Goal: Task Accomplishment & Management: Manage account settings

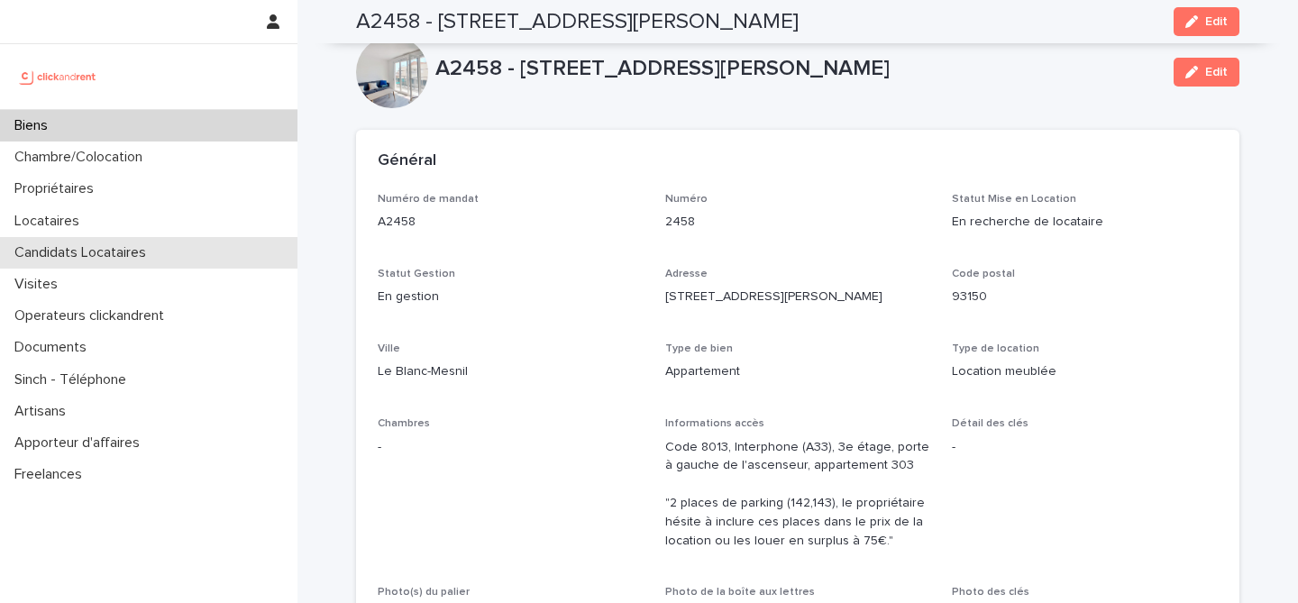
scroll to position [6855, 0]
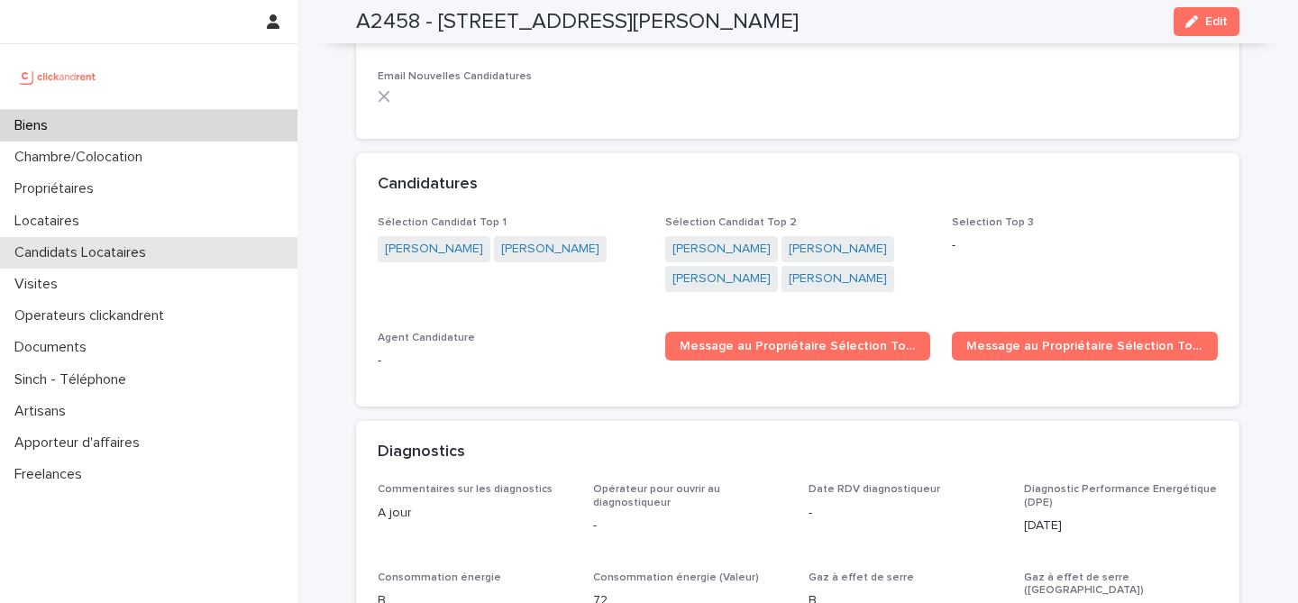
click at [110, 250] on p "Candidats Locataires" at bounding box center [83, 252] width 153 height 17
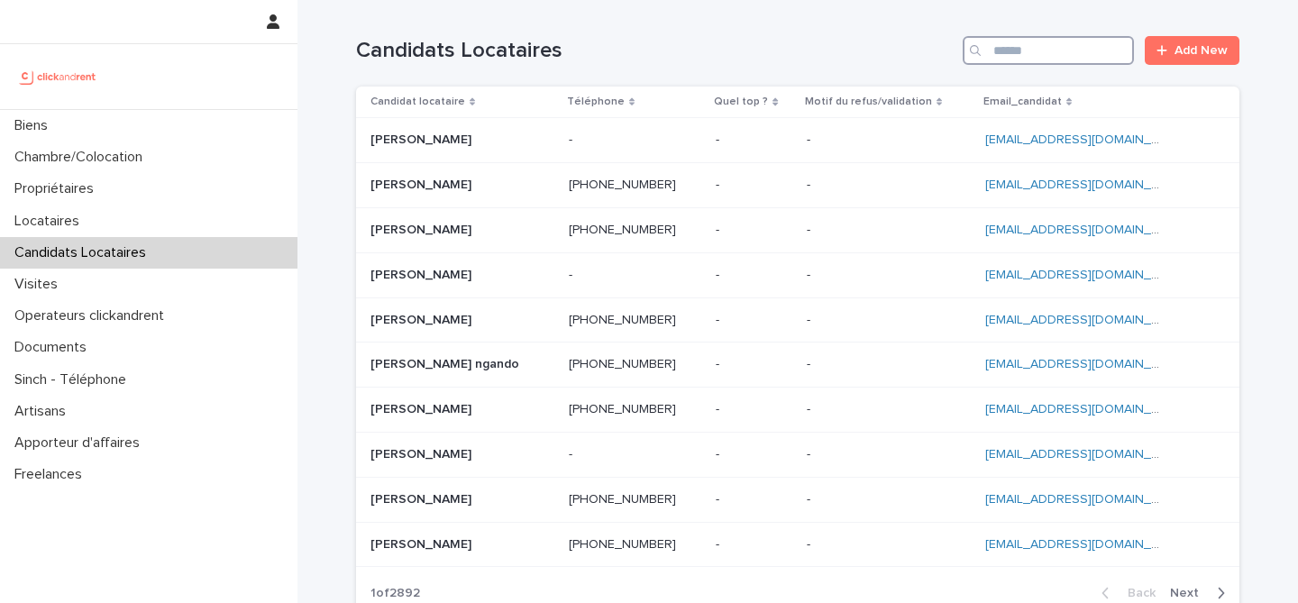
click at [1010, 50] on input "Search" at bounding box center [1048, 50] width 171 height 29
paste input "**********"
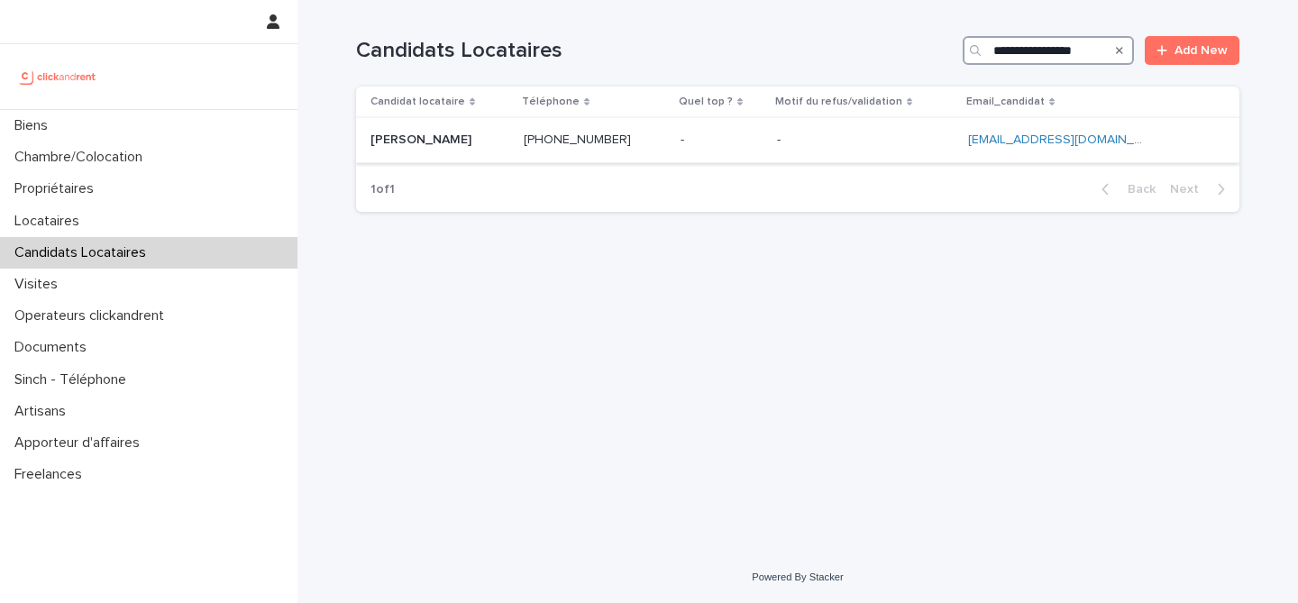
type input "**********"
click at [502, 143] on p at bounding box center [439, 140] width 139 height 15
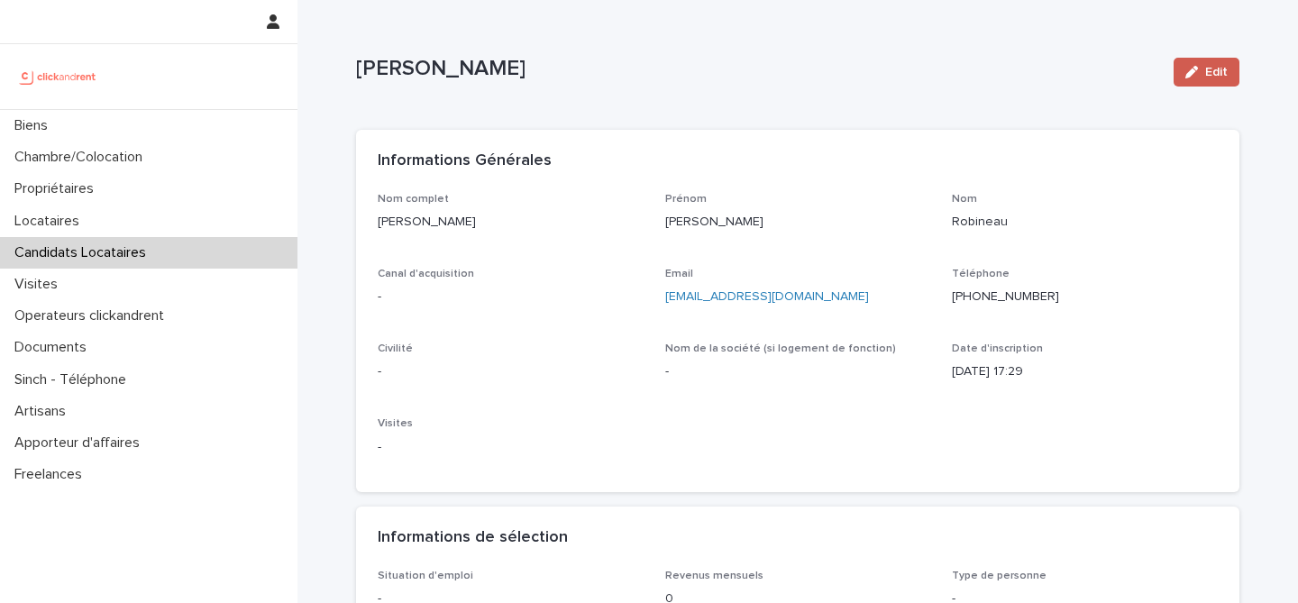
click at [1232, 67] on button "Edit" at bounding box center [1207, 72] width 66 height 29
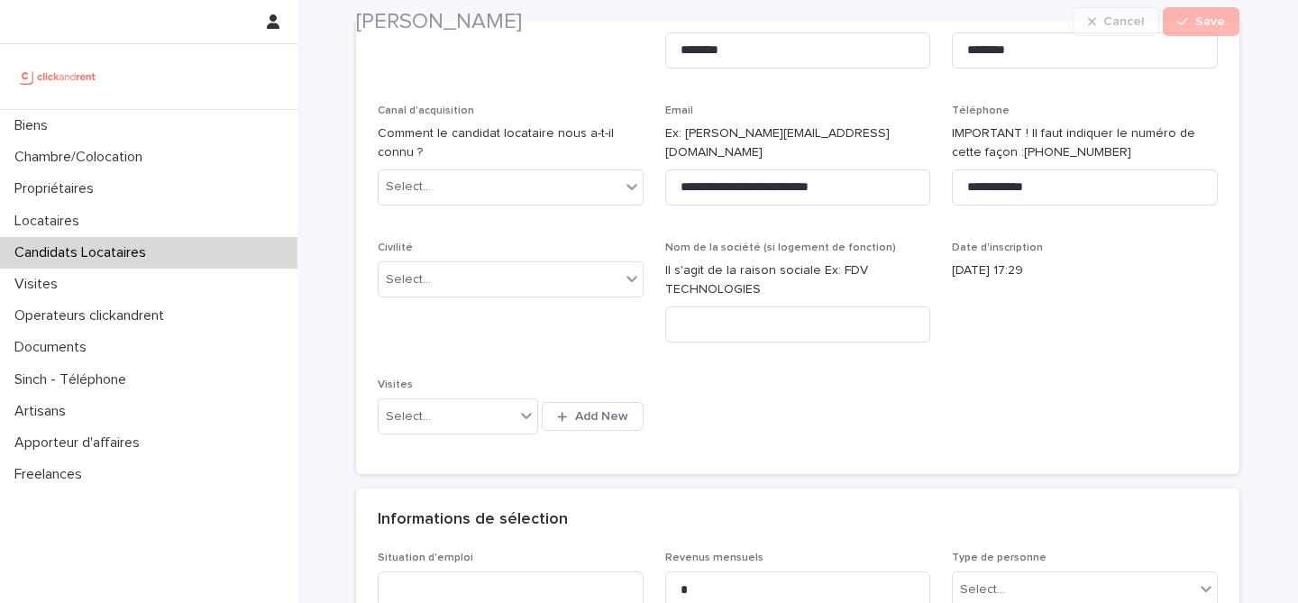
scroll to position [316, 0]
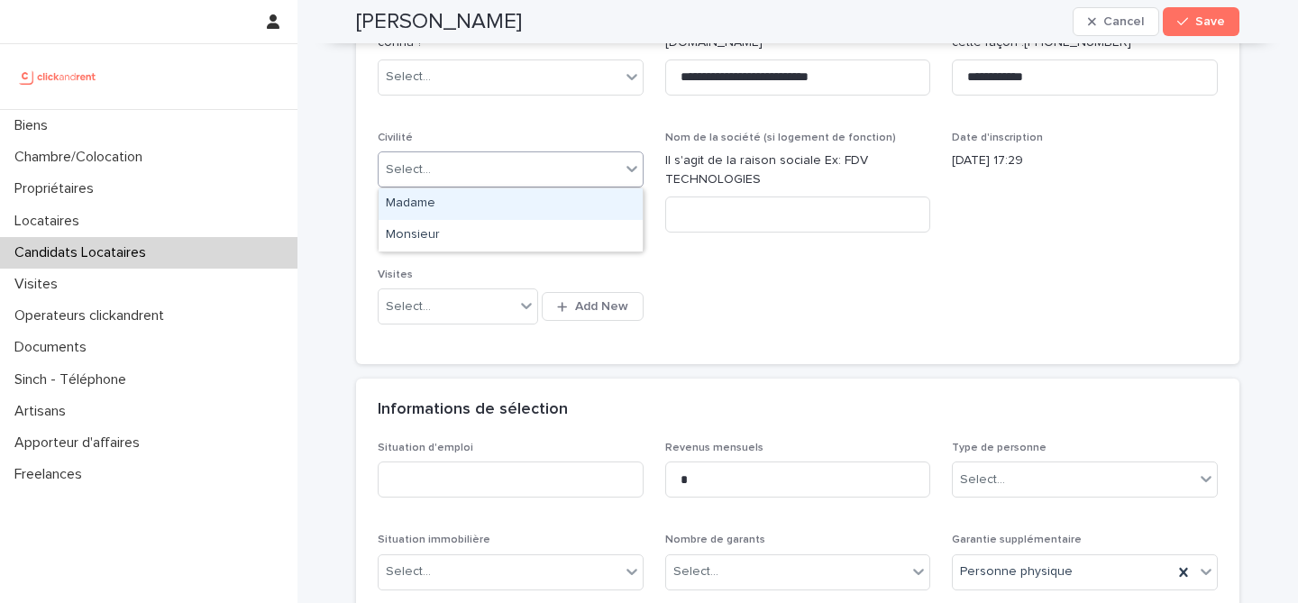
click at [495, 167] on div "Select..." at bounding box center [500, 170] width 242 height 30
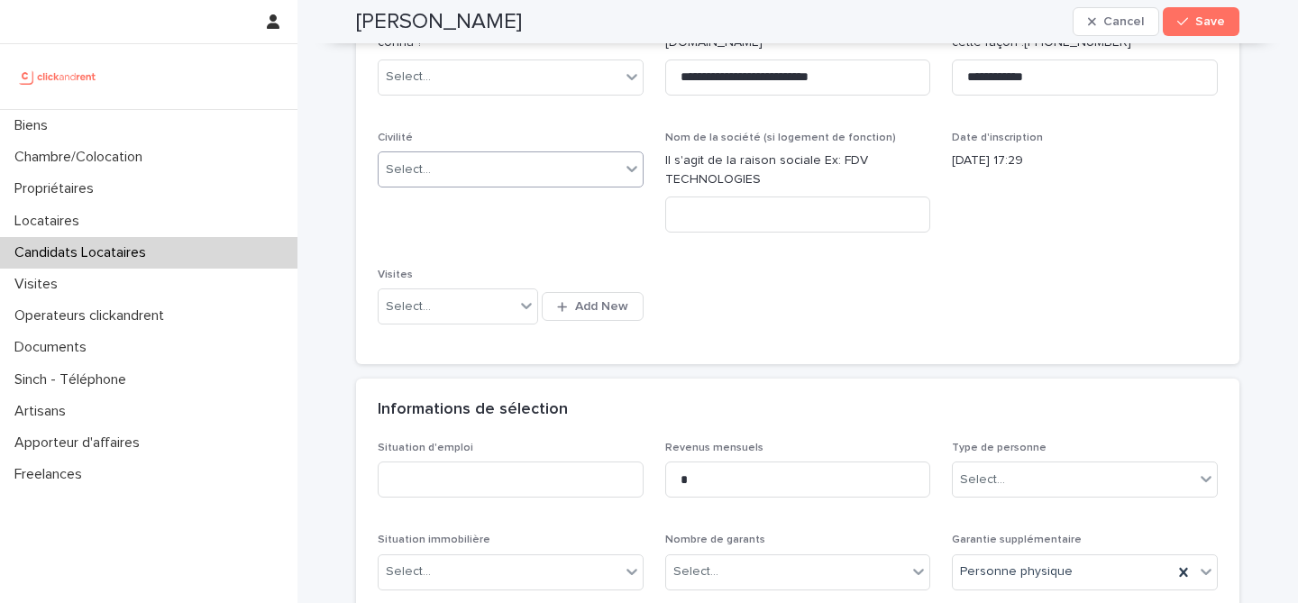
click at [552, 169] on div "Select..." at bounding box center [500, 170] width 242 height 30
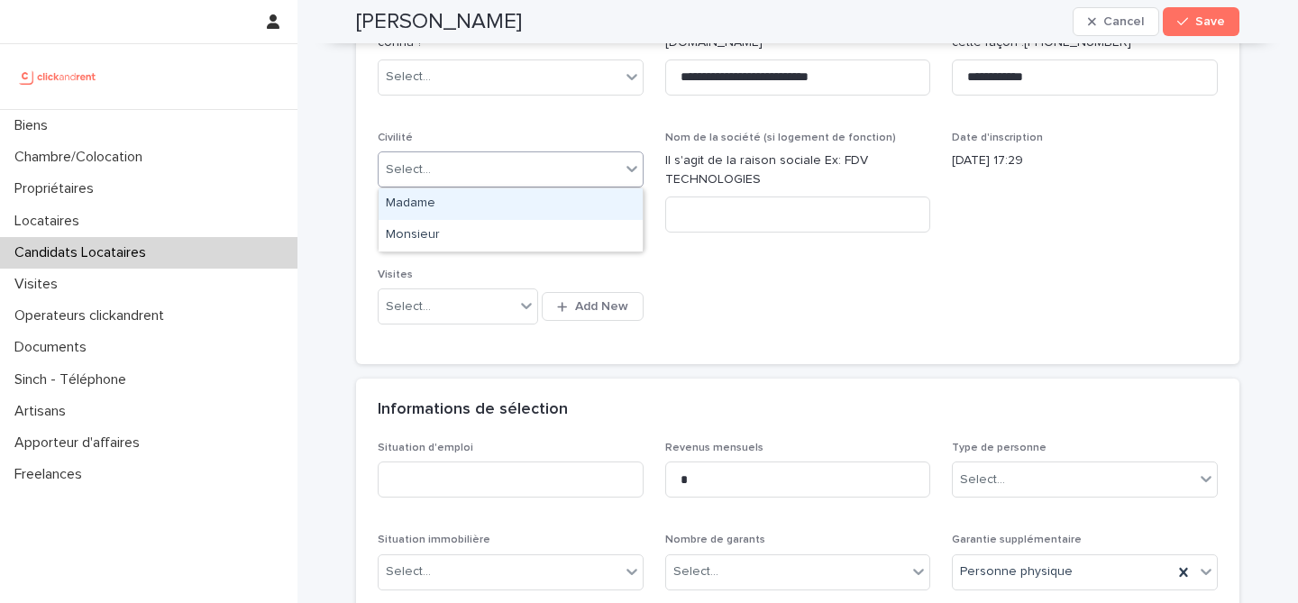
click at [562, 204] on div "Madame" at bounding box center [511, 204] width 264 height 32
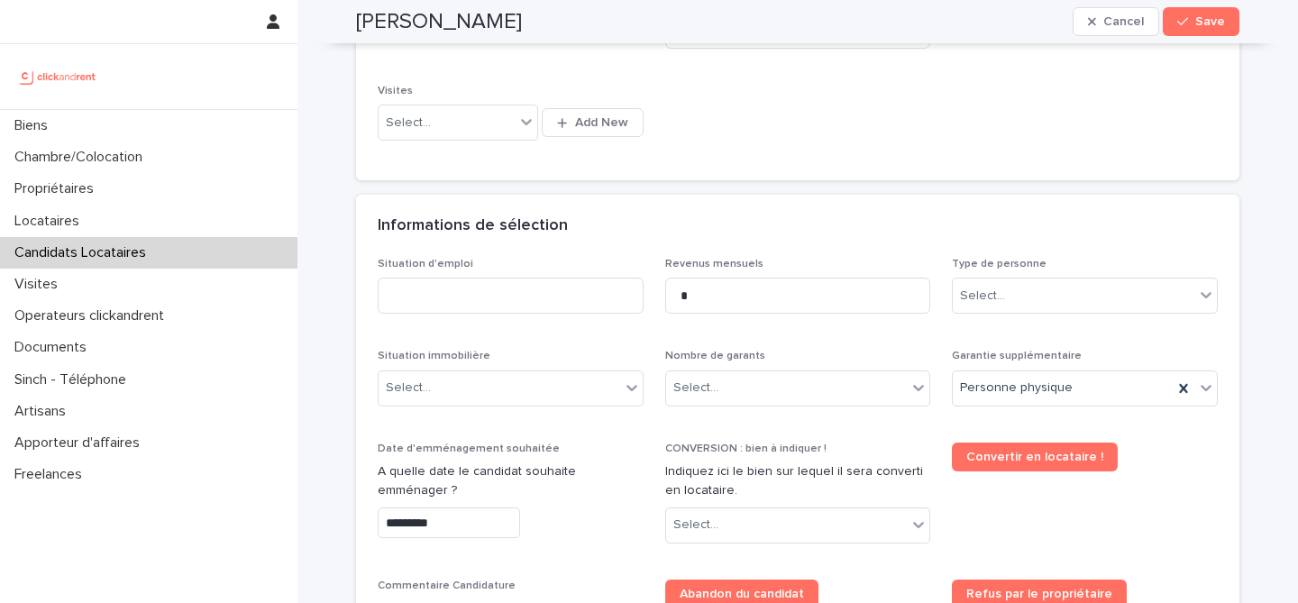
scroll to position [663, 0]
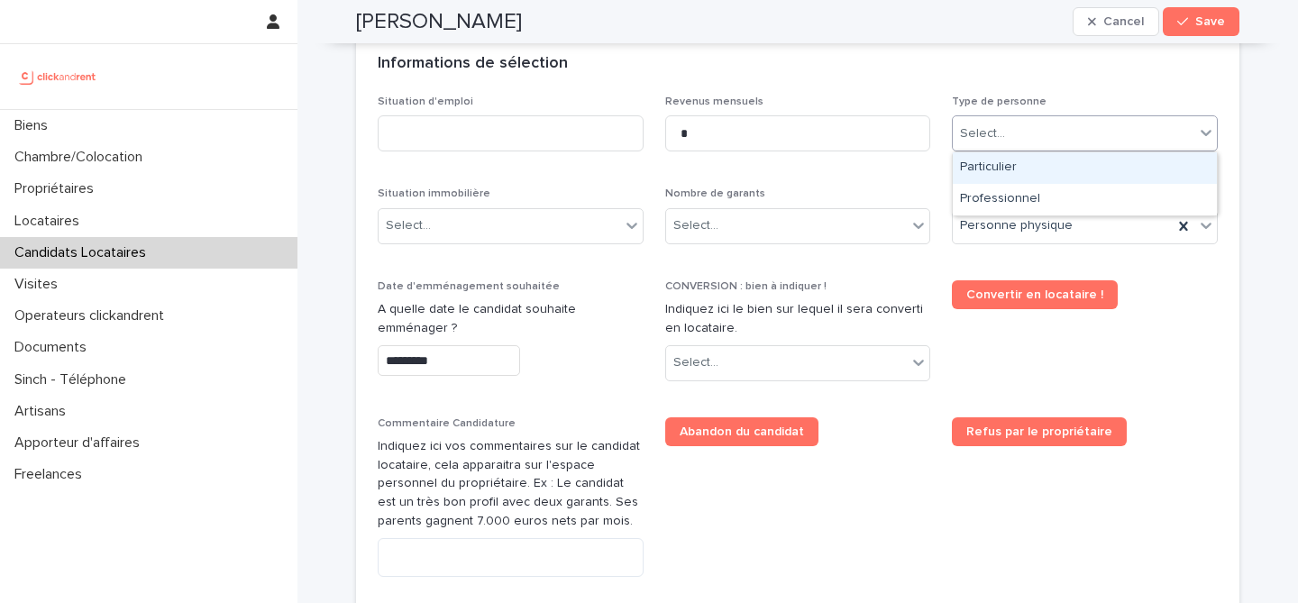
click at [1023, 134] on div "Select..." at bounding box center [1074, 134] width 242 height 30
click at [1023, 164] on div "Particulier" at bounding box center [1085, 168] width 264 height 32
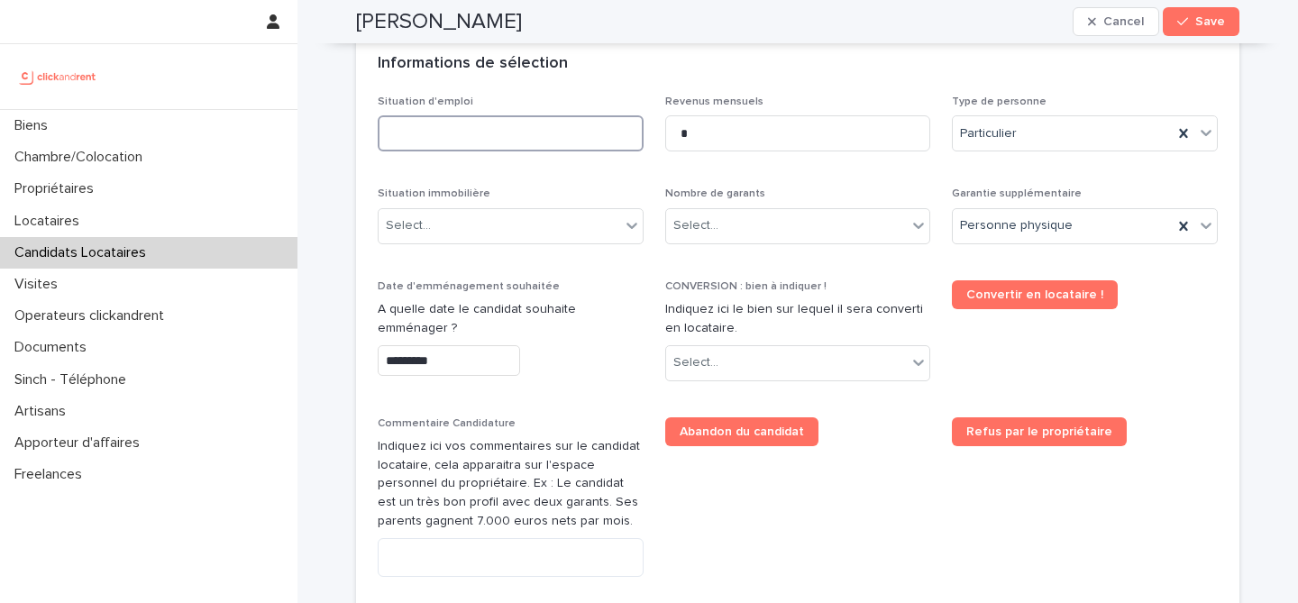
click at [584, 141] on input at bounding box center [511, 133] width 266 height 36
type input "********"
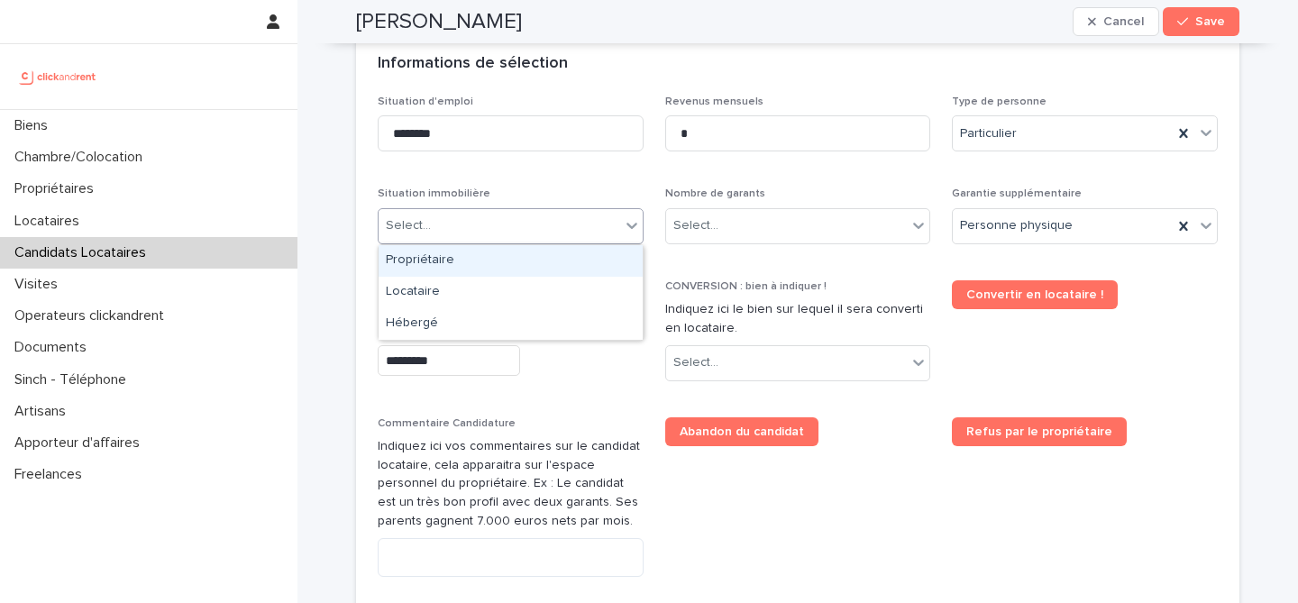
click at [568, 222] on div "Select..." at bounding box center [500, 226] width 242 height 30
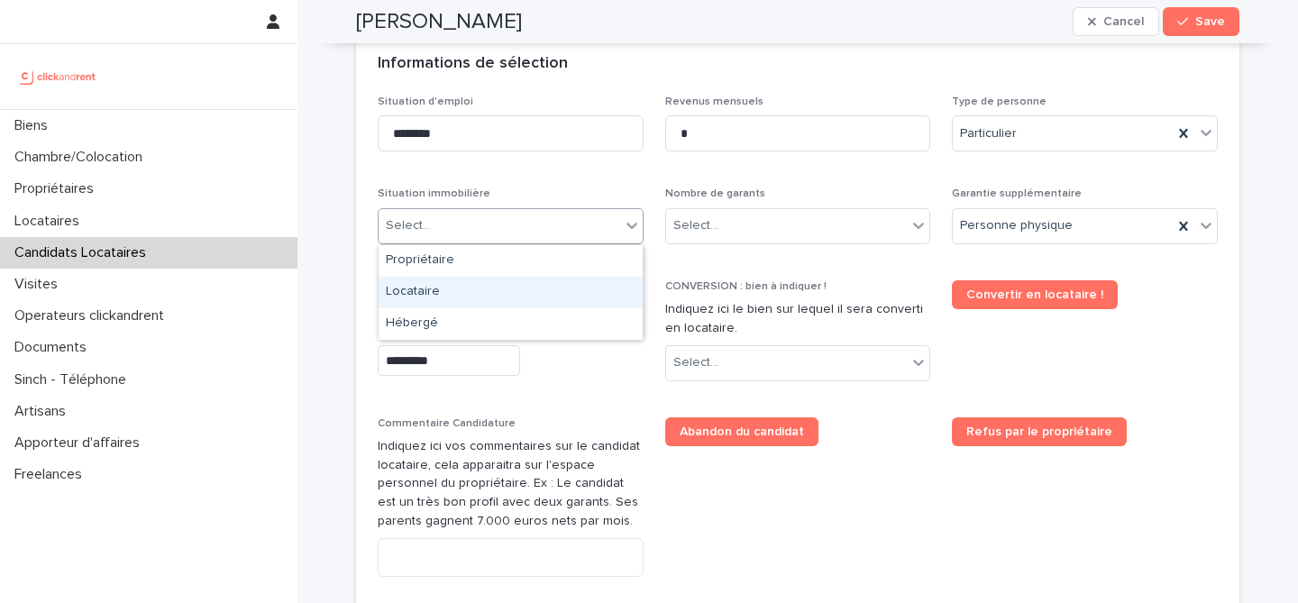
click at [535, 301] on div "Locataire" at bounding box center [511, 293] width 264 height 32
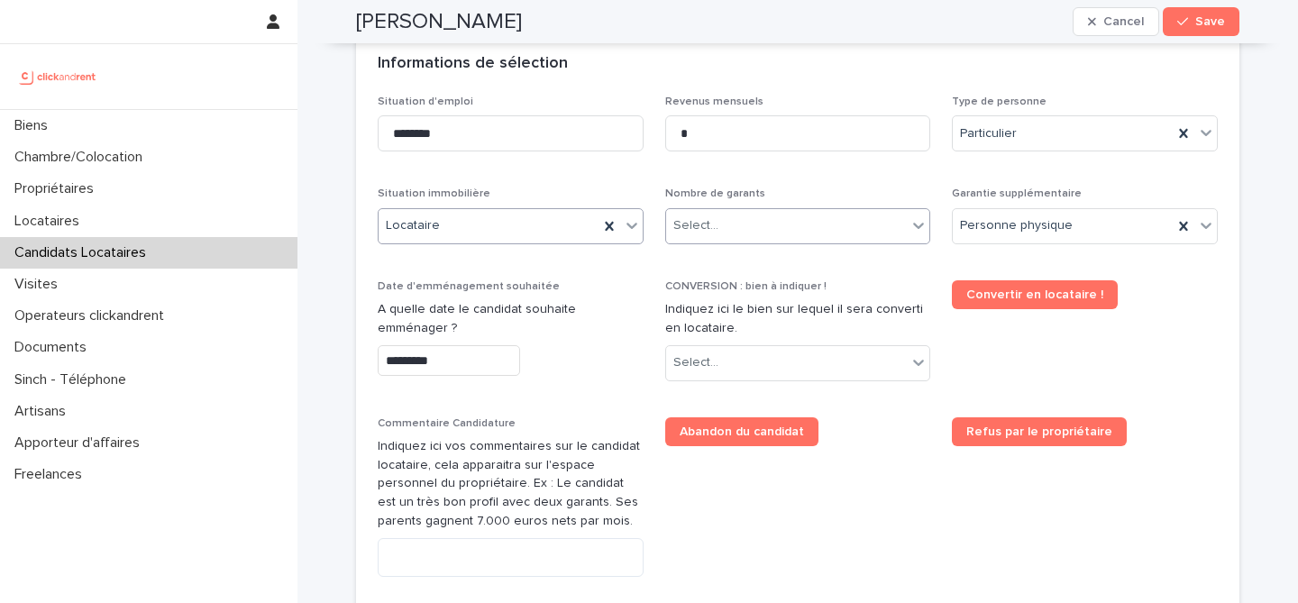
click at [734, 224] on div "Select..." at bounding box center [787, 226] width 242 height 30
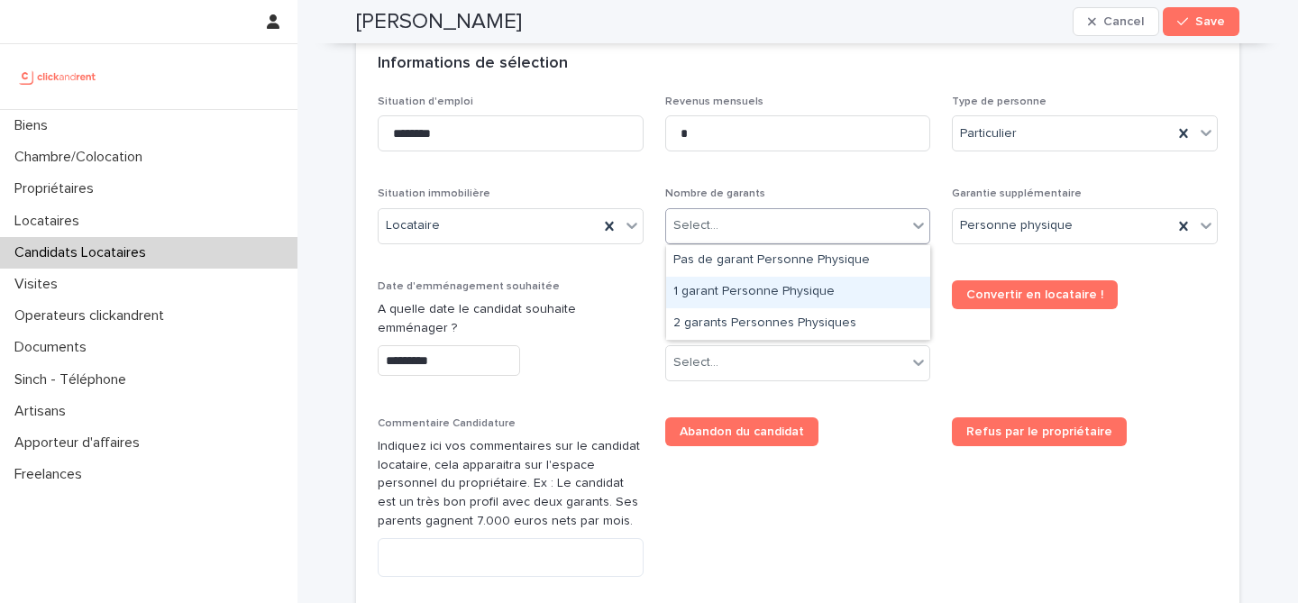
click at [748, 281] on div "1 garant Personne Physique" at bounding box center [798, 293] width 264 height 32
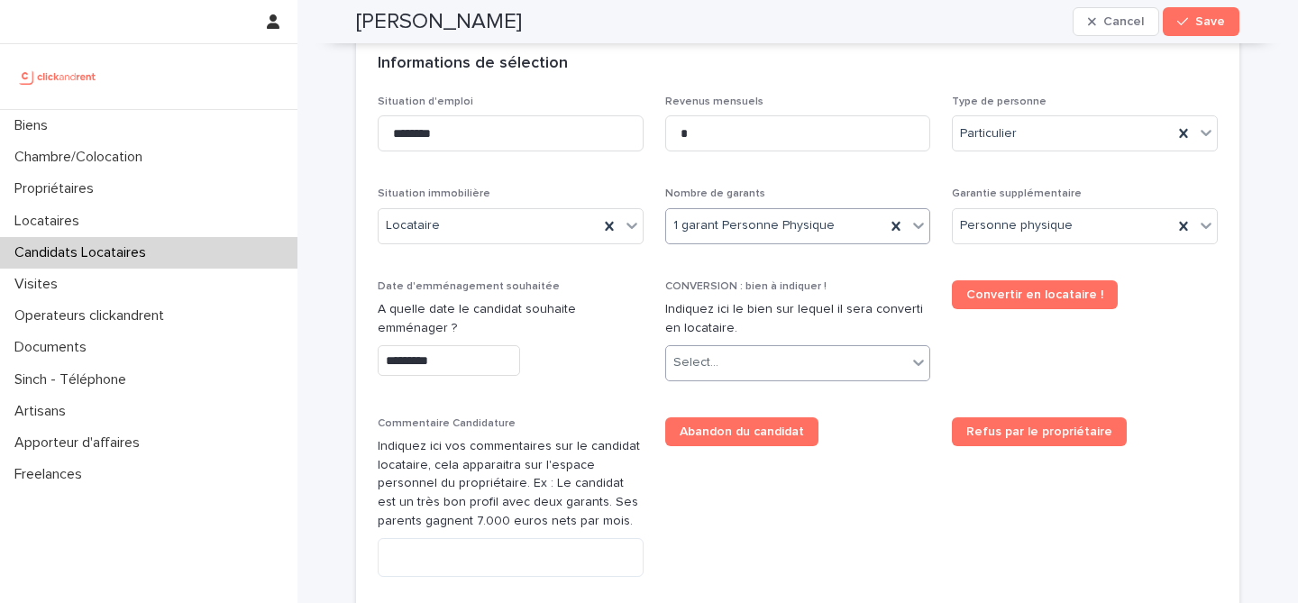
click at [780, 369] on div "Select..." at bounding box center [787, 363] width 242 height 30
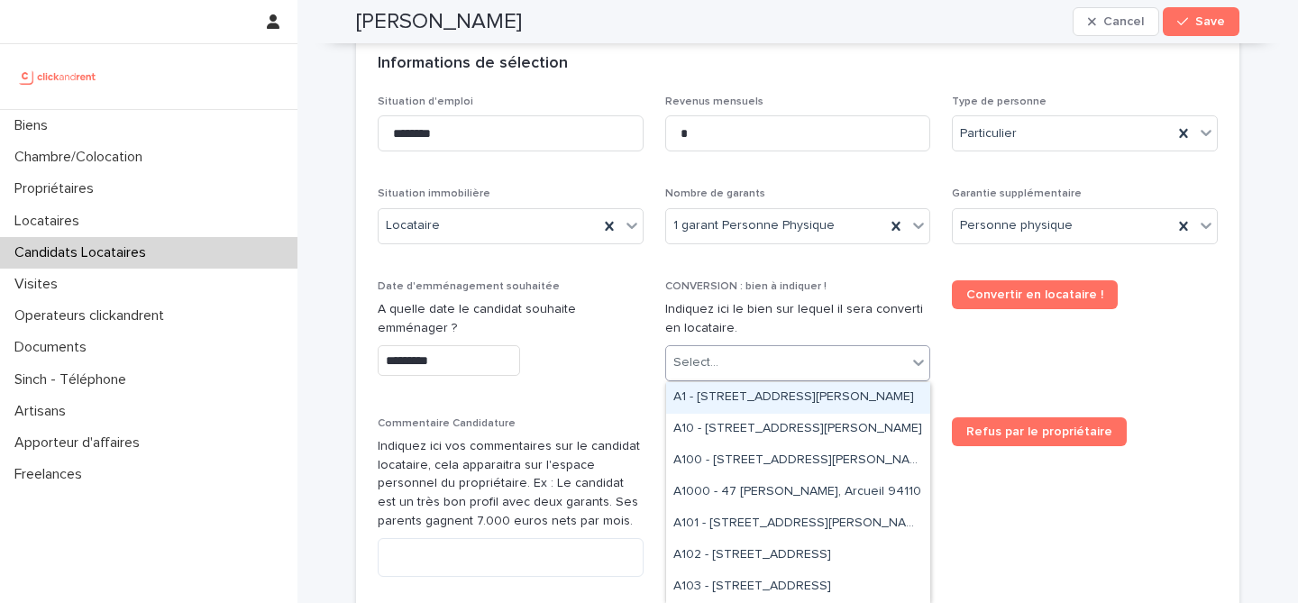
paste input "*****"
type input "*****"
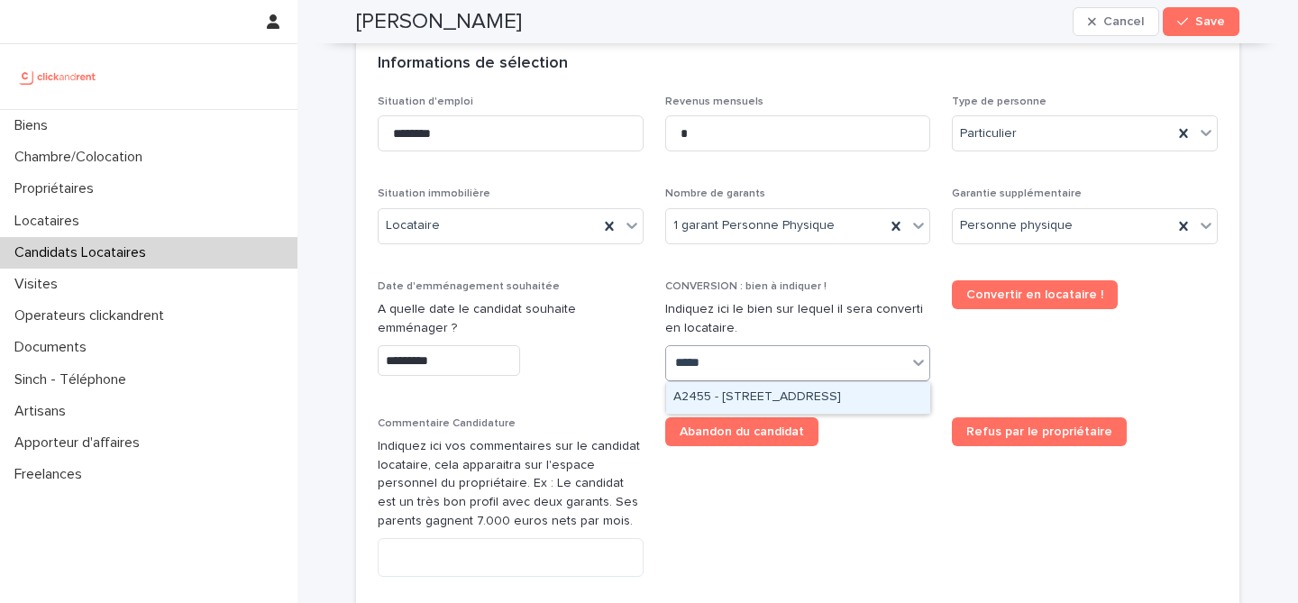
click at [795, 398] on div "A2455 - 188 rue Nationale, Lille 59000" at bounding box center [798, 398] width 264 height 32
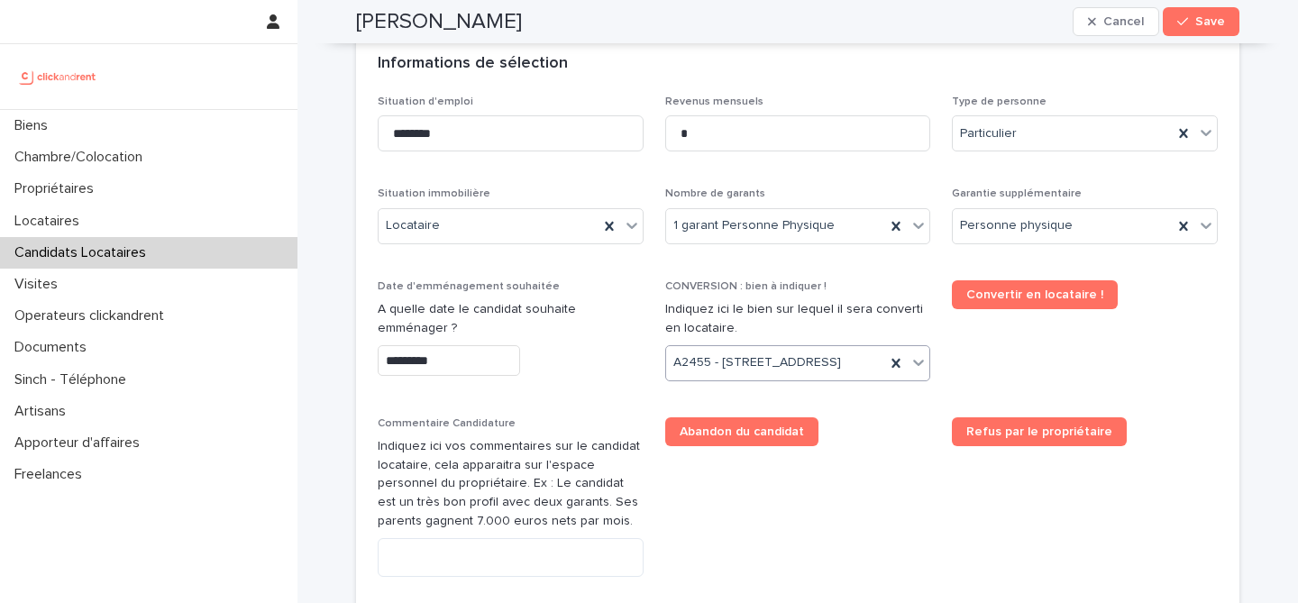
scroll to position [679, 0]
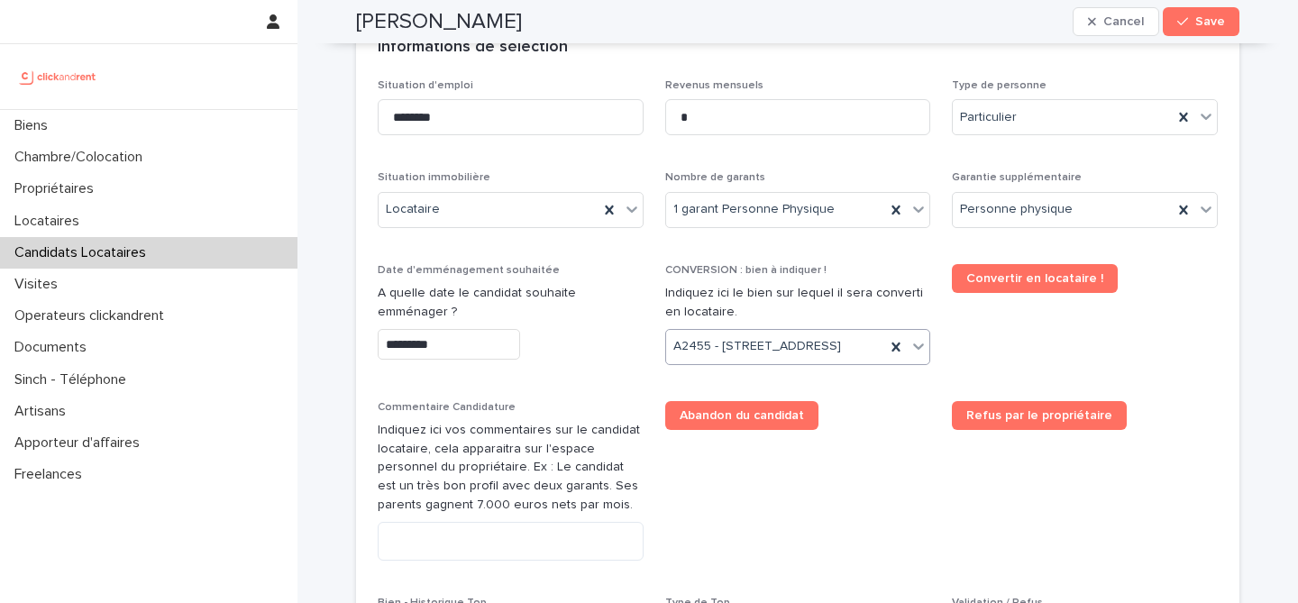
click at [635, 379] on span "Date d'emménagement souhaitée A quelle date le candidat souhaite emménager ? **…" at bounding box center [511, 321] width 266 height 115
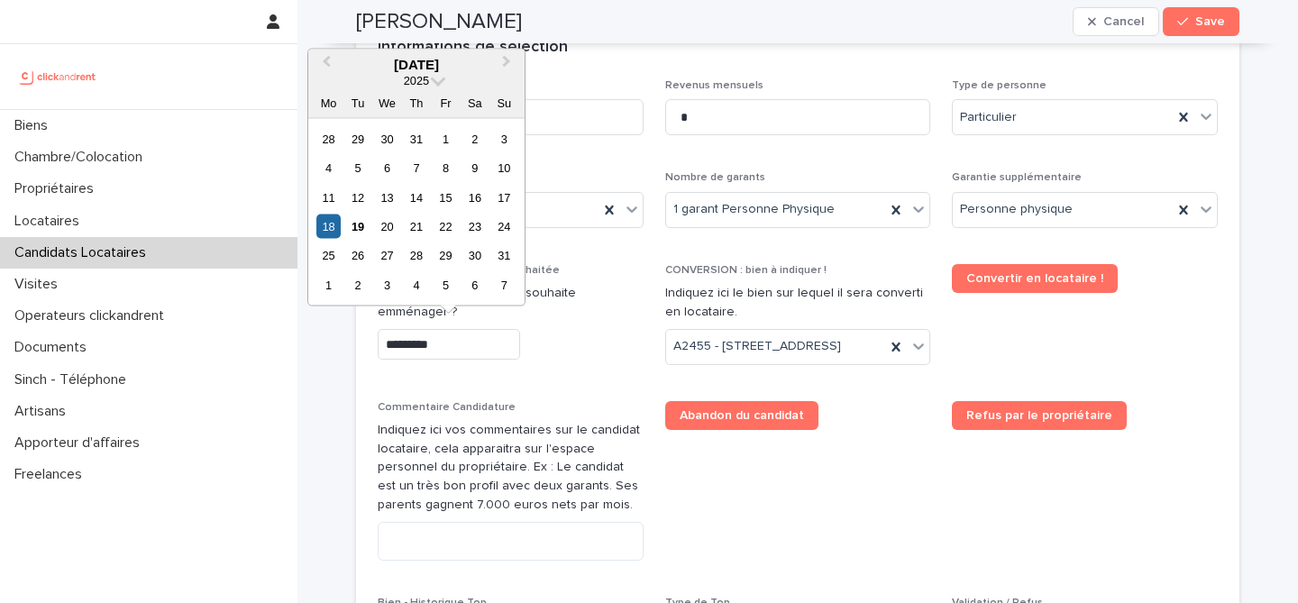
click at [506, 350] on input "*********" at bounding box center [449, 345] width 142 height 32
click at [384, 222] on div "20" at bounding box center [387, 227] width 24 height 24
type input "*********"
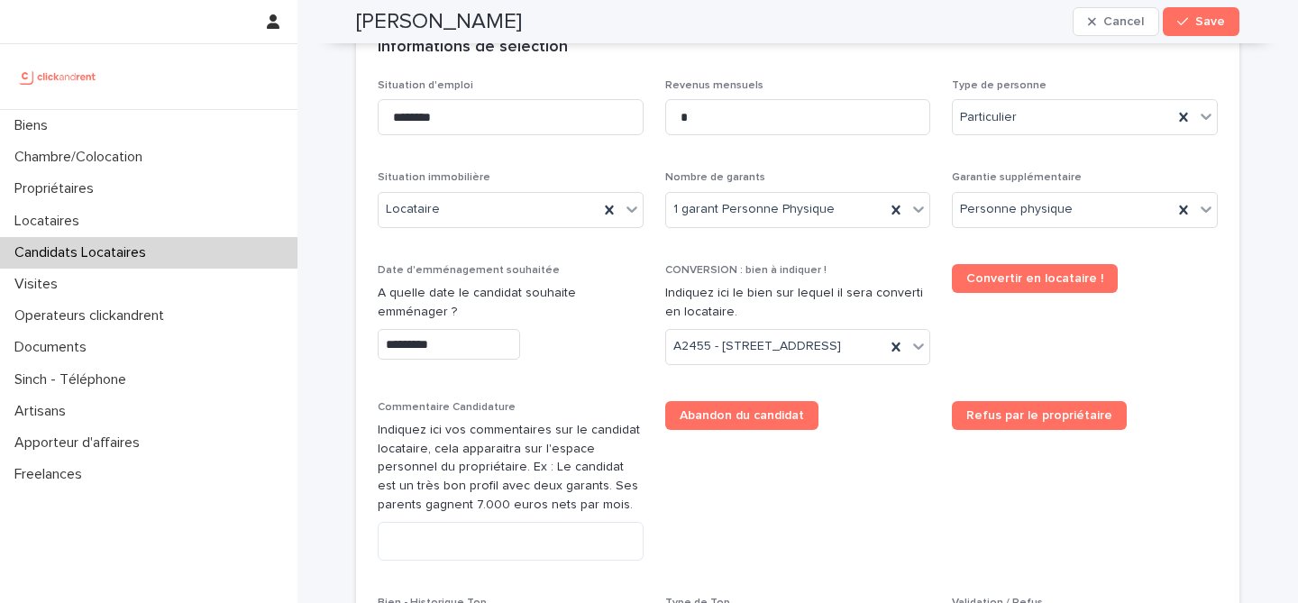
click at [607, 379] on span "Date d'emménagement souhaitée A quelle date le candidat souhaite emménager ? **…" at bounding box center [511, 321] width 266 height 115
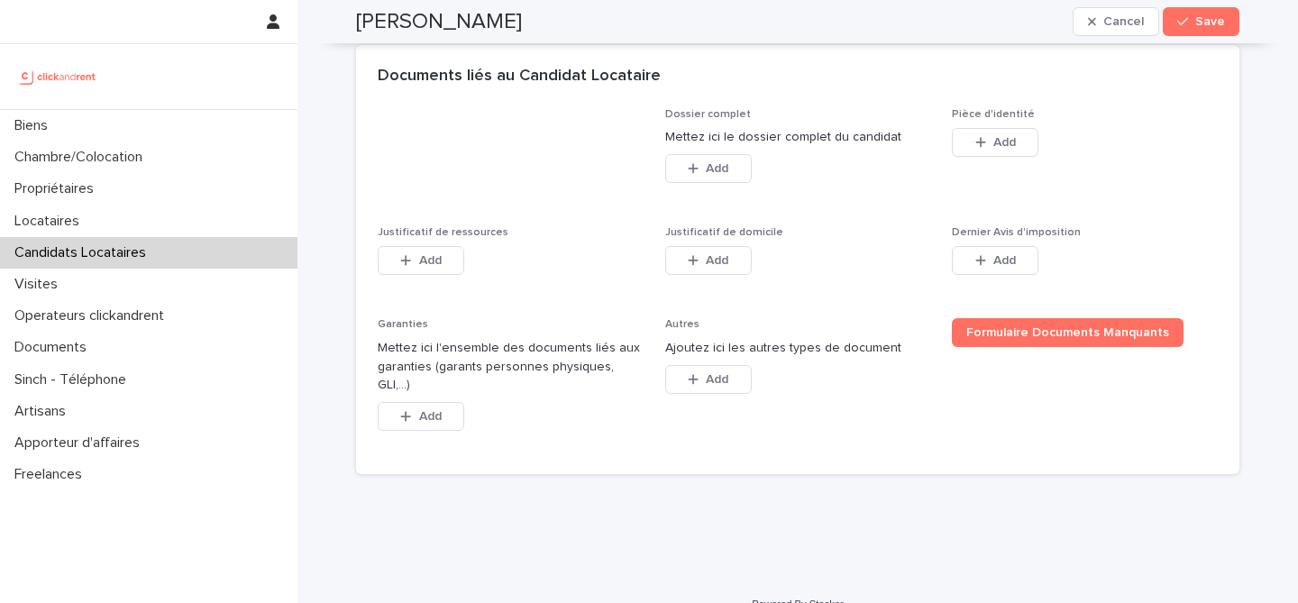
scroll to position [1380, 0]
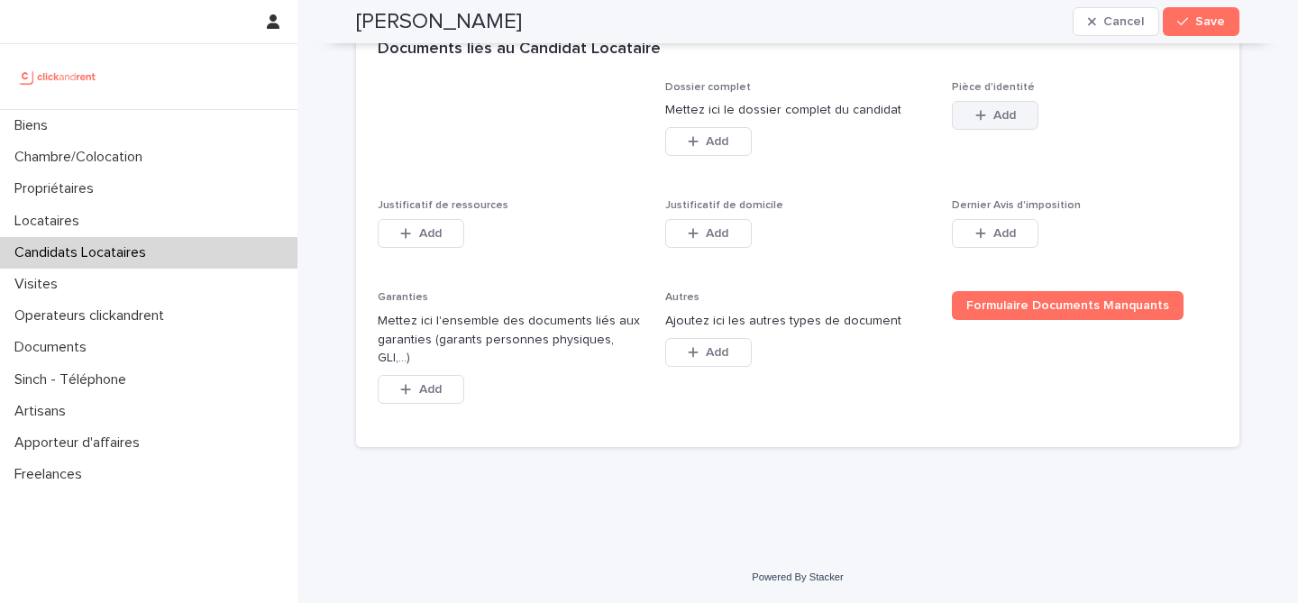
click at [1021, 130] on button "Add" at bounding box center [995, 115] width 87 height 29
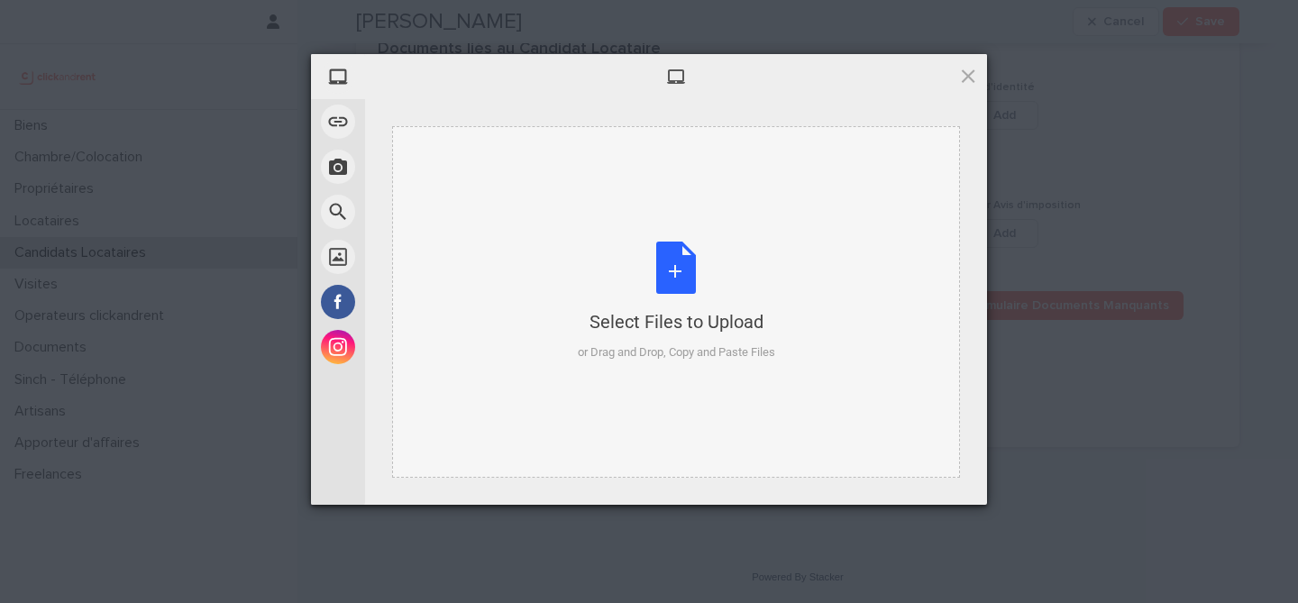
click at [661, 254] on div "Select Files to Upload or Drag and Drop, Copy and Paste Files" at bounding box center [676, 302] width 197 height 120
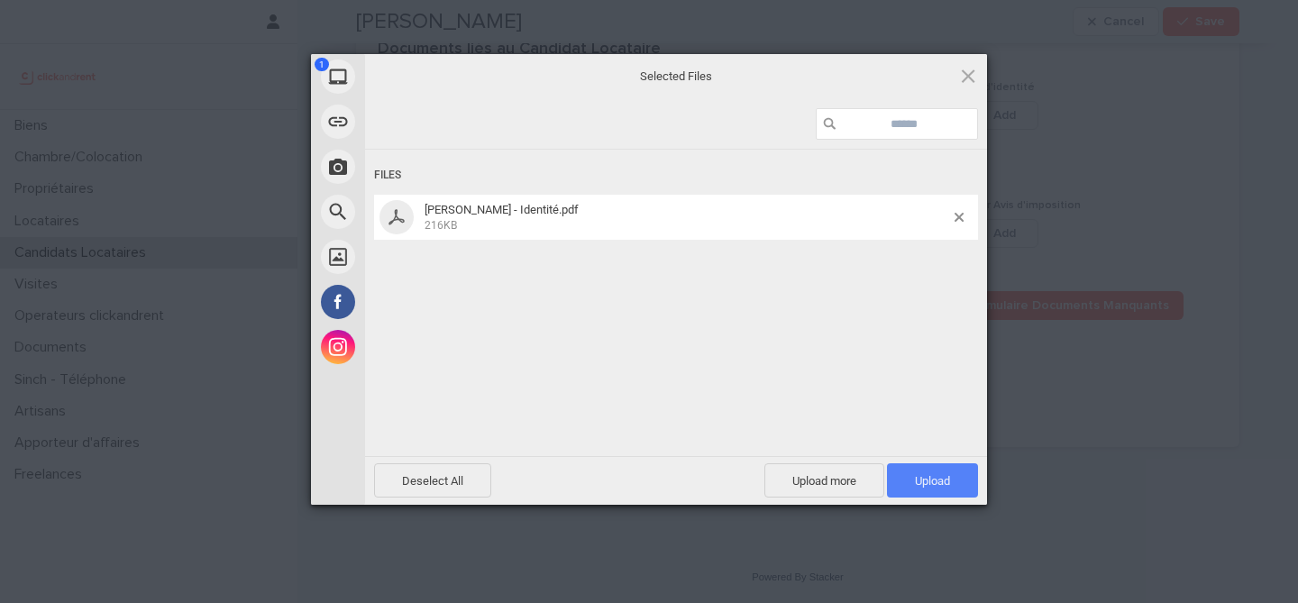
click at [930, 468] on span "Upload 1" at bounding box center [932, 480] width 91 height 34
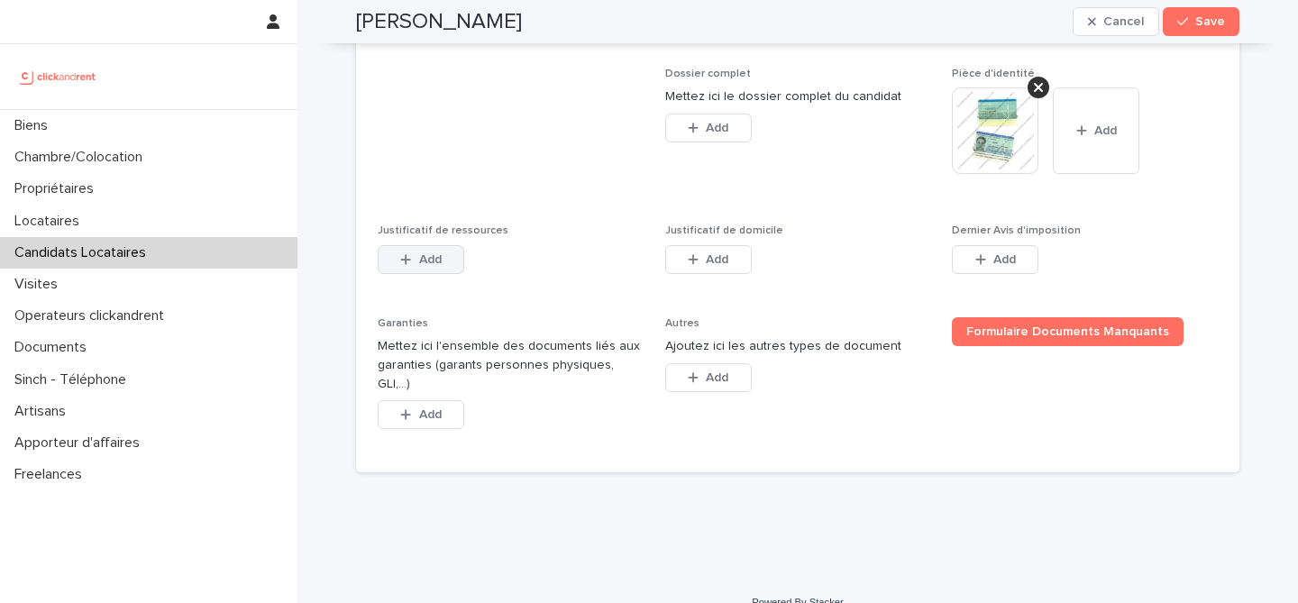
click at [431, 274] on button "Add" at bounding box center [421, 259] width 87 height 29
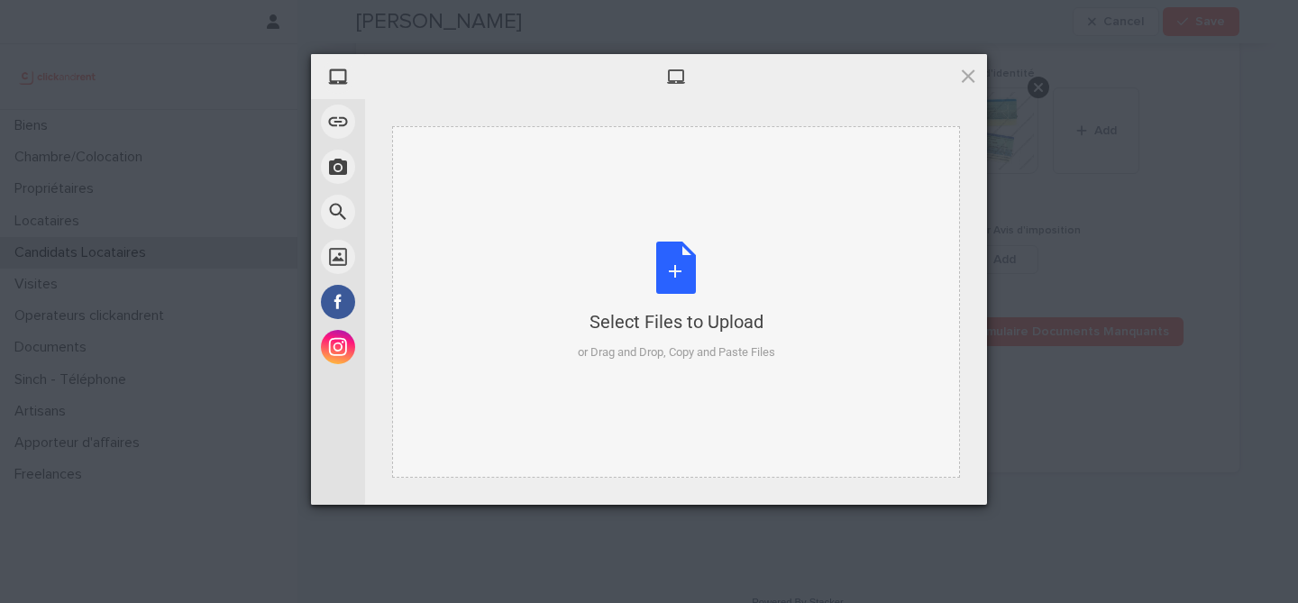
click at [655, 283] on div "Select Files to Upload or Drag and Drop, Copy and Paste Files" at bounding box center [676, 302] width 197 height 120
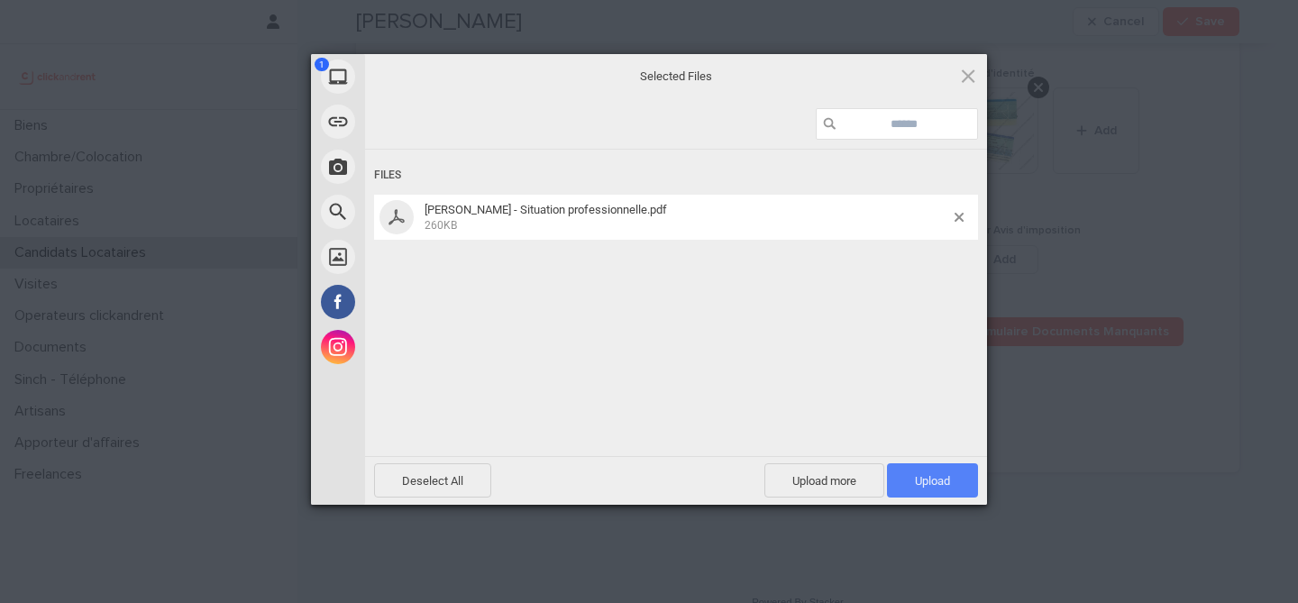
click at [920, 468] on span "Upload 1" at bounding box center [932, 480] width 91 height 34
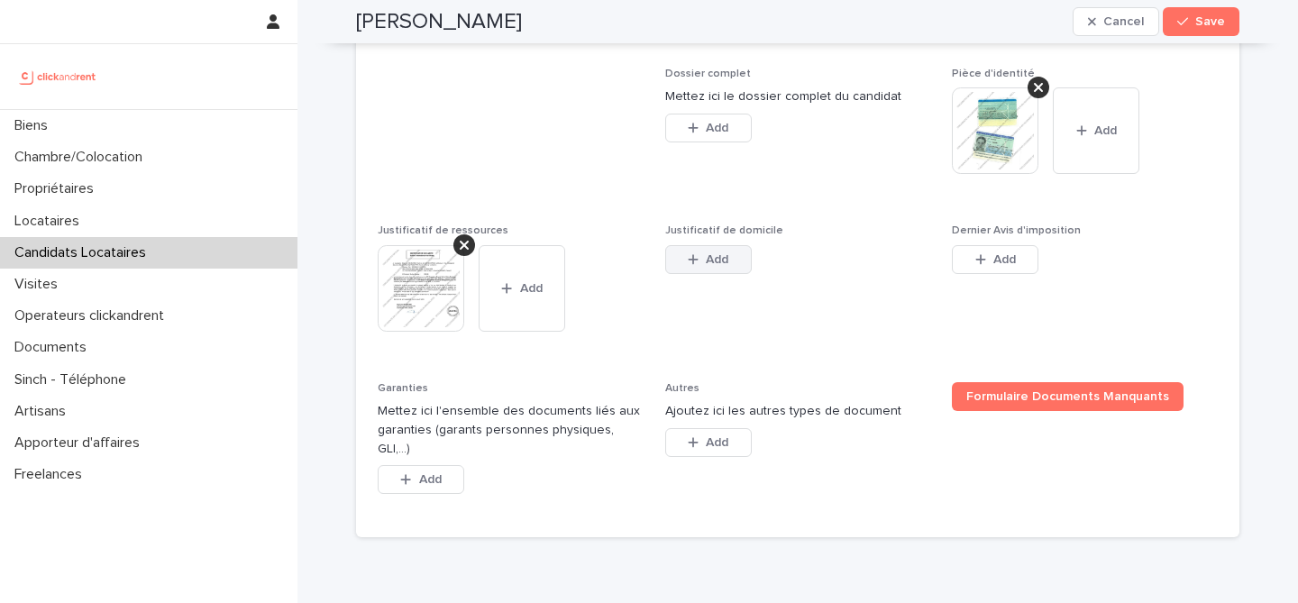
click at [712, 266] on span "Add" at bounding box center [717, 259] width 23 height 13
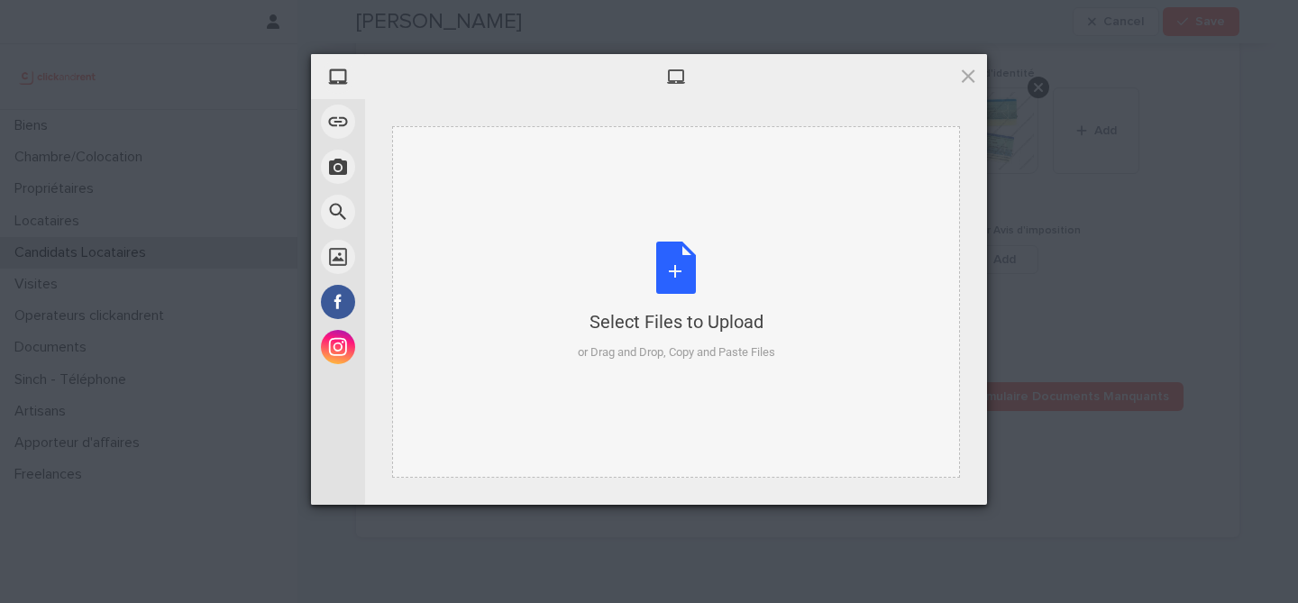
click at [679, 278] on div "Select Files to Upload or Drag and Drop, Copy and Paste Files" at bounding box center [676, 302] width 197 height 120
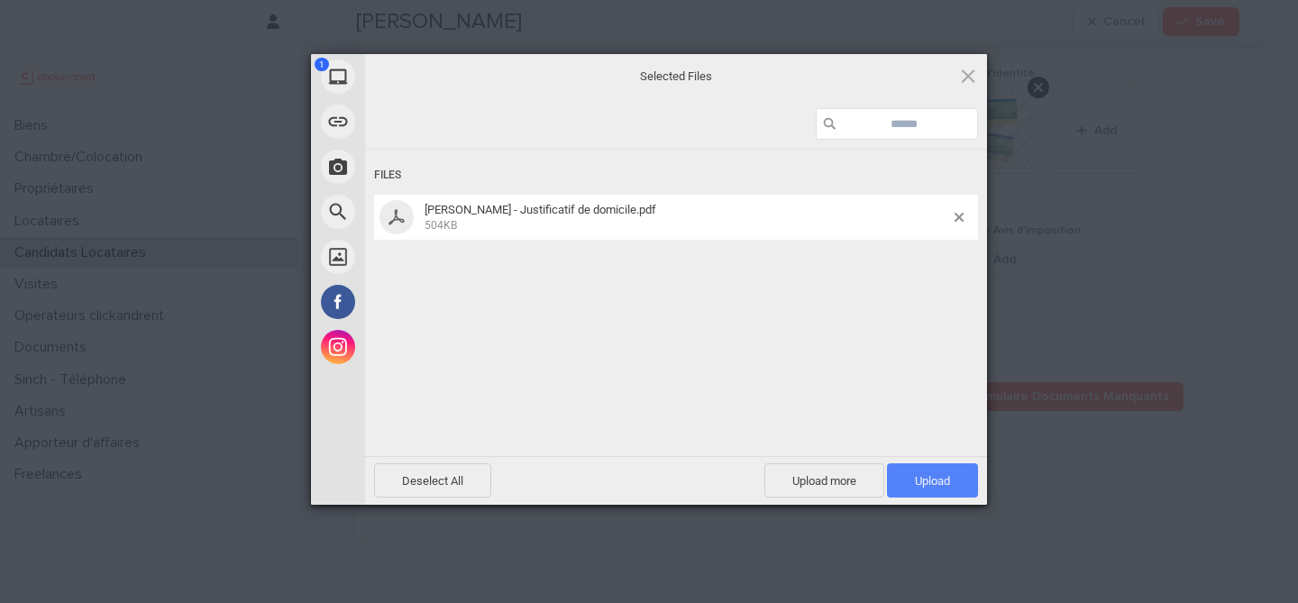
click at [956, 477] on span "Upload 1" at bounding box center [932, 480] width 91 height 34
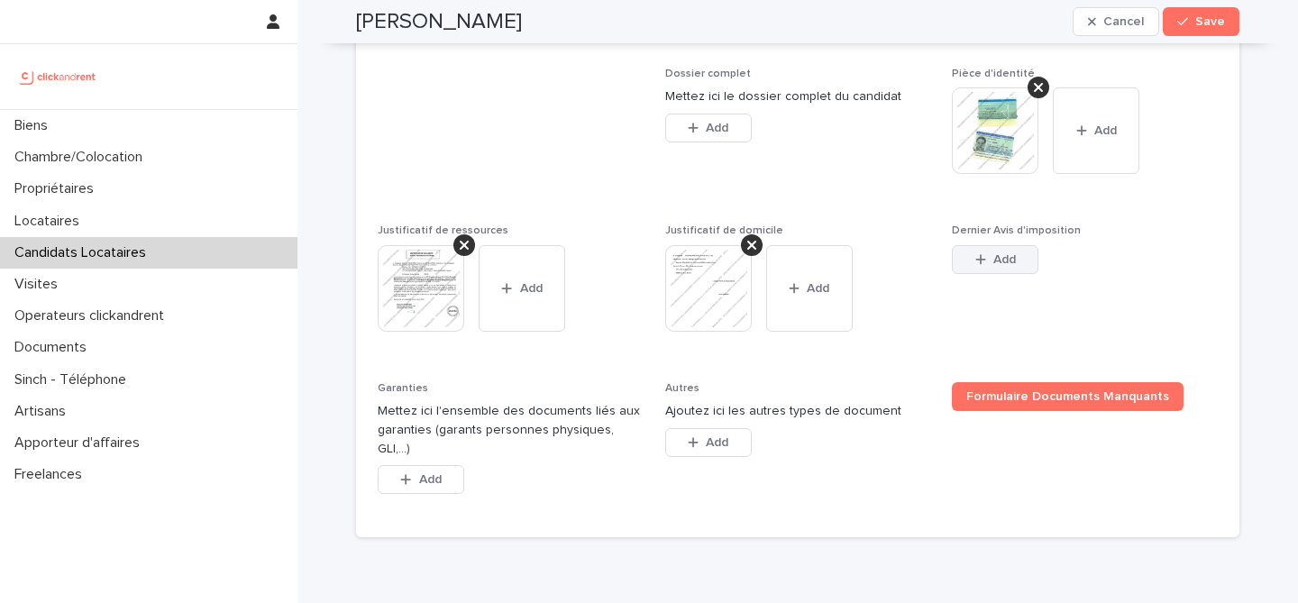
click at [975, 266] on icon "button" at bounding box center [980, 259] width 11 height 13
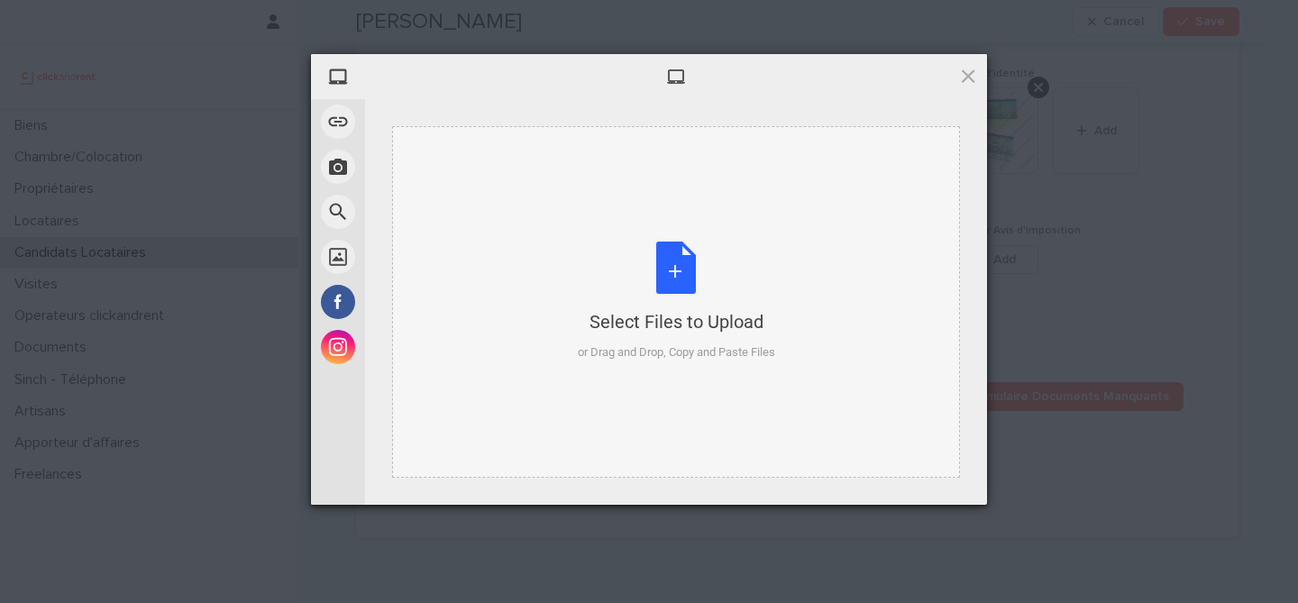
click at [663, 254] on div "Select Files to Upload or Drag and Drop, Copy and Paste Files" at bounding box center [676, 302] width 197 height 120
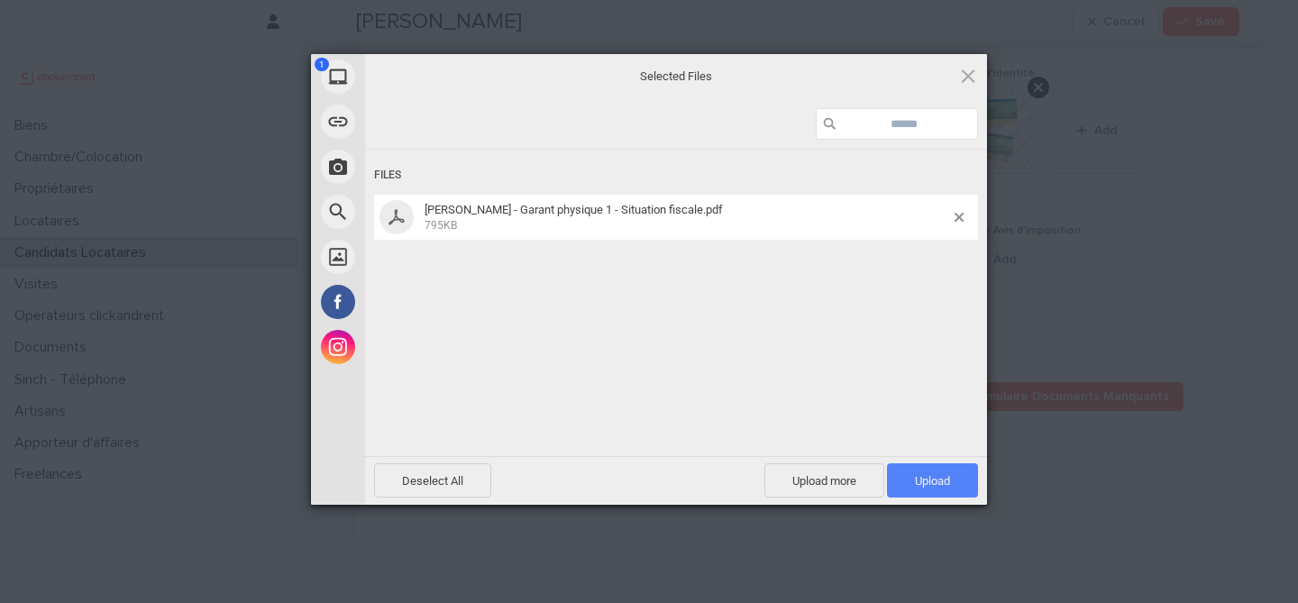
click at [930, 466] on span "Upload 1" at bounding box center [932, 480] width 91 height 34
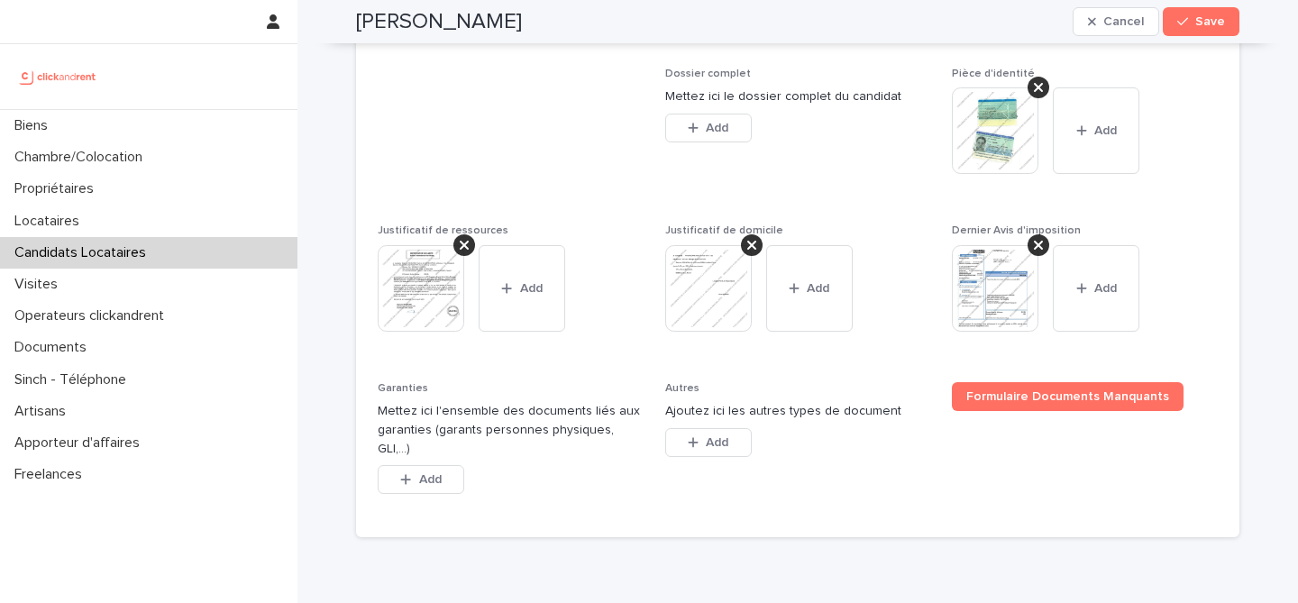
scroll to position [1485, 0]
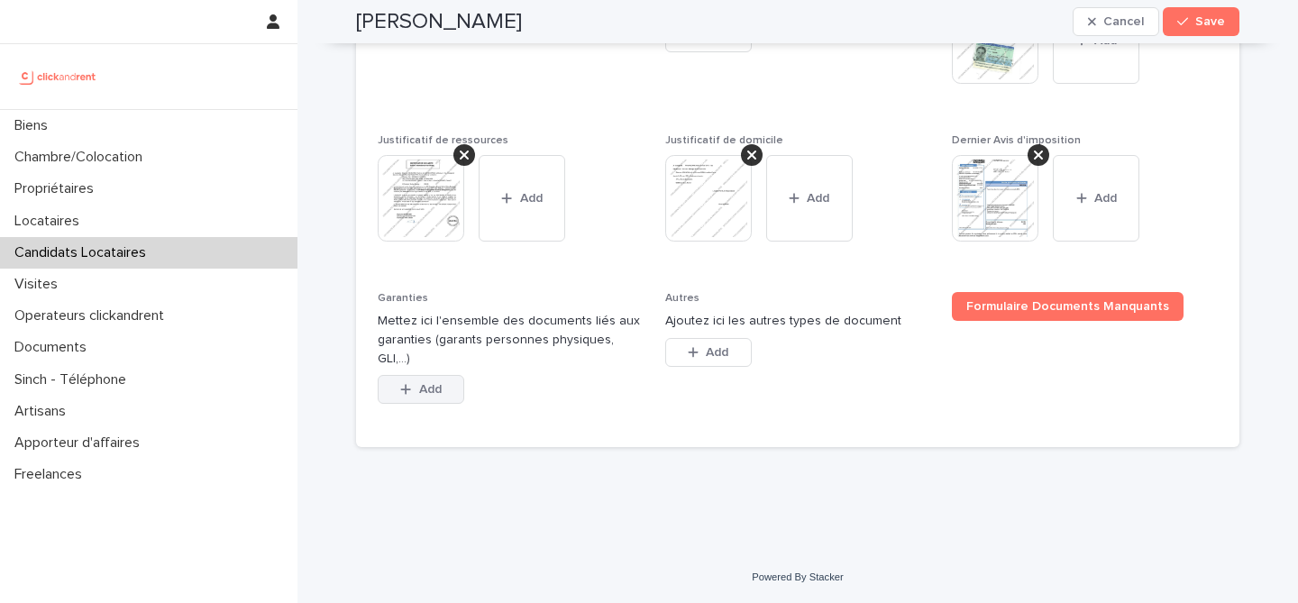
click at [436, 394] on span "Add" at bounding box center [430, 389] width 23 height 13
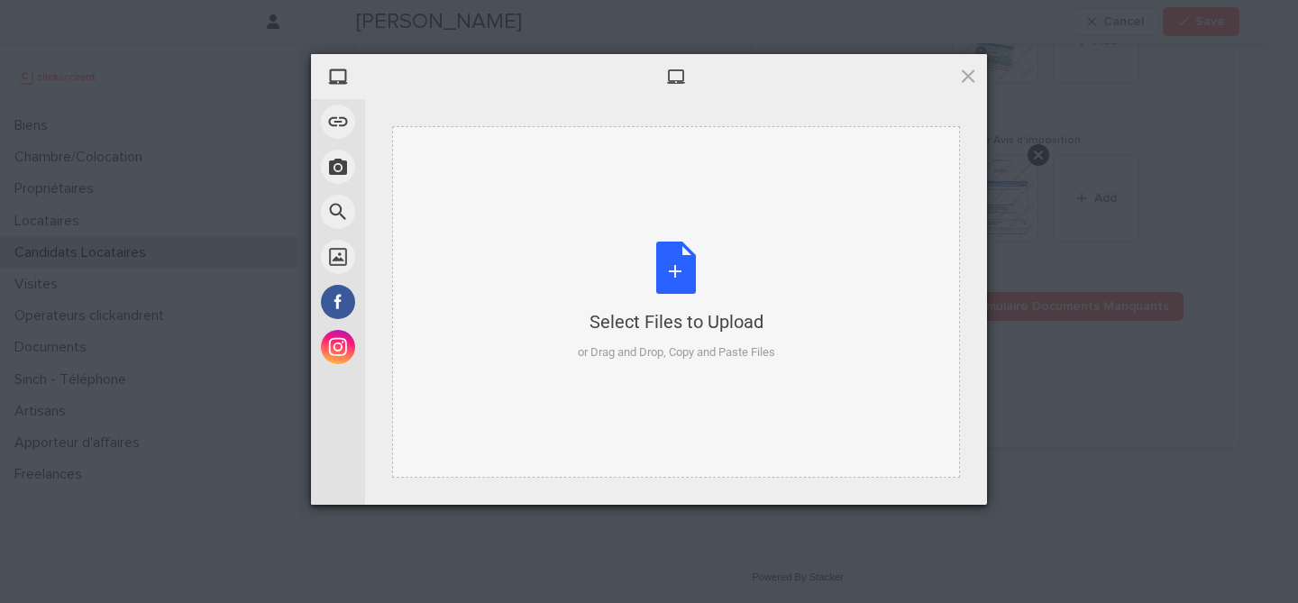
click at [698, 259] on div "Select Files to Upload or Drag and Drop, Copy and Paste Files" at bounding box center [676, 302] width 197 height 120
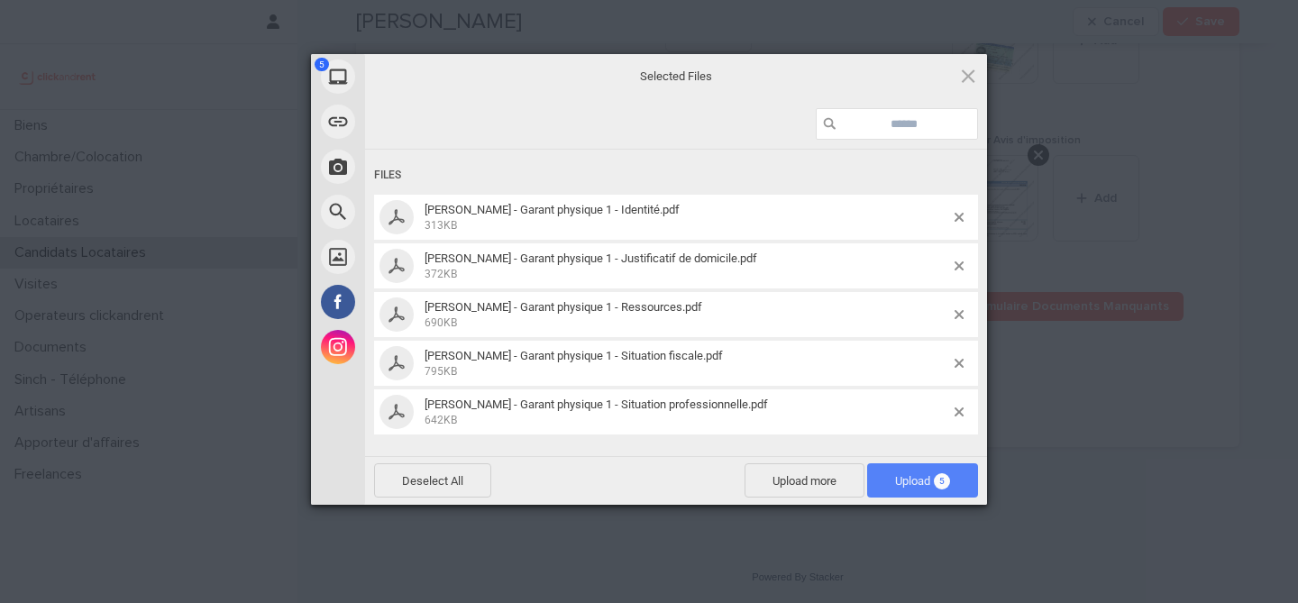
click at [922, 468] on span "Upload 5" at bounding box center [922, 480] width 111 height 34
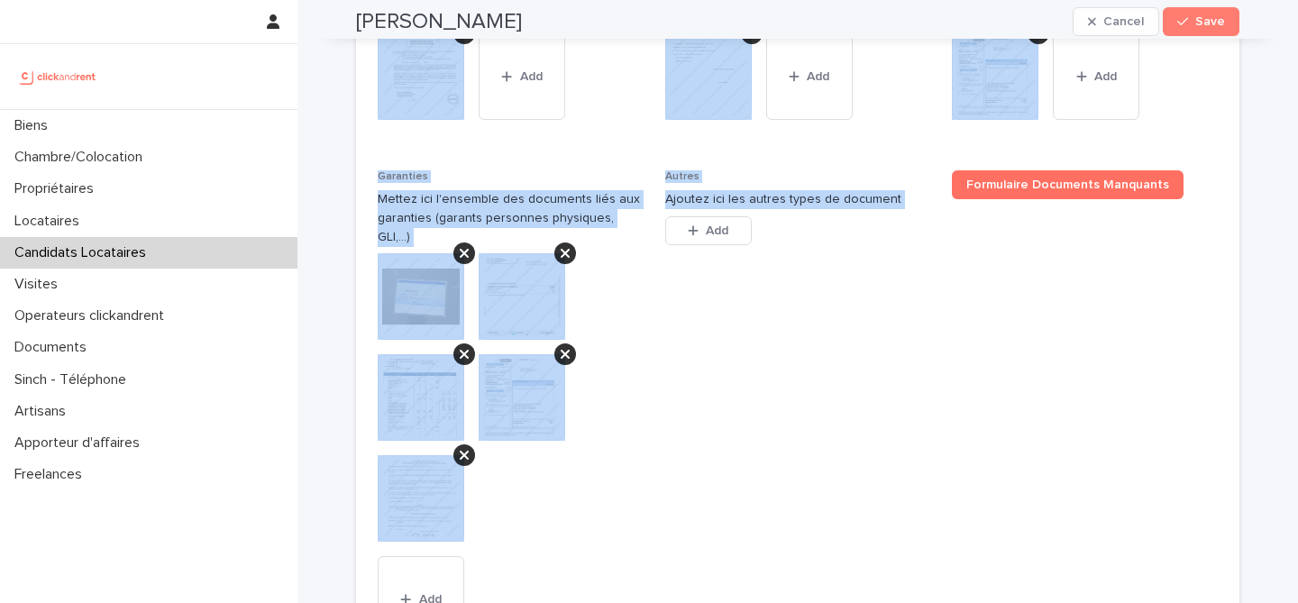
scroll to position [1845, 0]
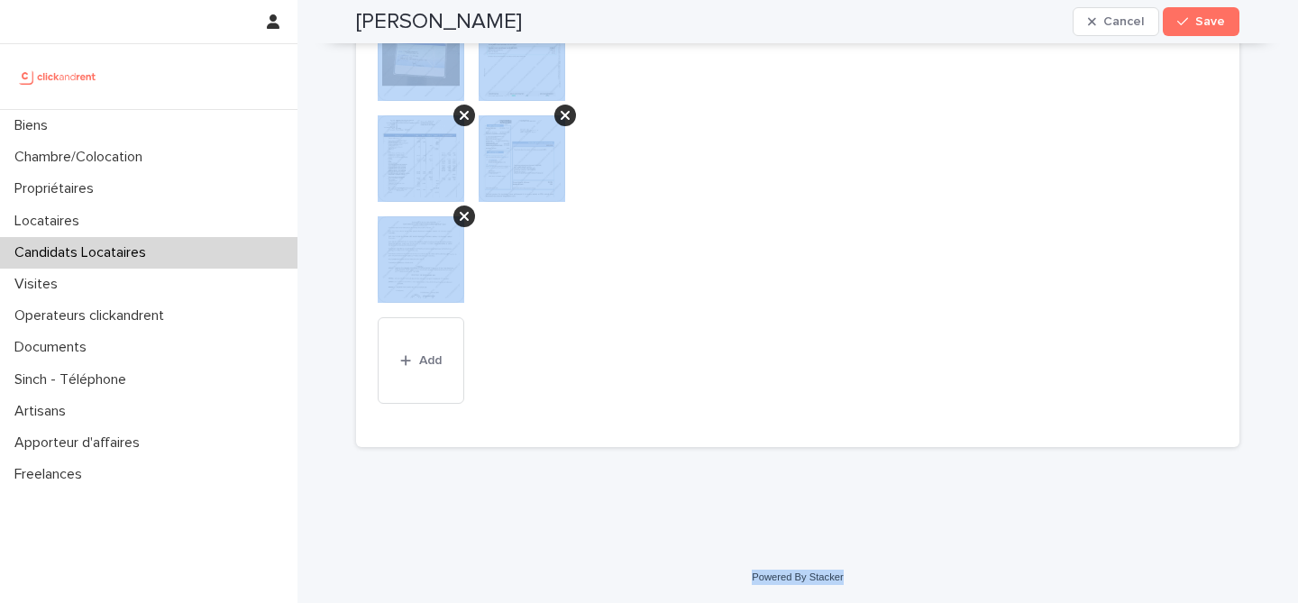
drag, startPoint x: 355, startPoint y: 61, endPoint x: 873, endPoint y: 592, distance: 742.0
copy div "Eléonore Robineau Cancel Save Sorry, there was an error saving your record. Ple…"
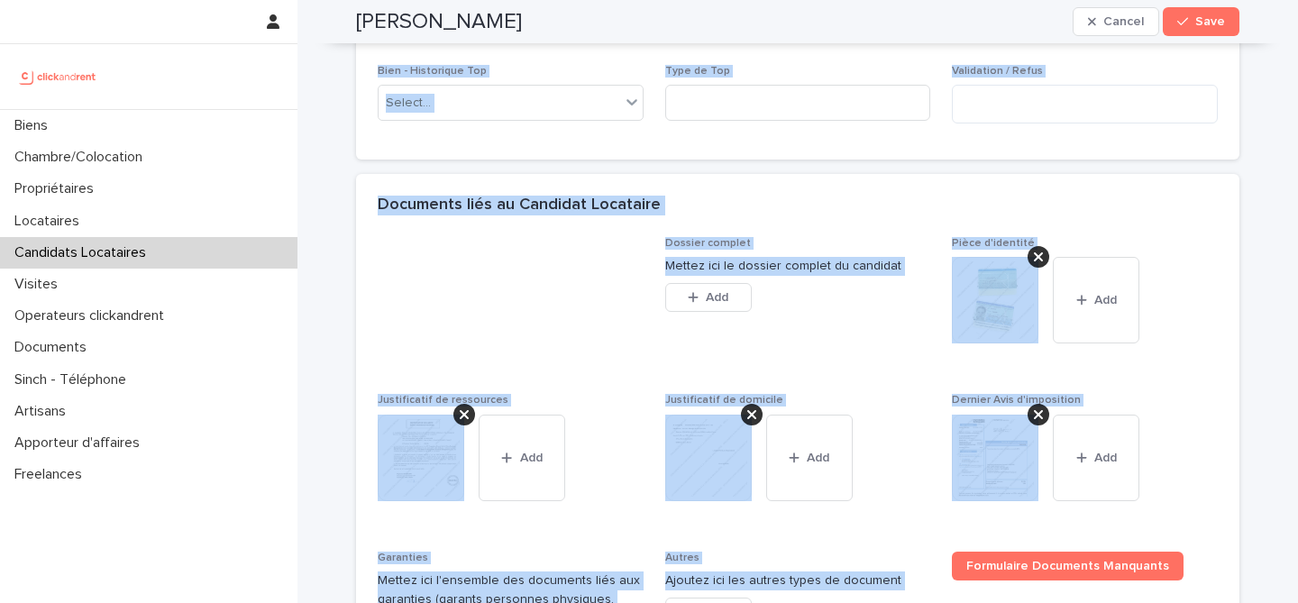
scroll to position [1141, 0]
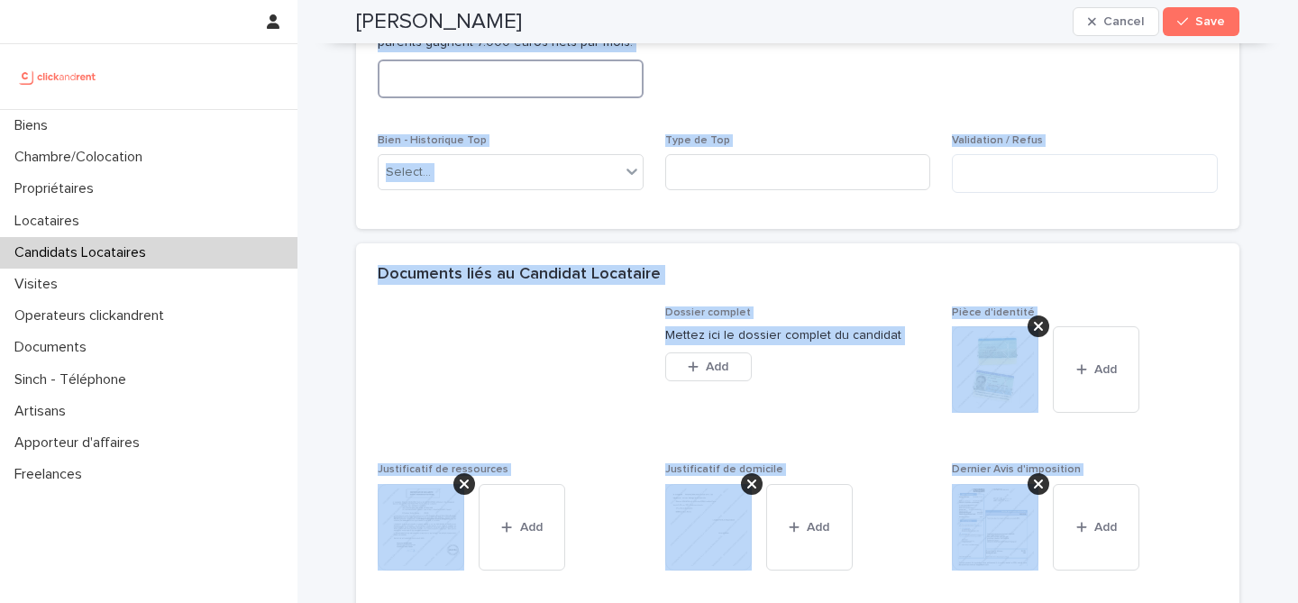
click at [576, 98] on textarea at bounding box center [511, 78] width 266 height 39
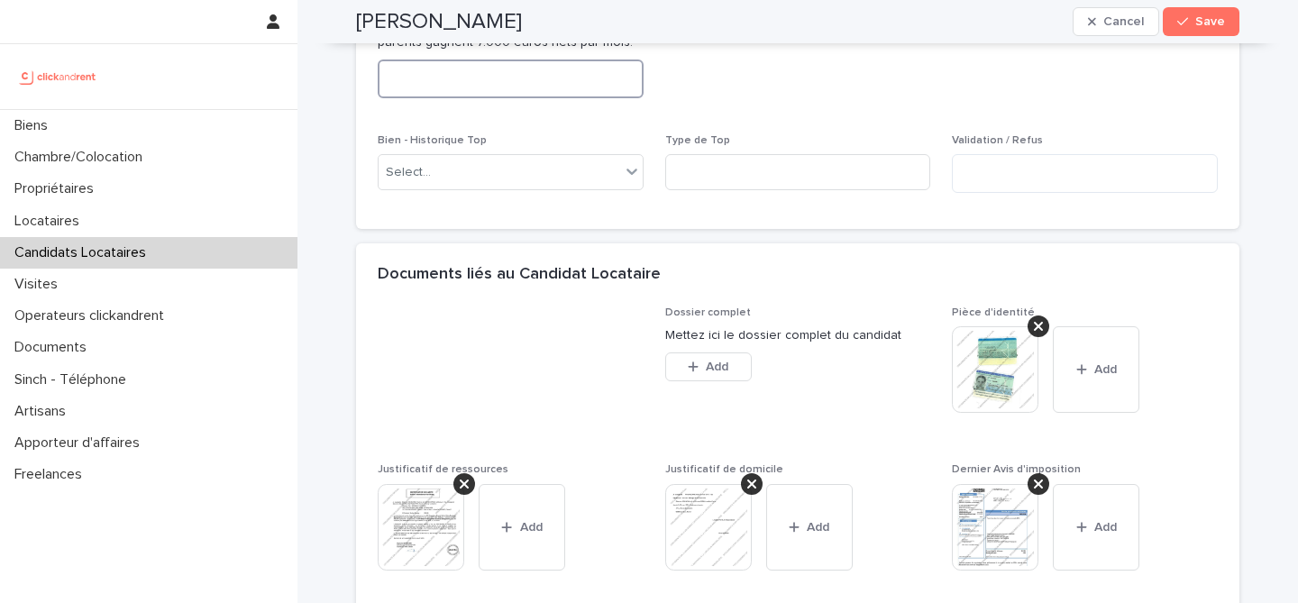
paste textarea "**********"
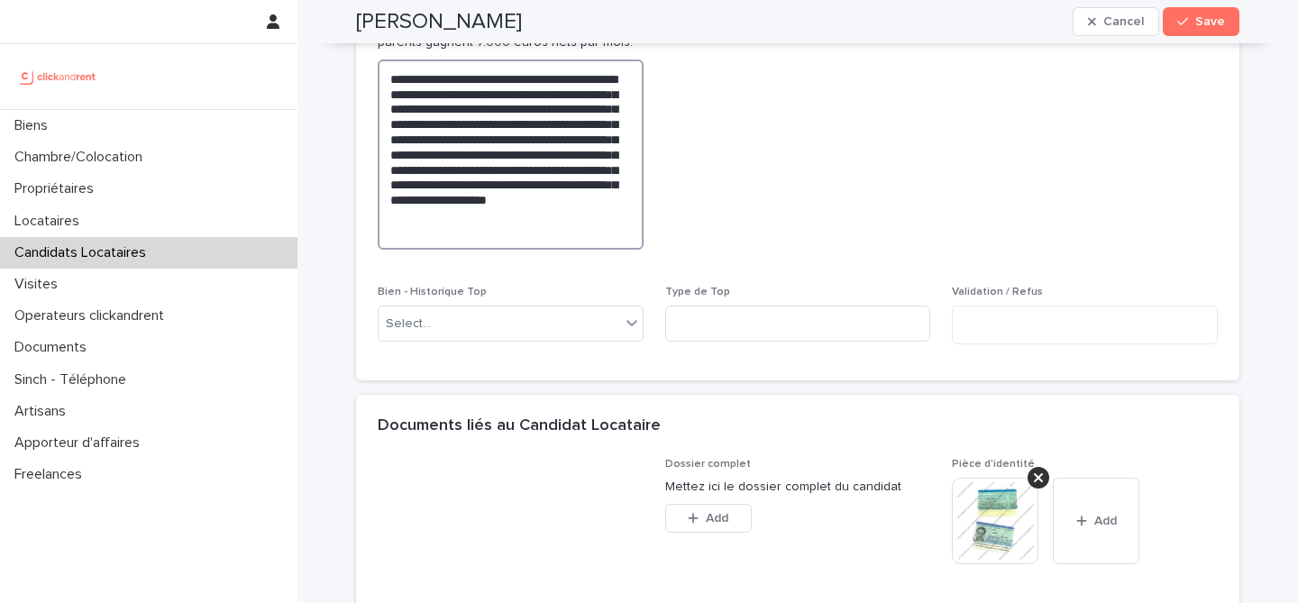
type textarea "**********"
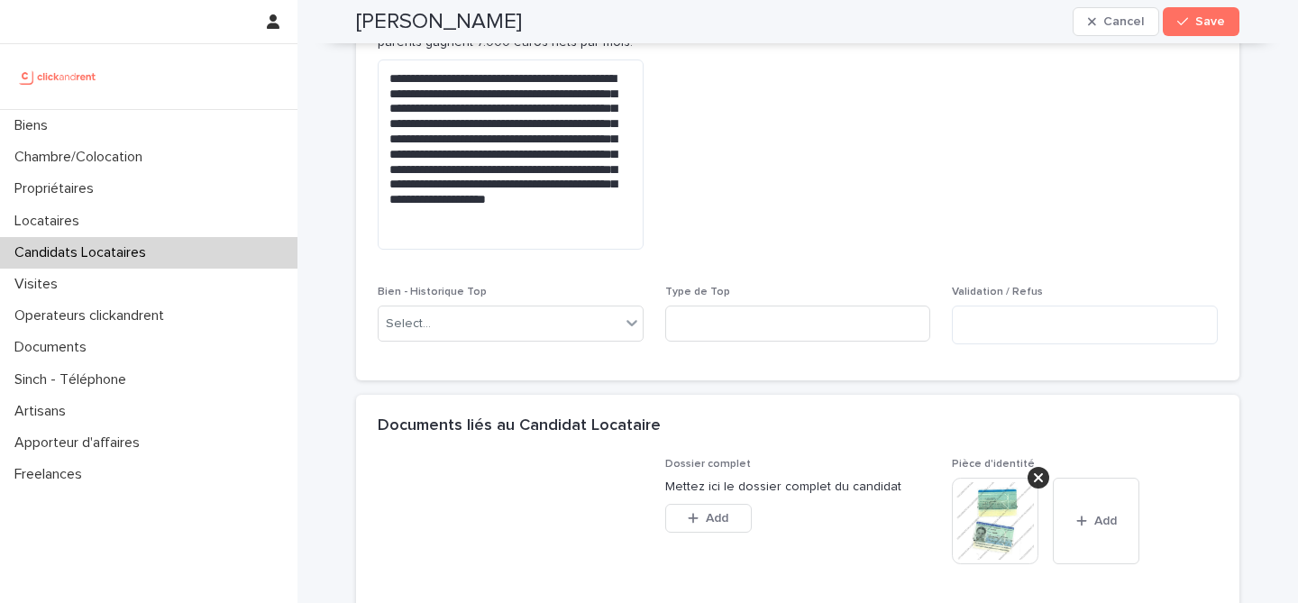
click at [895, 164] on span "Abandon du candidat" at bounding box center [798, 101] width 266 height 325
click at [1210, 19] on span "Save" at bounding box center [1210, 21] width 30 height 13
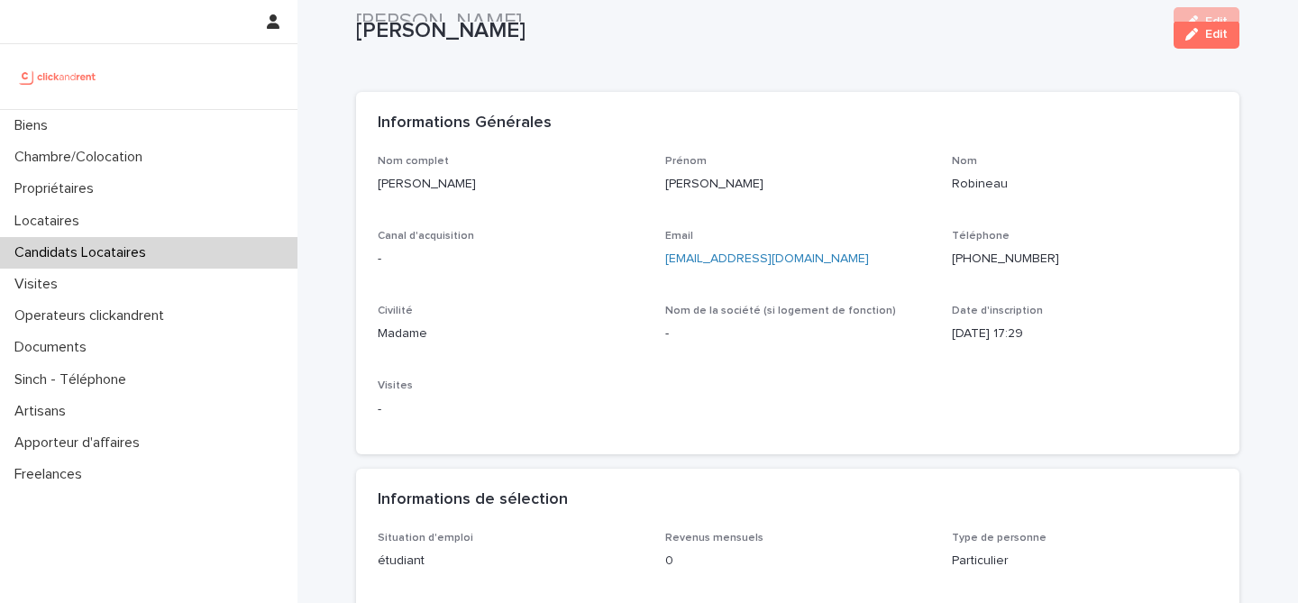
scroll to position [0, 0]
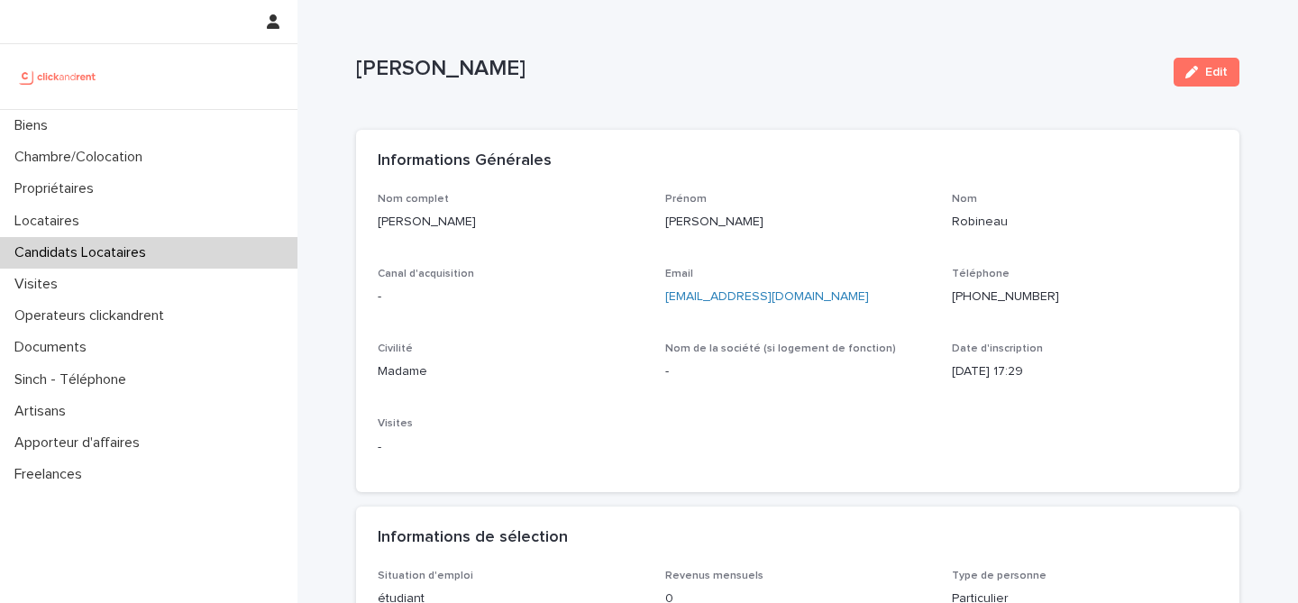
click at [500, 68] on p "Eléonore Robineau" at bounding box center [757, 69] width 803 height 26
copy div "Eléonore Robineau Edit Sorry, there was an error saving your record. Please try…"
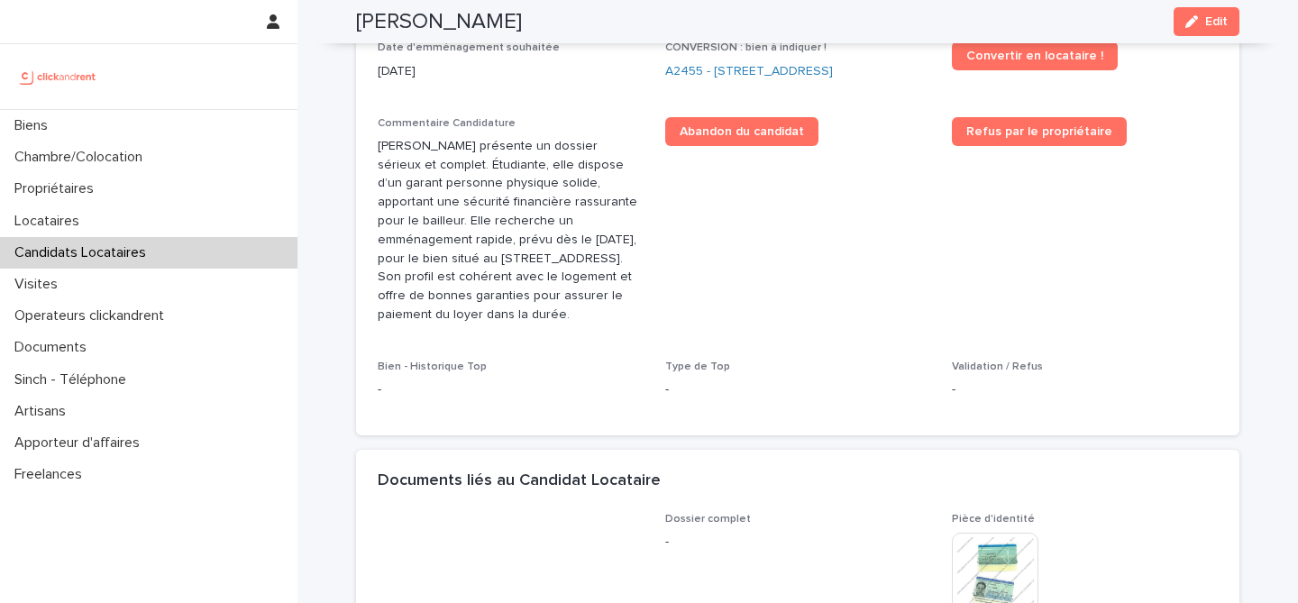
scroll to position [666, 0]
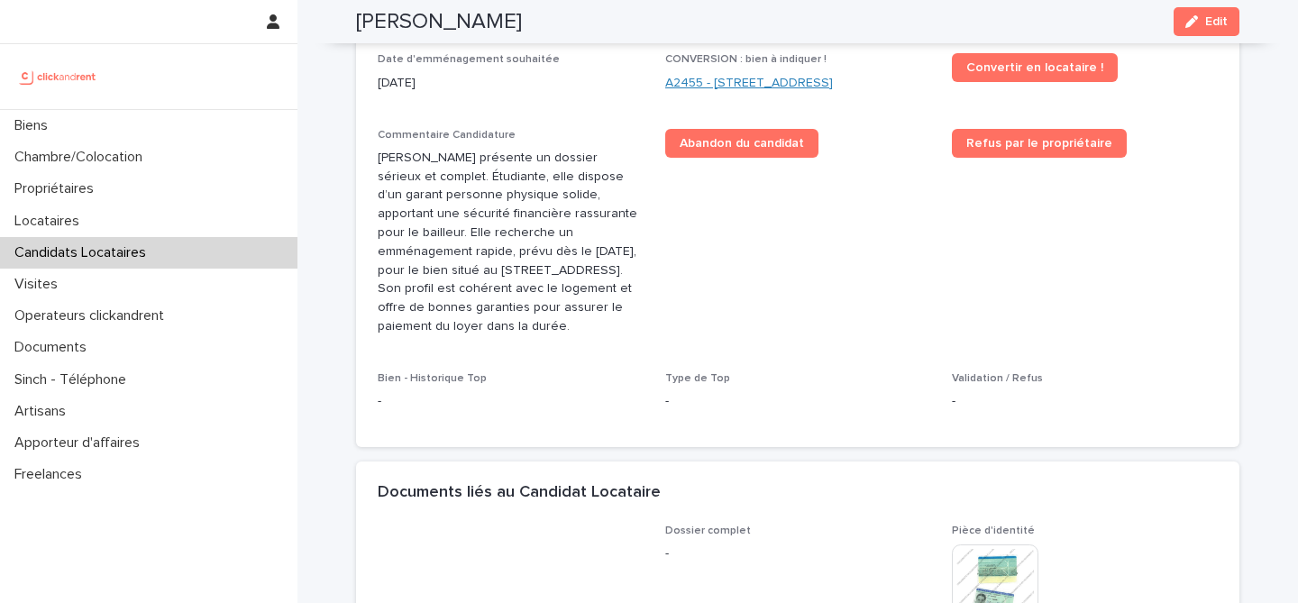
click at [781, 88] on link "A2455 - 188 rue Nationale, Lille 59000" at bounding box center [749, 83] width 168 height 19
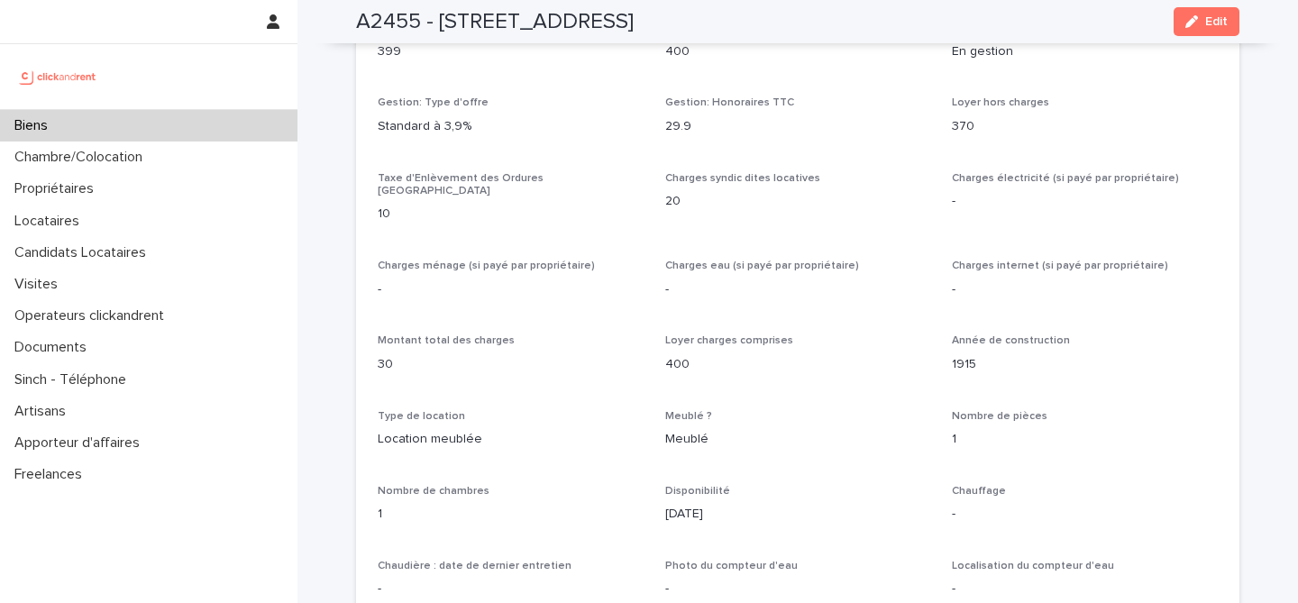
scroll to position [1806, 0]
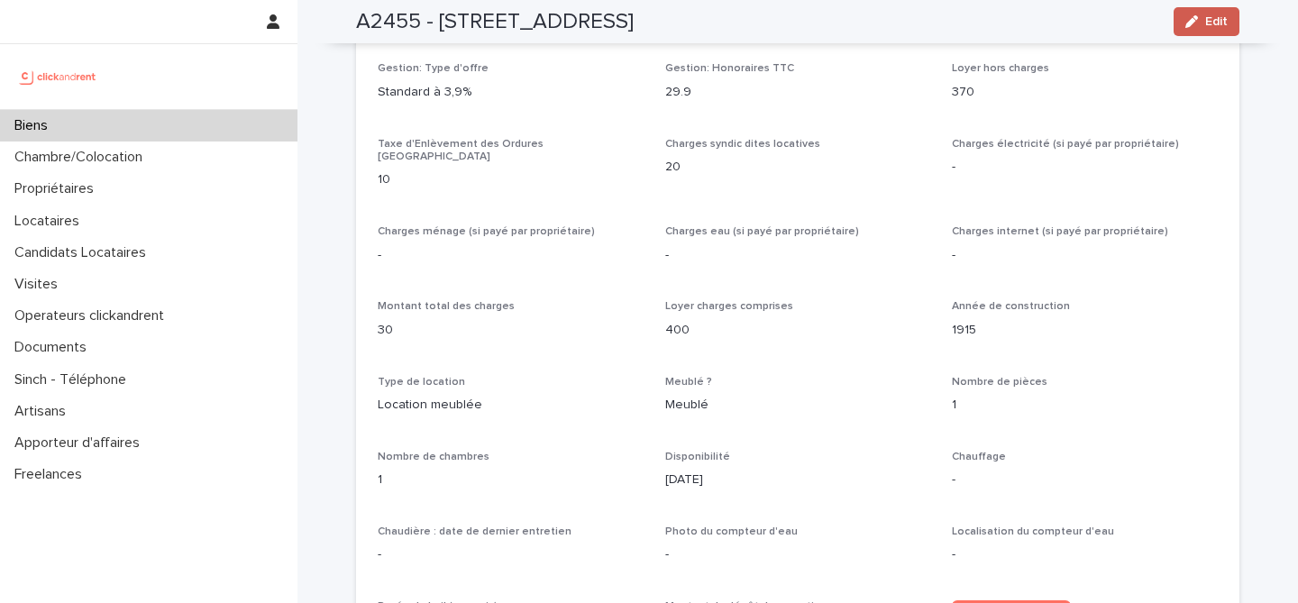
click at [1208, 26] on span "Edit" at bounding box center [1216, 21] width 23 height 13
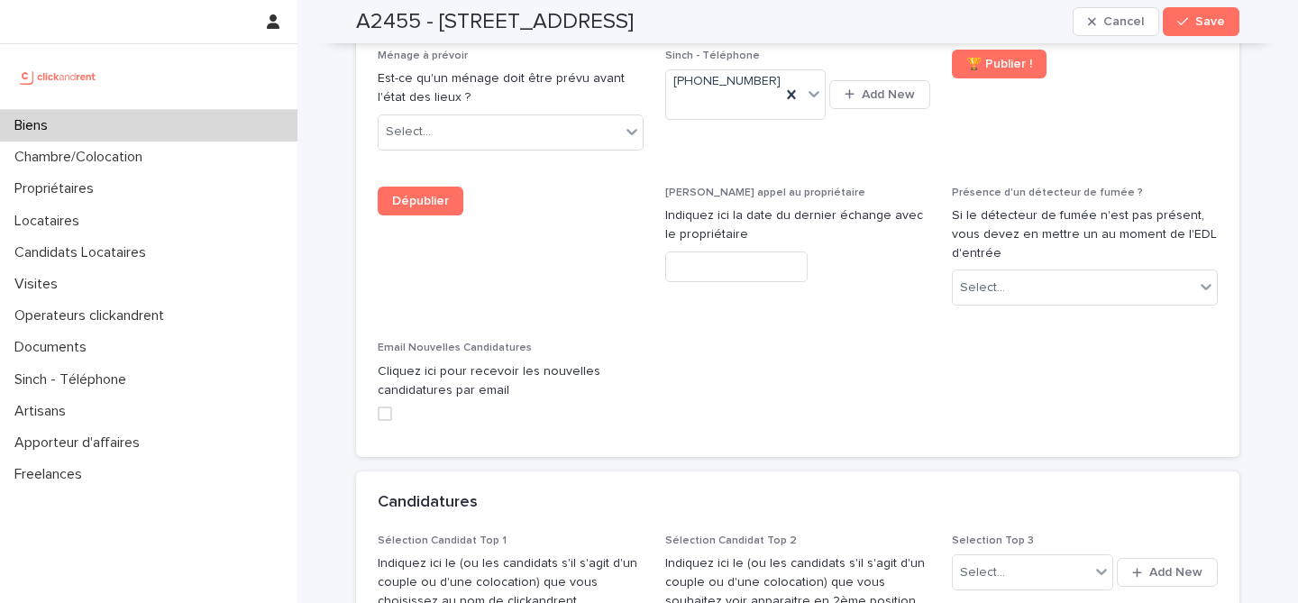
scroll to position [8353, 0]
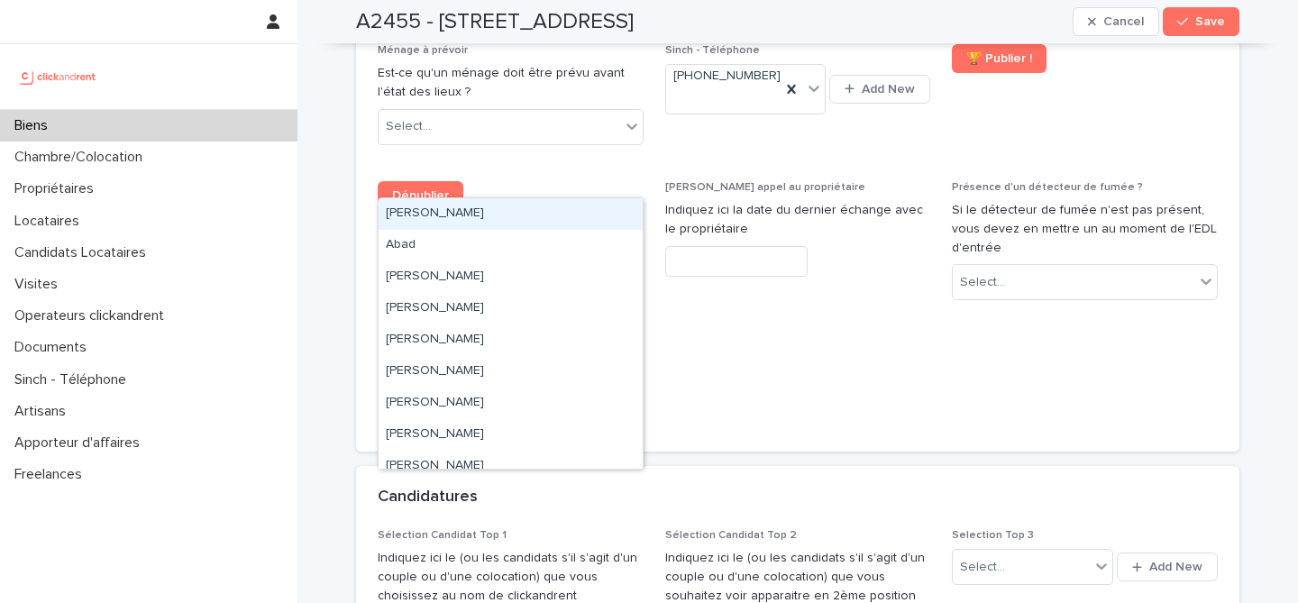
paste input "**********"
type input "**********"
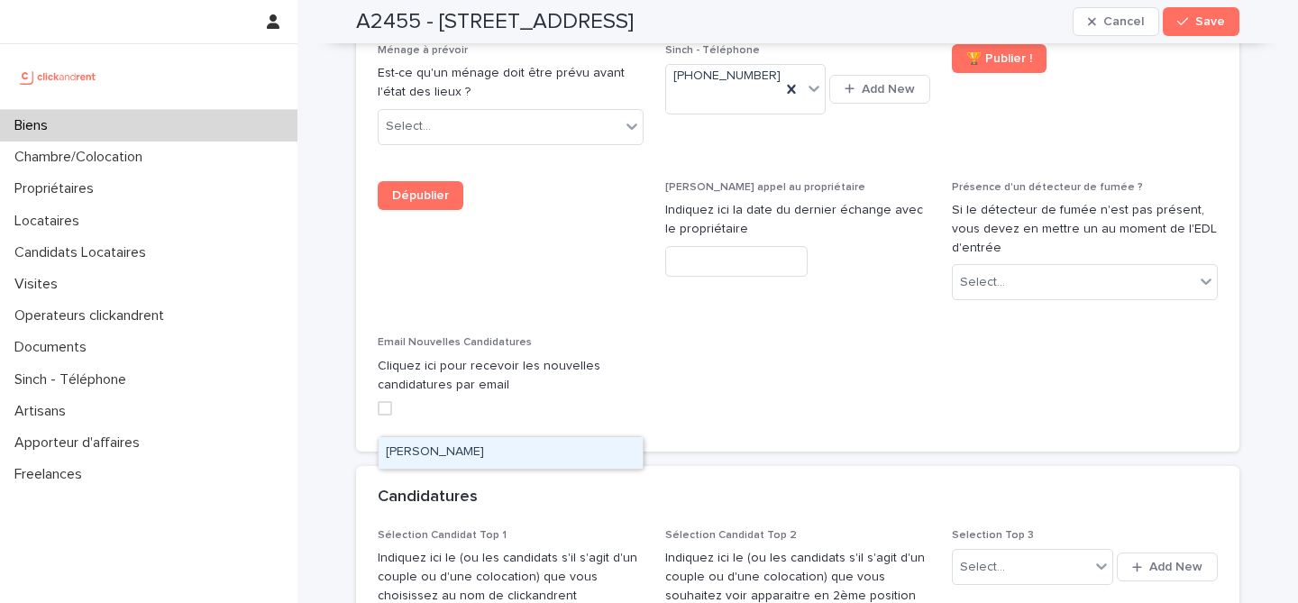
click at [494, 458] on div "Eléonore Robineau" at bounding box center [511, 453] width 264 height 32
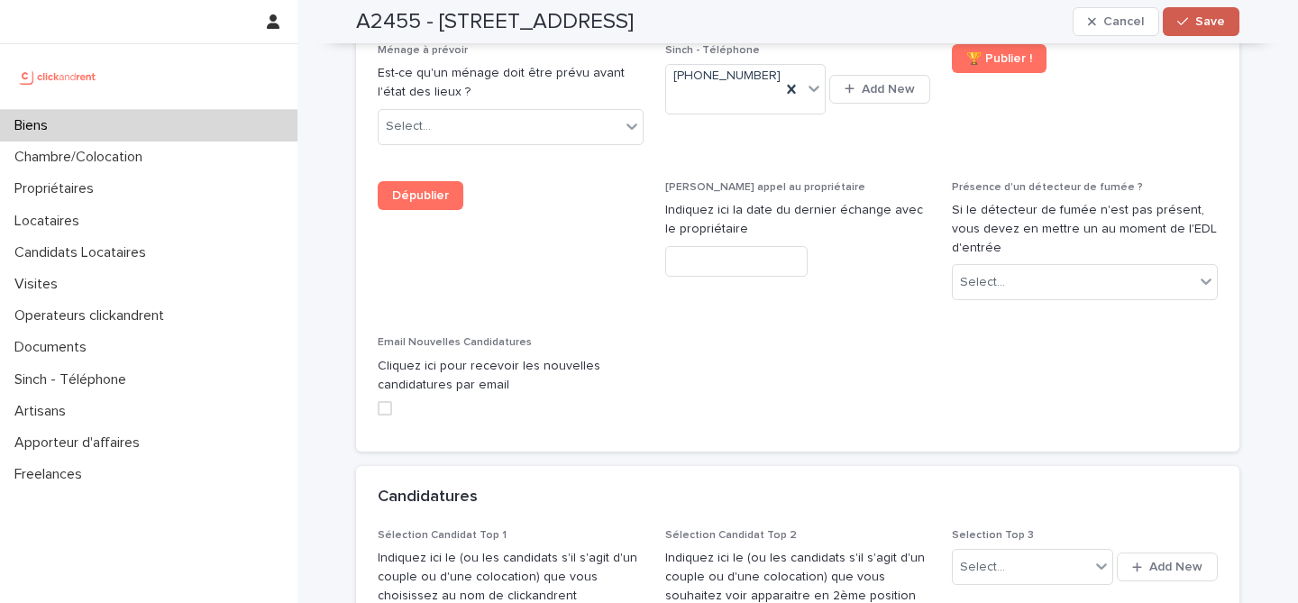
click at [1188, 24] on icon "button" at bounding box center [1182, 21] width 11 height 13
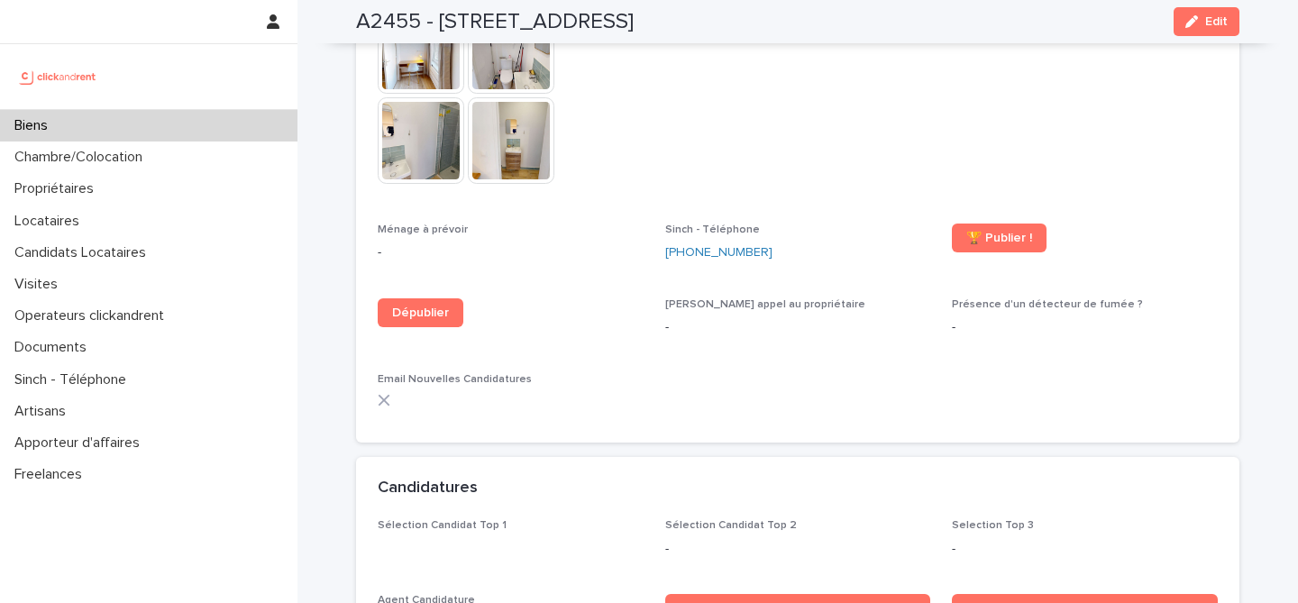
scroll to position [5248, 0]
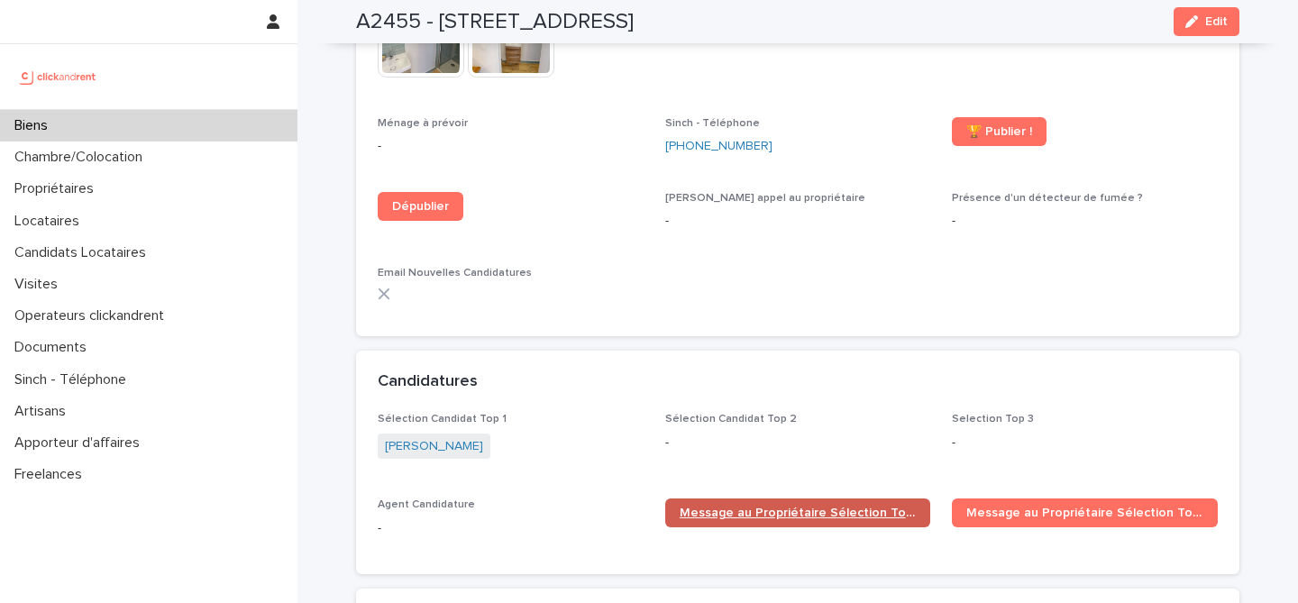
click at [773, 507] on span "Message au Propriétaire Sélection Top 1" at bounding box center [798, 513] width 237 height 13
click at [187, 136] on div "Biens" at bounding box center [148, 126] width 297 height 32
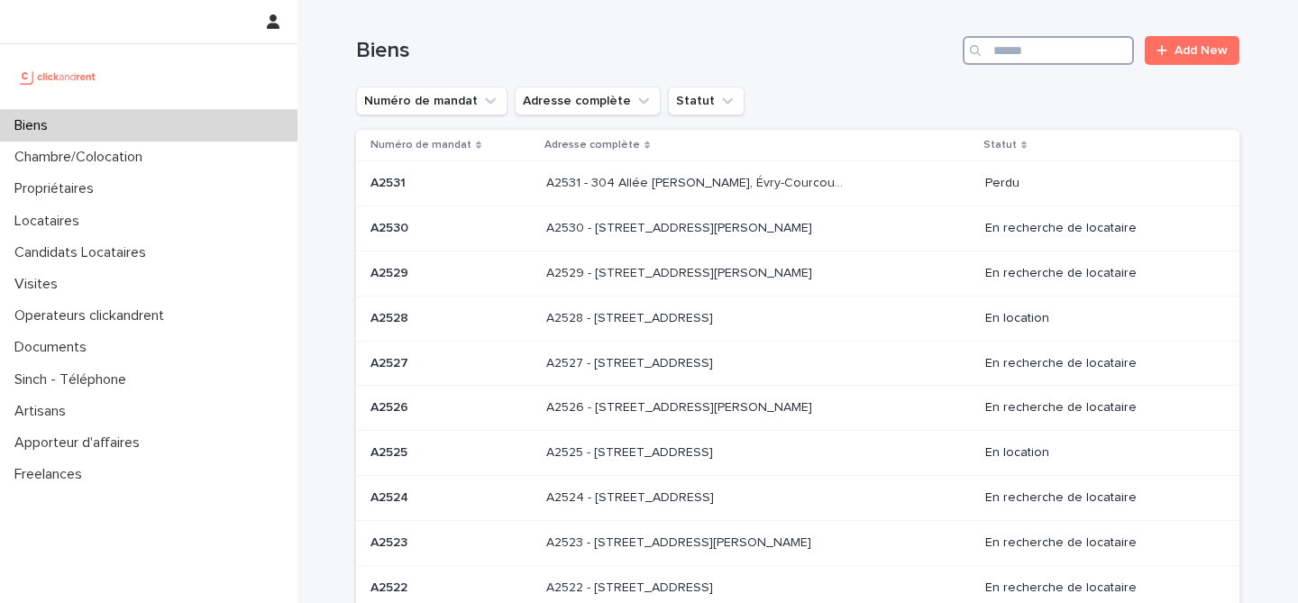
click at [1015, 55] on input "Search" at bounding box center [1048, 50] width 171 height 29
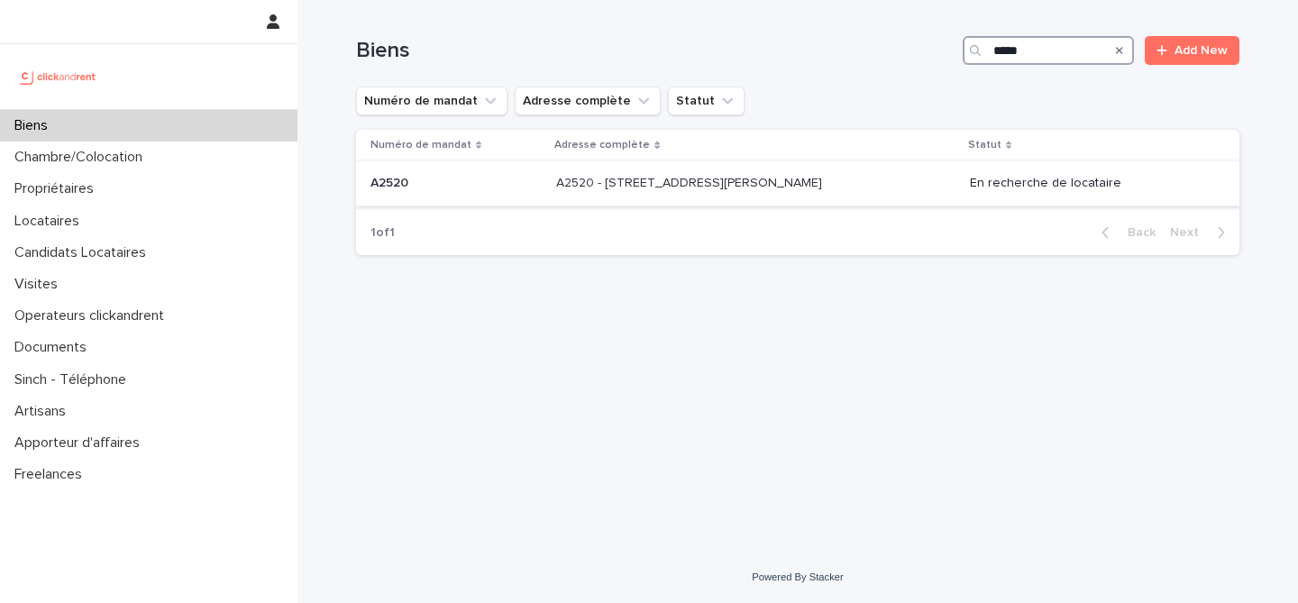
type input "*****"
click at [650, 183] on p "A2520 - 1 impasse Tony Poncet, Toulouse 31300" at bounding box center [691, 181] width 270 height 19
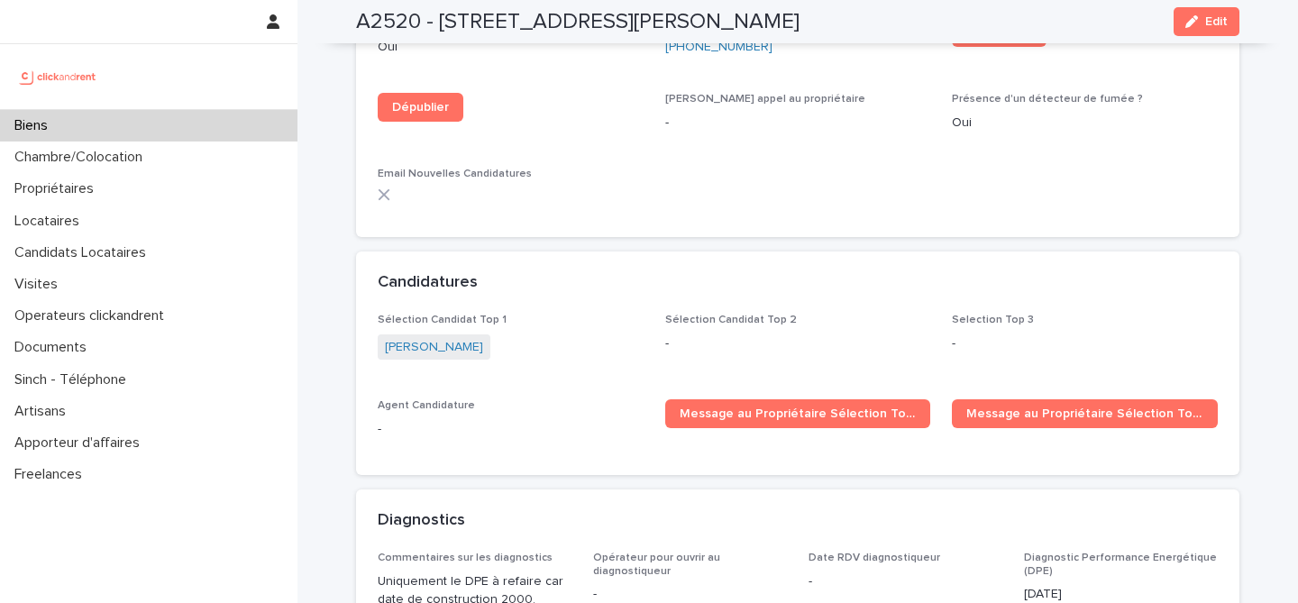
scroll to position [5563, 0]
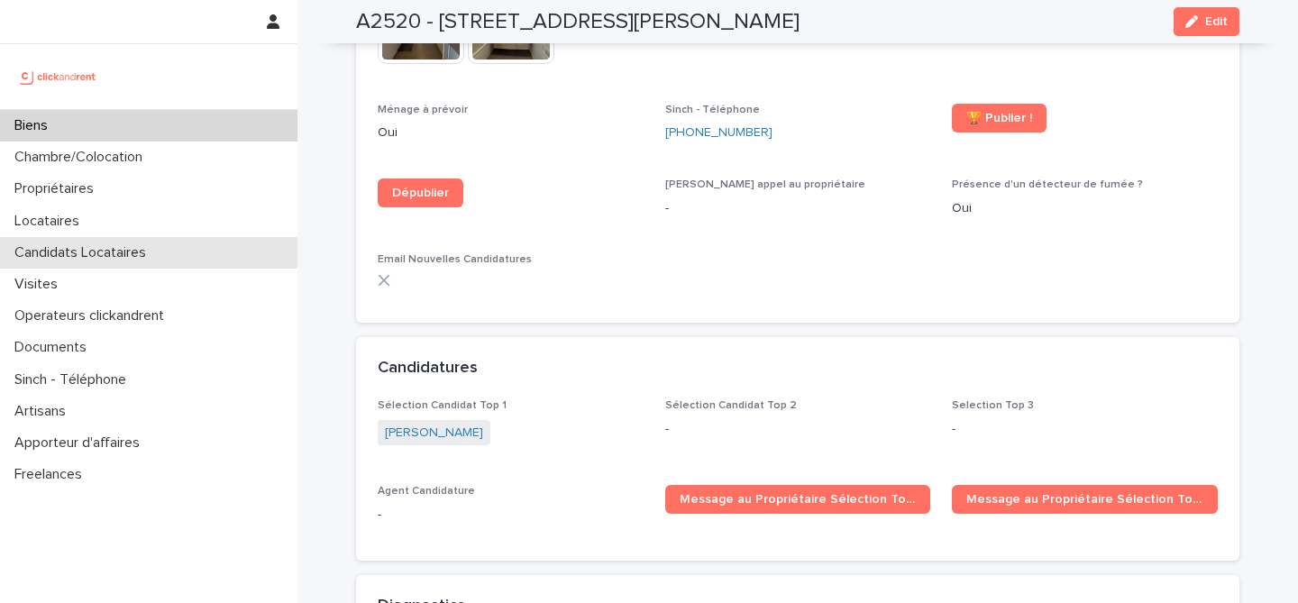
click at [45, 255] on p "Candidats Locataires" at bounding box center [83, 252] width 153 height 17
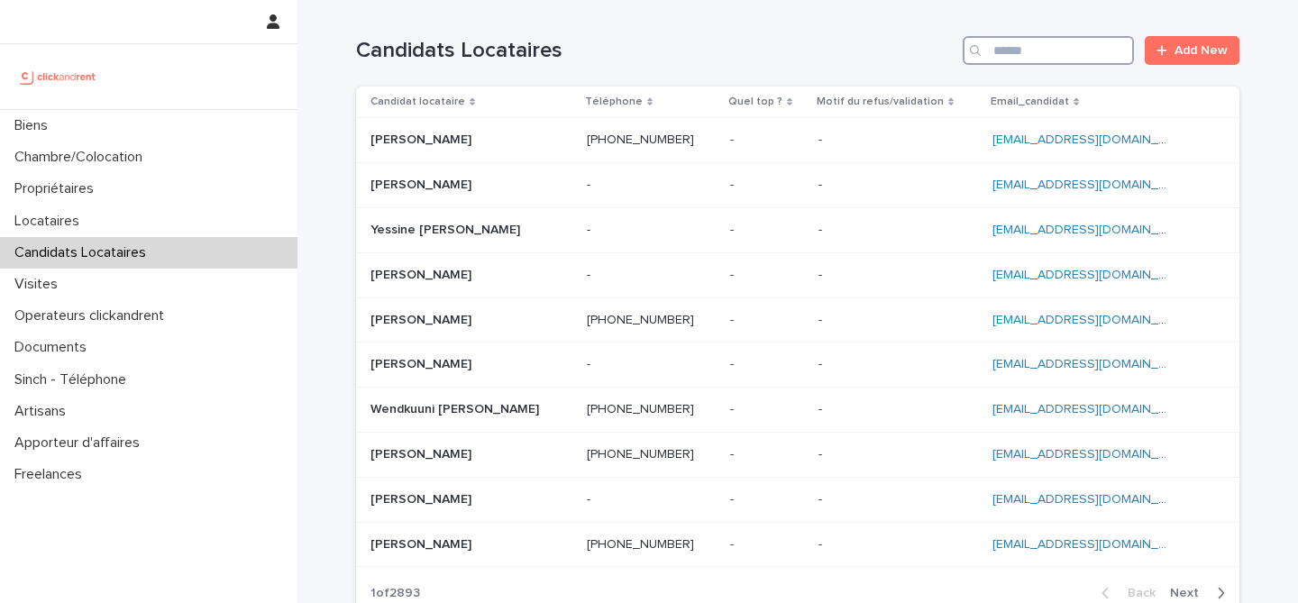
click at [1021, 49] on input "Search" at bounding box center [1048, 50] width 171 height 29
paste input "**********"
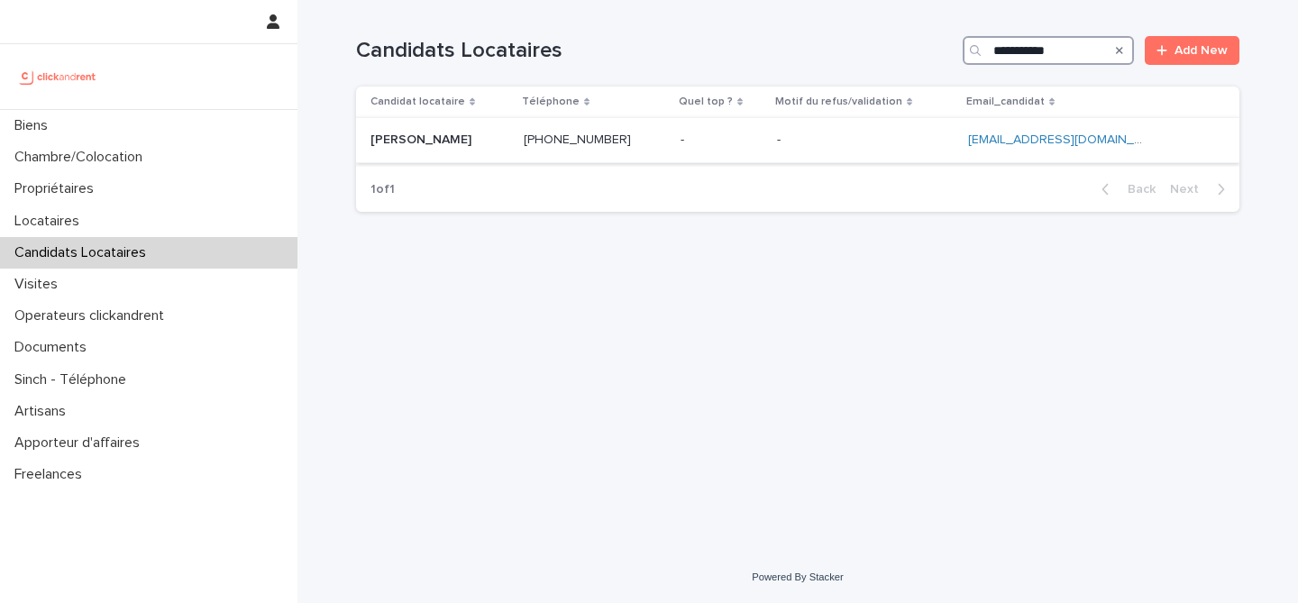
type input "**********"
click at [509, 133] on p at bounding box center [439, 140] width 139 height 15
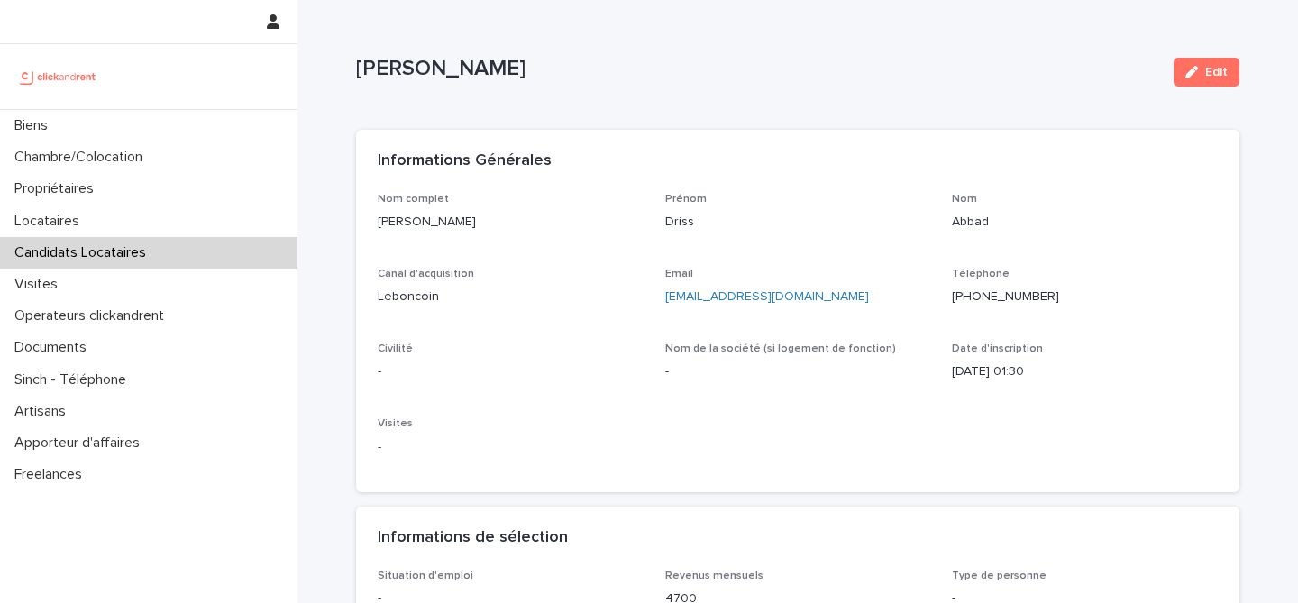
click at [1199, 85] on button "Edit" at bounding box center [1207, 72] width 66 height 29
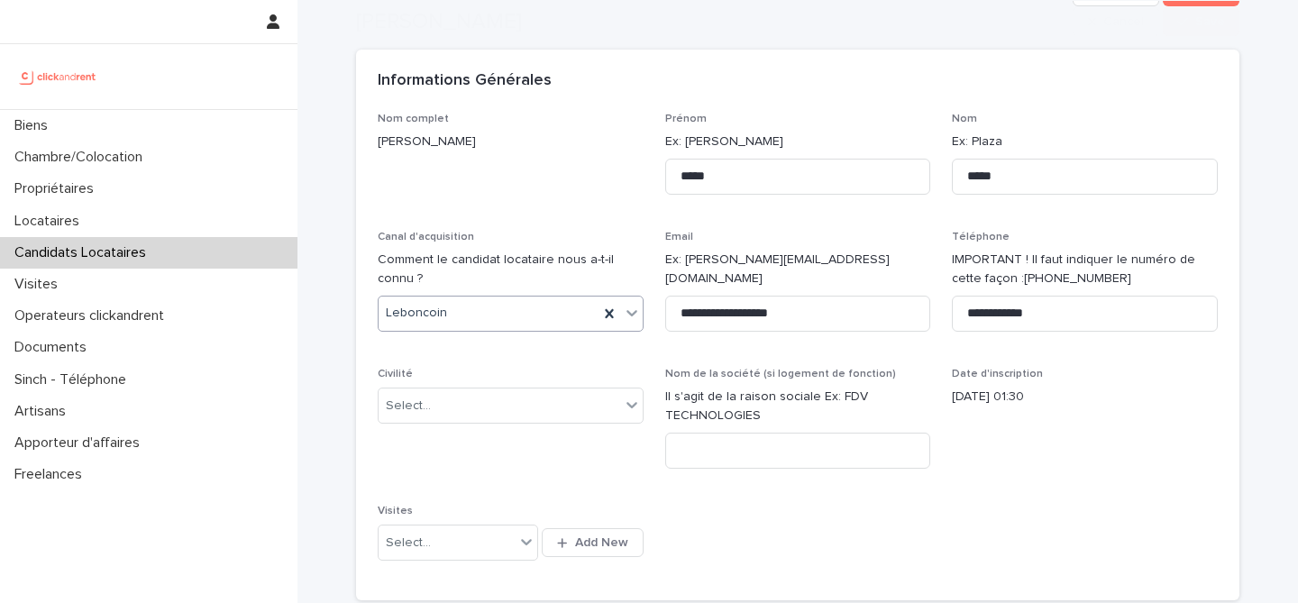
scroll to position [129, 0]
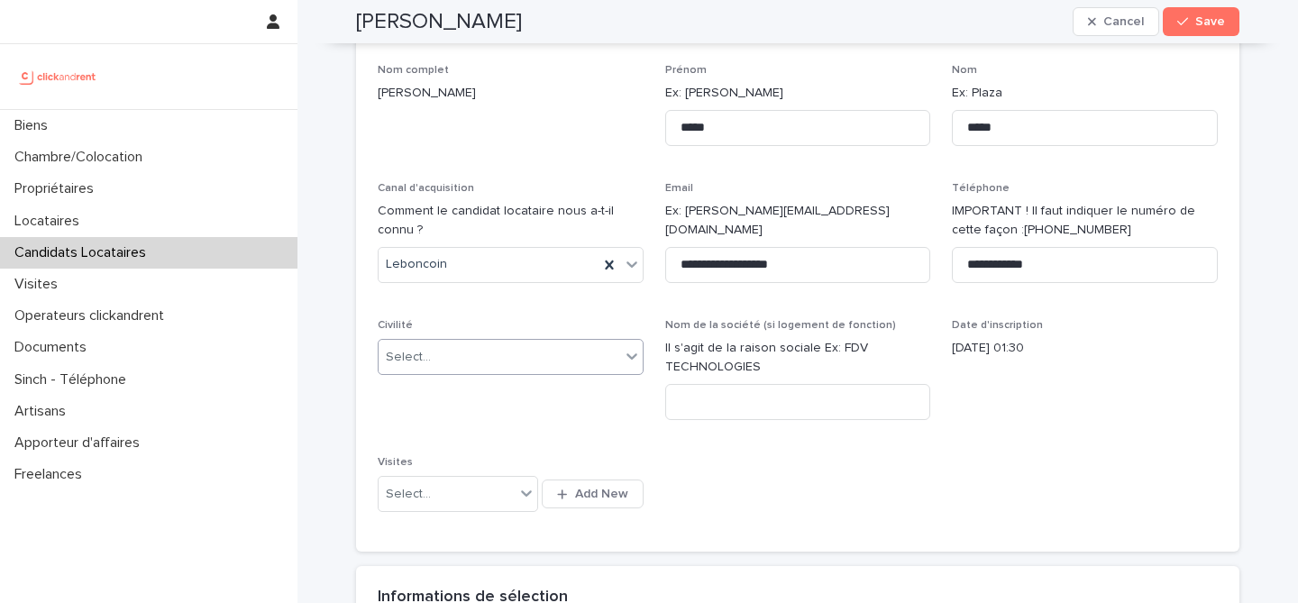
click at [494, 363] on div "Select..." at bounding box center [500, 358] width 242 height 30
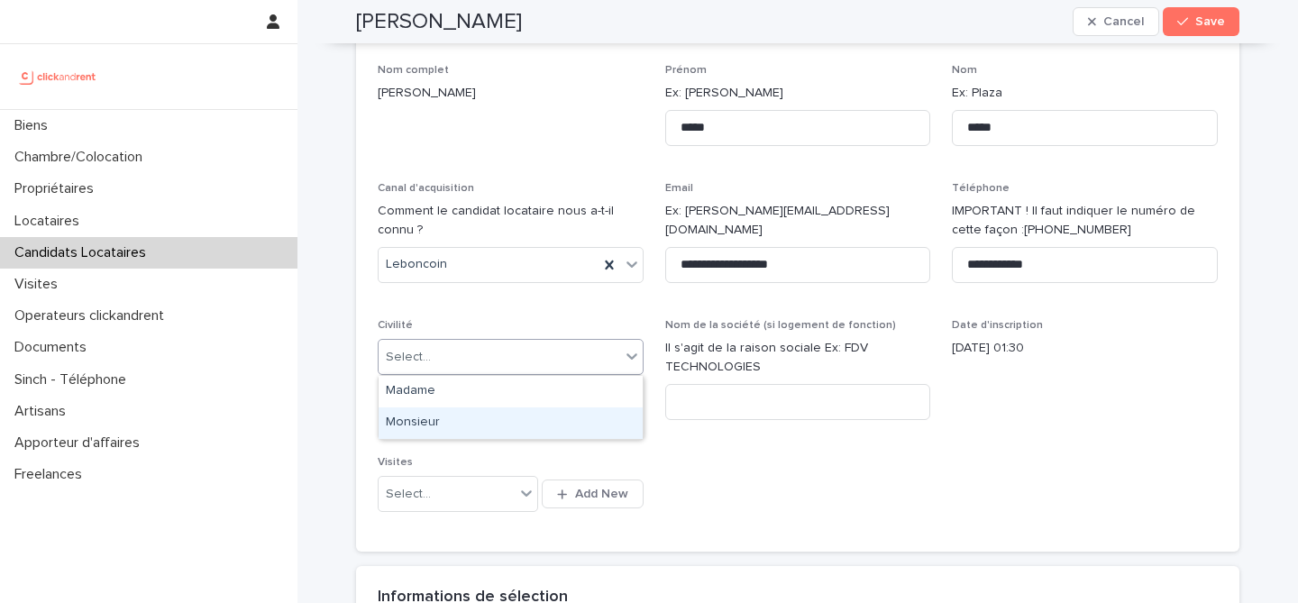
click at [498, 411] on div "Monsieur" at bounding box center [511, 423] width 264 height 32
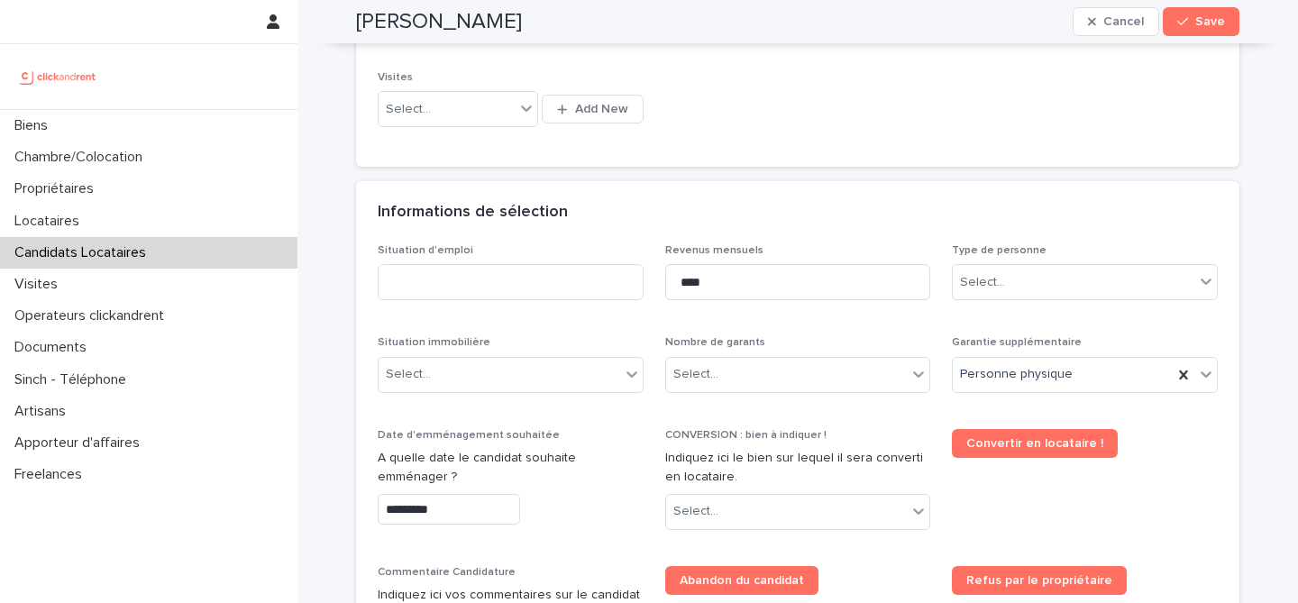
scroll to position [713, 0]
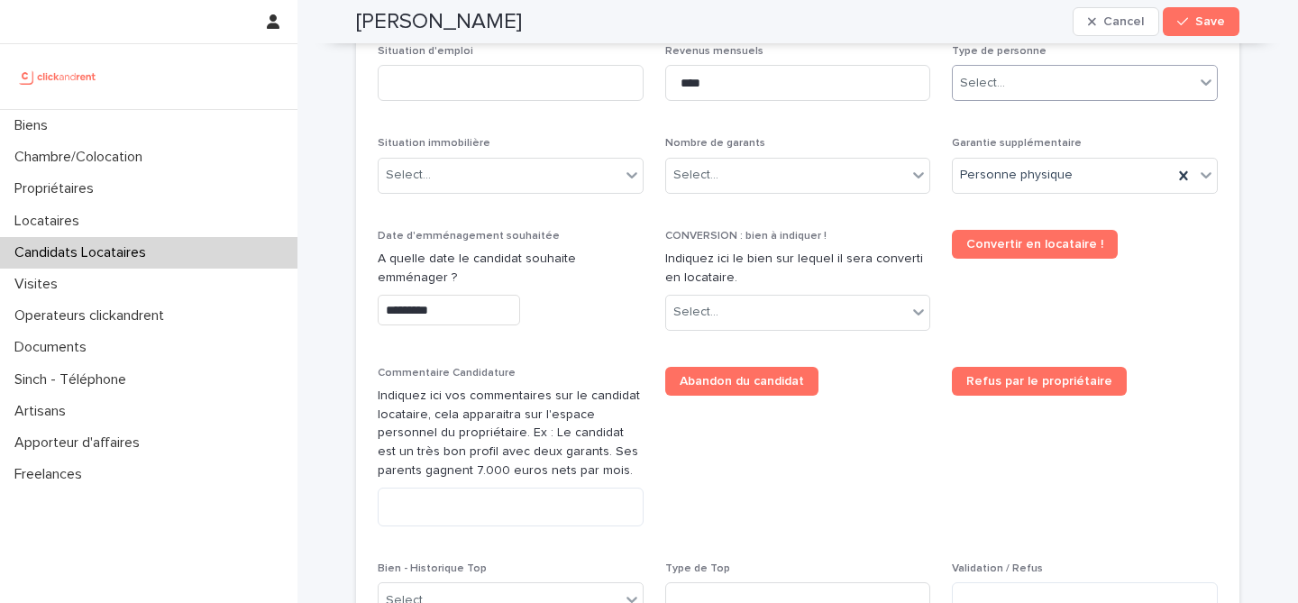
click at [1031, 82] on div "Select..." at bounding box center [1074, 84] width 242 height 30
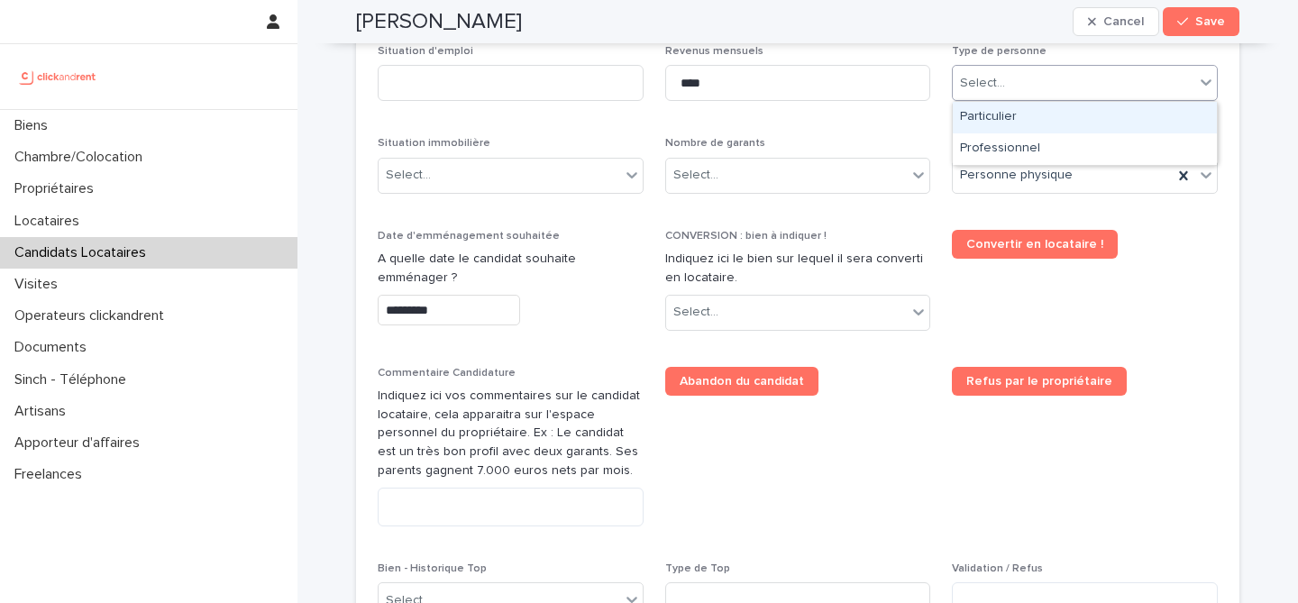
click at [1038, 116] on div "Particulier" at bounding box center [1085, 118] width 264 height 32
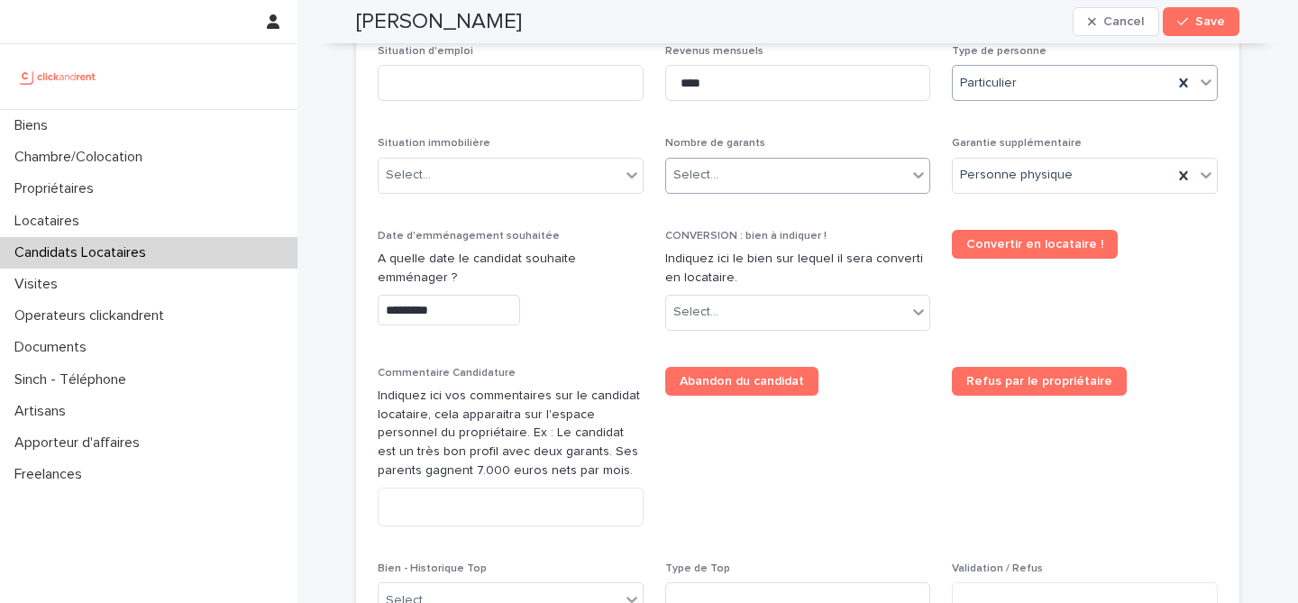
click at [853, 181] on div "Select..." at bounding box center [787, 175] width 242 height 30
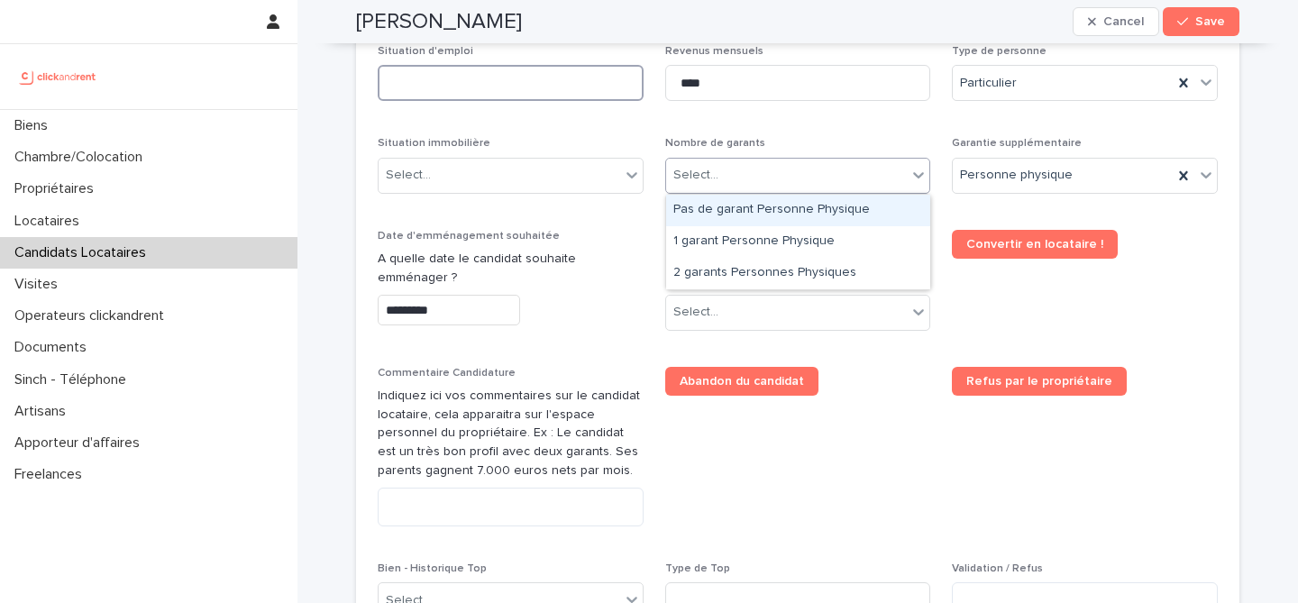
click at [539, 81] on input at bounding box center [511, 83] width 266 height 36
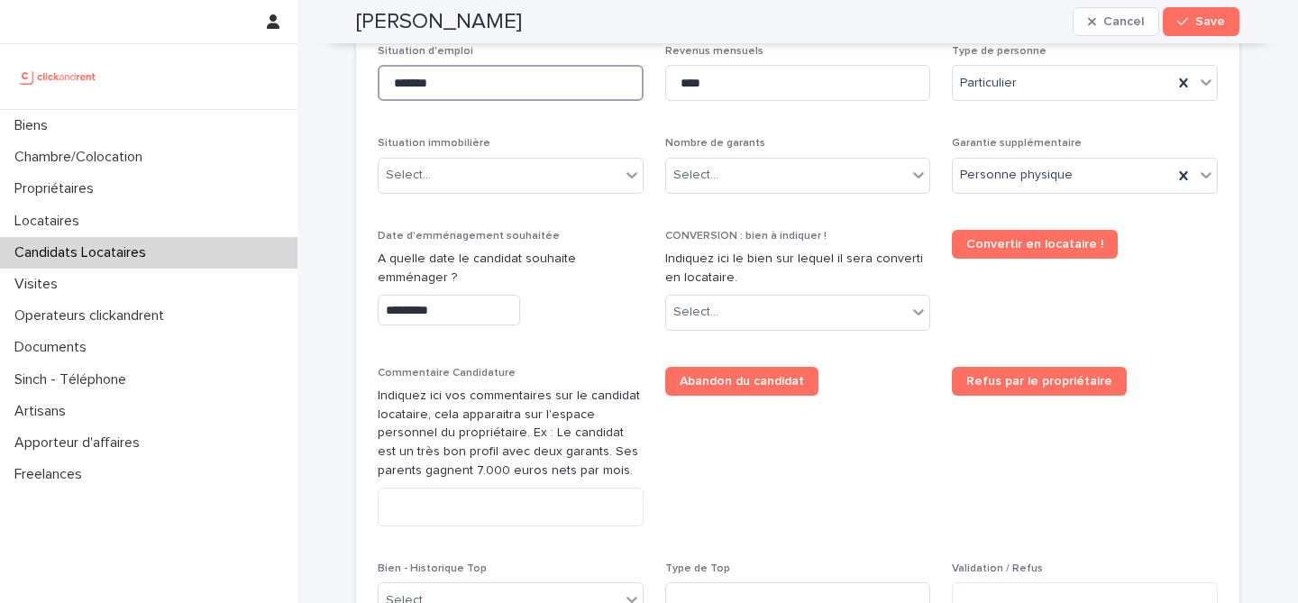
type input "*******"
click at [544, 129] on div "Situation d'emploi ******* Revenus mensuels **** Type de personne Particulier S…" at bounding box center [798, 340] width 840 height 591
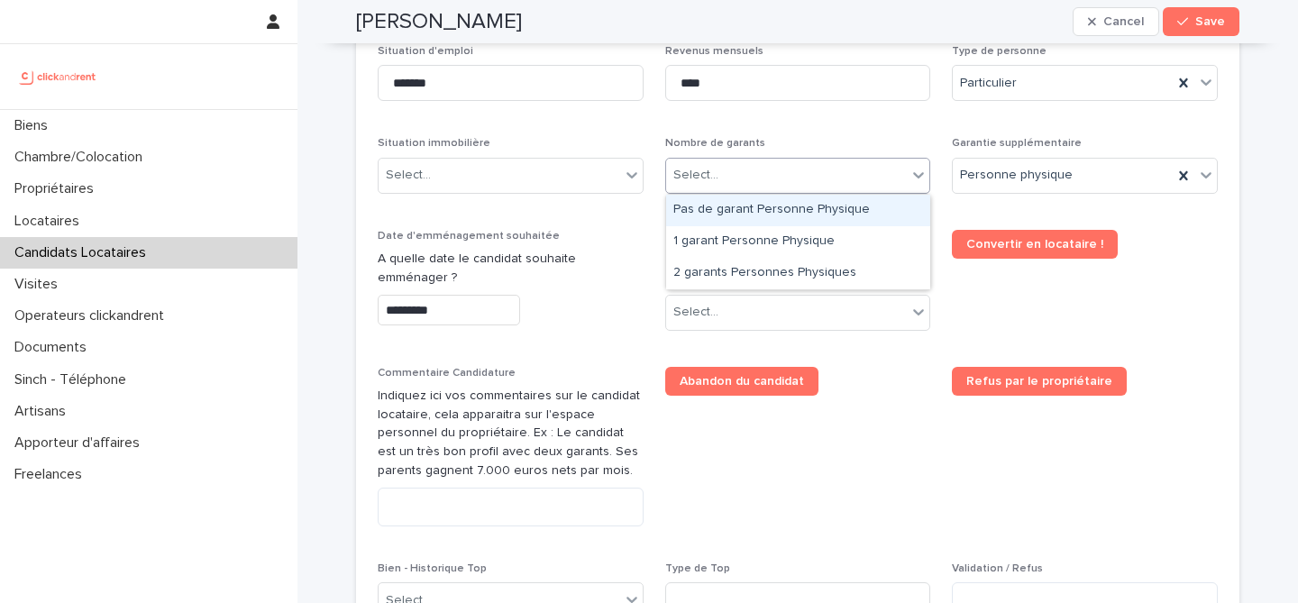
click at [760, 179] on div "Select..." at bounding box center [787, 175] width 242 height 30
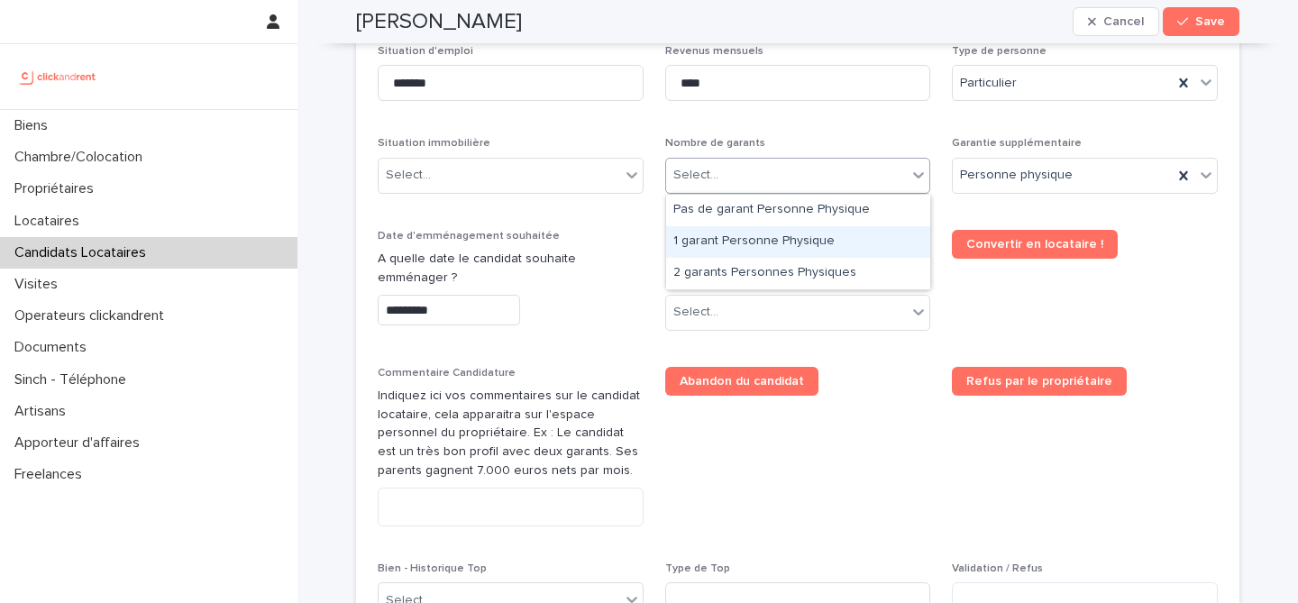
click at [754, 243] on div "1 garant Personne Physique" at bounding box center [798, 242] width 264 height 32
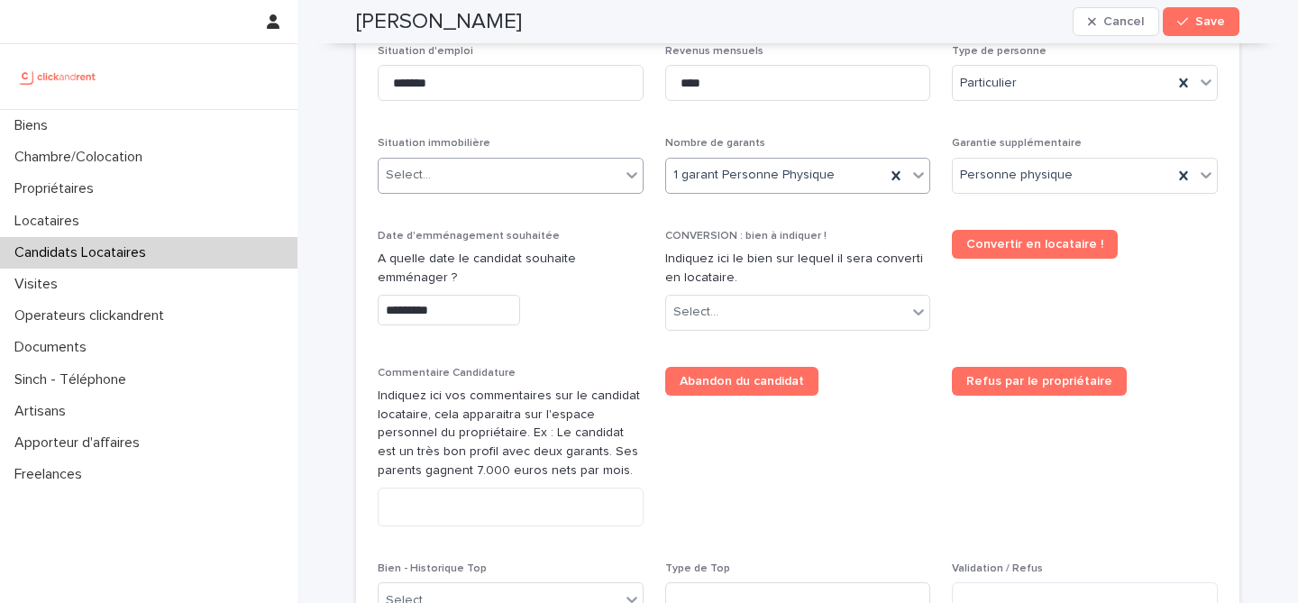
click at [483, 171] on div "Select..." at bounding box center [500, 175] width 242 height 30
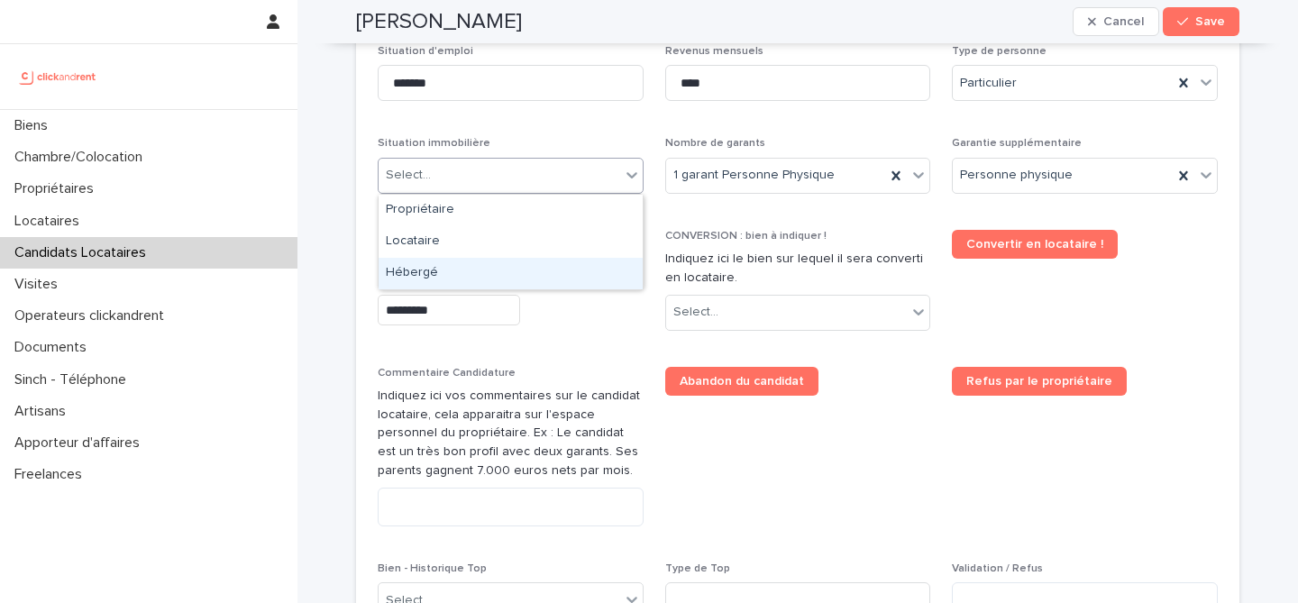
click at [517, 265] on div "Hébergé" at bounding box center [511, 274] width 264 height 32
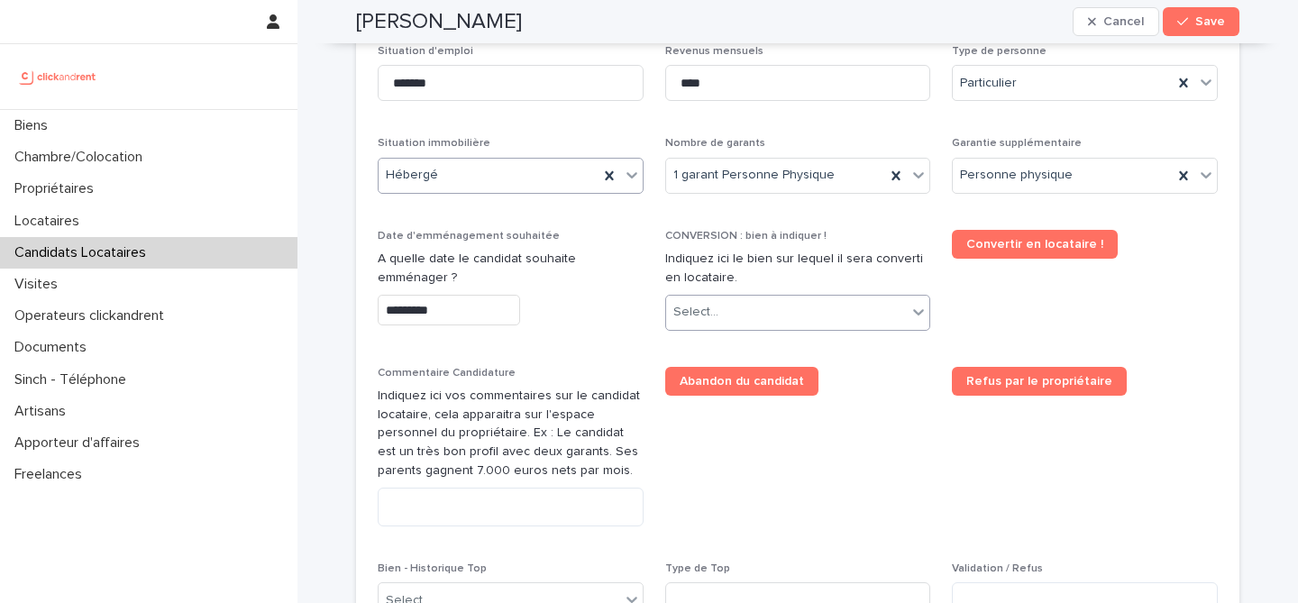
click at [856, 320] on div "Select..." at bounding box center [787, 312] width 242 height 30
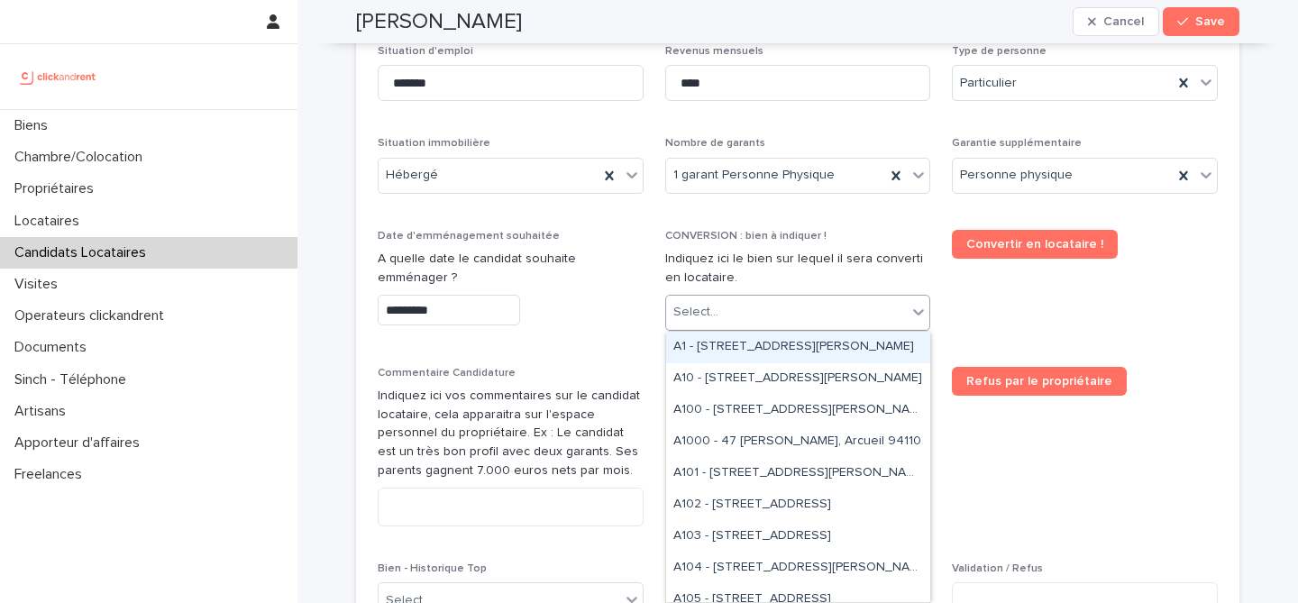
paste input "*****"
type input "*****"
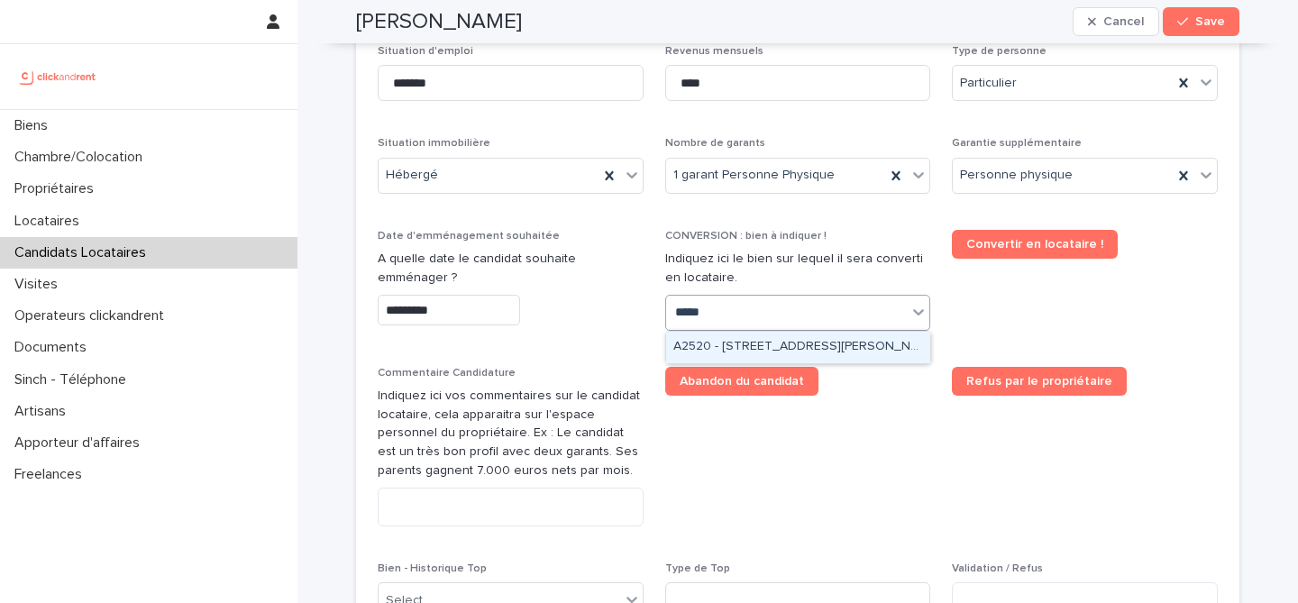
click at [810, 346] on div "A2520 - 1 impasse Tony Poncet, Toulouse 31300" at bounding box center [798, 348] width 264 height 32
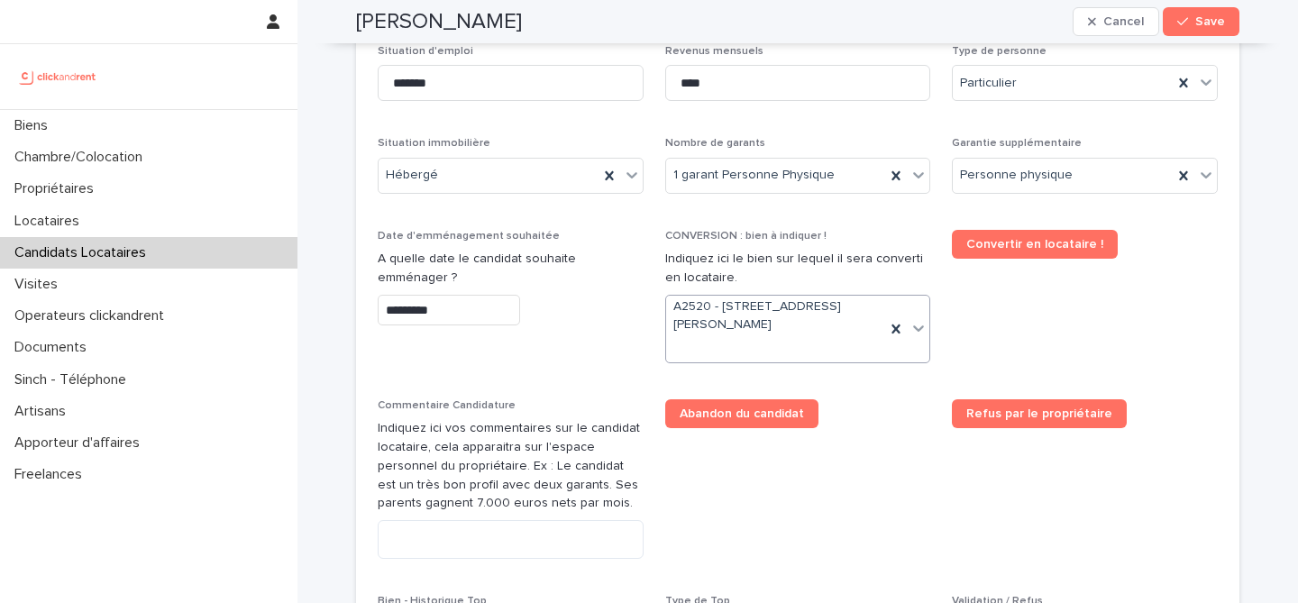
scroll to position [729, 0]
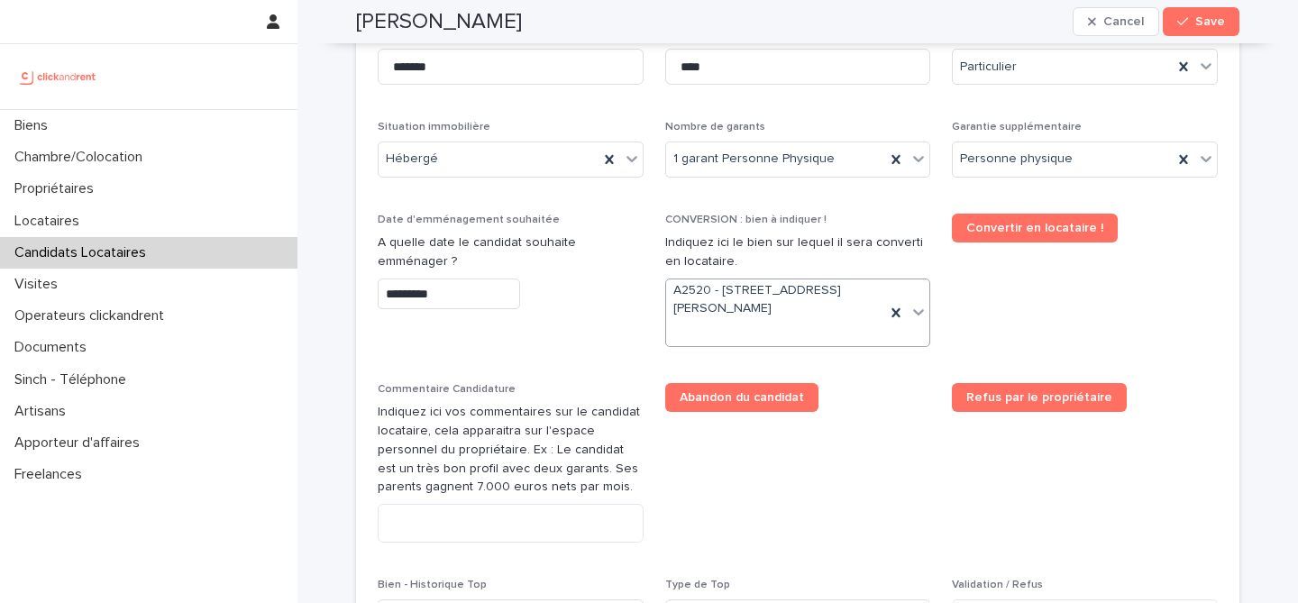
click at [898, 415] on div "Abandon du candidat" at bounding box center [798, 404] width 266 height 43
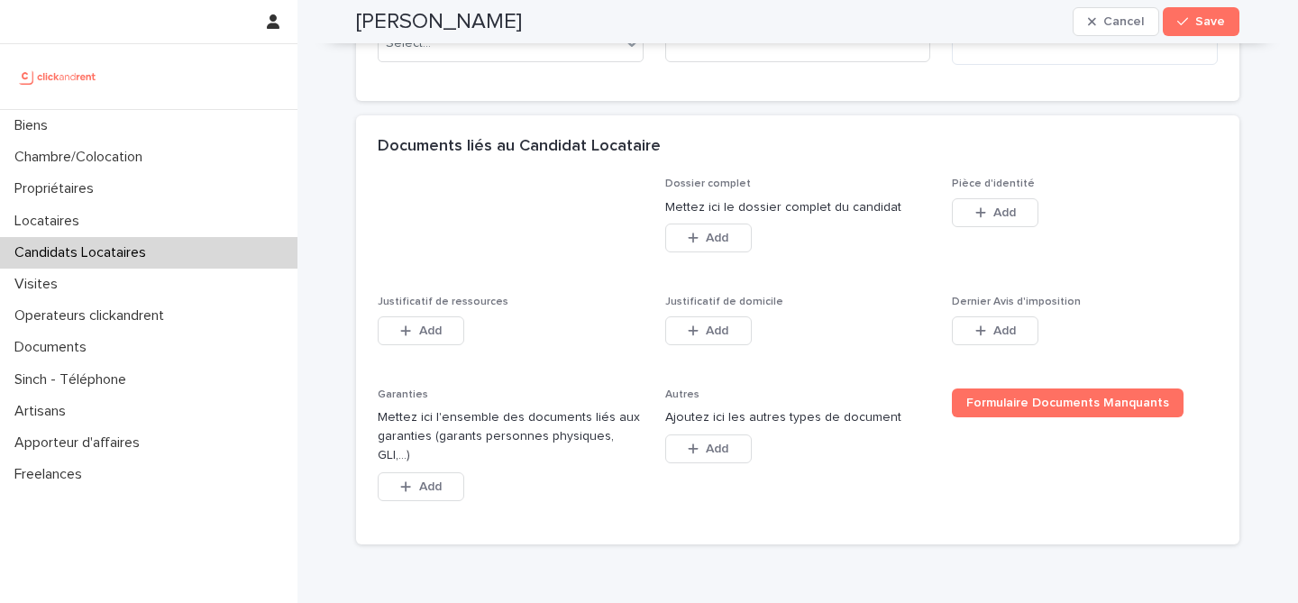
scroll to position [1377, 0]
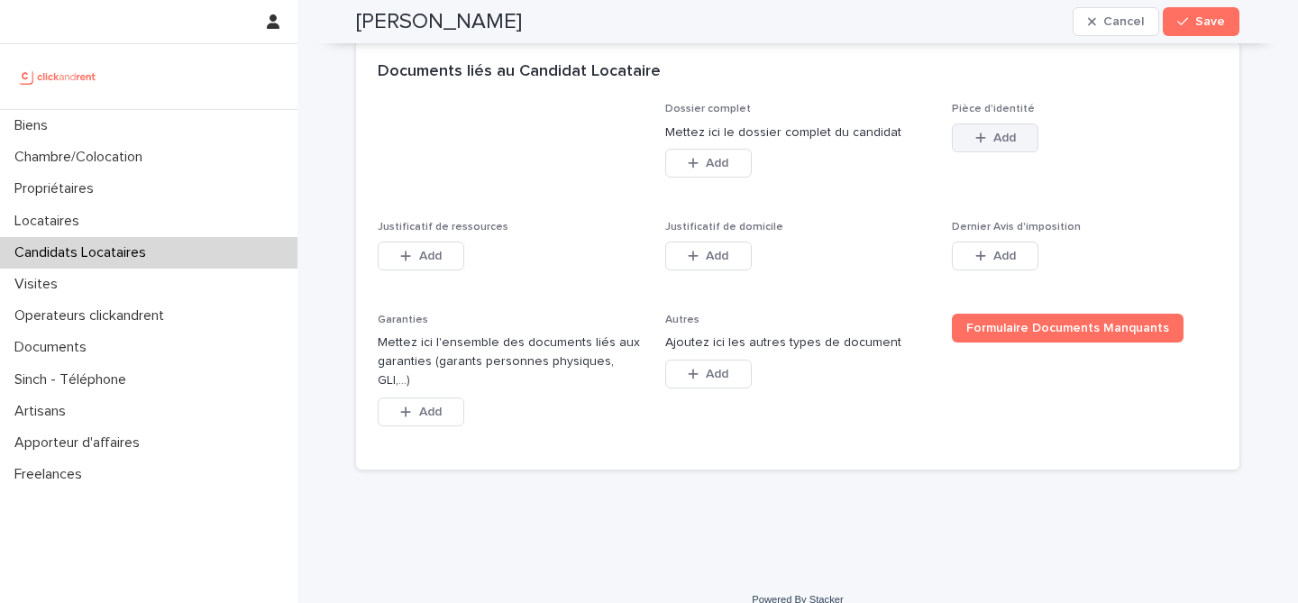
click at [1034, 133] on button "Add" at bounding box center [995, 137] width 87 height 29
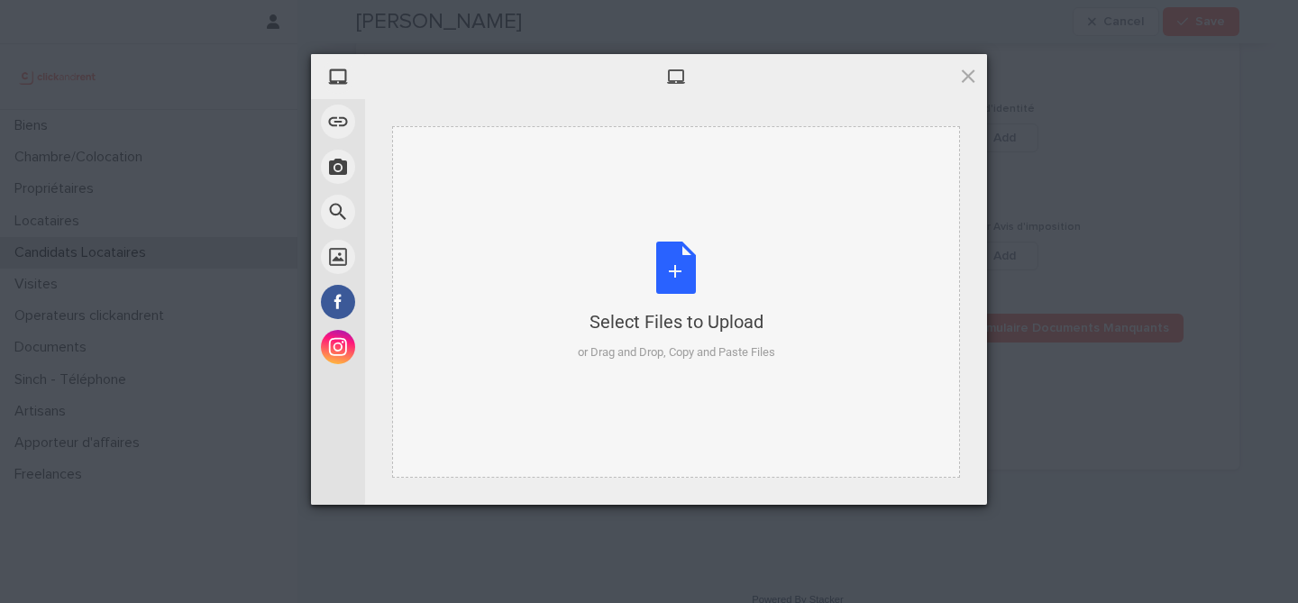
click at [690, 258] on div "Select Files to Upload or Drag and Drop, Copy and Paste Files" at bounding box center [676, 302] width 197 height 120
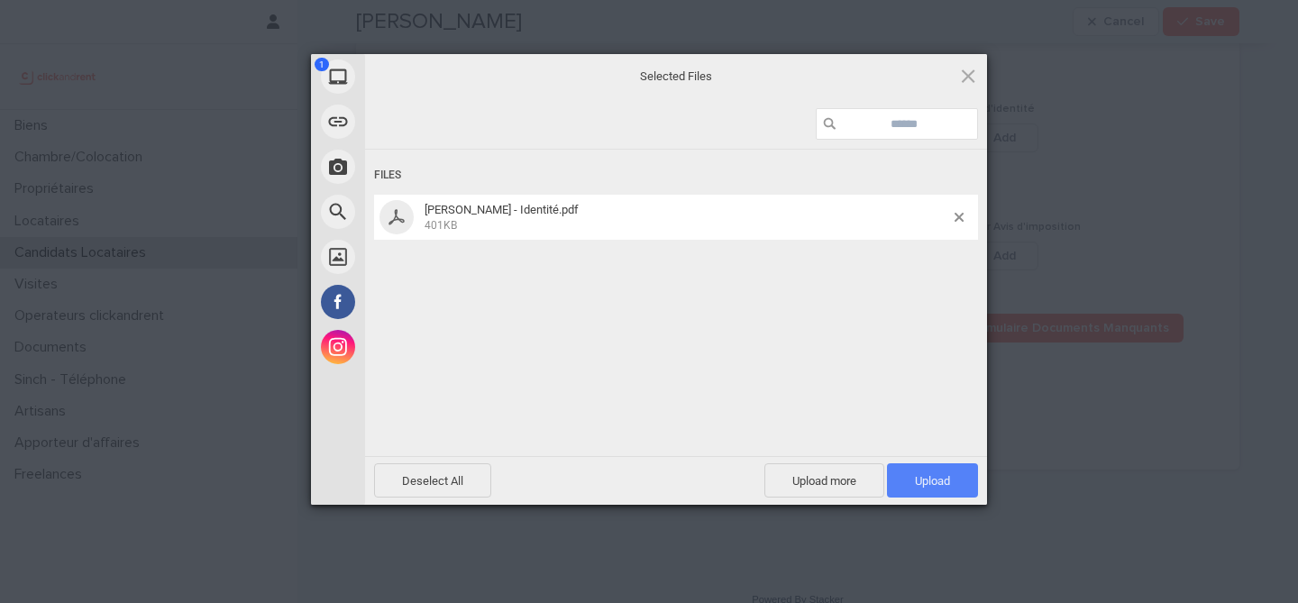
click at [949, 471] on span "Upload 1" at bounding box center [932, 480] width 91 height 34
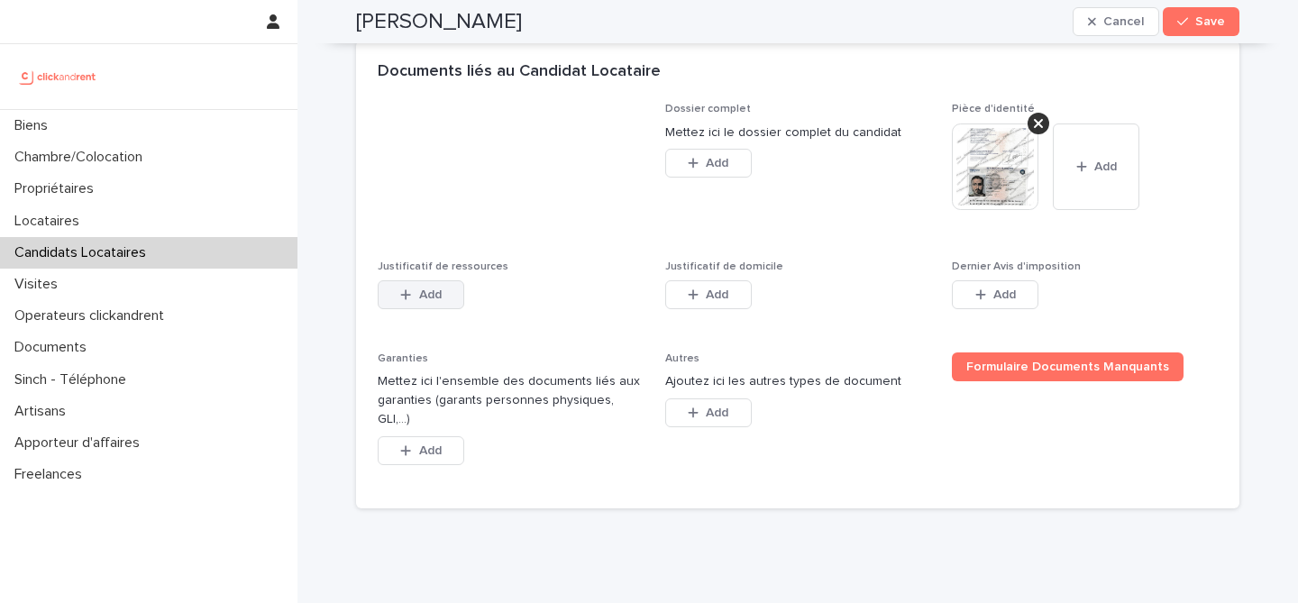
click at [426, 291] on span "Add" at bounding box center [430, 294] width 23 height 13
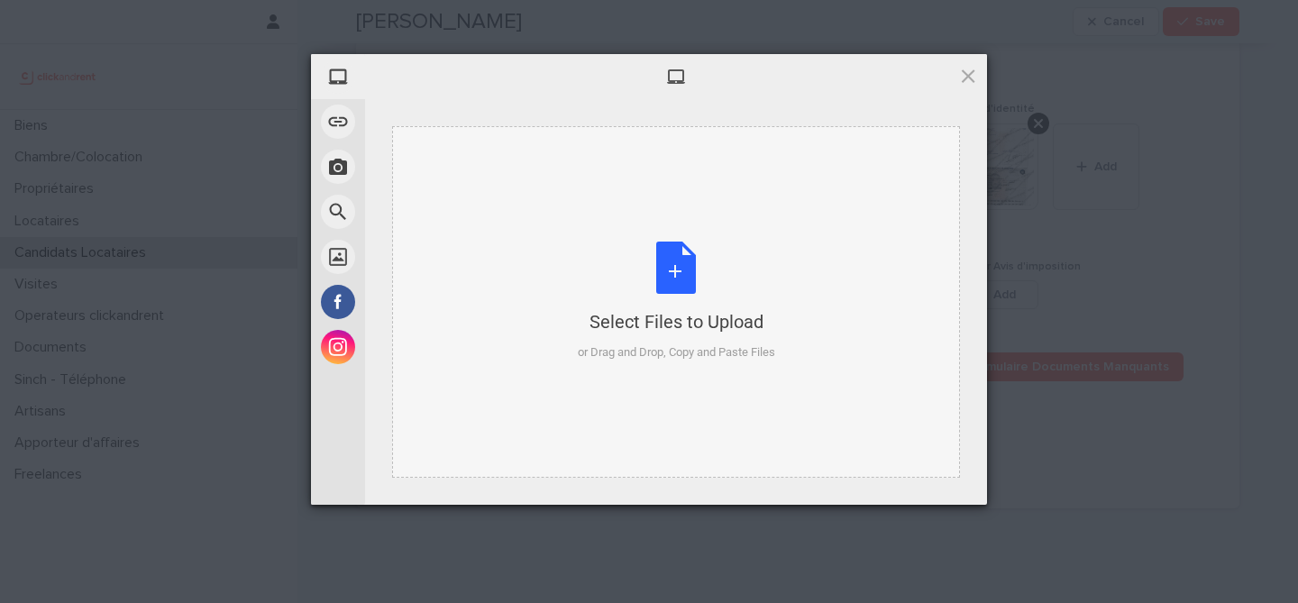
click at [669, 269] on div "Select Files to Upload or Drag and Drop, Copy and Paste Files" at bounding box center [676, 302] width 197 height 120
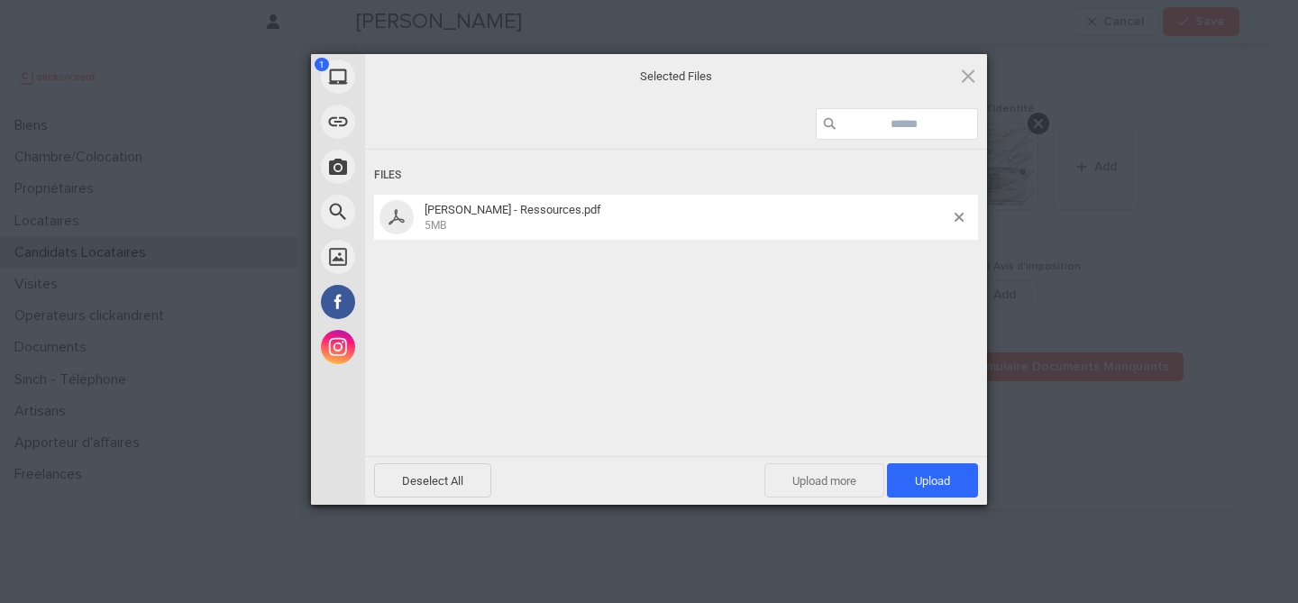
click at [860, 484] on span "Upload more" at bounding box center [824, 480] width 120 height 34
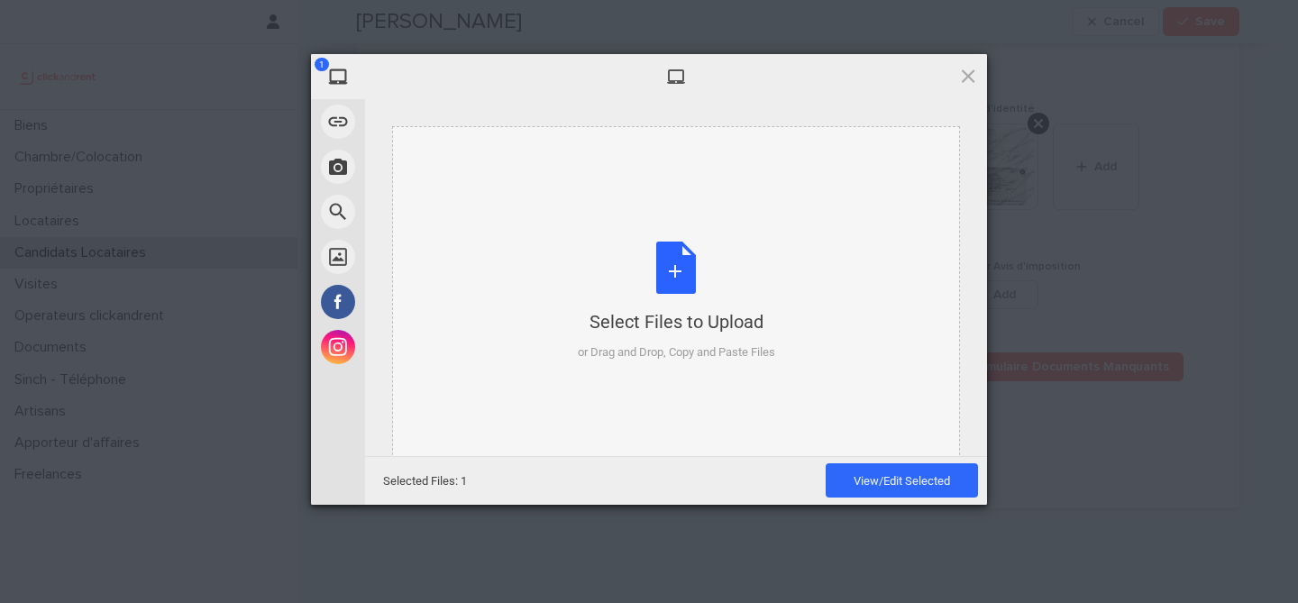
click at [649, 253] on div "Select Files to Upload or Drag and Drop, Copy and Paste Files" at bounding box center [676, 302] width 197 height 120
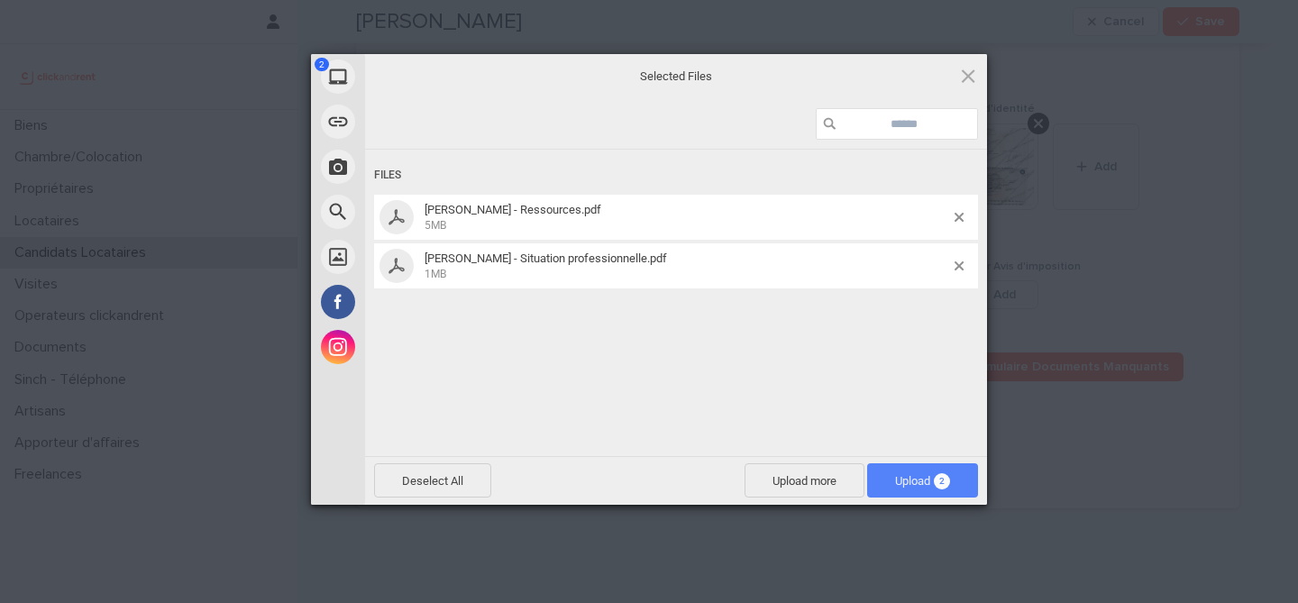
click at [933, 468] on span "Upload 2" at bounding box center [922, 480] width 111 height 34
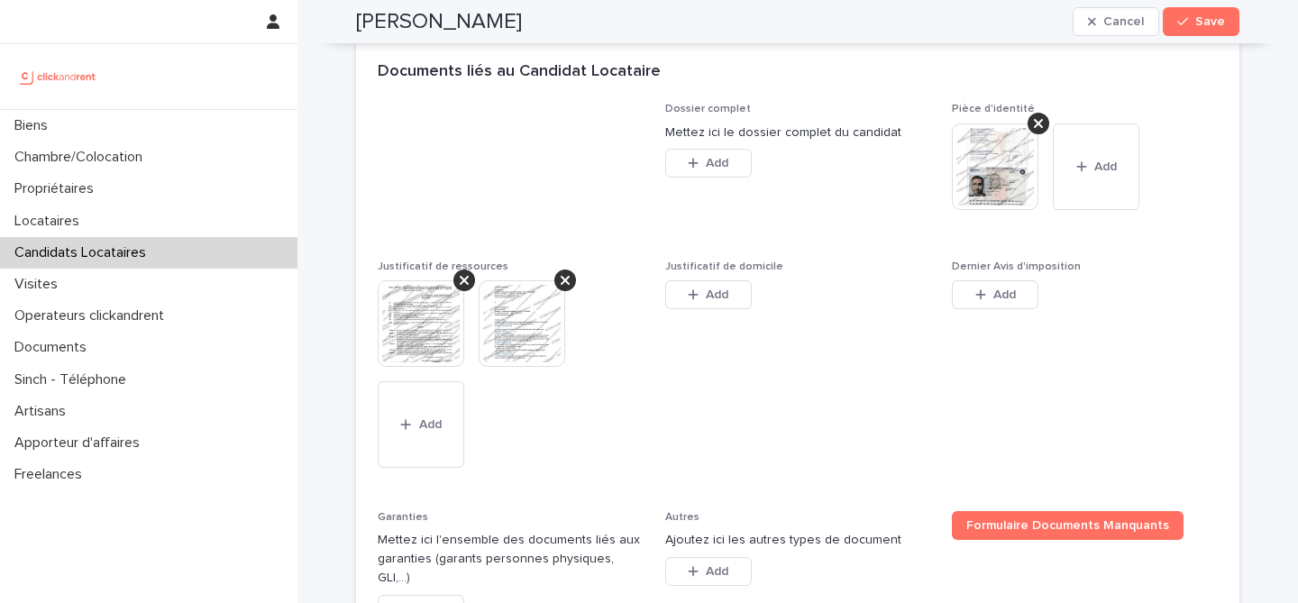
click at [721, 279] on div "Justificatif de domicile This file cannot be opened Download File Add" at bounding box center [798, 296] width 266 height 70
click at [721, 286] on button "Add" at bounding box center [708, 294] width 87 height 29
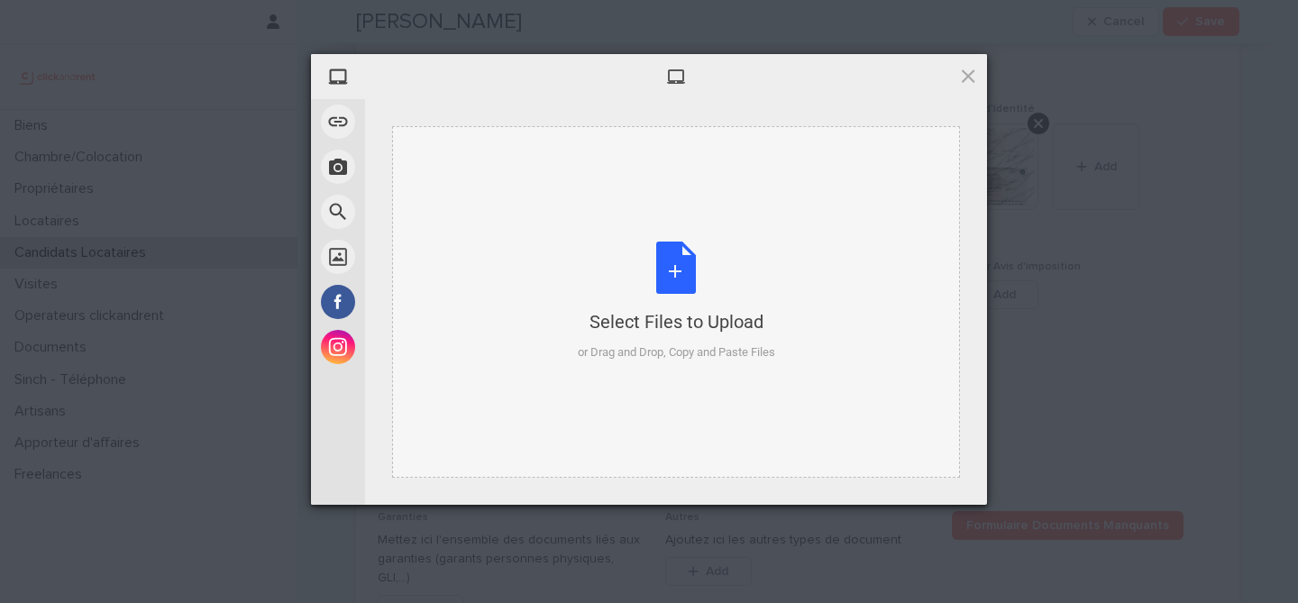
click at [690, 283] on div "Select Files to Upload or Drag and Drop, Copy and Paste Files" at bounding box center [676, 302] width 197 height 120
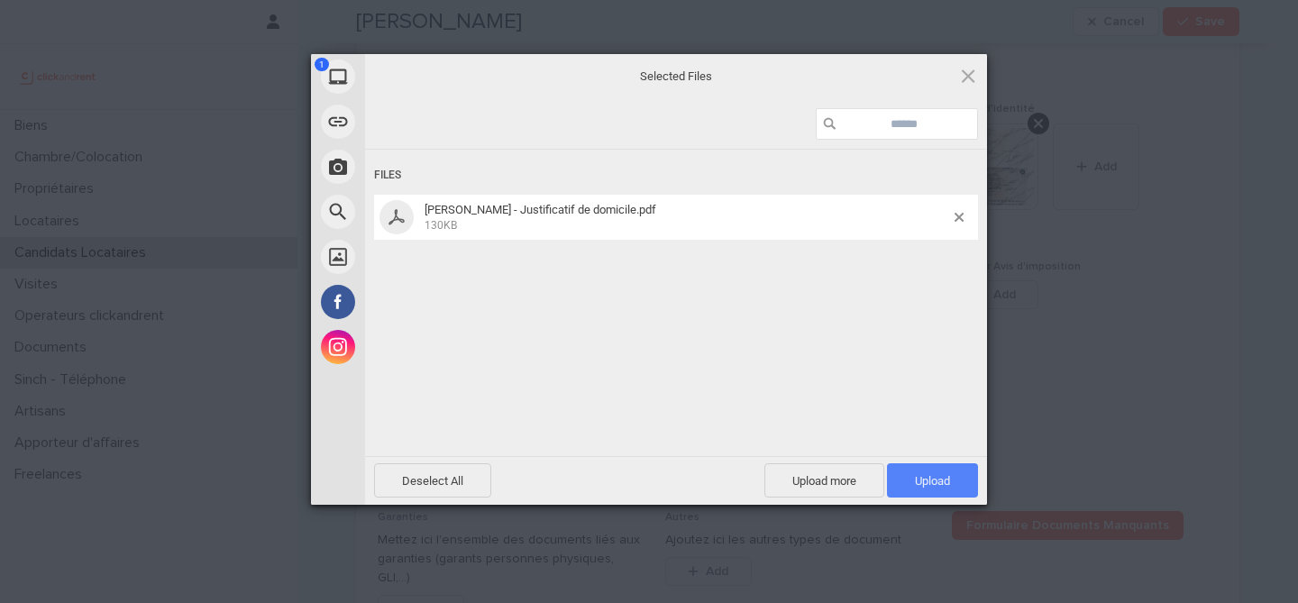
click at [931, 488] on span "Upload 1" at bounding box center [932, 480] width 91 height 34
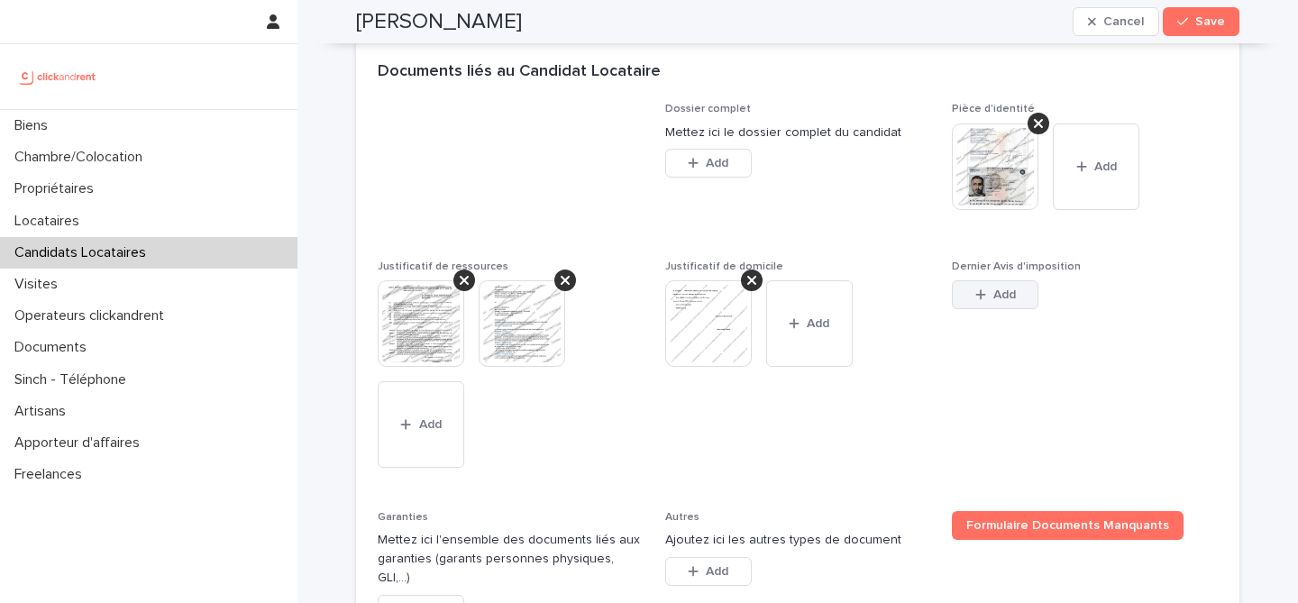
click at [1002, 292] on span "Add" at bounding box center [1004, 294] width 23 height 13
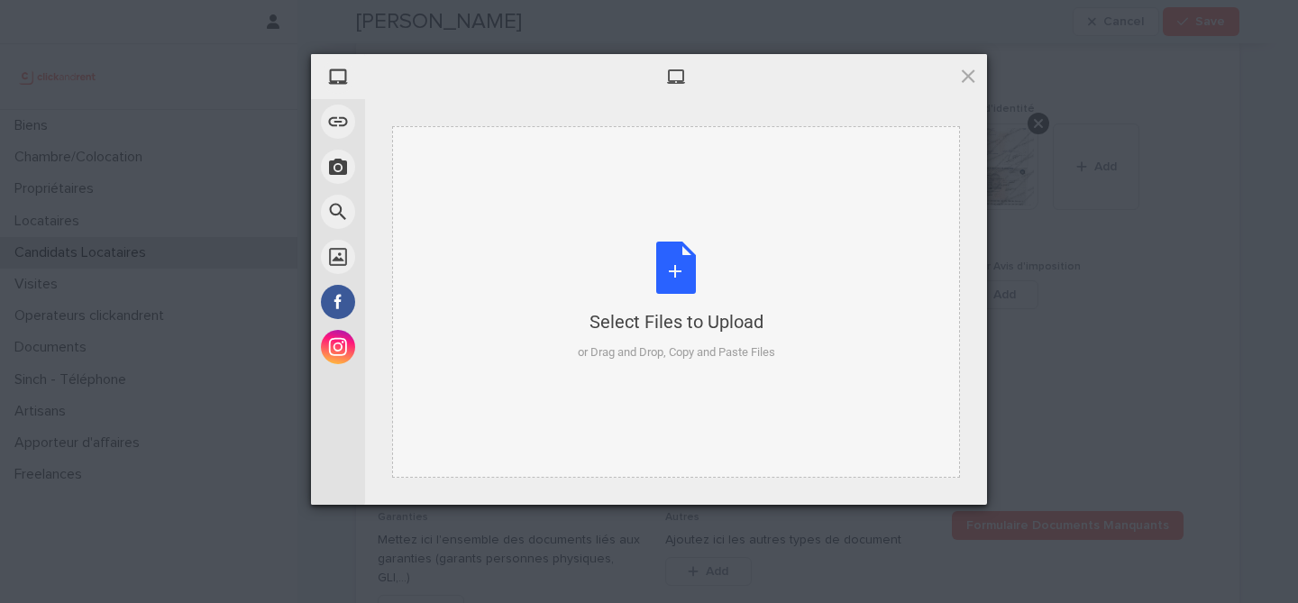
click at [676, 277] on div "Select Files to Upload or Drag and Drop, Copy and Paste Files" at bounding box center [676, 302] width 197 height 120
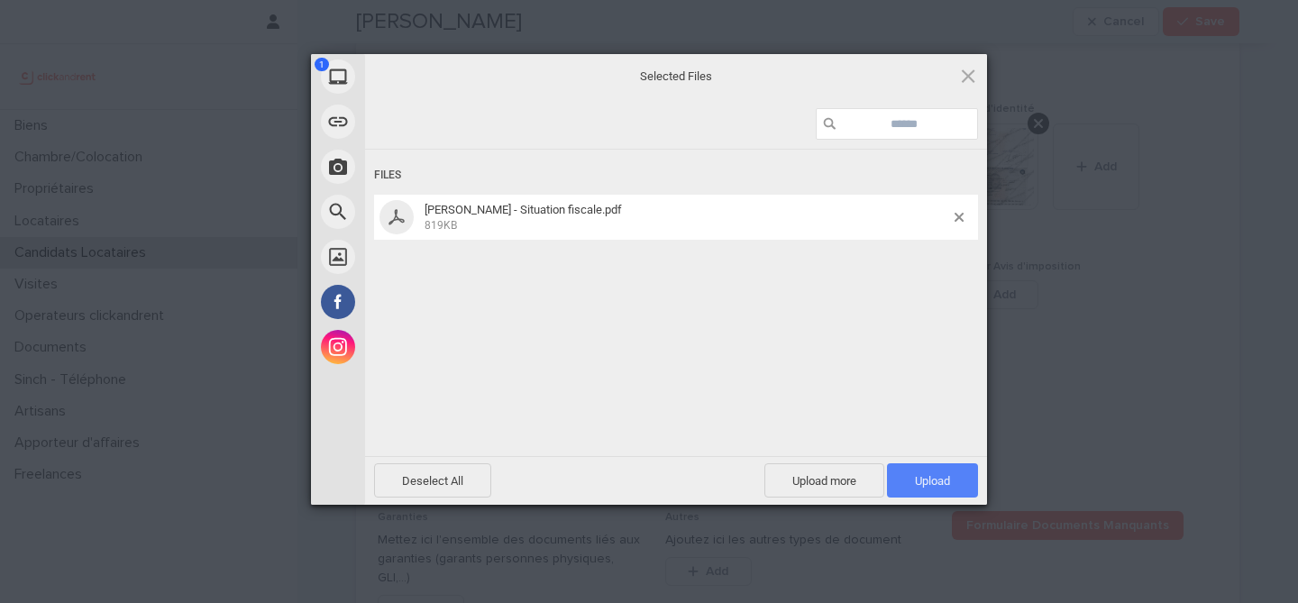
click at [924, 468] on span "Upload 1" at bounding box center [932, 480] width 91 height 34
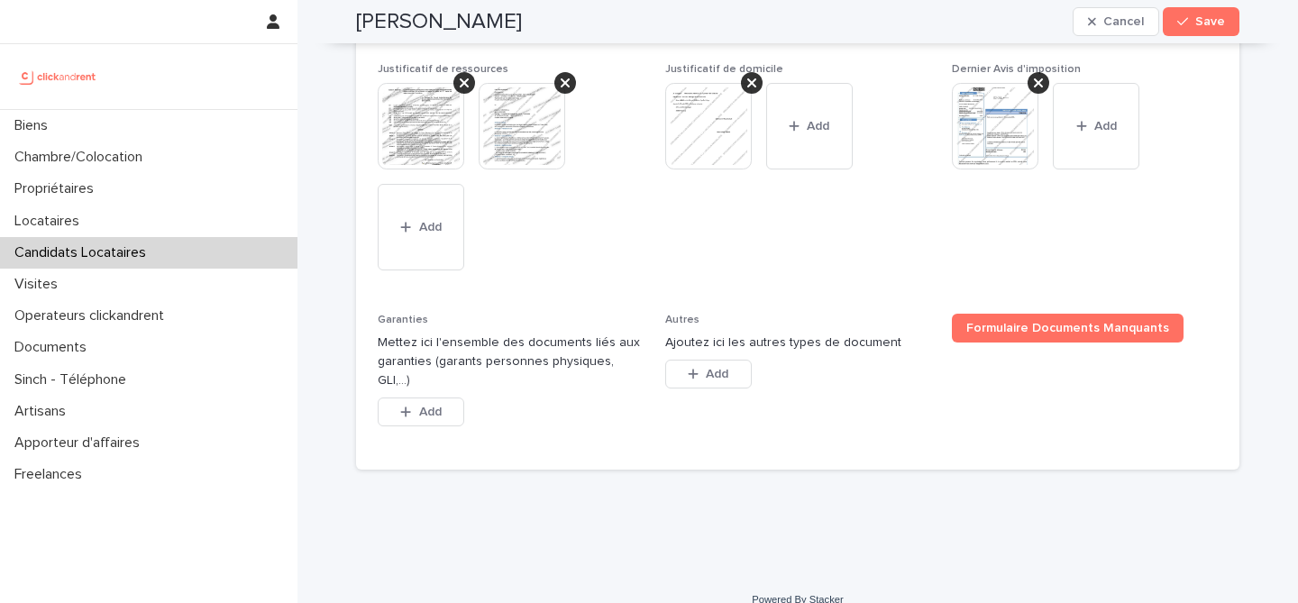
scroll to position [1578, 0]
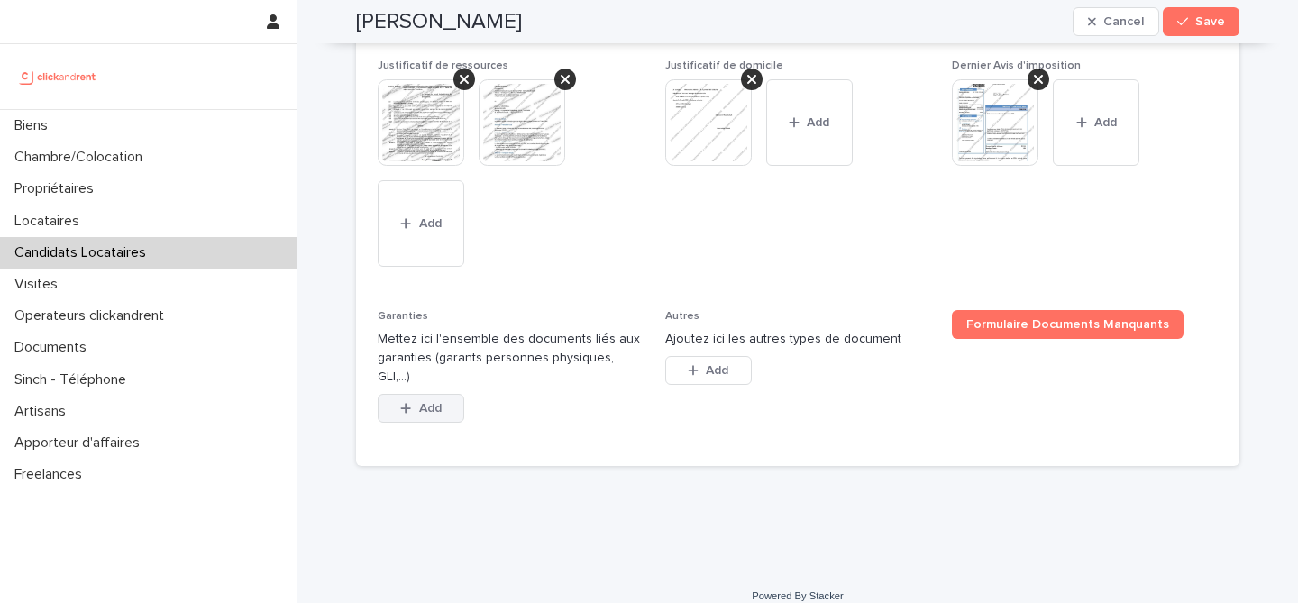
click at [424, 402] on span "Add" at bounding box center [430, 408] width 23 height 13
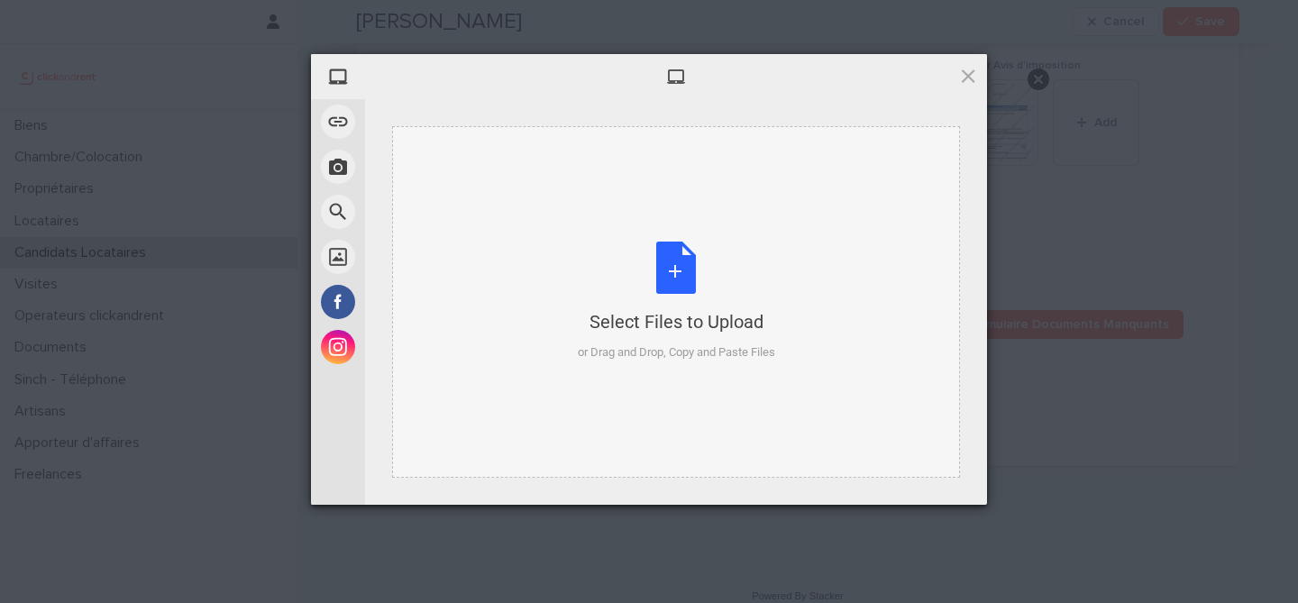
click at [659, 272] on div "Select Files to Upload or Drag and Drop, Copy and Paste Files" at bounding box center [676, 302] width 197 height 120
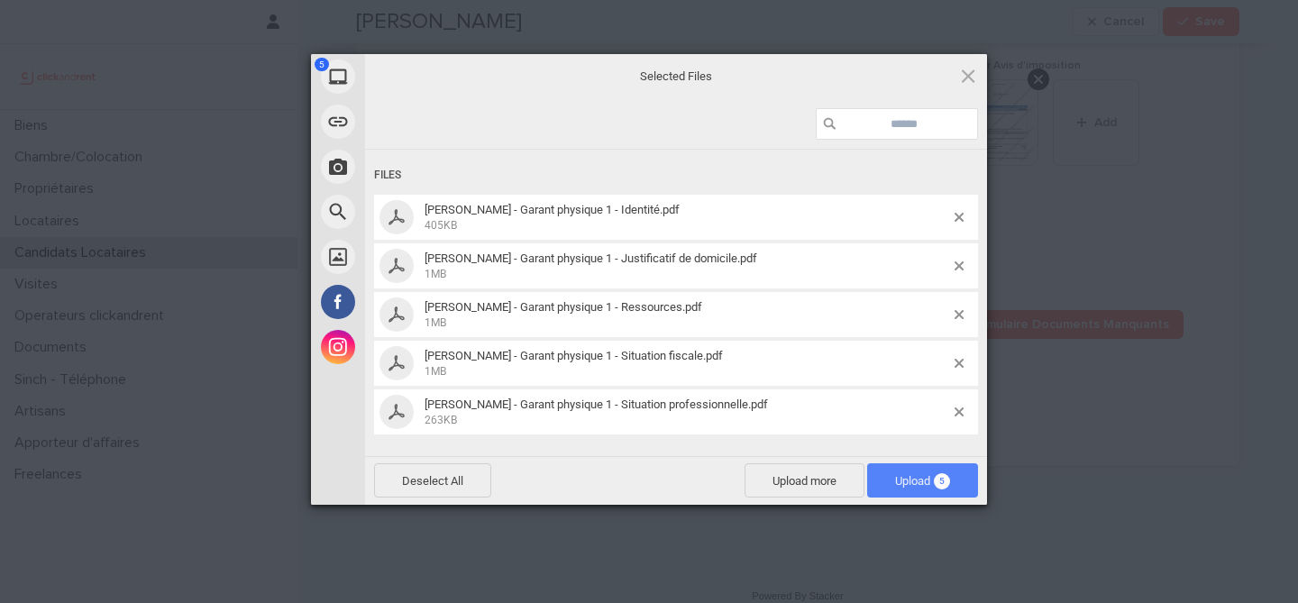
click at [907, 496] on span "Upload 5" at bounding box center [922, 480] width 111 height 34
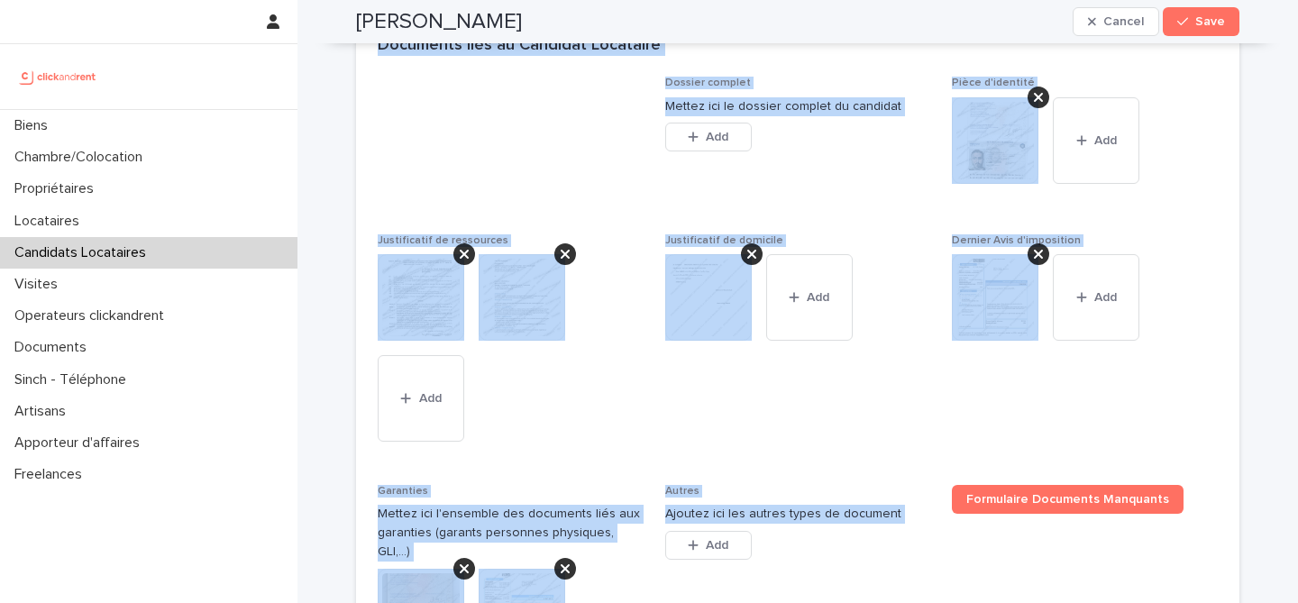
scroll to position [1939, 0]
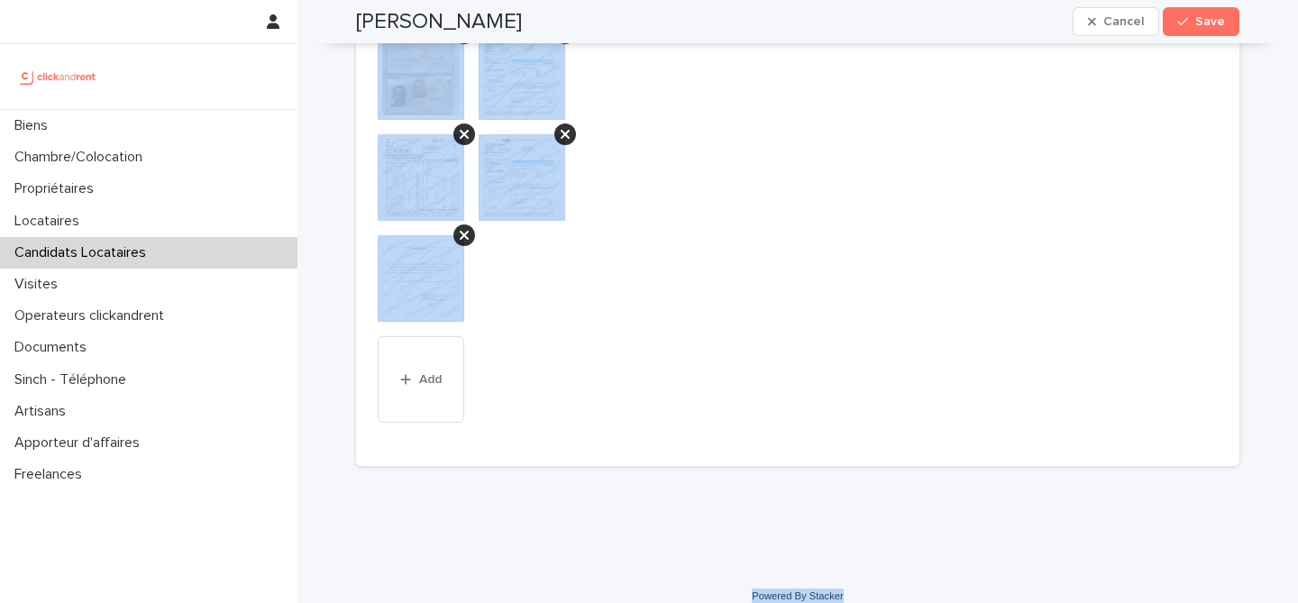
drag, startPoint x: 352, startPoint y: 50, endPoint x: 940, endPoint y: 581, distance: 792.1
copy div "Driss Abbad Cancel Save Sorry, there was an error saving your record. Please tr…"
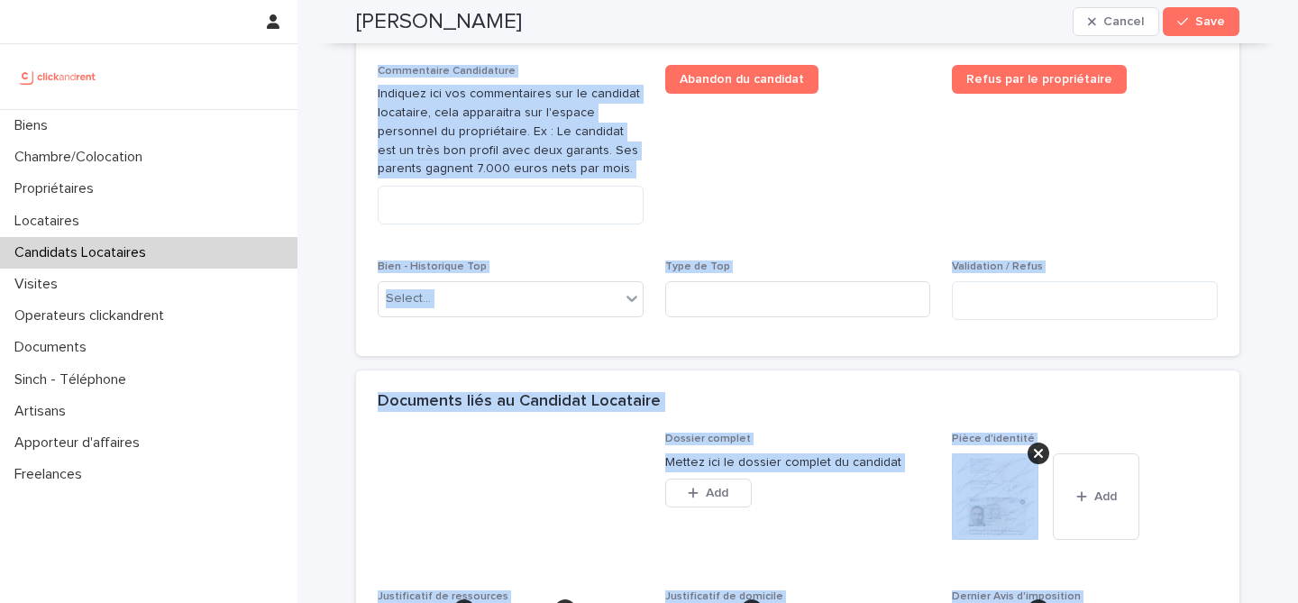
scroll to position [996, 0]
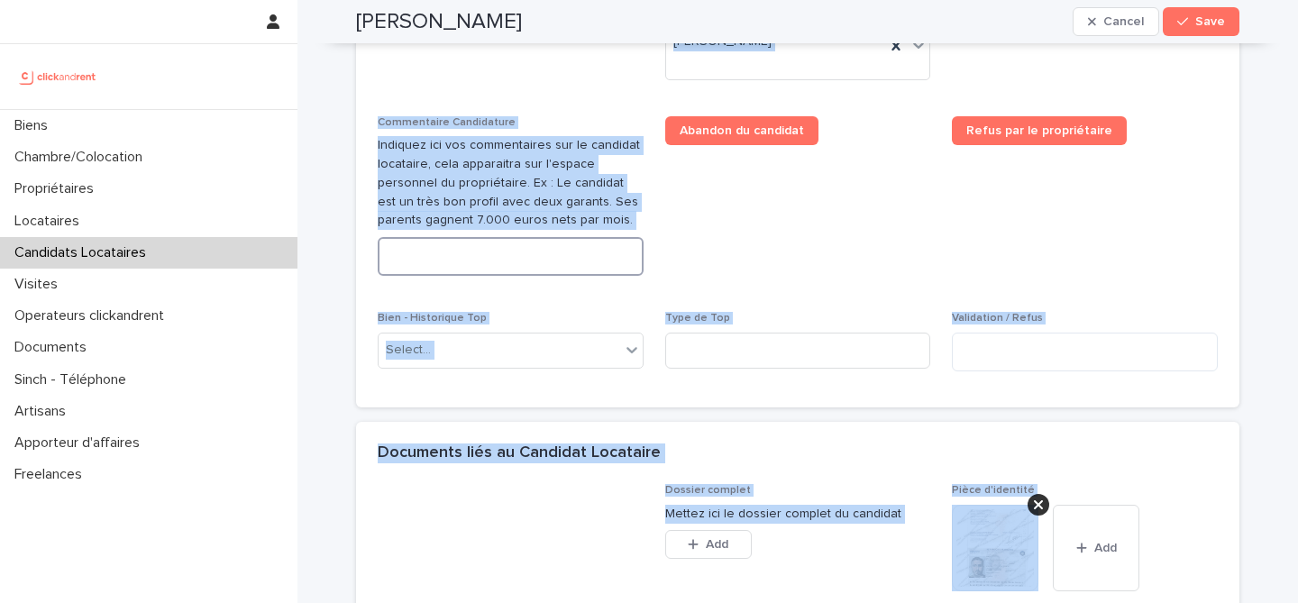
click at [569, 257] on textarea at bounding box center [511, 256] width 266 height 39
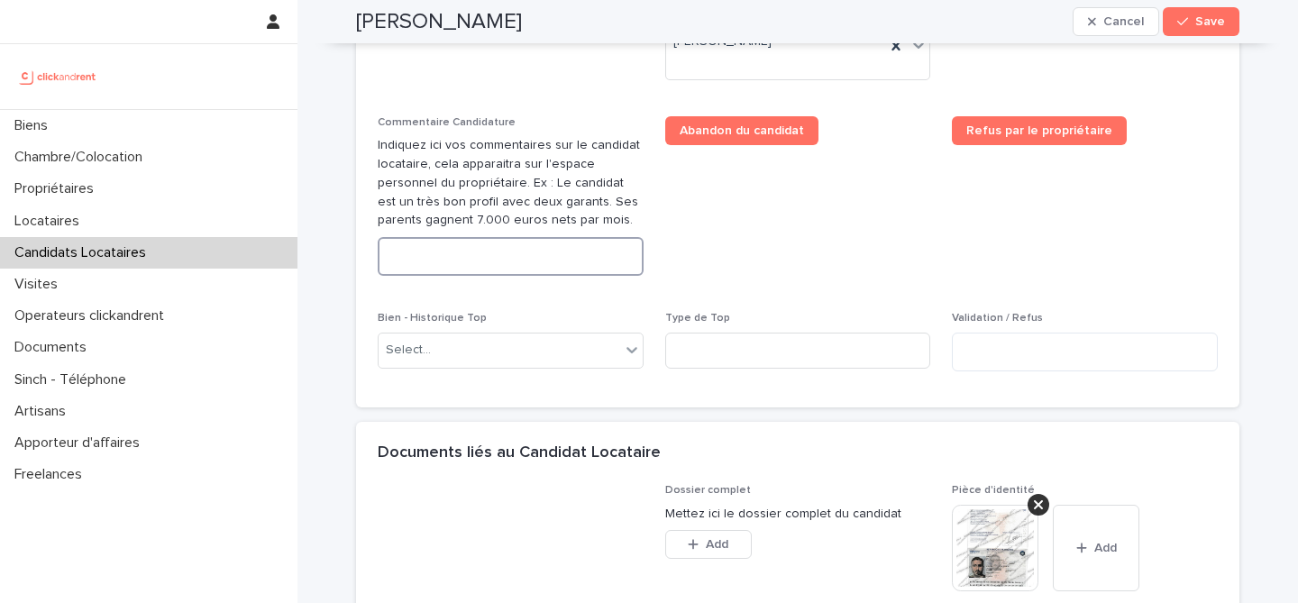
paste textarea "**********"
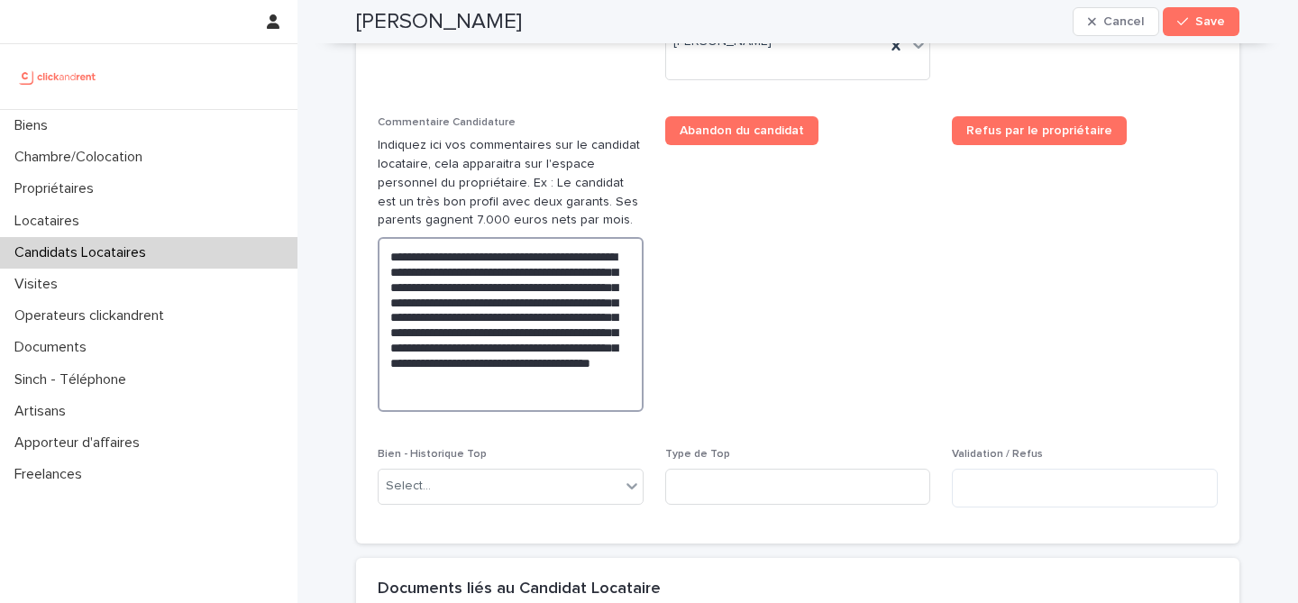
type textarea "**********"
click at [700, 290] on span "Abandon du candidat" at bounding box center [798, 271] width 266 height 310
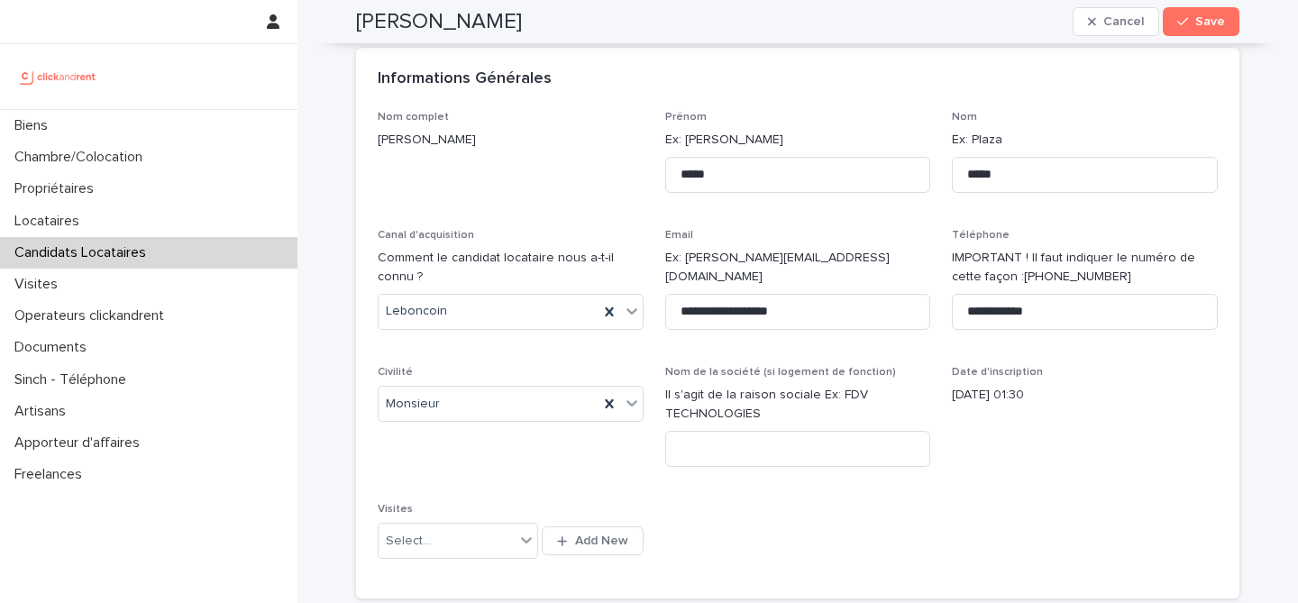
scroll to position [0, 0]
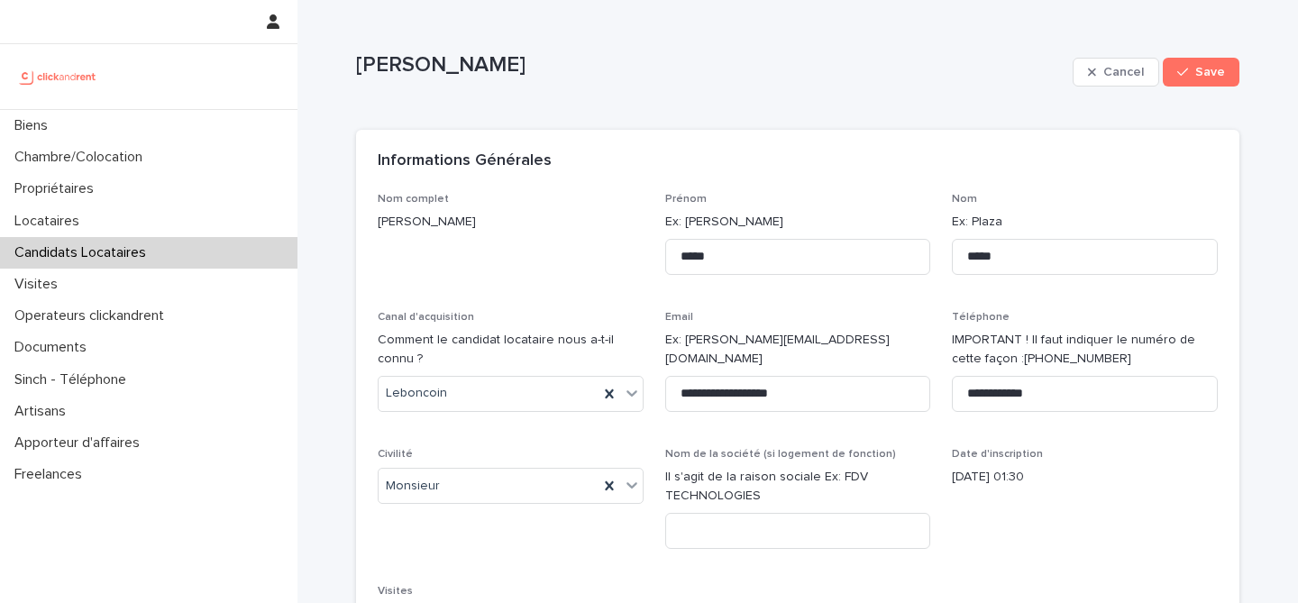
click at [434, 52] on p "Driss Abbad" at bounding box center [710, 65] width 709 height 26
copy div "Driss Abbad Cancel Save Sorry, there was an error saving your record. Please tr…"
click at [1217, 63] on button "Save" at bounding box center [1201, 72] width 77 height 29
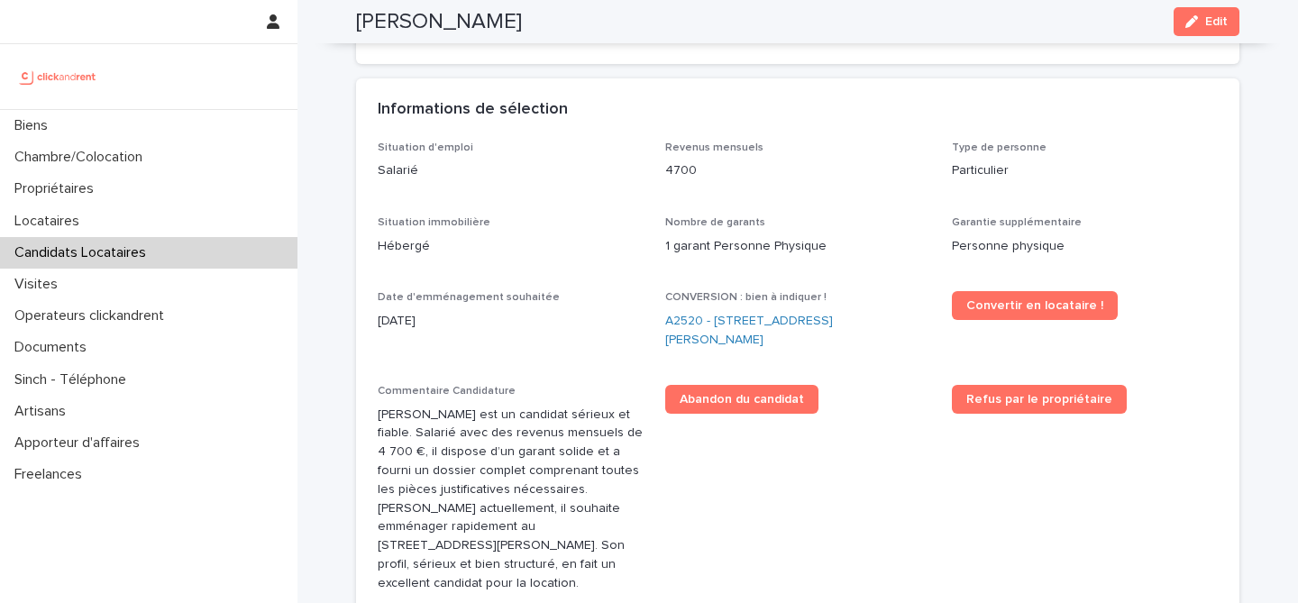
scroll to position [432, 0]
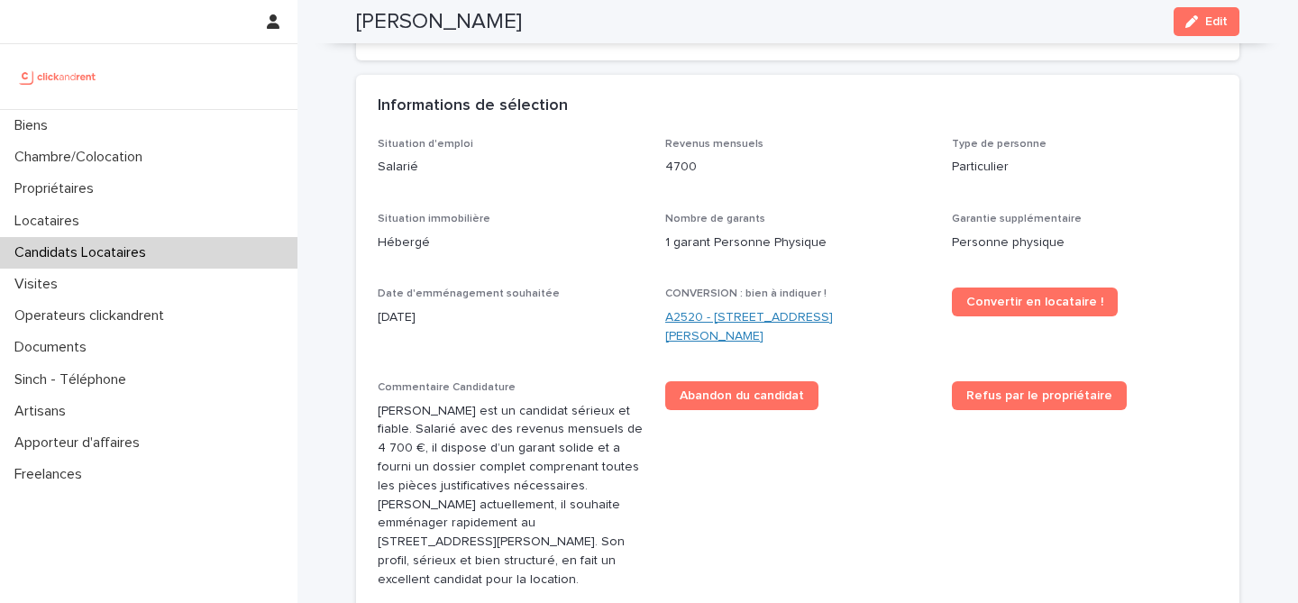
click at [706, 329] on link "A2520 - 1 impasse Tony Poncet, Toulouse 31300" at bounding box center [798, 327] width 266 height 38
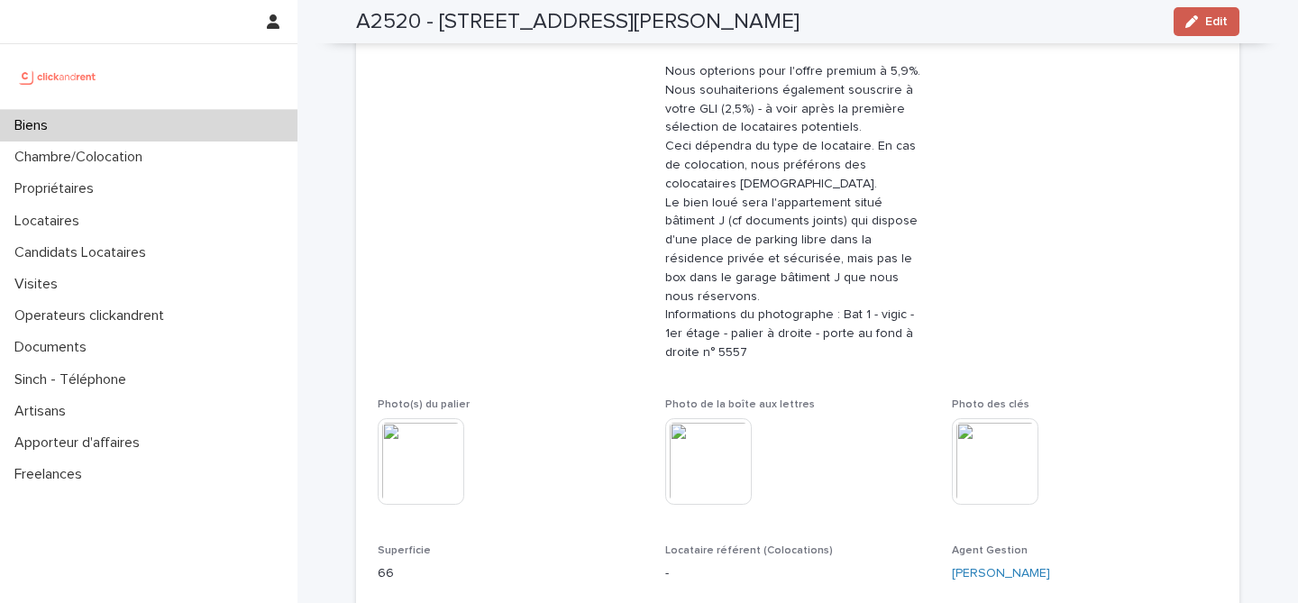
click at [1195, 23] on icon "button" at bounding box center [1191, 21] width 13 height 13
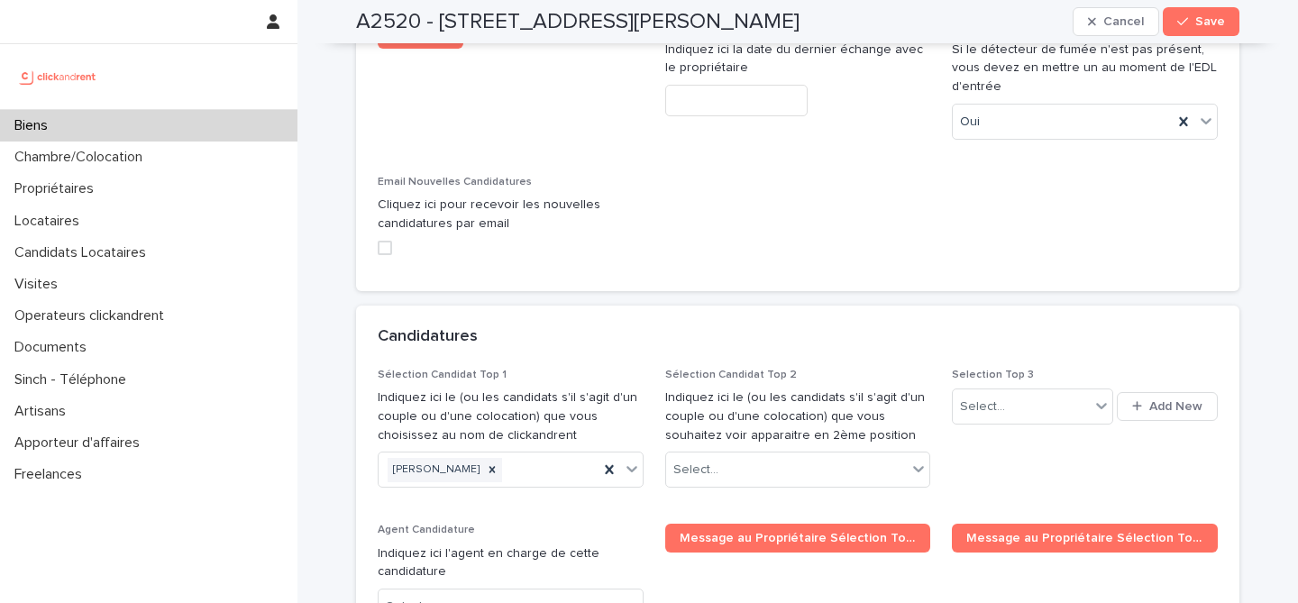
scroll to position [8791, 0]
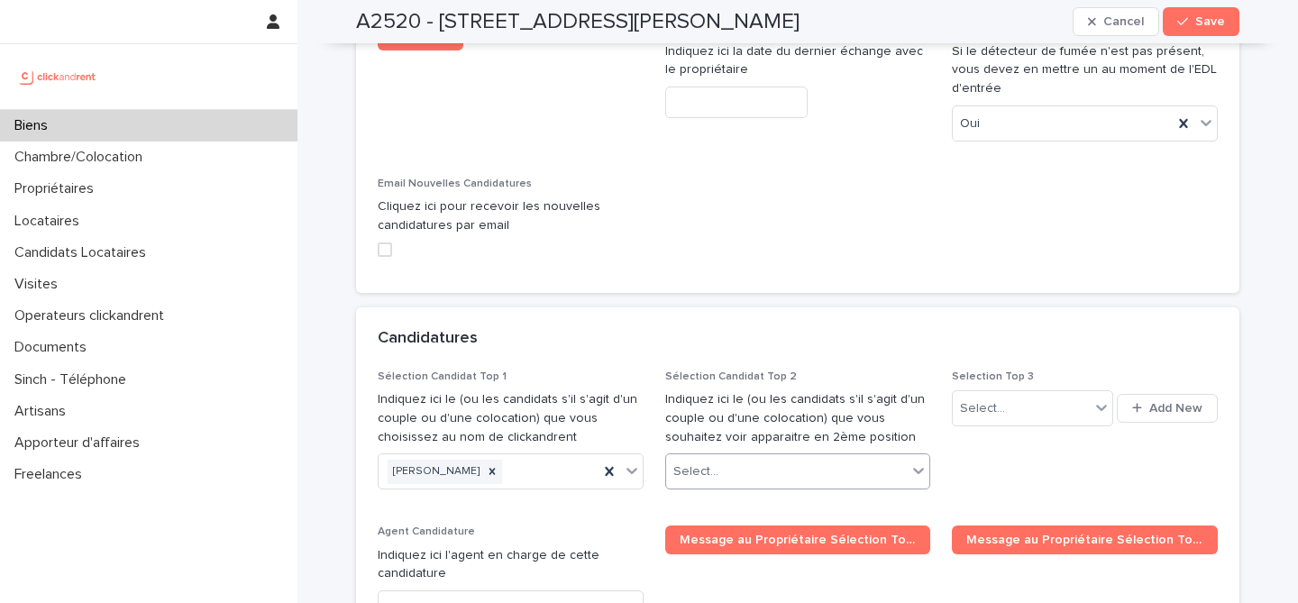
click at [775, 457] on div "Select..." at bounding box center [787, 472] width 242 height 30
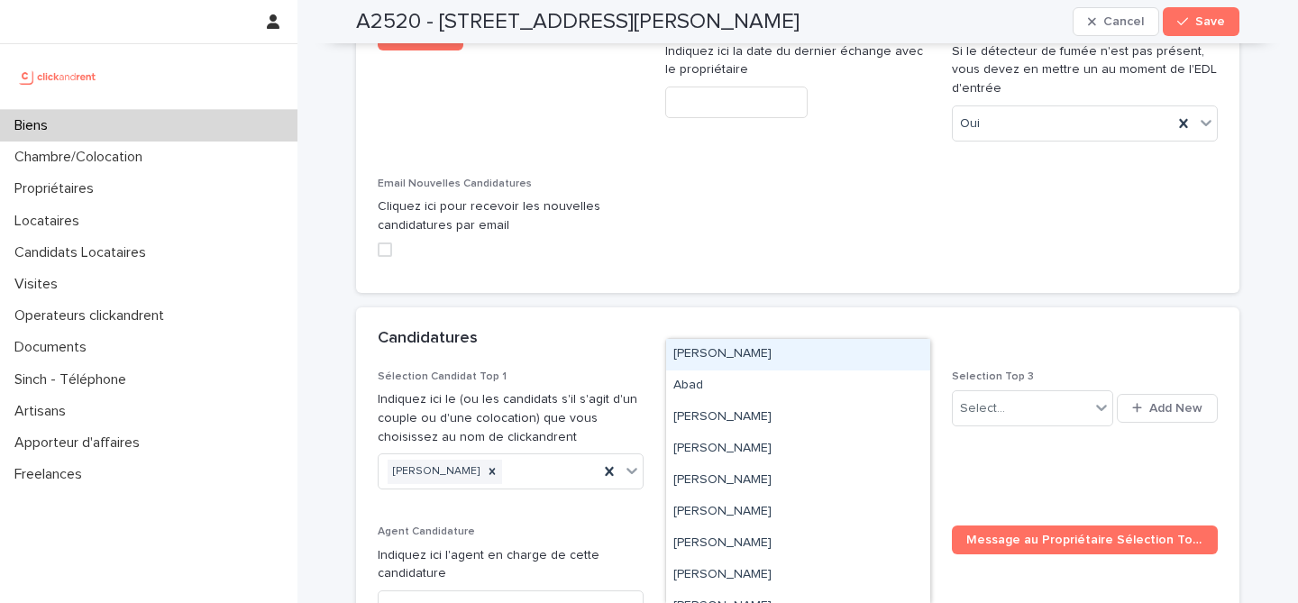
paste input "**********"
type input "**********"
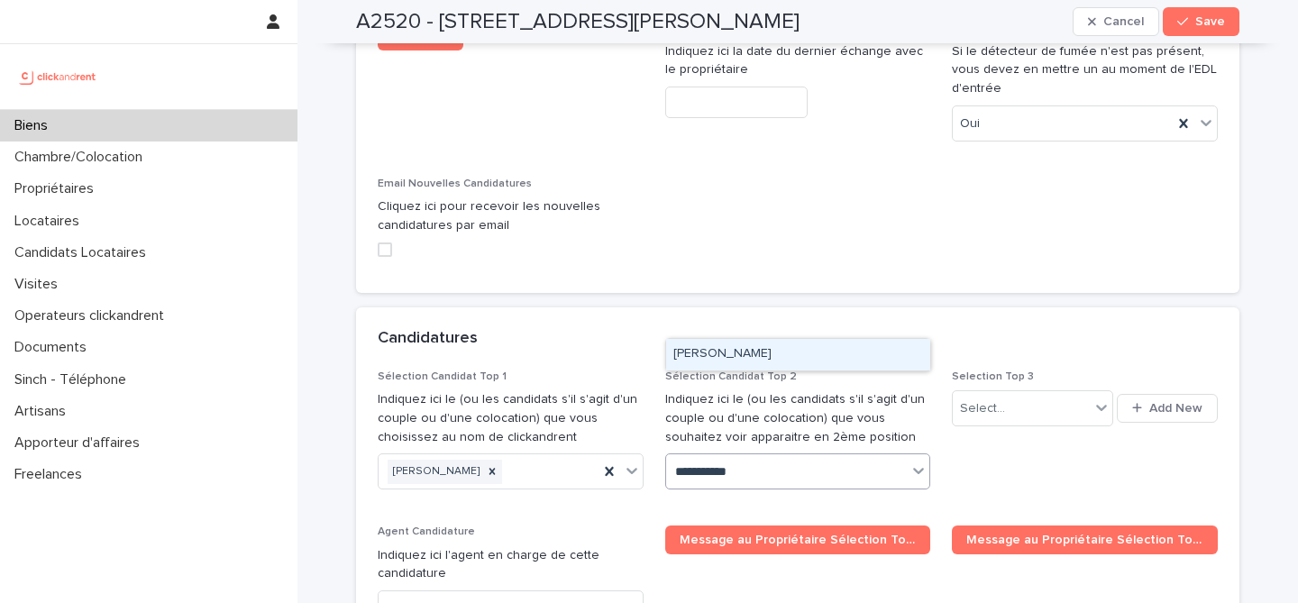
click at [832, 360] on div "Driss Abbad" at bounding box center [798, 355] width 264 height 32
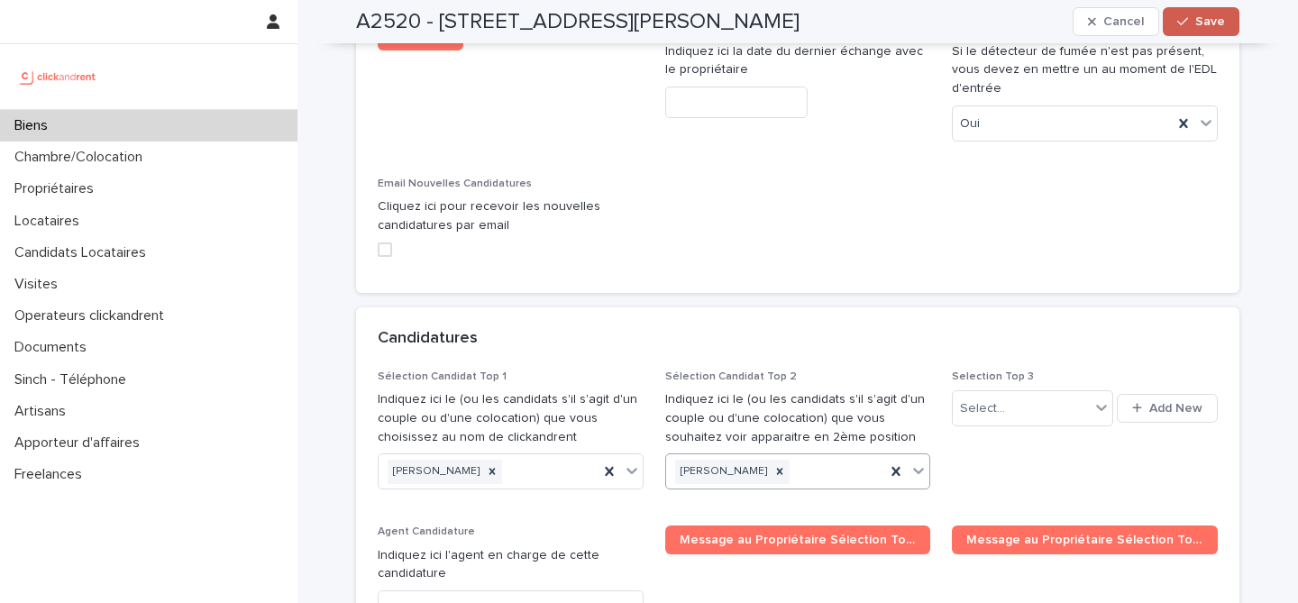
click at [1191, 29] on button "Save" at bounding box center [1201, 21] width 77 height 29
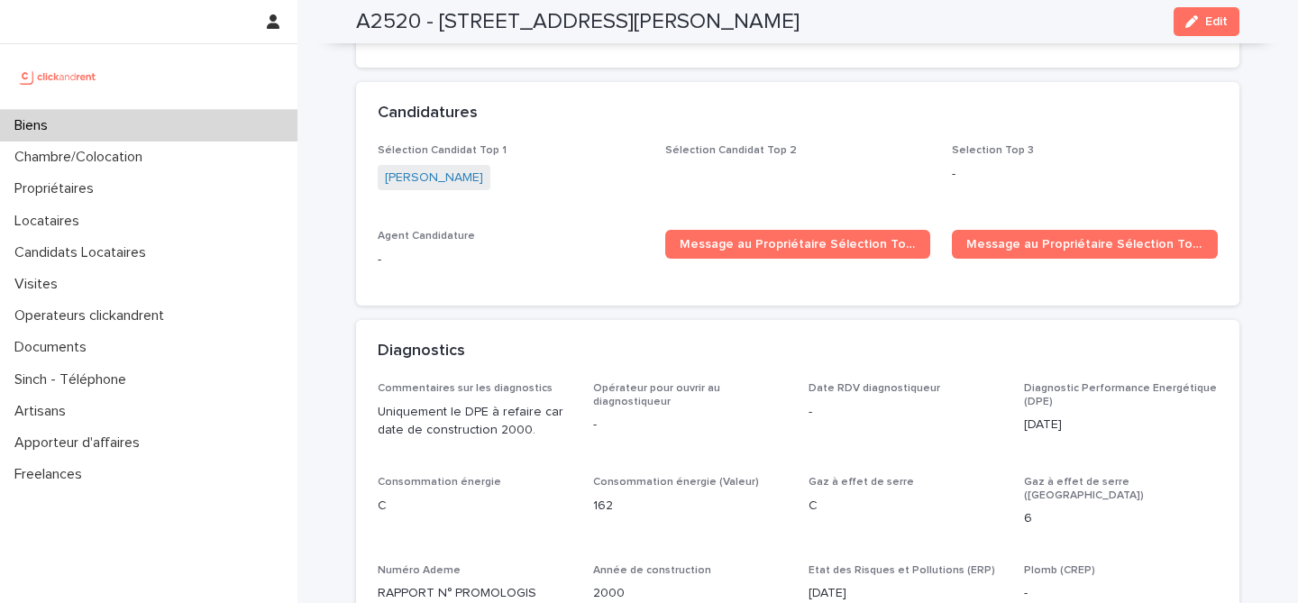
scroll to position [5829, 0]
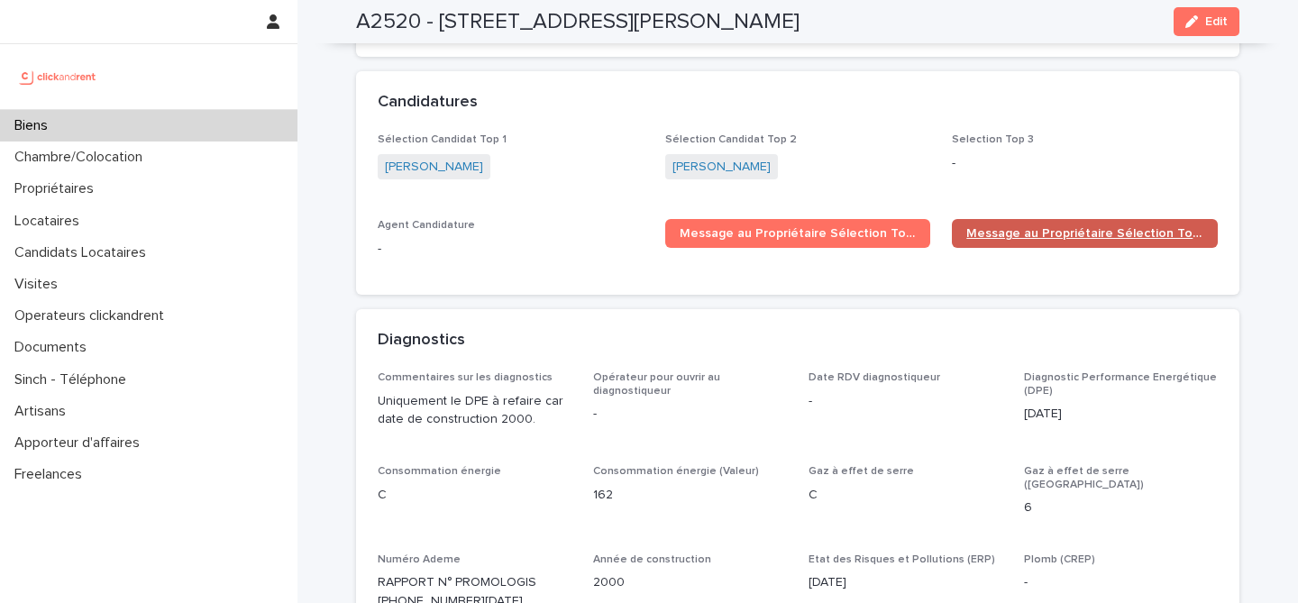
click at [1019, 227] on span "Message au Propriétaire Sélection Top 2" at bounding box center [1084, 233] width 237 height 13
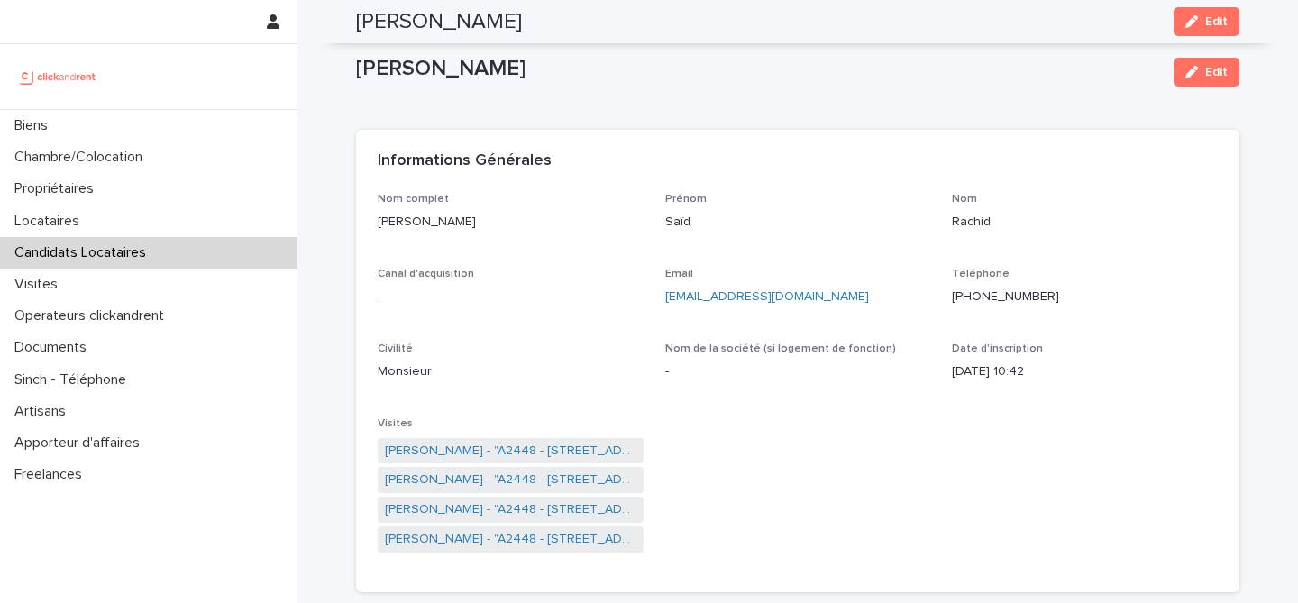
scroll to position [409, 0]
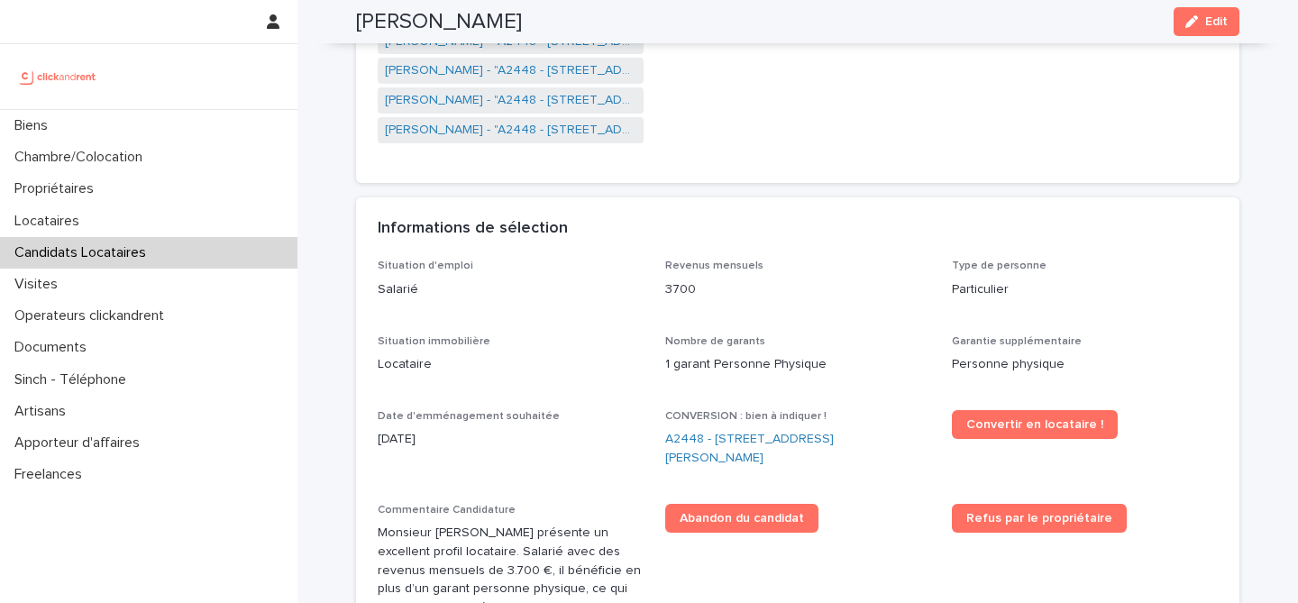
click at [150, 260] on p "Candidats Locataires" at bounding box center [83, 252] width 153 height 17
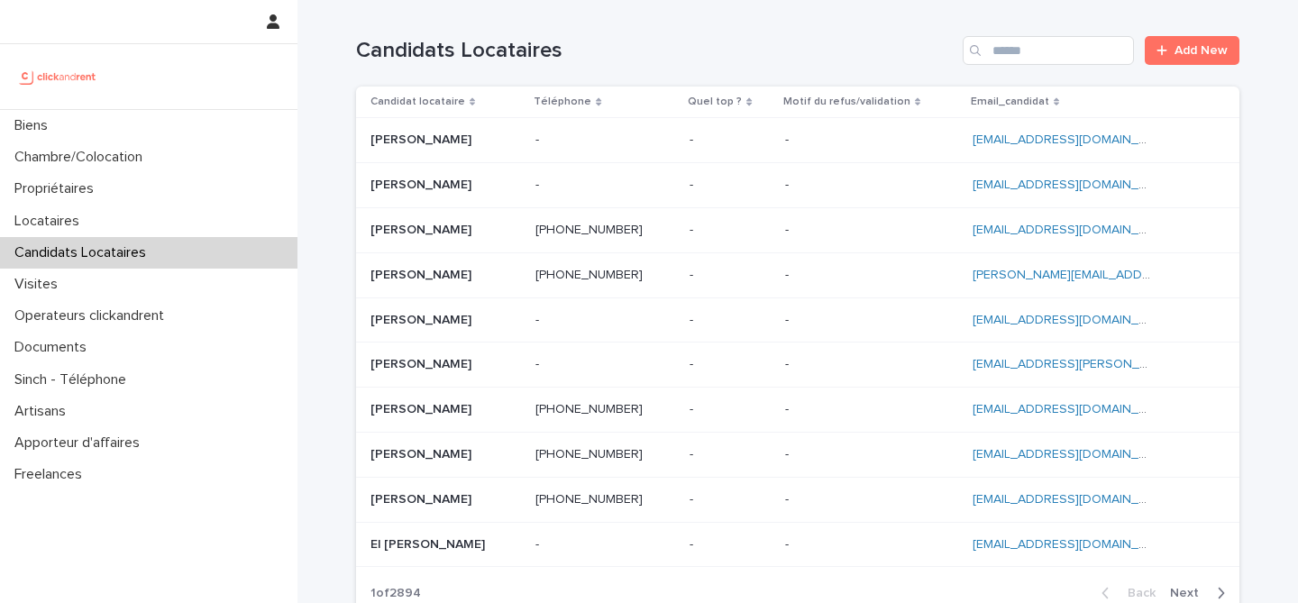
click at [89, 265] on div "Candidats Locataires" at bounding box center [148, 253] width 297 height 32
click at [1047, 41] on input "Search" at bounding box center [1048, 50] width 171 height 29
paste input "**********"
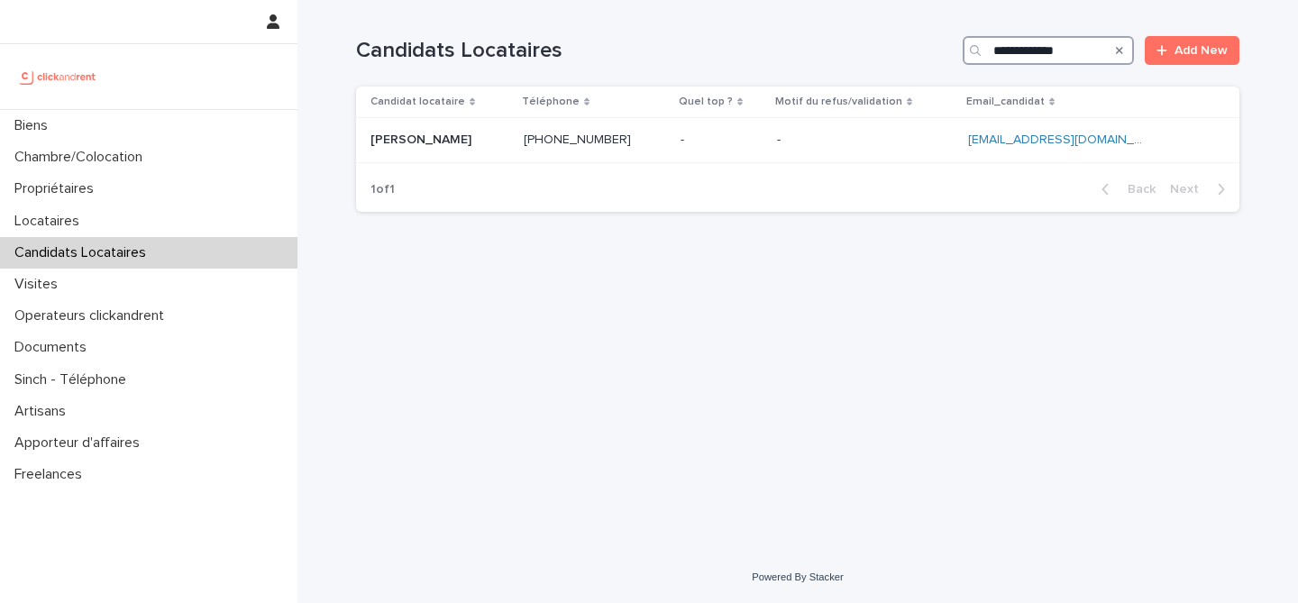
type input "**********"
click at [661, 145] on p at bounding box center [595, 140] width 142 height 15
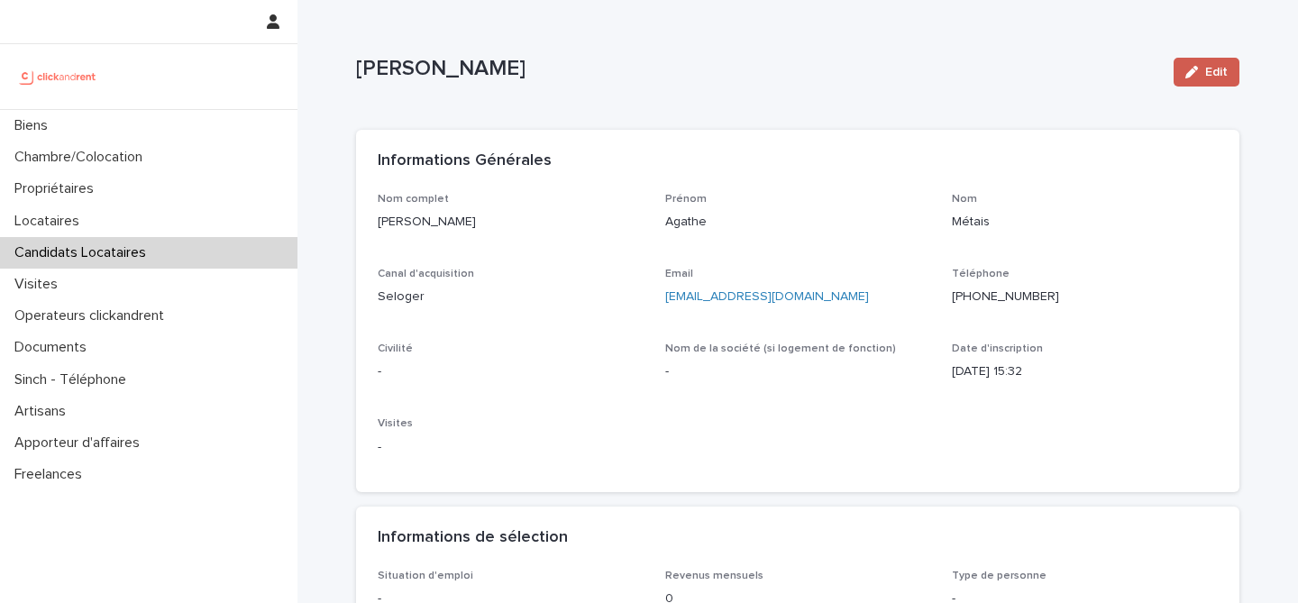
click at [1201, 73] on div "button" at bounding box center [1195, 72] width 20 height 13
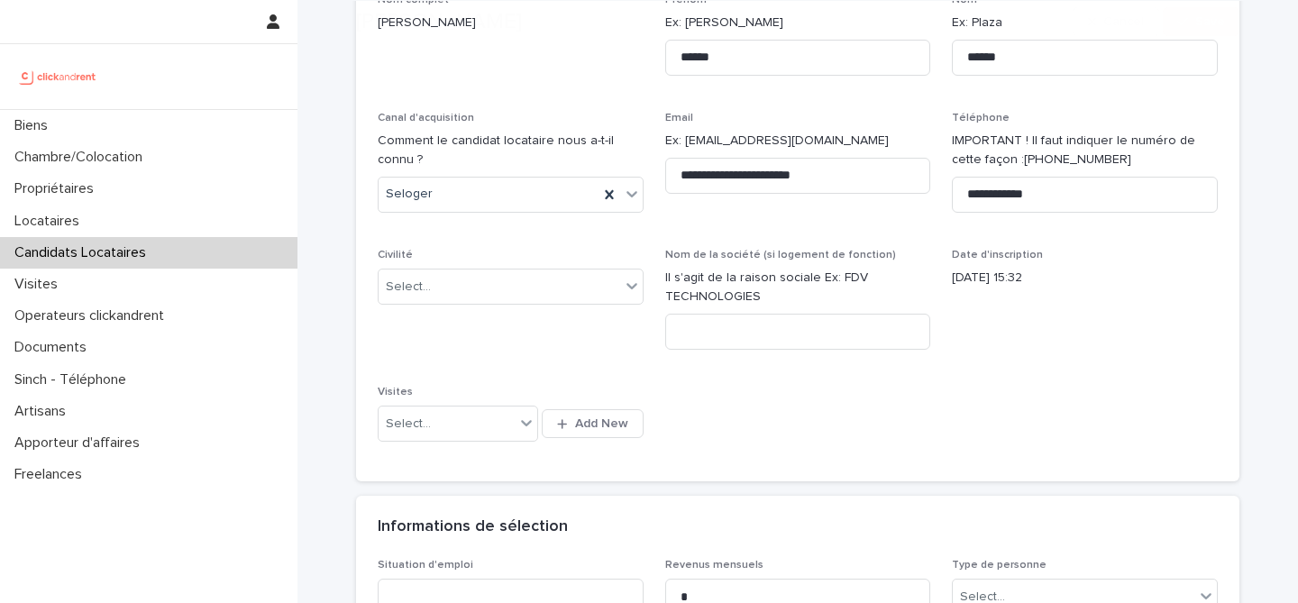
scroll to position [240, 0]
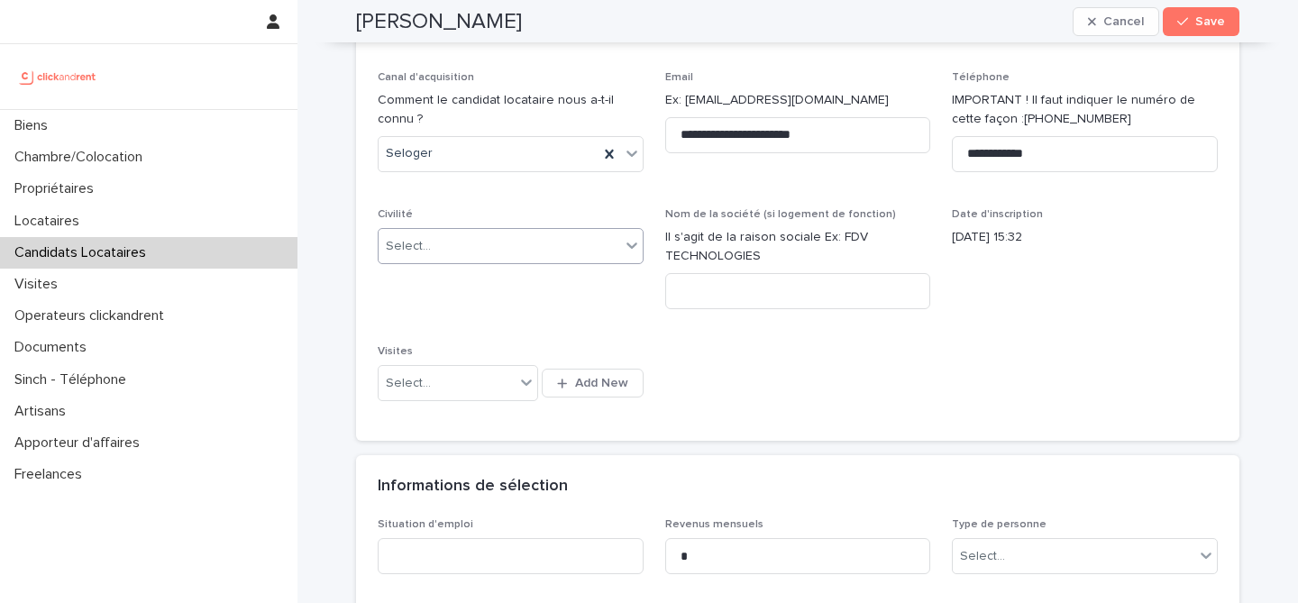
click at [549, 251] on div "Select..." at bounding box center [500, 247] width 242 height 30
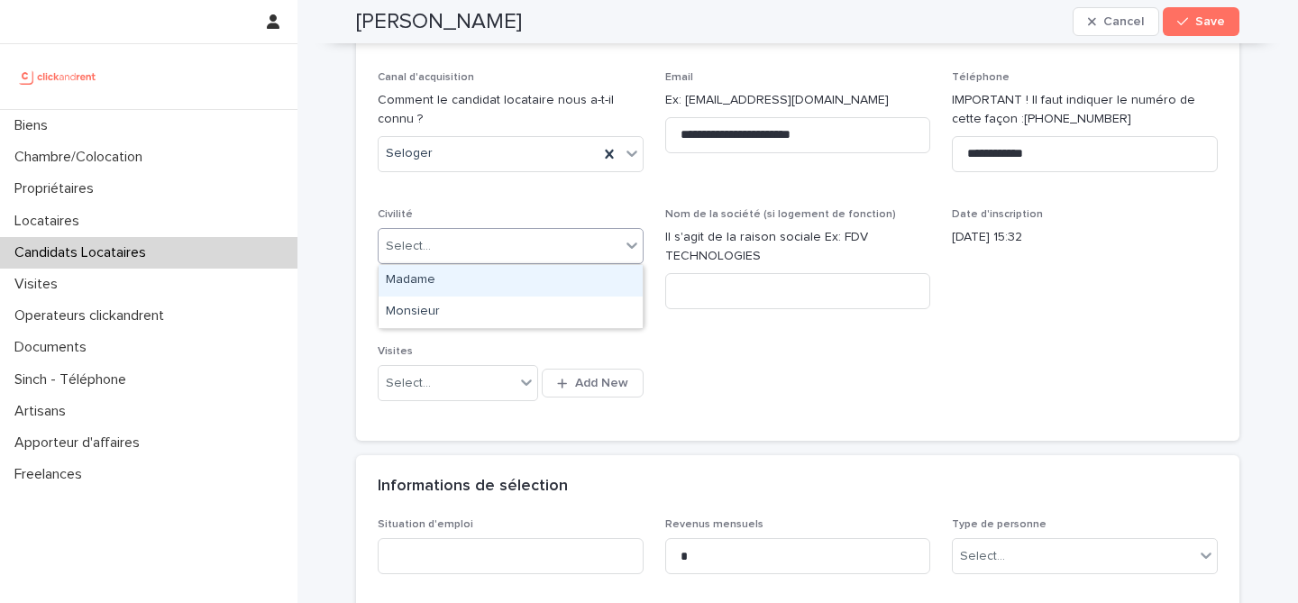
click at [534, 279] on div "Madame" at bounding box center [511, 281] width 264 height 32
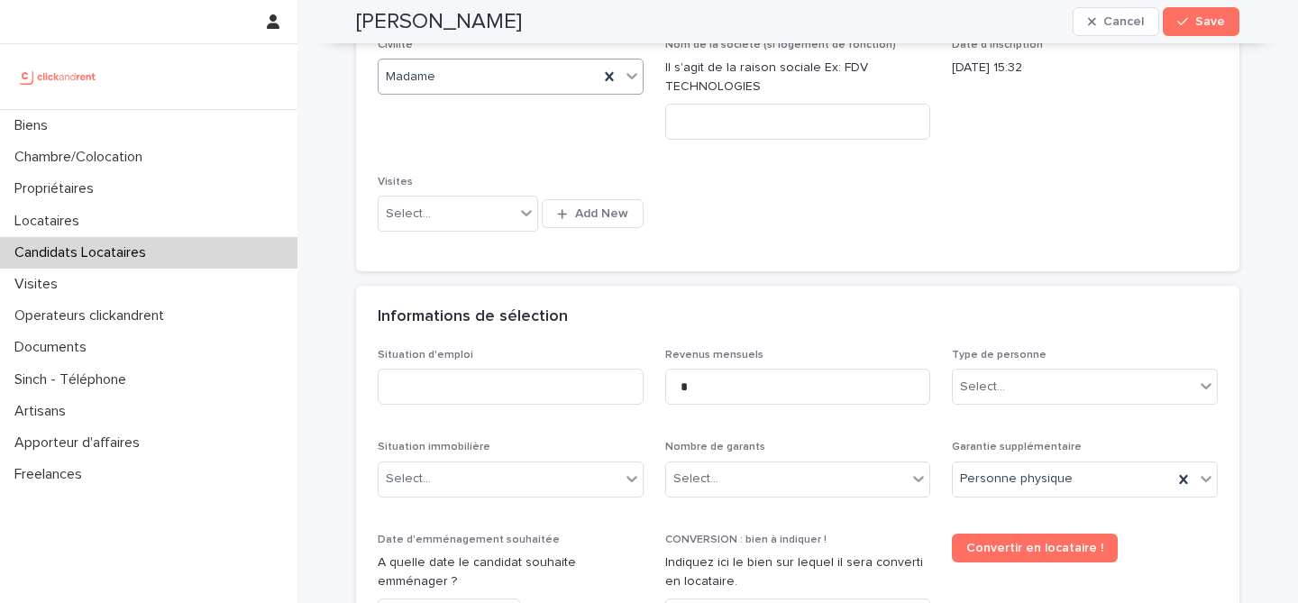
scroll to position [499, 0]
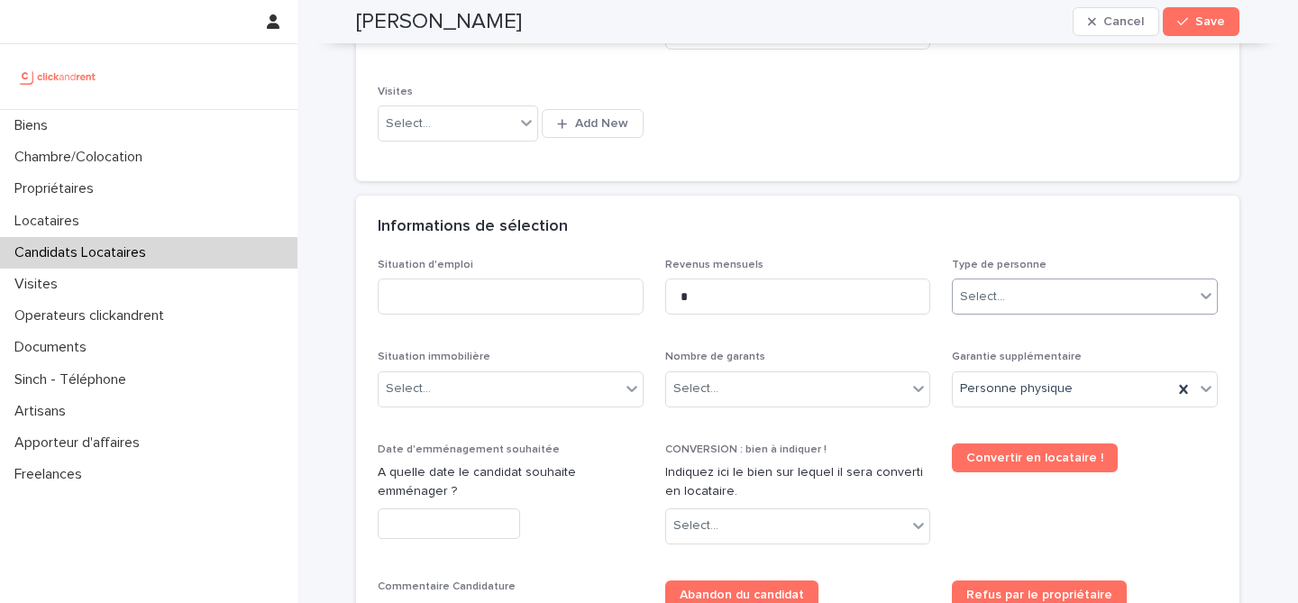
click at [1046, 284] on div "Select..." at bounding box center [1074, 297] width 242 height 30
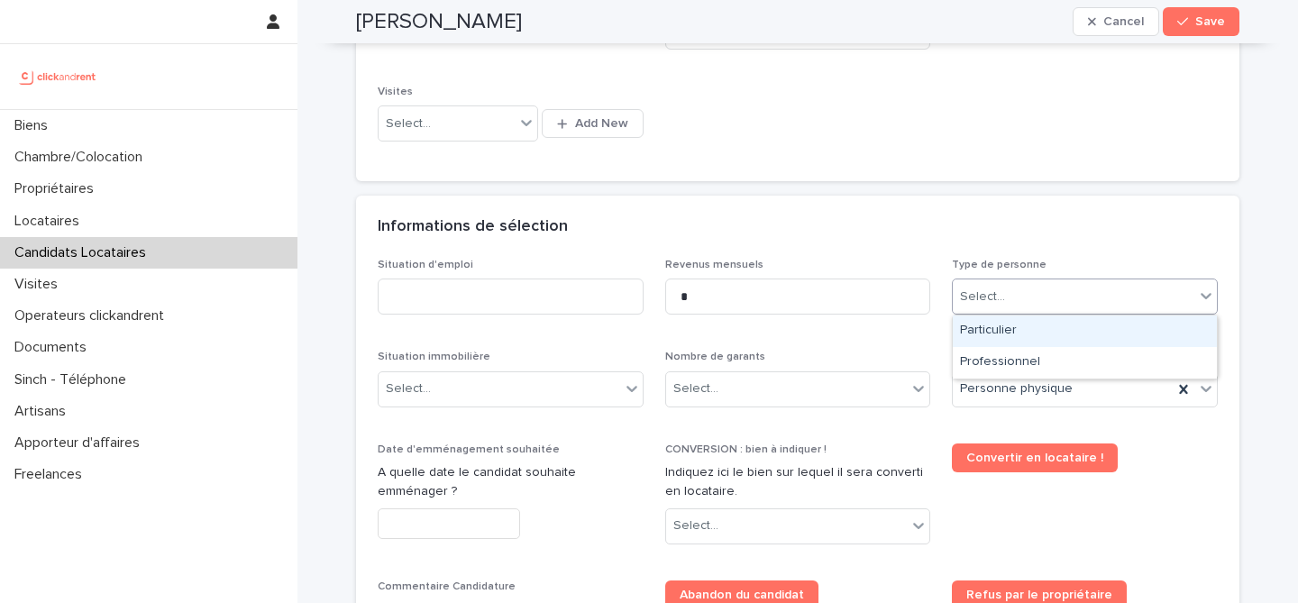
click at [1030, 322] on div "Particulier" at bounding box center [1085, 331] width 264 height 32
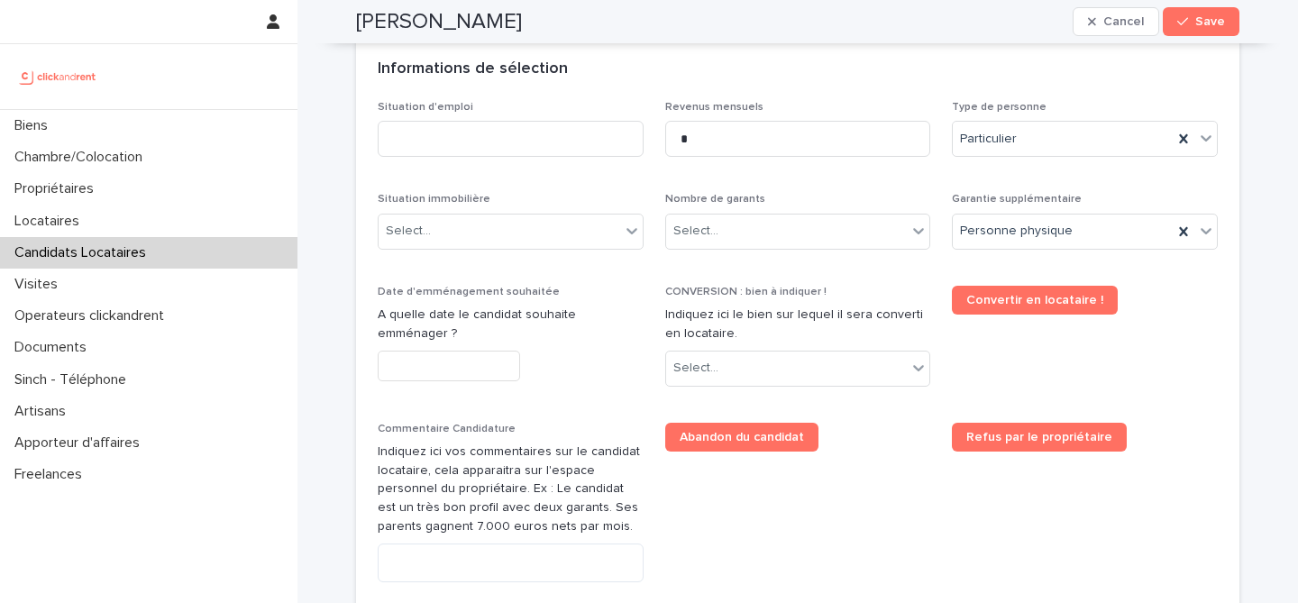
scroll to position [591, 0]
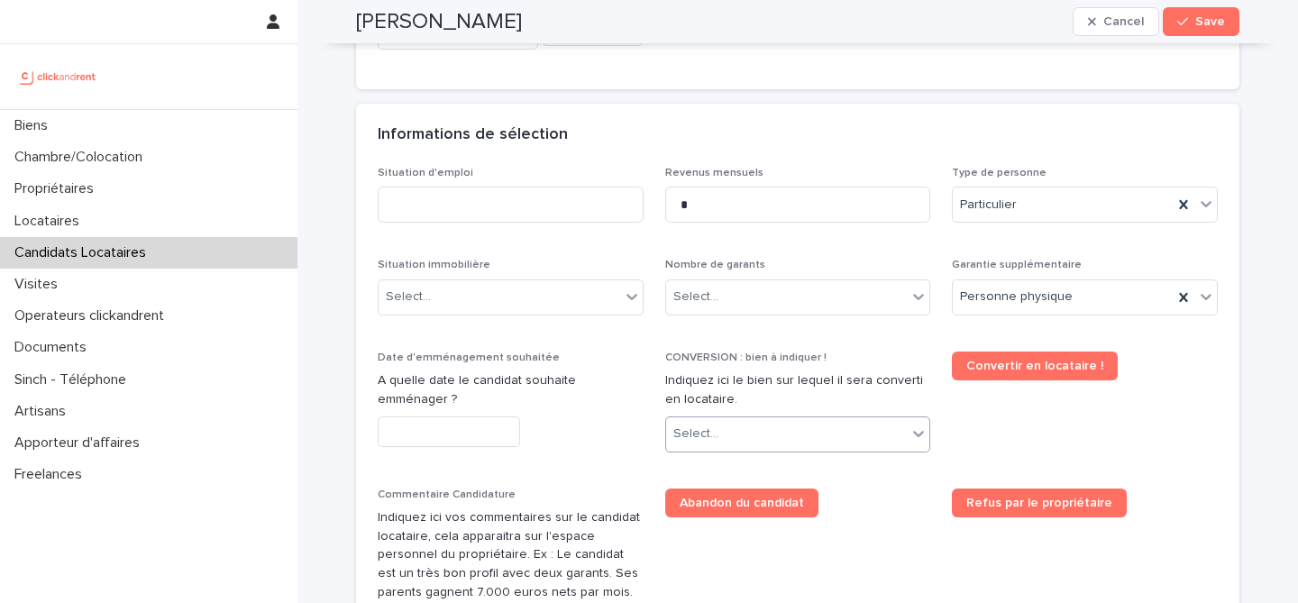
click at [800, 426] on div "Select..." at bounding box center [787, 434] width 242 height 30
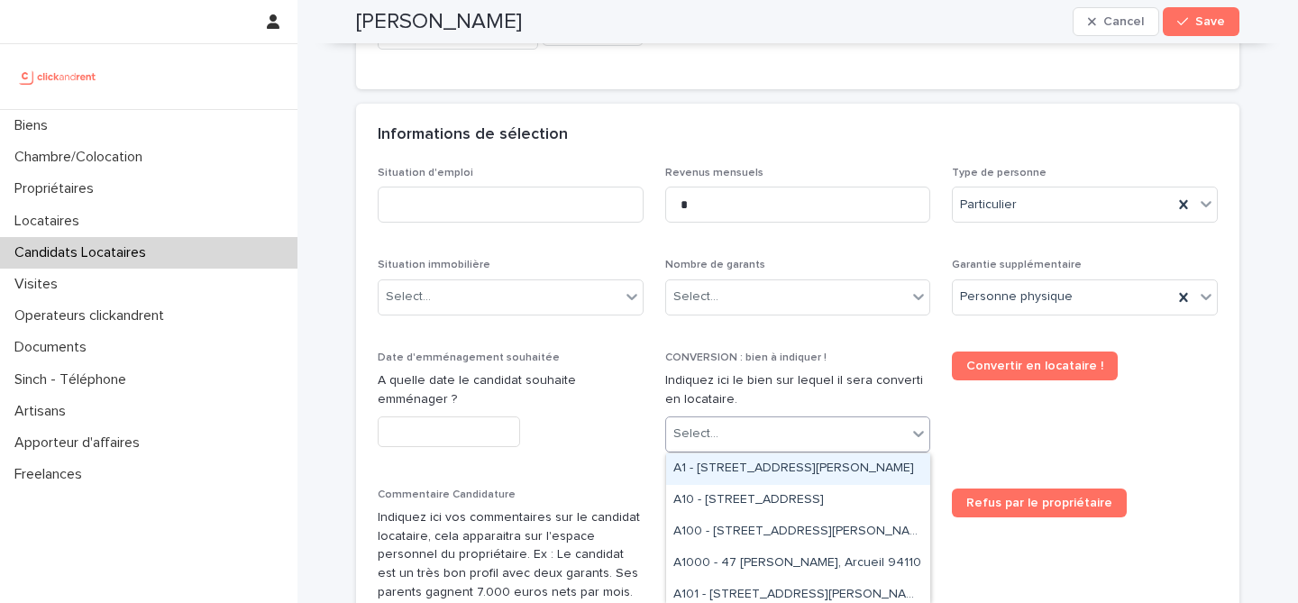
paste input "*****"
type input "*****"
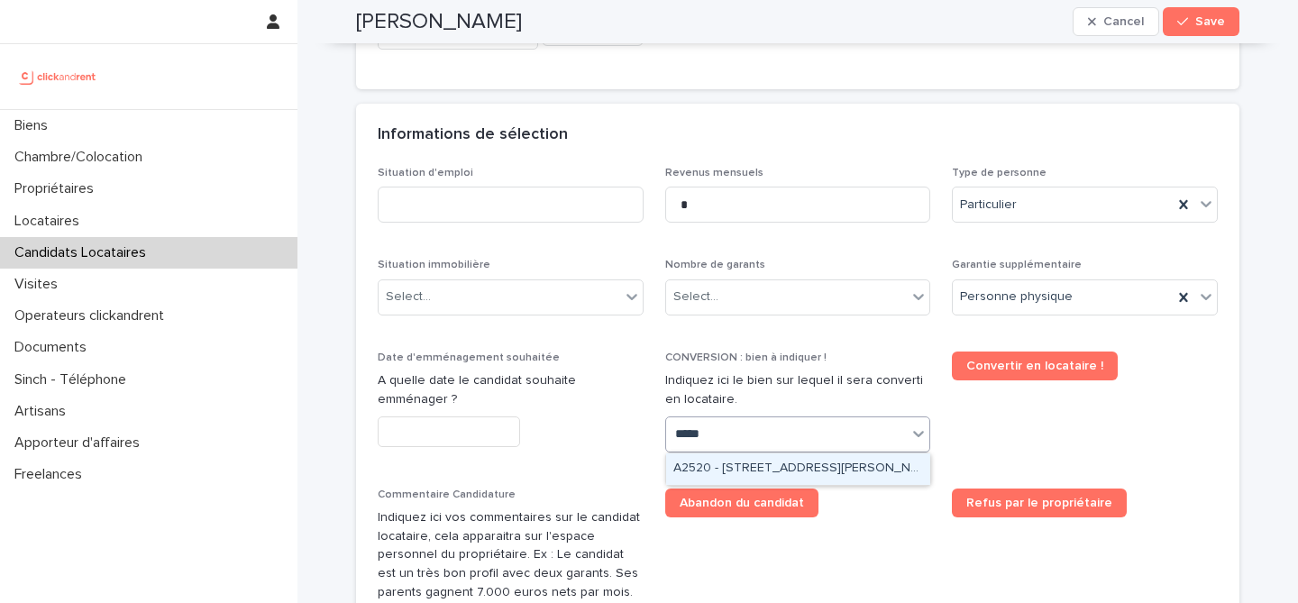
click at [814, 469] on div "A2520 - 1 impasse Tony Poncet, Toulouse 31300" at bounding box center [798, 469] width 264 height 32
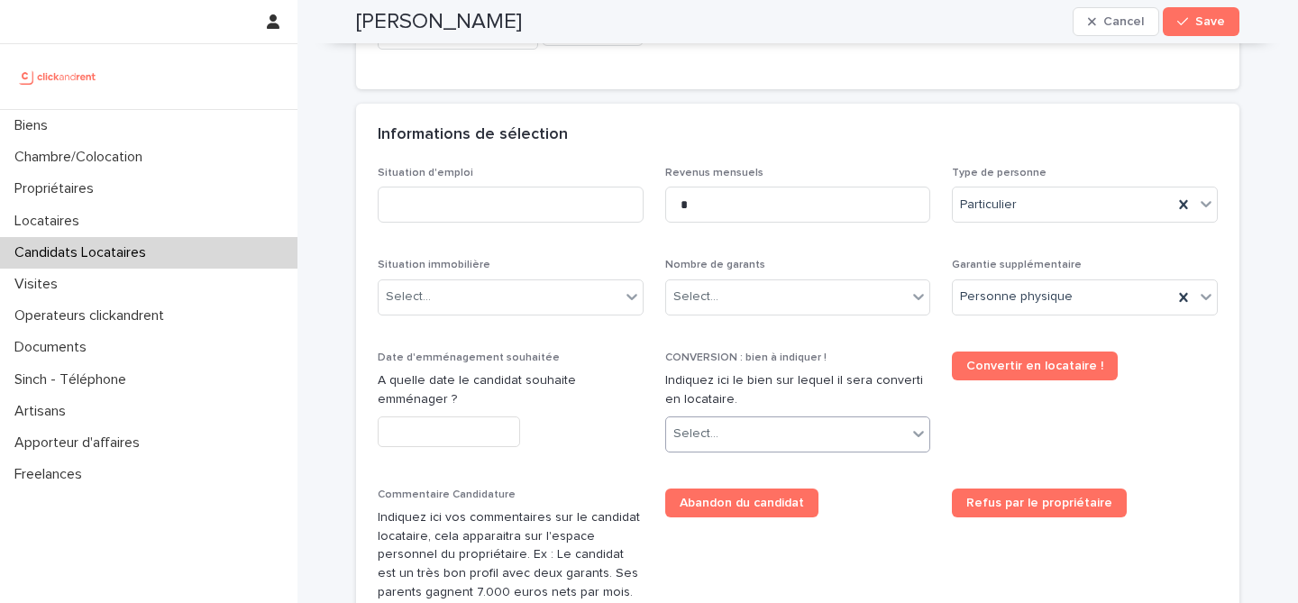
scroll to position [608, 0]
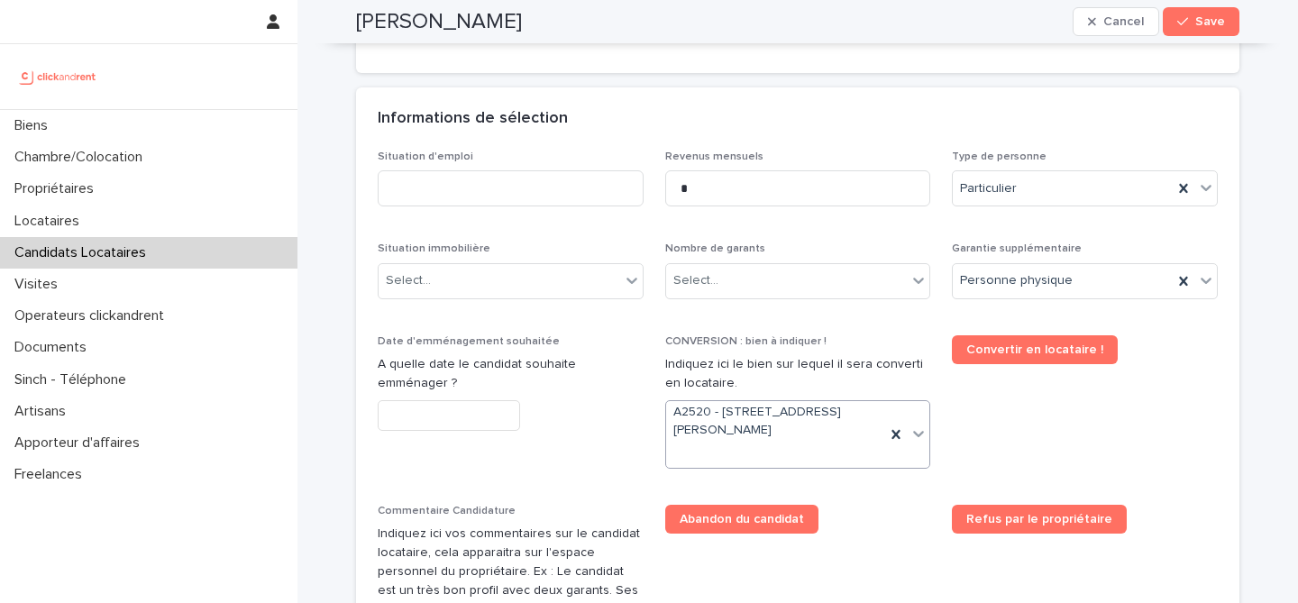
click at [464, 416] on input "text" at bounding box center [449, 416] width 142 height 32
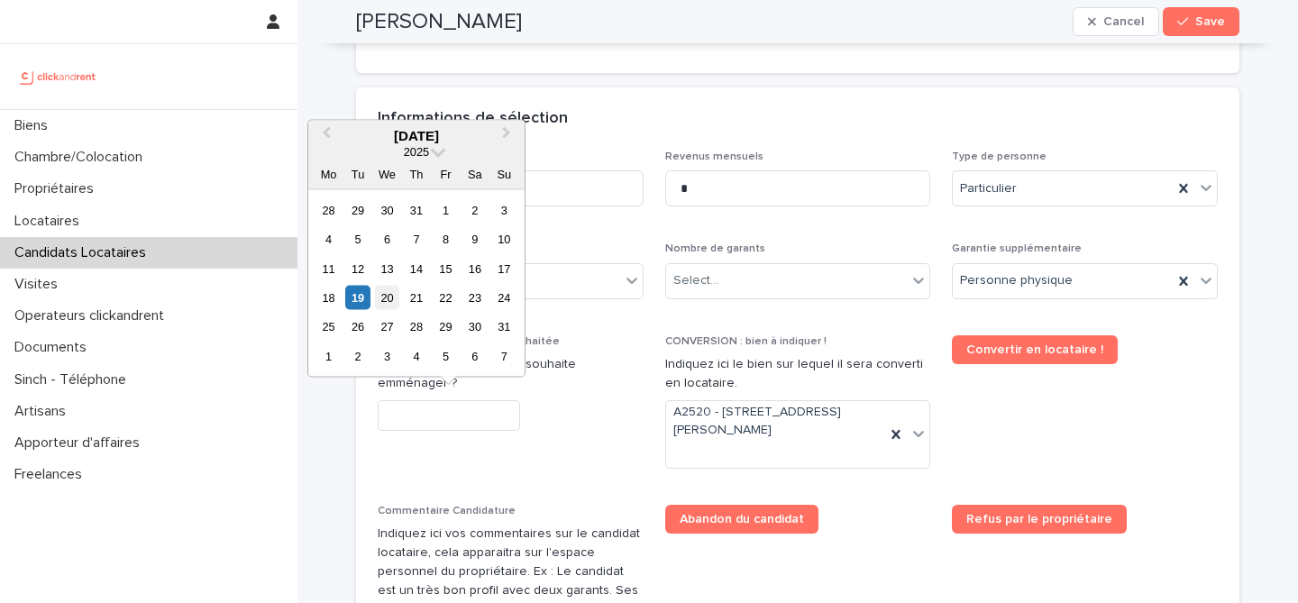
click at [395, 299] on div "20" at bounding box center [387, 298] width 24 height 24
type input "*********"
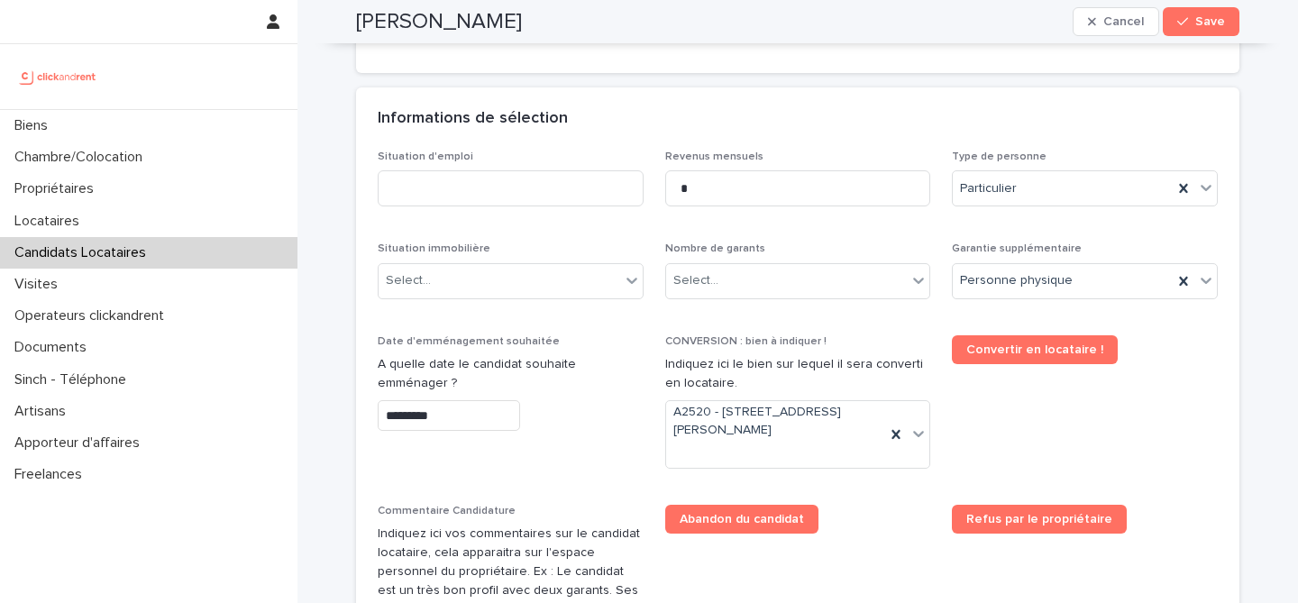
click at [574, 389] on p "A quelle date le candidat souhaite emménager ?" at bounding box center [511, 374] width 266 height 38
click at [517, 270] on div "Select..." at bounding box center [500, 281] width 242 height 30
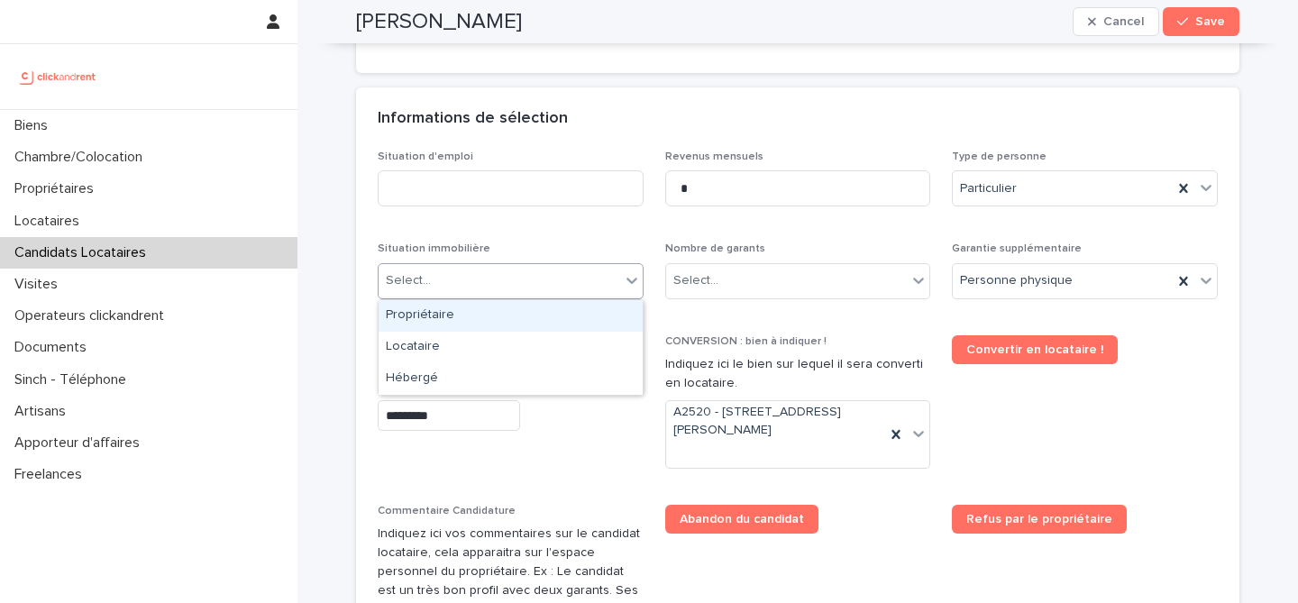
click at [517, 277] on div "Select..." at bounding box center [500, 281] width 242 height 30
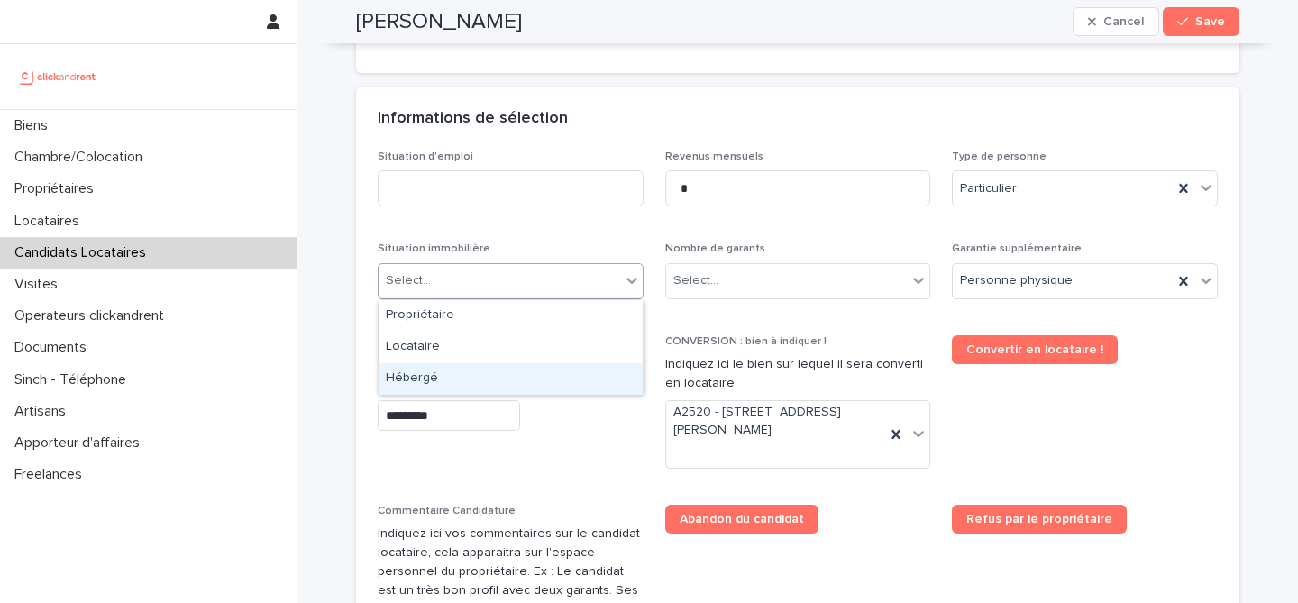
click at [503, 378] on div "Hébergé" at bounding box center [511, 379] width 264 height 32
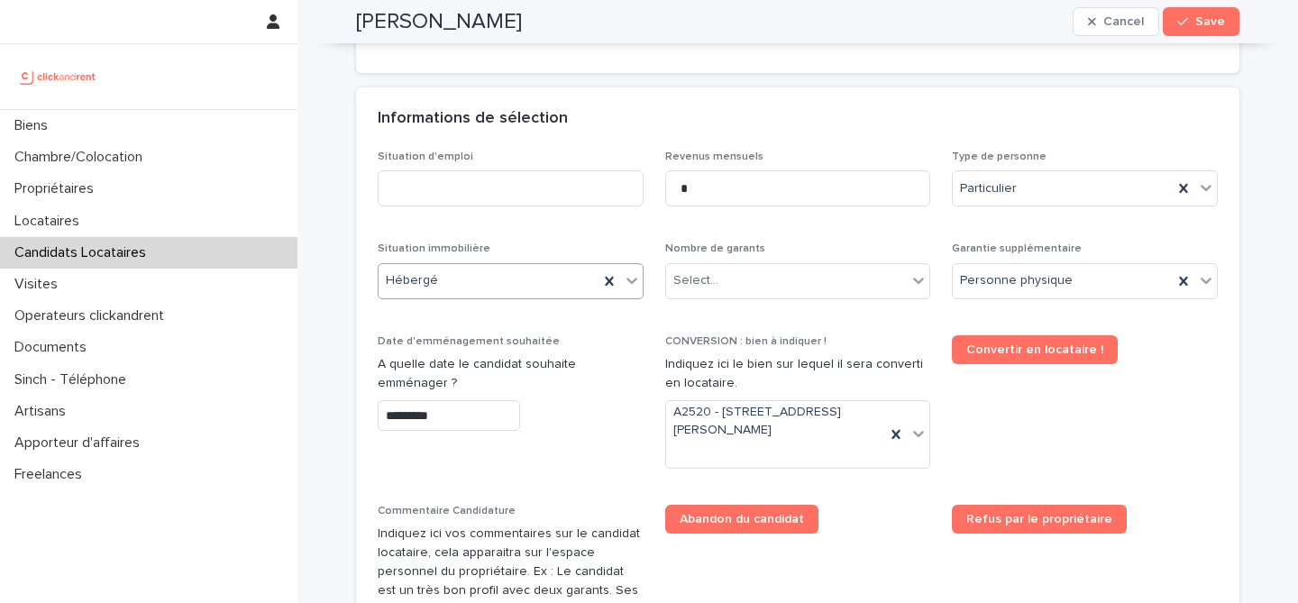
click at [578, 329] on div "Situation d'emploi Revenus mensuels * Type de personne Particulier Situation im…" at bounding box center [798, 463] width 840 height 624
click at [521, 204] on input at bounding box center [511, 188] width 266 height 36
click at [401, 185] on input "*********" at bounding box center [511, 188] width 266 height 36
type input "*********"
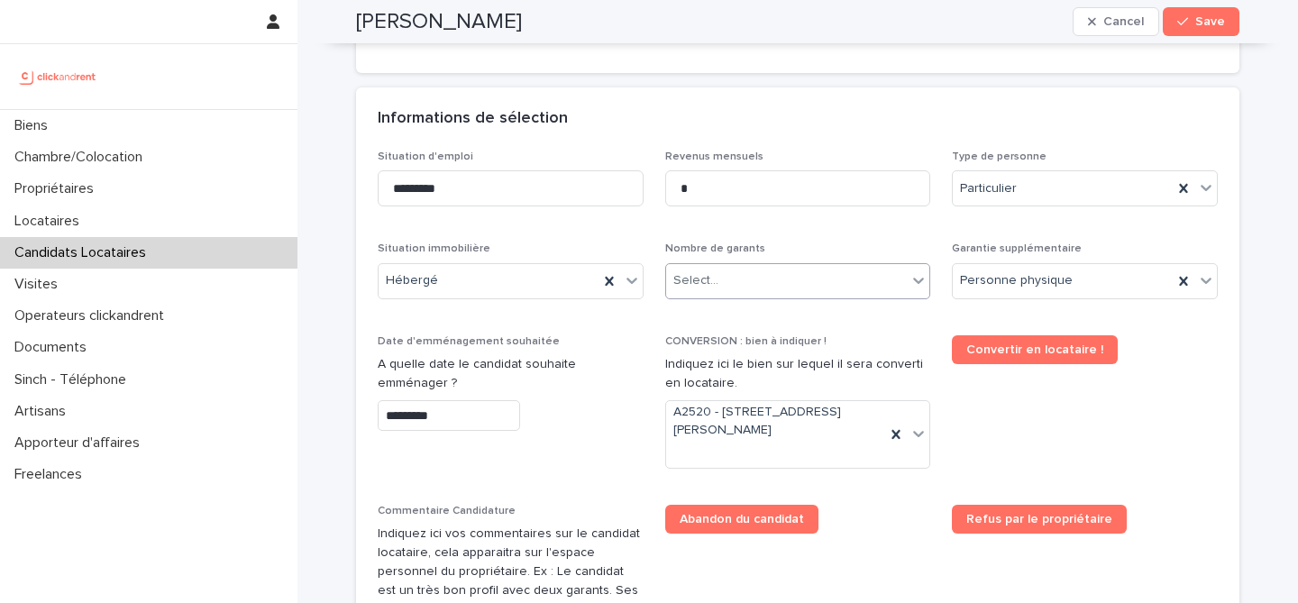
click at [751, 295] on div "Select..." at bounding box center [787, 281] width 242 height 30
click at [797, 222] on div "Situation d'emploi ********* Revenus mensuels * Type de personne Particulier Si…" at bounding box center [798, 463] width 840 height 624
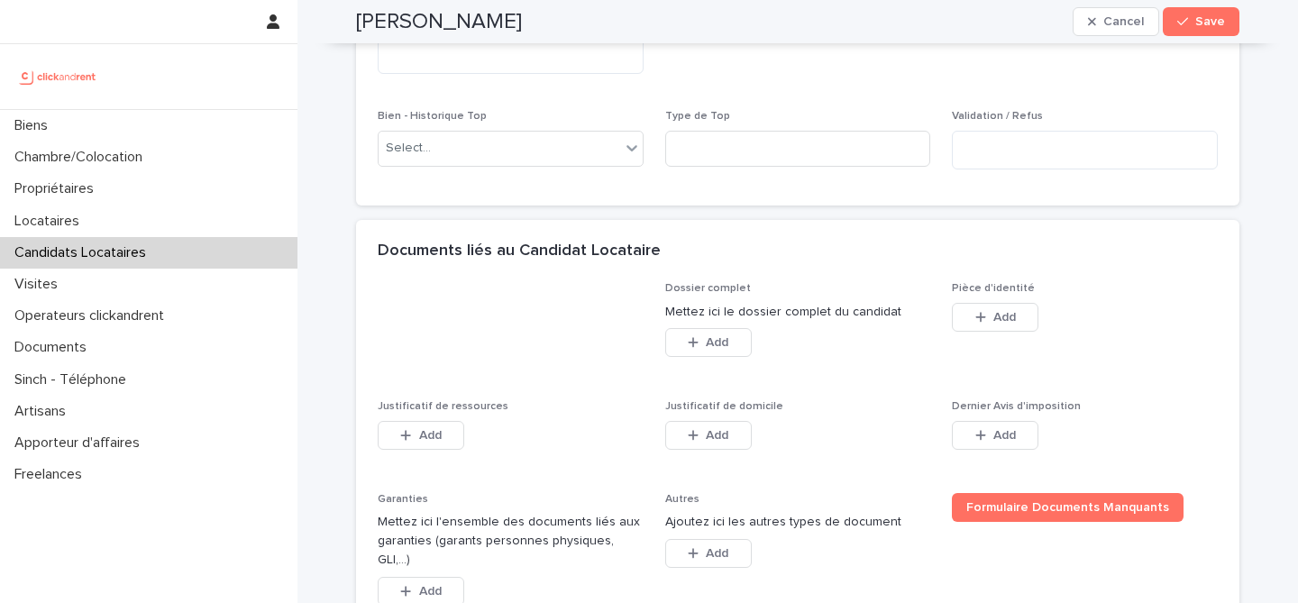
scroll to position [1239, 0]
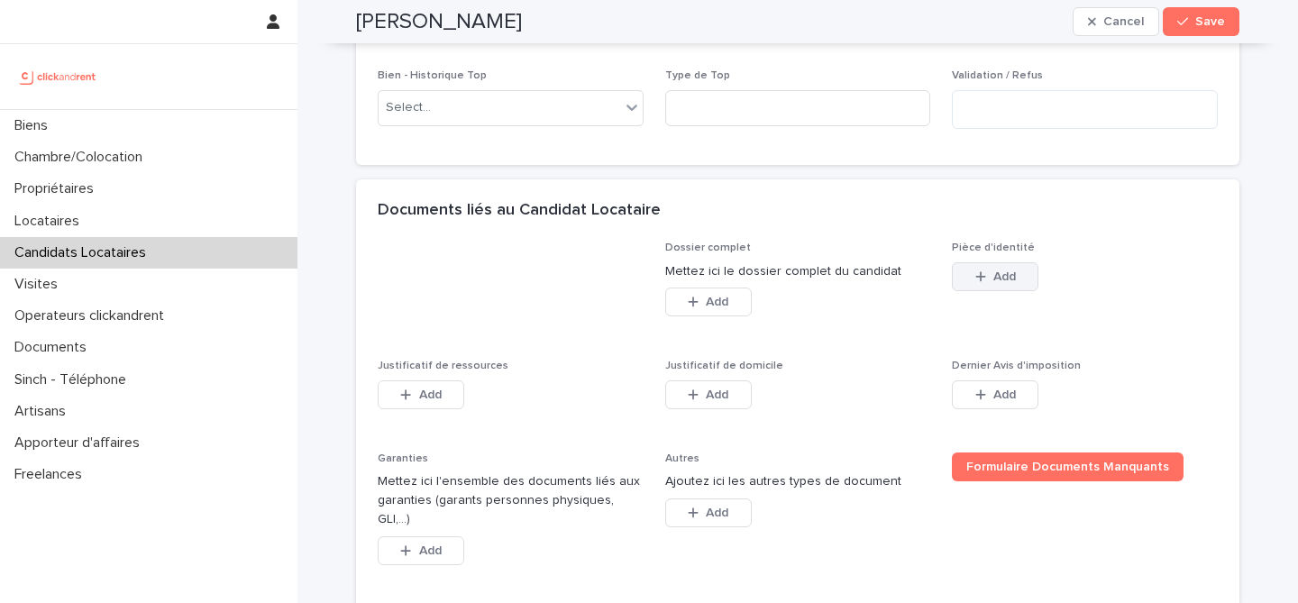
click at [993, 282] on span "Add" at bounding box center [1004, 276] width 23 height 13
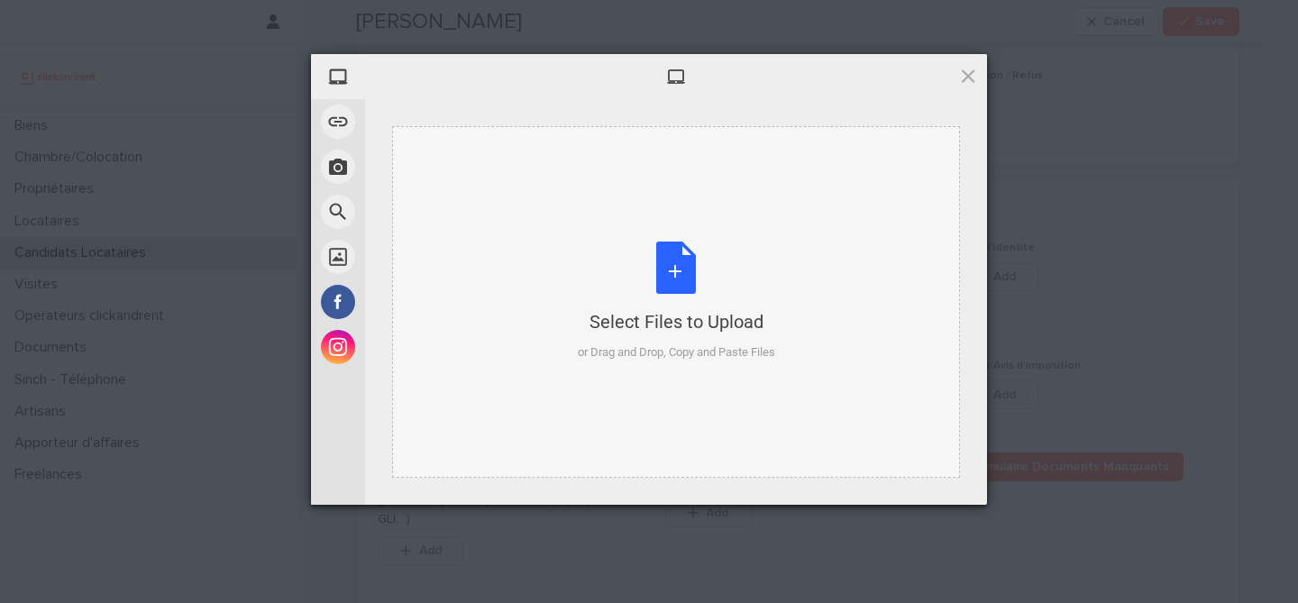
click at [681, 272] on div "Select Files to Upload or Drag and Drop, Copy and Paste Files" at bounding box center [676, 302] width 197 height 120
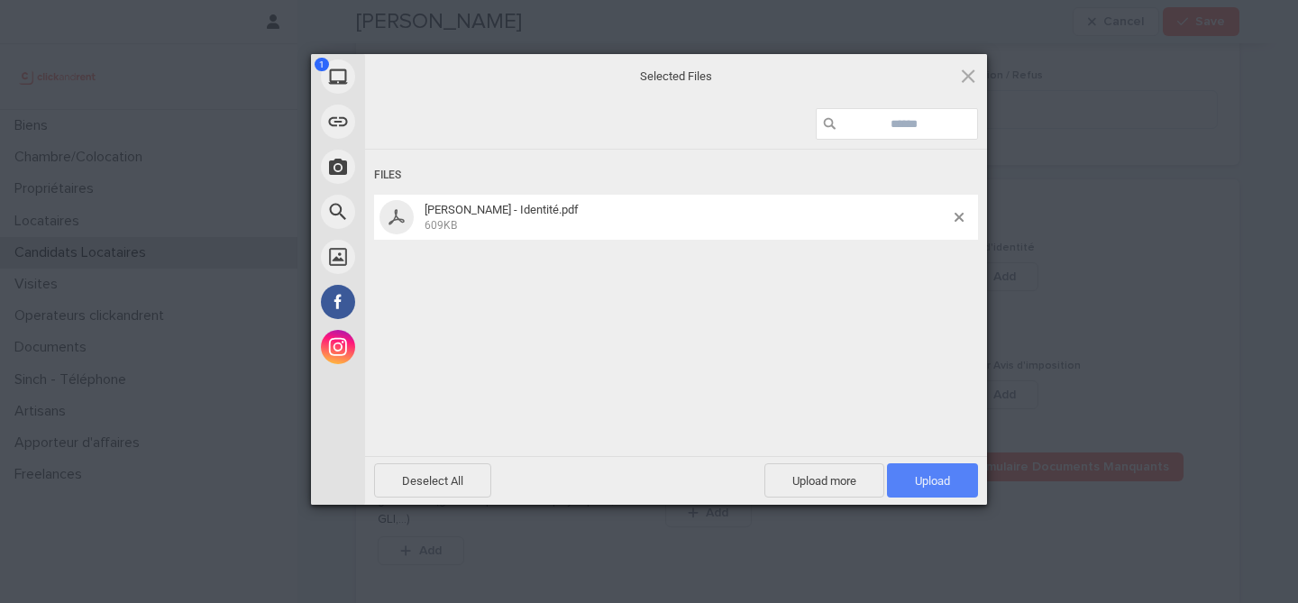
click at [946, 489] on span "Upload 1" at bounding box center [932, 480] width 91 height 34
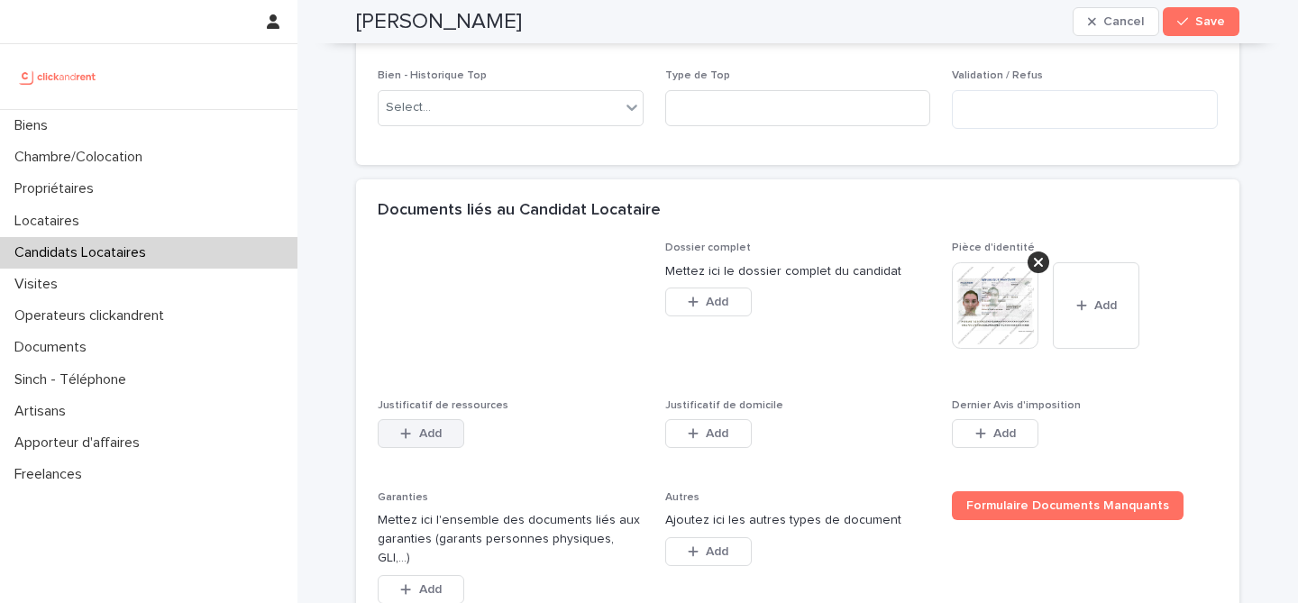
click at [423, 425] on button "Add" at bounding box center [421, 433] width 87 height 29
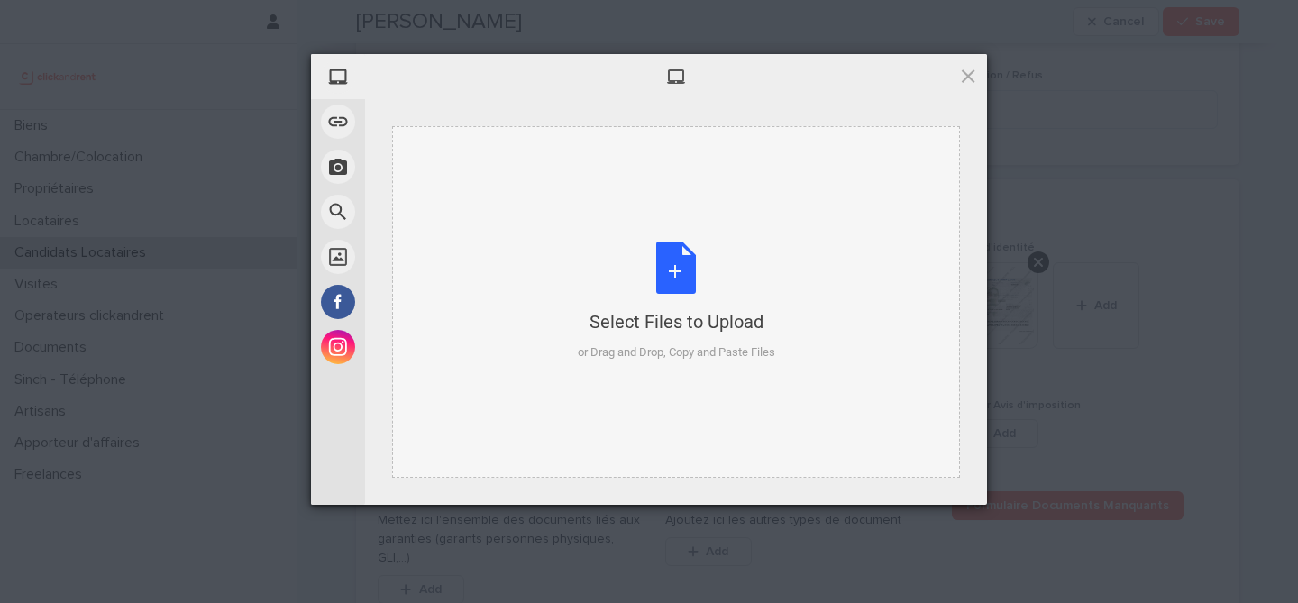
click at [672, 272] on div "Select Files to Upload or Drag and Drop, Copy and Paste Files" at bounding box center [676, 302] width 197 height 120
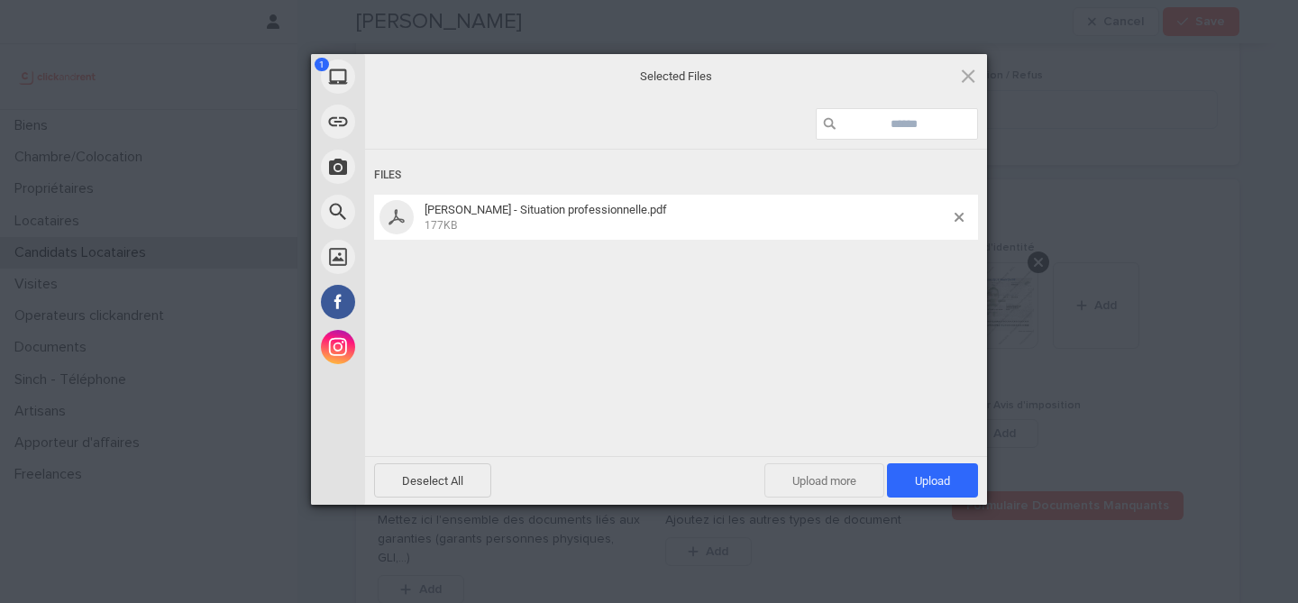
click at [832, 478] on span "Upload more" at bounding box center [824, 480] width 120 height 34
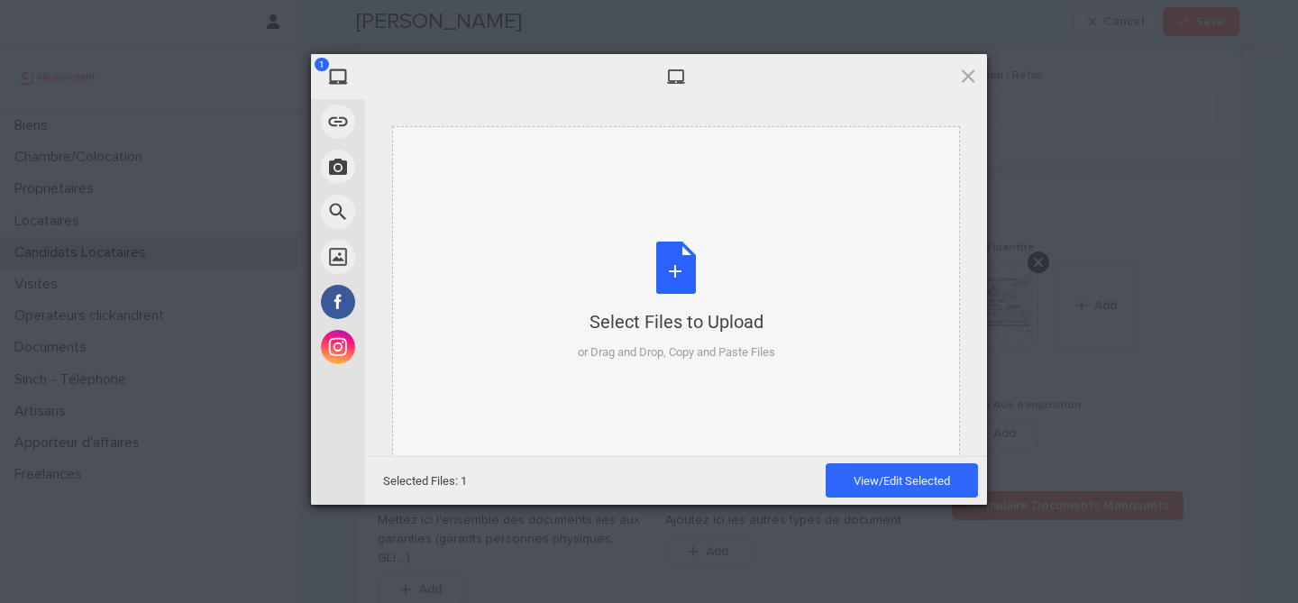
click at [678, 287] on div "Select Files to Upload or Drag and Drop, Copy and Paste Files" at bounding box center [676, 302] width 197 height 120
click at [901, 480] on span "View/Edit Selected" at bounding box center [902, 481] width 96 height 14
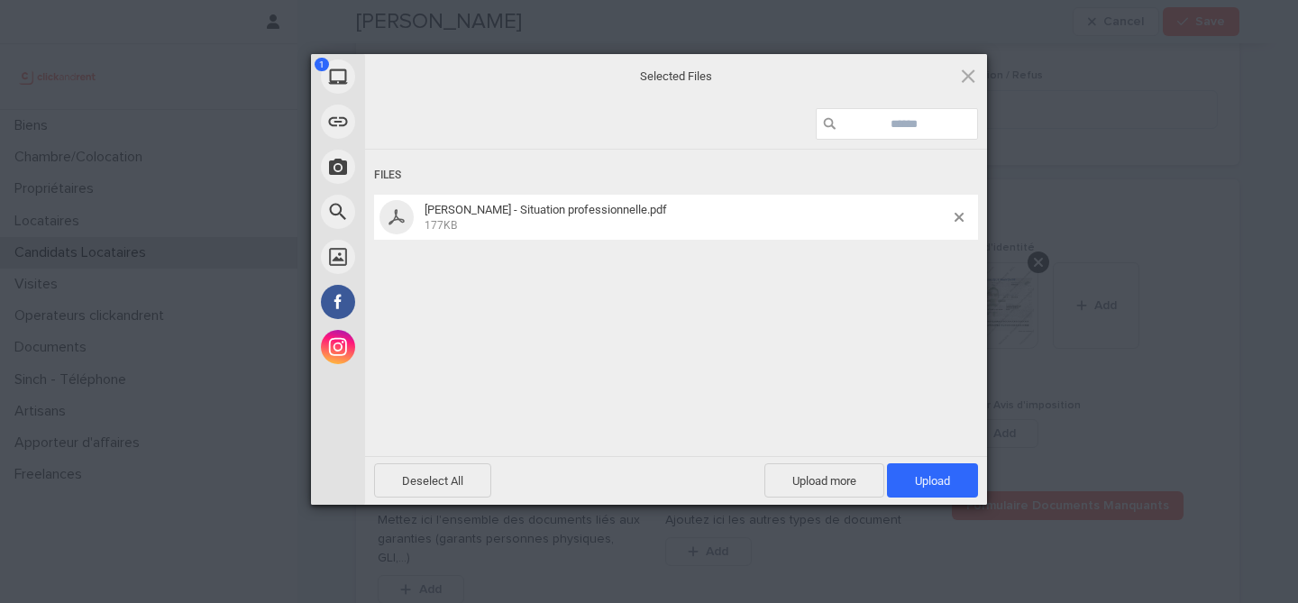
click at [901, 480] on span "Upload 1" at bounding box center [932, 480] width 91 height 34
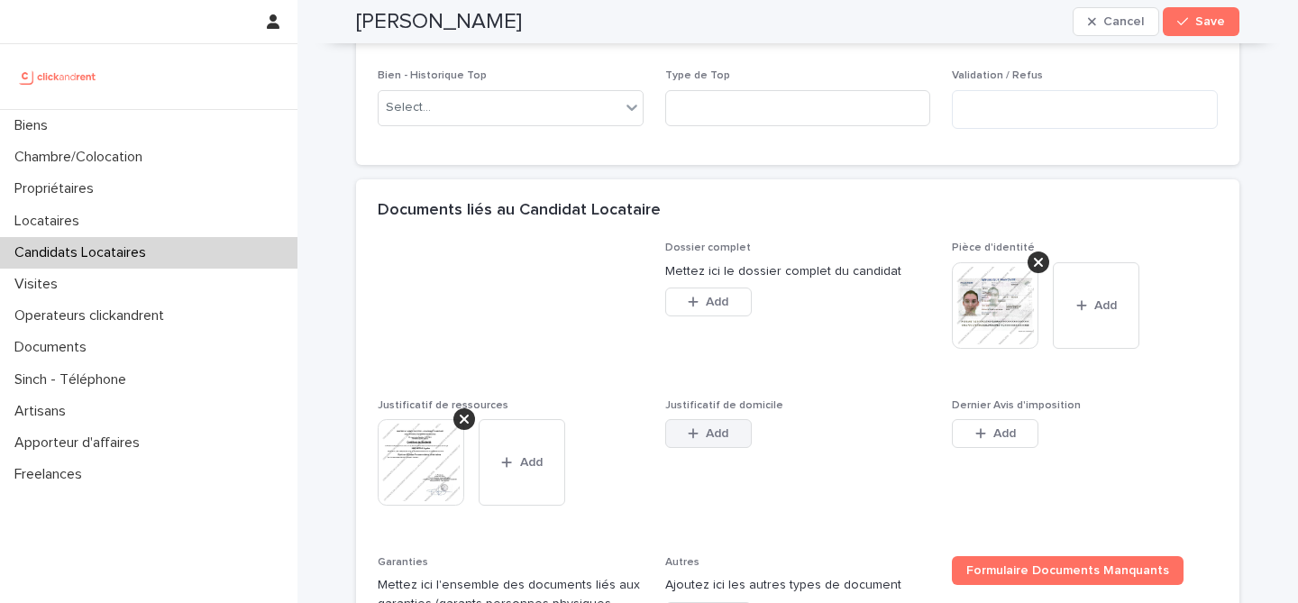
click at [718, 429] on span "Add" at bounding box center [717, 433] width 23 height 13
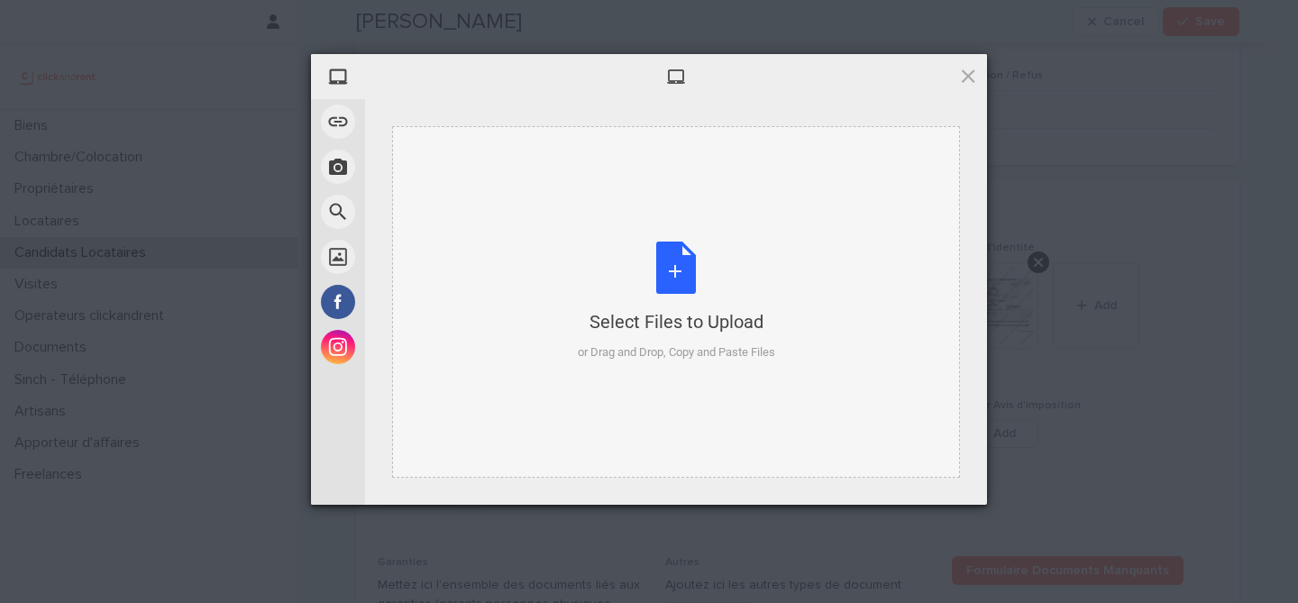
click at [669, 277] on div "Select Files to Upload or Drag and Drop, Copy and Paste Files" at bounding box center [676, 302] width 197 height 120
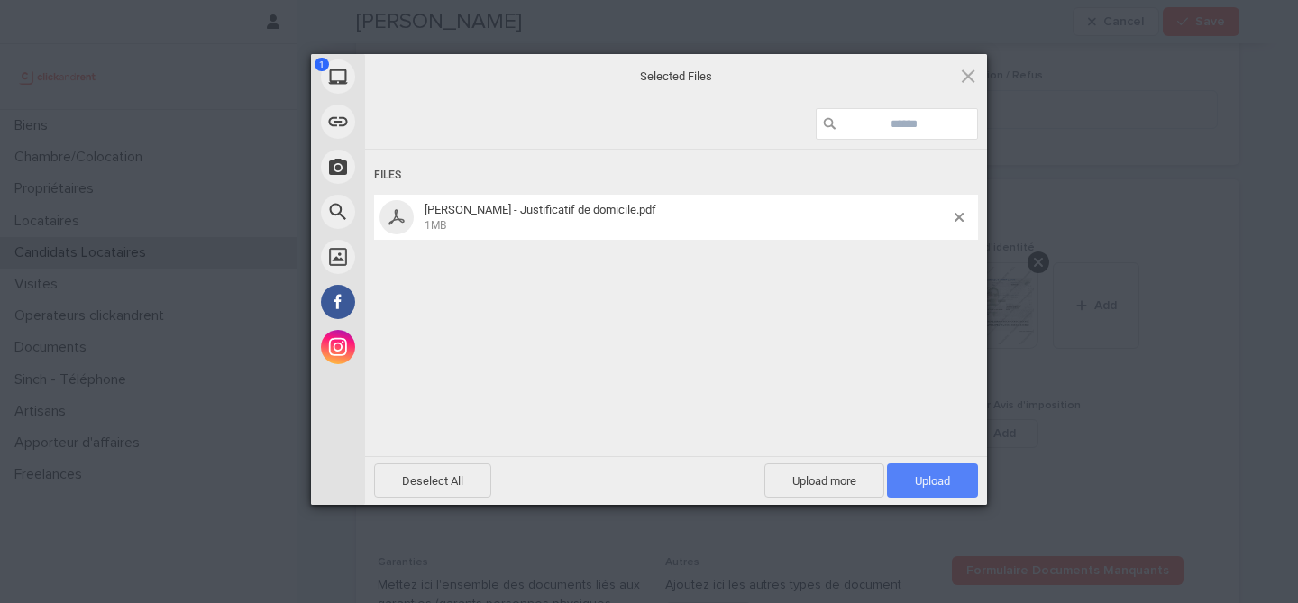
click at [948, 476] on span "Upload 1" at bounding box center [932, 481] width 35 height 14
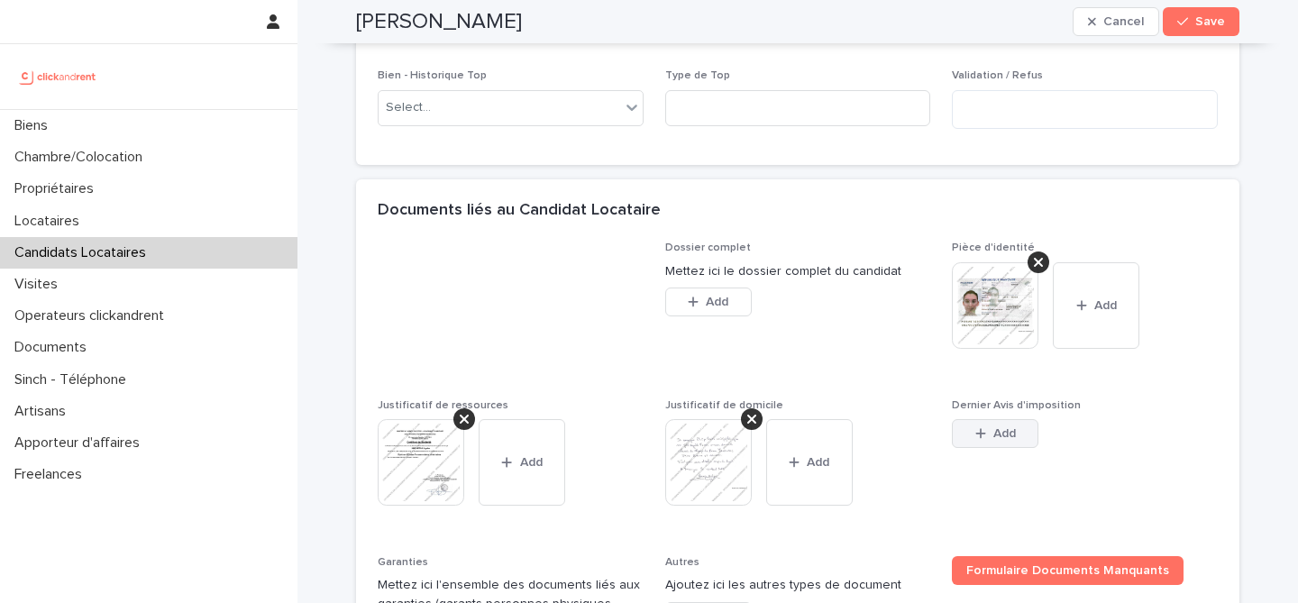
click at [990, 437] on div "button" at bounding box center [984, 433] width 18 height 13
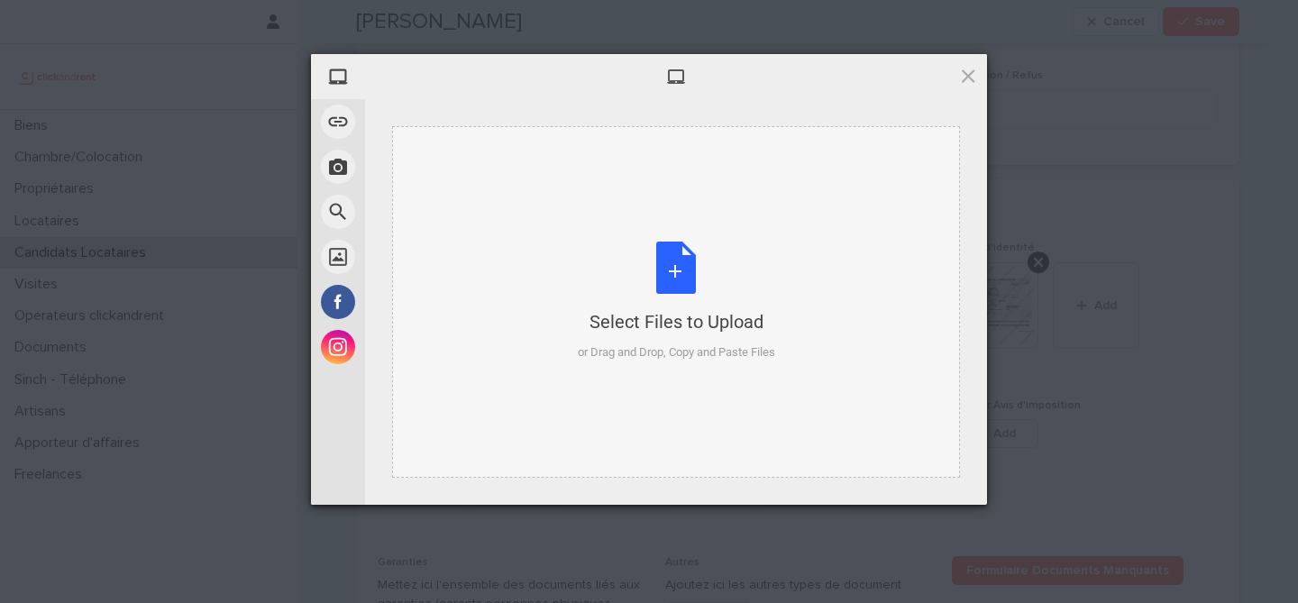
click at [696, 268] on div "Select Files to Upload or Drag and Drop, Copy and Paste Files" at bounding box center [676, 302] width 197 height 120
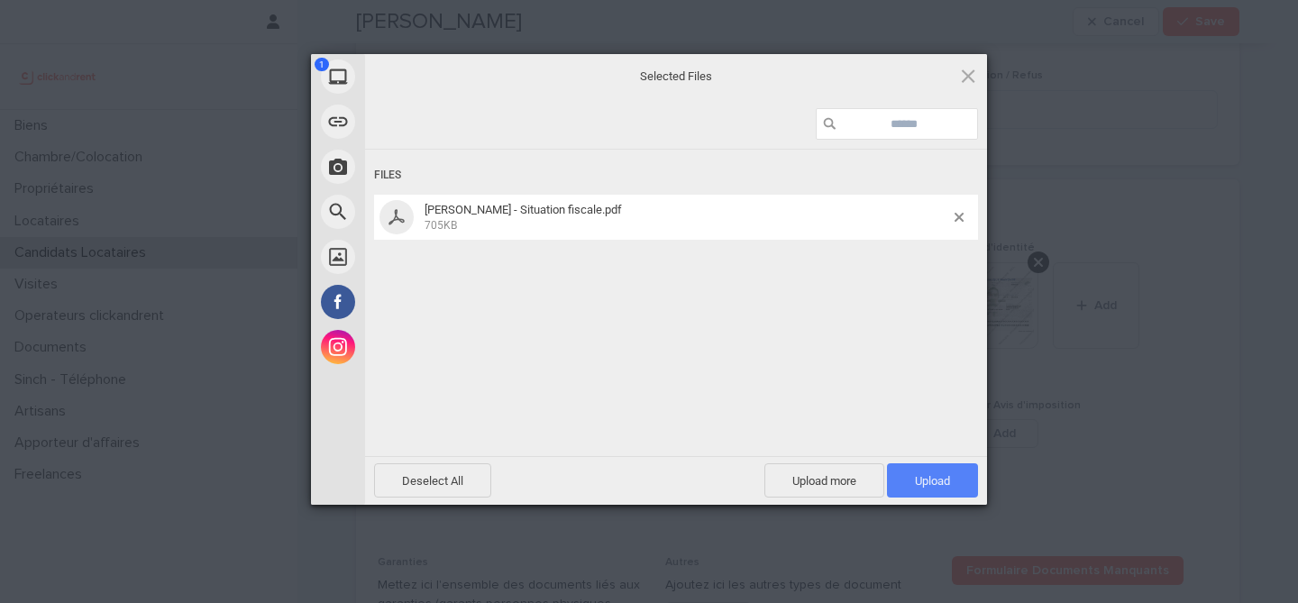
click at [938, 491] on span "Upload 1" at bounding box center [932, 480] width 91 height 34
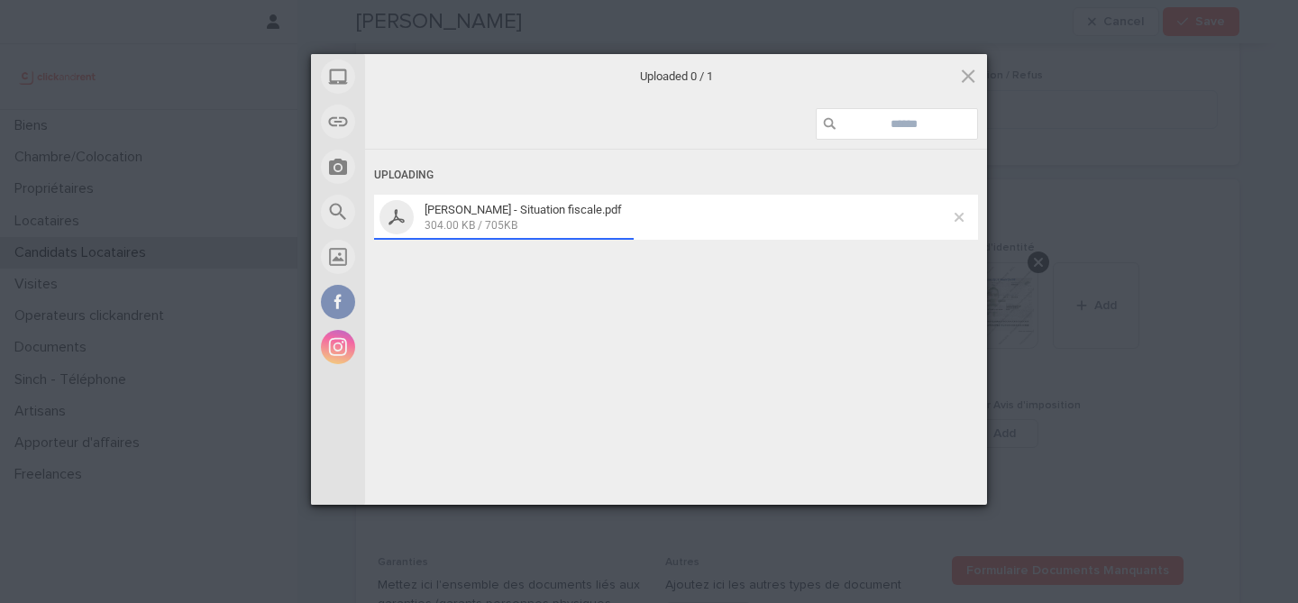
click at [955, 216] on span at bounding box center [959, 217] width 9 height 9
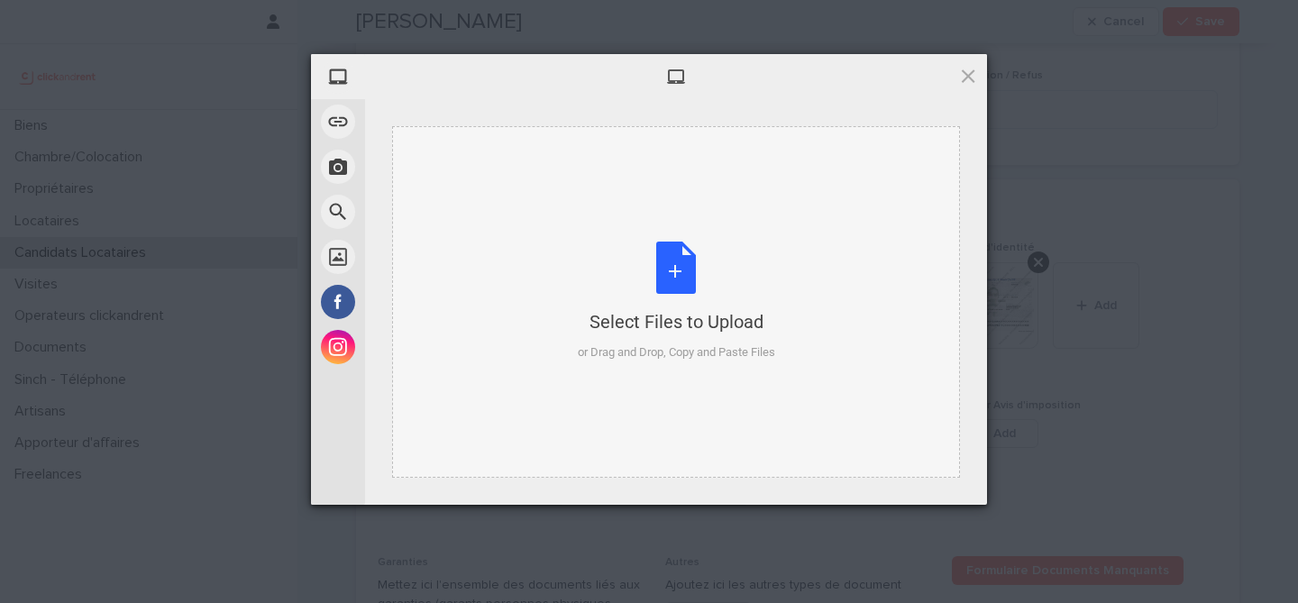
click at [710, 251] on div "Select Files to Upload or Drag and Drop, Copy and Paste Files" at bounding box center [676, 302] width 197 height 120
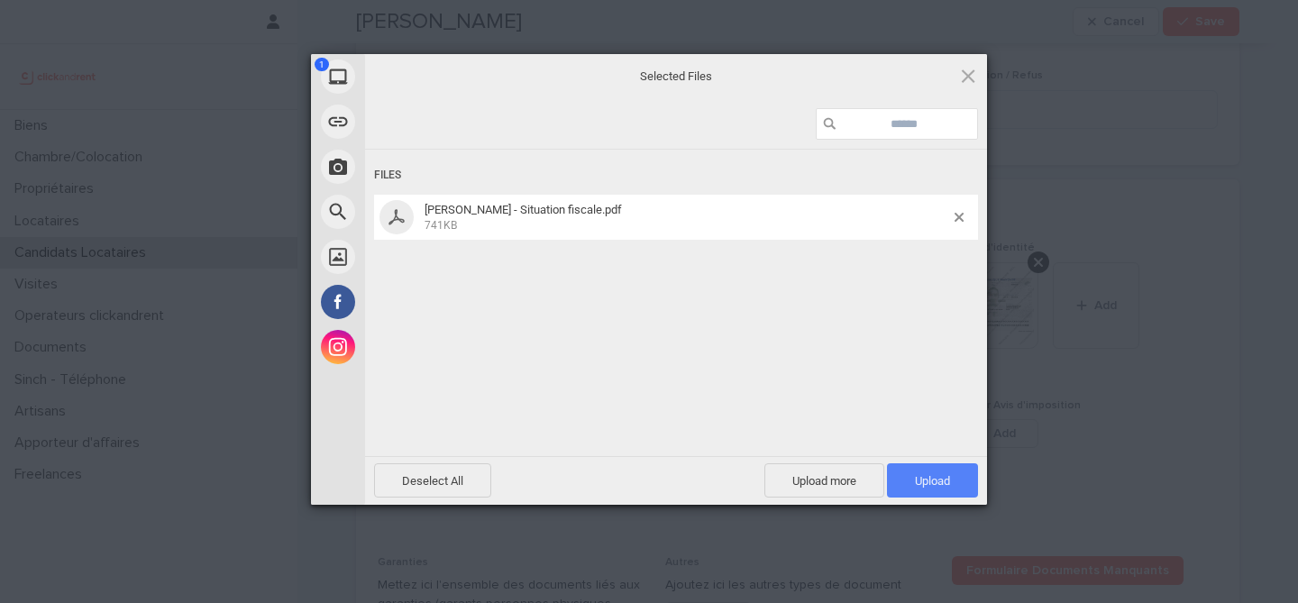
click at [934, 471] on span "Upload 1" at bounding box center [932, 480] width 91 height 34
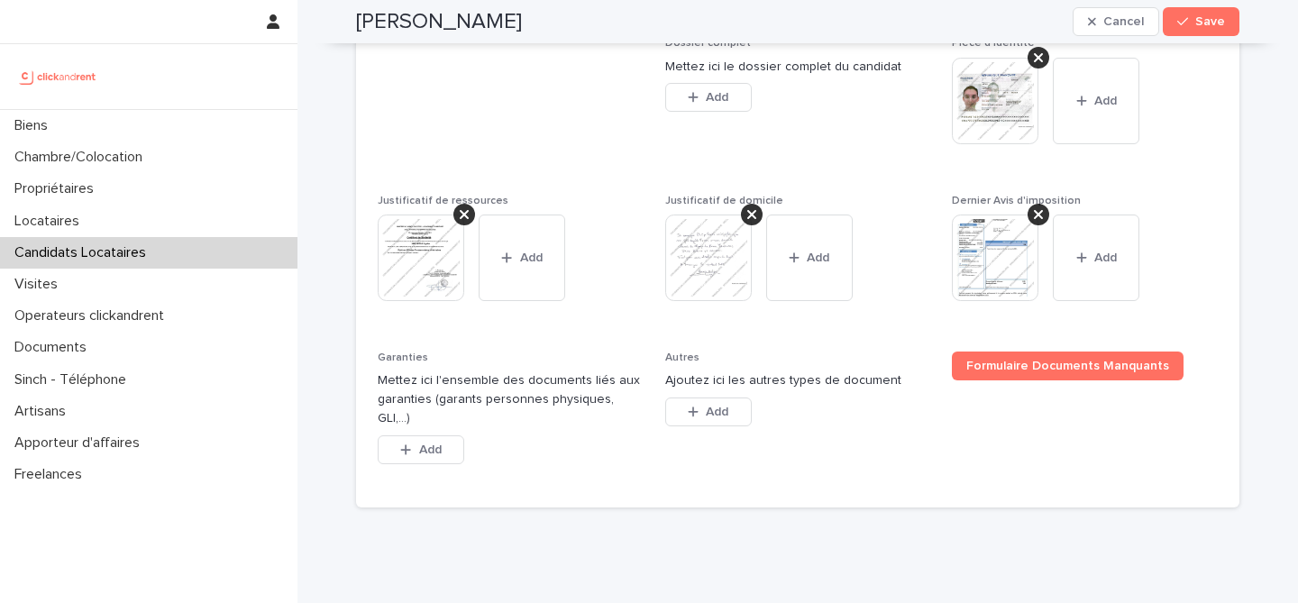
scroll to position [1485, 0]
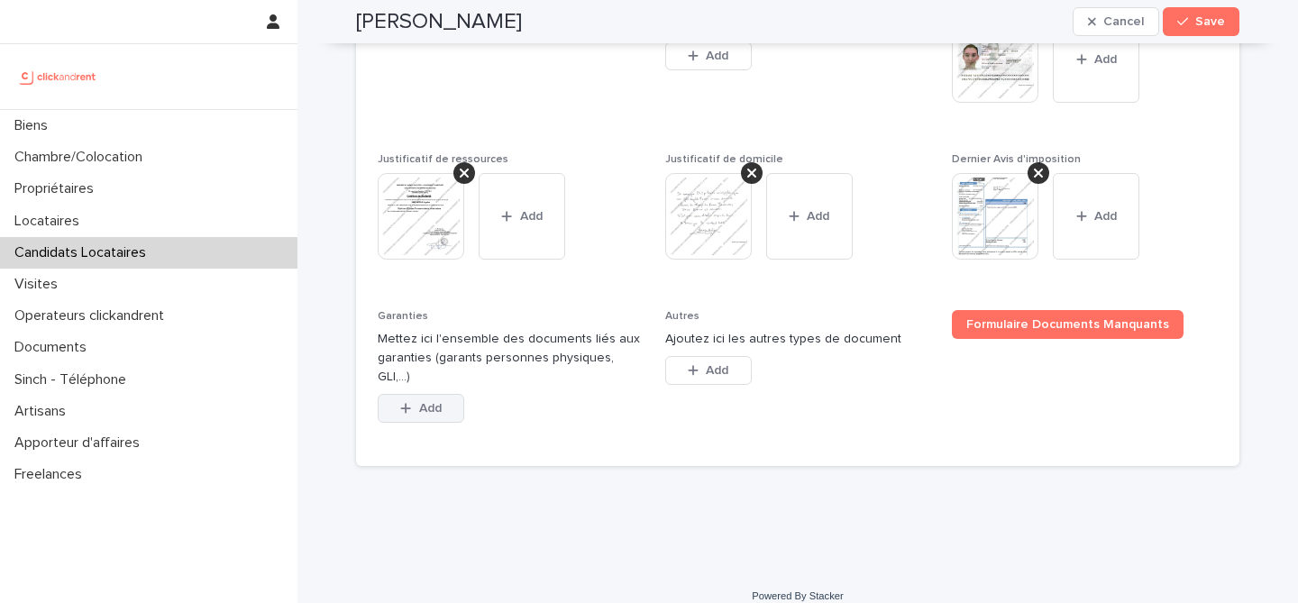
click at [441, 402] on span "Add" at bounding box center [430, 408] width 23 height 13
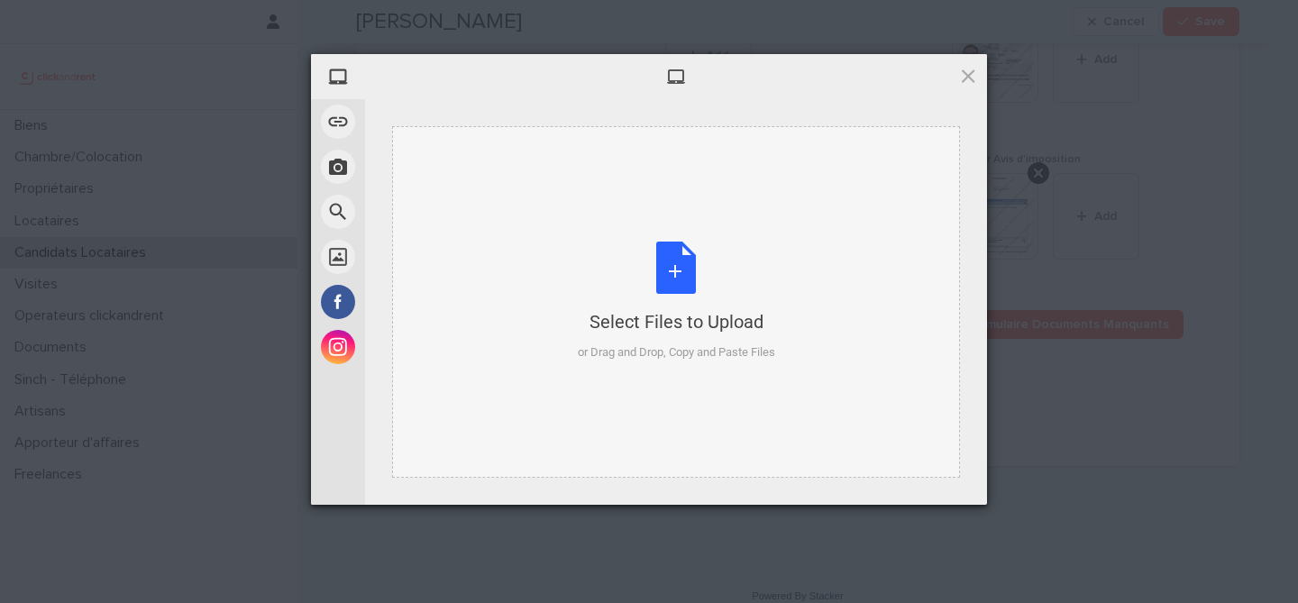
click at [668, 270] on div "Select Files to Upload or Drag and Drop, Copy and Paste Files" at bounding box center [676, 302] width 197 height 120
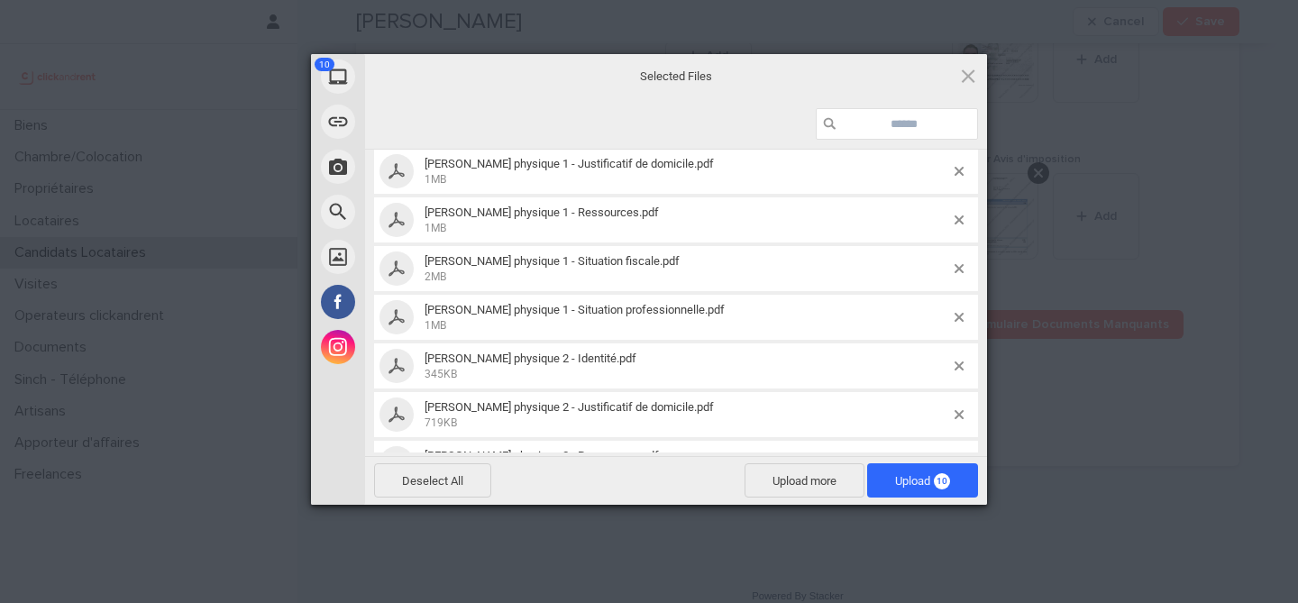
scroll to position [239, 0]
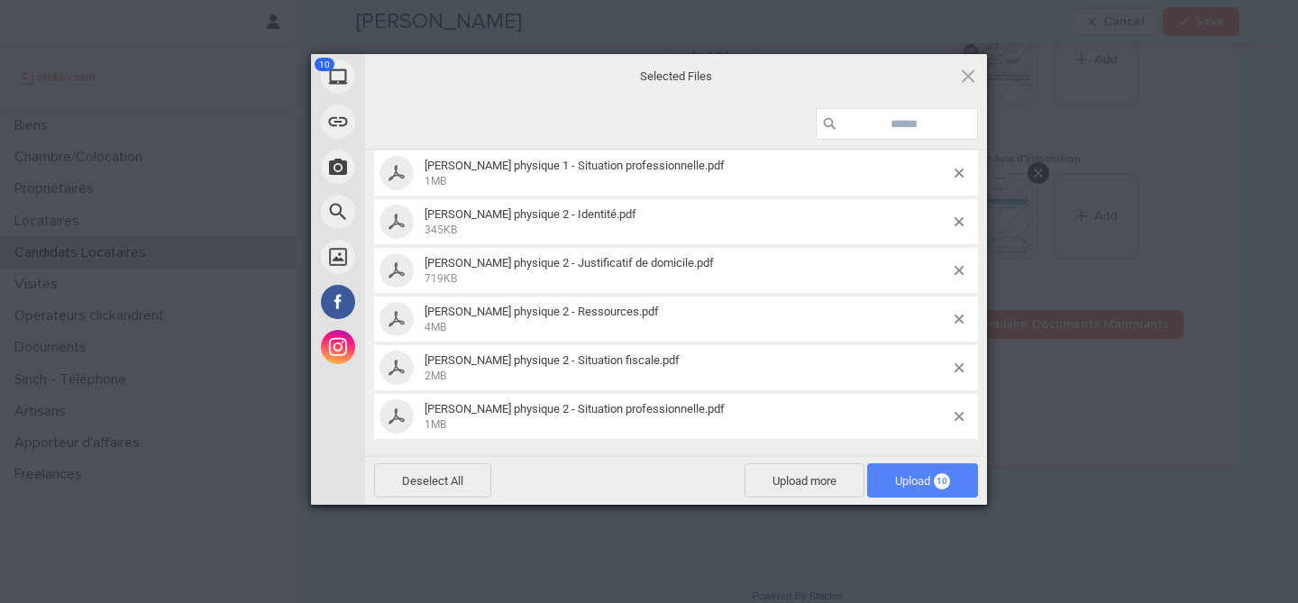
click at [920, 487] on span "Upload 10" at bounding box center [922, 480] width 111 height 34
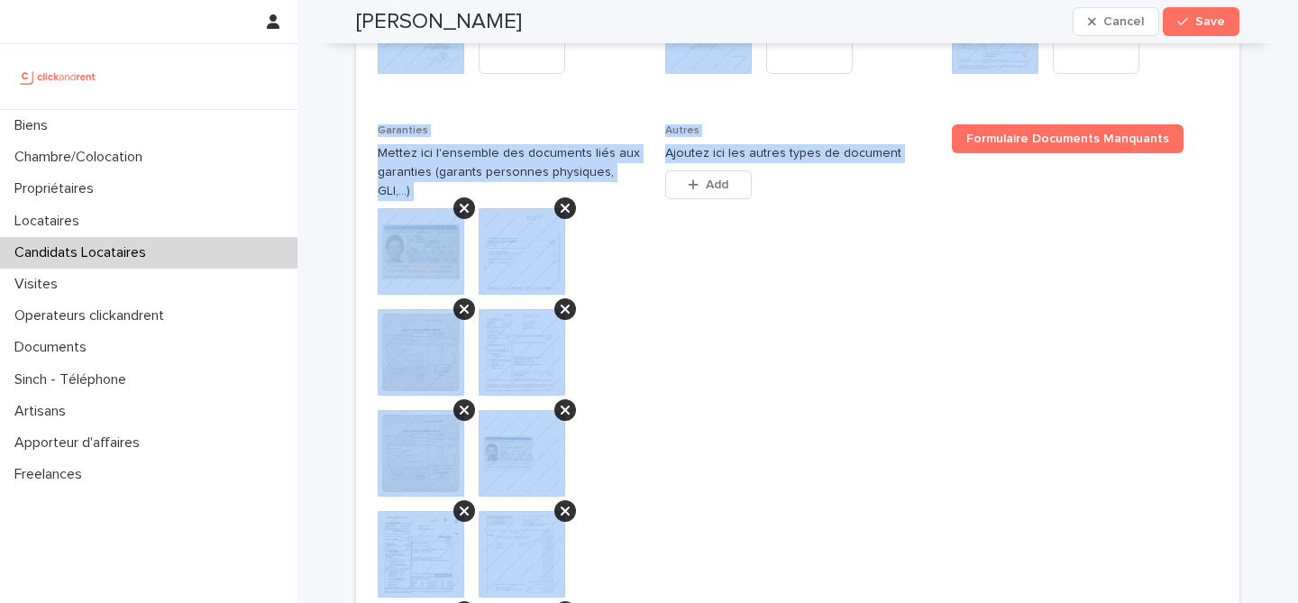
scroll to position [2047, 0]
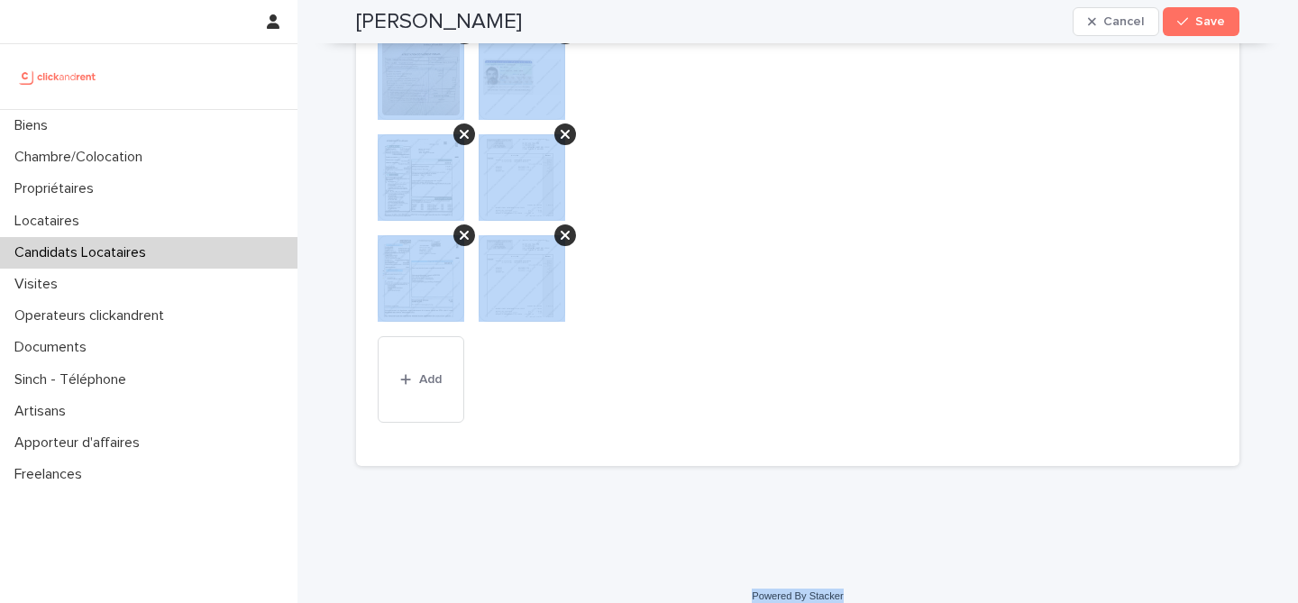
drag, startPoint x: 349, startPoint y: 53, endPoint x: 867, endPoint y: 583, distance: 741.3
copy div "Agathe Métais Cancel Save Sorry, there was an error saving your record. Please …"
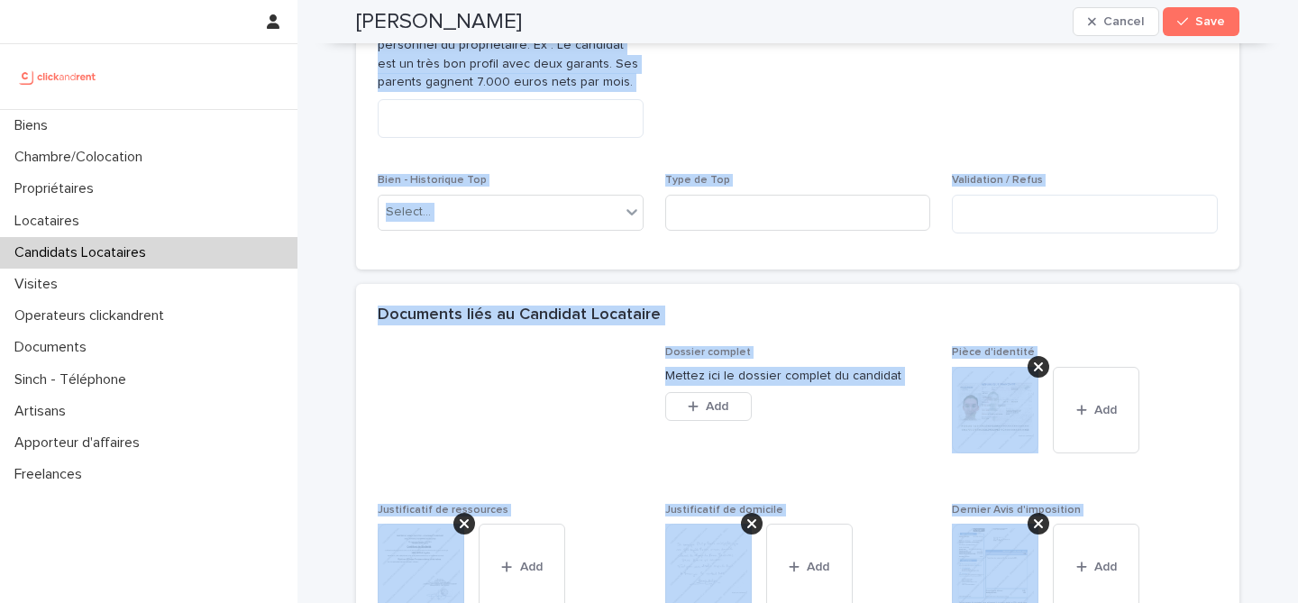
scroll to position [923, 0]
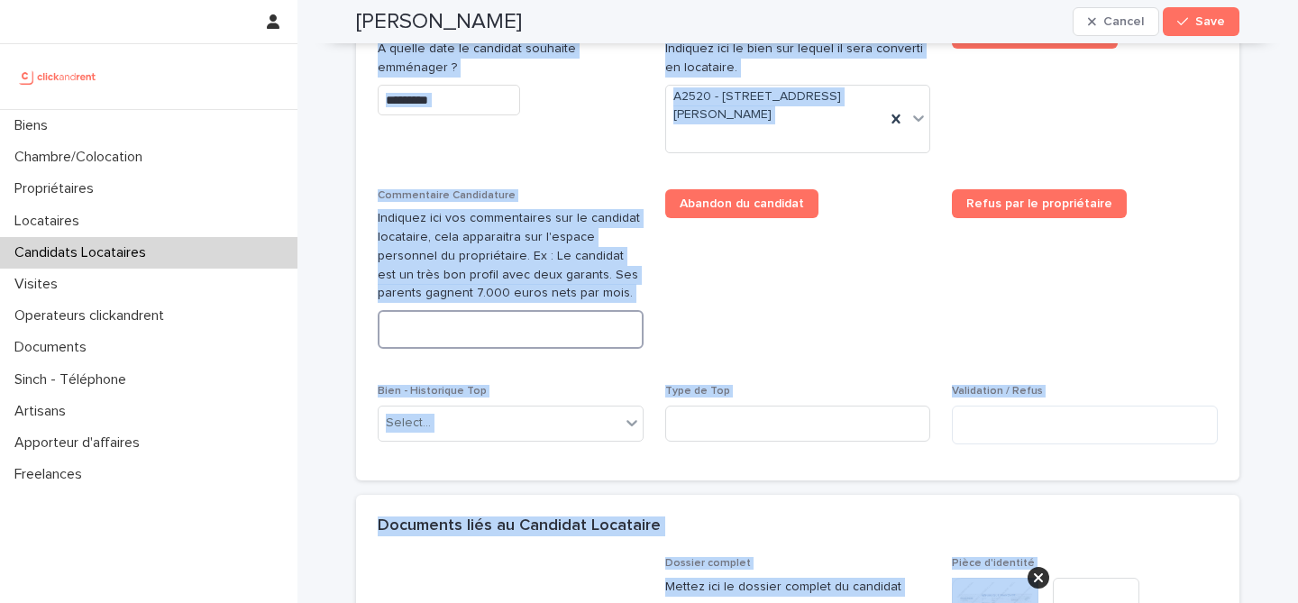
click at [562, 325] on textarea at bounding box center [511, 329] width 266 height 39
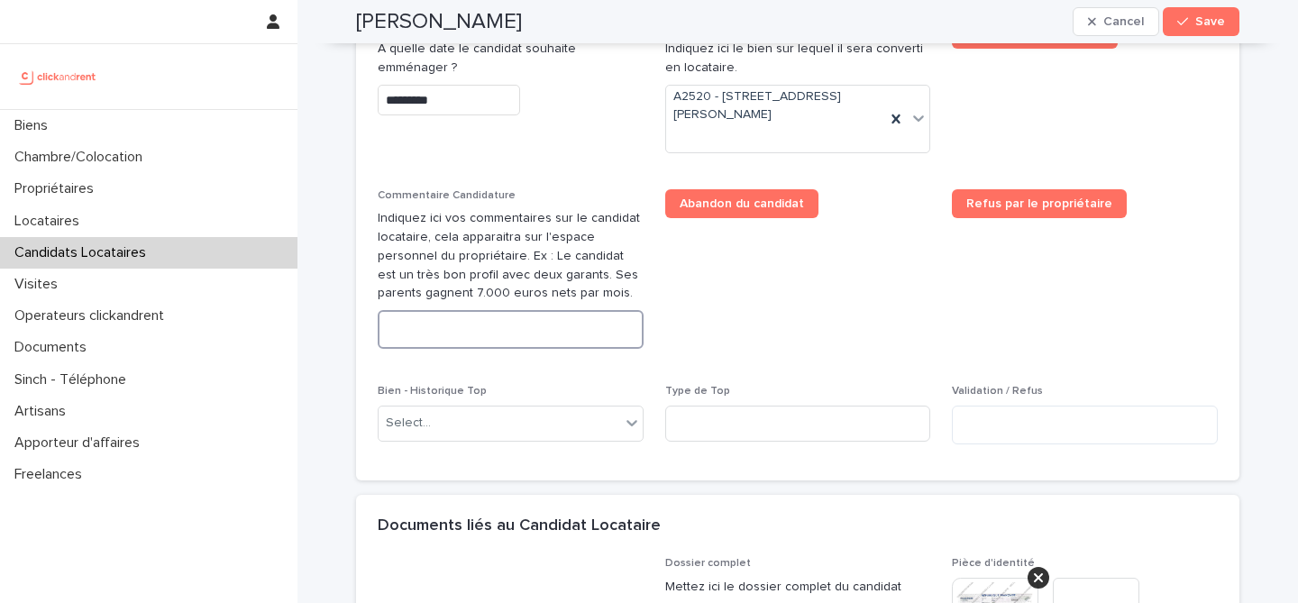
paste textarea "**********"
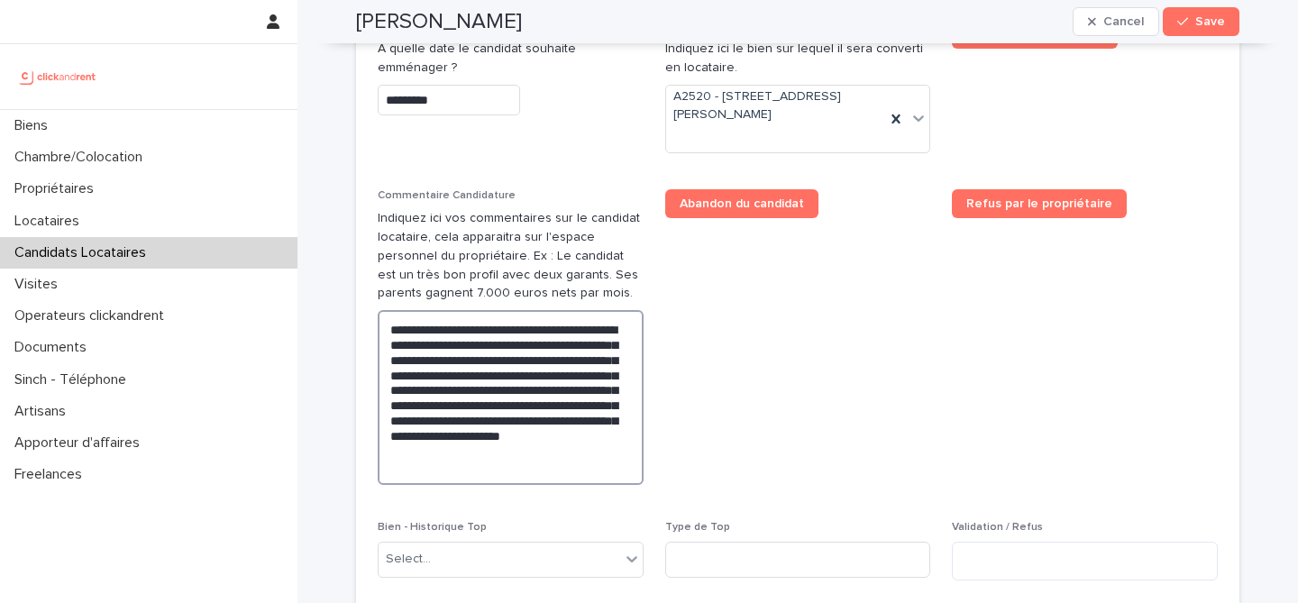
type textarea "**********"
click at [909, 422] on span "Abandon du candidat" at bounding box center [798, 344] width 266 height 310
click at [1211, 13] on button "Save" at bounding box center [1201, 21] width 77 height 29
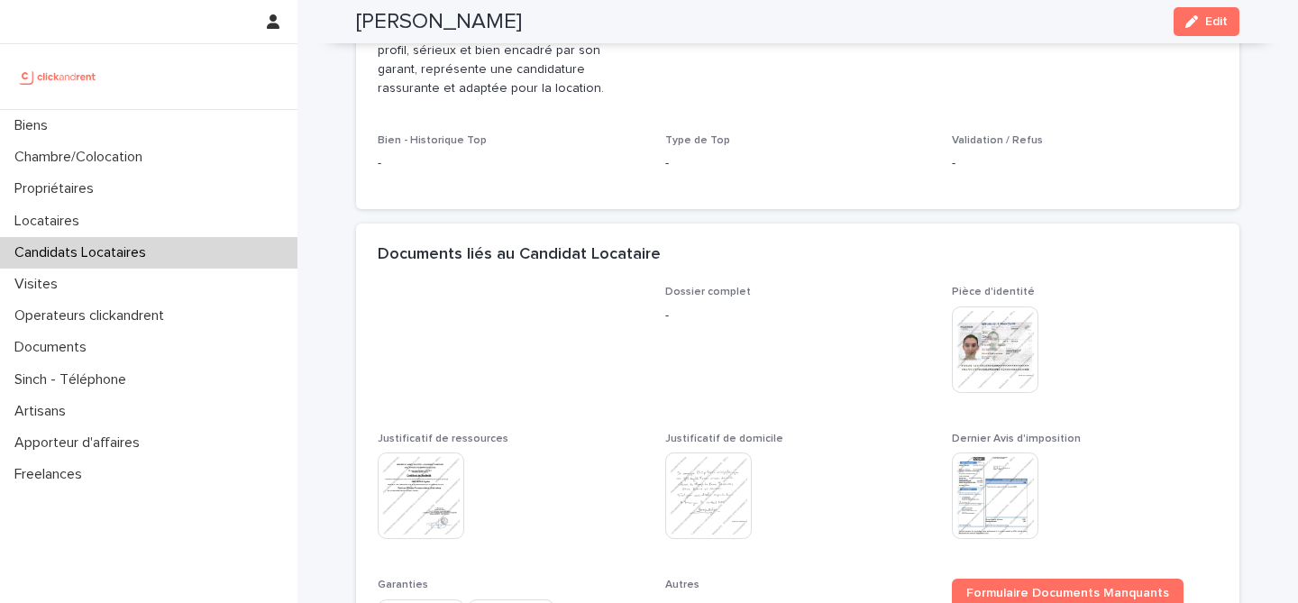
scroll to position [603, 0]
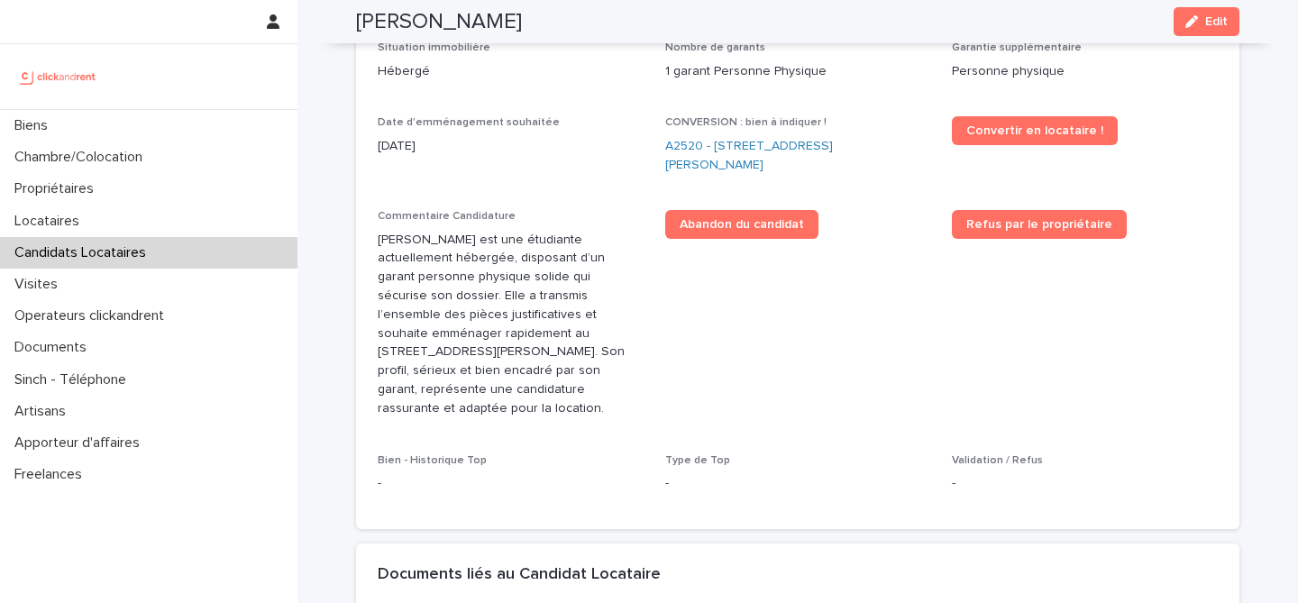
click at [481, 19] on h2 "Agathe Métais" at bounding box center [439, 22] width 166 height 26
copy div "Agathe Métais Edit"
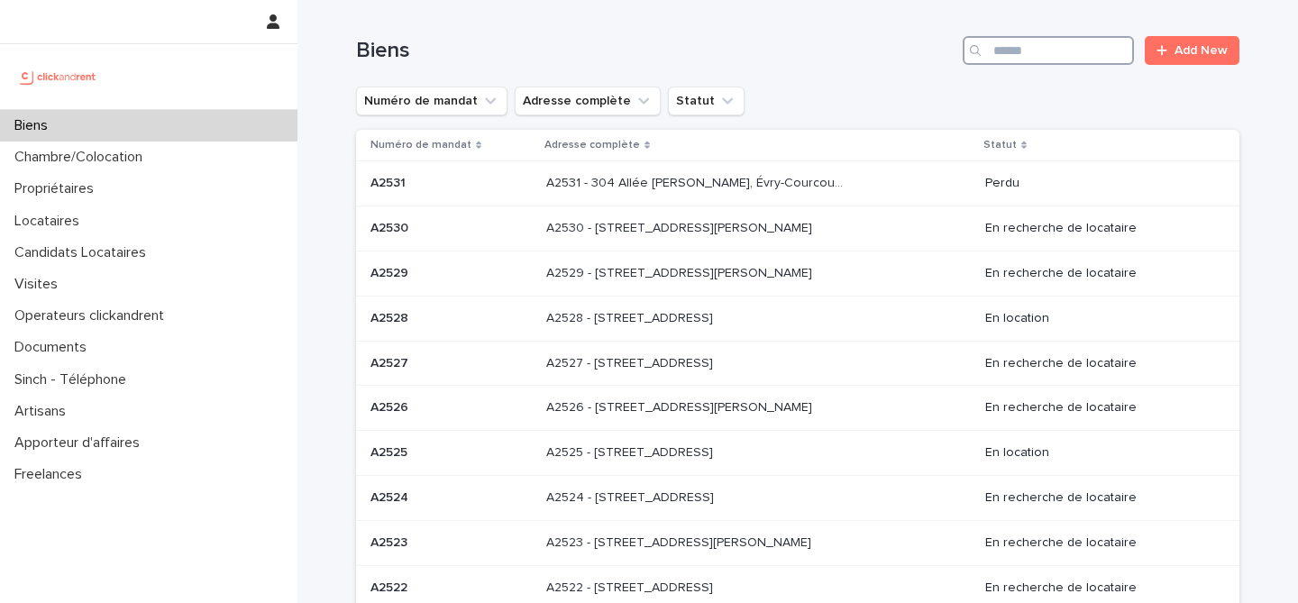
click at [1032, 49] on input "Search" at bounding box center [1048, 50] width 171 height 29
paste input "***"
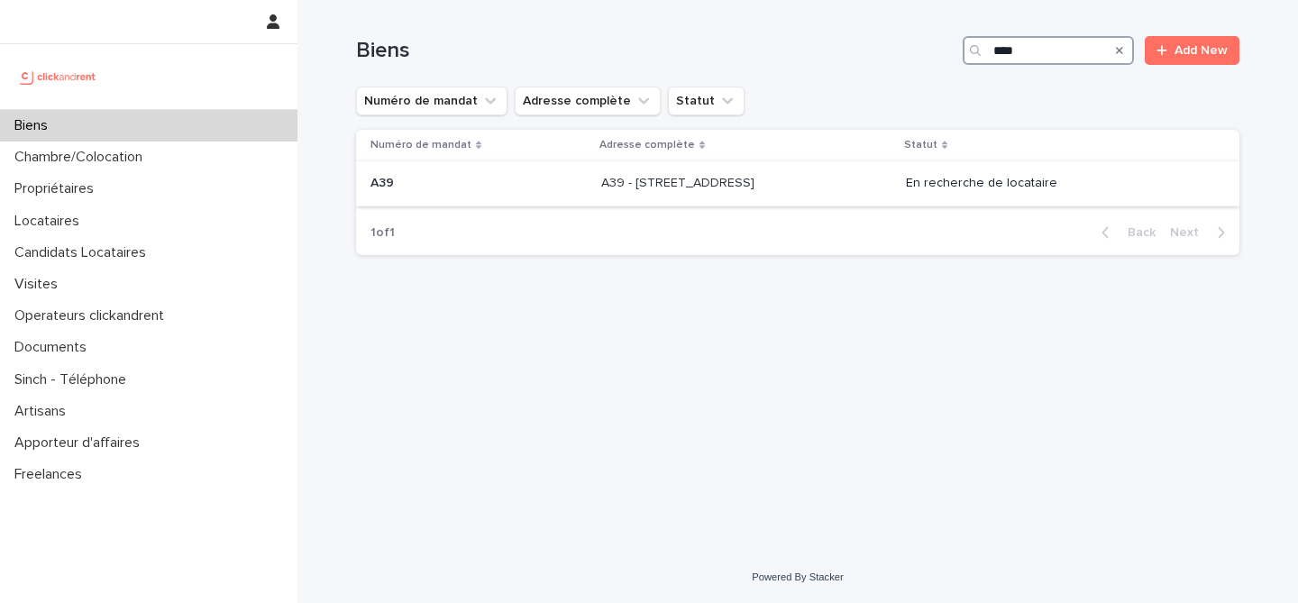
type input "***"
click at [437, 195] on div "A39 A39" at bounding box center [478, 184] width 216 height 30
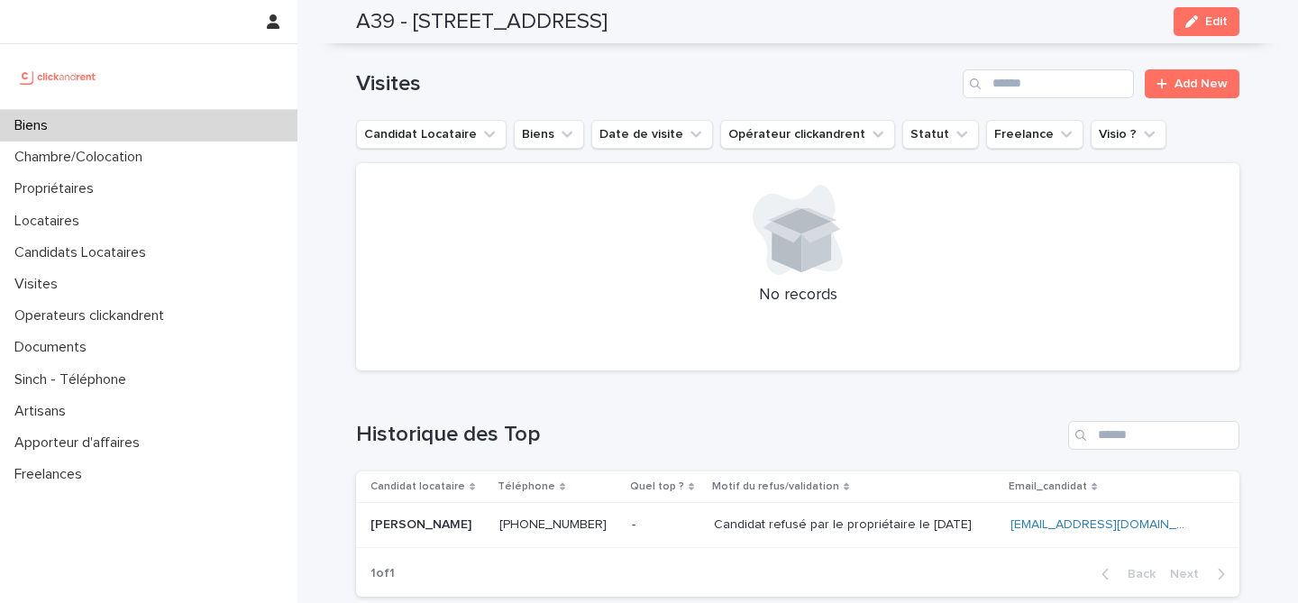
scroll to position [7202, 0]
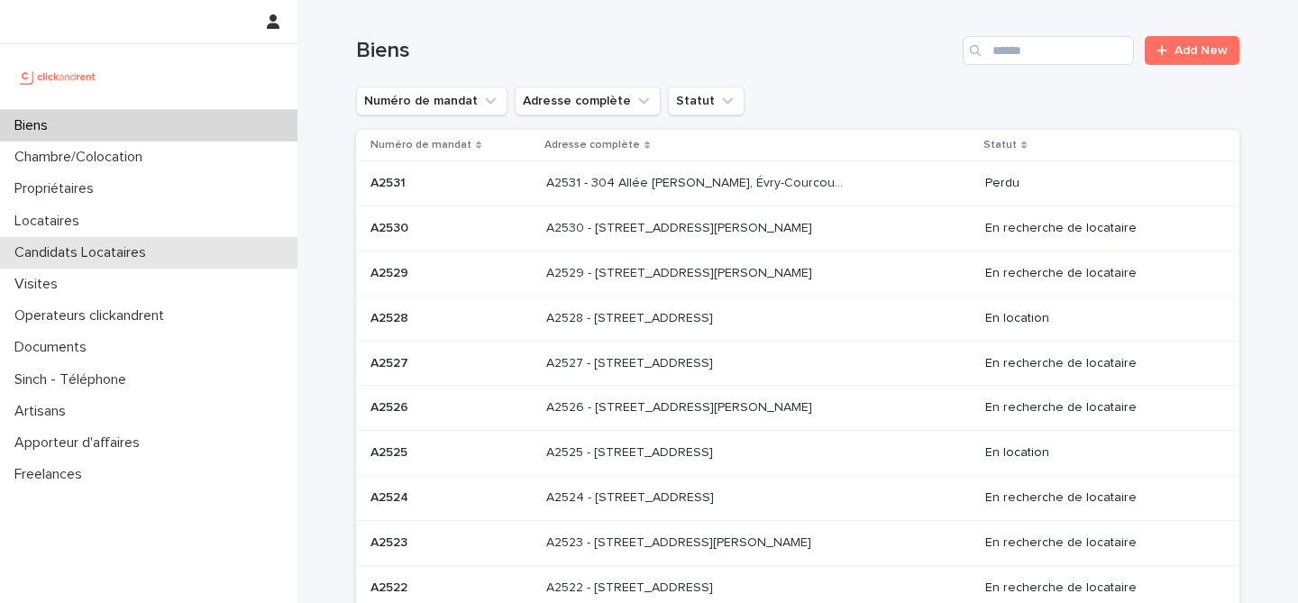
click at [181, 246] on div "Candidats Locataires" at bounding box center [148, 253] width 297 height 32
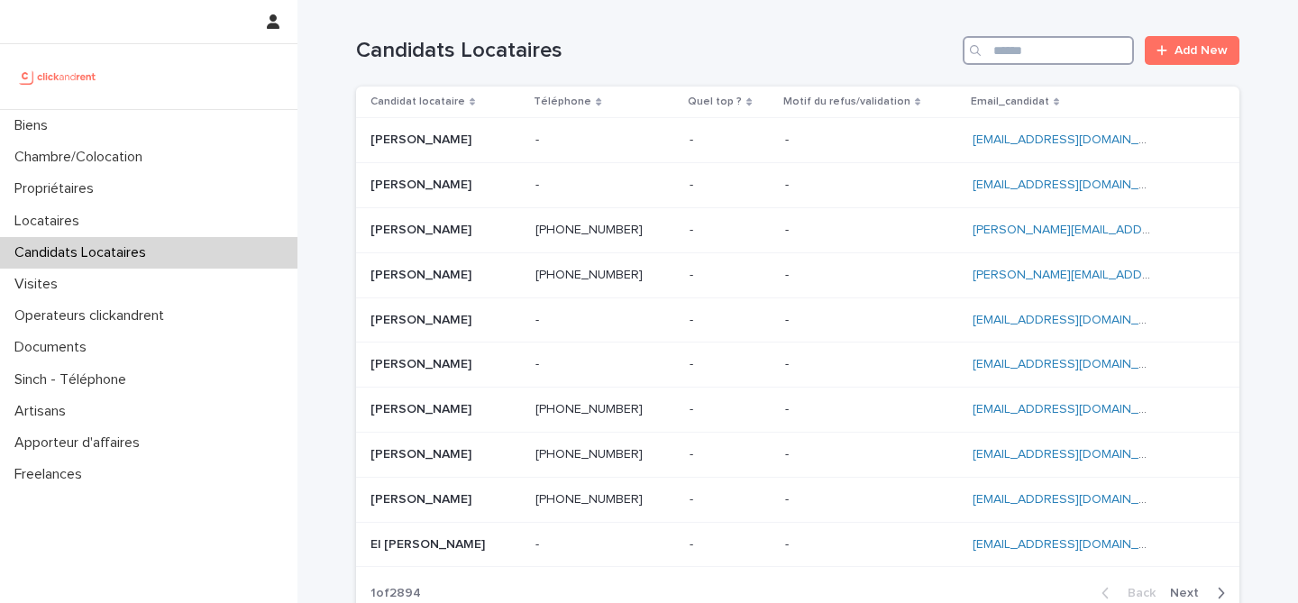
click at [1017, 53] on input "Search" at bounding box center [1048, 50] width 171 height 29
paste input "**********"
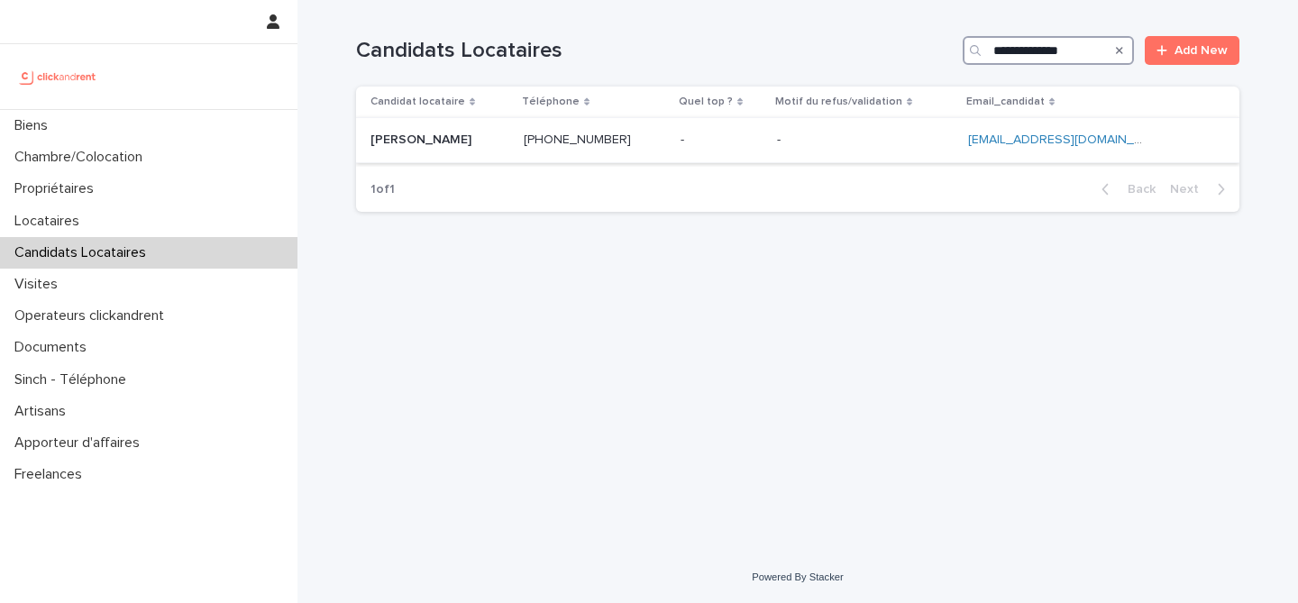
type input "**********"
click at [509, 142] on p at bounding box center [439, 140] width 139 height 15
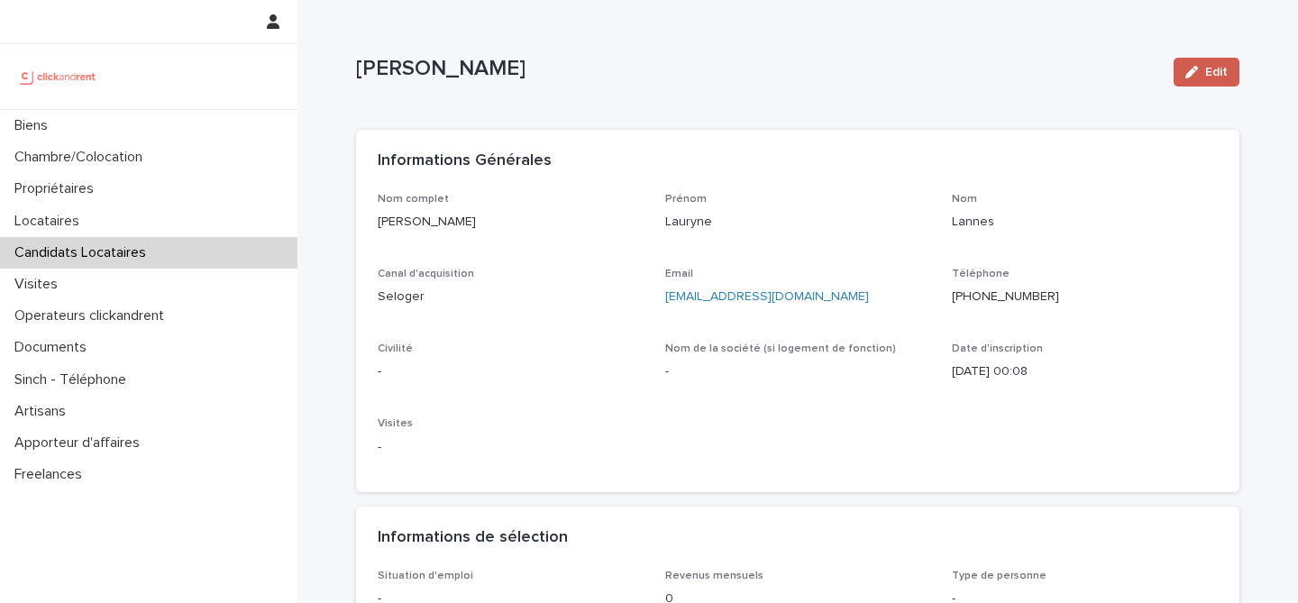
click at [1214, 85] on button "Edit" at bounding box center [1207, 72] width 66 height 29
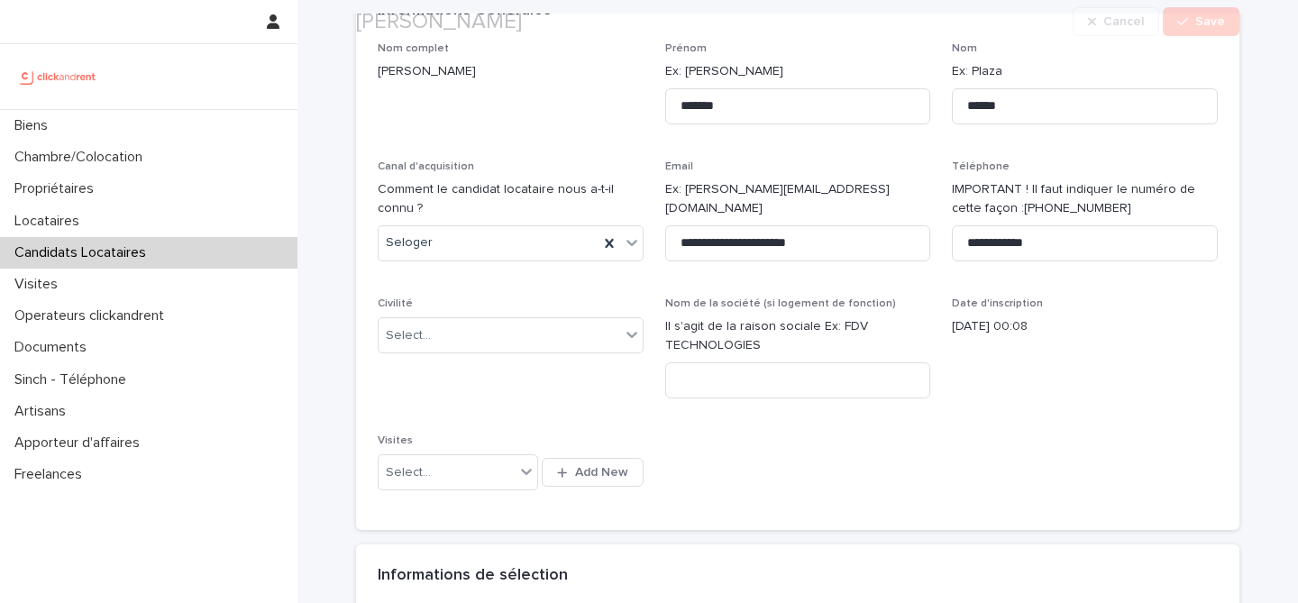
scroll to position [219, 0]
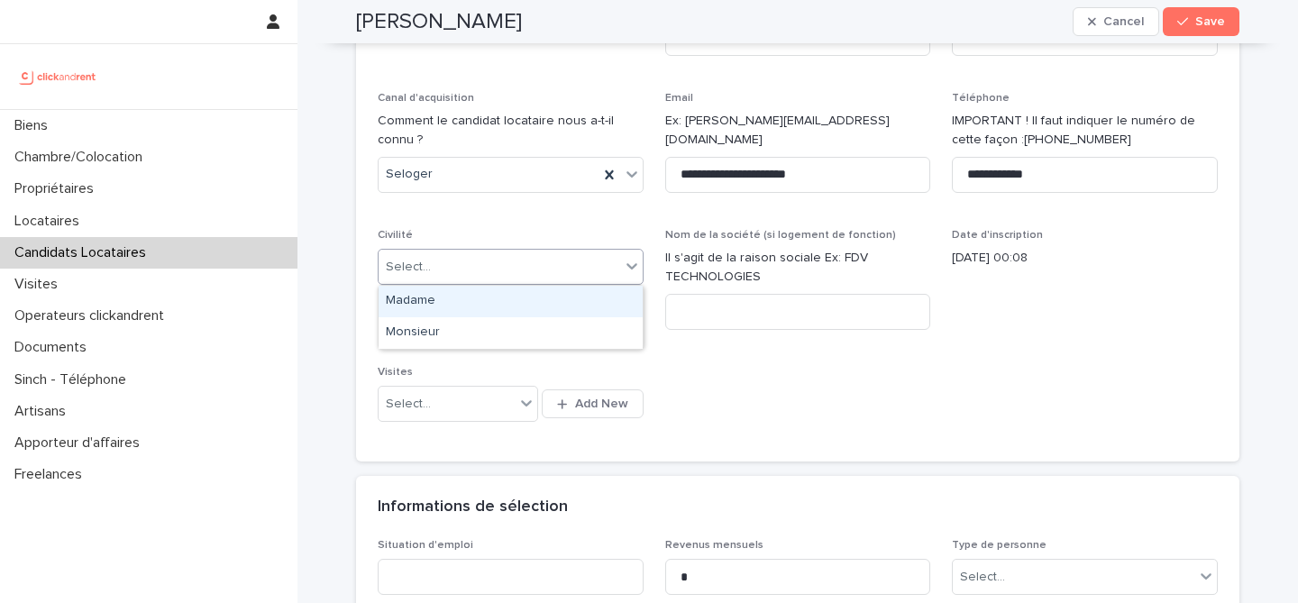
click at [476, 265] on div "Select..." at bounding box center [500, 267] width 242 height 30
click at [505, 303] on div "Madame" at bounding box center [511, 302] width 264 height 32
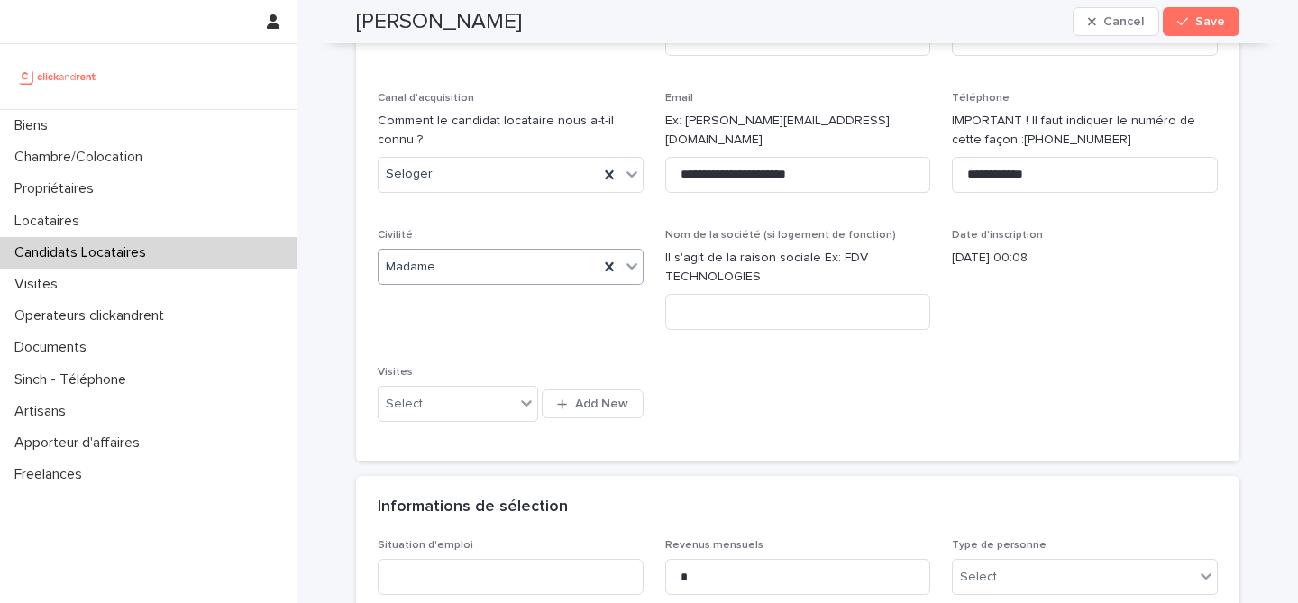
click at [688, 350] on div "**********" at bounding box center [798, 207] width 840 height 467
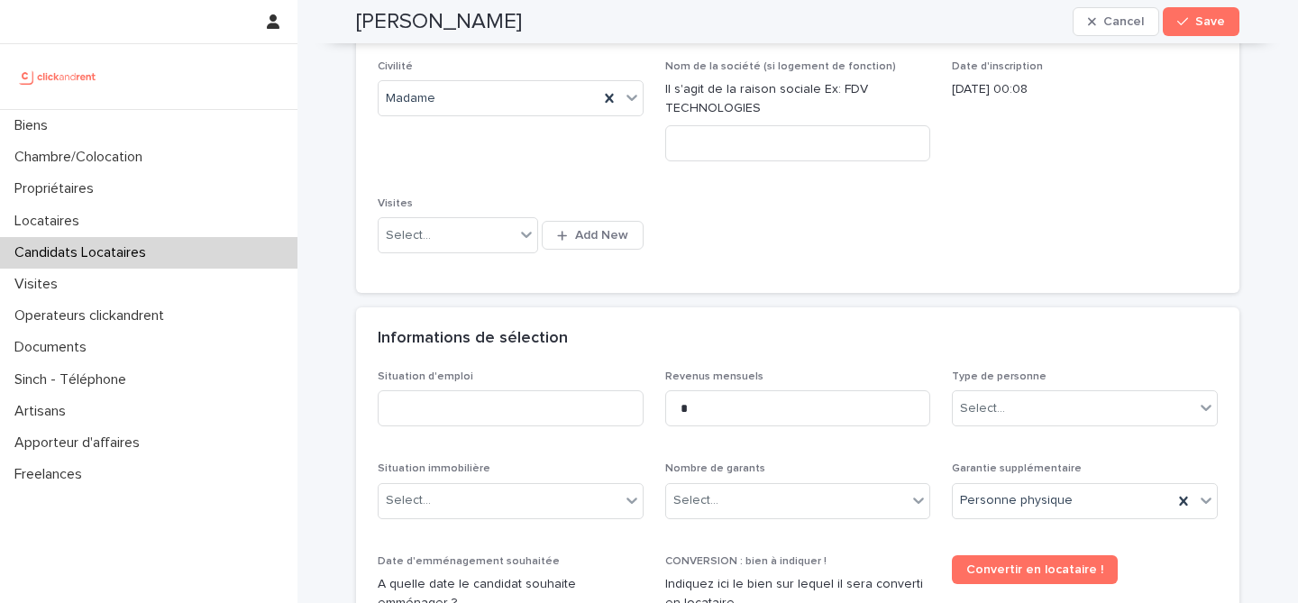
scroll to position [524, 0]
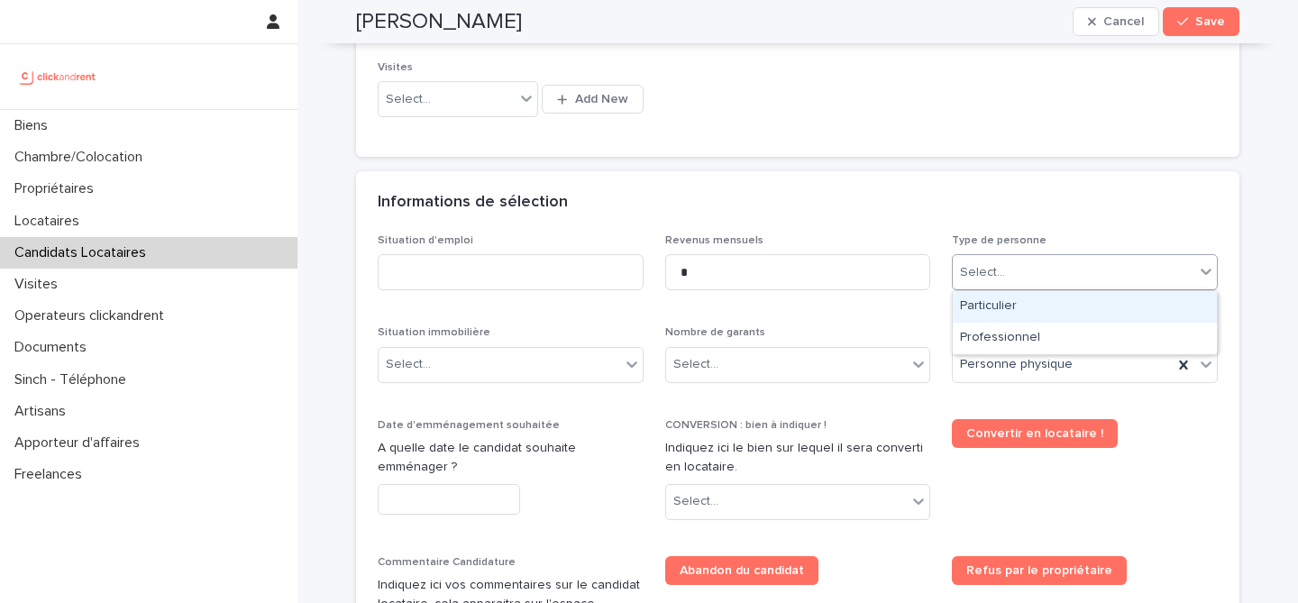
click at [972, 270] on div "Select..." at bounding box center [982, 272] width 45 height 19
click at [974, 303] on div "Particulier" at bounding box center [1085, 307] width 264 height 32
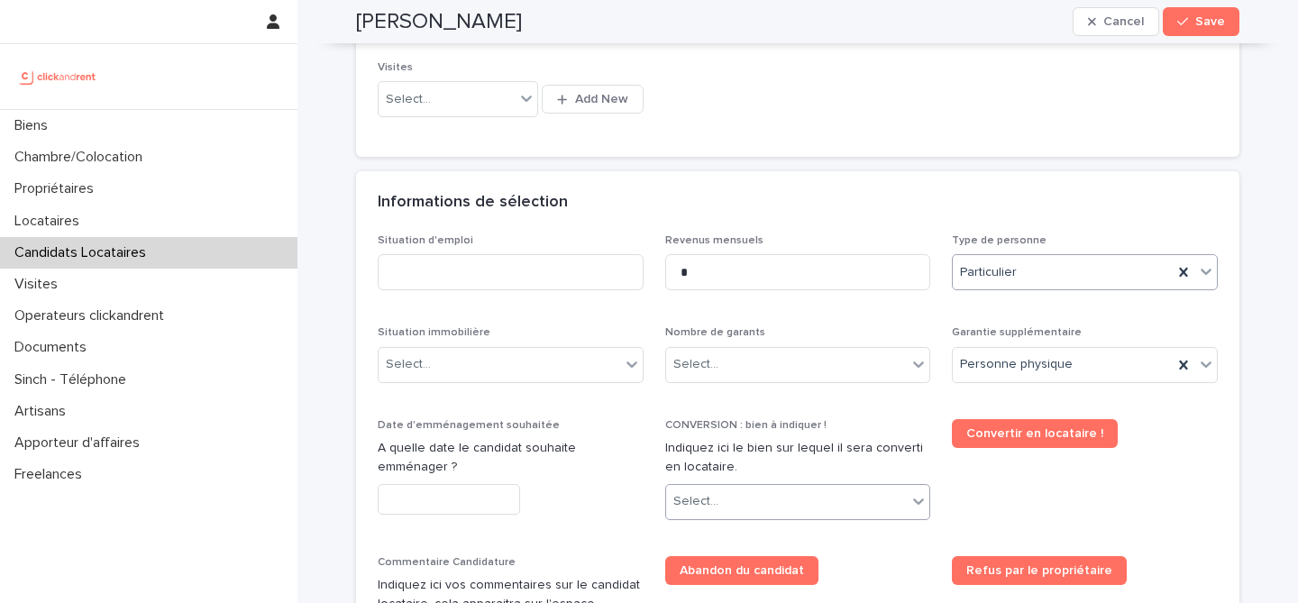
click at [793, 493] on div "Select..." at bounding box center [787, 502] width 242 height 30
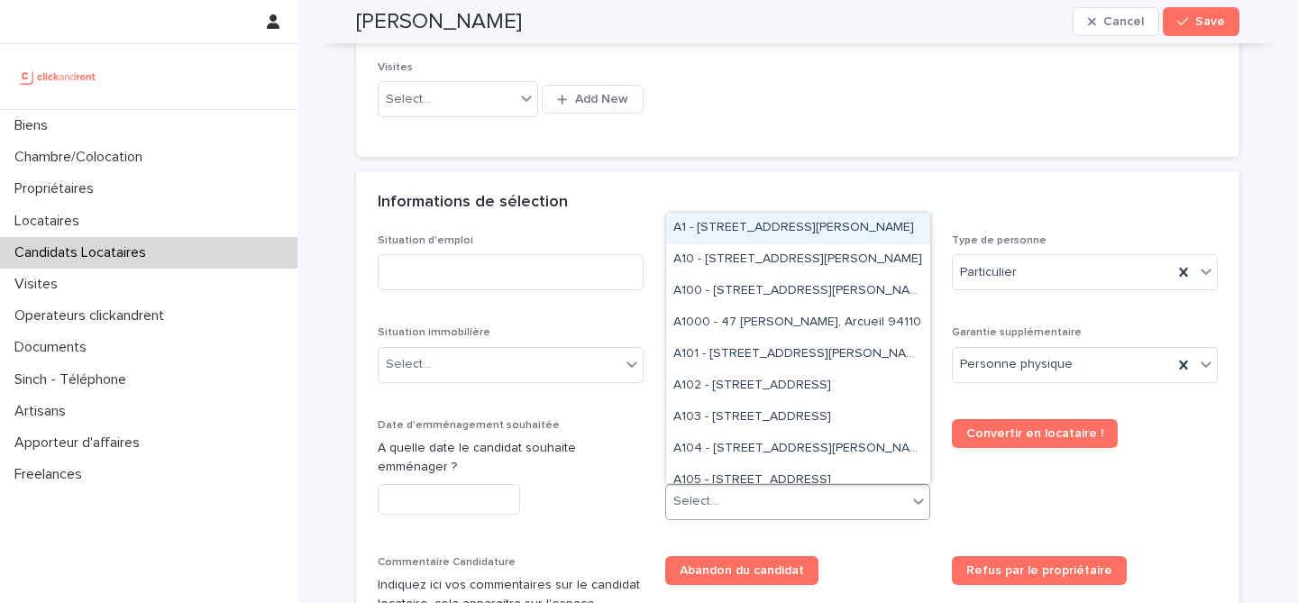
paste input "*****"
type input "*****"
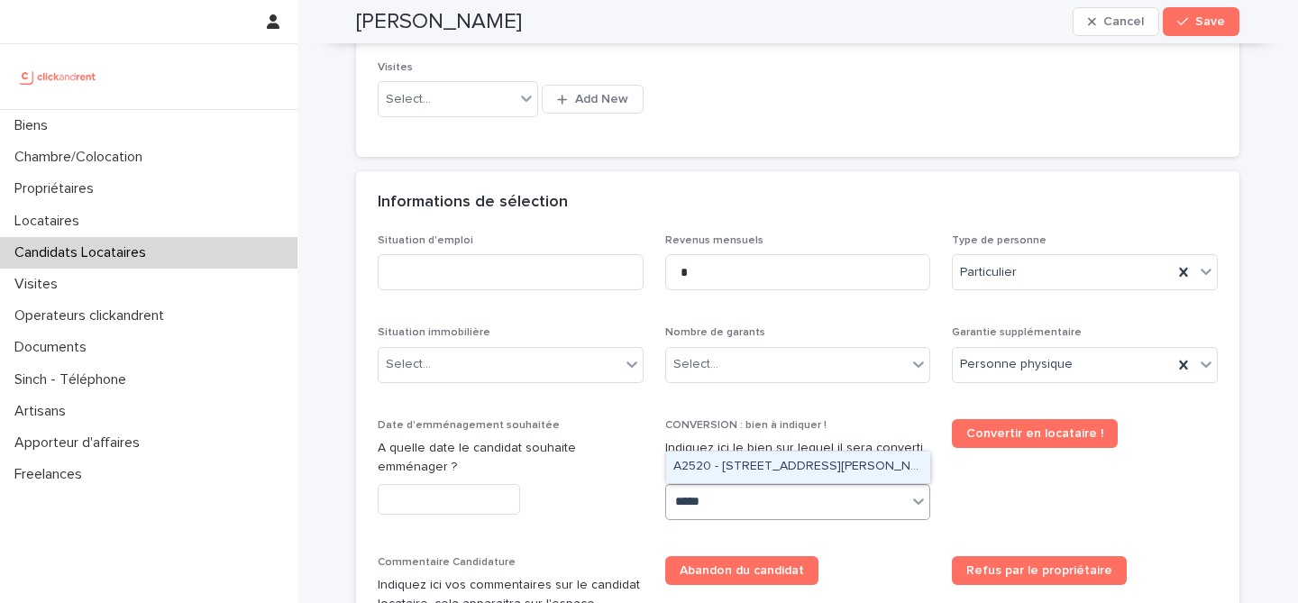
click at [781, 459] on div "A2520 - 1 impasse Tony Poncet, Toulouse 31300" at bounding box center [798, 468] width 264 height 32
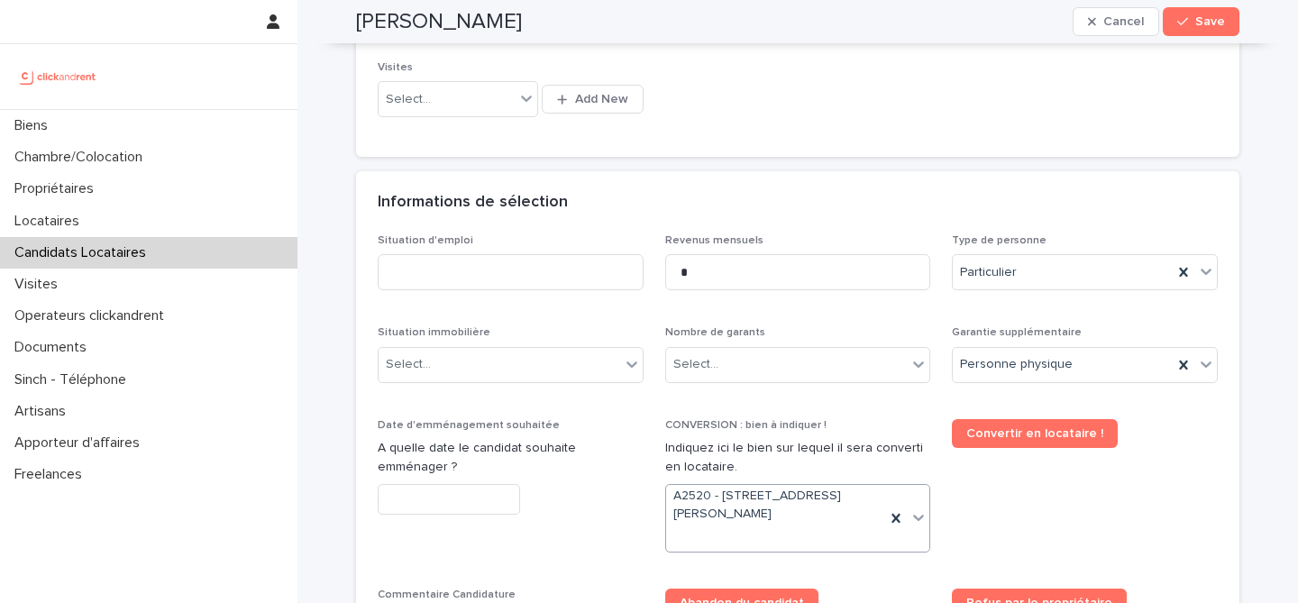
scroll to position [540, 0]
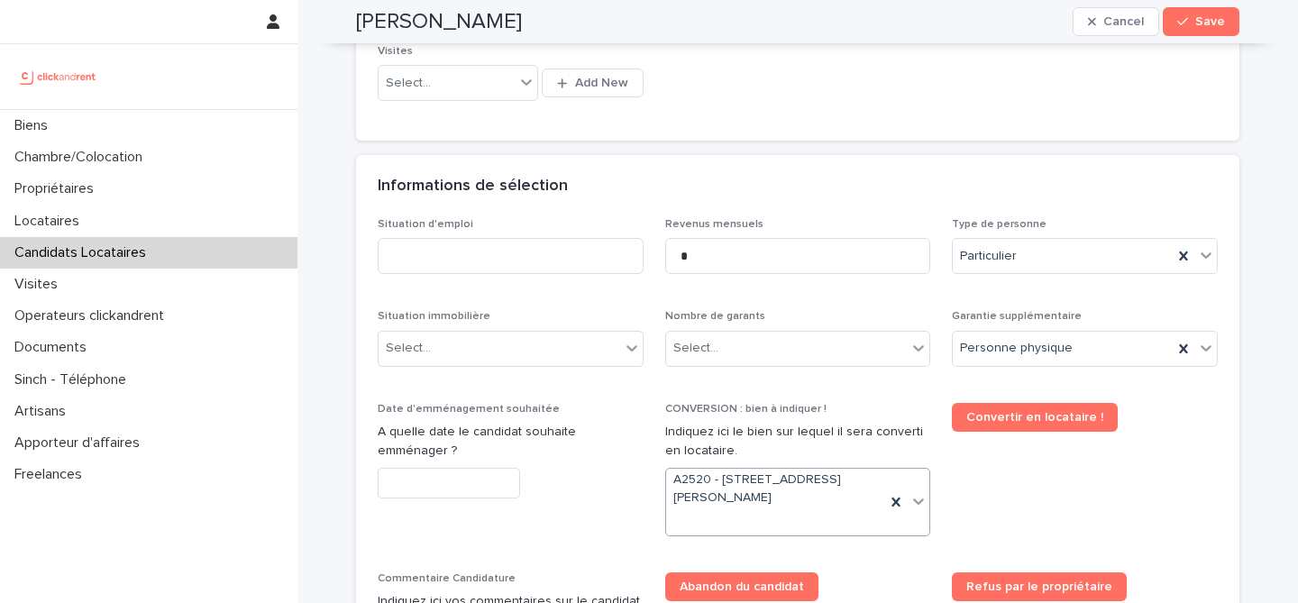
click at [1022, 516] on span "Convertir en locataire !" at bounding box center [1085, 477] width 266 height 148
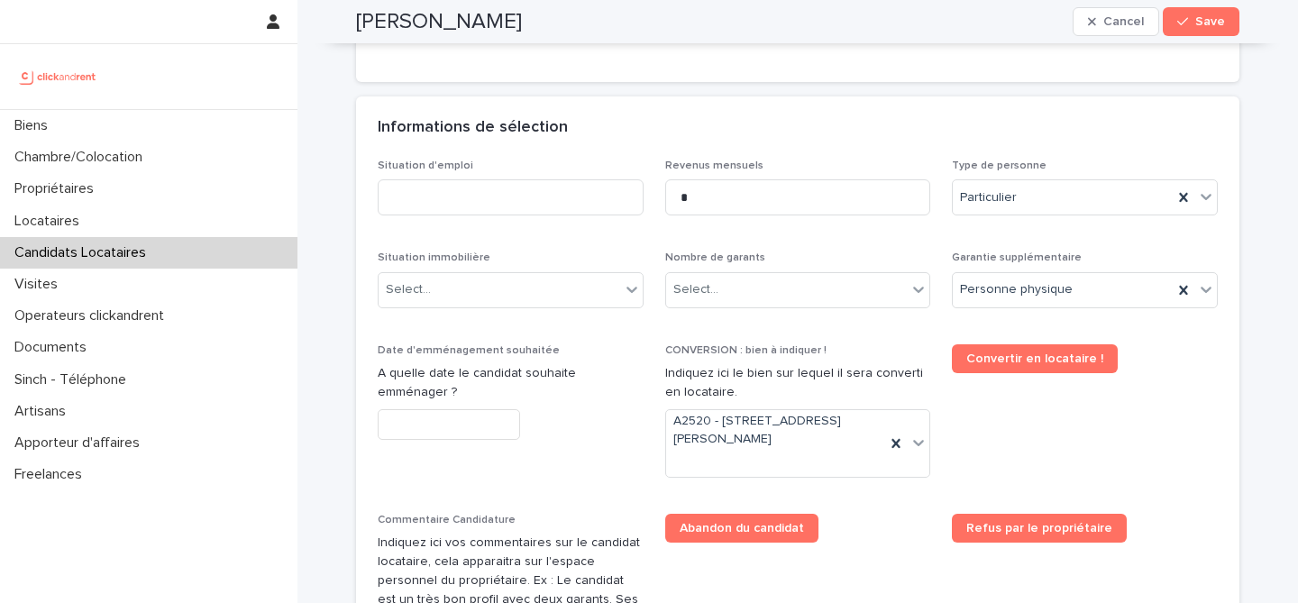
scroll to position [597, 0]
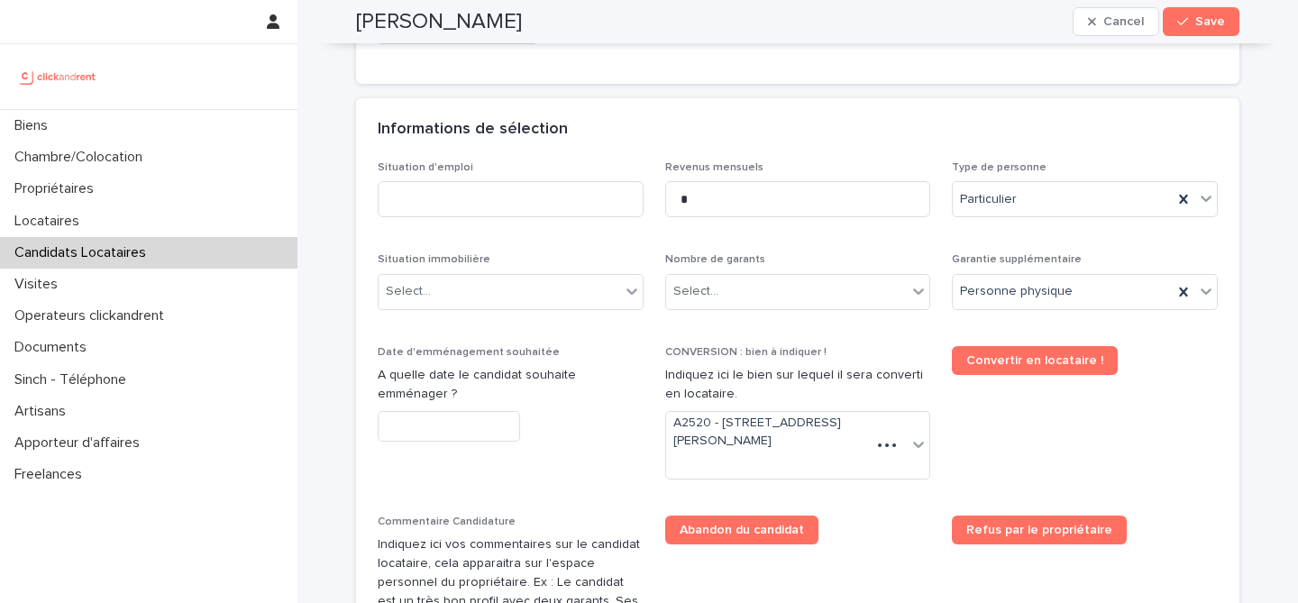
click at [503, 425] on input "text" at bounding box center [449, 427] width 142 height 32
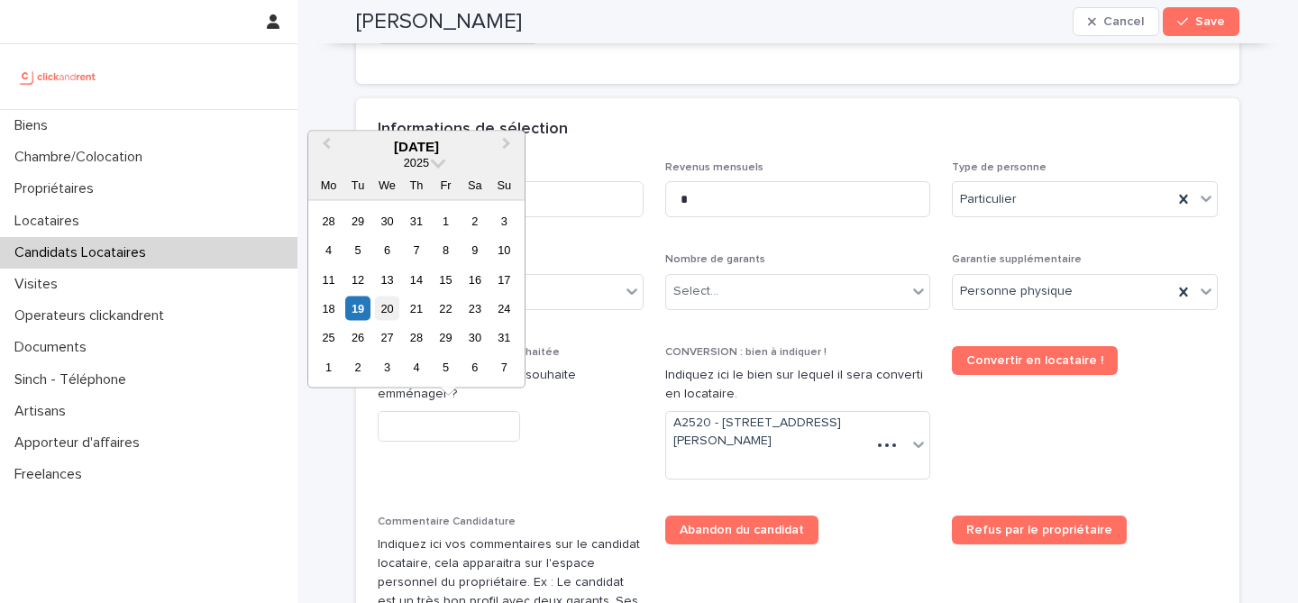
click at [380, 300] on div "20" at bounding box center [387, 309] width 24 height 24
type input "*********"
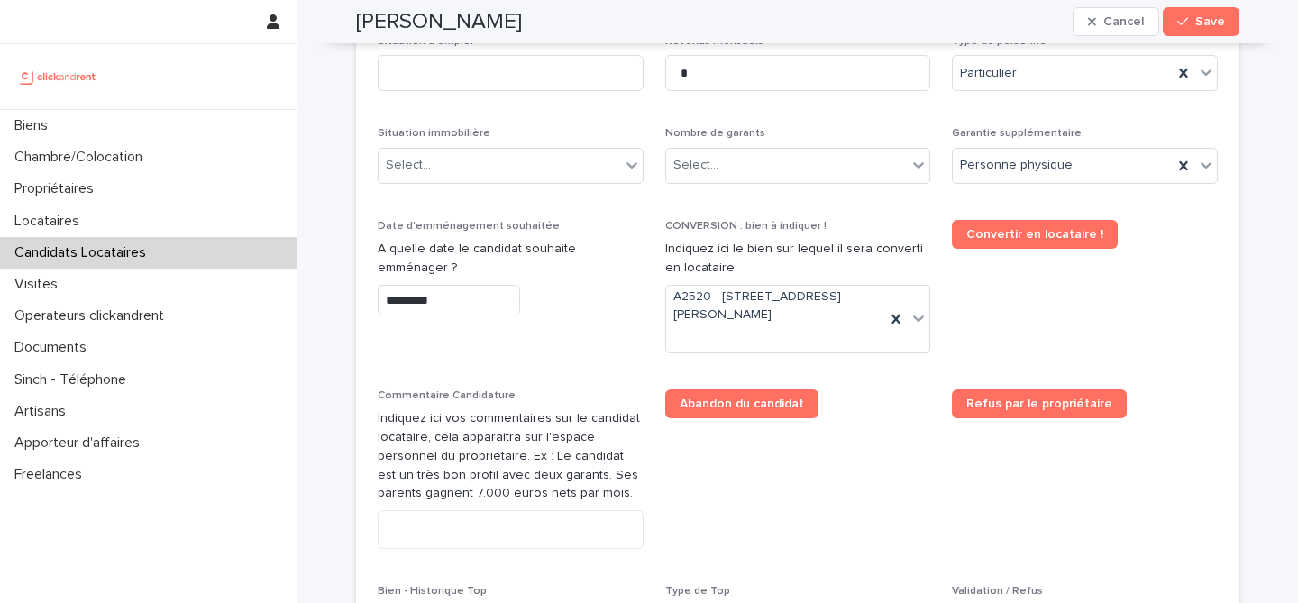
scroll to position [639, 0]
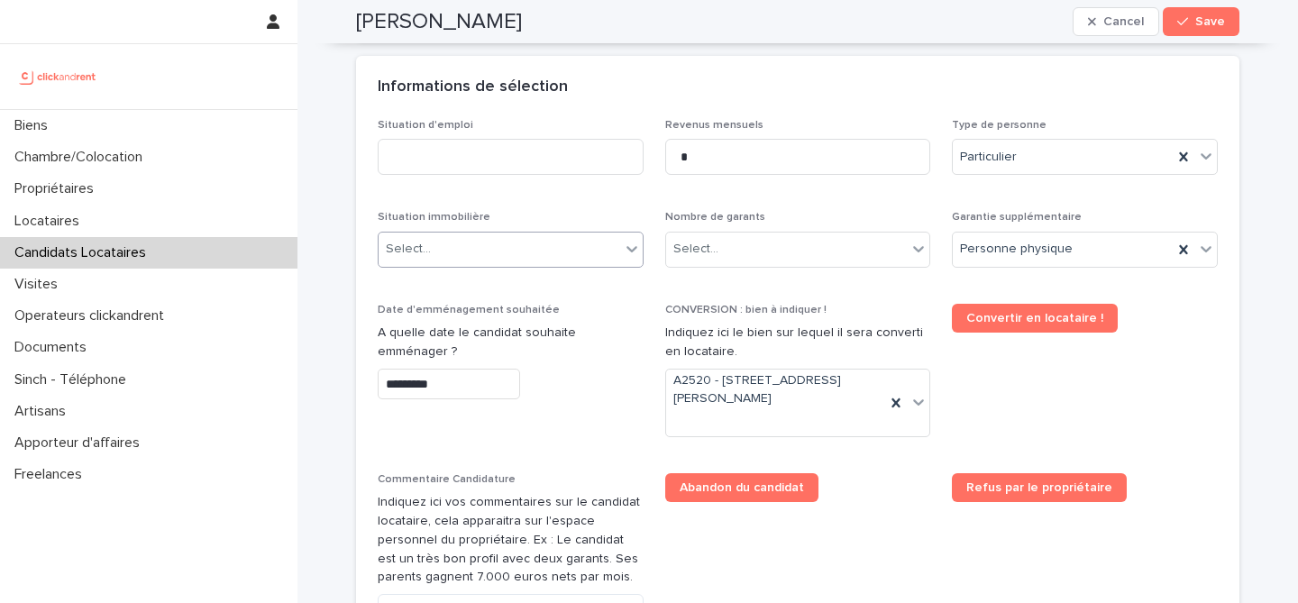
click at [608, 261] on div "Select..." at bounding box center [500, 249] width 242 height 30
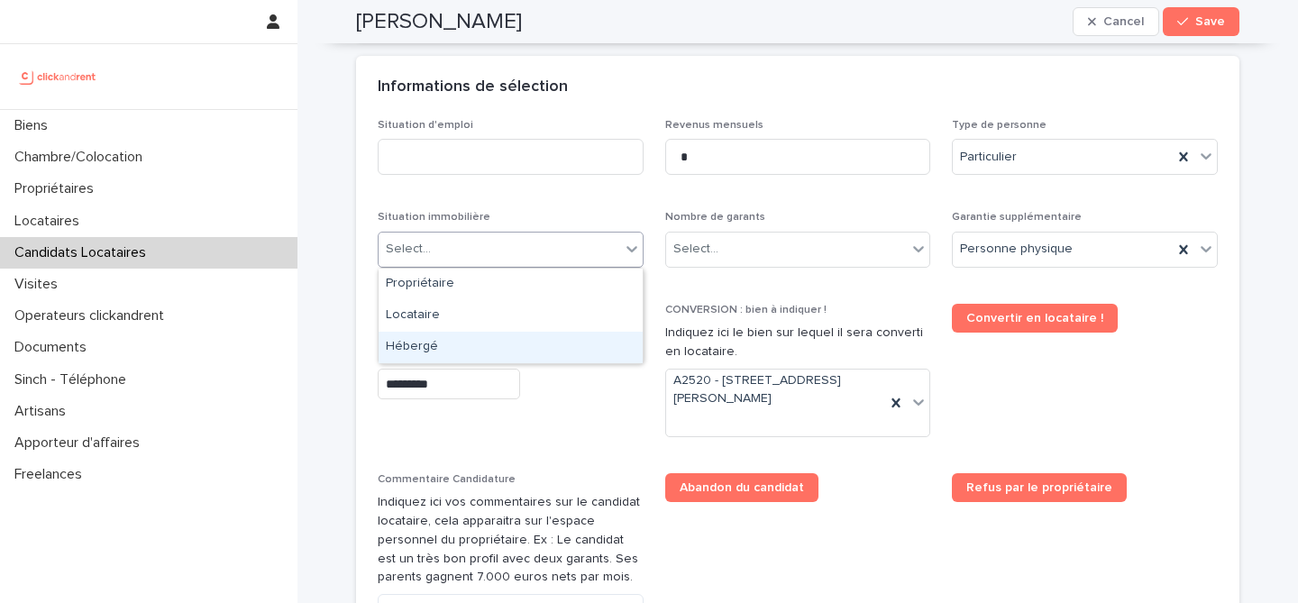
click at [562, 342] on div "Hébergé" at bounding box center [511, 348] width 264 height 32
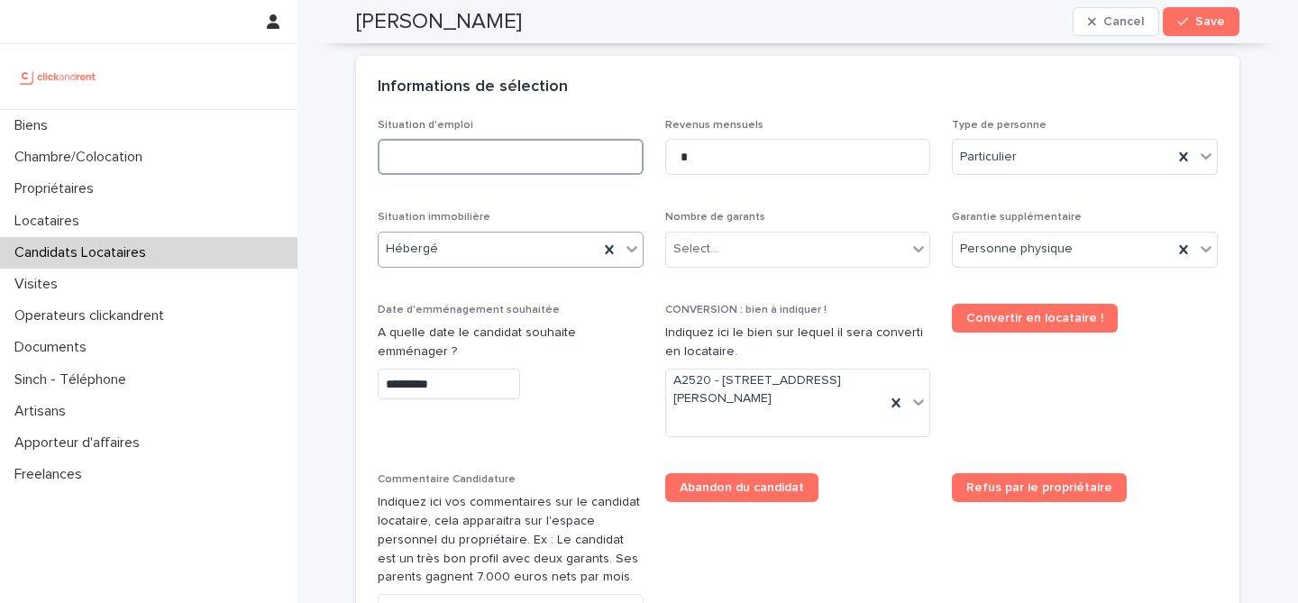
click at [466, 150] on input at bounding box center [511, 157] width 266 height 36
paste input "*********"
type input "*********"
click at [597, 100] on div "Informations de sélection" at bounding box center [797, 87] width 883 height 63
click at [809, 238] on div "Select..." at bounding box center [787, 249] width 242 height 30
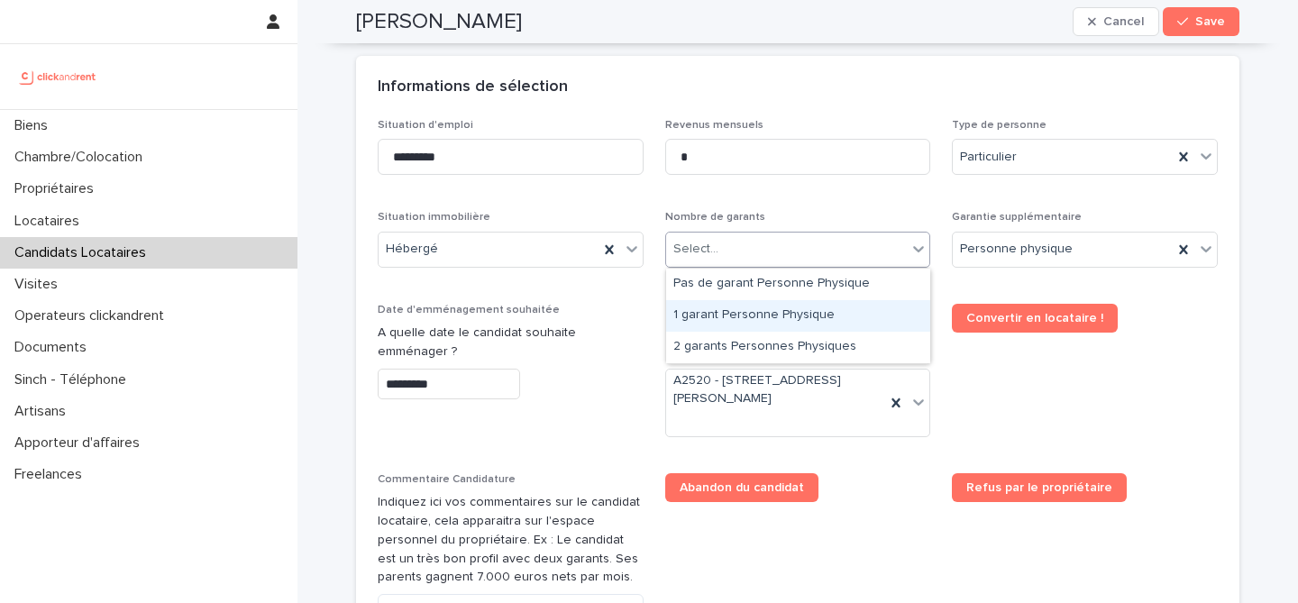
click at [764, 321] on div "1 garant Personne Physique" at bounding box center [798, 316] width 264 height 32
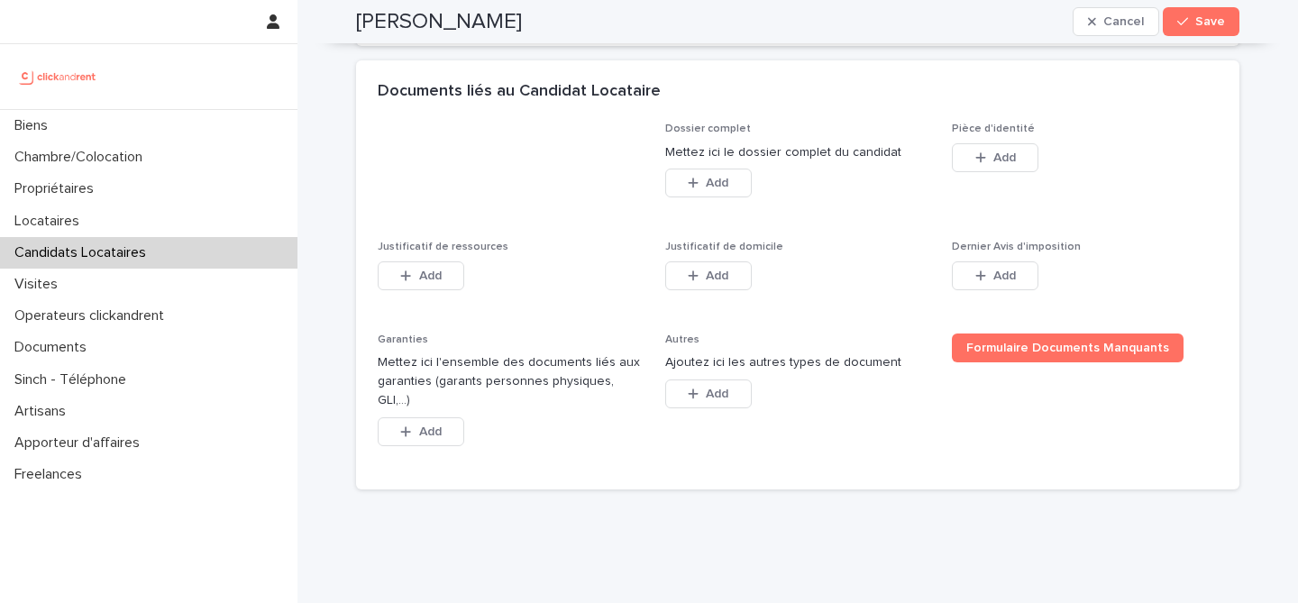
scroll to position [1380, 0]
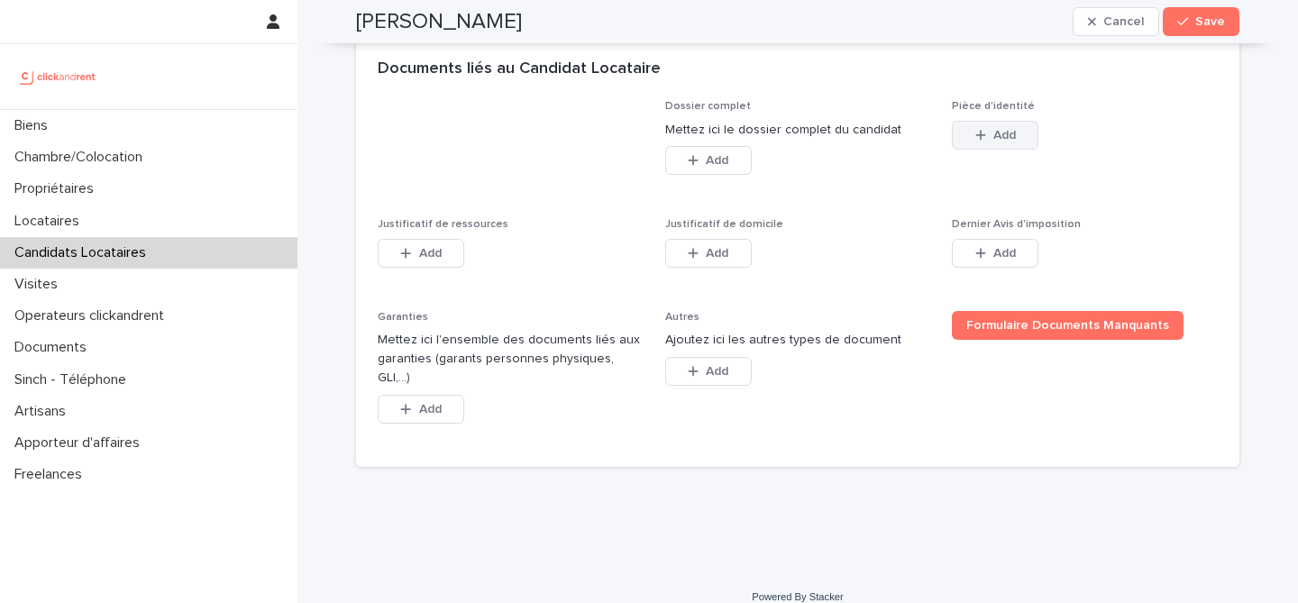
click at [986, 126] on button "Add" at bounding box center [995, 135] width 87 height 29
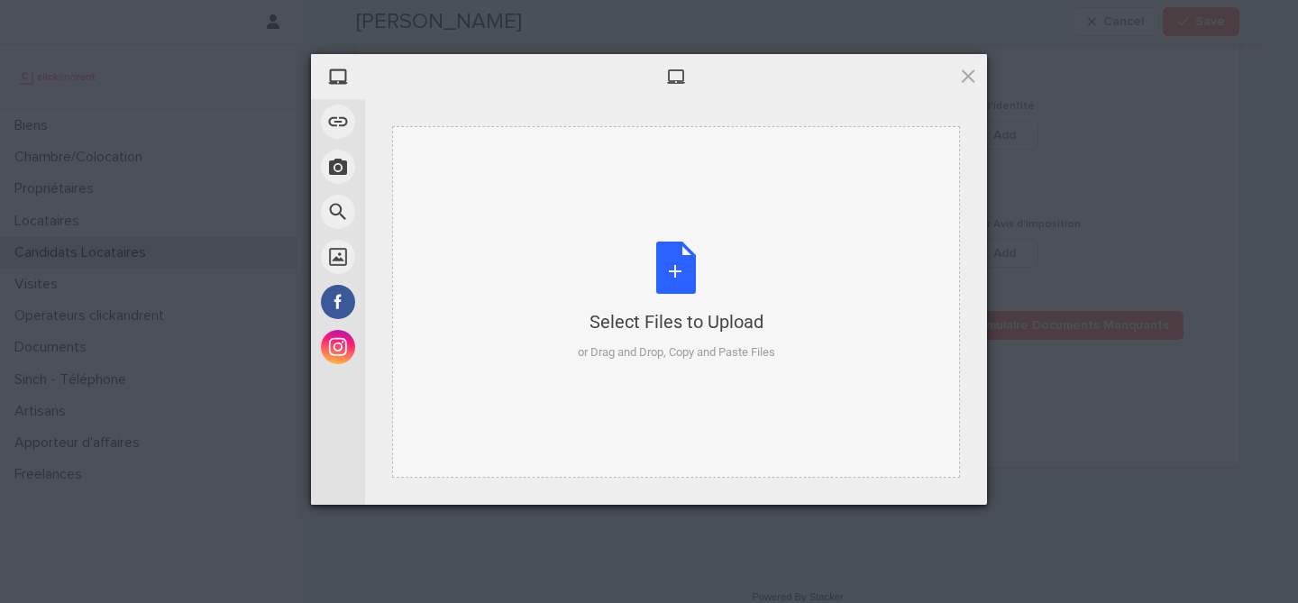
click at [674, 268] on div "Select Files to Upload or Drag and Drop, Copy and Paste Files" at bounding box center [676, 302] width 197 height 120
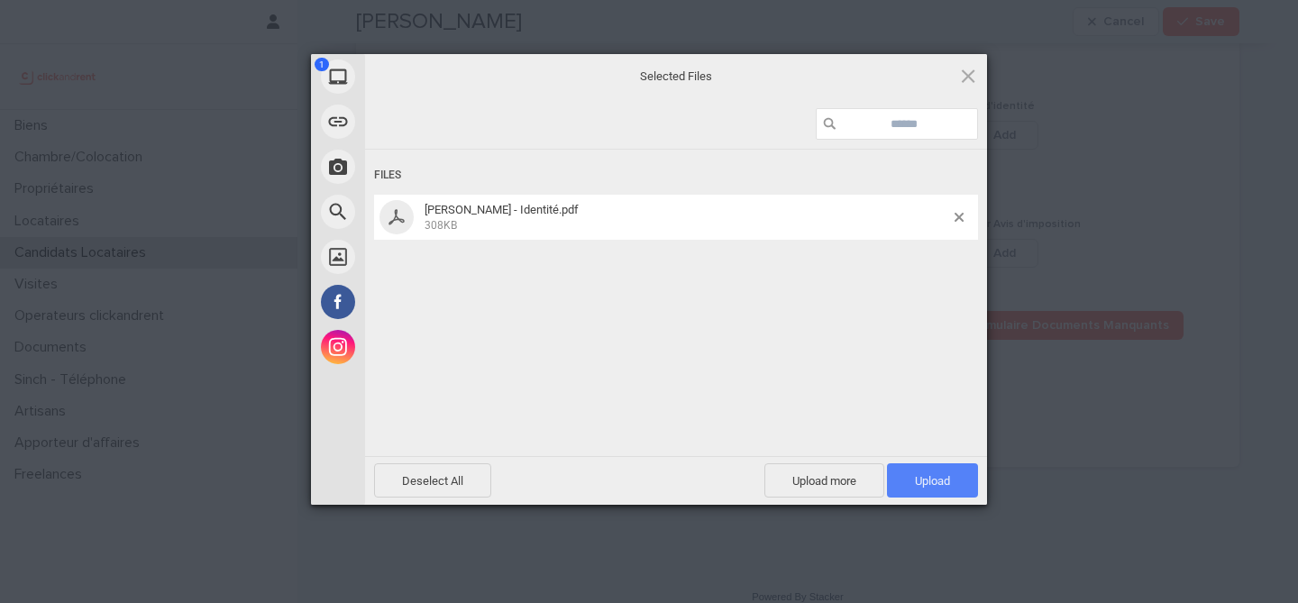
click at [926, 478] on span "Upload 1" at bounding box center [932, 481] width 35 height 14
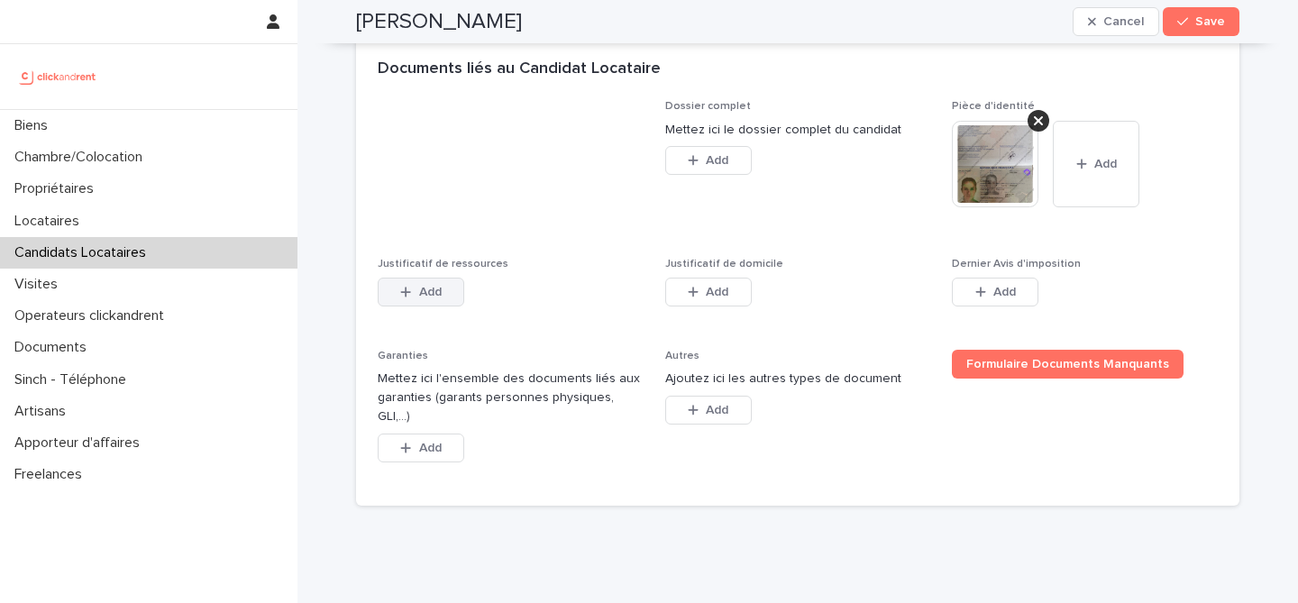
click at [456, 285] on button "Add" at bounding box center [421, 292] width 87 height 29
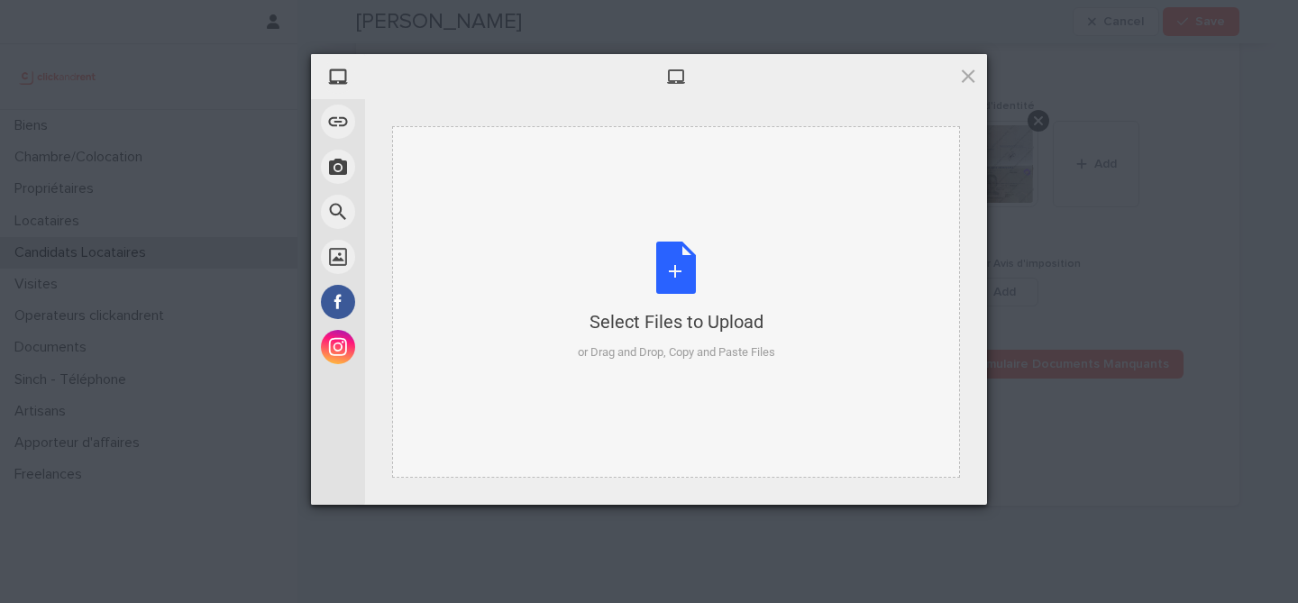
click at [663, 260] on div "Select Files to Upload or Drag and Drop, Copy and Paste Files" at bounding box center [676, 302] width 197 height 120
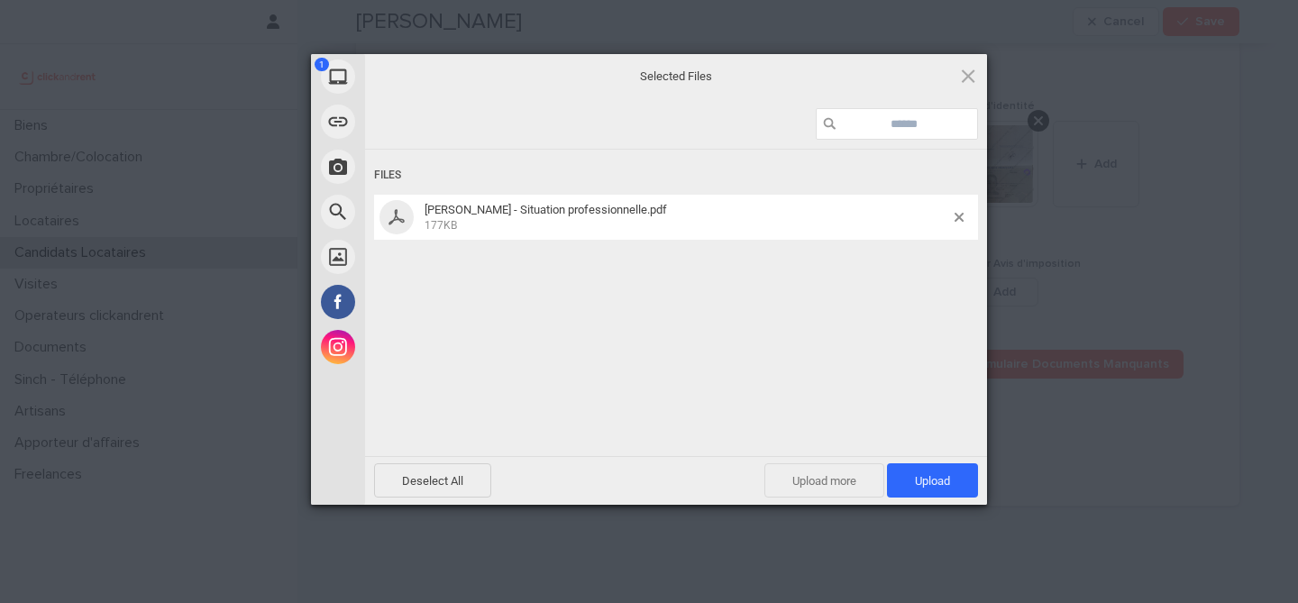
click at [850, 474] on span "Upload more" at bounding box center [824, 480] width 120 height 34
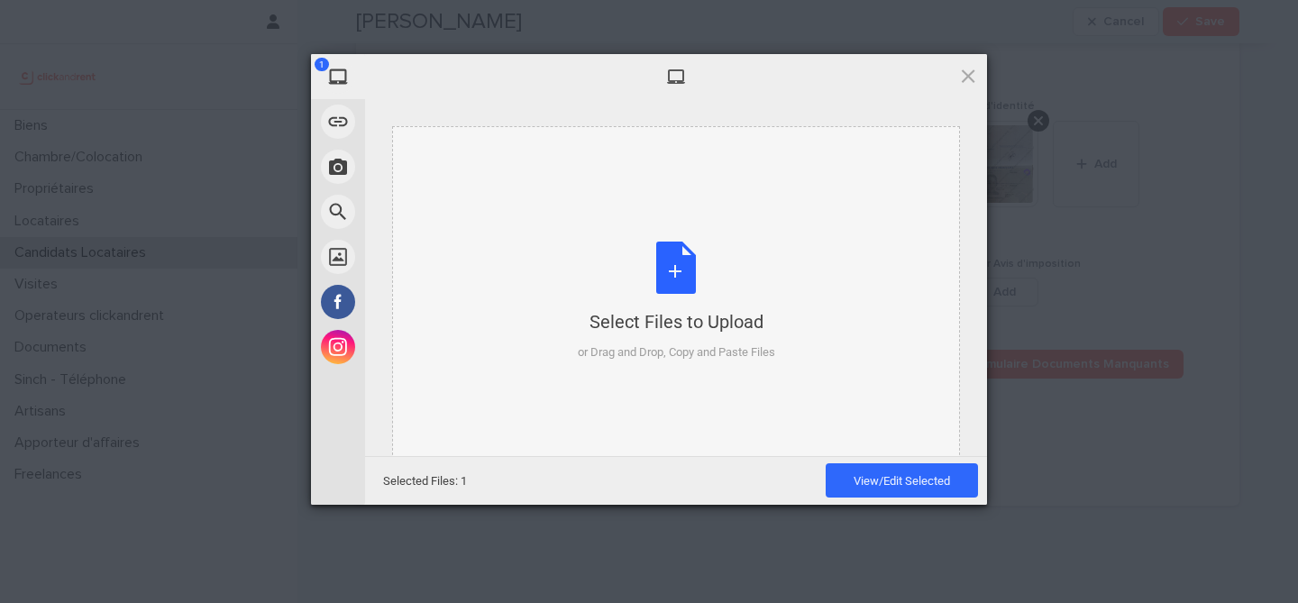
click at [666, 261] on div "Select Files to Upload or Drag and Drop, Copy and Paste Files" at bounding box center [676, 302] width 197 height 120
click at [937, 485] on span "View/Edit Selected" at bounding box center [902, 481] width 96 height 14
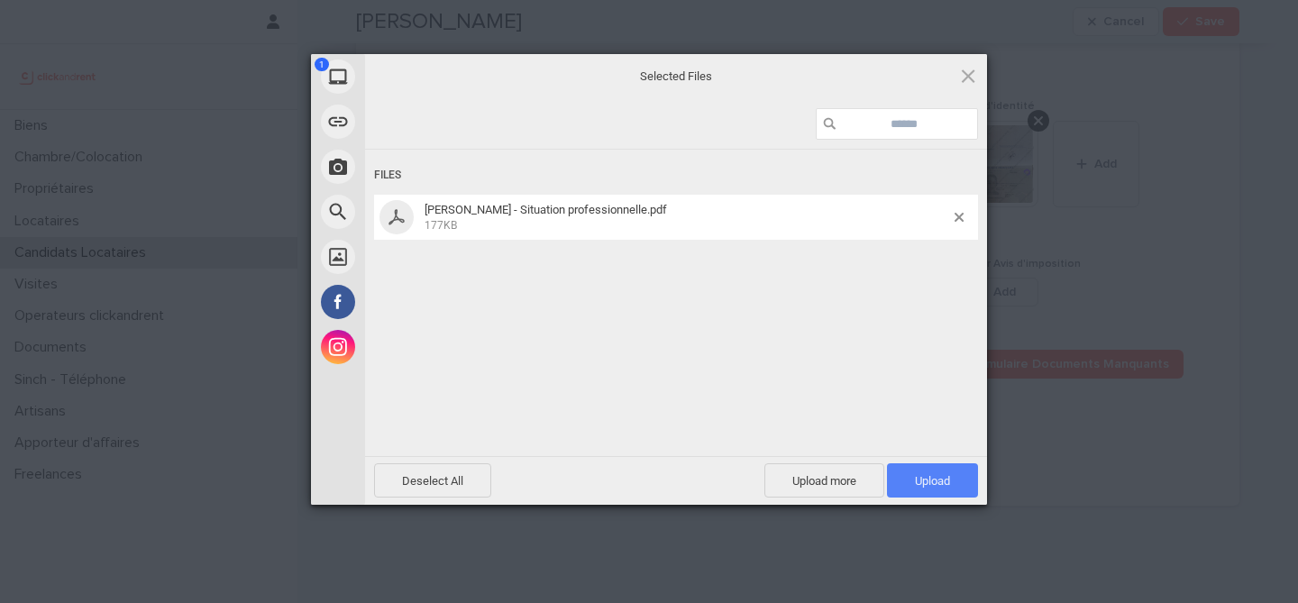
click at [941, 480] on span "Upload 1" at bounding box center [932, 481] width 35 height 14
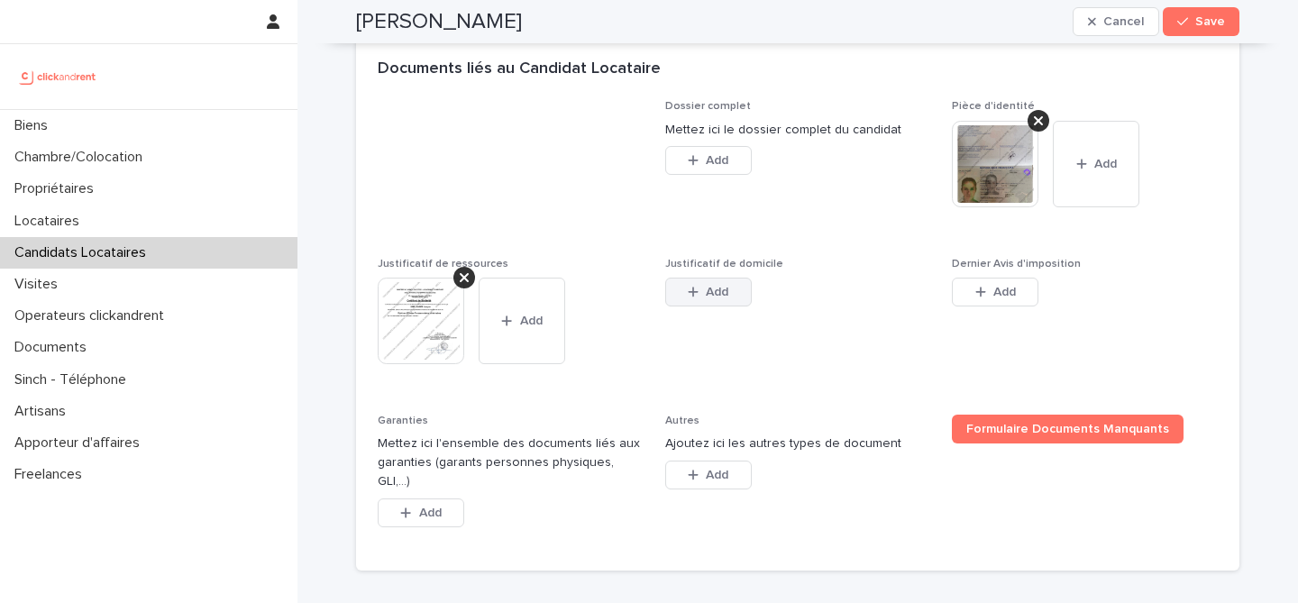
click at [721, 287] on span "Add" at bounding box center [717, 292] width 23 height 13
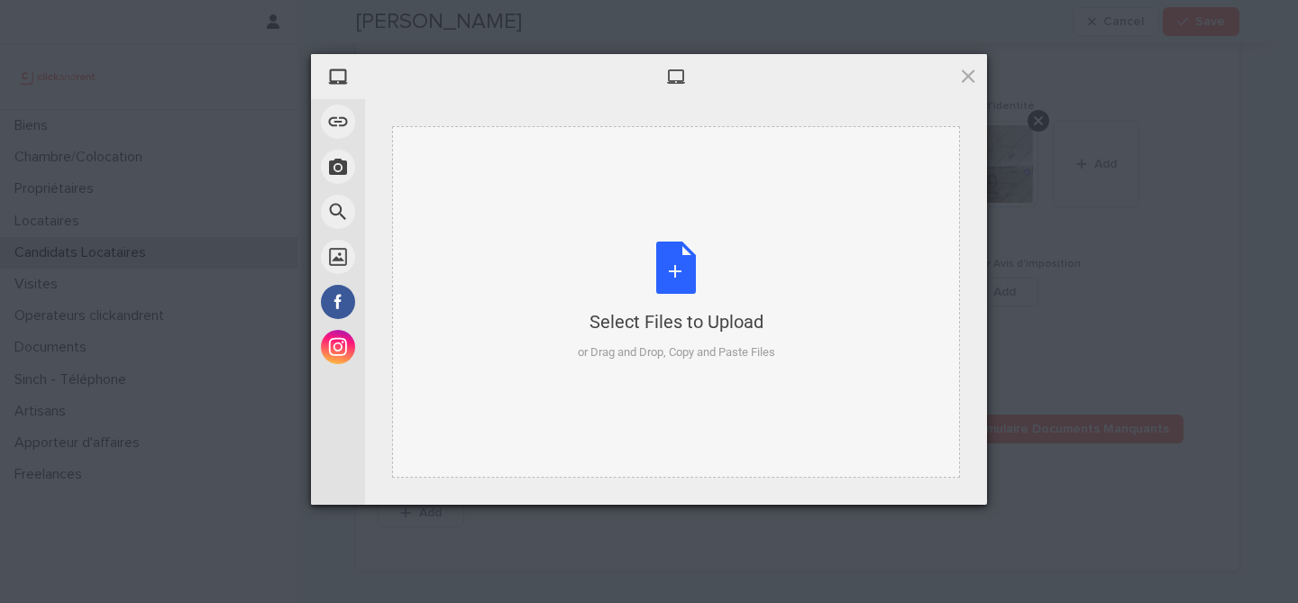
click at [688, 277] on div "Select Files to Upload or Drag and Drop, Copy and Paste Files" at bounding box center [676, 302] width 197 height 120
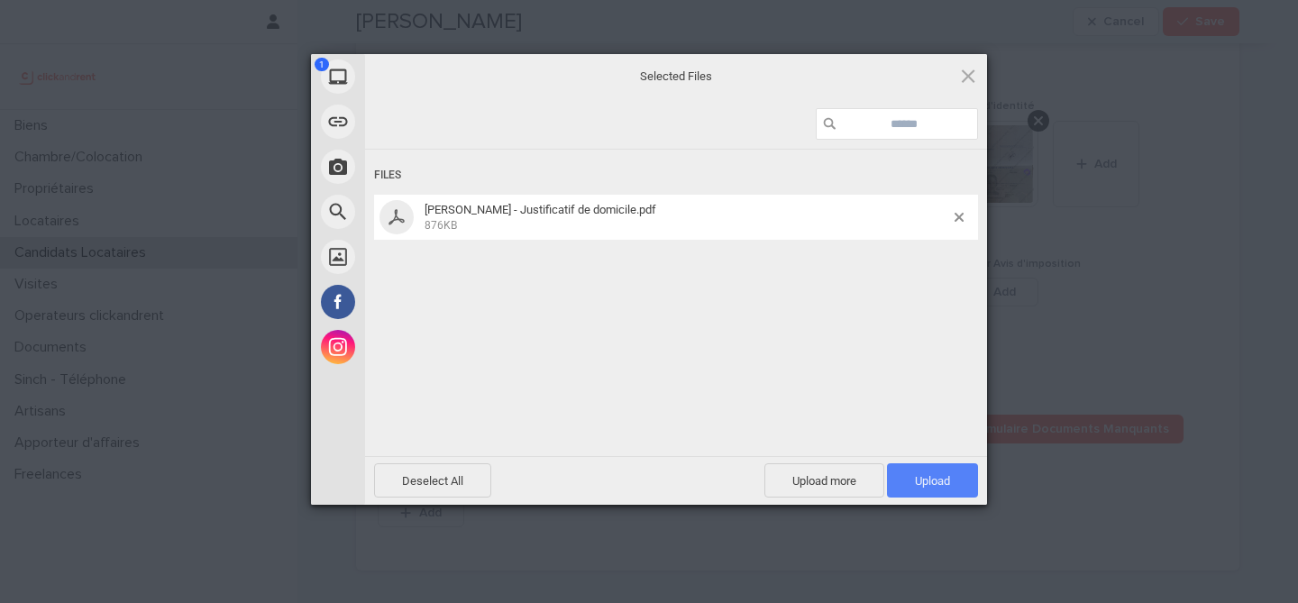
click at [937, 478] on span "Upload 1" at bounding box center [932, 481] width 35 height 14
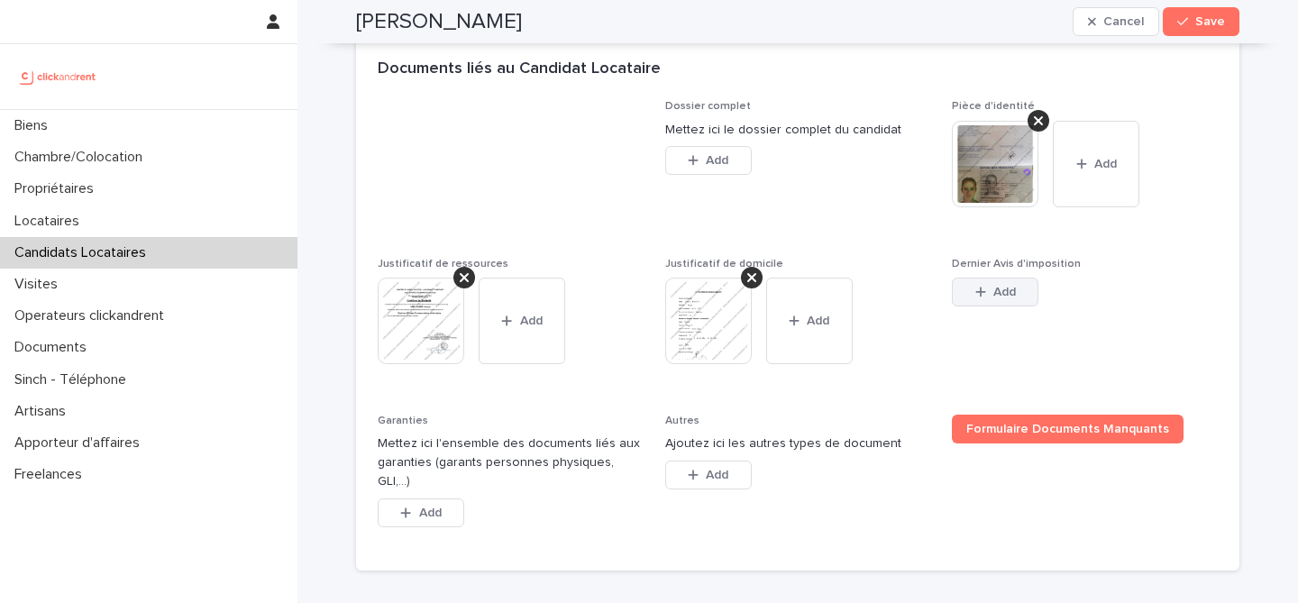
click at [996, 287] on span "Add" at bounding box center [1004, 292] width 23 height 13
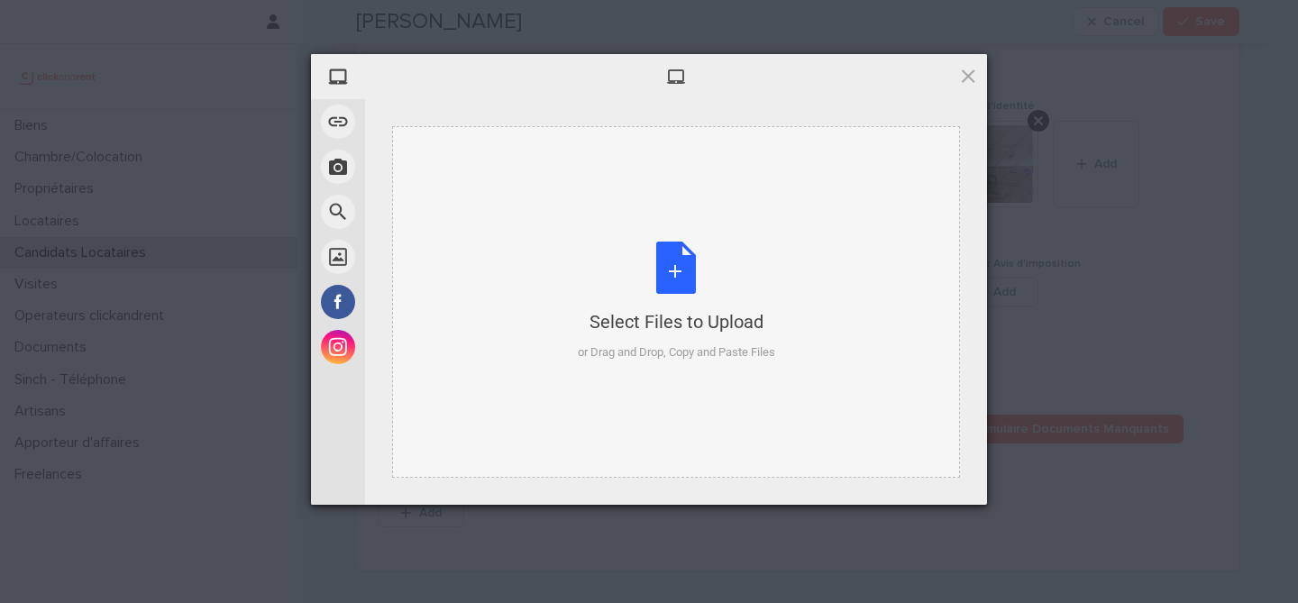
click at [676, 258] on div "Select Files to Upload or Drag and Drop, Copy and Paste Files" at bounding box center [676, 302] width 197 height 120
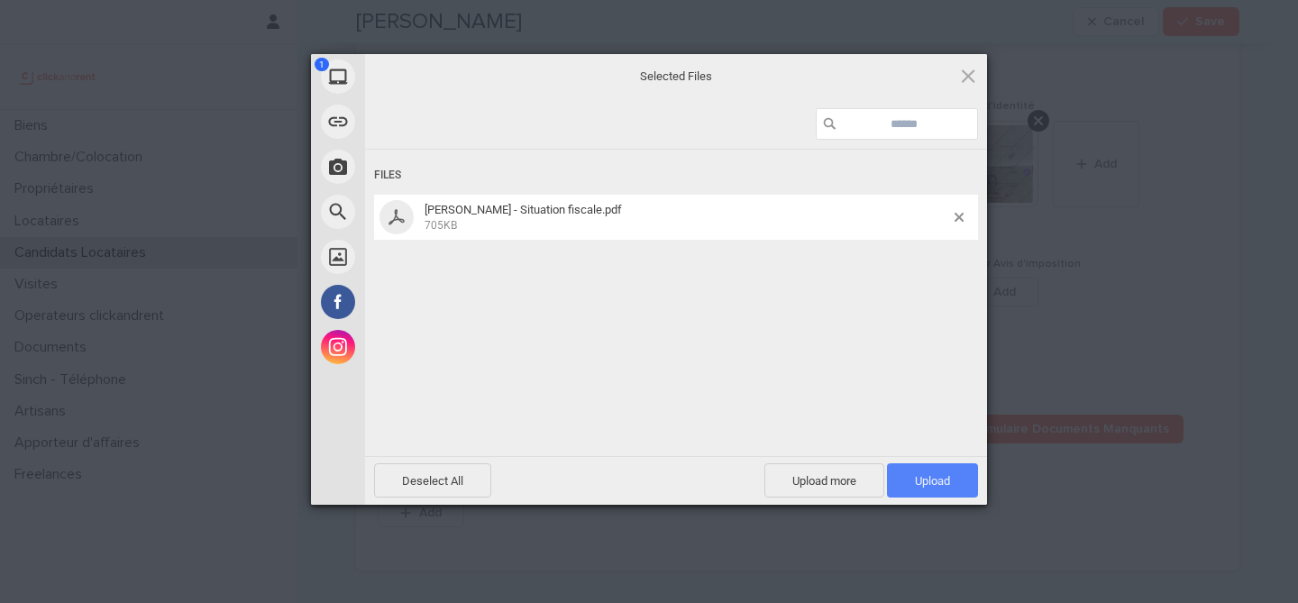
click at [972, 487] on span "Upload 1" at bounding box center [932, 480] width 91 height 34
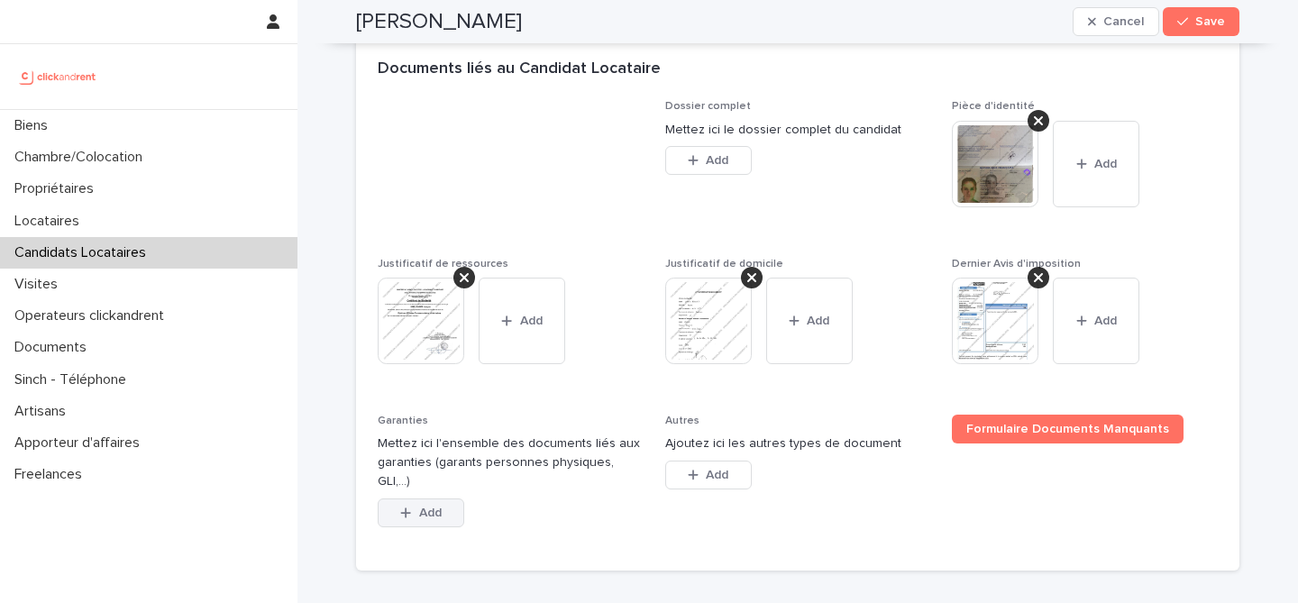
click at [430, 498] on button "Add" at bounding box center [421, 512] width 87 height 29
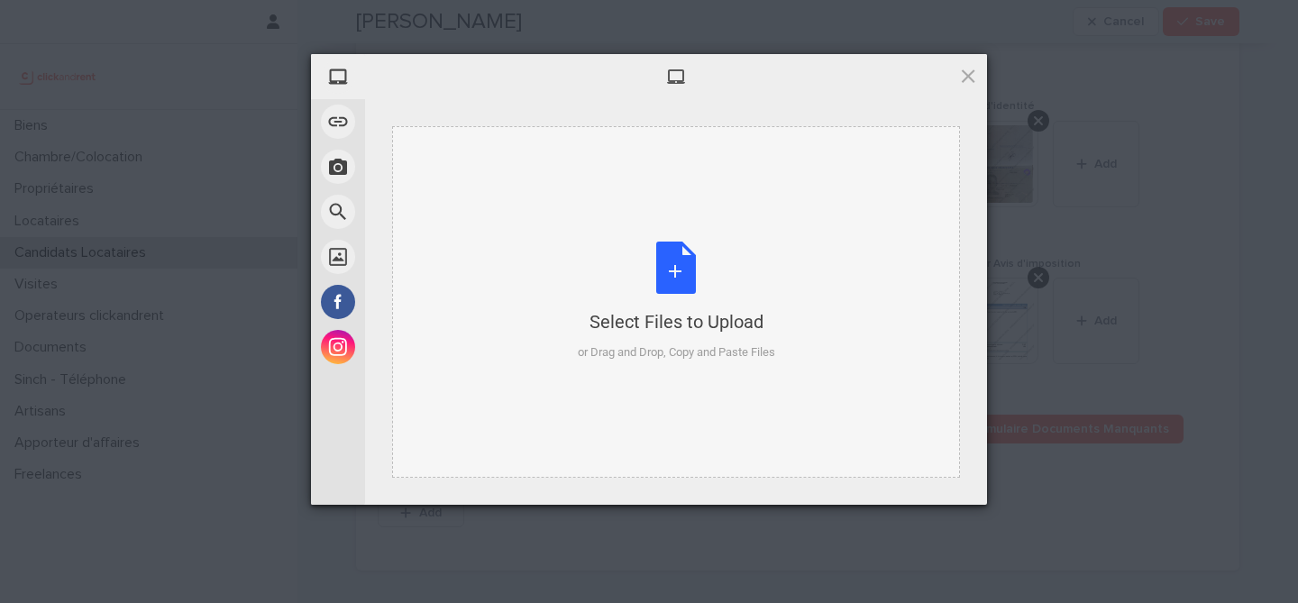
click at [676, 275] on div "Select Files to Upload or Drag and Drop, Copy and Paste Files" at bounding box center [676, 302] width 197 height 120
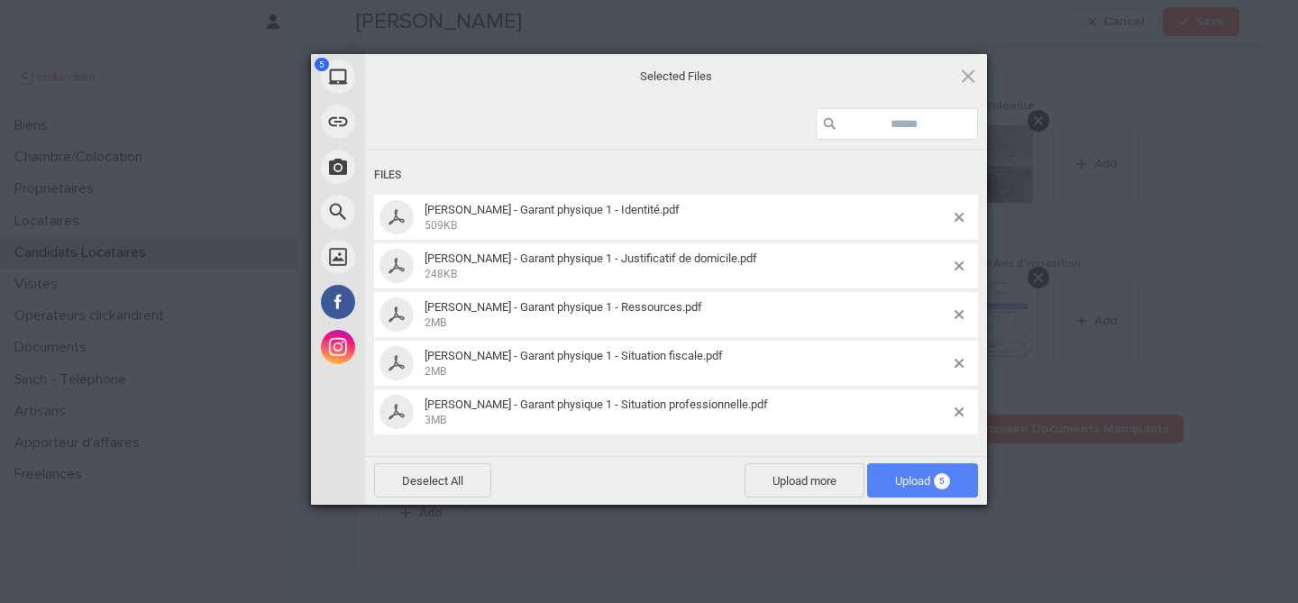
click at [944, 490] on span "Upload 5" at bounding box center [922, 480] width 111 height 34
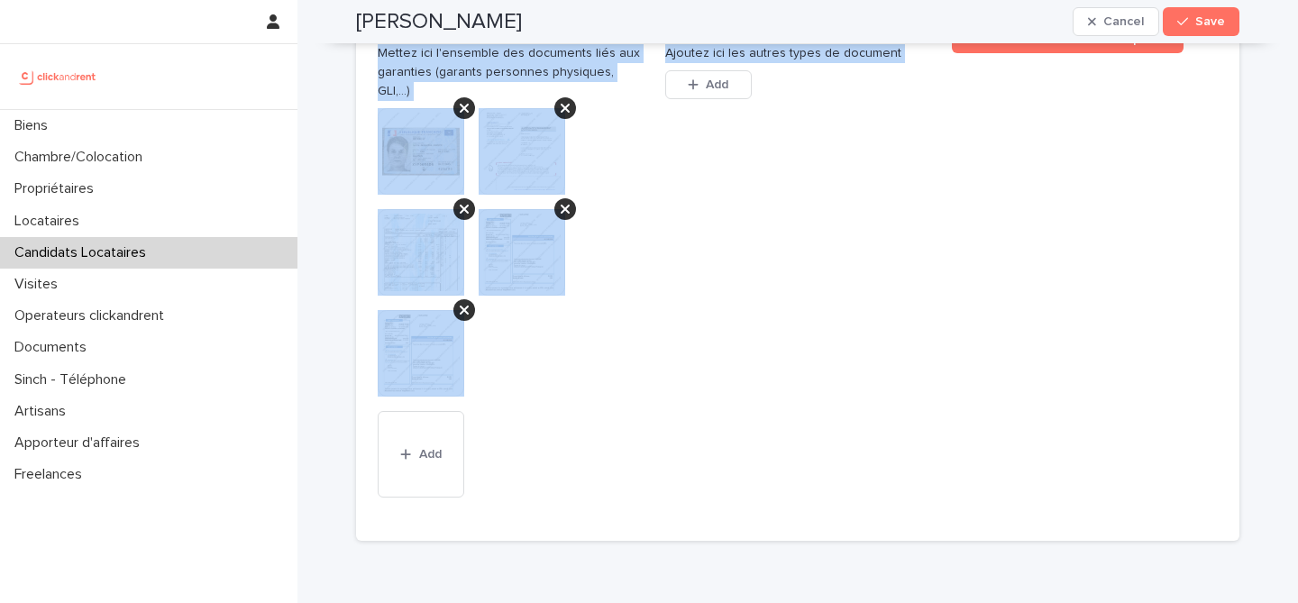
scroll to position [1845, 0]
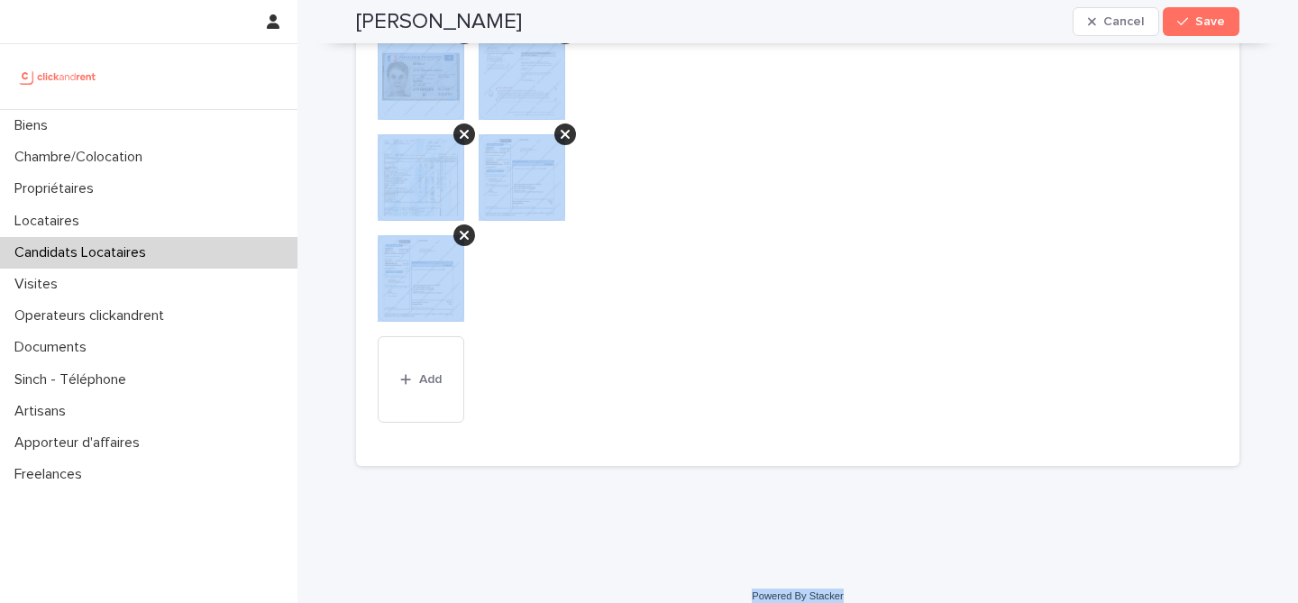
drag, startPoint x: 355, startPoint y: 59, endPoint x: 896, endPoint y: 597, distance: 763.0
copy div "Lauryne Lannes Cancel Save Sorry, there was an error saving your record. Please…"
click at [737, 224] on span "Autres Ajoutez ici les autres types de document This file cannot be opened Down…" at bounding box center [798, 197] width 266 height 495
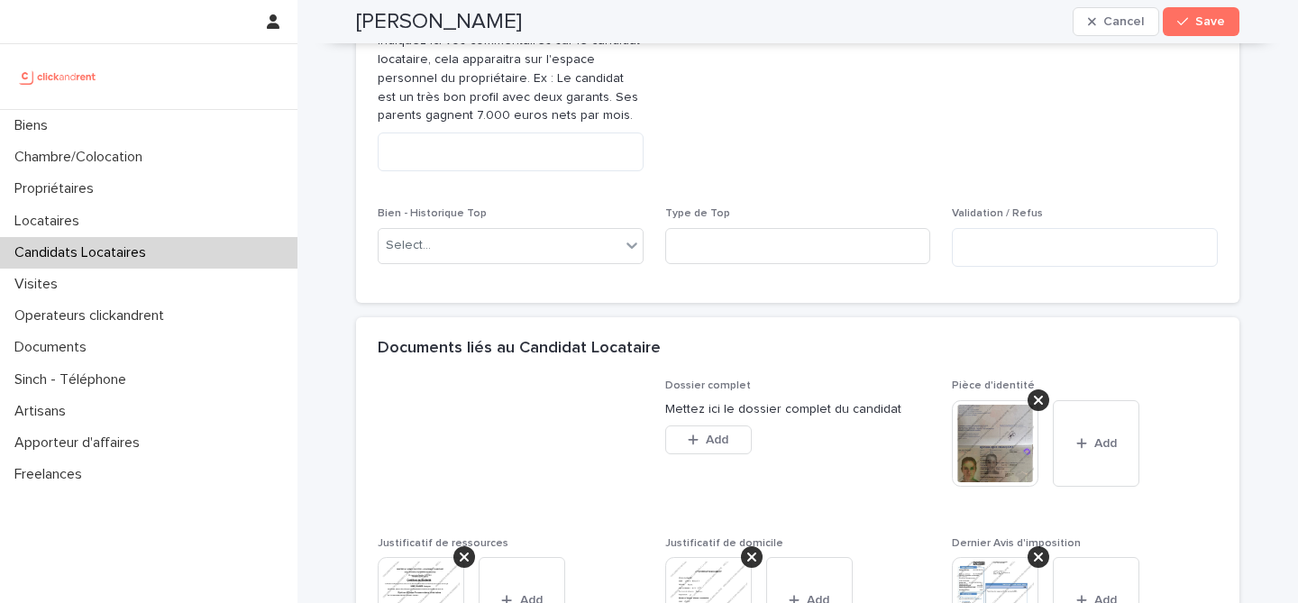
scroll to position [1099, 0]
click at [591, 160] on textarea at bounding box center [511, 153] width 266 height 39
paste textarea "**********"
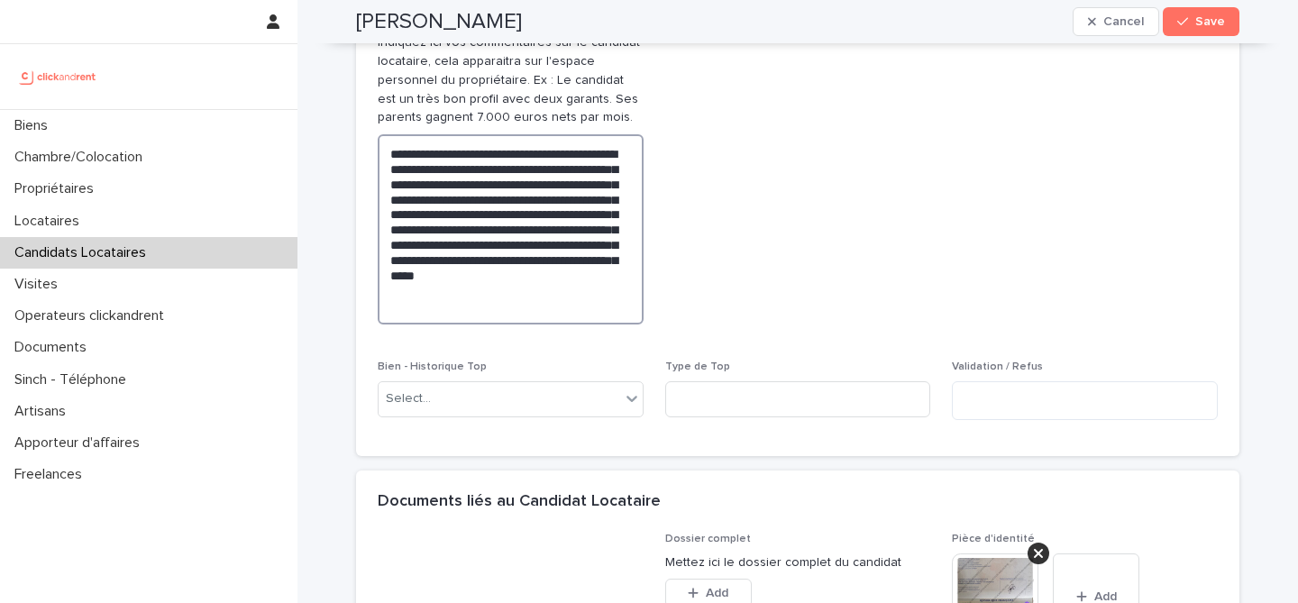
type textarea "**********"
click at [1041, 133] on span "Refus par le propriétaire" at bounding box center [1085, 176] width 266 height 325
click at [1217, 30] on button "Save" at bounding box center [1201, 21] width 77 height 29
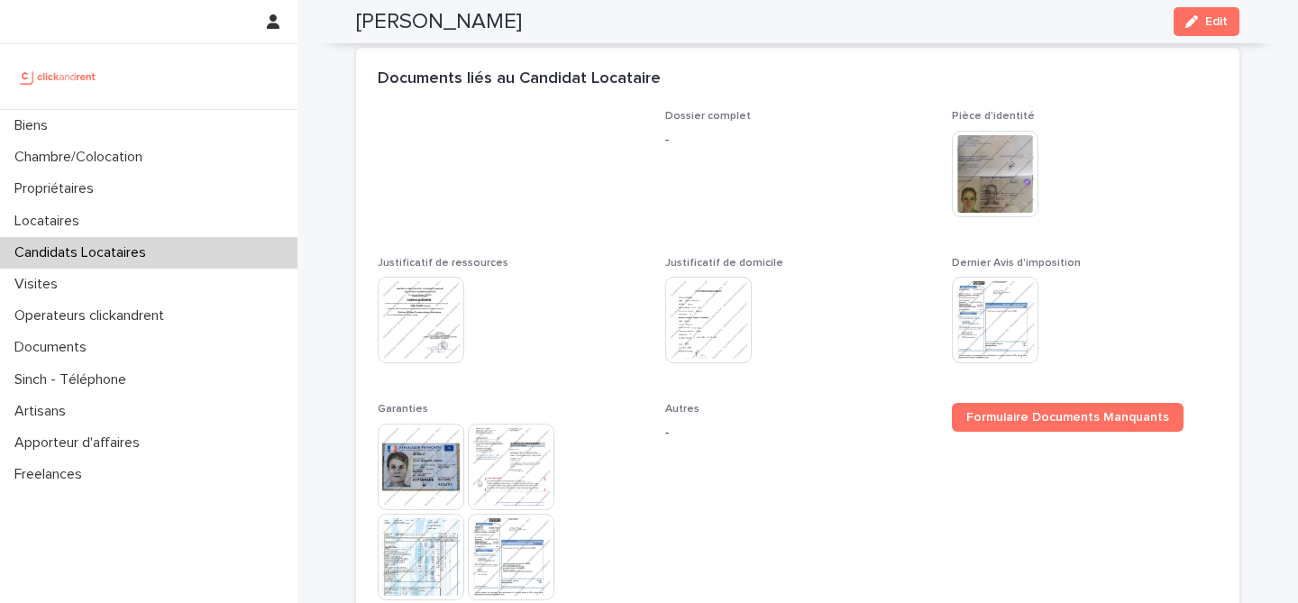
scroll to position [791, 0]
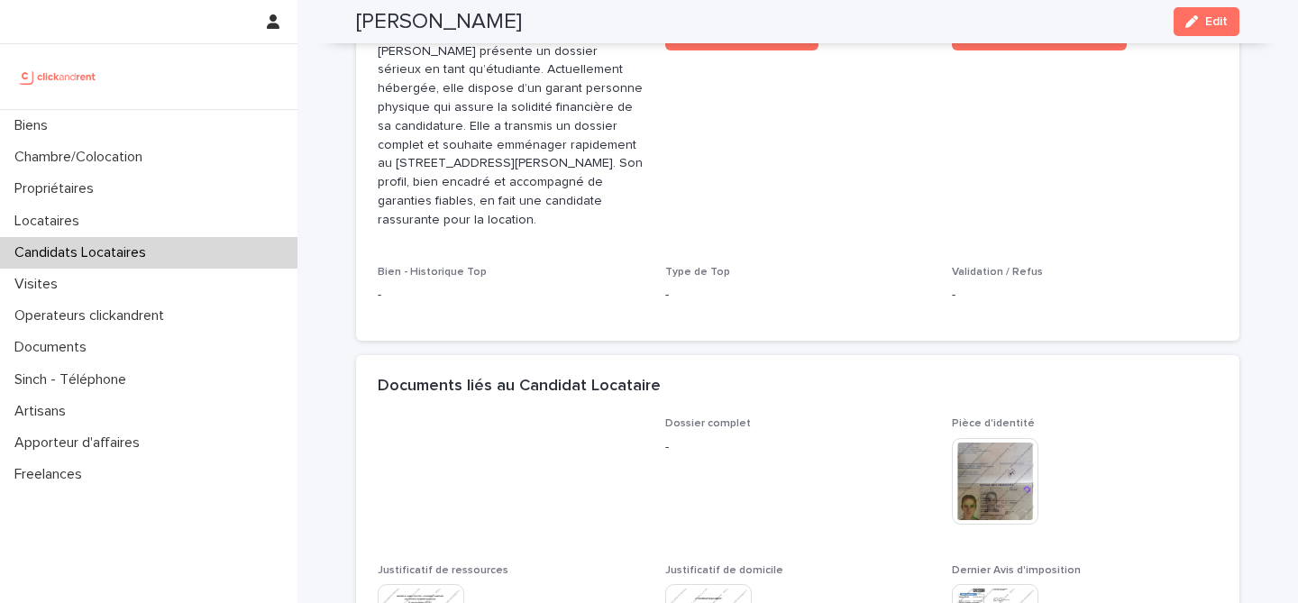
click at [475, 21] on h2 "Lauryne Lannes" at bounding box center [439, 22] width 166 height 26
copy div "Lauryne Lannes Edit"
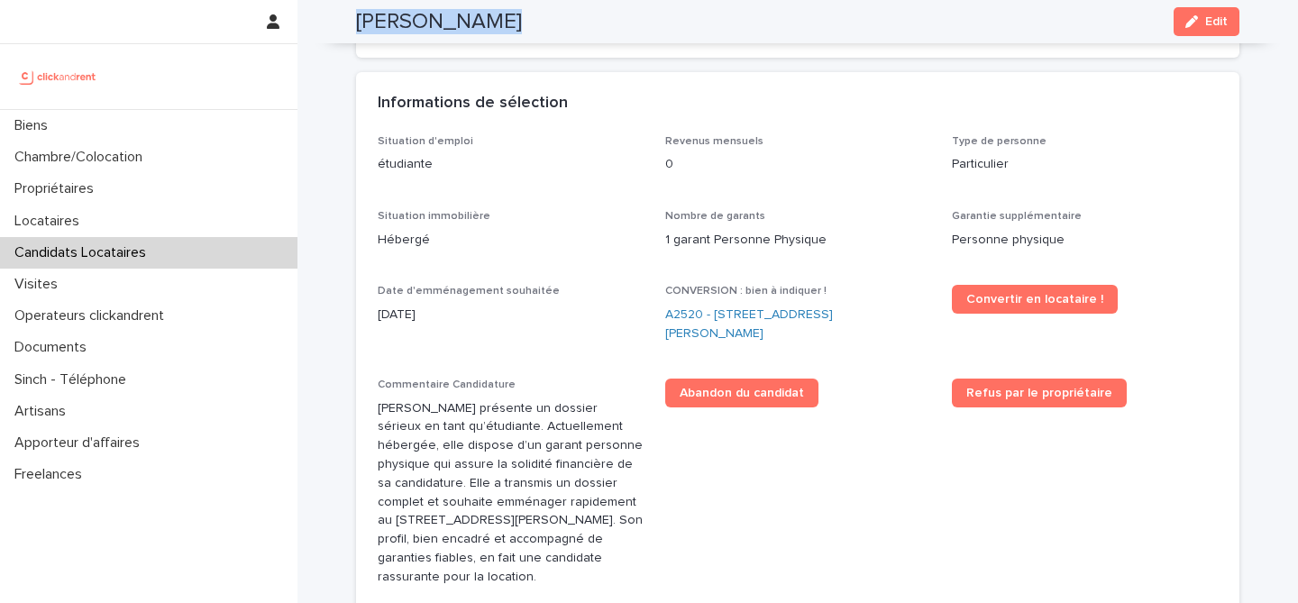
scroll to position [457, 0]
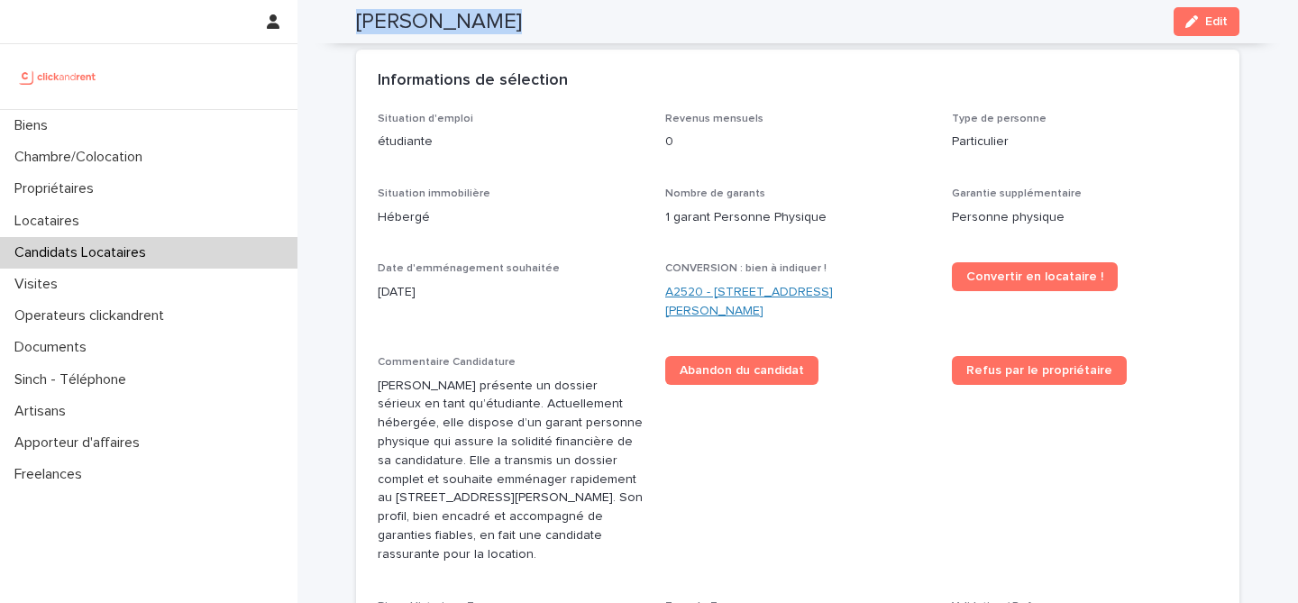
click at [699, 303] on link "A2520 - 1 impasse Tony Poncet, Toulouse 31300" at bounding box center [798, 302] width 266 height 38
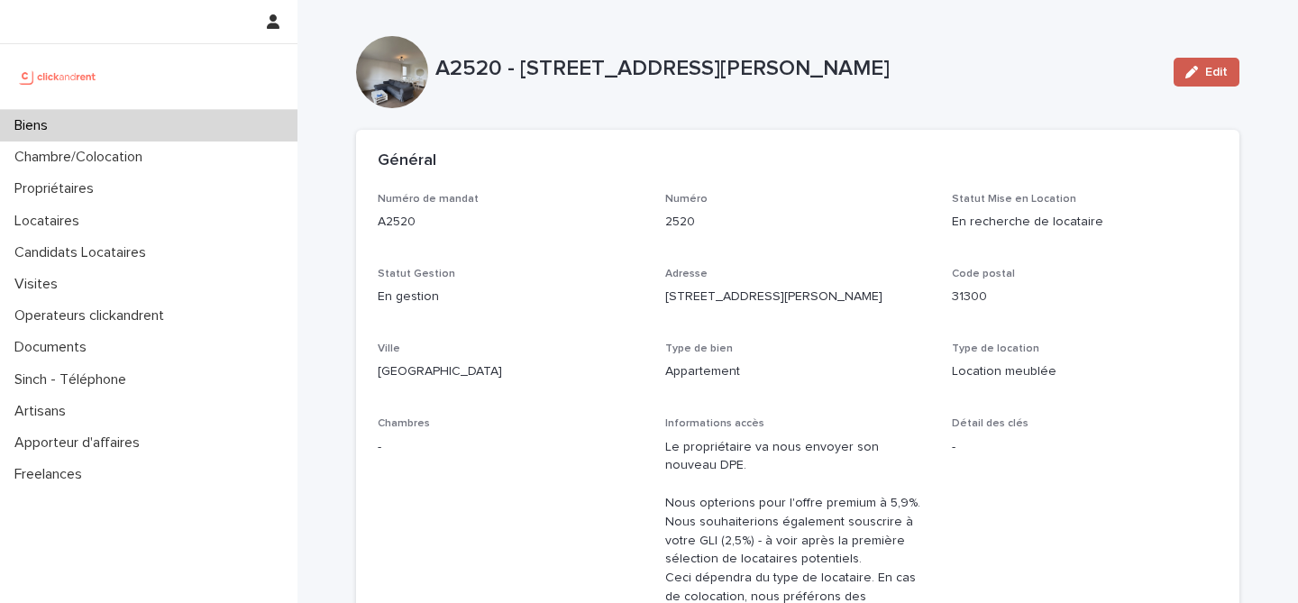
click at [1197, 68] on icon "button" at bounding box center [1191, 72] width 13 height 13
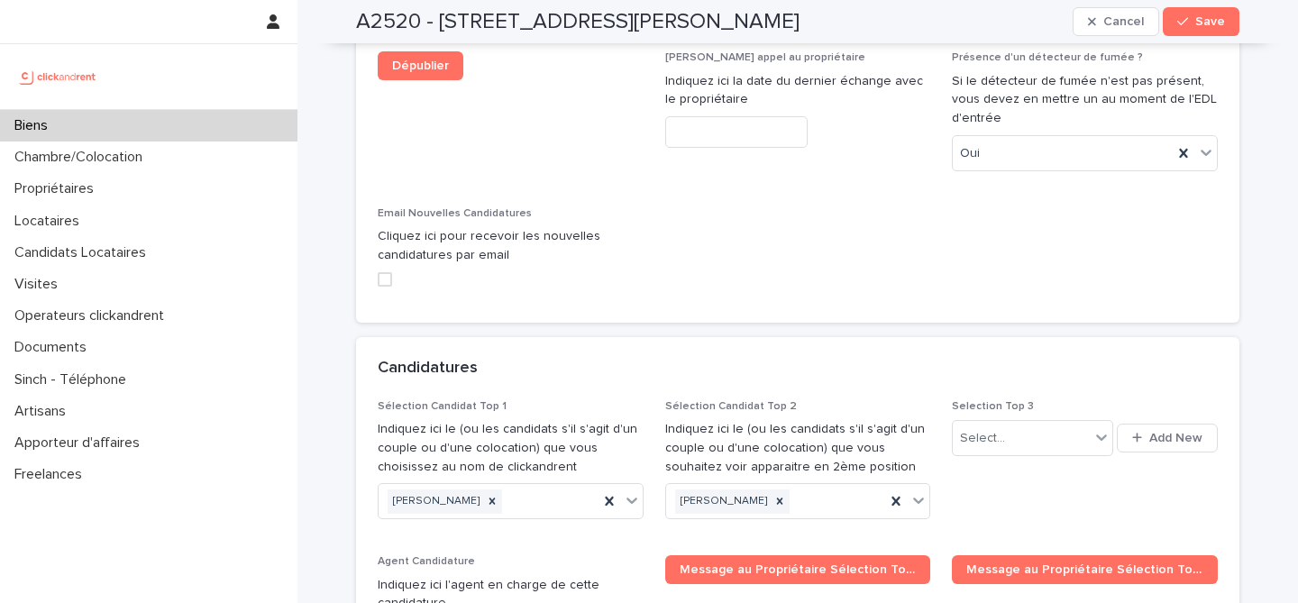
scroll to position [8767, 0]
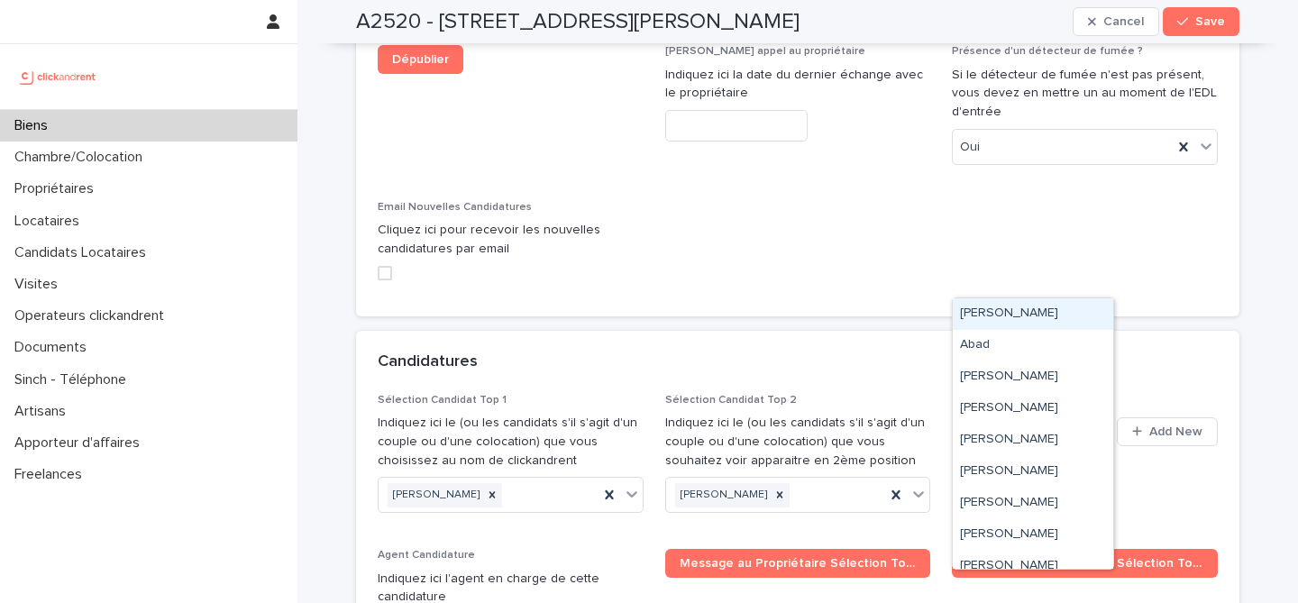
click at [1031, 417] on div "Select..." at bounding box center [1021, 432] width 136 height 30
paste input "**********"
type input "**********"
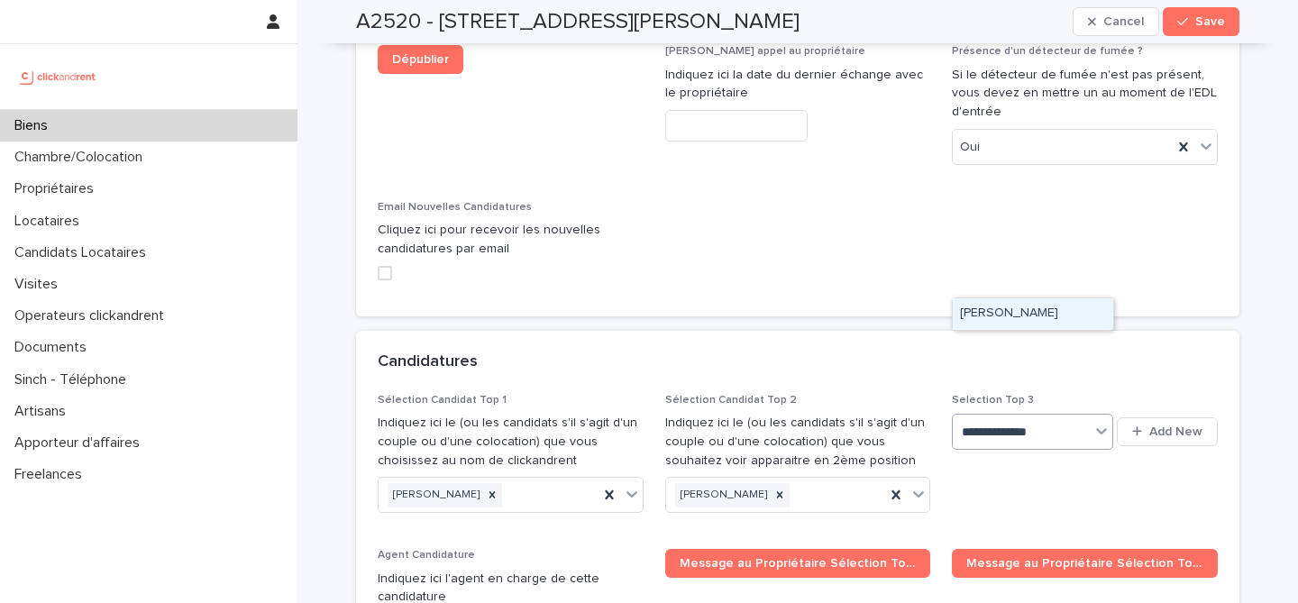
click at [1047, 317] on div "Lauryne Lannes" at bounding box center [1033, 314] width 160 height 32
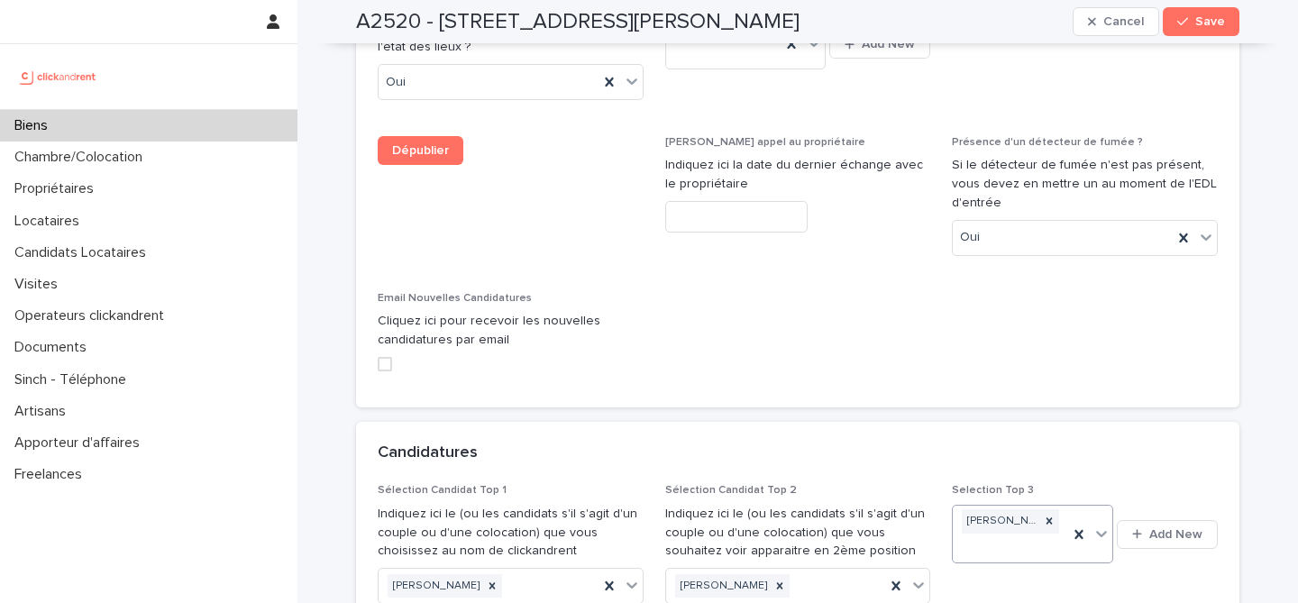
paste input "**********"
type input "**********"
click at [1044, 431] on div "Agathe Métais" at bounding box center [1033, 429] width 160 height 32
click at [1225, 23] on button "Save" at bounding box center [1201, 21] width 77 height 29
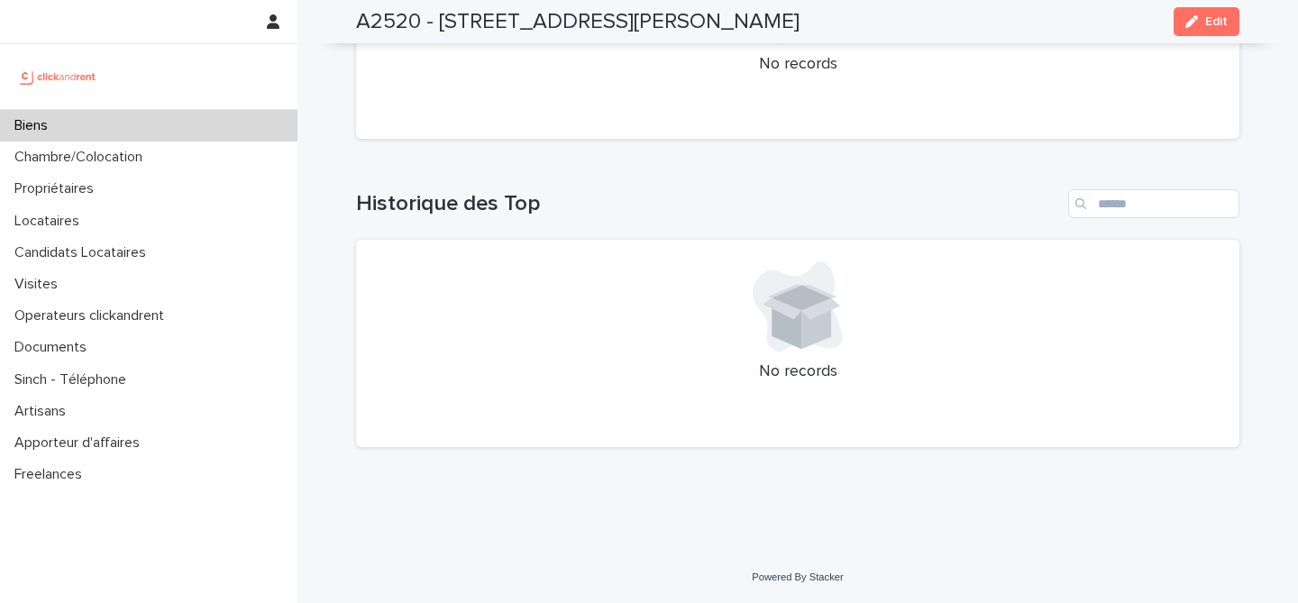
scroll to position [7443, 0]
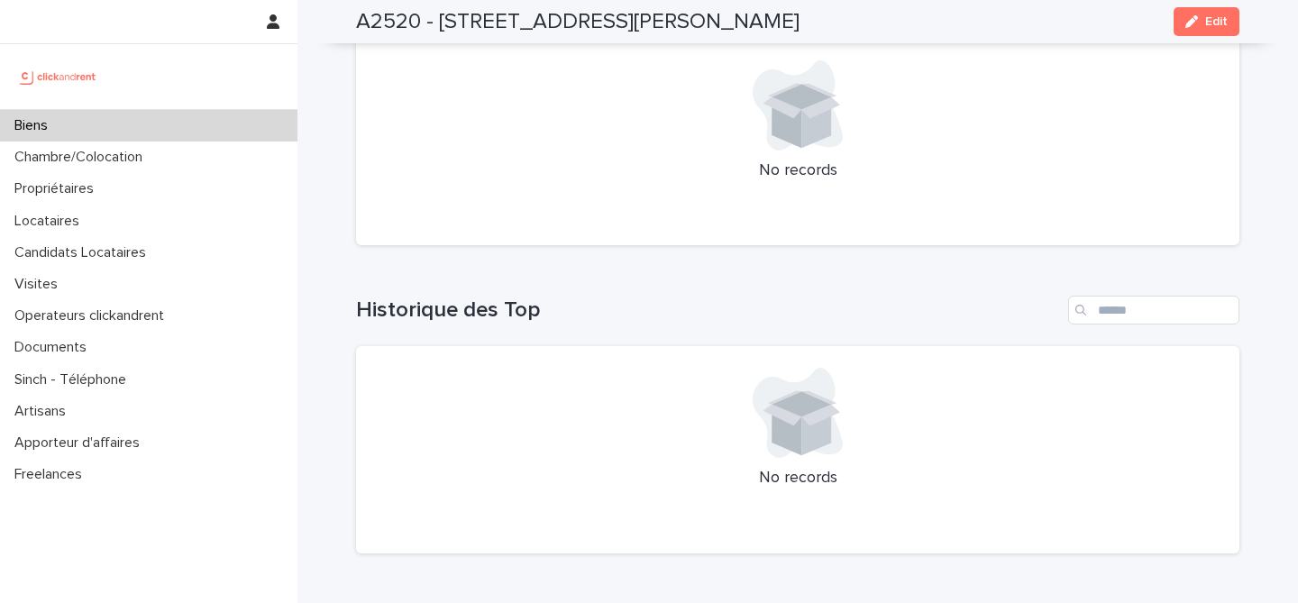
click at [231, 138] on div "Biens" at bounding box center [148, 126] width 297 height 32
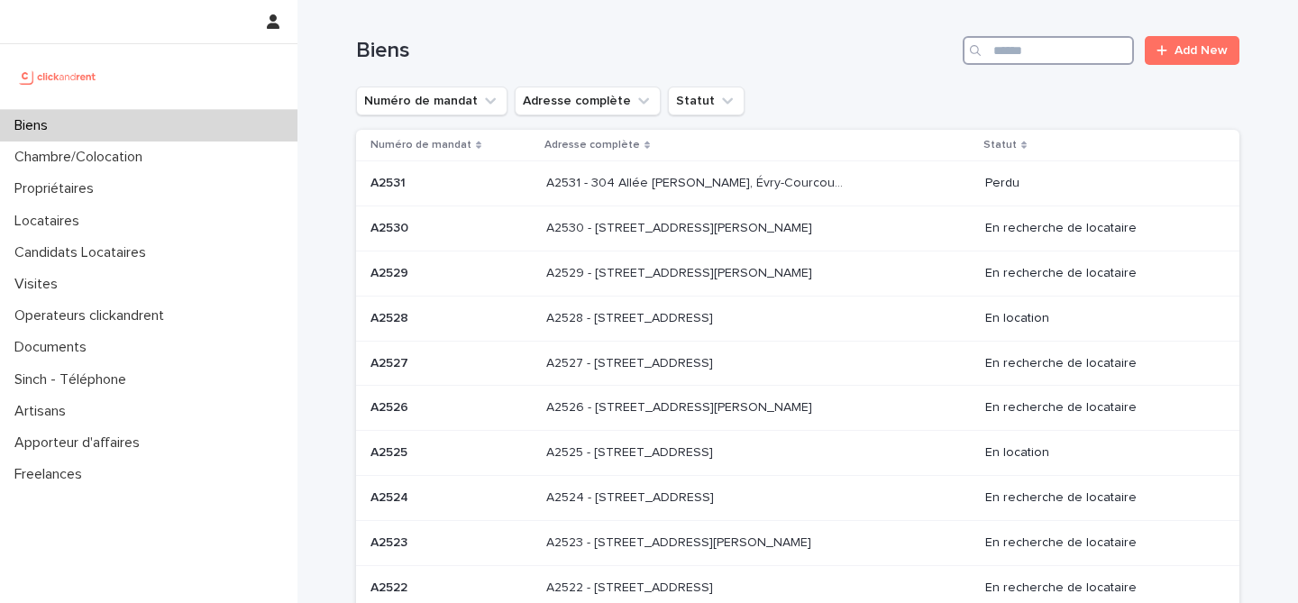
click at [1074, 59] on input "Search" at bounding box center [1048, 50] width 171 height 29
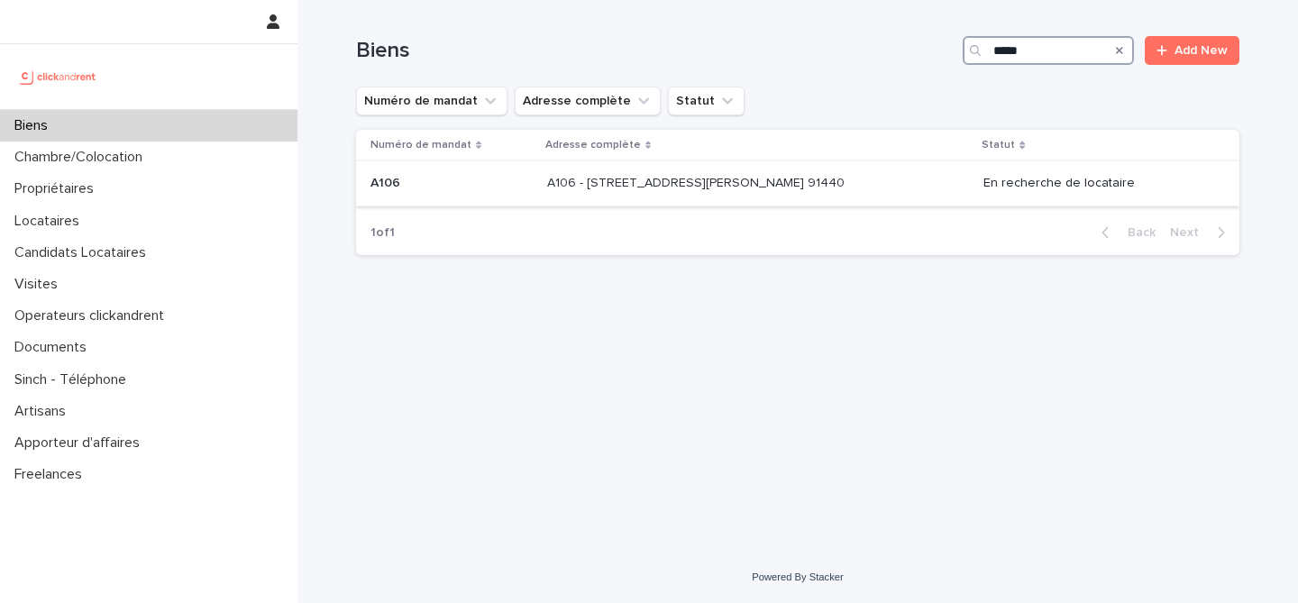
type input "****"
click at [477, 178] on p at bounding box center [451, 183] width 162 height 15
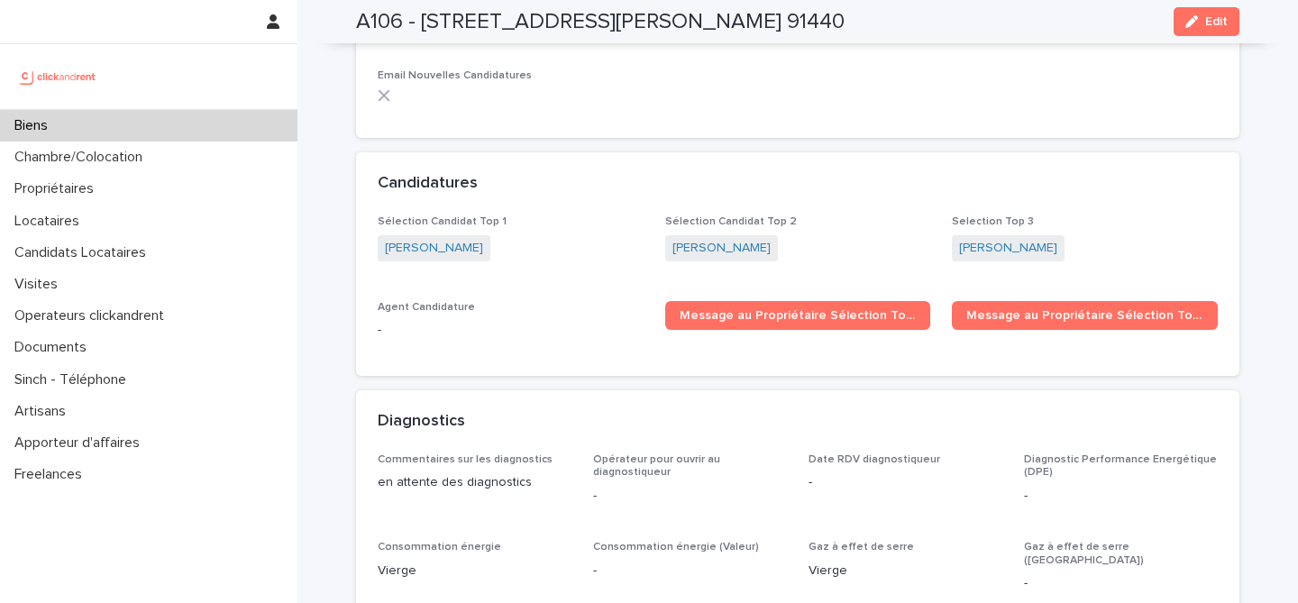
scroll to position [4841, 0]
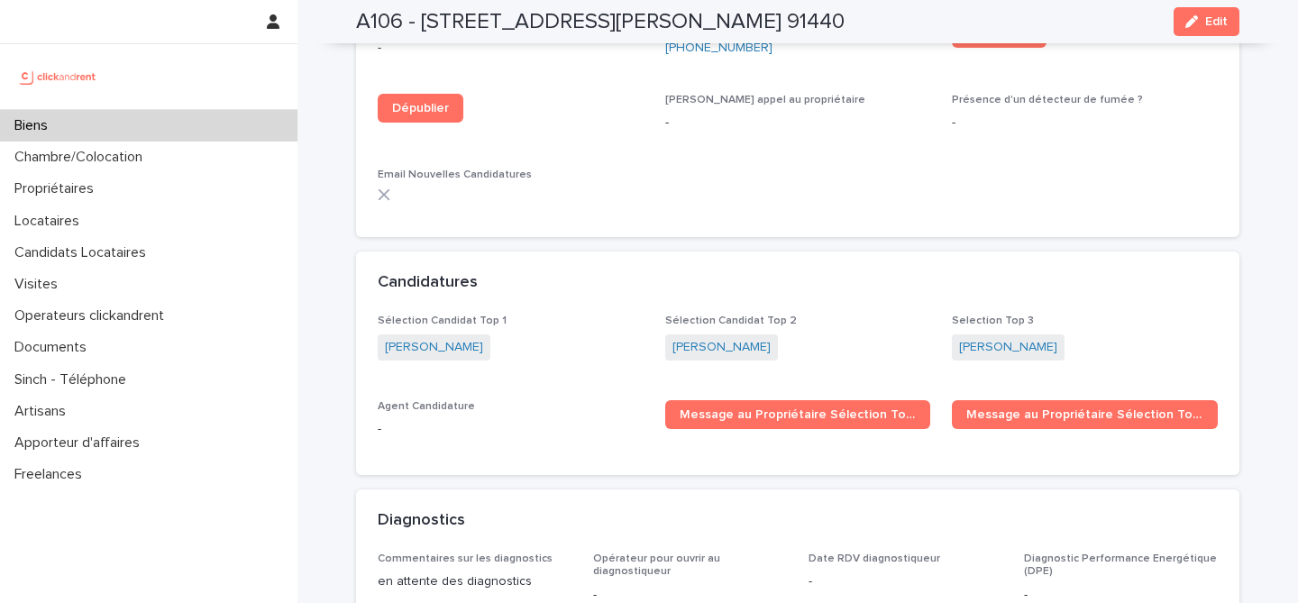
click at [188, 123] on div "Biens" at bounding box center [148, 126] width 297 height 32
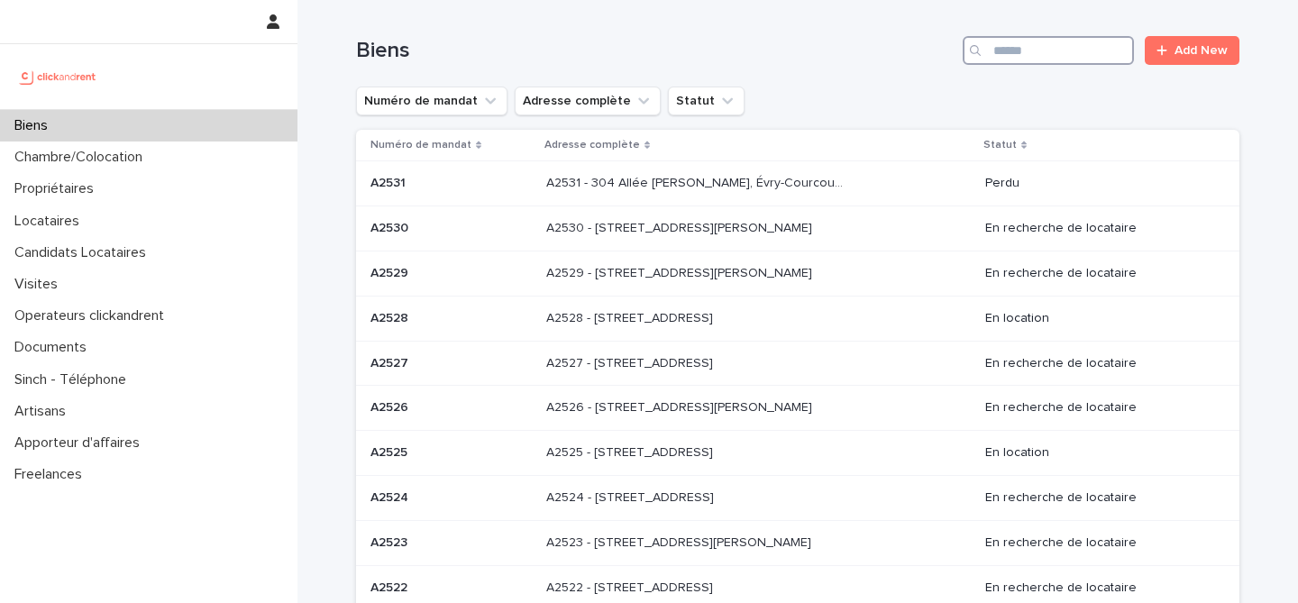
click at [1015, 57] on input "Search" at bounding box center [1048, 50] width 171 height 29
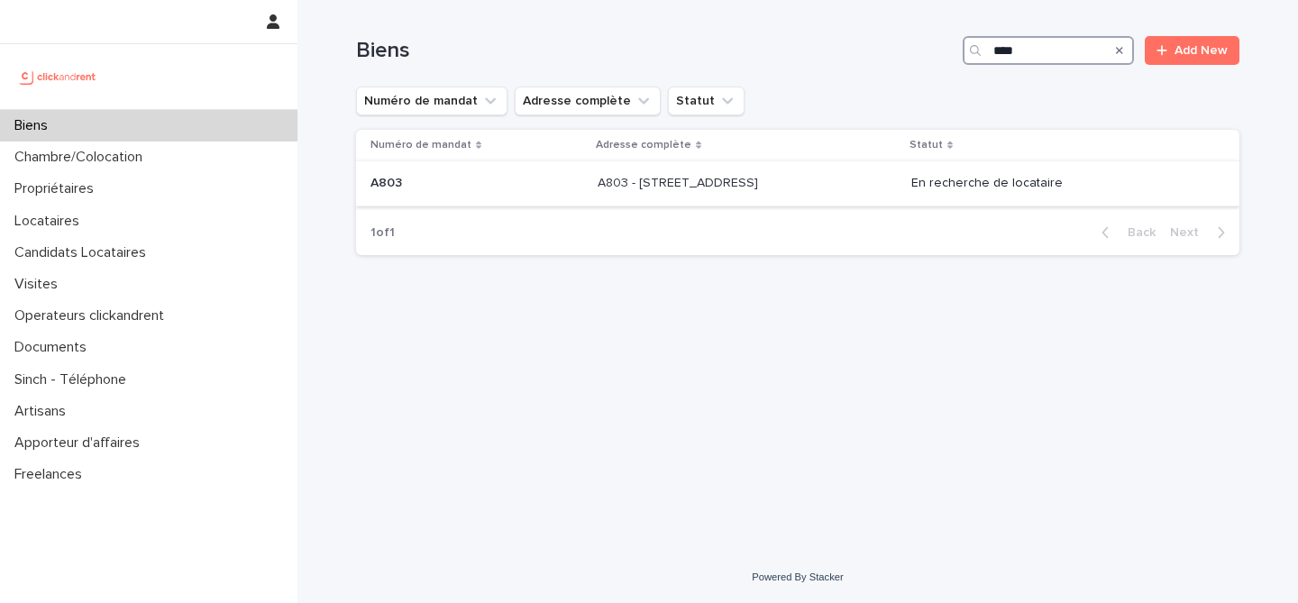
type input "****"
click at [480, 180] on p at bounding box center [476, 183] width 213 height 15
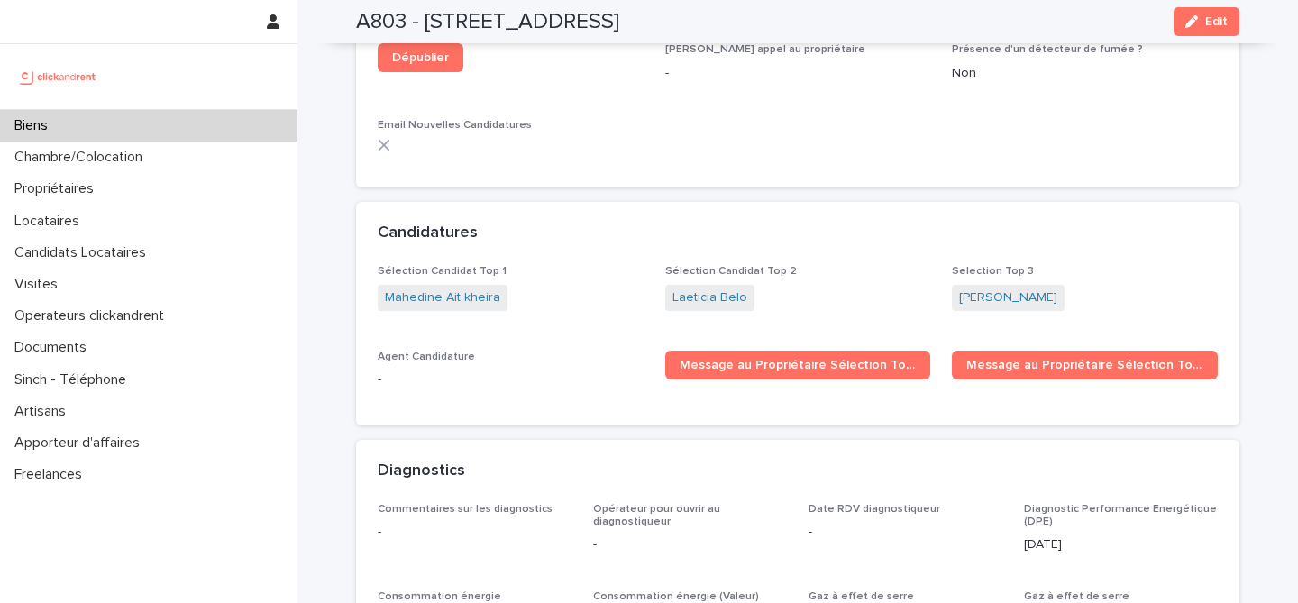
scroll to position [5258, 0]
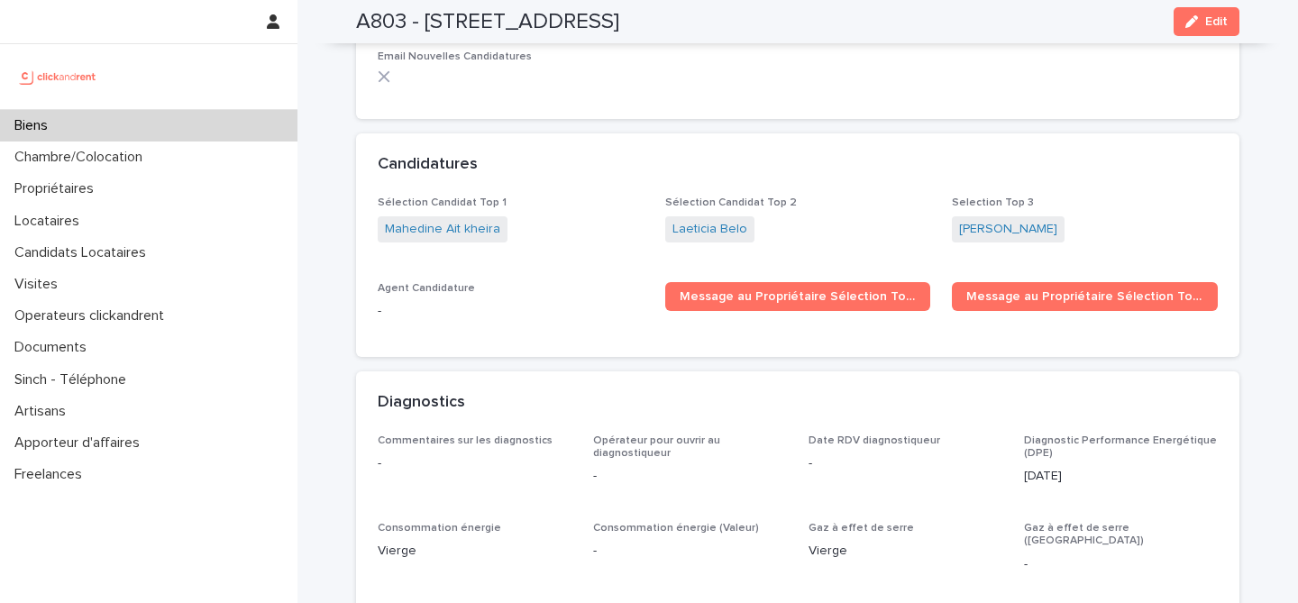
click at [231, 125] on div "Biens" at bounding box center [148, 126] width 297 height 32
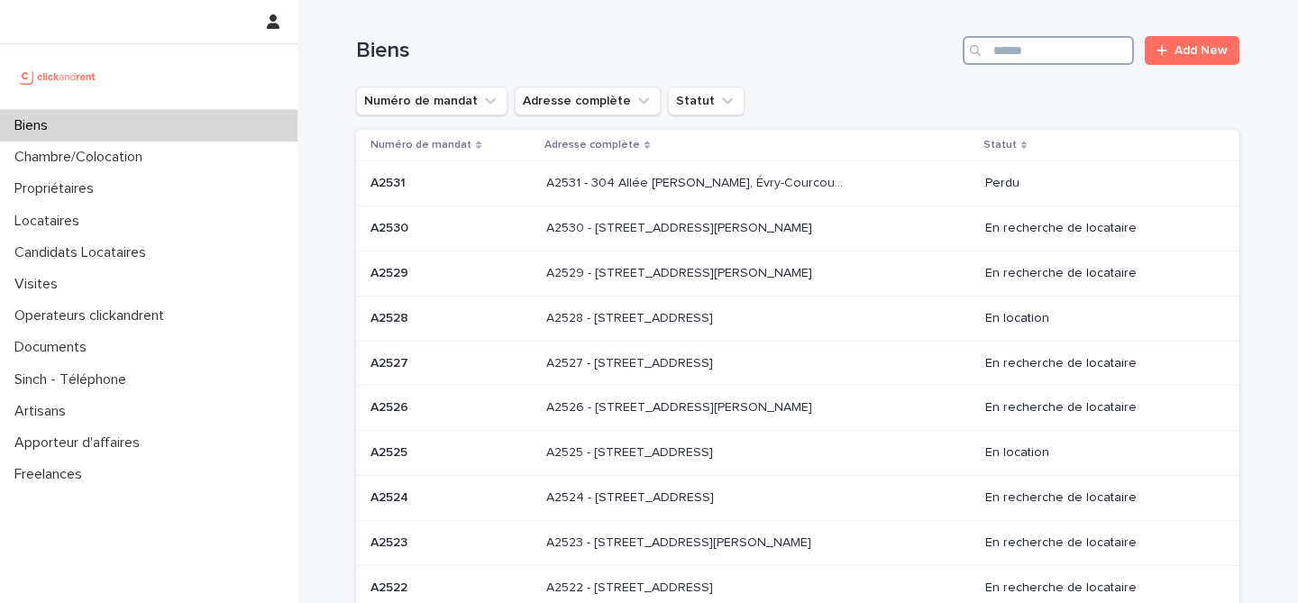
click at [1045, 58] on input "Search" at bounding box center [1048, 50] width 171 height 29
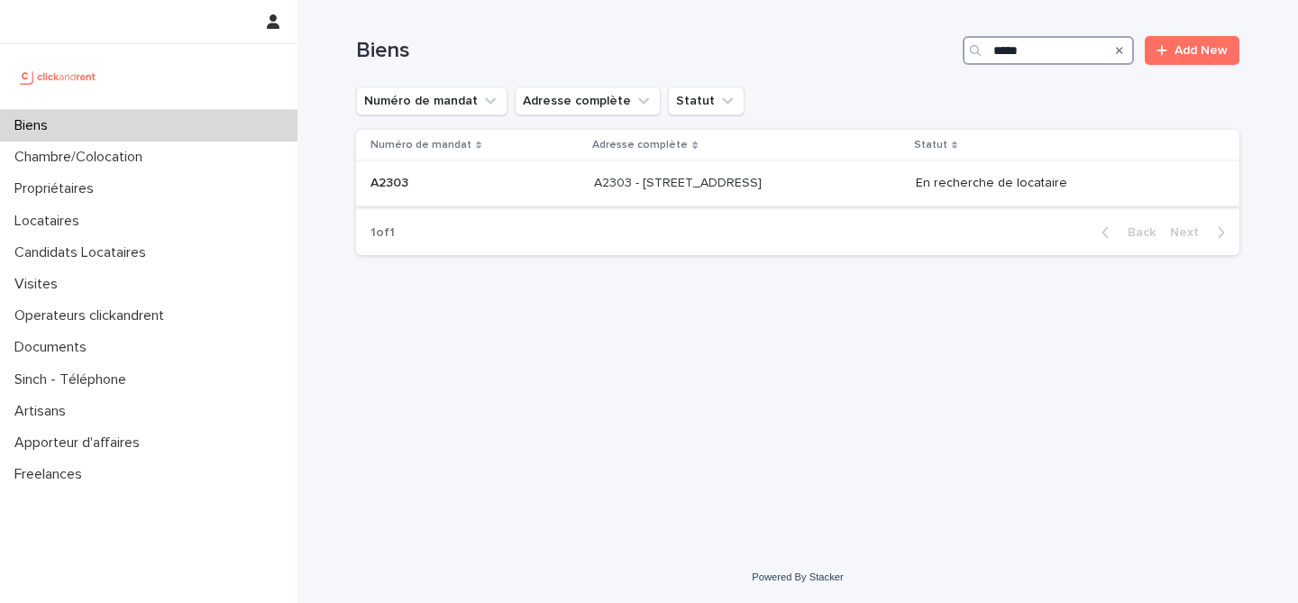
type input "*****"
click at [480, 192] on div "A2303 A2303" at bounding box center [474, 184] width 209 height 30
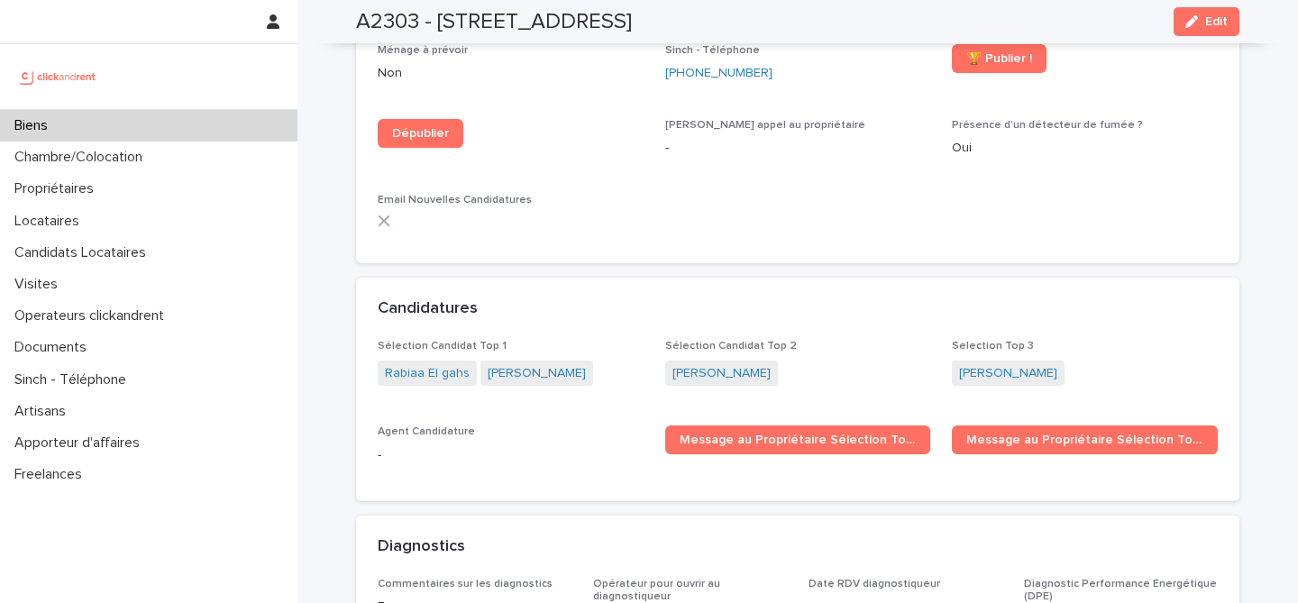
scroll to position [5440, 0]
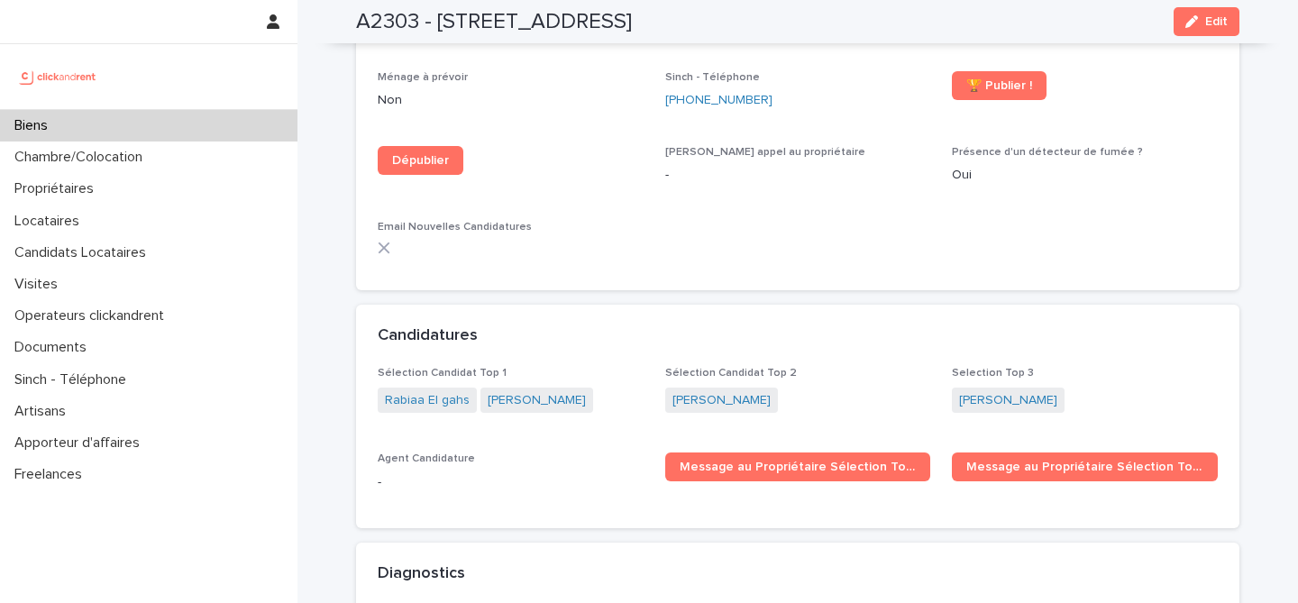
click at [196, 114] on div "Biens" at bounding box center [148, 126] width 297 height 32
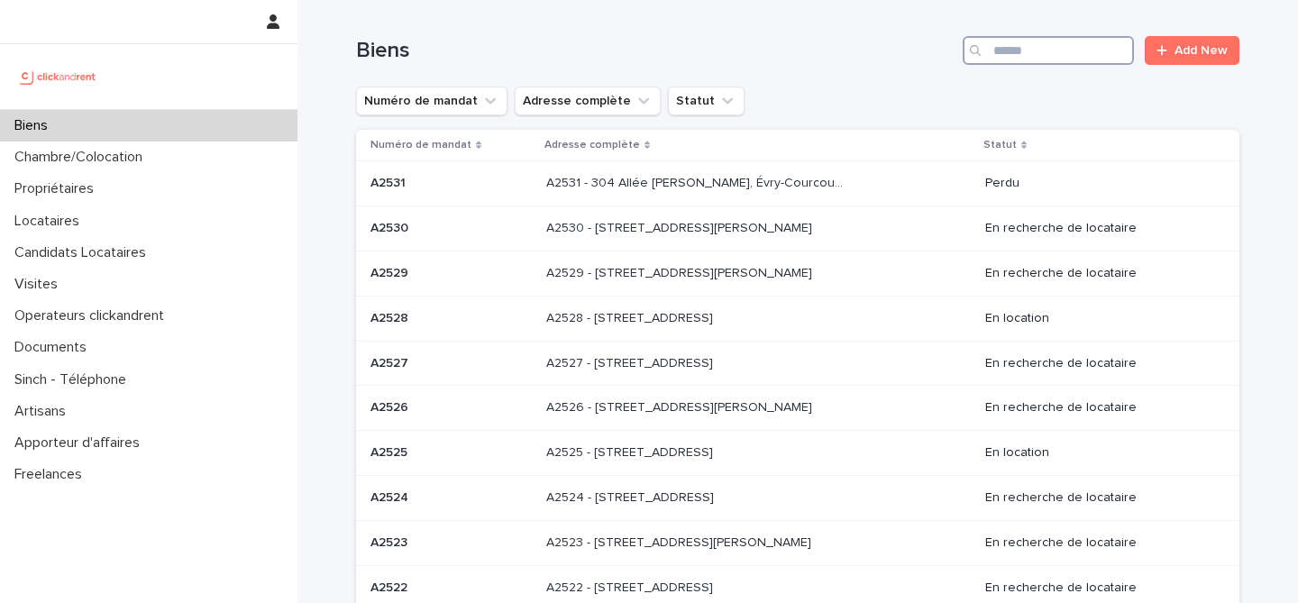
click at [1001, 45] on input "Search" at bounding box center [1048, 50] width 171 height 29
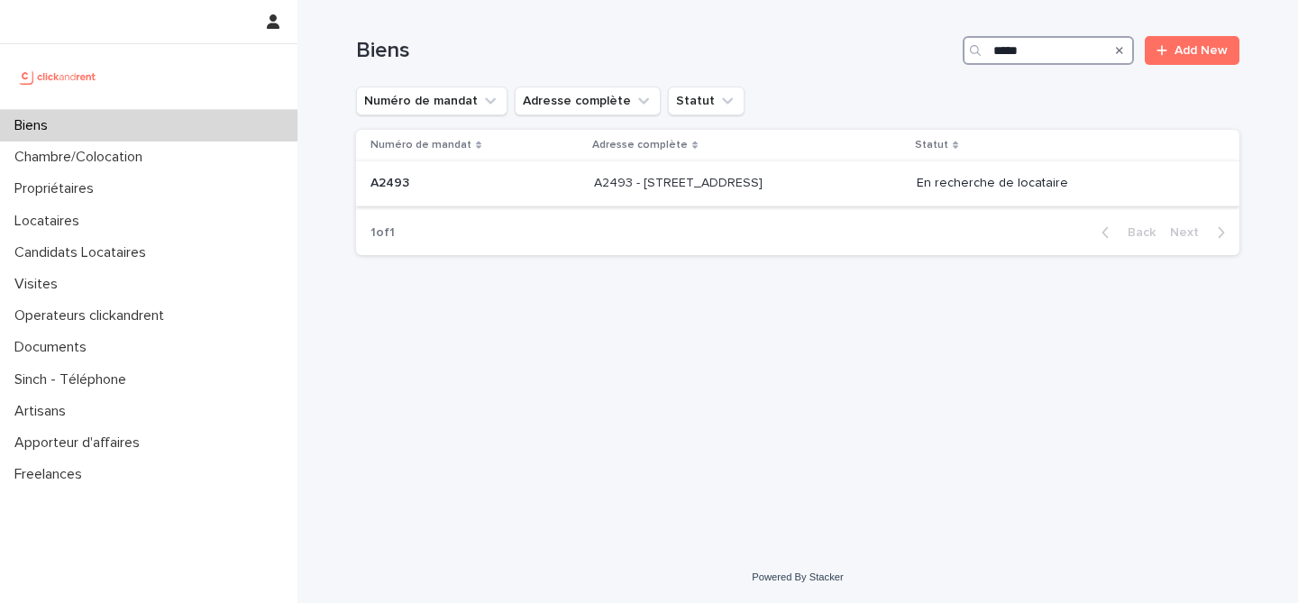
type input "*****"
click at [487, 183] on p at bounding box center [474, 183] width 209 height 15
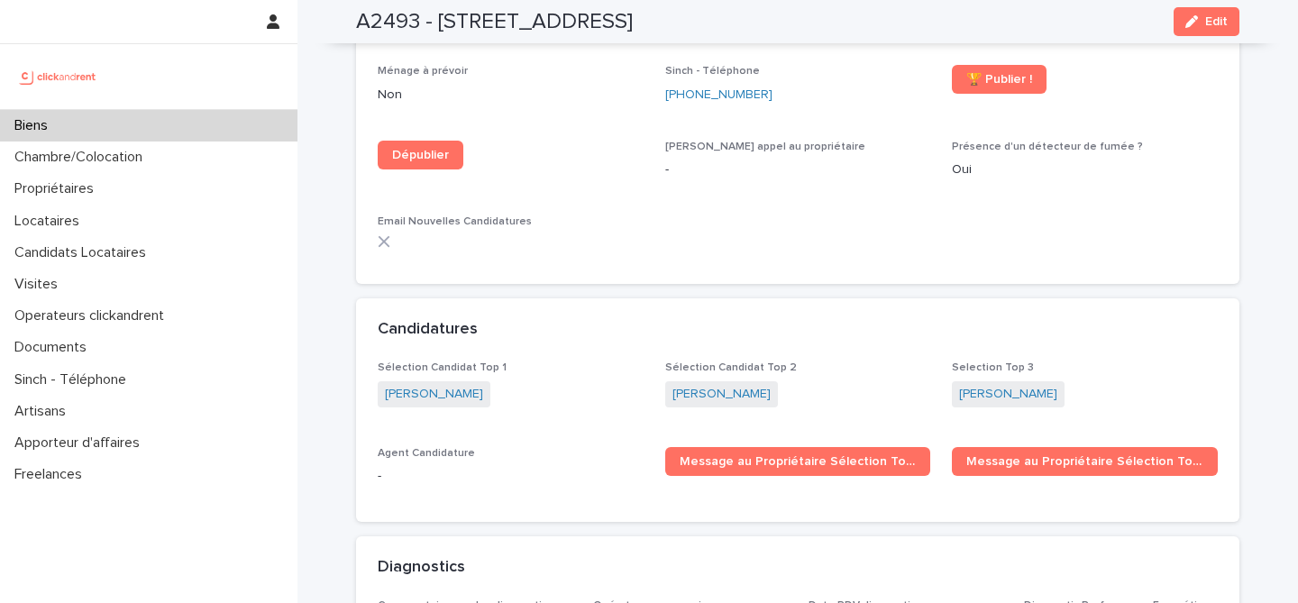
scroll to position [5368, 0]
click at [230, 133] on div "Biens" at bounding box center [148, 126] width 297 height 32
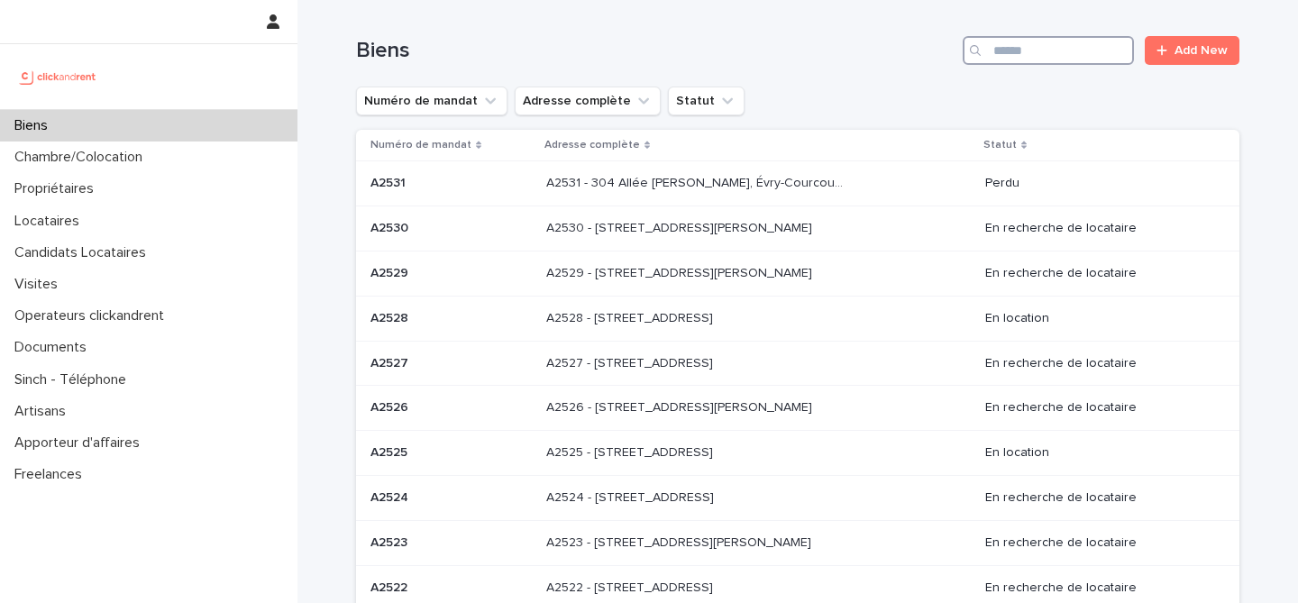
click at [1086, 46] on input "Search" at bounding box center [1048, 50] width 171 height 29
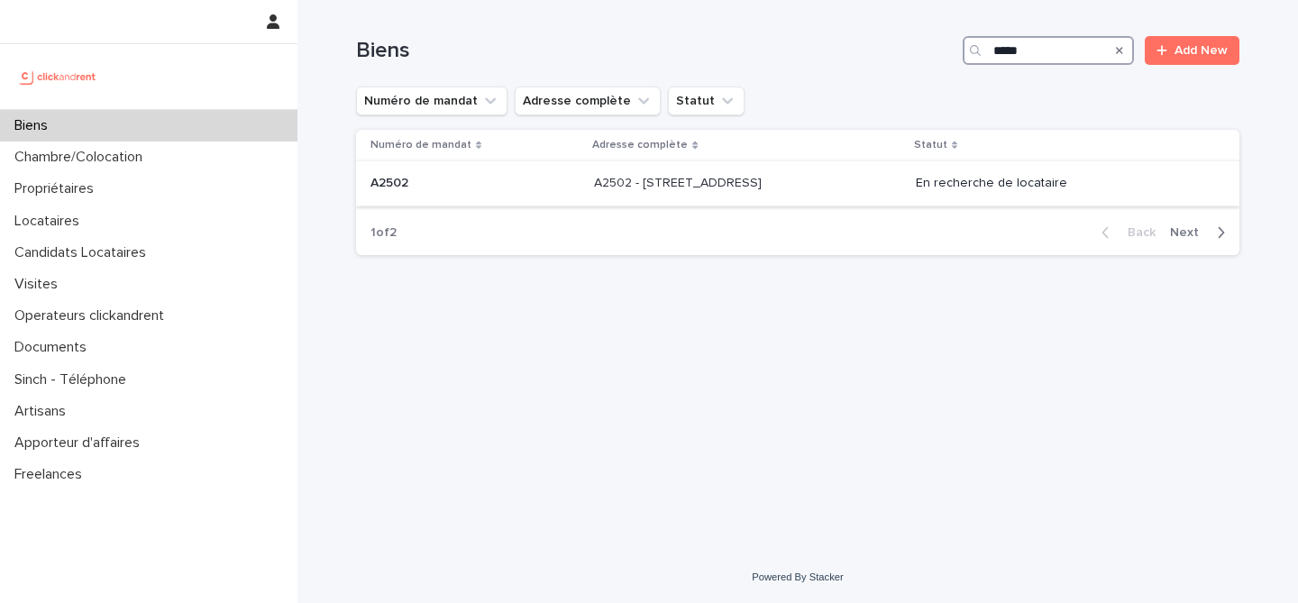
type input "*****"
click at [827, 193] on div "A2502 - 5 rue Caplat, Paris 75018 A2502 - 5 rue Caplat, Paris 75018" at bounding box center [747, 184] width 307 height 30
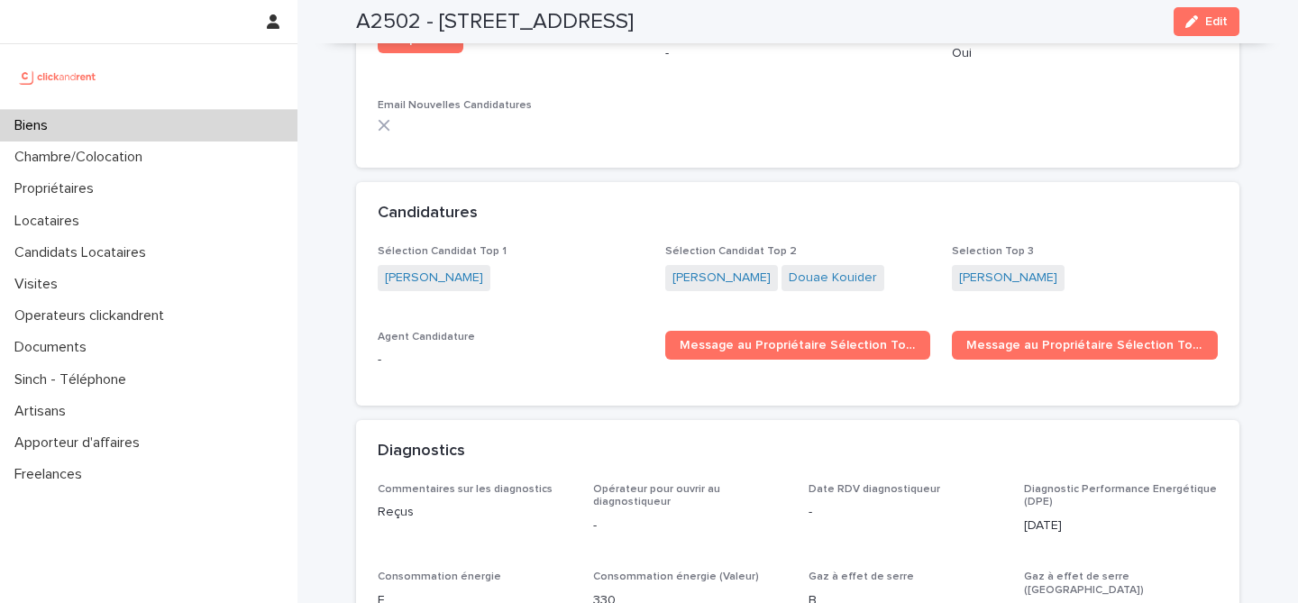
scroll to position [5198, 0]
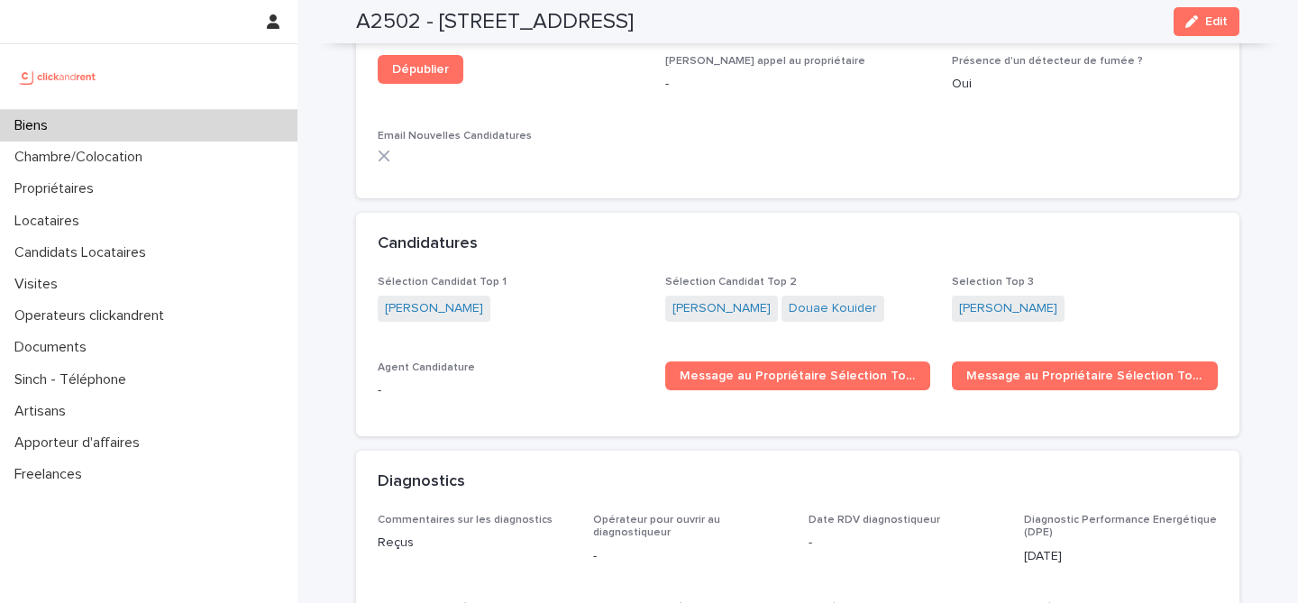
click at [215, 133] on div "Biens" at bounding box center [148, 126] width 297 height 32
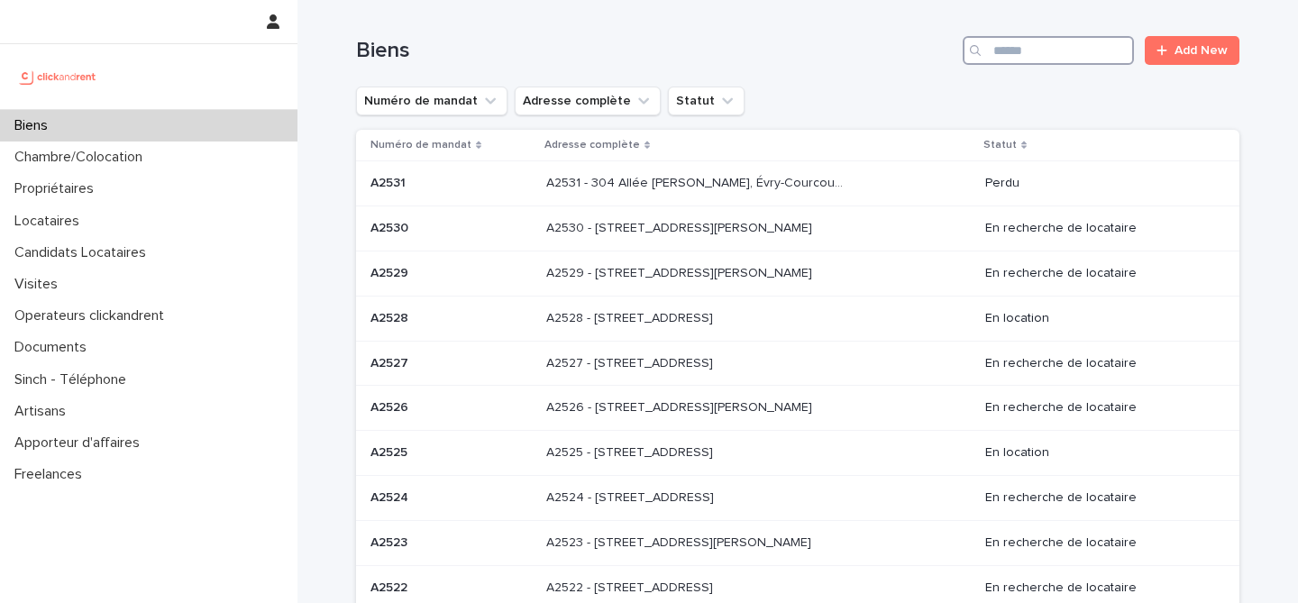
click at [1072, 59] on input "Search" at bounding box center [1048, 50] width 171 height 29
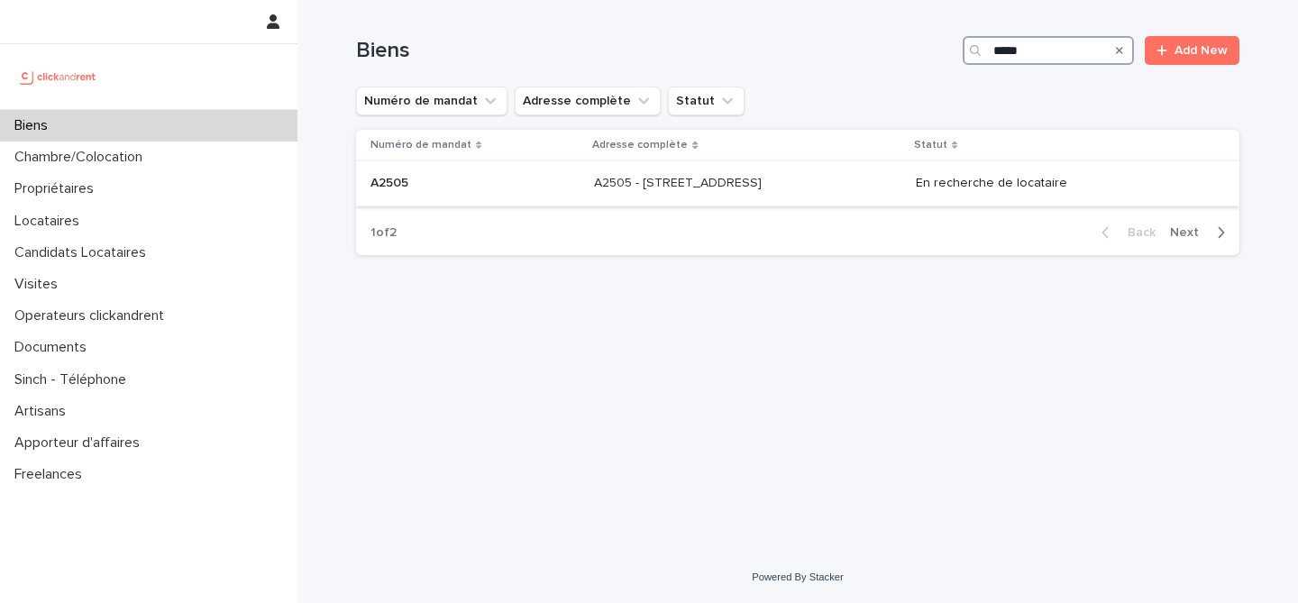
type input "*****"
click at [594, 194] on div "A2505 - 6 impasse Tourneux, Paris 75012 A2505 - 6 impasse Tourneux, Paris 75012" at bounding box center [747, 184] width 307 height 30
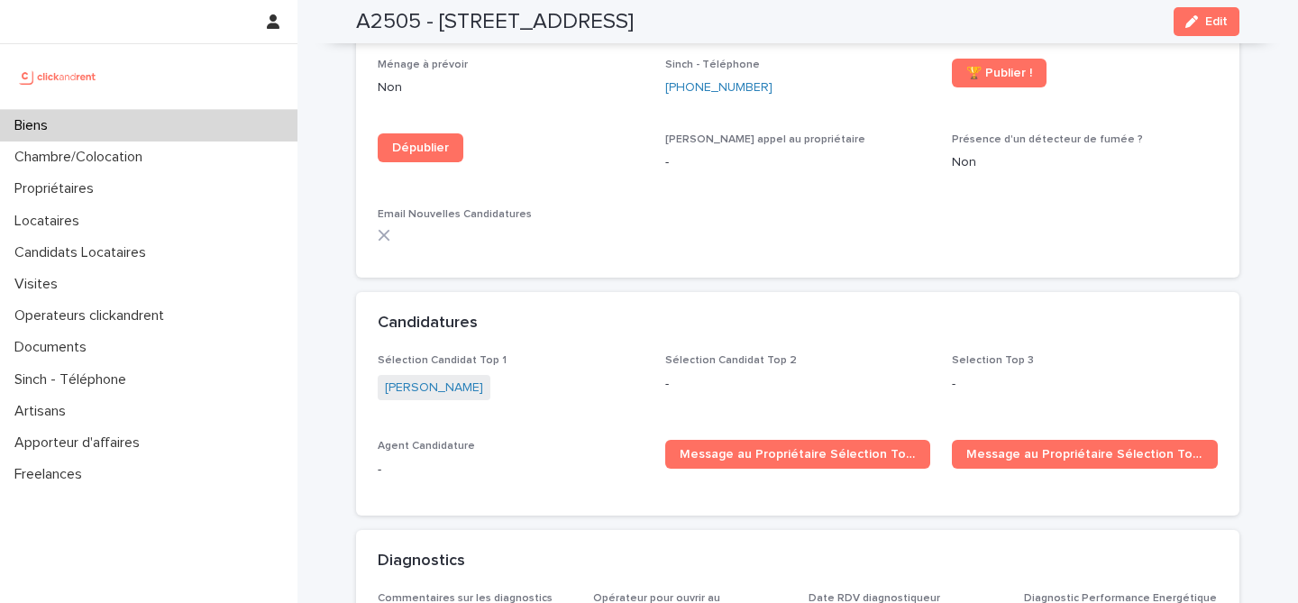
scroll to position [4920, 0]
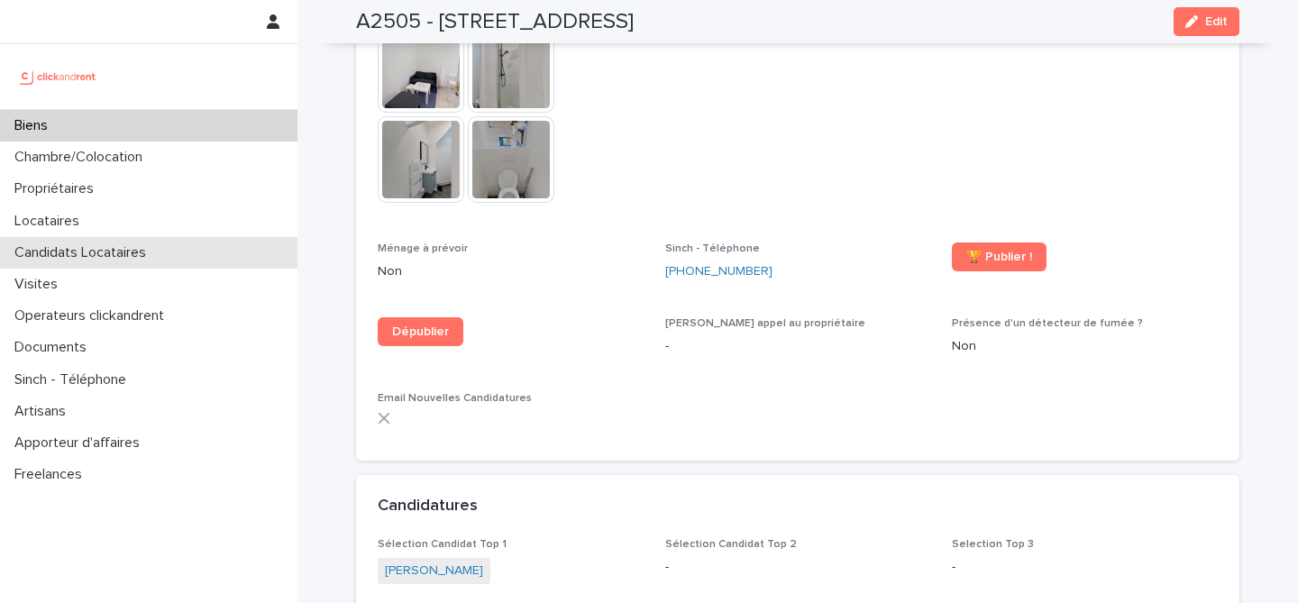
click at [62, 241] on div "Candidats Locataires" at bounding box center [148, 253] width 297 height 32
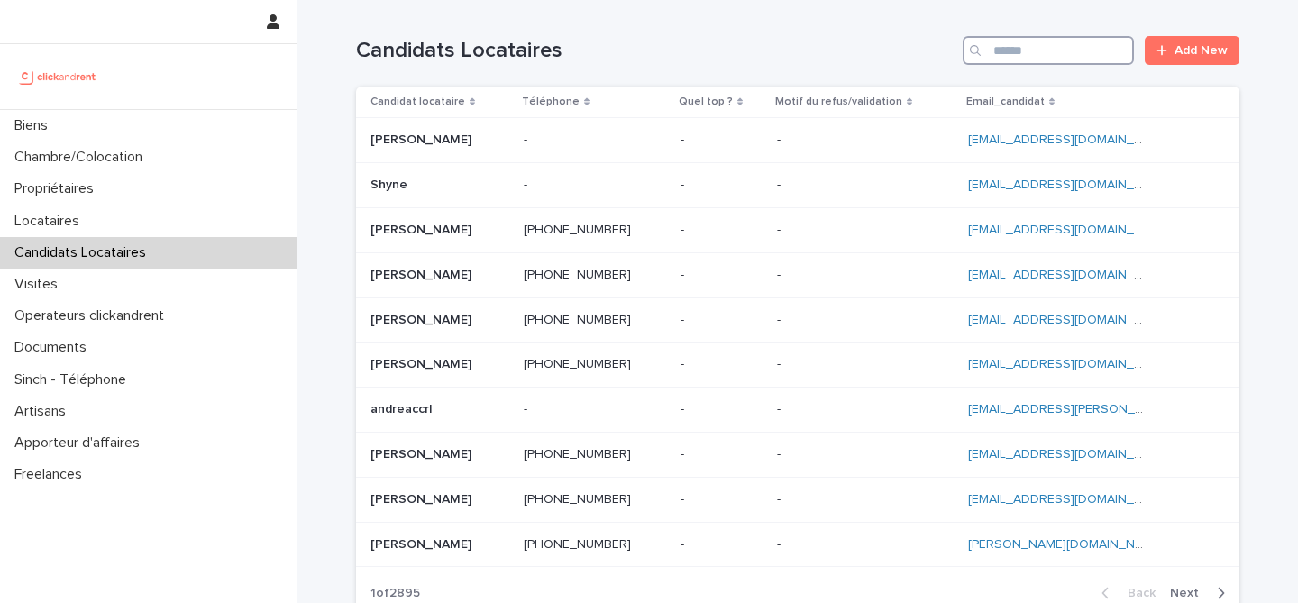
click at [1019, 60] on input "Search" at bounding box center [1048, 50] width 171 height 29
paste input "**********"
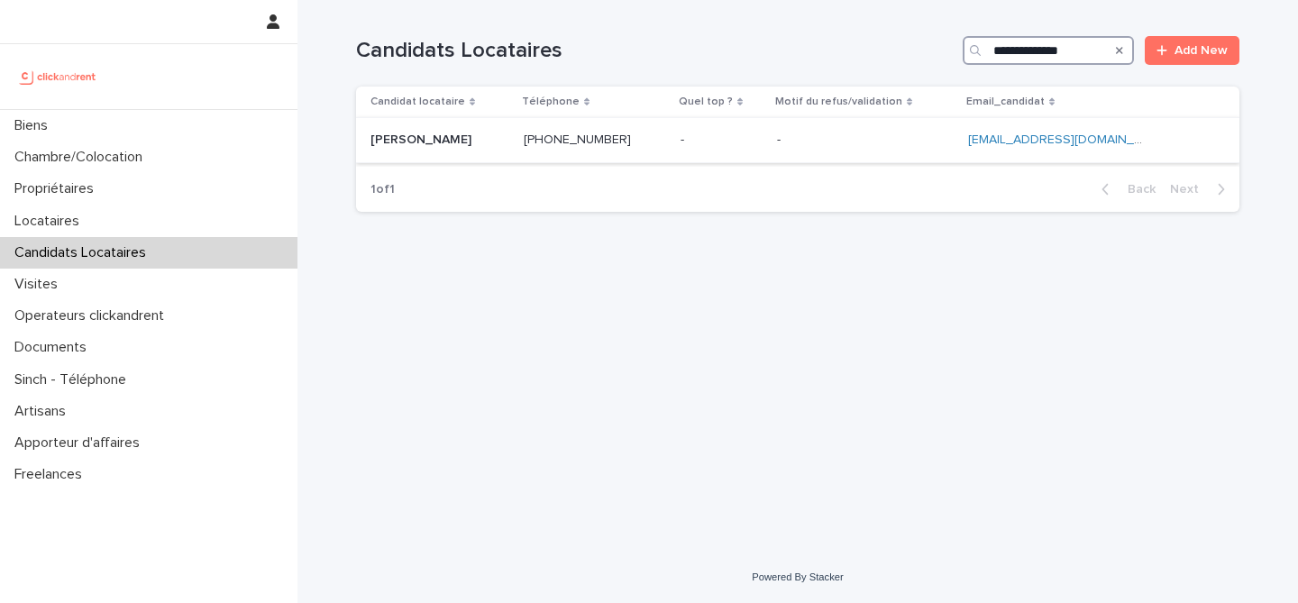
type input "**********"
click at [505, 153] on div "Chaymaa Zoubir Chaymaa Zoubir" at bounding box center [439, 140] width 139 height 30
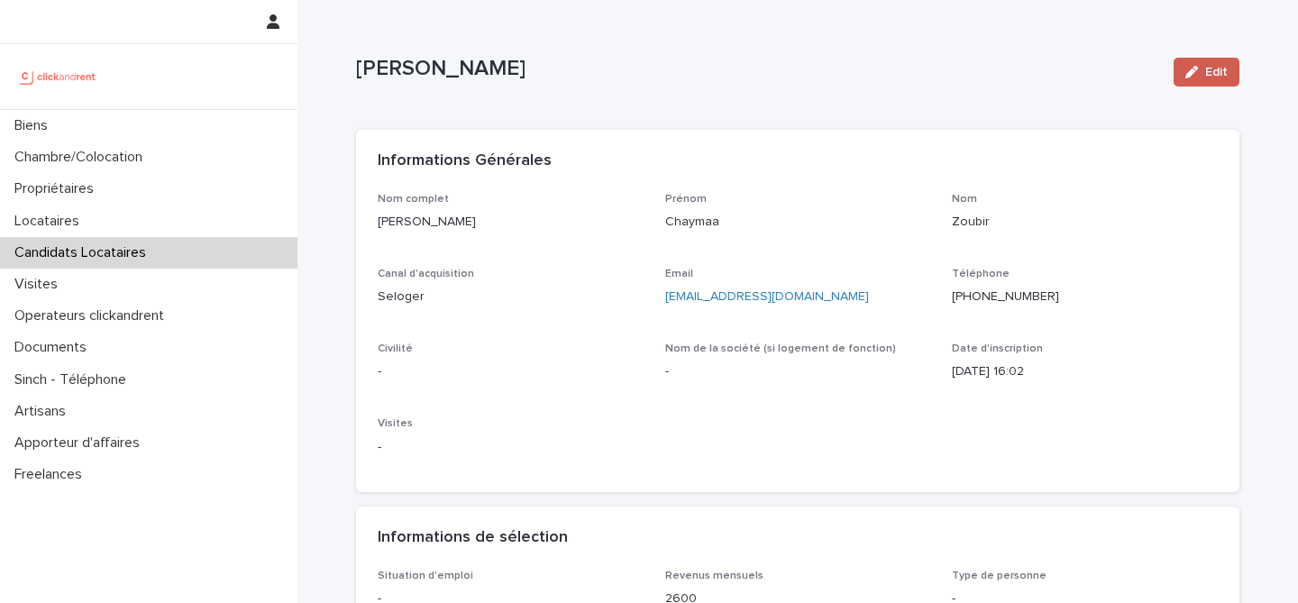
click at [1226, 77] on span "Edit" at bounding box center [1216, 72] width 23 height 13
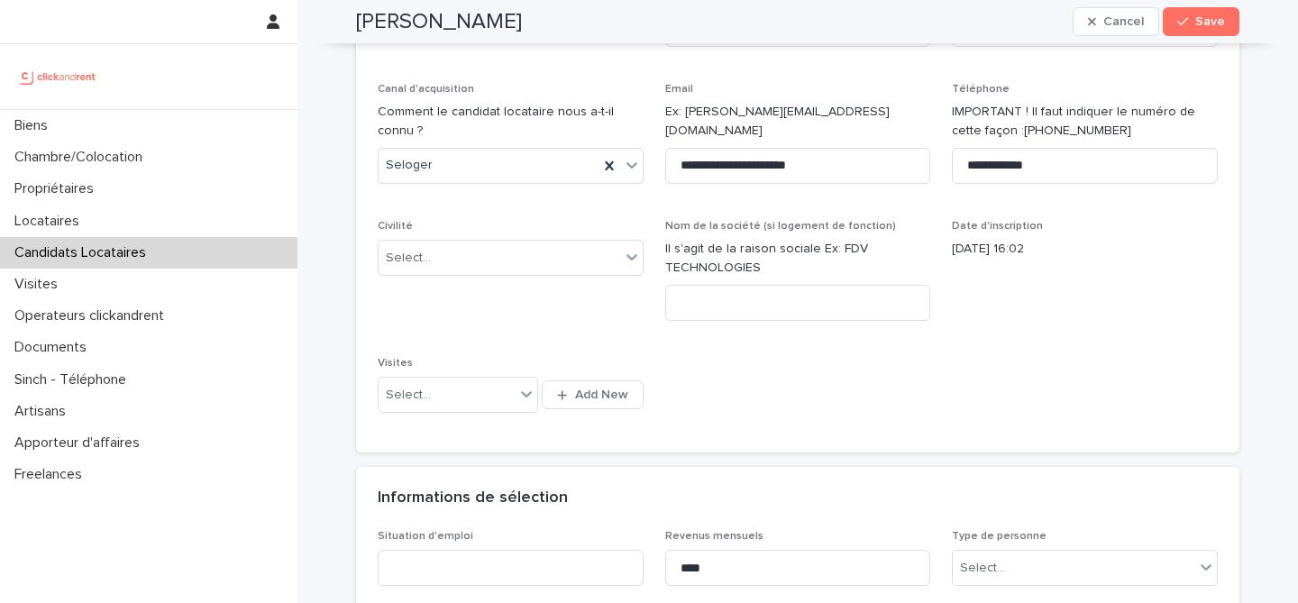
scroll to position [223, 0]
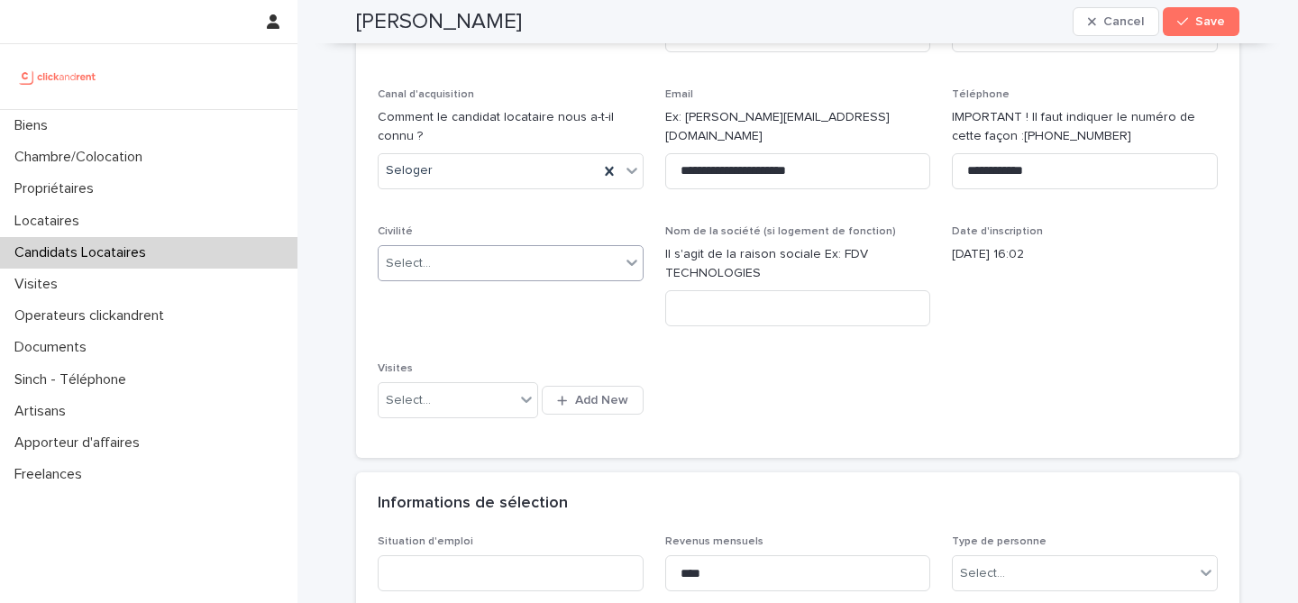
click at [513, 268] on div "Select..." at bounding box center [500, 264] width 242 height 30
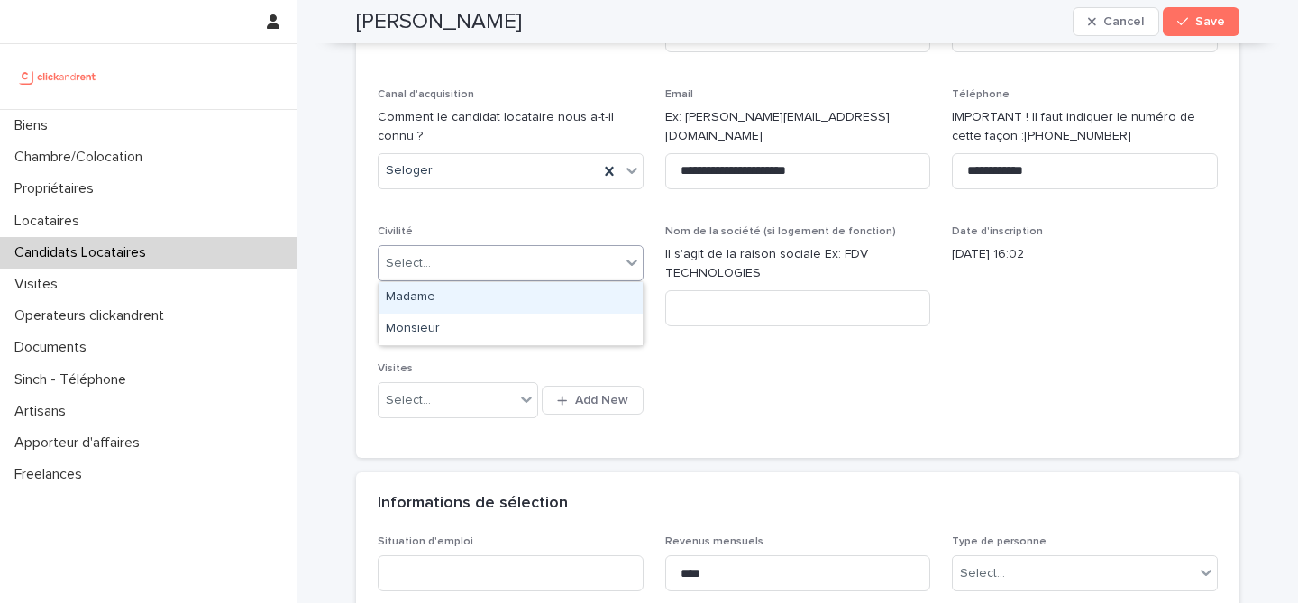
click at [516, 306] on div "Madame" at bounding box center [511, 298] width 264 height 32
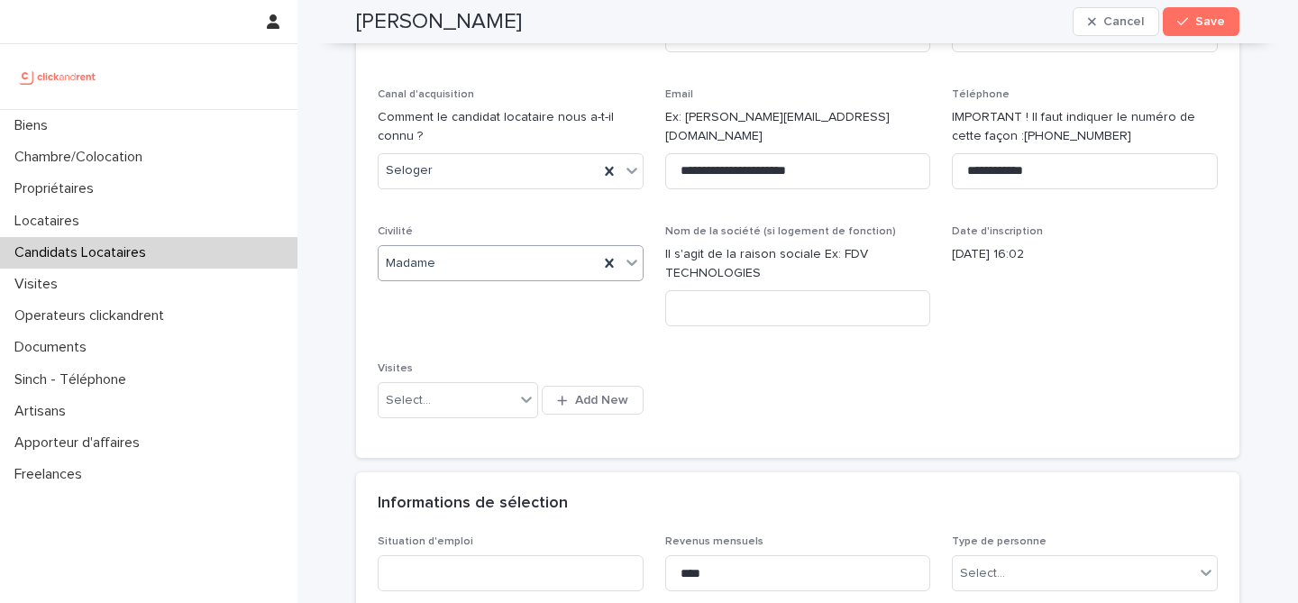
click at [768, 368] on div "**********" at bounding box center [798, 203] width 840 height 467
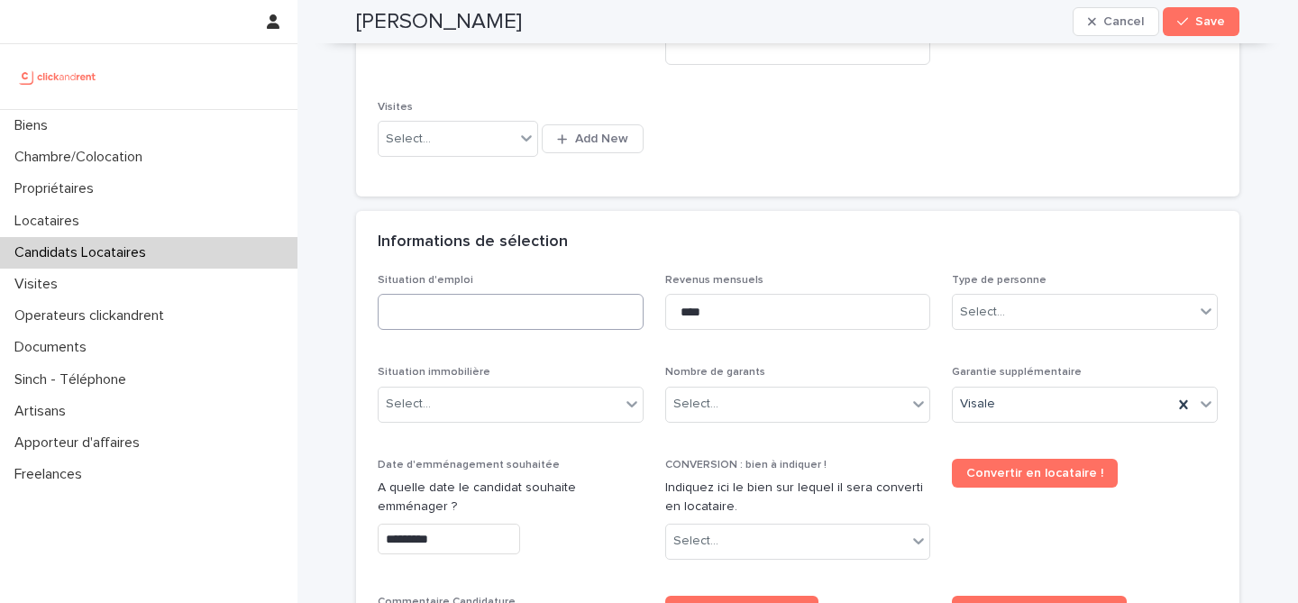
scroll to position [506, 0]
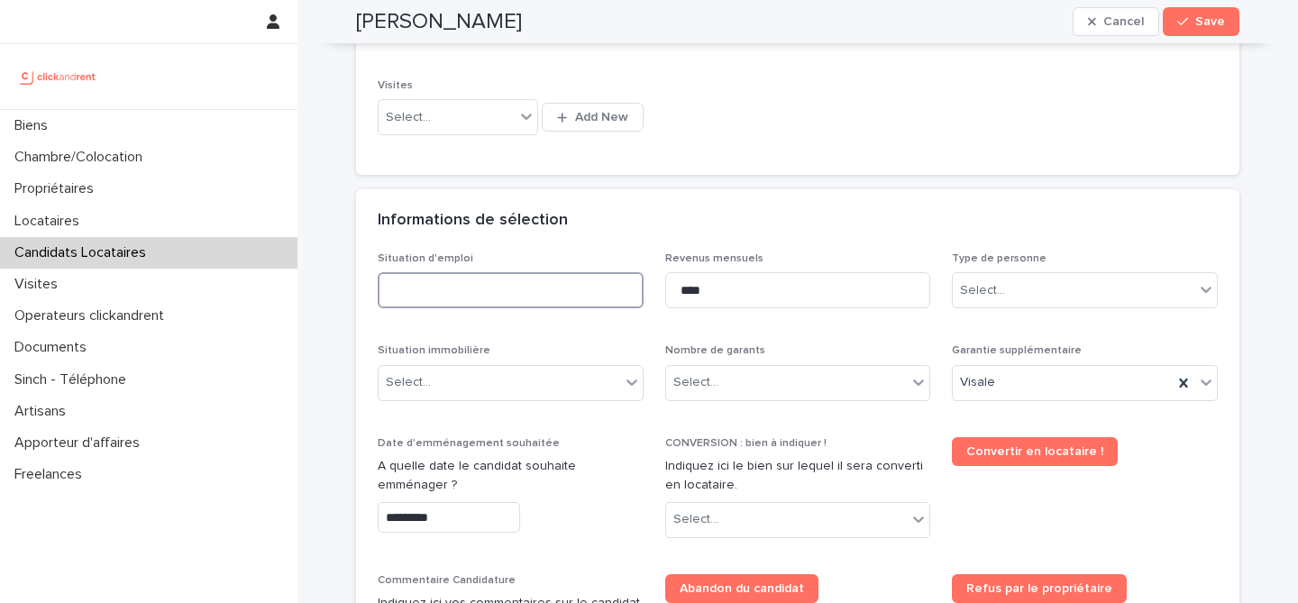
click at [528, 291] on input at bounding box center [511, 290] width 266 height 36
type input "*******"
click at [658, 219] on div "Informations de sélection" at bounding box center [794, 221] width 833 height 20
click at [1009, 288] on div "Select..." at bounding box center [1074, 291] width 242 height 30
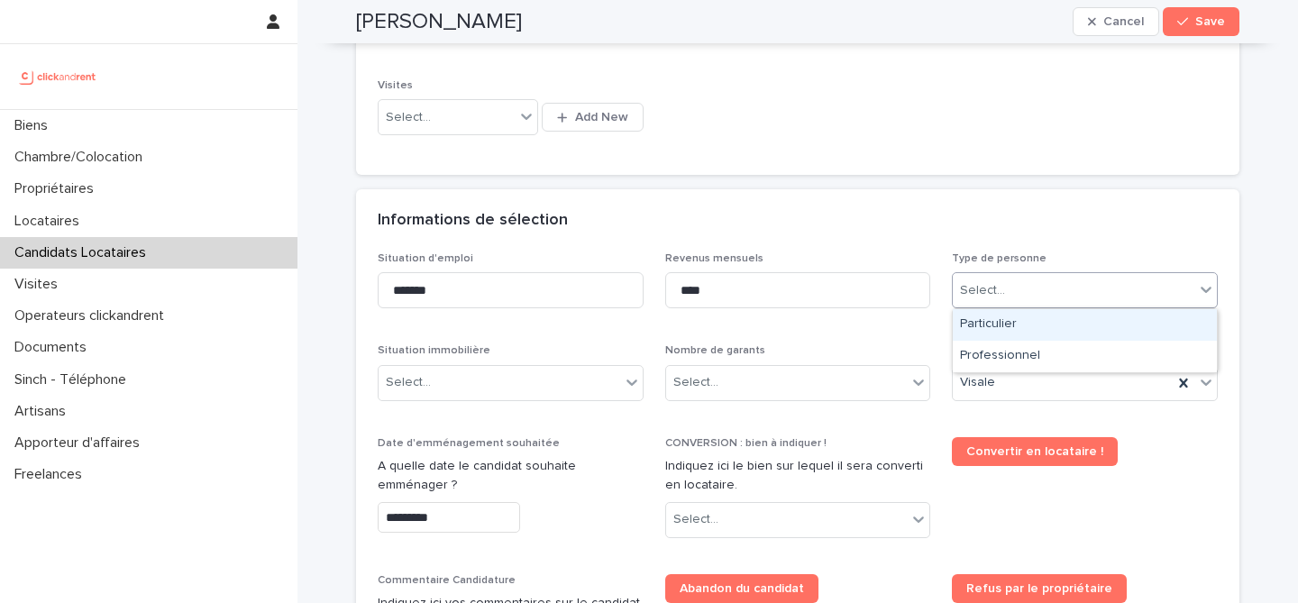
click at [1029, 325] on div "Particulier" at bounding box center [1085, 325] width 264 height 32
click at [1001, 231] on div "Informations de sélection" at bounding box center [797, 220] width 883 height 63
click at [811, 383] on div "Select..." at bounding box center [787, 383] width 242 height 30
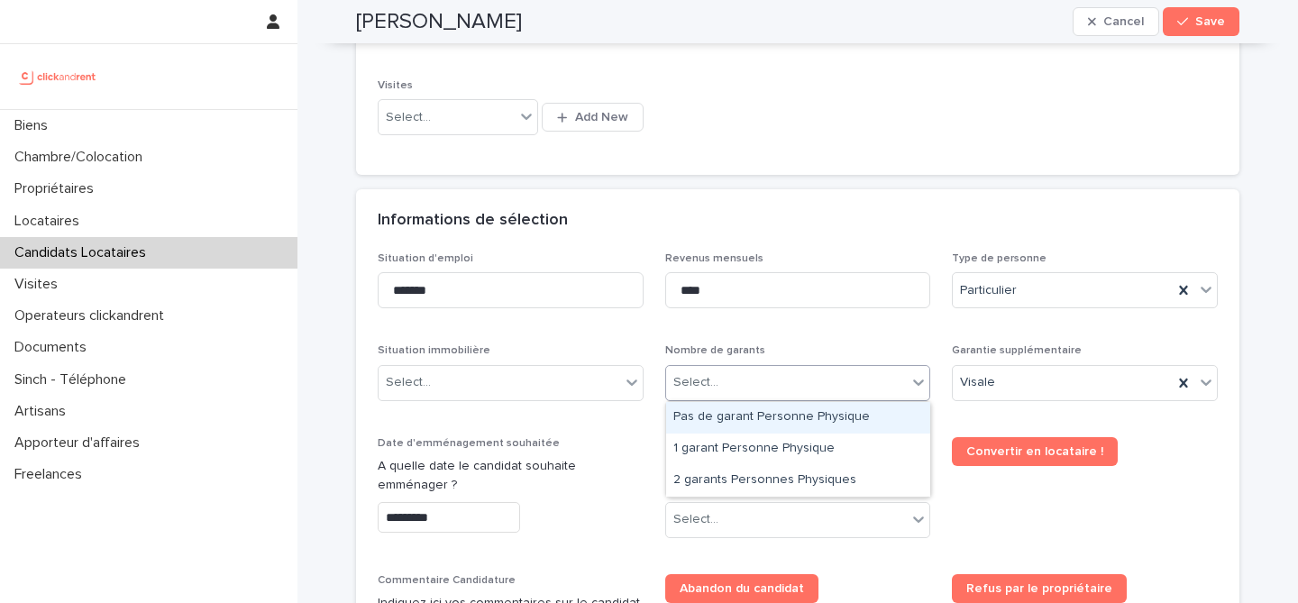
click at [700, 416] on div "Pas de garant Personne Physique" at bounding box center [798, 418] width 264 height 32
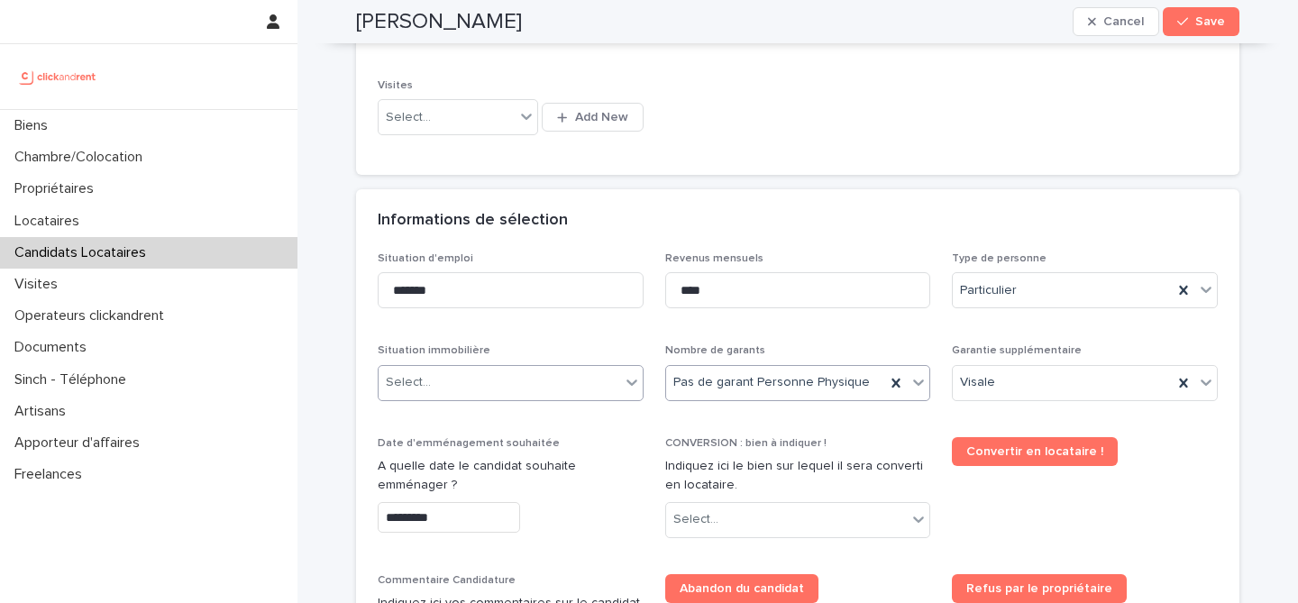
click at [576, 380] on div "Select..." at bounding box center [500, 383] width 242 height 30
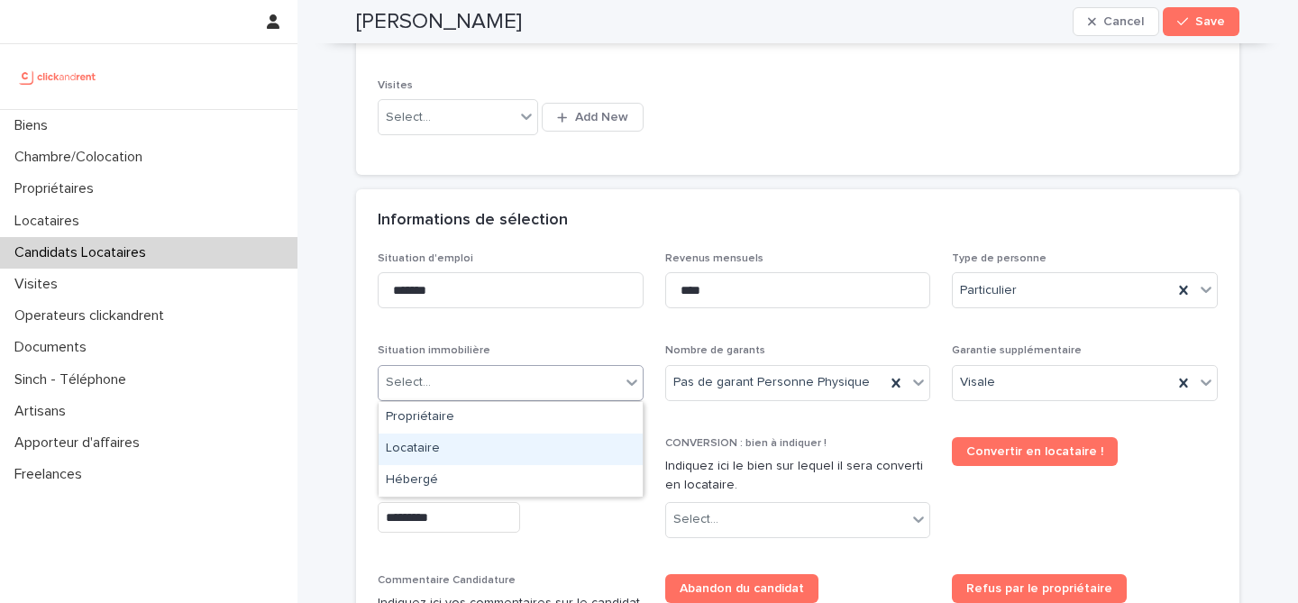
click at [567, 443] on div "Locataire" at bounding box center [511, 450] width 264 height 32
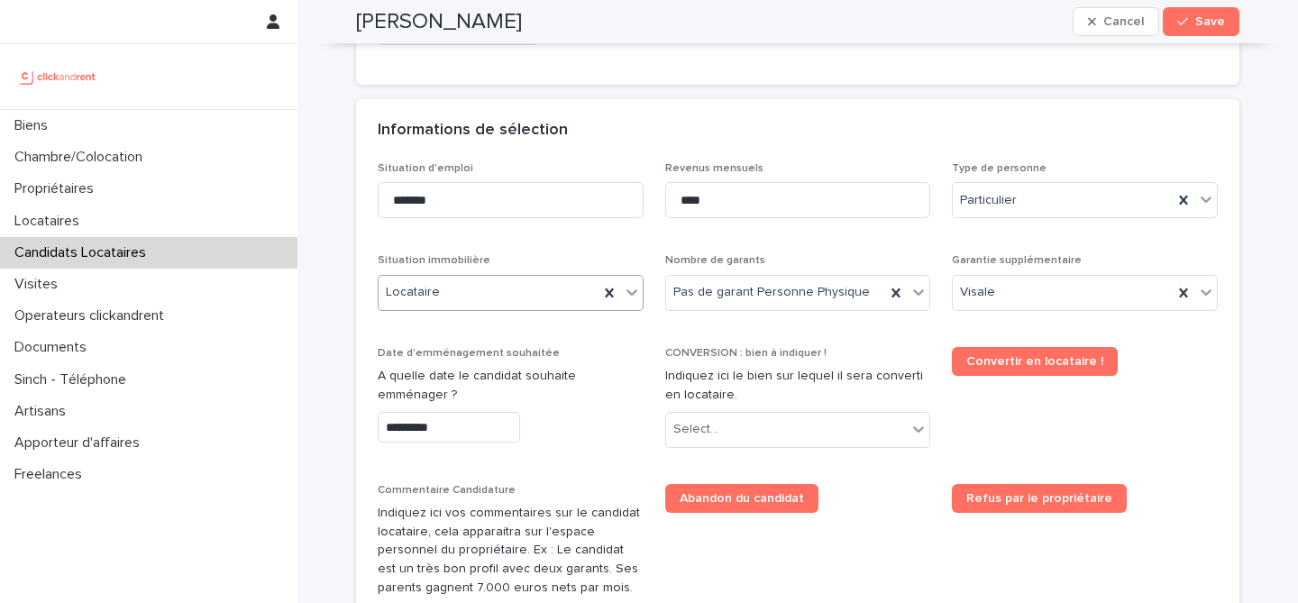
scroll to position [649, 0]
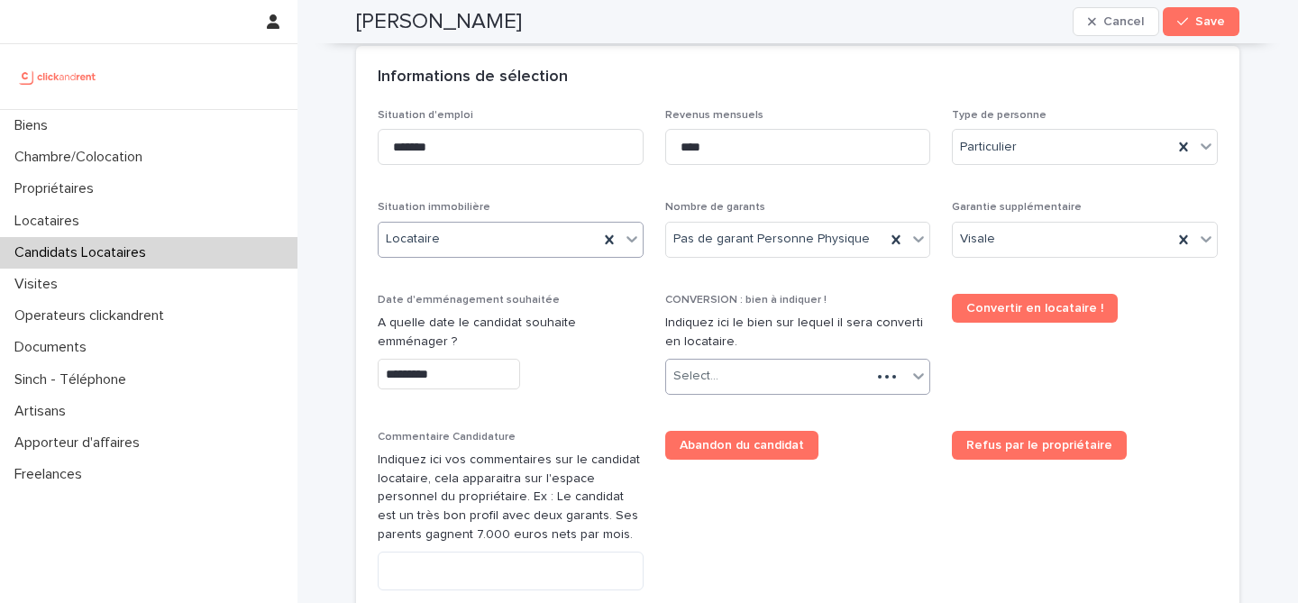
click at [806, 377] on div "Select..." at bounding box center [769, 376] width 206 height 30
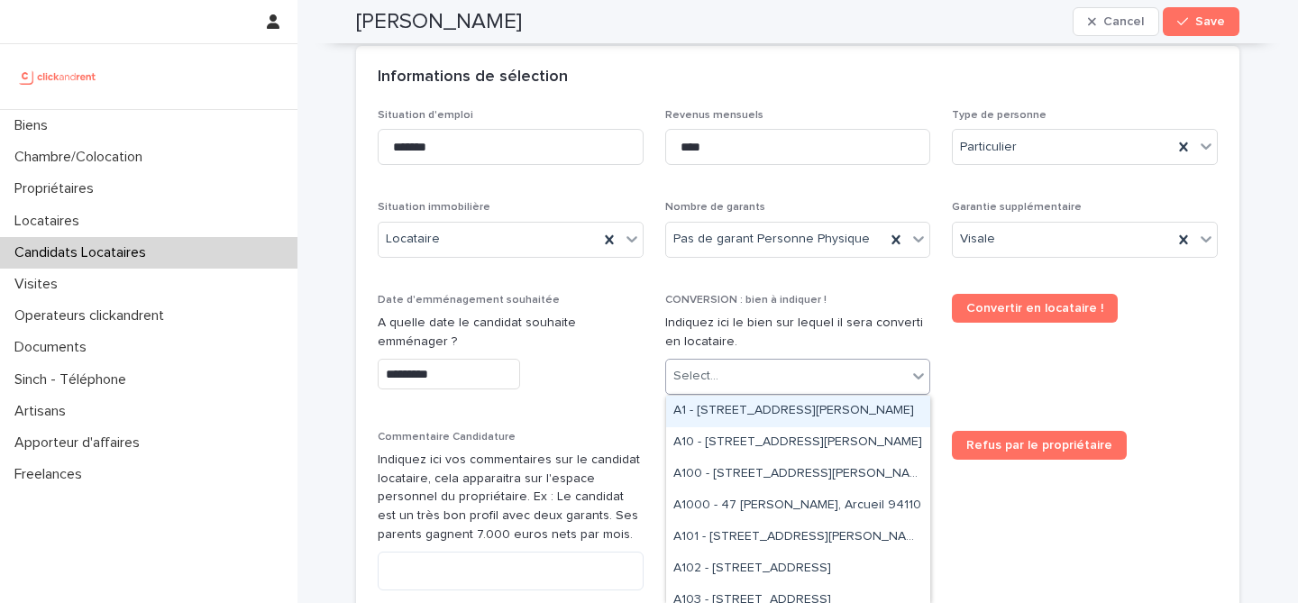
paste input "*****"
type input "*****"
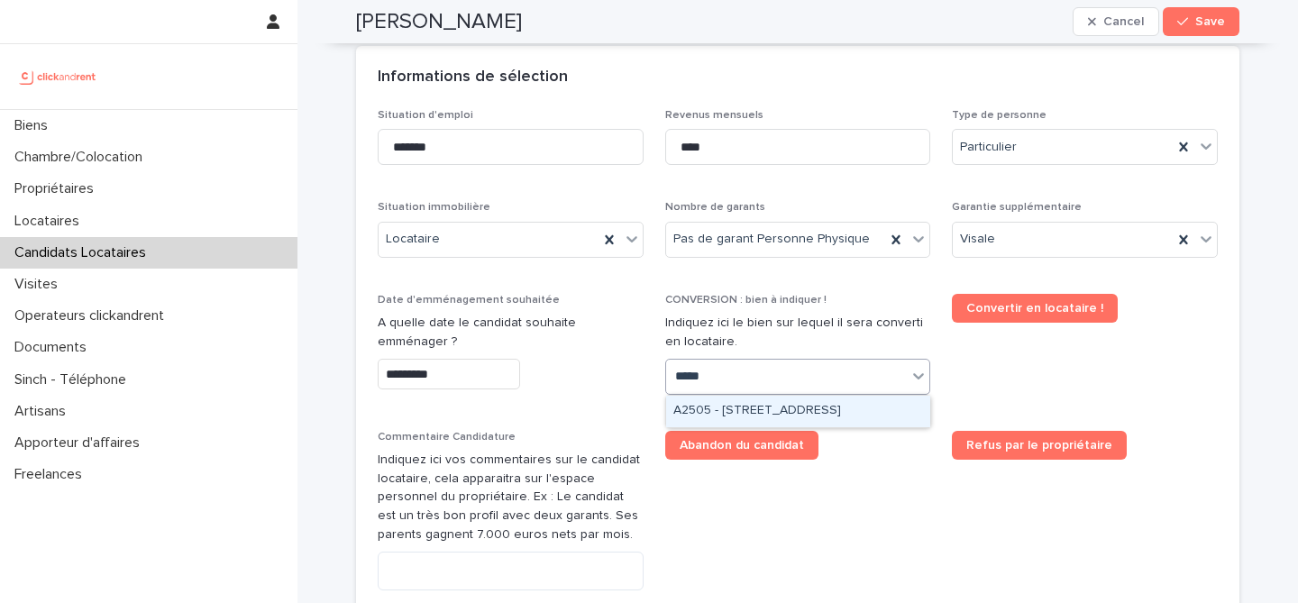
click at [838, 414] on div "A2505 - 6 impasse Tourneux, Paris 75012" at bounding box center [798, 412] width 264 height 32
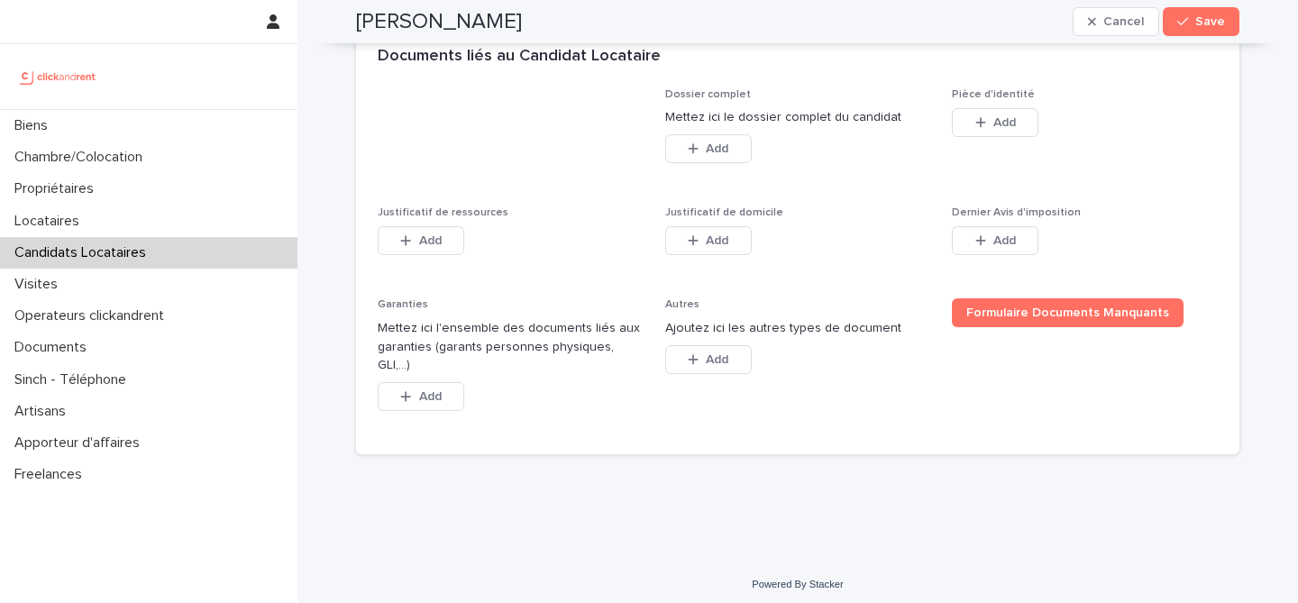
scroll to position [1380, 0]
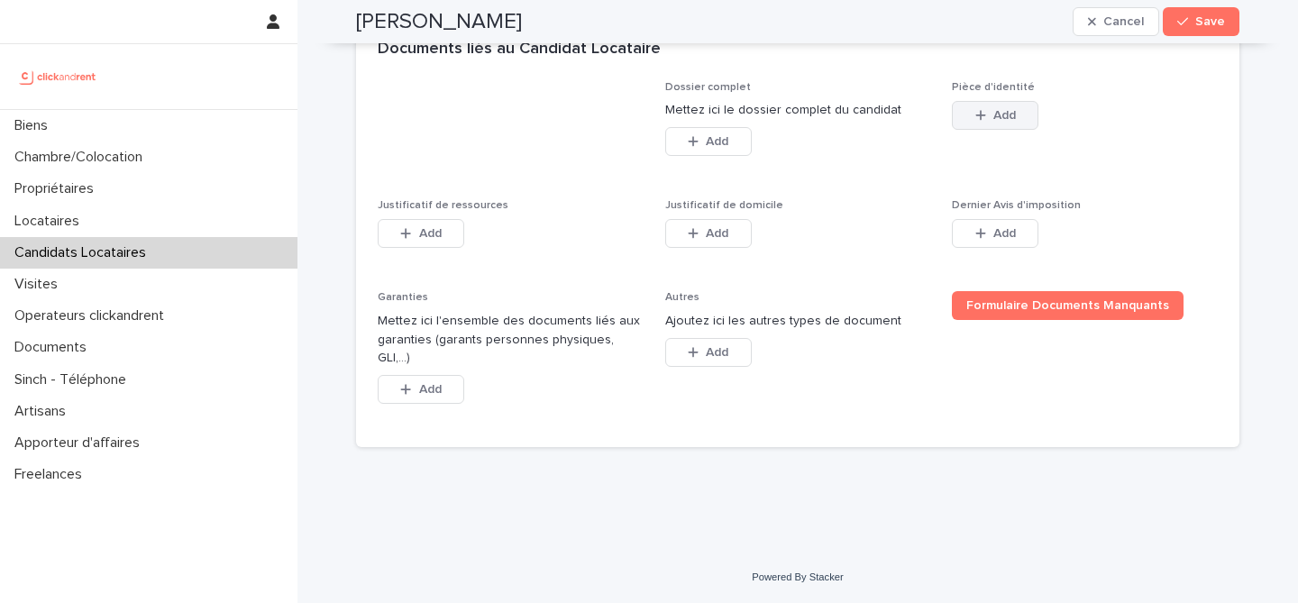
click at [1001, 122] on span "Add" at bounding box center [1004, 115] width 23 height 13
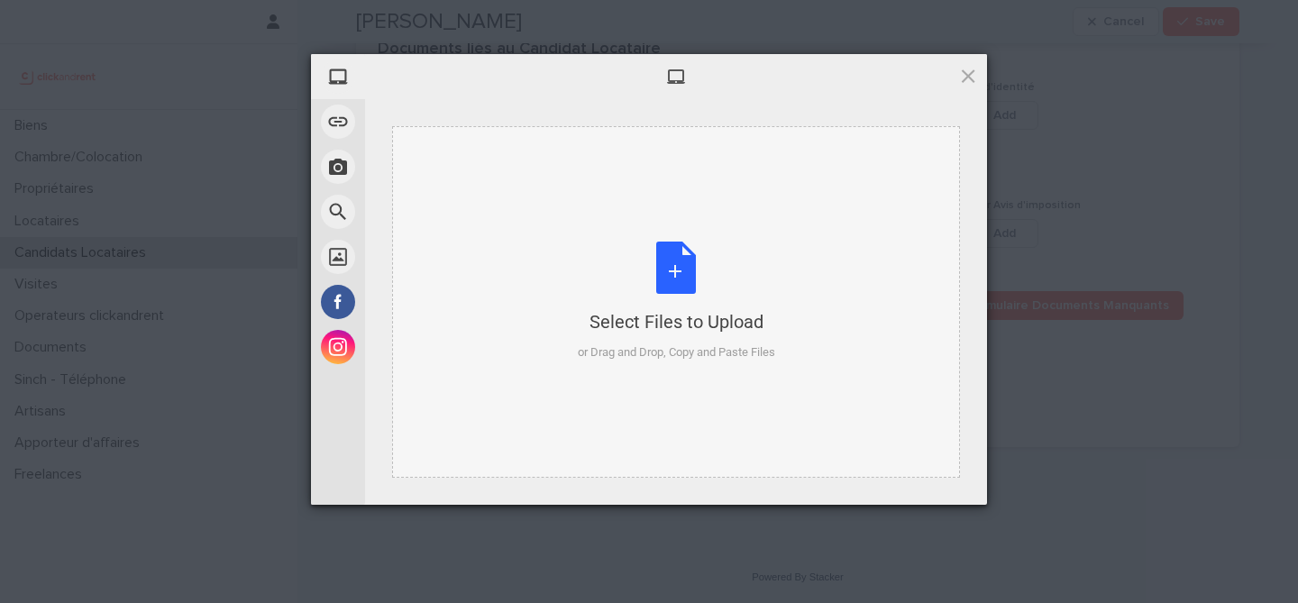
click at [691, 270] on div "Select Files to Upload or Drag and Drop, Copy and Paste Files" at bounding box center [676, 302] width 197 height 120
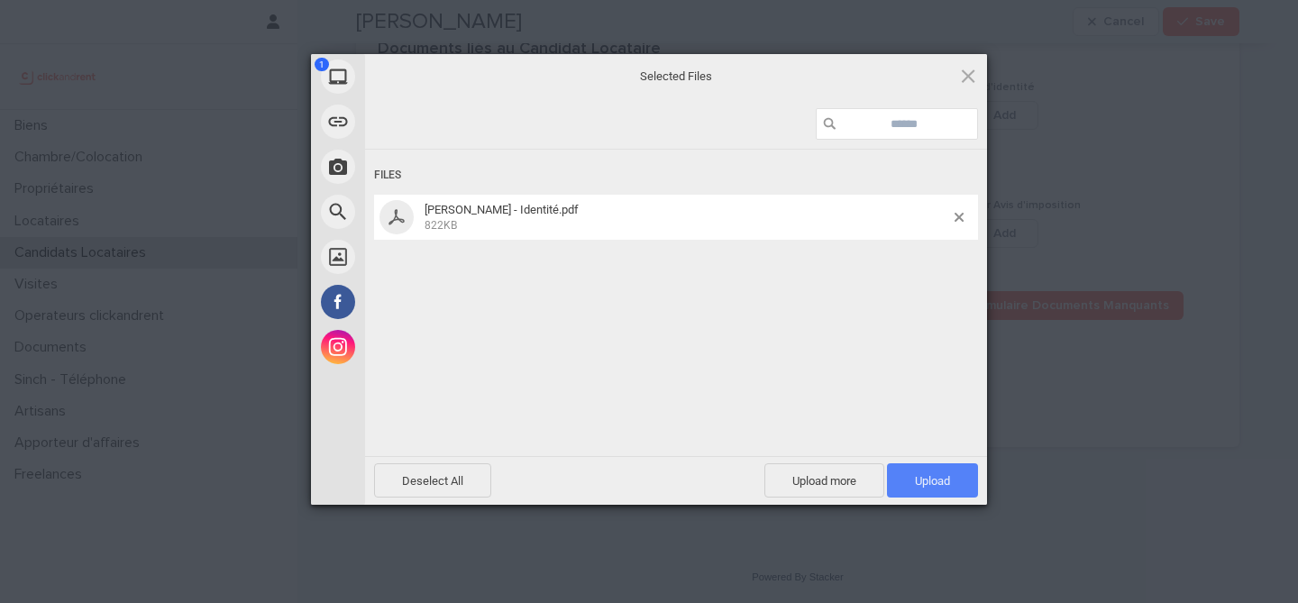
click at [919, 463] on span "Upload 1" at bounding box center [932, 480] width 91 height 34
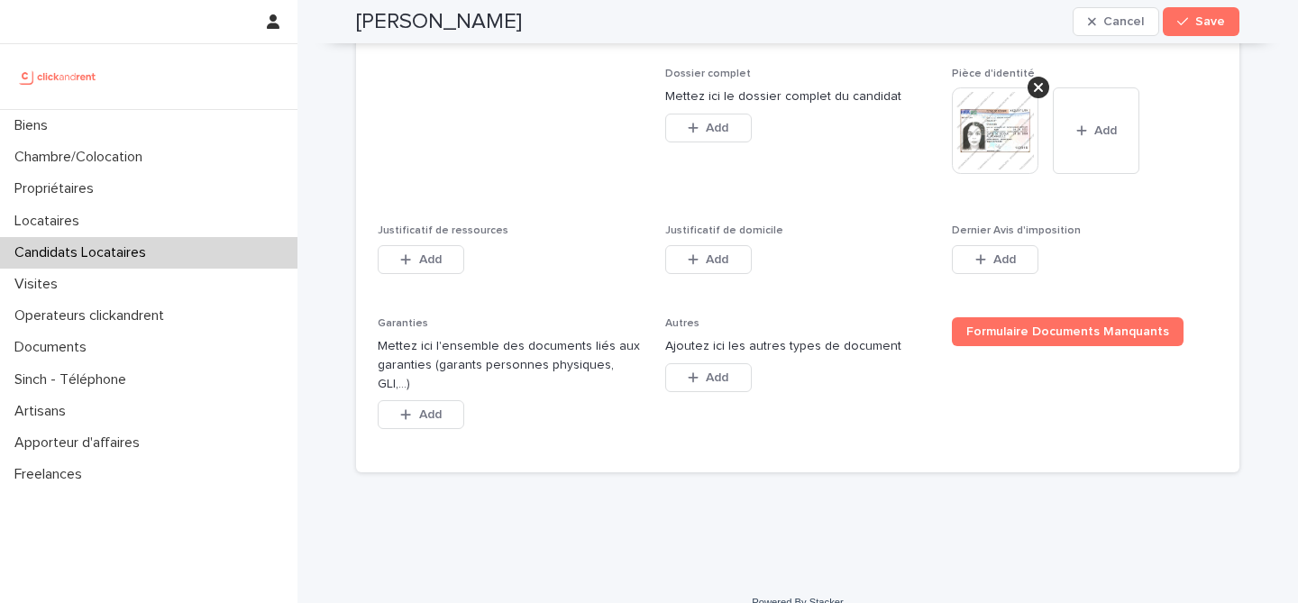
click at [466, 281] on div "This file cannot be opened Download File Add" at bounding box center [511, 263] width 266 height 36
click at [456, 274] on button "Add" at bounding box center [421, 259] width 87 height 29
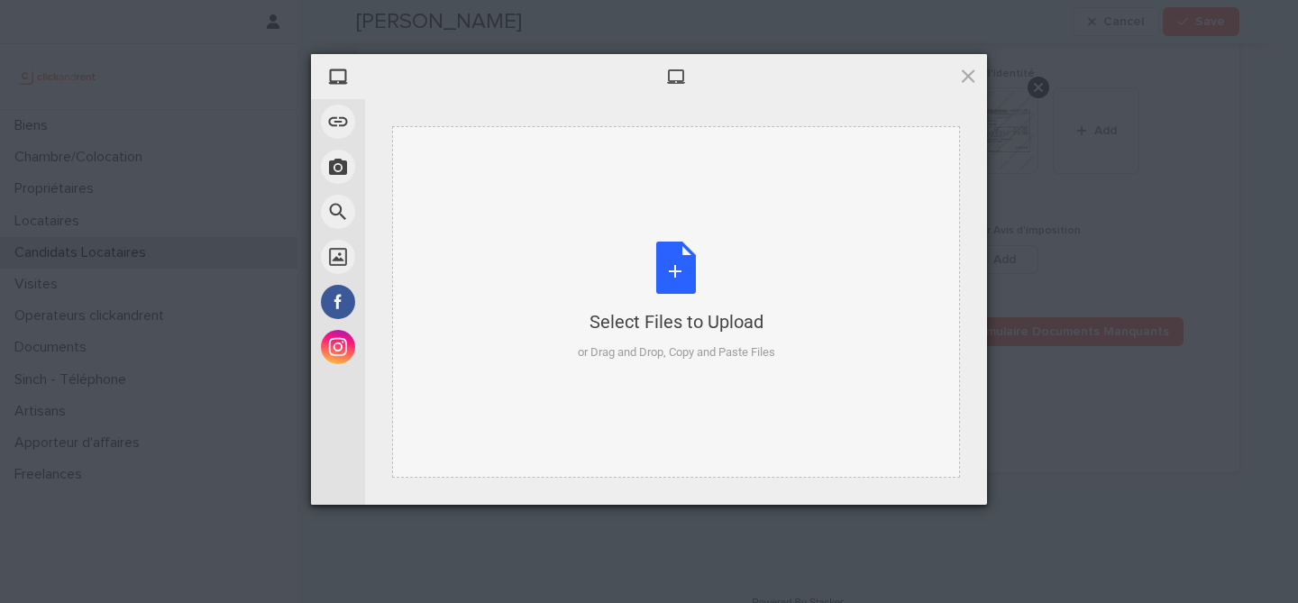
click at [672, 248] on div "Select Files to Upload or Drag and Drop, Copy and Paste Files" at bounding box center [676, 302] width 197 height 120
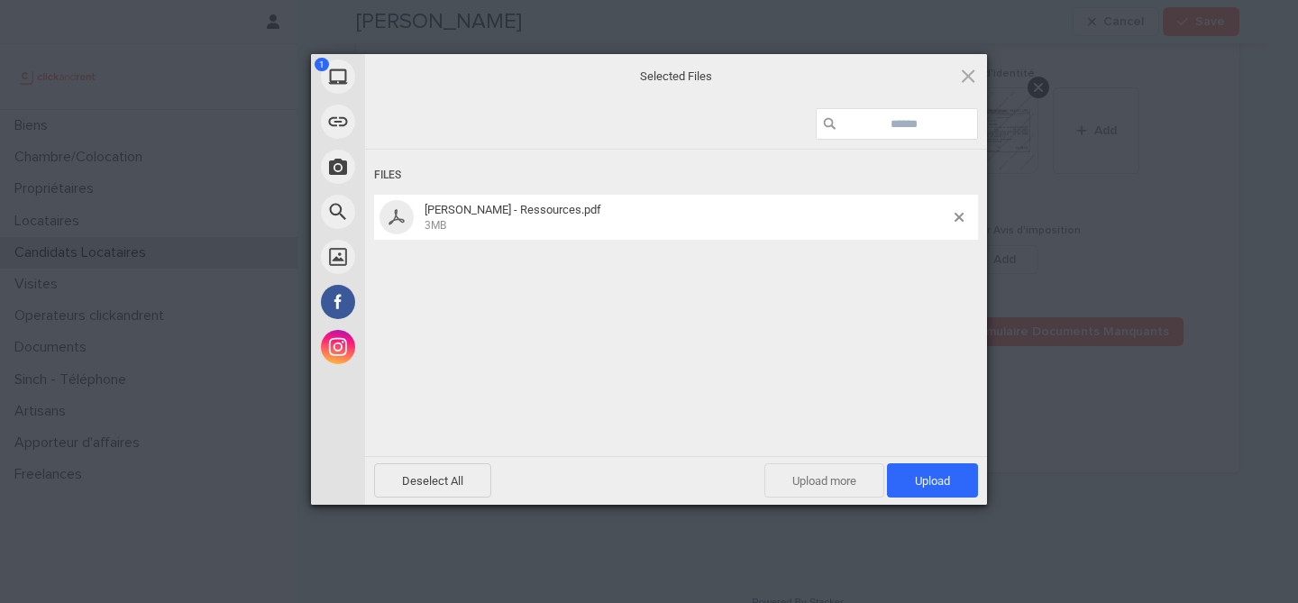
click at [855, 485] on span "Upload more" at bounding box center [824, 480] width 120 height 34
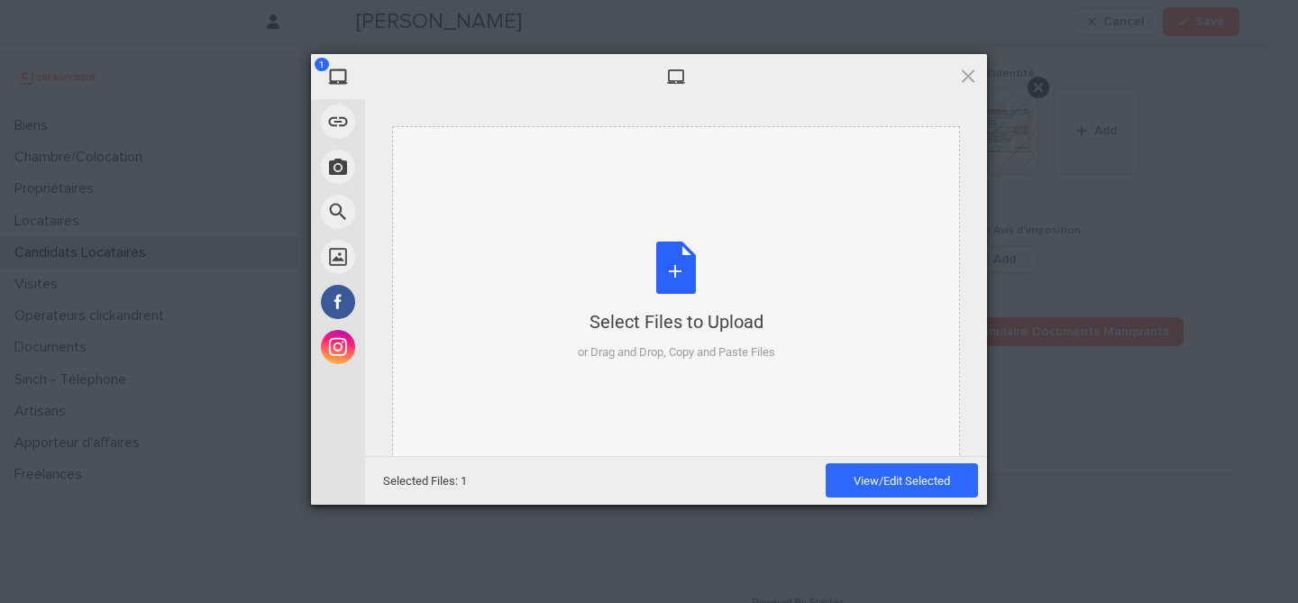
click at [695, 226] on div "Select Files to Upload or Drag and Drop, Copy and Paste Files" at bounding box center [676, 302] width 568 height 352
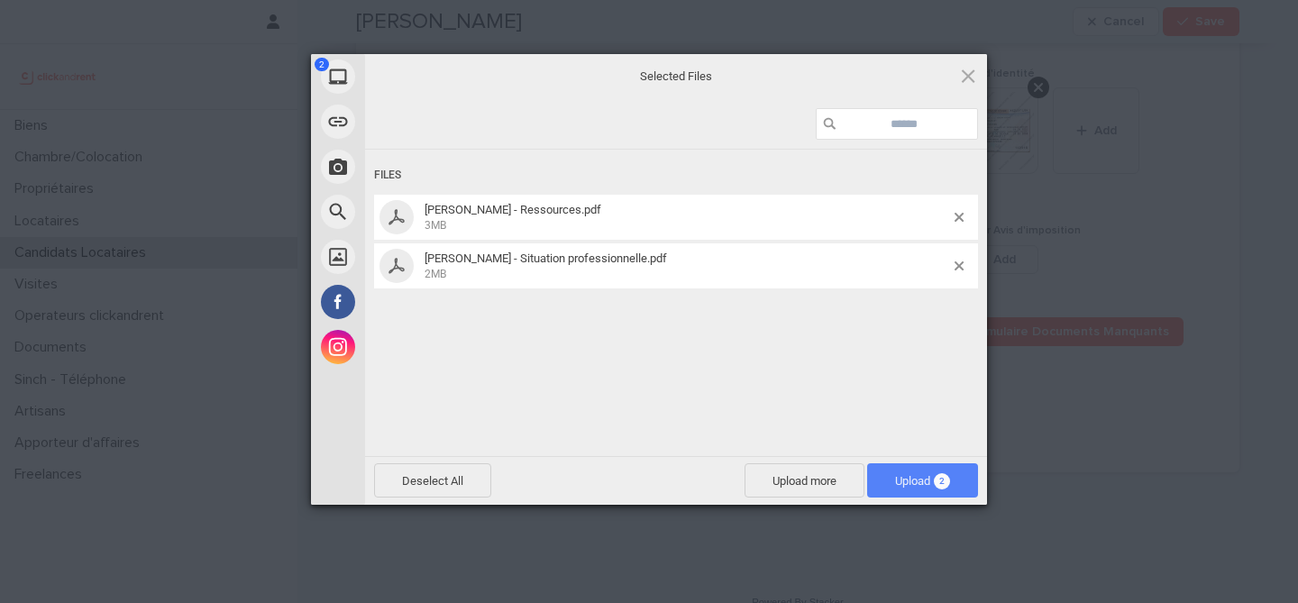
click at [932, 469] on span "Upload 2" at bounding box center [922, 480] width 111 height 34
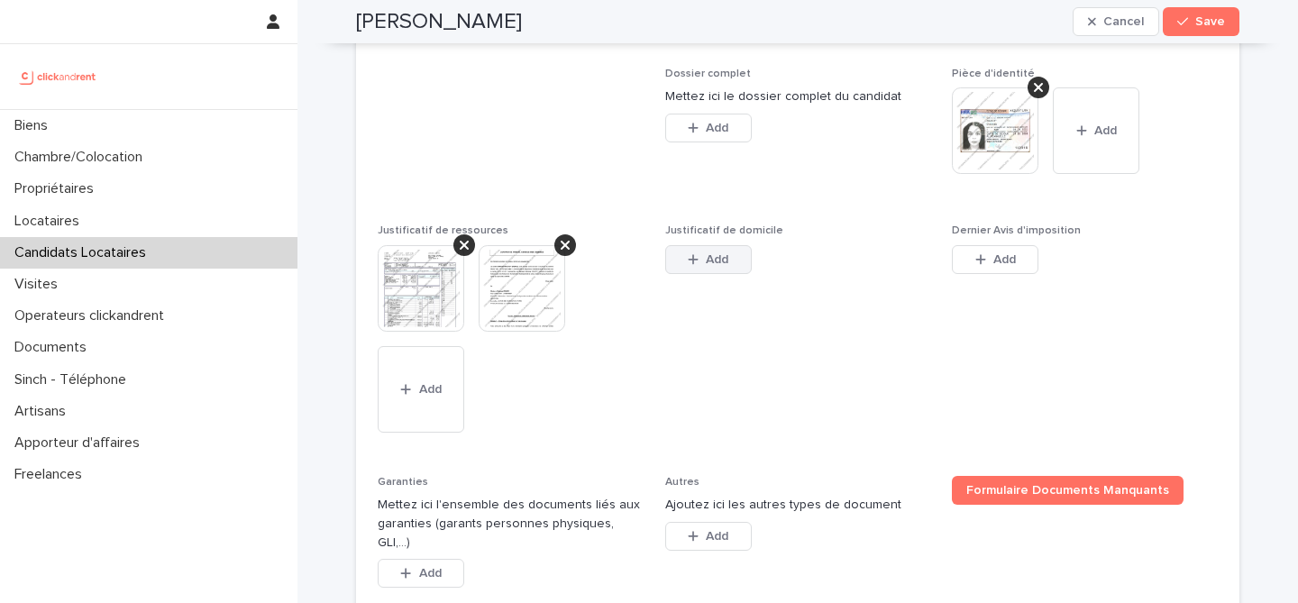
click at [680, 274] on button "Add" at bounding box center [708, 259] width 87 height 29
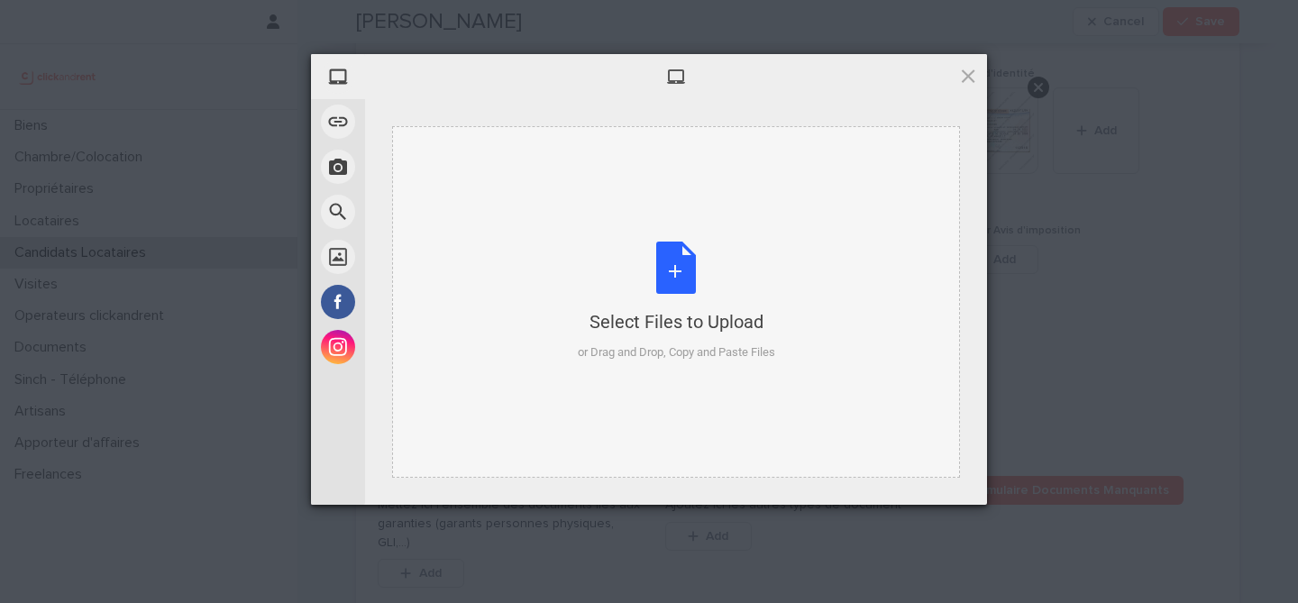
click at [666, 265] on div "Select Files to Upload or Drag and Drop, Copy and Paste Files" at bounding box center [676, 302] width 197 height 120
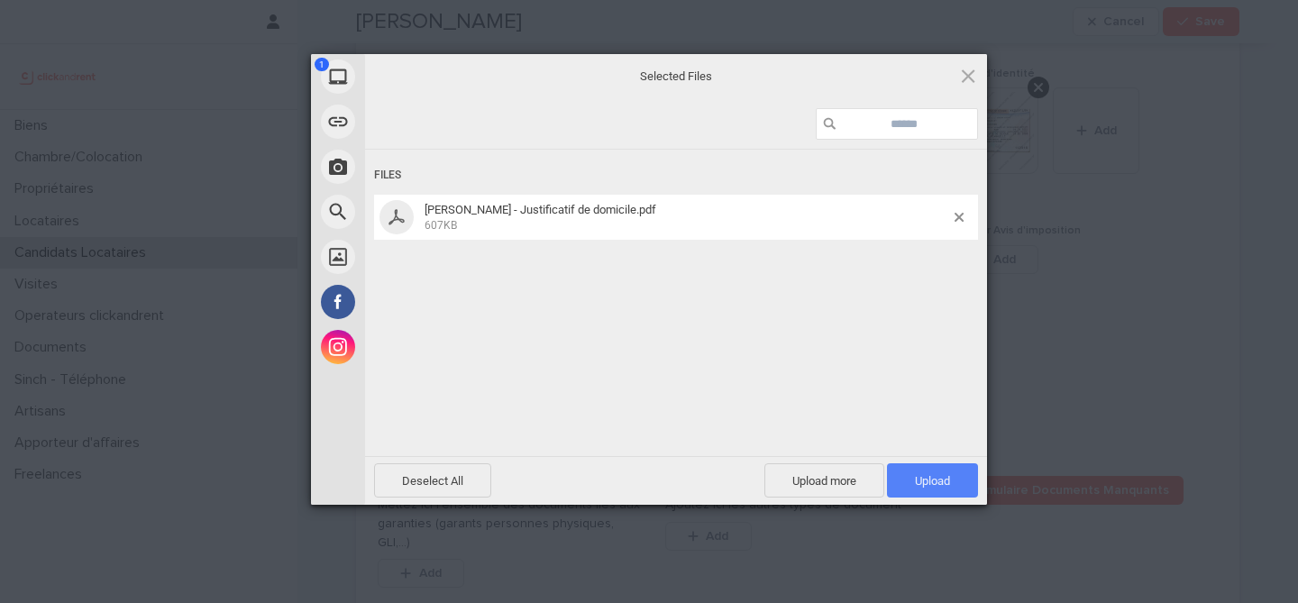
click at [949, 474] on span "Upload 1" at bounding box center [932, 481] width 35 height 14
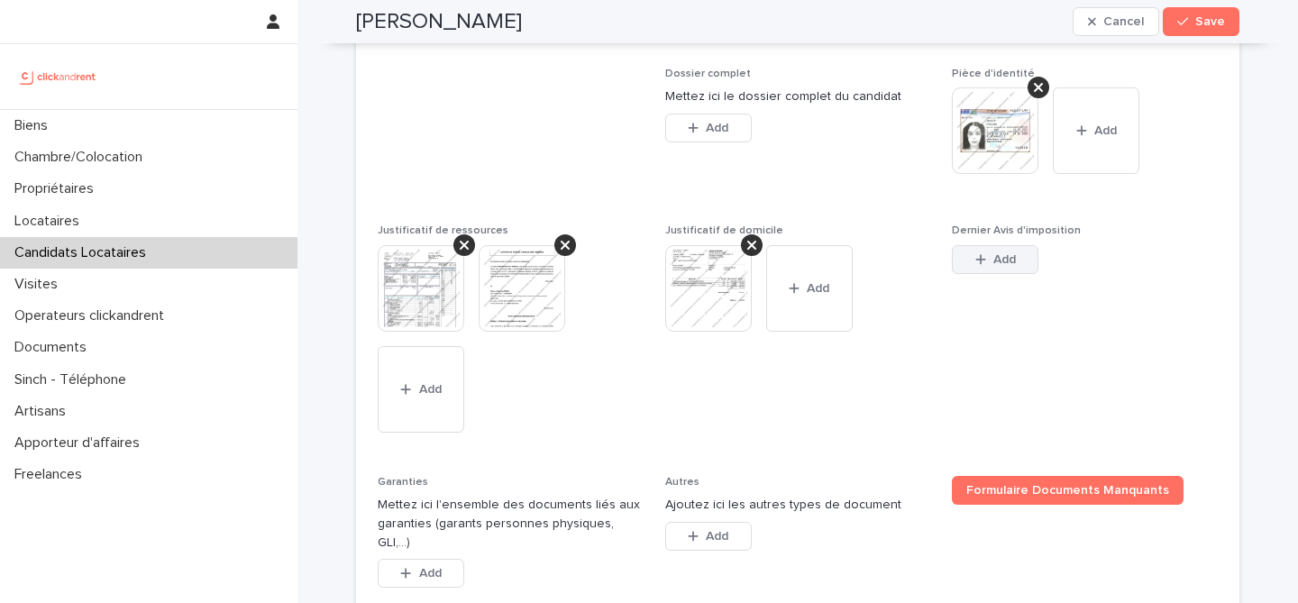
click at [1013, 266] on span "Add" at bounding box center [1004, 259] width 23 height 13
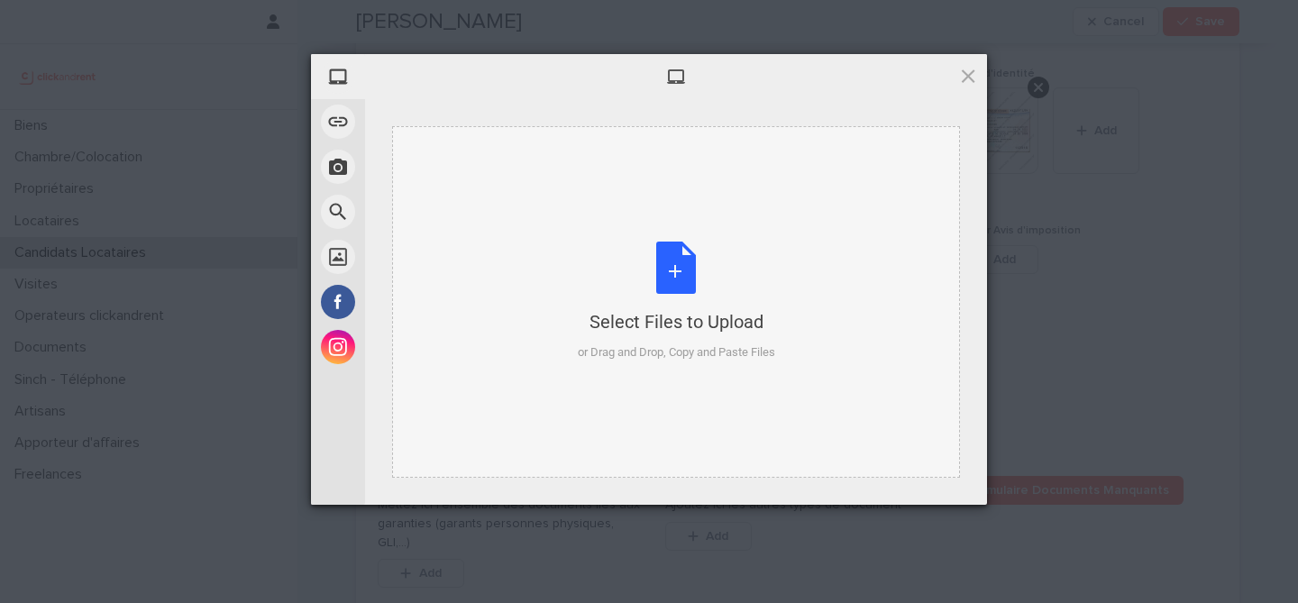
click at [673, 264] on div "Select Files to Upload or Drag and Drop, Copy and Paste Files" at bounding box center [676, 302] width 197 height 120
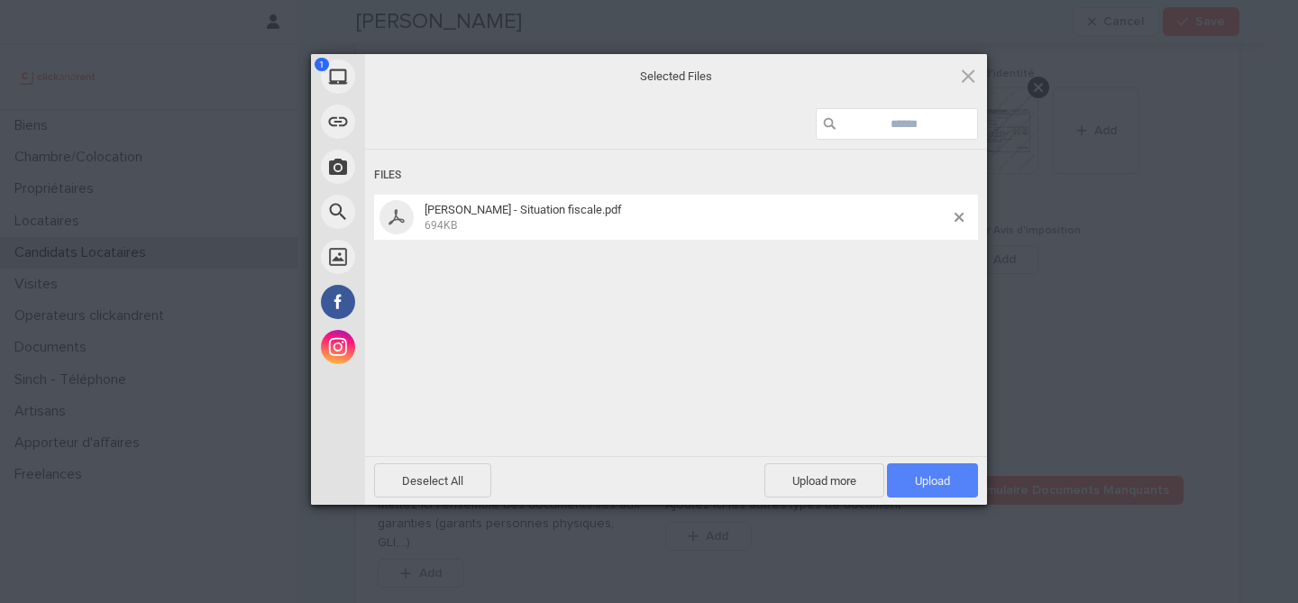
click at [927, 474] on span "Upload 1" at bounding box center [932, 481] width 35 height 14
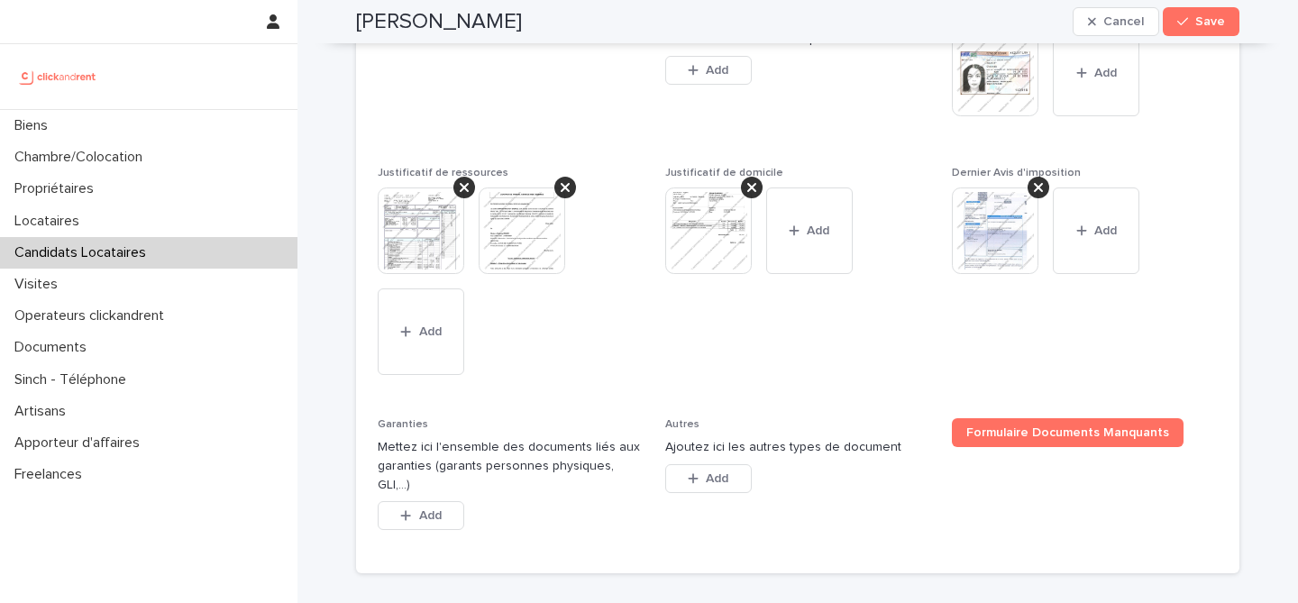
scroll to position [1578, 0]
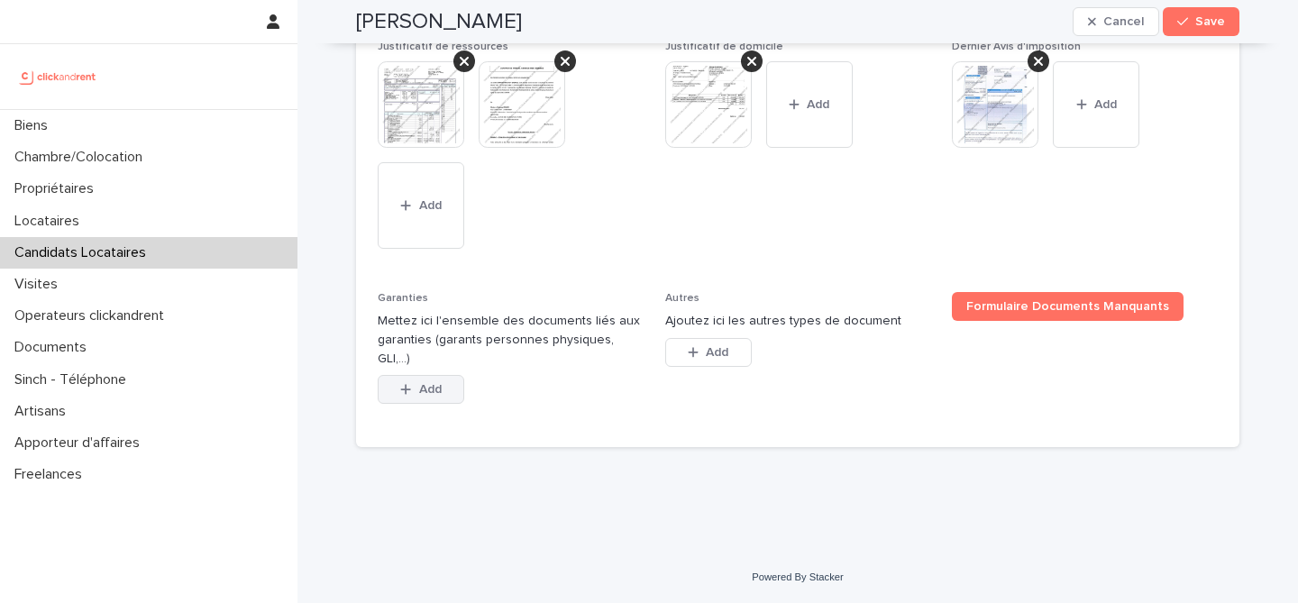
click at [406, 385] on icon "button" at bounding box center [406, 390] width 10 height 10
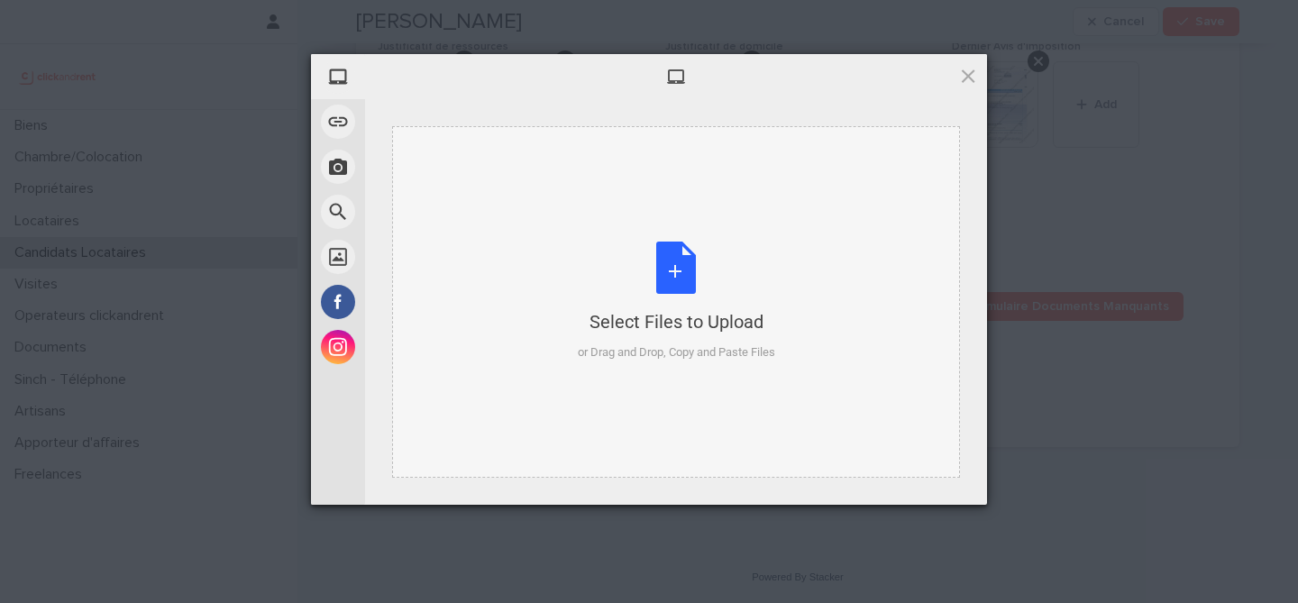
click at [668, 270] on div "Select Files to Upload or Drag and Drop, Copy and Paste Files" at bounding box center [676, 302] width 197 height 120
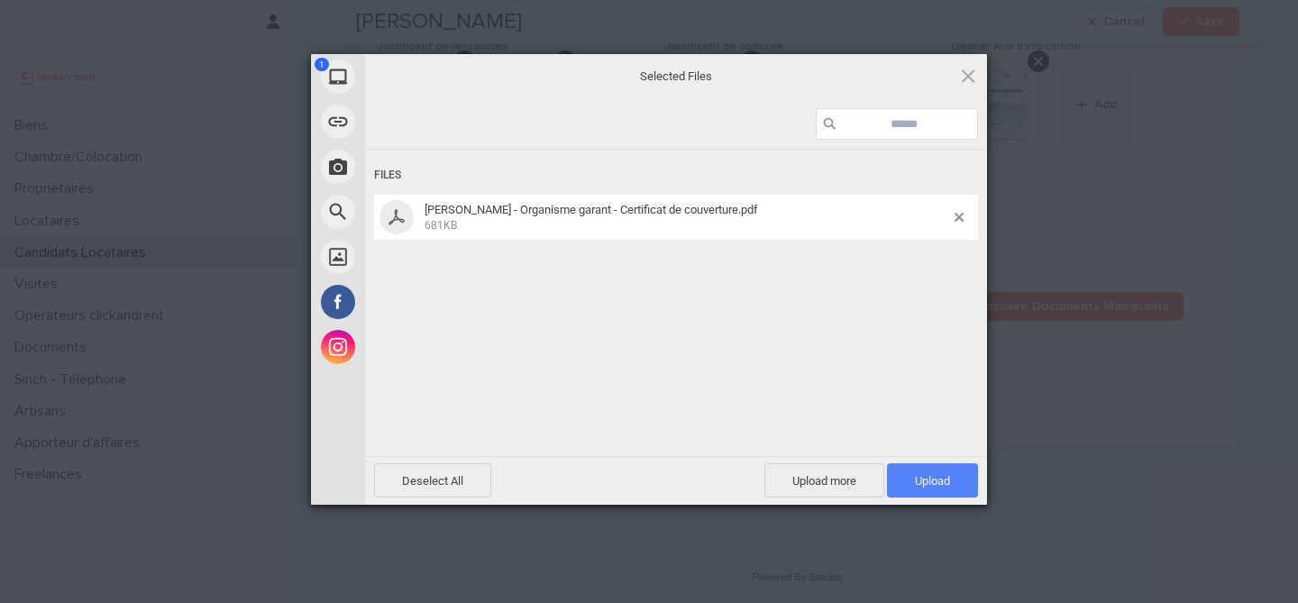
click at [952, 480] on span "Upload 1" at bounding box center [932, 480] width 91 height 34
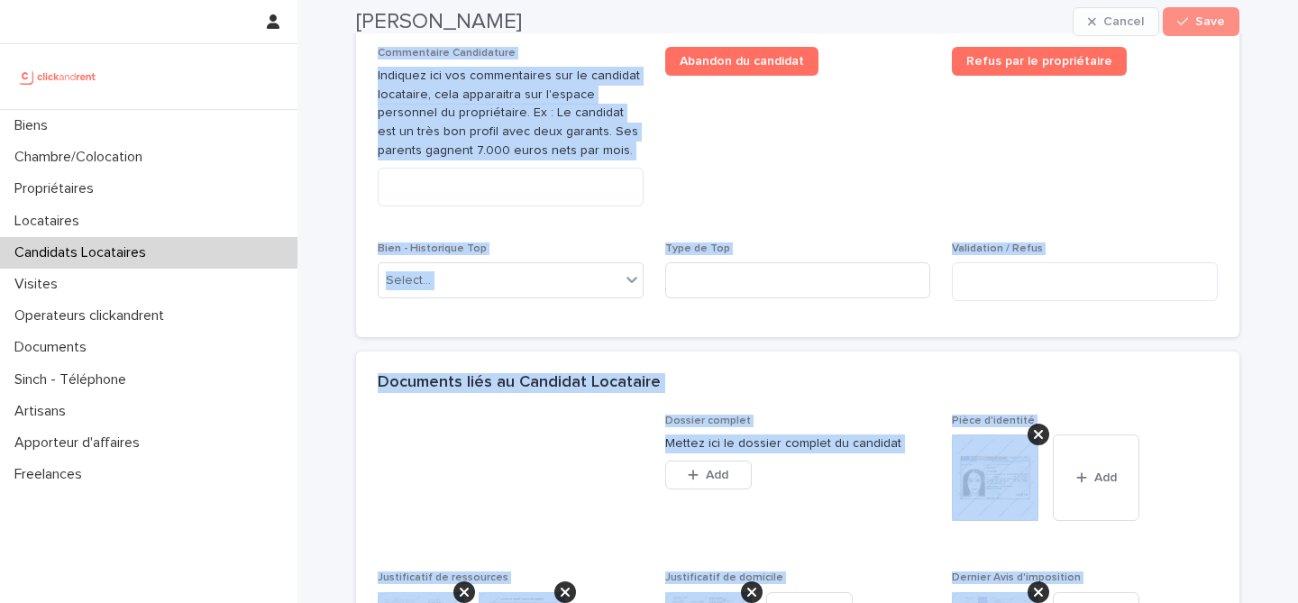
scroll to position [1643, 0]
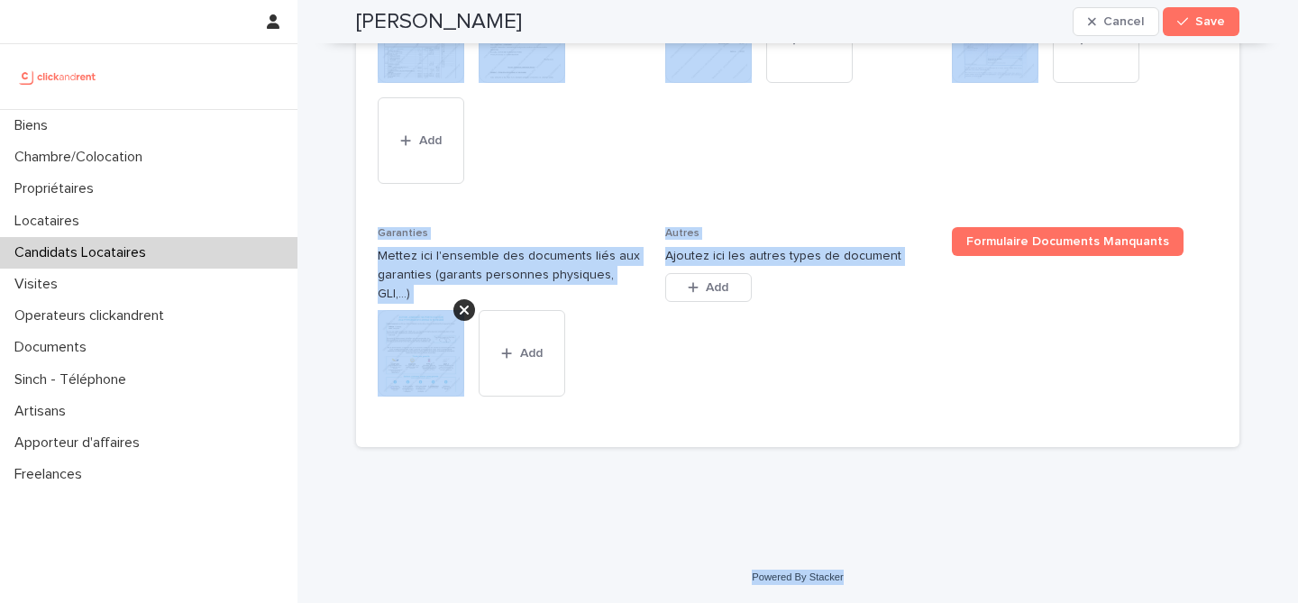
drag, startPoint x: 333, startPoint y: 51, endPoint x: 944, endPoint y: 596, distance: 818.5
copy div "Chaymaa Zoubir Cancel Save Sorry, there was an error saving your record. Please…"
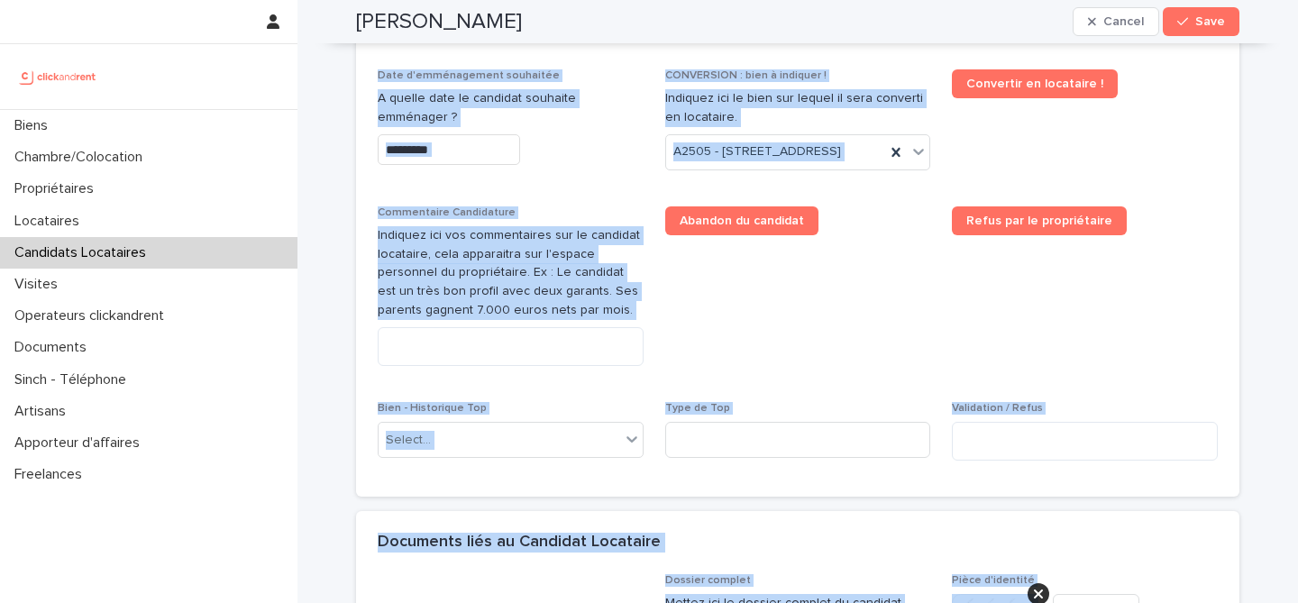
scroll to position [834, 0]
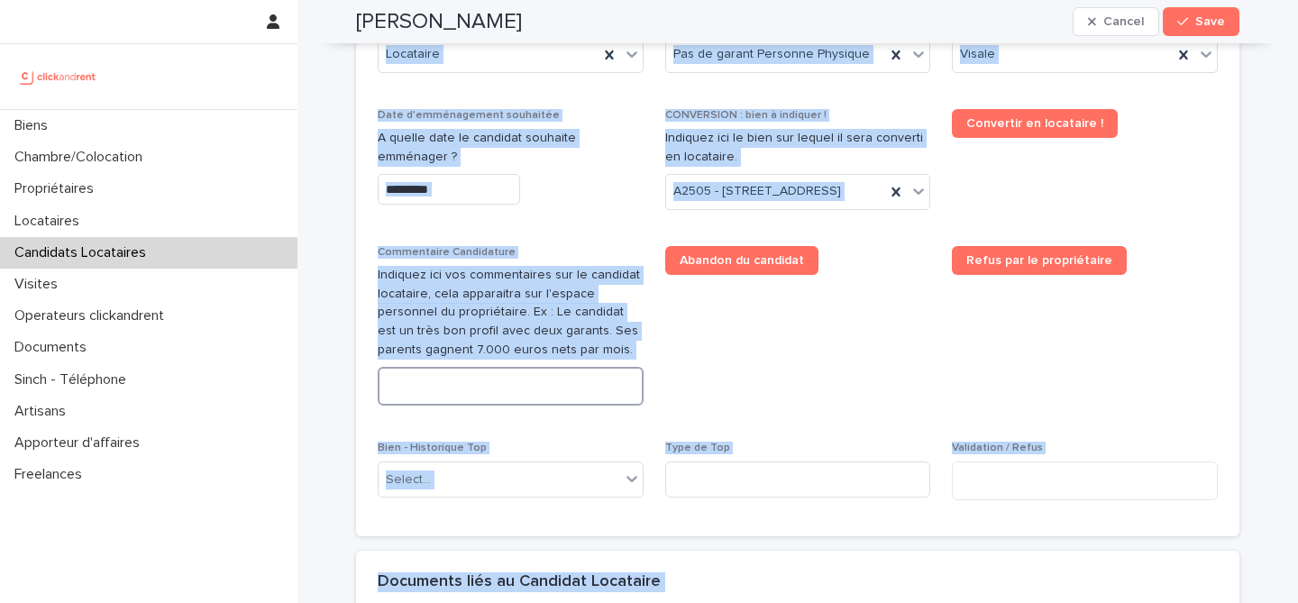
click at [507, 406] on textarea at bounding box center [511, 386] width 266 height 39
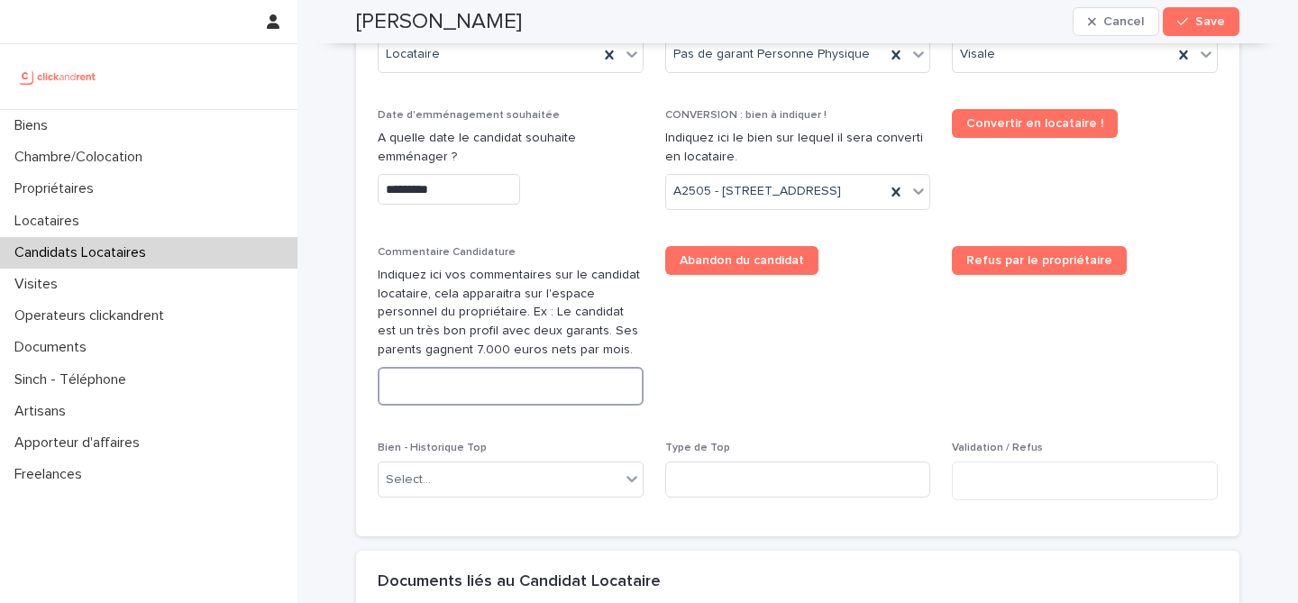
paste textarea "**********"
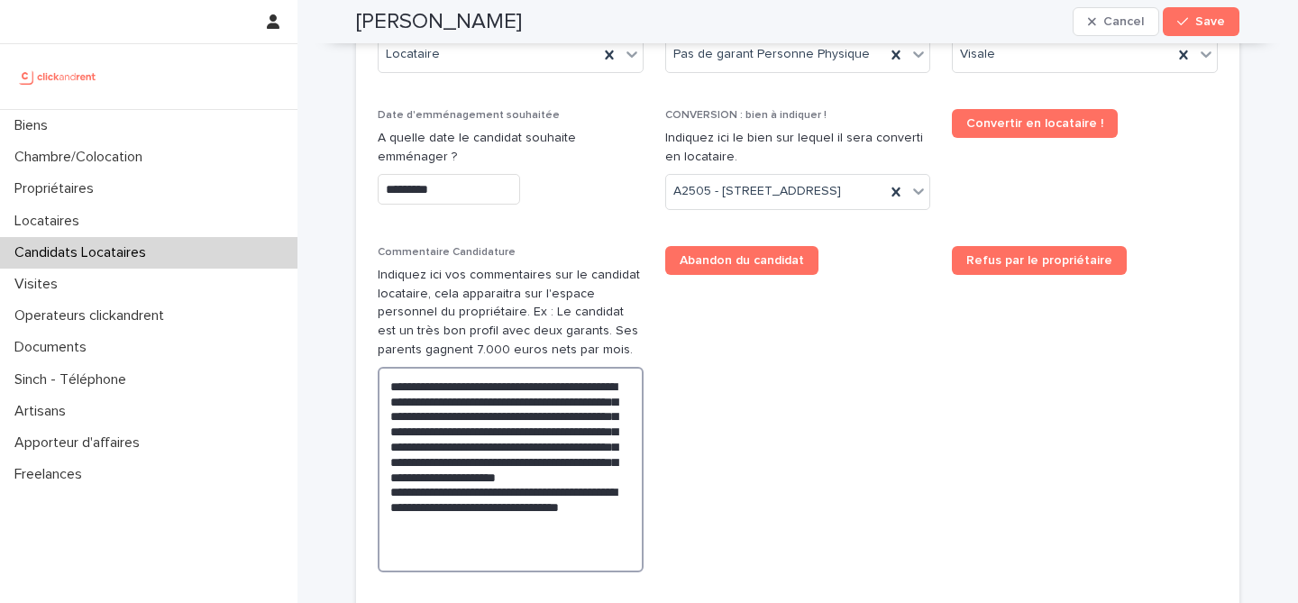
type textarea "**********"
click at [778, 458] on span "Abandon du candidat" at bounding box center [798, 416] width 266 height 341
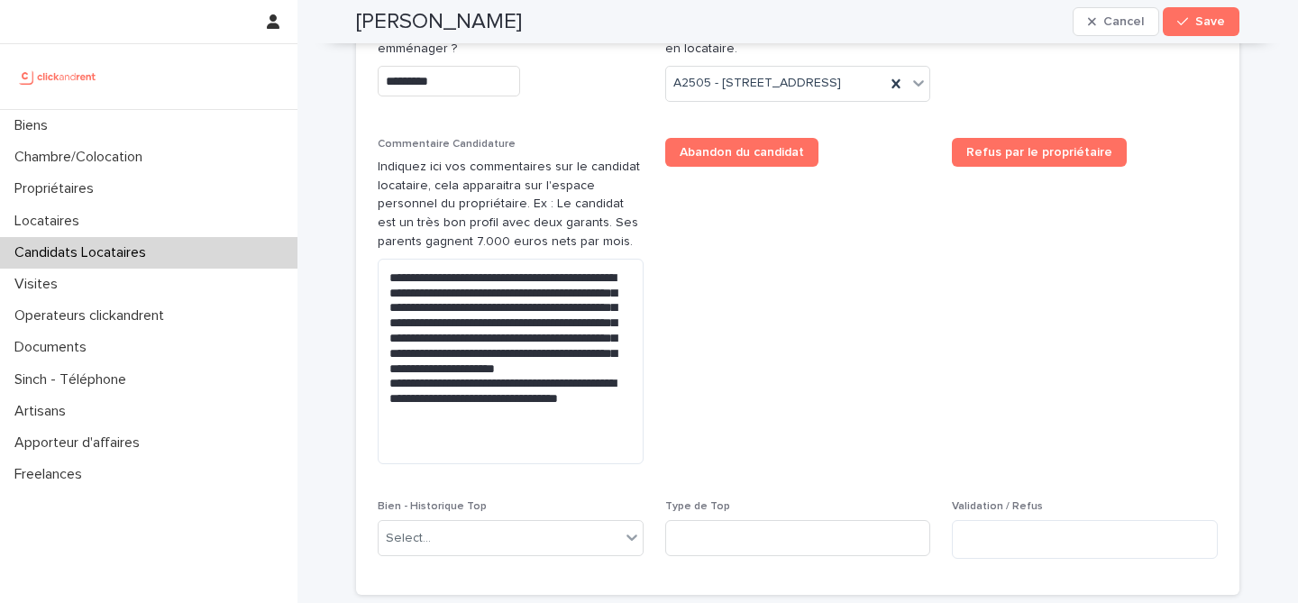
scroll to position [930, 0]
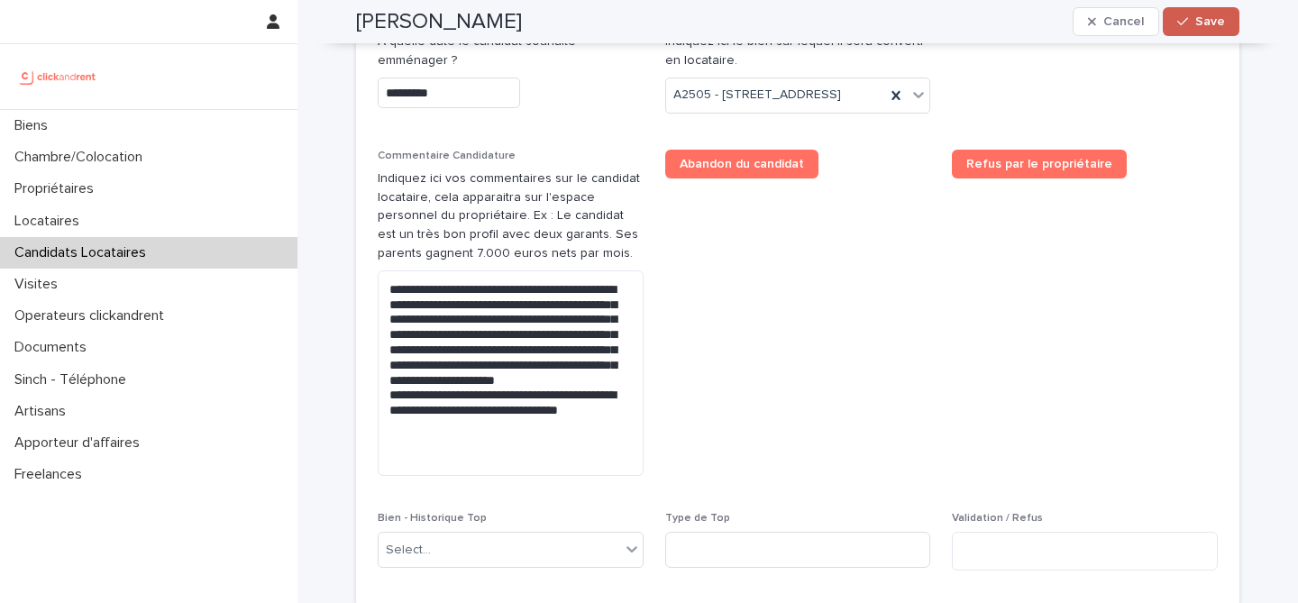
click at [1214, 13] on button "Save" at bounding box center [1201, 21] width 77 height 29
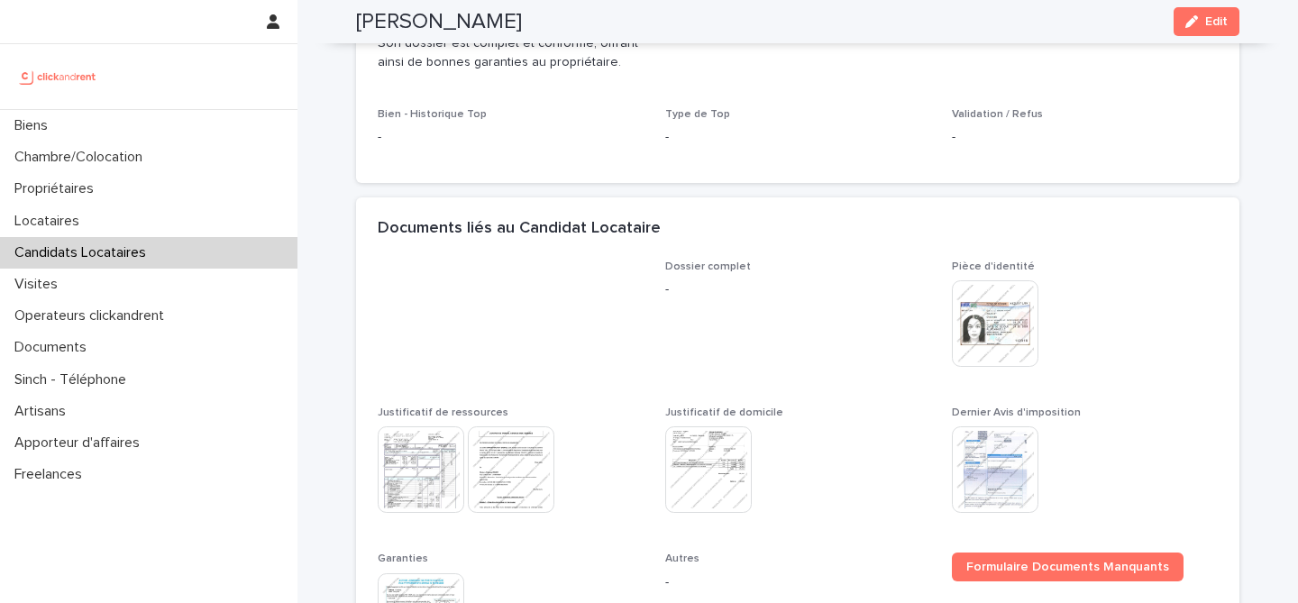
scroll to position [617, 0]
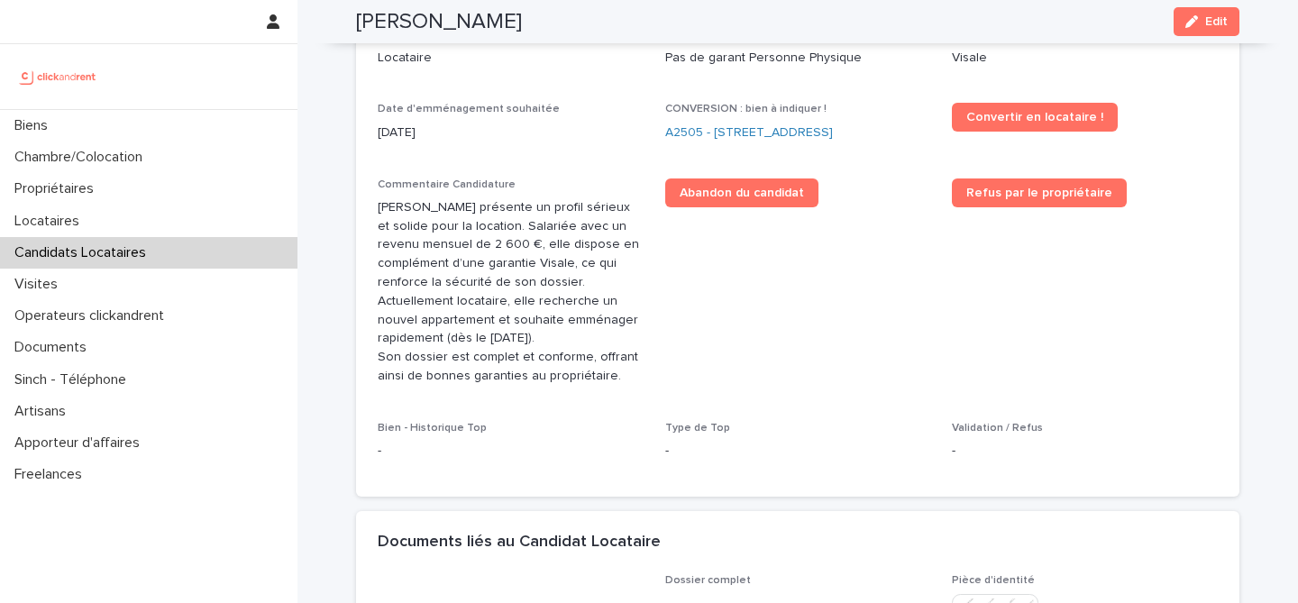
click at [444, 6] on div "Chaymaa Zoubir Edit" at bounding box center [797, 21] width 883 height 43
click at [444, 16] on h2 "Chaymaa Zoubir" at bounding box center [439, 22] width 166 height 26
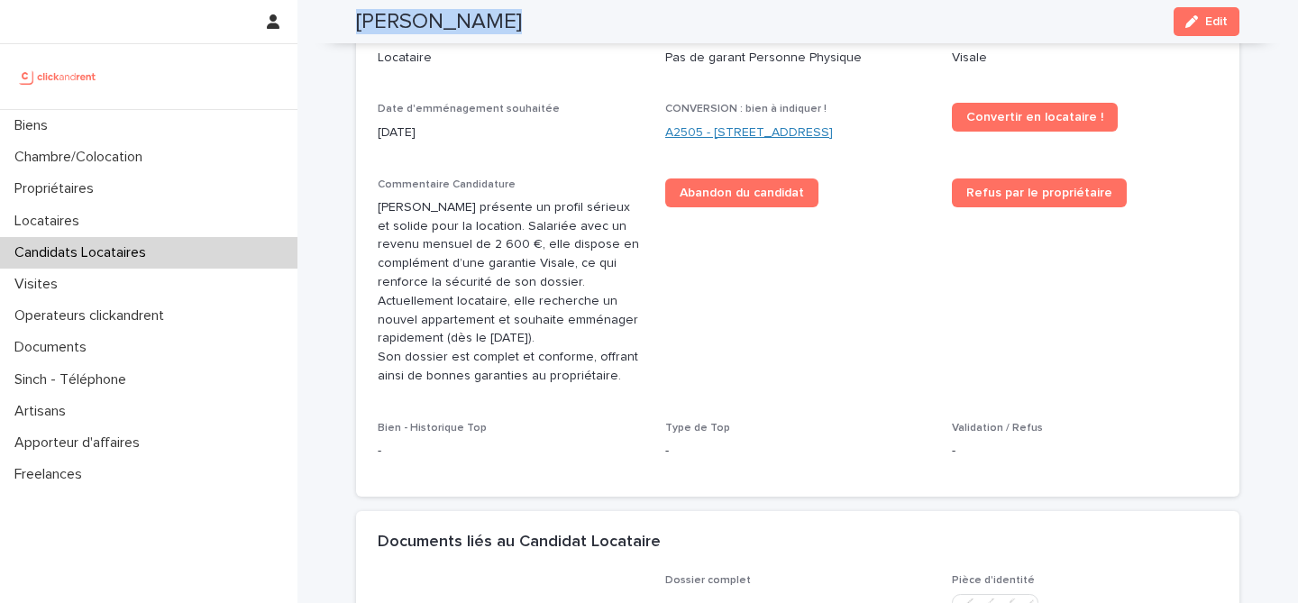
click at [833, 130] on link "A2505 - 6 impasse Tourneux, Paris 75012" at bounding box center [749, 132] width 168 height 19
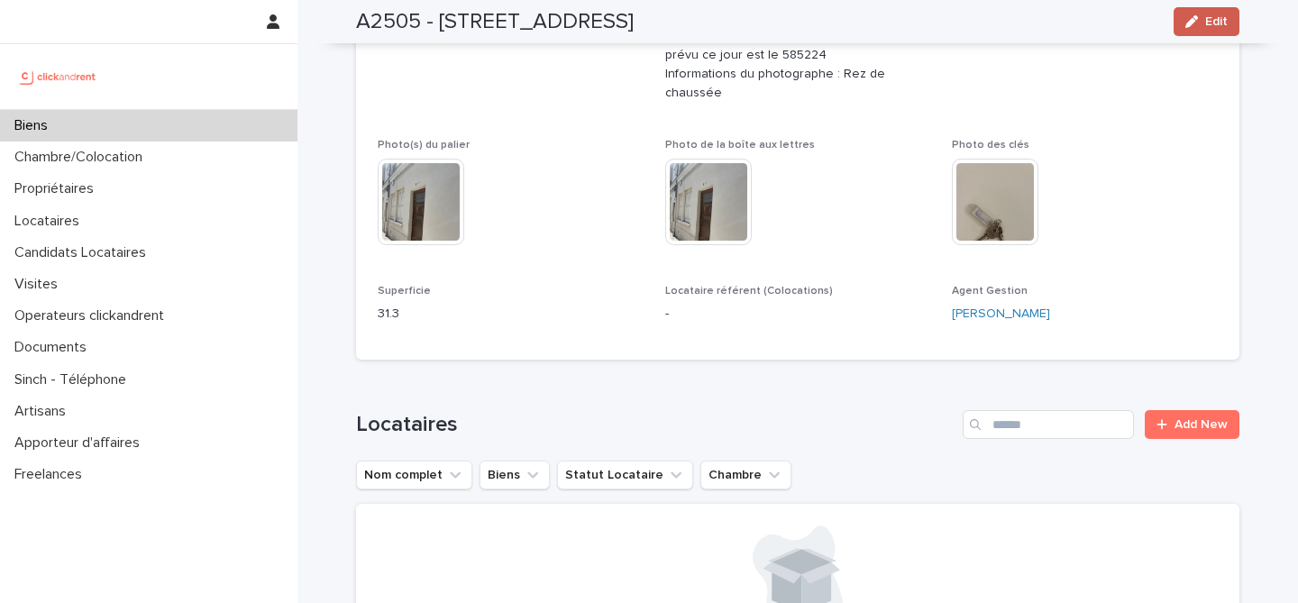
click at [1223, 27] on span "Edit" at bounding box center [1216, 21] width 23 height 13
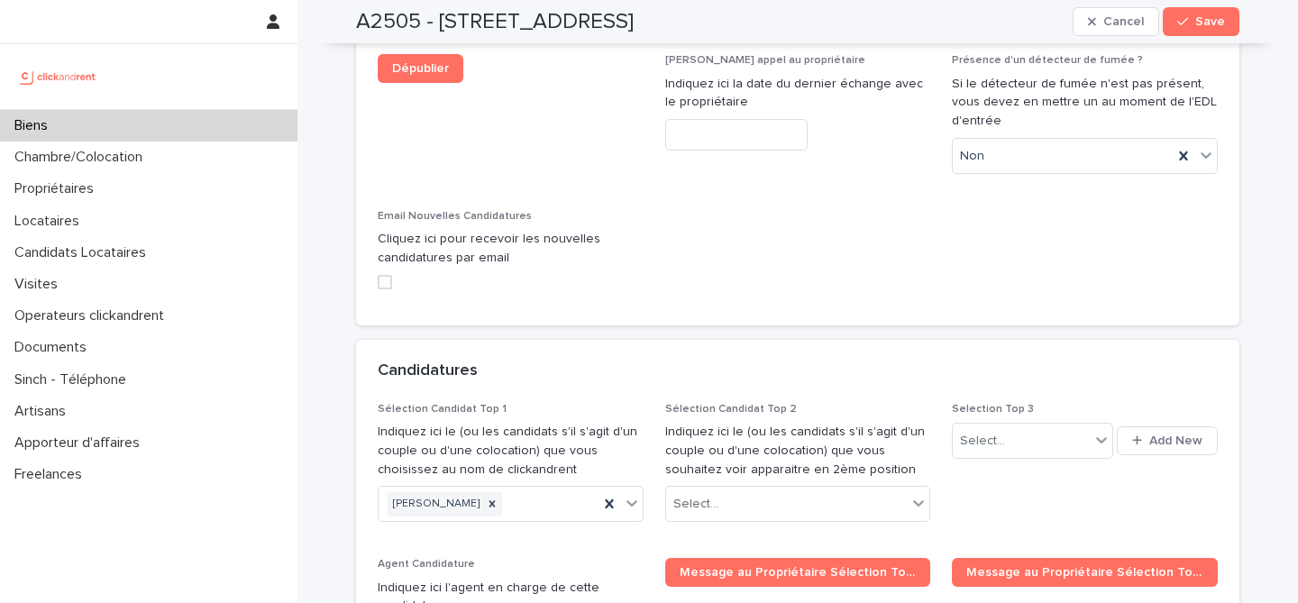
scroll to position [8415, 0]
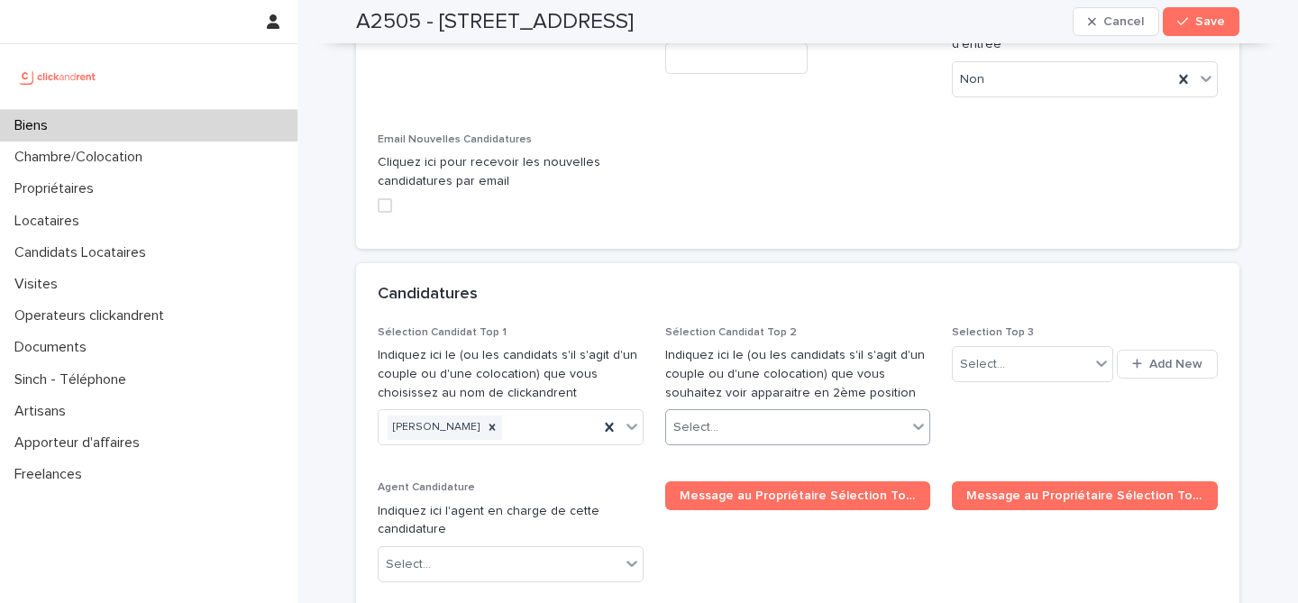
click at [780, 413] on div "Select..." at bounding box center [787, 428] width 242 height 30
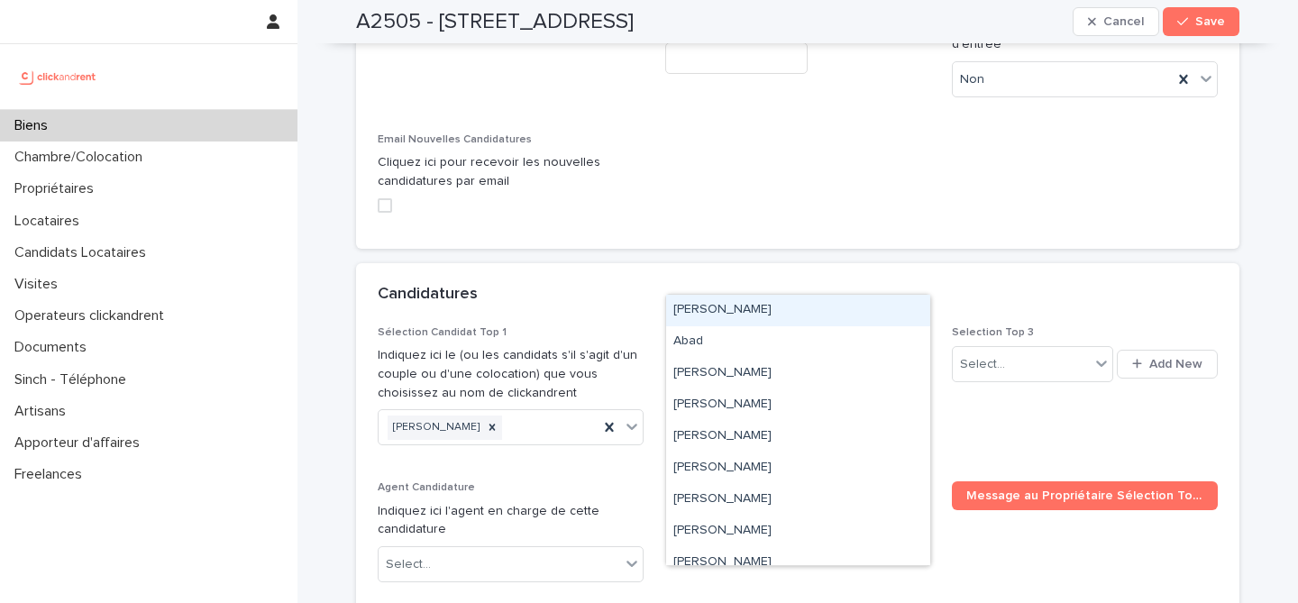
paste input "**********"
type input "**********"
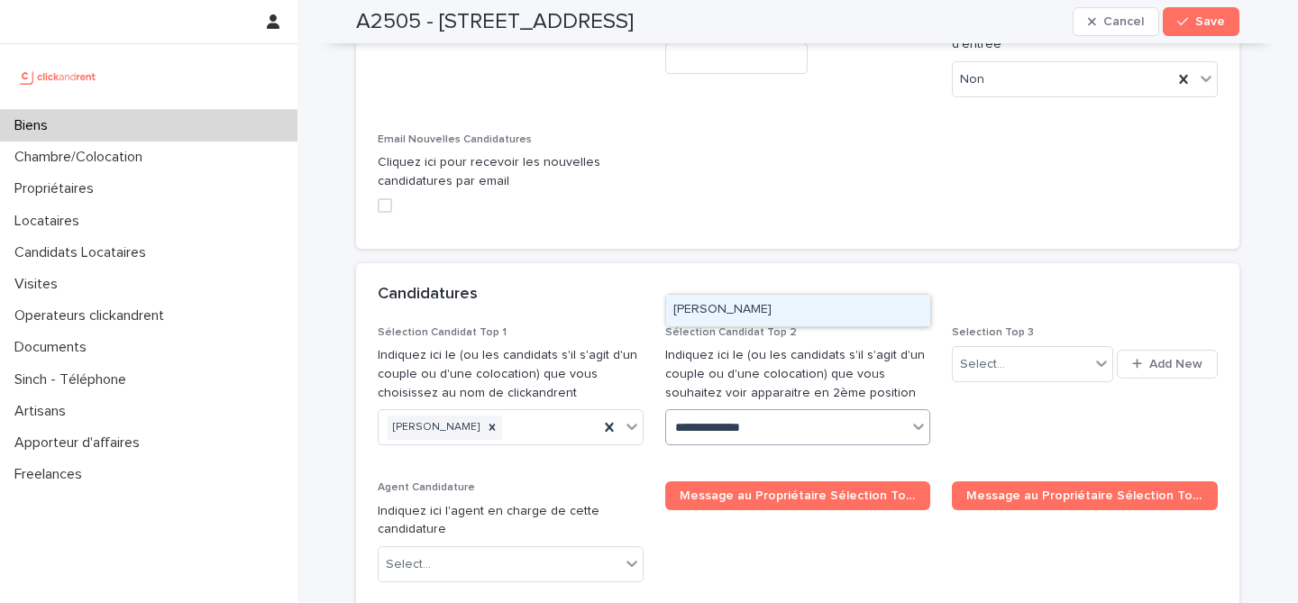
click at [801, 310] on div "Chaymaa Zoubir" at bounding box center [798, 311] width 264 height 32
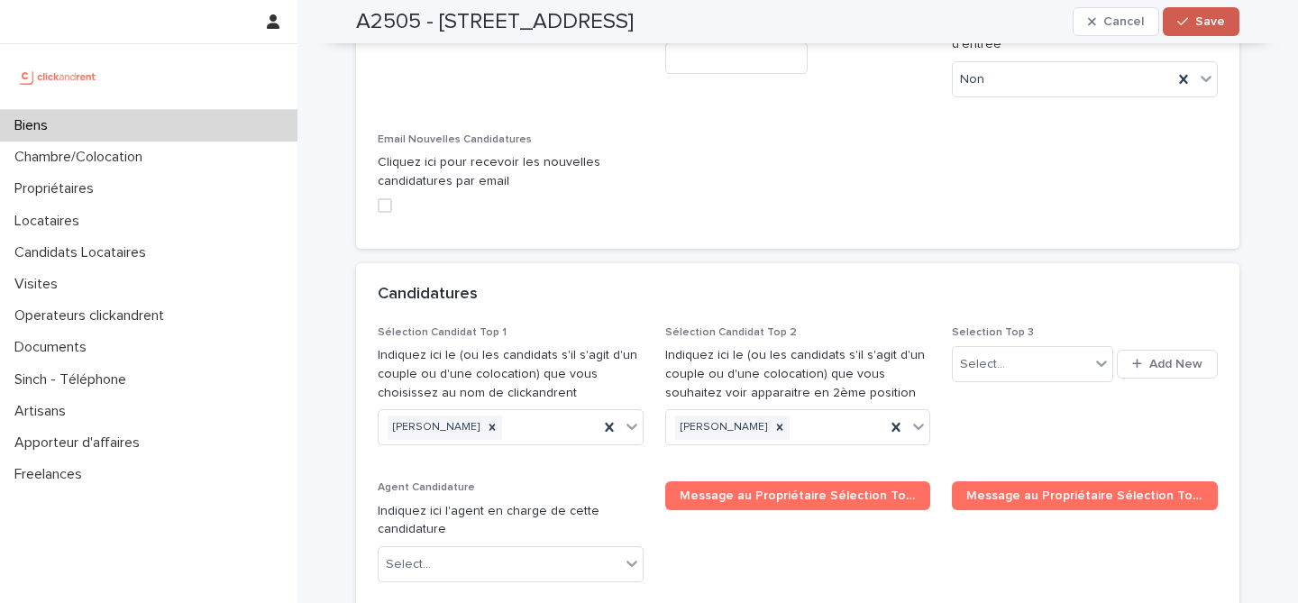
click at [1225, 14] on button "Save" at bounding box center [1201, 21] width 77 height 29
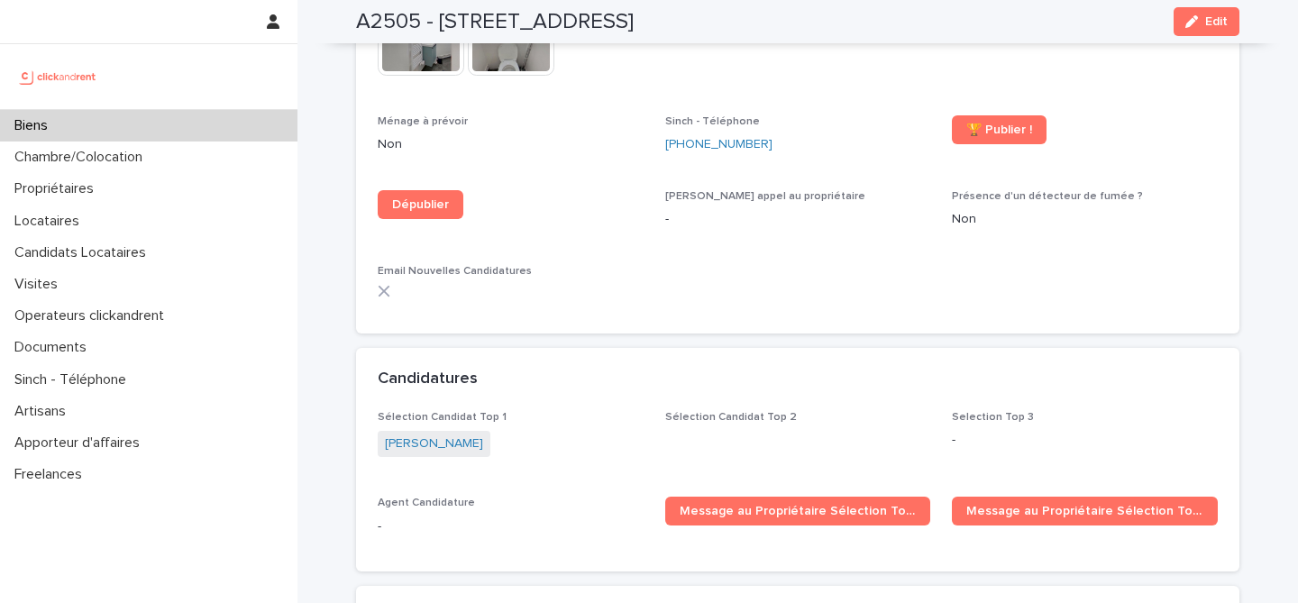
scroll to position [5060, 0]
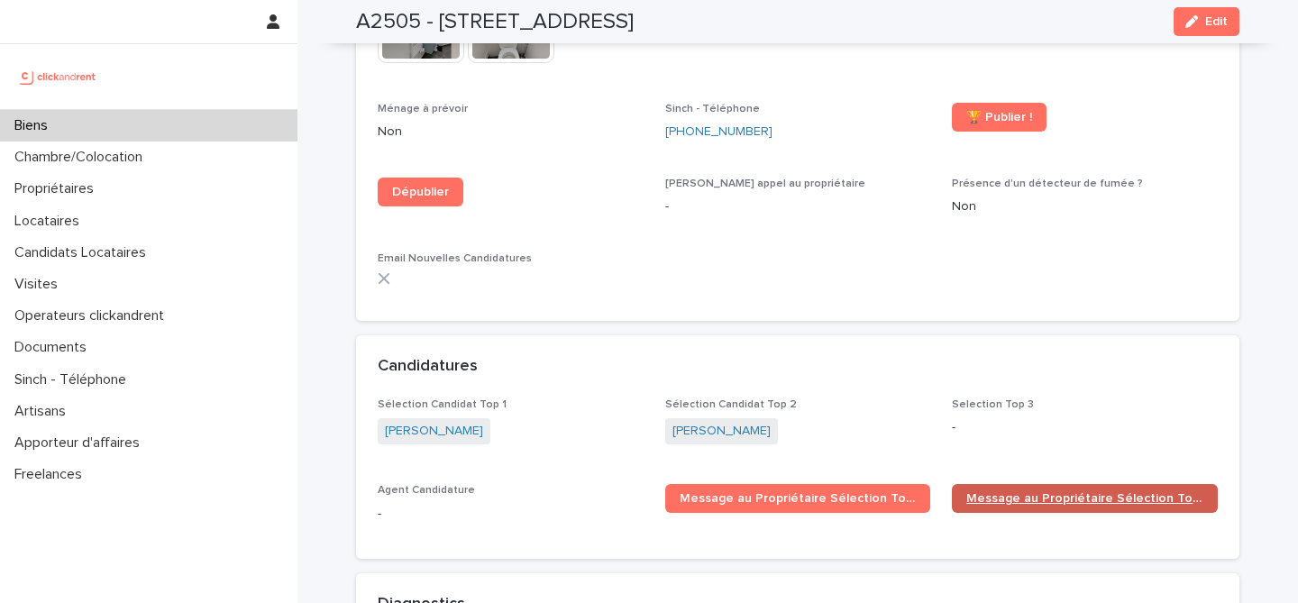
click at [1033, 492] on span "Message au Propriétaire Sélection Top 2" at bounding box center [1084, 498] width 237 height 13
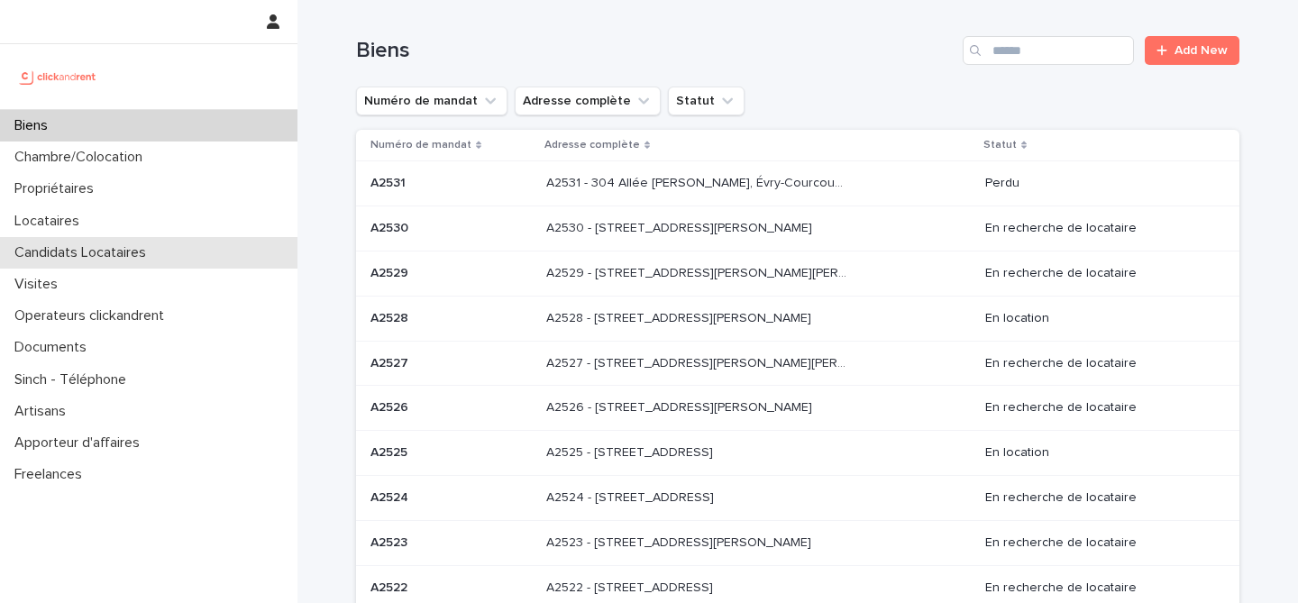
click at [142, 254] on p "Candidats Locataires" at bounding box center [83, 252] width 153 height 17
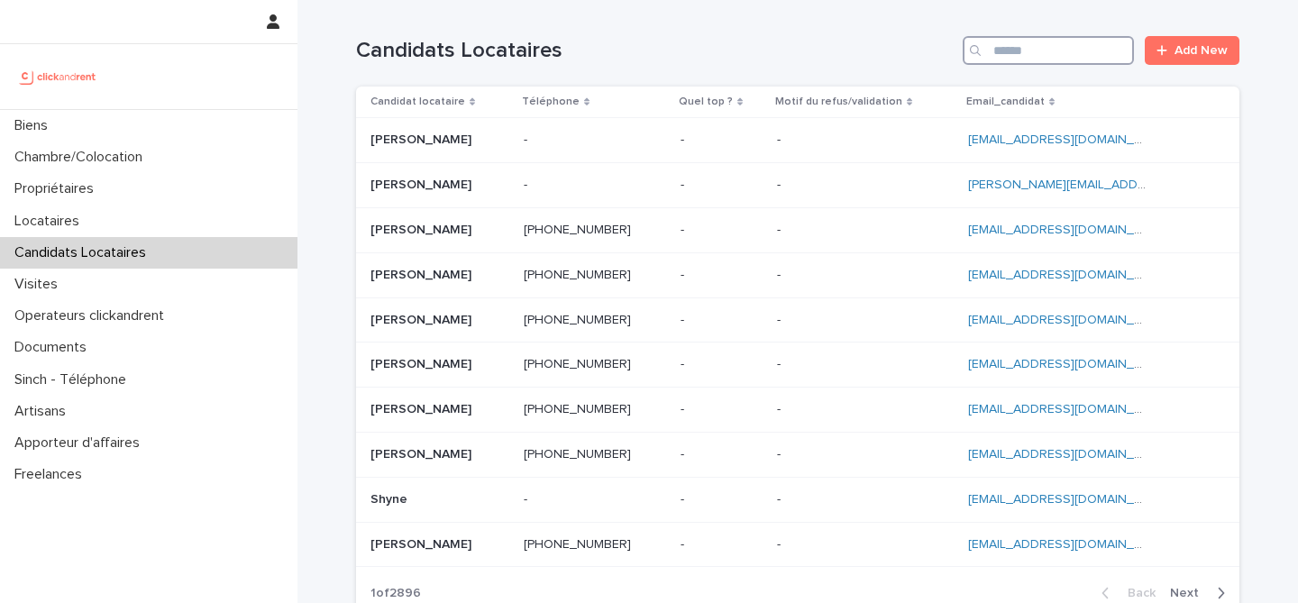
click at [1098, 54] on input "Search" at bounding box center [1048, 50] width 171 height 29
paste input "**********"
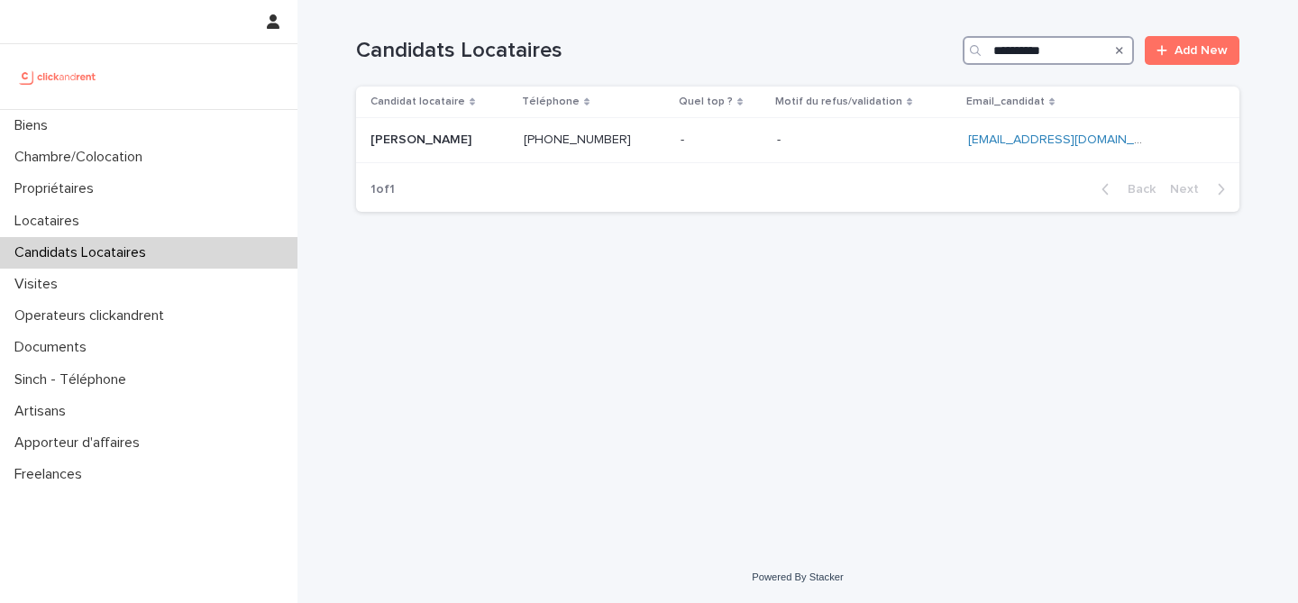
type input "**********"
click at [666, 139] on p at bounding box center [595, 140] width 142 height 15
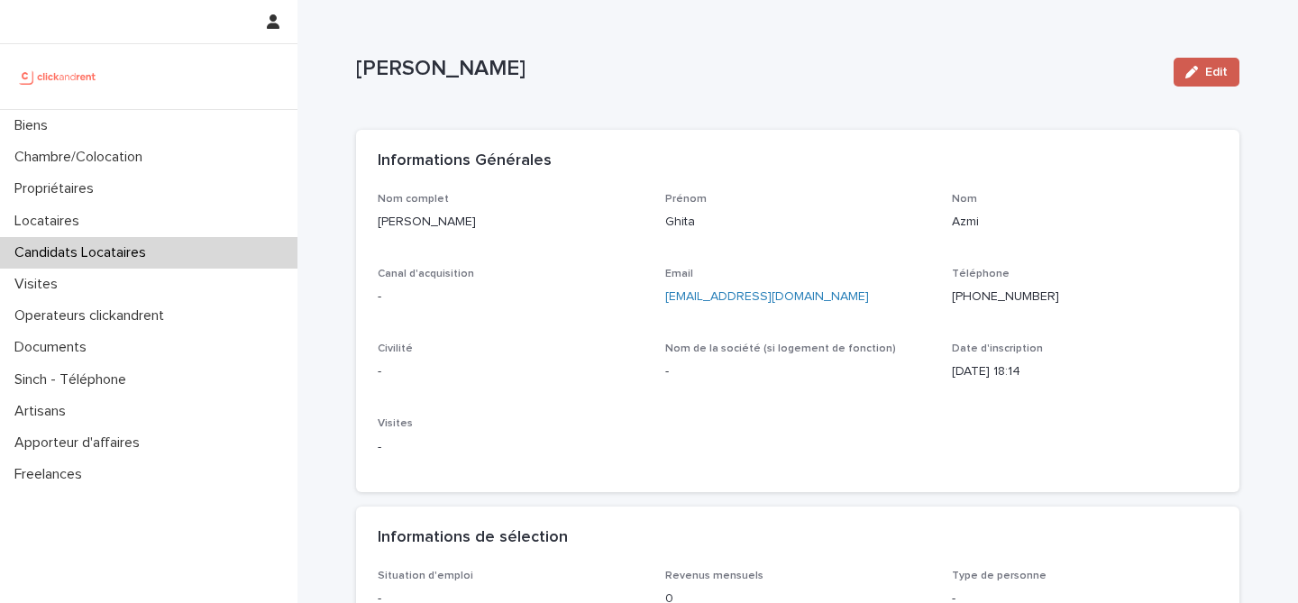
click at [1197, 69] on icon "button" at bounding box center [1191, 72] width 13 height 13
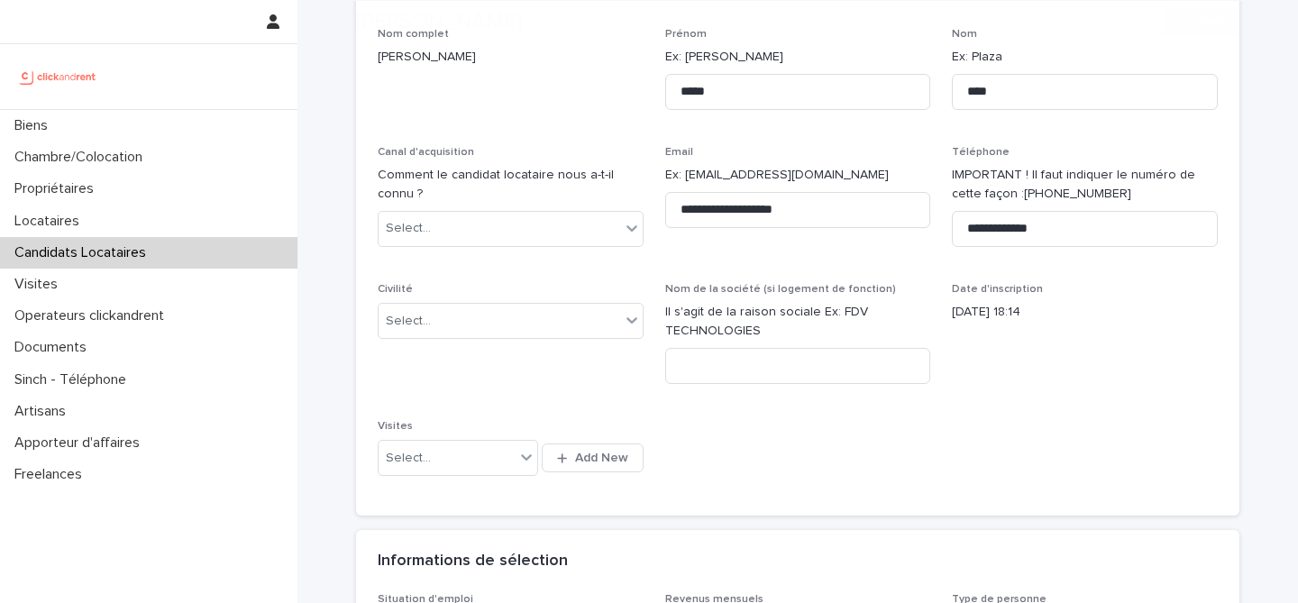
scroll to position [278, 0]
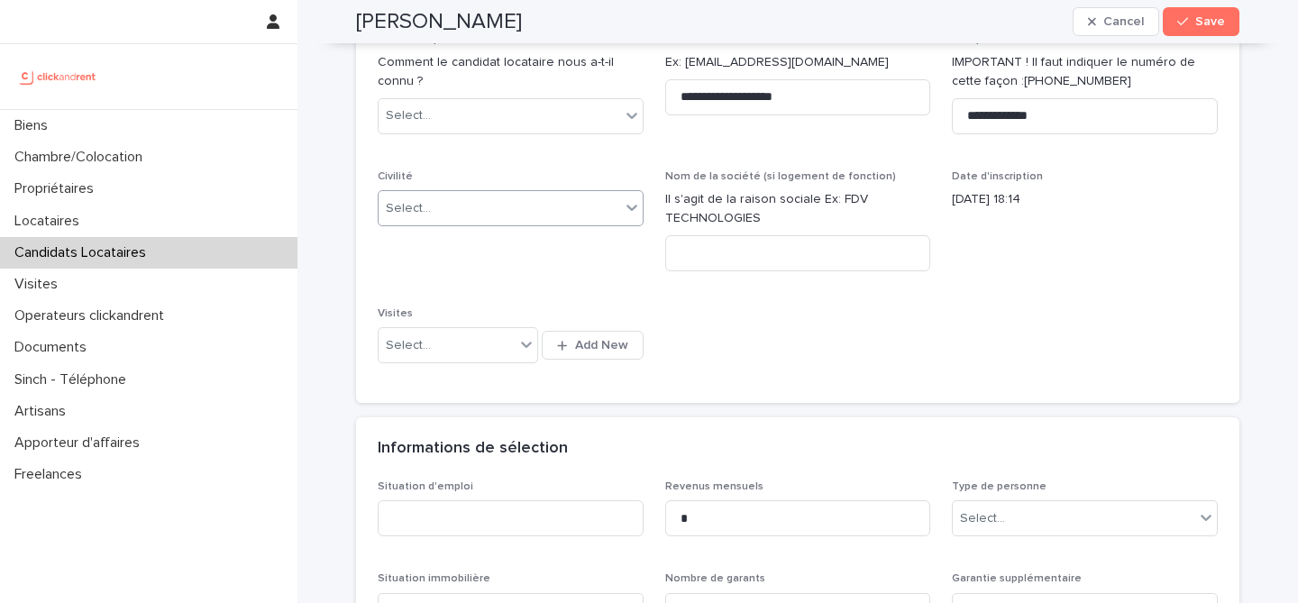
click at [508, 220] on div "Select..." at bounding box center [500, 209] width 242 height 30
click at [506, 251] on div "Madame" at bounding box center [511, 243] width 264 height 32
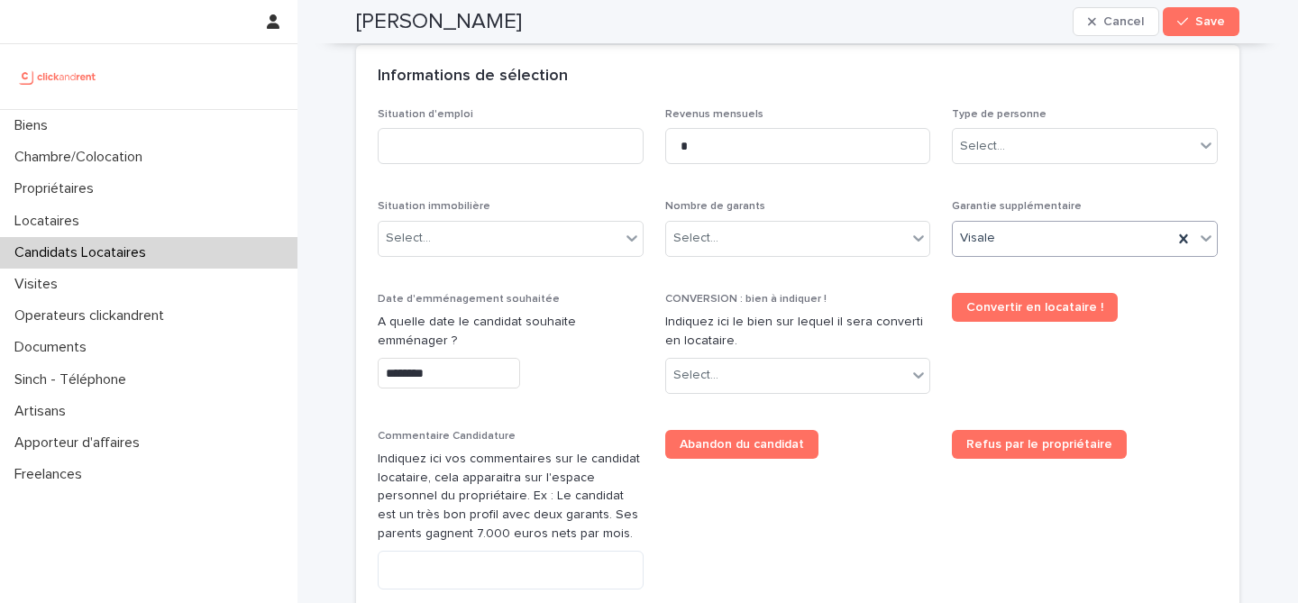
scroll to position [601, 0]
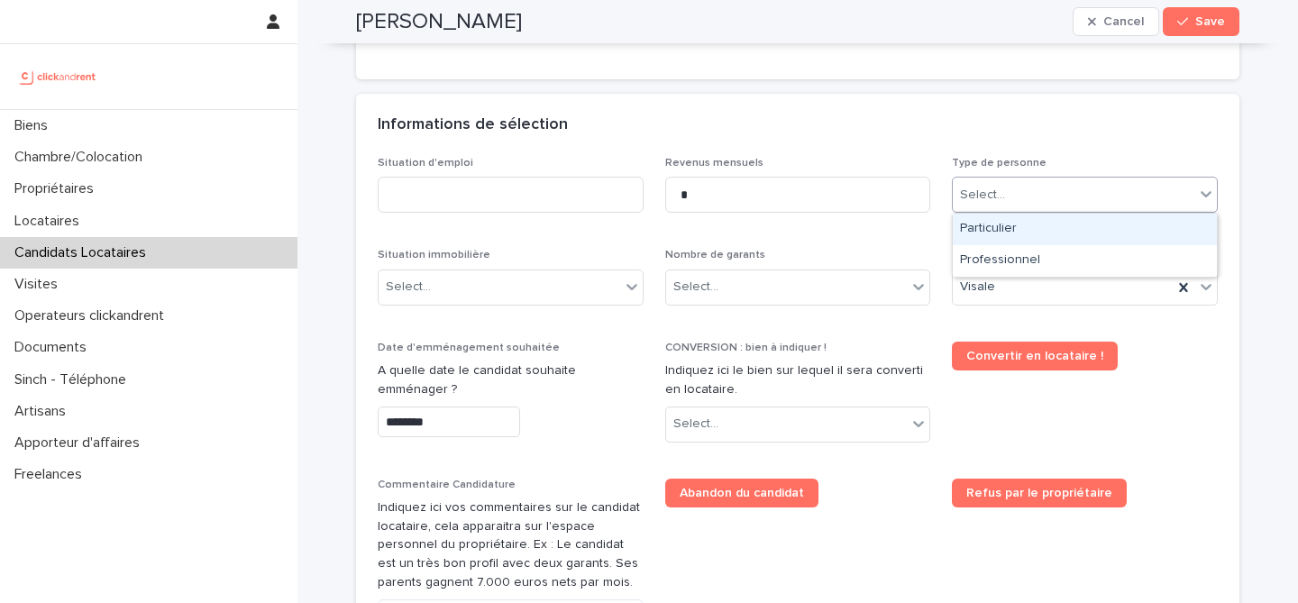
click at [1055, 192] on div "Select..." at bounding box center [1074, 195] width 242 height 30
click at [1043, 233] on div "Particulier" at bounding box center [1085, 230] width 264 height 32
click at [879, 245] on div "Situation d'emploi Revenus mensuels * Type de personne option Particulier, sele…" at bounding box center [798, 452] width 840 height 591
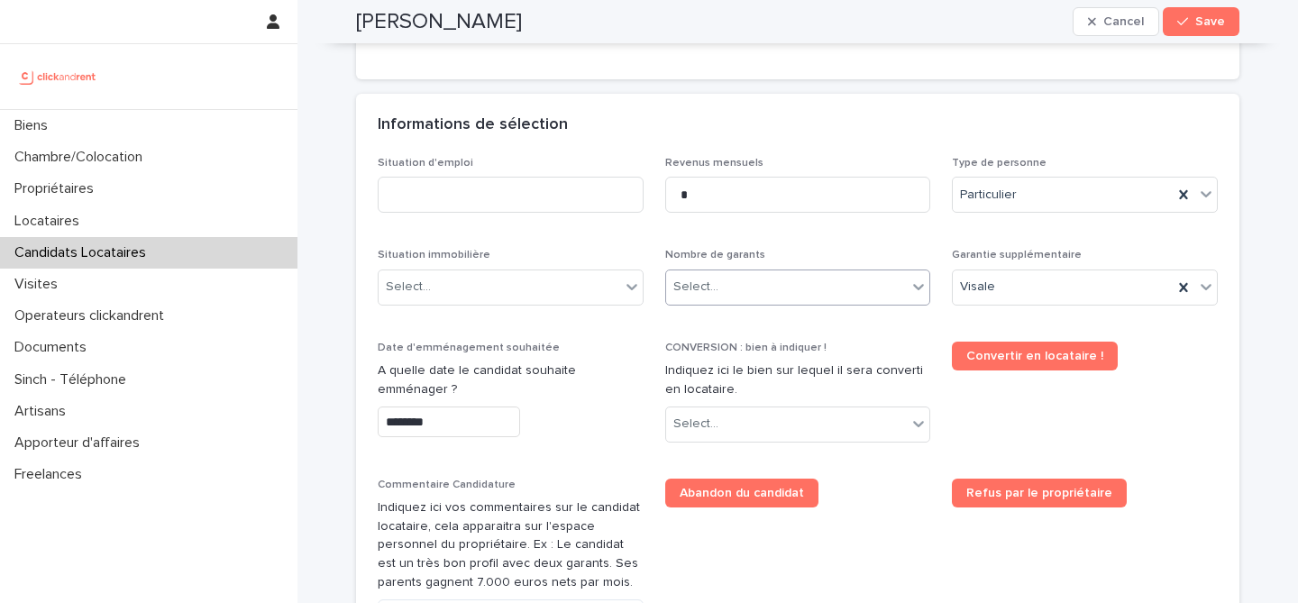
click at [830, 283] on div "Select..." at bounding box center [787, 287] width 242 height 30
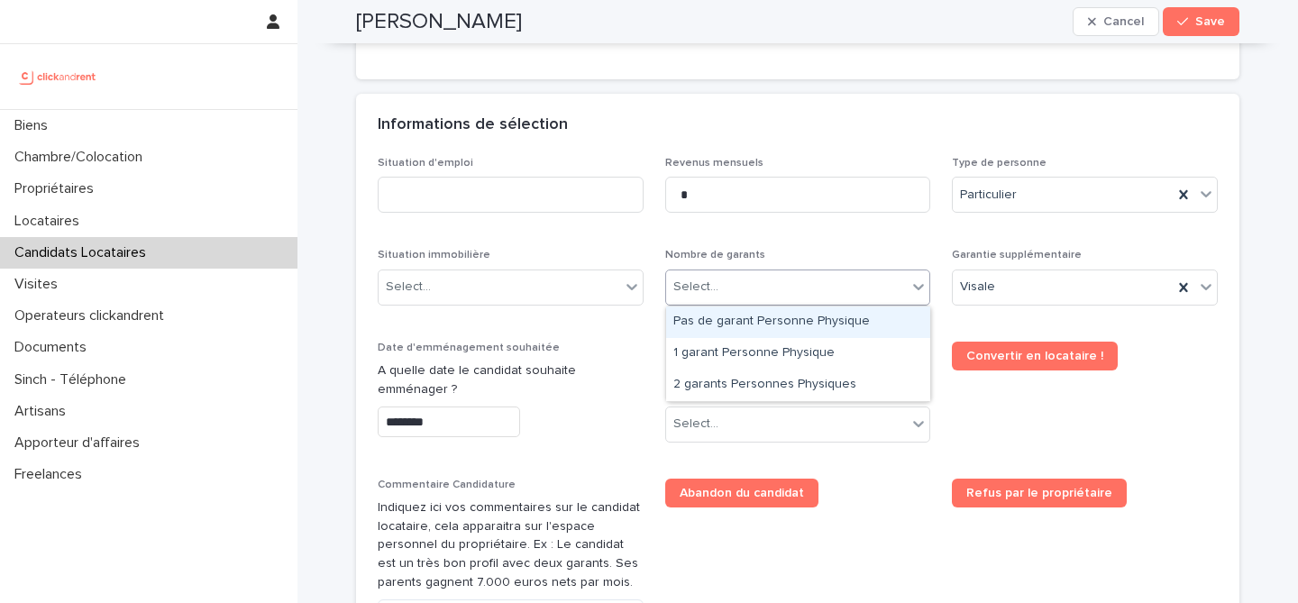
click at [818, 333] on div "Pas de garant Personne Physique" at bounding box center [798, 322] width 264 height 32
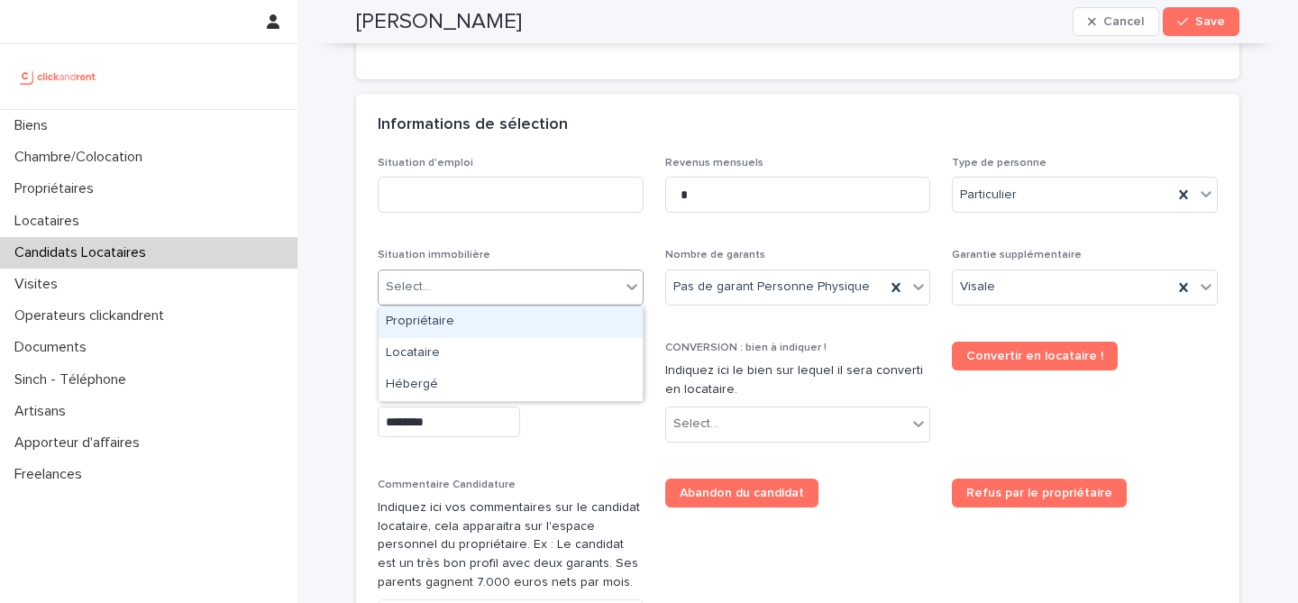
click at [482, 278] on div "Select..." at bounding box center [500, 287] width 242 height 30
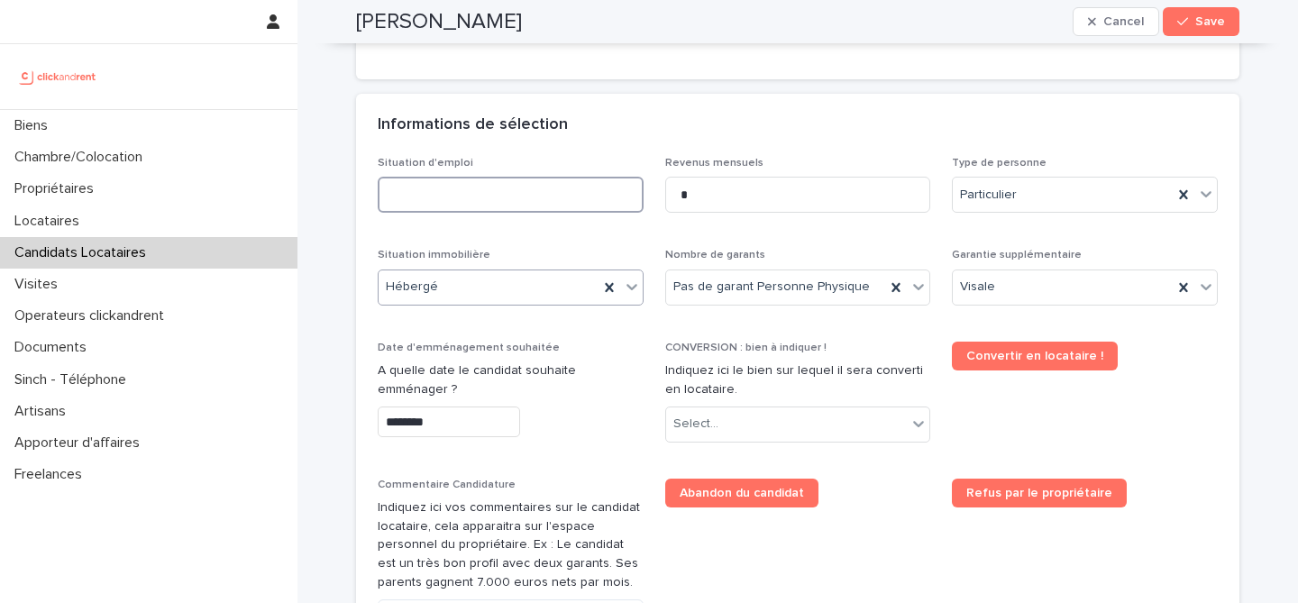
click at [478, 203] on input at bounding box center [511, 195] width 266 height 36
type input "*********"
click at [577, 97] on div "Informations de sélection" at bounding box center [797, 125] width 883 height 63
click at [799, 430] on div "Select..." at bounding box center [787, 424] width 242 height 30
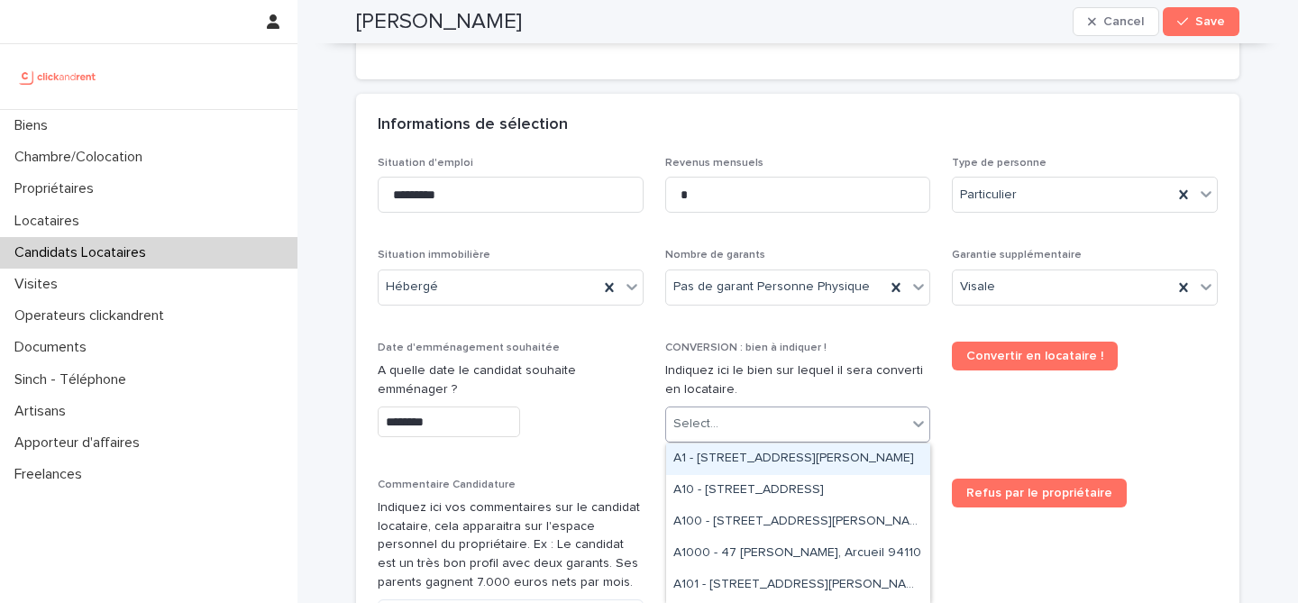
paste input "*****"
type input "*****"
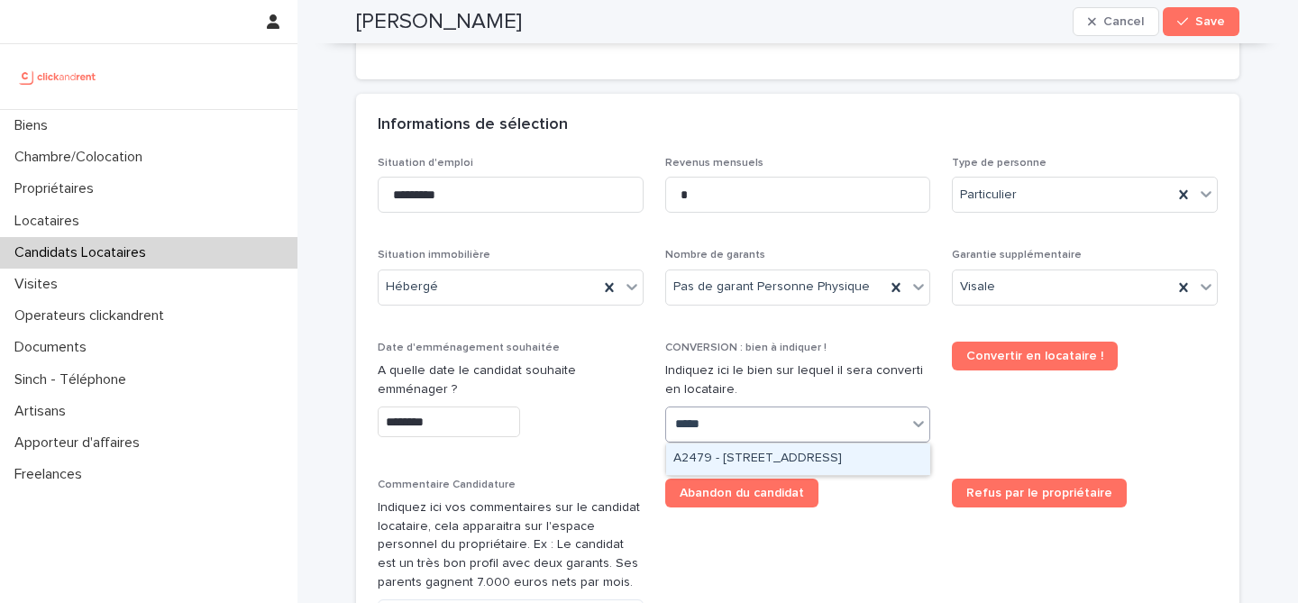
click at [768, 462] on div "A2479 - [STREET_ADDRESS]" at bounding box center [798, 459] width 264 height 32
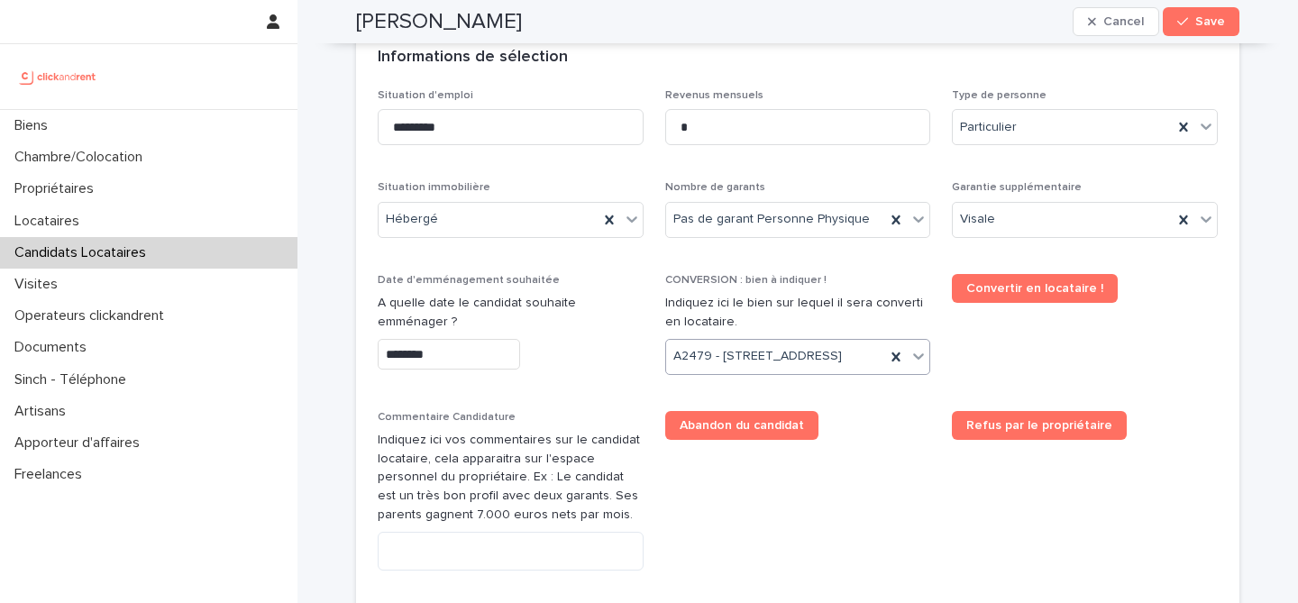
scroll to position [725, 0]
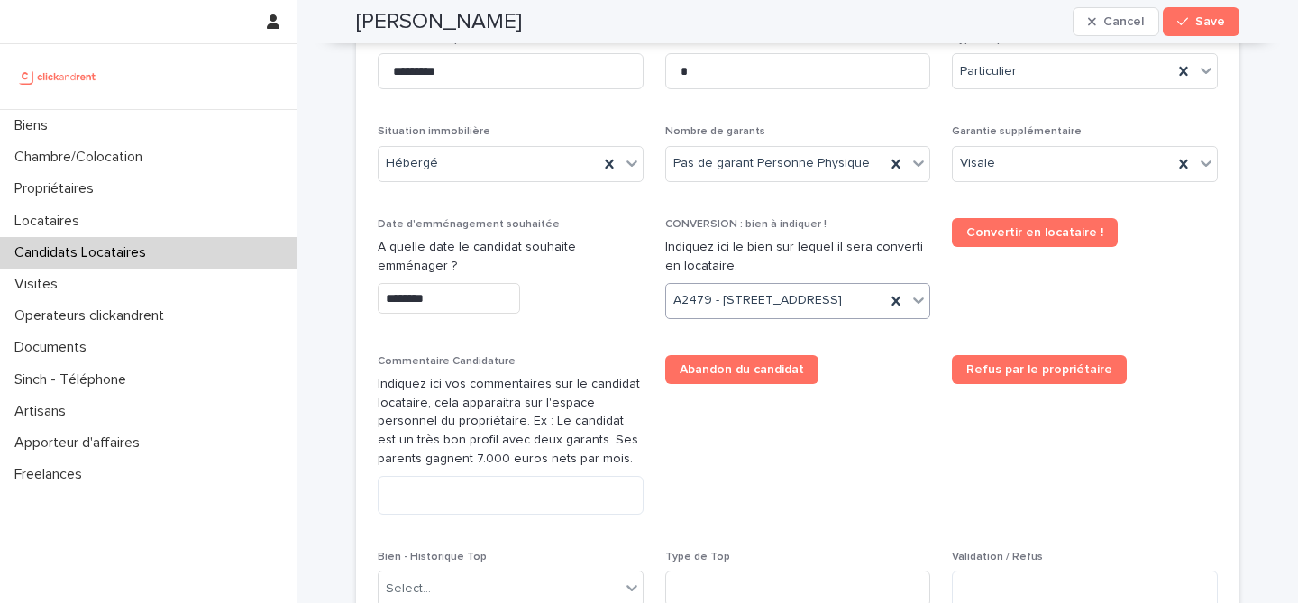
click at [479, 294] on input "********" at bounding box center [449, 299] width 142 height 32
click at [827, 481] on span "Abandon du candidat" at bounding box center [798, 442] width 266 height 174
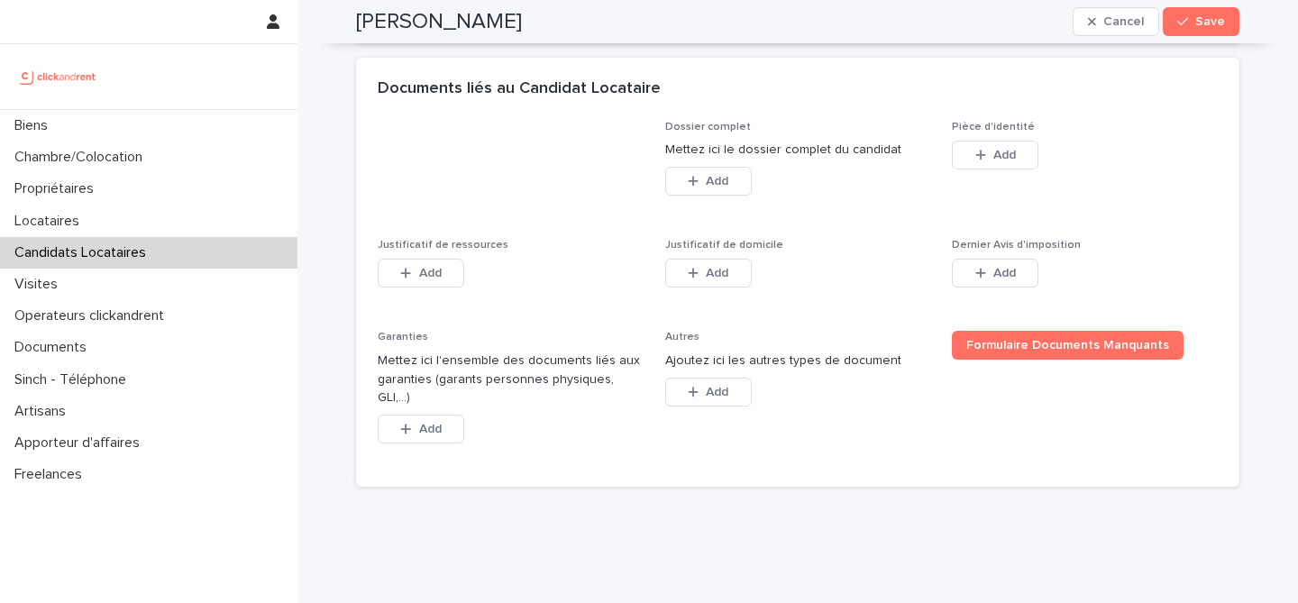
scroll to position [1348, 0]
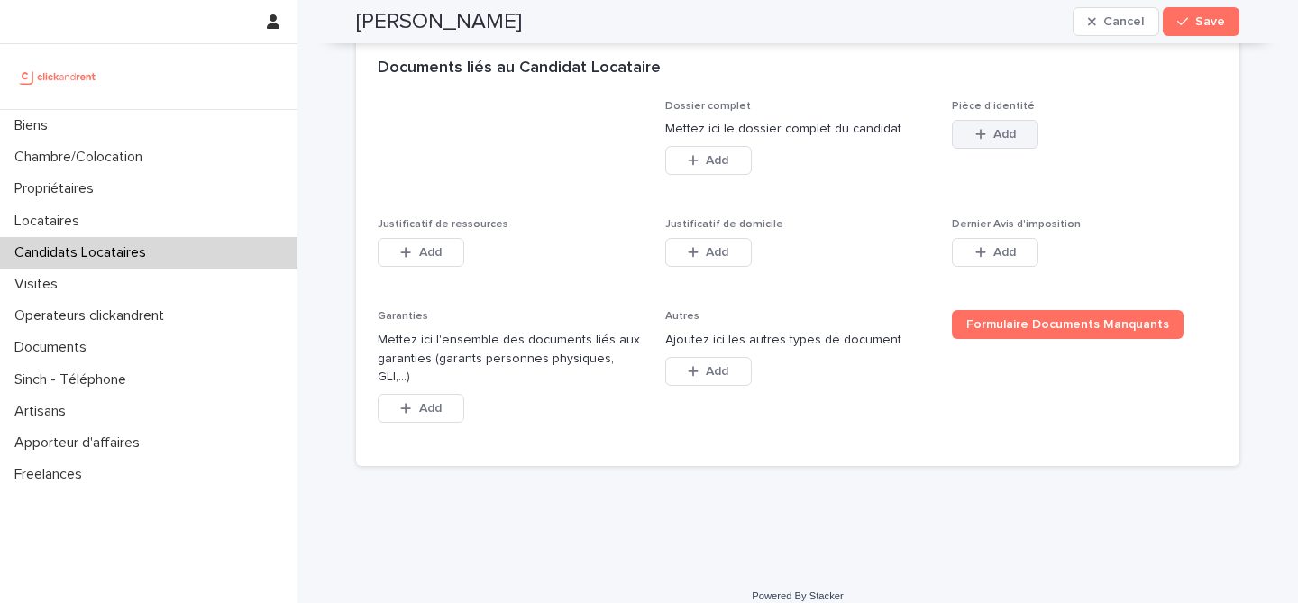
click at [987, 136] on div "button" at bounding box center [984, 134] width 18 height 13
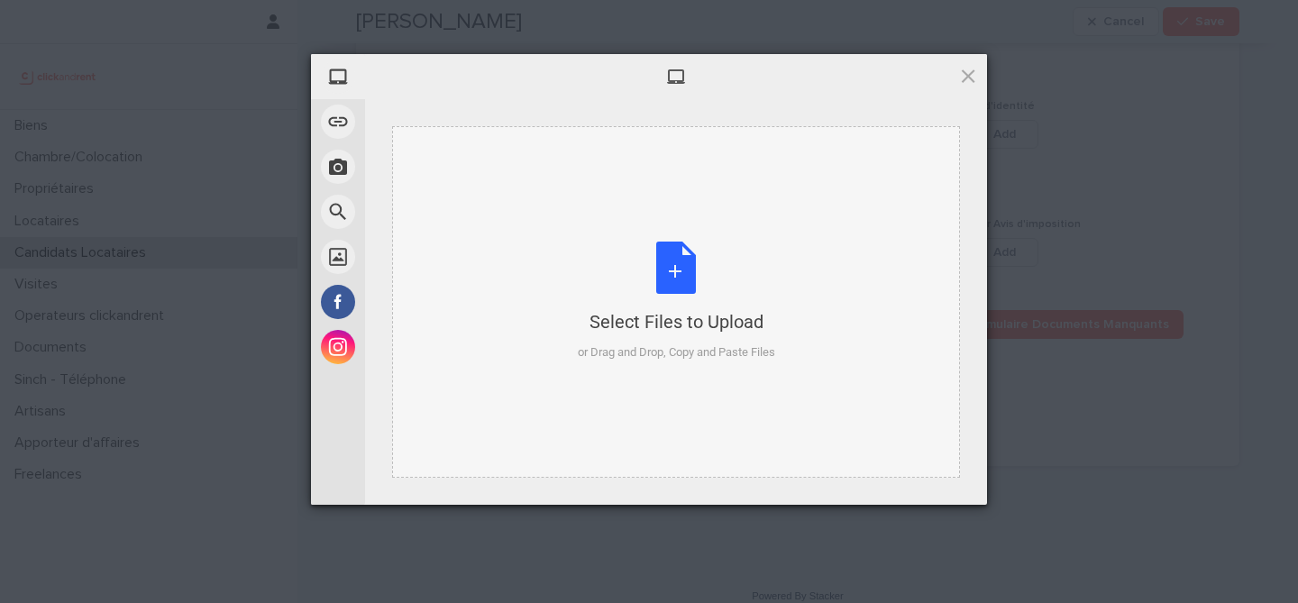
click at [672, 280] on div "Select Files to Upload or Drag and Drop, Copy and Paste Files" at bounding box center [676, 302] width 197 height 120
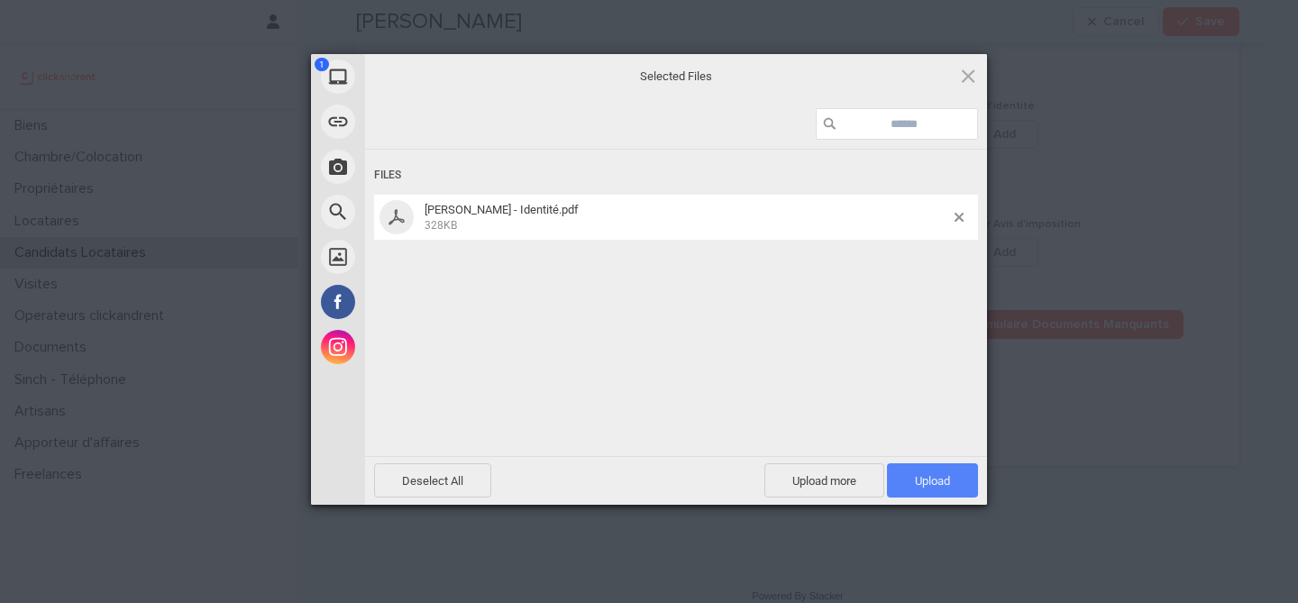
click at [938, 474] on span "Upload 1" at bounding box center [932, 481] width 35 height 14
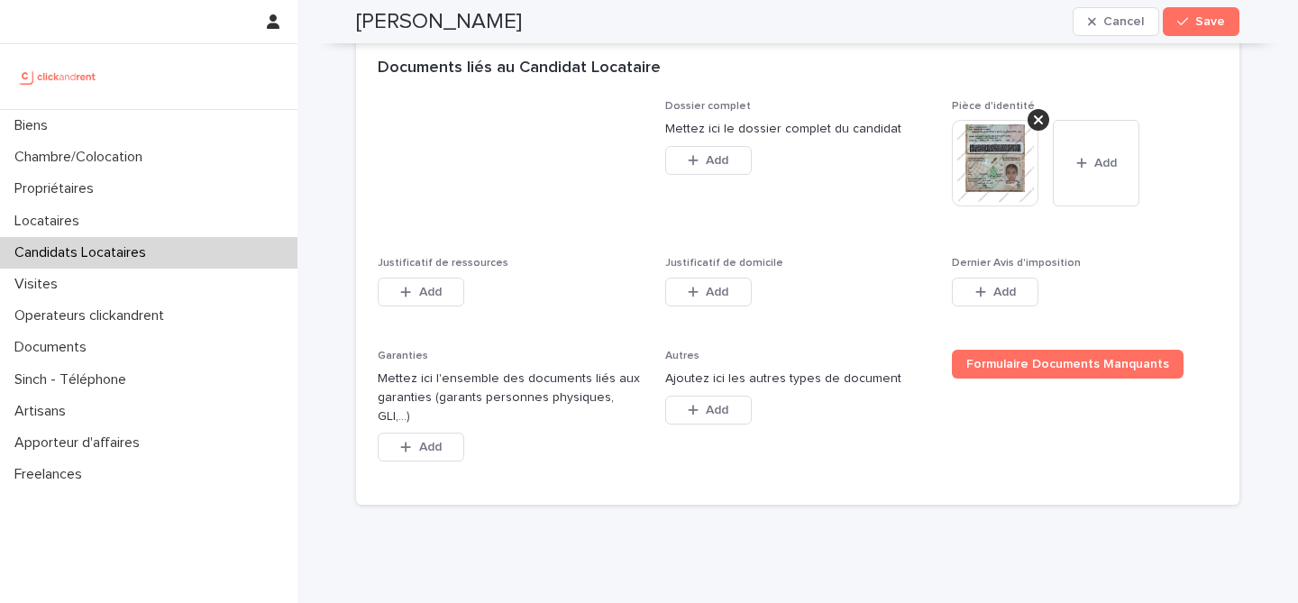
click at [438, 306] on div "Add" at bounding box center [421, 296] width 87 height 36
click at [439, 299] on button "Add" at bounding box center [421, 292] width 87 height 29
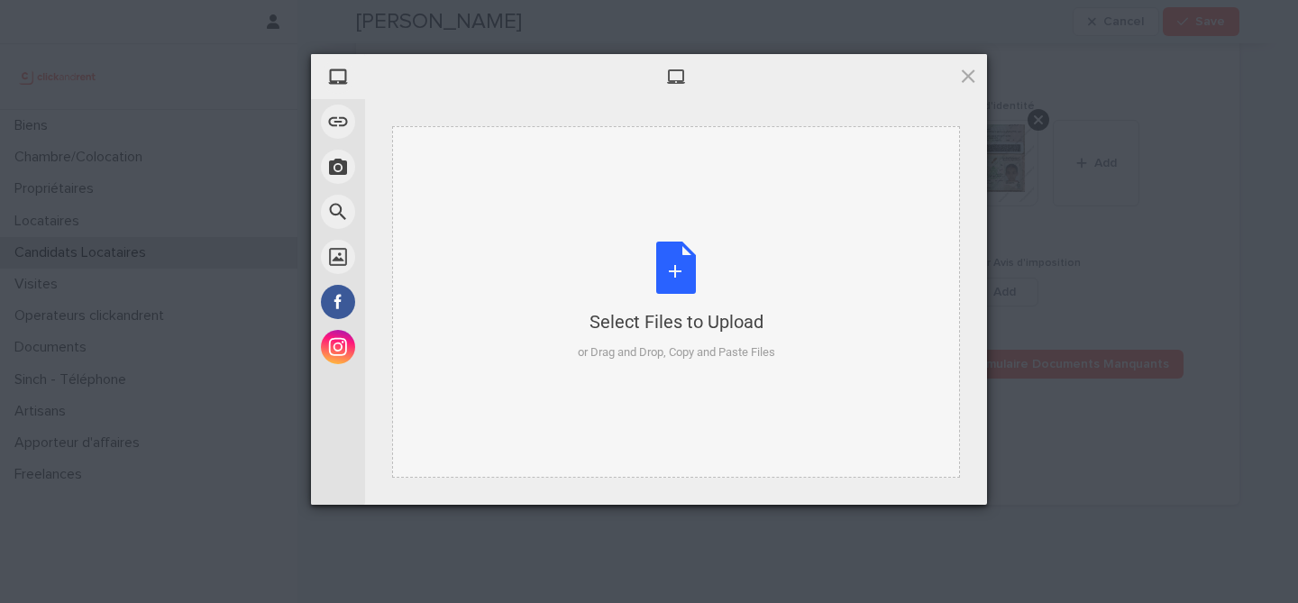
click at [697, 243] on div "Select Files to Upload or Drag and Drop, Copy and Paste Files" at bounding box center [676, 302] width 197 height 120
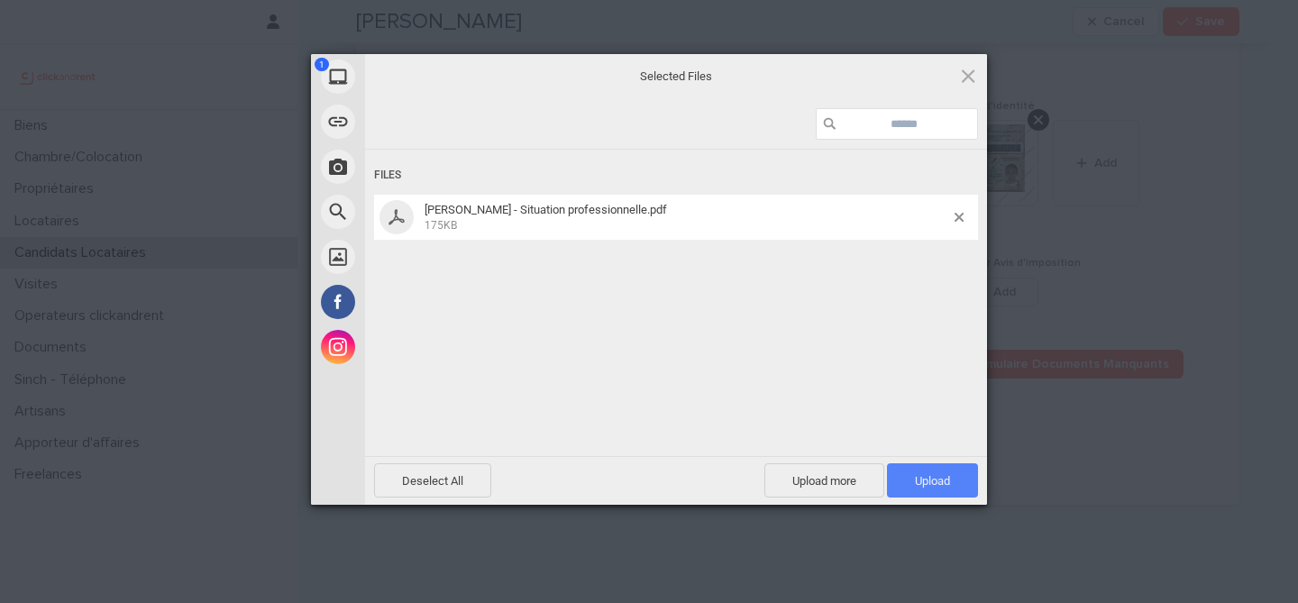
click at [945, 494] on span "Upload 1" at bounding box center [932, 480] width 91 height 34
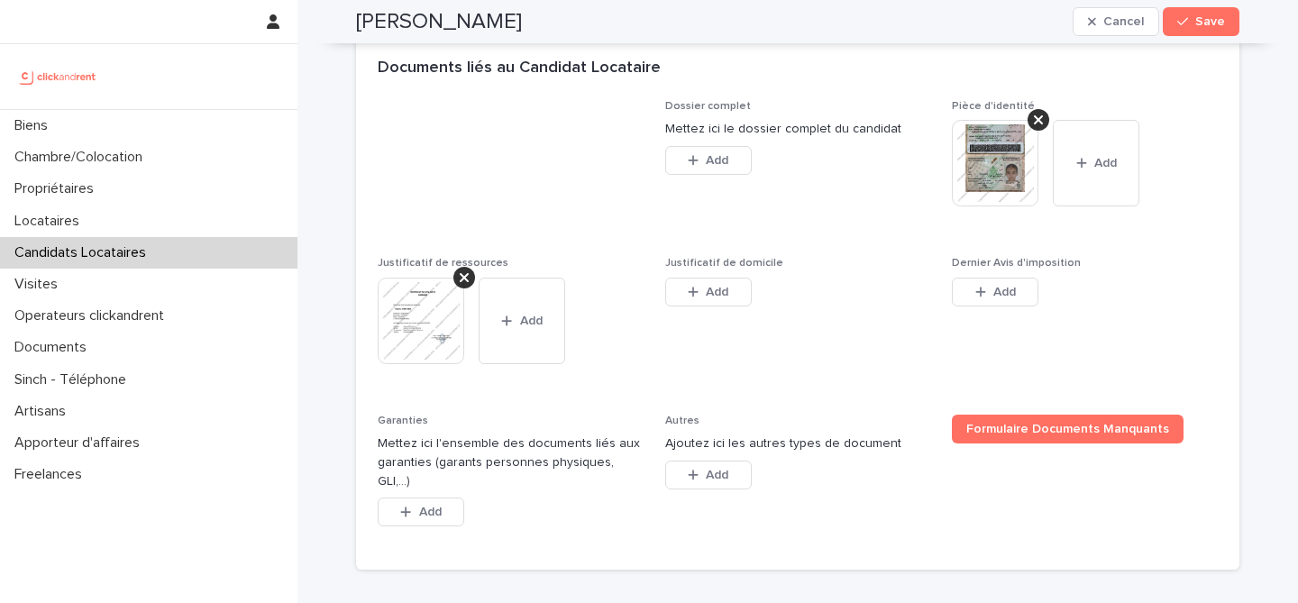
click at [739, 273] on div "Justificatif de domicile This file cannot be opened Download File Add" at bounding box center [798, 292] width 266 height 70
click at [736, 284] on button "Add" at bounding box center [708, 292] width 87 height 29
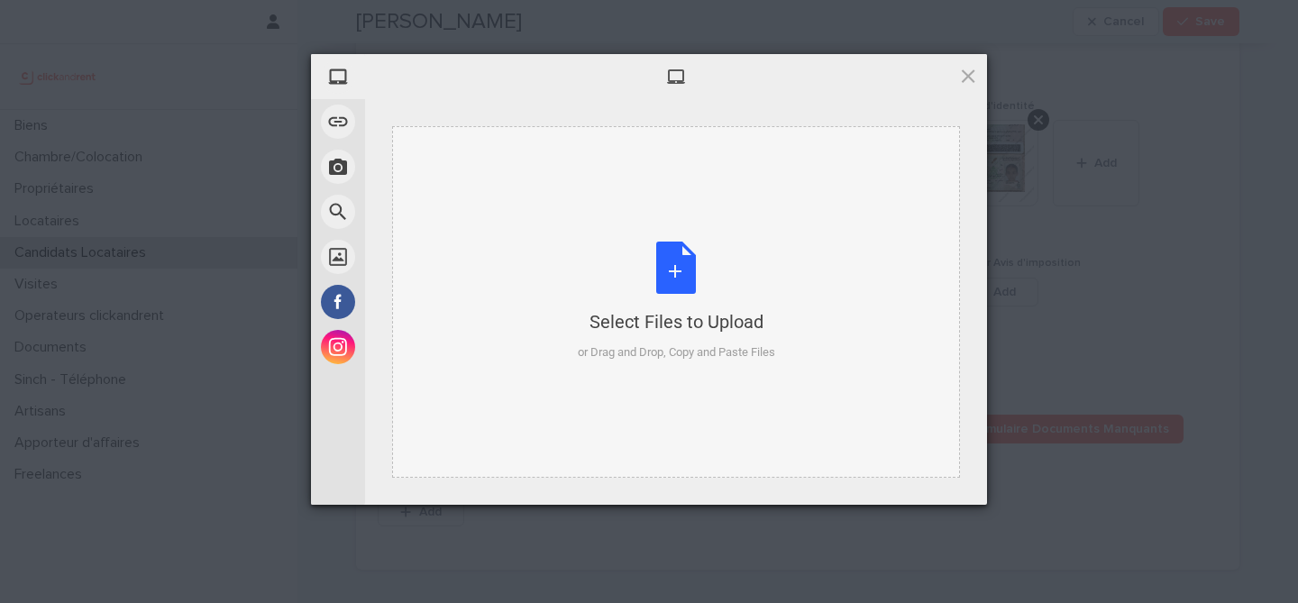
click at [664, 245] on div "Select Files to Upload or Drag and Drop, Copy and Paste Files" at bounding box center [676, 302] width 197 height 120
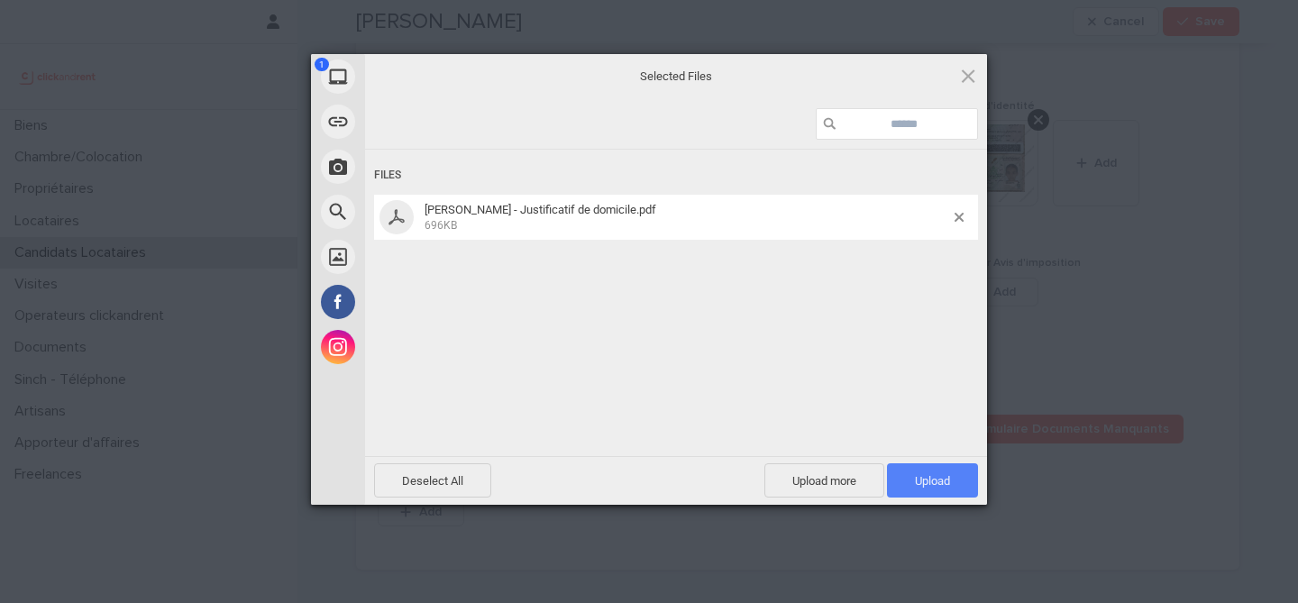
click at [949, 473] on span "Upload 1" at bounding box center [932, 480] width 91 height 34
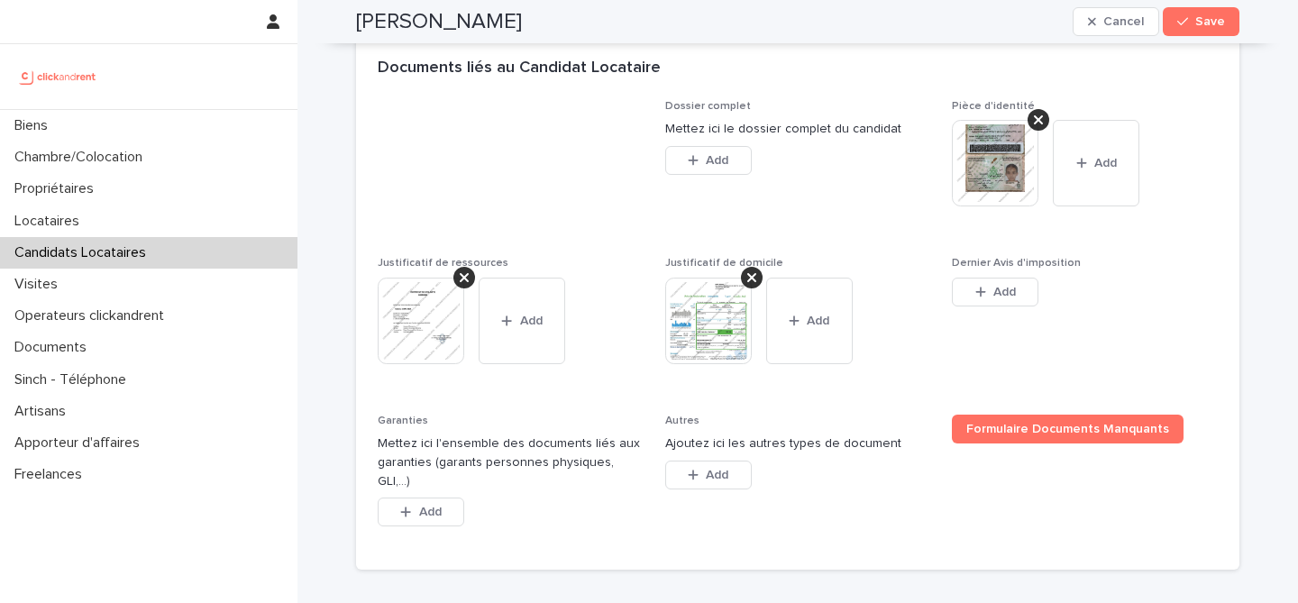
click at [451, 323] on img at bounding box center [421, 321] width 87 height 87
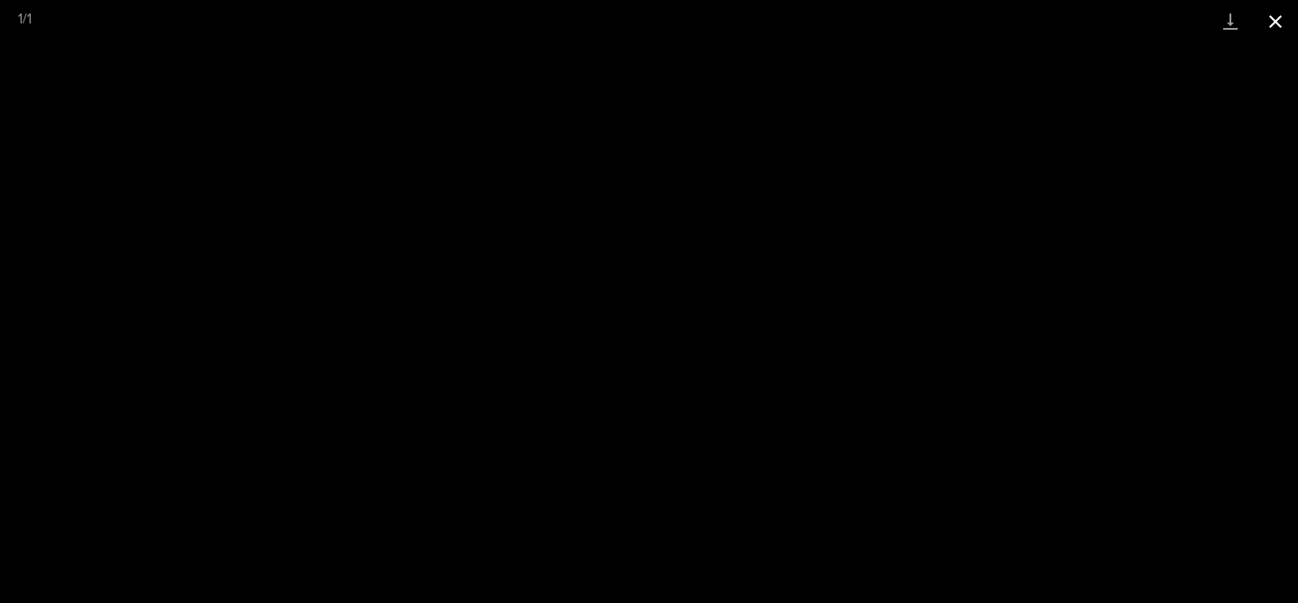
click at [1264, 27] on button "Close gallery" at bounding box center [1275, 21] width 45 height 42
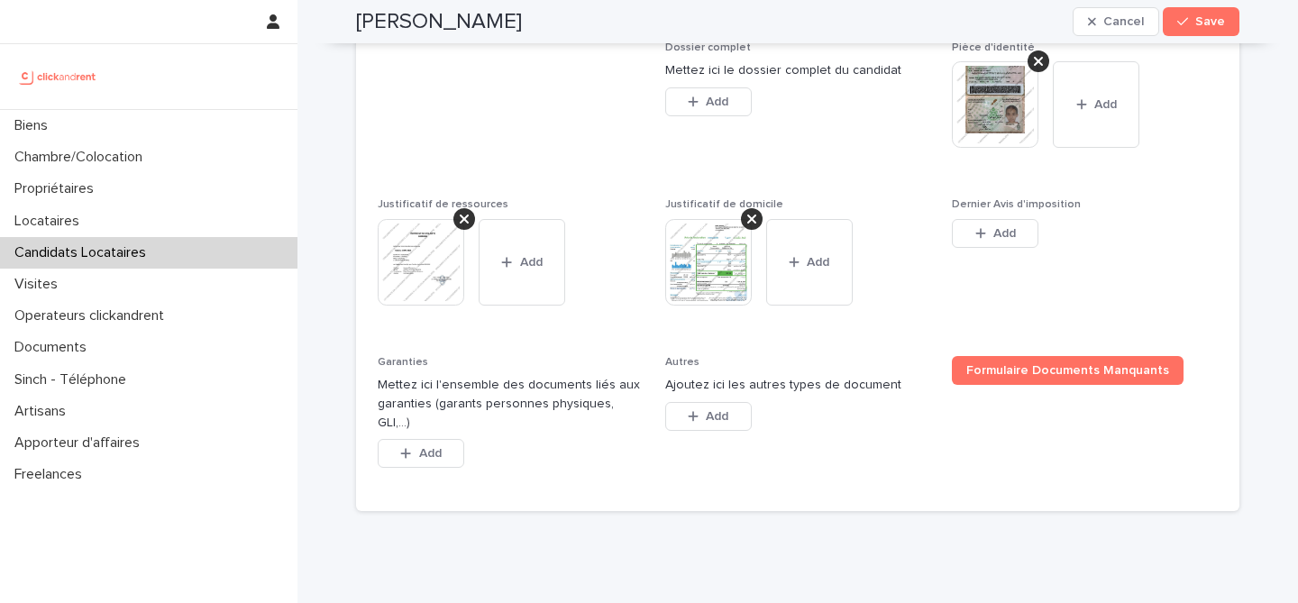
scroll to position [1440, 0]
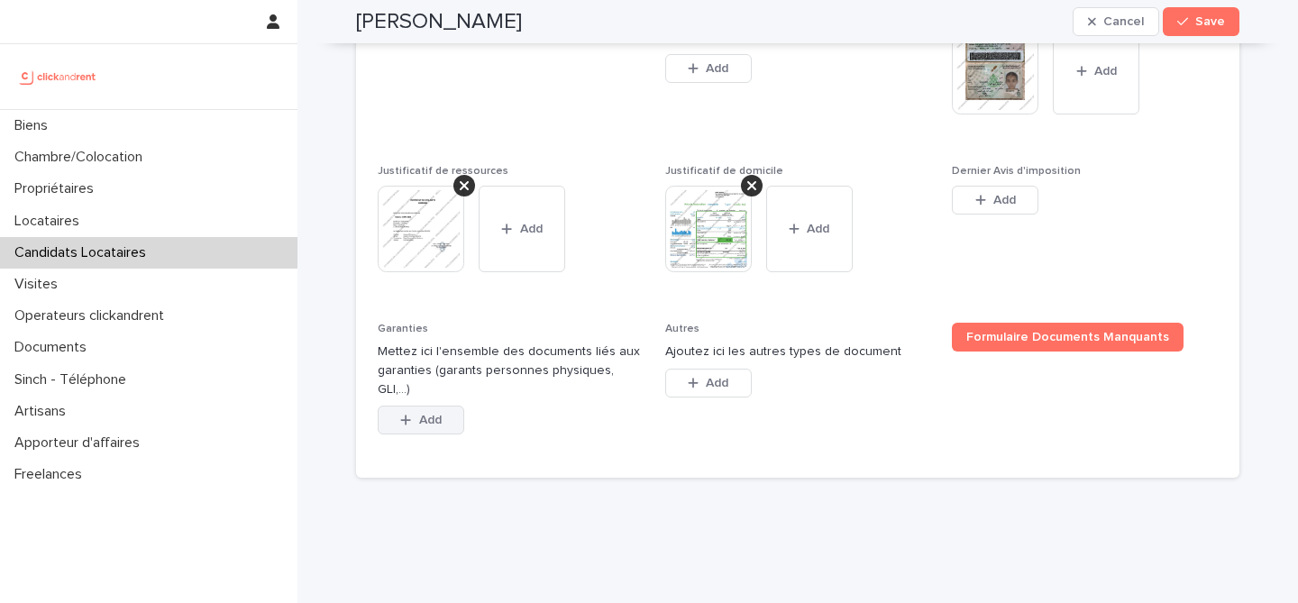
click at [433, 414] on span "Add" at bounding box center [430, 420] width 23 height 13
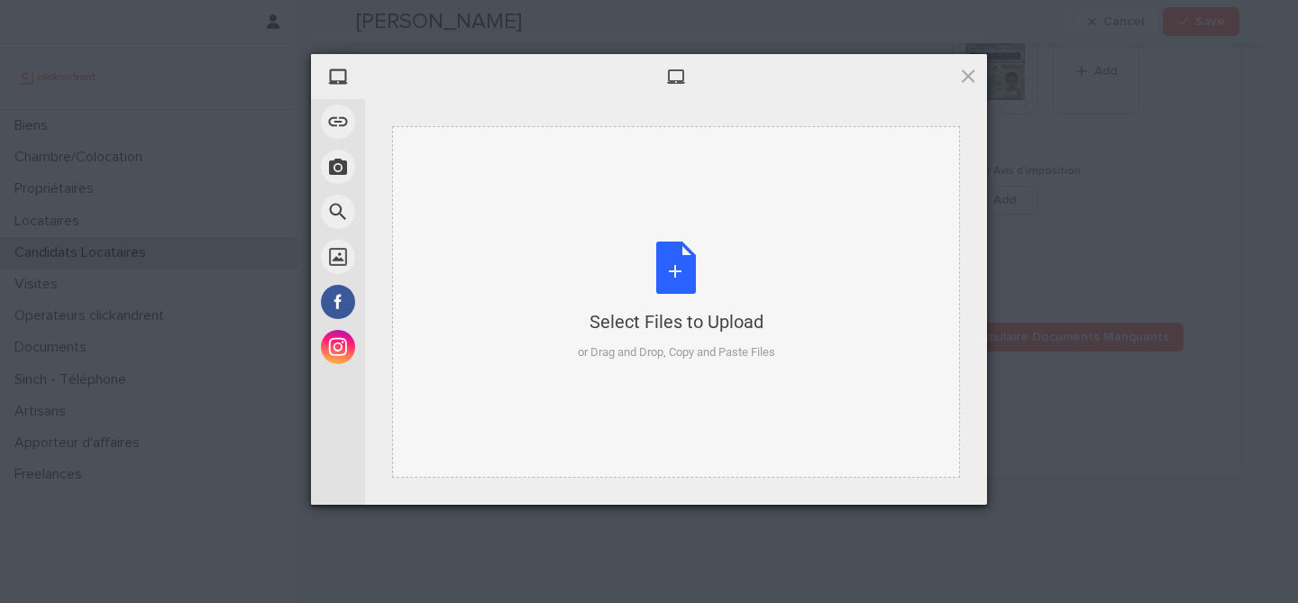
click at [677, 275] on div "Select Files to Upload or Drag and Drop, Copy and Paste Files" at bounding box center [676, 302] width 197 height 120
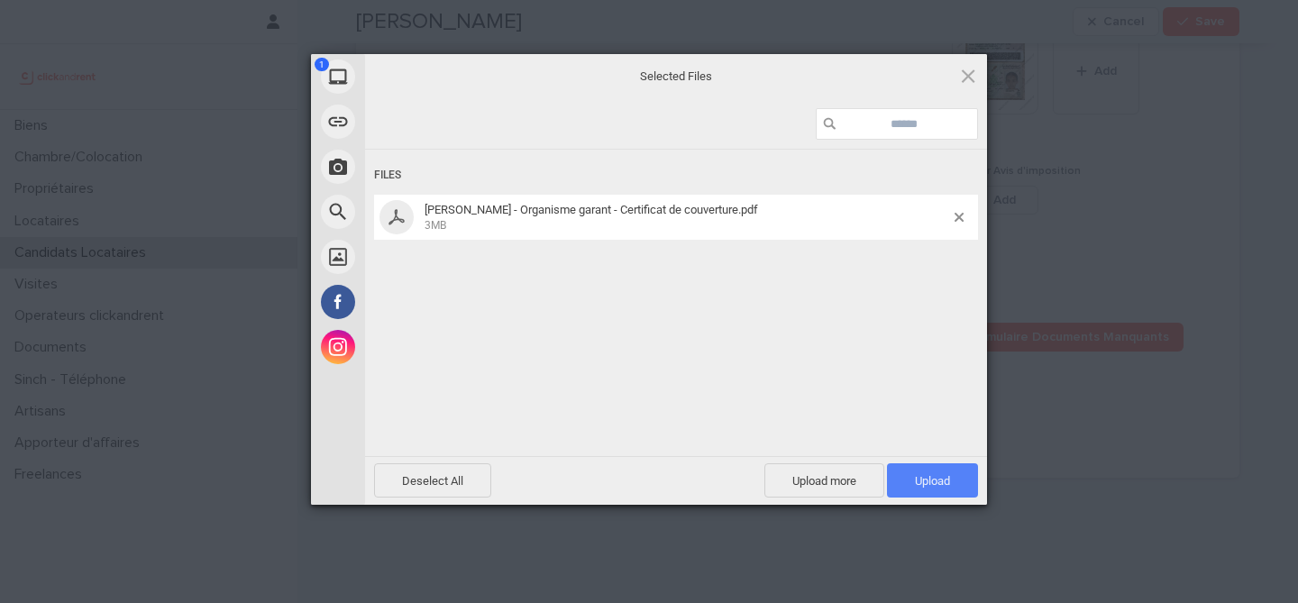
click at [946, 474] on span "Upload 1" at bounding box center [932, 481] width 35 height 14
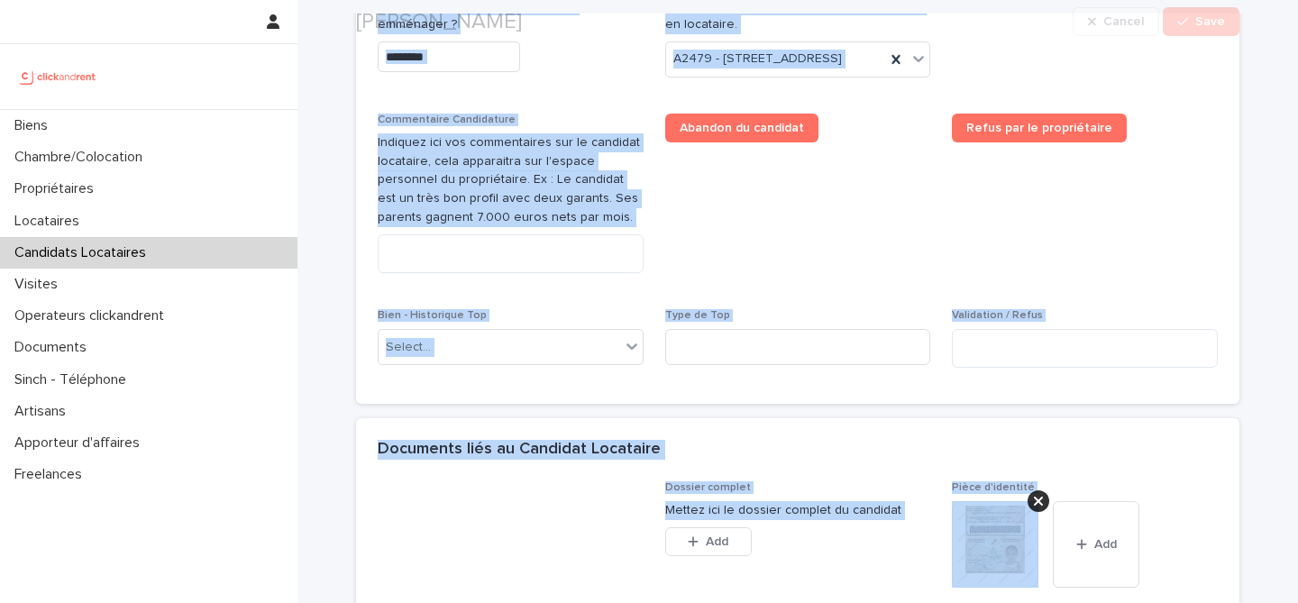
scroll to position [1516, 0]
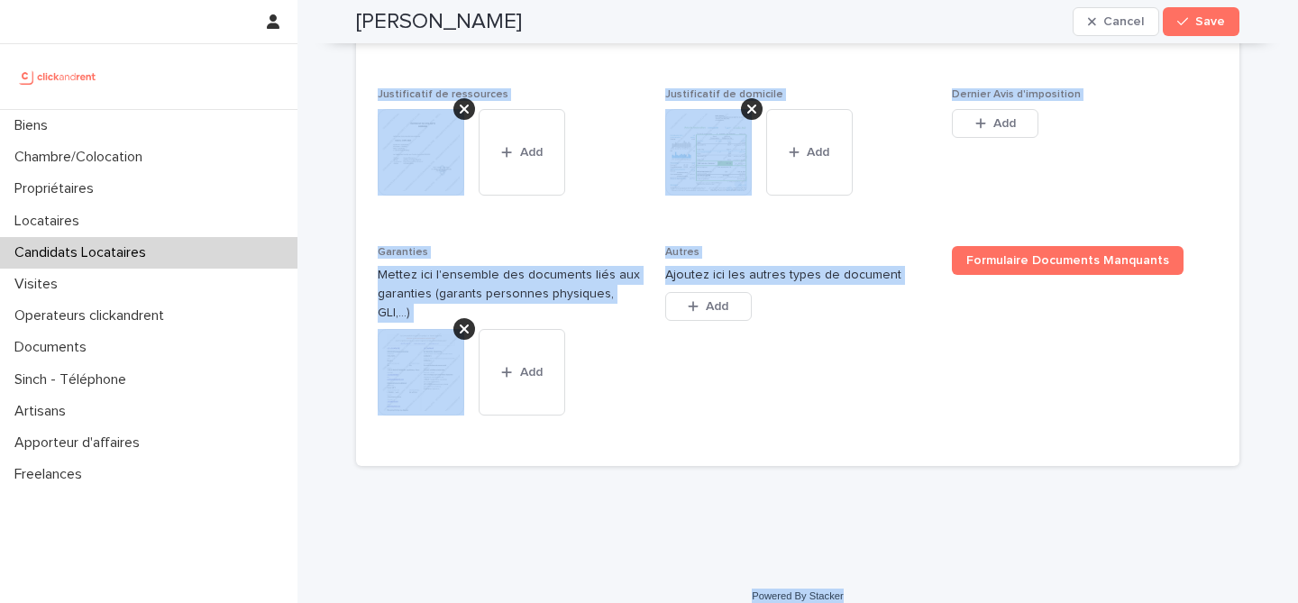
drag, startPoint x: 348, startPoint y: 61, endPoint x: 866, endPoint y: 568, distance: 724.8
copy div "Lorem Ipsu Dolors Amet Conse, adipi eli se doeiu tempor inci utlabo. Etdolo mag…"
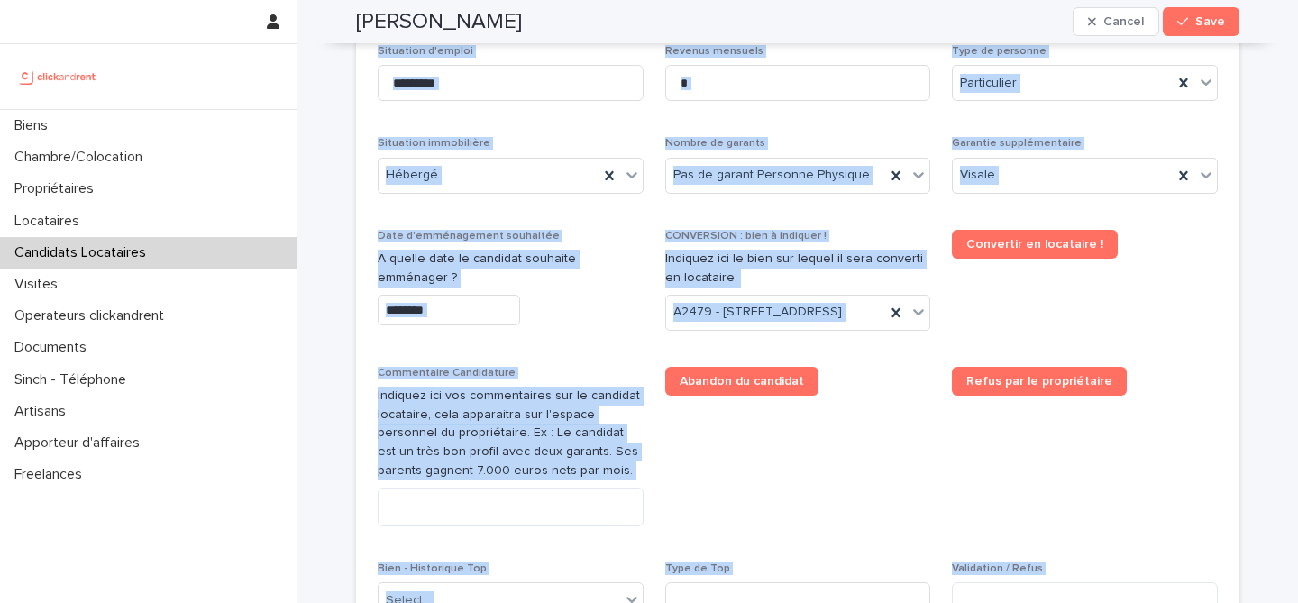
scroll to position [711, 0]
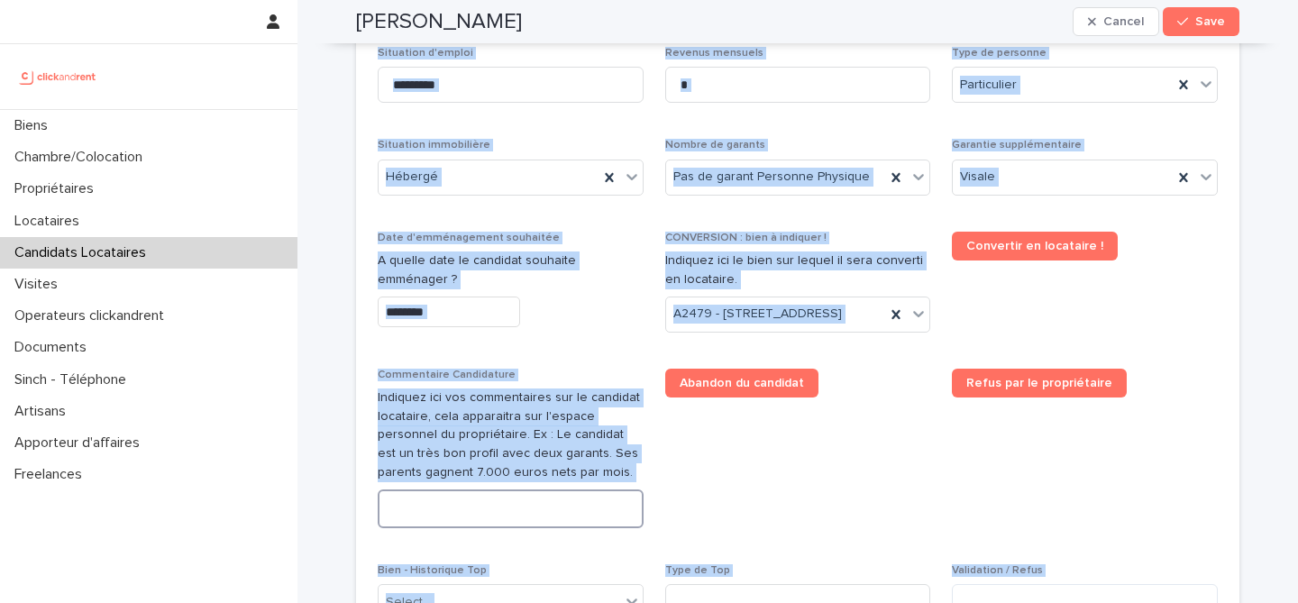
click at [525, 499] on textarea at bounding box center [511, 508] width 266 height 39
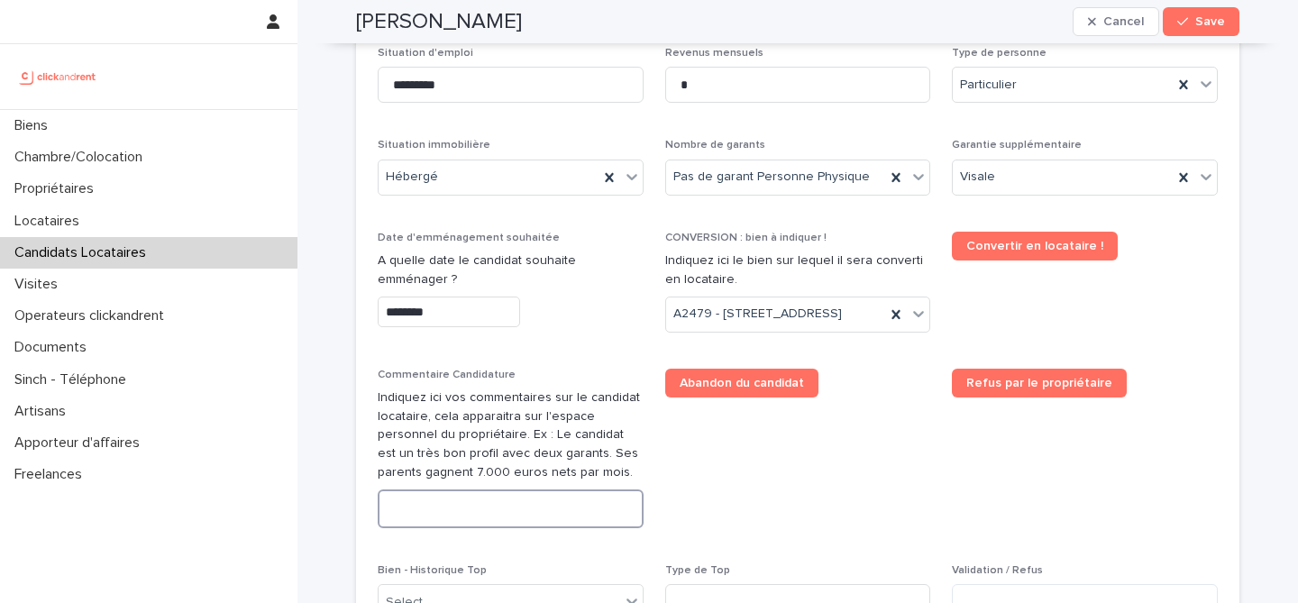
paste textarea "**********"
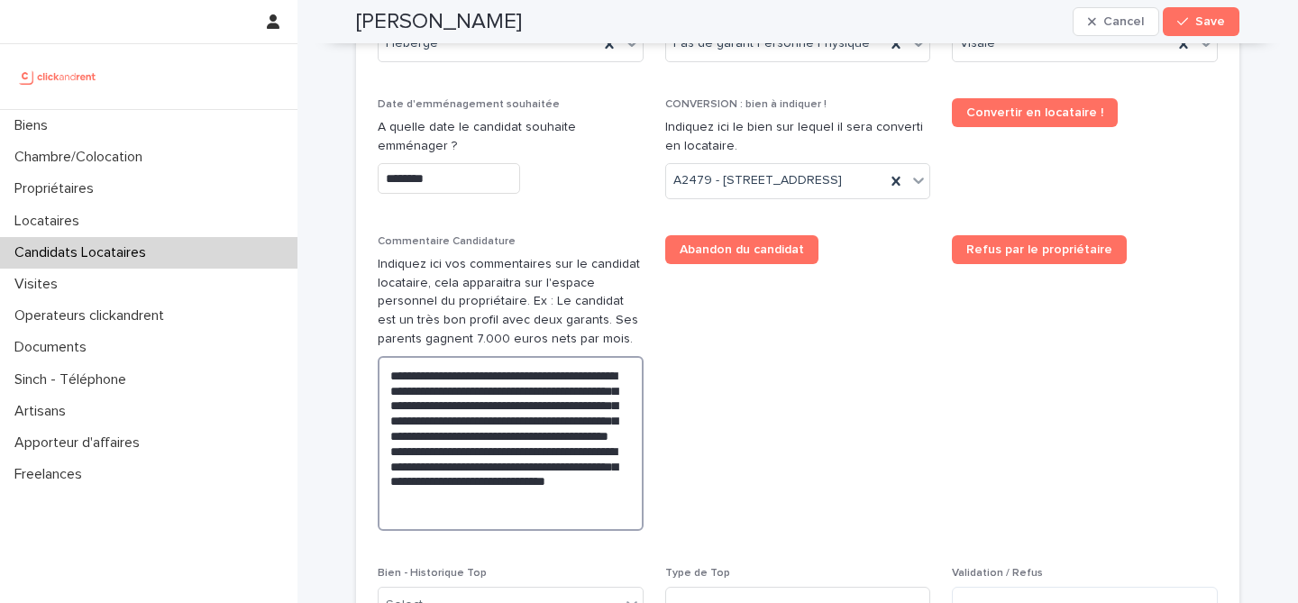
scroll to position [846, 0]
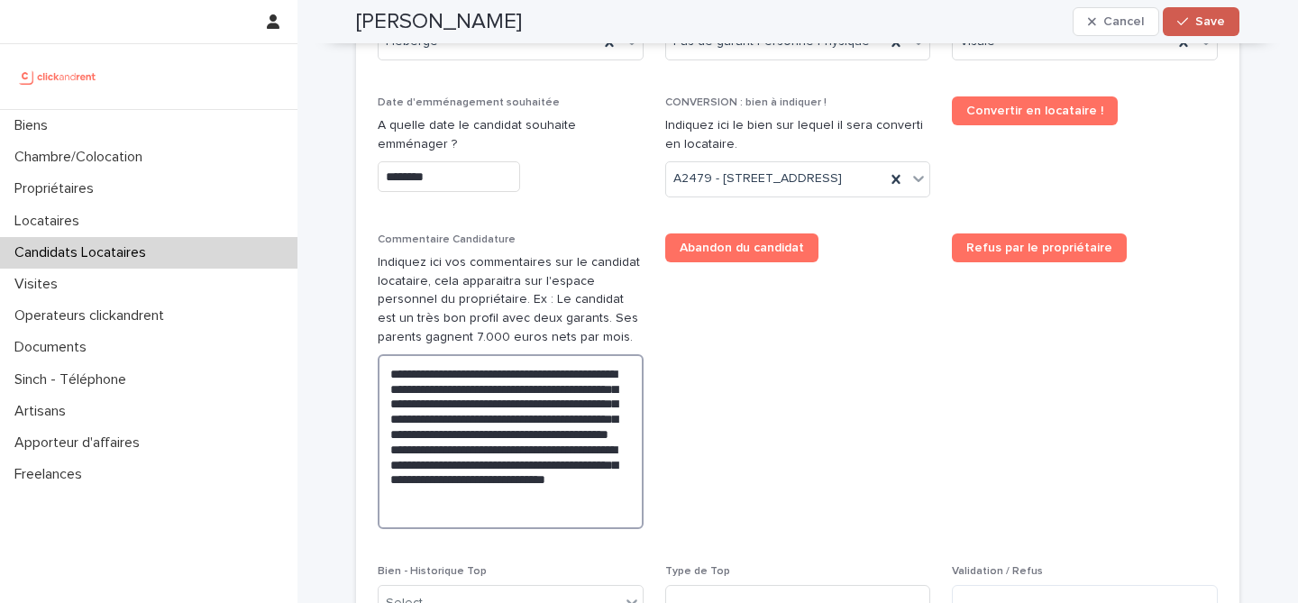
type textarea "**********"
click at [1185, 13] on button "Save" at bounding box center [1201, 21] width 77 height 29
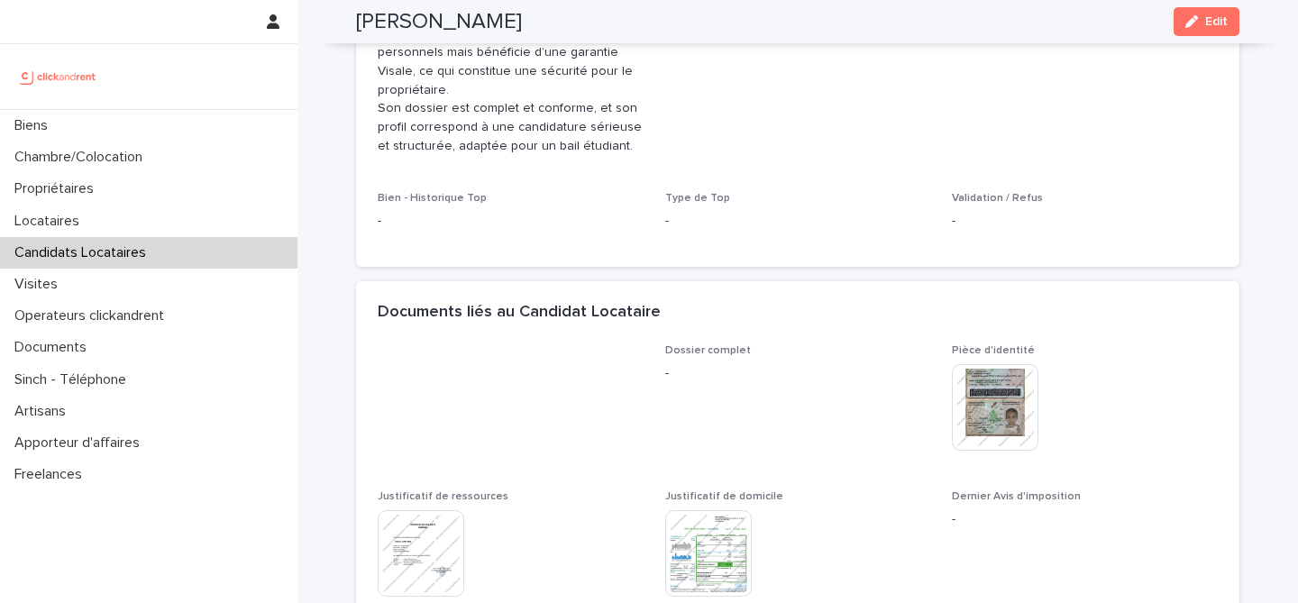
scroll to position [602, 0]
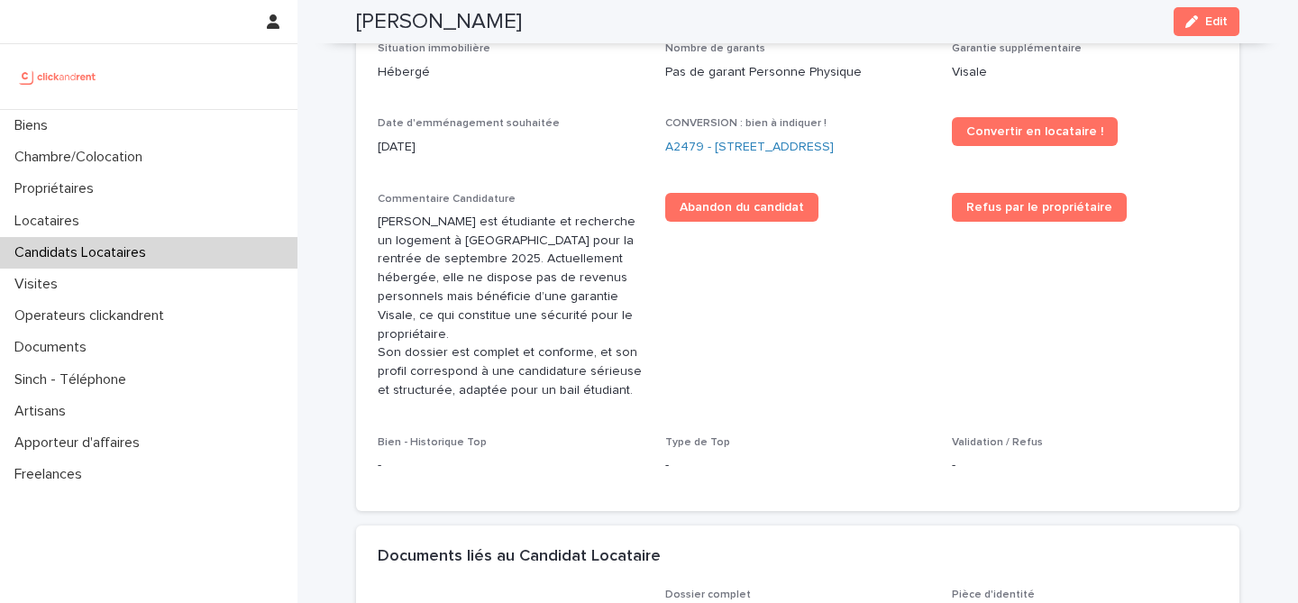
click at [431, 25] on h2 "[PERSON_NAME]" at bounding box center [439, 22] width 166 height 26
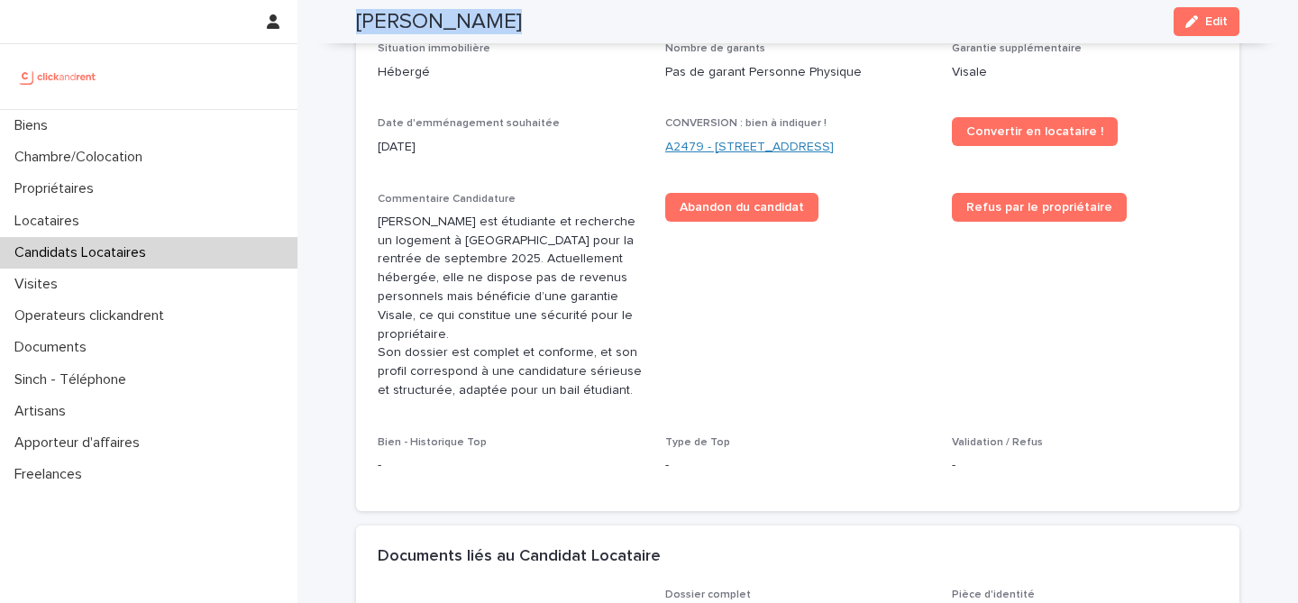
click at [735, 147] on link "A2479 - [STREET_ADDRESS]" at bounding box center [749, 147] width 169 height 19
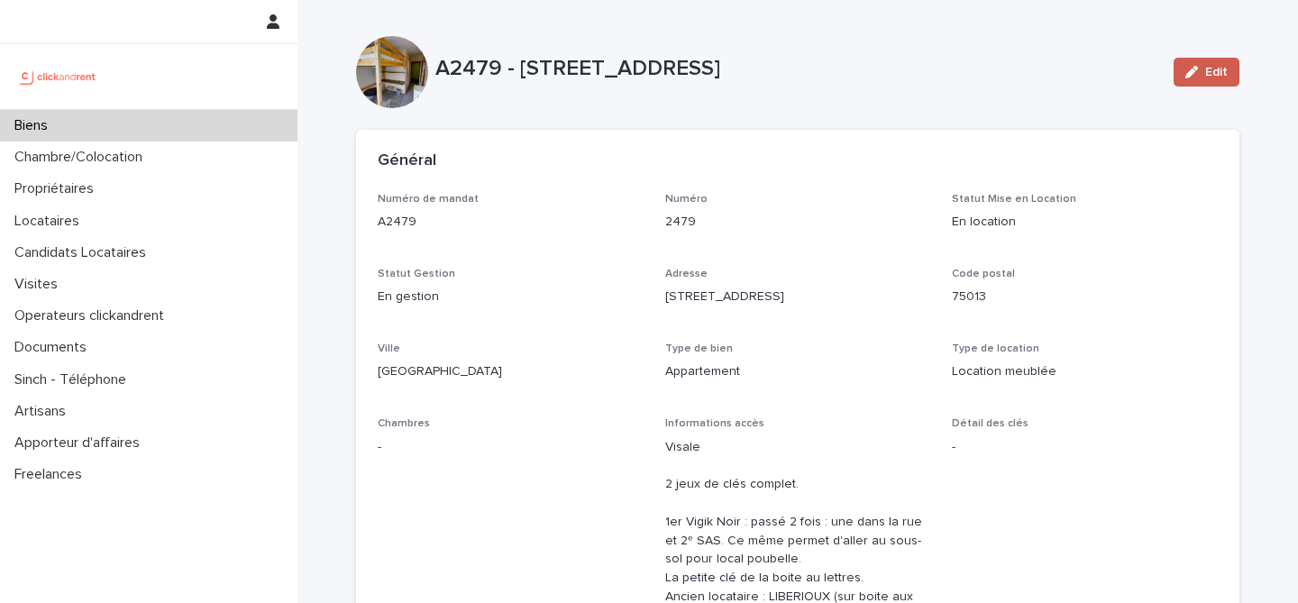
click at [1210, 82] on button "Edit" at bounding box center [1207, 72] width 66 height 29
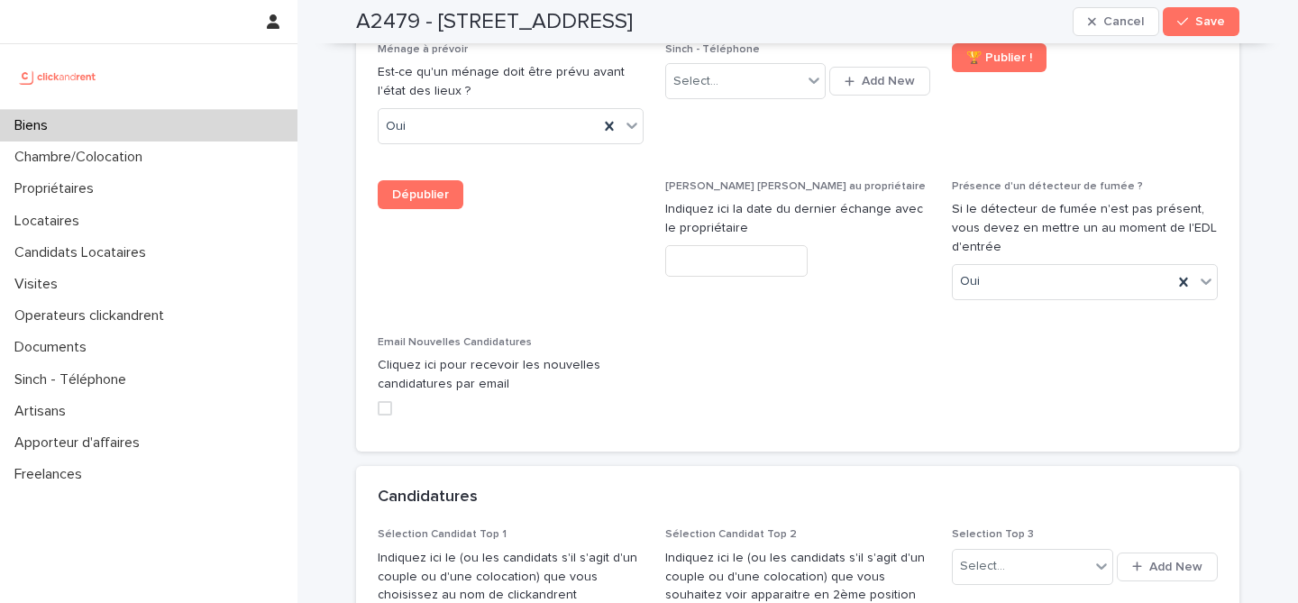
scroll to position [8339, 0]
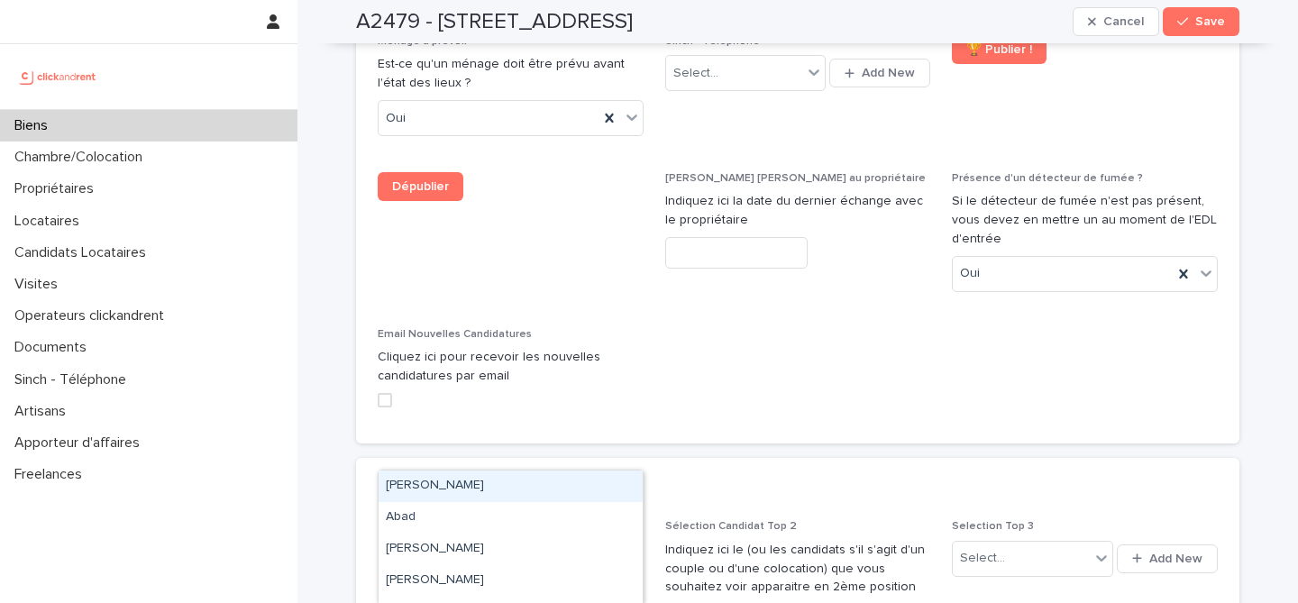
paste input "**********"
type input "**********"
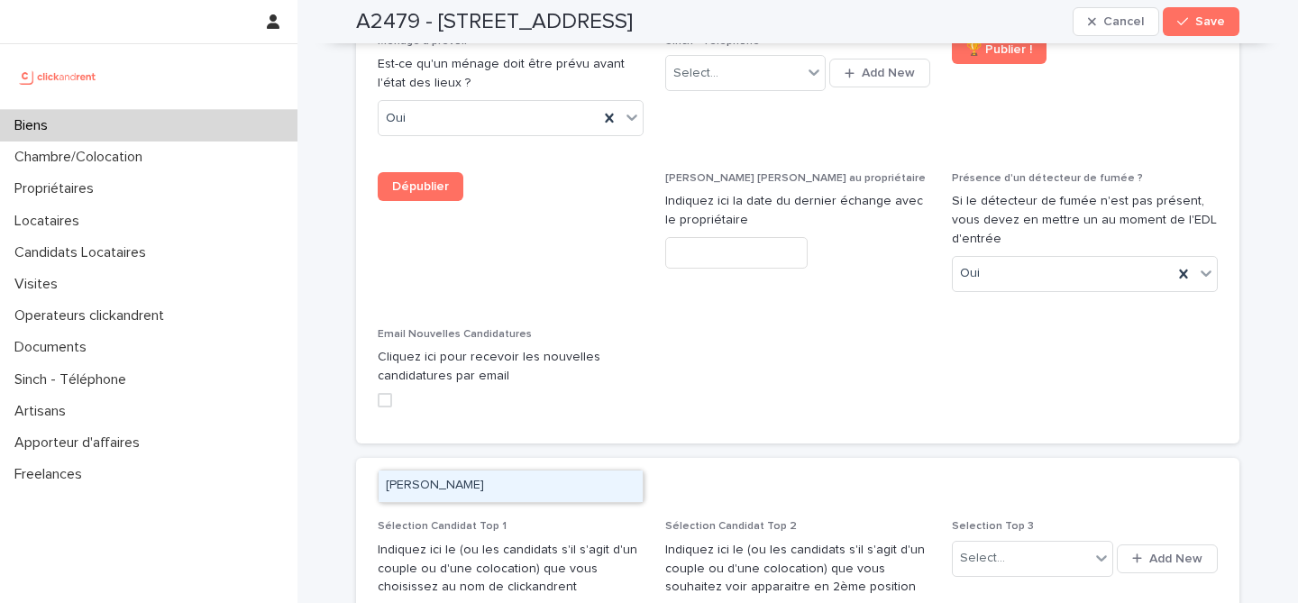
click at [570, 491] on div "Ghita Azmi" at bounding box center [511, 487] width 264 height 32
click at [667, 458] on div "Candidatures" at bounding box center [797, 489] width 883 height 63
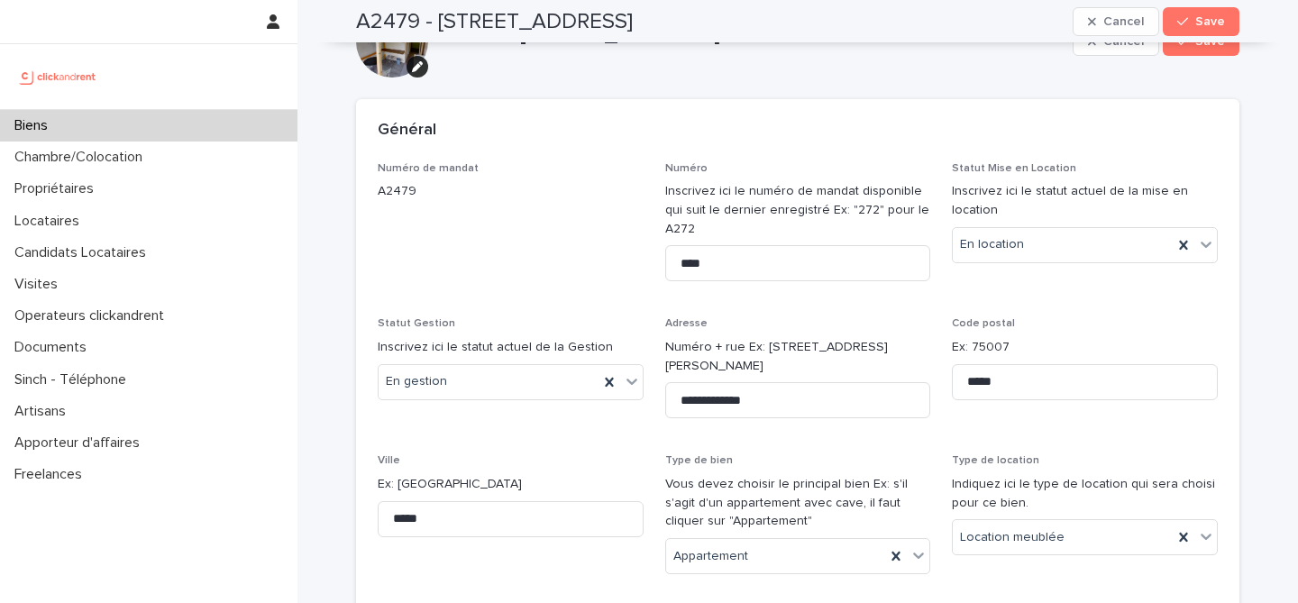
scroll to position [0, 0]
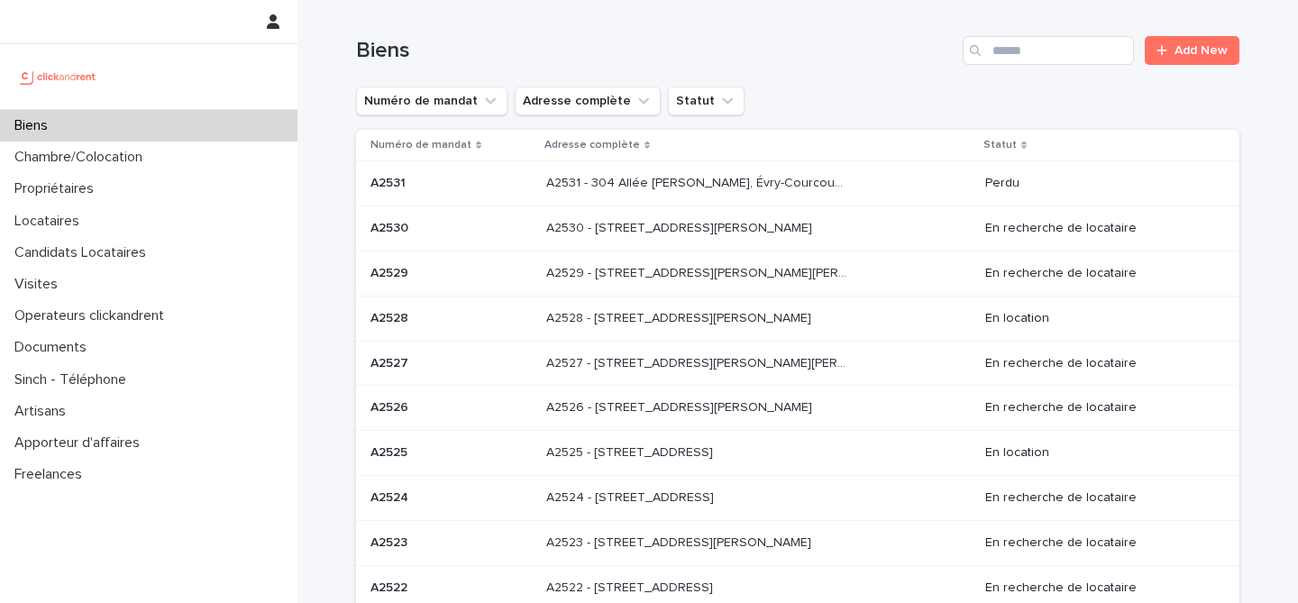
click at [1061, 65] on div "Biens Add New" at bounding box center [797, 43] width 883 height 87
click at [1061, 55] on input "Search" at bounding box center [1048, 50] width 171 height 29
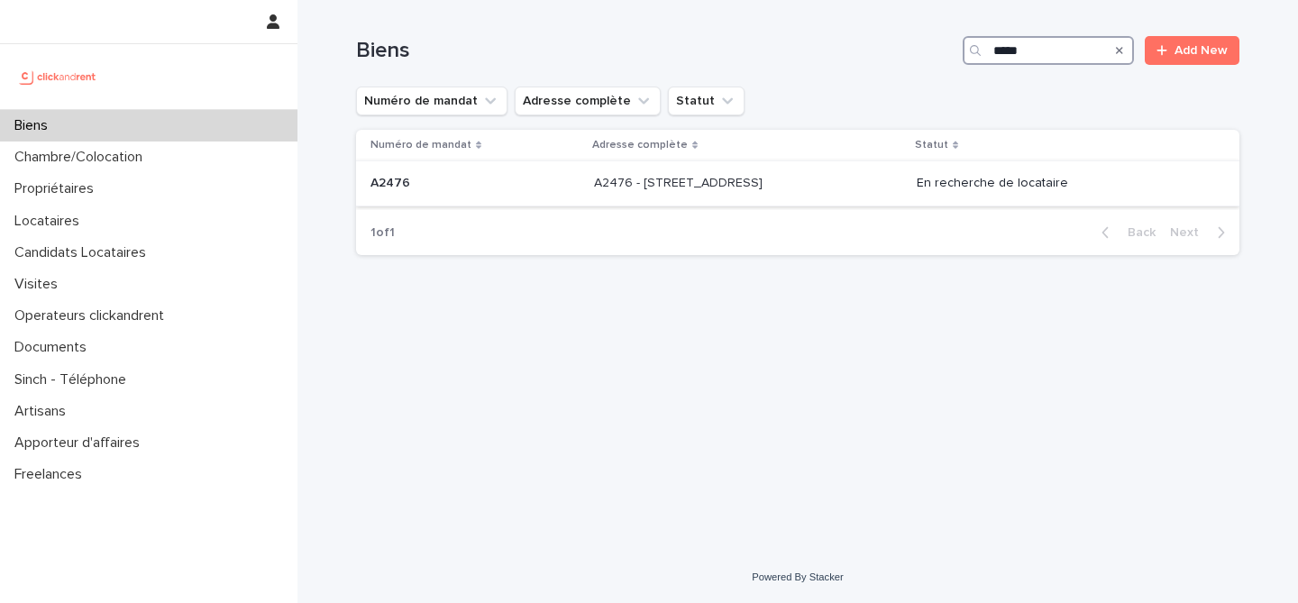
type input "*****"
click at [766, 189] on p "A2476 - [STREET_ADDRESS]" at bounding box center [680, 181] width 172 height 19
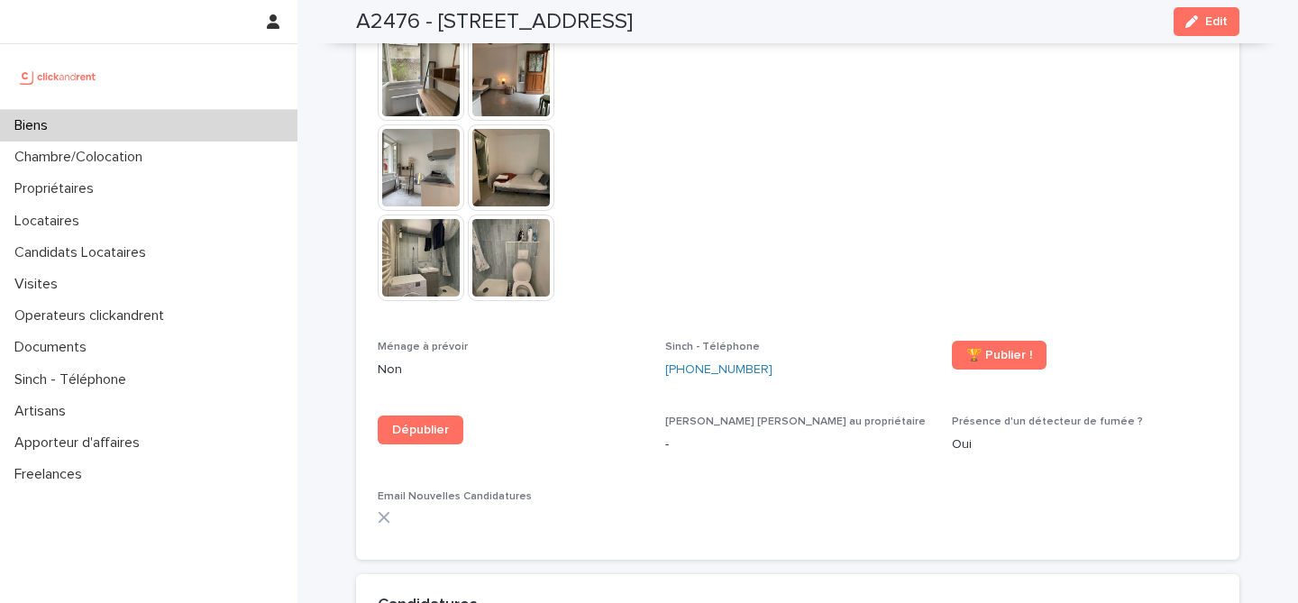
scroll to position [4933, 0]
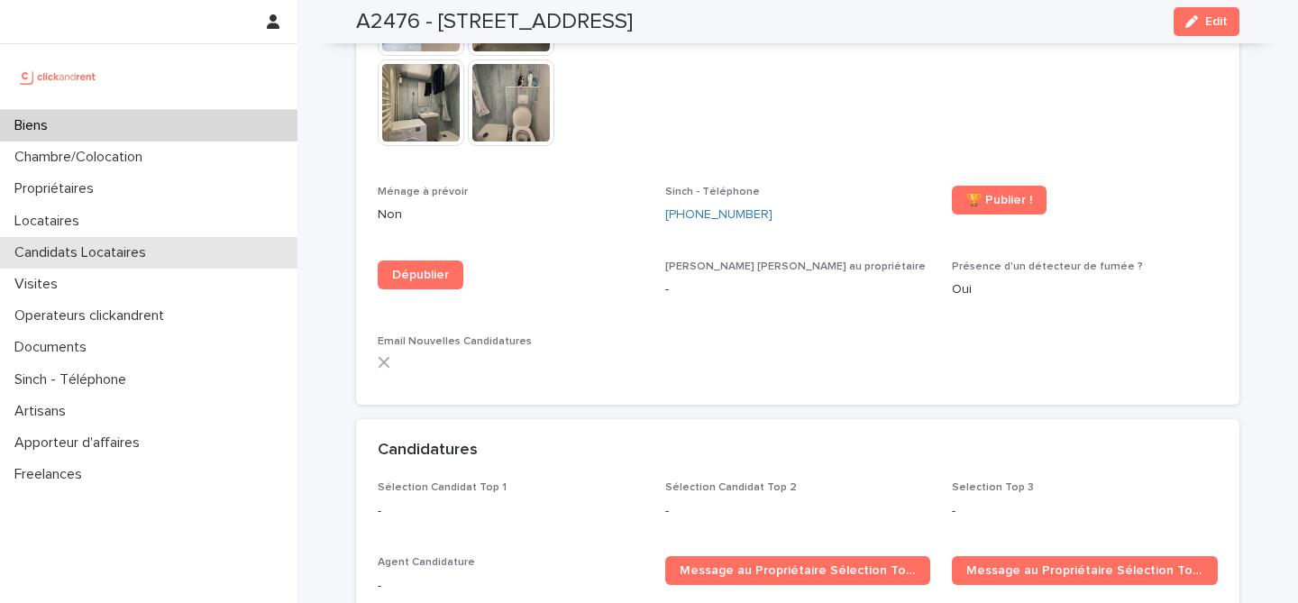
click at [137, 241] on div "Candidats Locataires" at bounding box center [148, 253] width 297 height 32
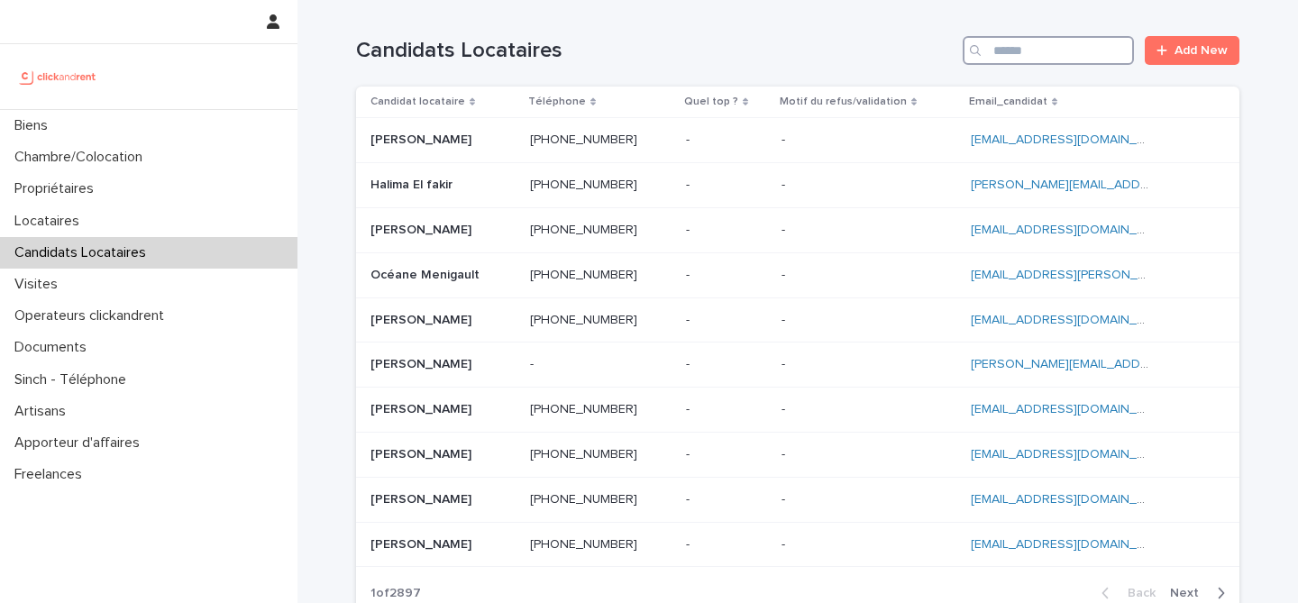
click at [1060, 50] on input "Search" at bounding box center [1048, 50] width 171 height 29
paste input "**********"
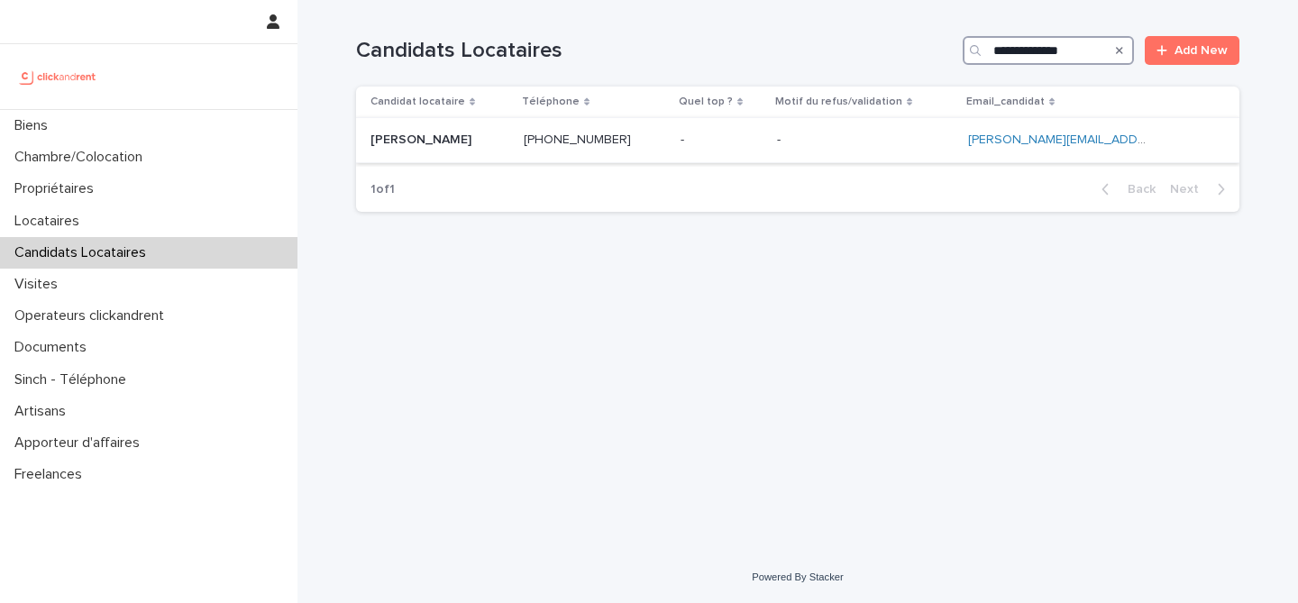
type input "**********"
click at [488, 150] on div "Audrey Susanto Audrey Susanto" at bounding box center [439, 140] width 139 height 30
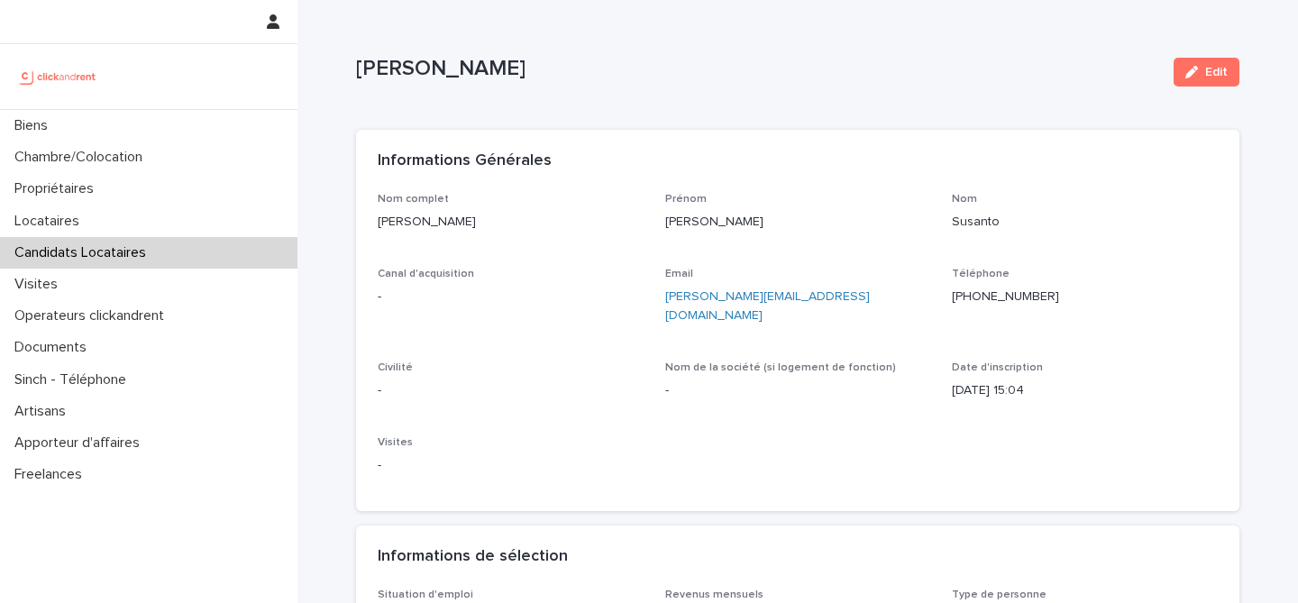
drag, startPoint x: 1199, startPoint y: 82, endPoint x: 1106, endPoint y: 135, distance: 107.0
click at [1199, 82] on button "Edit" at bounding box center [1207, 72] width 66 height 29
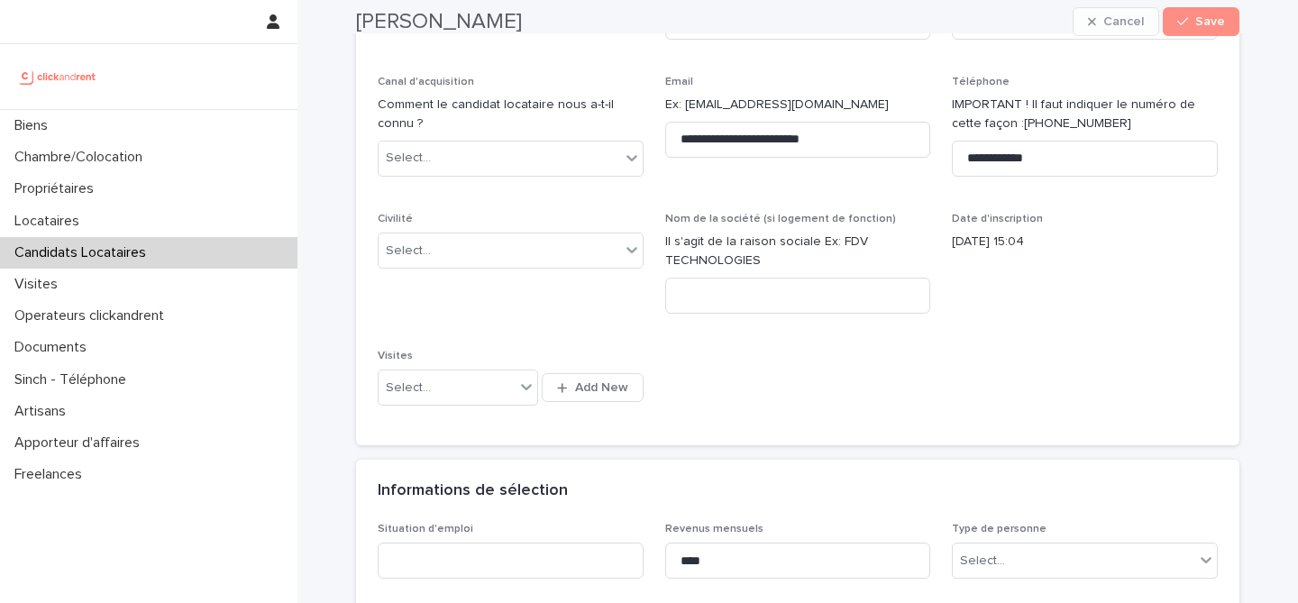
scroll to position [260, 0]
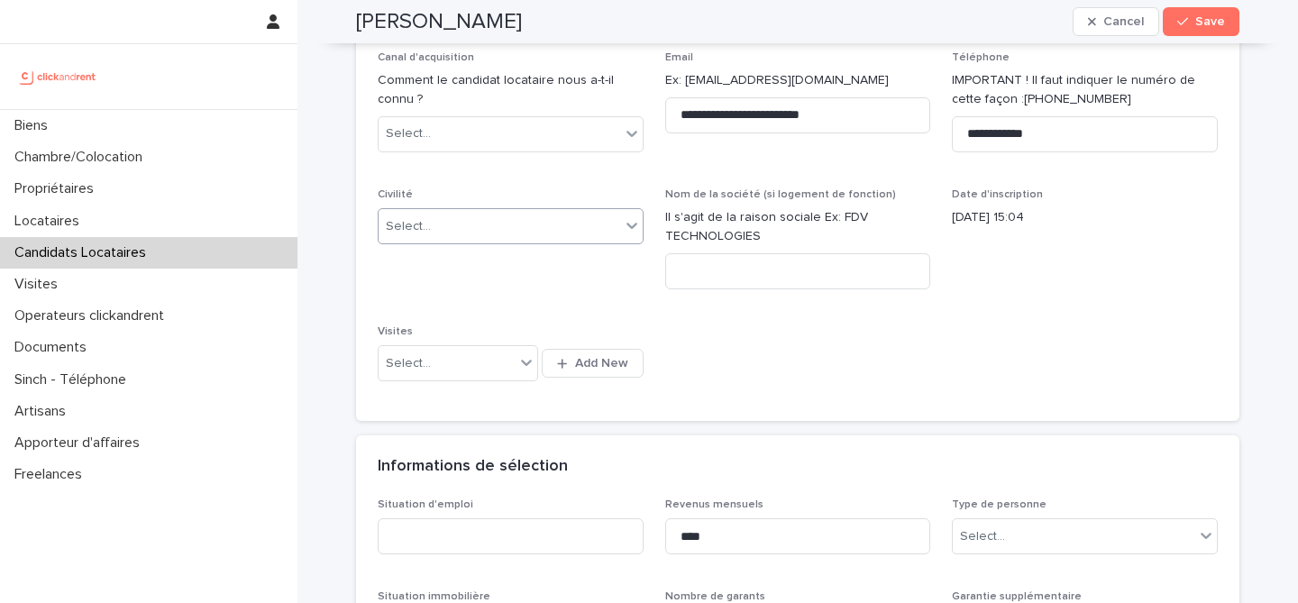
click at [535, 231] on div "Select..." at bounding box center [500, 227] width 242 height 30
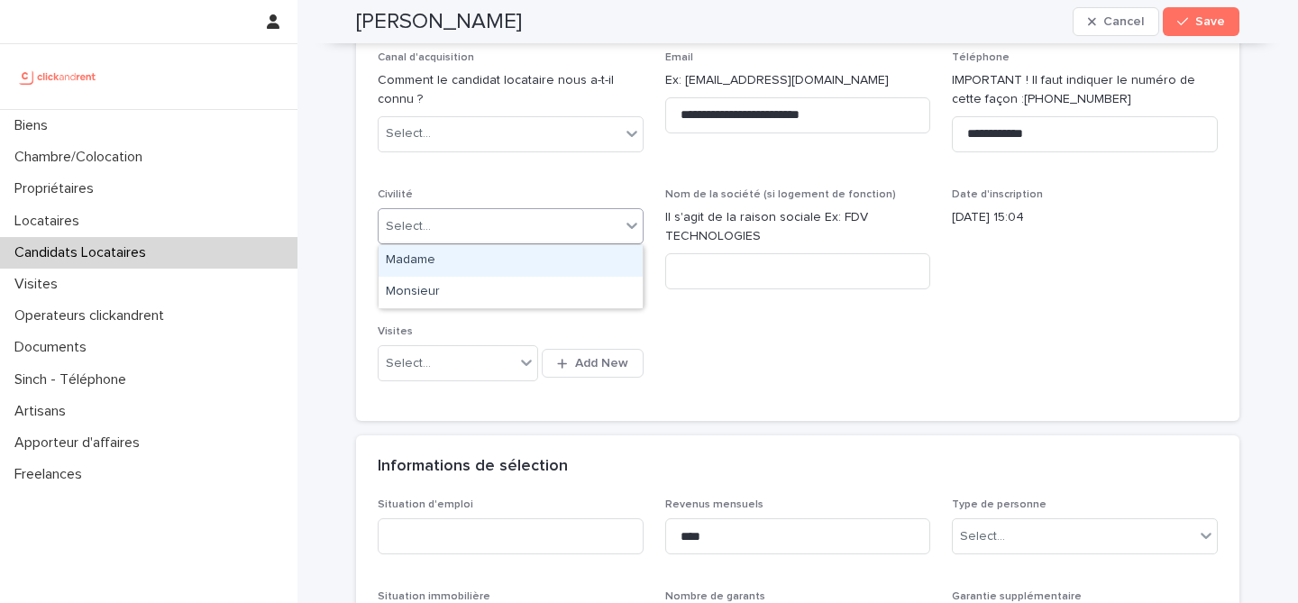
click at [550, 263] on div "Madame" at bounding box center [511, 261] width 264 height 32
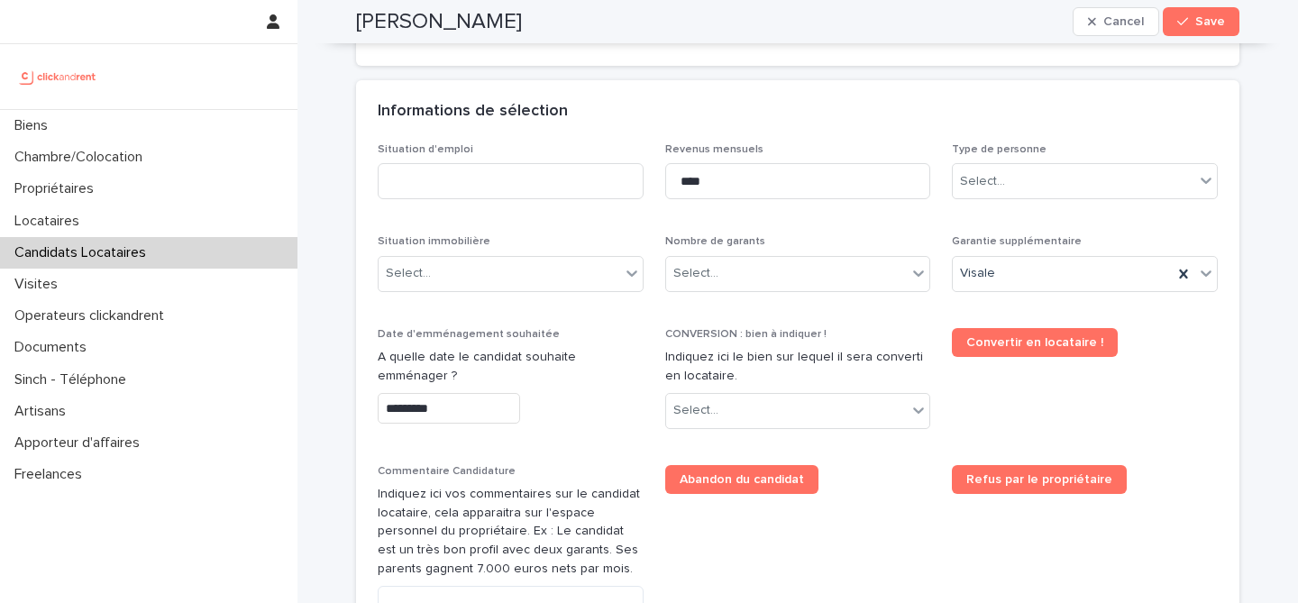
scroll to position [605, 0]
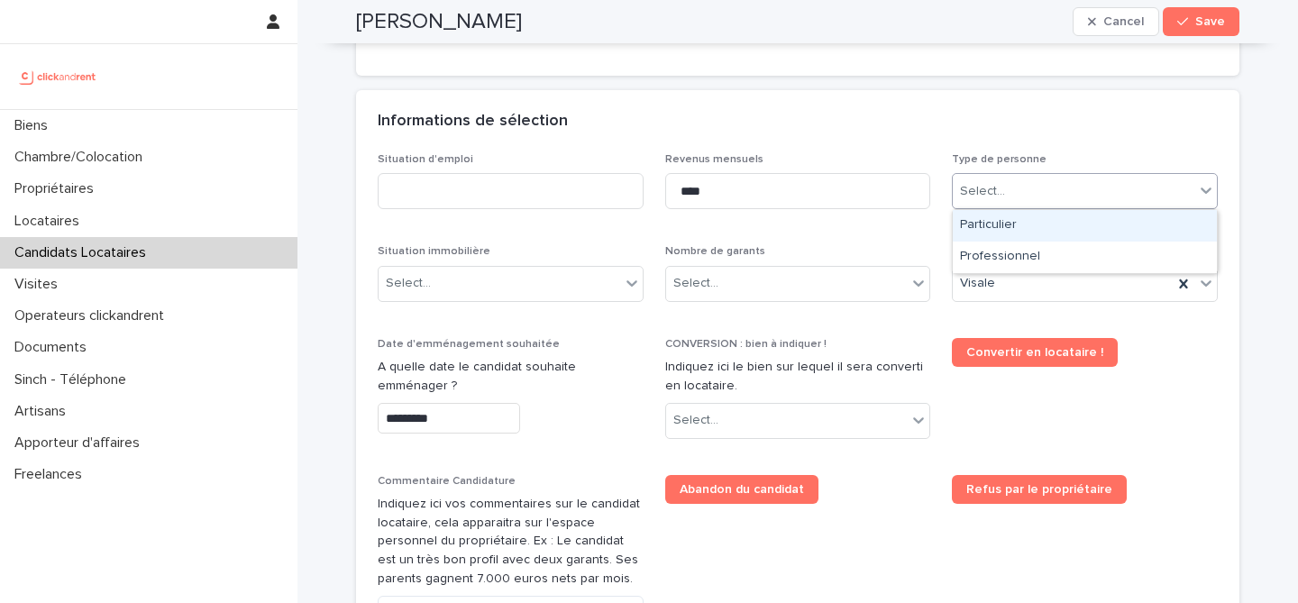
click at [1043, 179] on div "Select..." at bounding box center [1074, 192] width 242 height 30
click at [1038, 226] on div "Particulier" at bounding box center [1085, 226] width 264 height 32
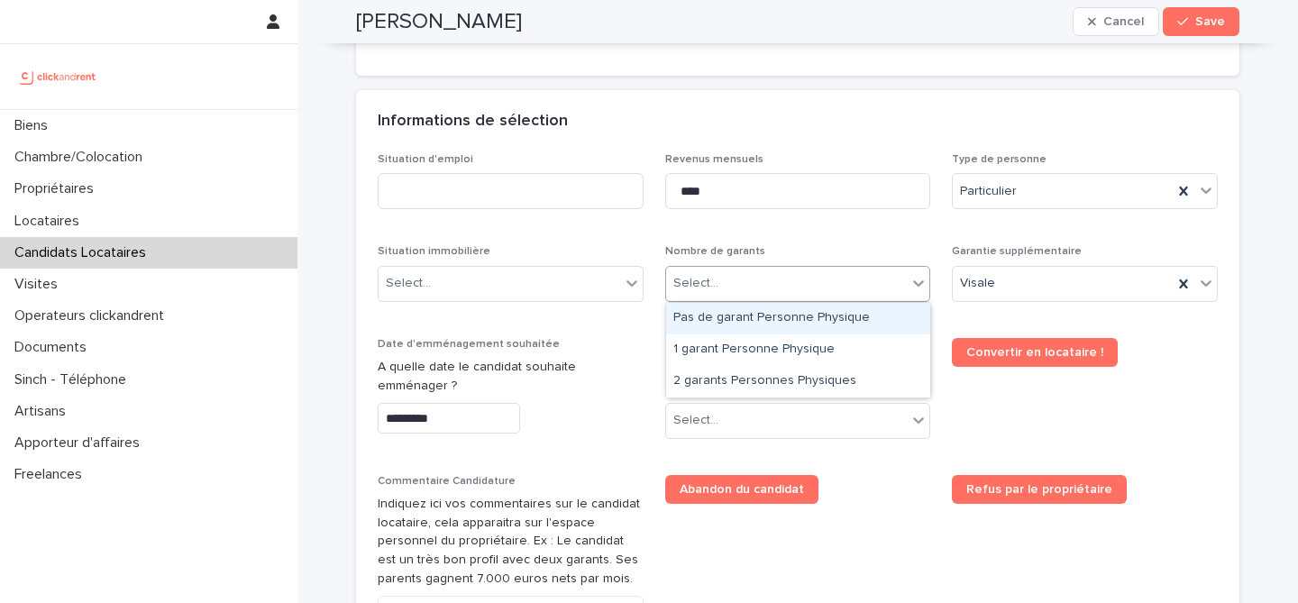
click at [849, 279] on div "Select..." at bounding box center [787, 284] width 242 height 30
click at [803, 320] on div "Pas de garant Personne Physique" at bounding box center [798, 319] width 264 height 32
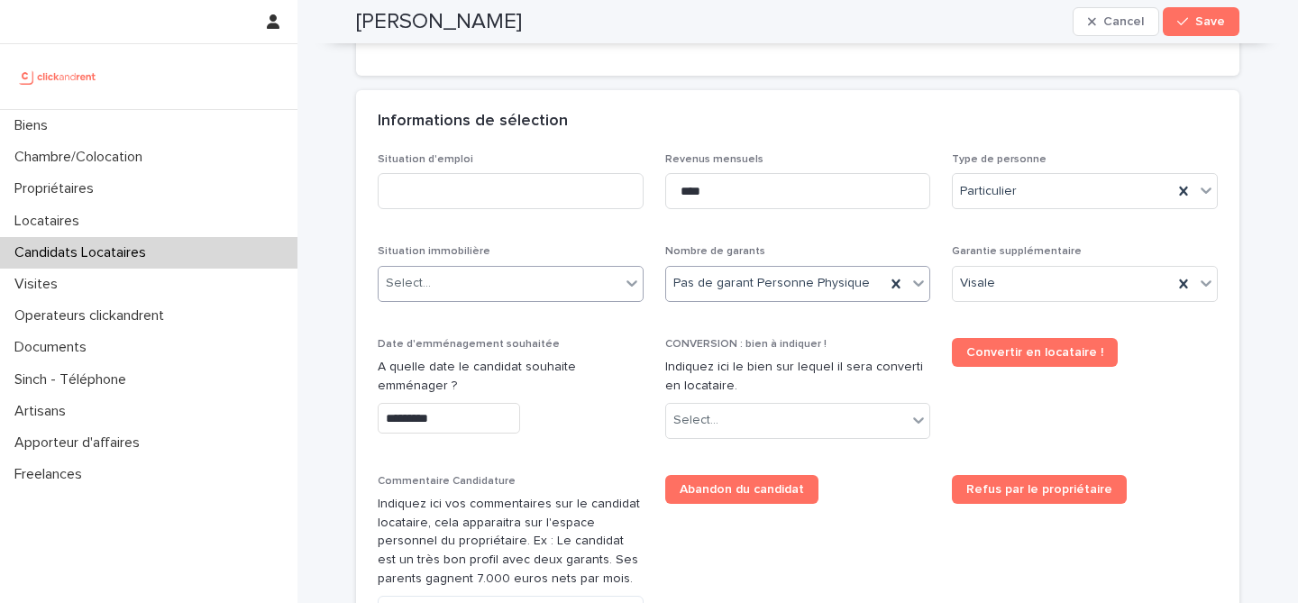
click at [511, 289] on div "Select..." at bounding box center [500, 284] width 242 height 30
click at [785, 415] on div "Select..." at bounding box center [787, 421] width 242 height 30
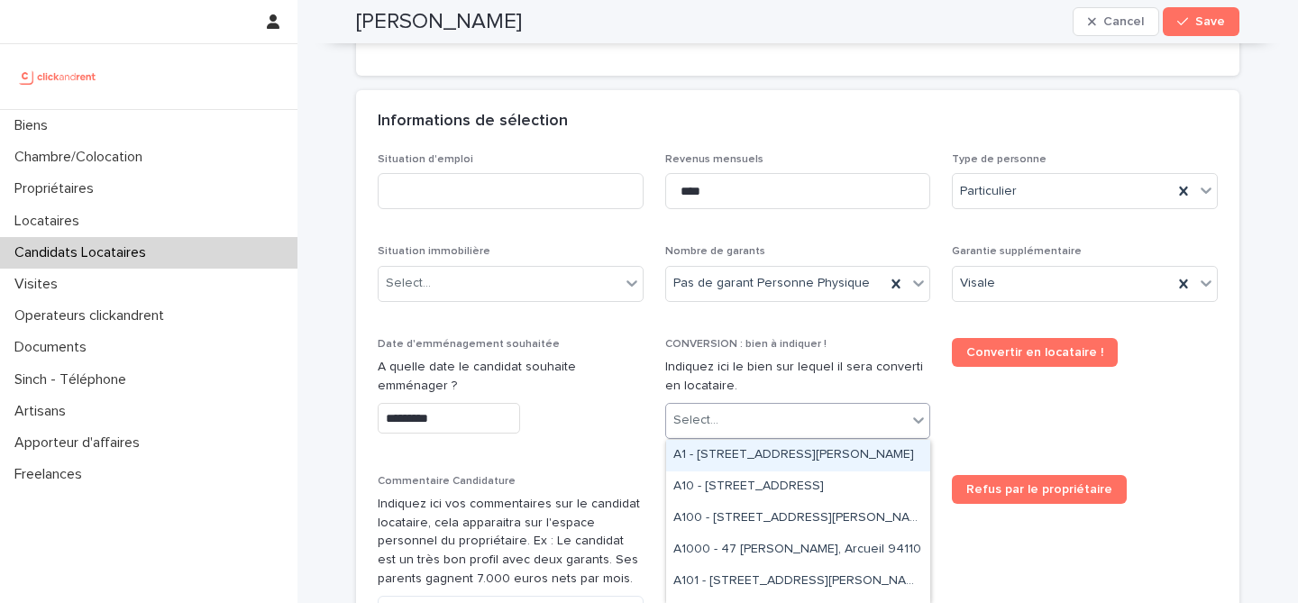
paste input "*****"
type input "*****"
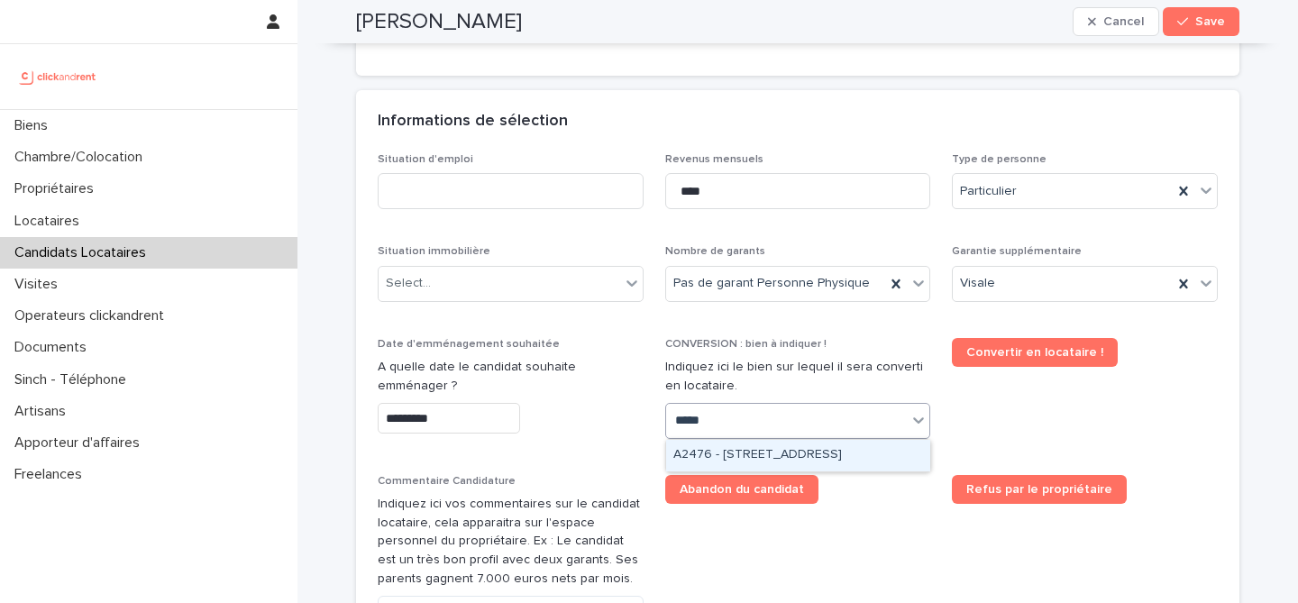
click at [800, 462] on div "A2476 - [STREET_ADDRESS]" at bounding box center [798, 456] width 264 height 32
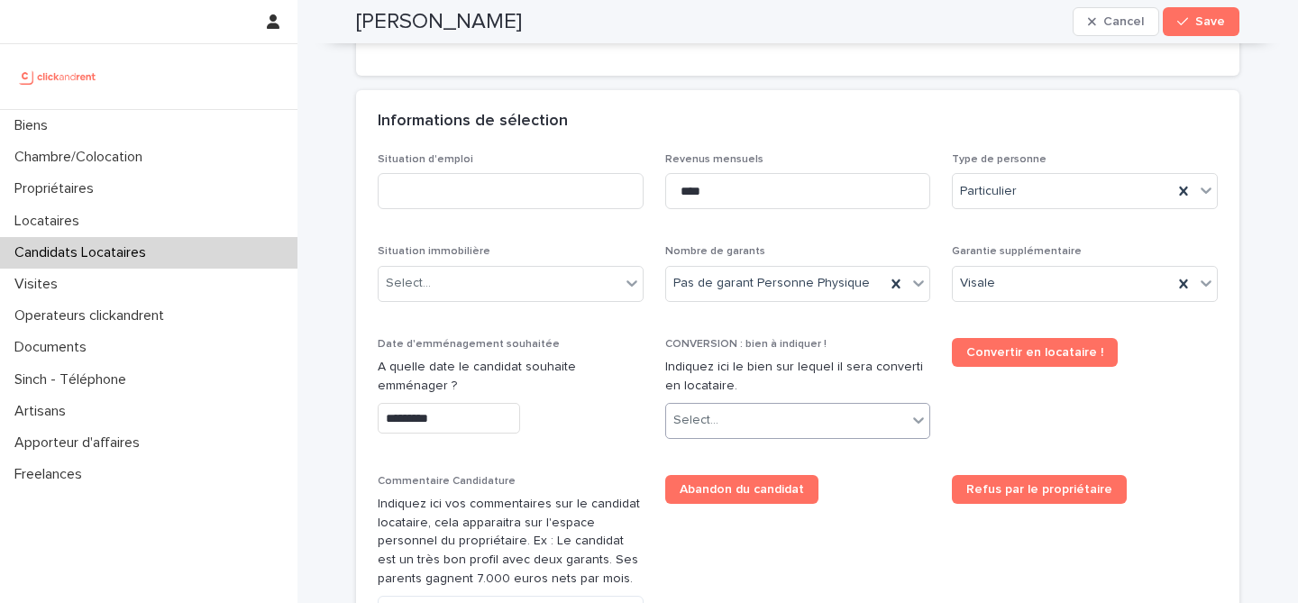
scroll to position [621, 0]
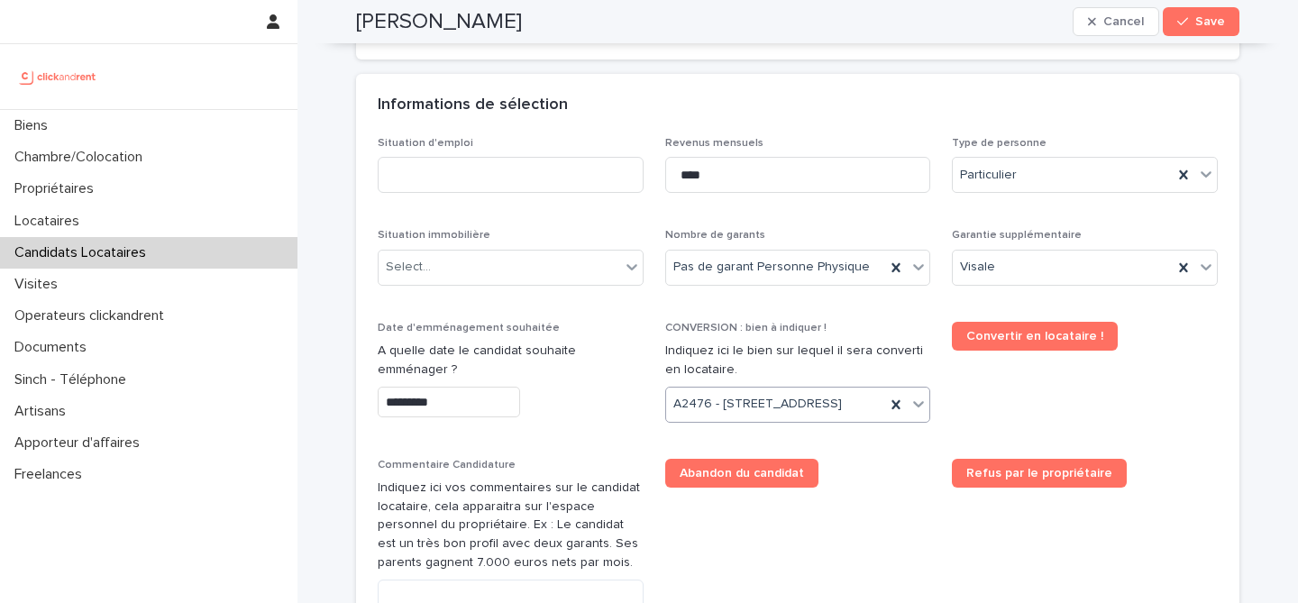
click at [901, 502] on div "Abandon du candidat" at bounding box center [798, 480] width 266 height 43
click at [474, 422] on div "Date d'emménagement souhaitée A quelle date le candidat souhaite emménager ? **…" at bounding box center [511, 377] width 266 height 111
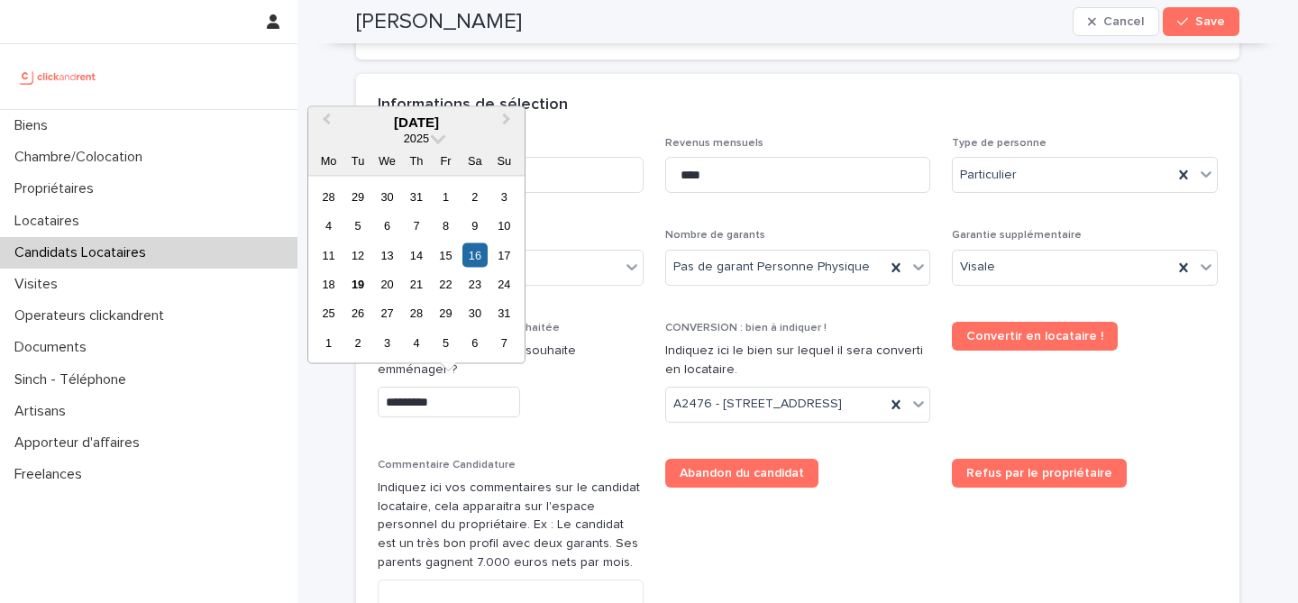
click at [479, 410] on input "*********" at bounding box center [449, 403] width 142 height 32
click at [383, 286] on div "20" at bounding box center [387, 284] width 24 height 24
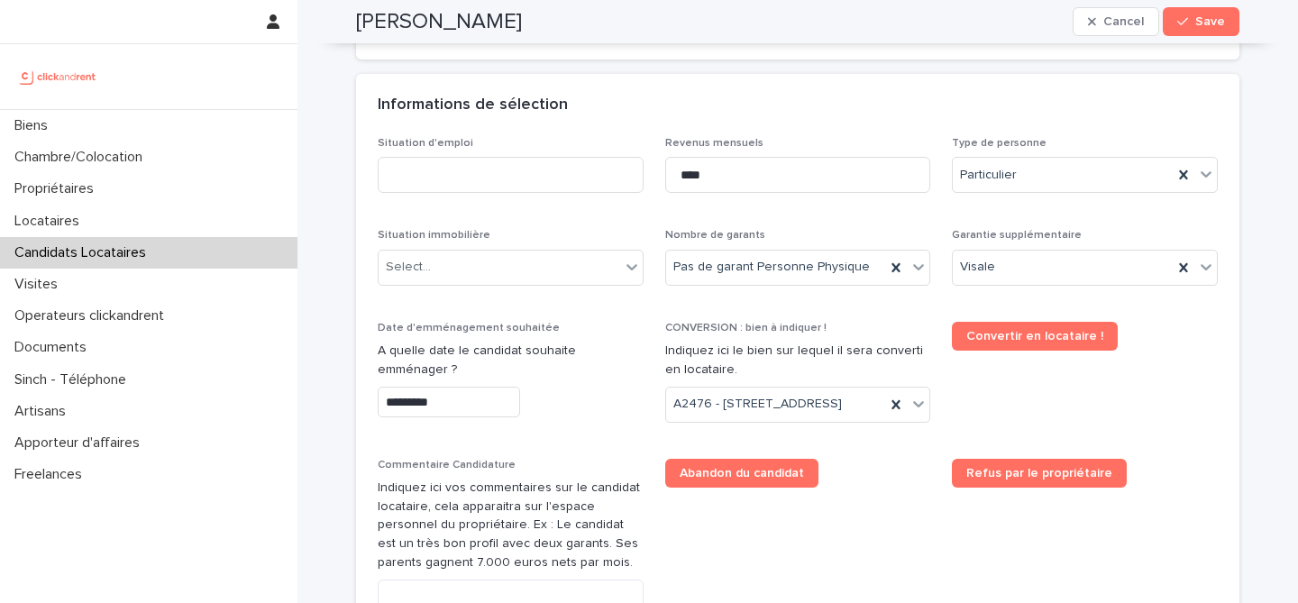
type input "*********"
click at [559, 402] on div "*********" at bounding box center [511, 403] width 266 height 32
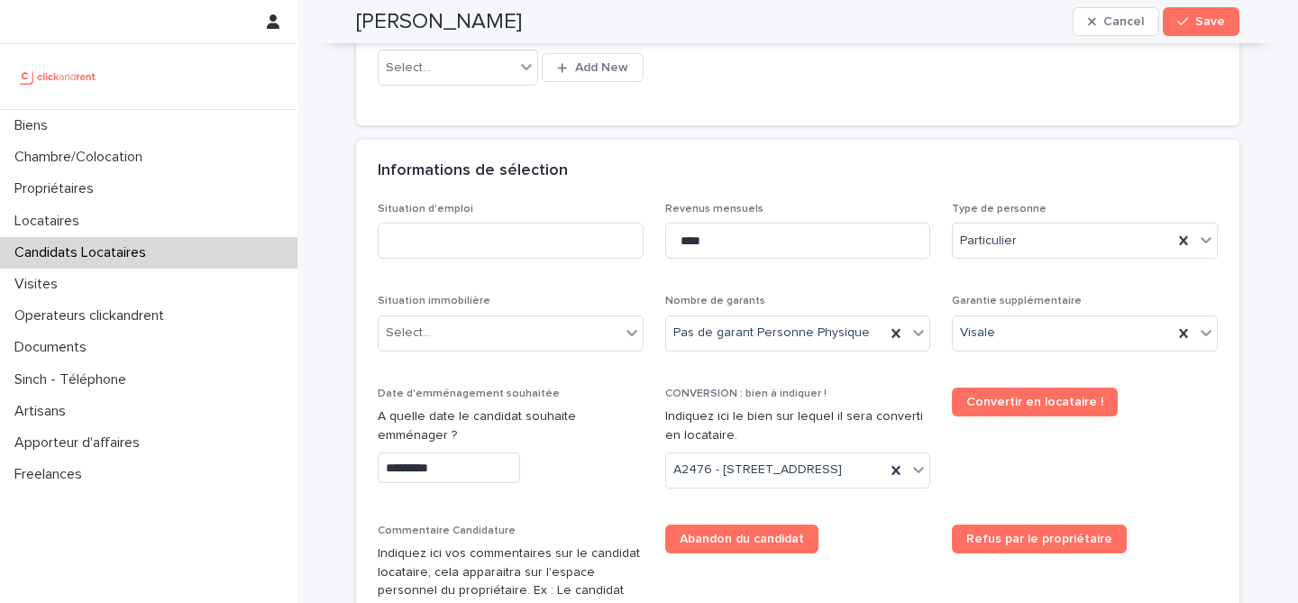
scroll to position [517, 0]
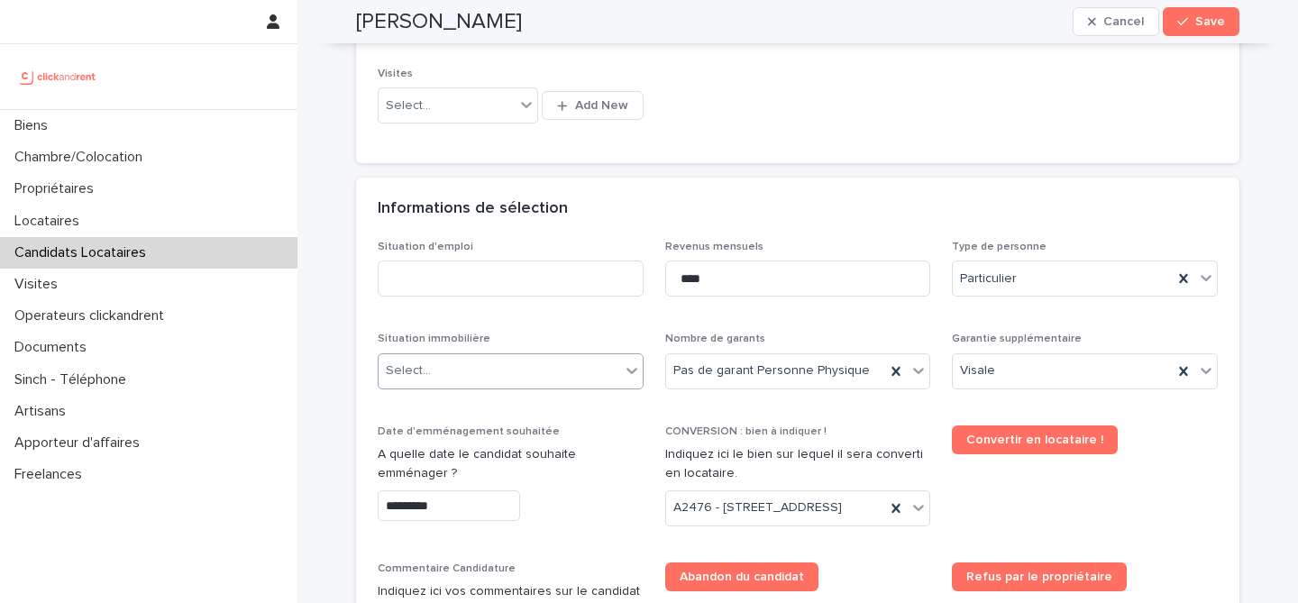
click at [557, 372] on div "Select..." at bounding box center [500, 371] width 242 height 30
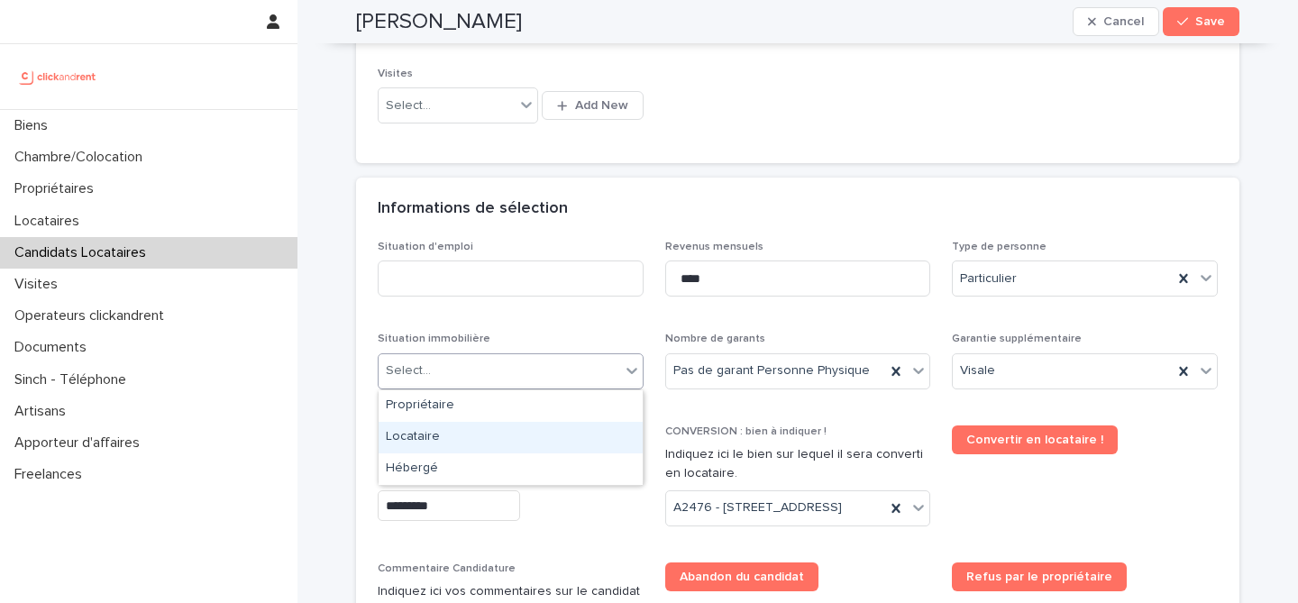
click at [538, 436] on div "Locataire" at bounding box center [511, 438] width 264 height 32
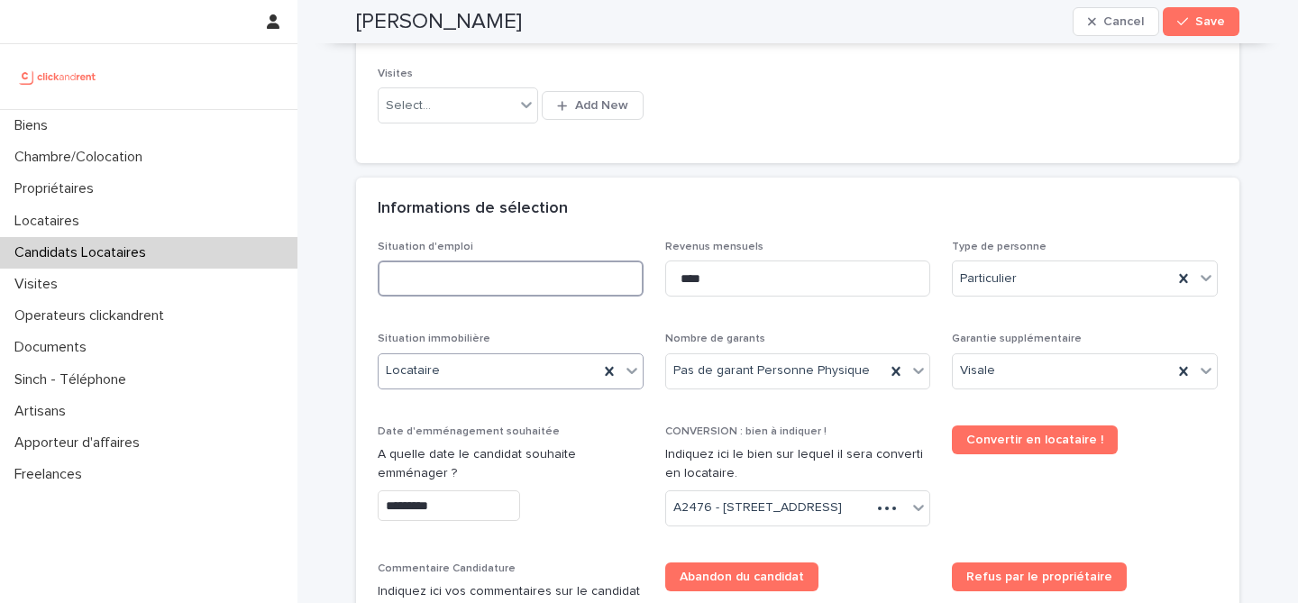
click at [532, 279] on input at bounding box center [511, 279] width 266 height 36
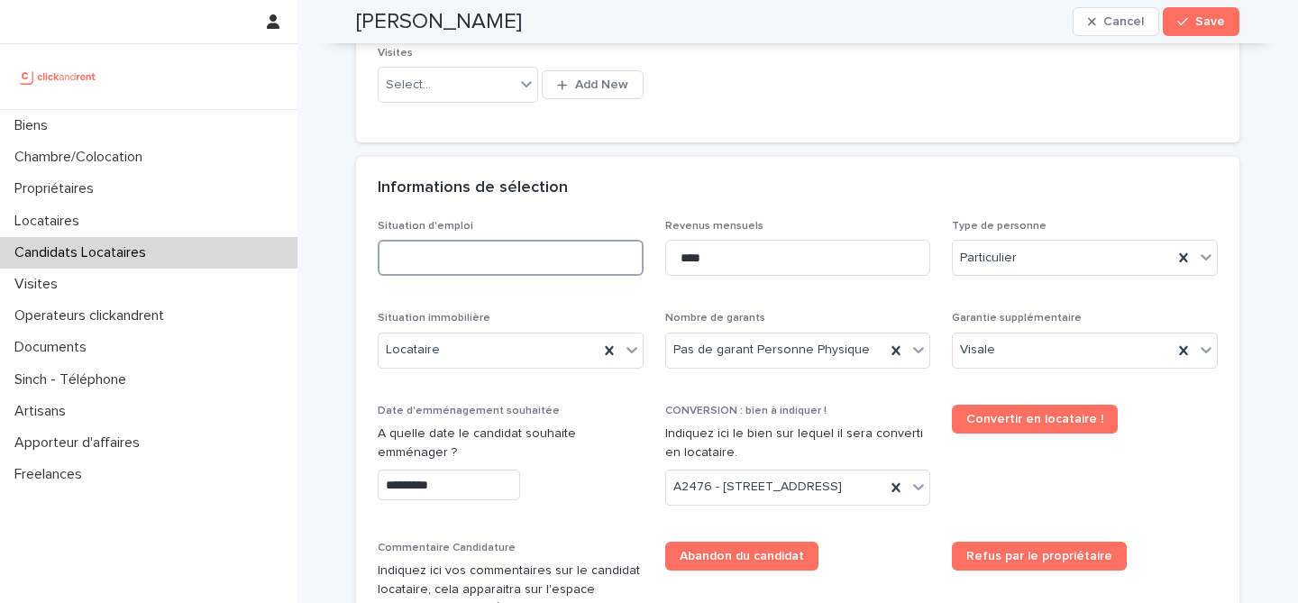
scroll to position [603, 0]
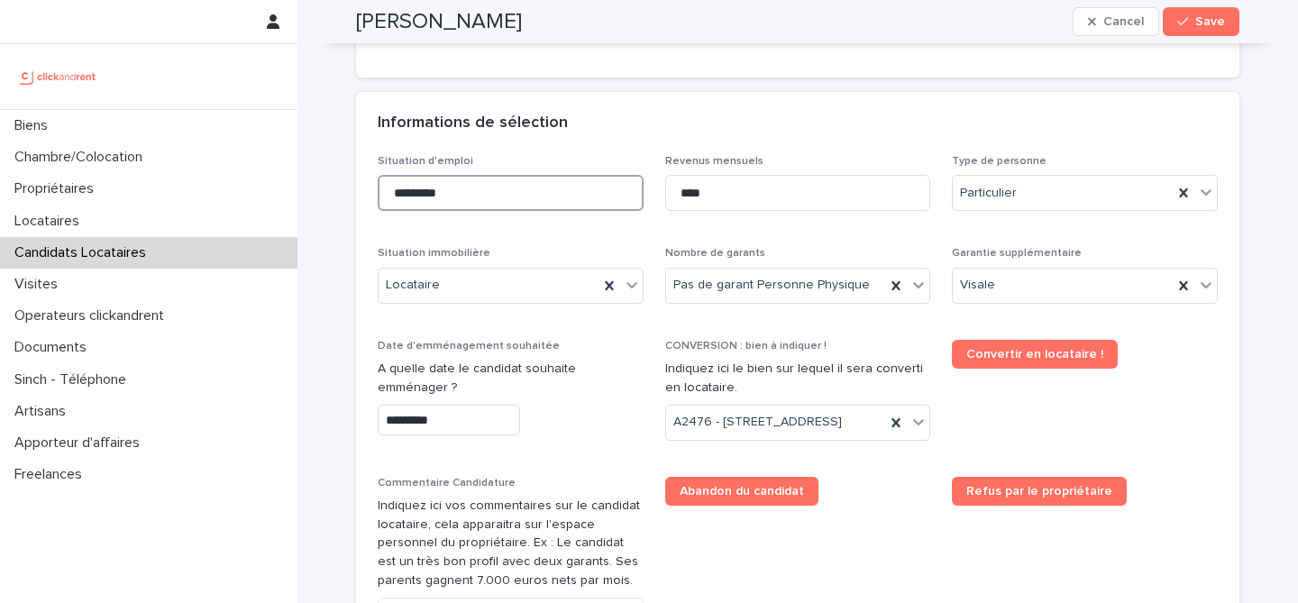
click at [550, 203] on input "*********" at bounding box center [511, 193] width 266 height 36
click at [404, 197] on input "**********" at bounding box center [511, 193] width 266 height 36
type input "*********"
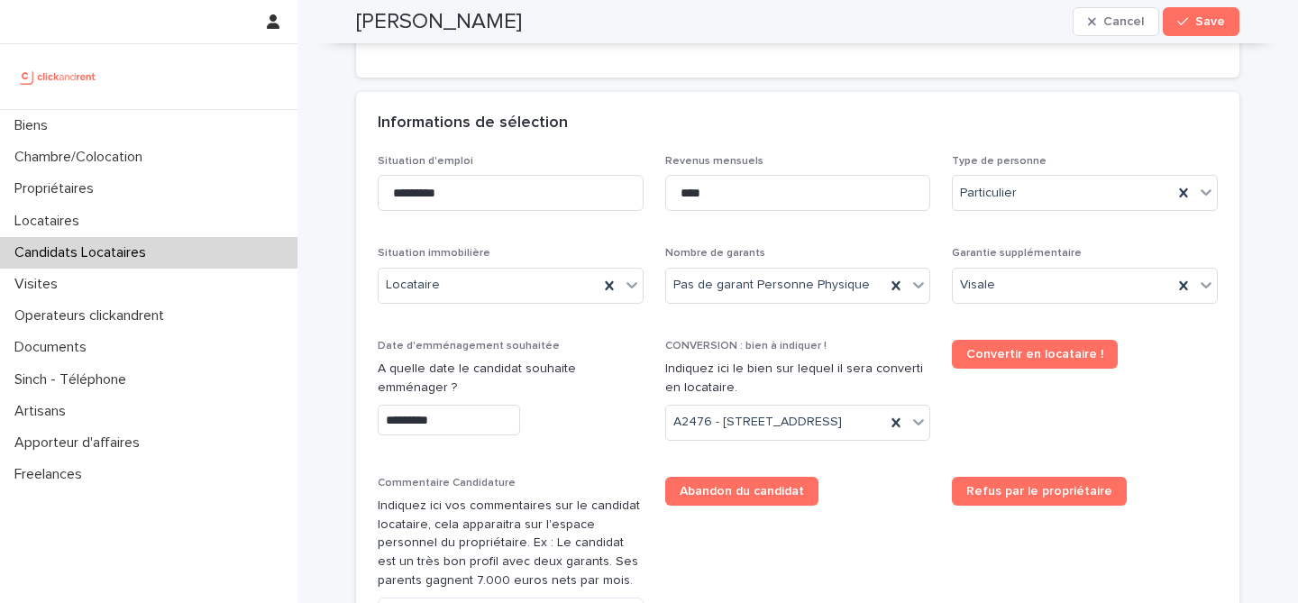
click at [592, 158] on p "Situation d'emploi" at bounding box center [511, 161] width 266 height 13
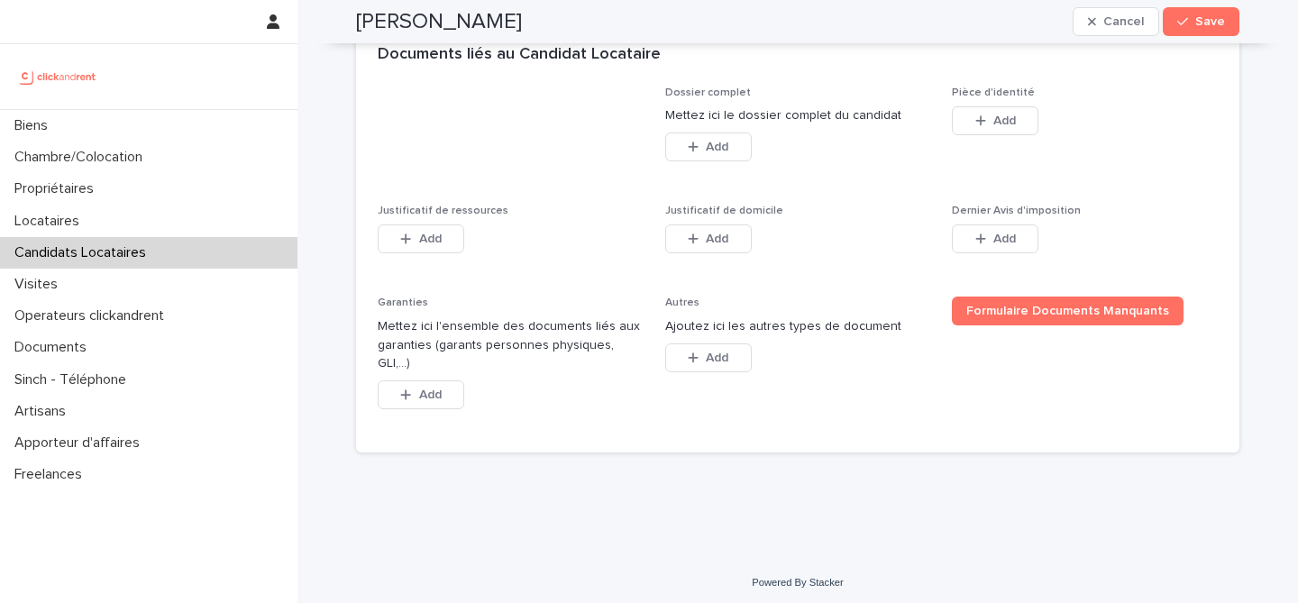
scroll to position [1380, 0]
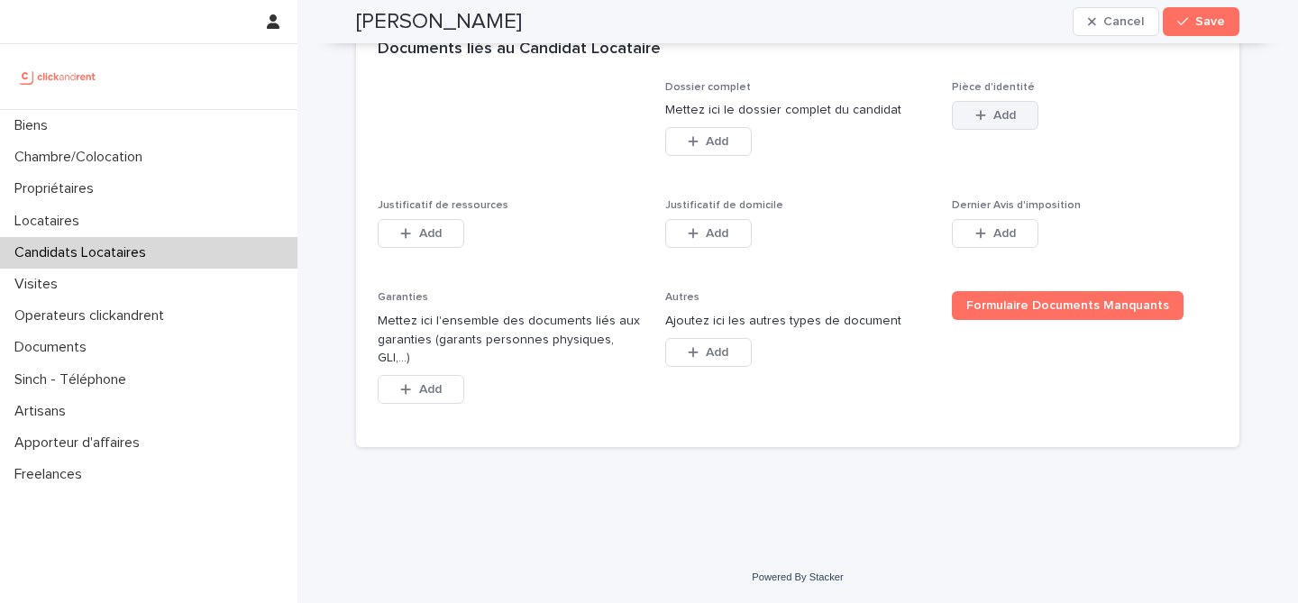
click at [961, 130] on button "Add" at bounding box center [995, 115] width 87 height 29
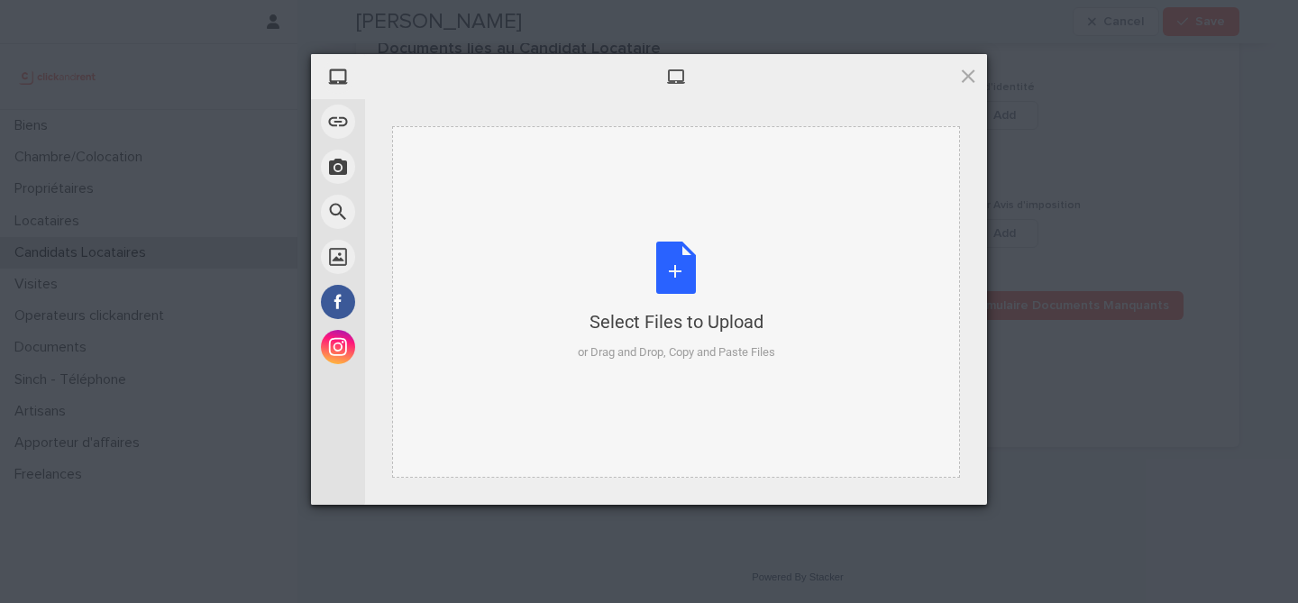
click at [680, 255] on div "Select Files to Upload or Drag and Drop, Copy and Paste Files" at bounding box center [676, 302] width 197 height 120
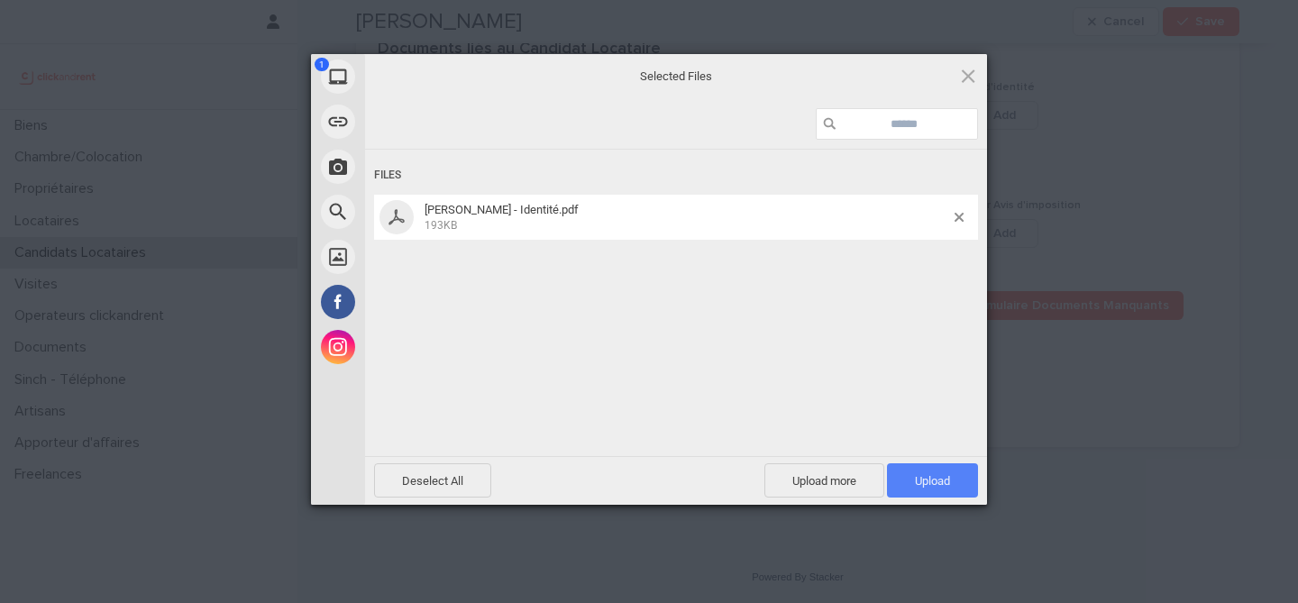
click at [912, 471] on span "Upload 1" at bounding box center [932, 480] width 91 height 34
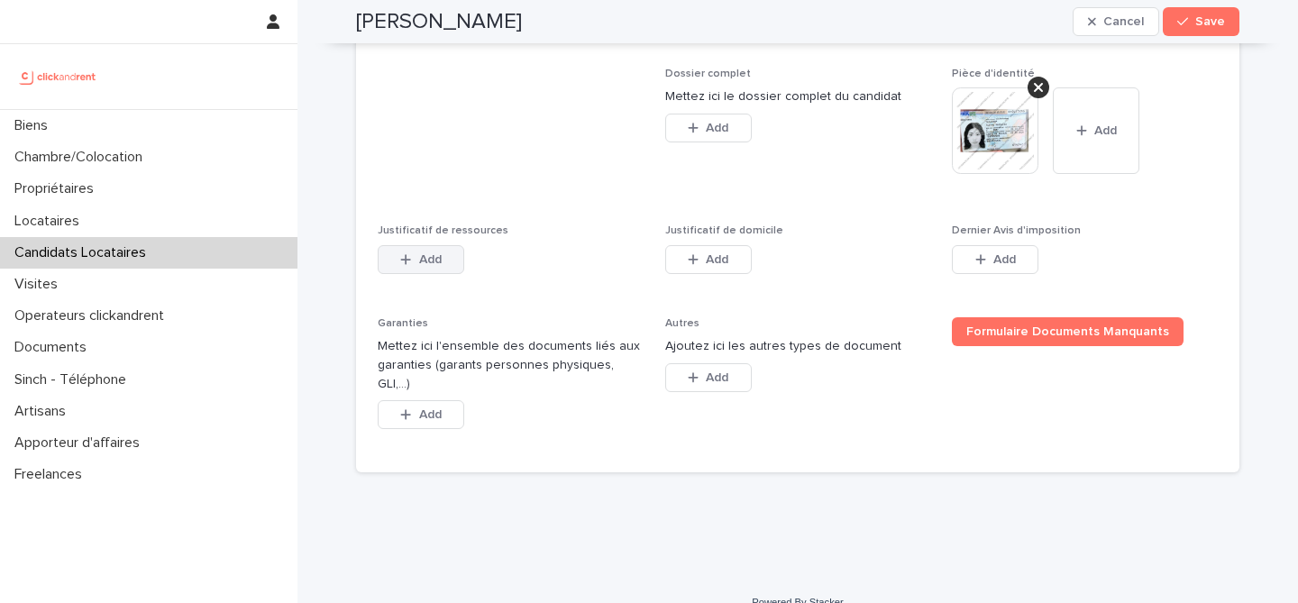
click at [411, 266] on icon "button" at bounding box center [405, 259] width 11 height 13
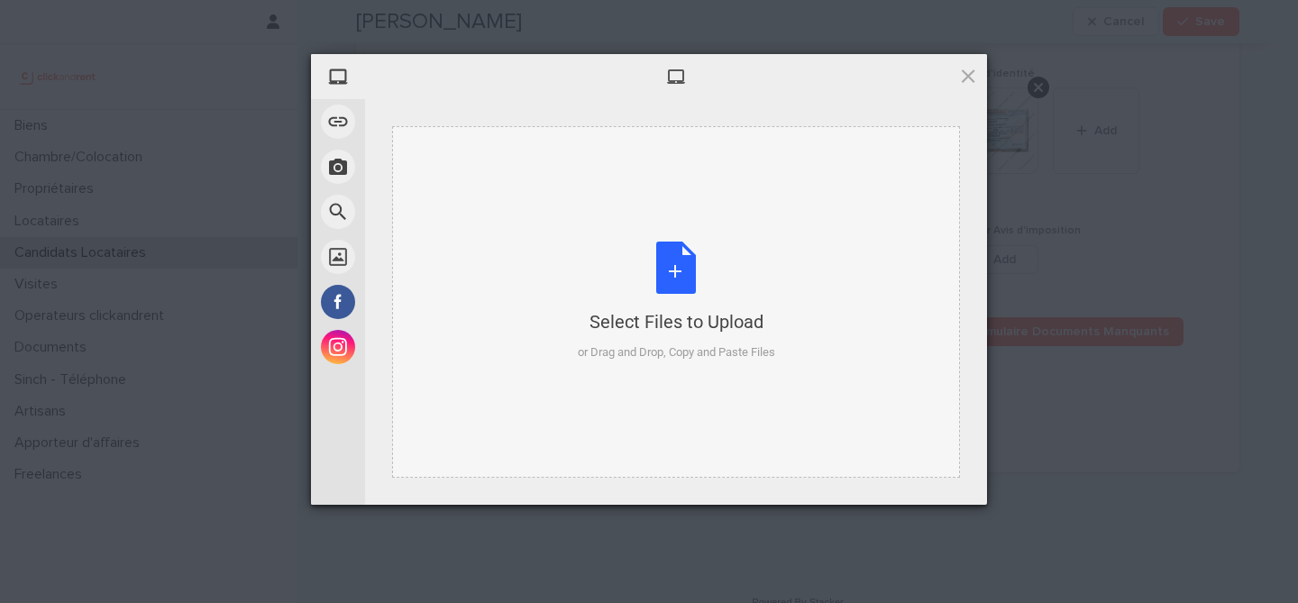
click at [681, 268] on div "Select Files to Upload or Drag and Drop, Copy and Paste Files" at bounding box center [676, 302] width 197 height 120
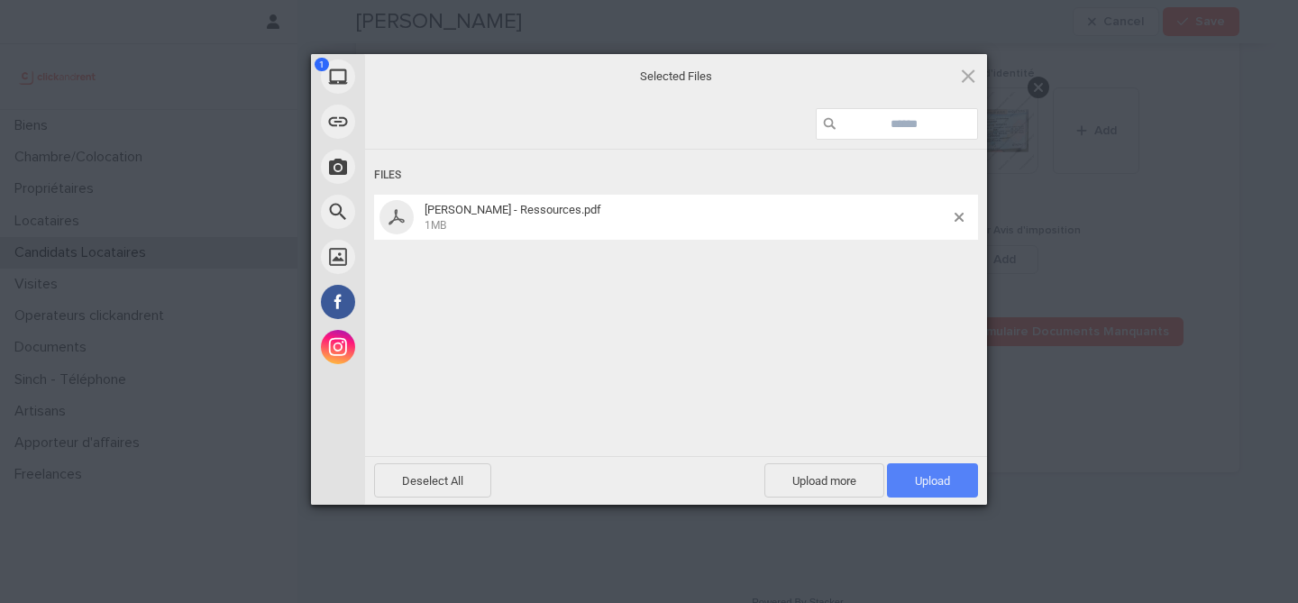
click at [925, 475] on span "Upload 1" at bounding box center [932, 481] width 35 height 14
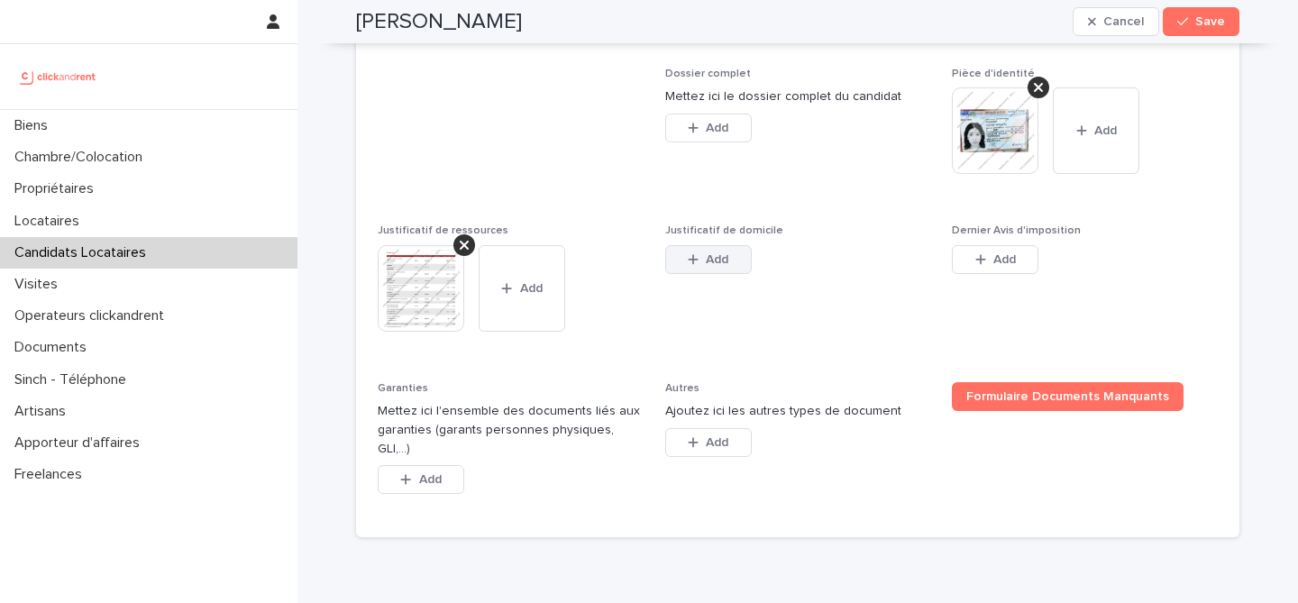
click at [693, 274] on button "Add" at bounding box center [708, 259] width 87 height 29
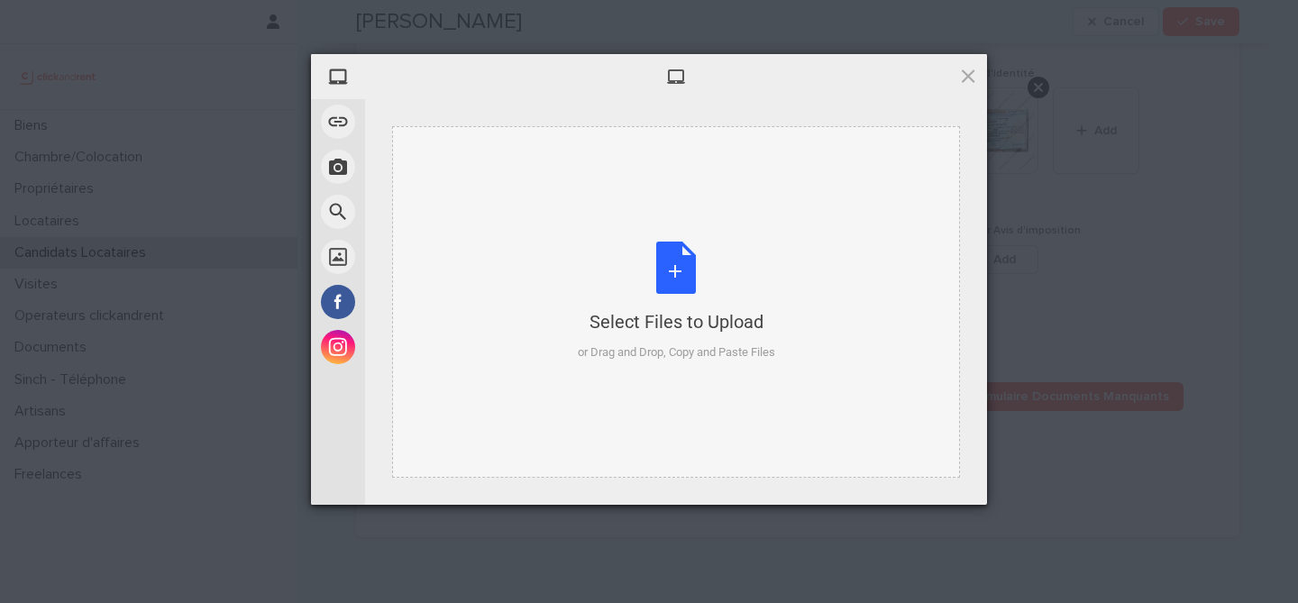
click at [682, 289] on div "Select Files to Upload or Drag and Drop, Copy and Paste Files" at bounding box center [676, 302] width 197 height 120
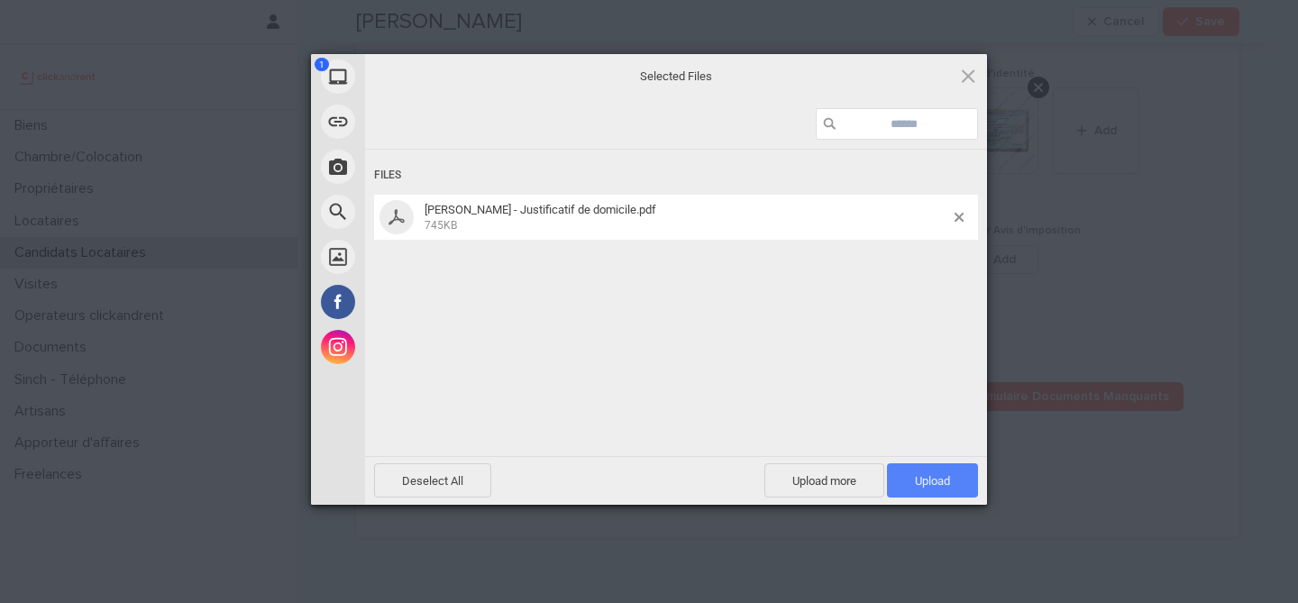
click at [930, 487] on span "Upload 1" at bounding box center [932, 481] width 35 height 14
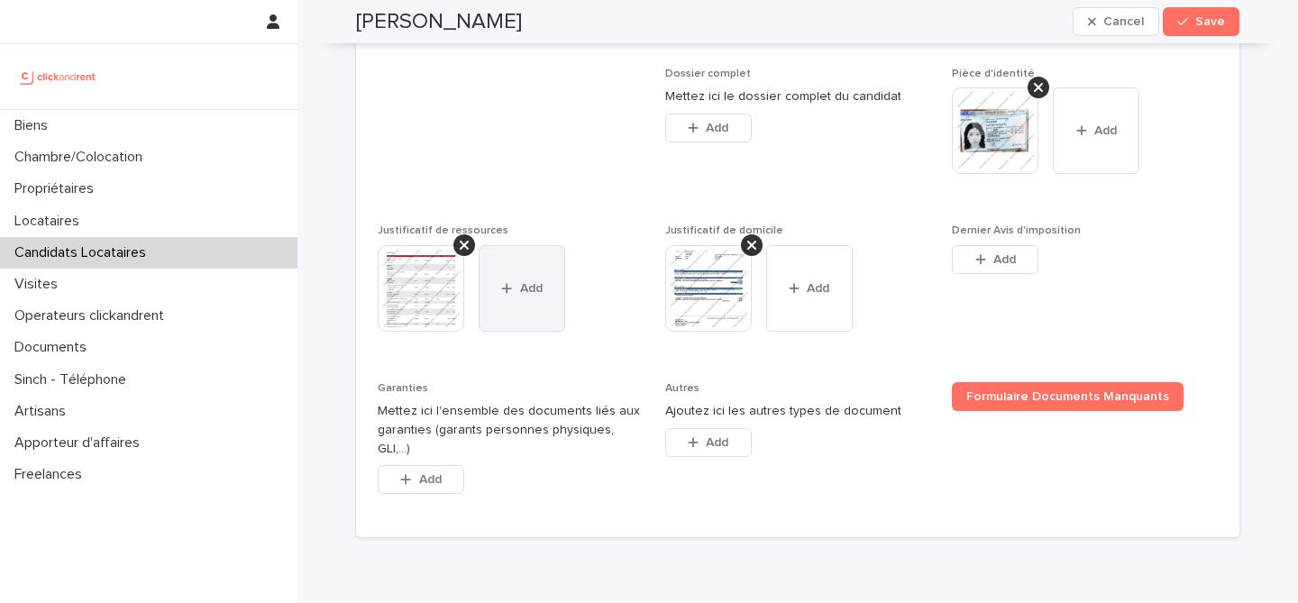
click at [511, 308] on button "Add" at bounding box center [522, 288] width 87 height 87
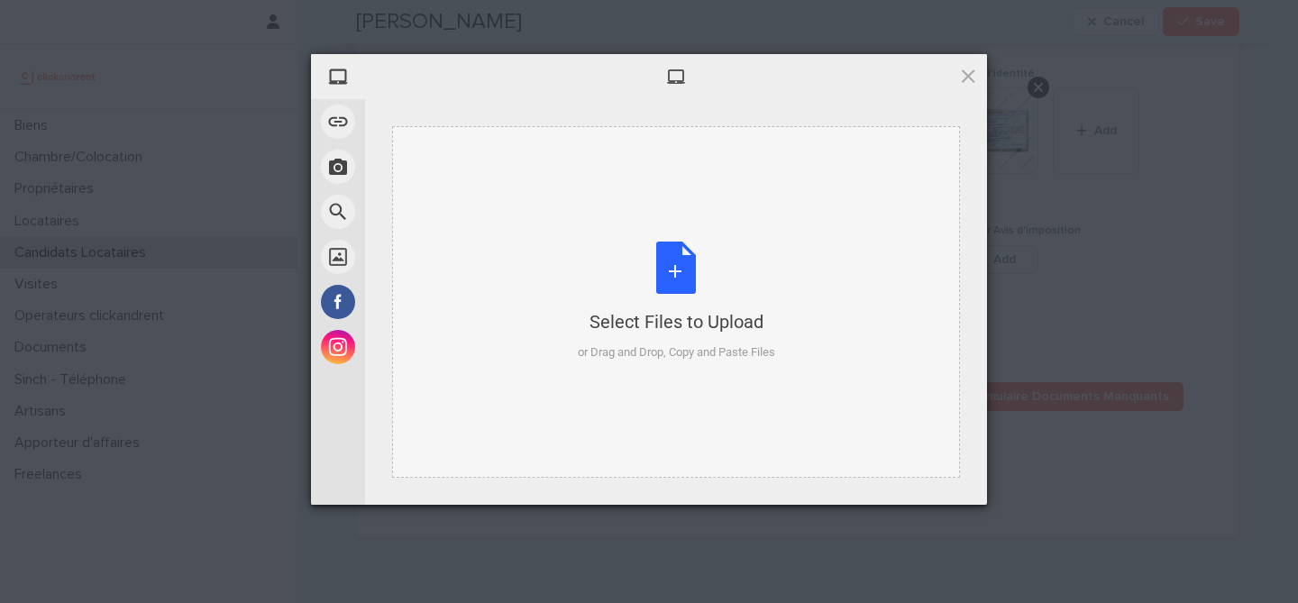
click at [670, 274] on div "Select Files to Upload or Drag and Drop, Copy and Paste Files" at bounding box center [676, 302] width 197 height 120
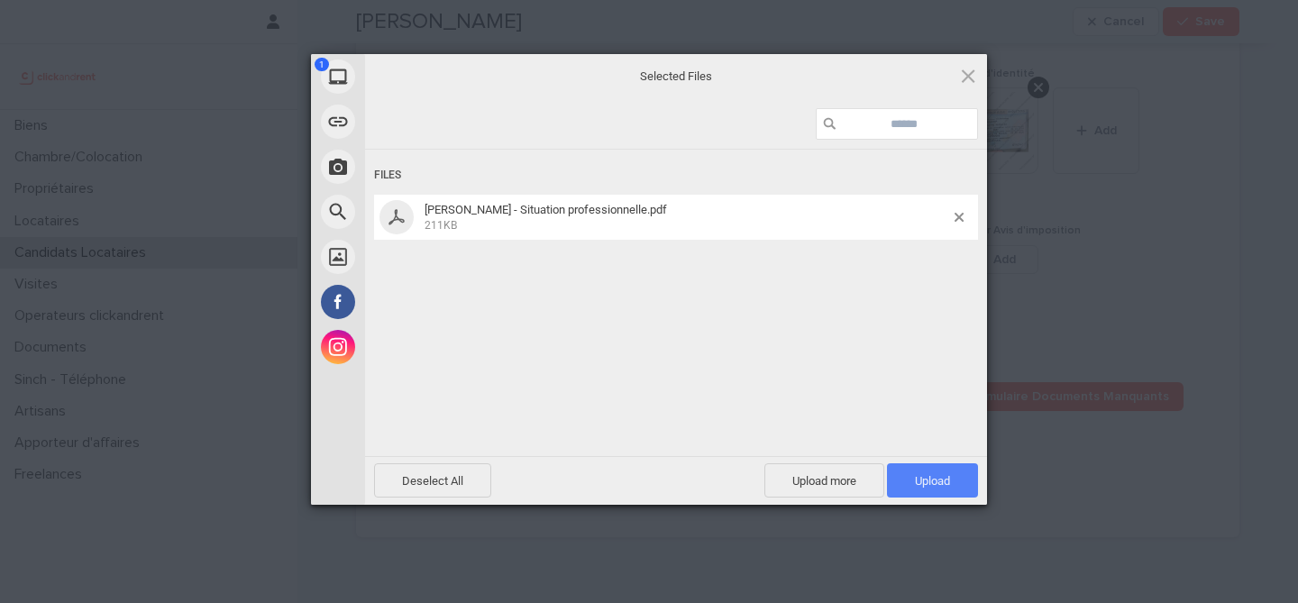
click at [954, 475] on span "Upload 1" at bounding box center [932, 480] width 91 height 34
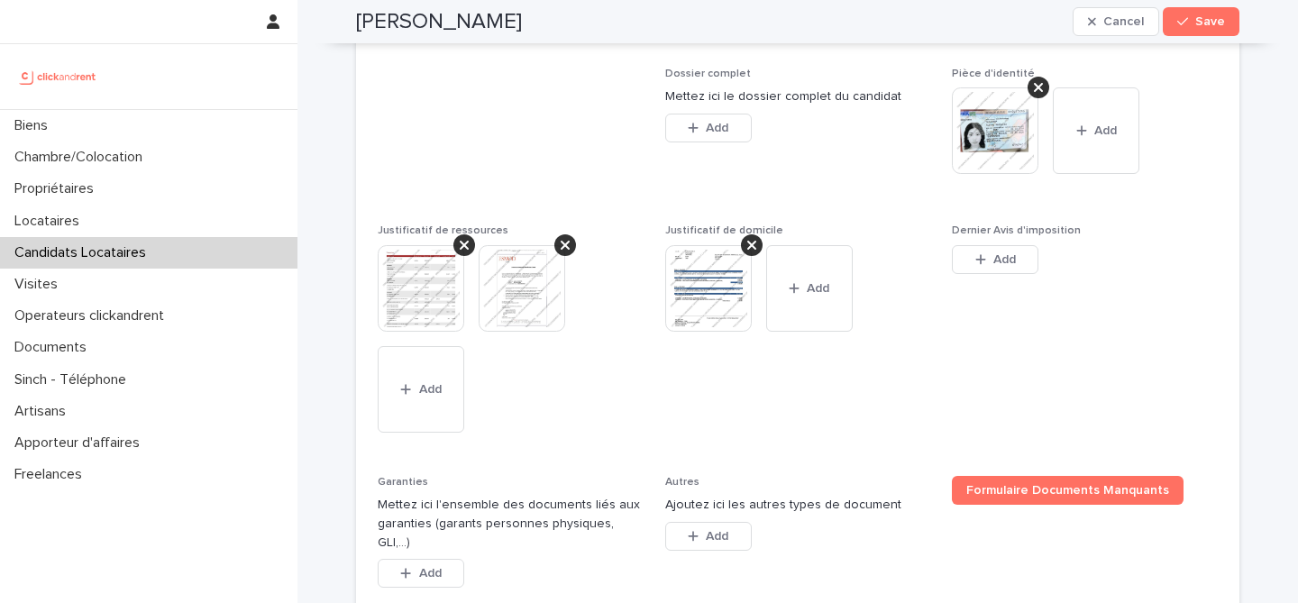
click at [497, 323] on img at bounding box center [522, 288] width 87 height 87
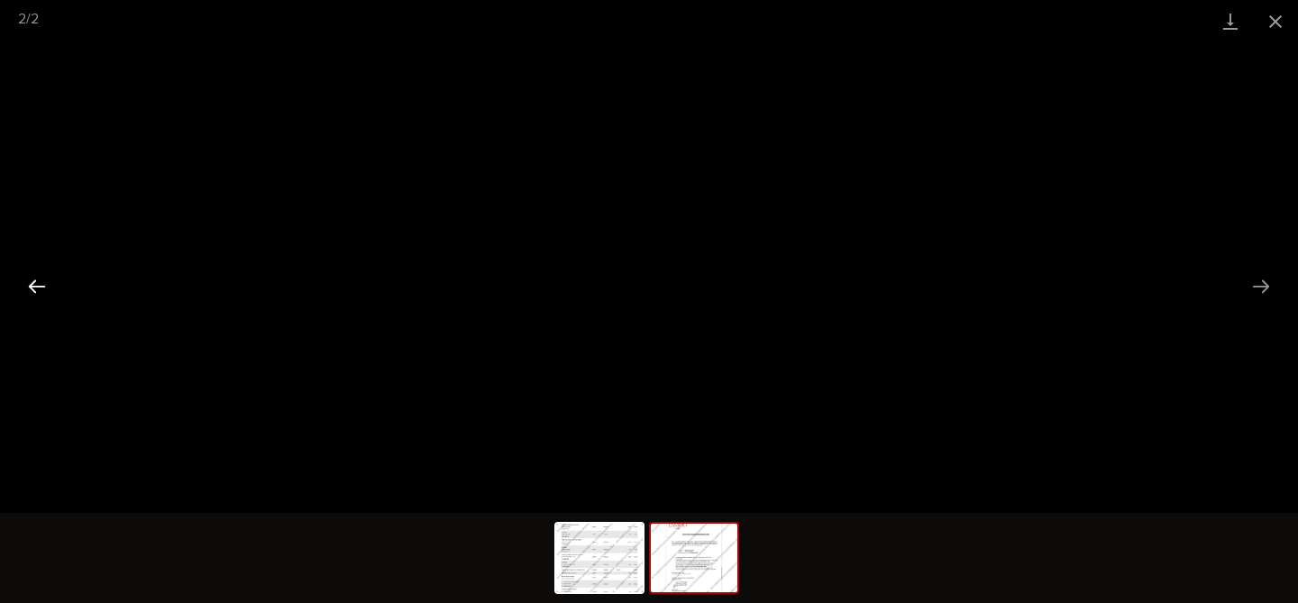
click at [55, 287] on button "Previous slide" at bounding box center [37, 286] width 38 height 35
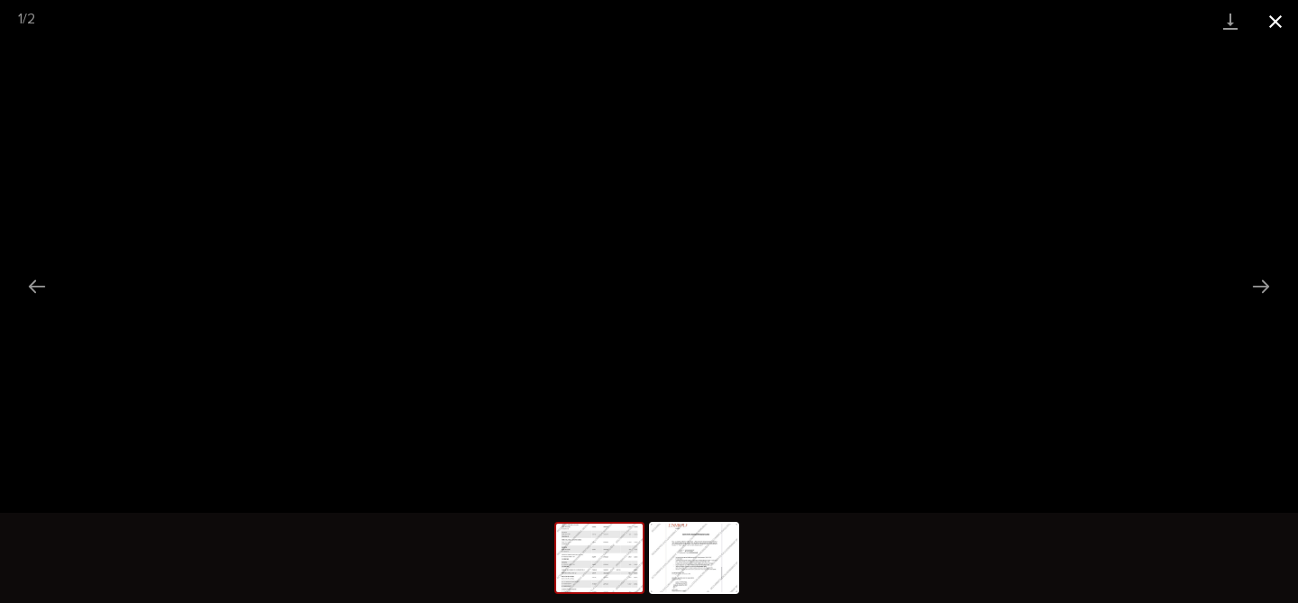
click at [1283, 16] on button "Close gallery" at bounding box center [1275, 21] width 45 height 42
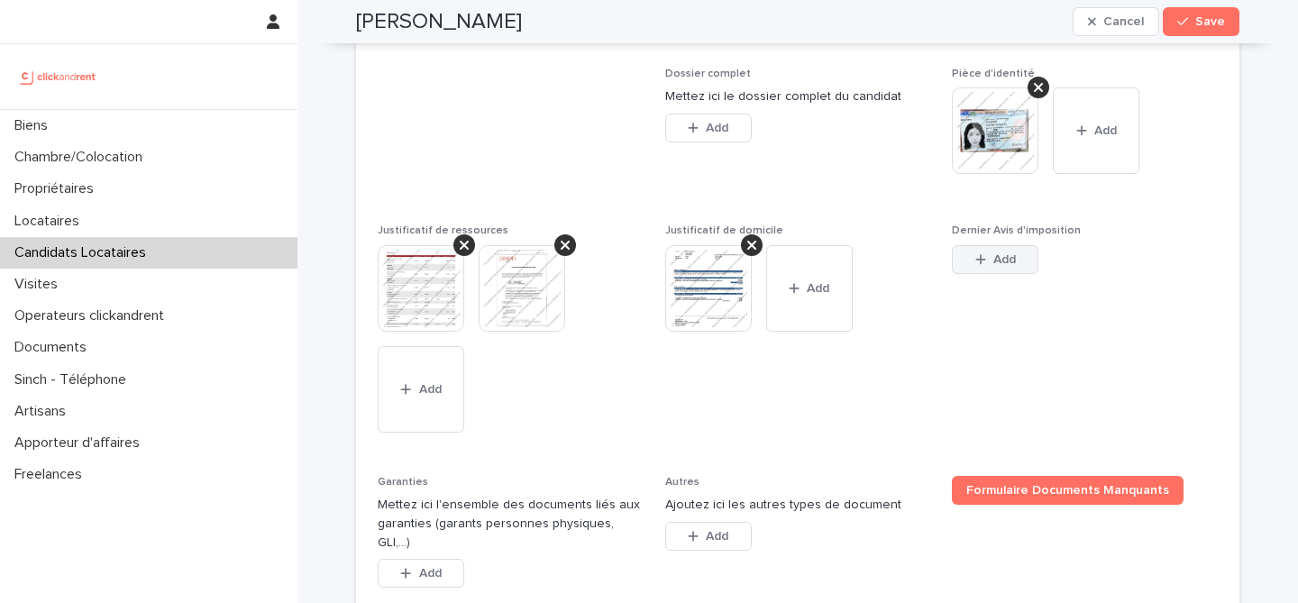
click at [993, 266] on span "Add" at bounding box center [1004, 259] width 23 height 13
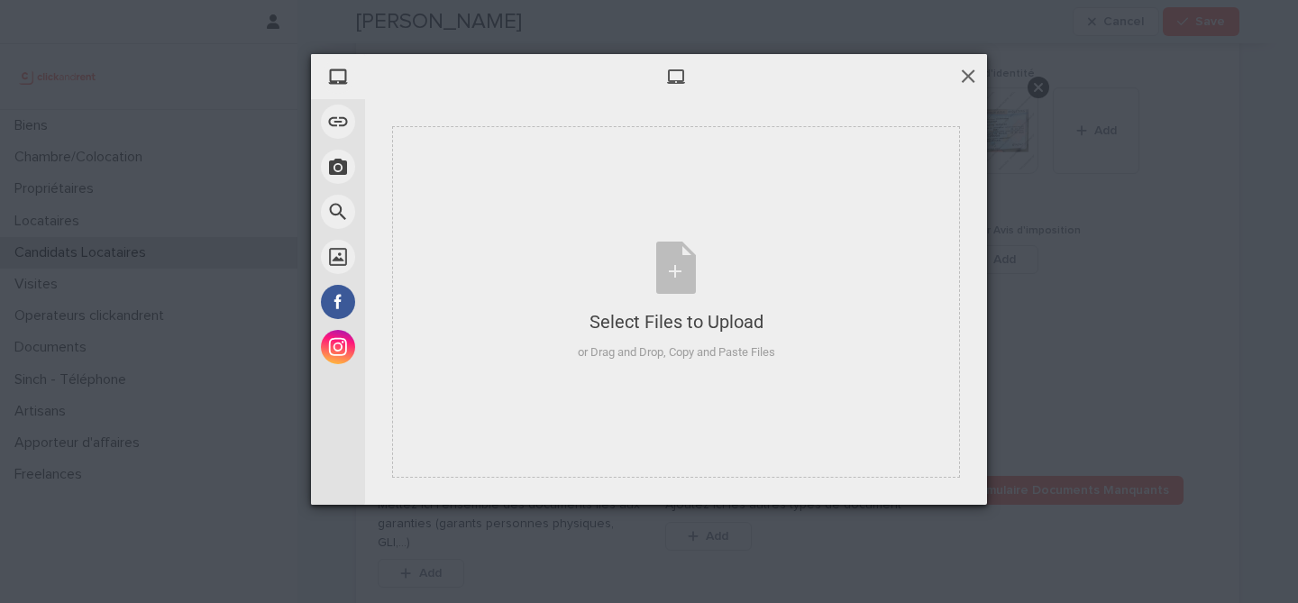
click at [967, 74] on span at bounding box center [968, 76] width 20 height 20
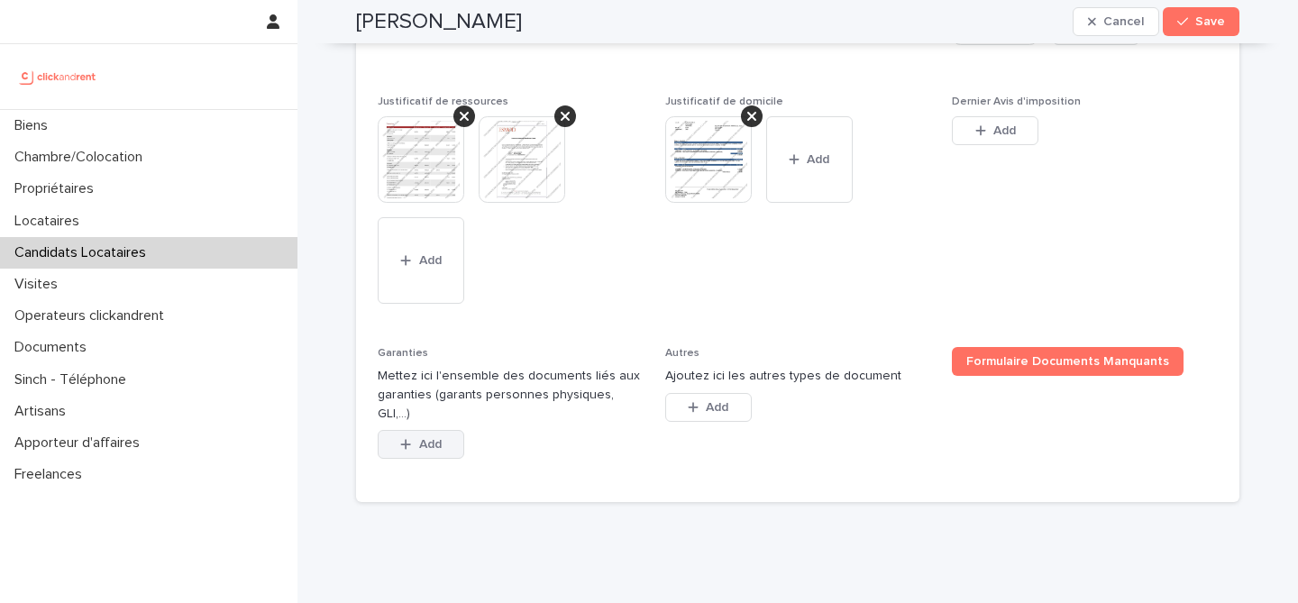
scroll to position [1563, 0]
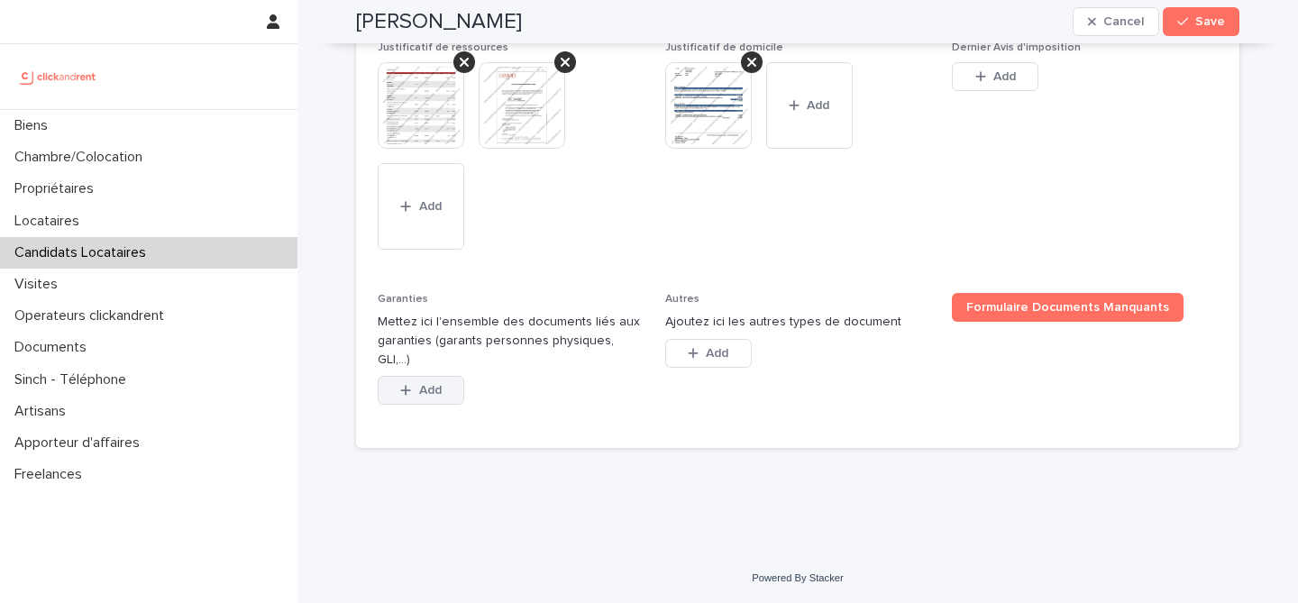
click at [430, 397] on span "Add" at bounding box center [430, 390] width 23 height 13
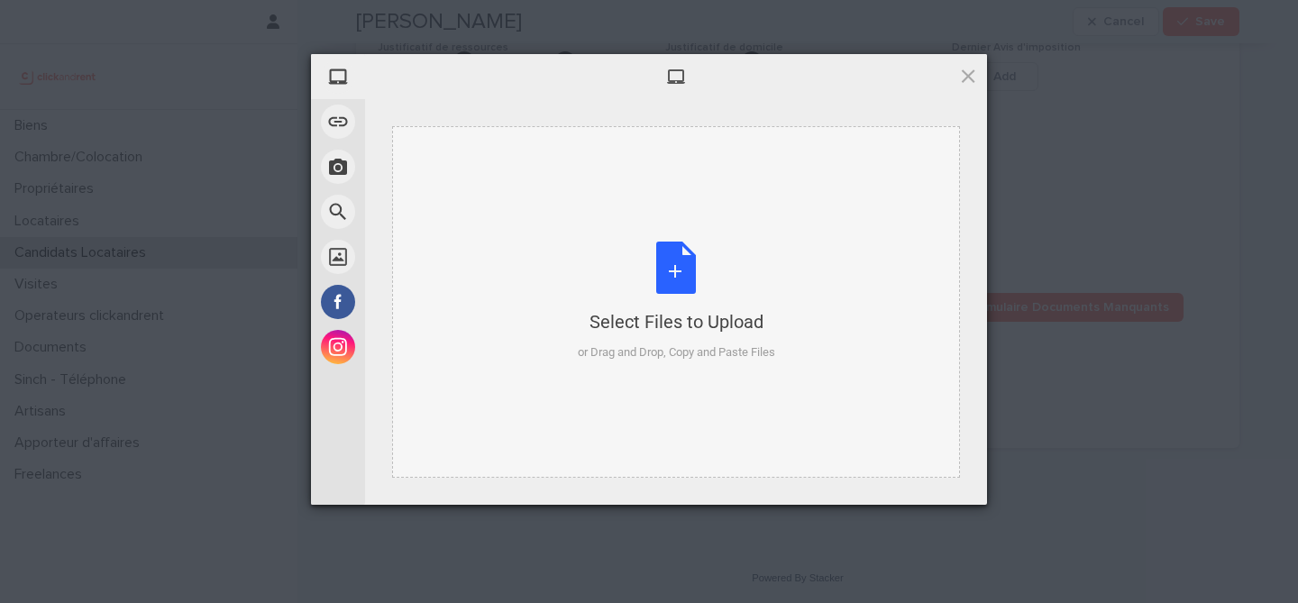
click at [686, 256] on div "Select Files to Upload or Drag and Drop, Copy and Paste Files" at bounding box center [676, 302] width 197 height 120
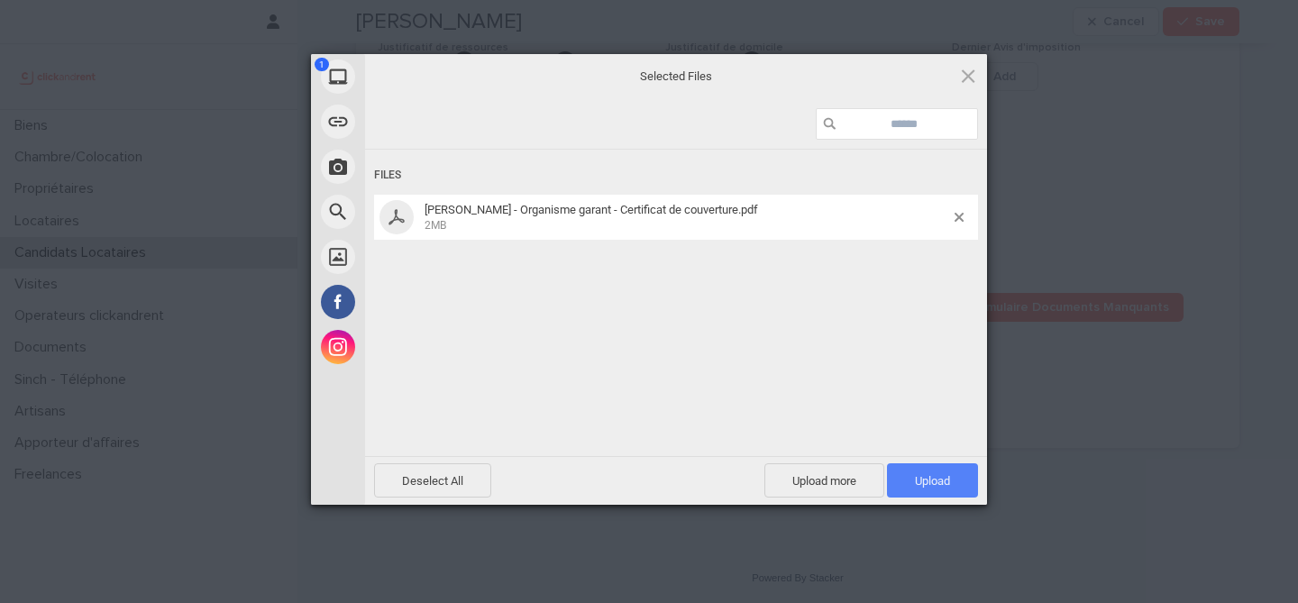
click at [955, 470] on span "Upload 1" at bounding box center [932, 480] width 91 height 34
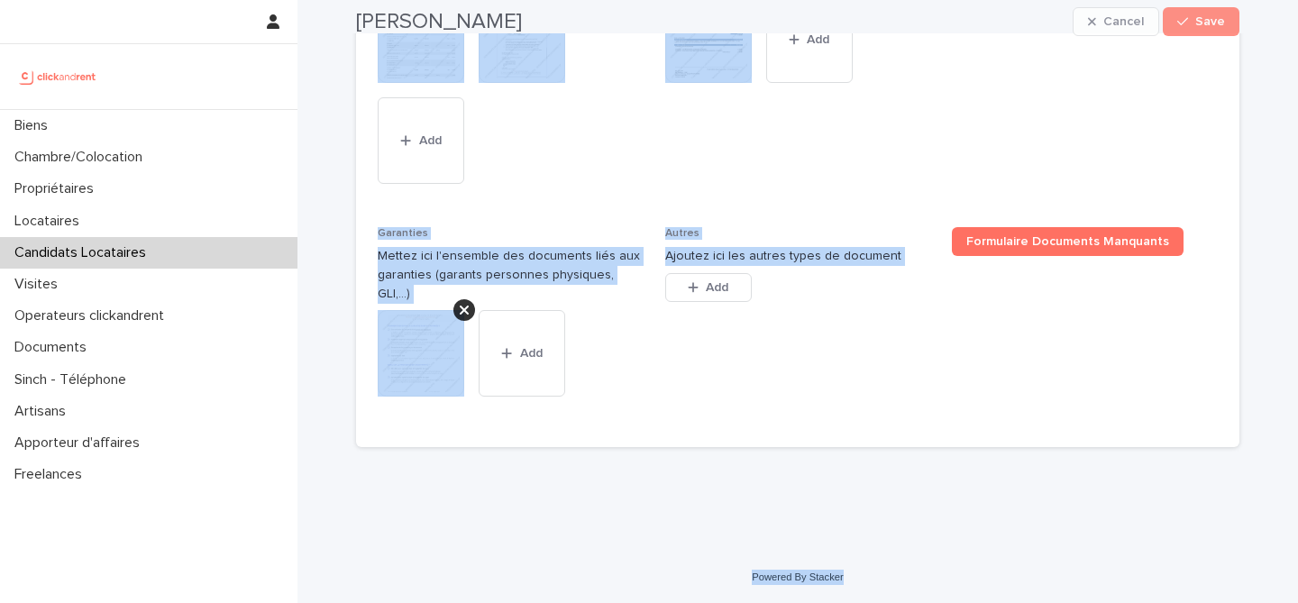
scroll to position [1643, 0]
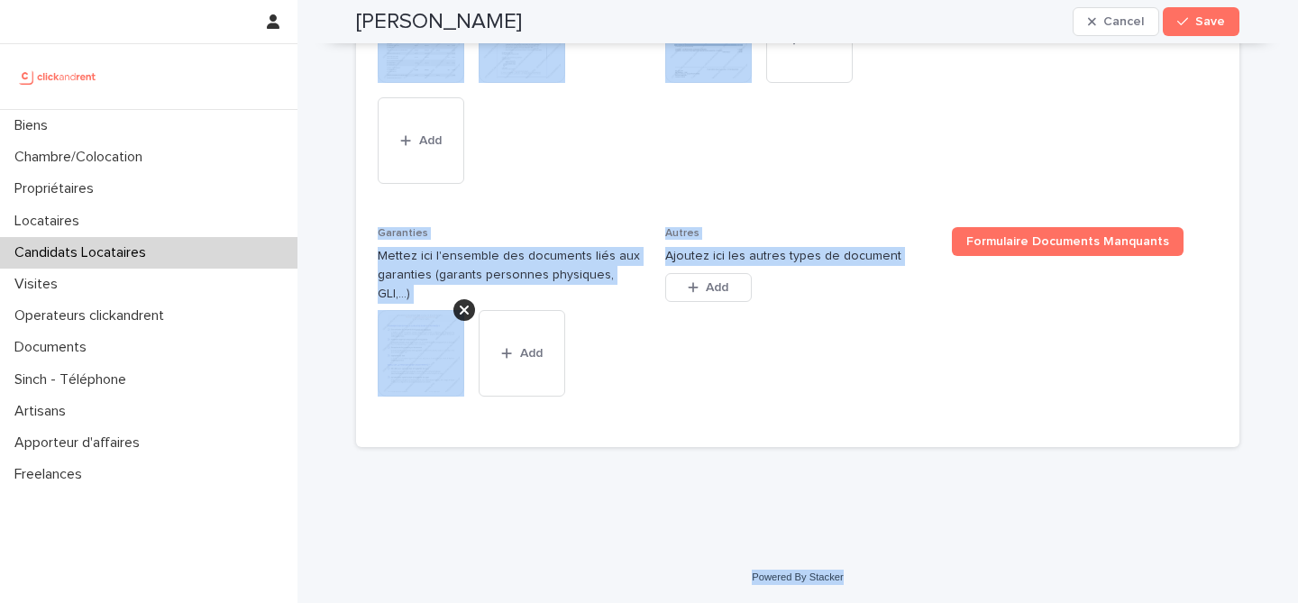
drag, startPoint x: 359, startPoint y: 62, endPoint x: 907, endPoint y: 577, distance: 751.9
copy div "Audrey Susanto Cancel Save Sorry, there was an error saving your record. Please…"
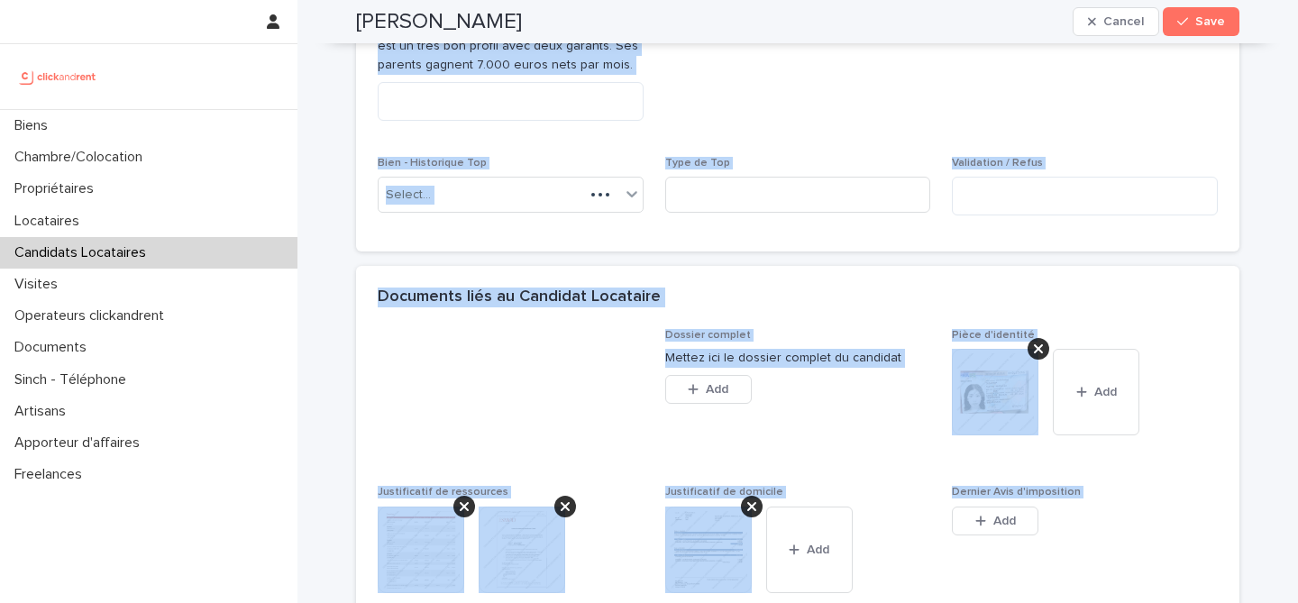
scroll to position [807, 0]
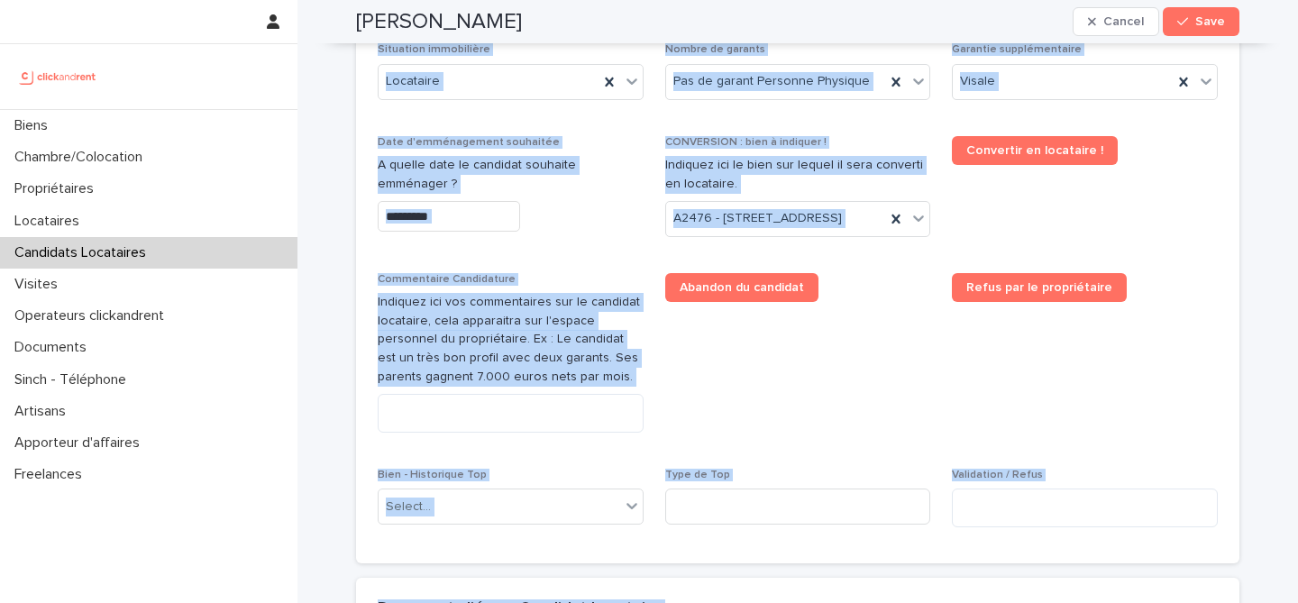
click at [585, 383] on p "Indiquez ici vos commentaires sur le candidat locataire, cela apparaitra sur l'…" at bounding box center [511, 340] width 266 height 94
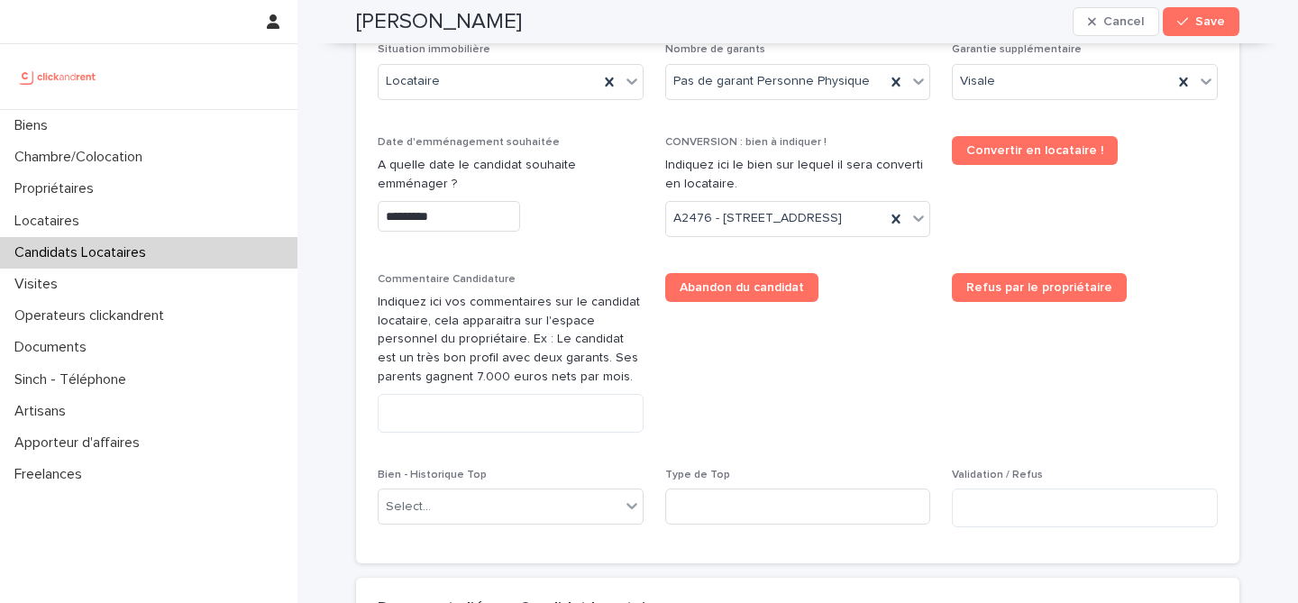
scroll to position [860, 0]
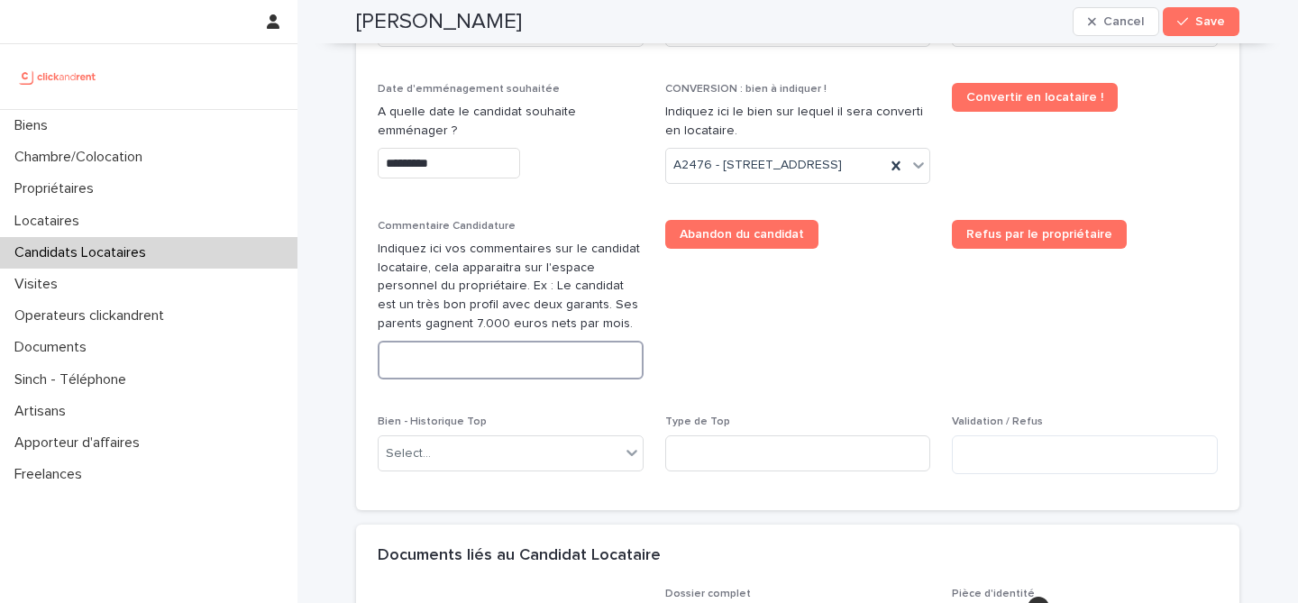
click at [529, 379] on textarea at bounding box center [511, 360] width 266 height 39
paste textarea "**********"
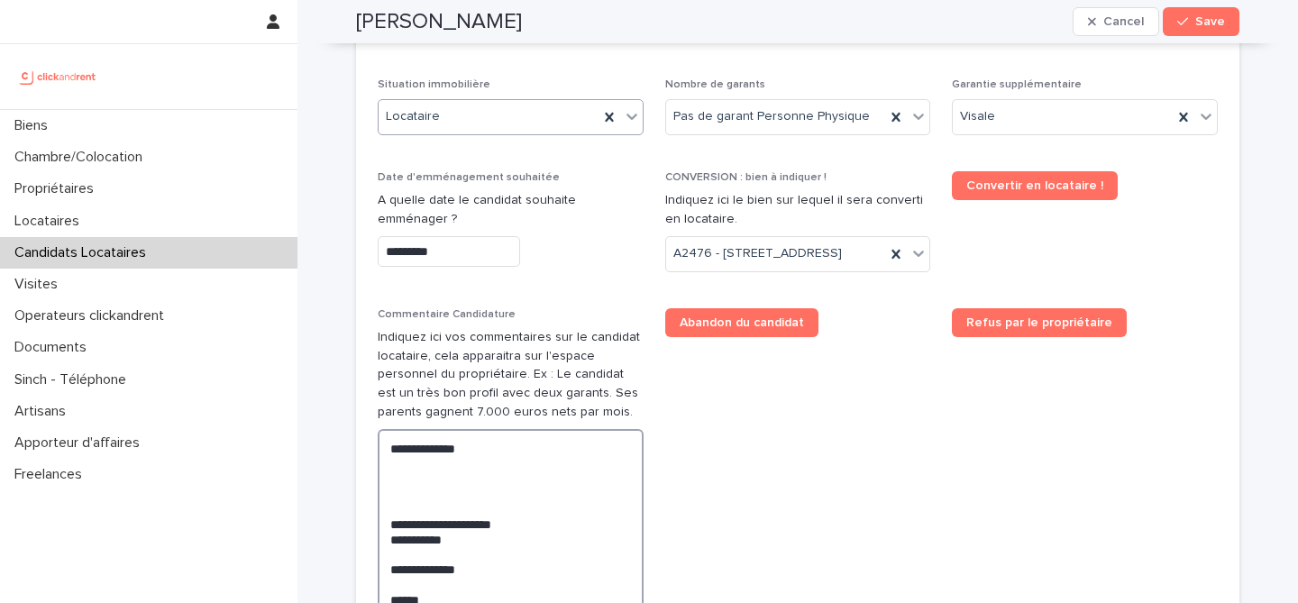
scroll to position [734, 0]
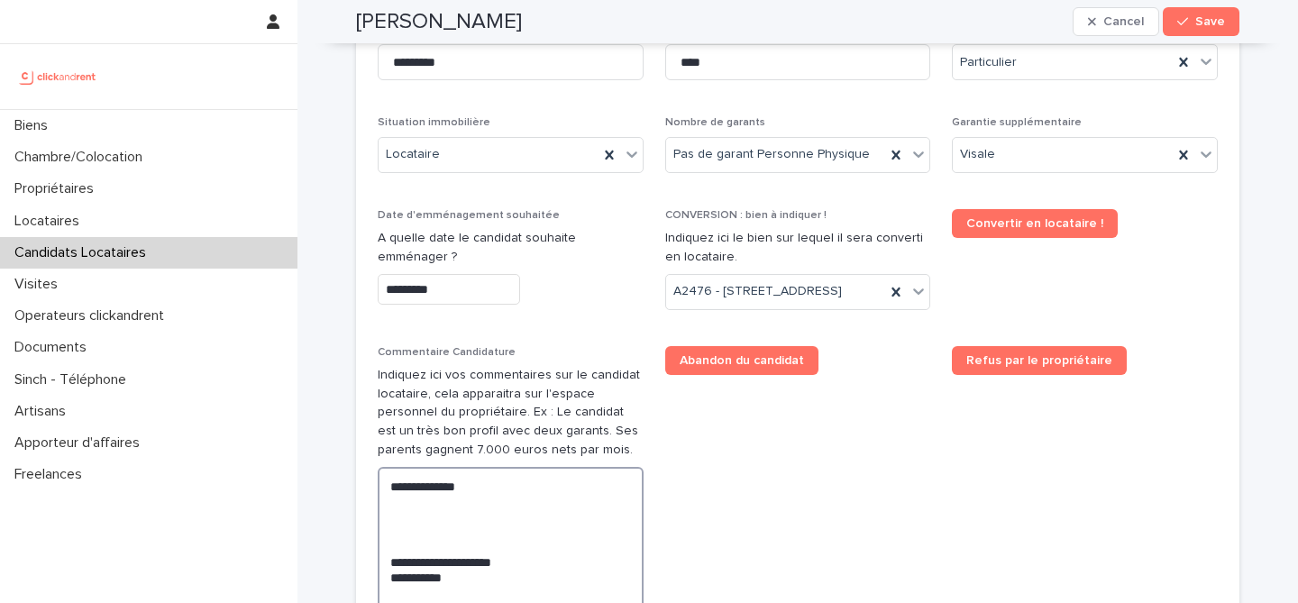
drag, startPoint x: 578, startPoint y: 370, endPoint x: 387, endPoint y: 505, distance: 234.1
paste textarea "**********"
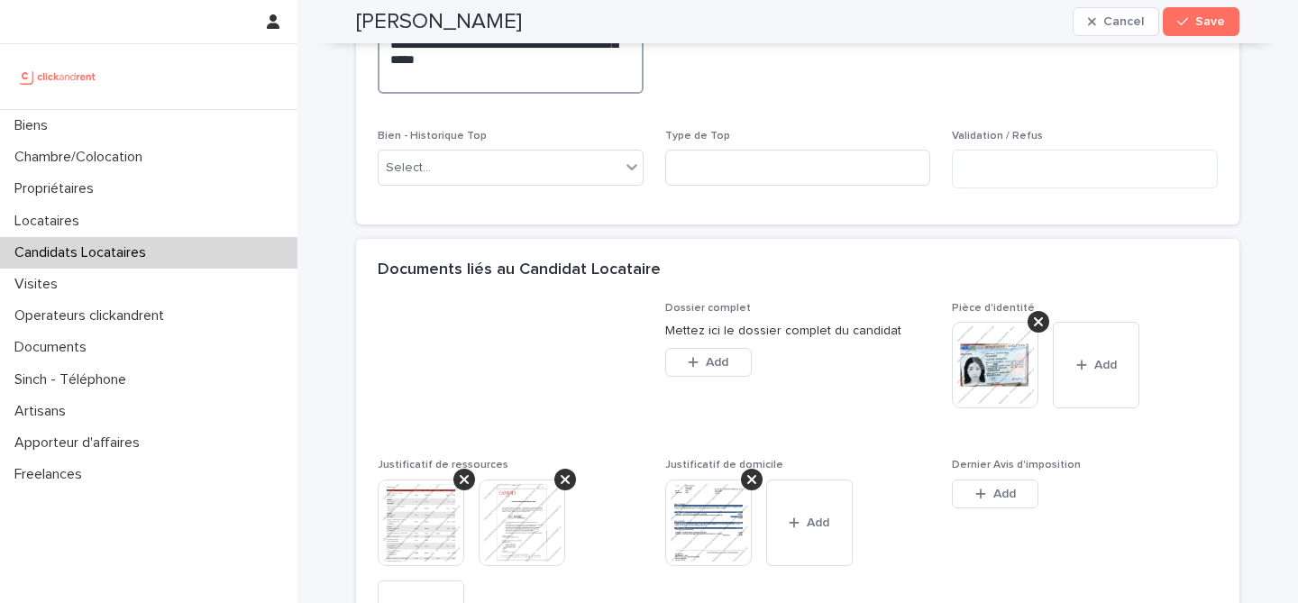
scroll to position [1068, 0]
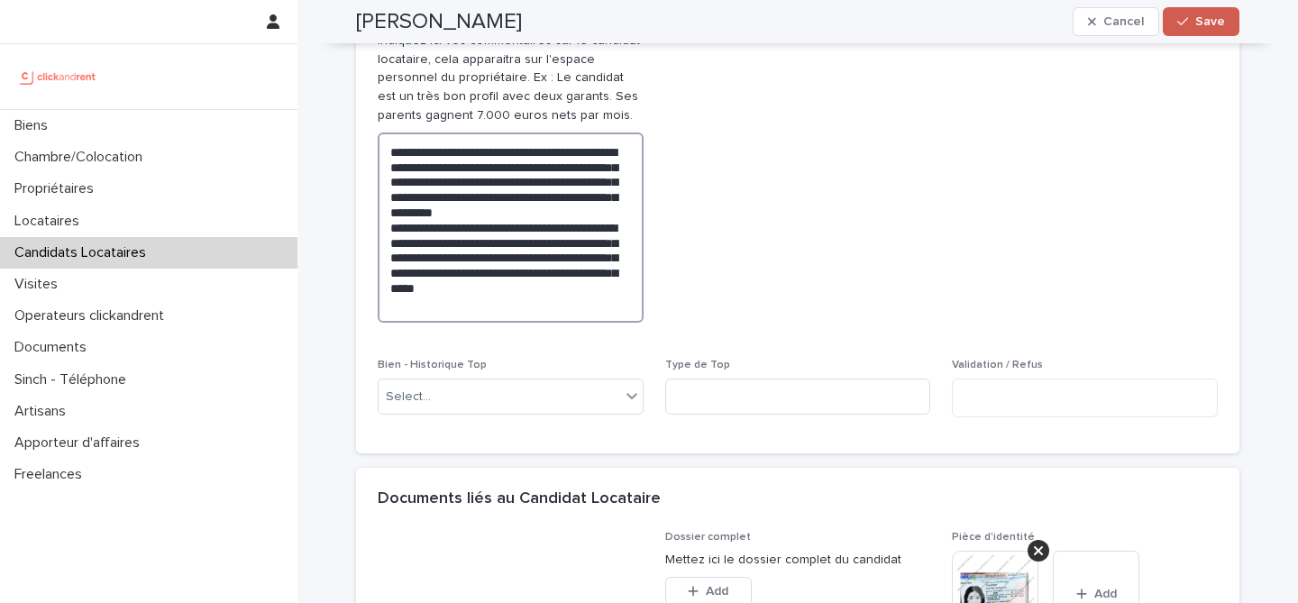
type textarea "**********"
click at [1182, 15] on icon "button" at bounding box center [1182, 21] width 11 height 13
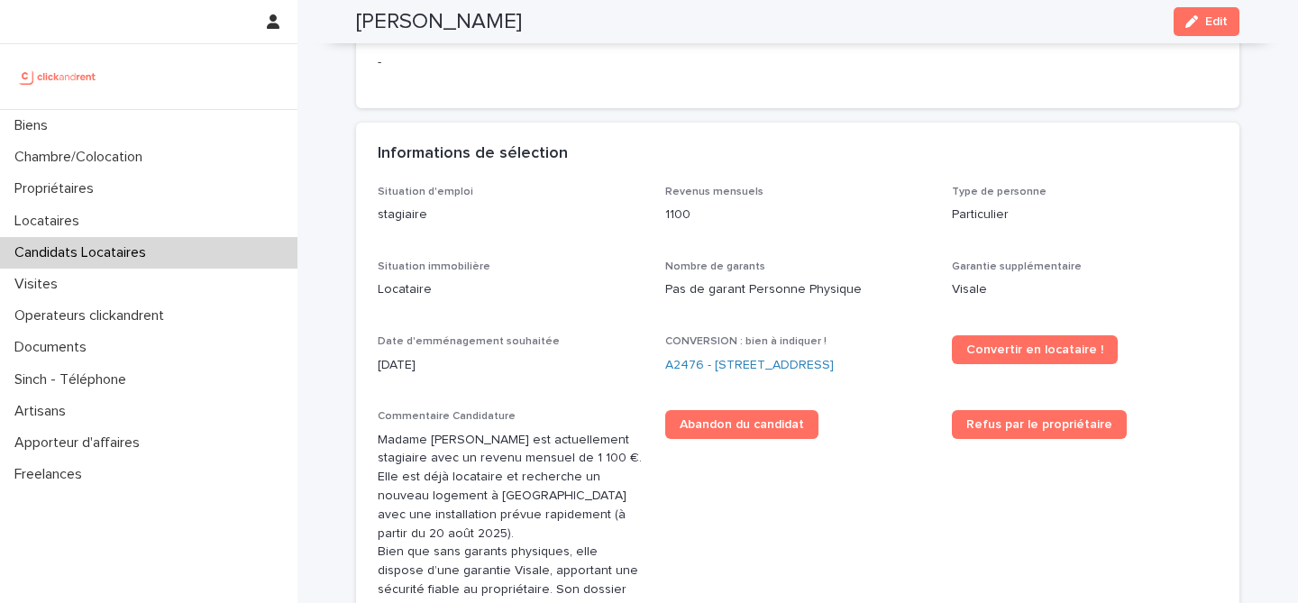
scroll to position [399, 0]
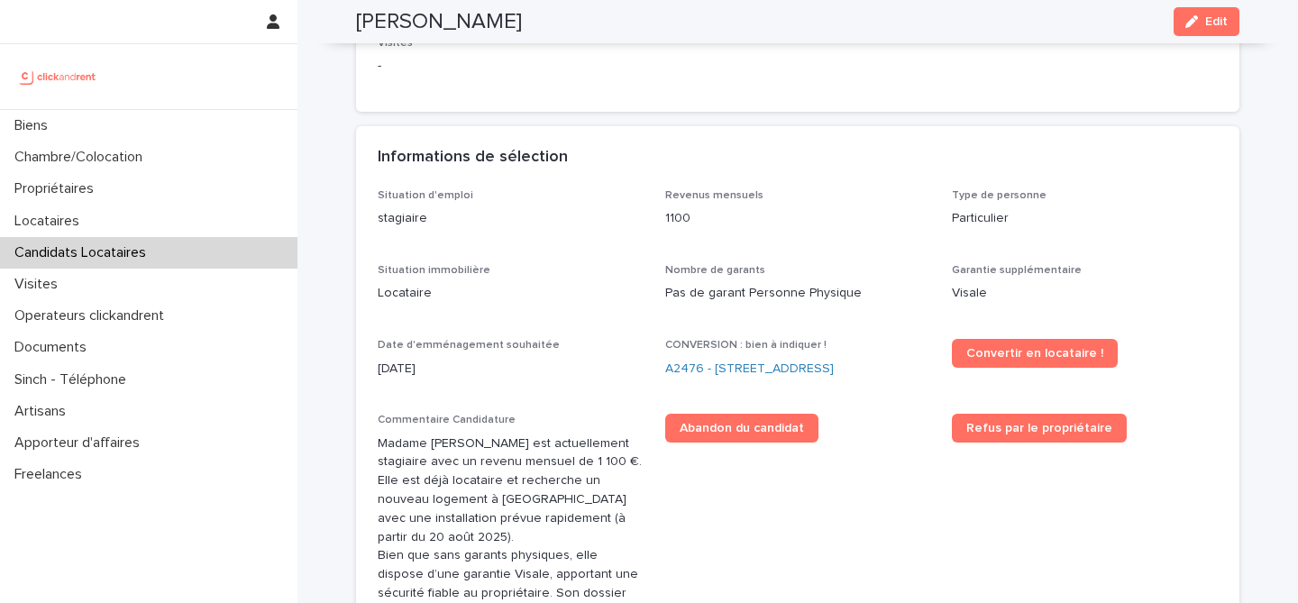
click at [454, 30] on h2 "[PERSON_NAME]" at bounding box center [439, 22] width 166 height 26
copy div "Audrey Susanto Edit"
click at [749, 360] on link "A2476 - [STREET_ADDRESS]" at bounding box center [749, 369] width 169 height 19
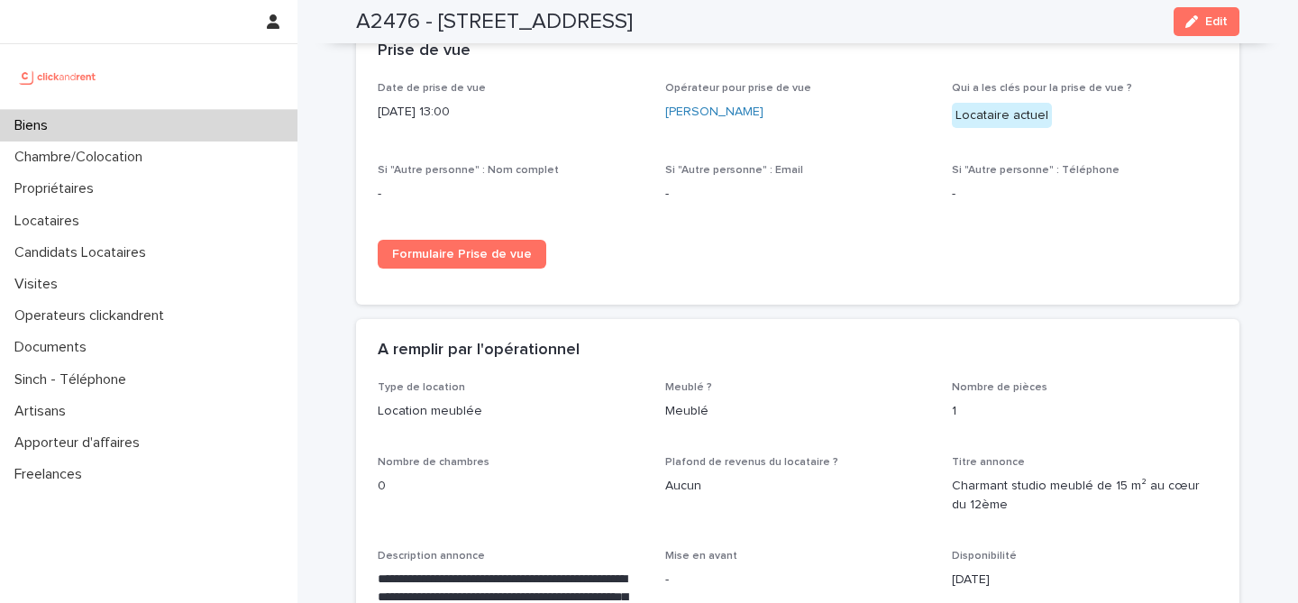
scroll to position [3668, 0]
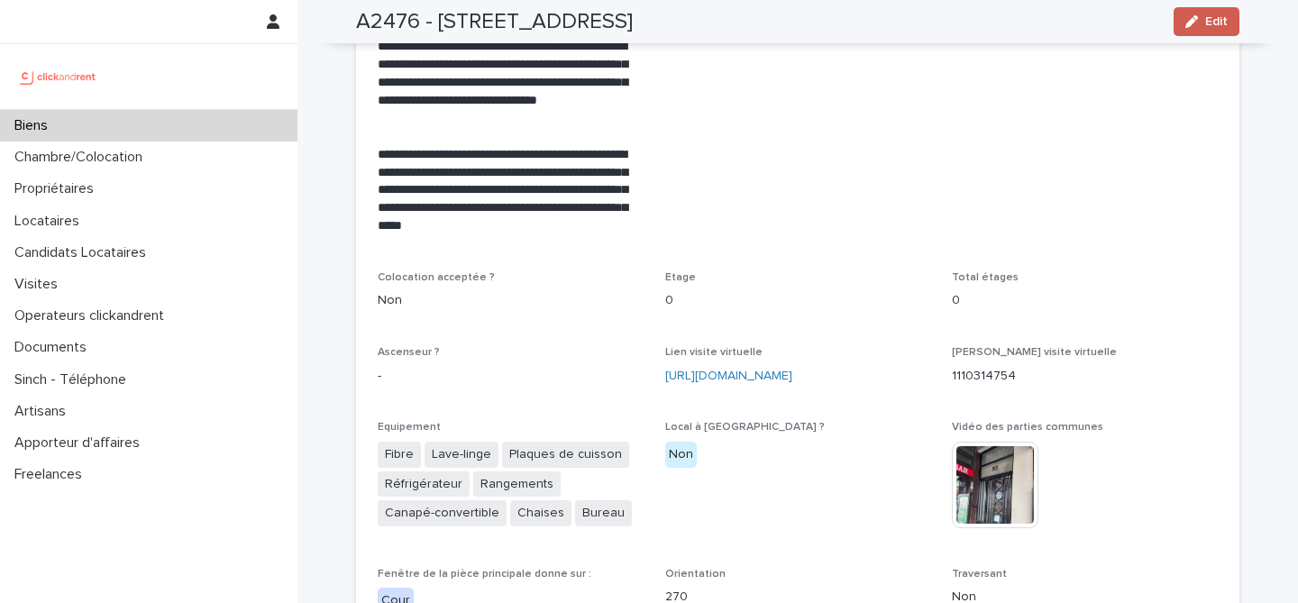
click at [1217, 15] on span "Edit" at bounding box center [1216, 21] width 23 height 13
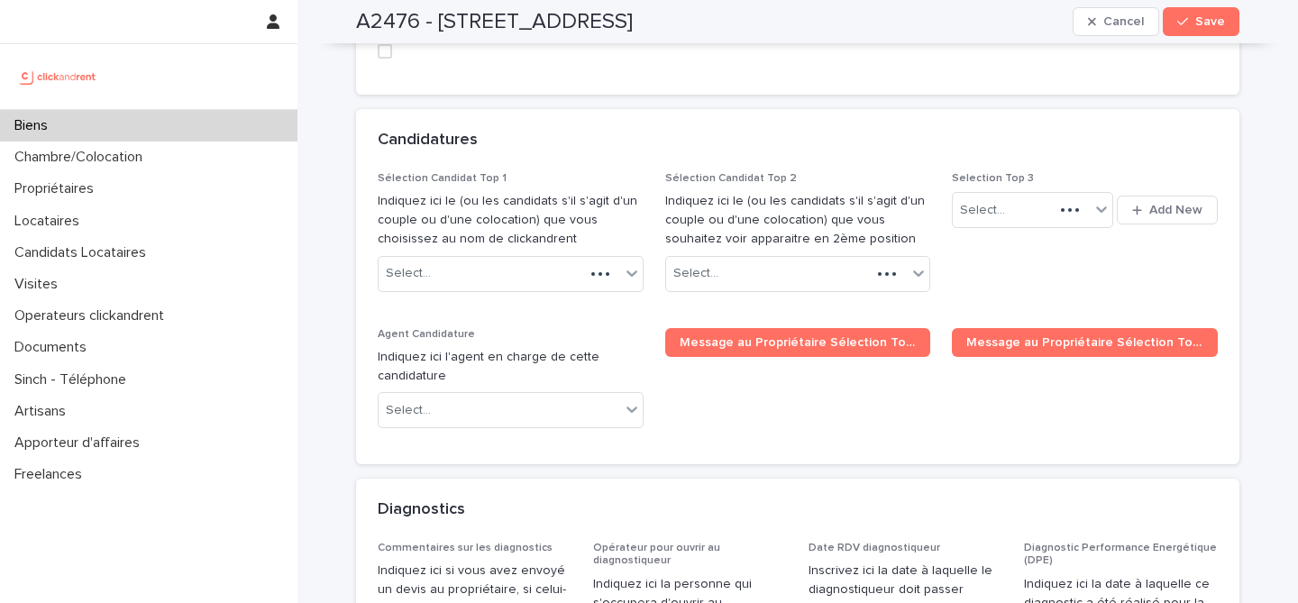
scroll to position [8527, 0]
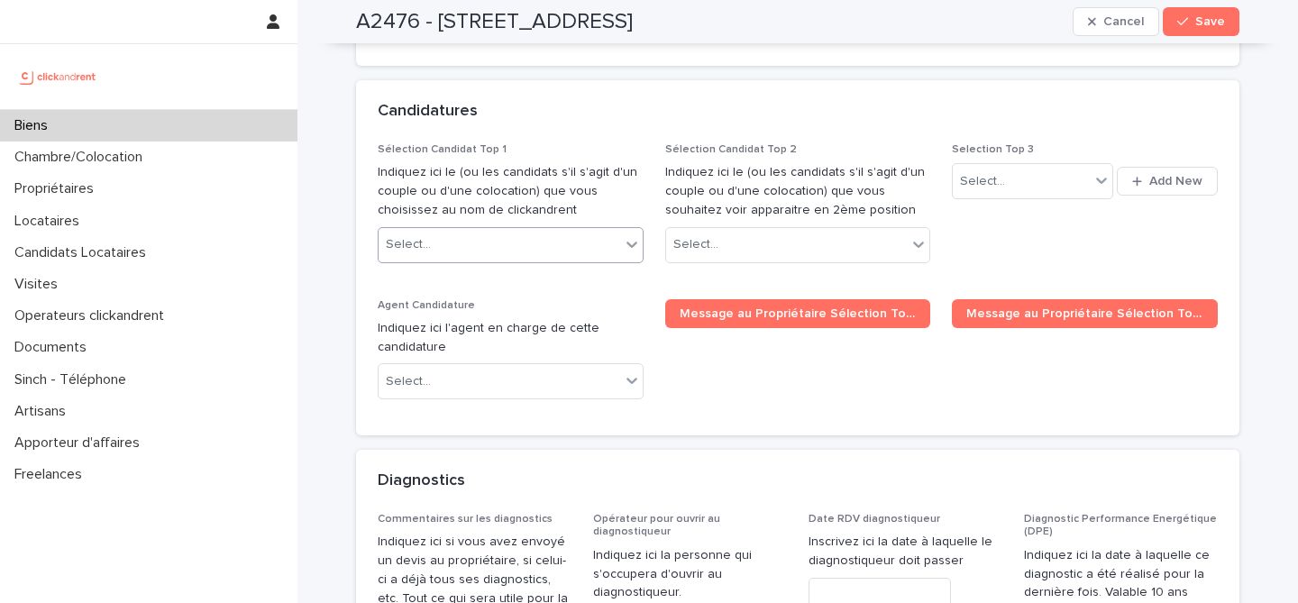
click at [500, 230] on div "Select..." at bounding box center [500, 245] width 242 height 30
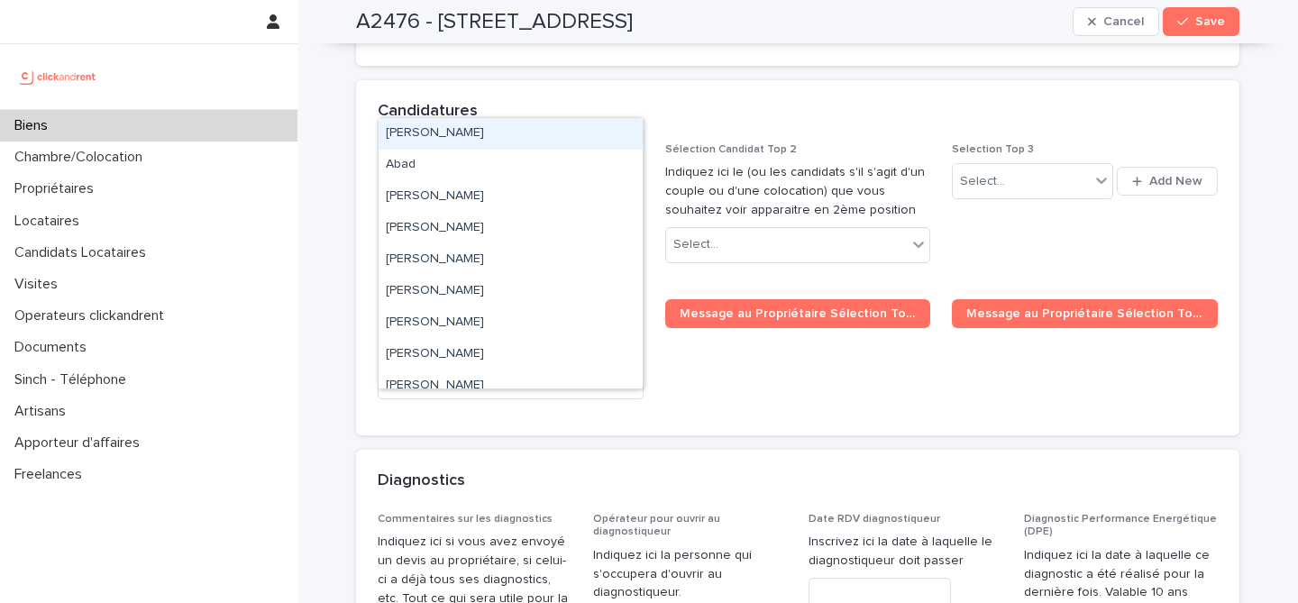
paste input "**********"
type input "**********"
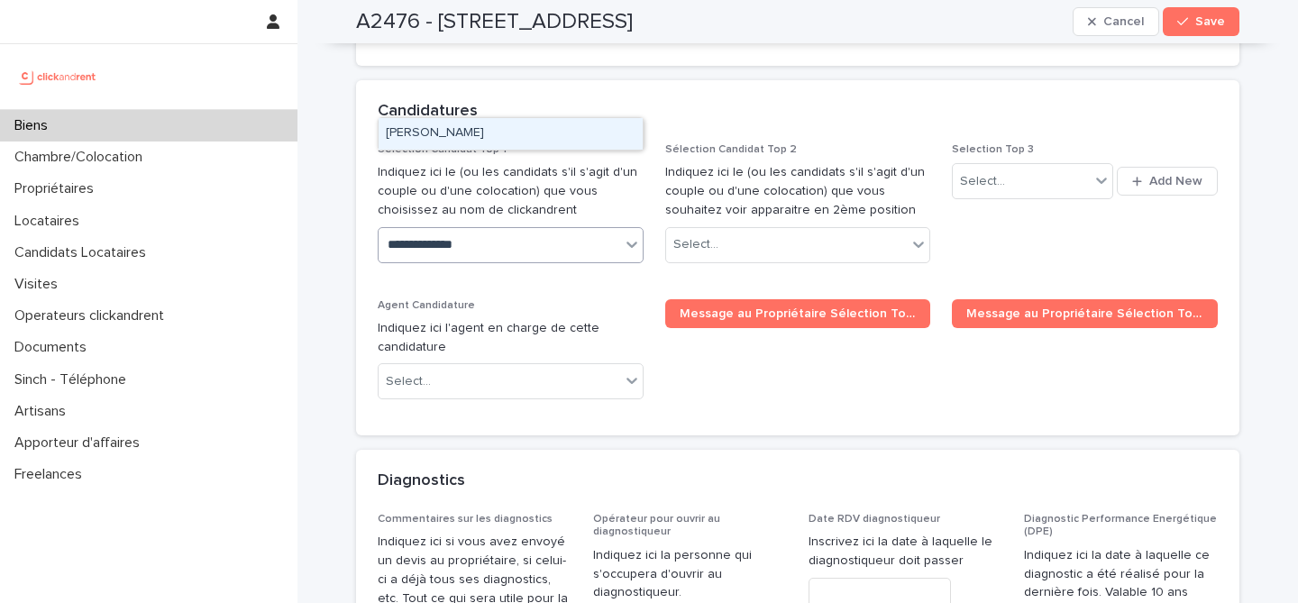
click at [560, 137] on div "[PERSON_NAME]" at bounding box center [511, 134] width 264 height 32
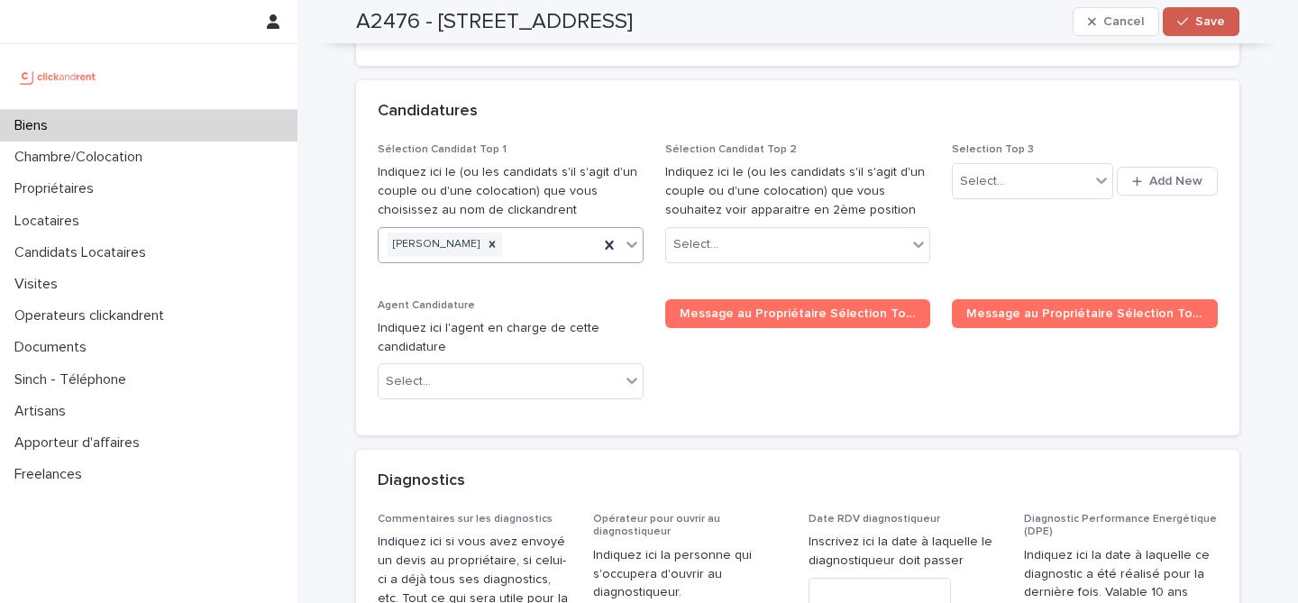
click at [1233, 21] on button "Save" at bounding box center [1201, 21] width 77 height 29
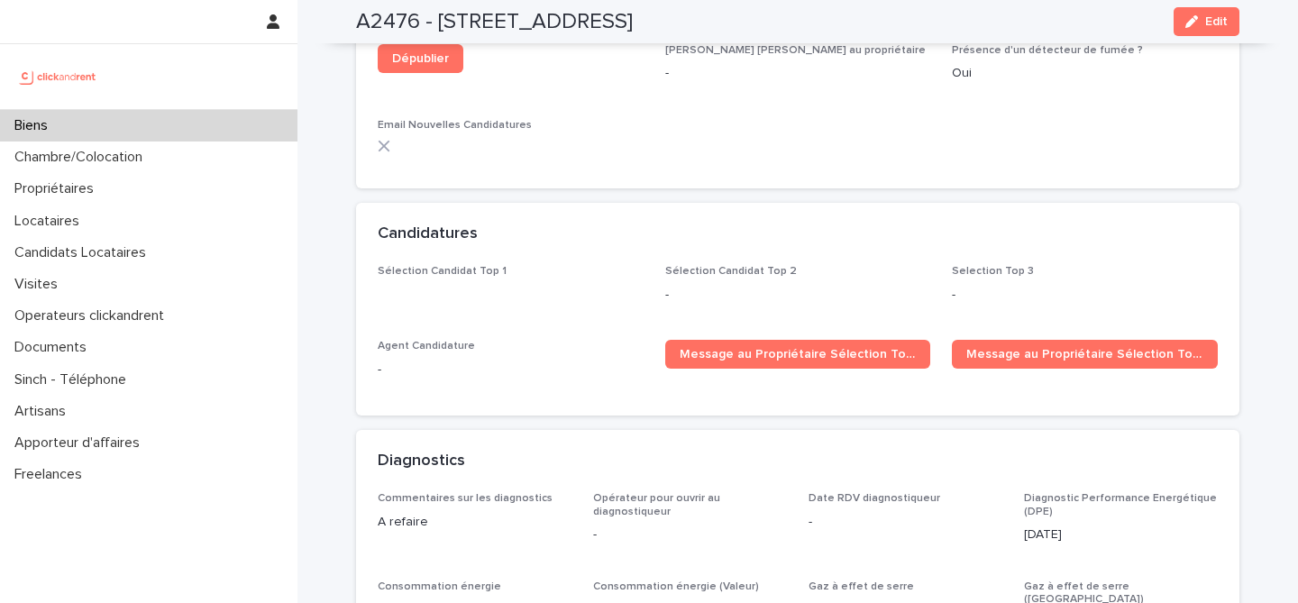
scroll to position [5174, 0]
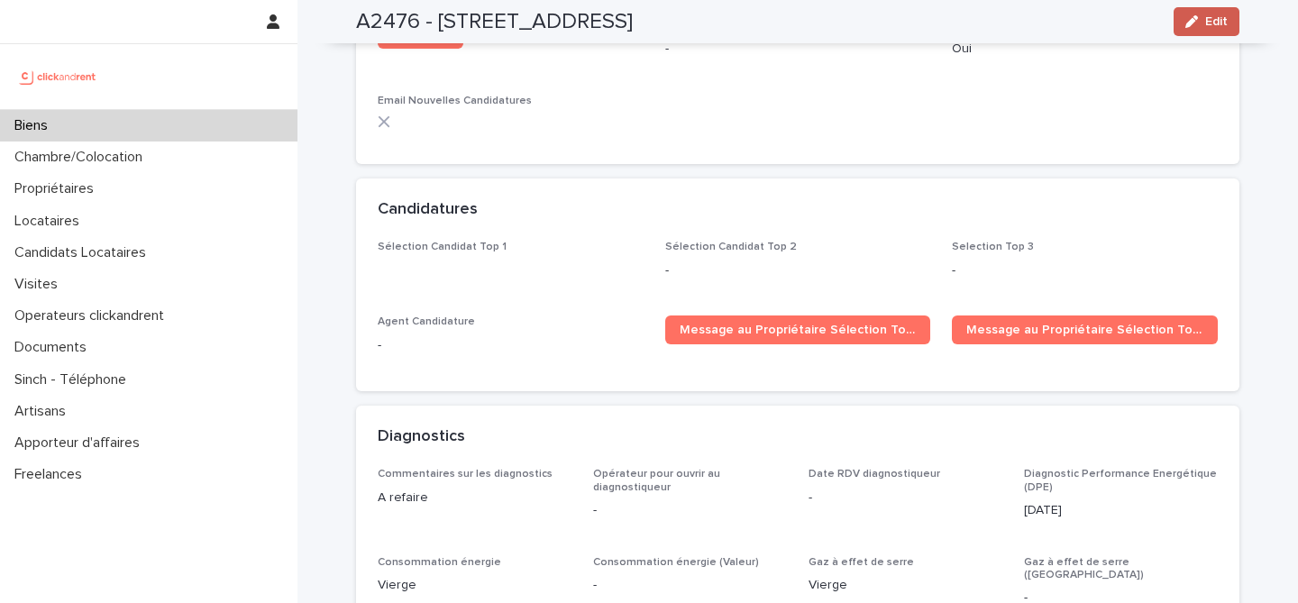
click at [1207, 7] on button "Edit" at bounding box center [1207, 21] width 66 height 29
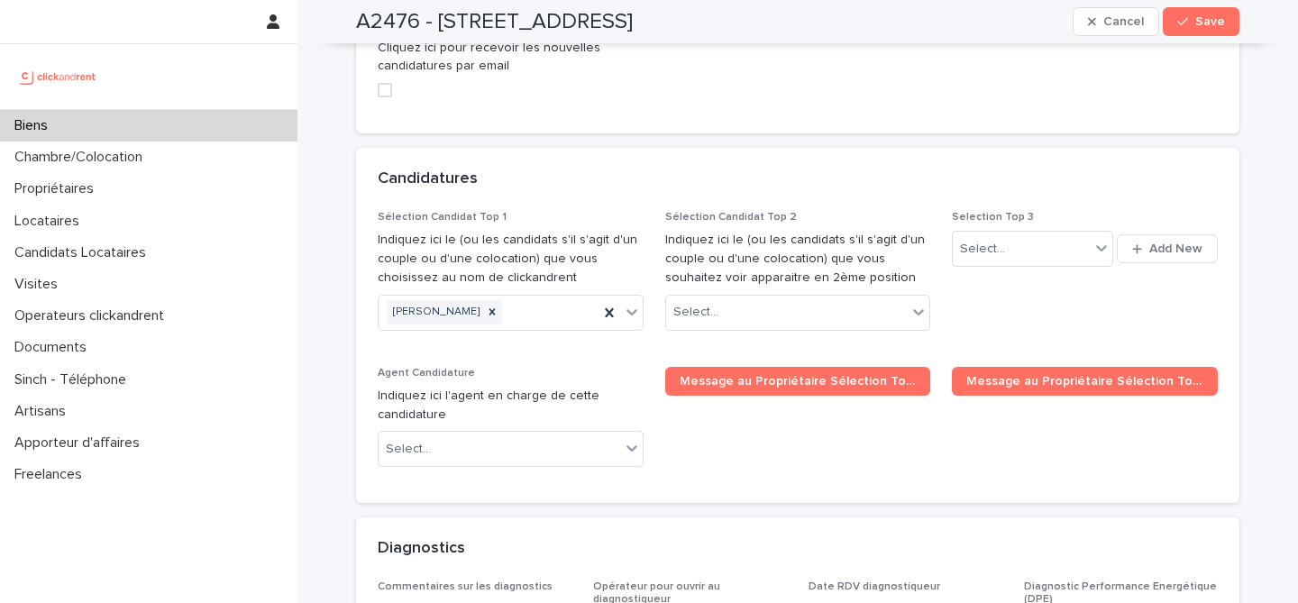
scroll to position [8544, 0]
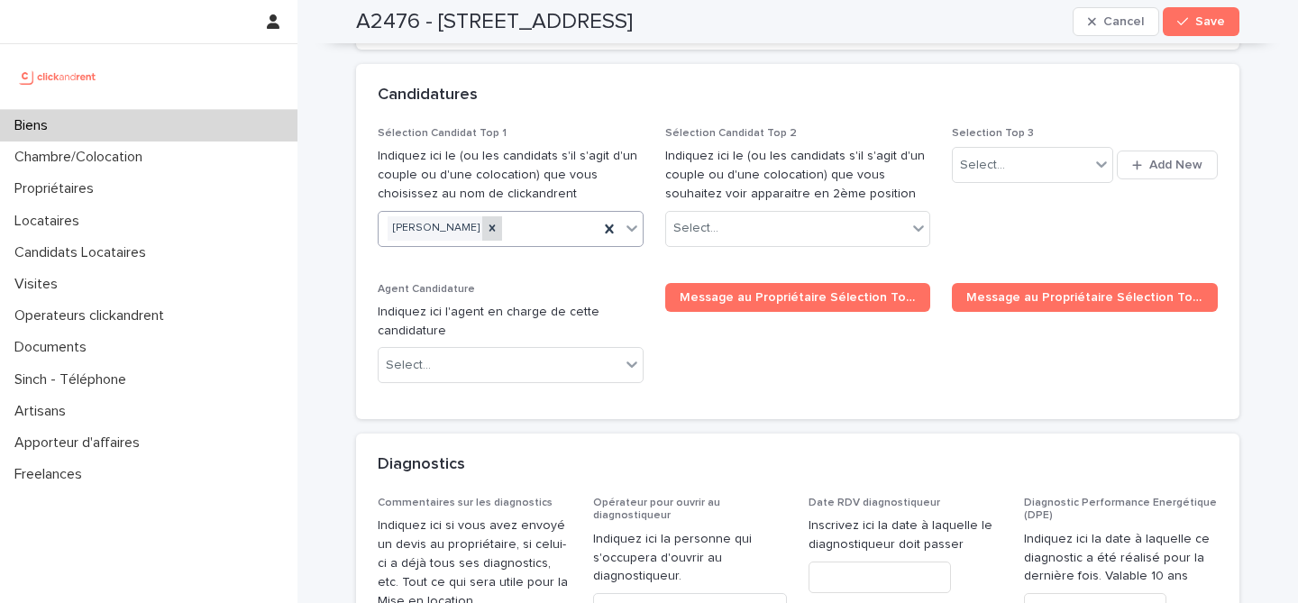
click at [486, 222] on icon at bounding box center [492, 228] width 13 height 13
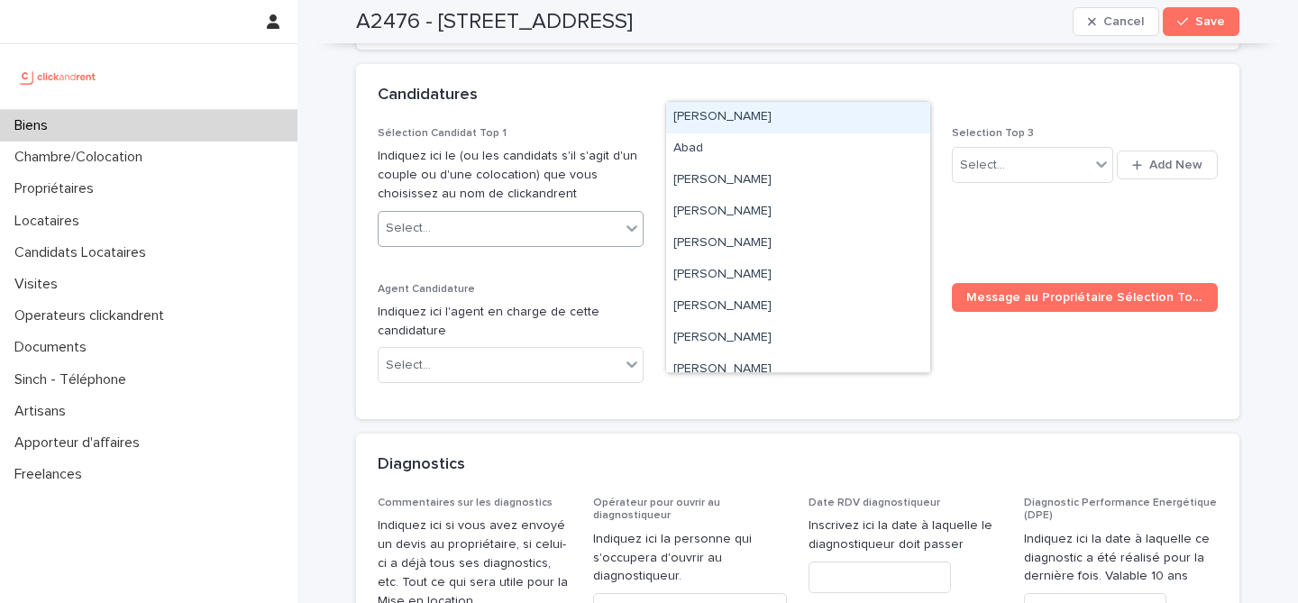
click at [751, 214] on div "Select..." at bounding box center [787, 229] width 242 height 30
paste input "**********"
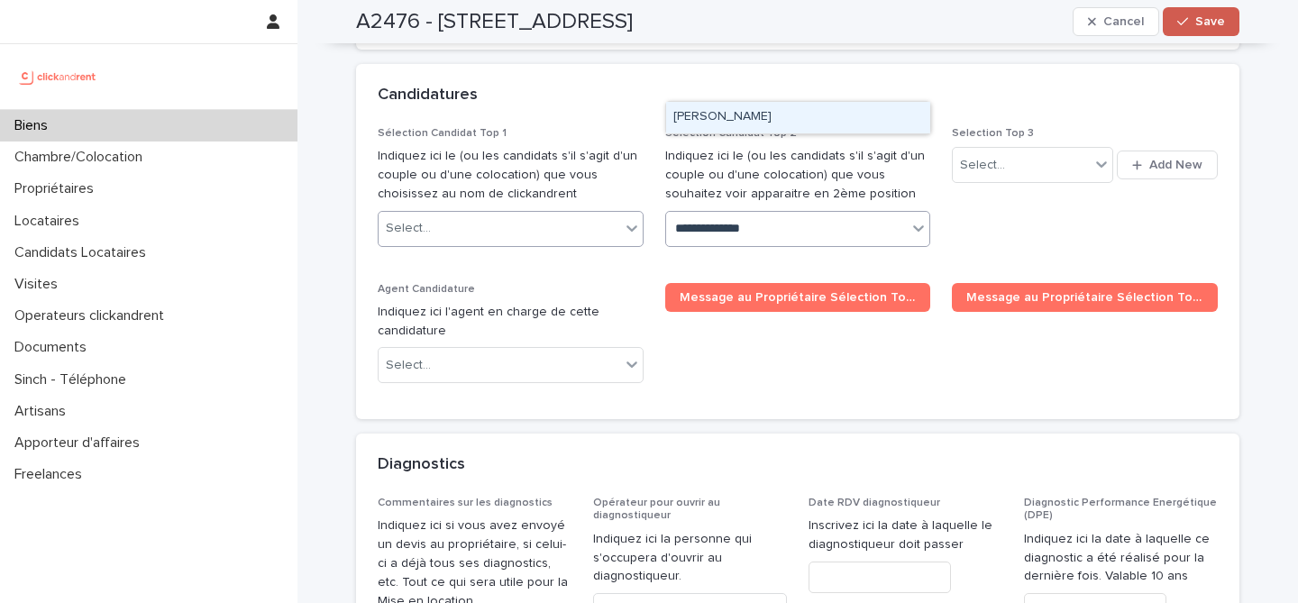
type input "**********"
click at [1200, 31] on button "Save" at bounding box center [1201, 21] width 77 height 29
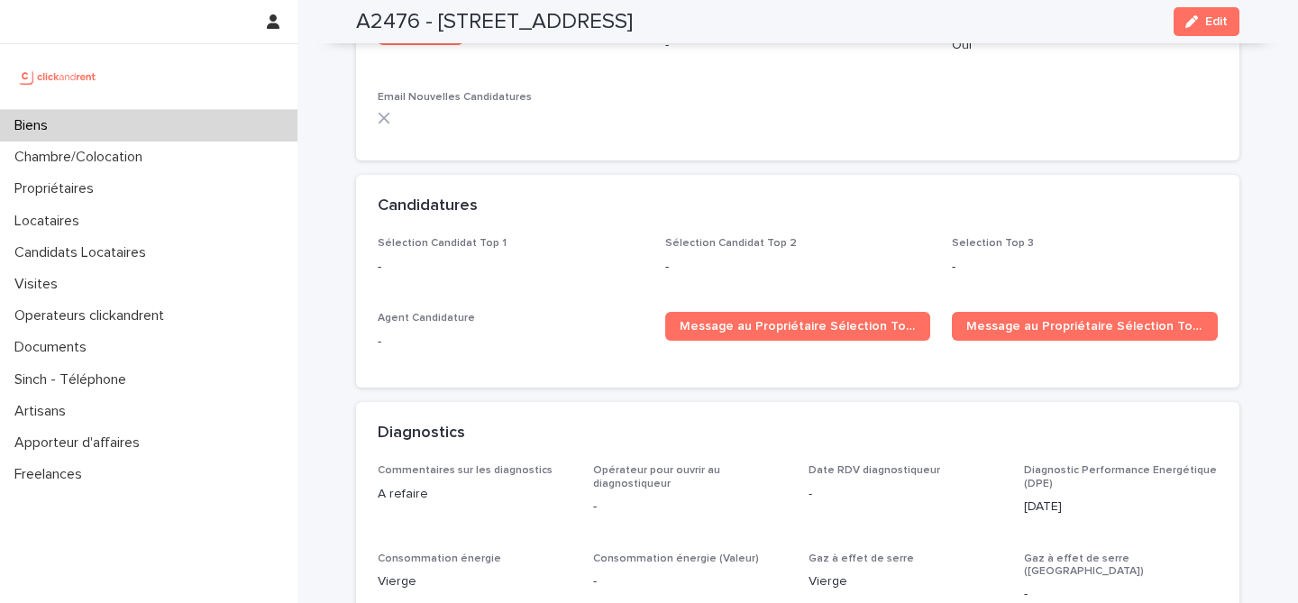
scroll to position [5179, 0]
click at [1223, 22] on span "Edit" at bounding box center [1216, 21] width 23 height 13
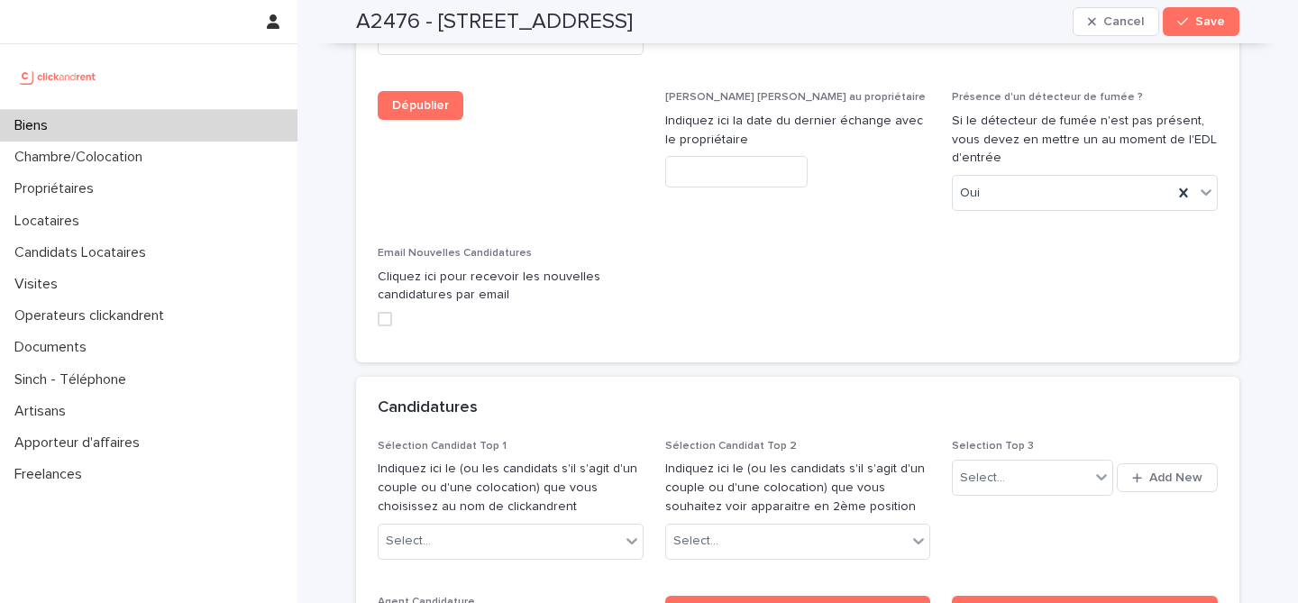
scroll to position [8241, 0]
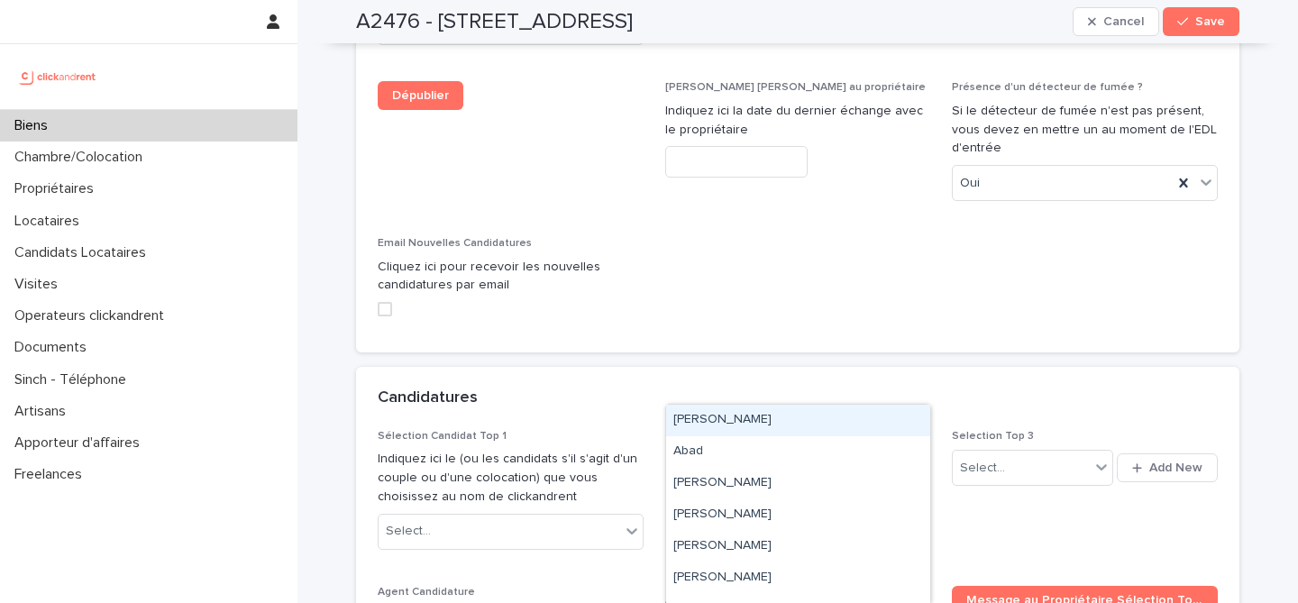
click at [809, 517] on div "Select..." at bounding box center [787, 532] width 242 height 30
paste input "**********"
type input "**********"
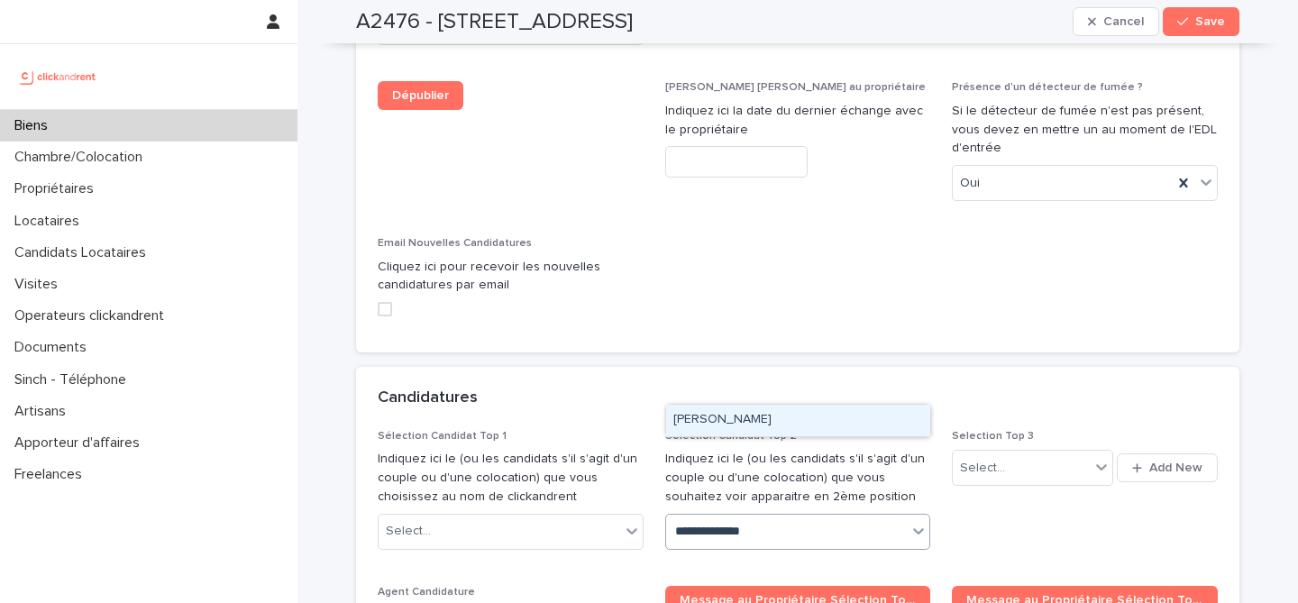
click at [750, 421] on div "[PERSON_NAME]" at bounding box center [798, 421] width 264 height 32
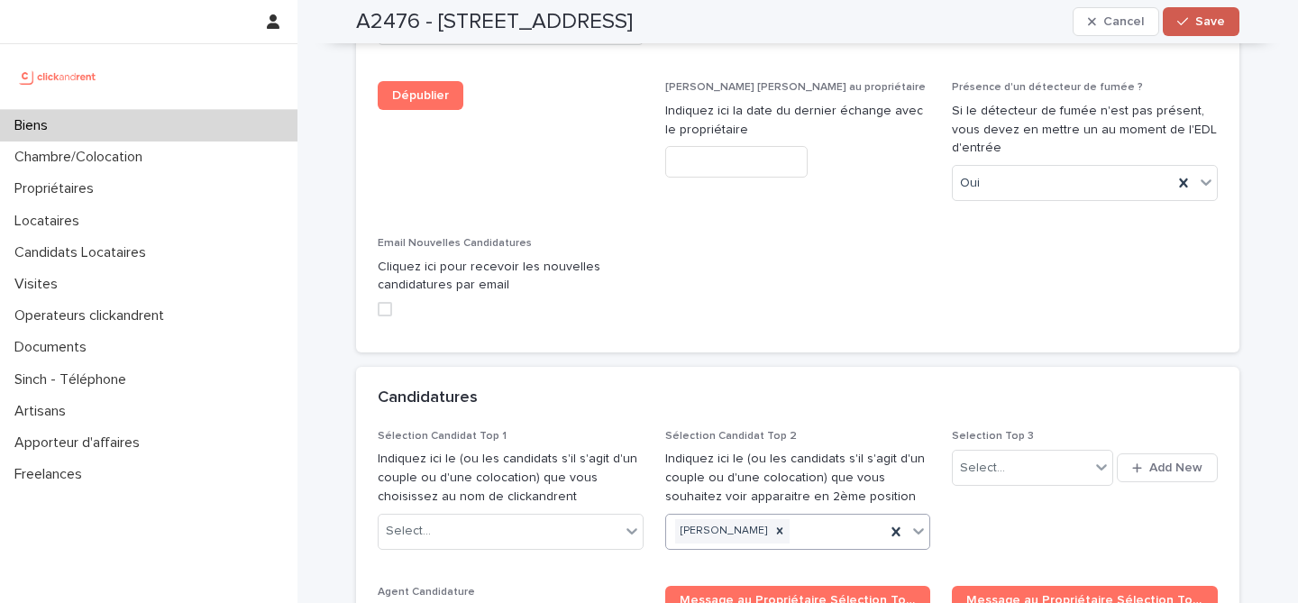
click at [1191, 25] on div "button" at bounding box center [1186, 21] width 18 height 13
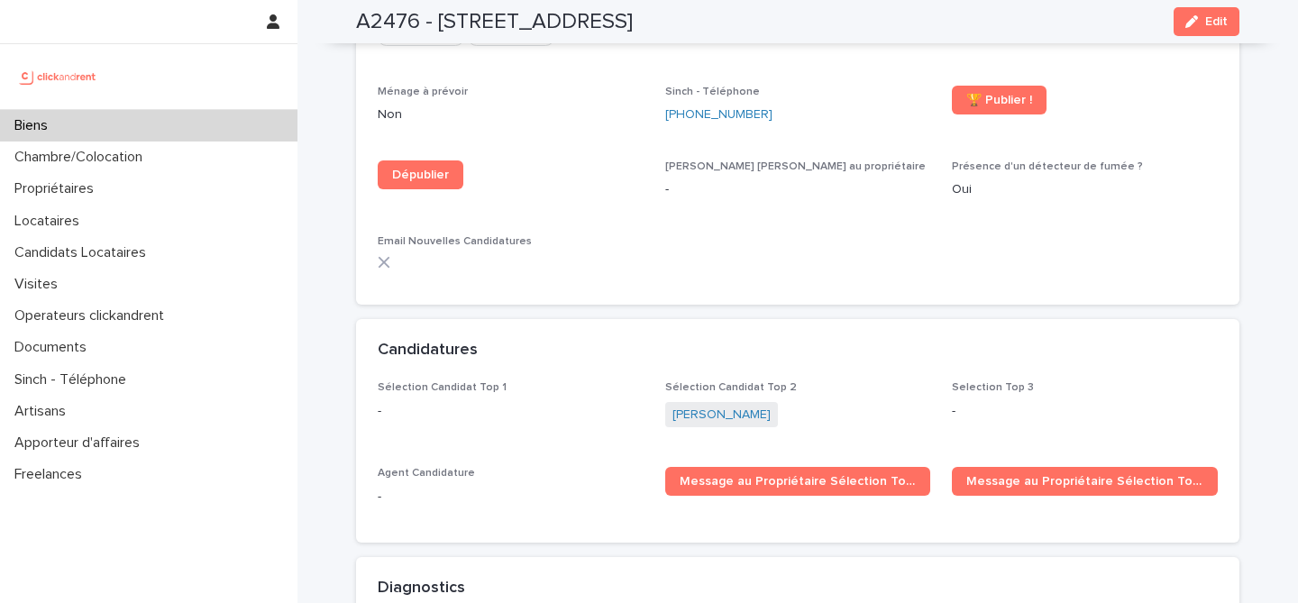
scroll to position [5177, 0]
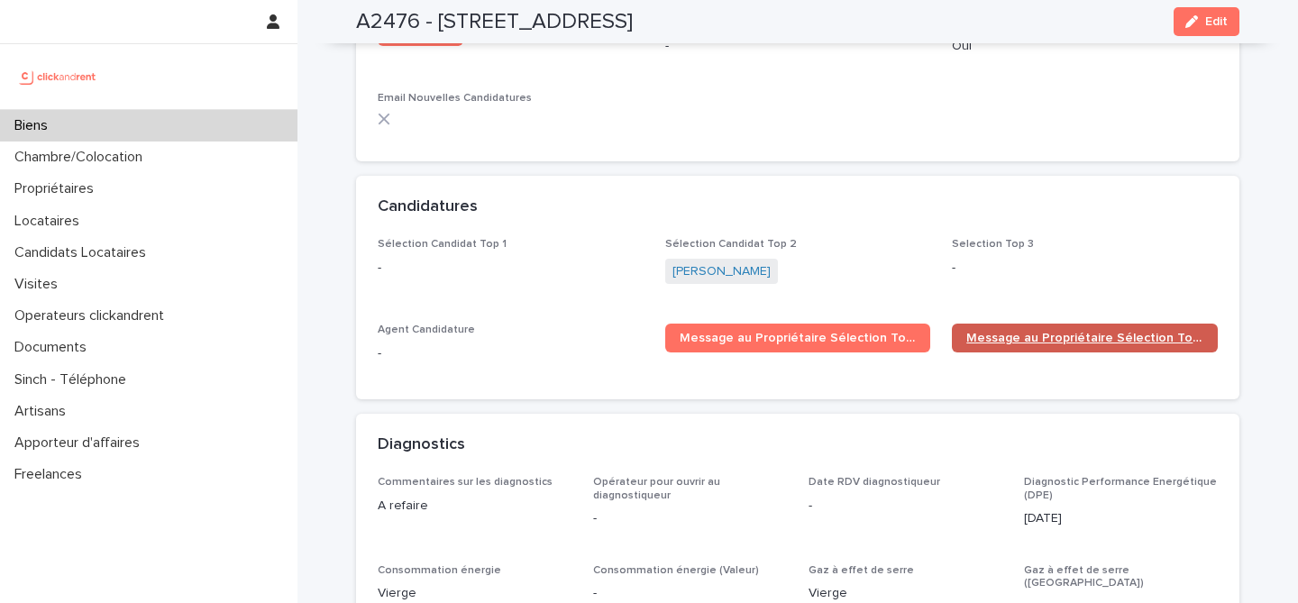
click at [1049, 332] on span "Message au Propriétaire Sélection Top 2" at bounding box center [1084, 338] width 237 height 13
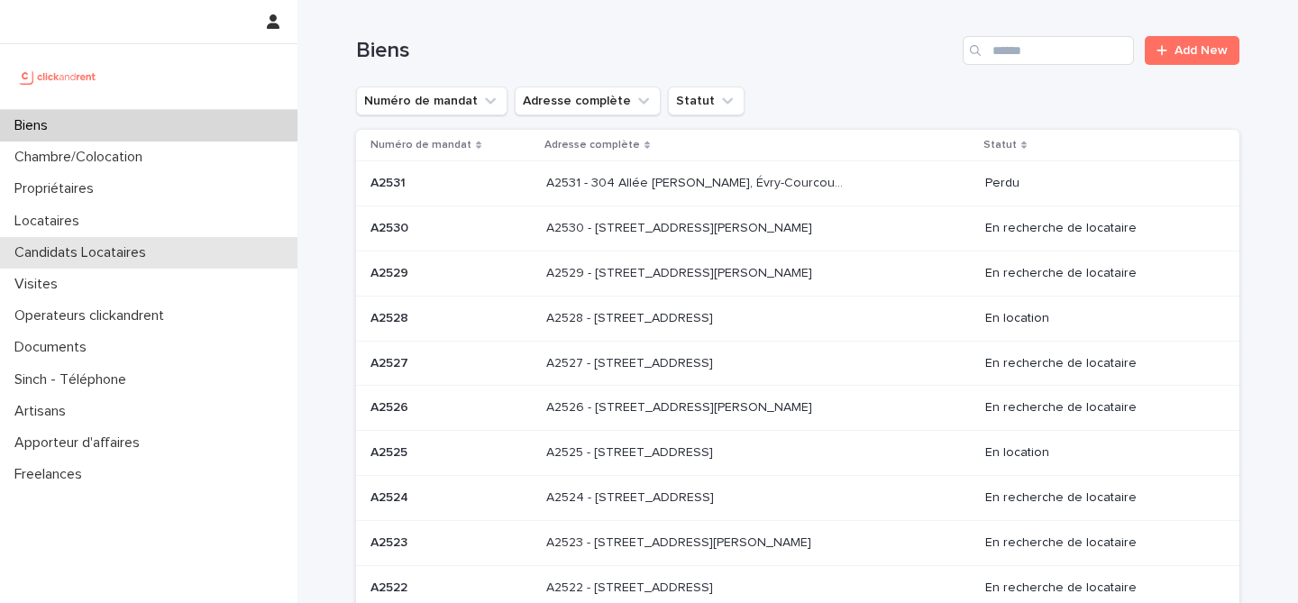
click at [131, 240] on div "Candidats Locataires" at bounding box center [148, 253] width 297 height 32
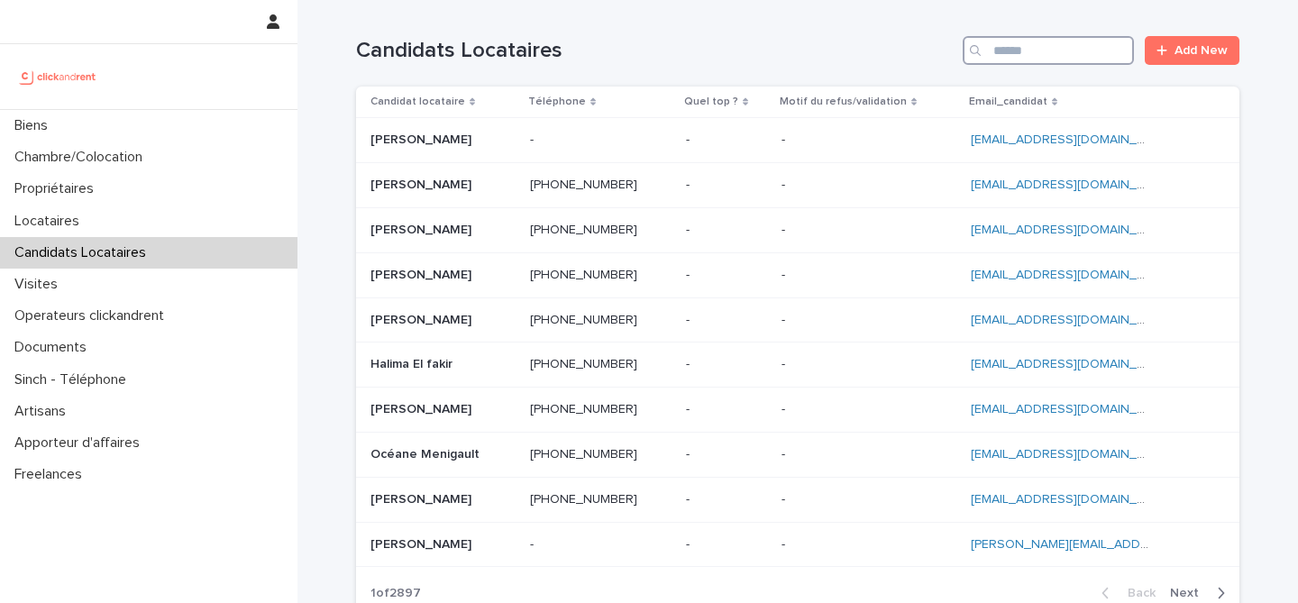
click at [1034, 44] on input "Search" at bounding box center [1048, 50] width 171 height 29
paste input "*********"
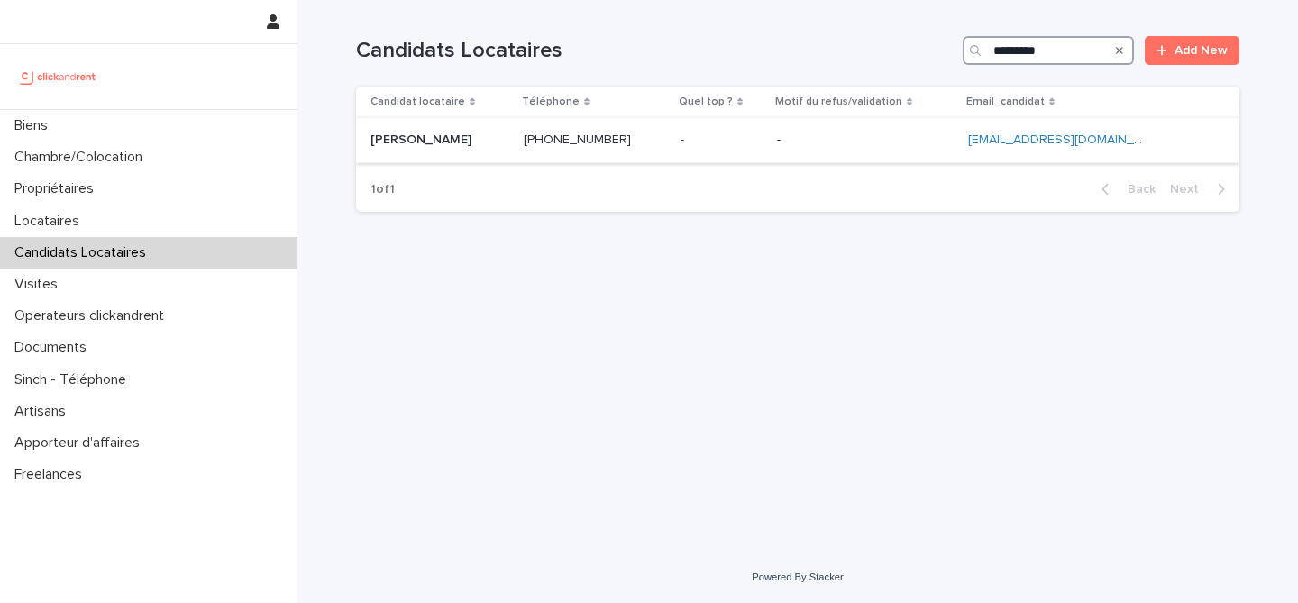
type input "*********"
click at [494, 142] on p at bounding box center [439, 140] width 139 height 15
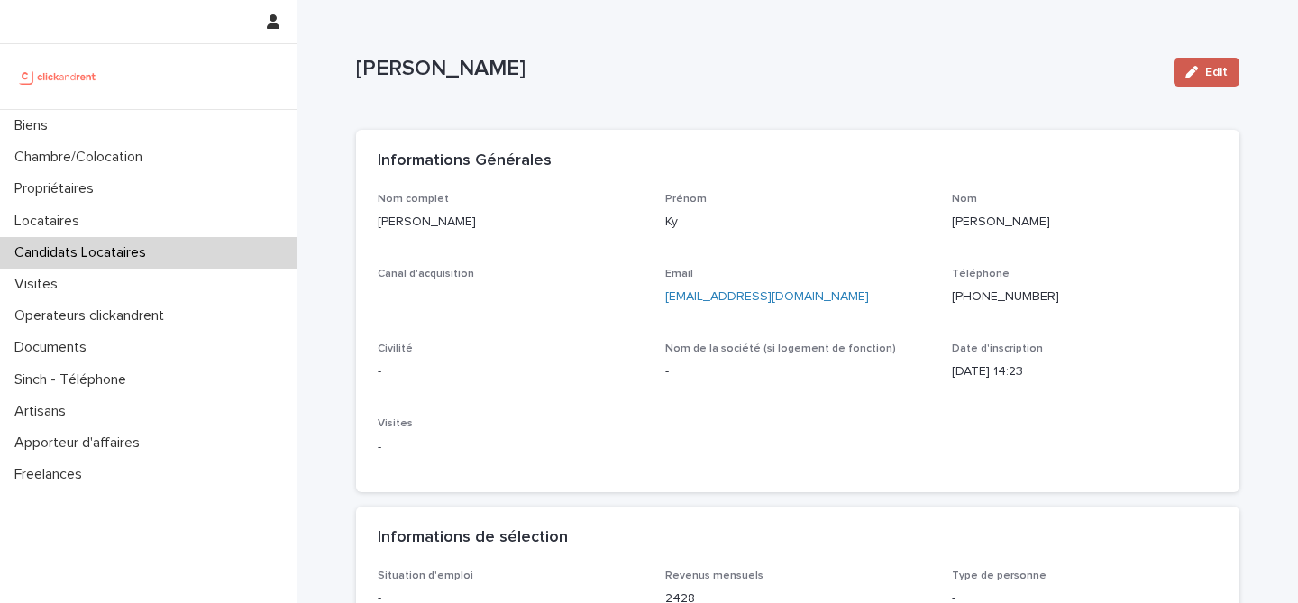
click at [1196, 69] on icon "button" at bounding box center [1191, 72] width 13 height 13
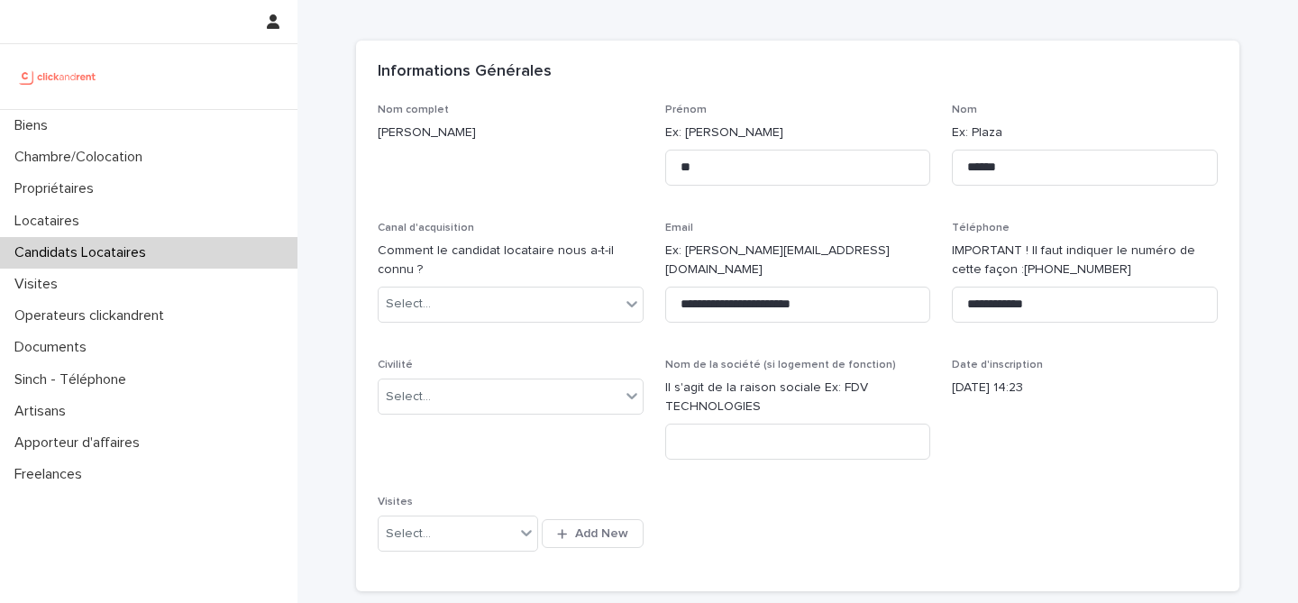
scroll to position [110, 0]
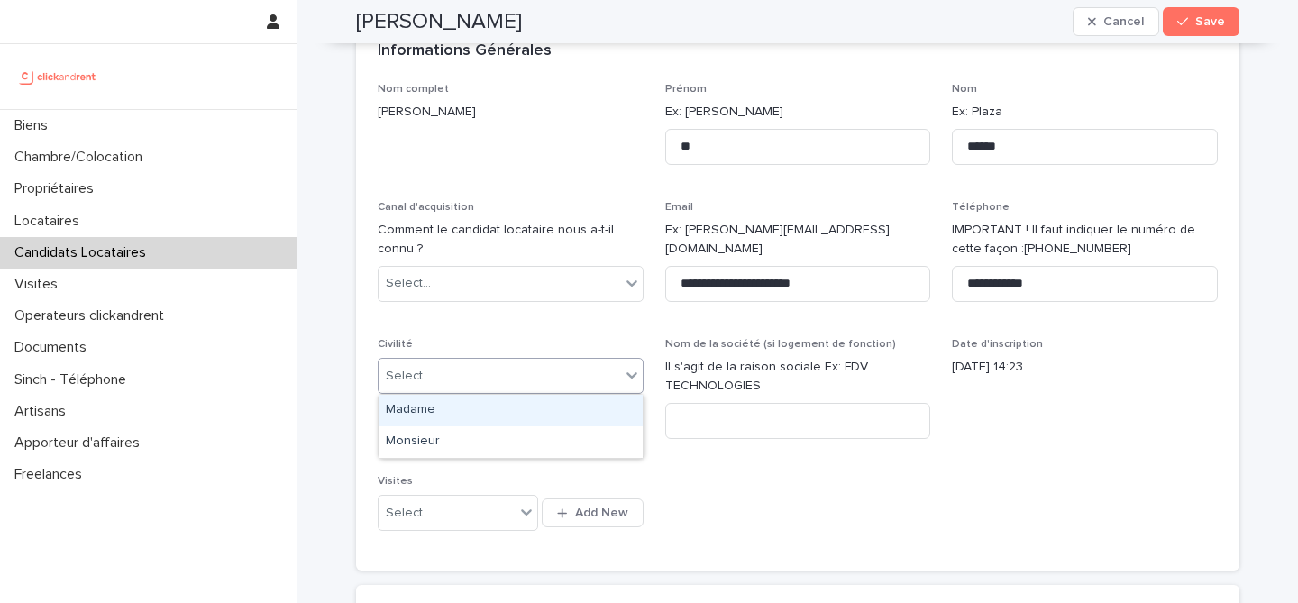
click at [494, 381] on div "Select..." at bounding box center [500, 376] width 242 height 30
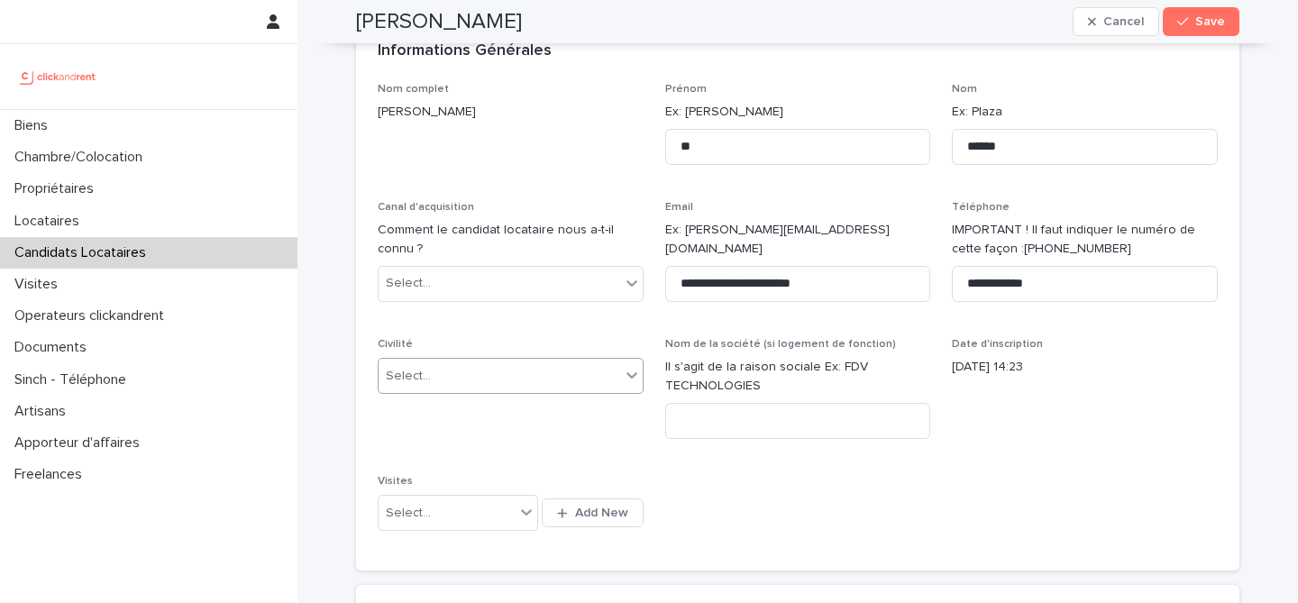
click at [504, 377] on div "Select..." at bounding box center [500, 376] width 242 height 30
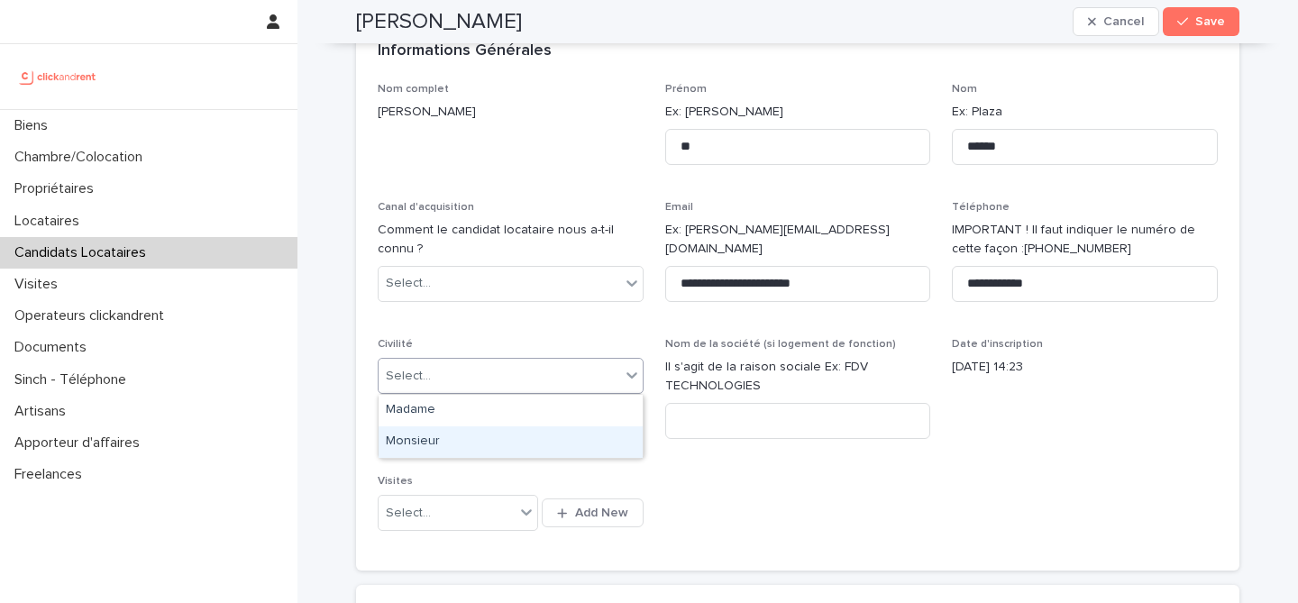
click at [506, 434] on div "Monsieur" at bounding box center [511, 442] width 264 height 32
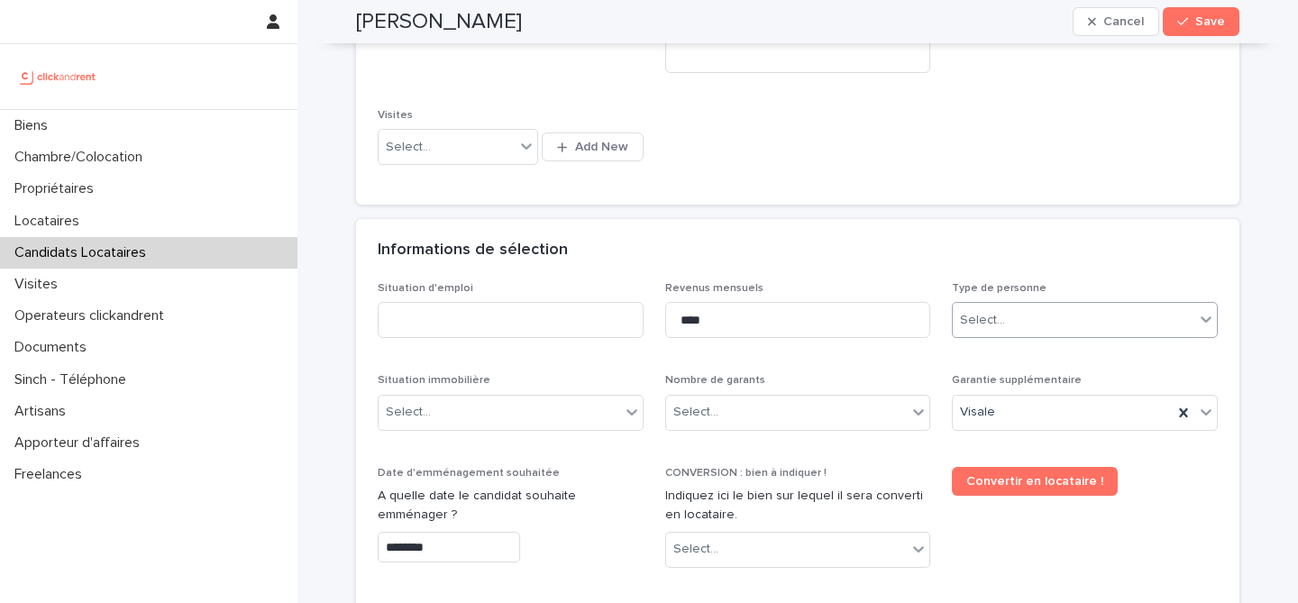
scroll to position [479, 0]
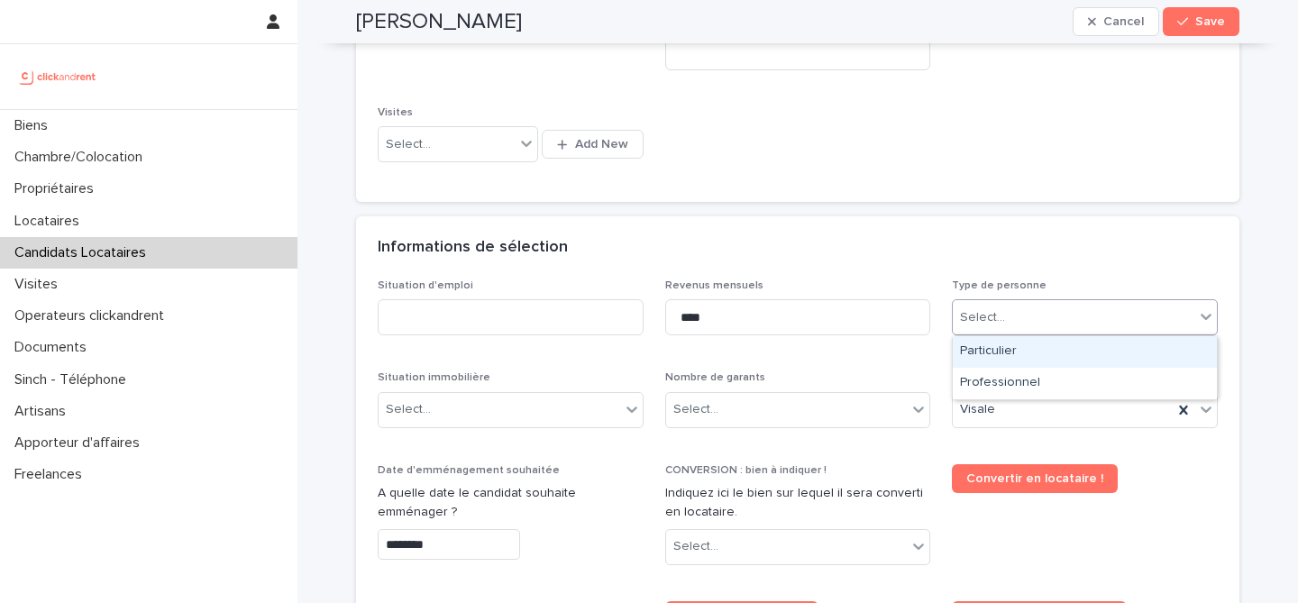
click at [1038, 320] on div "Select..." at bounding box center [1074, 318] width 242 height 30
click at [1038, 352] on div "Particulier" at bounding box center [1085, 352] width 264 height 32
click at [845, 403] on div "Select..." at bounding box center [787, 410] width 242 height 30
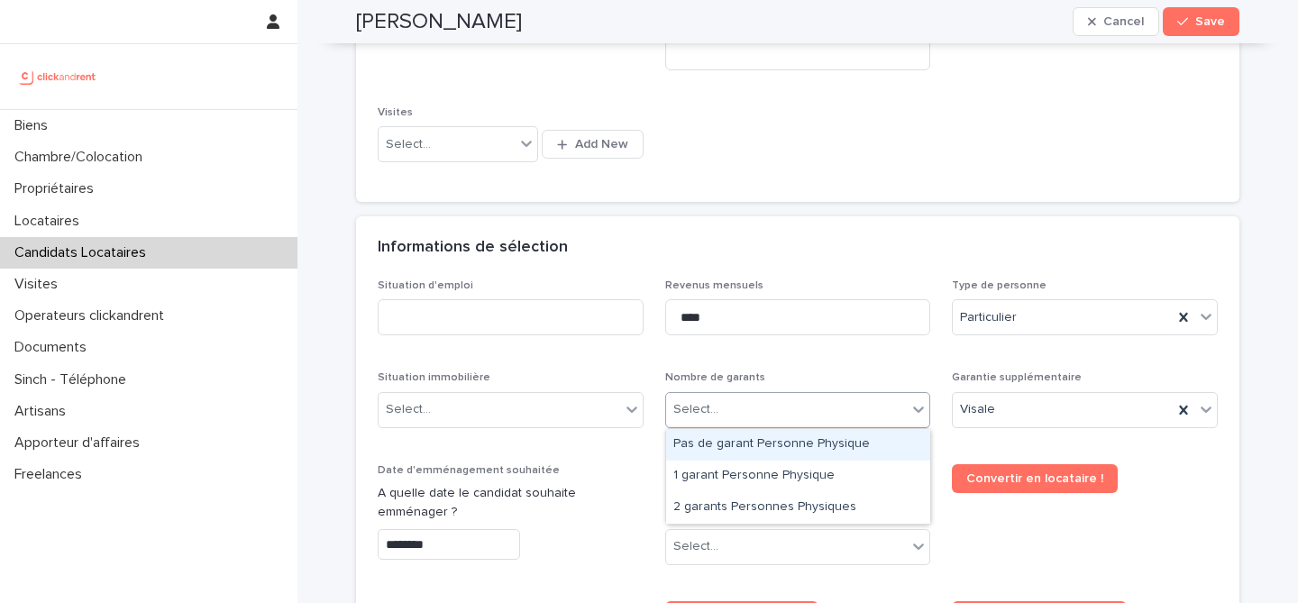
click at [835, 435] on div "Pas de garant Personne Physique" at bounding box center [798, 445] width 264 height 32
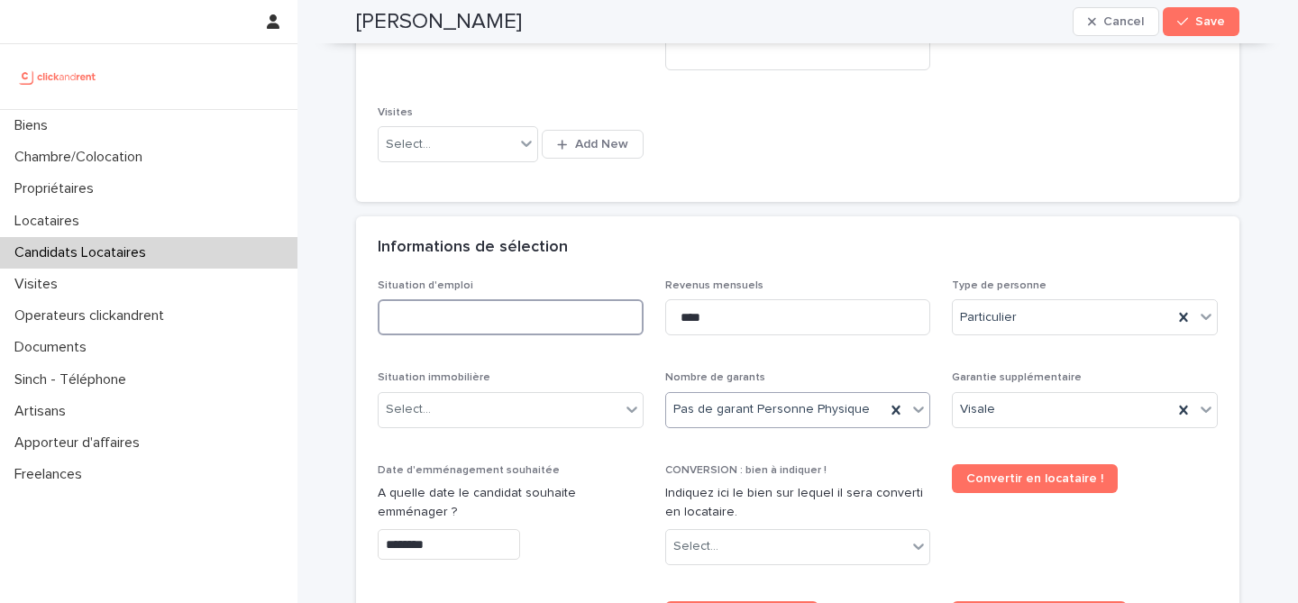
click at [538, 318] on input at bounding box center [511, 317] width 266 height 36
type input "*******"
click at [501, 411] on div "Select..." at bounding box center [500, 410] width 242 height 30
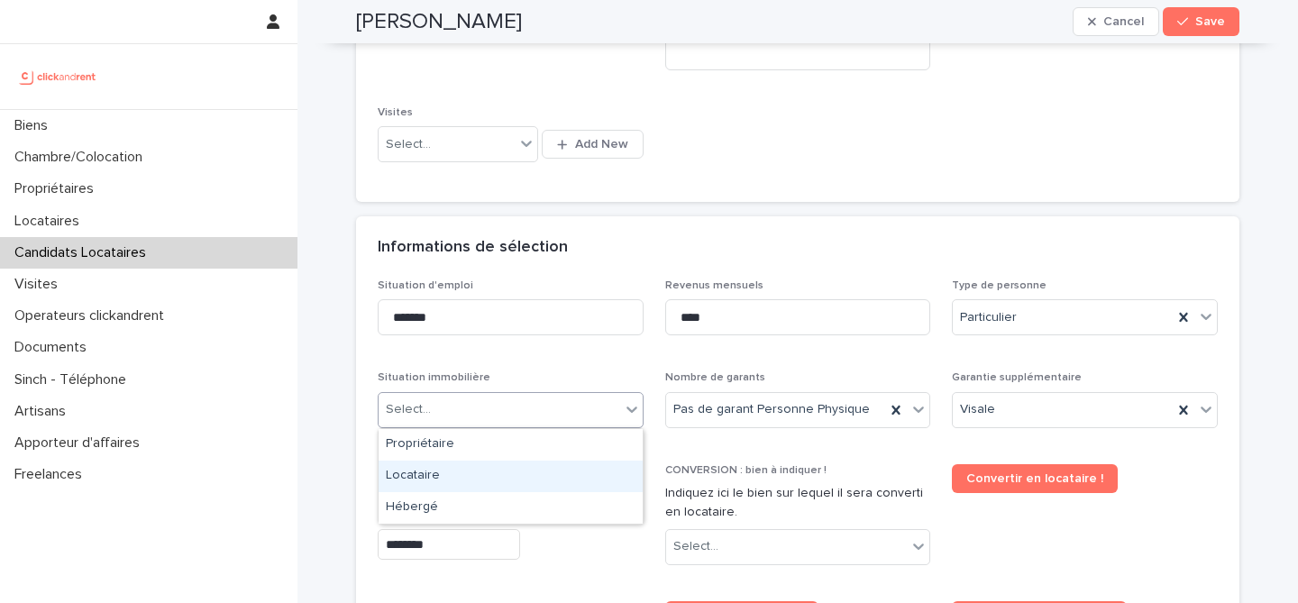
click at [526, 480] on div "Locataire" at bounding box center [511, 477] width 264 height 32
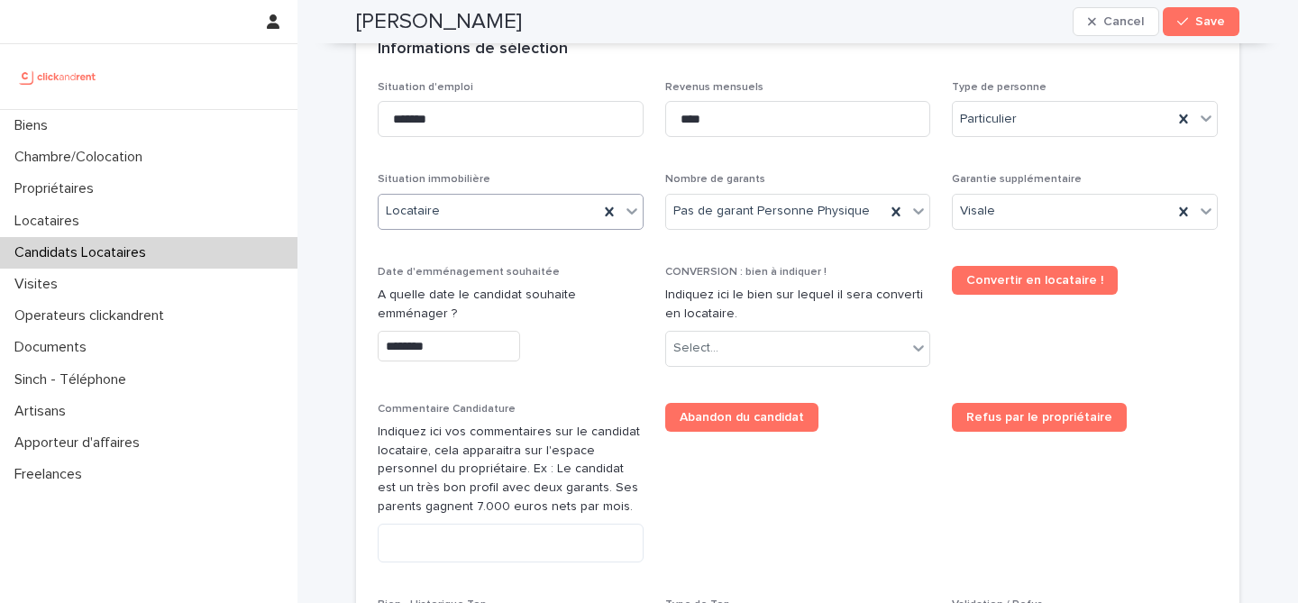
scroll to position [699, 0]
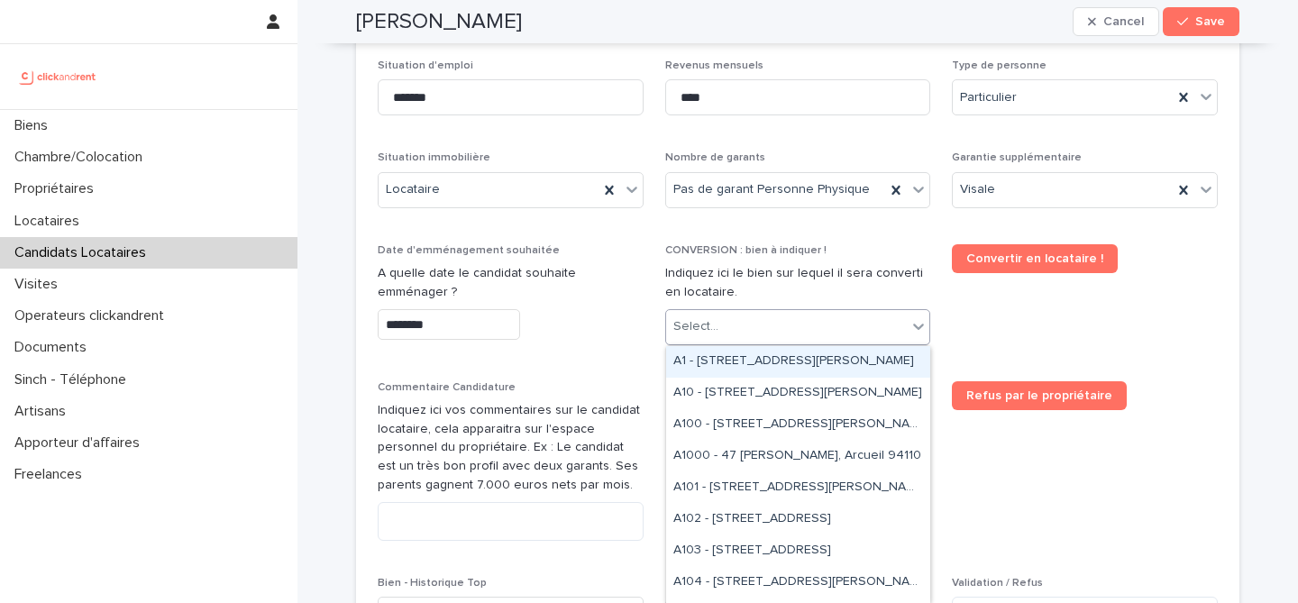
click at [760, 334] on div "Select..." at bounding box center [787, 327] width 242 height 30
paste input "*****"
type input "*****"
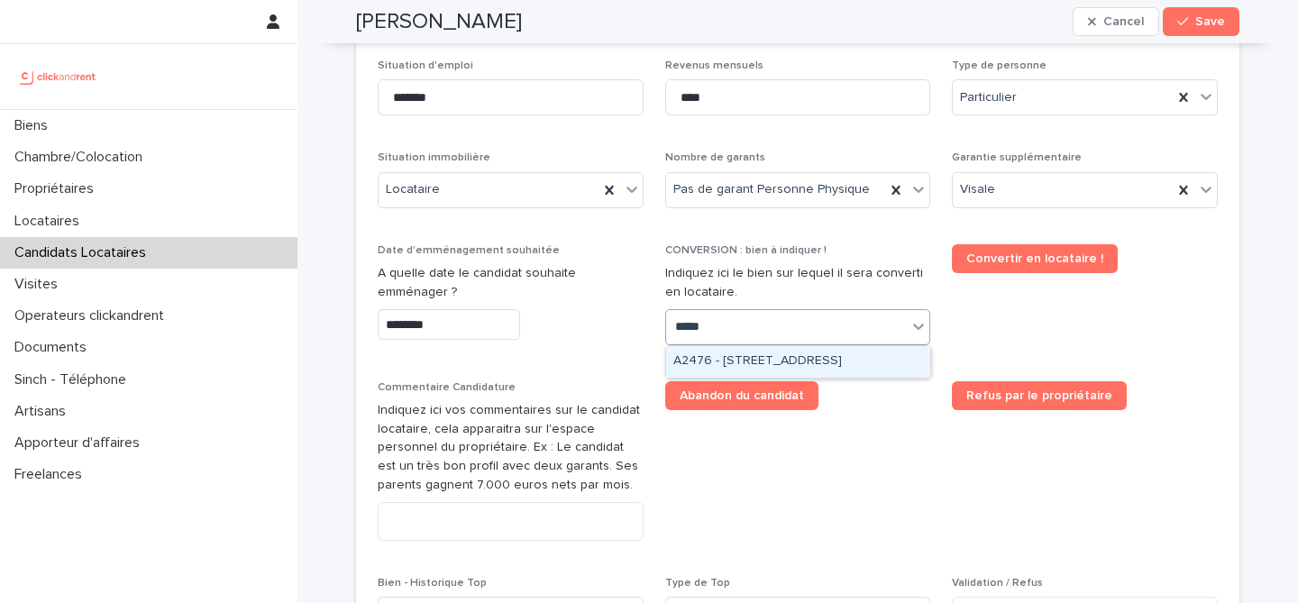
click at [843, 362] on div "A2476 - [STREET_ADDRESS]" at bounding box center [798, 362] width 264 height 32
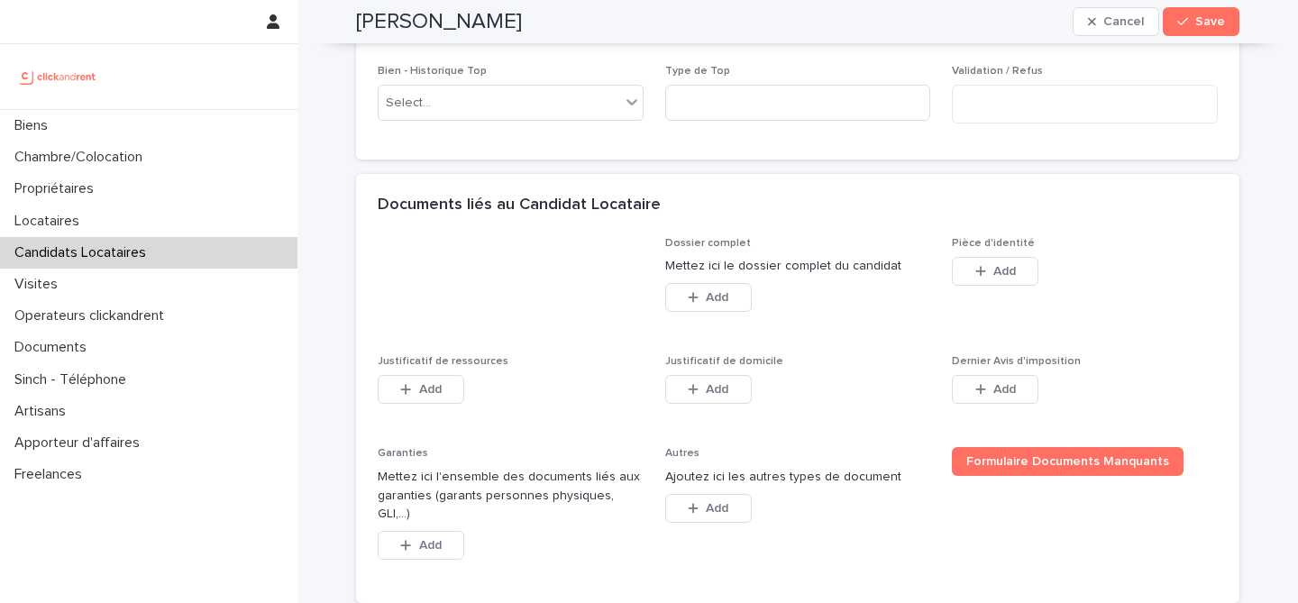
scroll to position [1226, 0]
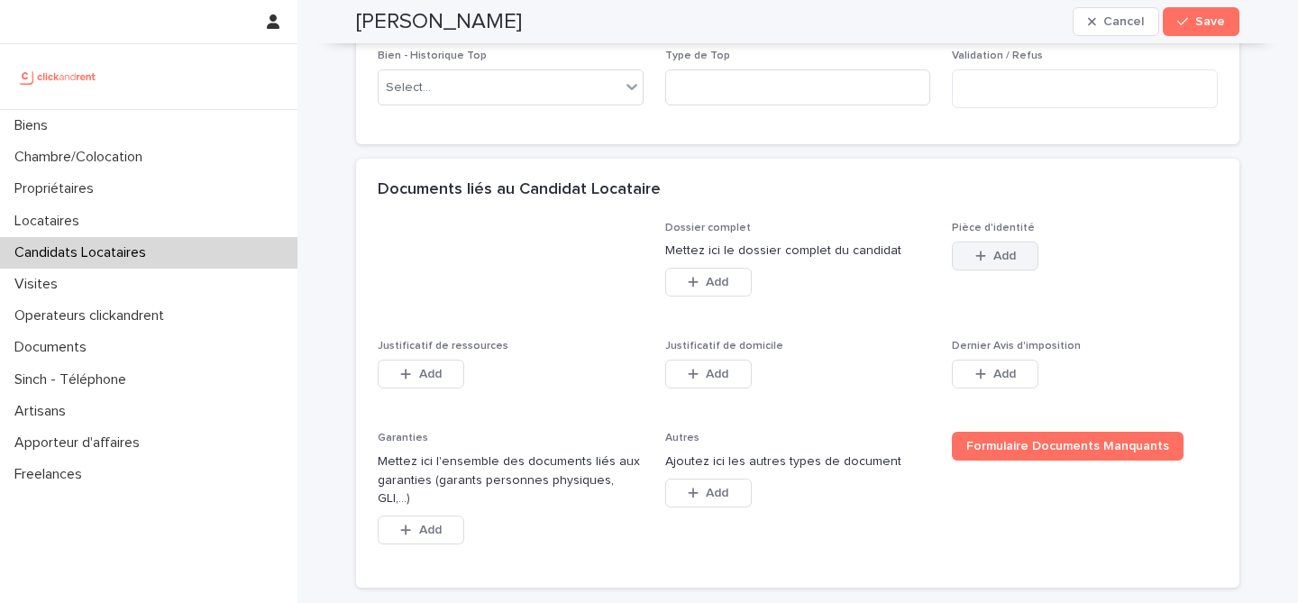
click at [1024, 270] on button "Add" at bounding box center [995, 256] width 87 height 29
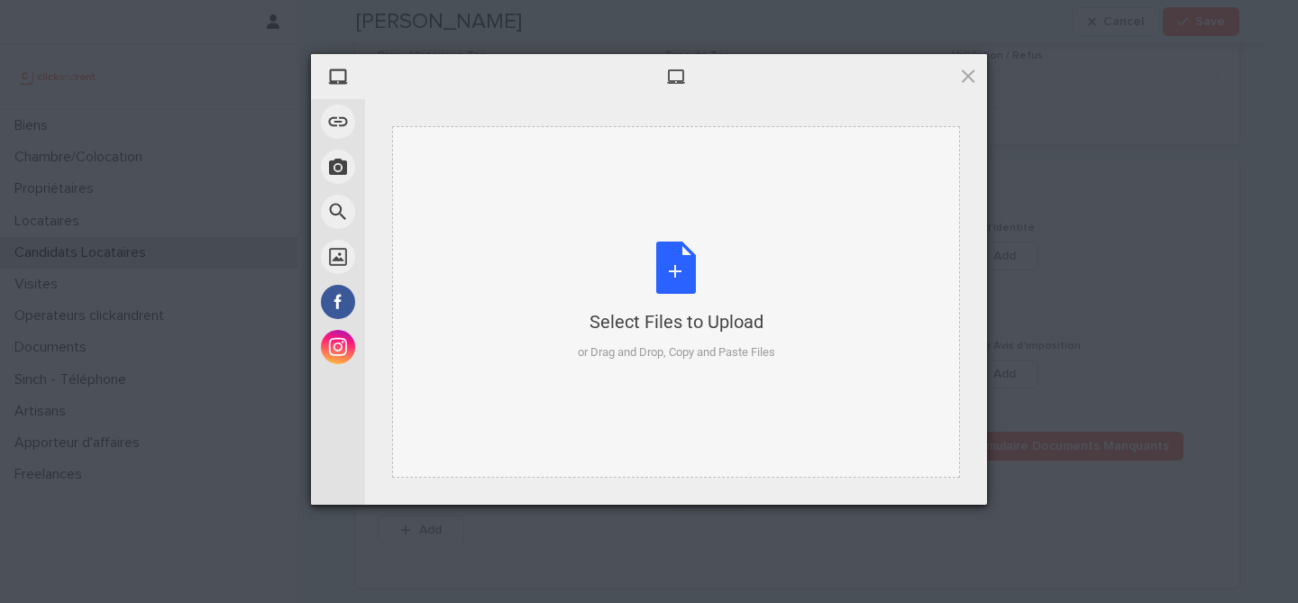
click at [668, 265] on div "Select Files to Upload or Drag and Drop, Copy and Paste Files" at bounding box center [676, 302] width 197 height 120
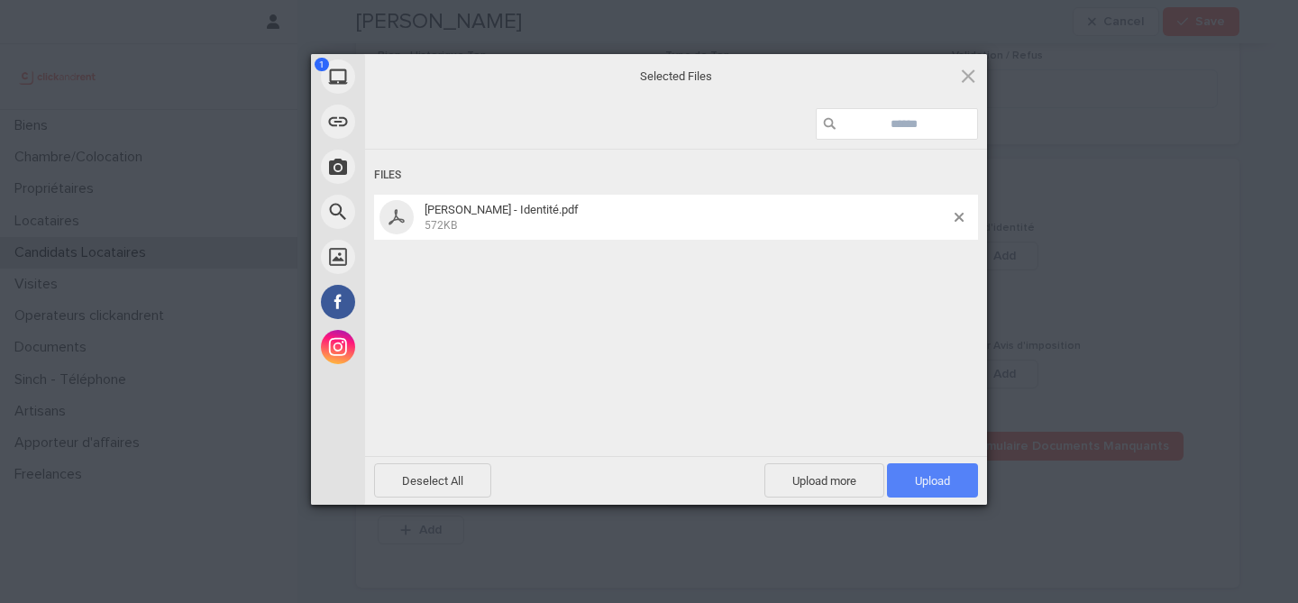
click at [946, 480] on span "Upload 1" at bounding box center [932, 481] width 35 height 14
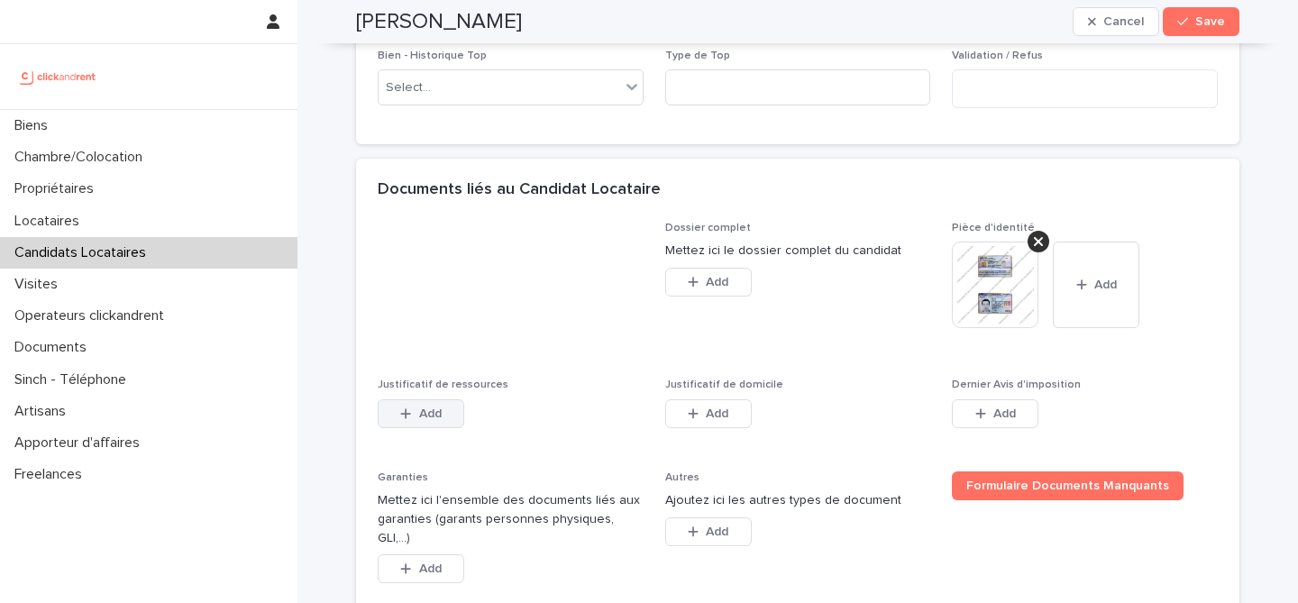
click at [443, 428] on button "Add" at bounding box center [421, 413] width 87 height 29
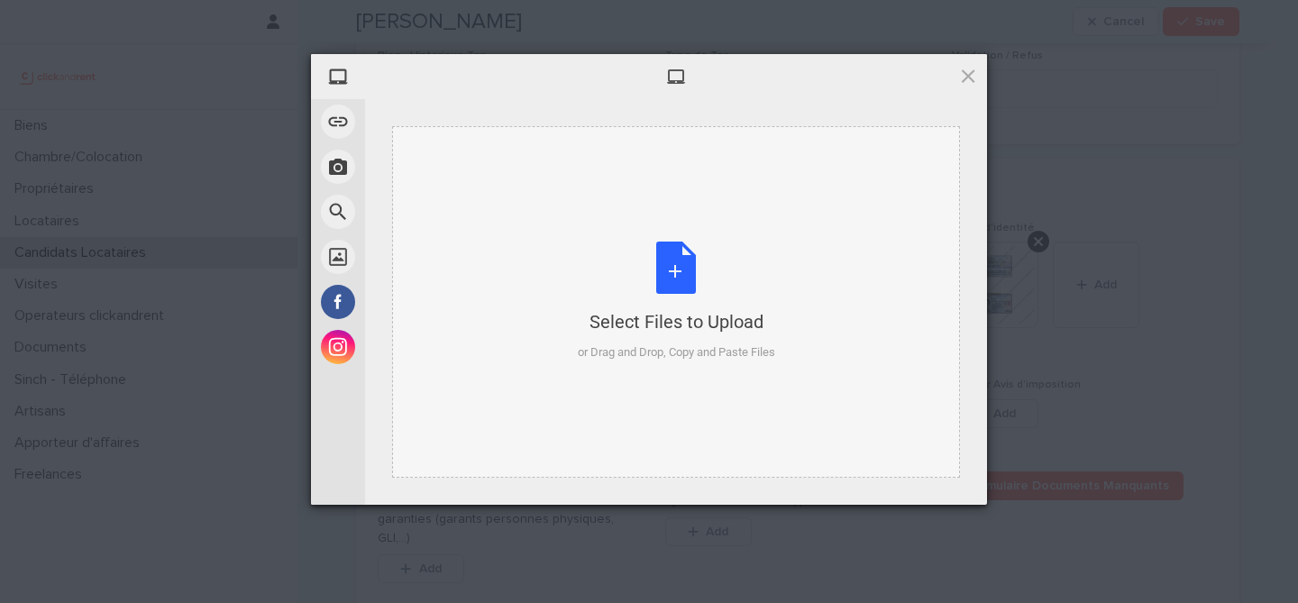
click at [680, 280] on div "Select Files to Upload or Drag and Drop, Copy and Paste Files" at bounding box center [676, 302] width 197 height 120
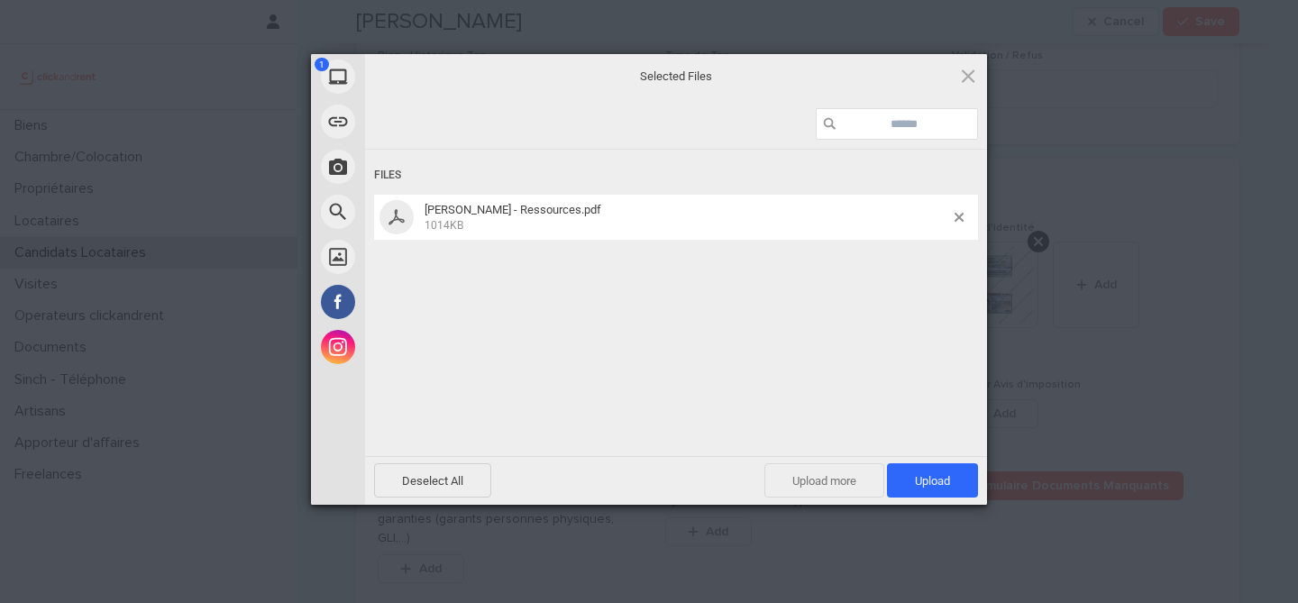
click at [809, 475] on span "Upload more" at bounding box center [824, 480] width 120 height 34
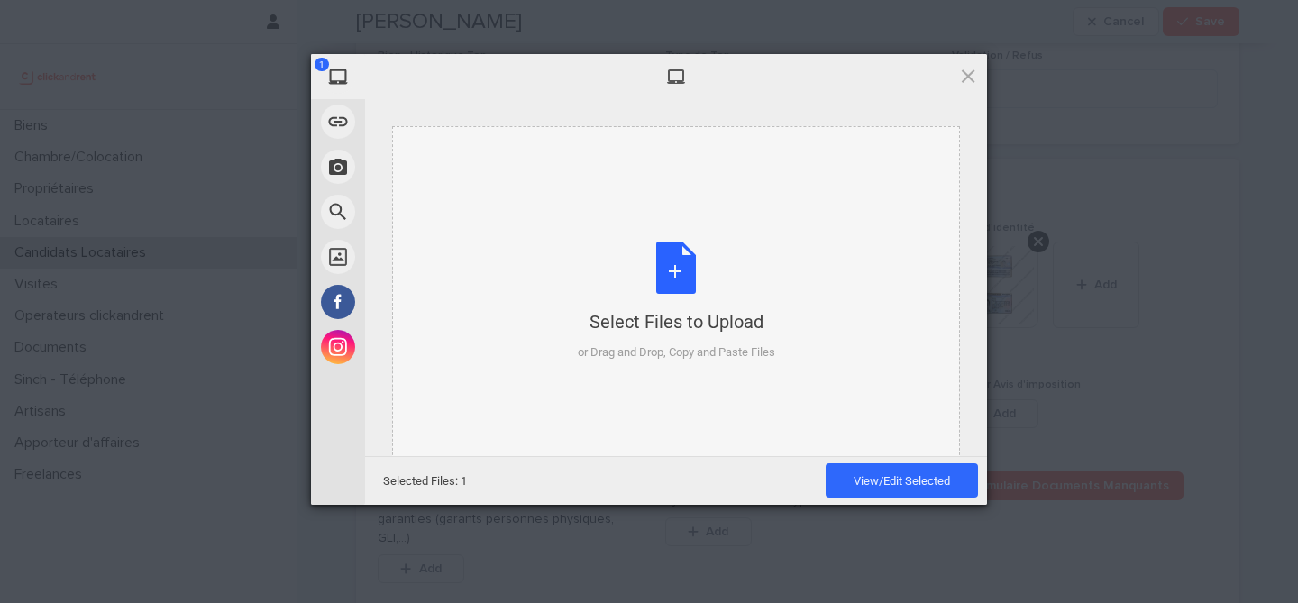
click at [642, 297] on div "Select Files to Upload or Drag and Drop, Copy and Paste Files" at bounding box center [676, 302] width 197 height 120
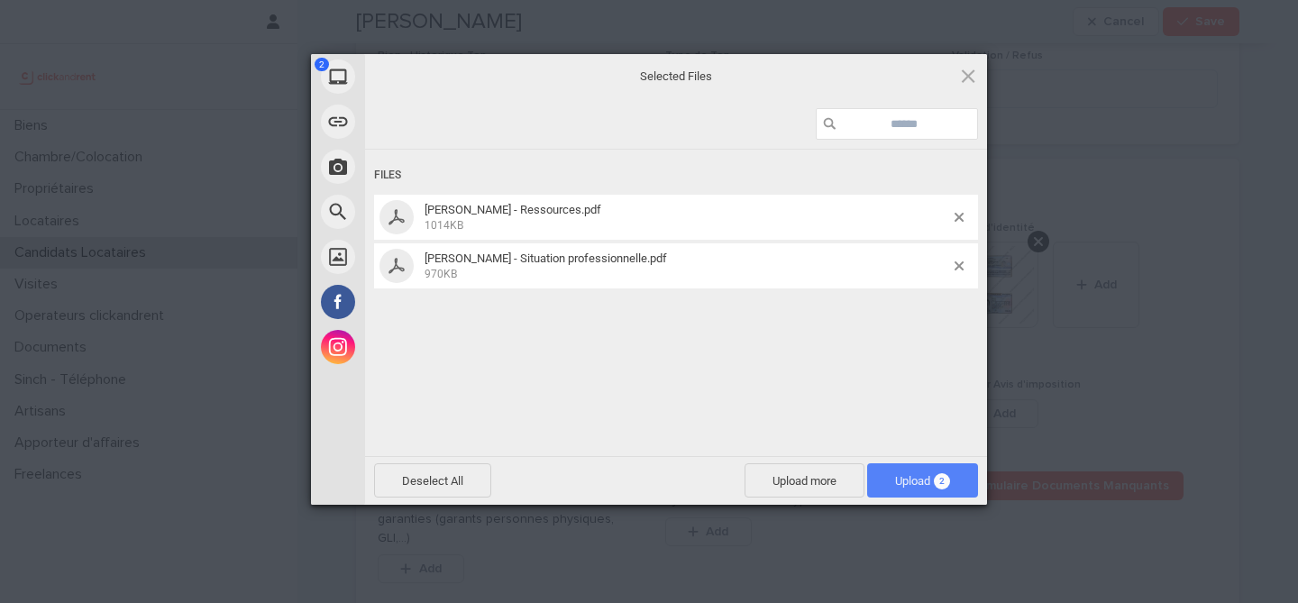
click at [921, 481] on span "Upload 2" at bounding box center [922, 481] width 55 height 14
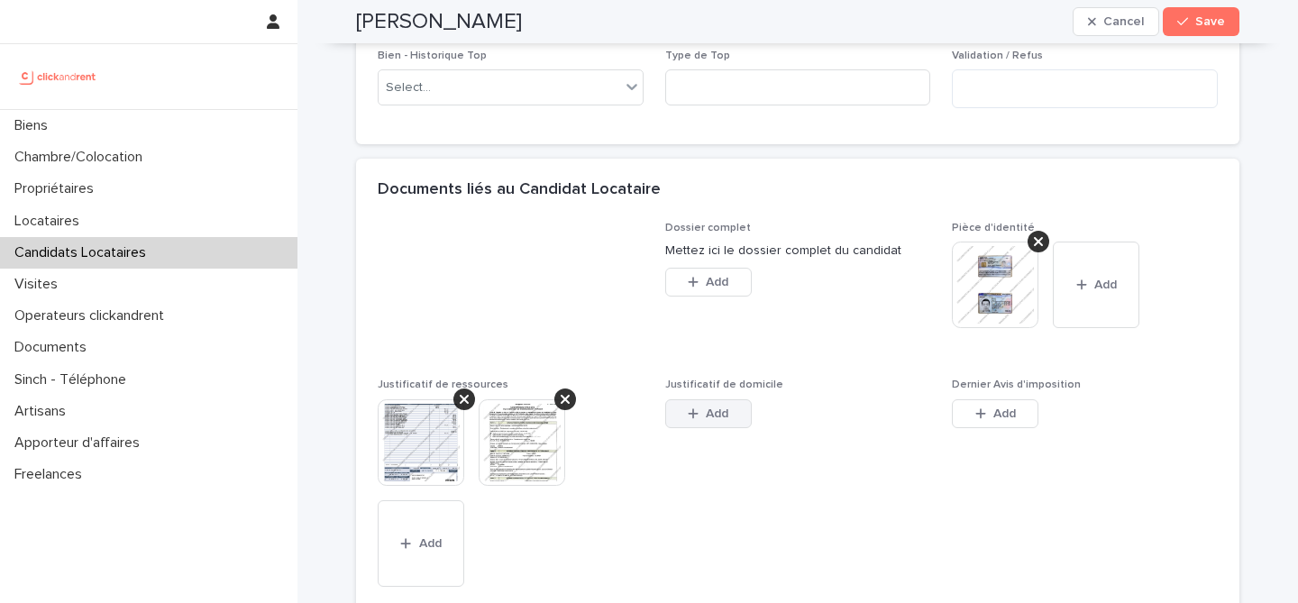
click at [711, 428] on button "Add" at bounding box center [708, 413] width 87 height 29
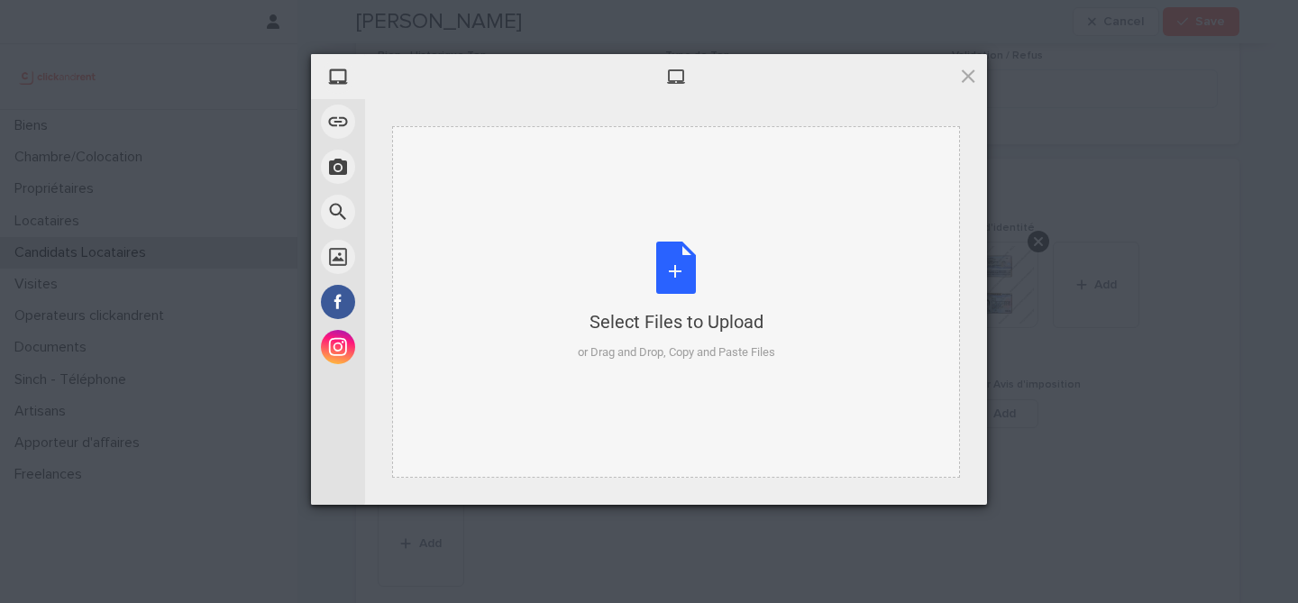
click at [696, 277] on div "Select Files to Upload or Drag and Drop, Copy and Paste Files" at bounding box center [676, 302] width 197 height 120
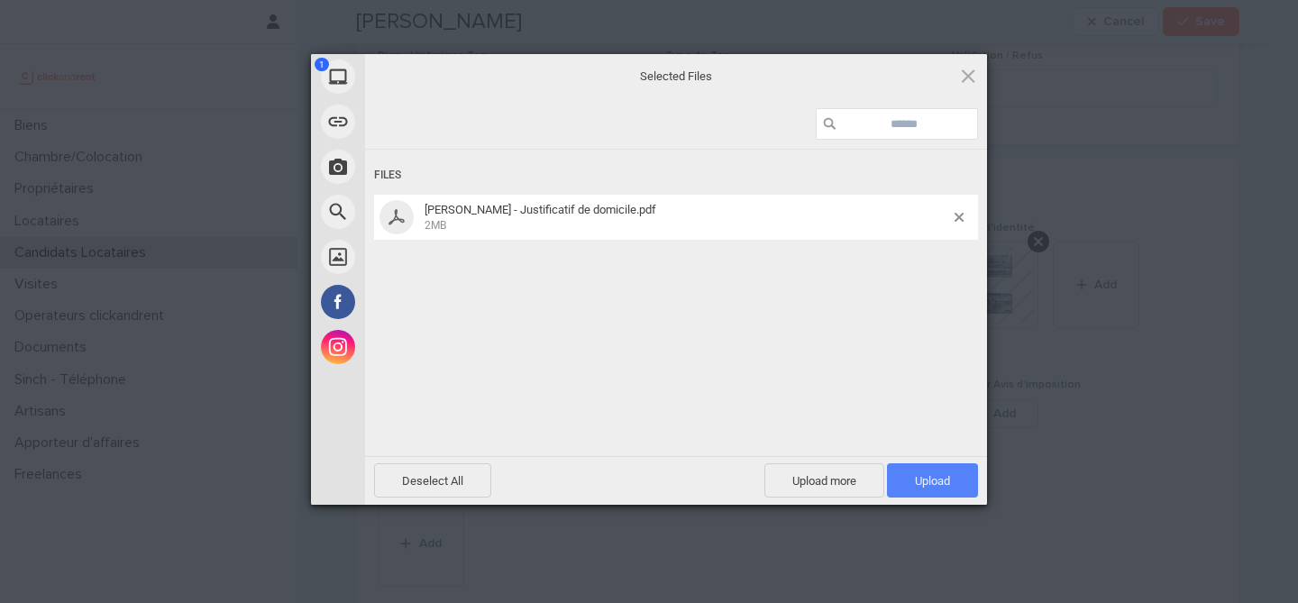
click at [954, 485] on span "Upload 1" at bounding box center [932, 480] width 91 height 34
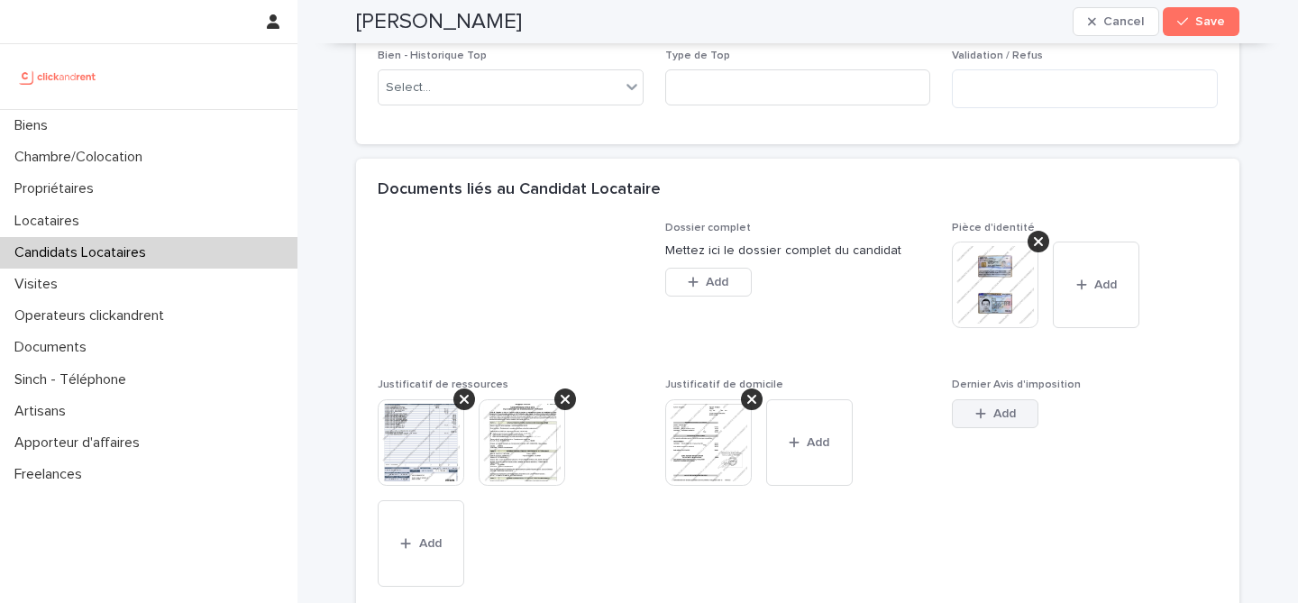
click at [999, 420] on span "Add" at bounding box center [1004, 413] width 23 height 13
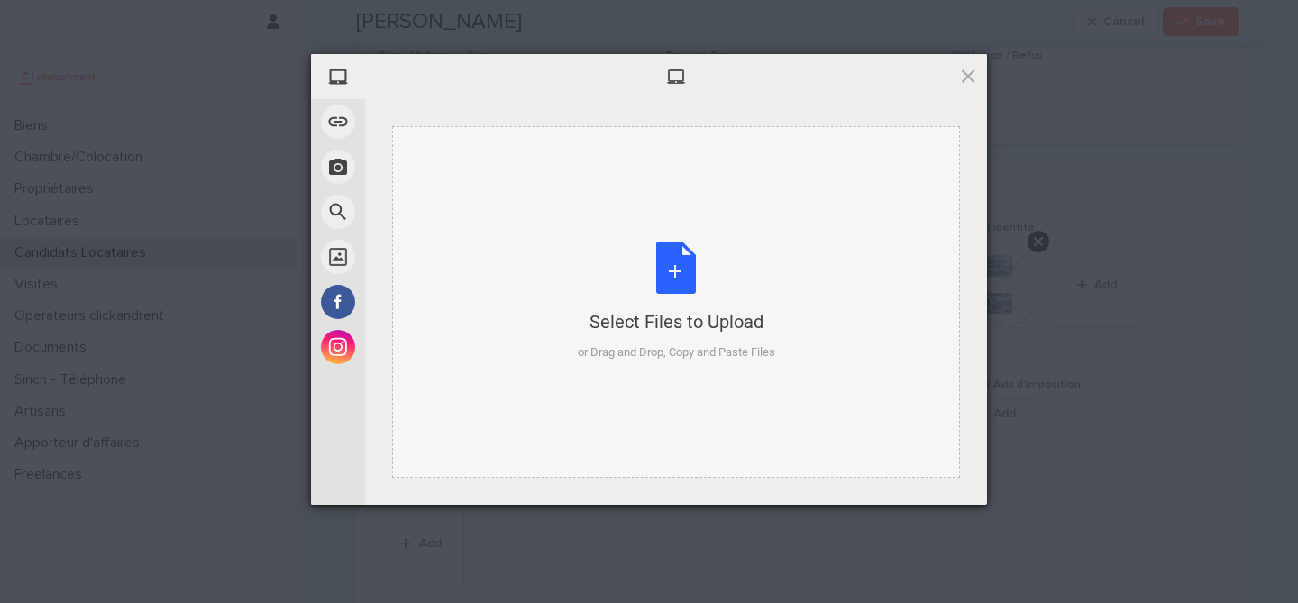
click at [697, 294] on div "Select Files to Upload or Drag and Drop, Copy and Paste Files" at bounding box center [676, 302] width 197 height 120
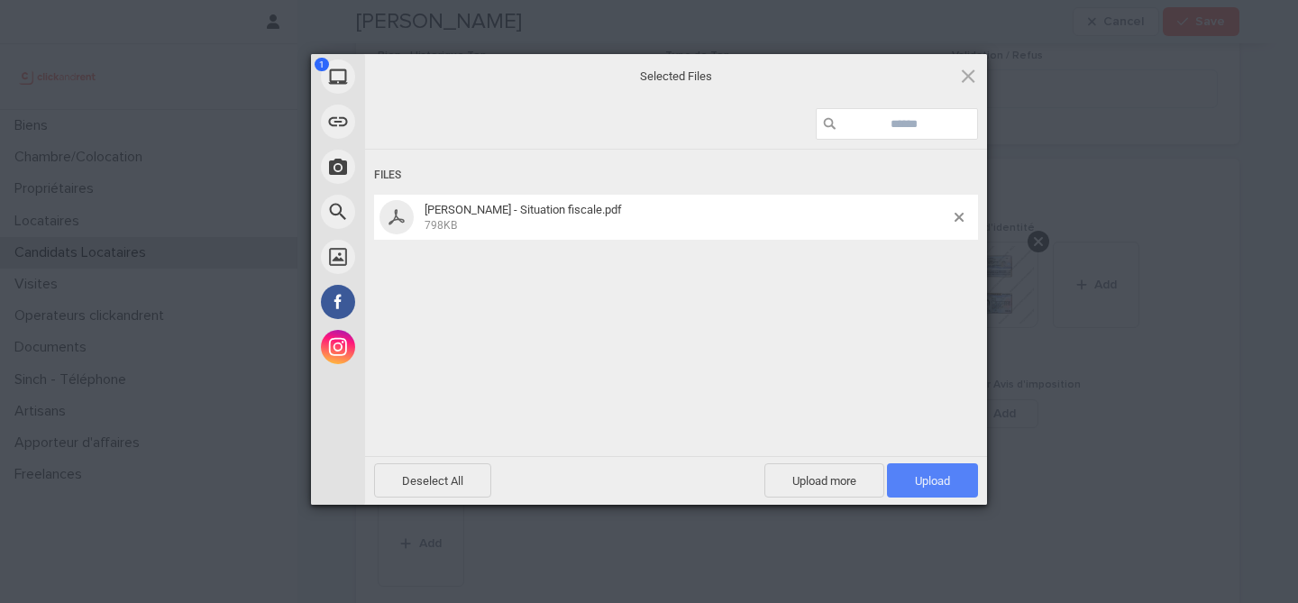
click at [963, 471] on span "Upload 1" at bounding box center [932, 480] width 91 height 34
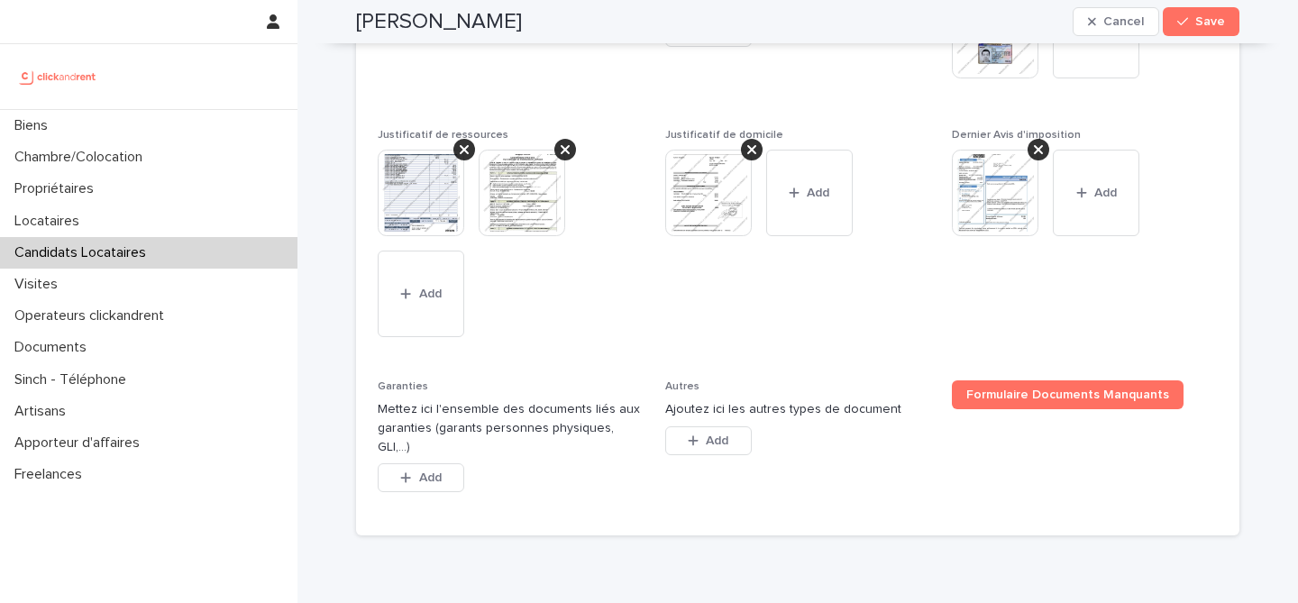
scroll to position [1578, 0]
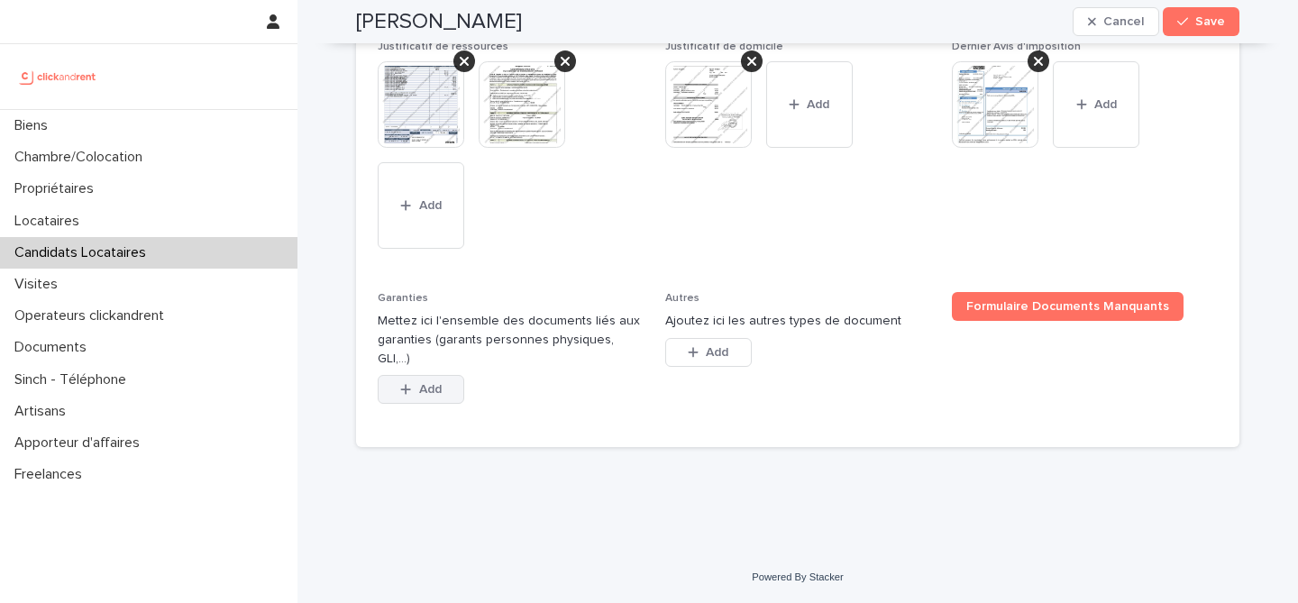
click at [438, 385] on span "Add" at bounding box center [430, 389] width 23 height 13
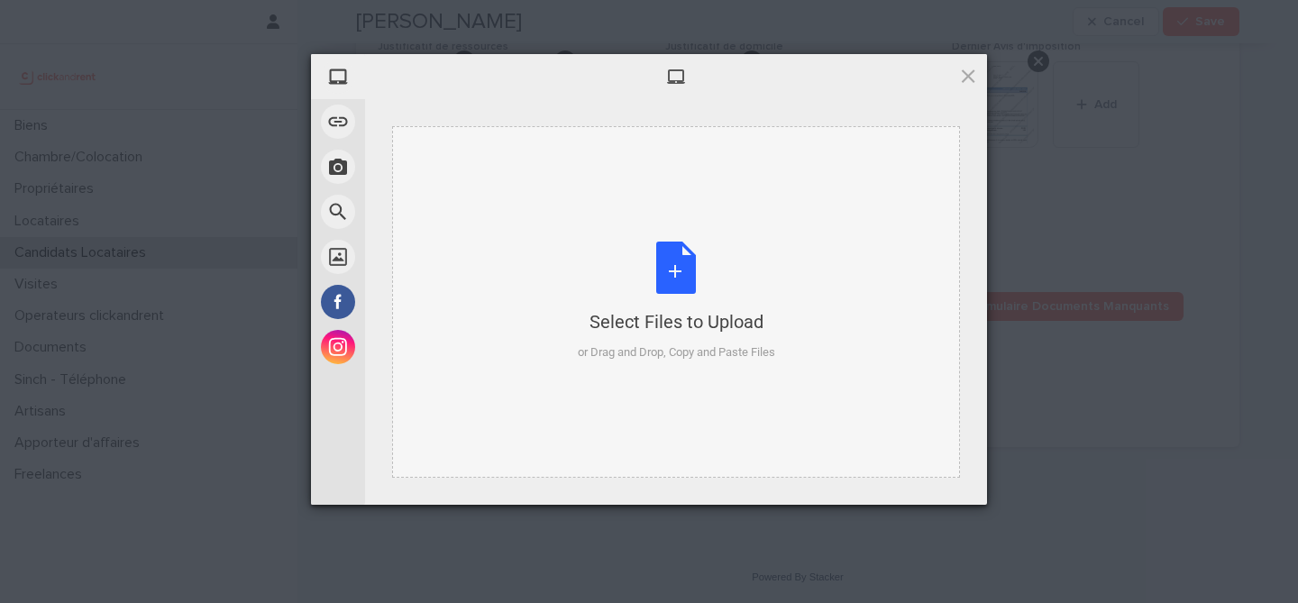
click at [652, 294] on div "Select Files to Upload or Drag and Drop, Copy and Paste Files" at bounding box center [676, 302] width 197 height 120
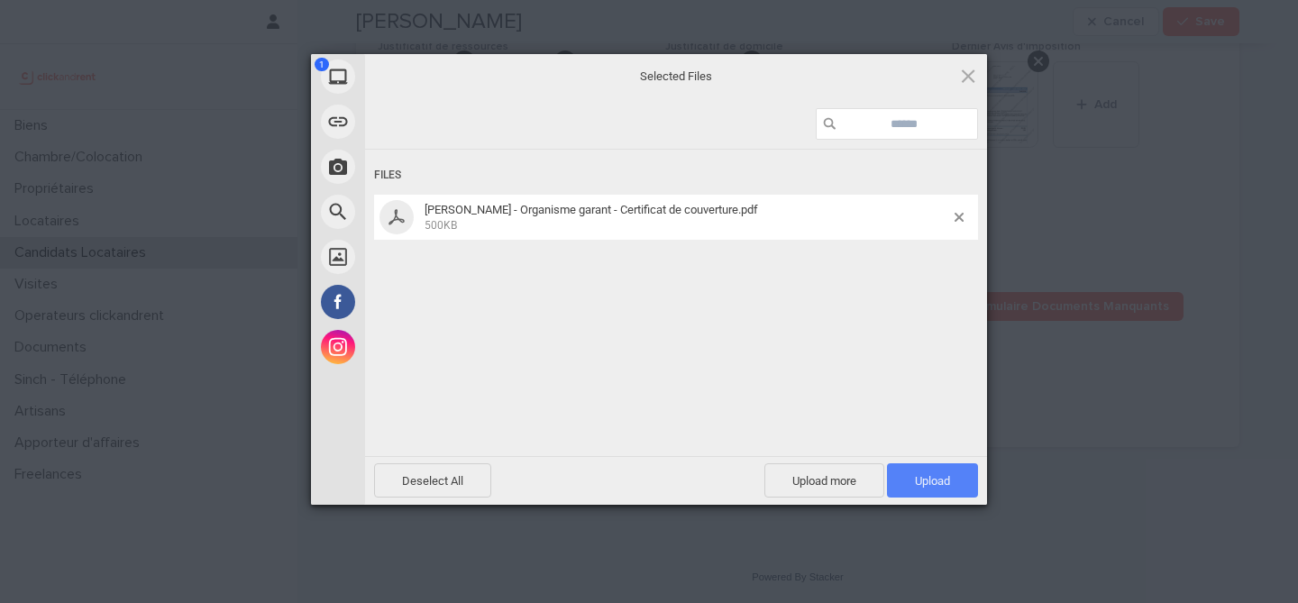
click at [926, 464] on span "Upload 1" at bounding box center [932, 480] width 91 height 34
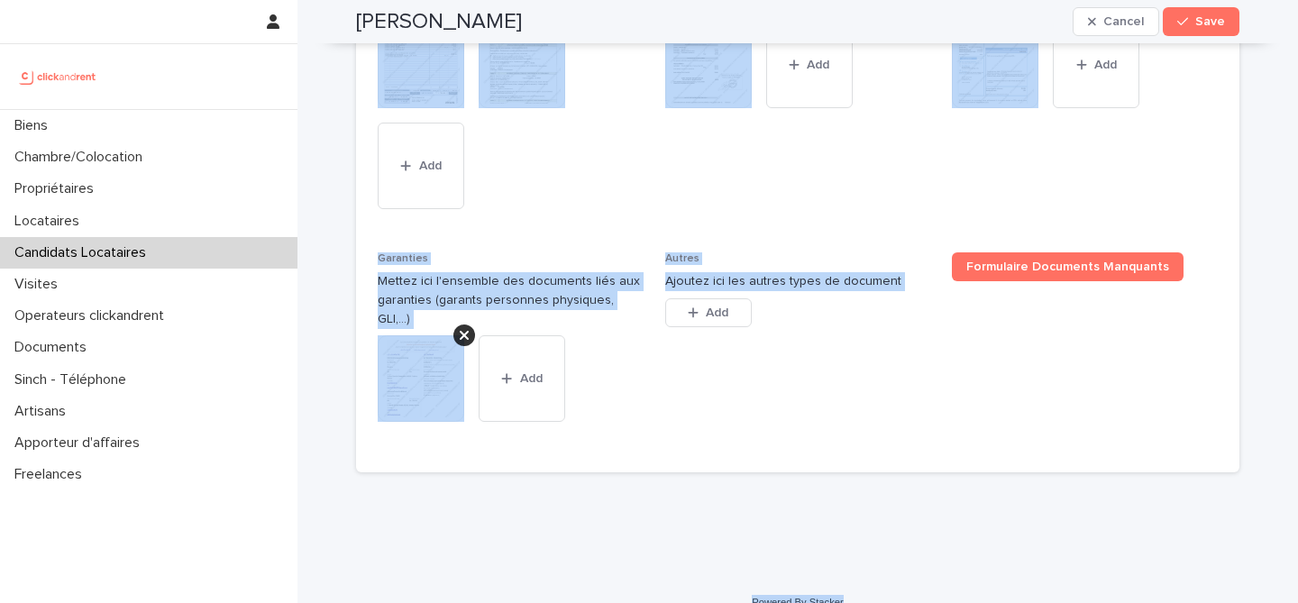
scroll to position [1643, 0]
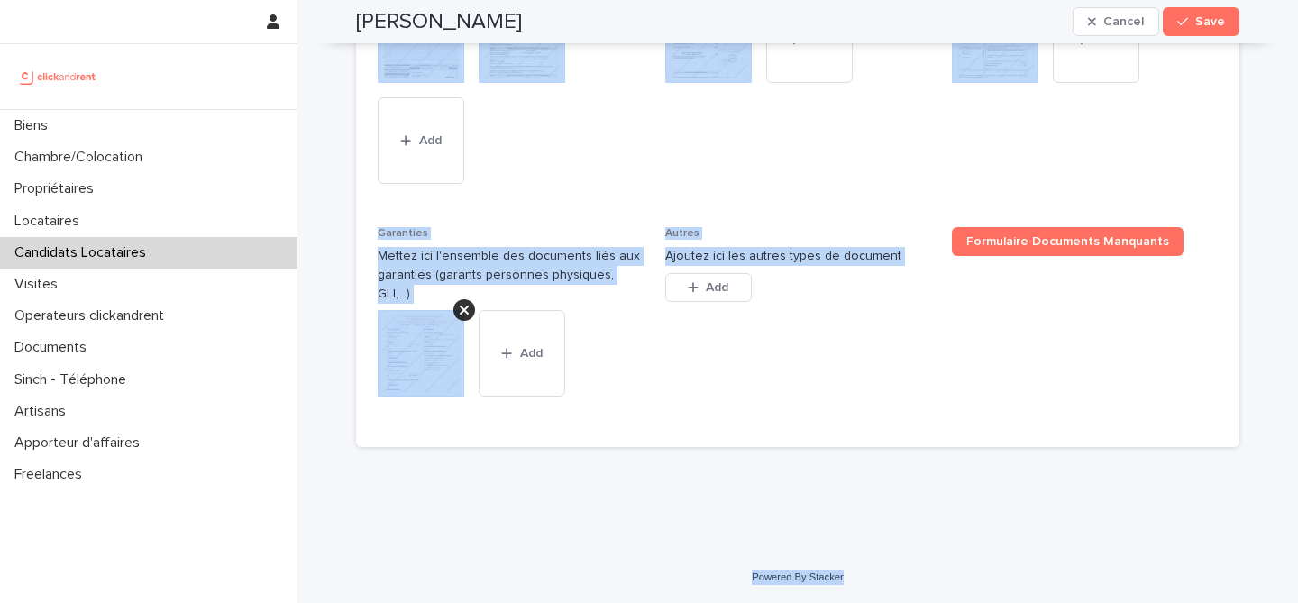
drag, startPoint x: 348, startPoint y: 61, endPoint x: 859, endPoint y: 585, distance: 731.8
copy div "Lo Ipsumd Sitame Cons Adipi, elits doe te incid utlabo etdo magnaa. Enimad min …"
click at [628, 350] on div "This file cannot be opened Download File Add" at bounding box center [511, 360] width 266 height 101
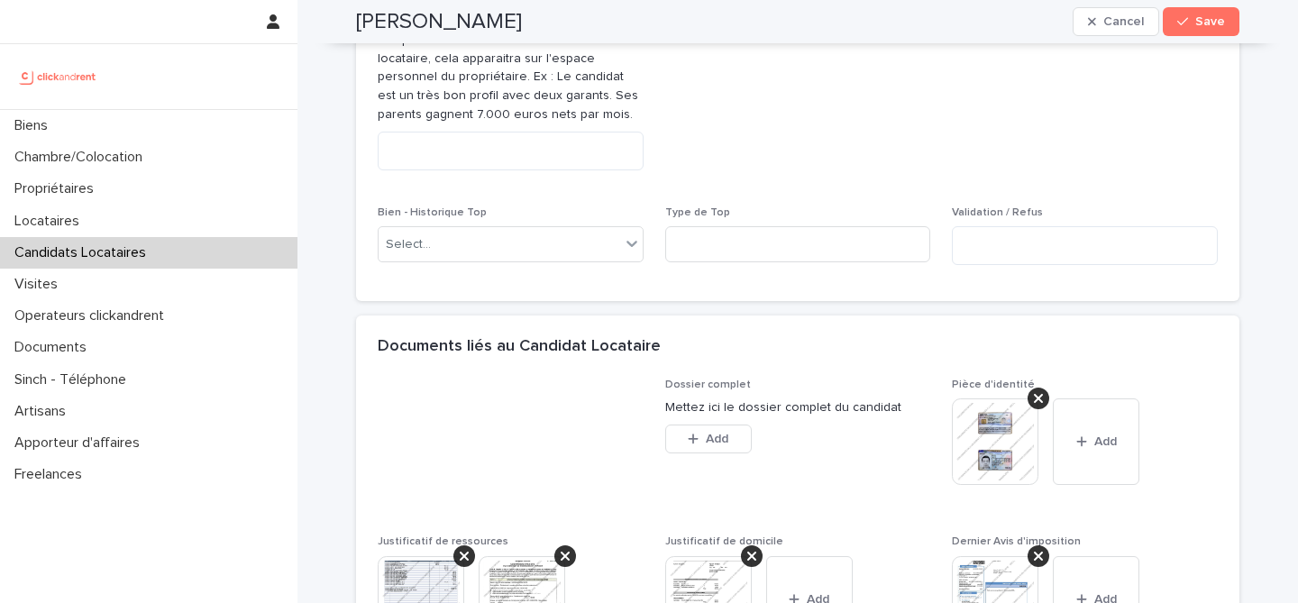
scroll to position [1024, 0]
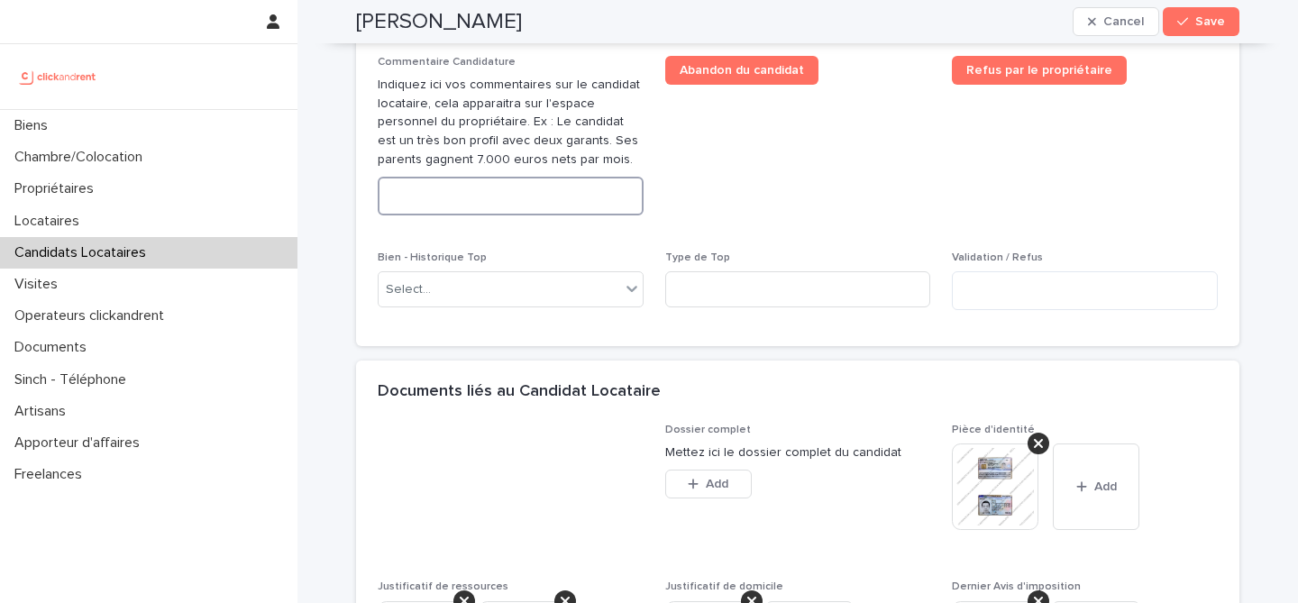
click at [555, 215] on textarea at bounding box center [511, 196] width 266 height 39
paste textarea "**********"
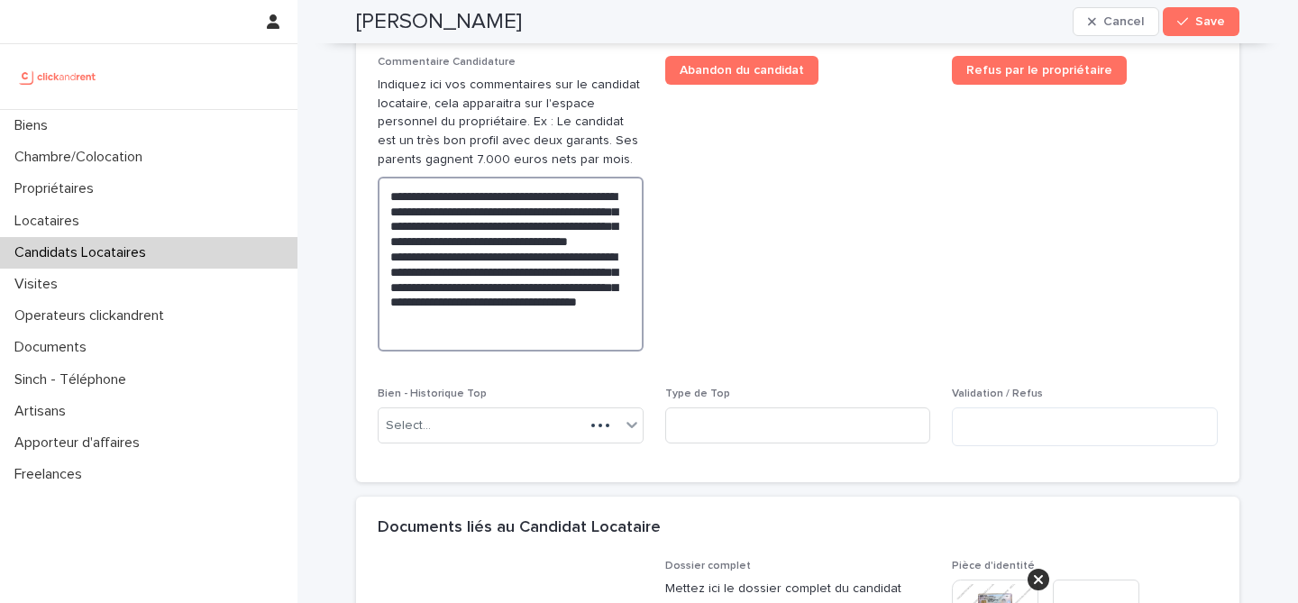
type textarea "**********"
click at [949, 278] on div "Situation d'emploi ******* Revenus mensuels **** Type de personne Particulier S…" at bounding box center [798, 97] width 840 height 727
click at [417, 20] on h2 "[PERSON_NAME]" at bounding box center [439, 22] width 166 height 26
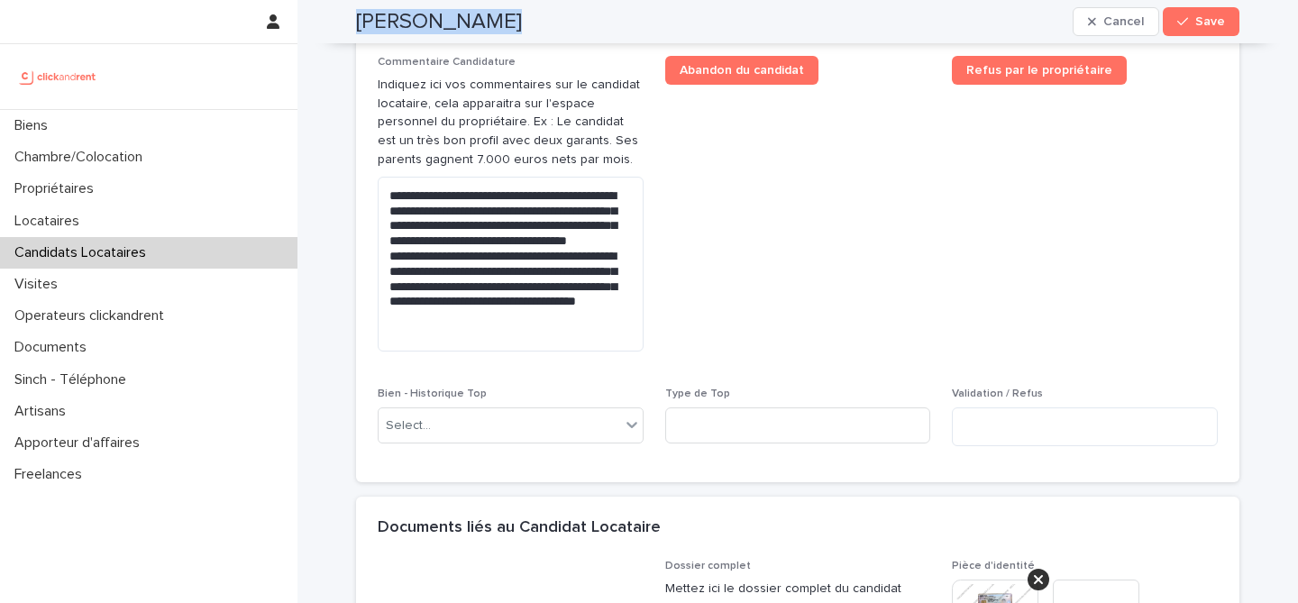
click at [417, 20] on h2 "[PERSON_NAME]" at bounding box center [439, 22] width 166 height 26
copy div "[PERSON_NAME] Cancel Save"
click at [1226, 21] on button "Save" at bounding box center [1201, 21] width 77 height 29
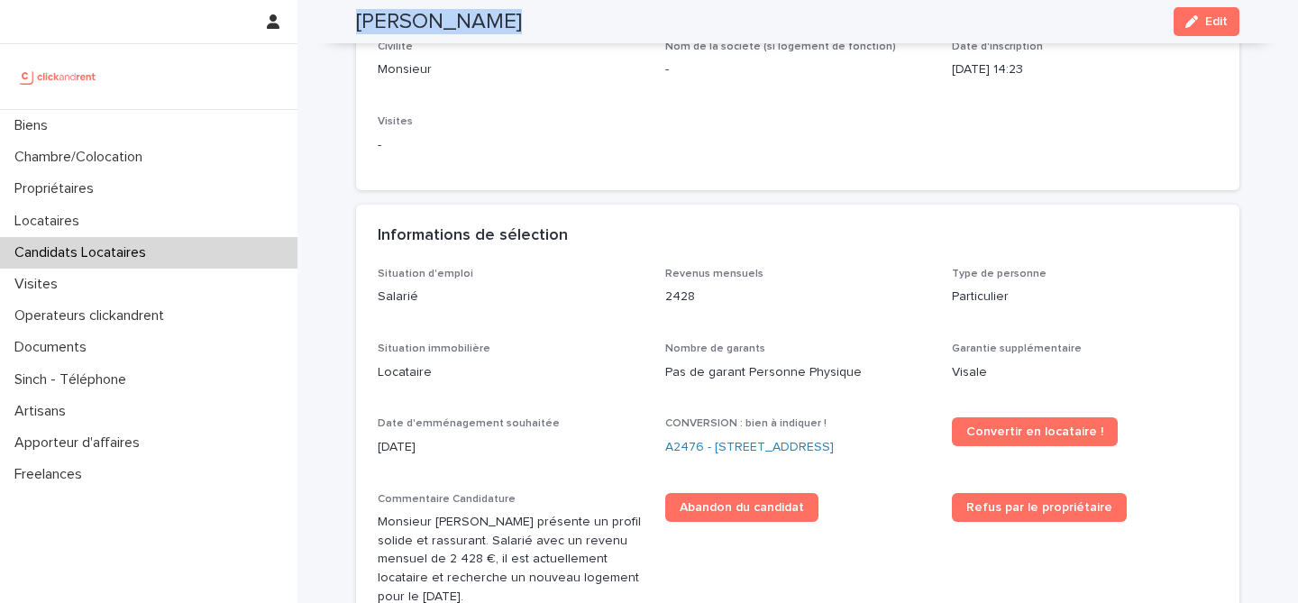
scroll to position [252, 0]
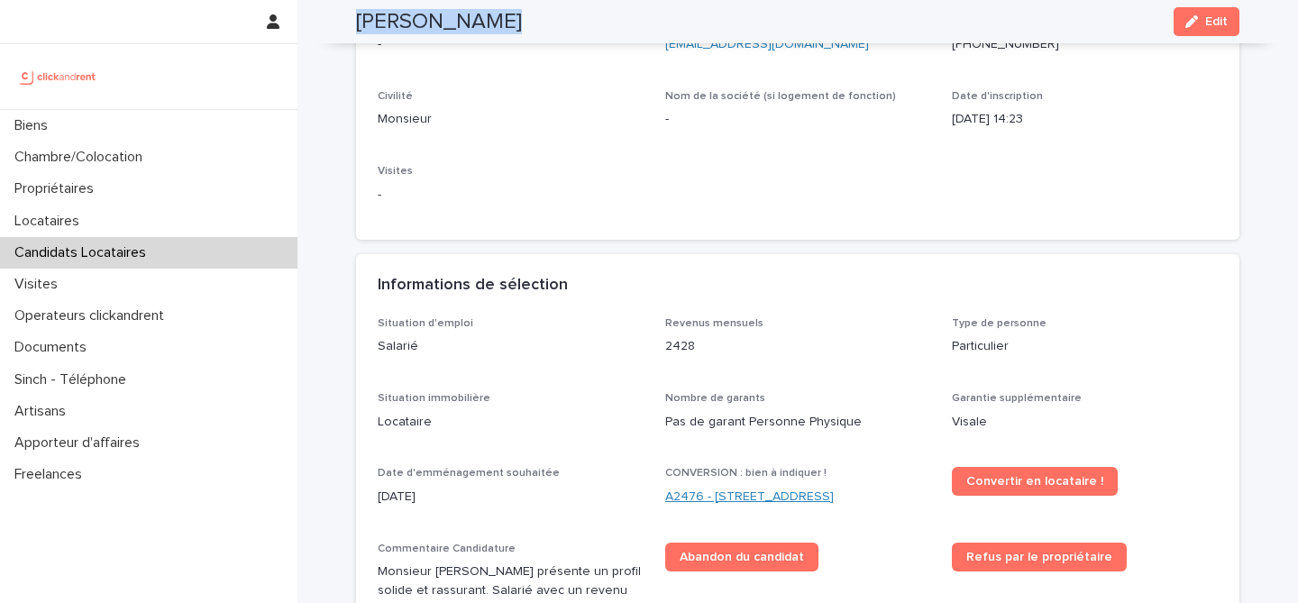
click at [762, 504] on link "A2476 - [STREET_ADDRESS]" at bounding box center [749, 497] width 169 height 19
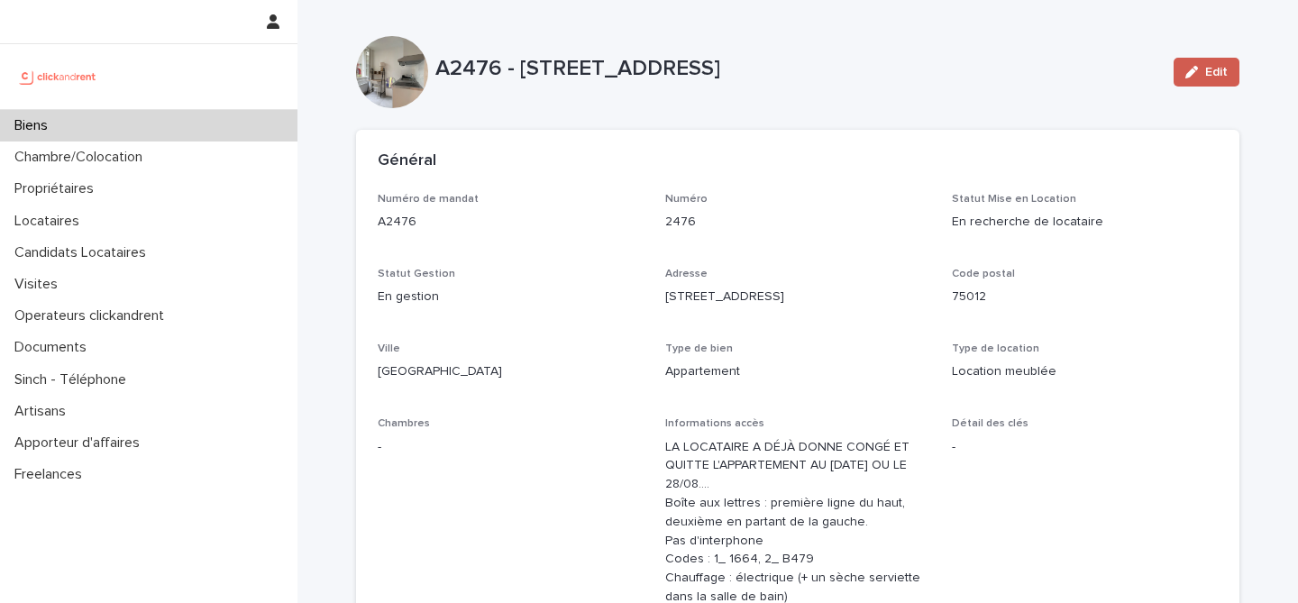
click at [1202, 61] on button "Edit" at bounding box center [1207, 72] width 66 height 29
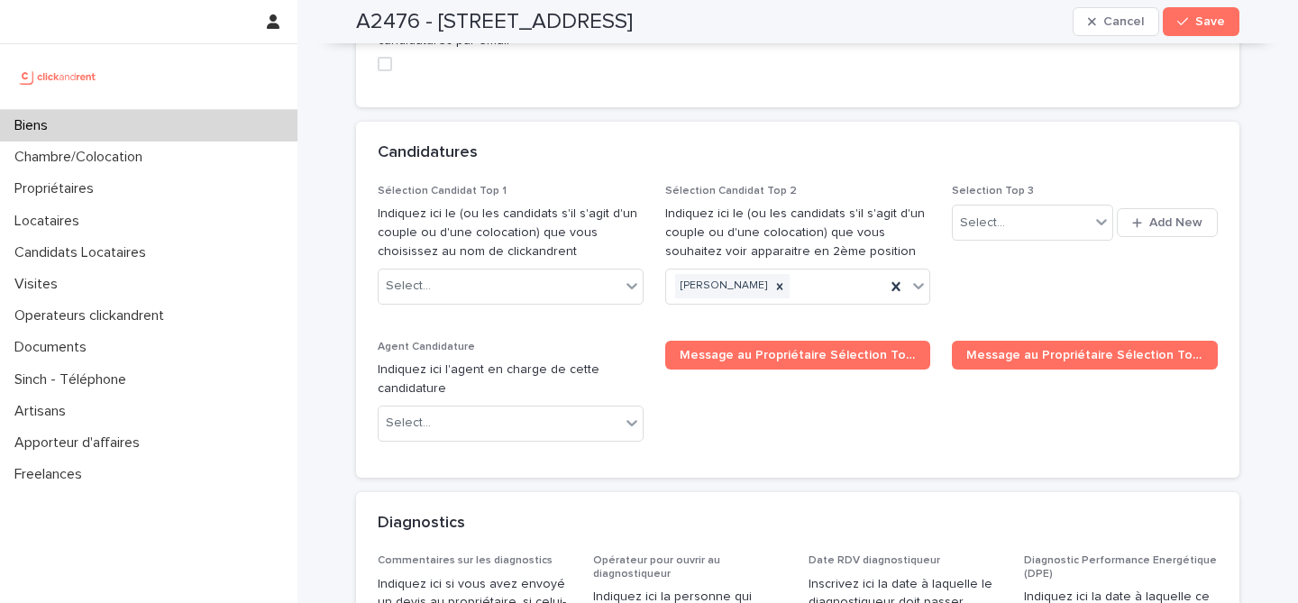
scroll to position [8480, 0]
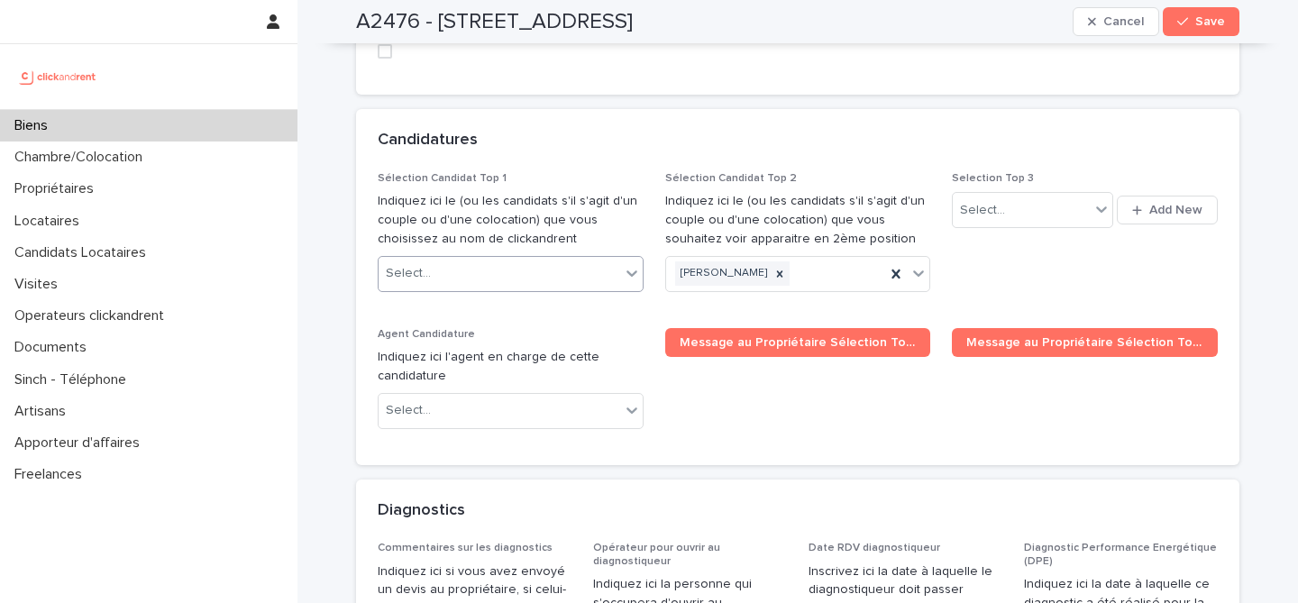
click at [544, 259] on div "Select..." at bounding box center [500, 274] width 242 height 30
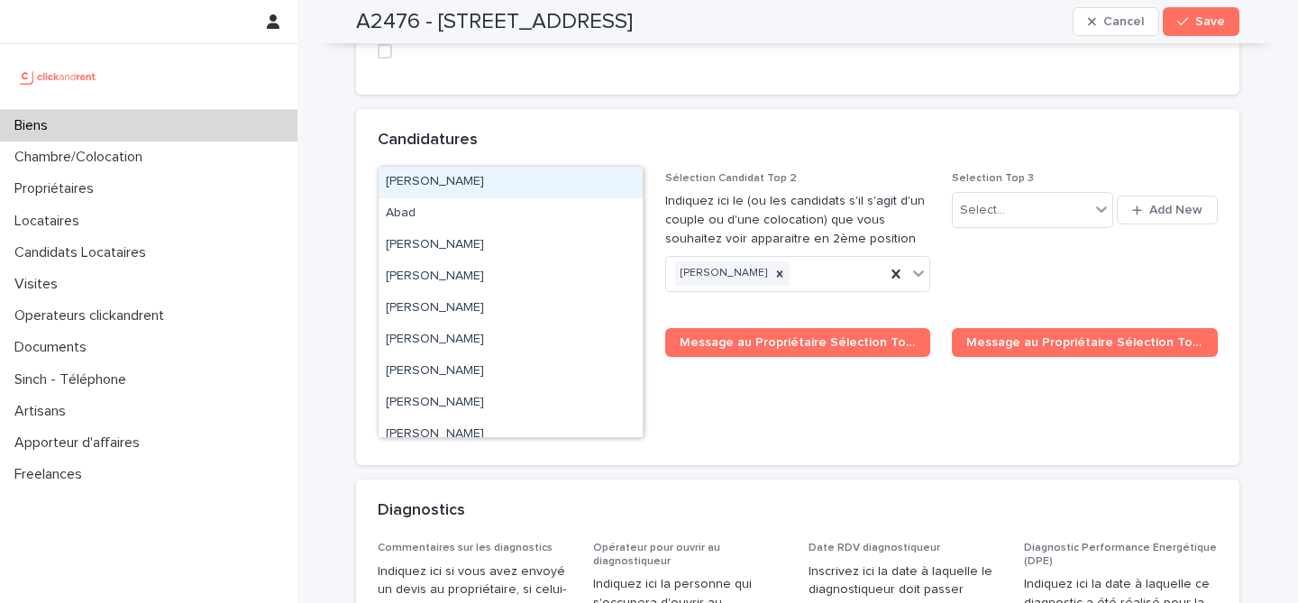
paste input "*********"
type input "*********"
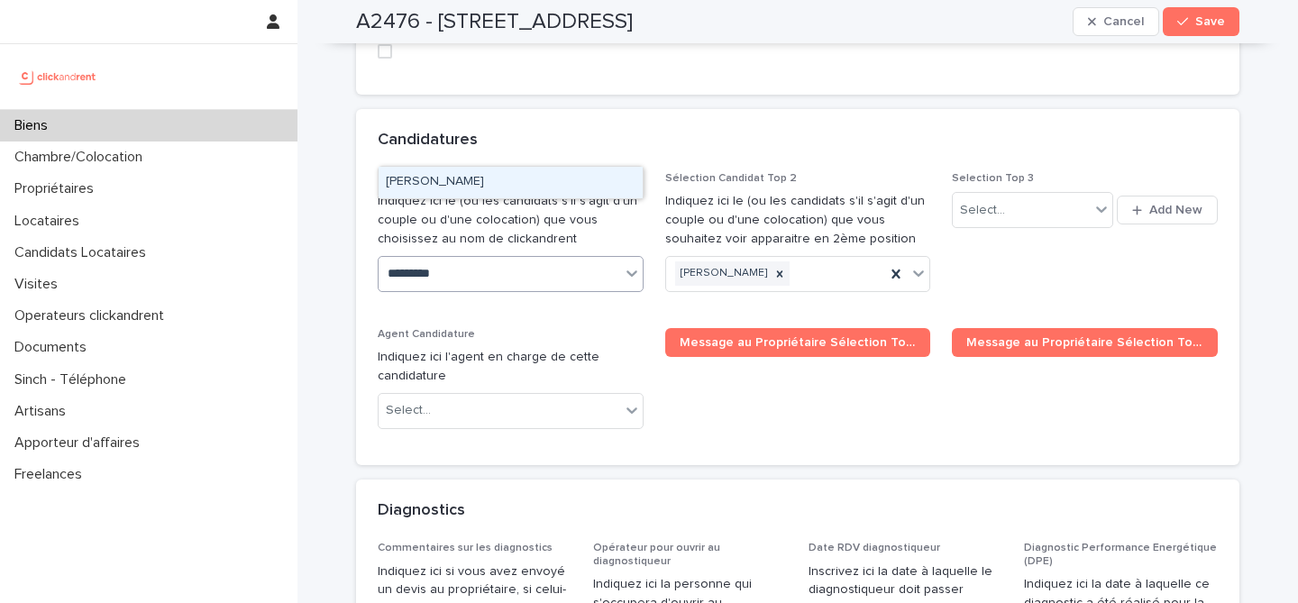
click at [530, 184] on div "[PERSON_NAME]" at bounding box center [511, 183] width 264 height 32
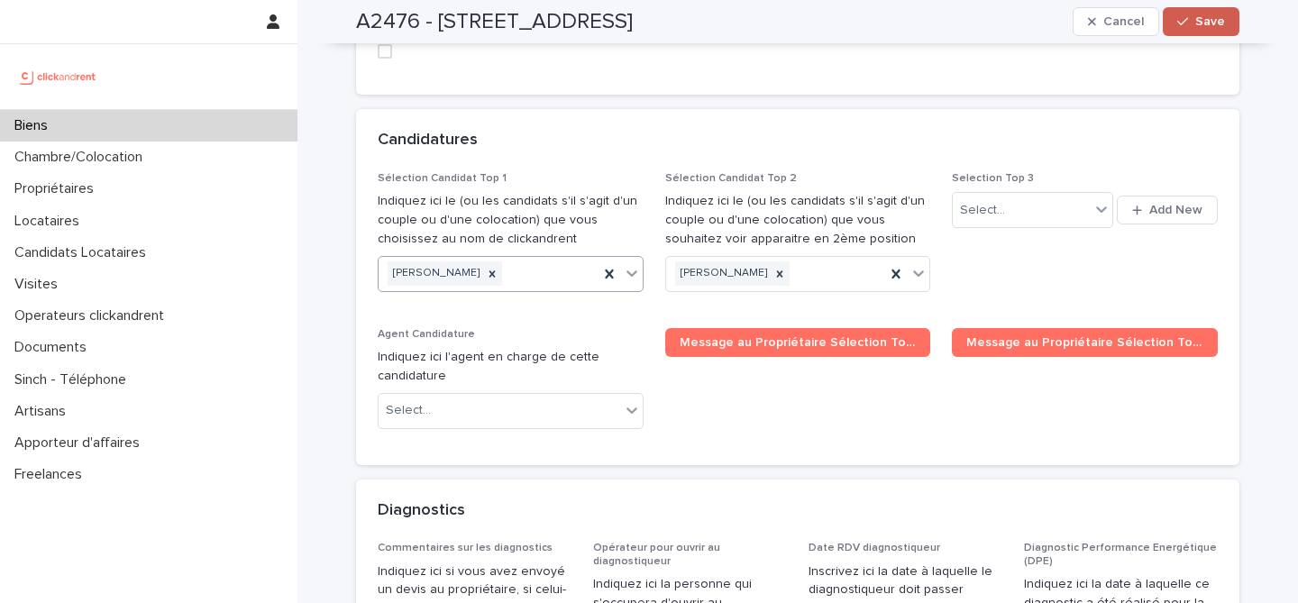
click at [1188, 8] on button "Save" at bounding box center [1201, 21] width 77 height 29
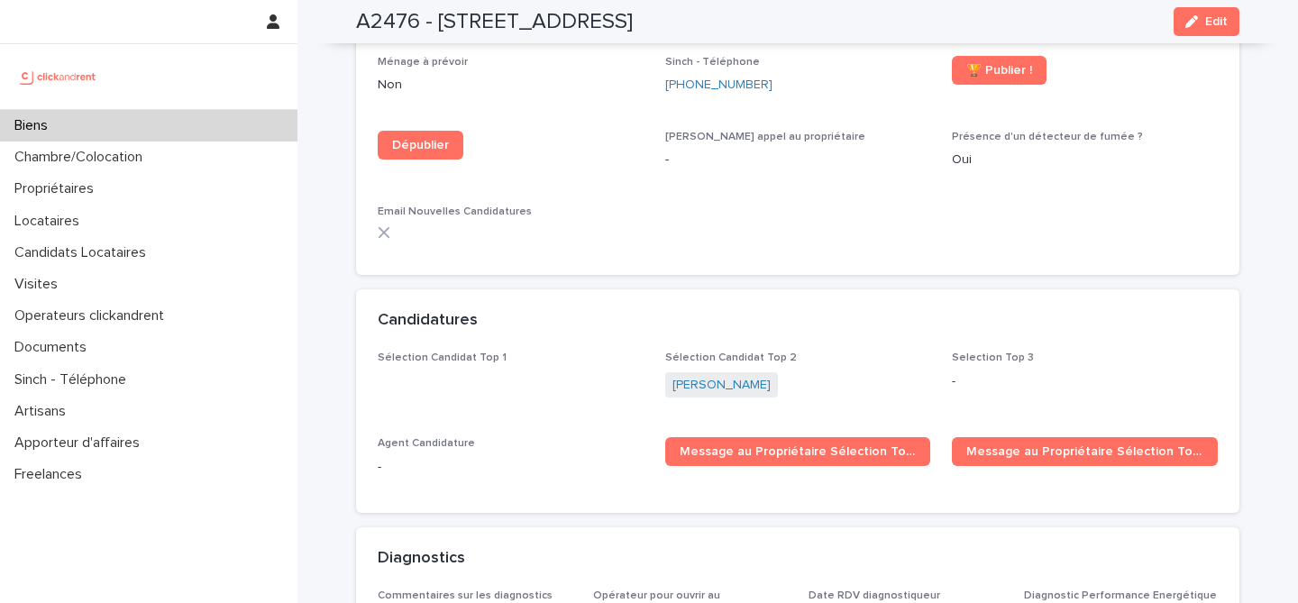
scroll to position [5128, 0]
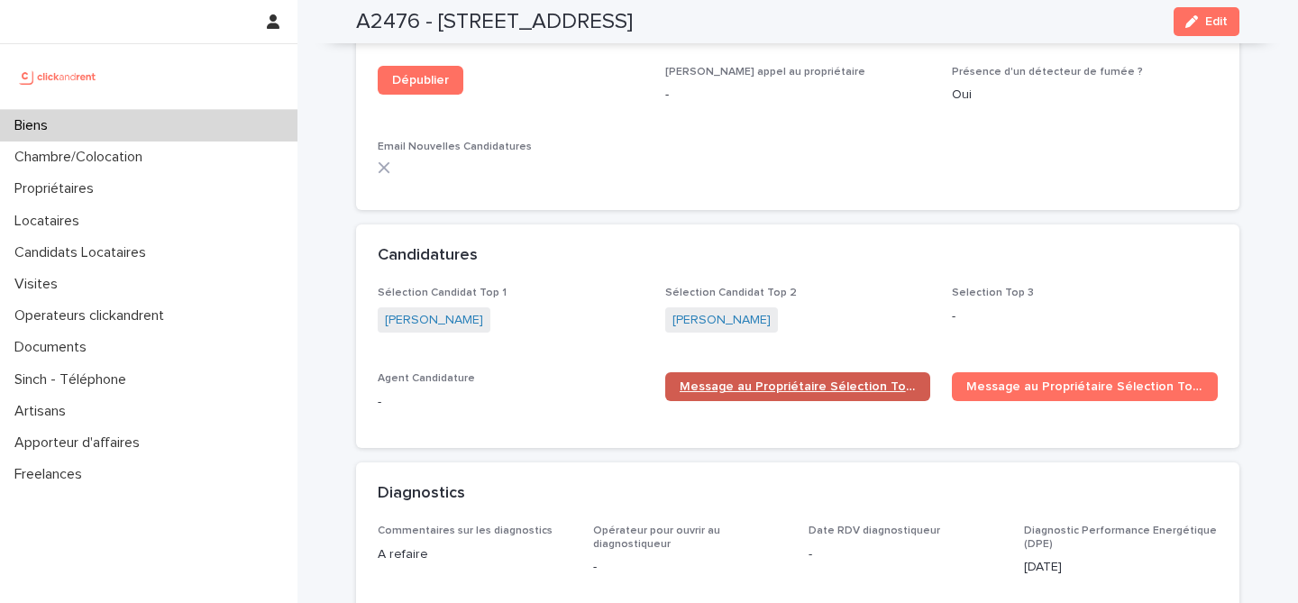
click at [740, 380] on span "Message au Propriétaire Sélection Top 1" at bounding box center [798, 386] width 237 height 13
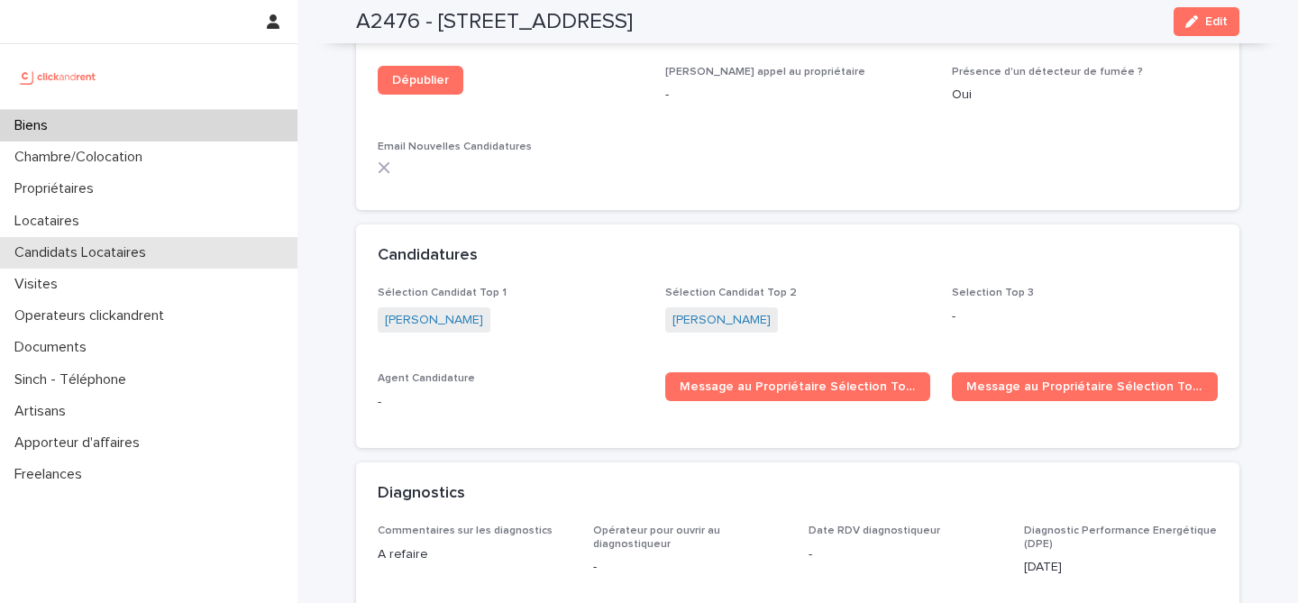
click at [114, 253] on p "Candidats Locataires" at bounding box center [83, 252] width 153 height 17
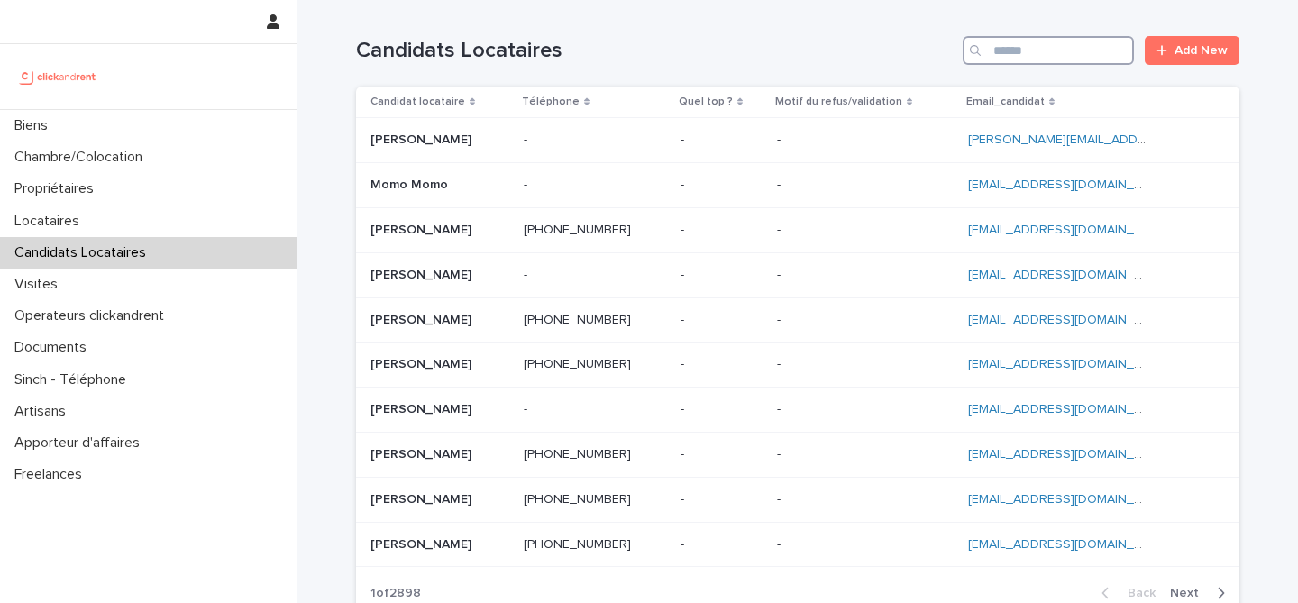
click at [1032, 57] on input "Search" at bounding box center [1048, 50] width 171 height 29
paste input "**********"
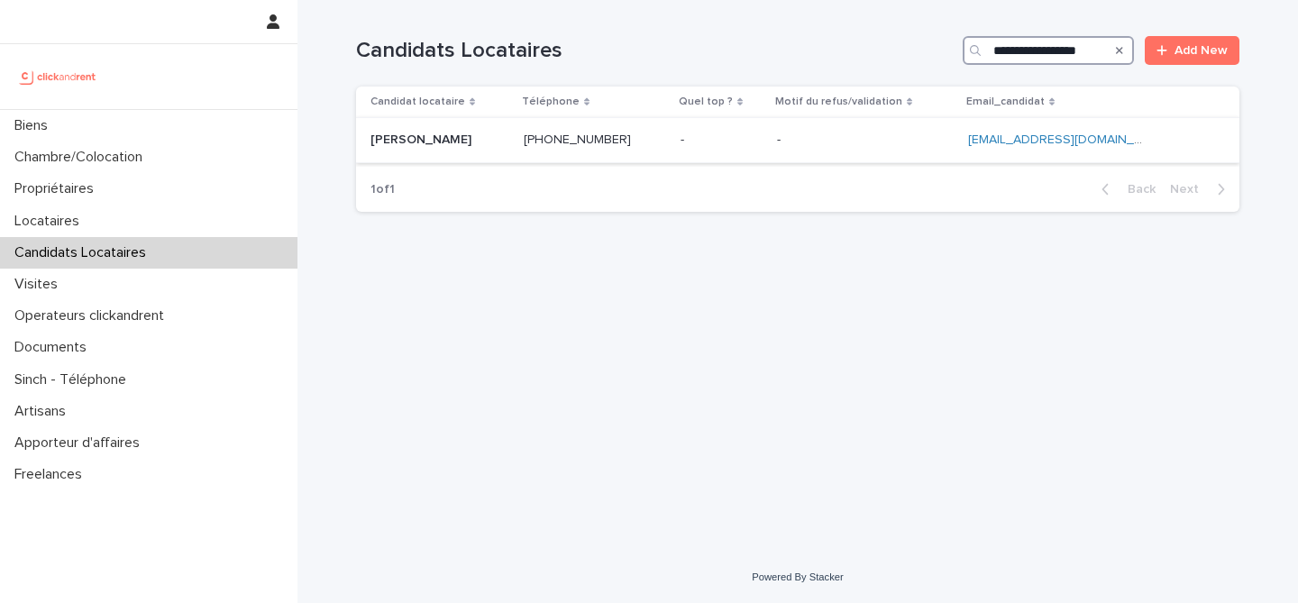
type input "**********"
click at [509, 133] on p at bounding box center [439, 140] width 139 height 15
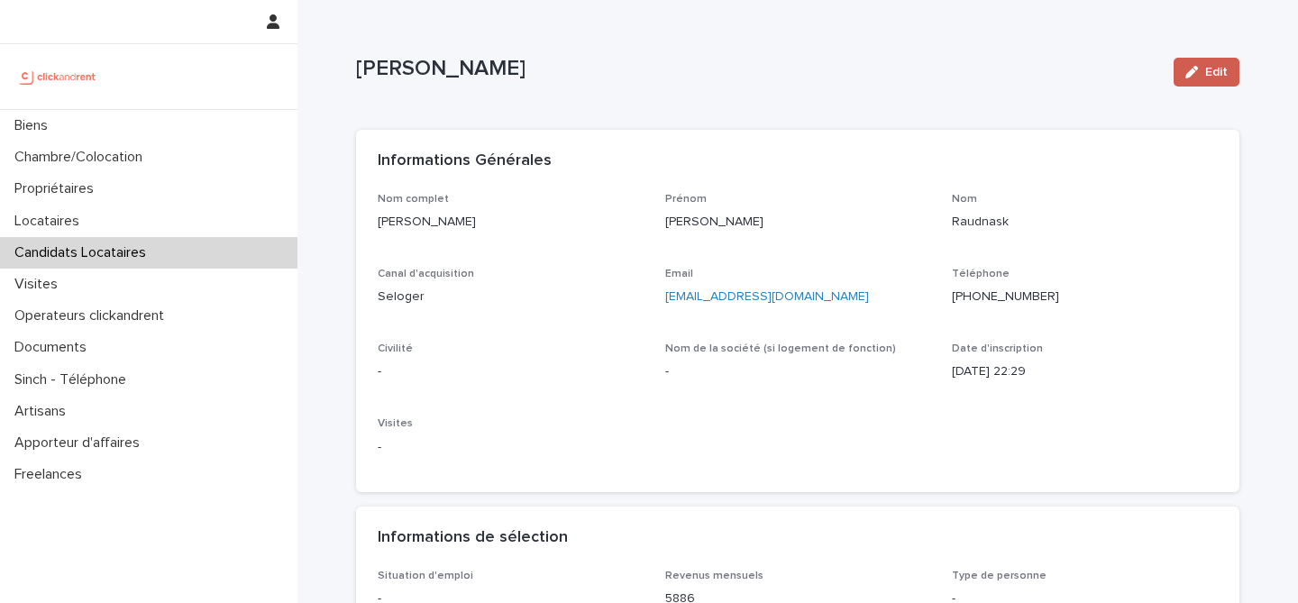
click at [1217, 74] on span "Edit" at bounding box center [1216, 72] width 23 height 13
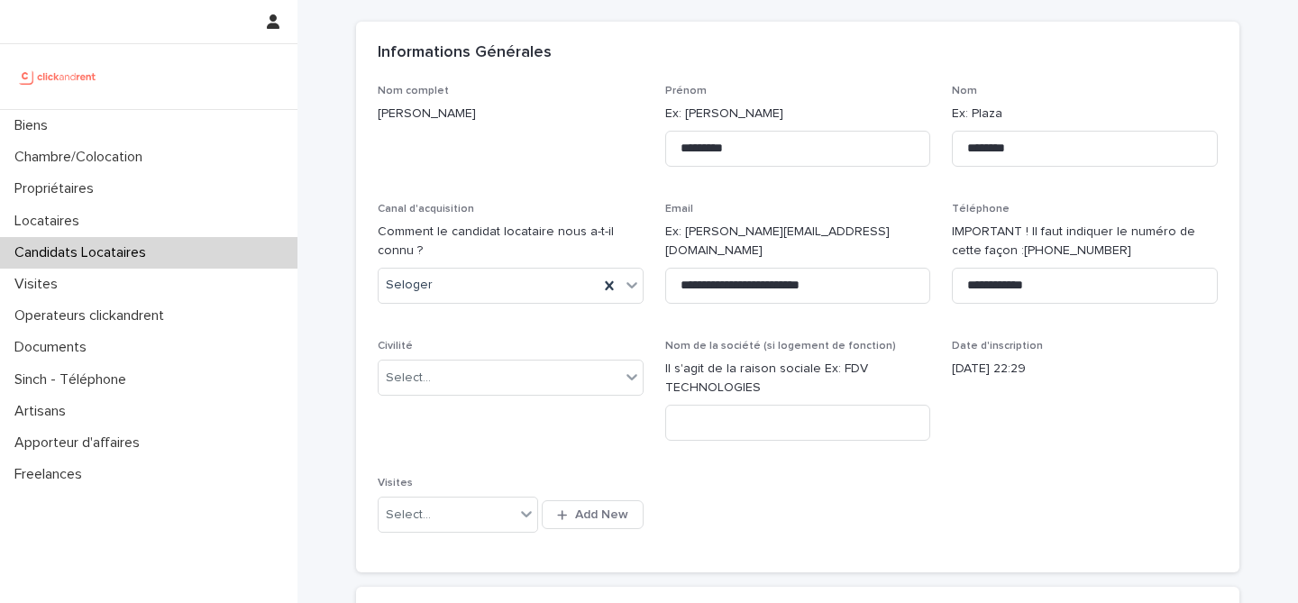
scroll to position [116, 0]
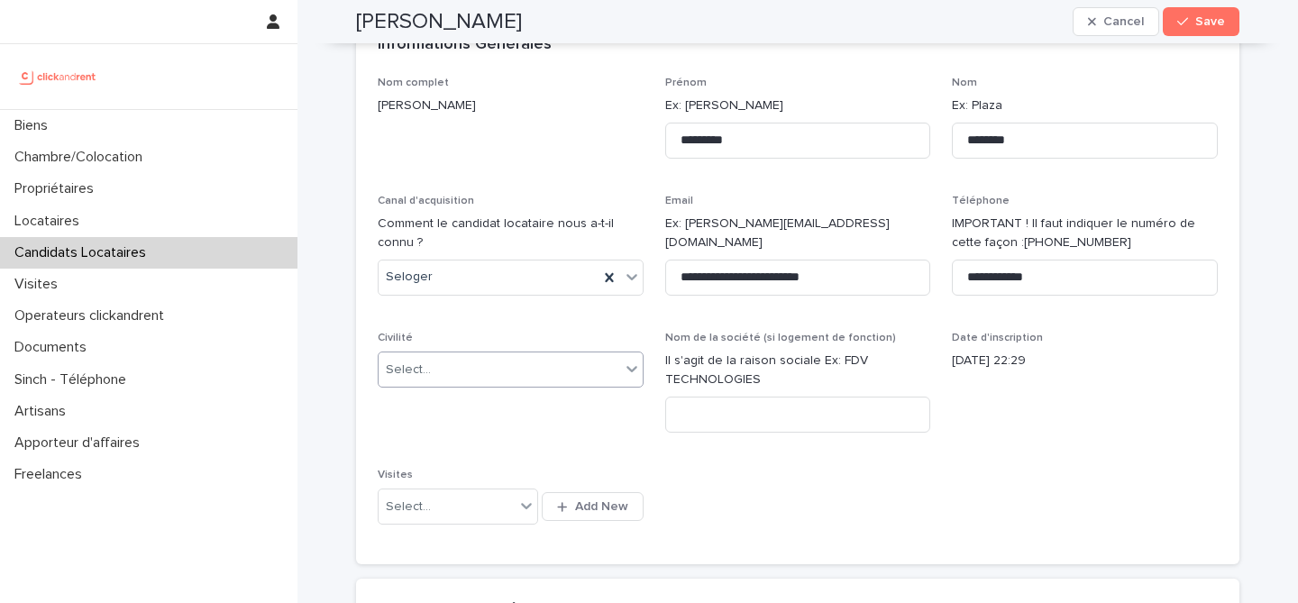
click at [528, 369] on div "Select..." at bounding box center [500, 370] width 242 height 30
click at [535, 399] on div "Madame" at bounding box center [511, 405] width 264 height 32
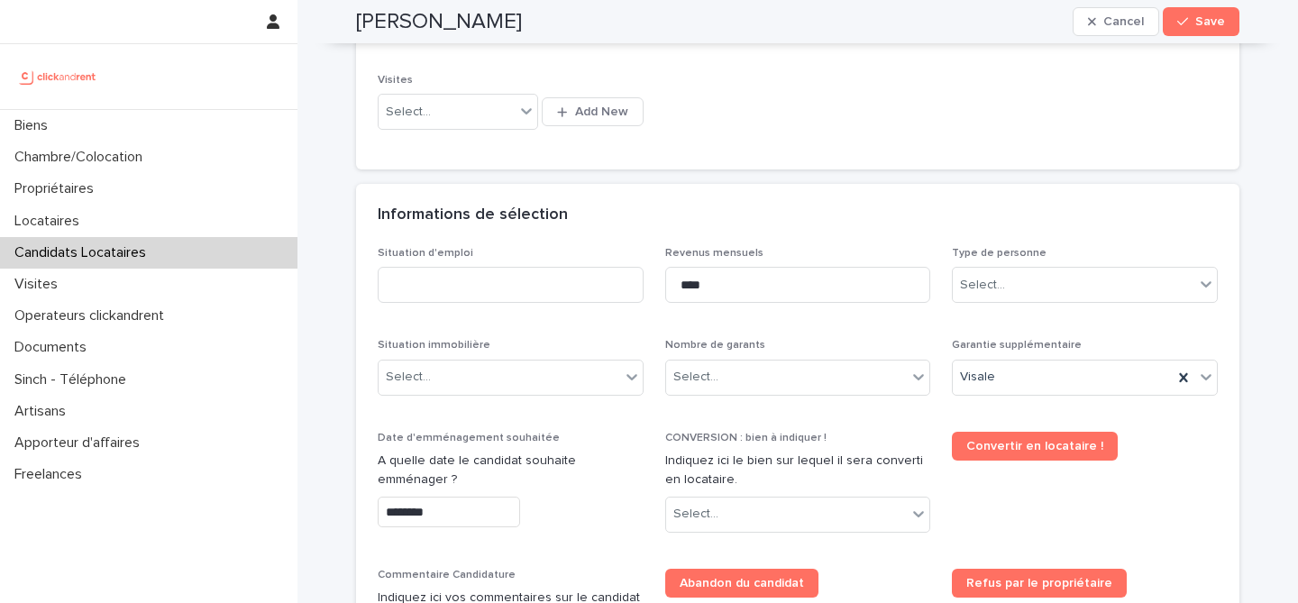
scroll to position [524, 0]
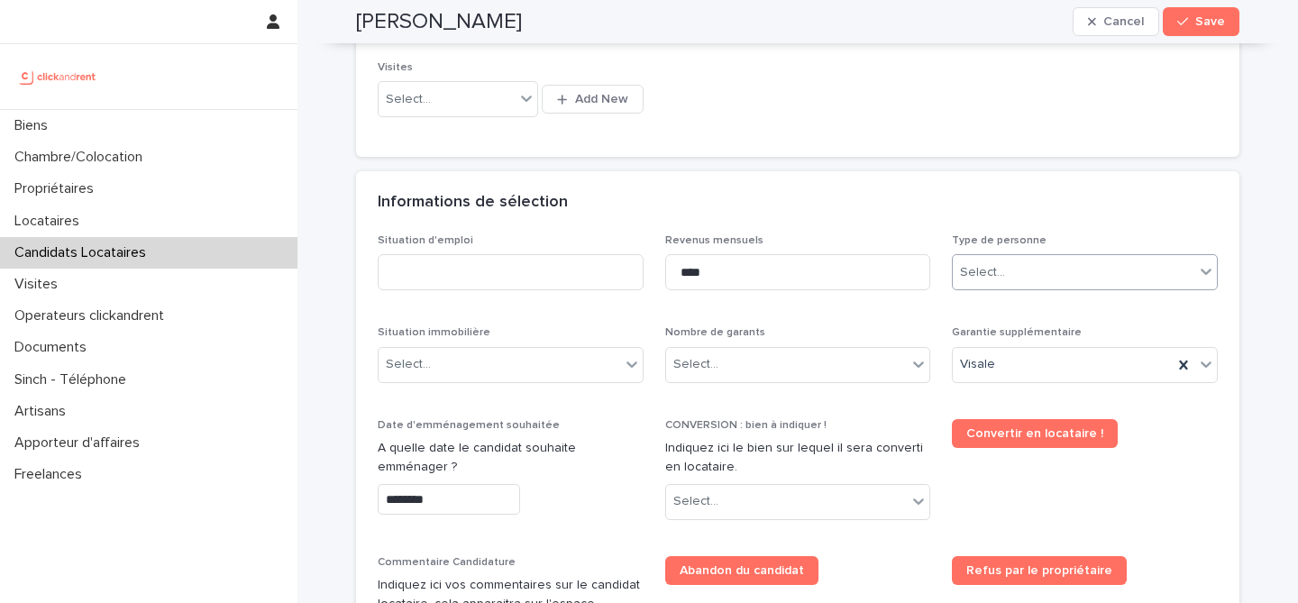
click at [1023, 277] on div "Select..." at bounding box center [1074, 273] width 242 height 30
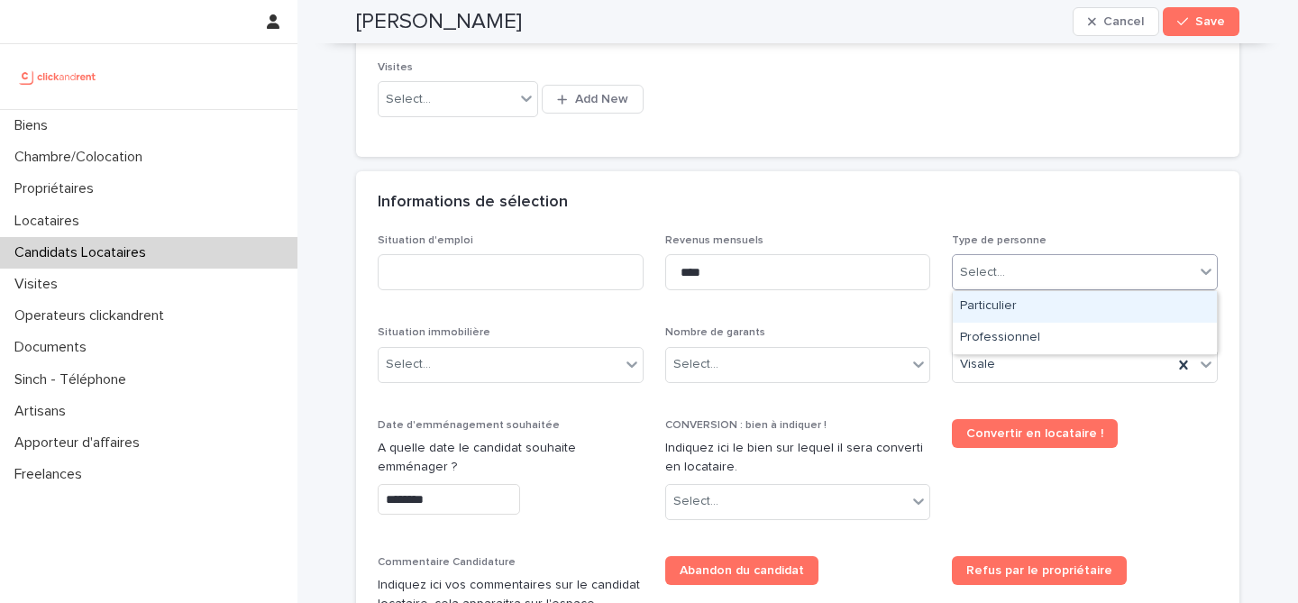
click at [1023, 303] on div "Particulier" at bounding box center [1085, 307] width 264 height 32
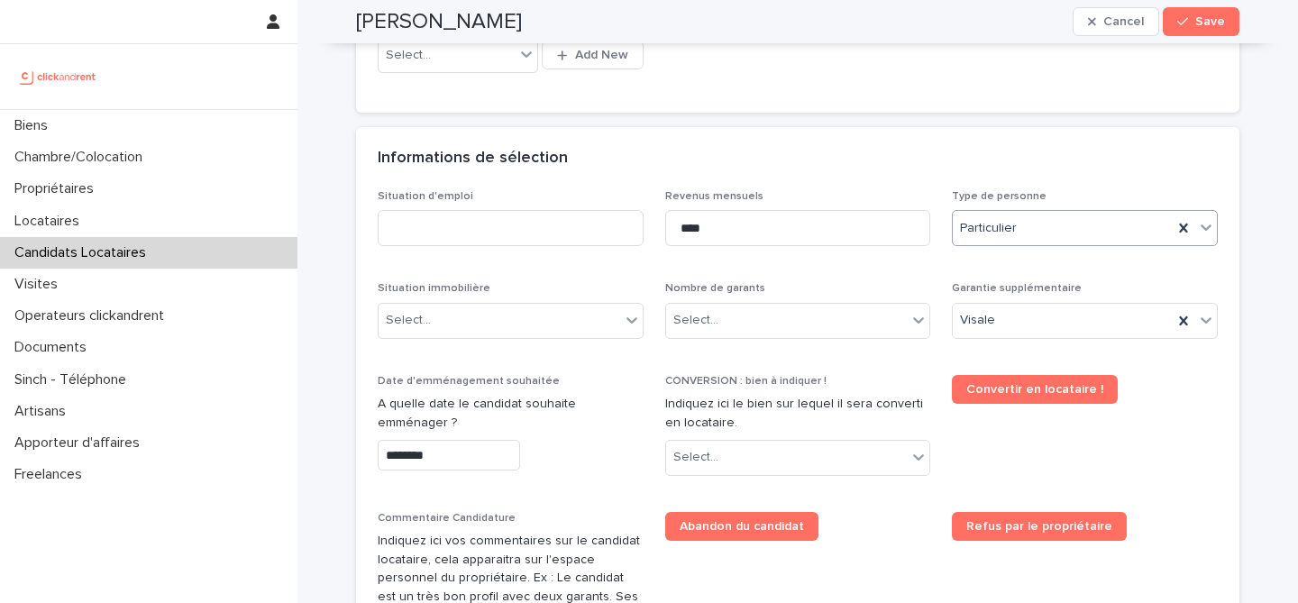
scroll to position [590, 0]
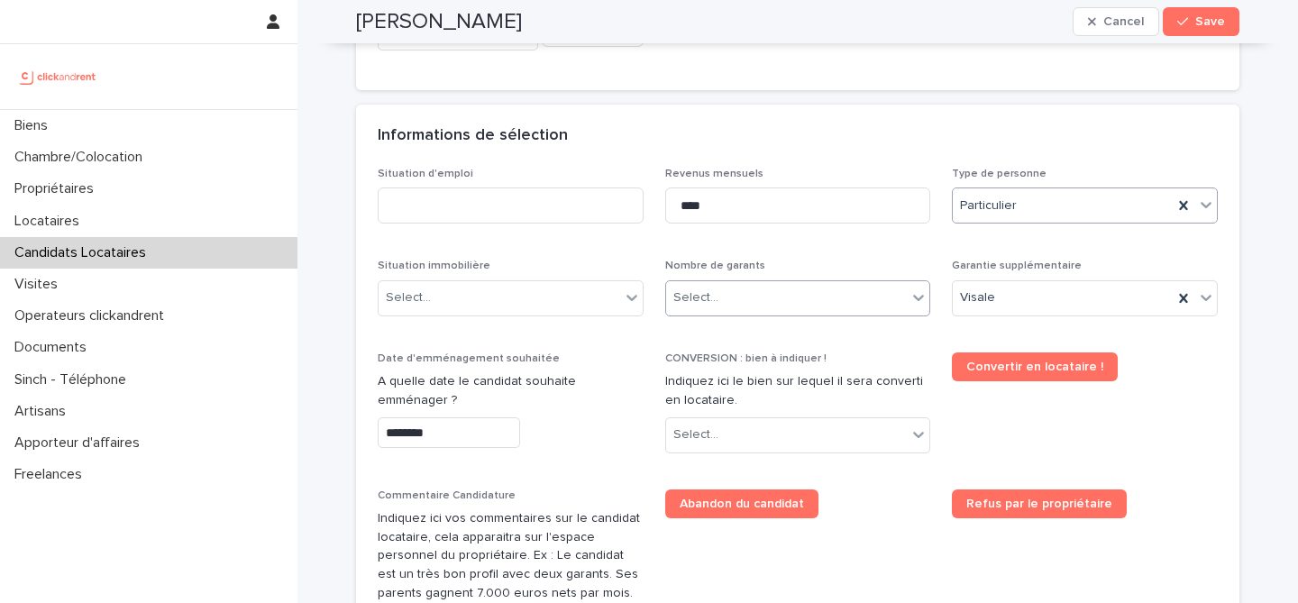
click at [882, 311] on div "Select..." at bounding box center [787, 298] width 242 height 30
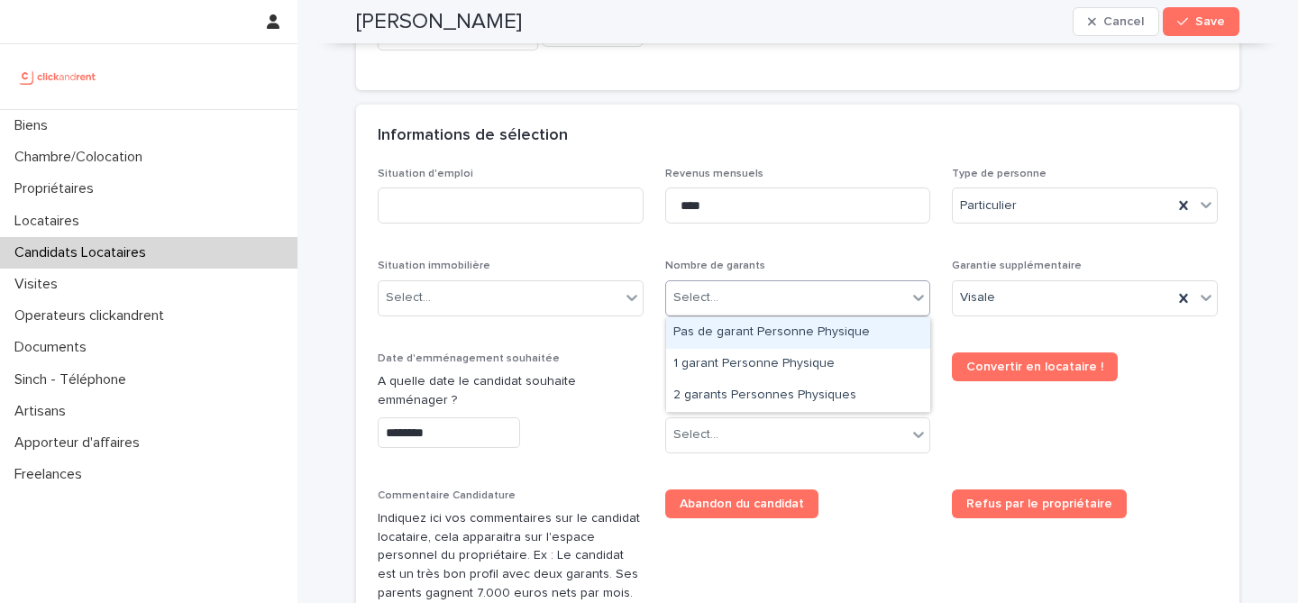
drag, startPoint x: 859, startPoint y: 349, endPoint x: 864, endPoint y: 334, distance: 15.1
click at [864, 334] on div "Pas de garant Personne Physique" at bounding box center [798, 333] width 264 height 32
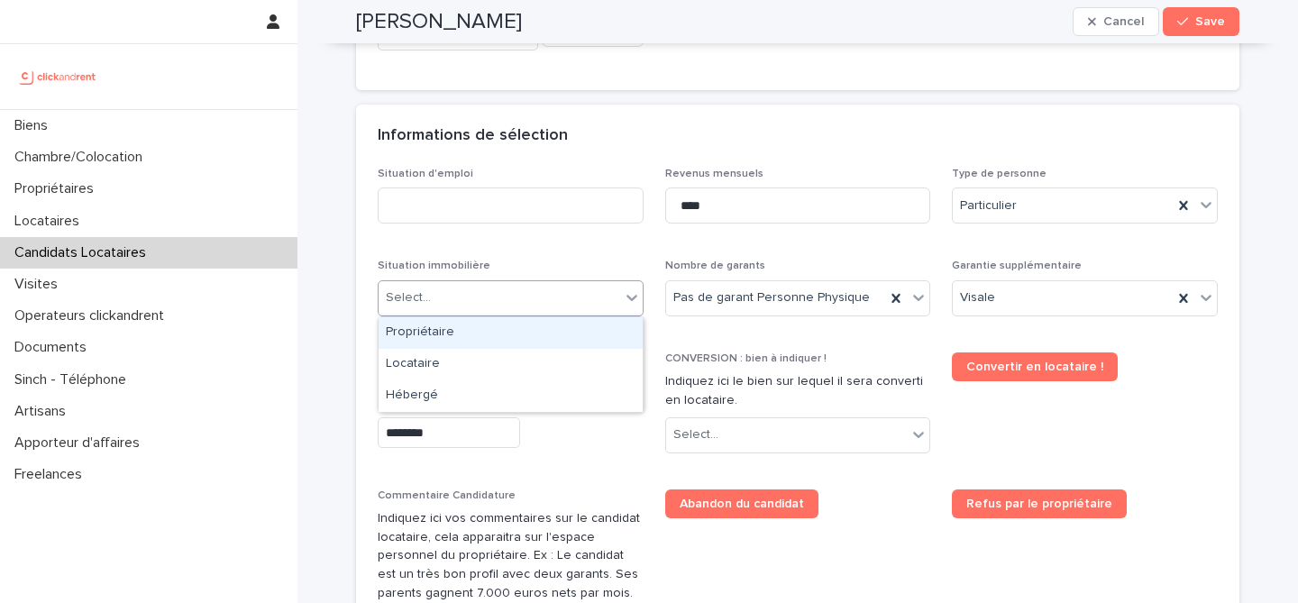
click at [544, 313] on div "Select..." at bounding box center [511, 298] width 266 height 36
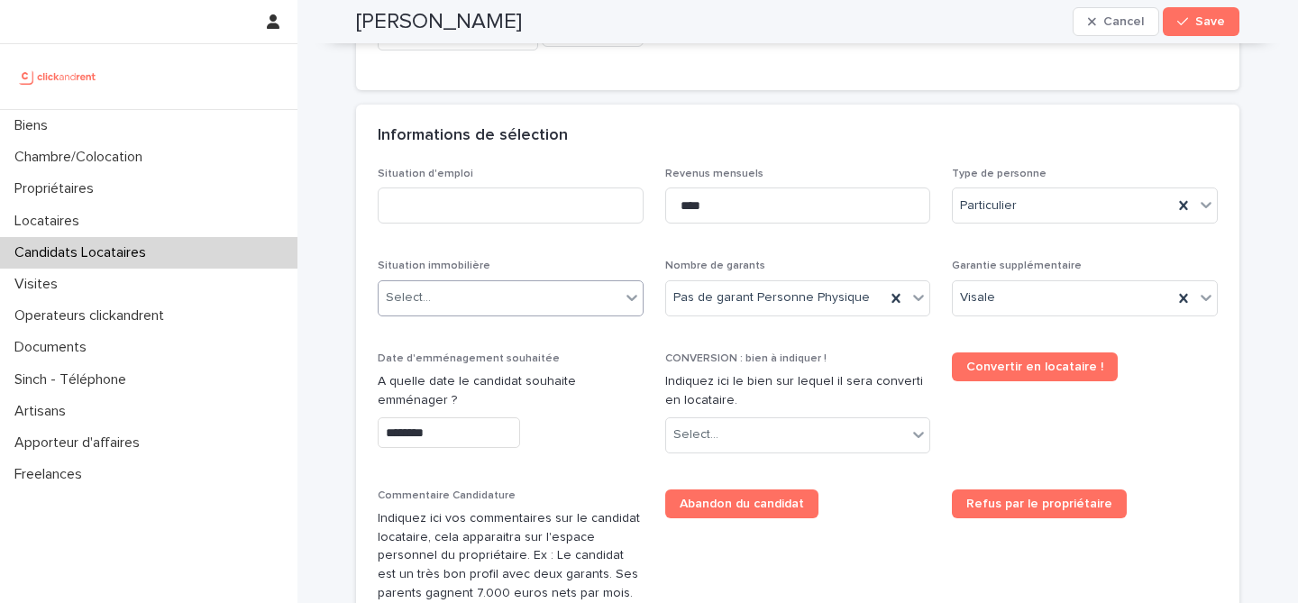
click at [511, 299] on div "Select..." at bounding box center [500, 298] width 242 height 30
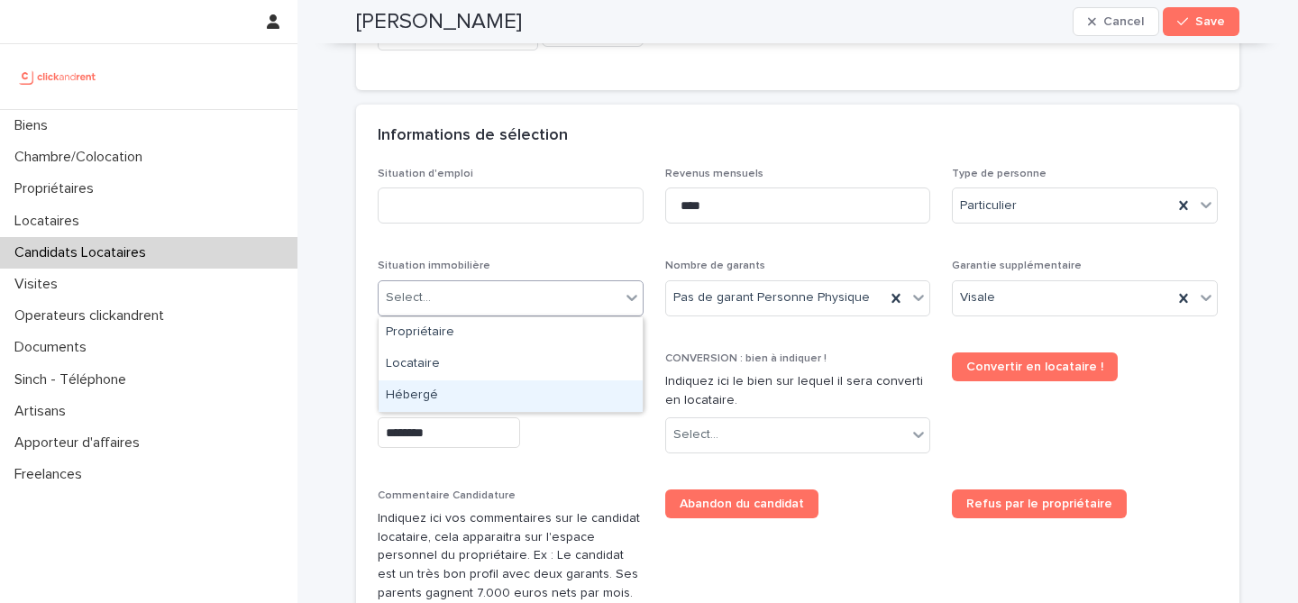
click at [502, 384] on div "Hébergé" at bounding box center [511, 396] width 264 height 32
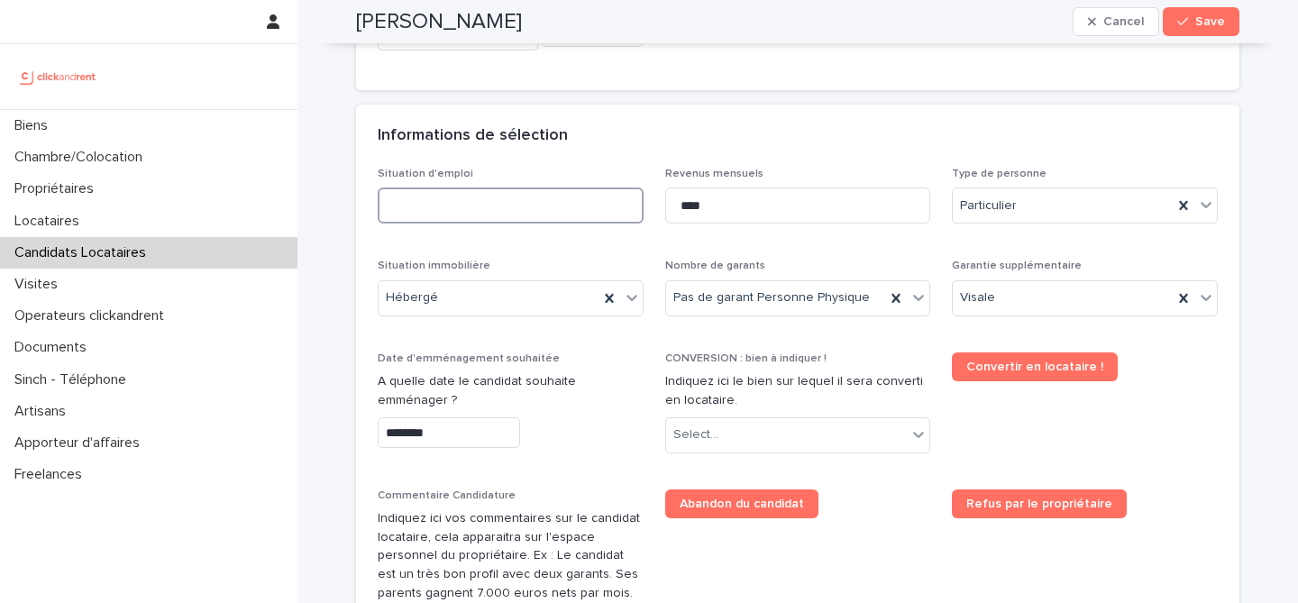
click at [495, 190] on input at bounding box center [511, 205] width 266 height 36
type input "********"
click at [605, 122] on div "Informations de sélection" at bounding box center [797, 136] width 883 height 63
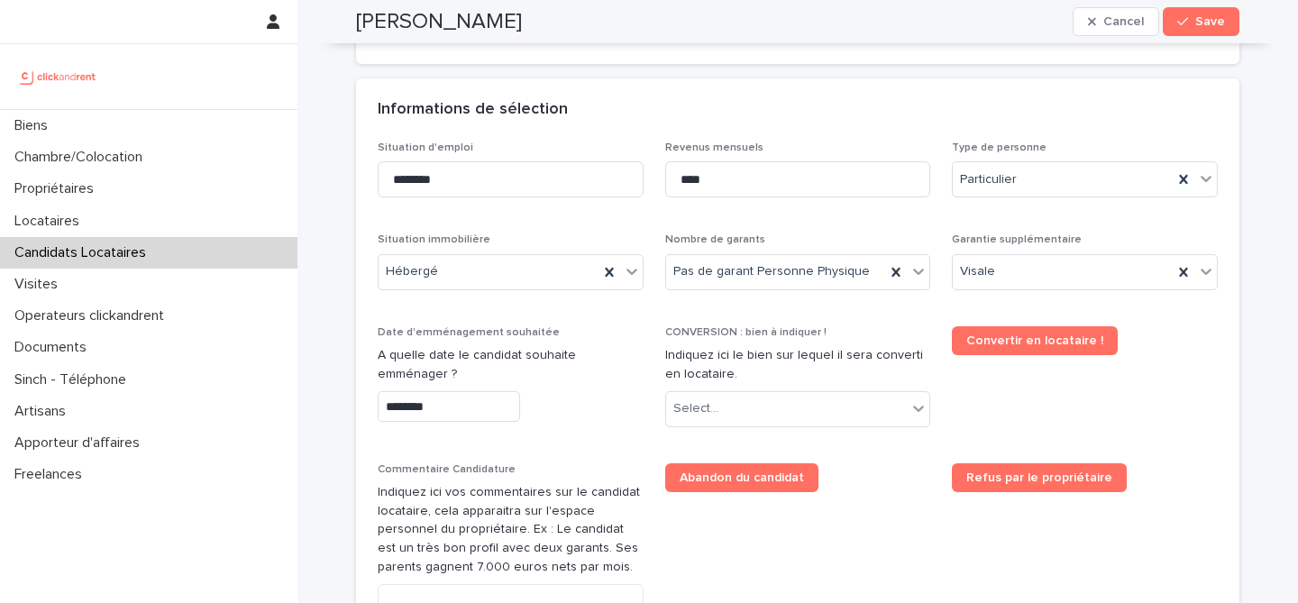
scroll to position [617, 0]
click at [745, 401] on div "Select..." at bounding box center [787, 408] width 242 height 30
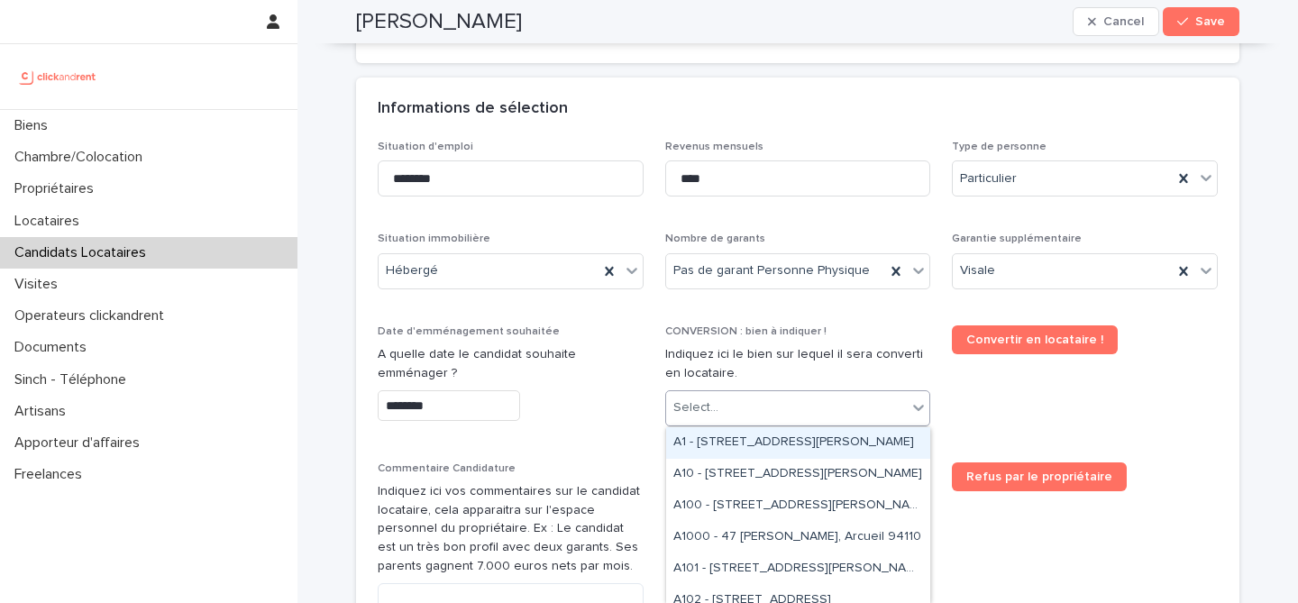
paste input "*****"
type input "*****"
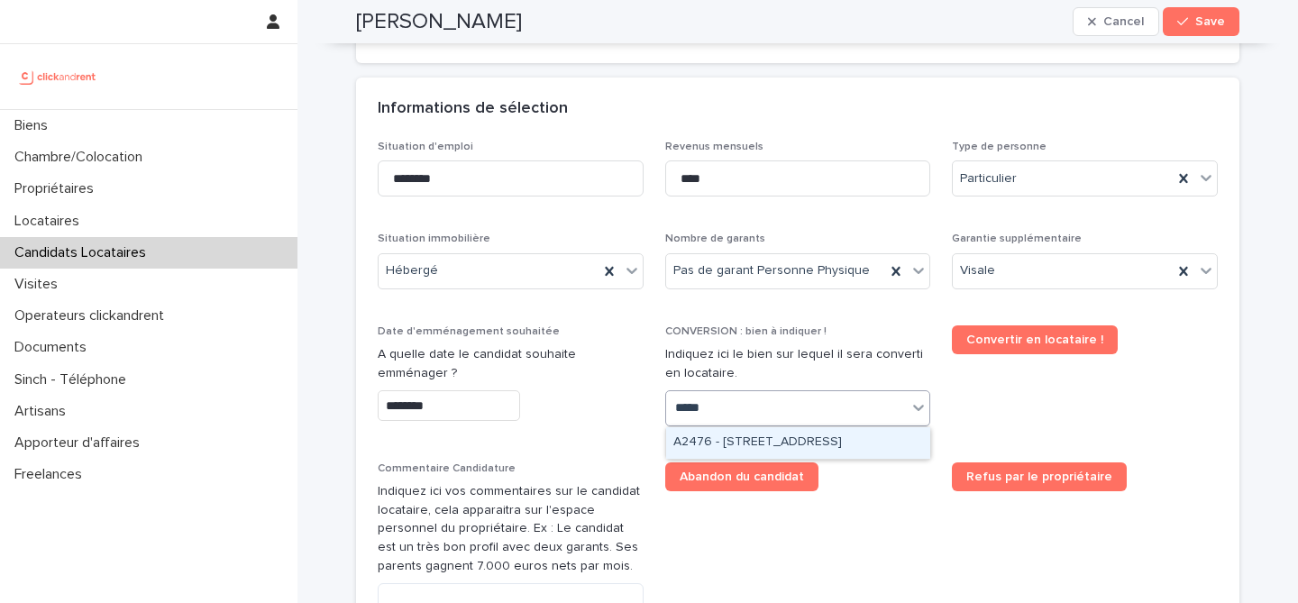
click at [791, 434] on div "A2476 - [STREET_ADDRESS]" at bounding box center [798, 443] width 264 height 32
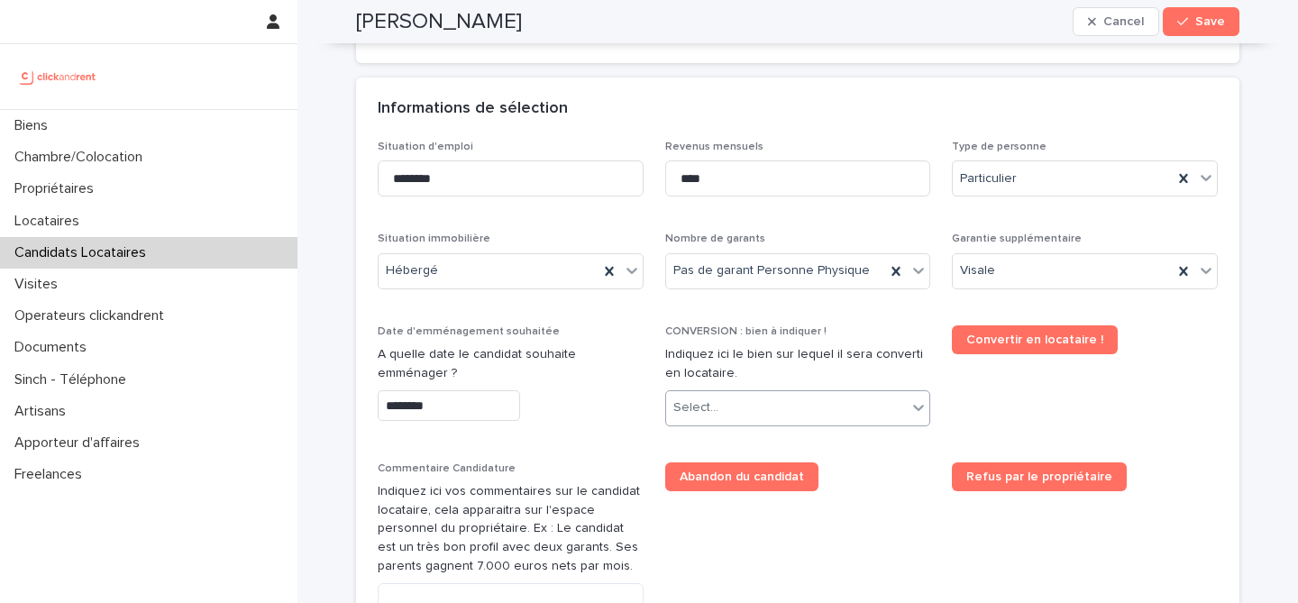
scroll to position [634, 0]
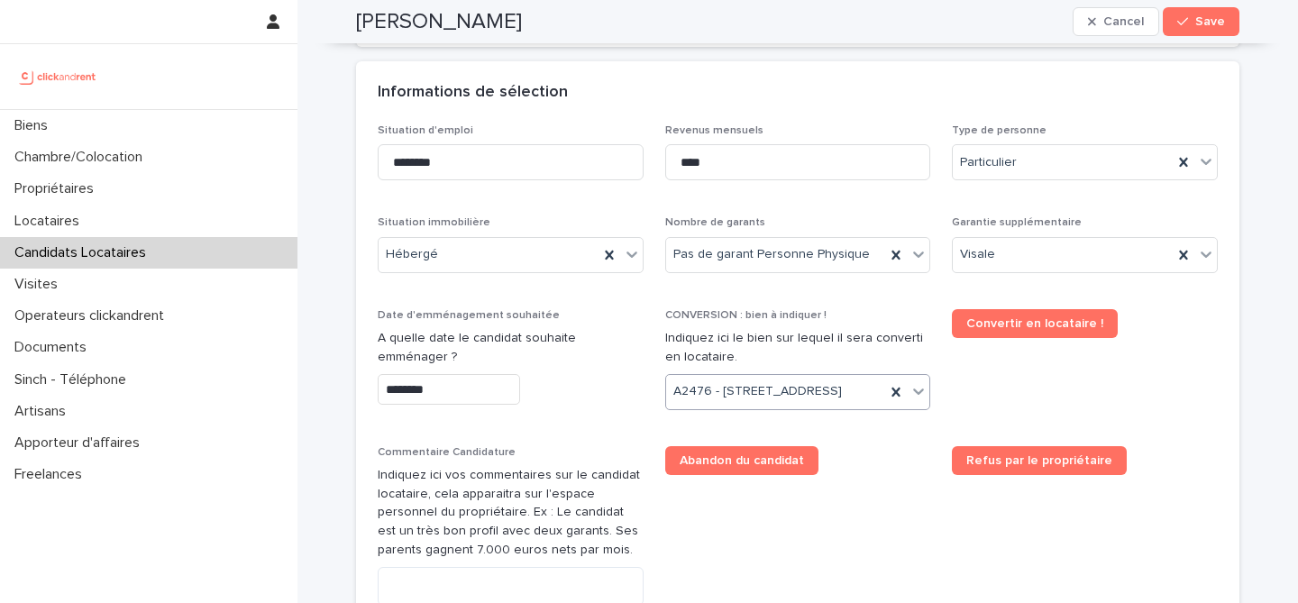
click at [608, 425] on span "Date d'emménagement souhaitée A quelle date le candidat souhaite emménager ? **…" at bounding box center [511, 366] width 266 height 115
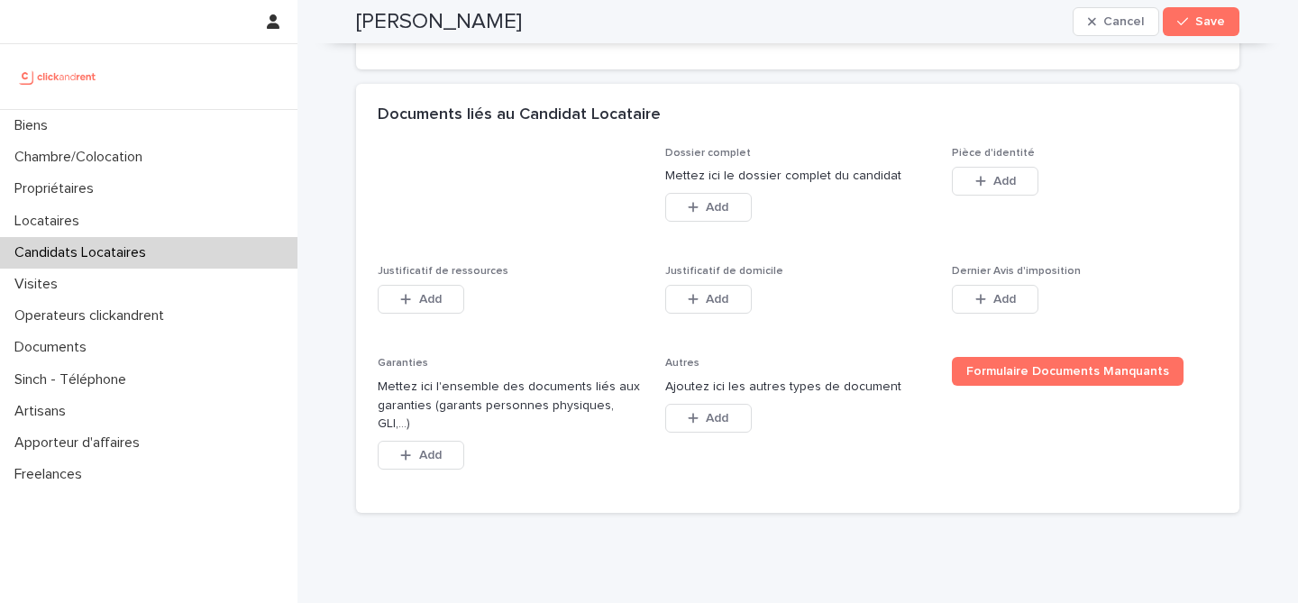
scroll to position [1380, 0]
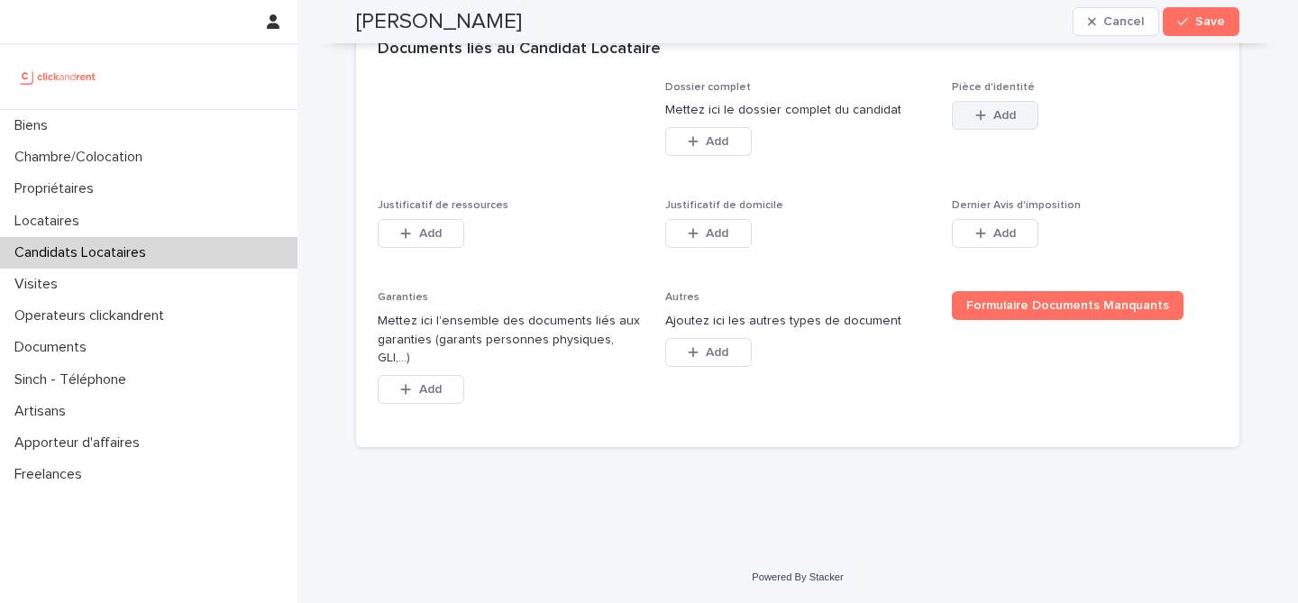
click at [993, 122] on span "Add" at bounding box center [1004, 115] width 23 height 13
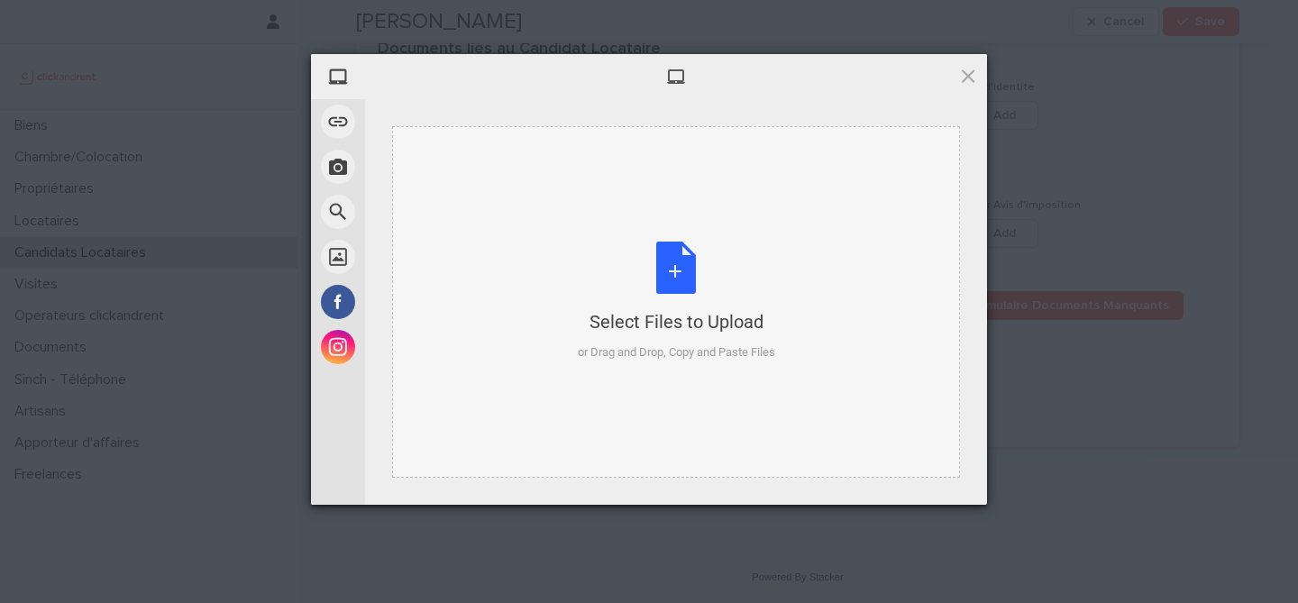
click at [701, 250] on div "Select Files to Upload or Drag and Drop, Copy and Paste Files" at bounding box center [676, 302] width 197 height 120
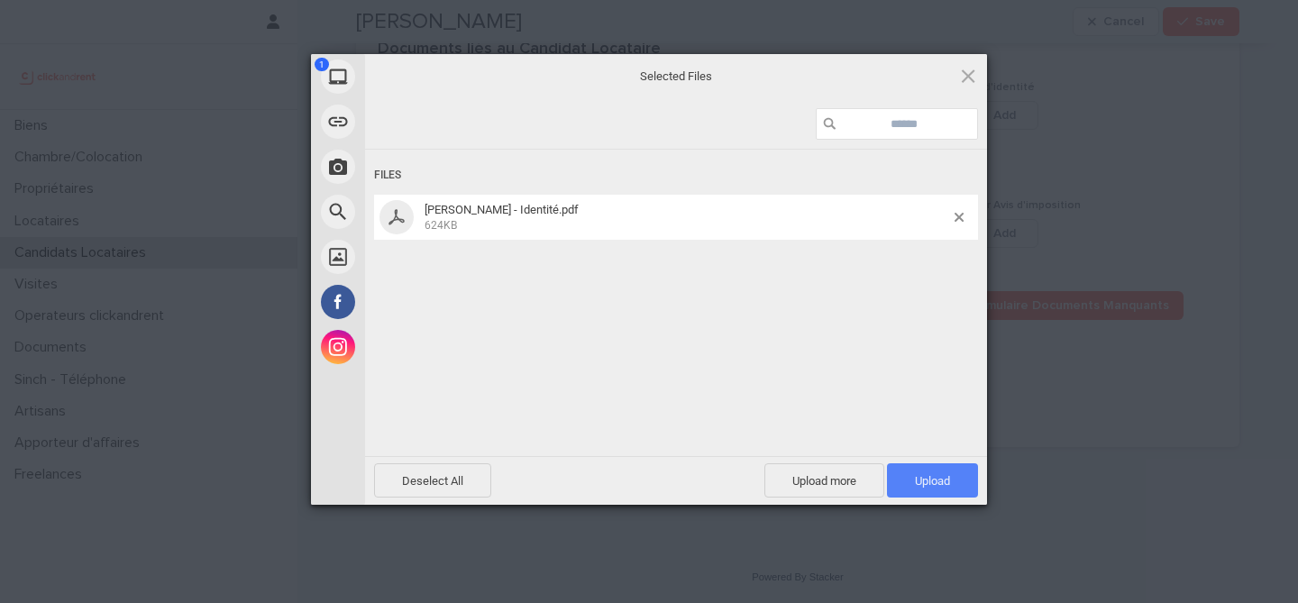
click at [943, 472] on span "Upload 1" at bounding box center [932, 480] width 91 height 34
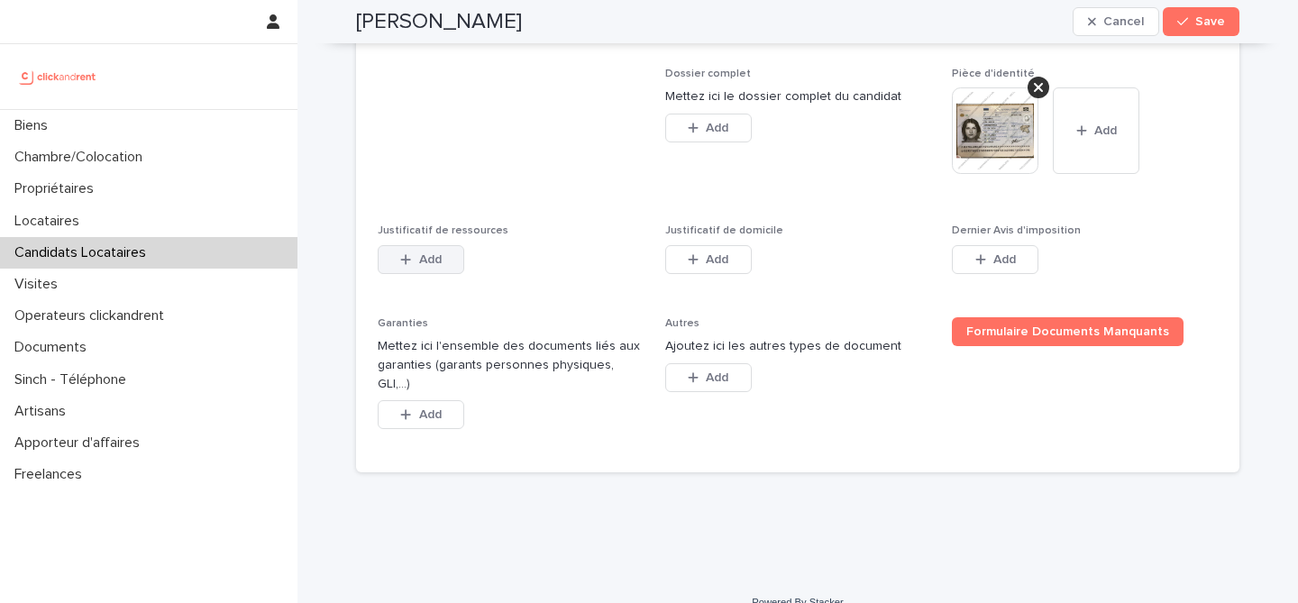
click at [401, 274] on button "Add" at bounding box center [421, 259] width 87 height 29
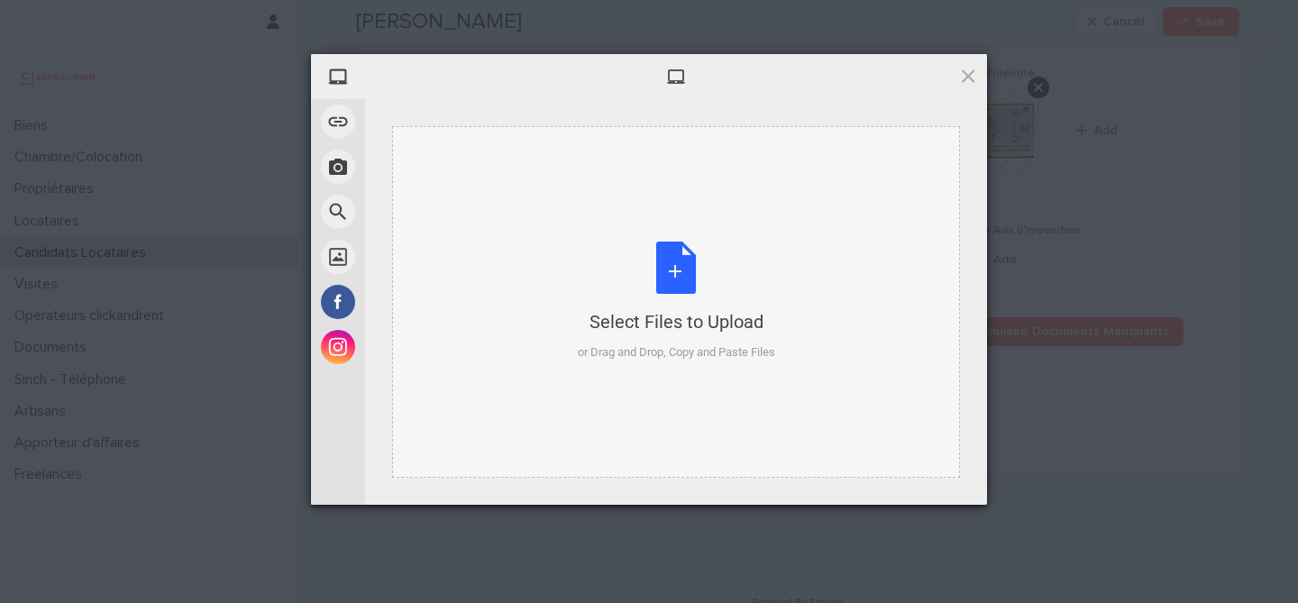
click at [672, 257] on div "Select Files to Upload or Drag and Drop, Copy and Paste Files" at bounding box center [676, 302] width 197 height 120
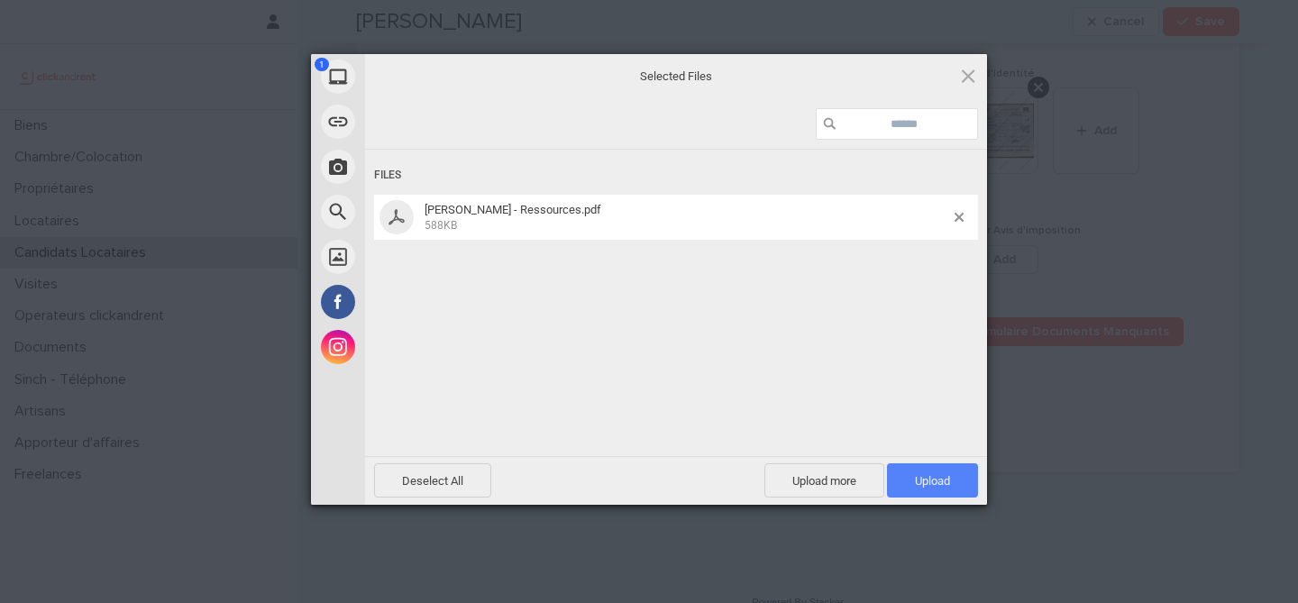
click at [941, 484] on span "Upload 1" at bounding box center [932, 481] width 35 height 14
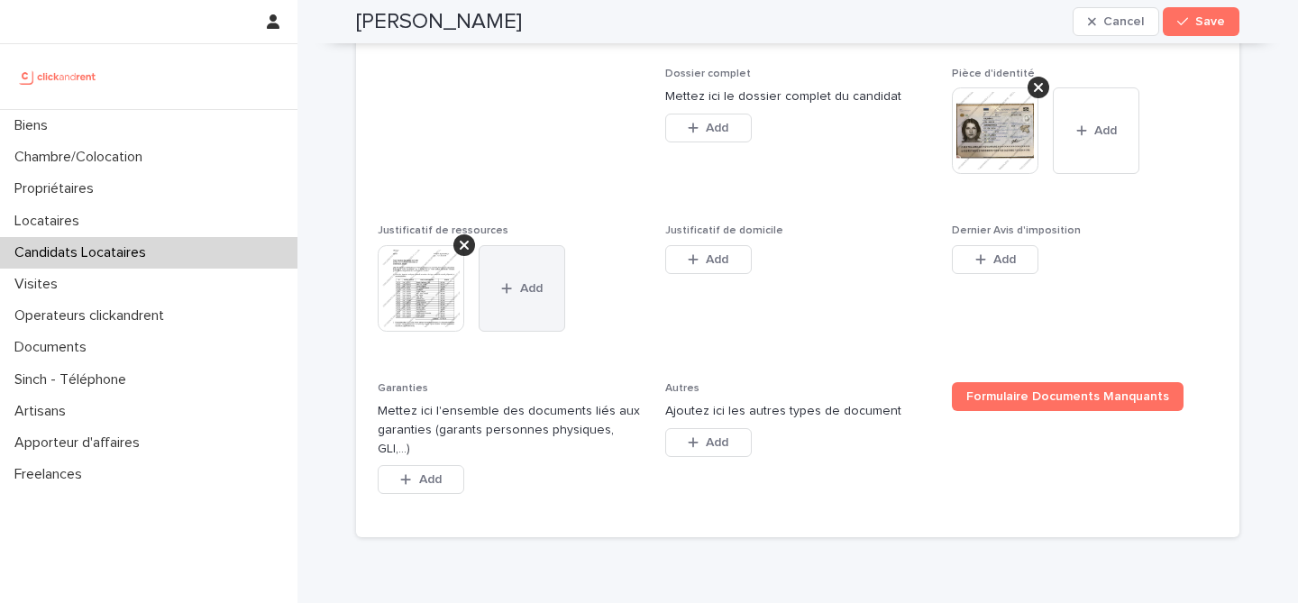
click at [548, 308] on button "Add" at bounding box center [522, 288] width 87 height 87
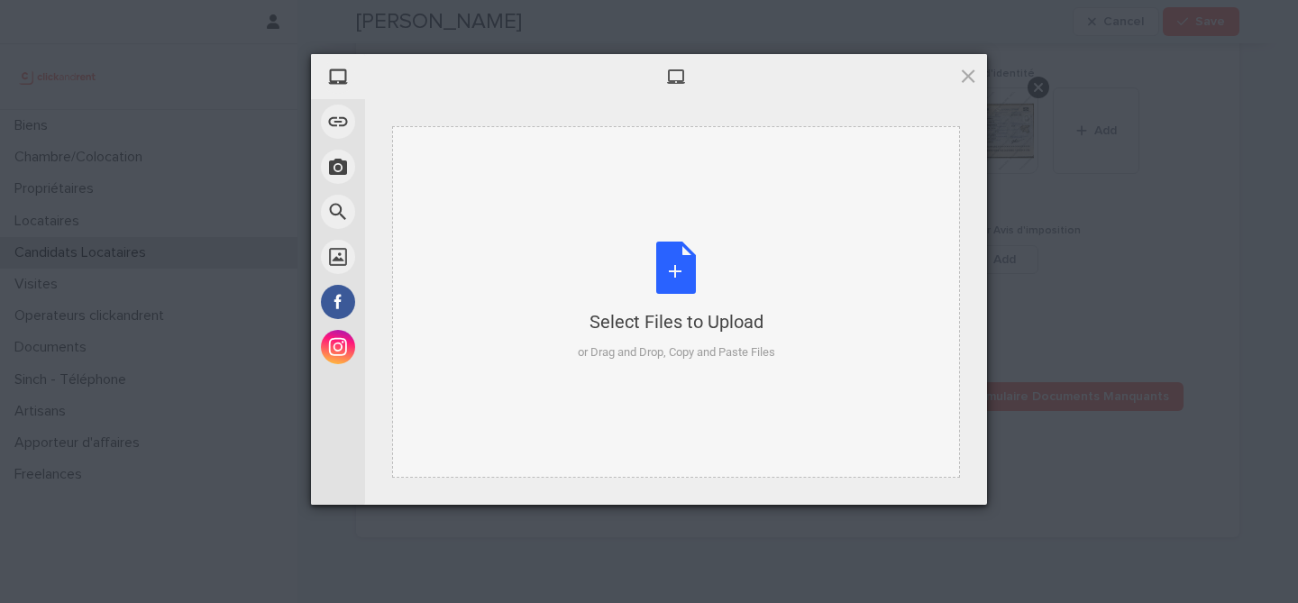
click at [672, 279] on div "Select Files to Upload or Drag and Drop, Copy and Paste Files" at bounding box center [676, 302] width 197 height 120
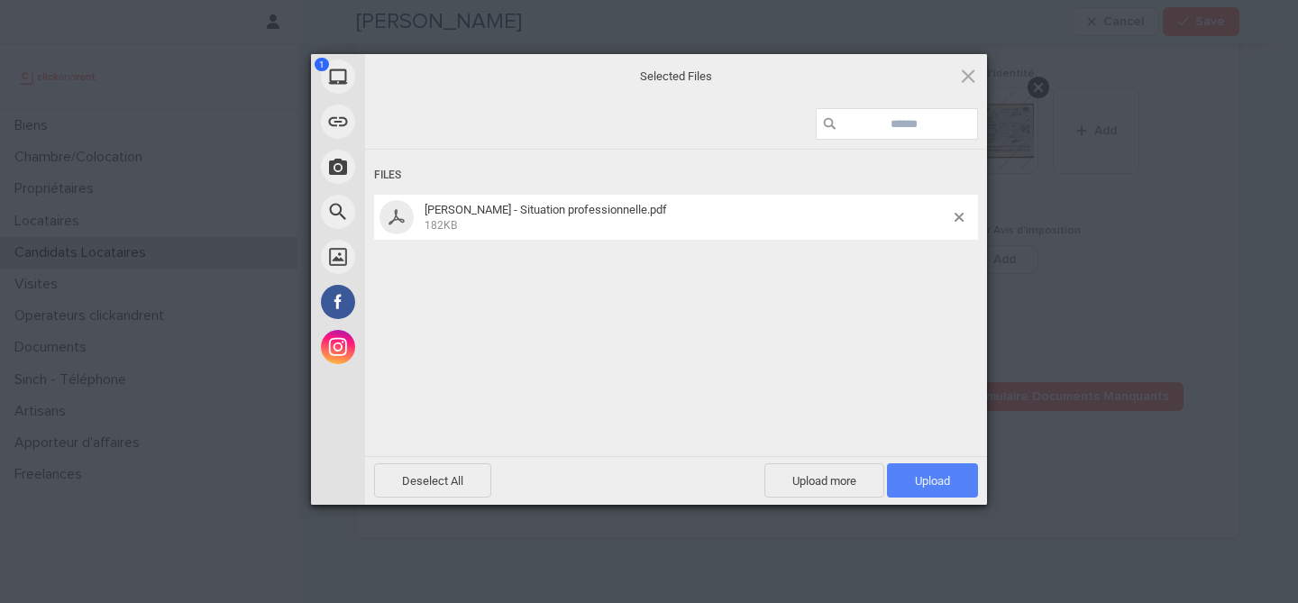
click at [937, 481] on span "Upload 1" at bounding box center [932, 481] width 35 height 14
click at [937, 481] on div "Deselect All Upload more Upload 1" at bounding box center [676, 480] width 622 height 49
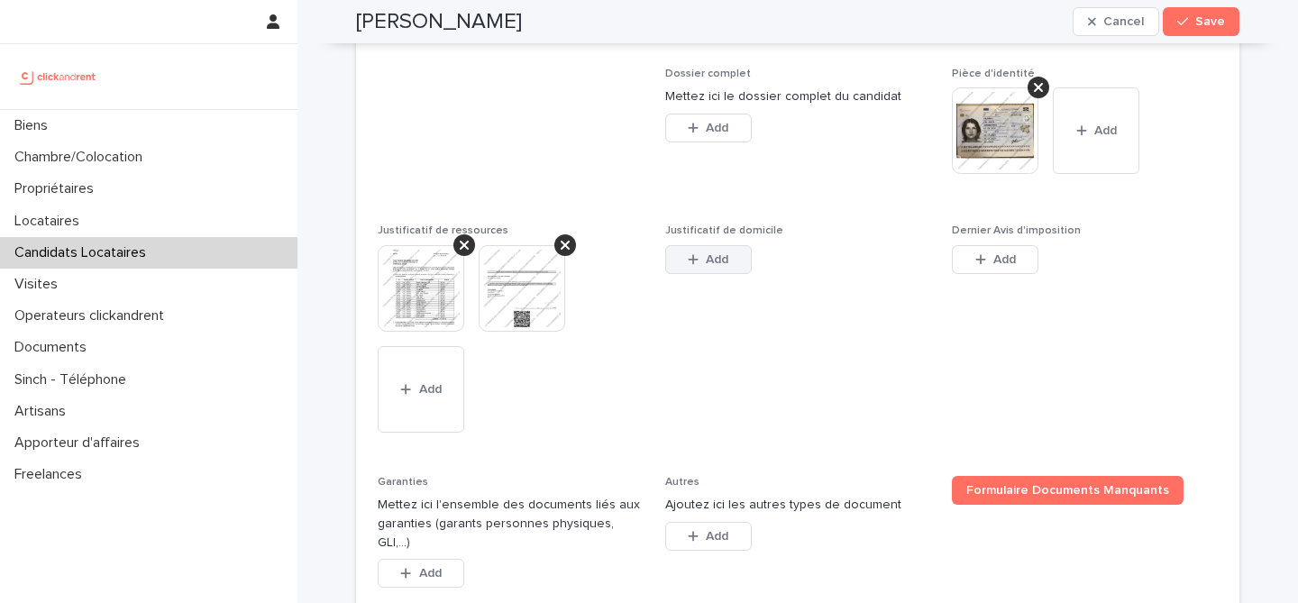
click at [683, 274] on button "Add" at bounding box center [708, 259] width 87 height 29
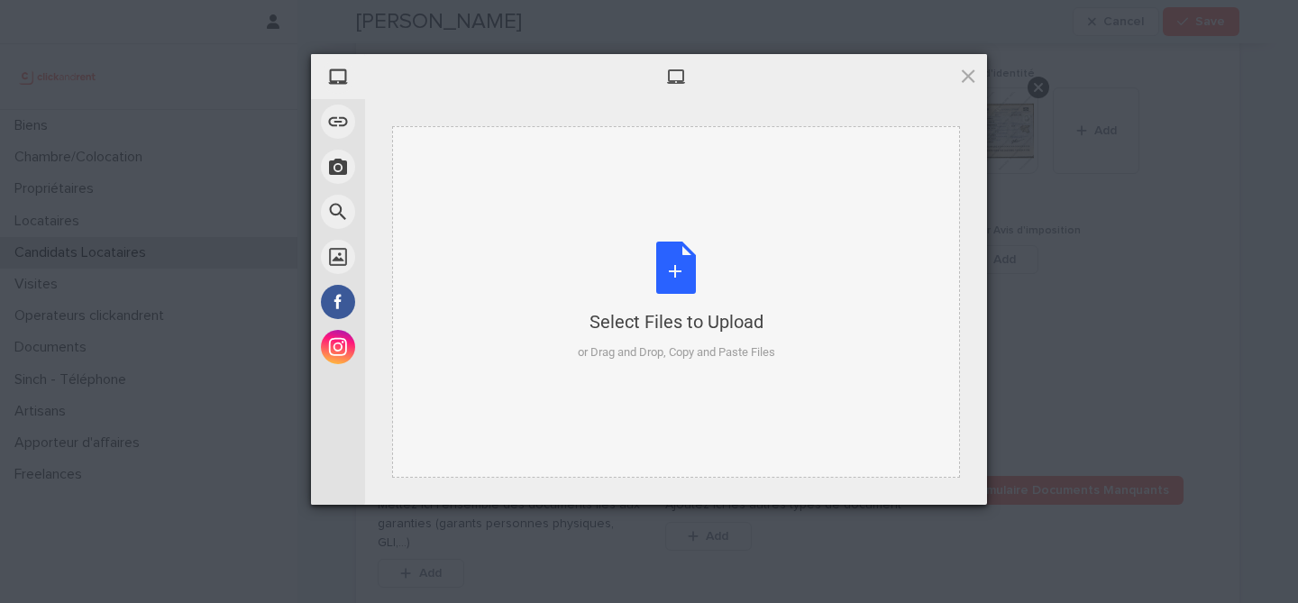
click at [675, 269] on div "Select Files to Upload or Drag and Drop, Copy and Paste Files" at bounding box center [676, 302] width 197 height 120
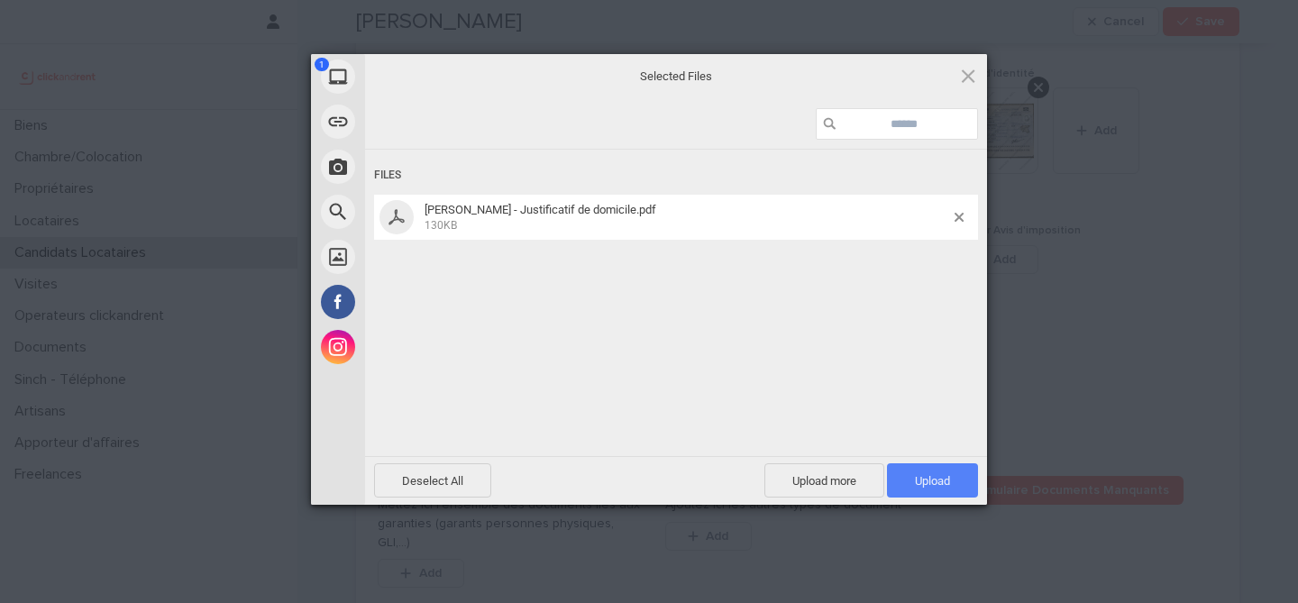
click at [921, 472] on span "Upload 1" at bounding box center [932, 480] width 91 height 34
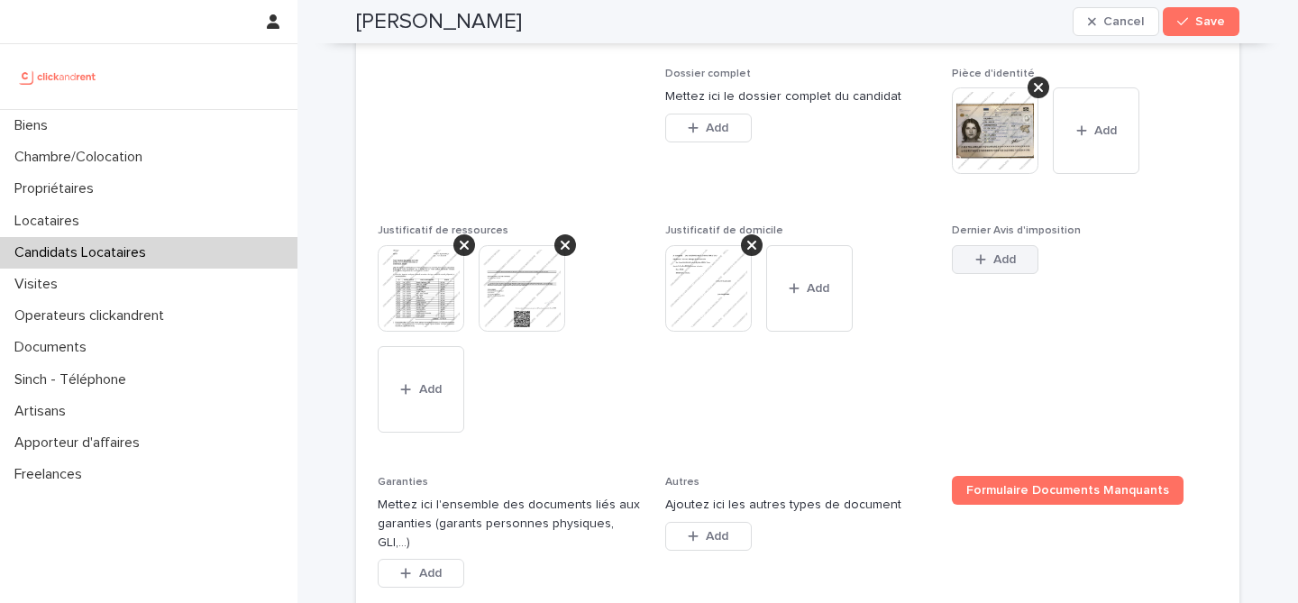
click at [988, 266] on div "button" at bounding box center [984, 259] width 18 height 13
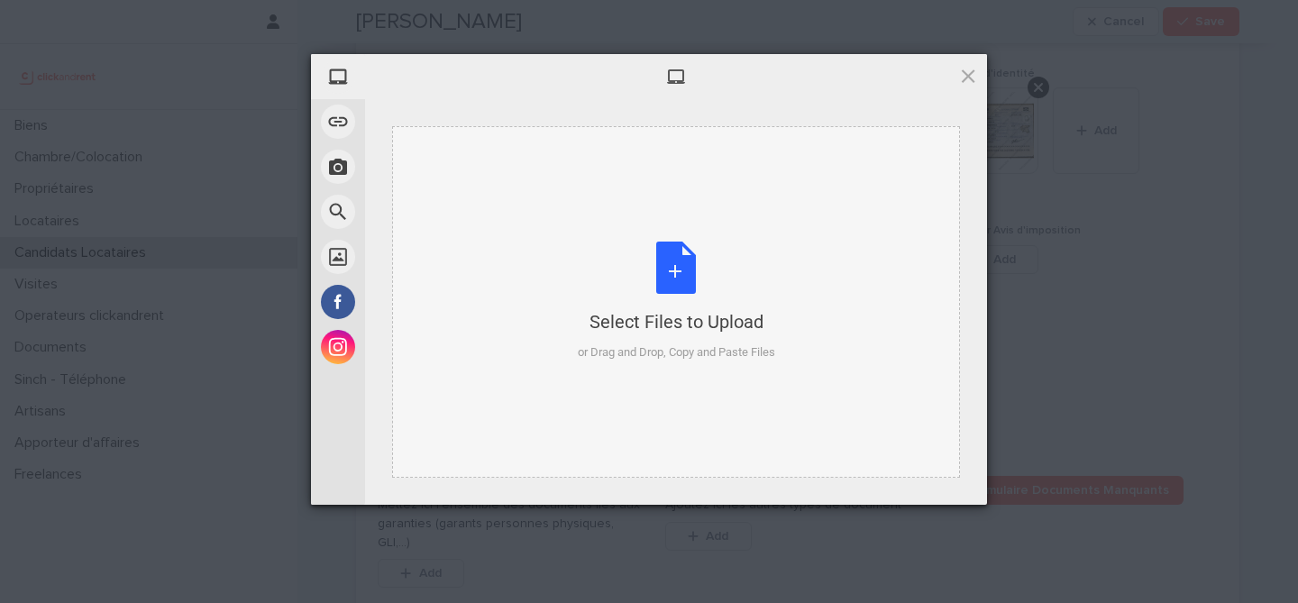
click at [625, 220] on div "Select Files to Upload or Drag and Drop, Copy and Paste Files" at bounding box center [676, 302] width 568 height 352
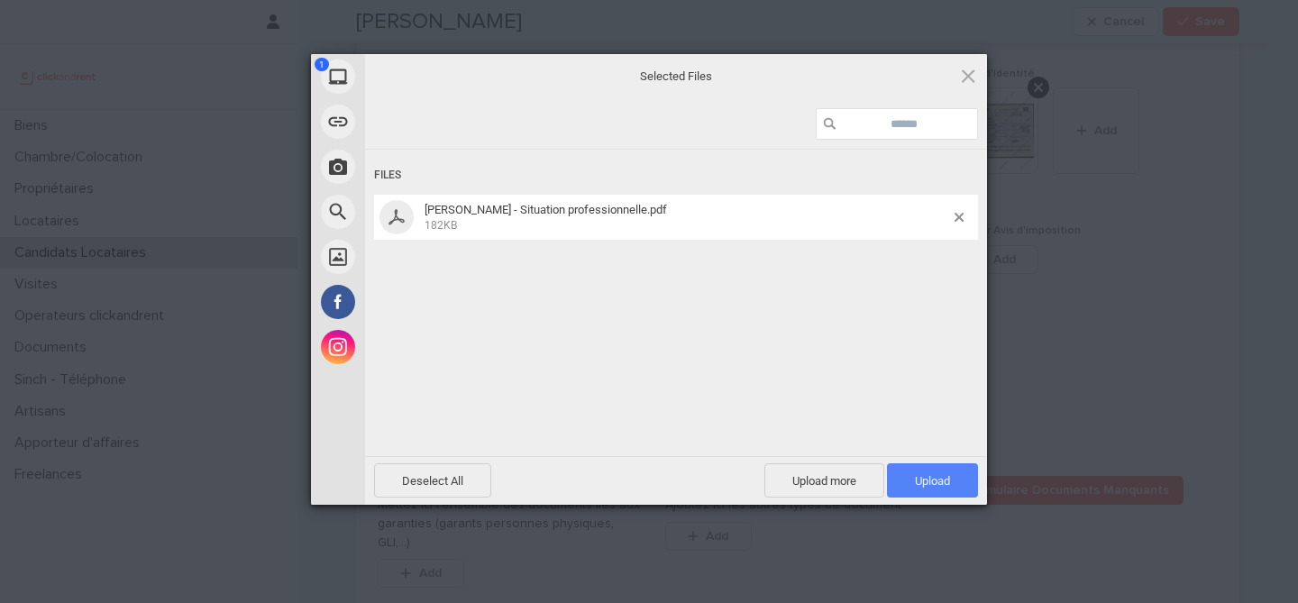
click at [925, 468] on span "Upload 1" at bounding box center [932, 480] width 91 height 34
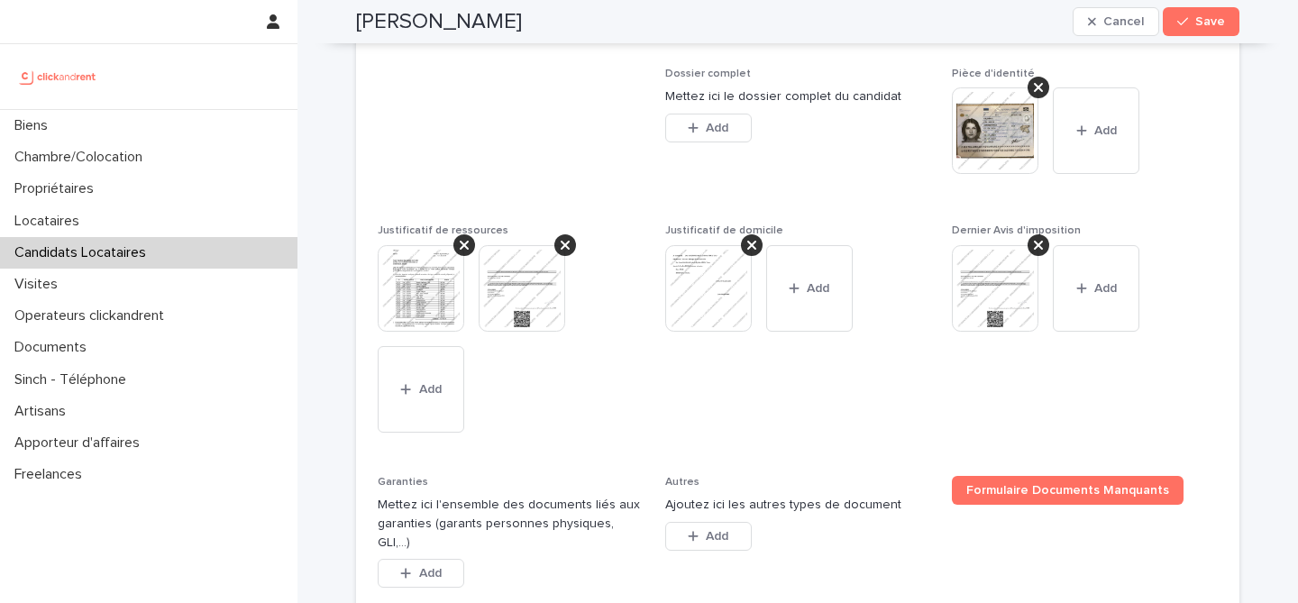
scroll to position [1578, 0]
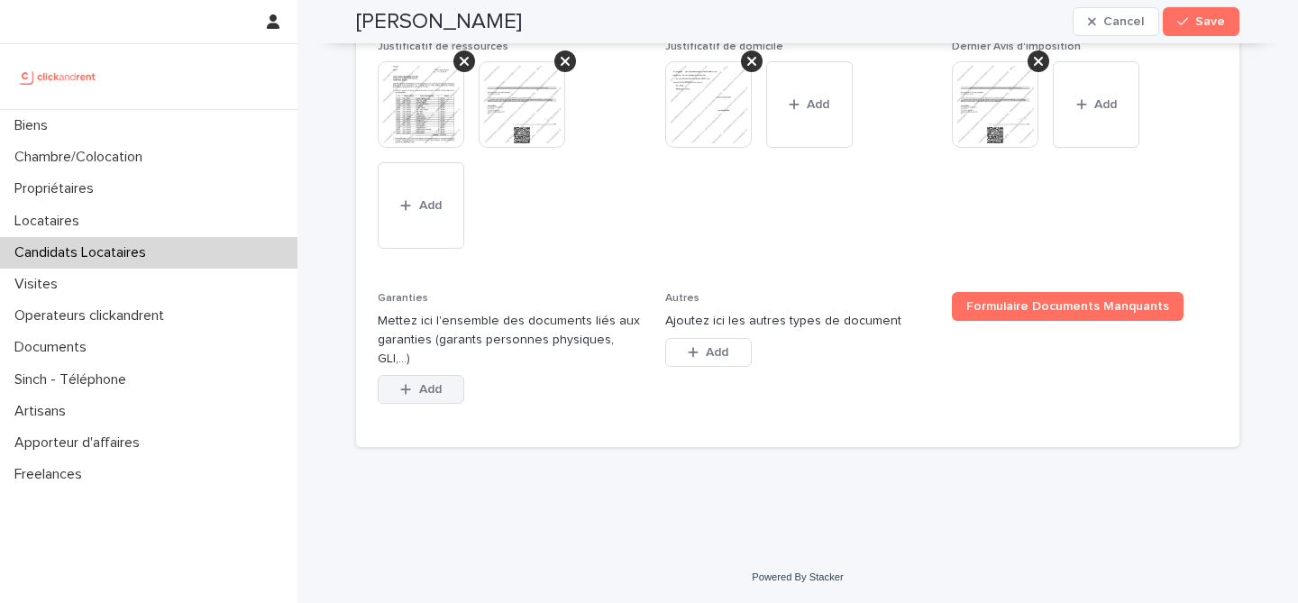
click at [427, 395] on span "Add" at bounding box center [430, 389] width 23 height 13
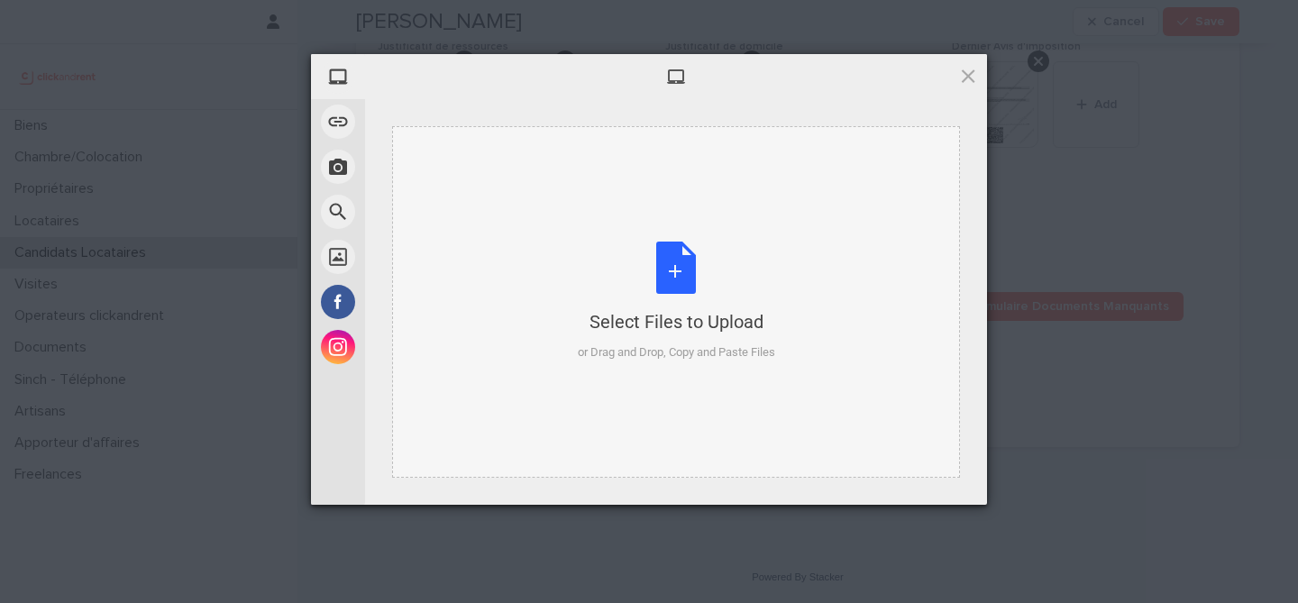
click at [664, 260] on div "Select Files to Upload or Drag and Drop, Copy and Paste Files" at bounding box center [676, 302] width 197 height 120
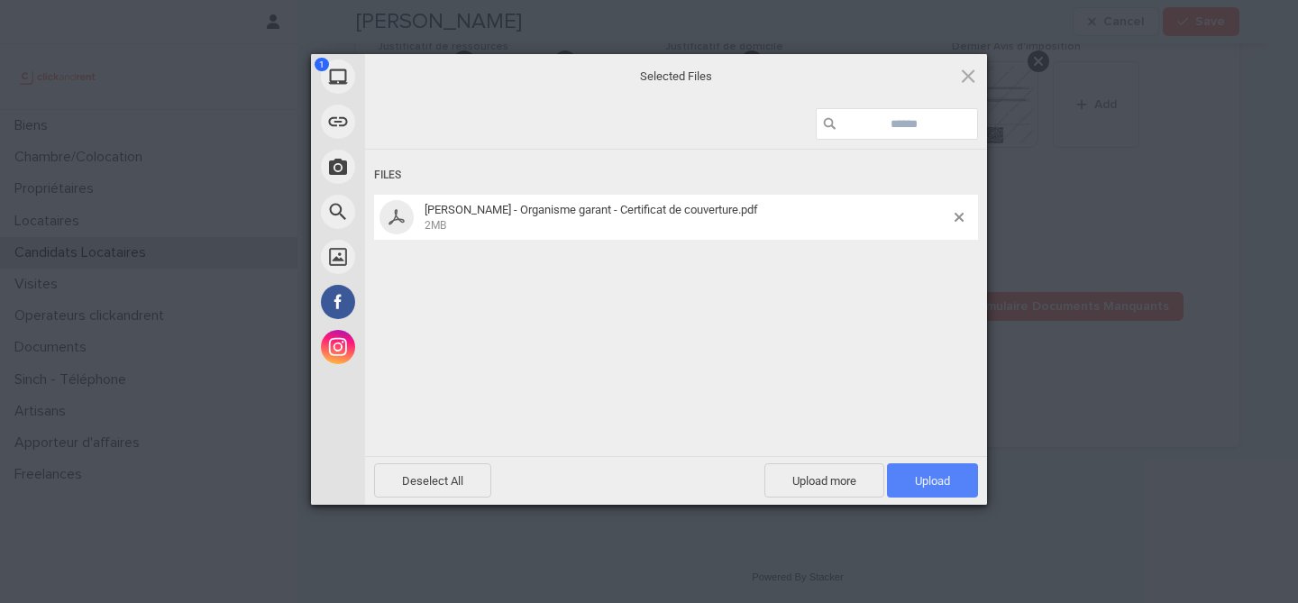
click at [914, 468] on span "Upload 1" at bounding box center [932, 480] width 91 height 34
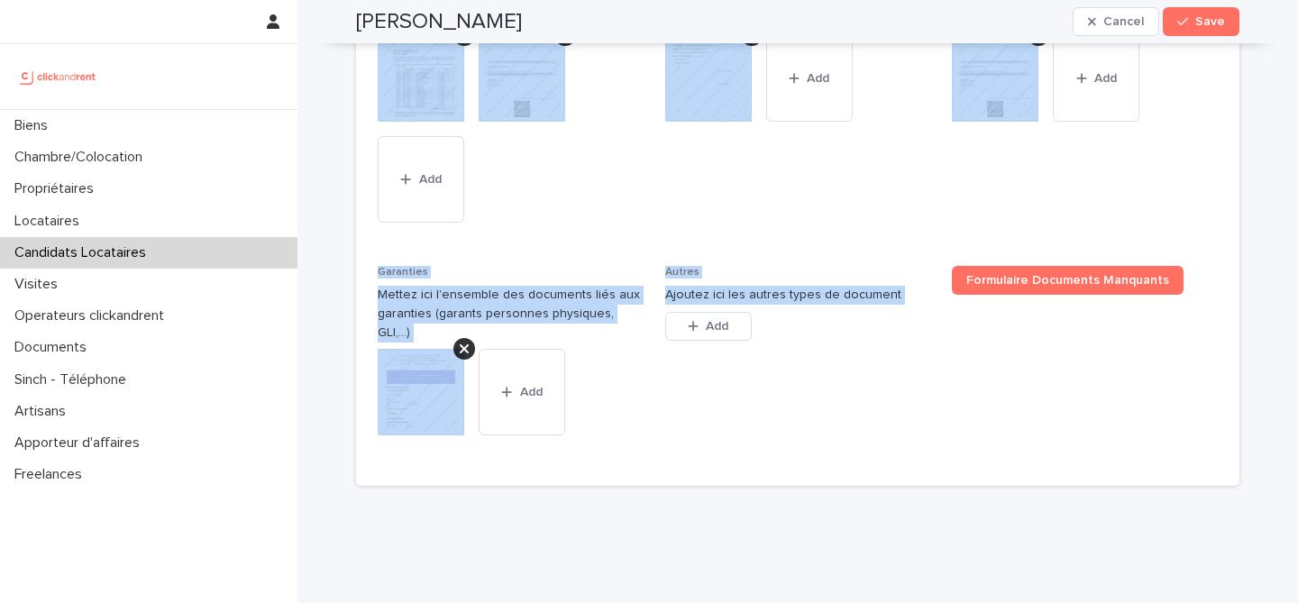
scroll to position [1643, 0]
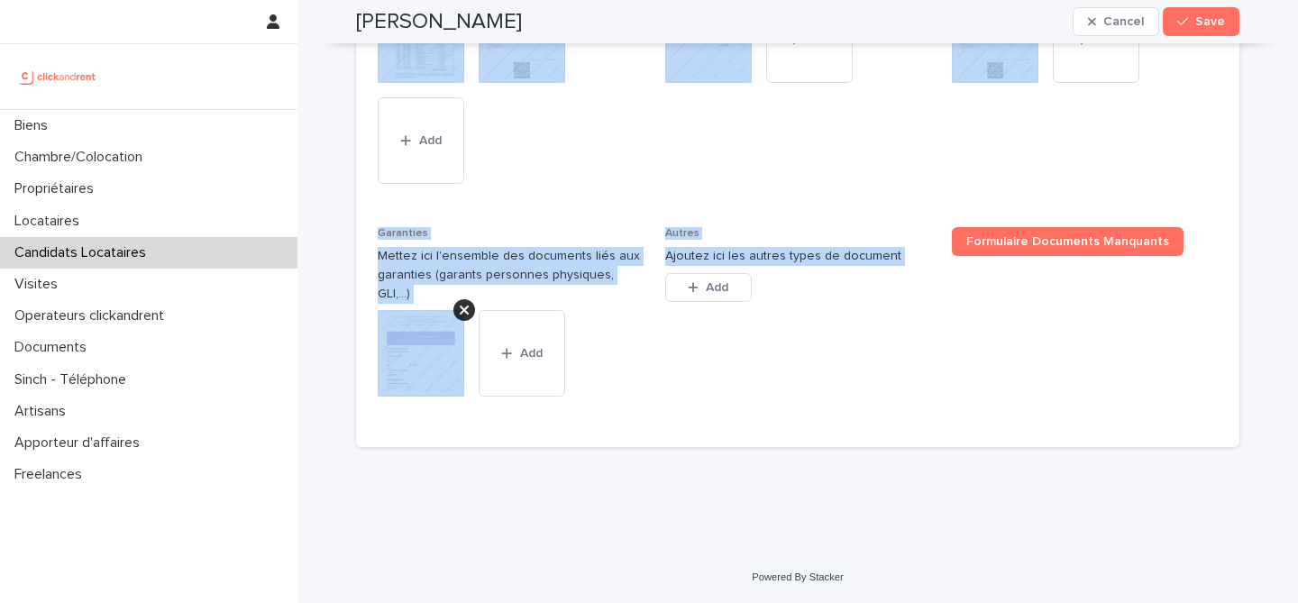
drag, startPoint x: 355, startPoint y: 56, endPoint x: 874, endPoint y: 568, distance: 729.2
copy div "Eva maria Raudnask Cancel Save Sorry, there was an error saving your record. Pl…"
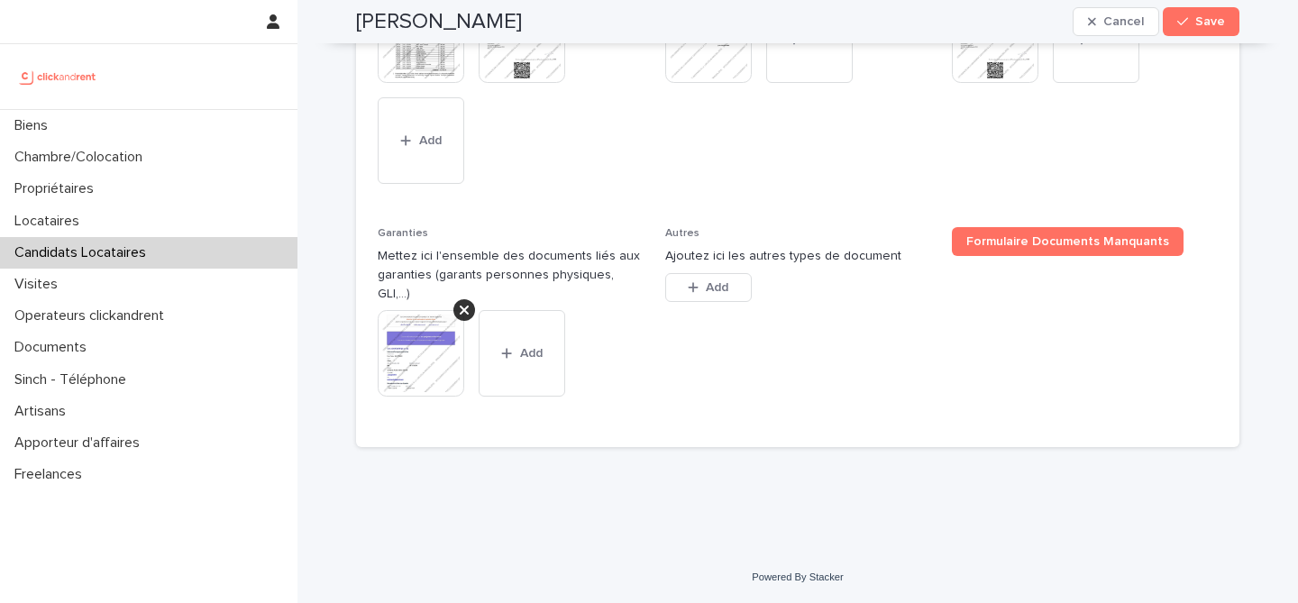
click at [633, 140] on div "This file cannot be opened Download File Add" at bounding box center [511, 93] width 266 height 195
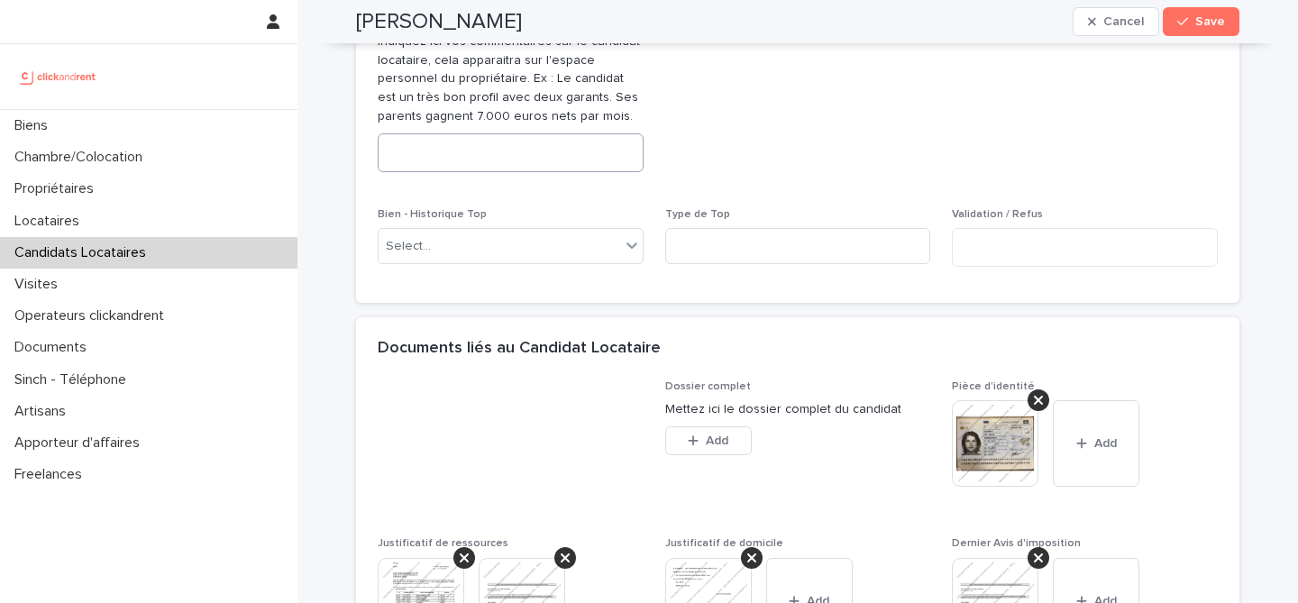
scroll to position [1062, 0]
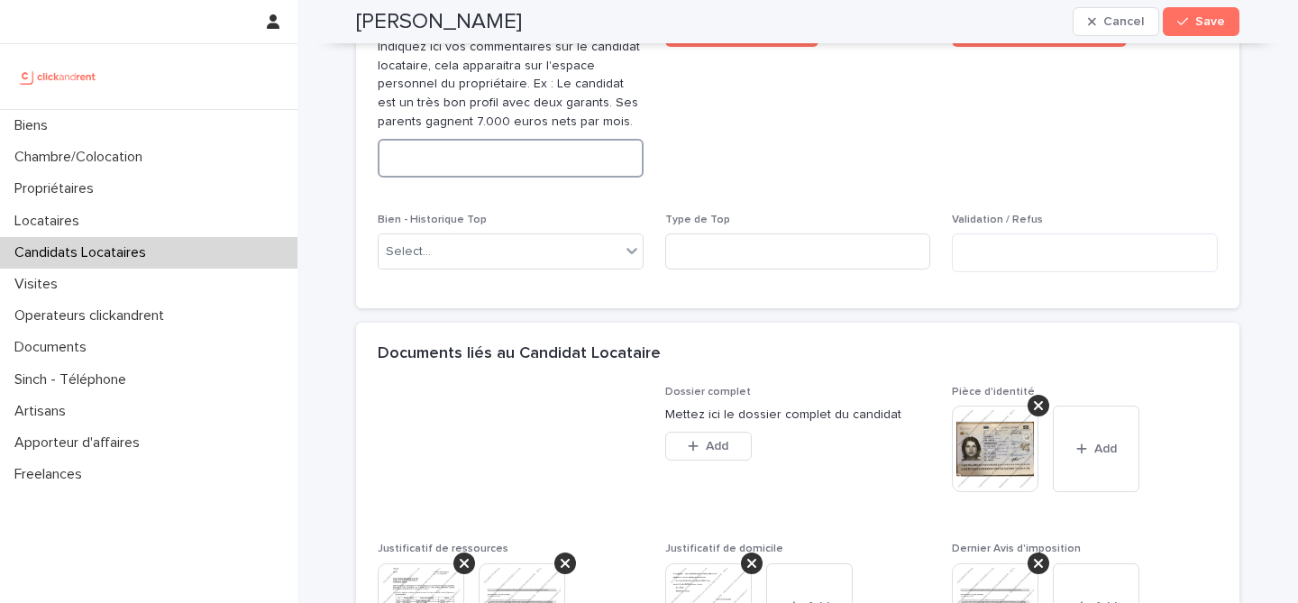
click at [577, 178] on textarea at bounding box center [511, 158] width 266 height 39
paste textarea "**********"
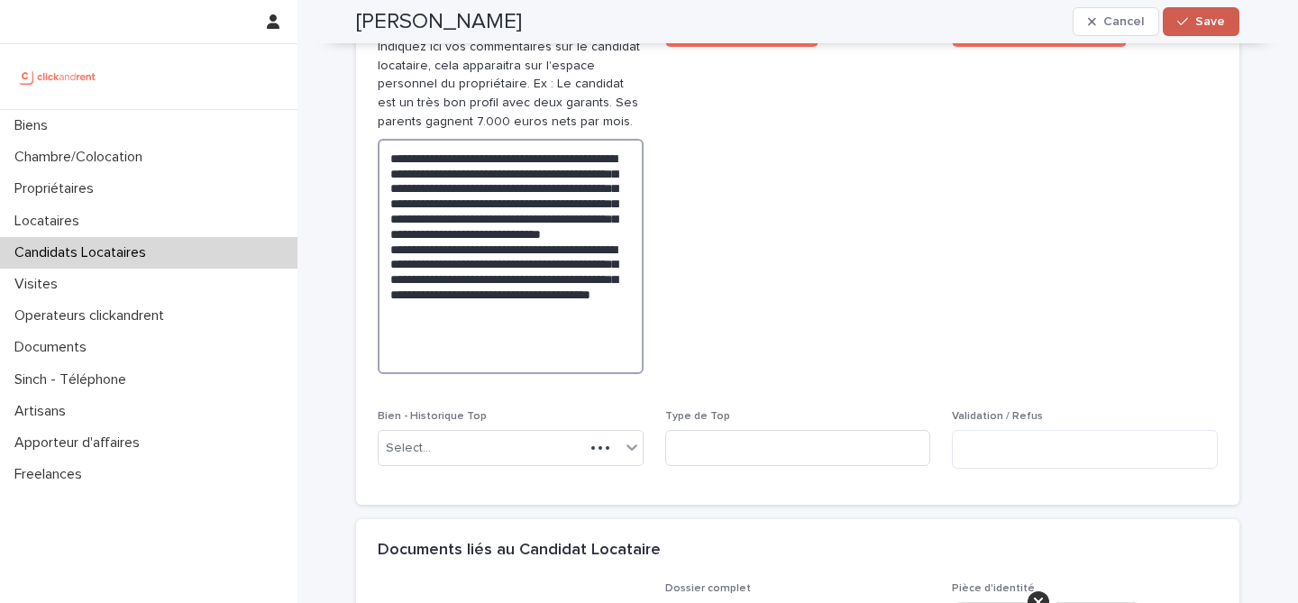
type textarea "**********"
click at [1175, 26] on button "Save" at bounding box center [1201, 21] width 77 height 29
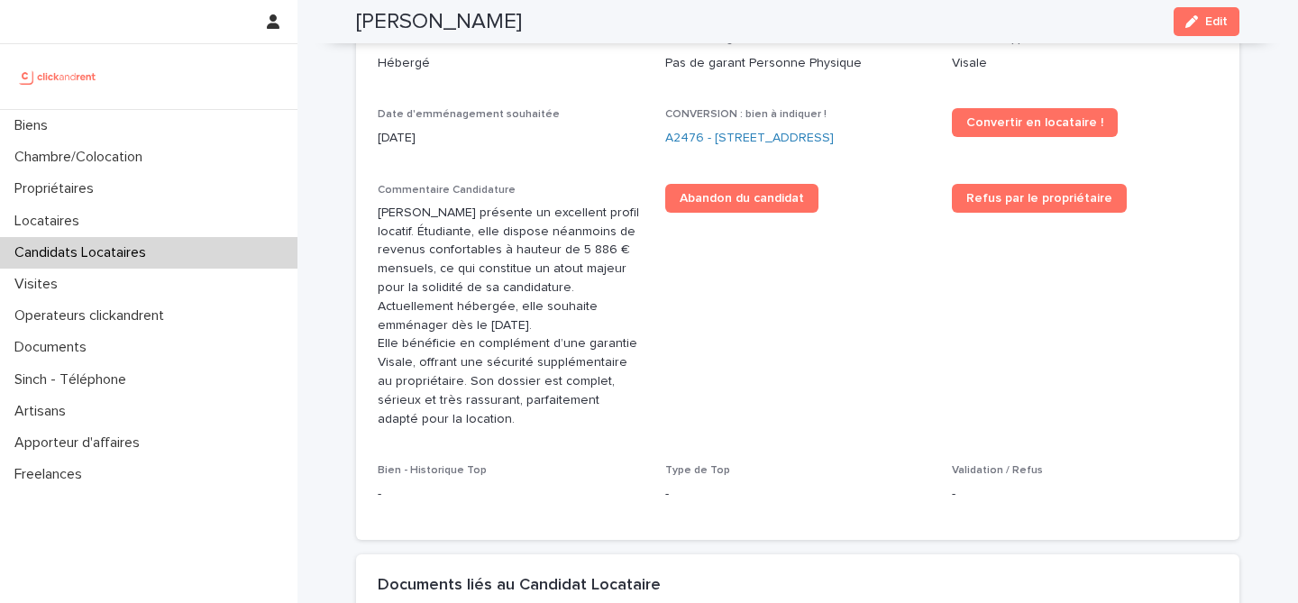
scroll to position [579, 0]
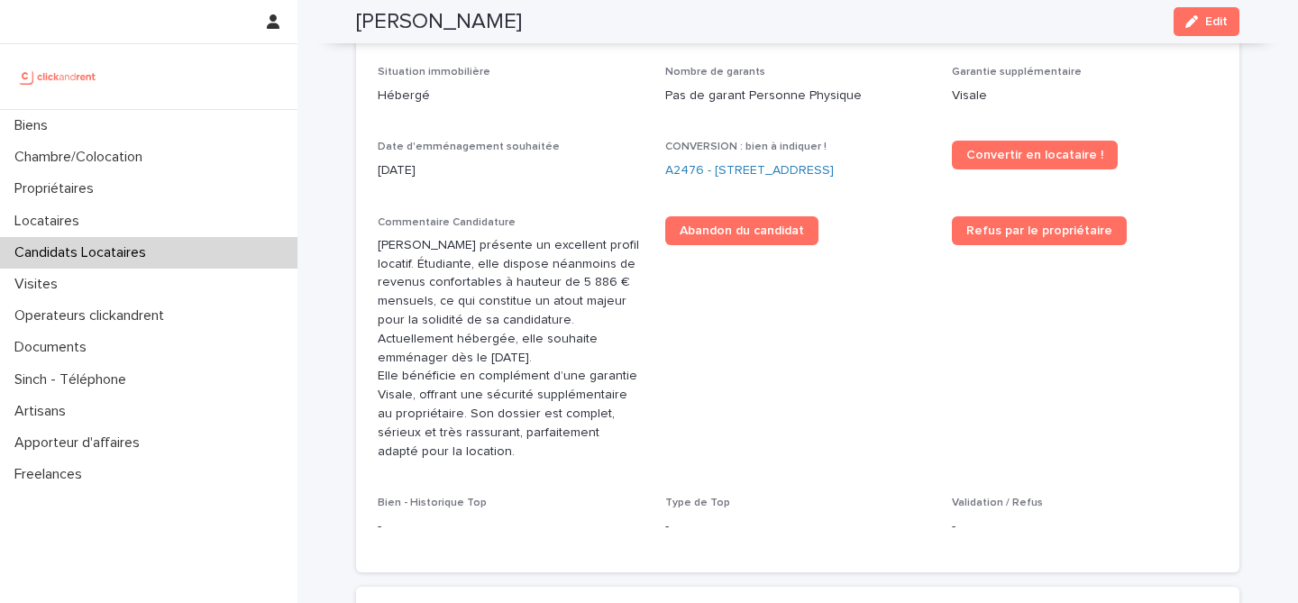
click at [462, 22] on h2 "Eva maria Raudnask" at bounding box center [439, 22] width 166 height 26
copy div "Eva maria Raudnask Edit"
click at [676, 173] on link "A2476 - 152 rue du Faubourg Saint-Antoine, Paris 75012" at bounding box center [749, 170] width 169 height 19
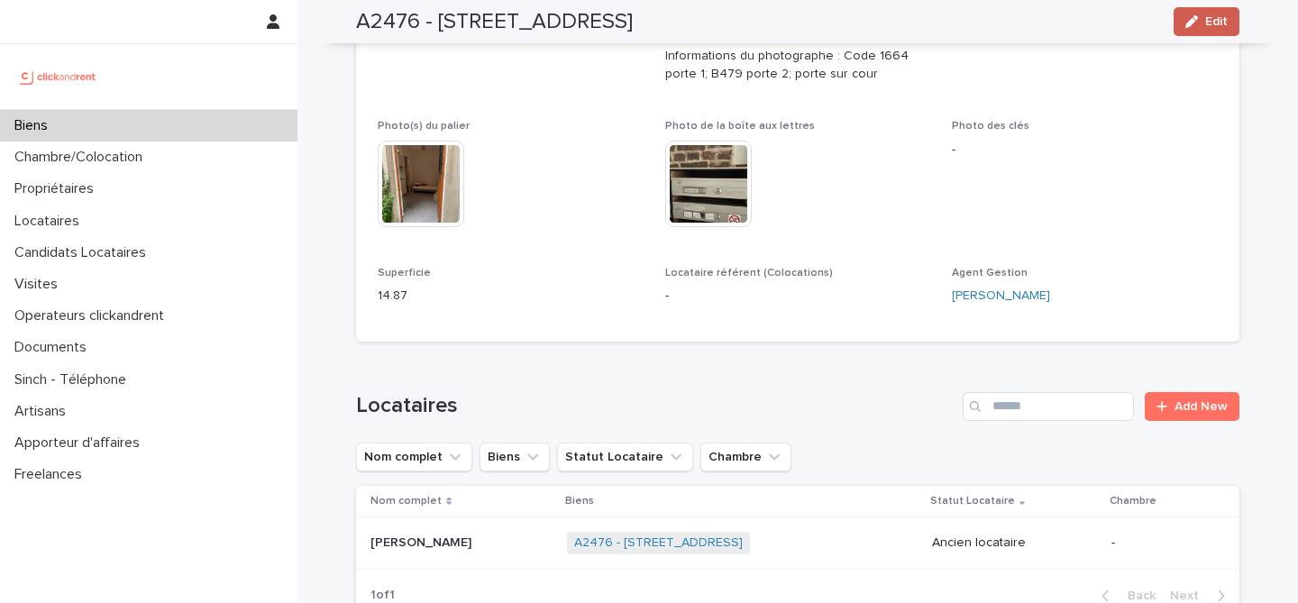
click at [1225, 32] on button "Edit" at bounding box center [1207, 21] width 66 height 29
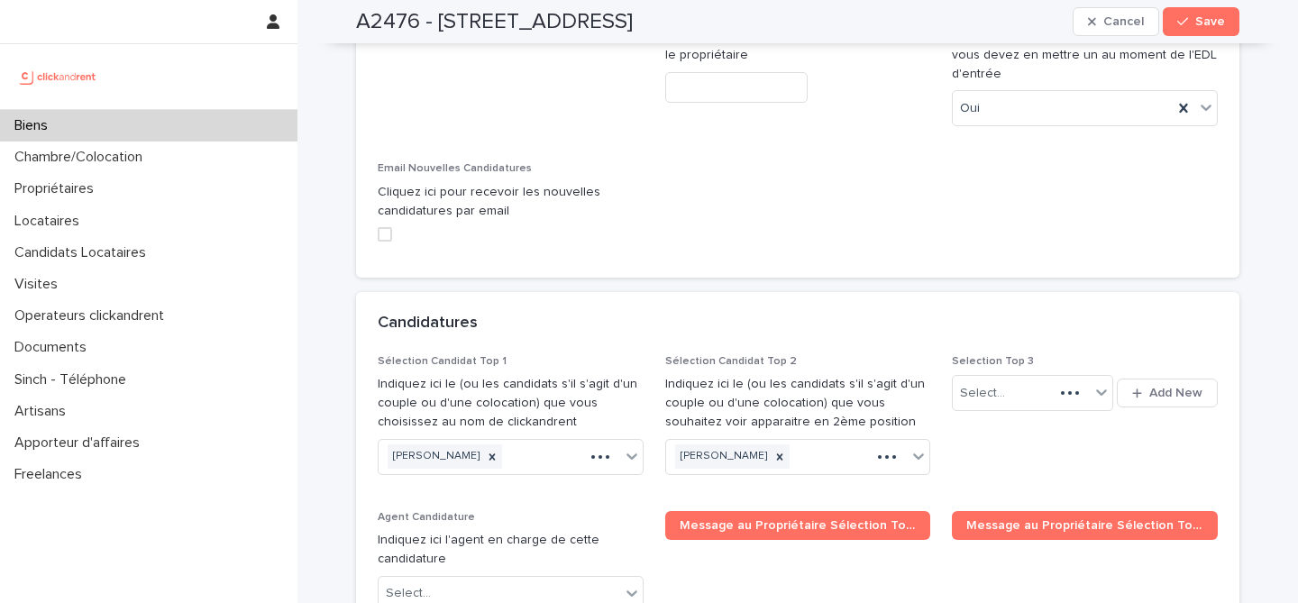
scroll to position [8259, 0]
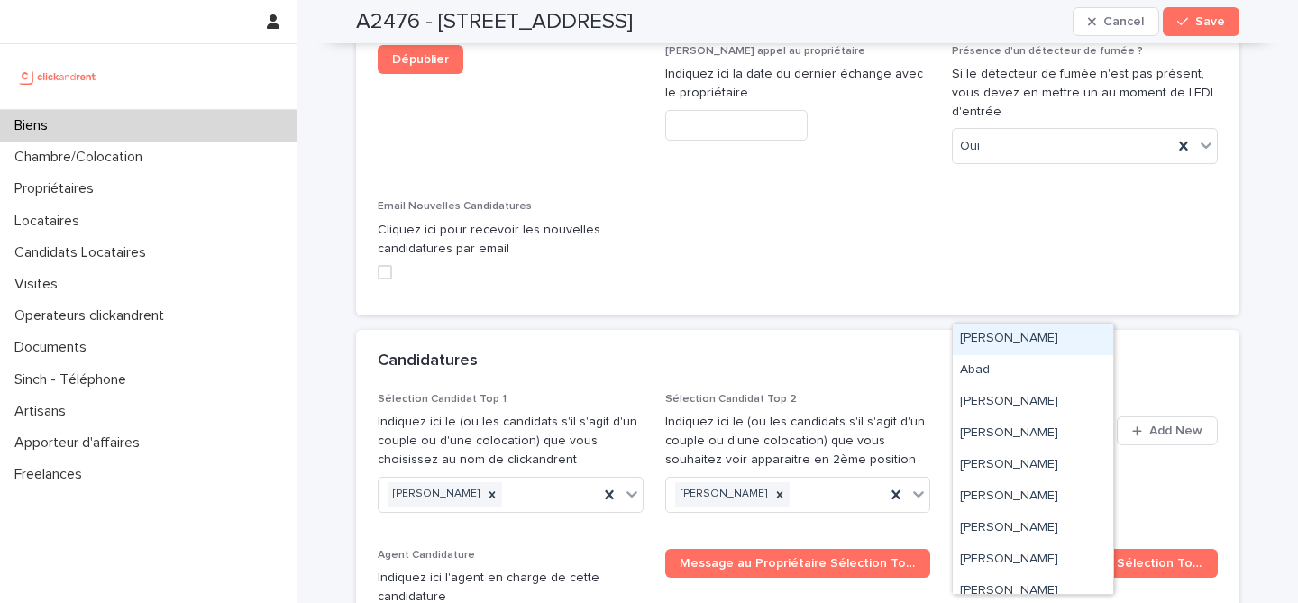
click at [1017, 416] on div "Select..." at bounding box center [1021, 431] width 136 height 30
paste input "**********"
type input "**********"
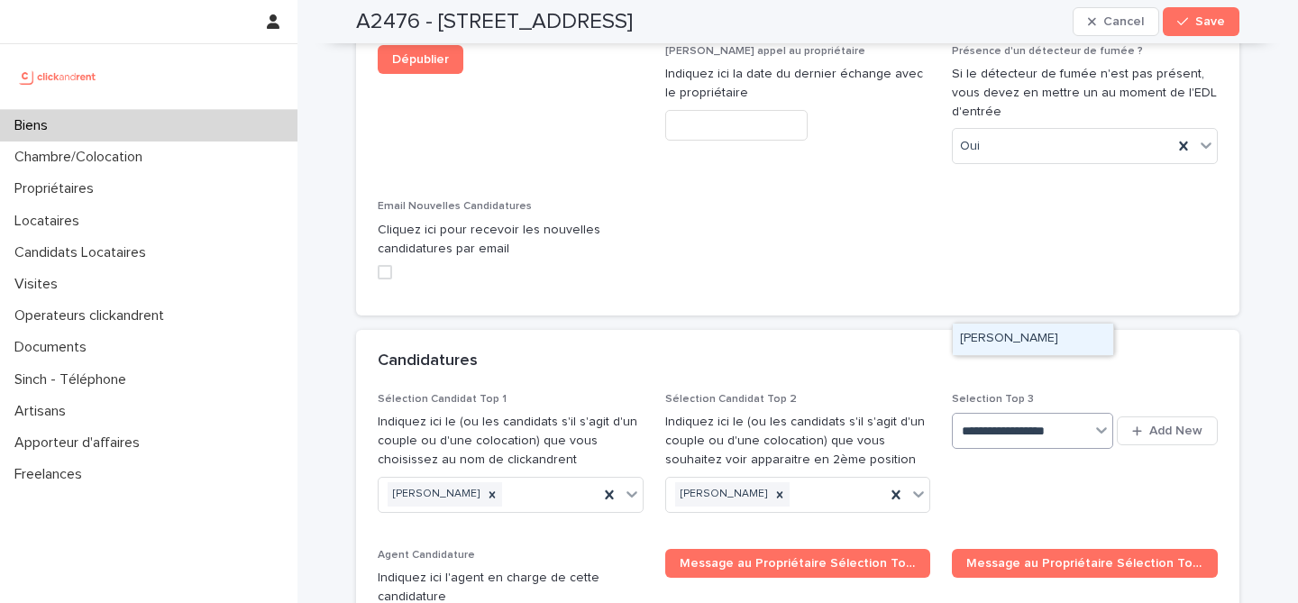
click at [1052, 345] on div "Eva maria Raudnask" at bounding box center [1033, 340] width 160 height 32
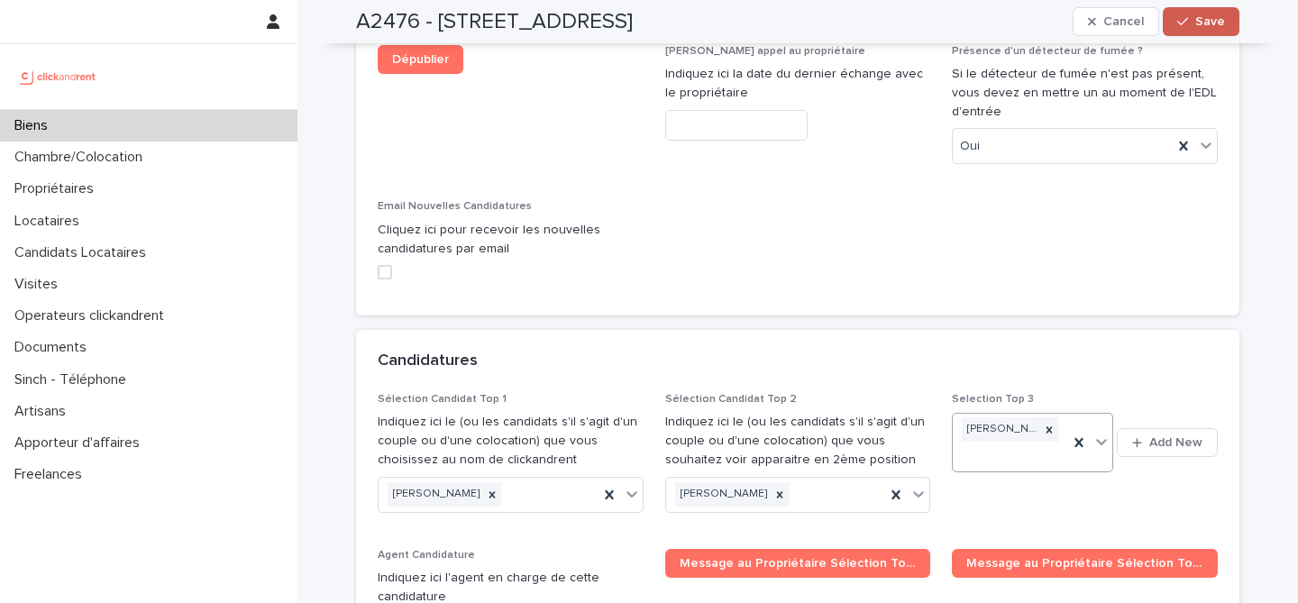
click at [1222, 32] on button "Save" at bounding box center [1201, 21] width 77 height 29
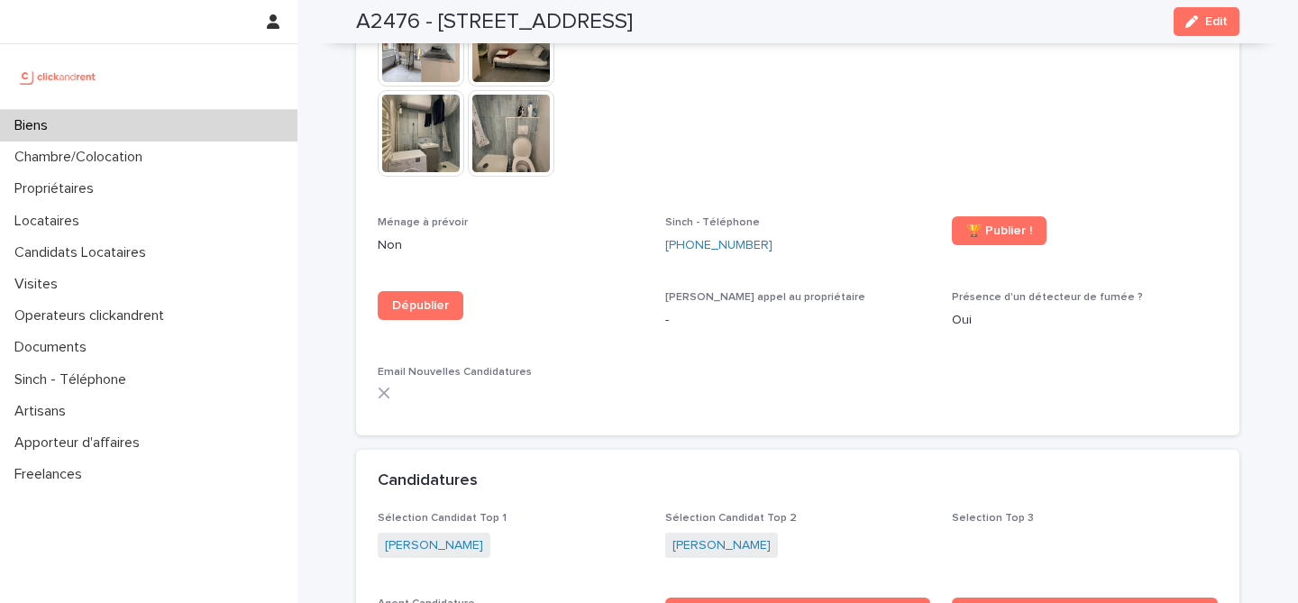
scroll to position [4941, 0]
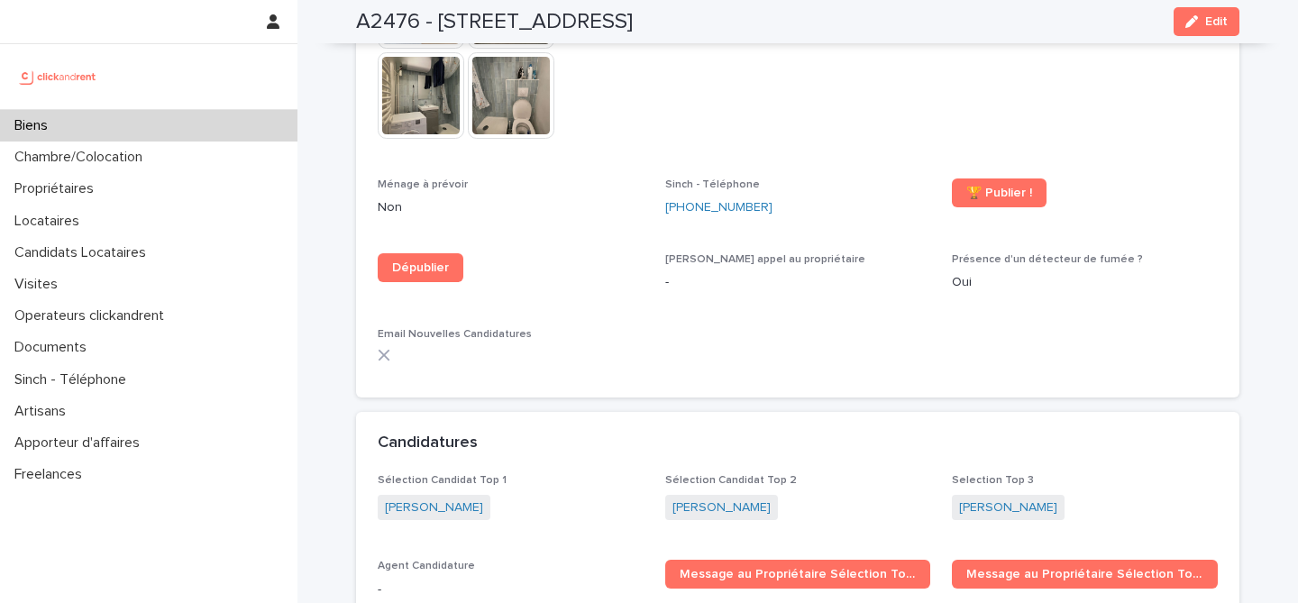
click at [205, 115] on div "Biens" at bounding box center [148, 126] width 297 height 32
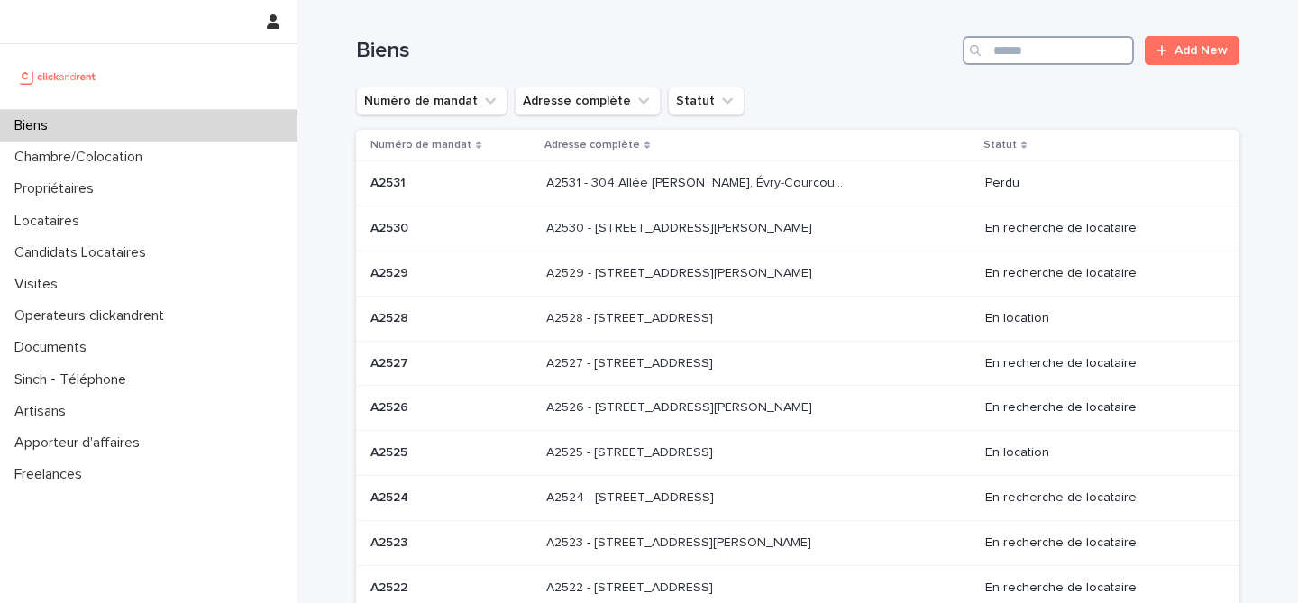
click at [1074, 49] on input "Search" at bounding box center [1048, 50] width 171 height 29
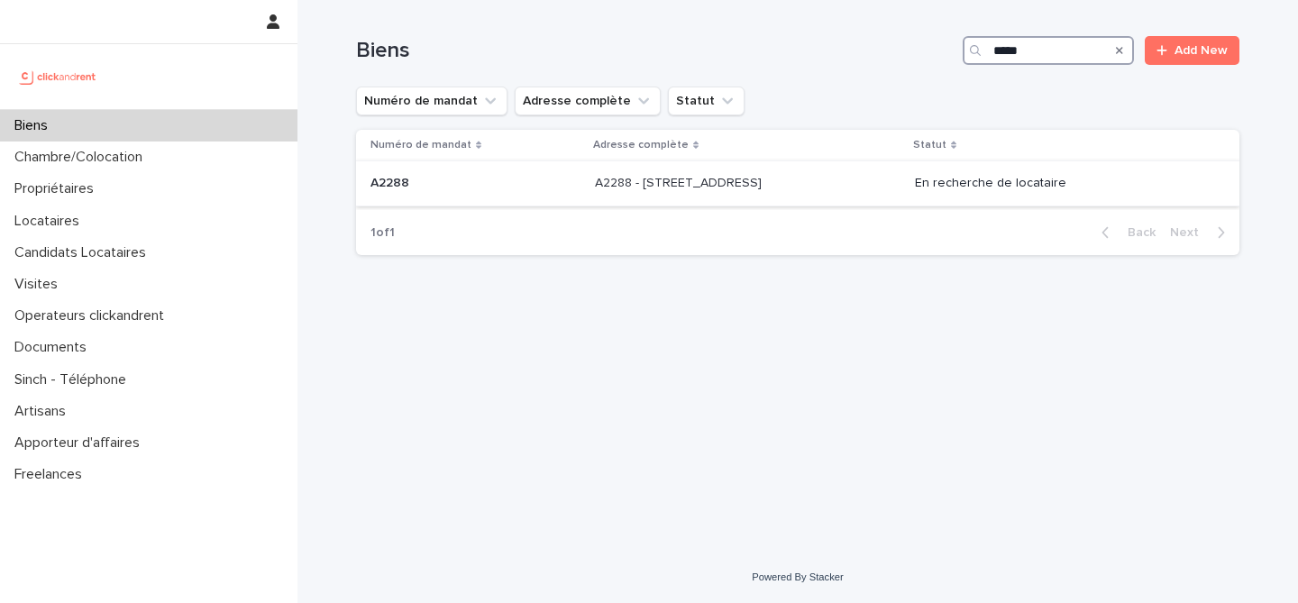
type input "*****"
click at [535, 179] on p at bounding box center [475, 183] width 210 height 15
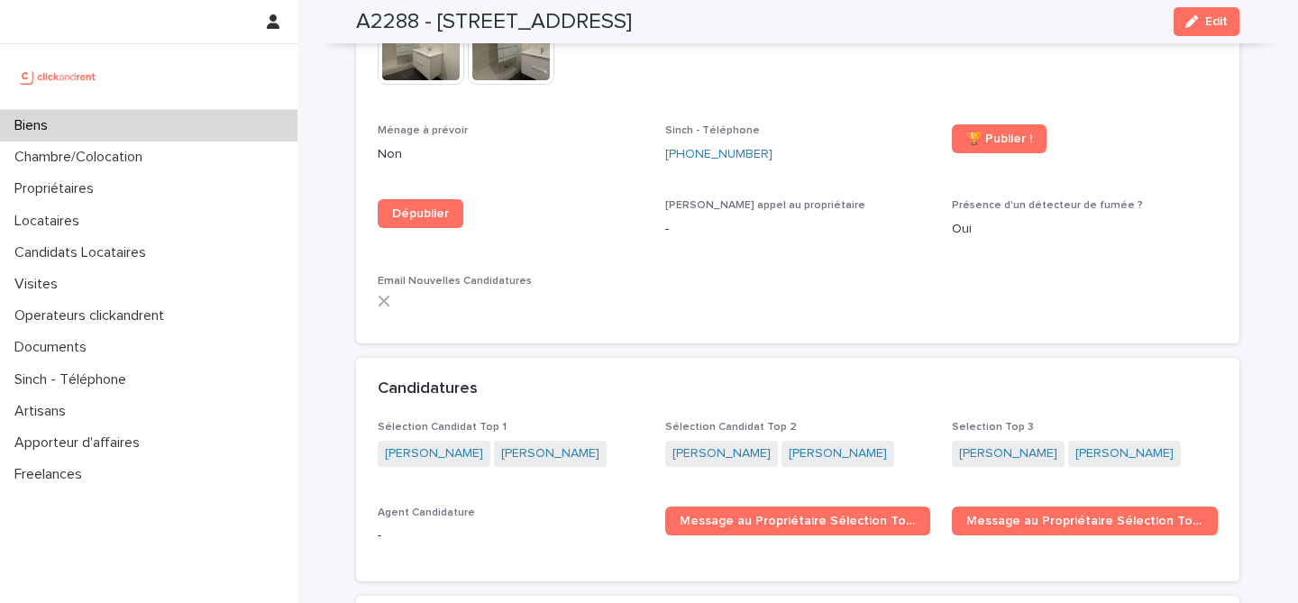
scroll to position [4972, 0]
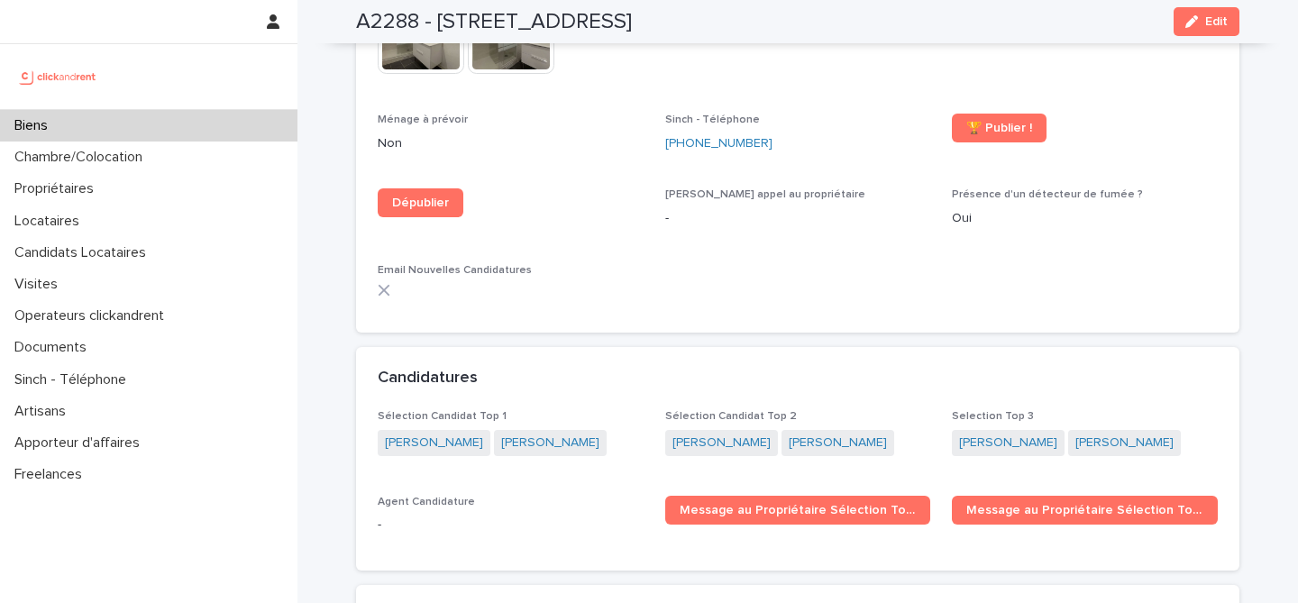
click at [230, 131] on div "Biens" at bounding box center [148, 126] width 297 height 32
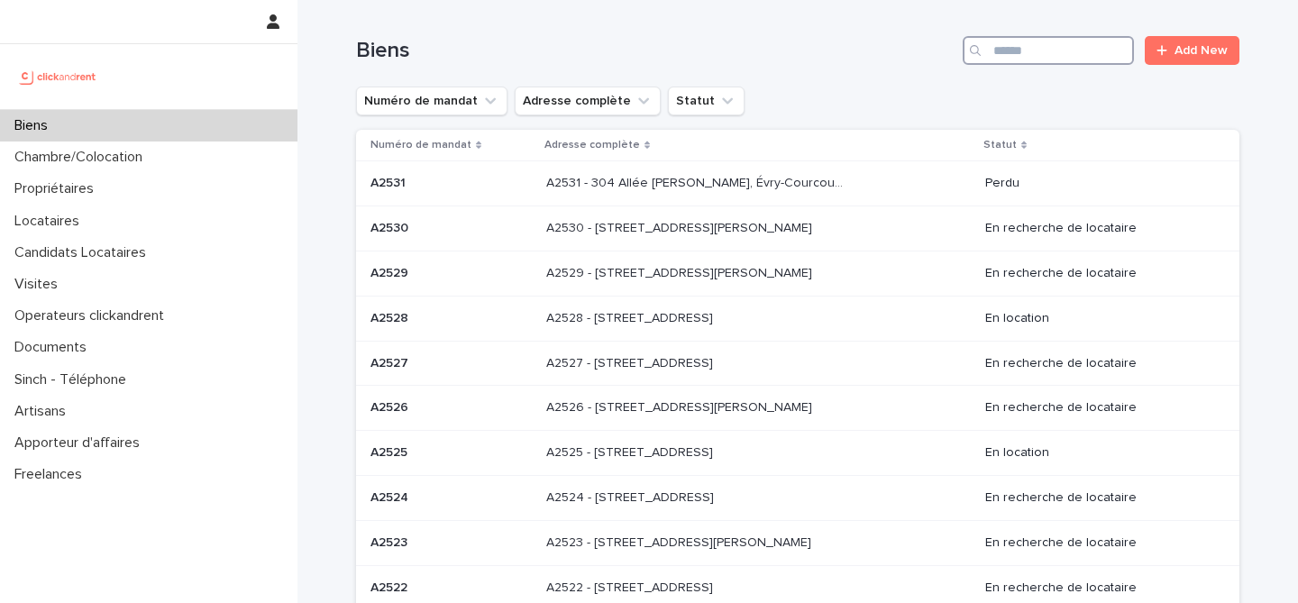
click at [1055, 49] on input "Search" at bounding box center [1048, 50] width 171 height 29
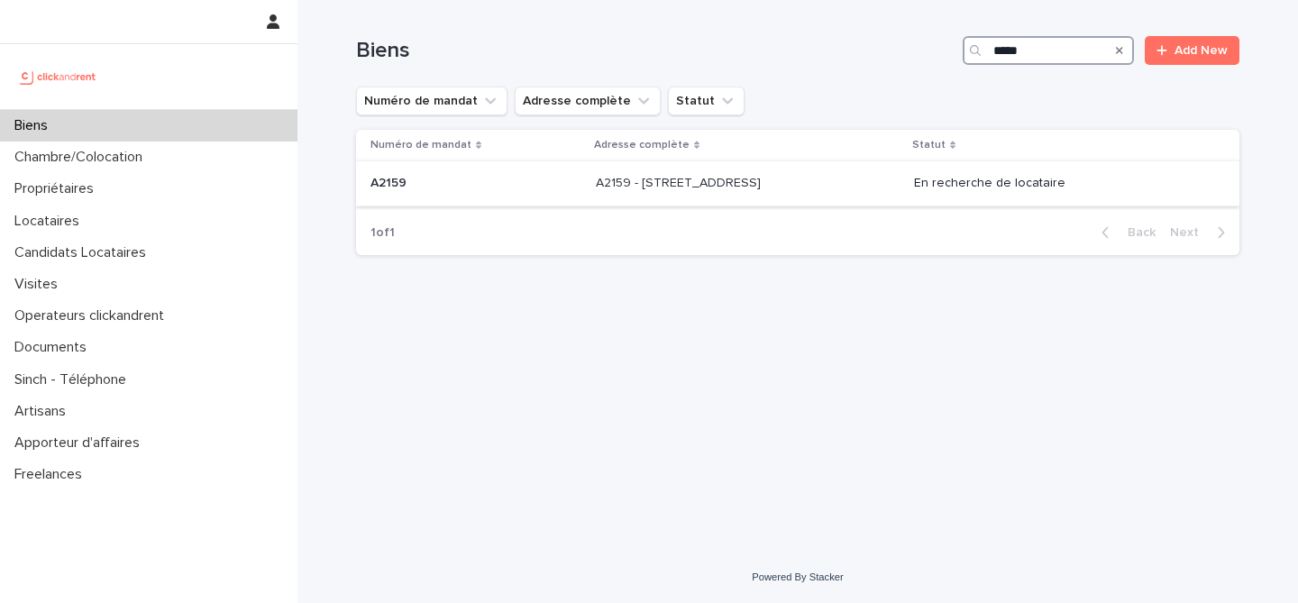
type input "*****"
click at [548, 184] on p at bounding box center [475, 183] width 211 height 15
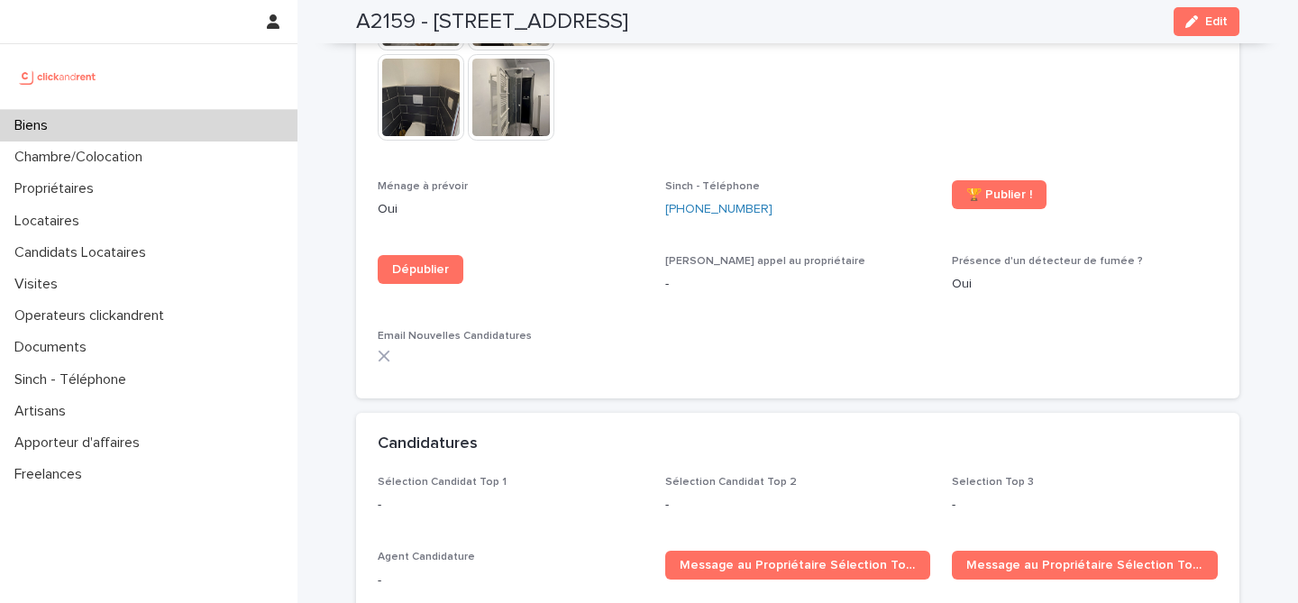
scroll to position [5378, 0]
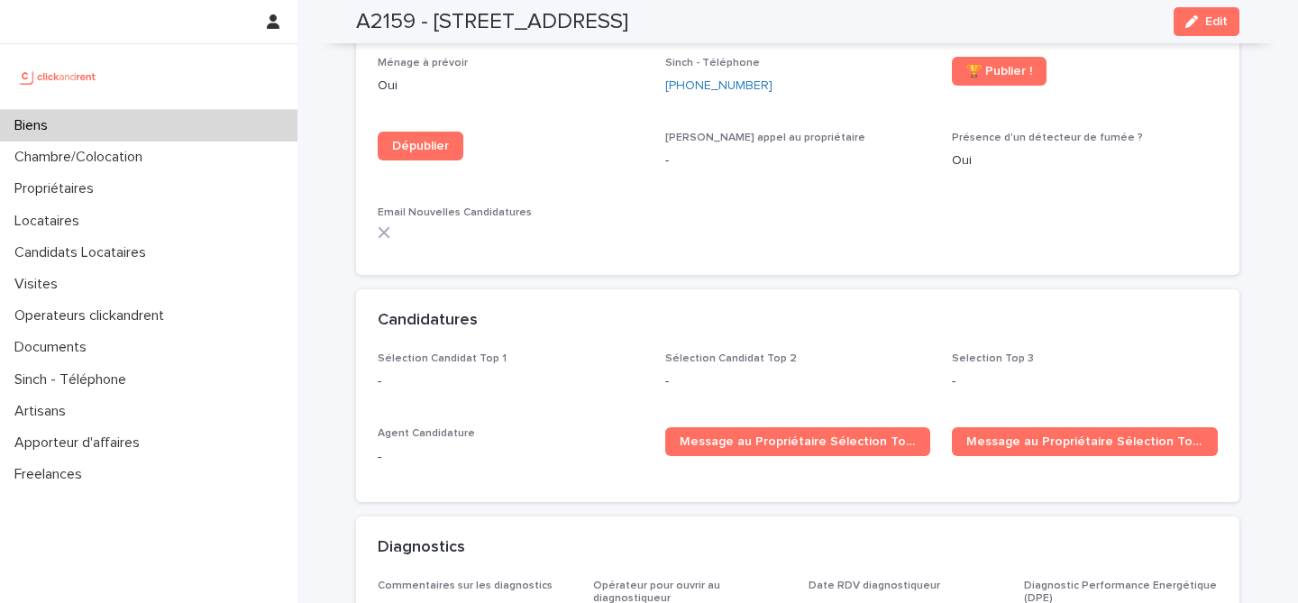
click at [206, 126] on div "Biens" at bounding box center [148, 126] width 297 height 32
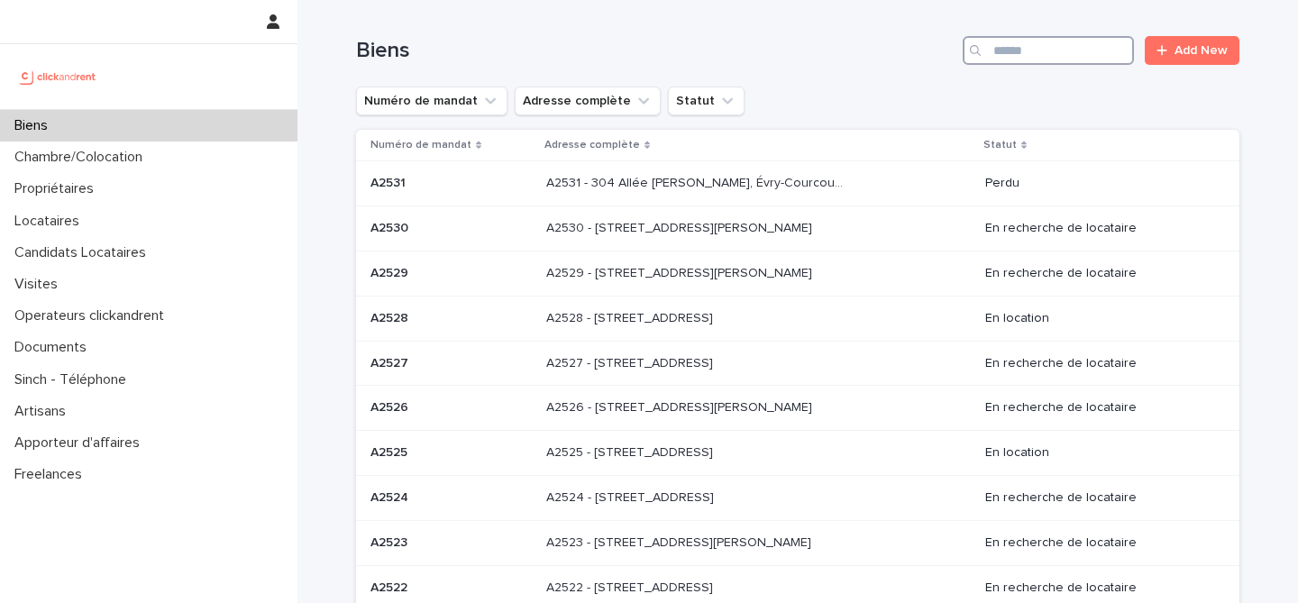
click at [1030, 49] on input "Search" at bounding box center [1048, 50] width 171 height 29
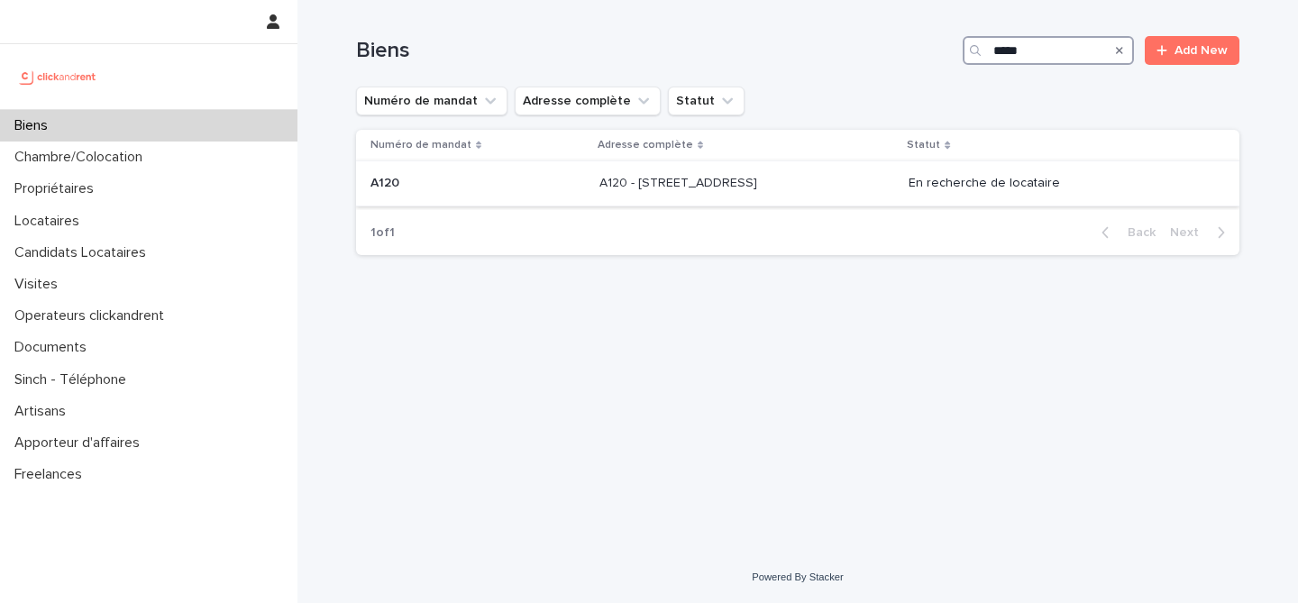
type input "****"
click at [473, 194] on div "A120 A120" at bounding box center [477, 184] width 215 height 30
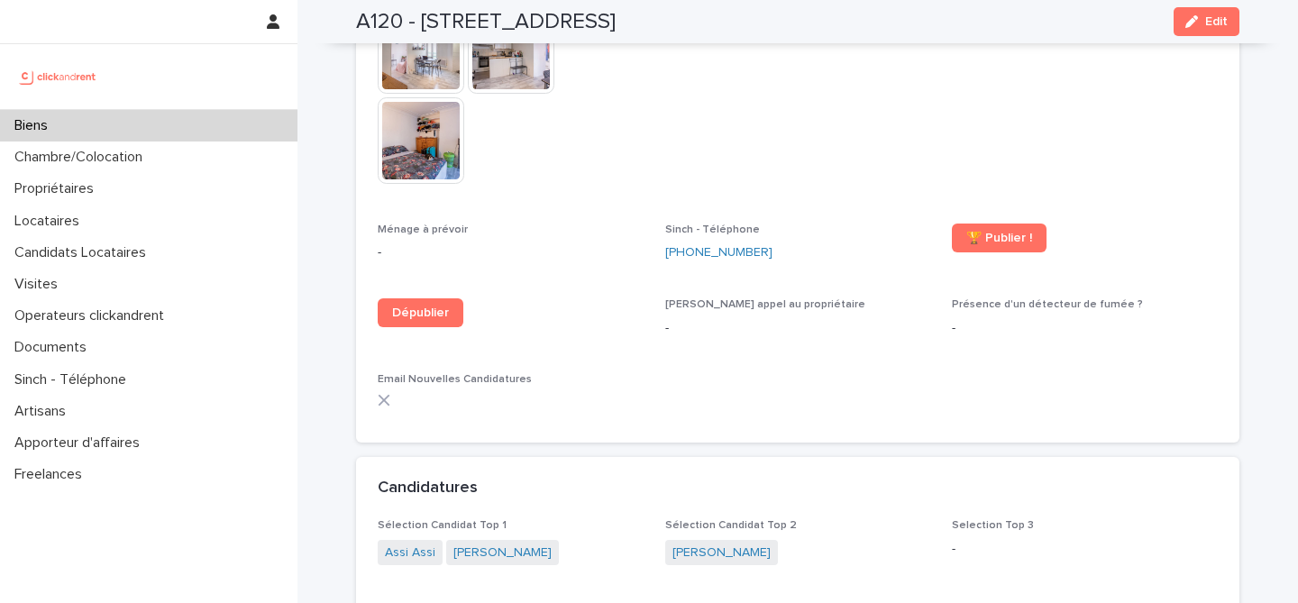
scroll to position [4820, 0]
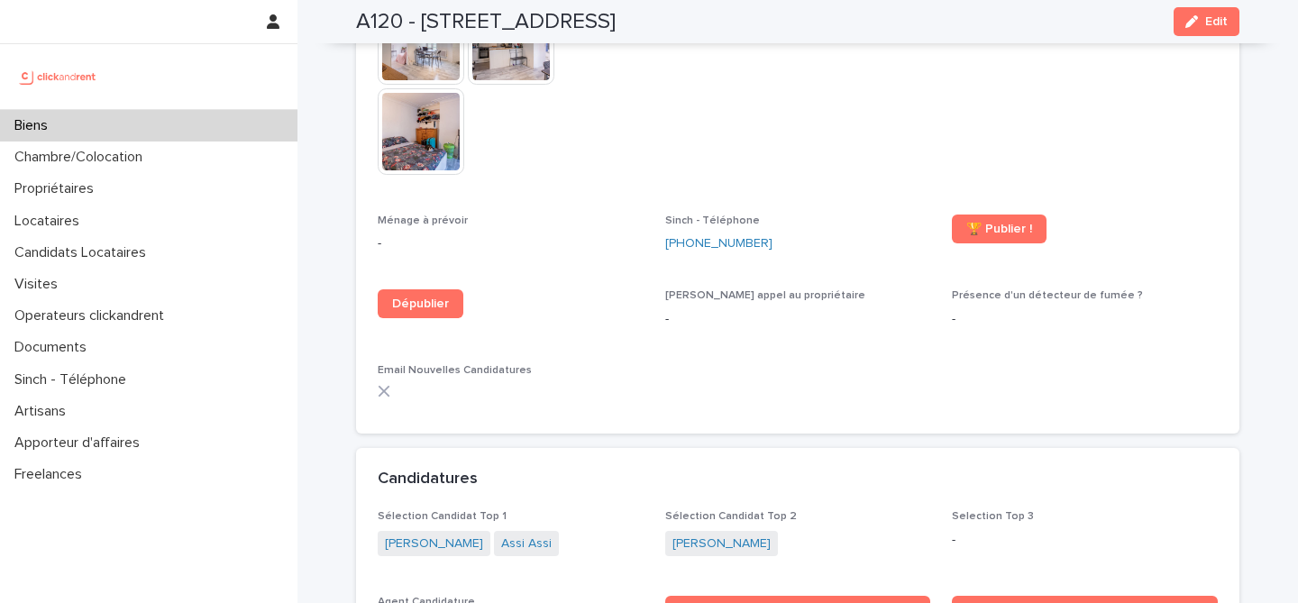
click at [195, 123] on div "Biens" at bounding box center [148, 126] width 297 height 32
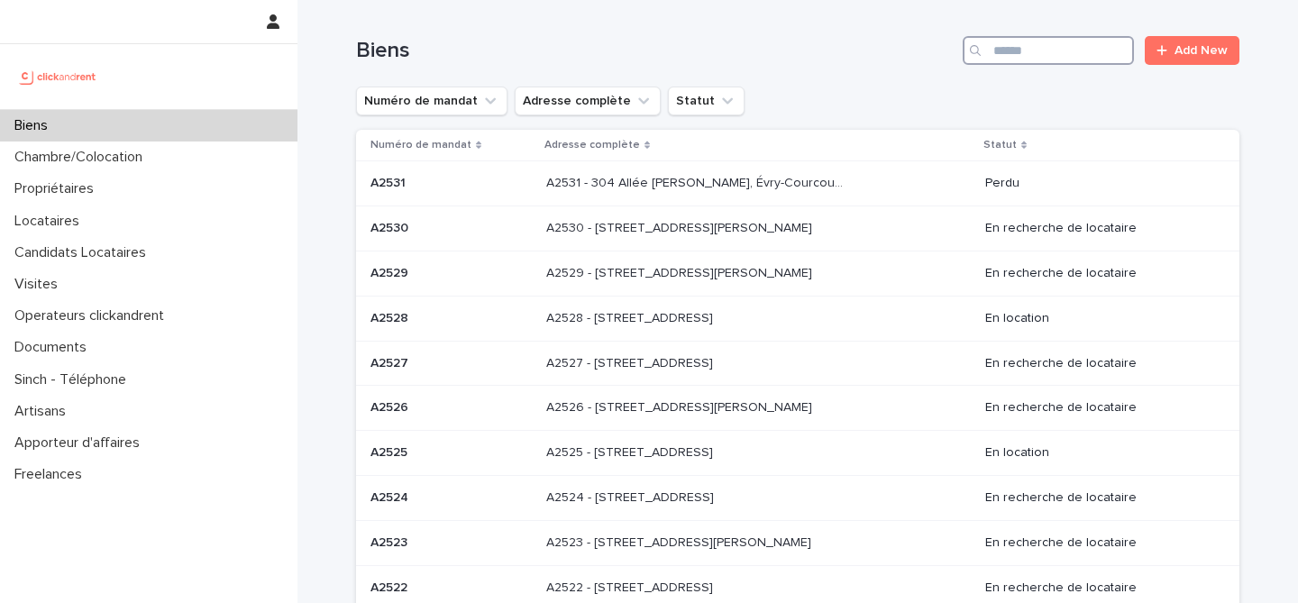
click at [1102, 52] on input "Search" at bounding box center [1048, 50] width 171 height 29
paste input "**********"
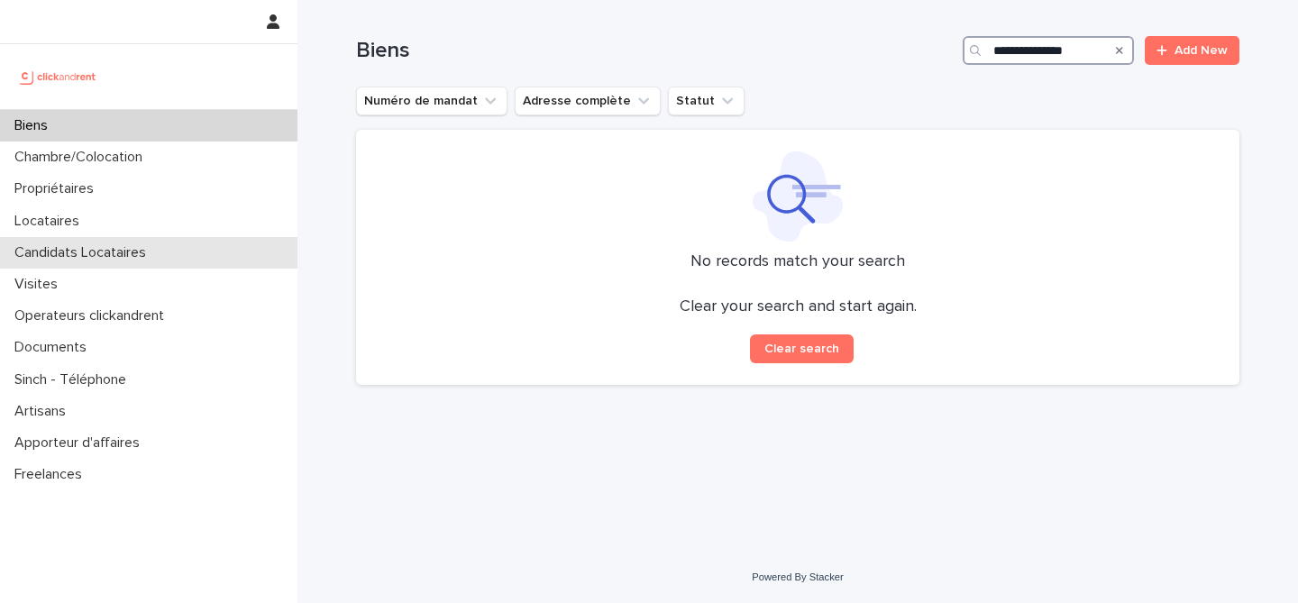
type input "**********"
click at [124, 250] on p "Candidats Locataires" at bounding box center [83, 252] width 153 height 17
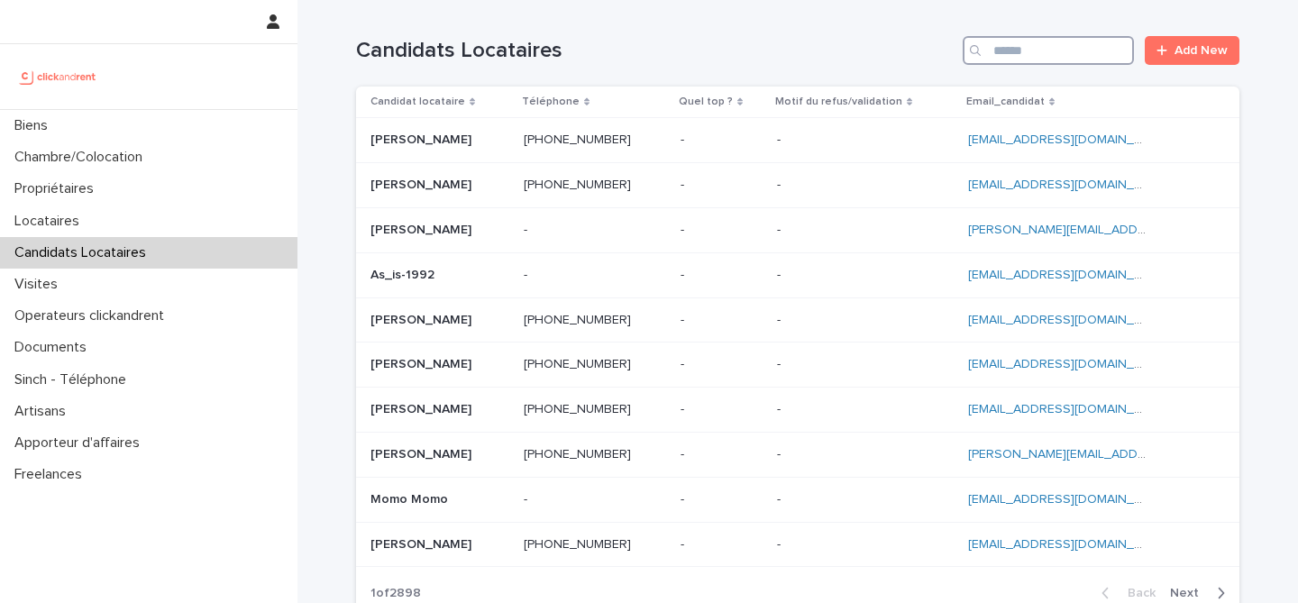
click at [1044, 50] on input "Search" at bounding box center [1048, 50] width 171 height 29
paste input "**********"
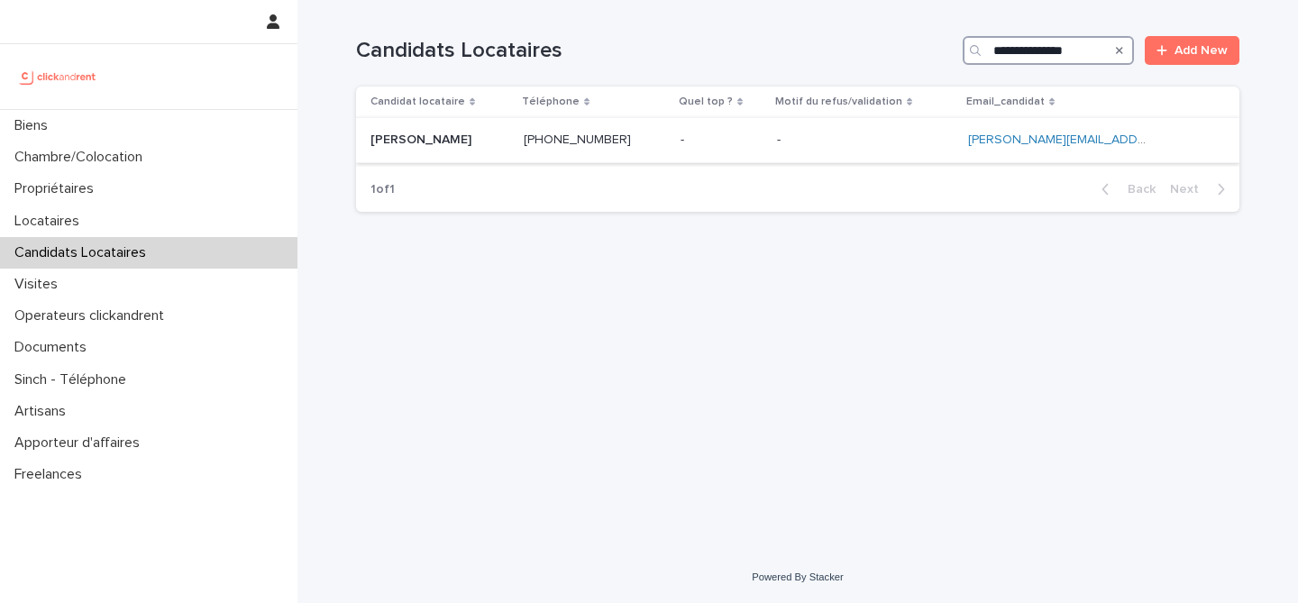
type input "**********"
click at [498, 132] on div "Angelina Saumon Angelina Saumon" at bounding box center [439, 140] width 139 height 30
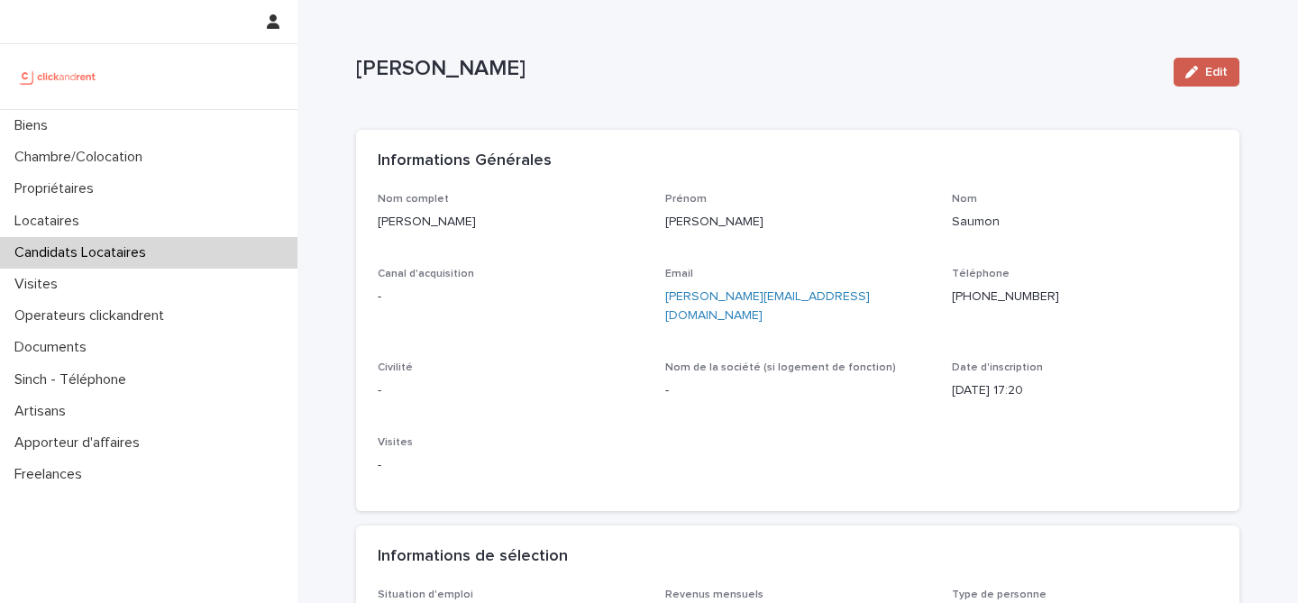
click at [1207, 75] on span "Edit" at bounding box center [1216, 72] width 23 height 13
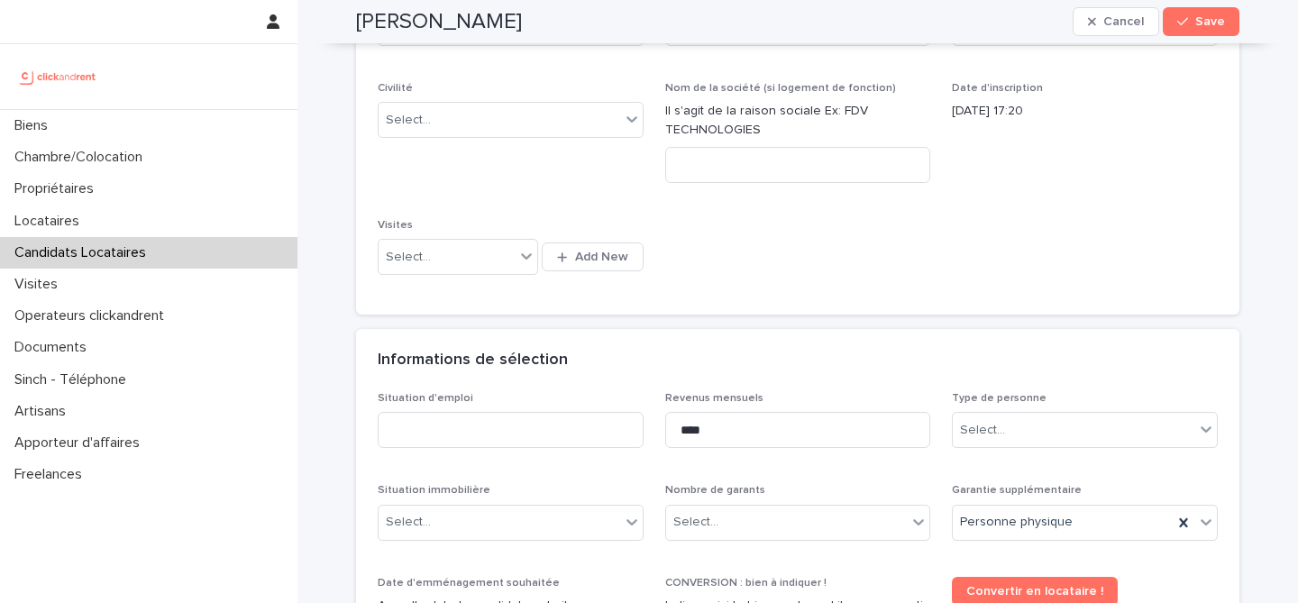
scroll to position [370, 0]
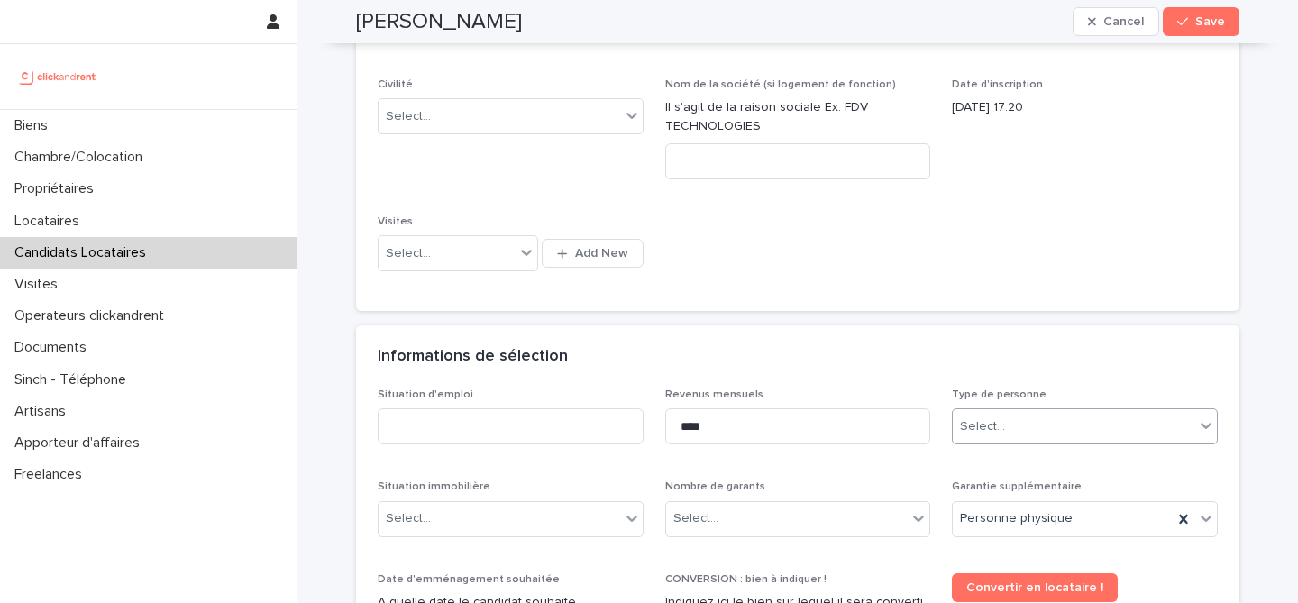
click at [1037, 428] on div "Select..." at bounding box center [1074, 427] width 242 height 30
click at [1029, 461] on div "Particulier" at bounding box center [1085, 461] width 264 height 32
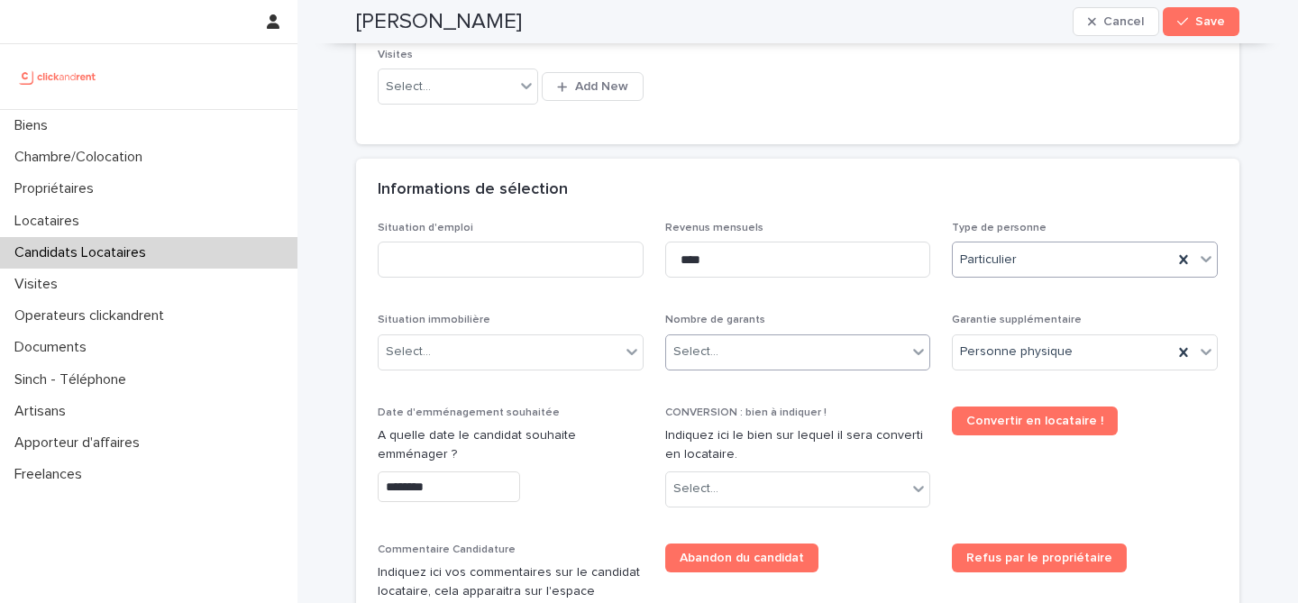
scroll to position [586, 0]
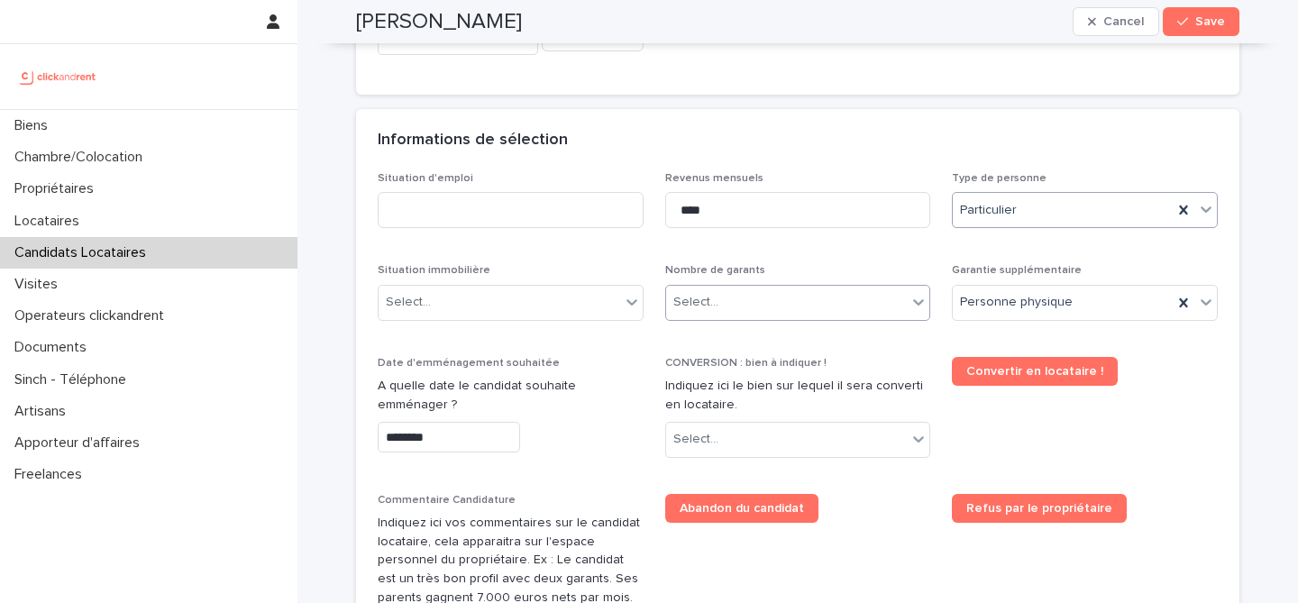
click at [814, 287] on div "Select..." at bounding box center [798, 303] width 266 height 36
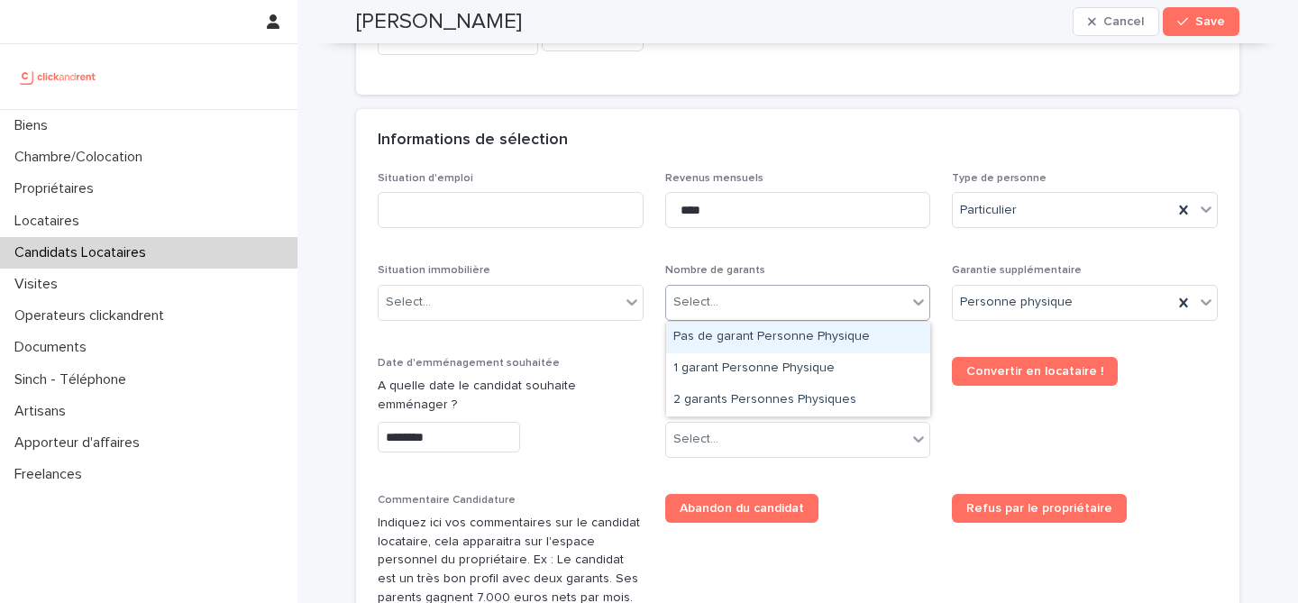
click at [843, 313] on div "Select..." at bounding box center [787, 303] width 242 height 30
click at [831, 336] on div "Pas de garant Personne Physique" at bounding box center [798, 338] width 264 height 32
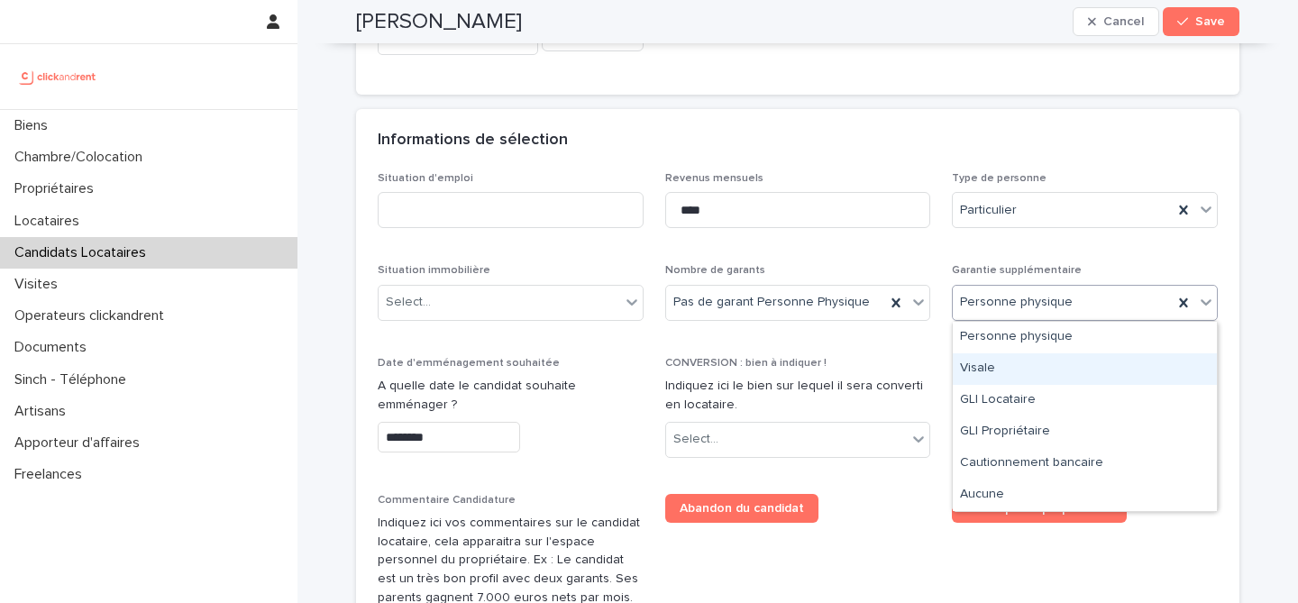
click at [1010, 368] on div "Visale" at bounding box center [1085, 369] width 264 height 32
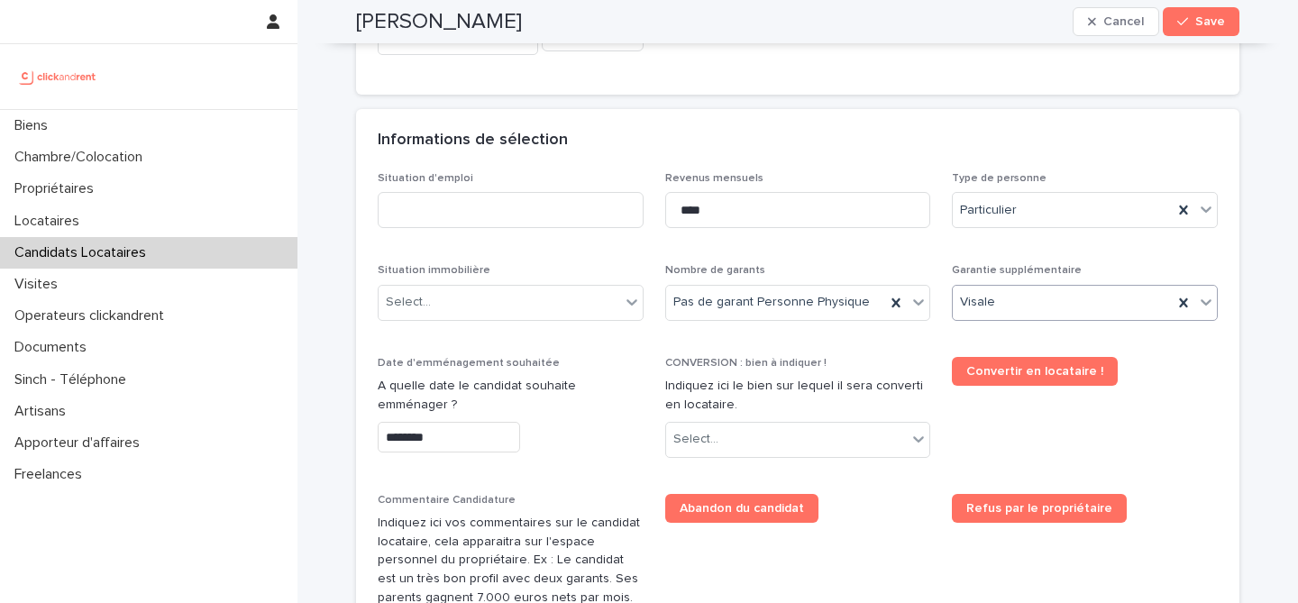
click at [893, 357] on p "CONVERSION : bien à indiquer !" at bounding box center [798, 363] width 266 height 13
click at [779, 437] on div "Select..." at bounding box center [787, 440] width 242 height 30
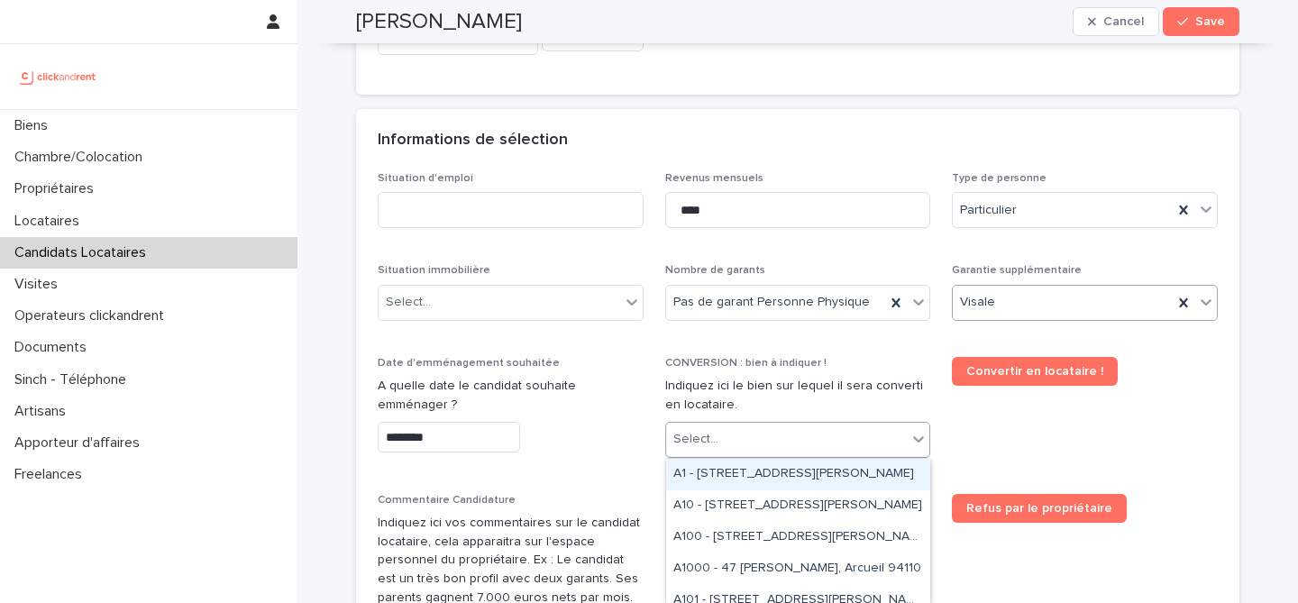
paste input "*****"
type input "*****"
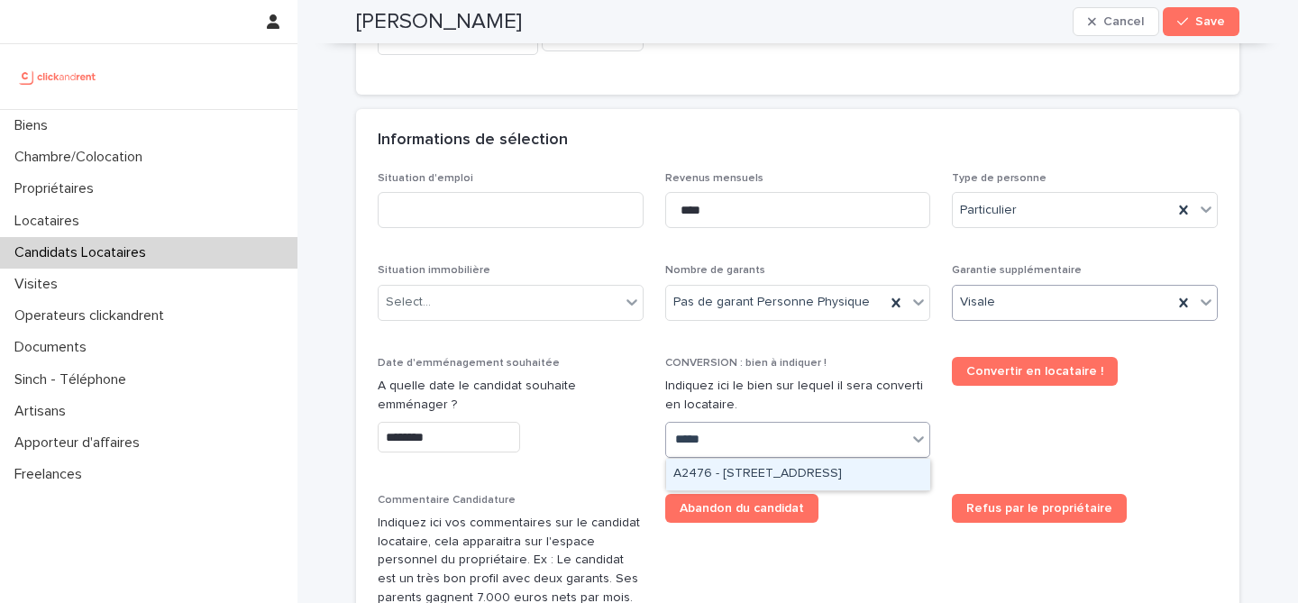
click at [795, 483] on div "A2476 - 152 rue du Faubourg Saint-Antoine, Paris 75012" at bounding box center [798, 475] width 264 height 32
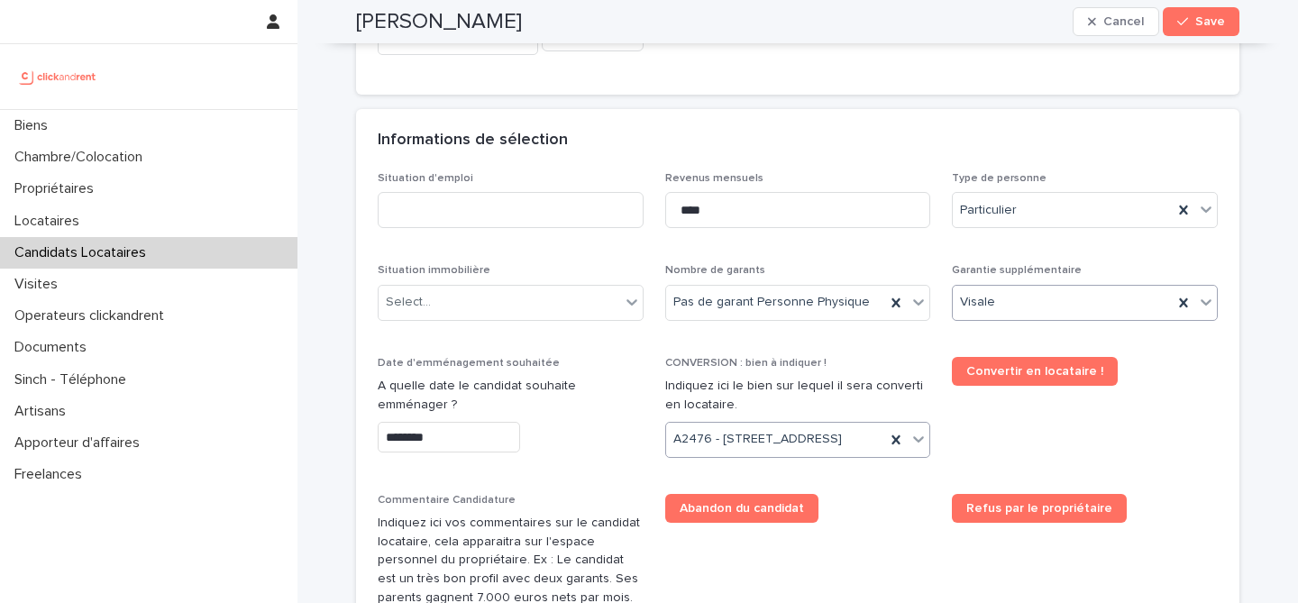
scroll to position [602, 0]
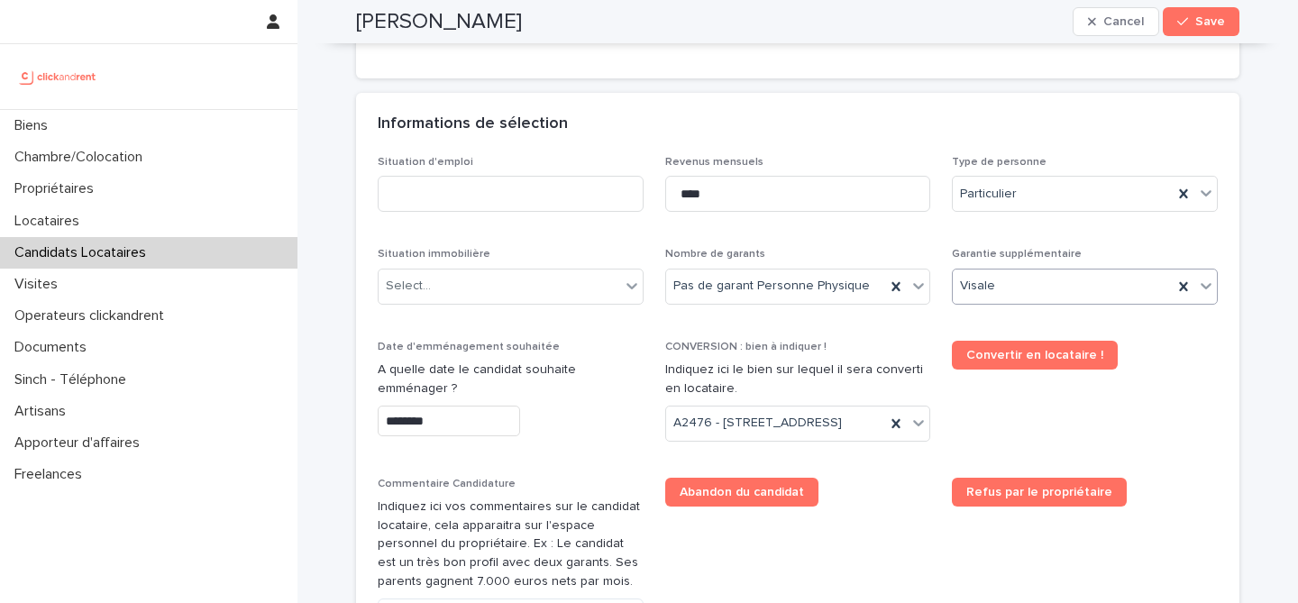
click at [881, 507] on div "Abandon du candidat" at bounding box center [798, 492] width 266 height 29
click at [450, 404] on div "Date d'emménagement souhaitée A quelle date le candidat souhaite emménager ? **…" at bounding box center [511, 396] width 266 height 111
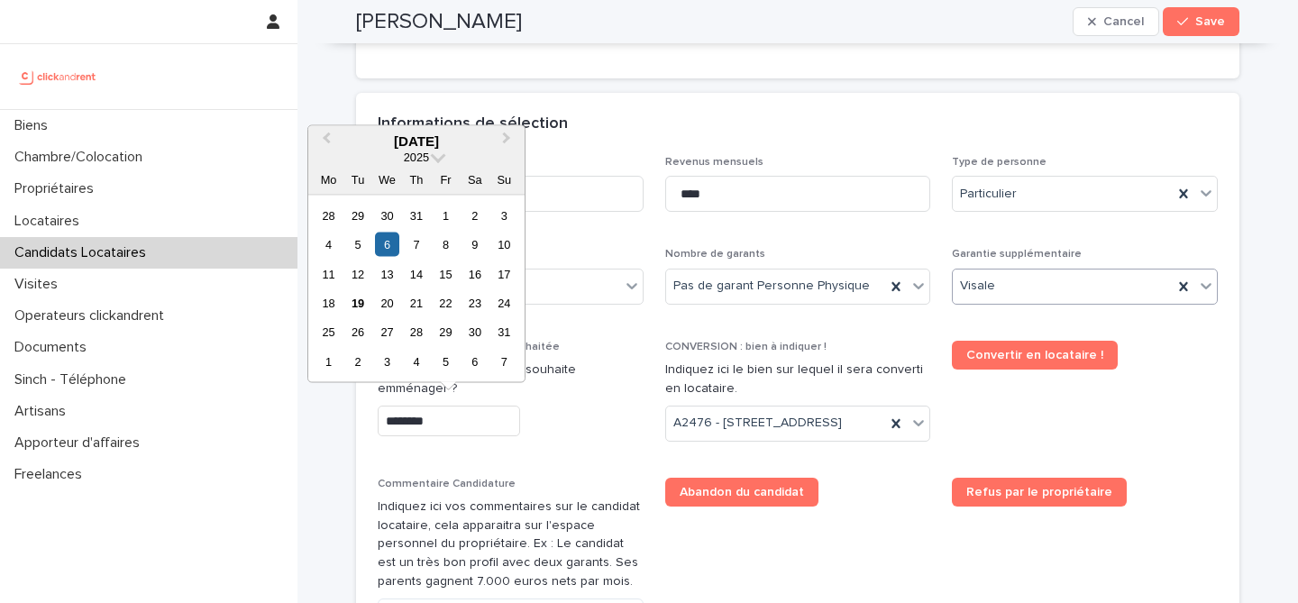
click at [461, 424] on input "********" at bounding box center [449, 422] width 142 height 32
click at [391, 307] on div "20" at bounding box center [387, 303] width 24 height 24
type input "*********"
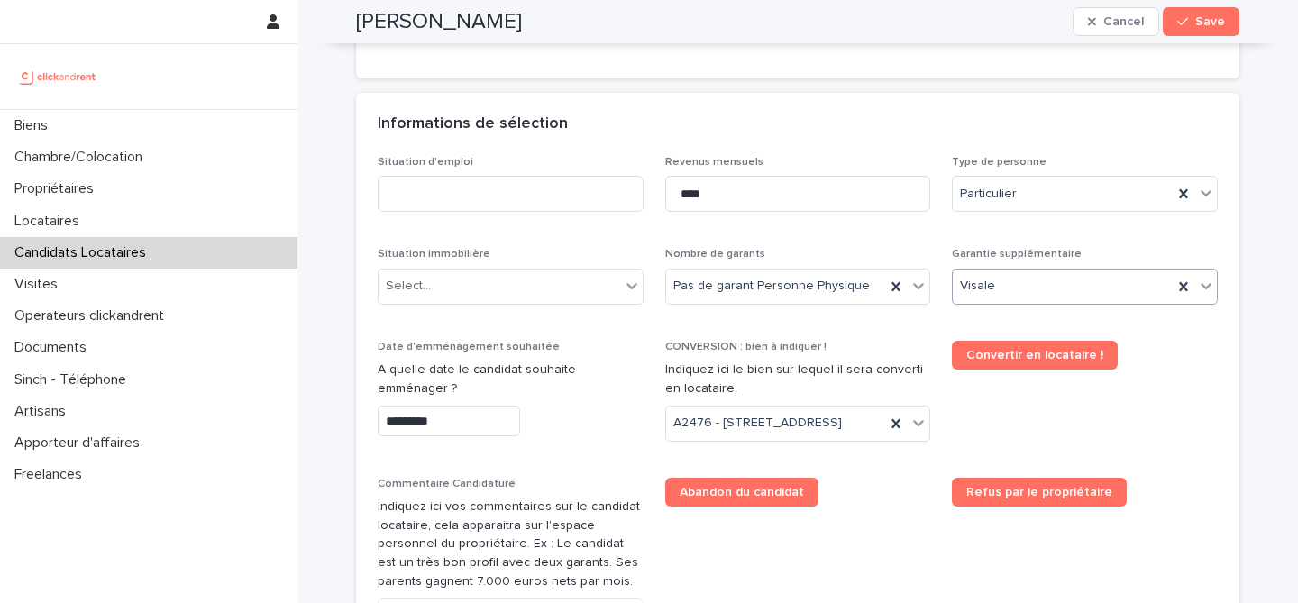
click at [573, 430] on div "*********" at bounding box center [511, 422] width 266 height 32
click at [576, 283] on div "Select..." at bounding box center [500, 286] width 242 height 30
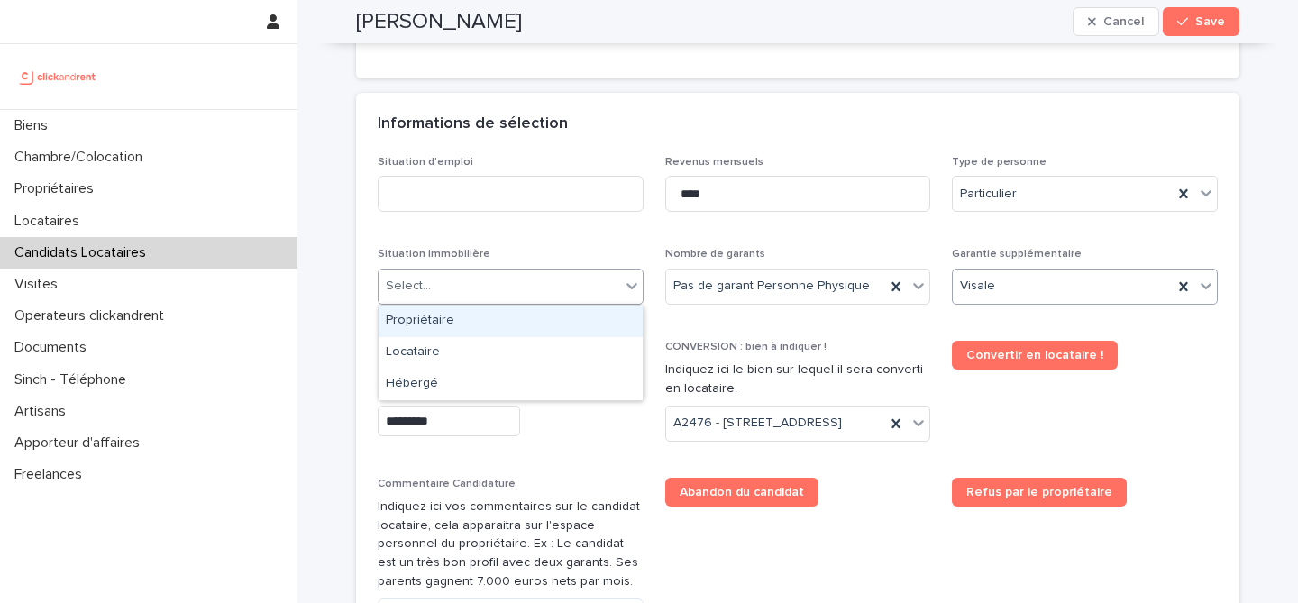
click at [507, 284] on div "Select..." at bounding box center [500, 286] width 242 height 30
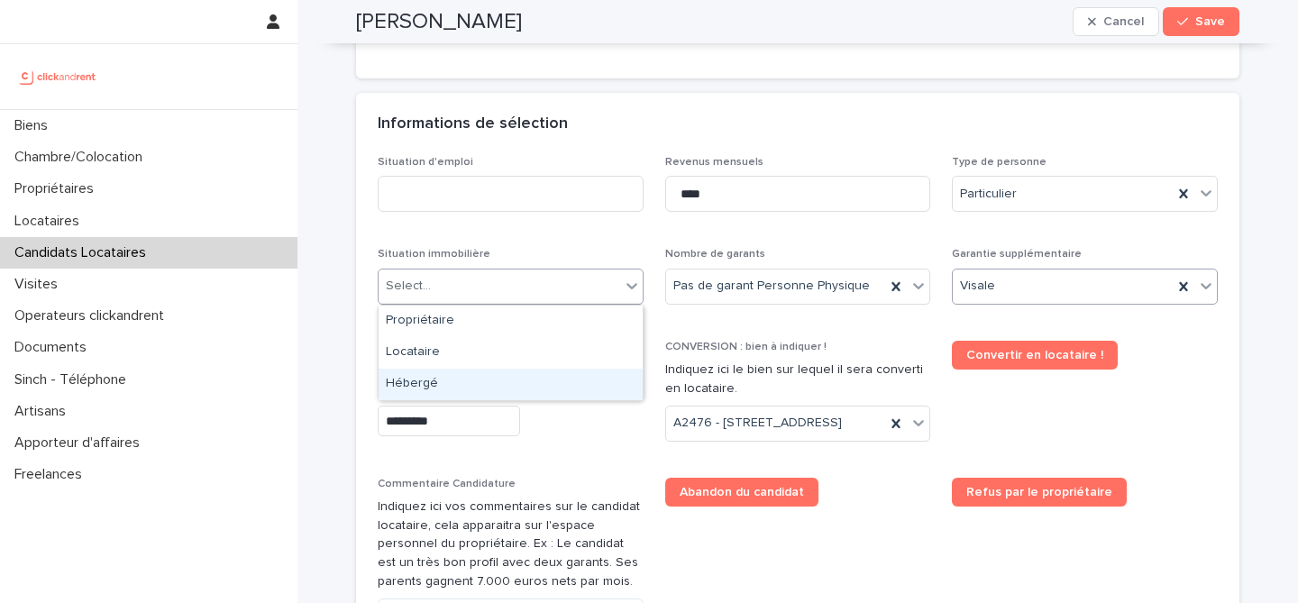
click at [486, 386] on div "Hébergé" at bounding box center [511, 385] width 264 height 32
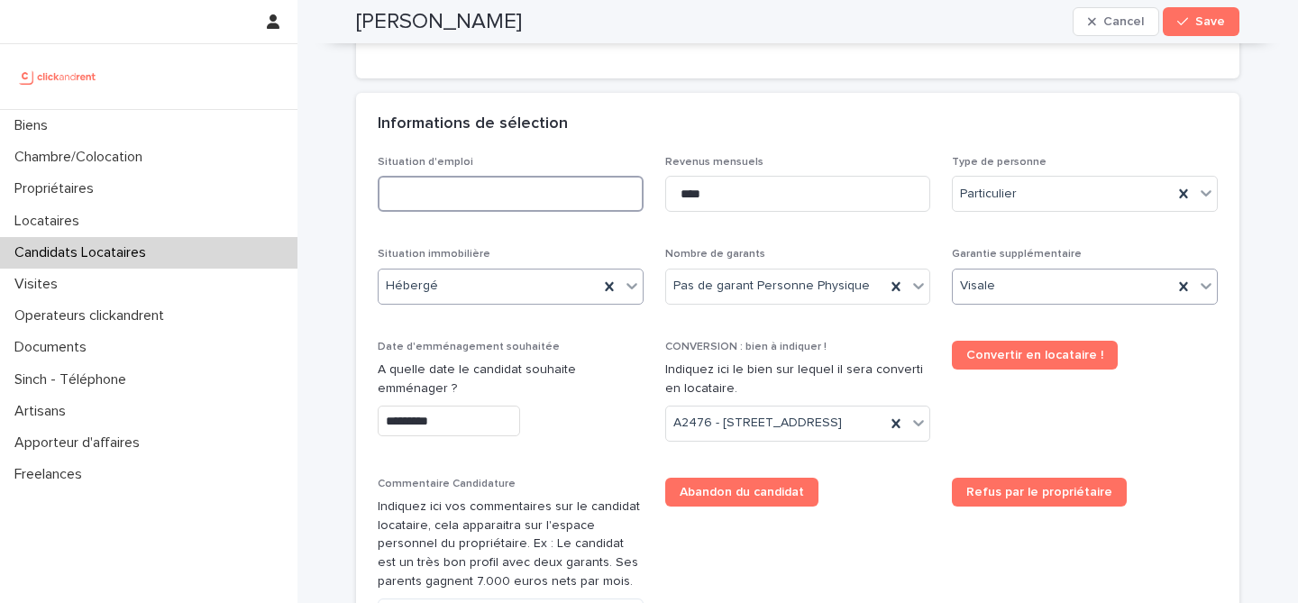
click at [510, 190] on input at bounding box center [511, 194] width 266 height 36
click at [571, 141] on div "Informations de sélection" at bounding box center [797, 124] width 883 height 63
click at [575, 211] on input "********" at bounding box center [511, 194] width 266 height 36
type input "*********"
click at [685, 140] on div "Informations de sélection" at bounding box center [797, 124] width 883 height 63
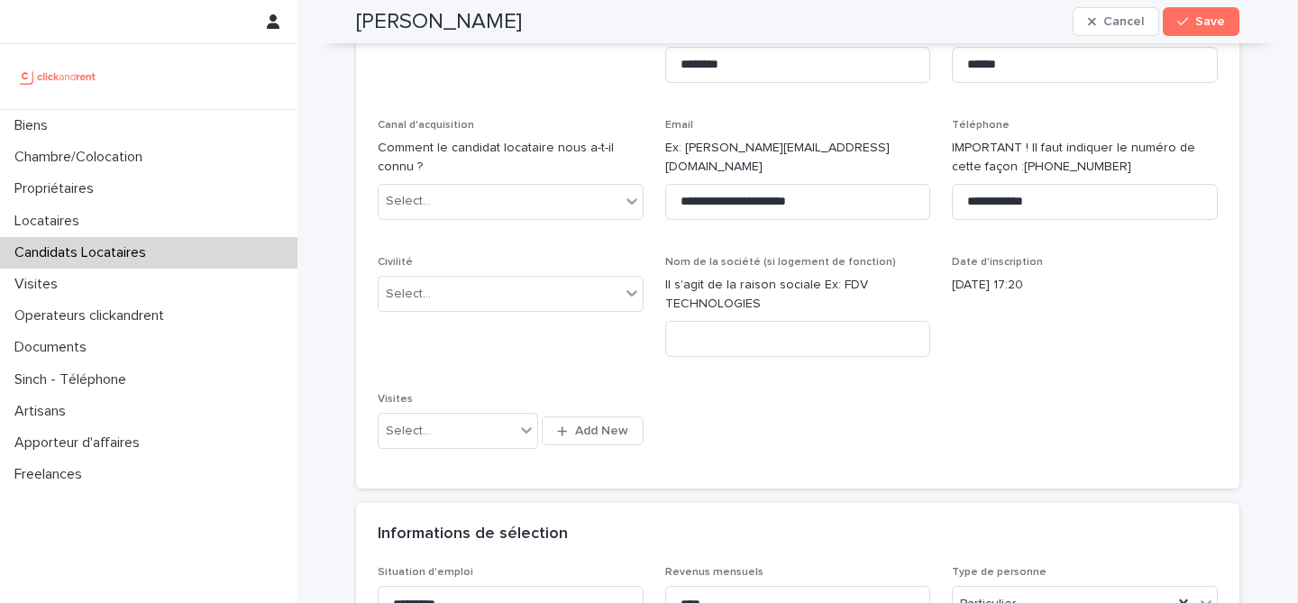
scroll to position [133, 0]
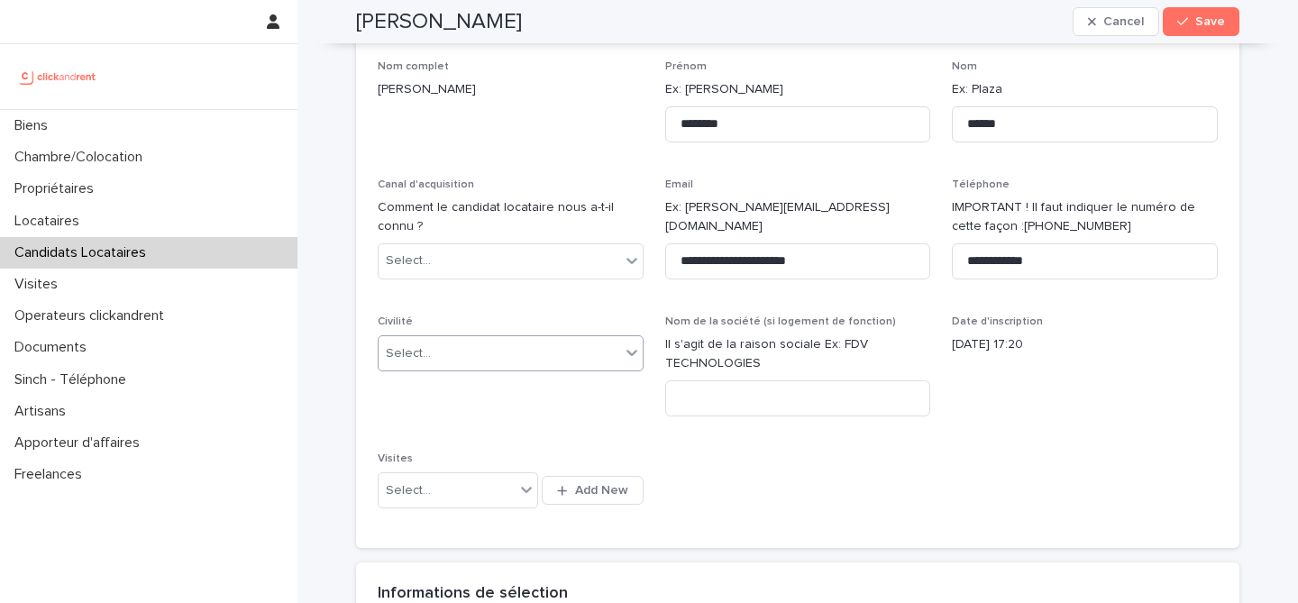
click at [519, 368] on div "Select..." at bounding box center [500, 354] width 242 height 30
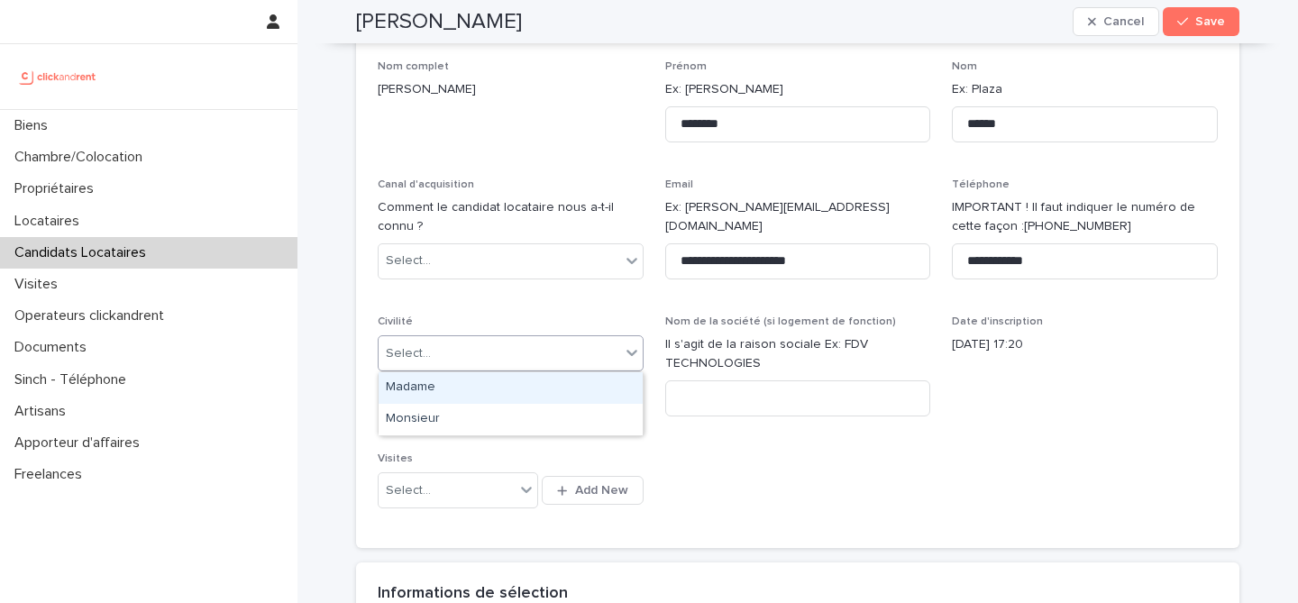
click at [550, 394] on div "Madame" at bounding box center [511, 388] width 264 height 32
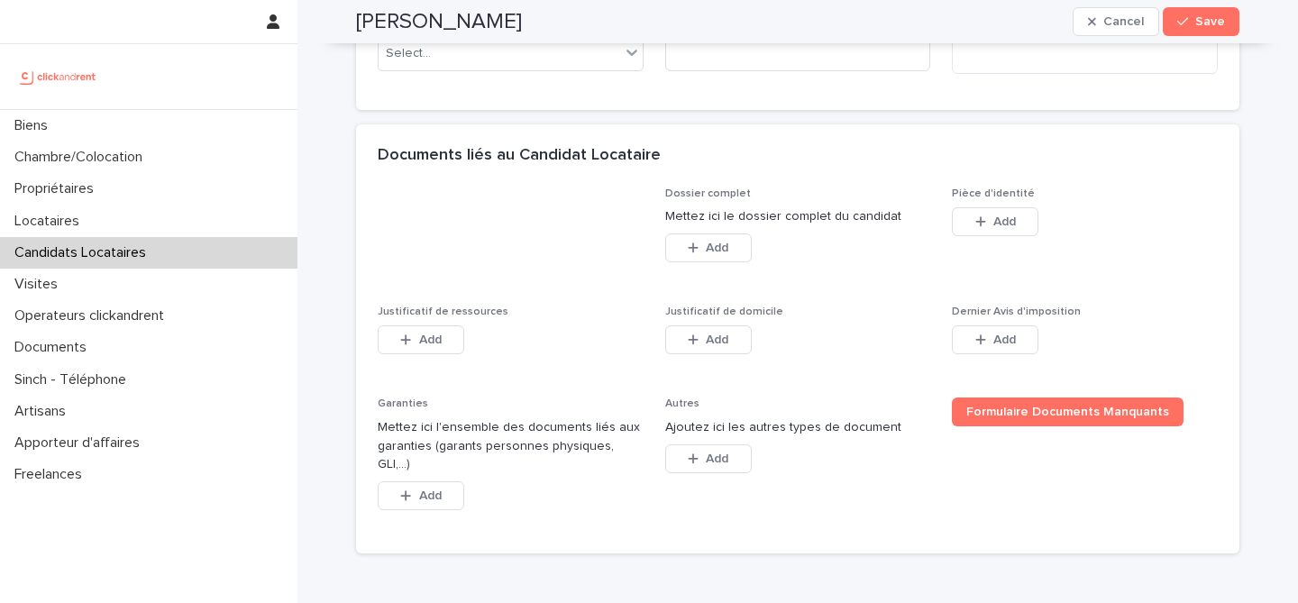
scroll to position [1271, 0]
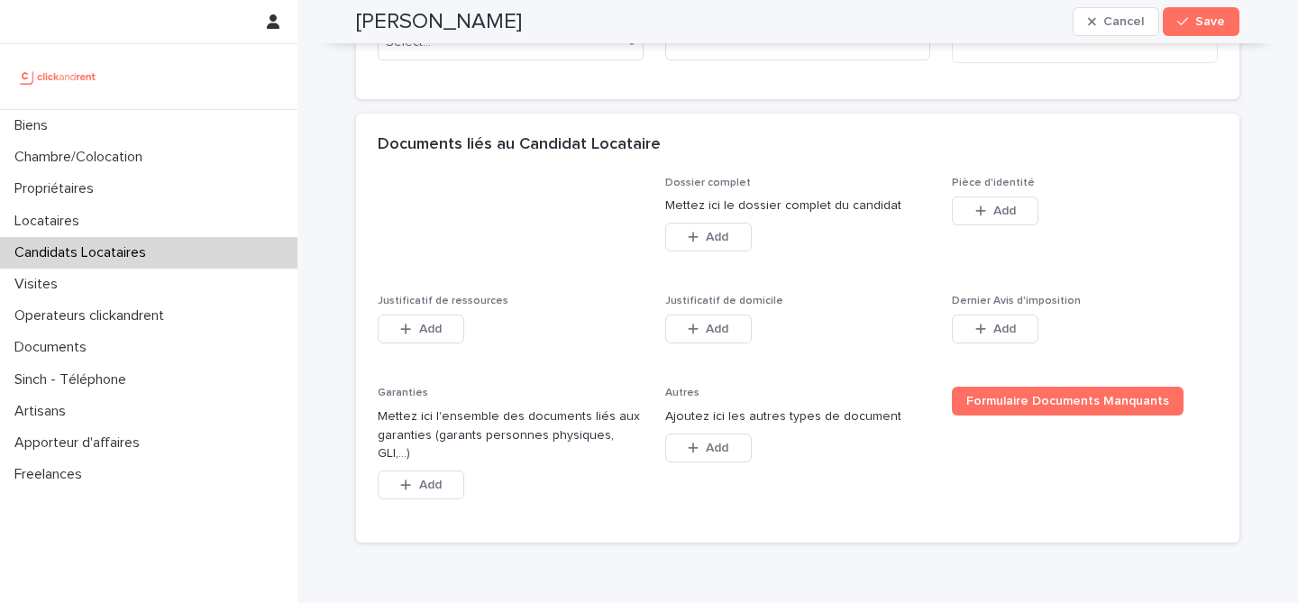
click at [461, 14] on h2 "Angelina Saumon" at bounding box center [439, 22] width 166 height 26
copy div "Angelina Saumon Cancel Save"
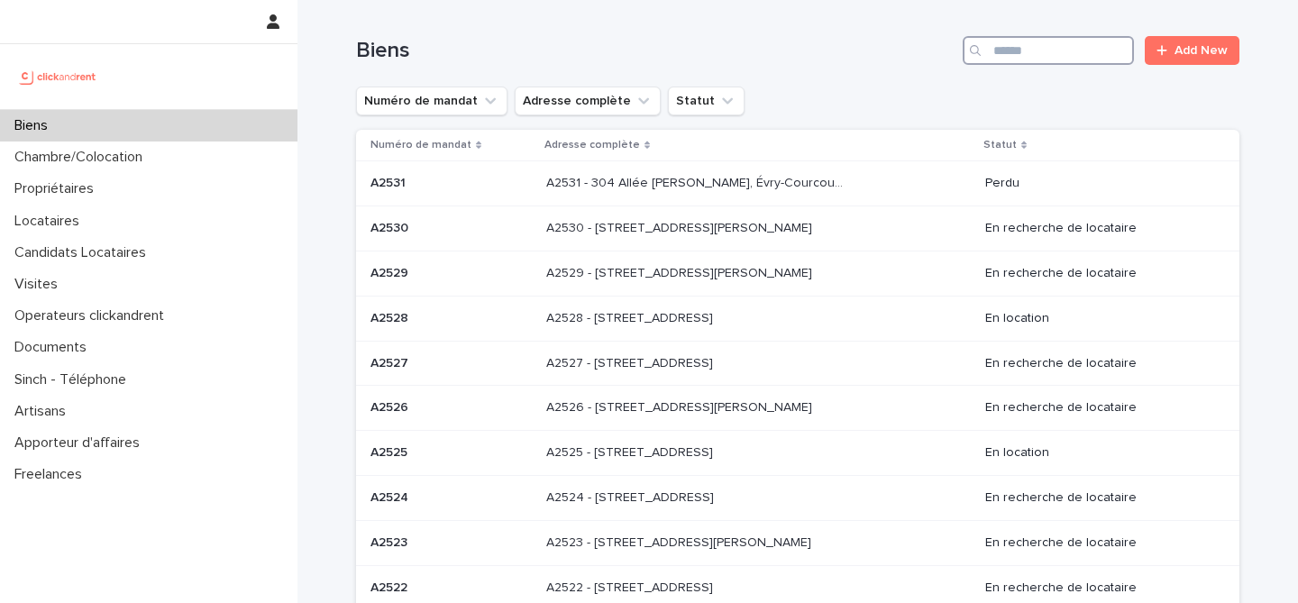
click at [1042, 52] on input "Search" at bounding box center [1048, 50] width 171 height 29
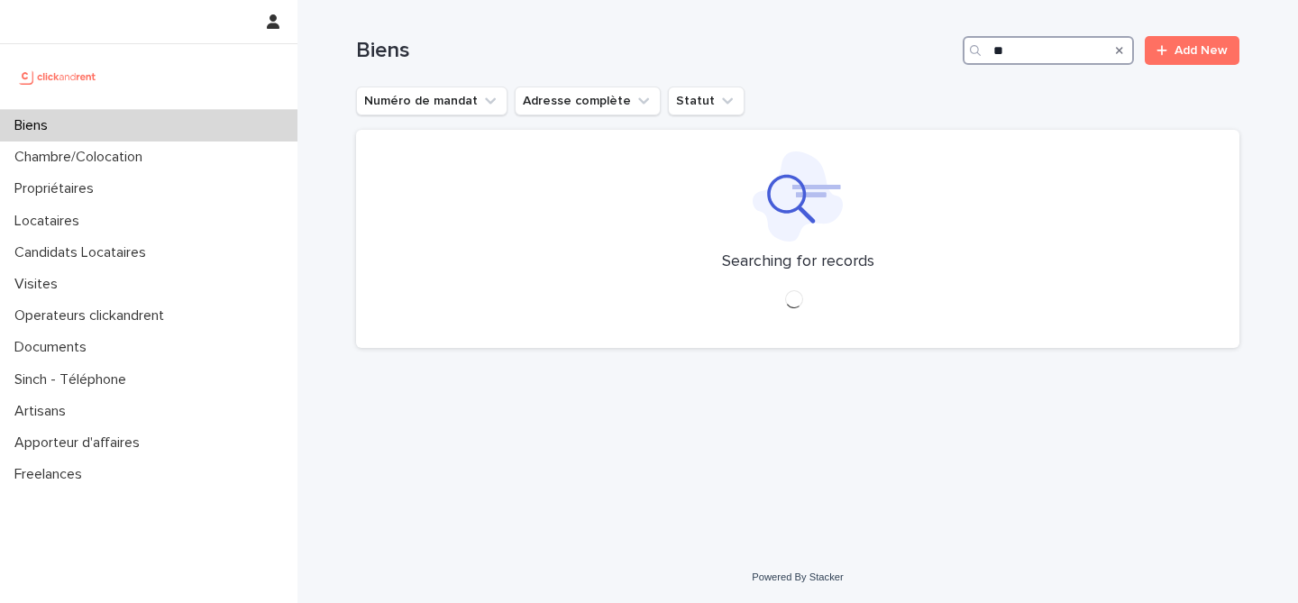
type input "*"
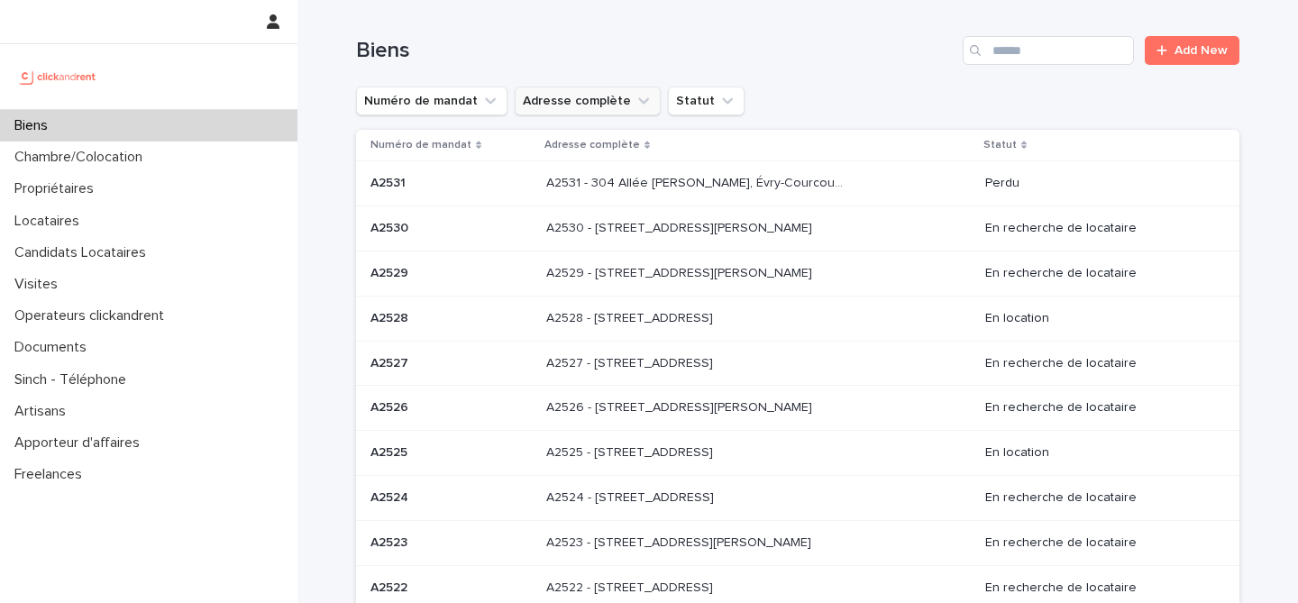
click at [587, 108] on button "Adresse complète" at bounding box center [588, 101] width 146 height 29
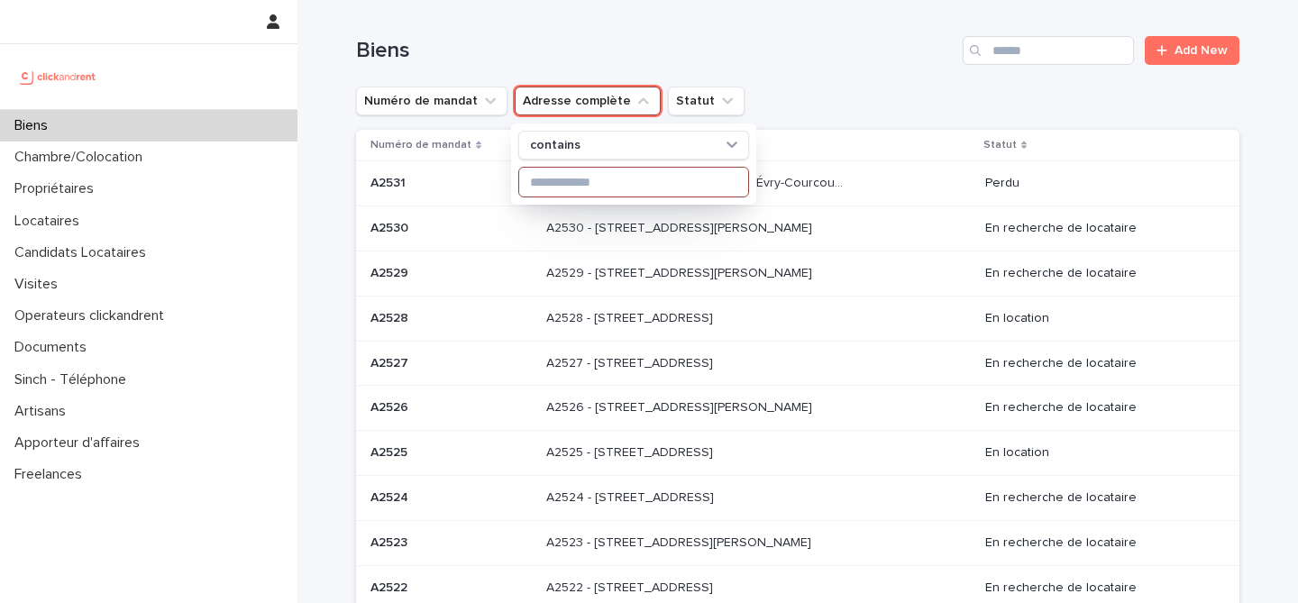
click at [593, 192] on input at bounding box center [633, 182] width 229 height 29
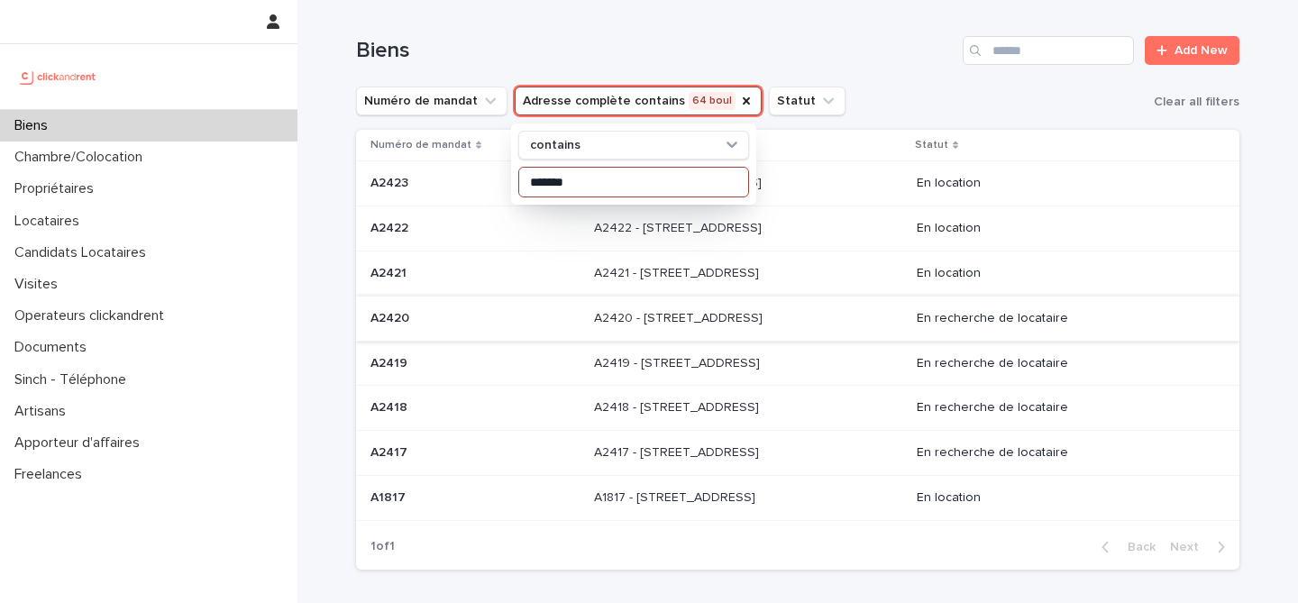
type input "*******"
click at [694, 315] on p "A2420 - [STREET_ADDRESS]" at bounding box center [680, 316] width 172 height 19
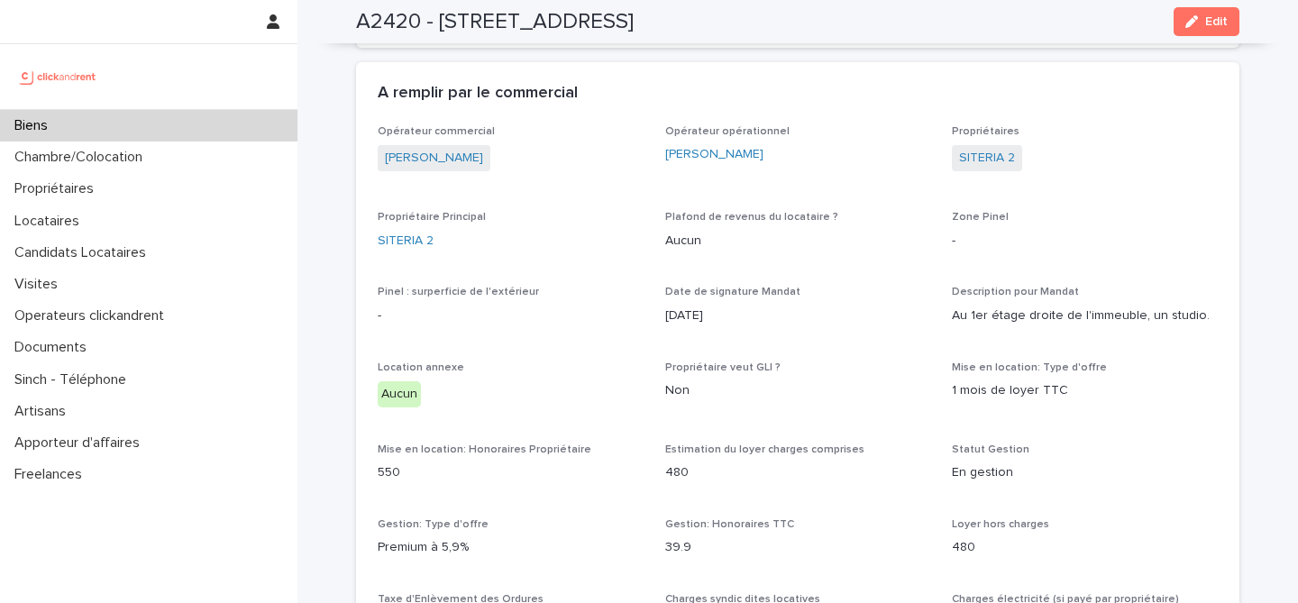
scroll to position [1135, 0]
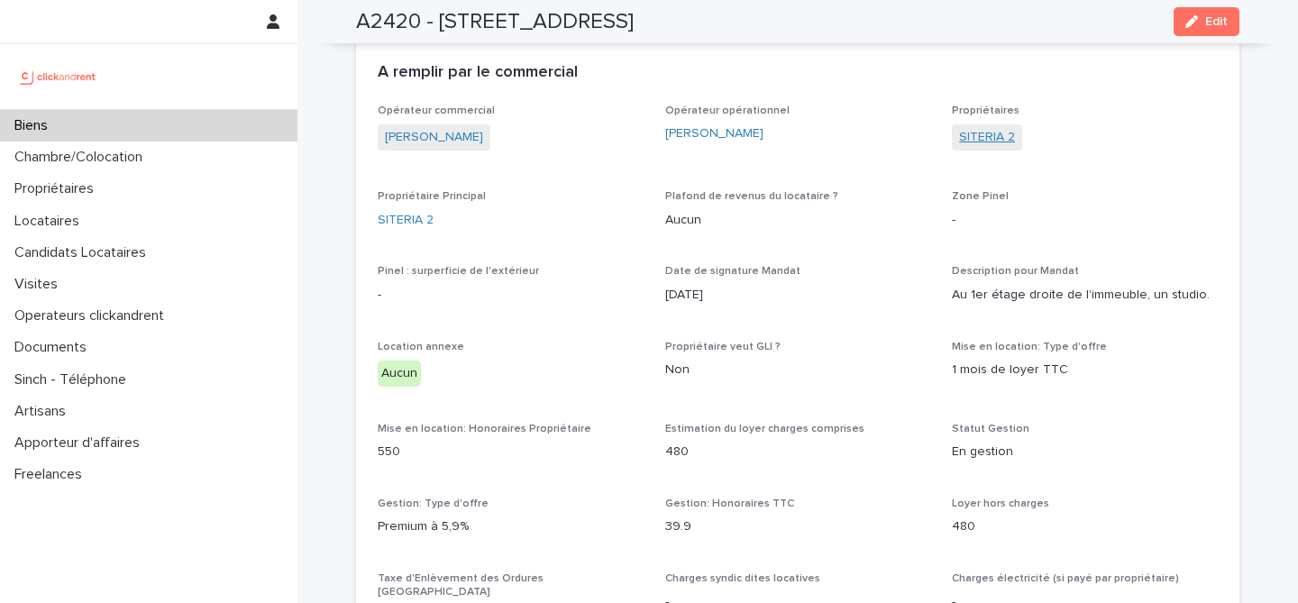
click at [1001, 128] on link "SITERIA 2" at bounding box center [987, 137] width 56 height 19
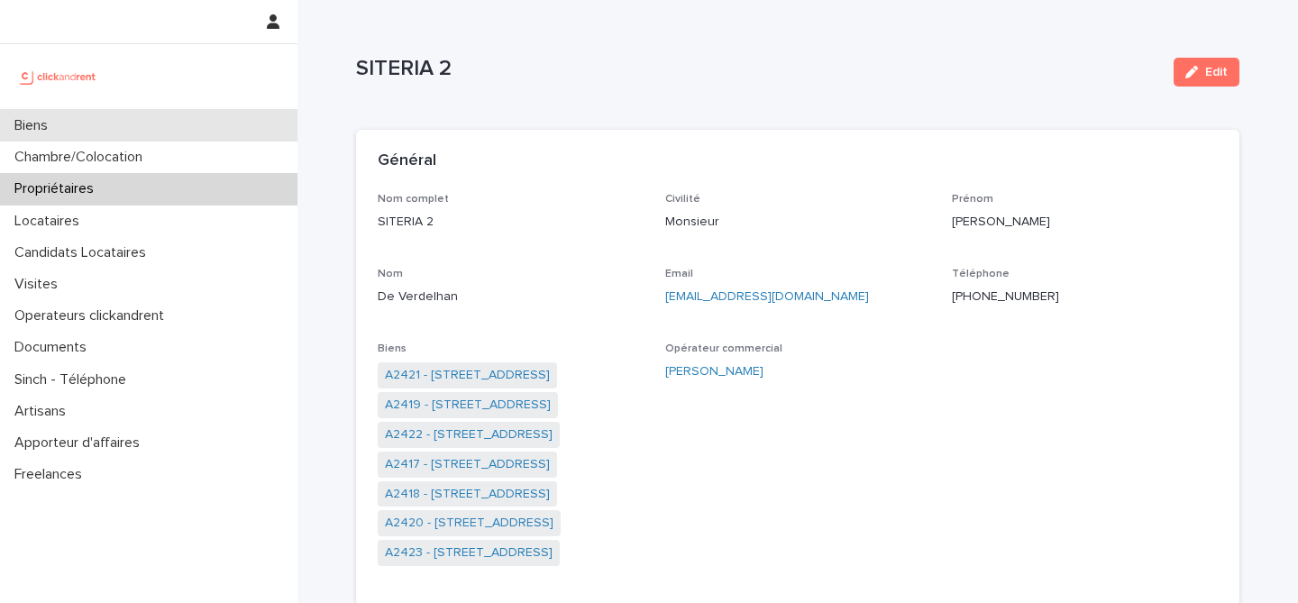
click at [162, 123] on div "Biens" at bounding box center [148, 126] width 297 height 32
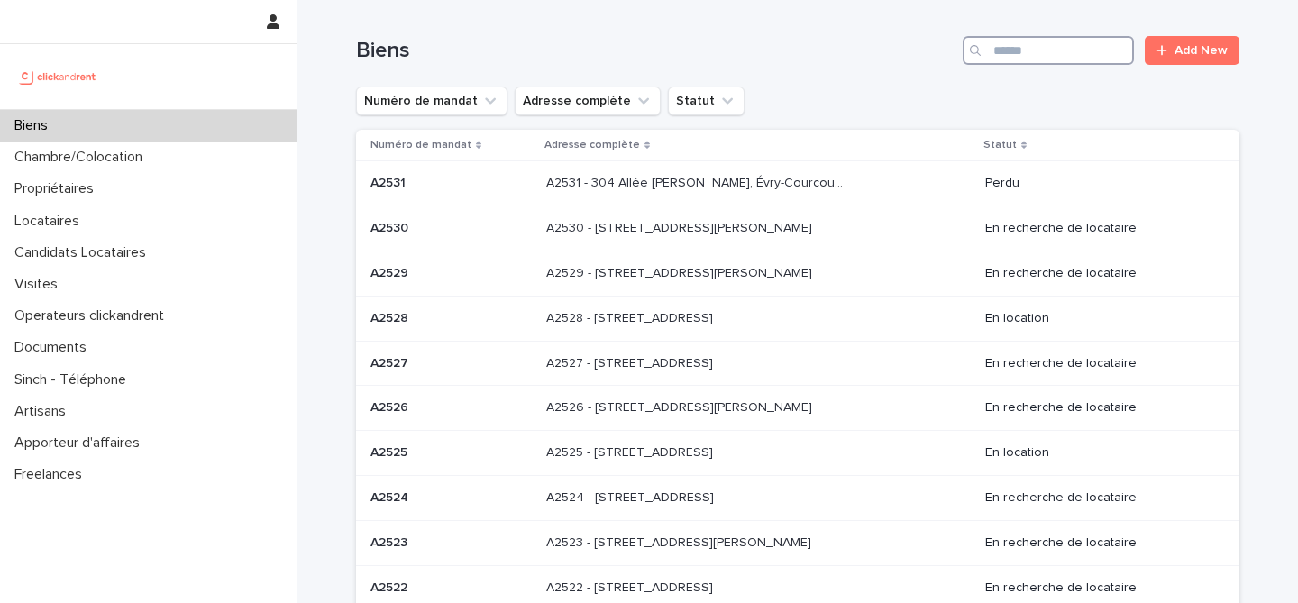
click at [1043, 56] on input "Search" at bounding box center [1048, 50] width 171 height 29
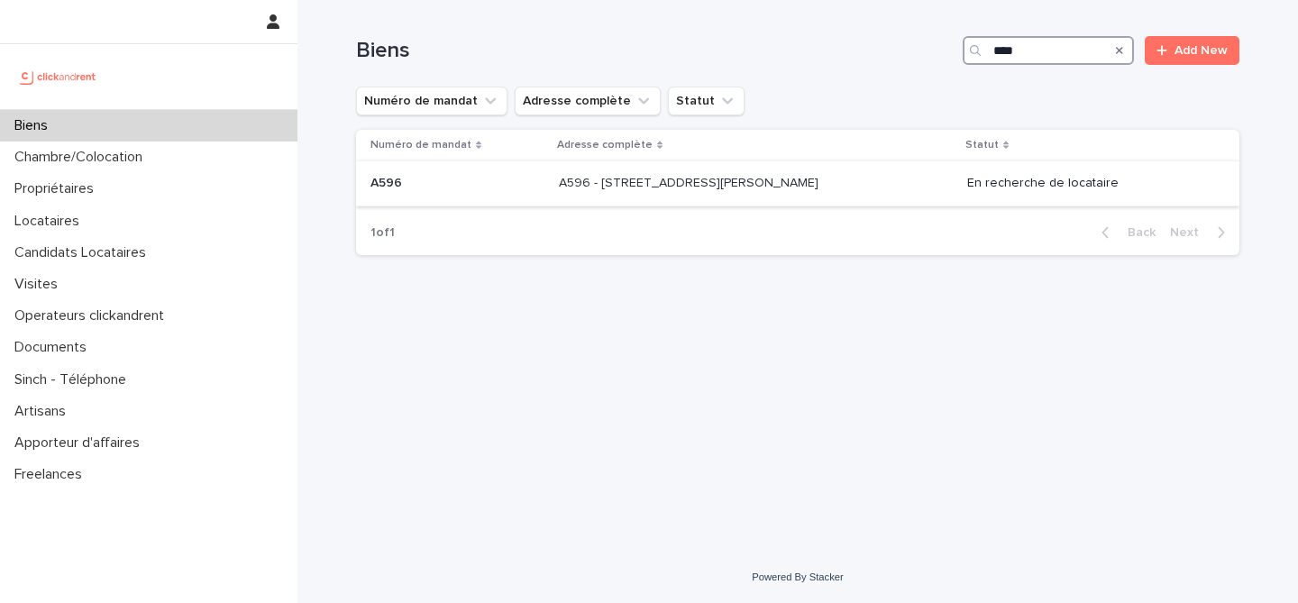
type input "****"
click at [608, 184] on p "A596 - [STREET_ADDRESS][PERSON_NAME]" at bounding box center [690, 181] width 263 height 19
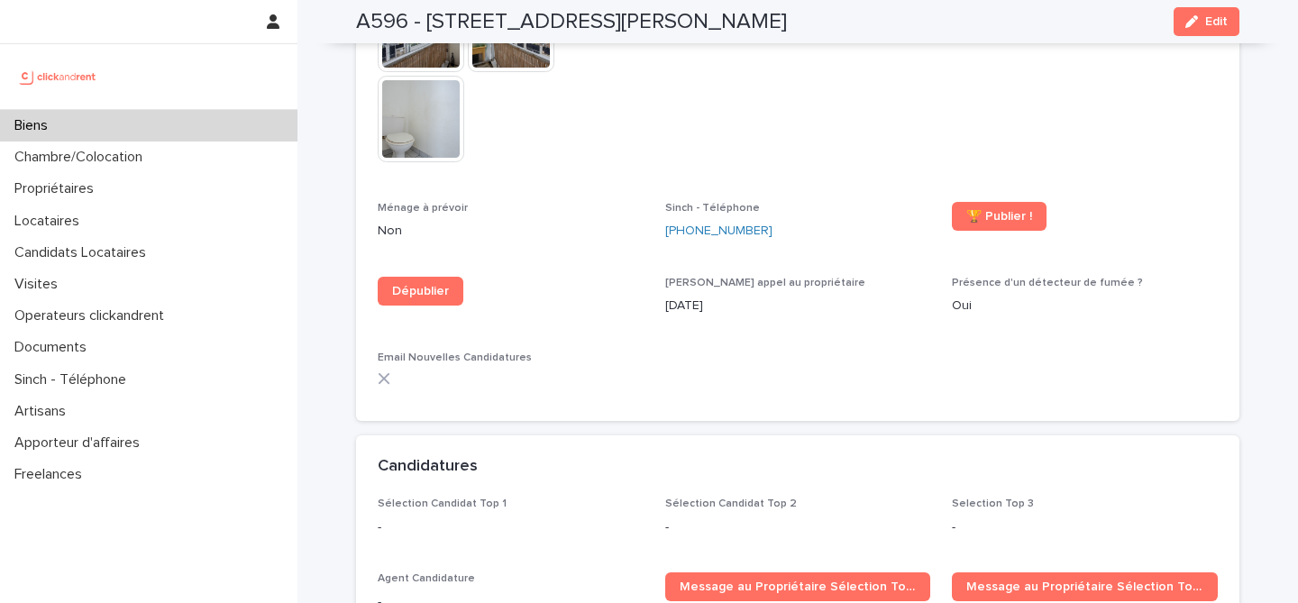
scroll to position [5555, 0]
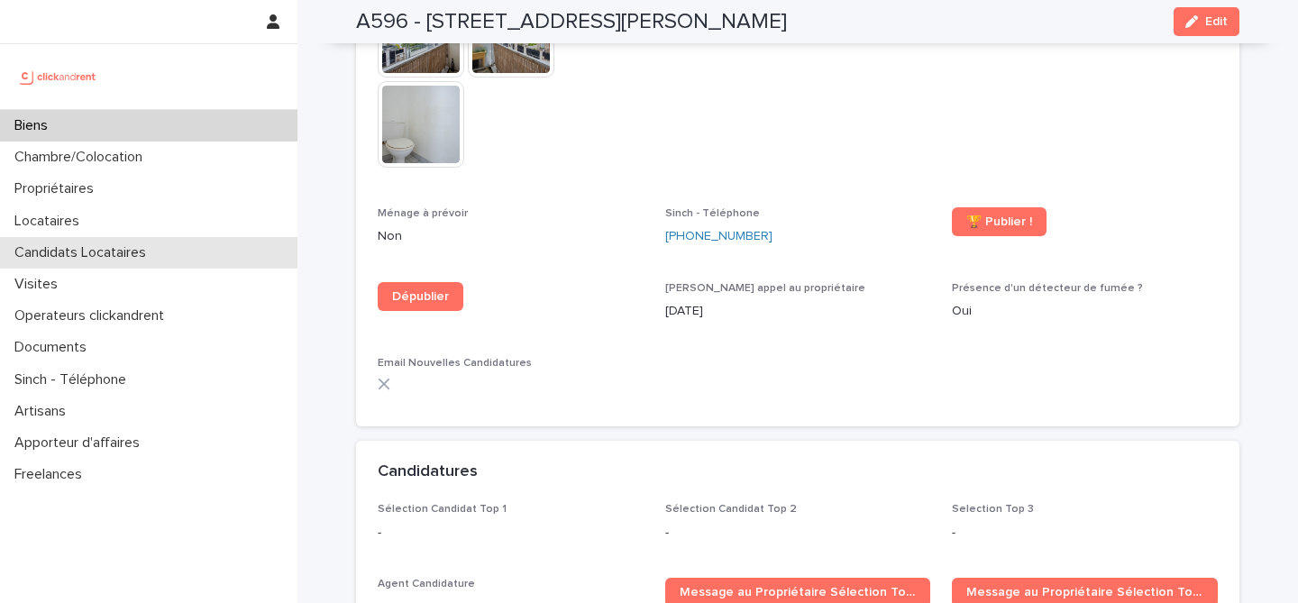
click at [183, 242] on div "Candidats Locataires" at bounding box center [148, 253] width 297 height 32
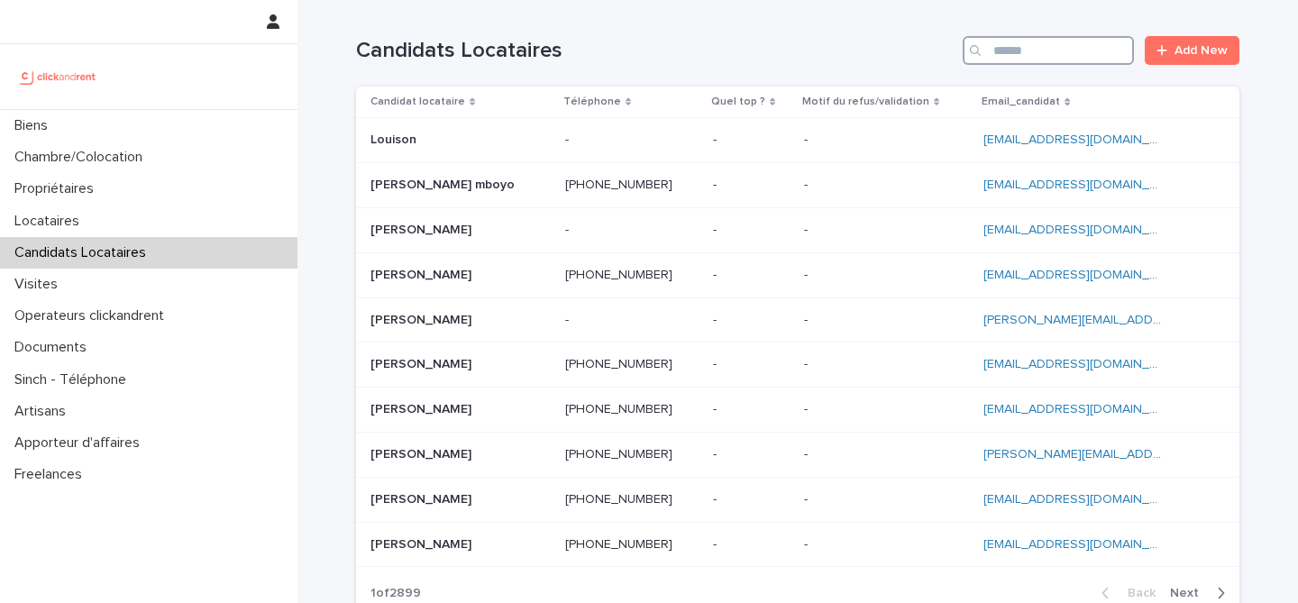
click at [1067, 59] on input "Search" at bounding box center [1048, 50] width 171 height 29
paste input "**********"
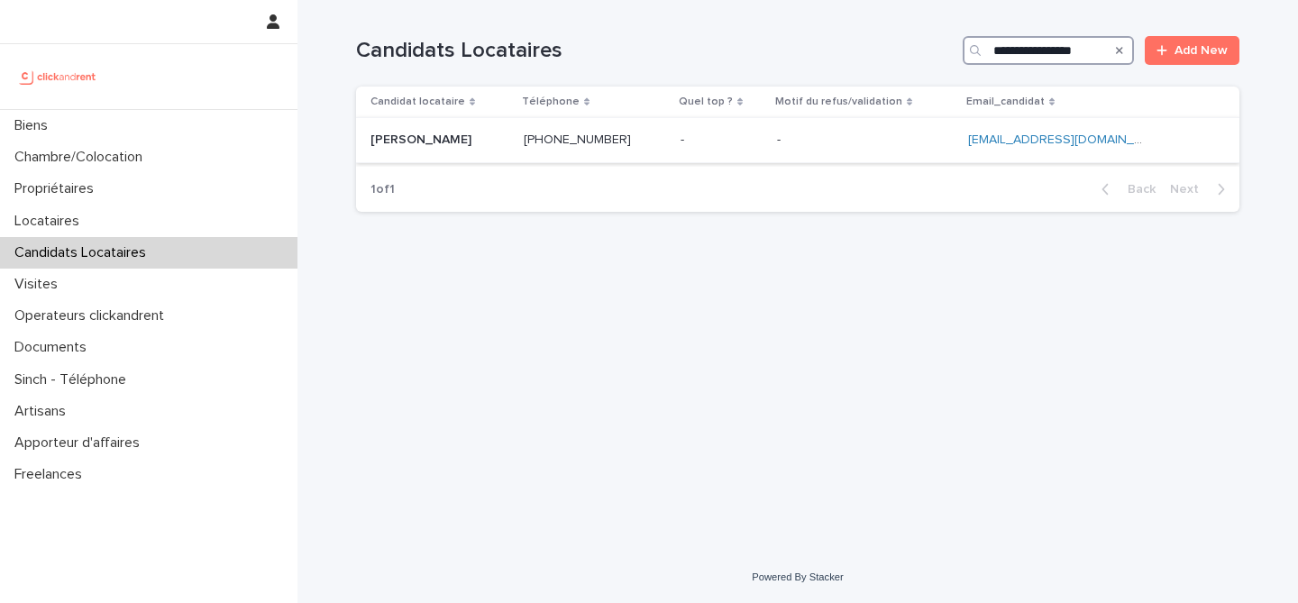
type input "**********"
click at [481, 139] on p at bounding box center [439, 140] width 139 height 15
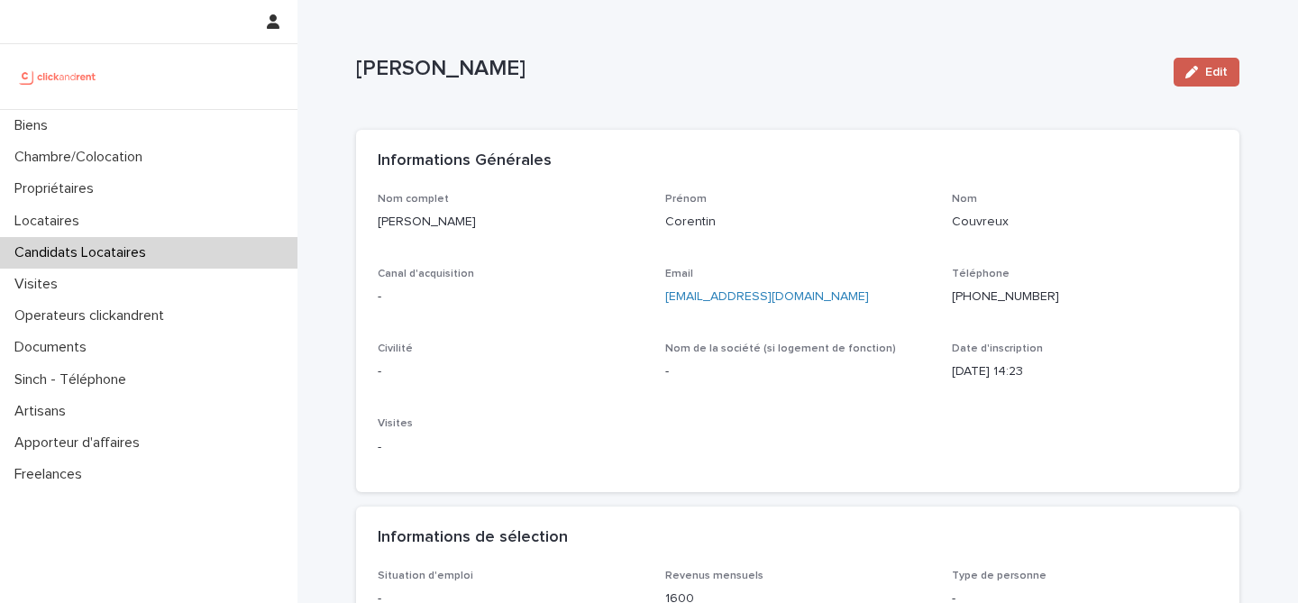
click at [1224, 69] on span "Edit" at bounding box center [1216, 72] width 23 height 13
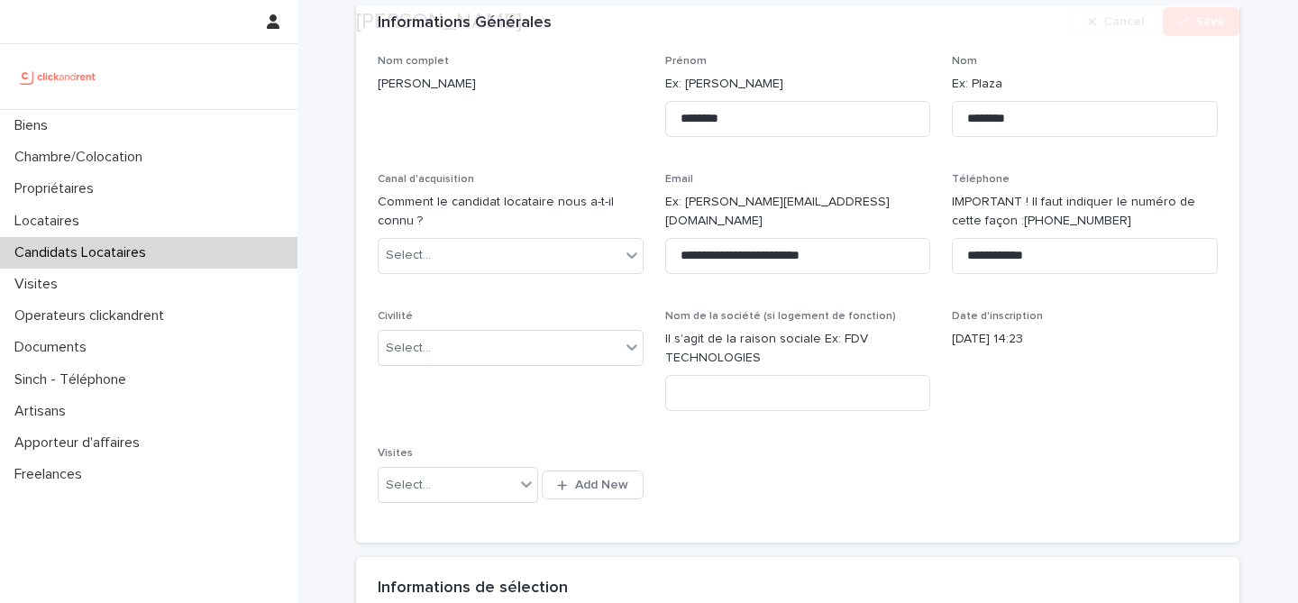
scroll to position [230, 0]
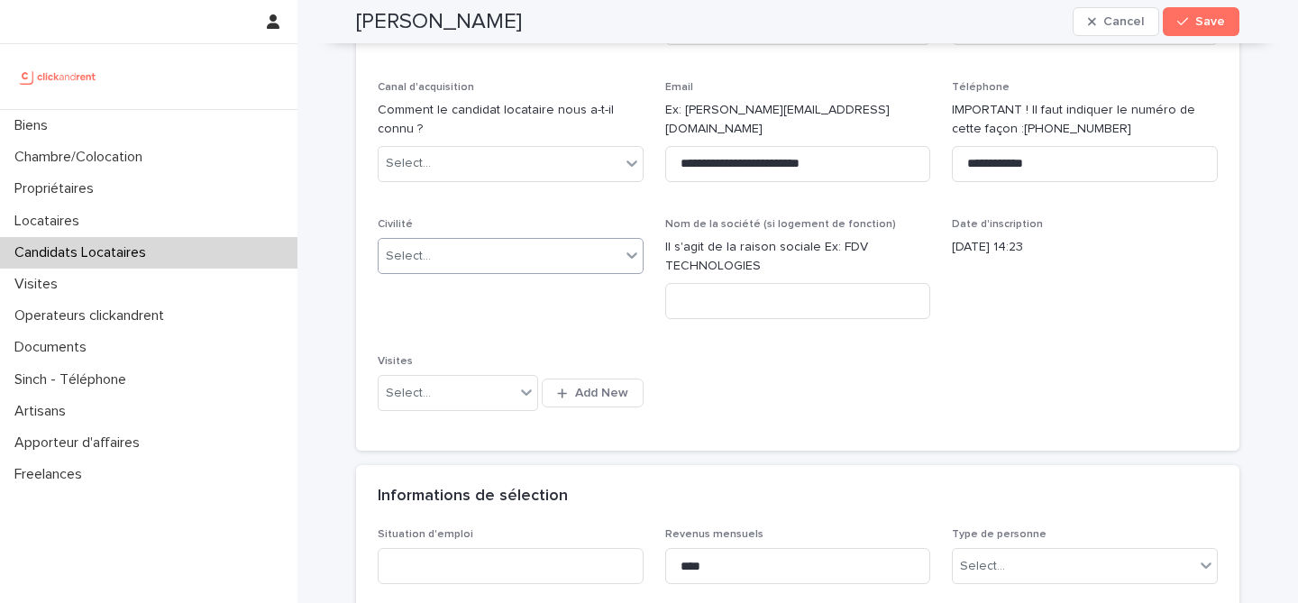
click at [567, 256] on div "Select..." at bounding box center [500, 257] width 242 height 30
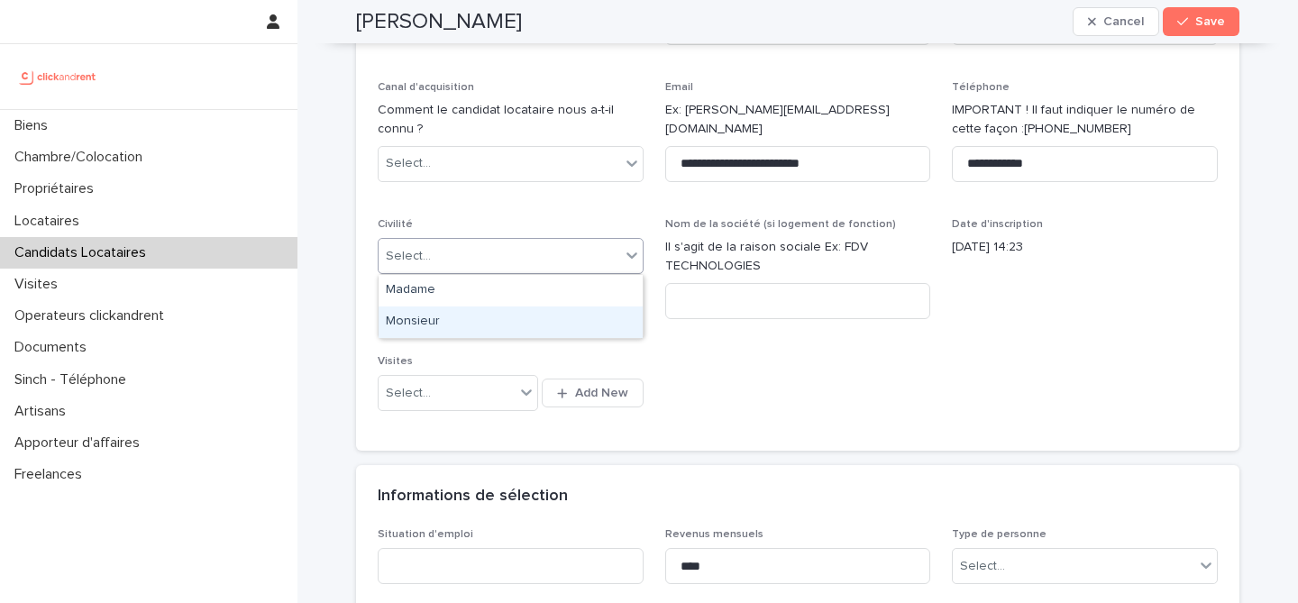
click at [540, 325] on div "Monsieur" at bounding box center [511, 322] width 264 height 32
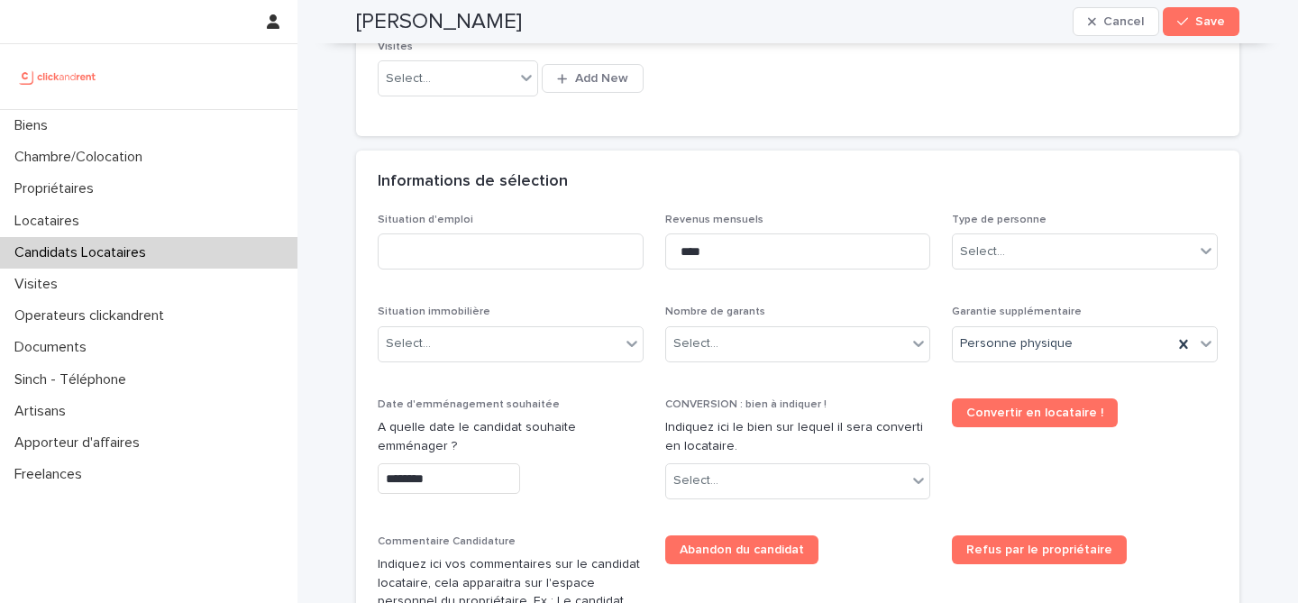
scroll to position [664, 0]
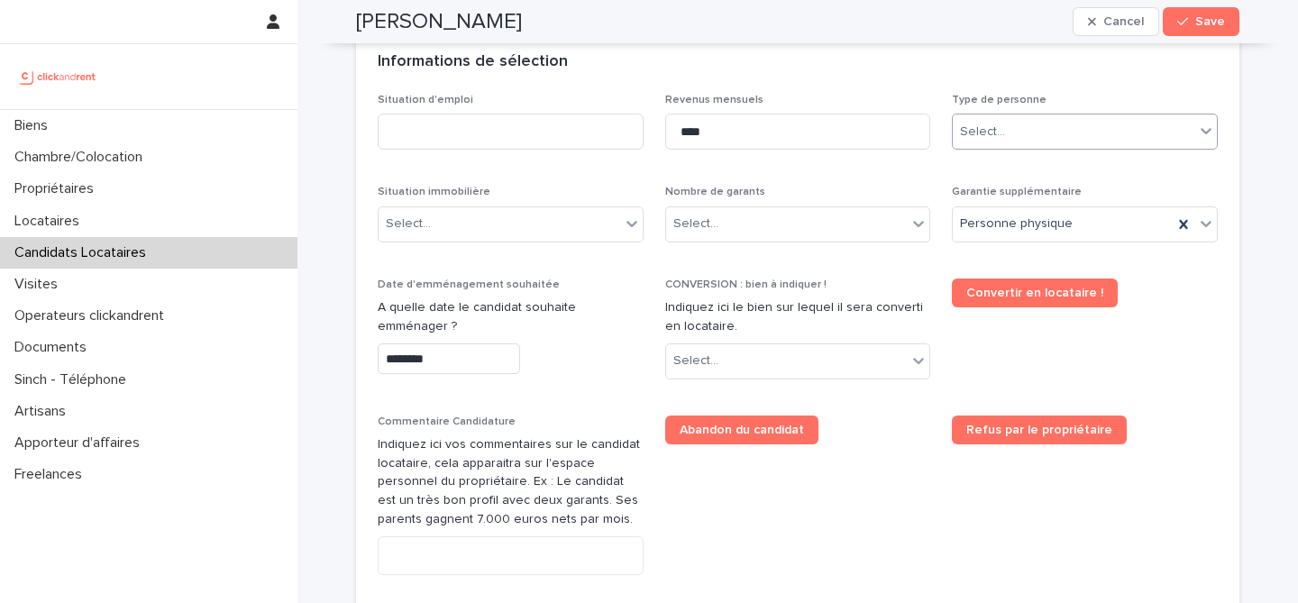
click at [1056, 147] on div "Select..." at bounding box center [1085, 132] width 266 height 36
click at [1044, 169] on div "Particulier" at bounding box center [1085, 167] width 264 height 32
click at [863, 214] on div "Select..." at bounding box center [787, 224] width 242 height 30
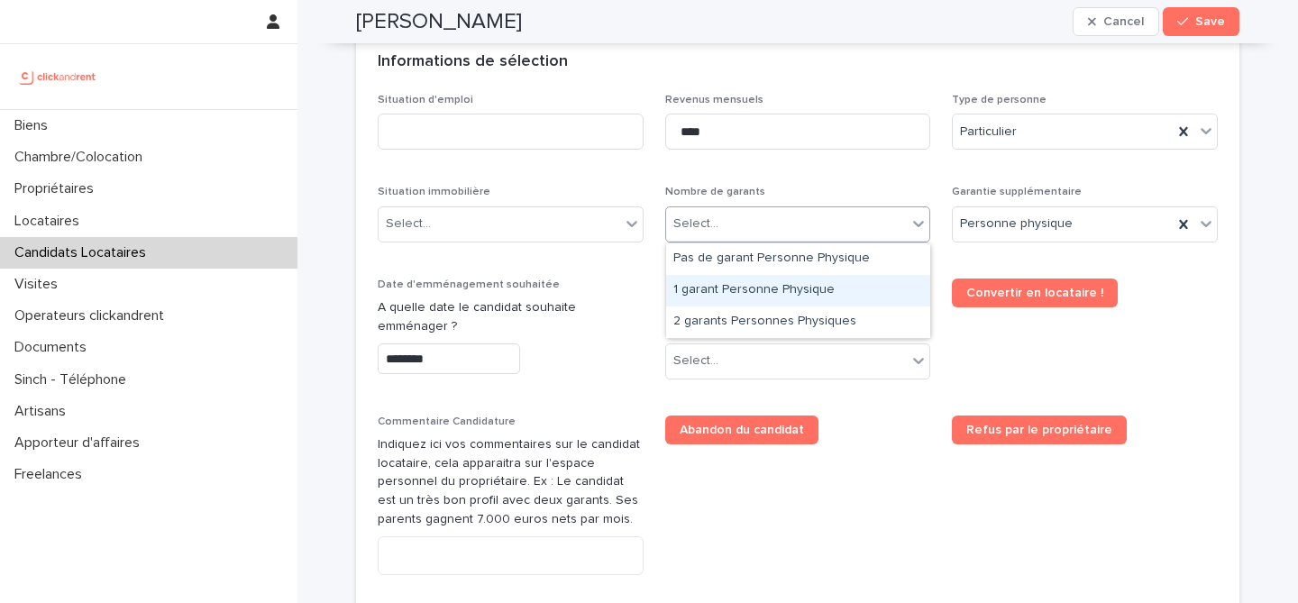
click at [793, 284] on div "1 garant Personne Physique" at bounding box center [798, 291] width 264 height 32
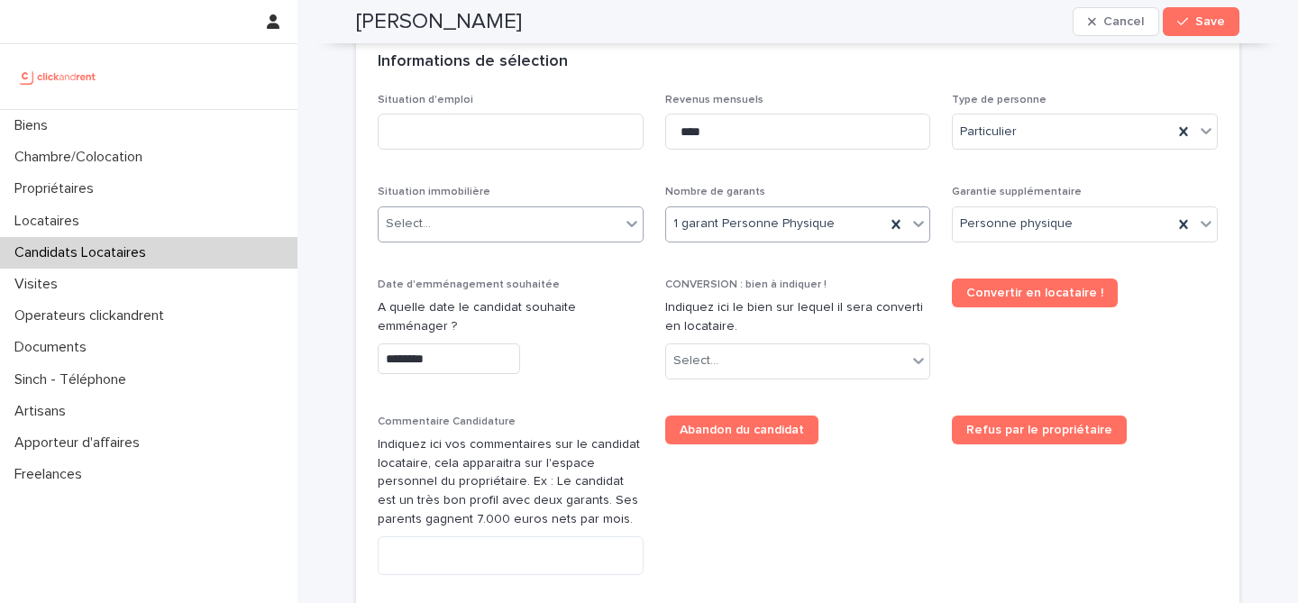
click at [590, 233] on div "Select..." at bounding box center [500, 224] width 242 height 30
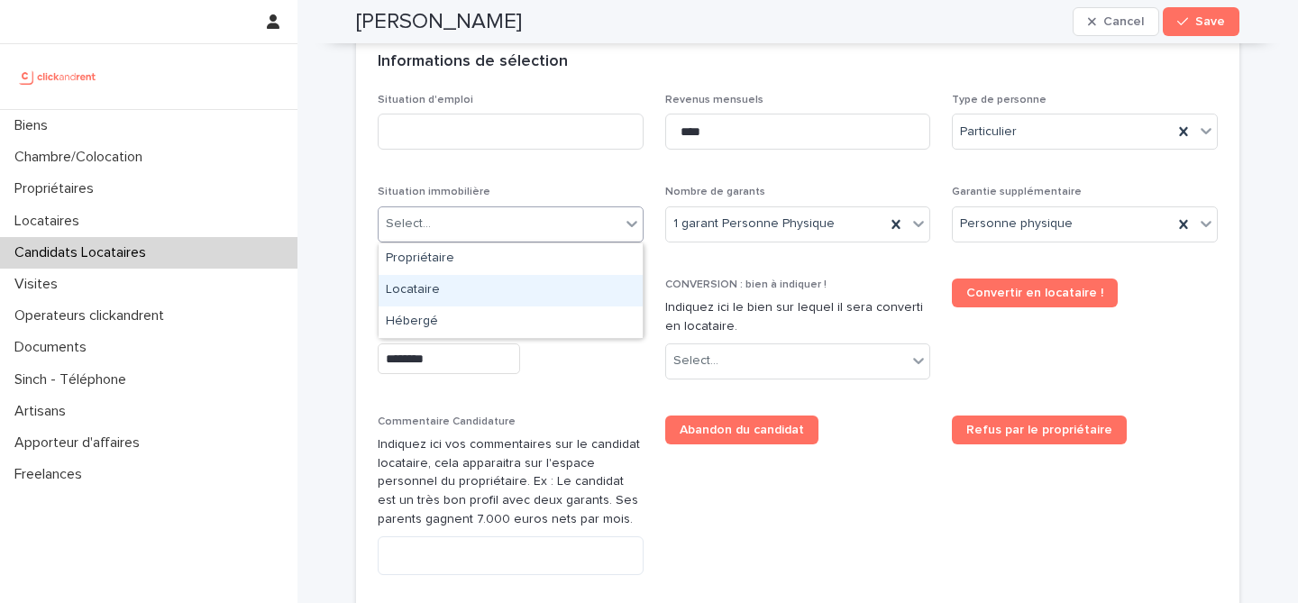
click at [577, 287] on div "Locataire" at bounding box center [511, 291] width 264 height 32
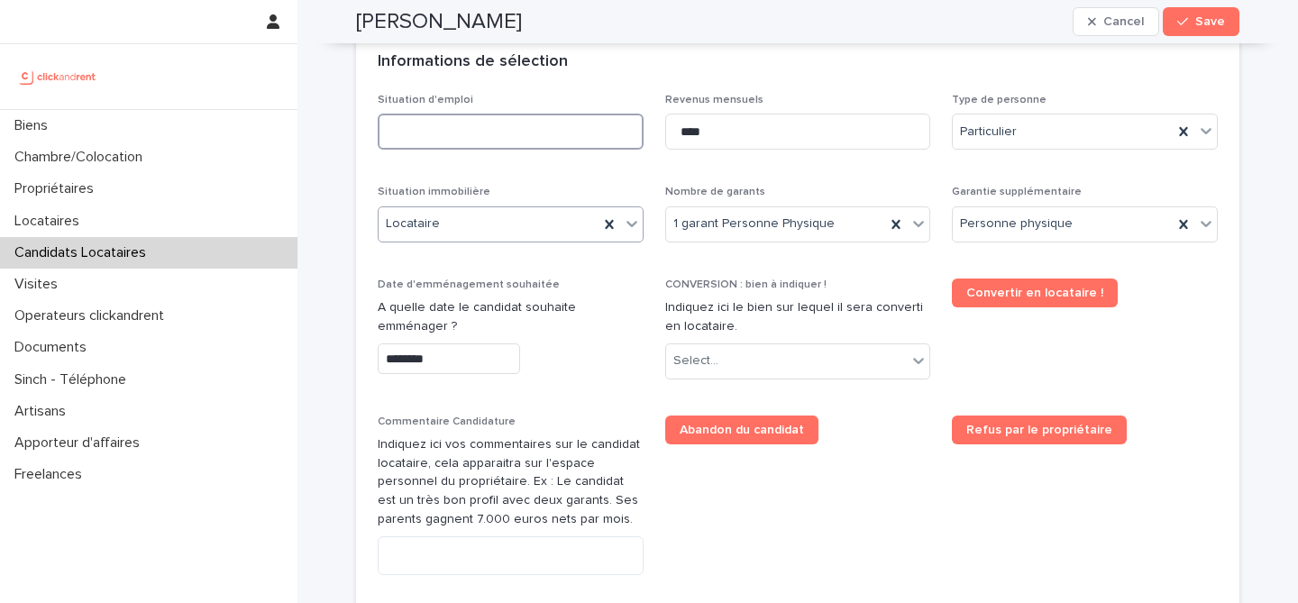
click at [555, 128] on input at bounding box center [511, 132] width 266 height 36
type input "*******"
click at [693, 167] on div "Situation d'emploi ******* Revenus mensuels **** Type de personne Particulier S…" at bounding box center [798, 389] width 840 height 591
click at [777, 370] on div "Select..." at bounding box center [787, 361] width 242 height 30
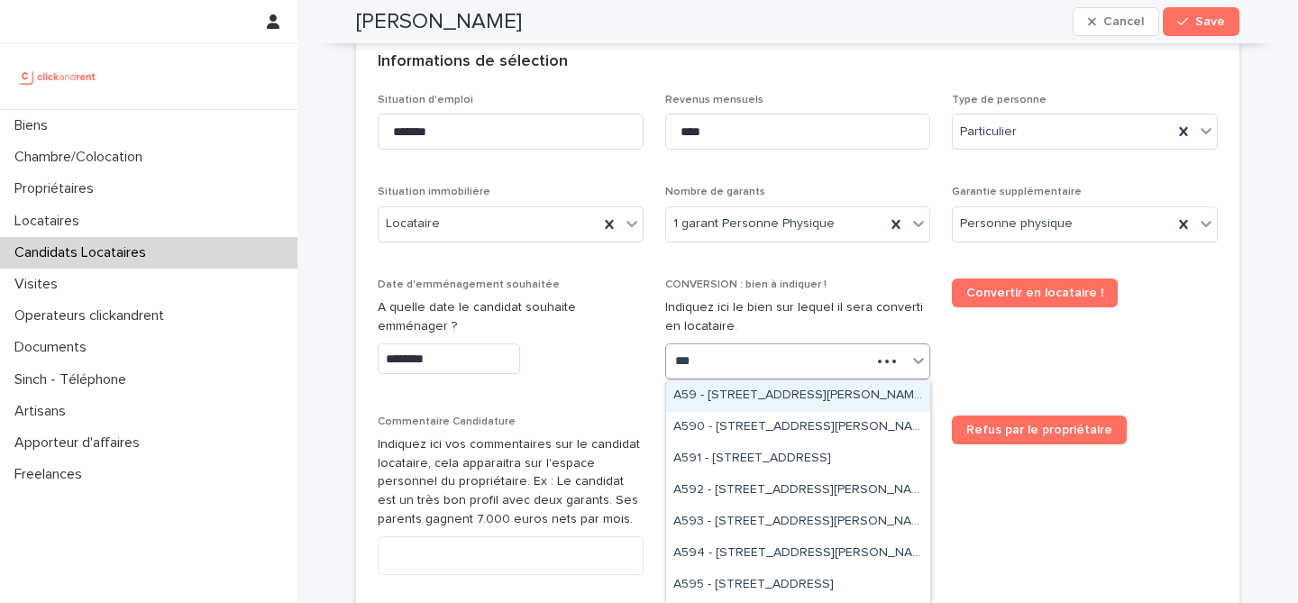
type input "****"
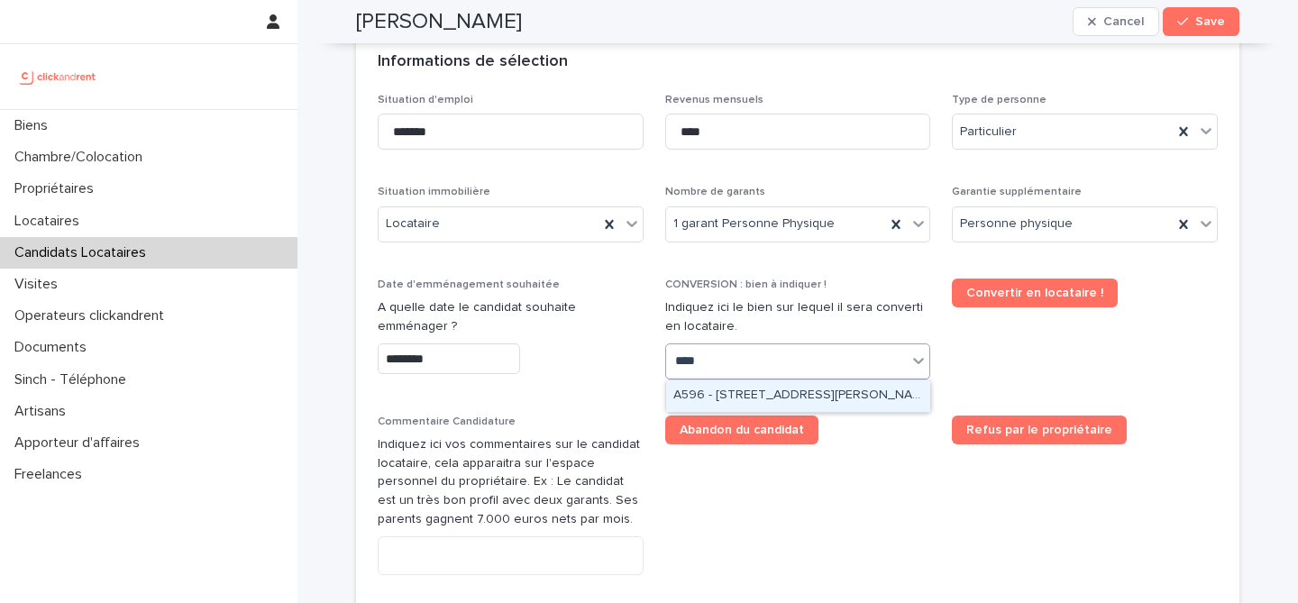
click at [747, 389] on div "A596 - 48 rue Victor Hugo, Asnieres-sur-Seine 92600" at bounding box center [798, 396] width 264 height 32
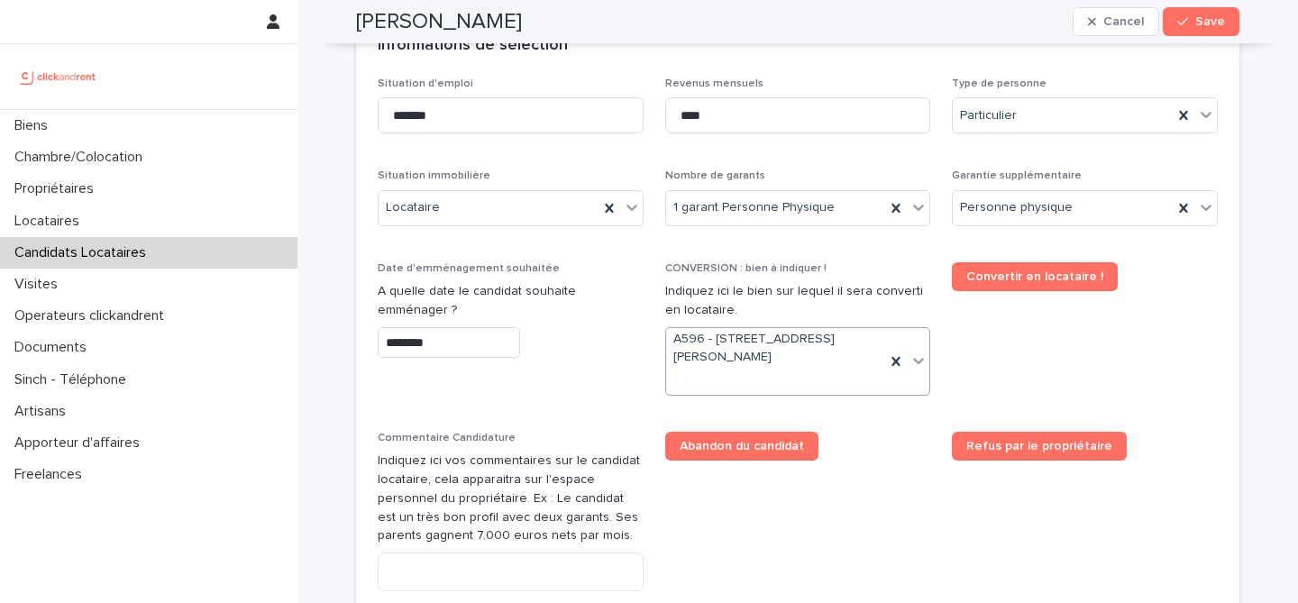
click at [908, 466] on div "Abandon du candidat" at bounding box center [798, 453] width 266 height 43
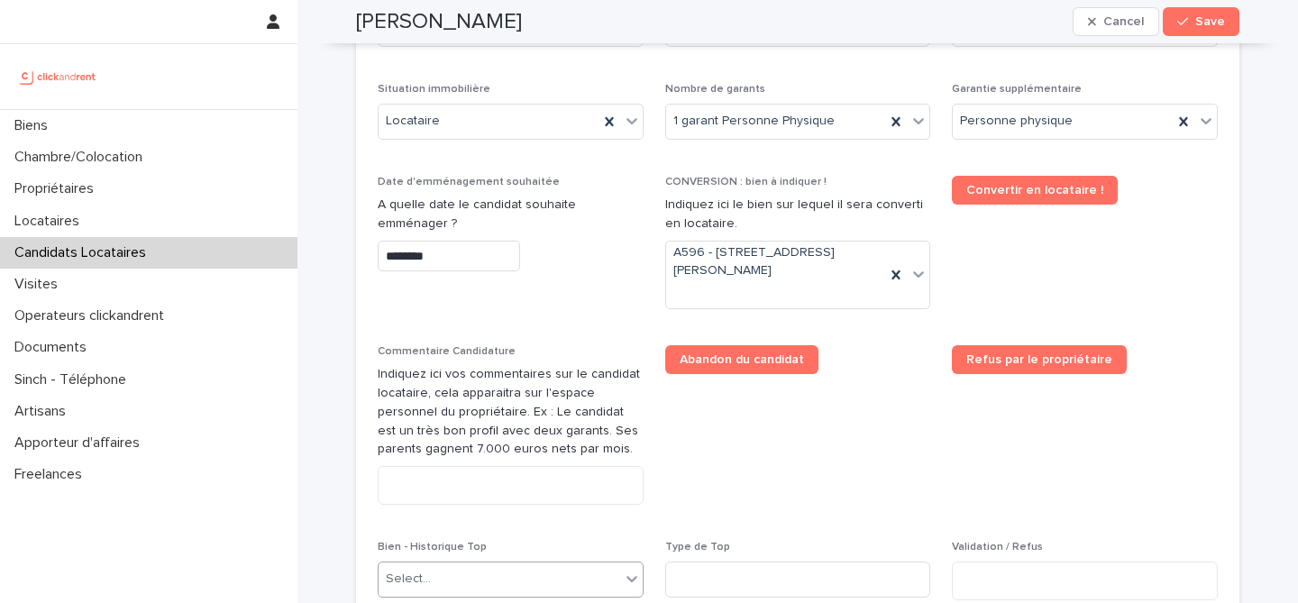
scroll to position [758, 0]
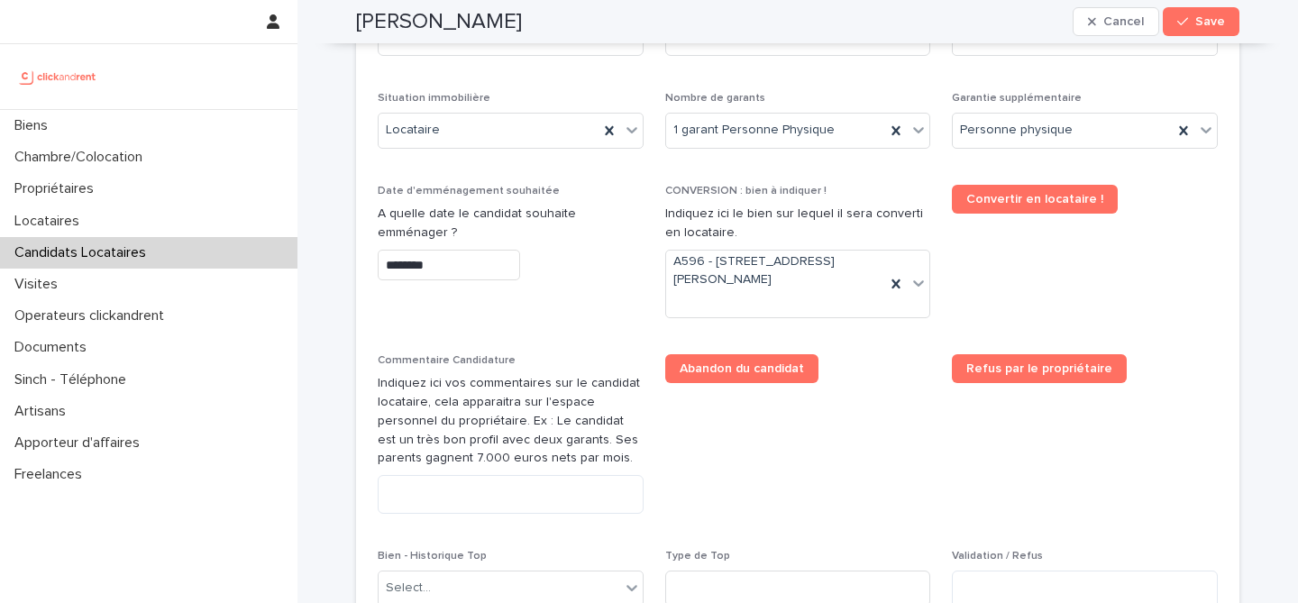
click at [464, 267] on input "********" at bounding box center [449, 266] width 142 height 32
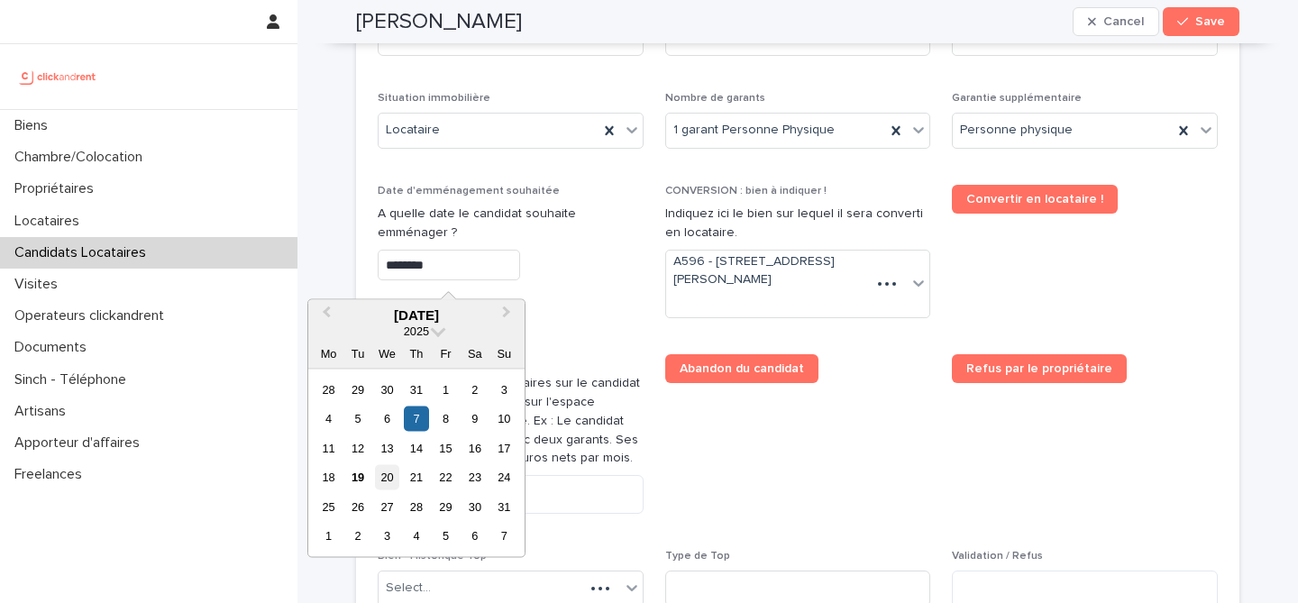
click at [394, 478] on div "20" at bounding box center [387, 477] width 24 height 24
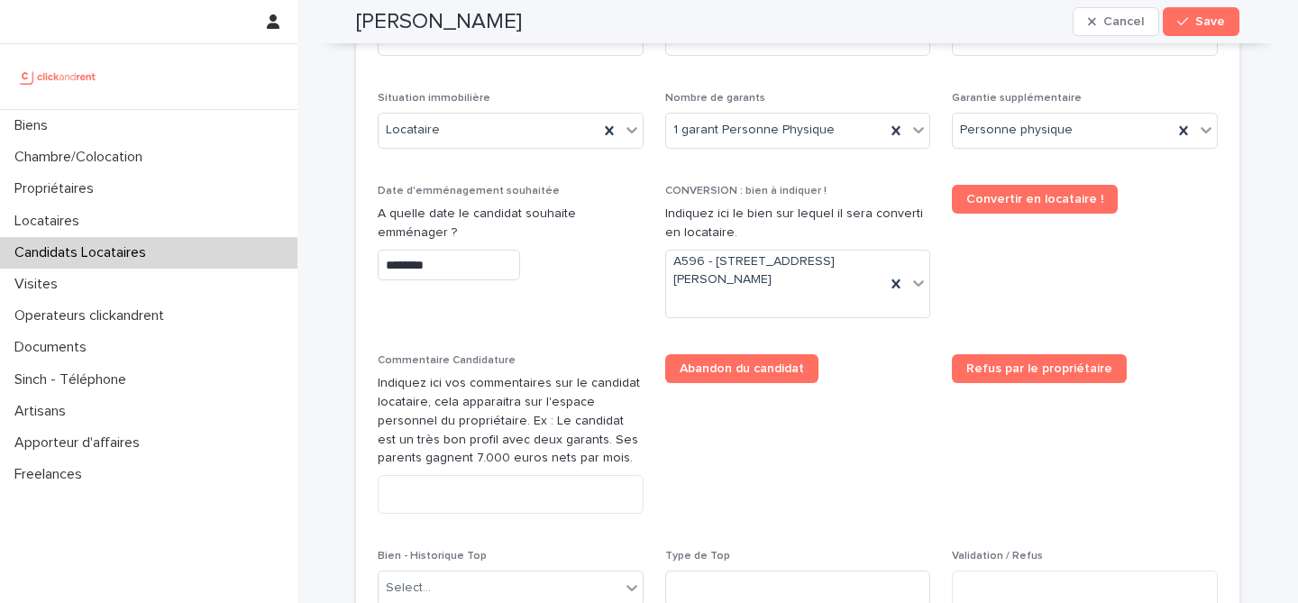
type input "*********"
click at [563, 354] on p "Commentaire Candidature" at bounding box center [511, 360] width 266 height 13
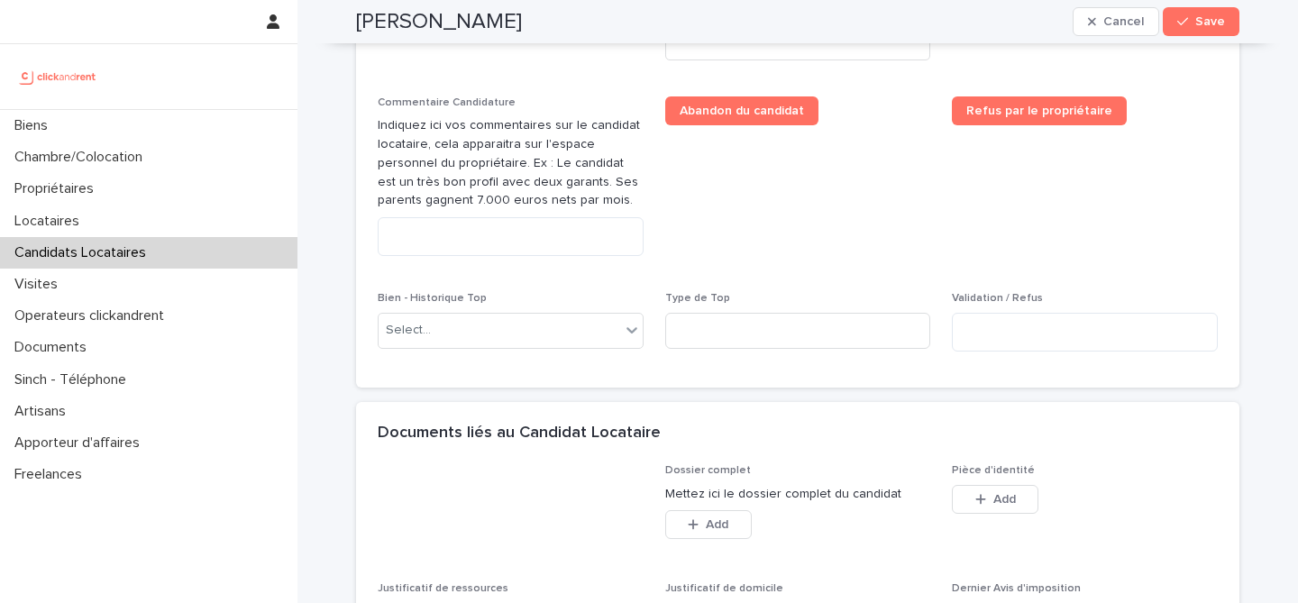
scroll to position [1257, 0]
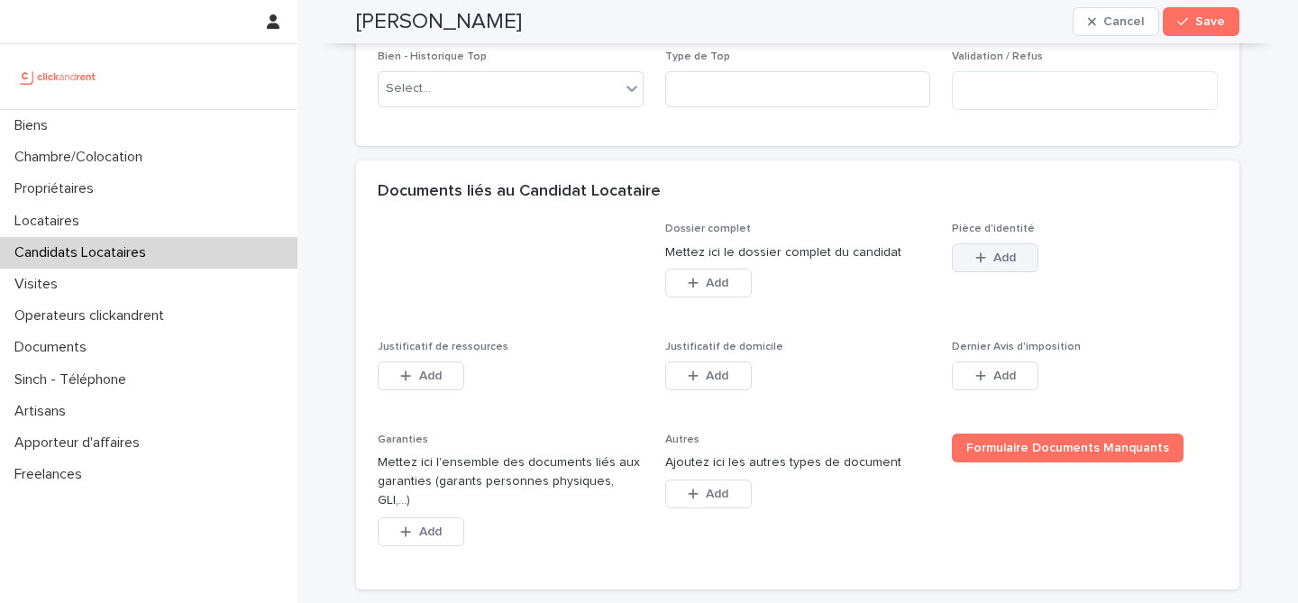
click at [1034, 262] on button "Add" at bounding box center [995, 257] width 87 height 29
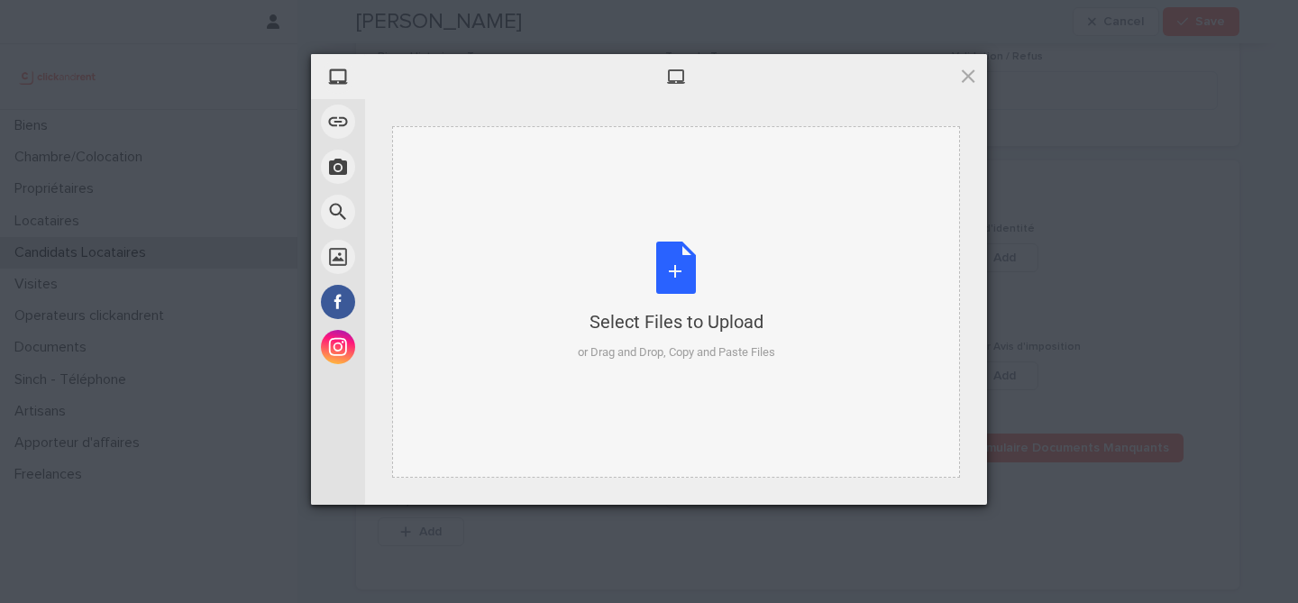
click at [669, 245] on div "Select Files to Upload or Drag and Drop, Copy and Paste Files" at bounding box center [676, 302] width 197 height 120
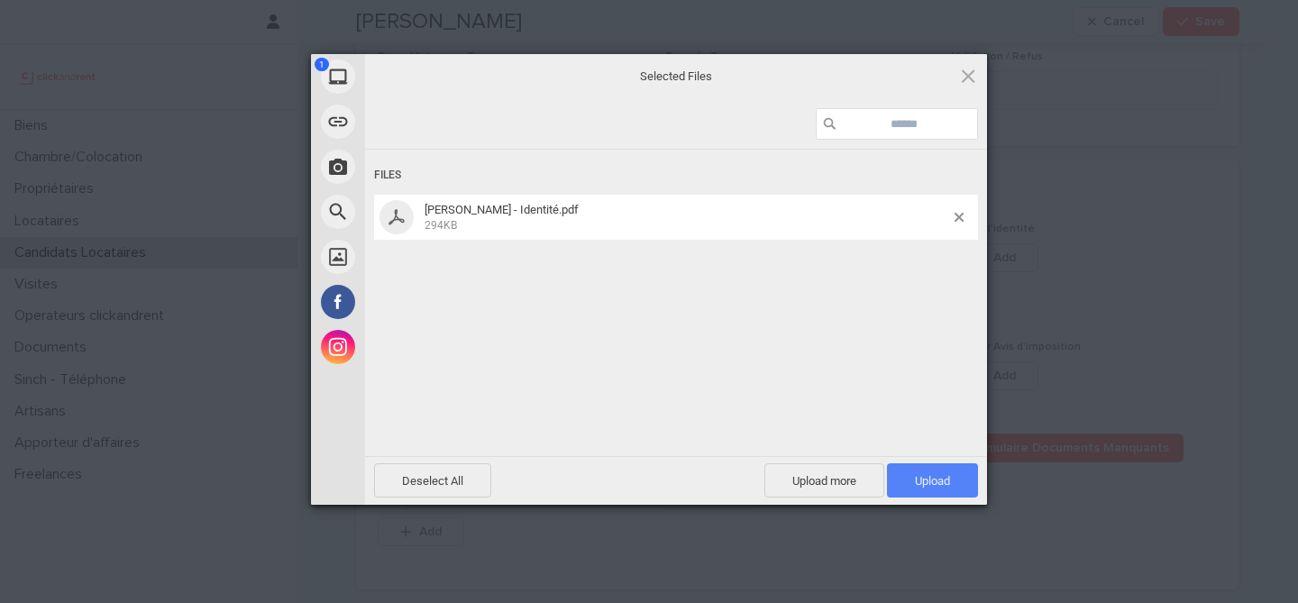
click at [939, 486] on span "Upload 1" at bounding box center [932, 481] width 35 height 14
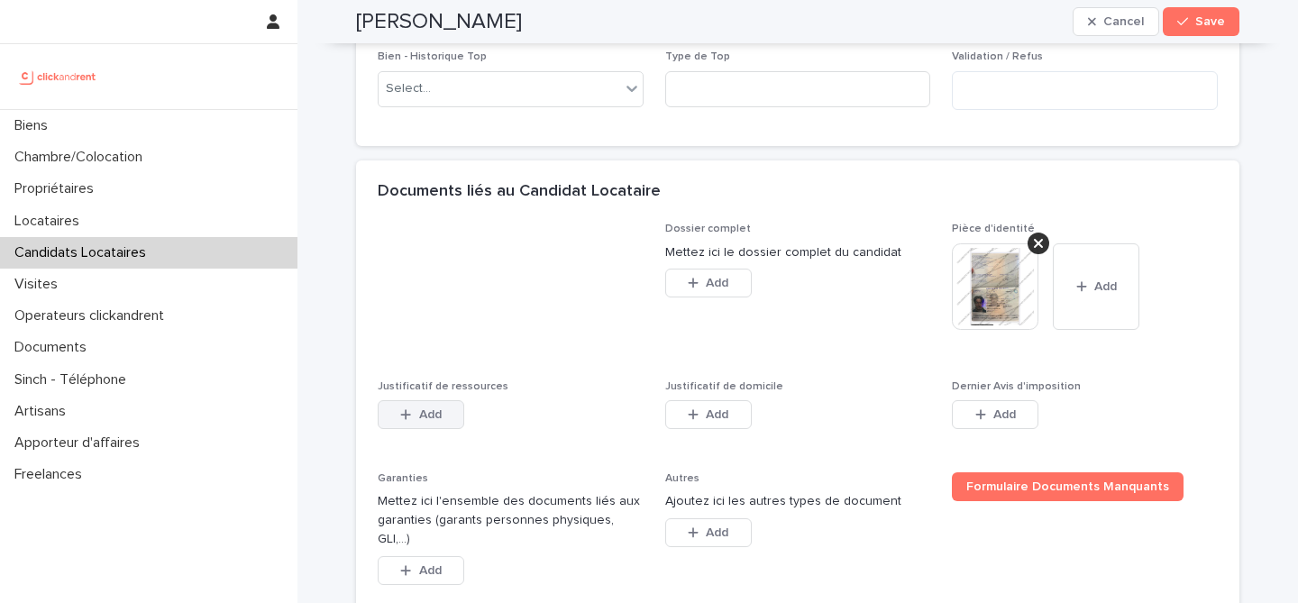
click at [419, 413] on span "Add" at bounding box center [430, 414] width 23 height 13
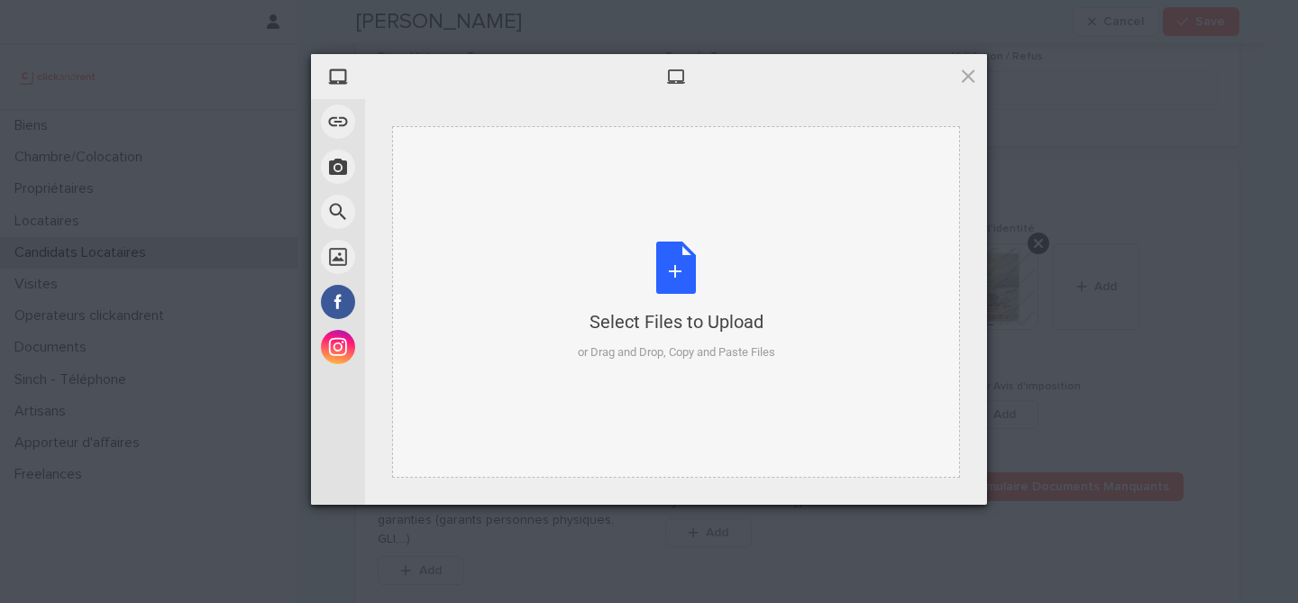
click at [685, 290] on div "Select Files to Upload or Drag and Drop, Copy and Paste Files" at bounding box center [676, 302] width 197 height 120
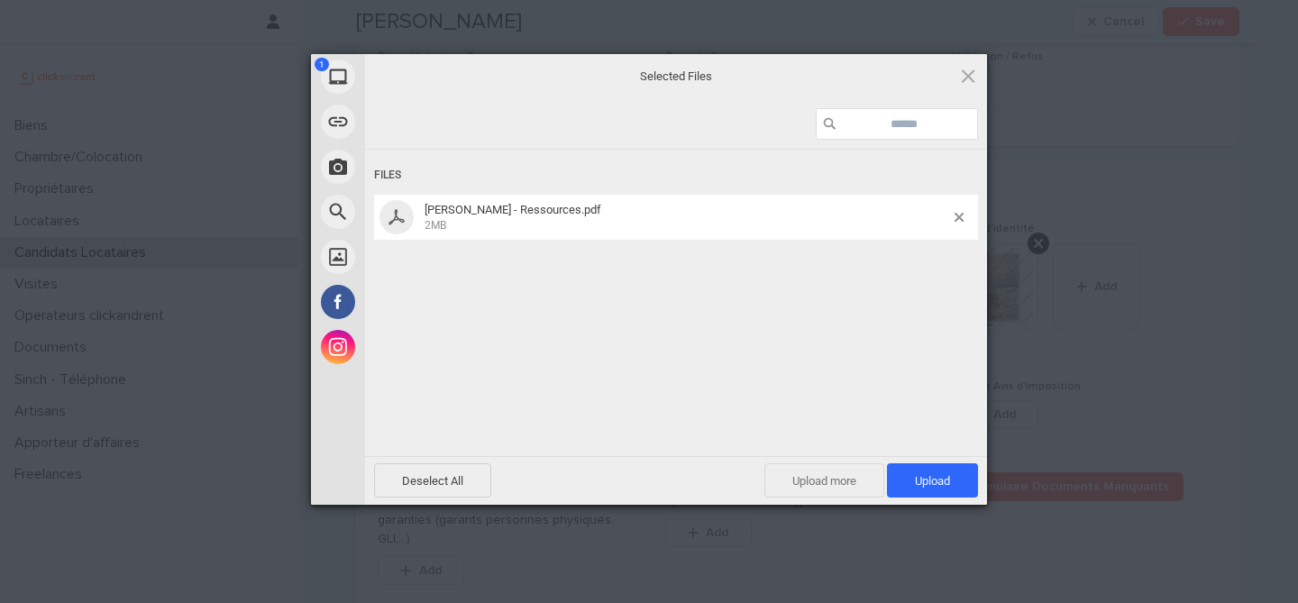
click at [853, 474] on span "Upload more" at bounding box center [824, 480] width 120 height 34
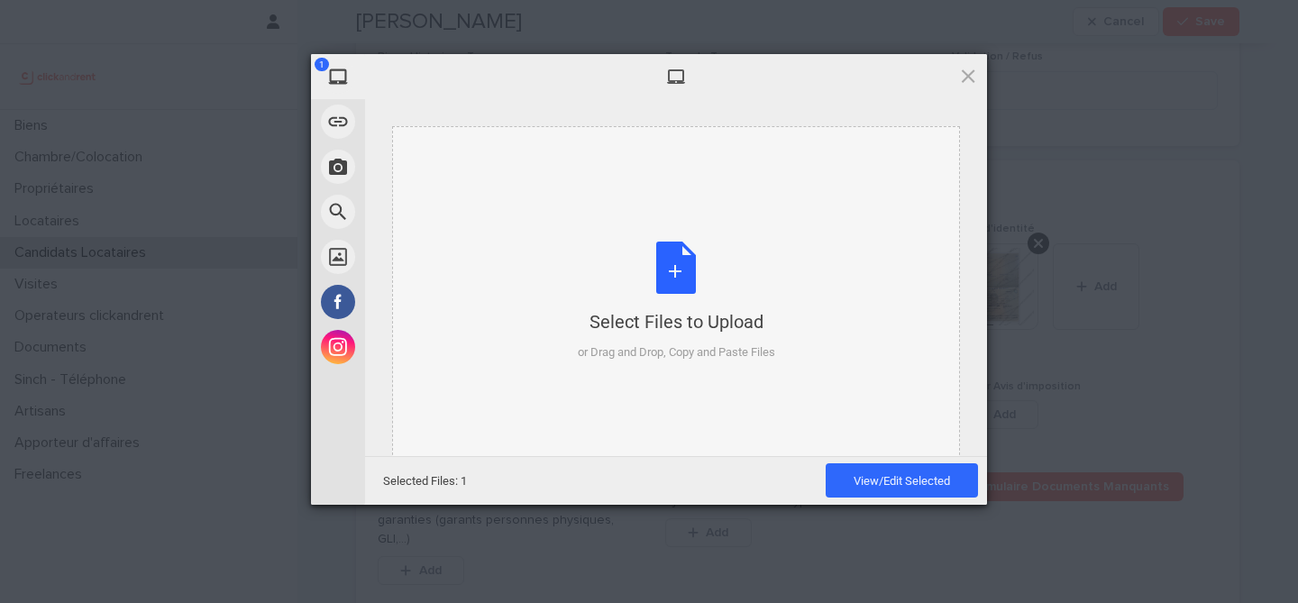
click at [724, 276] on div "Select Files to Upload or Drag and Drop, Copy and Paste Files" at bounding box center [676, 302] width 197 height 120
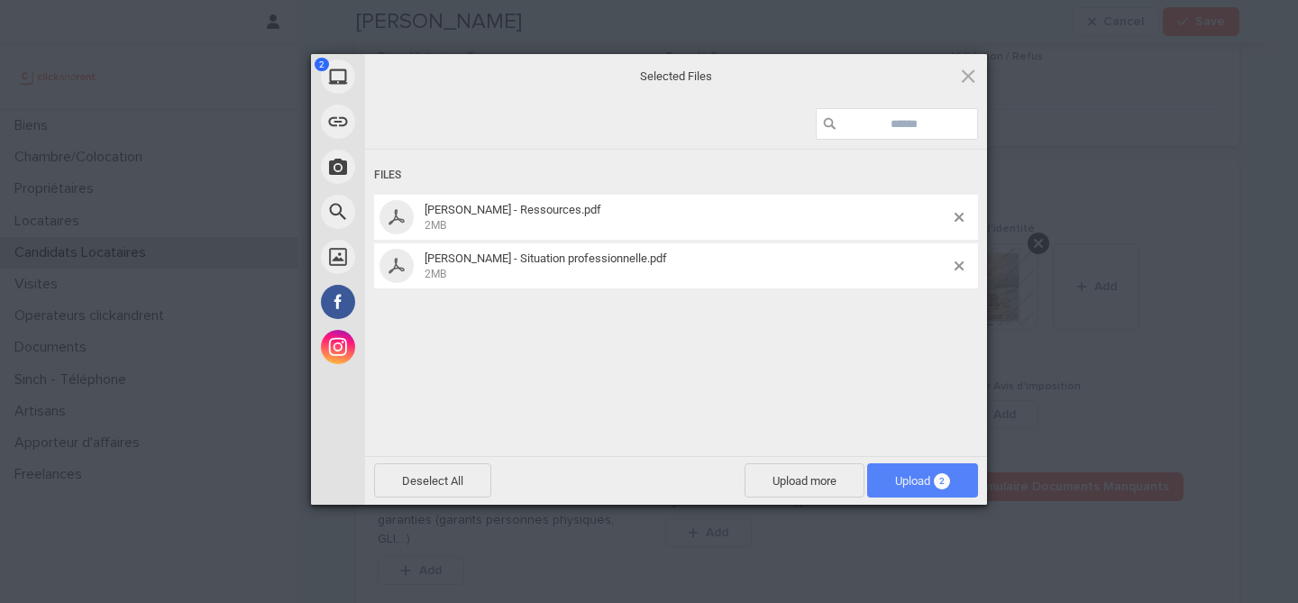
click at [910, 482] on span "Upload 2" at bounding box center [922, 481] width 55 height 14
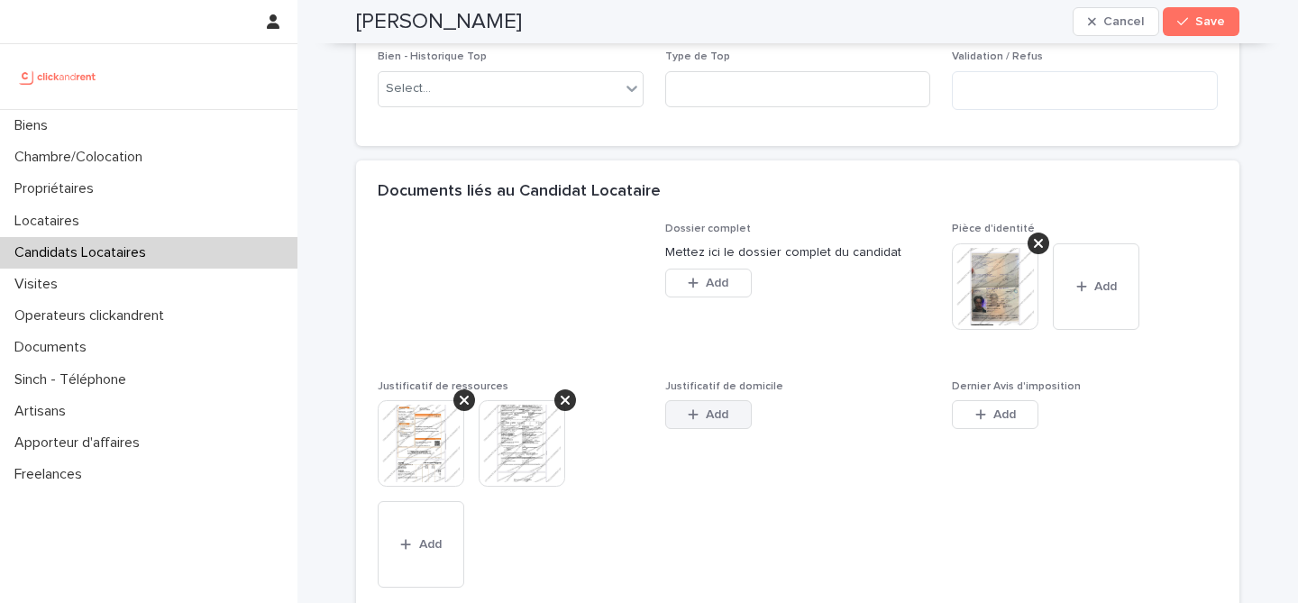
click at [717, 402] on button "Add" at bounding box center [708, 414] width 87 height 29
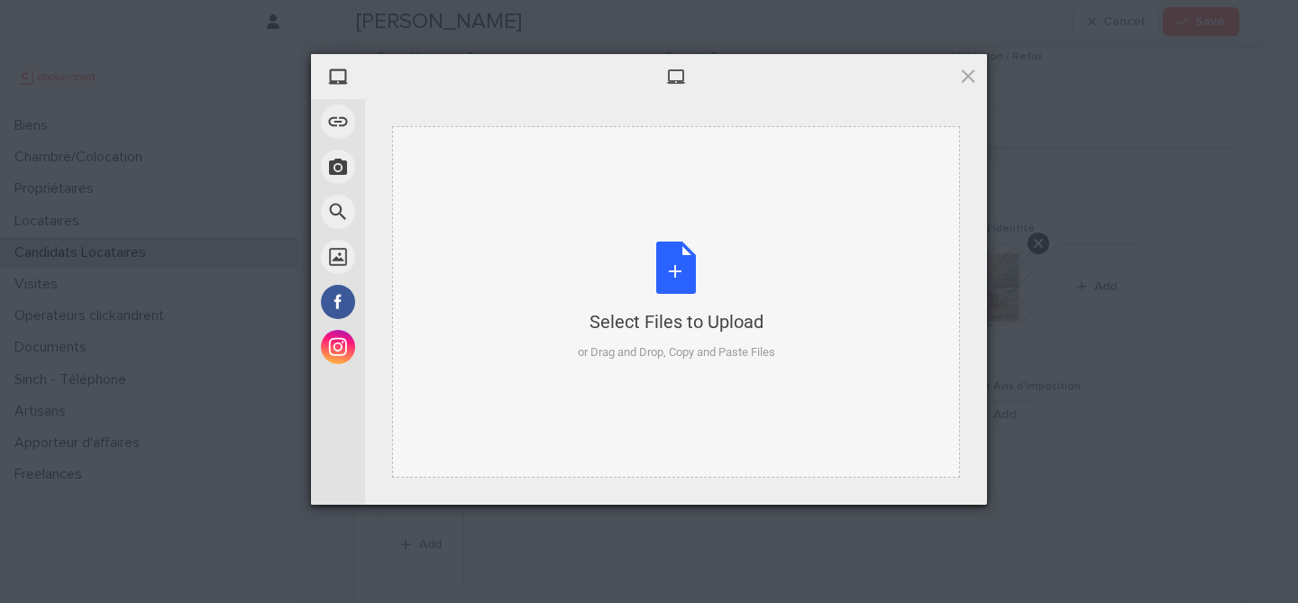
click at [703, 283] on div "Select Files to Upload or Drag and Drop, Copy and Paste Files" at bounding box center [676, 302] width 197 height 120
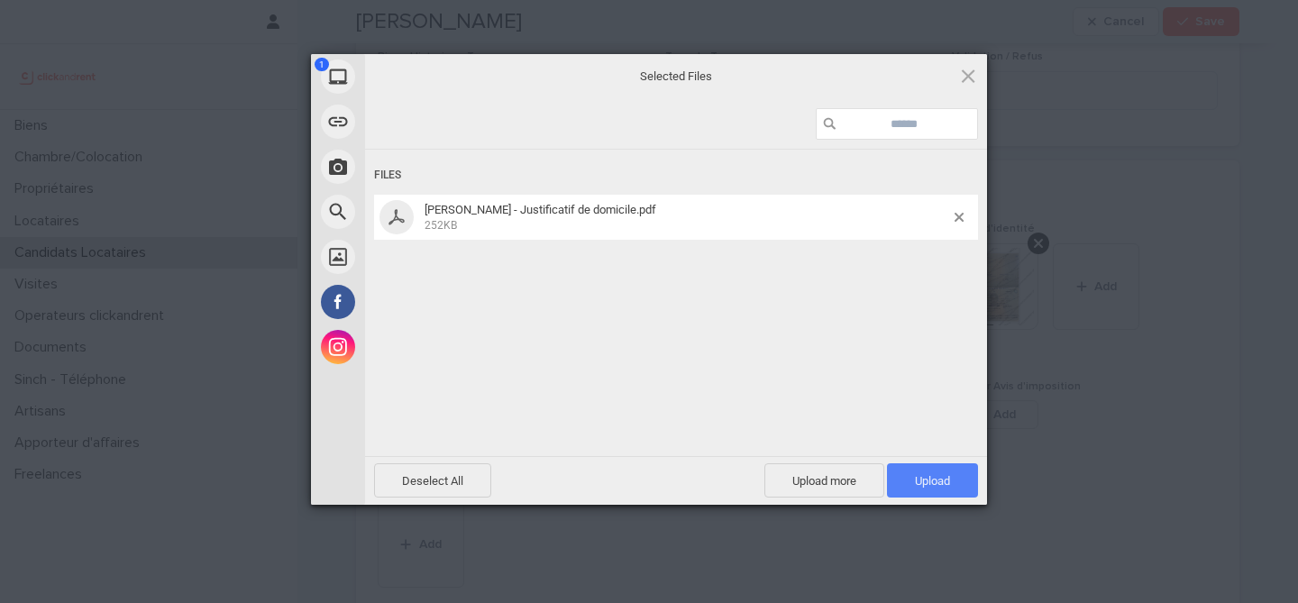
click at [940, 472] on span "Upload 1" at bounding box center [932, 480] width 91 height 34
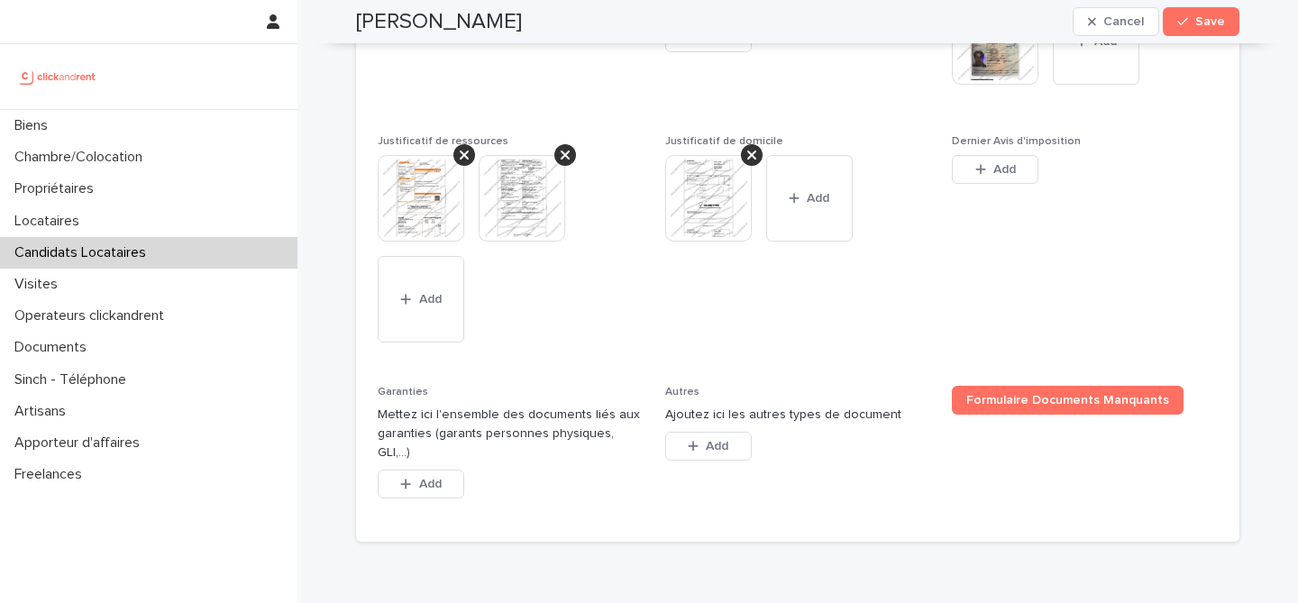
scroll to position [1515, 0]
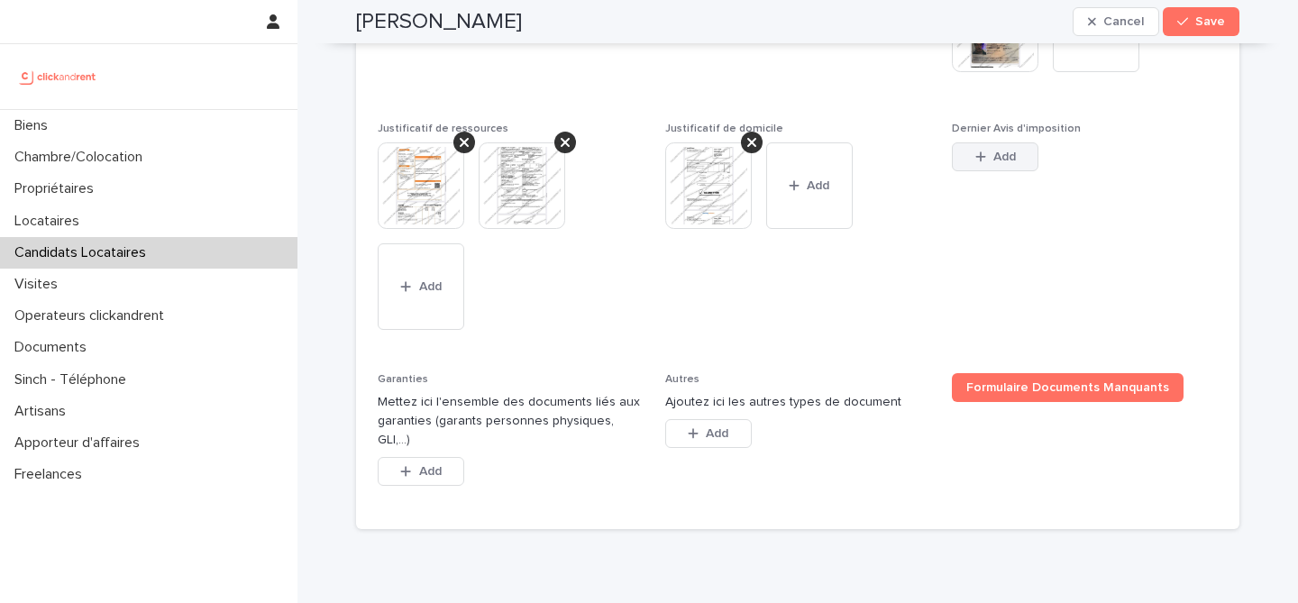
click at [999, 162] on span "Add" at bounding box center [1004, 157] width 23 height 13
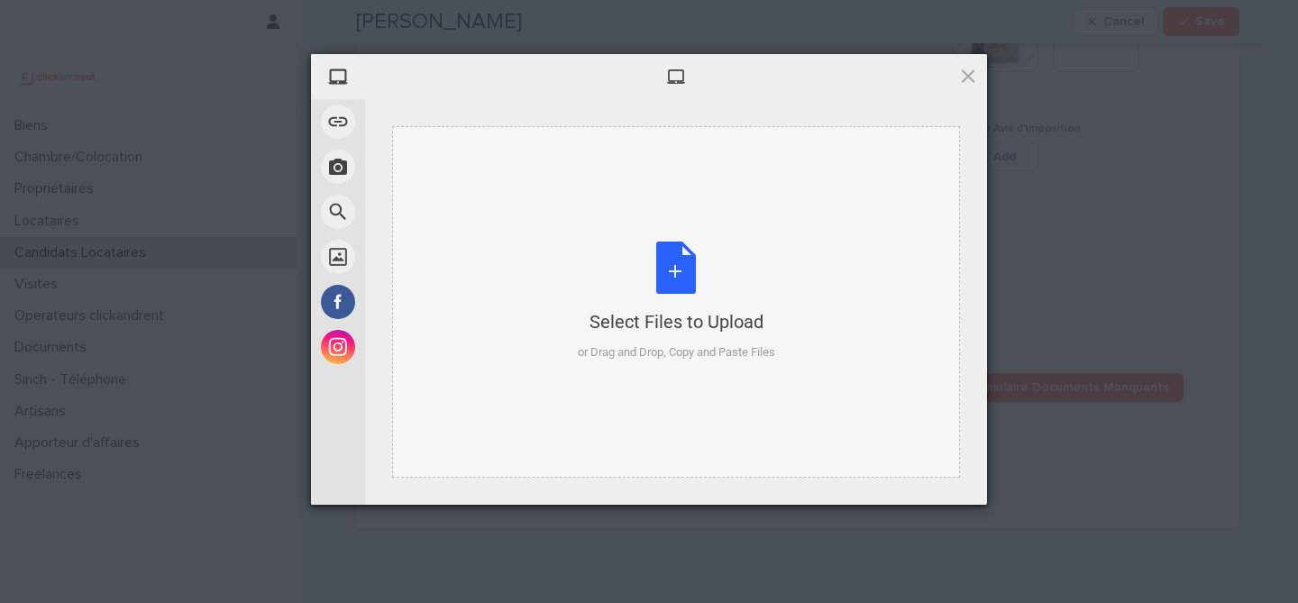
click at [683, 243] on div "Select Files to Upload or Drag and Drop, Copy and Paste Files" at bounding box center [676, 302] width 197 height 120
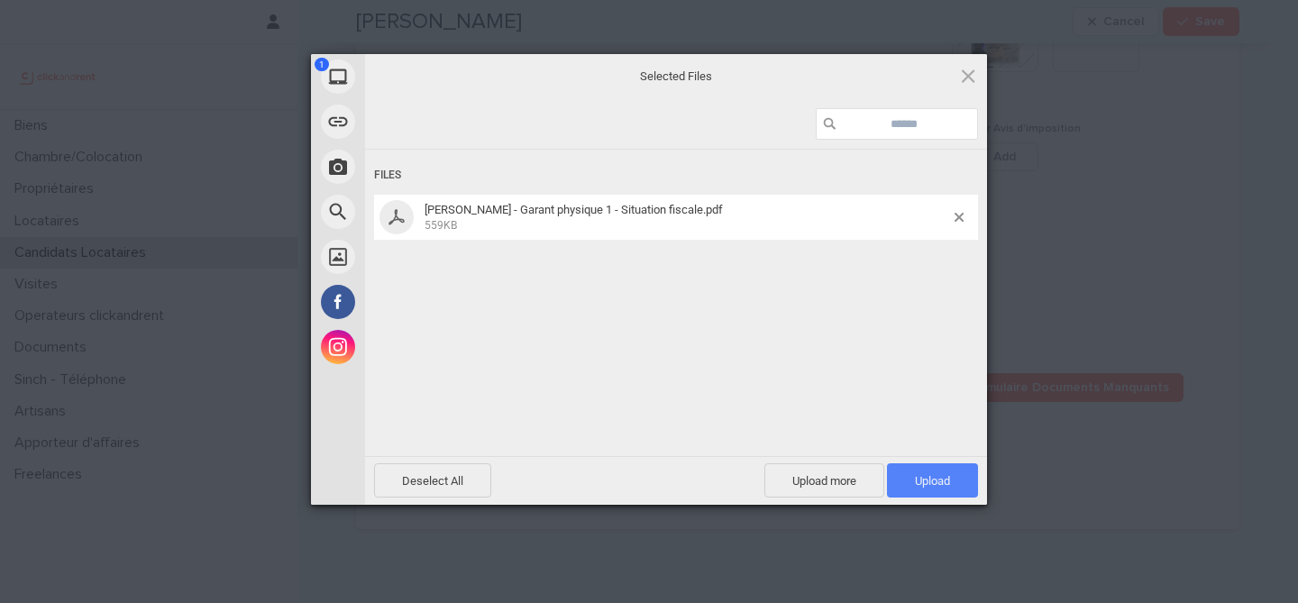
click at [926, 467] on span "Upload 1" at bounding box center [932, 480] width 91 height 34
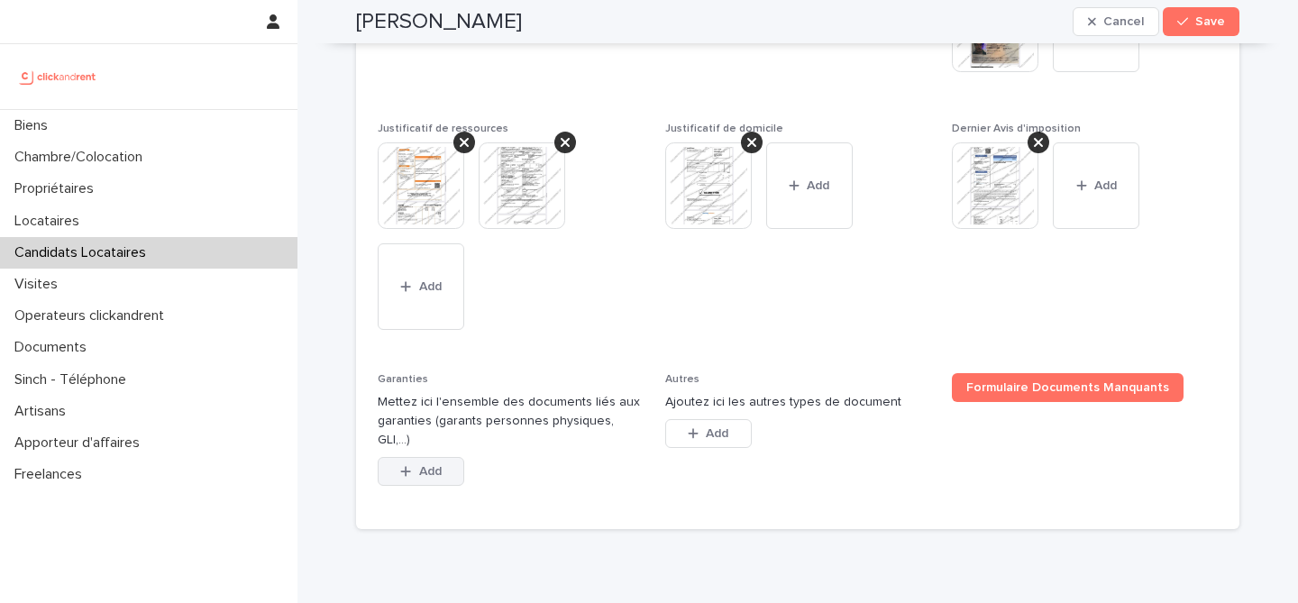
click at [423, 465] on span "Add" at bounding box center [430, 471] width 23 height 13
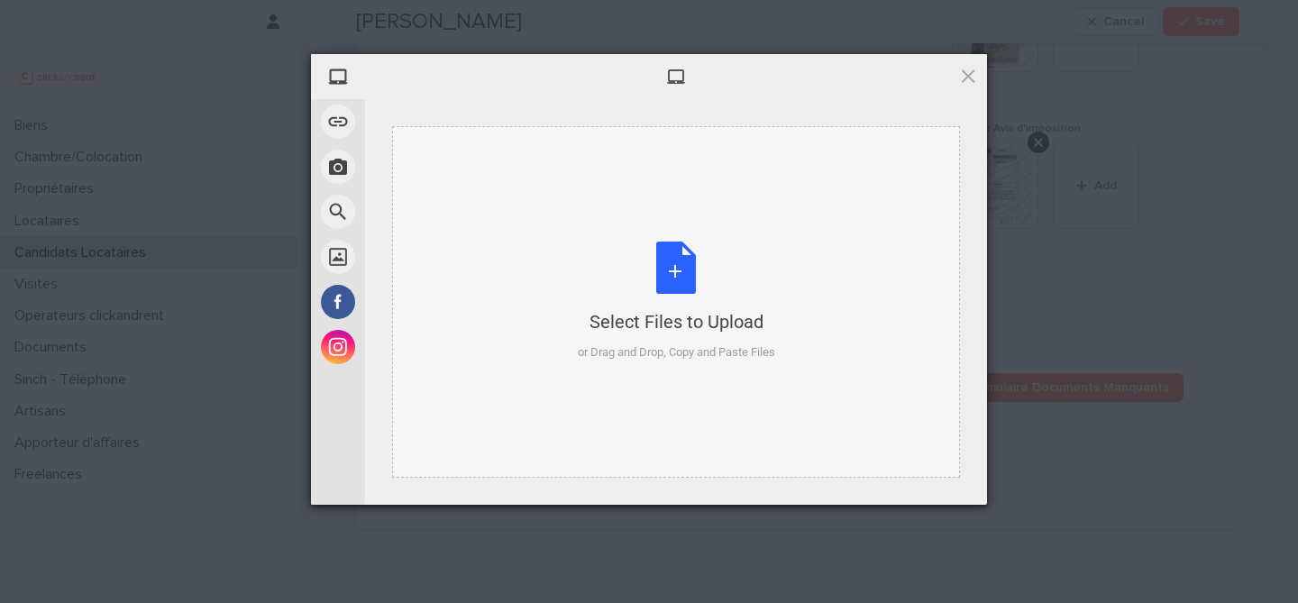
click at [673, 281] on div "Select Files to Upload or Drag and Drop, Copy and Paste Files" at bounding box center [676, 302] width 197 height 120
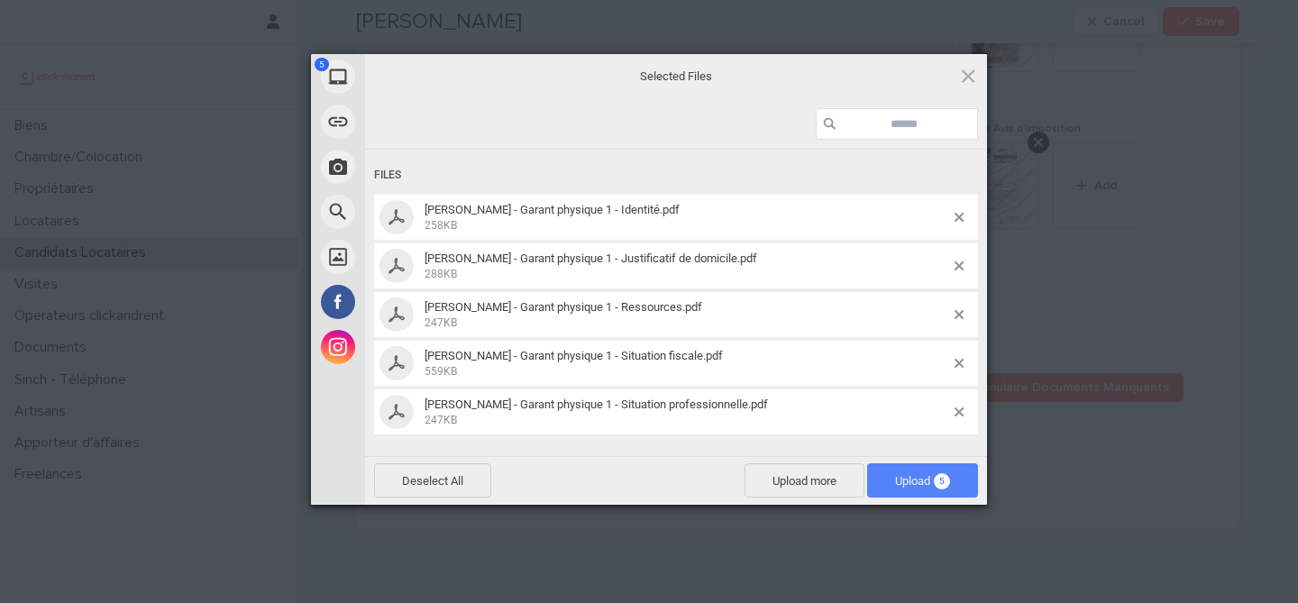
click at [907, 483] on span "Upload 5" at bounding box center [922, 481] width 55 height 14
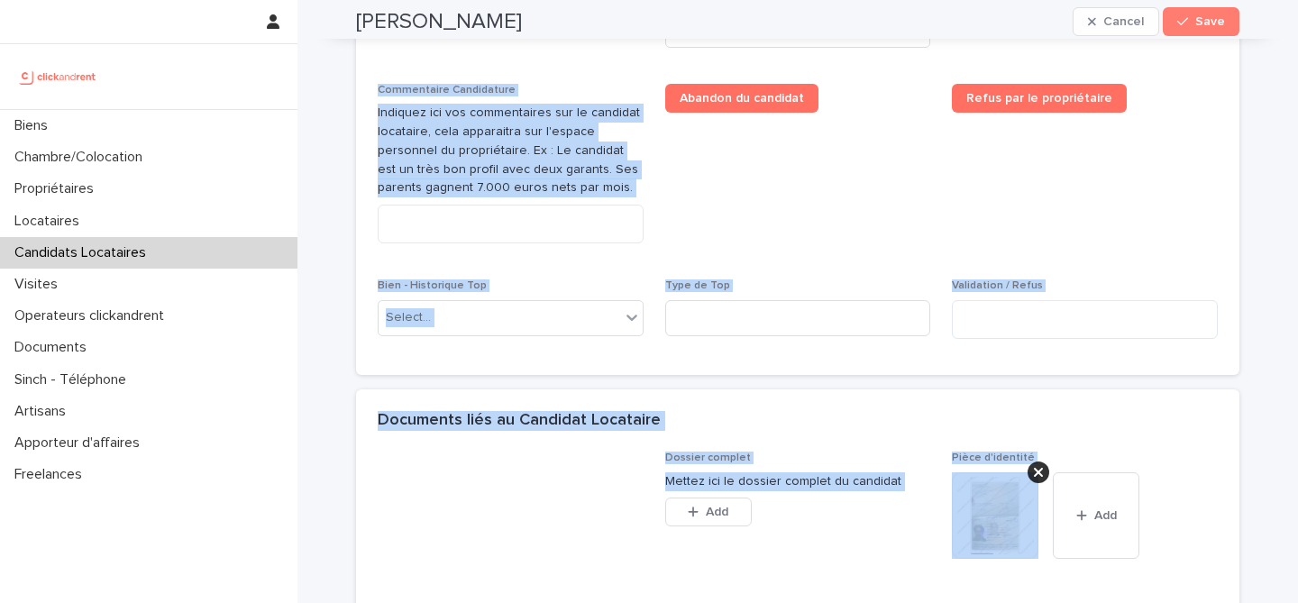
scroll to position [1939, 0]
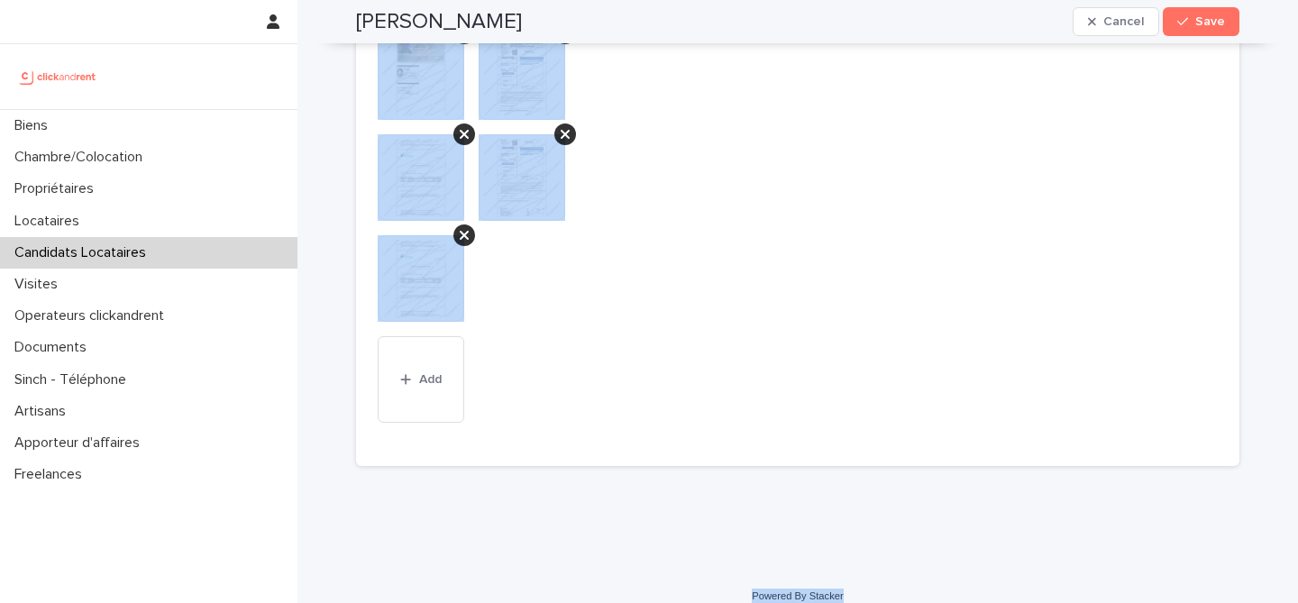
drag, startPoint x: 361, startPoint y: 57, endPoint x: 855, endPoint y: 578, distance: 718.0
copy div "Corentin Couvreux Cancel Save Sorry, there was an error saving your record. Ple…"
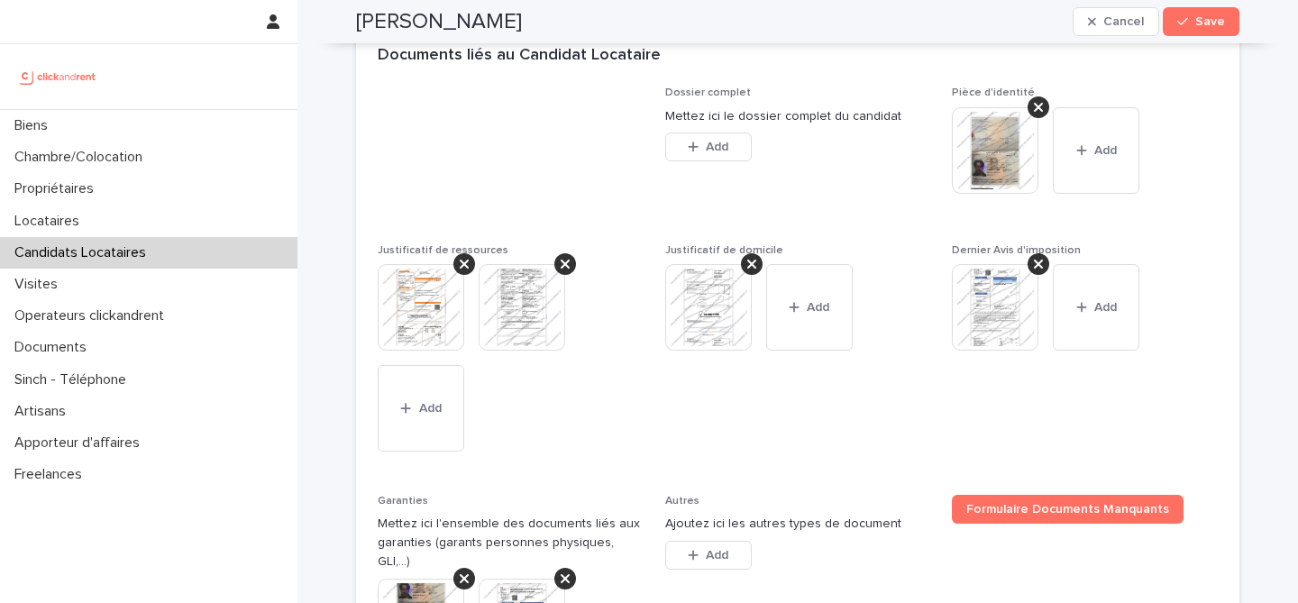
scroll to position [1126, 0]
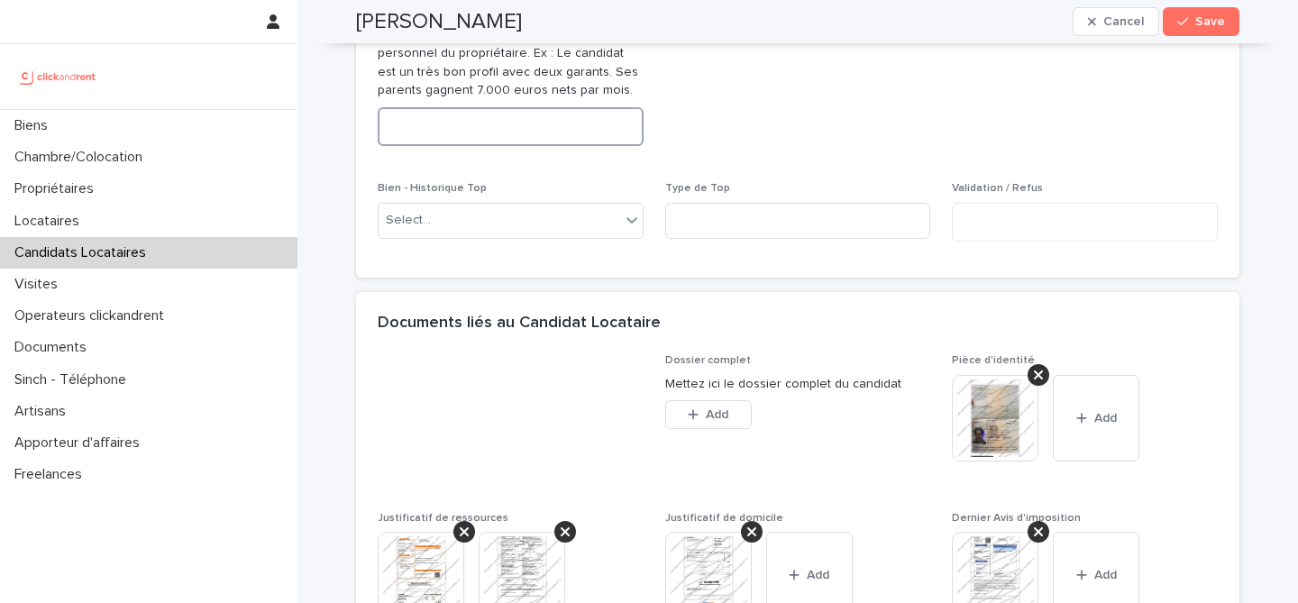
click at [562, 130] on textarea at bounding box center [511, 126] width 266 height 39
paste textarea "**********"
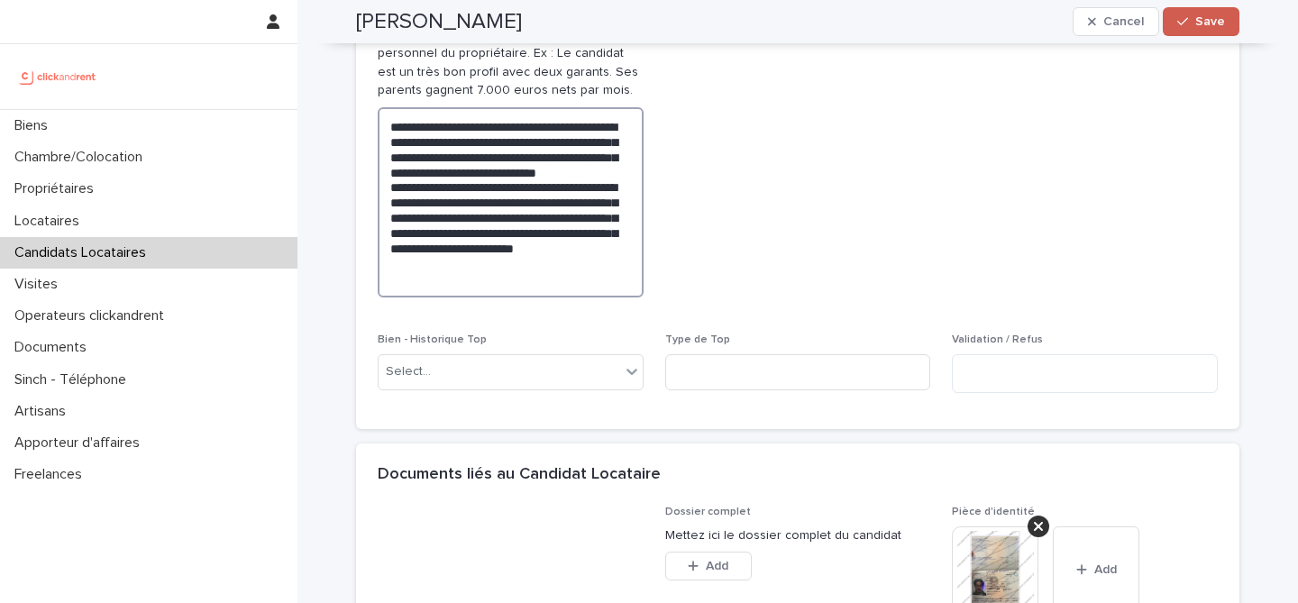
type textarea "**********"
click at [1214, 17] on span "Save" at bounding box center [1210, 21] width 30 height 13
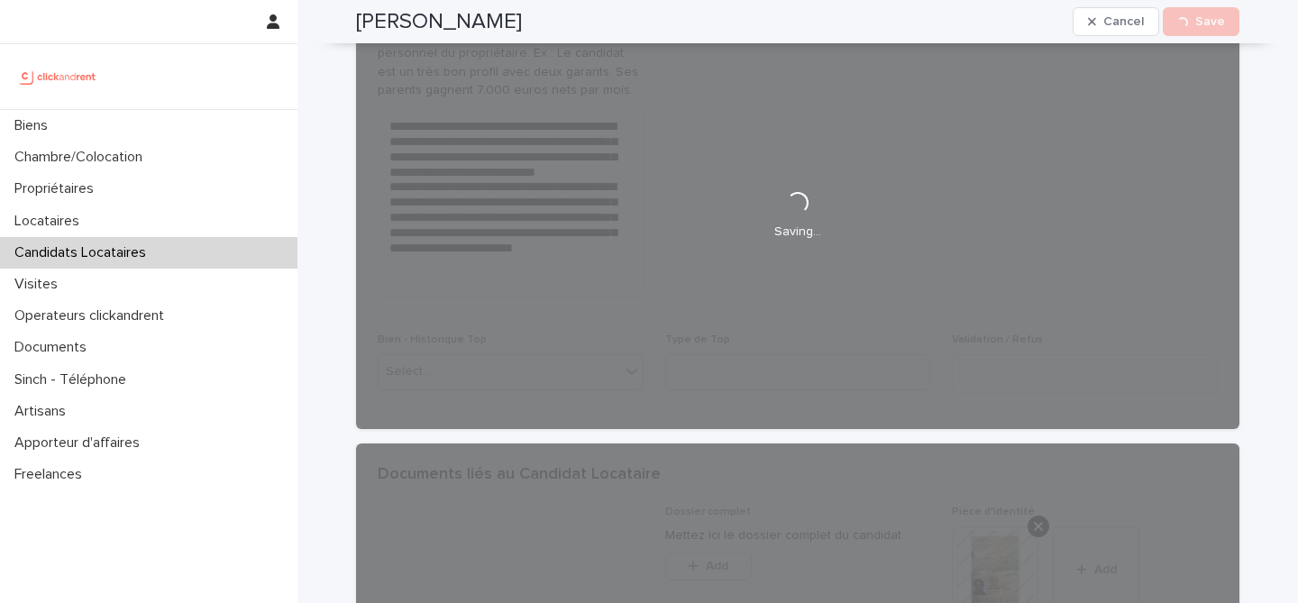
click at [506, 17] on h2 "Corentin Couvreux" at bounding box center [439, 22] width 166 height 26
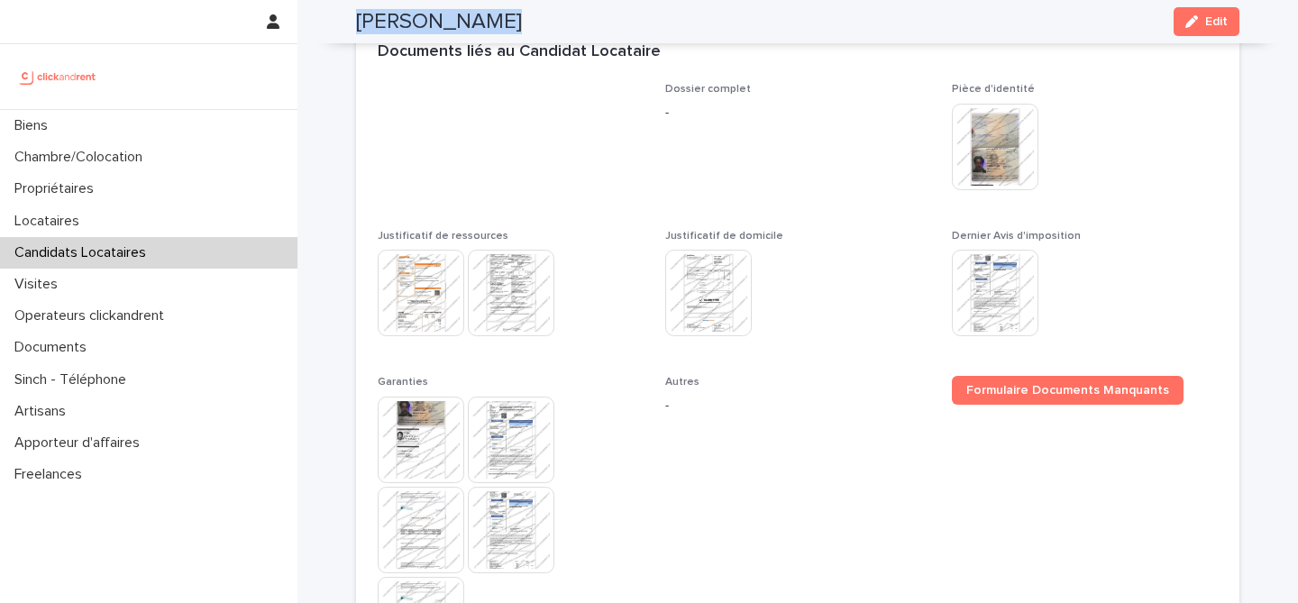
scroll to position [762, 0]
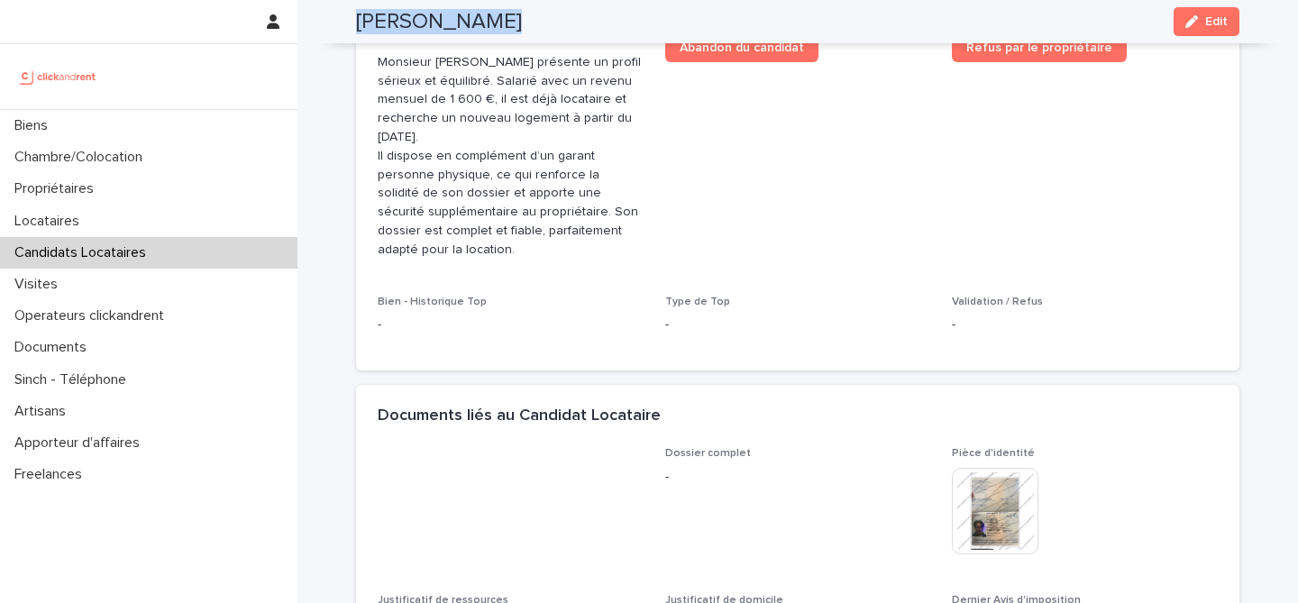
copy div "Corentin Couvreux Cancel Loading... Save"
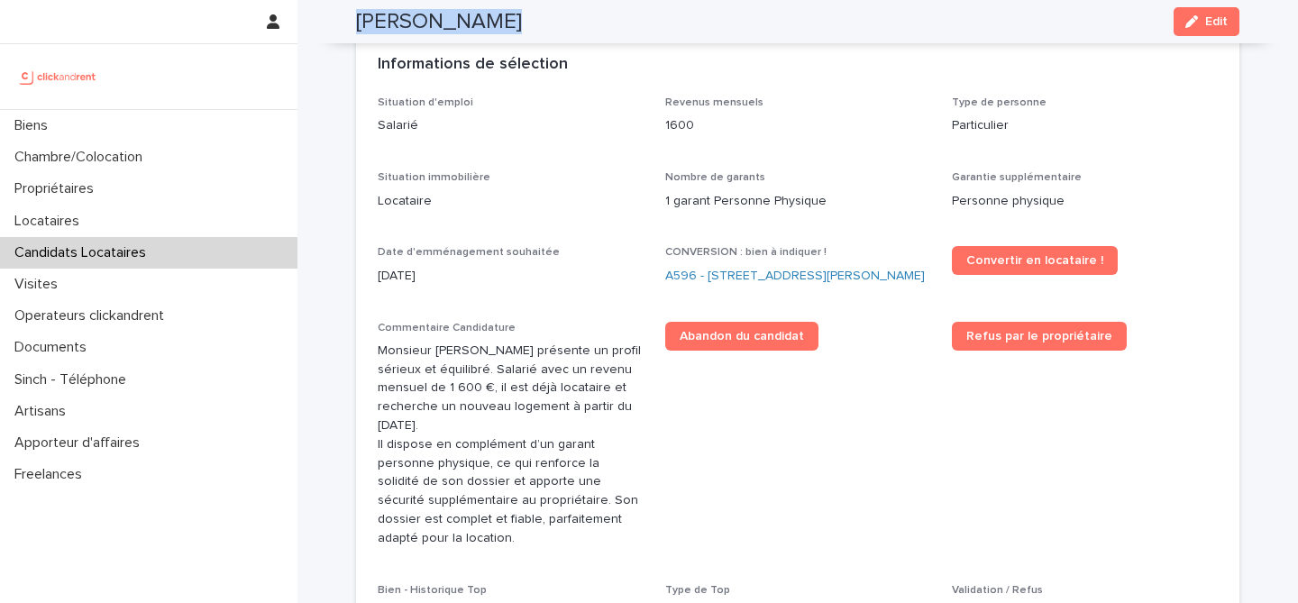
scroll to position [439, 0]
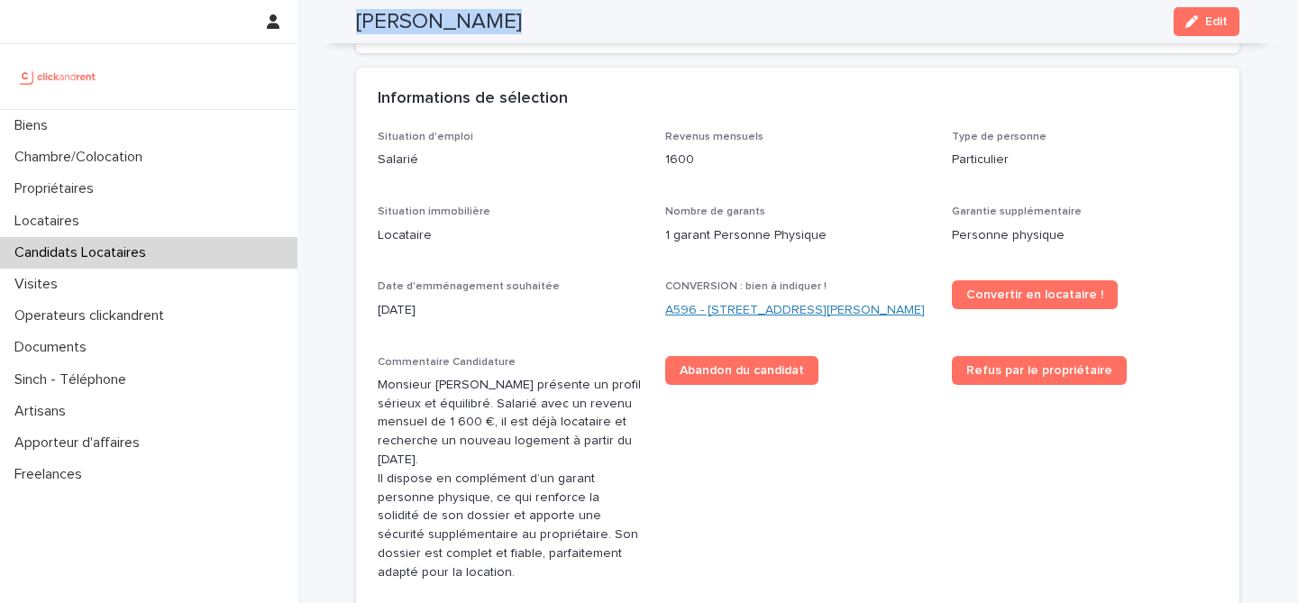
click at [766, 313] on link "A596 - 48 rue Victor Hugo, Asnieres-sur-Seine 92600" at bounding box center [795, 310] width 260 height 19
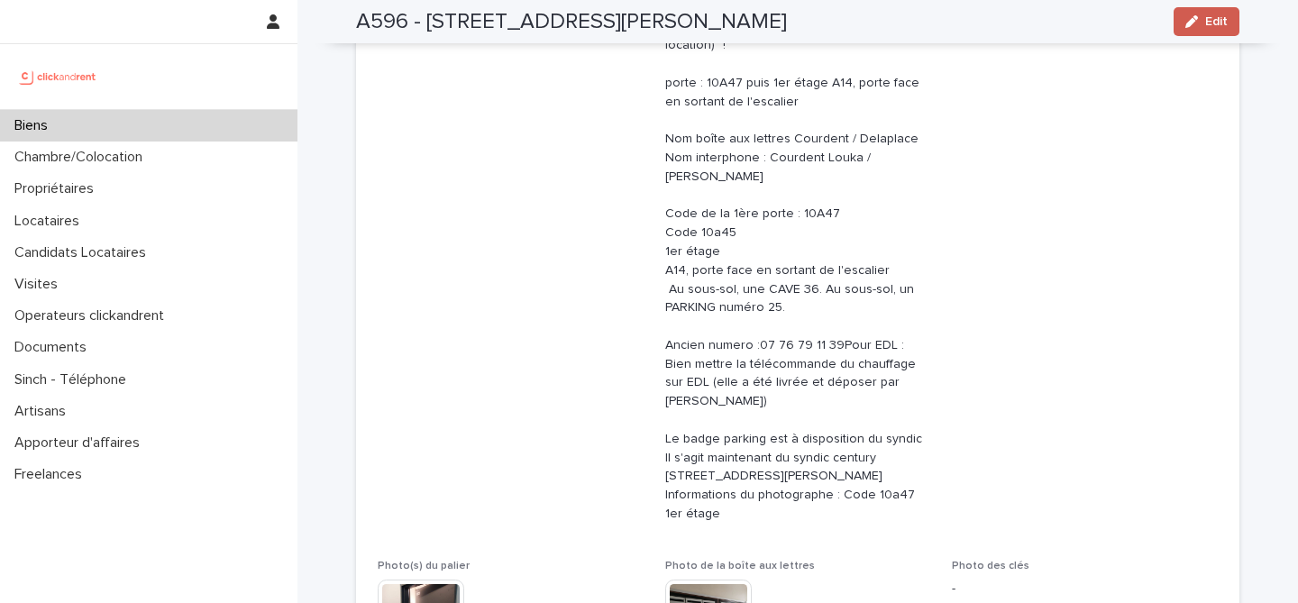
click at [1208, 8] on button "Edit" at bounding box center [1207, 21] width 66 height 29
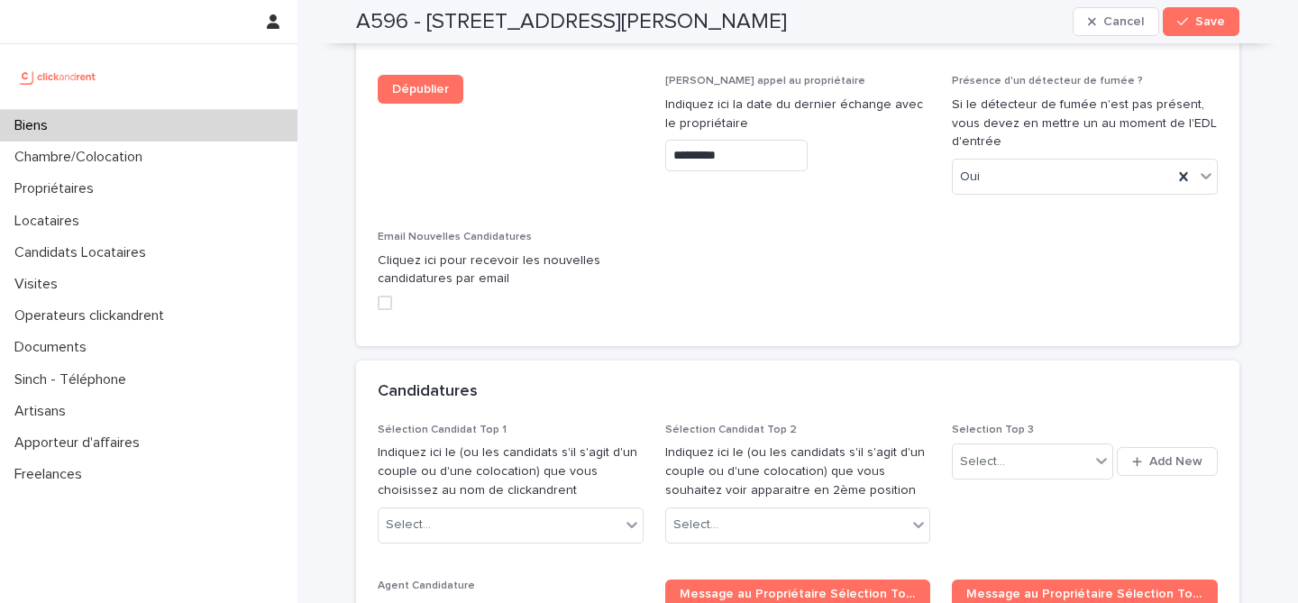
scroll to position [8722, 0]
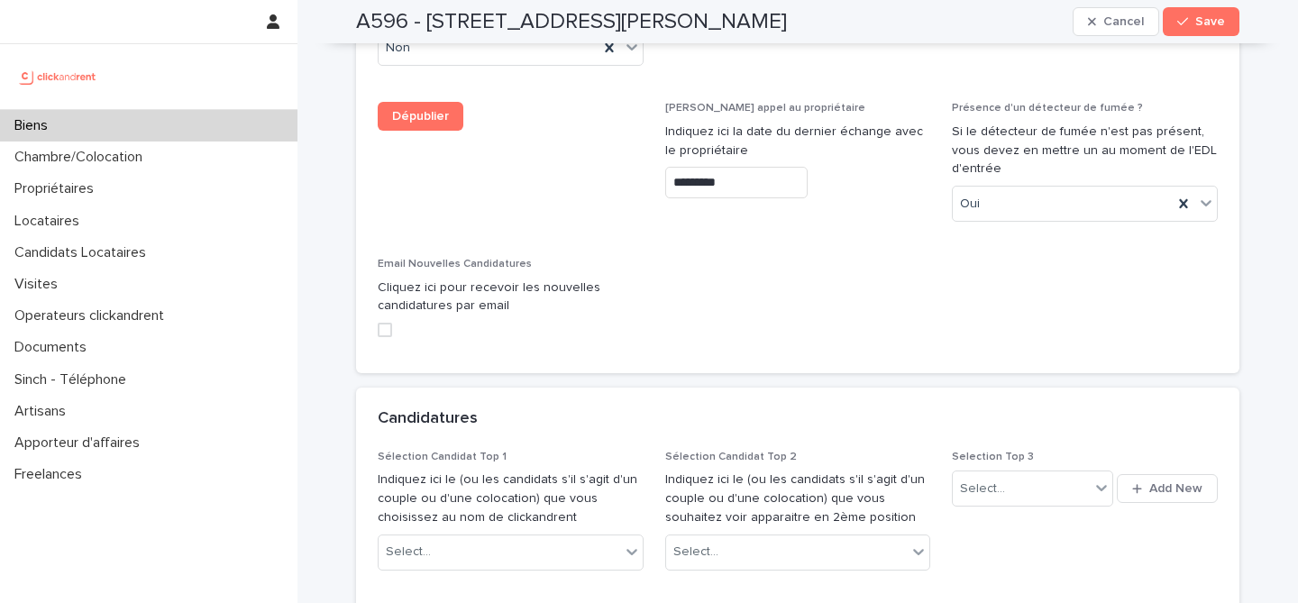
click at [542, 451] on div "Sélection Candidat Top 1 Indiquez ici le (ou les candidats s'il s'agit d'un cou…" at bounding box center [511, 518] width 266 height 134
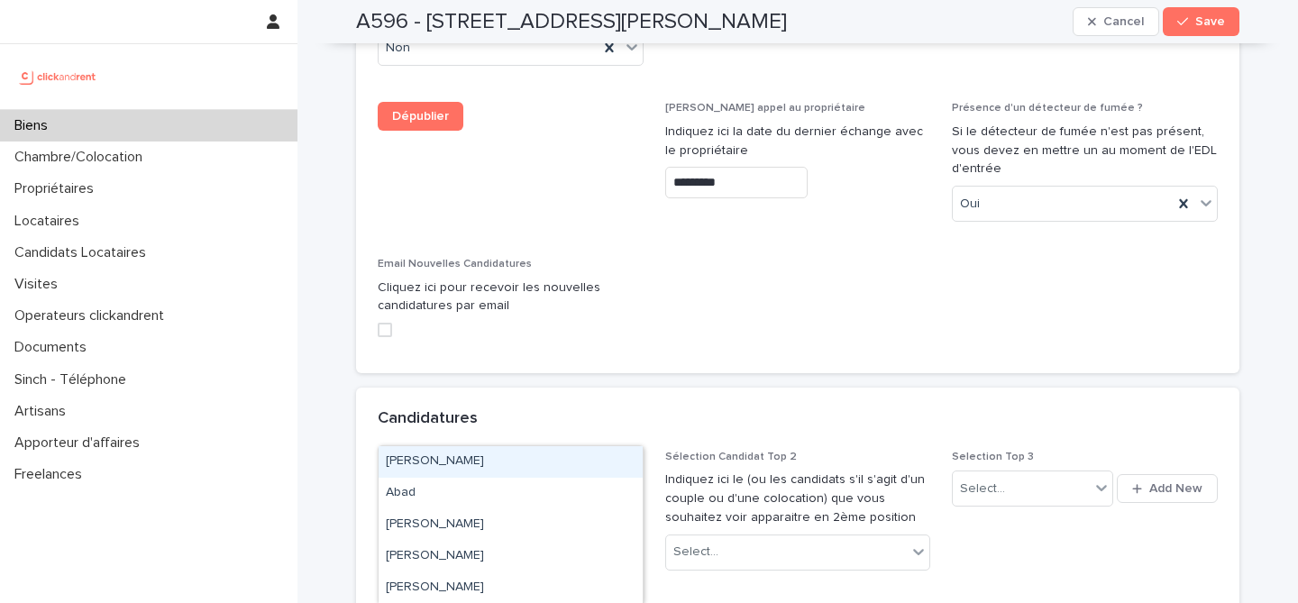
click at [535, 537] on div "Select..." at bounding box center [500, 552] width 242 height 30
paste input "**********"
type input "**********"
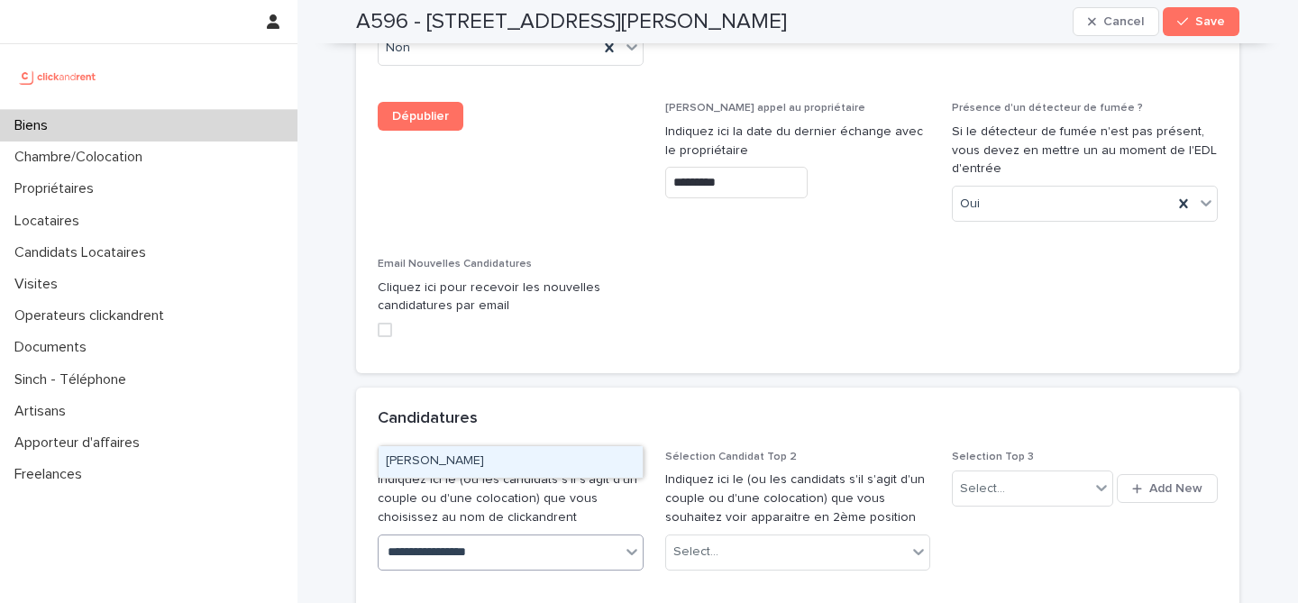
click at [548, 467] on div "Corentin Couvreux" at bounding box center [511, 462] width 264 height 32
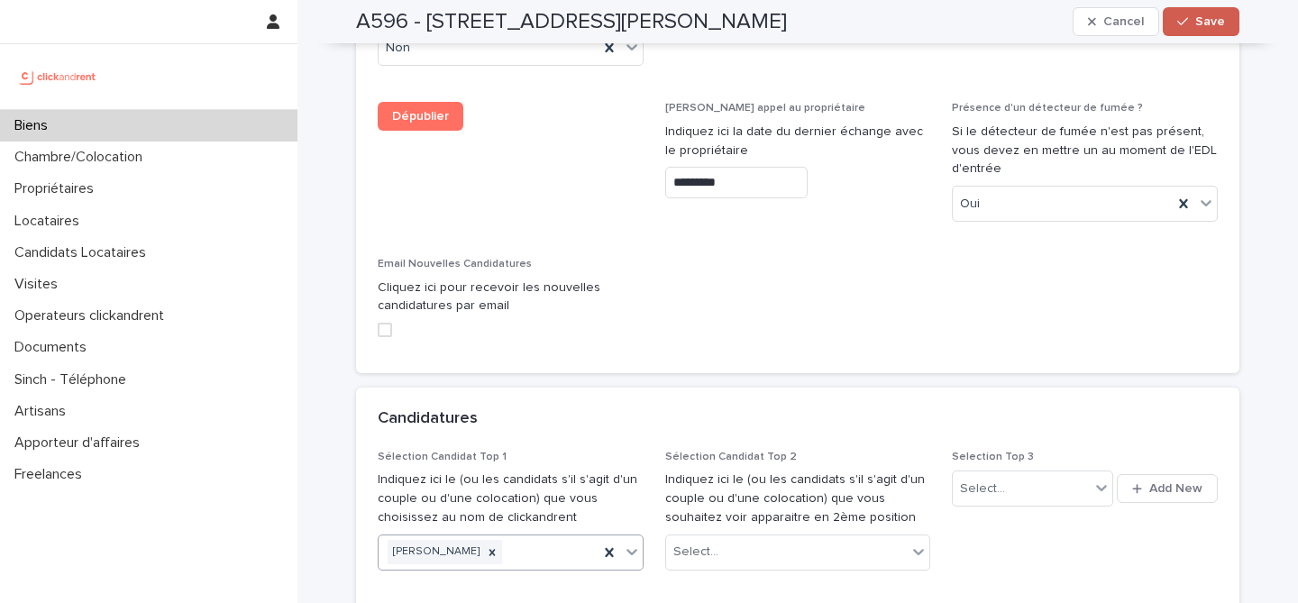
click at [1214, 24] on span "Save" at bounding box center [1210, 21] width 30 height 13
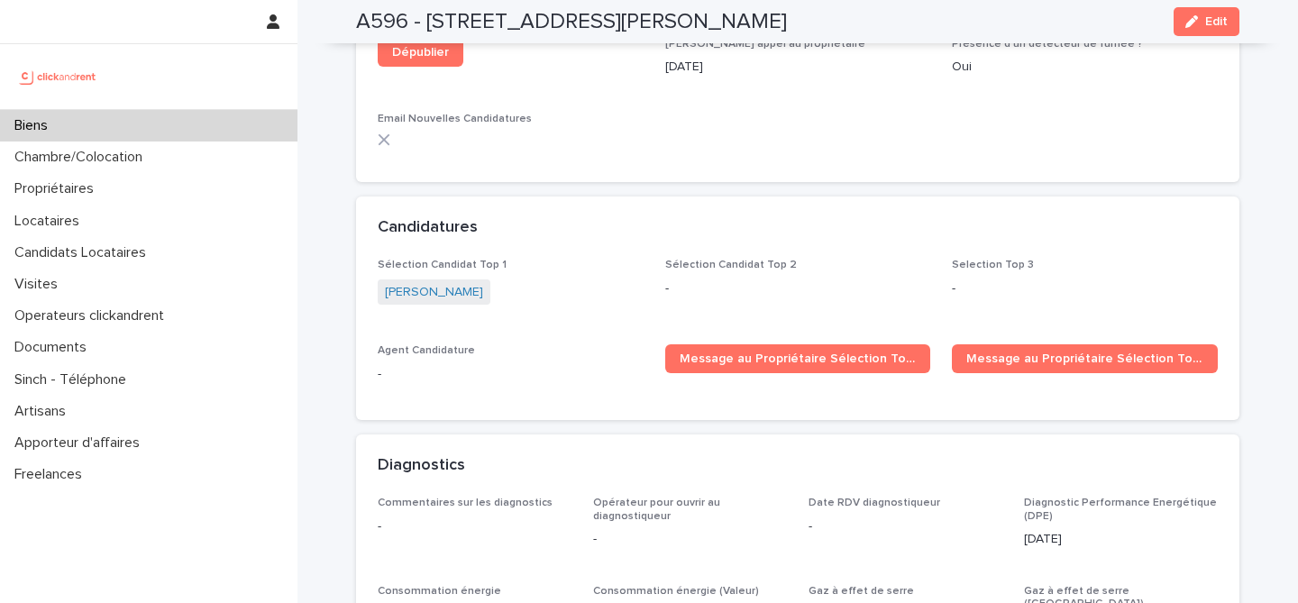
scroll to position [5764, 0]
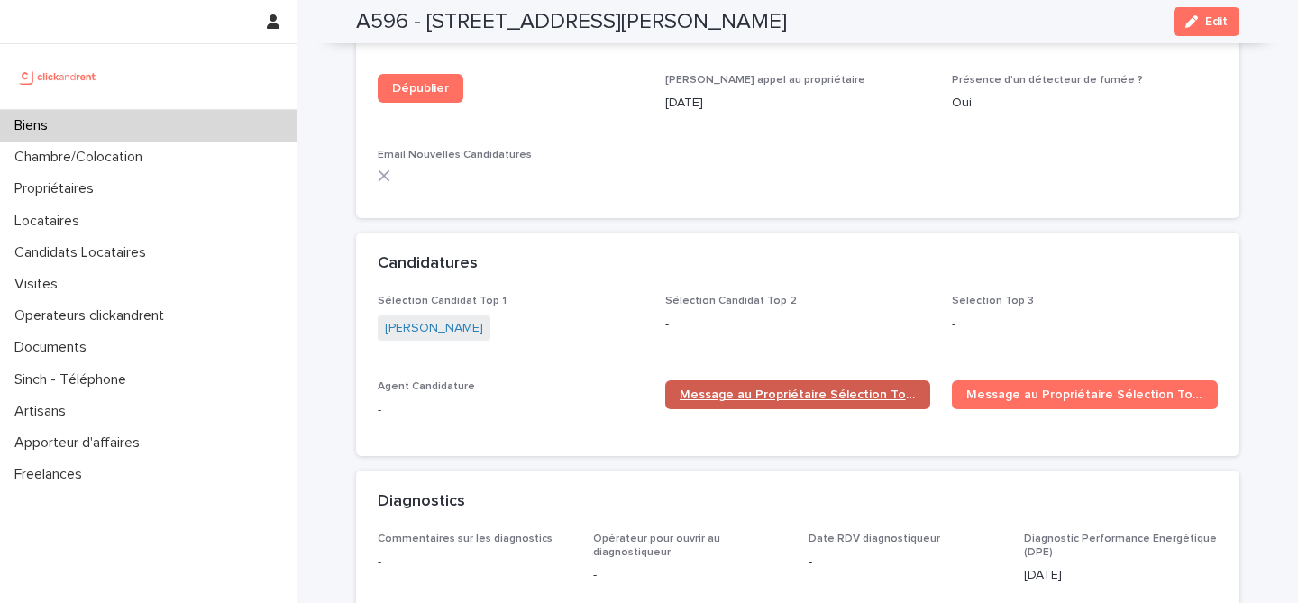
click at [752, 380] on link "Message au Propriétaire Sélection Top 1" at bounding box center [798, 394] width 266 height 29
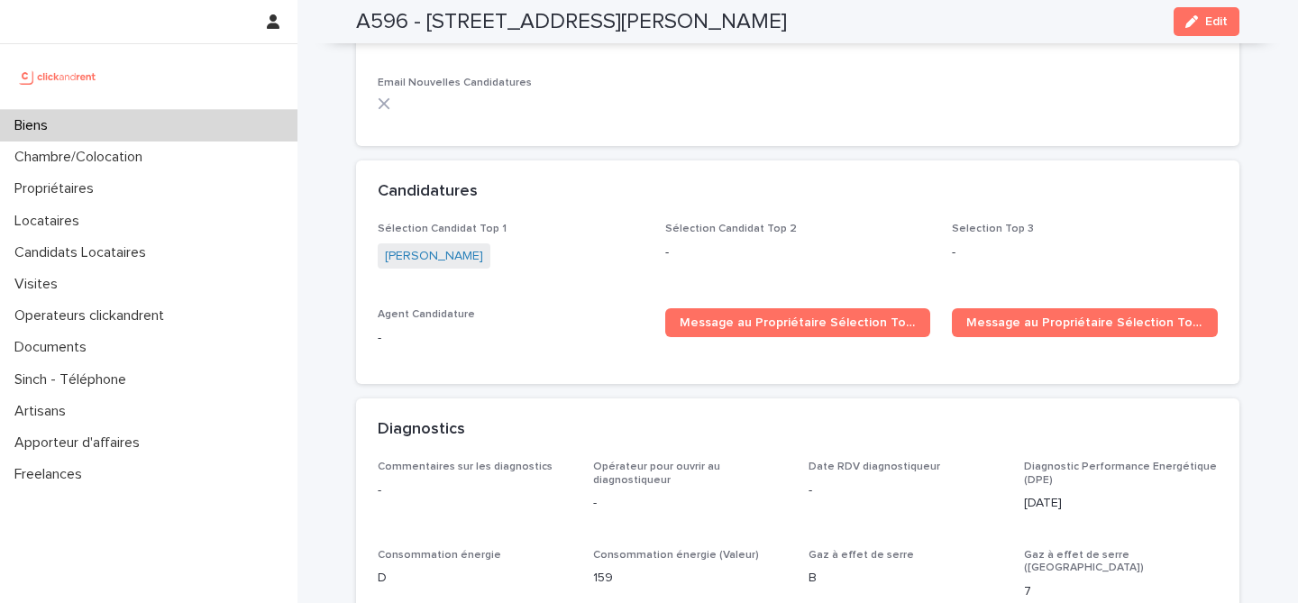
scroll to position [5832, 0]
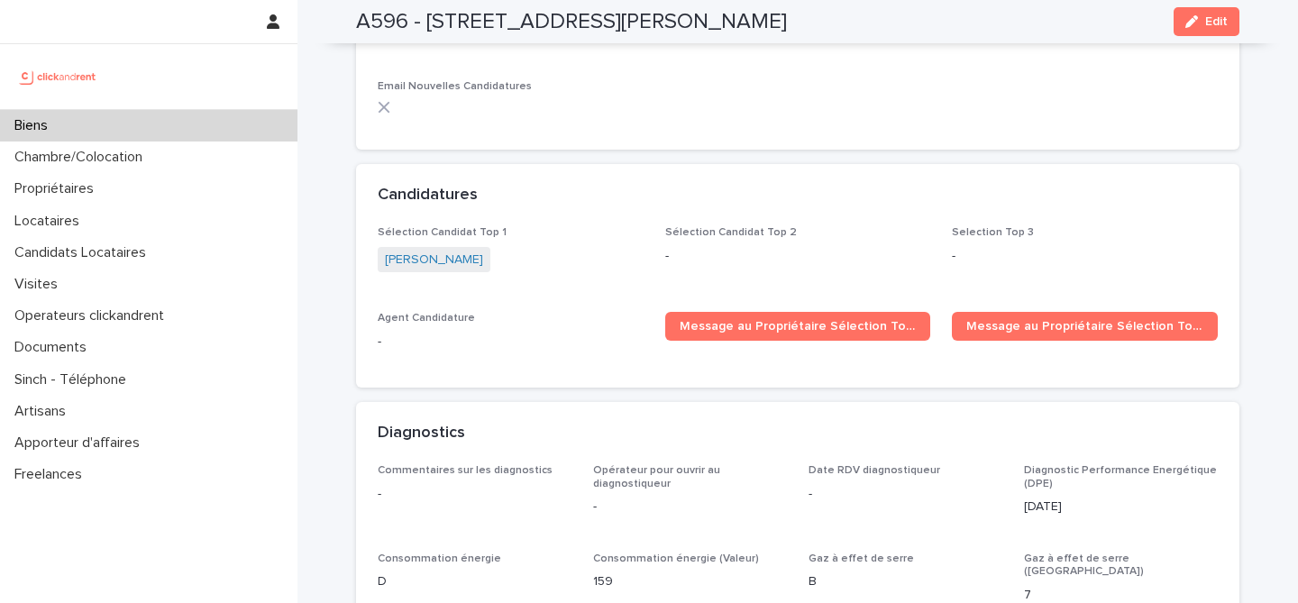
click at [159, 118] on div "Biens" at bounding box center [148, 126] width 297 height 32
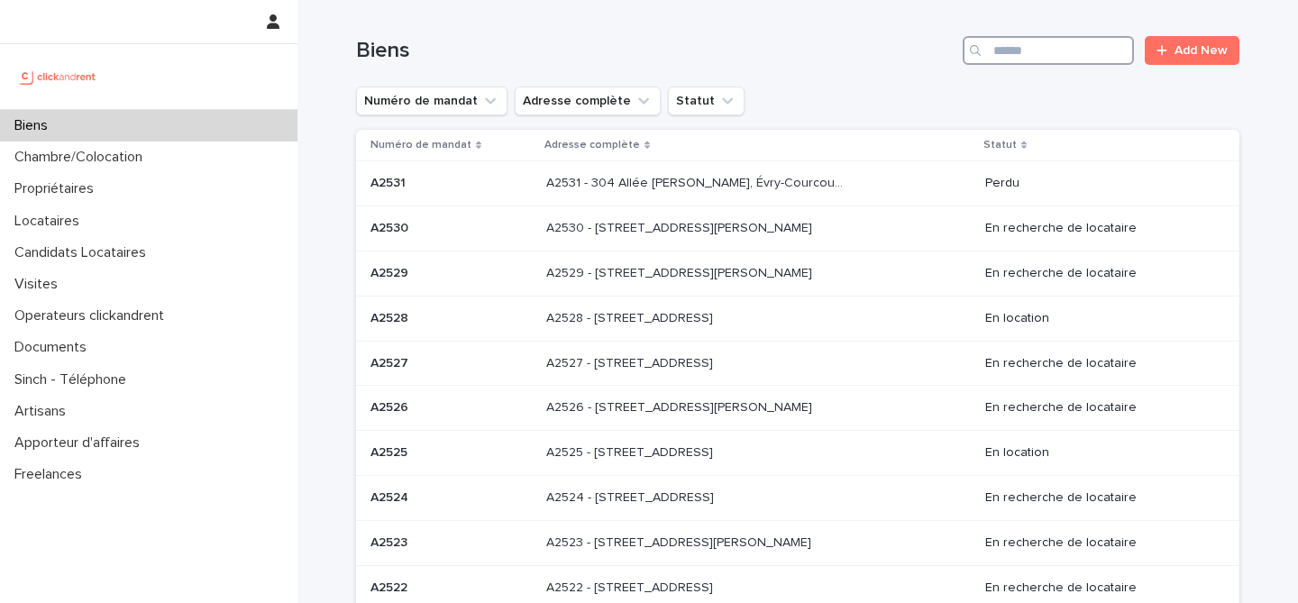
click at [1094, 41] on input "Search" at bounding box center [1048, 50] width 171 height 29
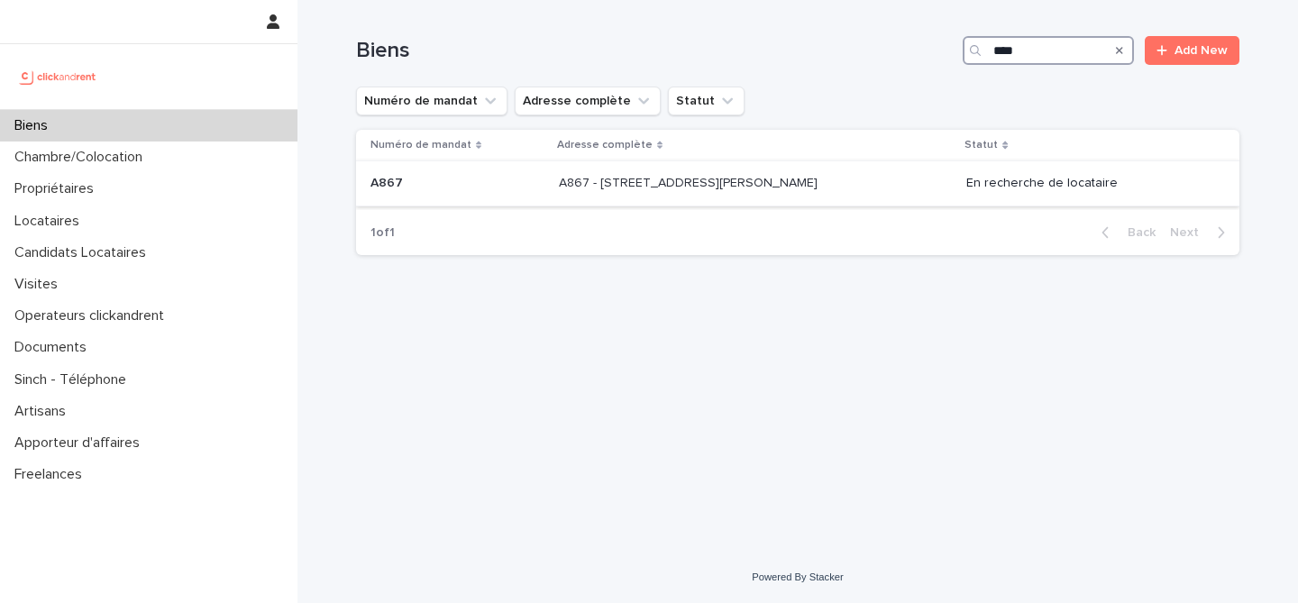
type input "****"
click at [532, 190] on p at bounding box center [457, 183] width 174 height 15
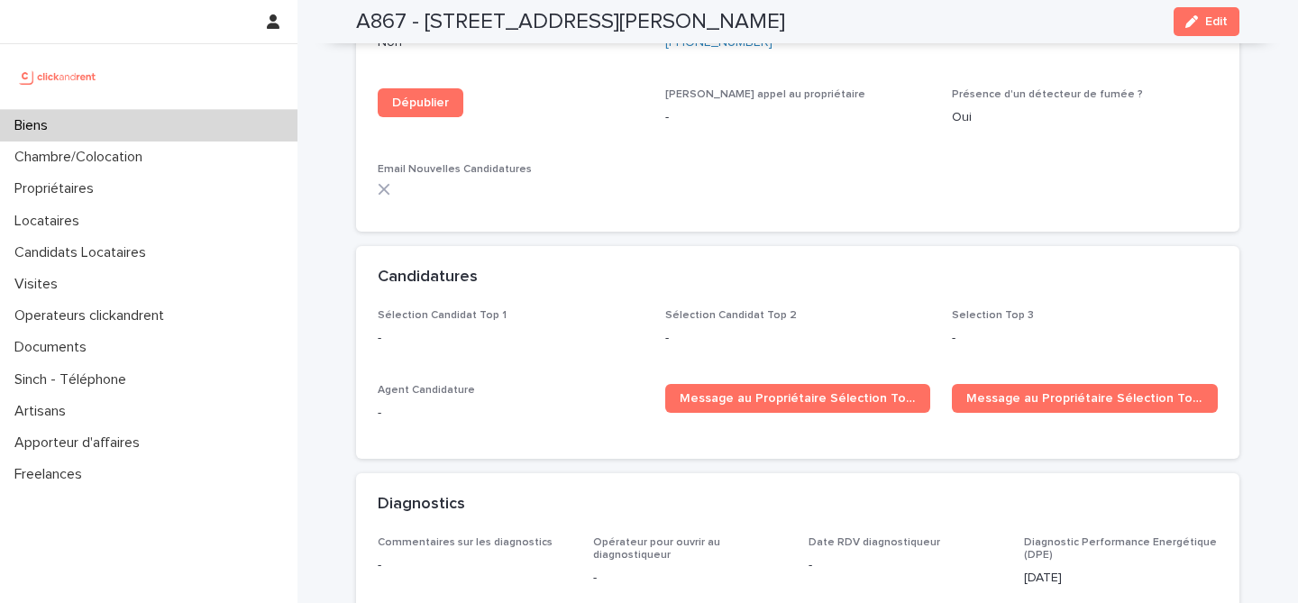
scroll to position [5391, 0]
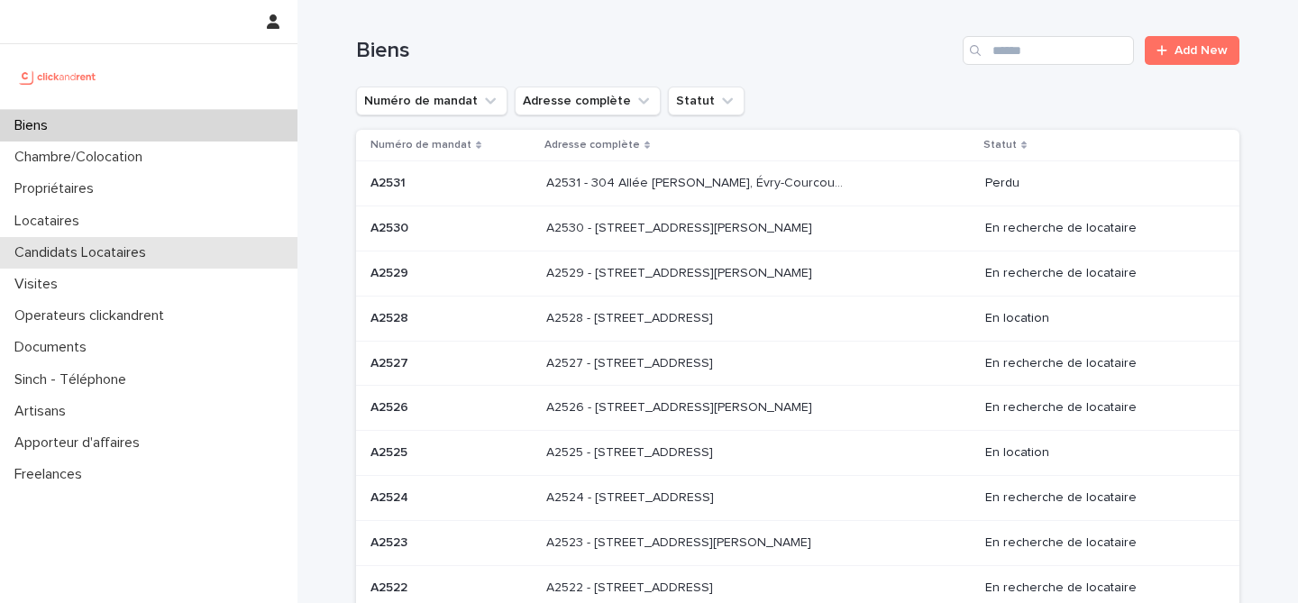
click at [147, 242] on div "Candidats Locataires" at bounding box center [148, 253] width 297 height 32
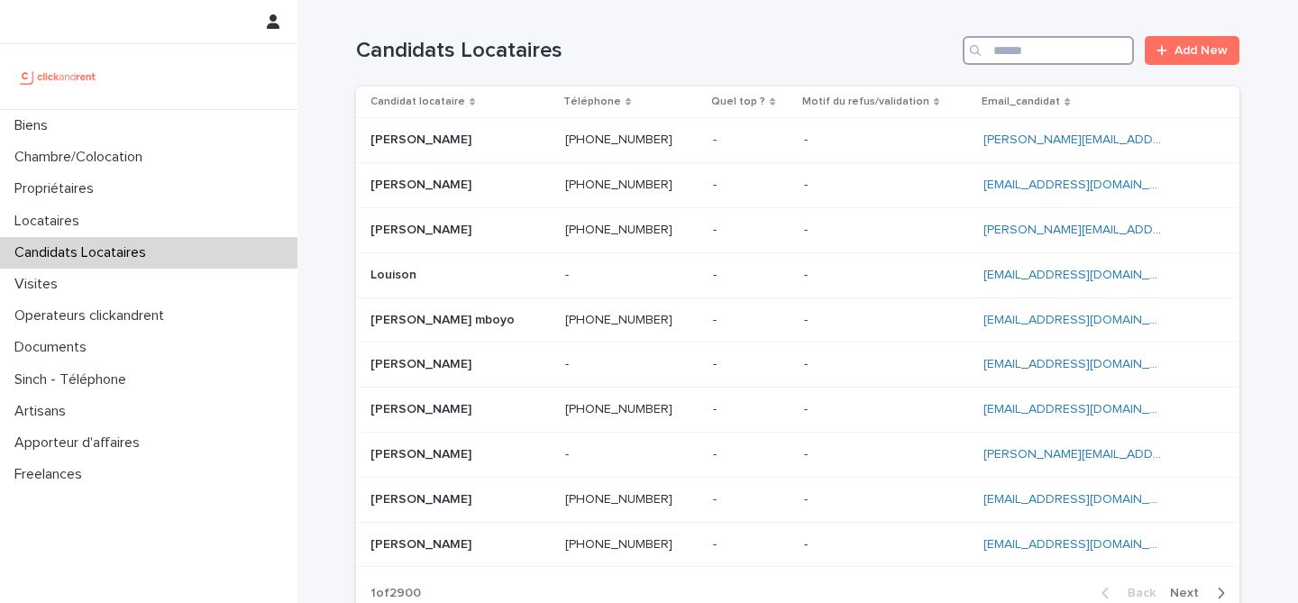
click at [1065, 46] on input "Search" at bounding box center [1048, 50] width 171 height 29
paste input "**********"
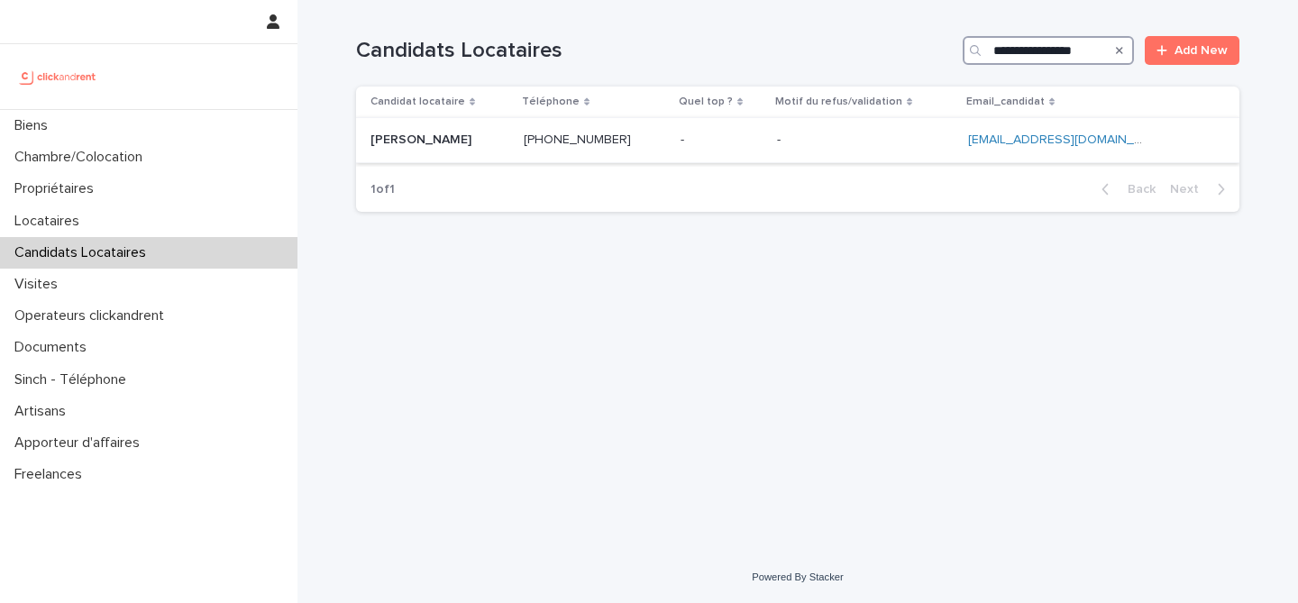
type input "**********"
click at [501, 140] on p at bounding box center [439, 140] width 139 height 15
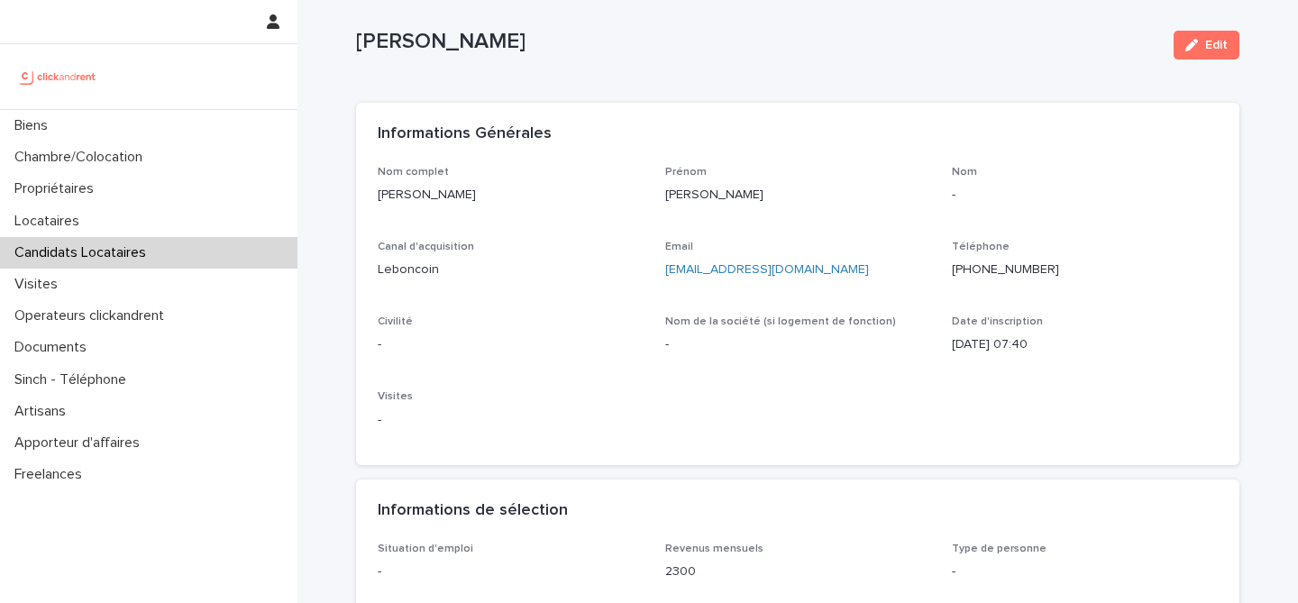
scroll to position [35, 0]
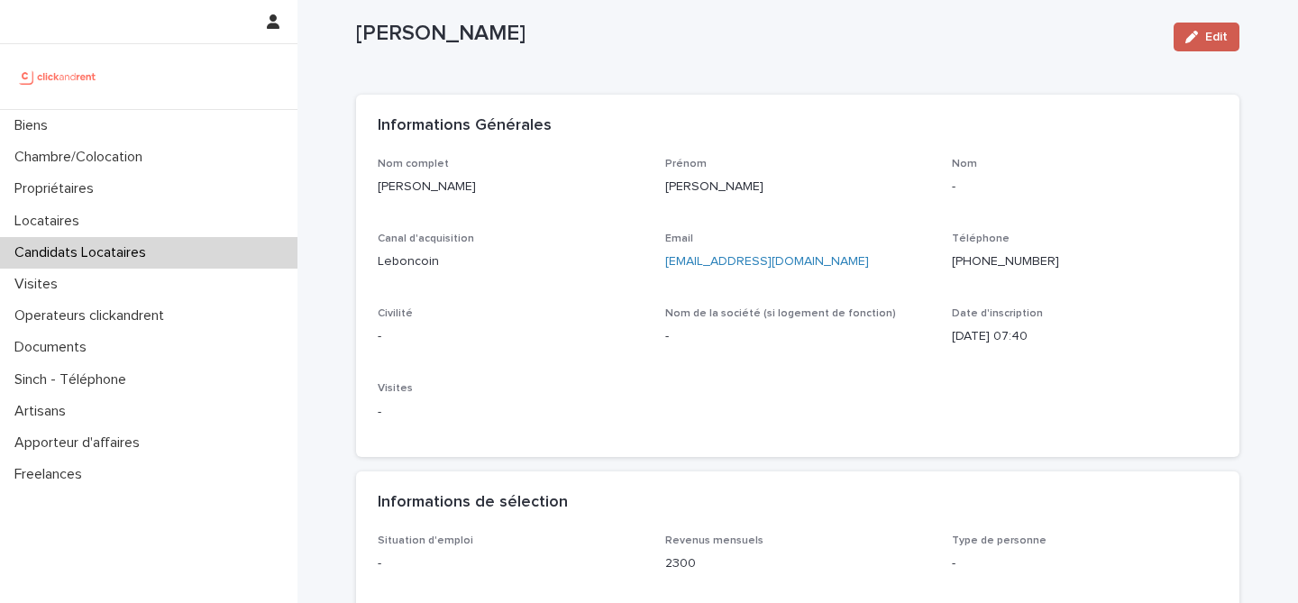
click at [1195, 41] on icon "button" at bounding box center [1191, 37] width 13 height 13
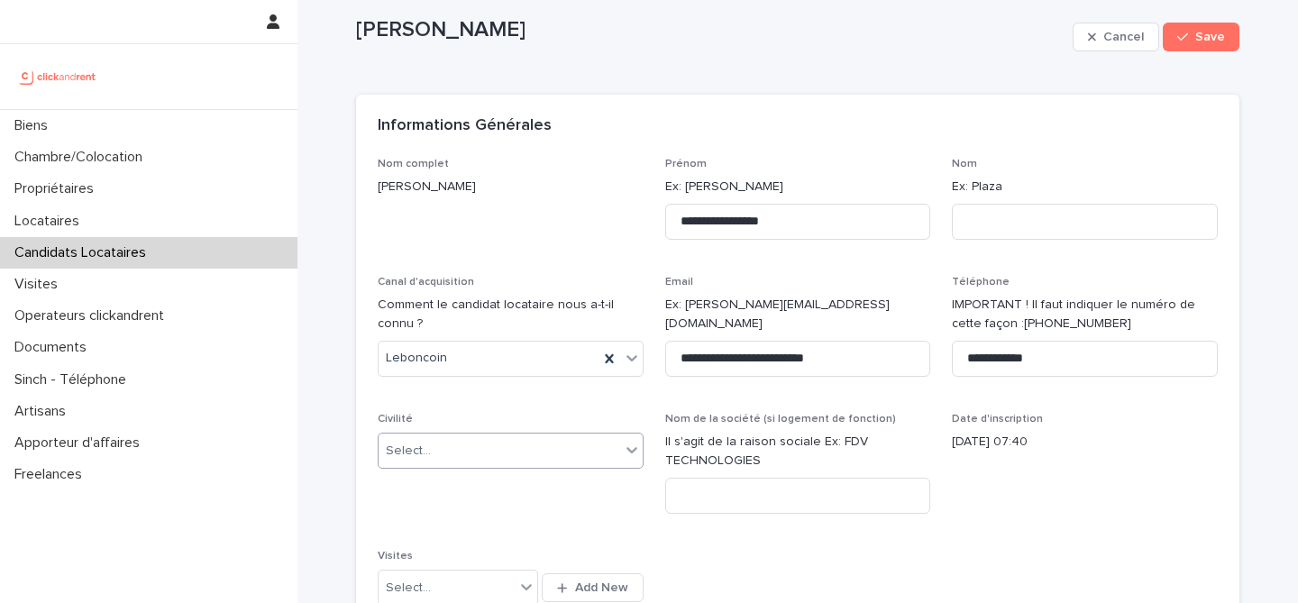
click at [433, 439] on div "Select..." at bounding box center [500, 451] width 242 height 30
click at [446, 489] on div "Madame" at bounding box center [511, 486] width 264 height 32
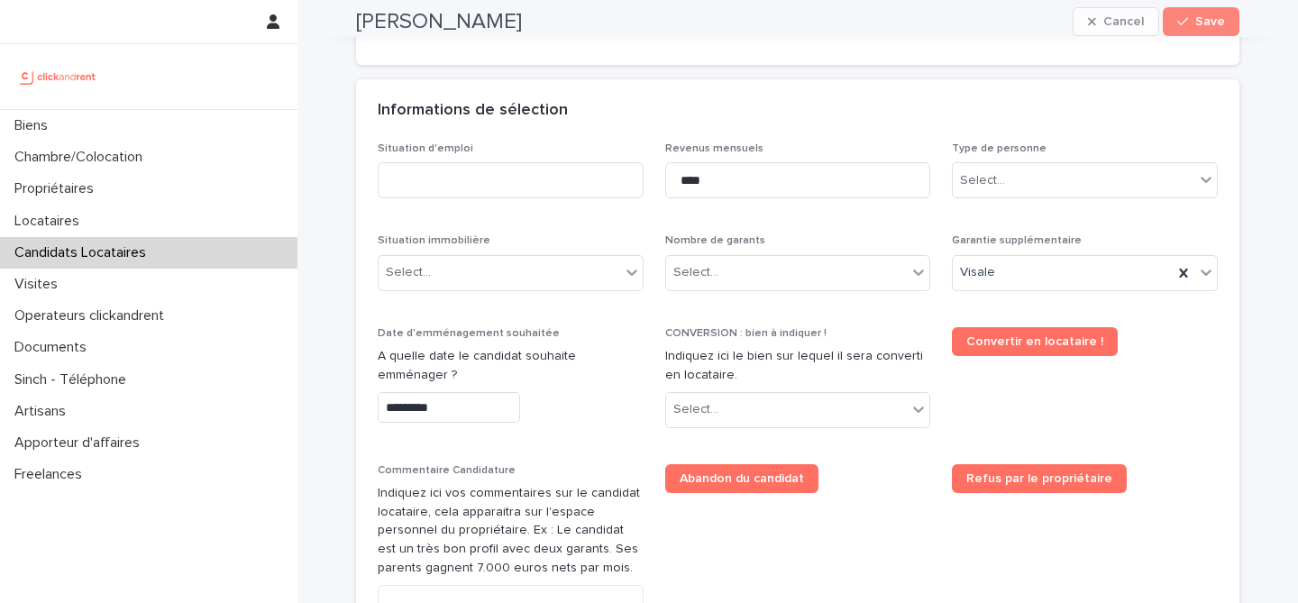
scroll to position [690, 0]
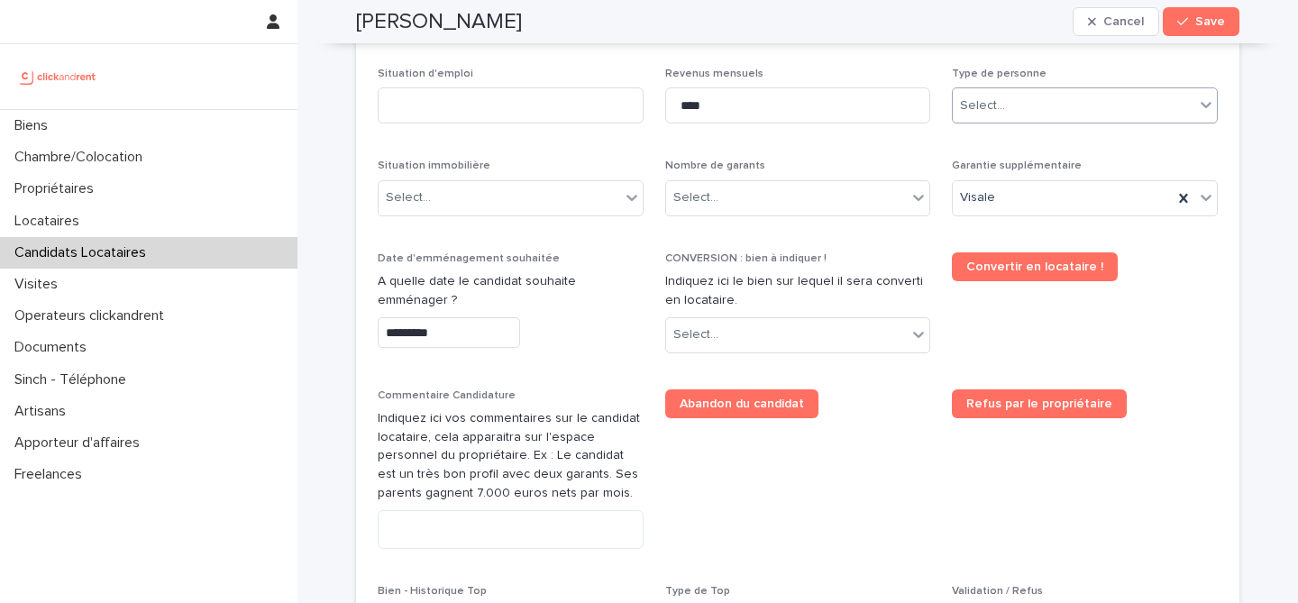
click at [1154, 122] on div "Select..." at bounding box center [1085, 105] width 266 height 36
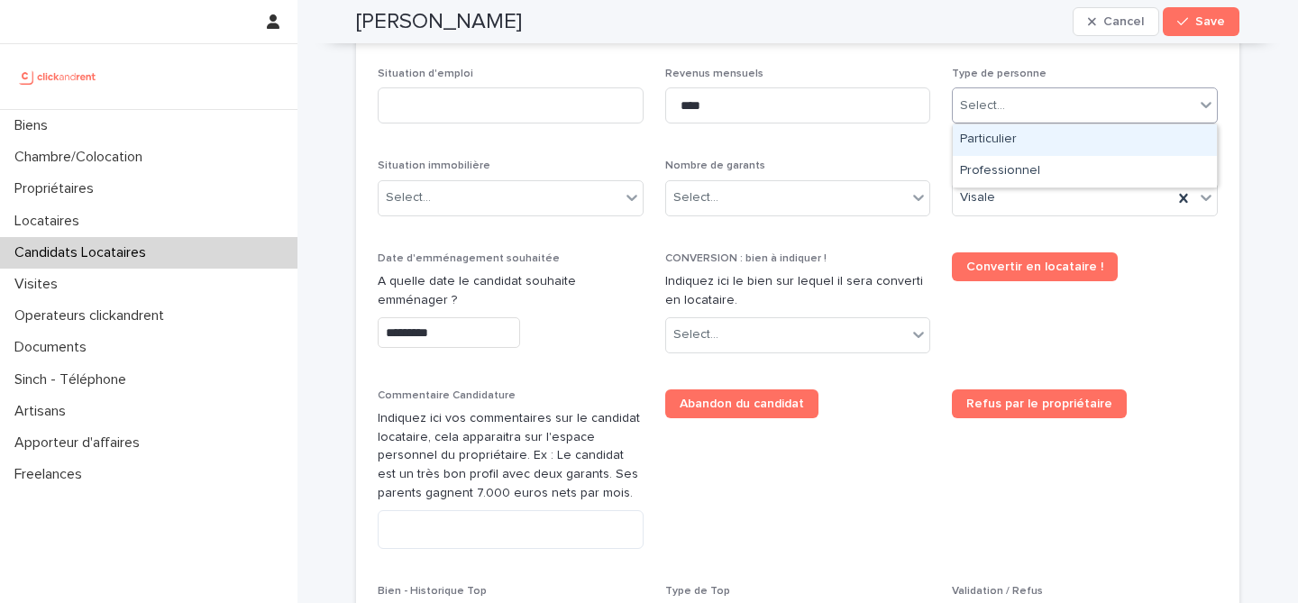
click at [1107, 151] on div "Particulier" at bounding box center [1085, 140] width 264 height 32
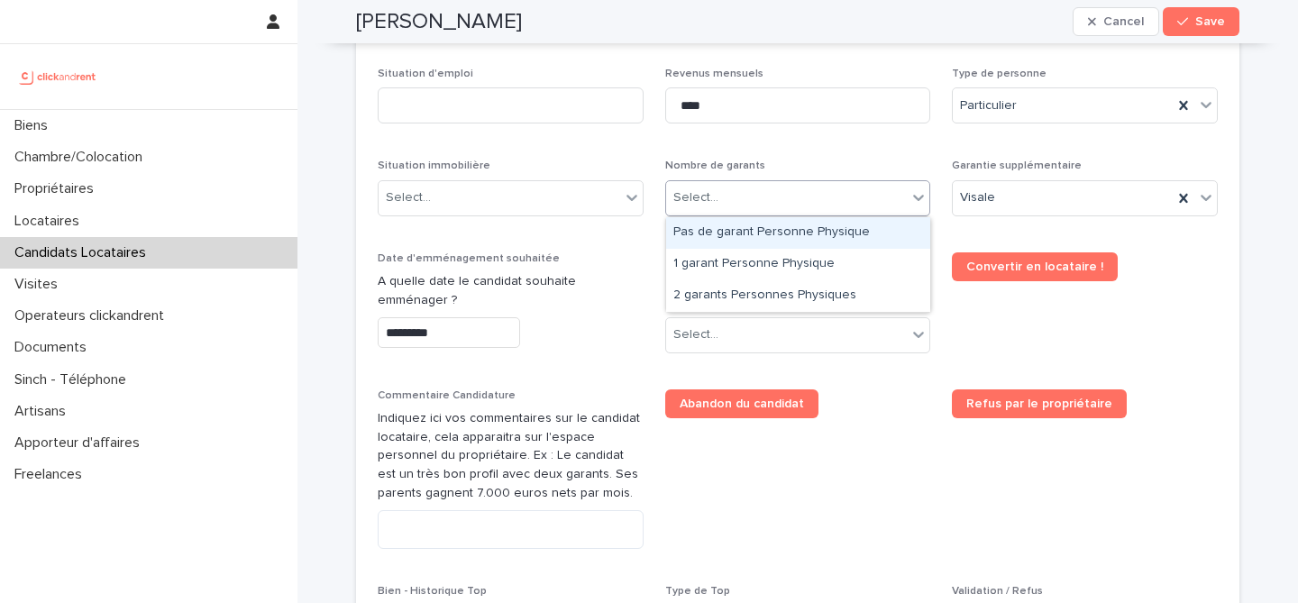
click at [866, 197] on div "Select..." at bounding box center [787, 198] width 242 height 30
click at [766, 228] on div "Pas de garant Personne Physique" at bounding box center [798, 233] width 264 height 32
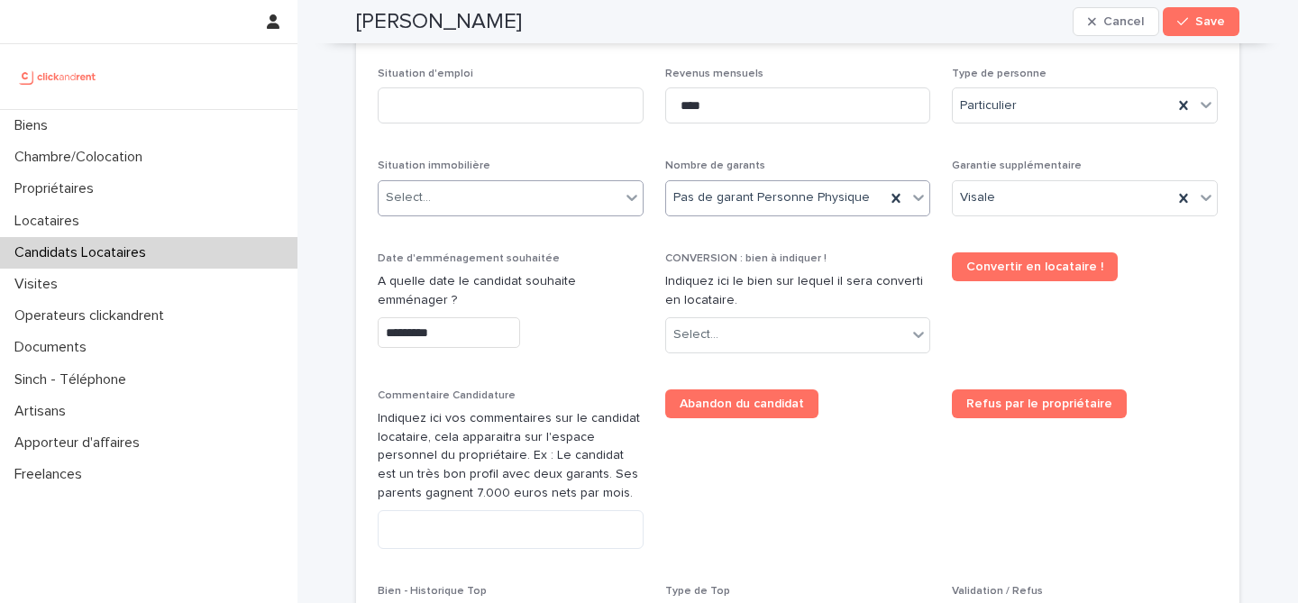
click at [527, 204] on div "Select..." at bounding box center [500, 198] width 242 height 30
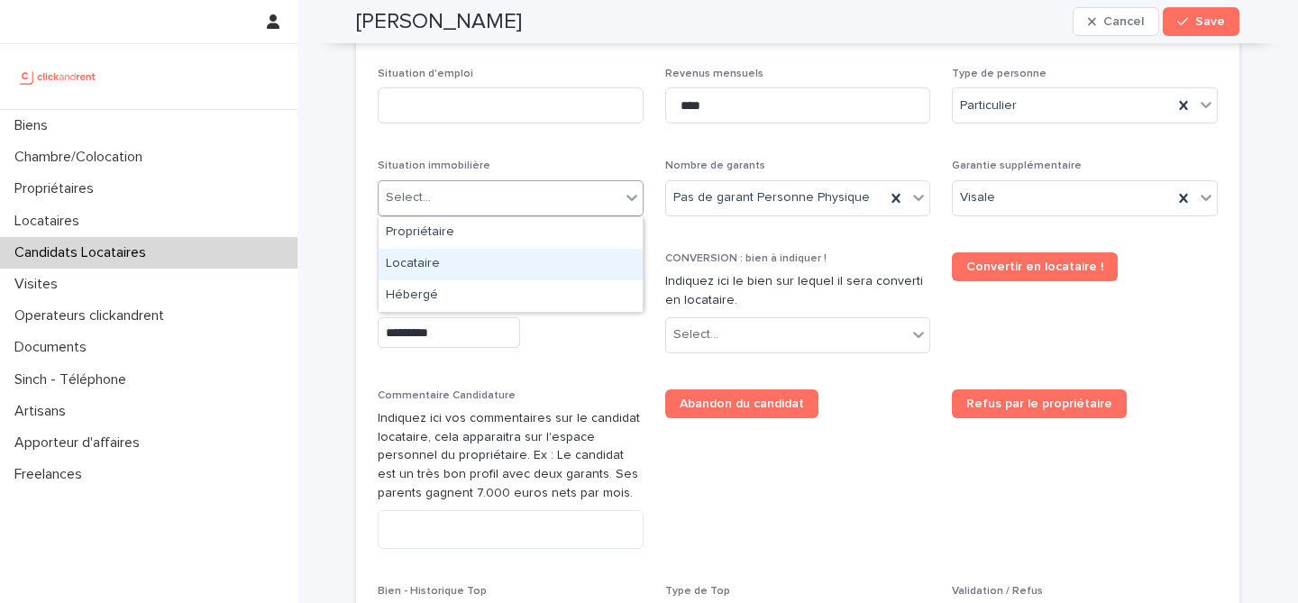
click at [522, 270] on div "Locataire" at bounding box center [511, 265] width 264 height 32
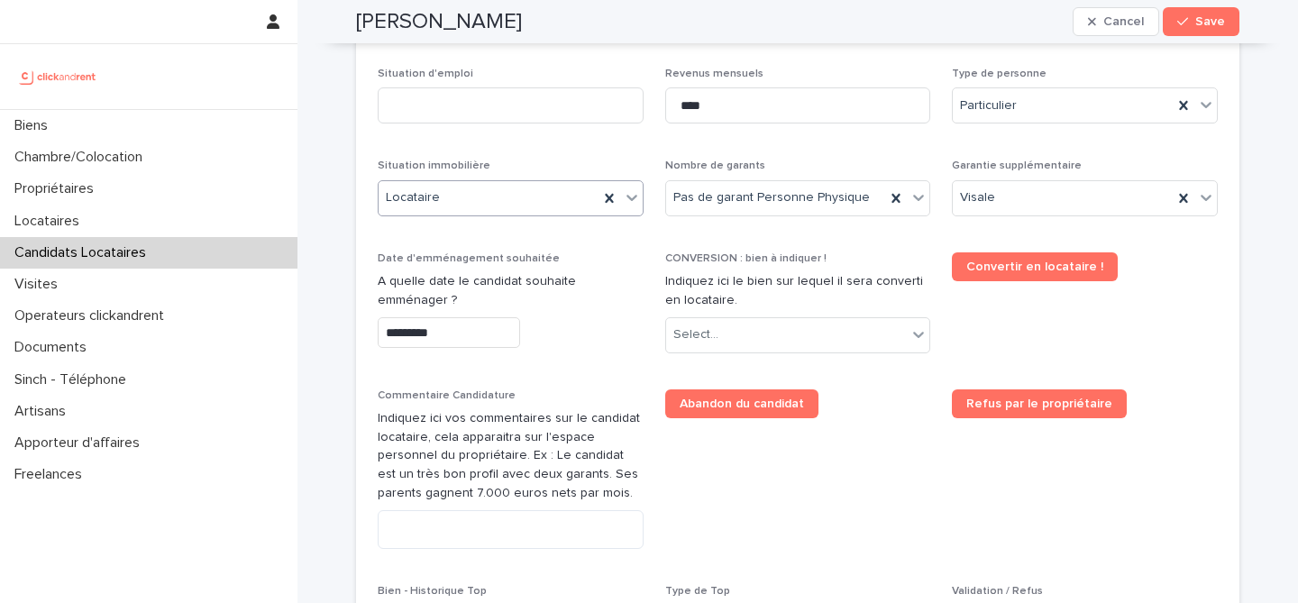
click at [517, 87] on div "Situation d'emploi" at bounding box center [511, 103] width 266 height 70
click at [503, 104] on input at bounding box center [511, 105] width 266 height 36
type input "*******"
click at [544, 144] on div "Situation d'emploi ******* Revenus mensuels **** Type de personne Particulier S…" at bounding box center [798, 363] width 840 height 591
click at [738, 334] on div "Select..." at bounding box center [787, 335] width 242 height 30
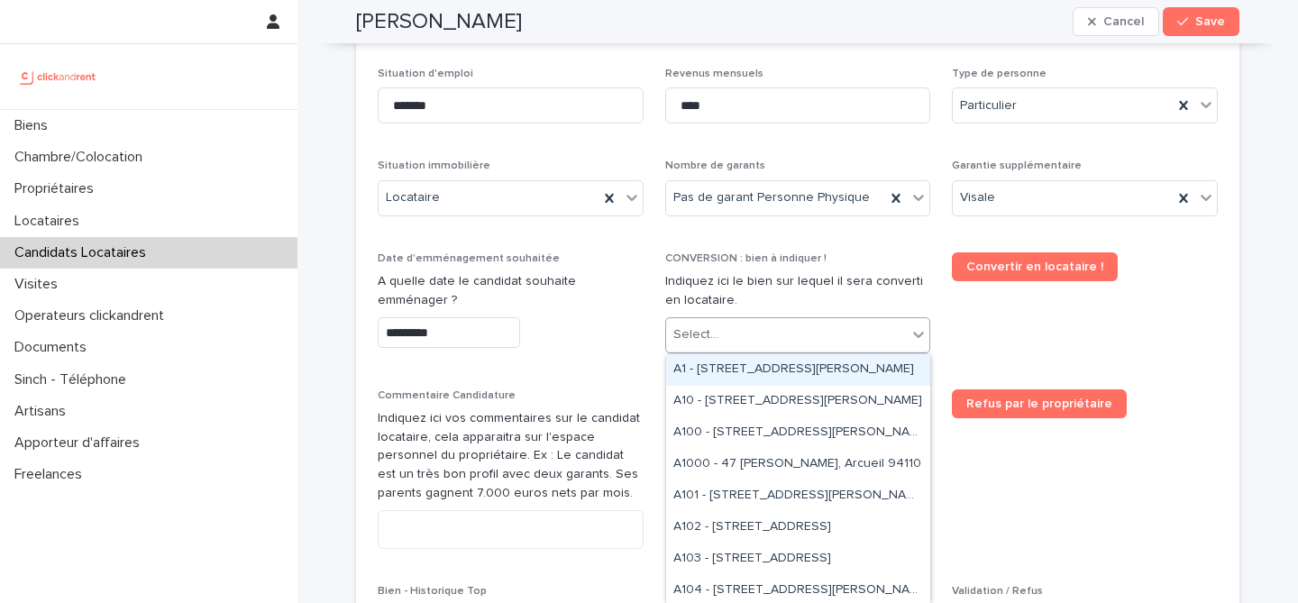
paste input "****"
type input "****"
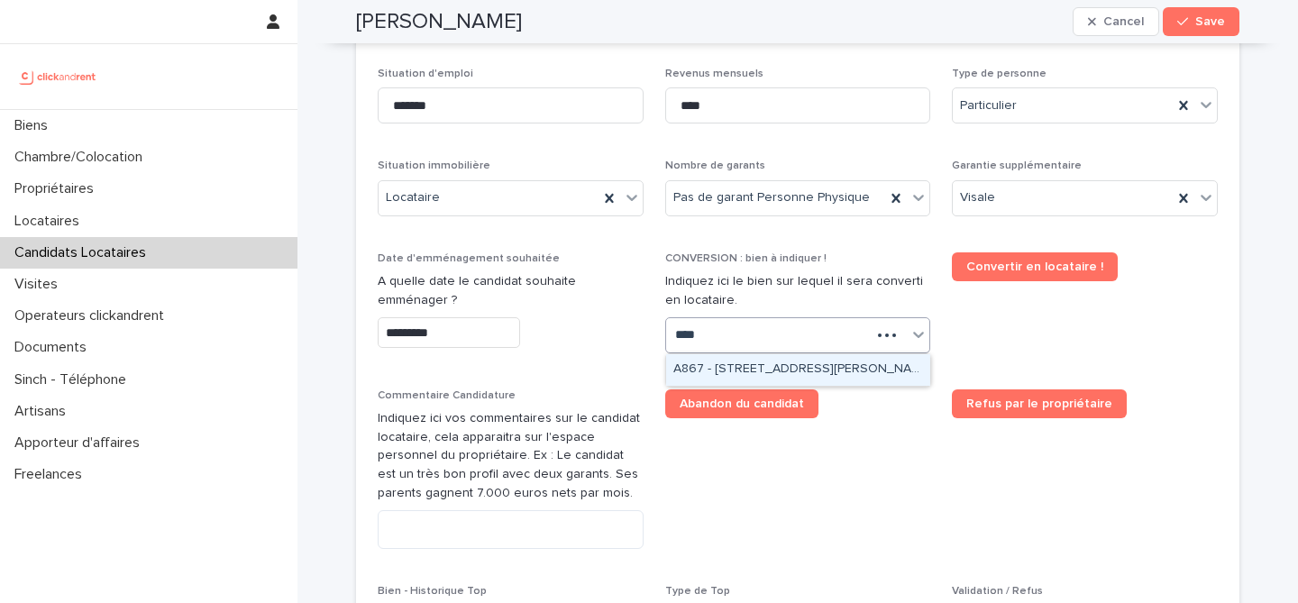
click at [790, 367] on div "A867 - [STREET_ADDRESS][PERSON_NAME]" at bounding box center [798, 370] width 264 height 32
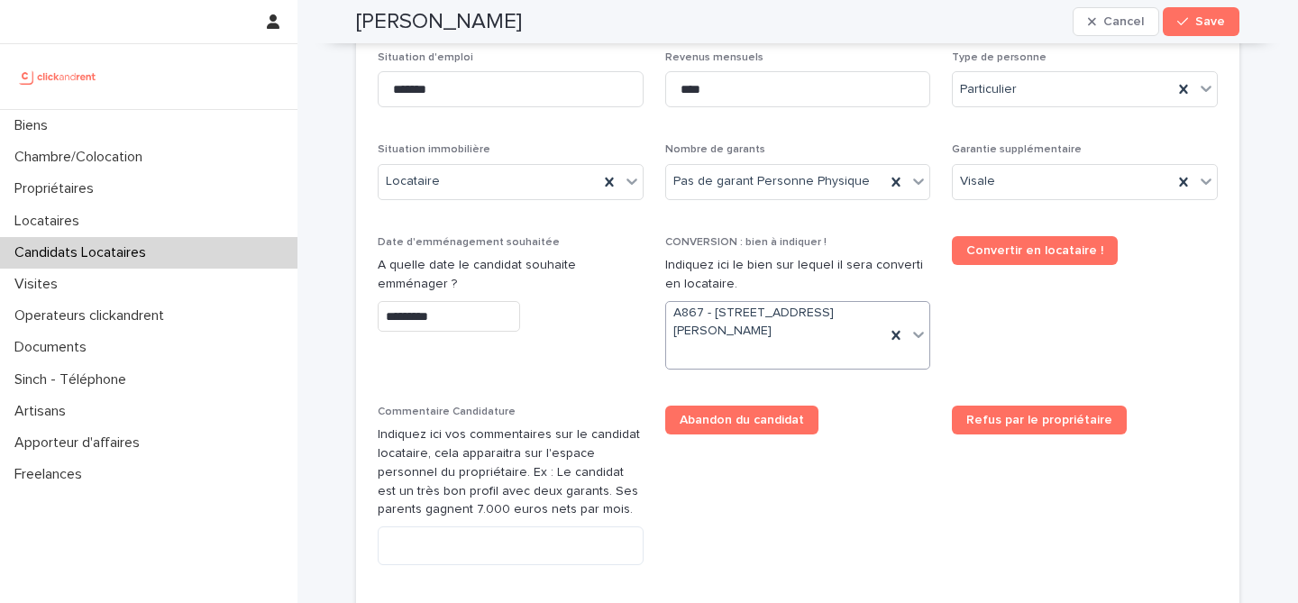
click at [897, 483] on span "Abandon du candidat" at bounding box center [798, 493] width 266 height 174
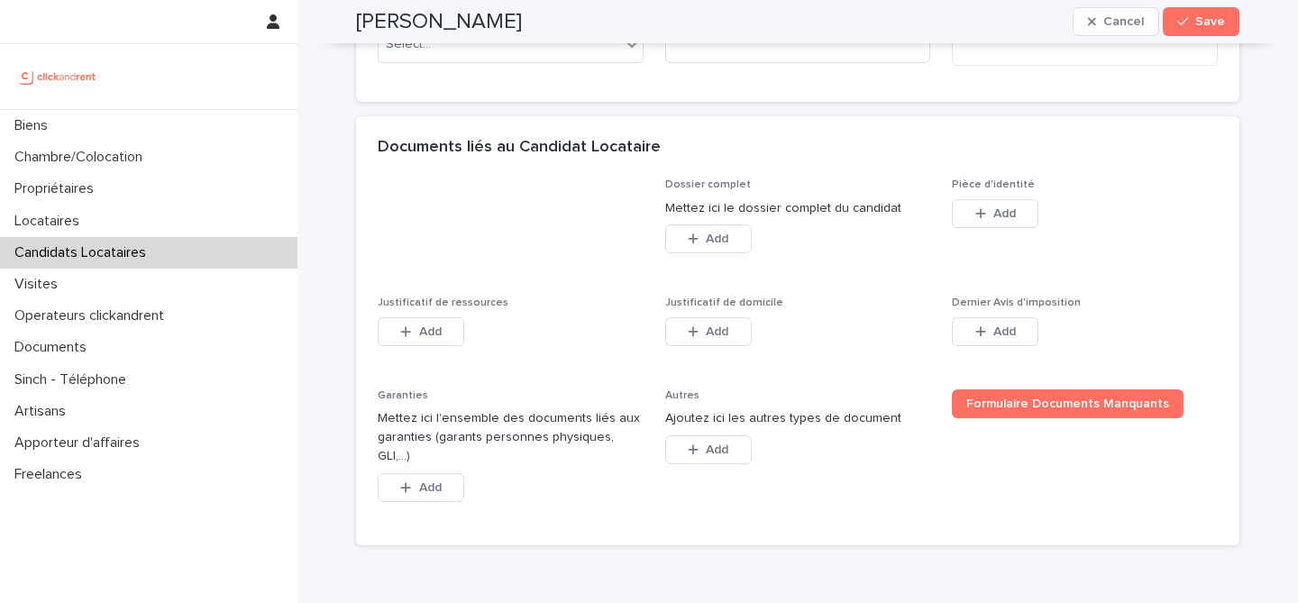
scroll to position [1380, 0]
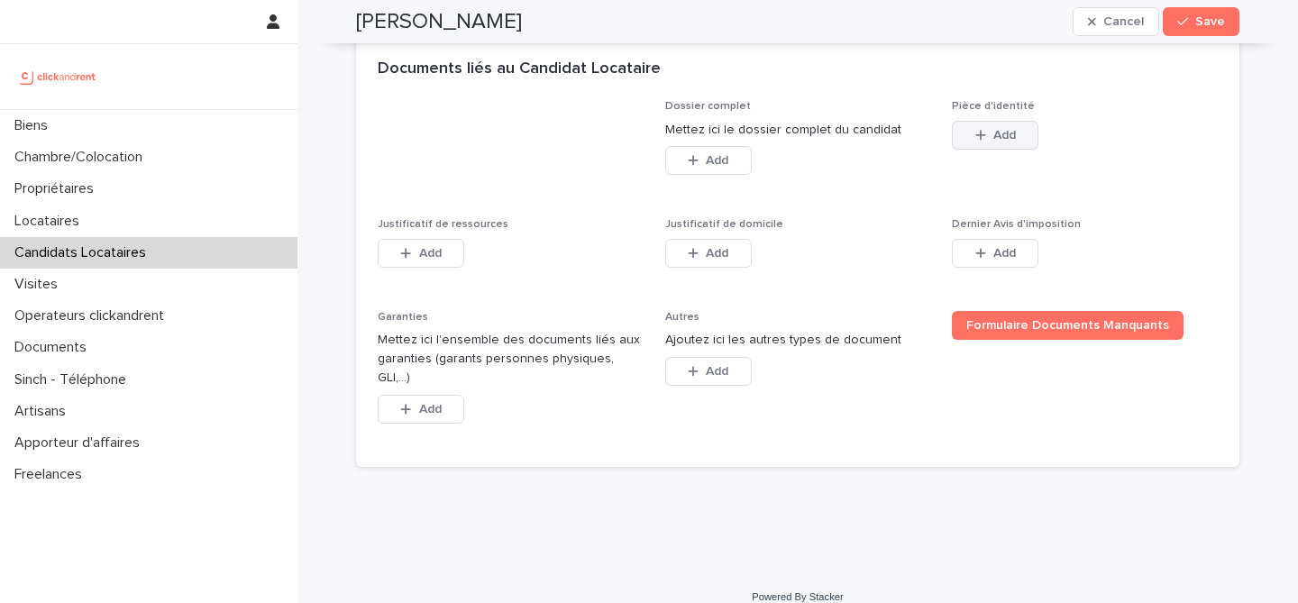
click at [1018, 133] on button "Add" at bounding box center [995, 135] width 87 height 29
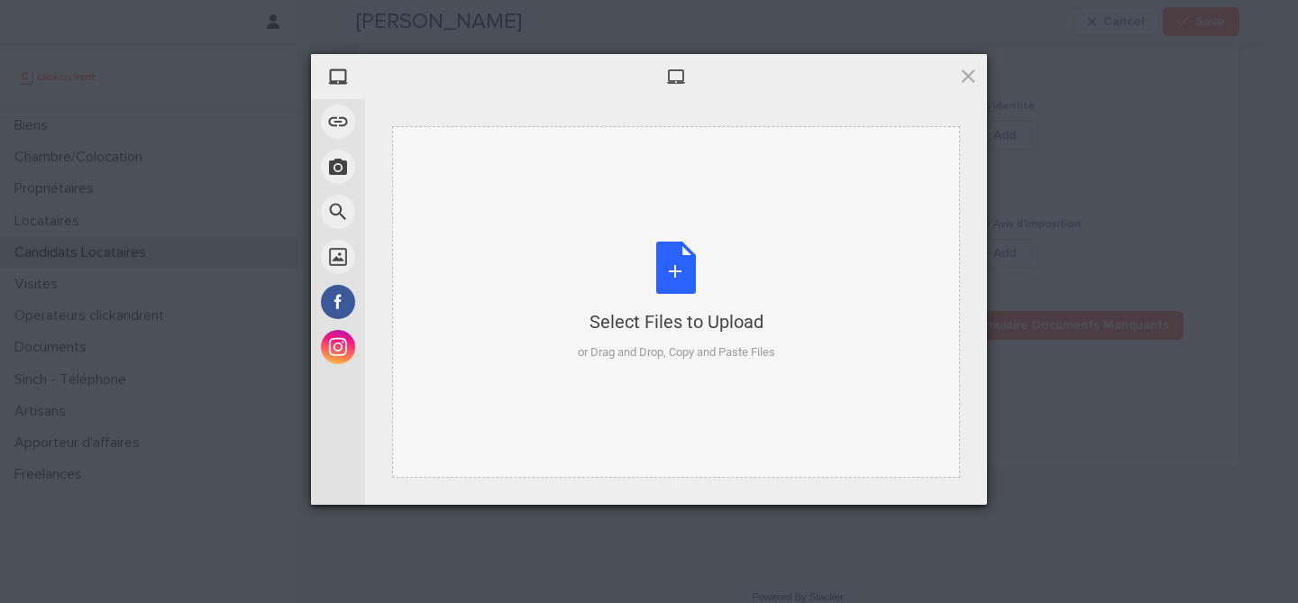
click at [672, 285] on div "Select Files to Upload or Drag and Drop, Copy and Paste Files" at bounding box center [676, 302] width 197 height 120
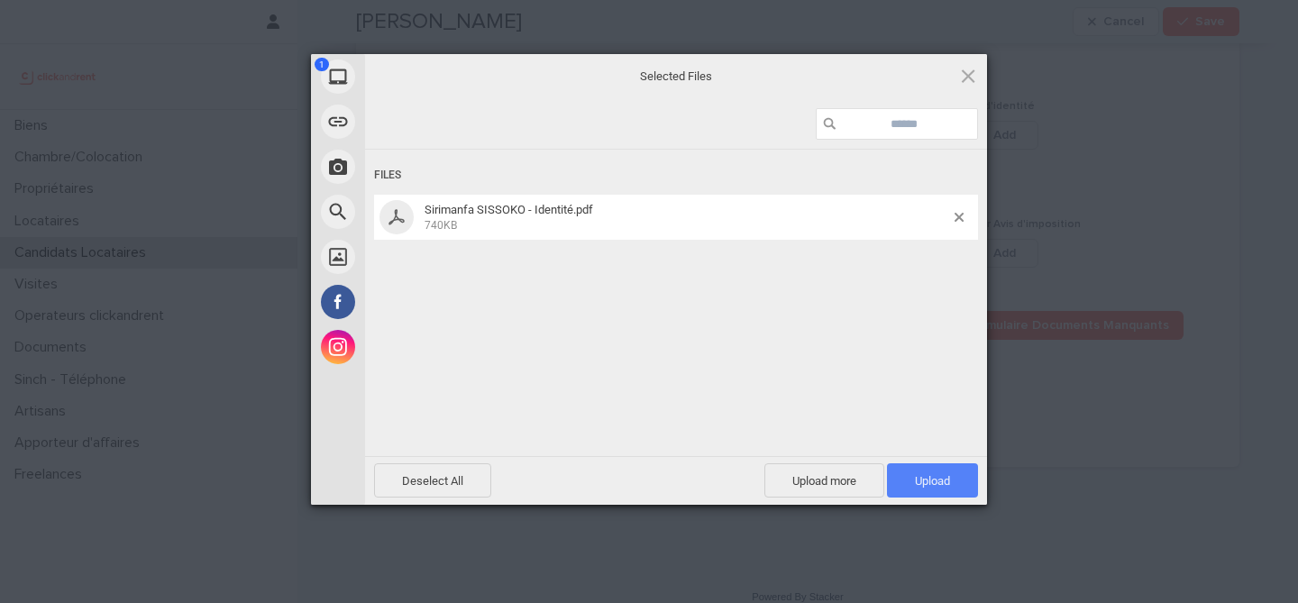
click at [936, 479] on span "Upload 1" at bounding box center [932, 481] width 35 height 14
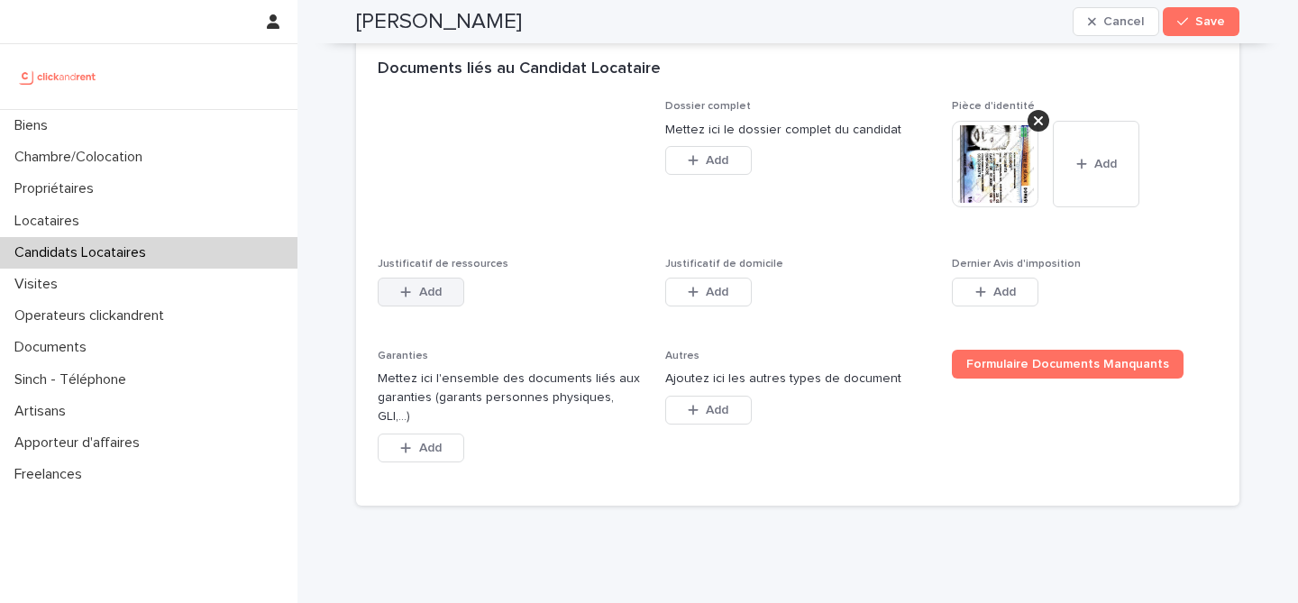
click at [441, 299] on button "Add" at bounding box center [421, 292] width 87 height 29
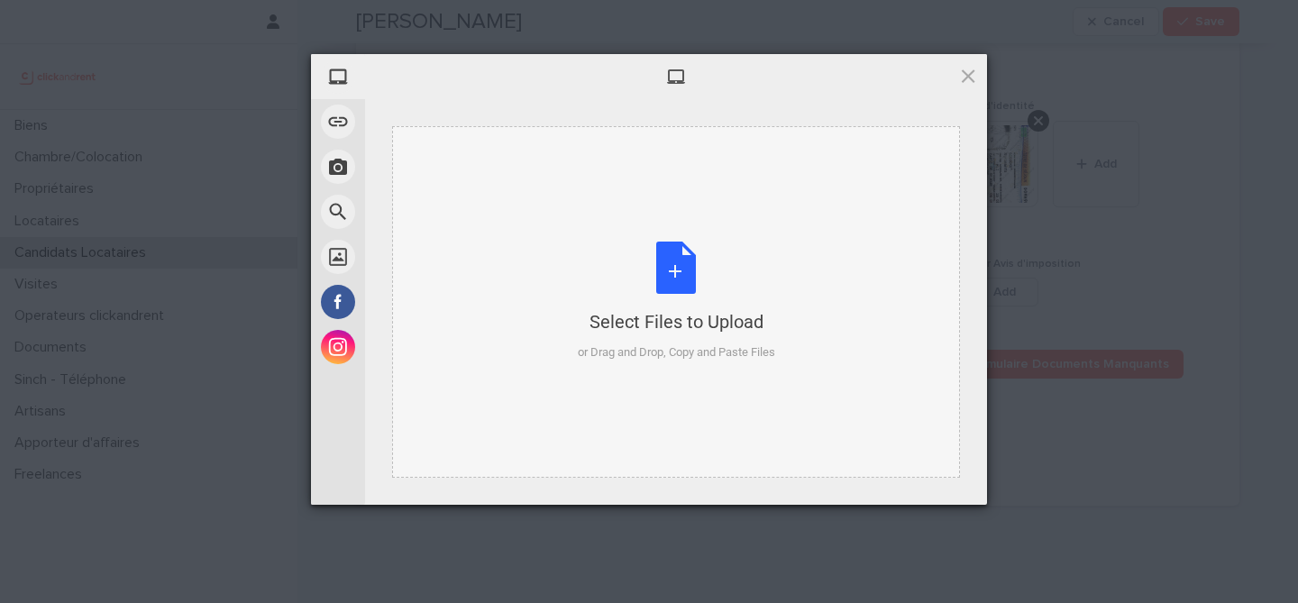
click at [656, 279] on div "Select Files to Upload or Drag and Drop, Copy and Paste Files" at bounding box center [676, 302] width 197 height 120
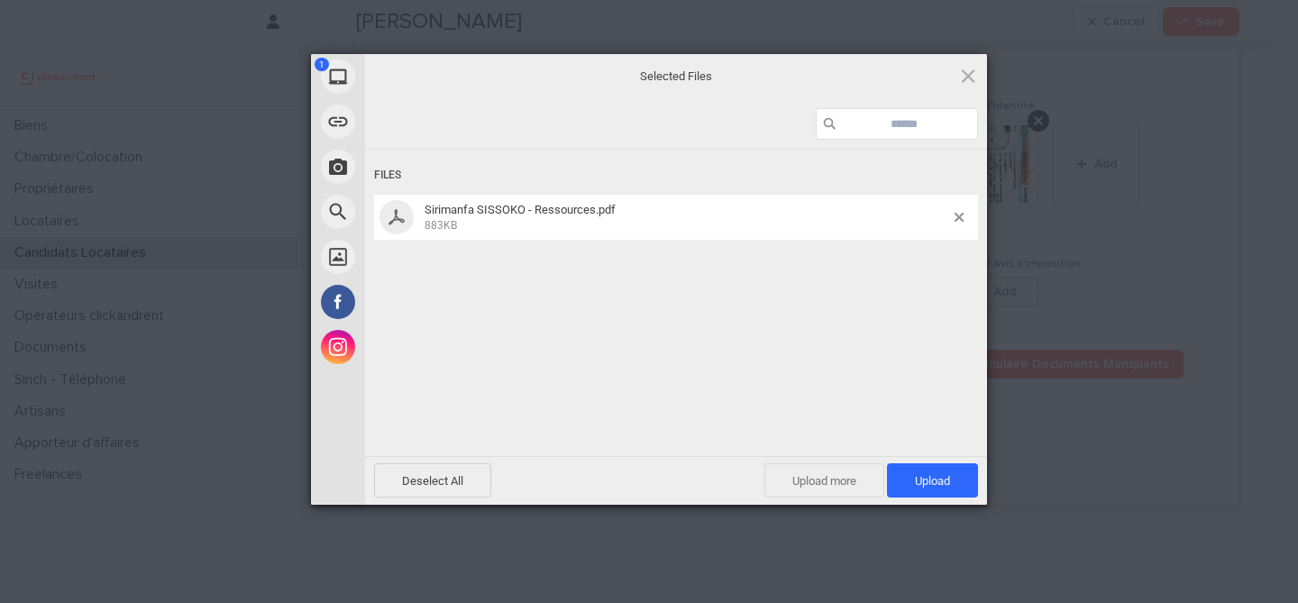
click at [855, 479] on span "Upload more" at bounding box center [824, 480] width 120 height 34
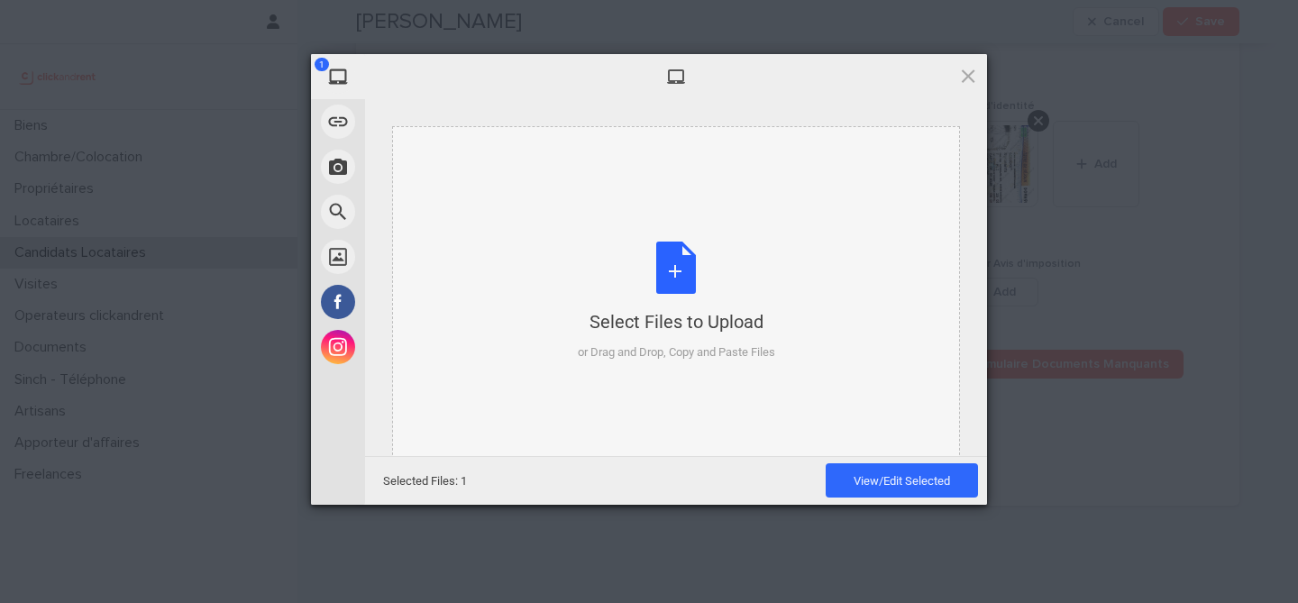
click at [655, 306] on div "Select Files to Upload or Drag and Drop, Copy and Paste Files" at bounding box center [676, 302] width 197 height 120
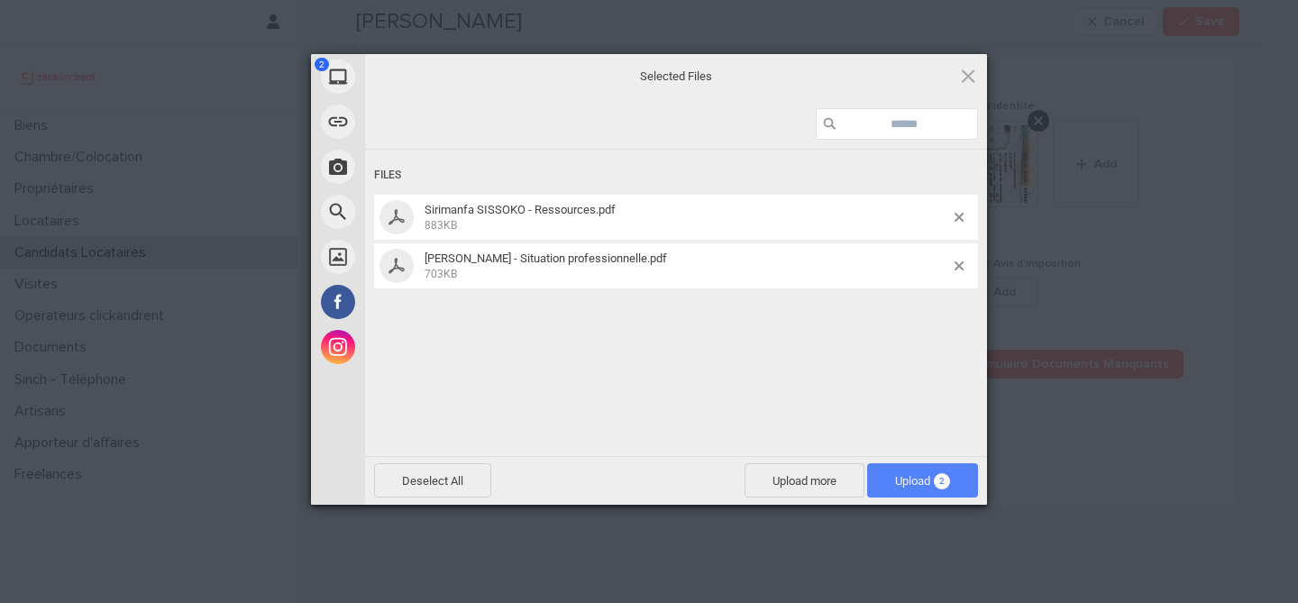
click at [959, 490] on span "Upload 2" at bounding box center [922, 480] width 111 height 34
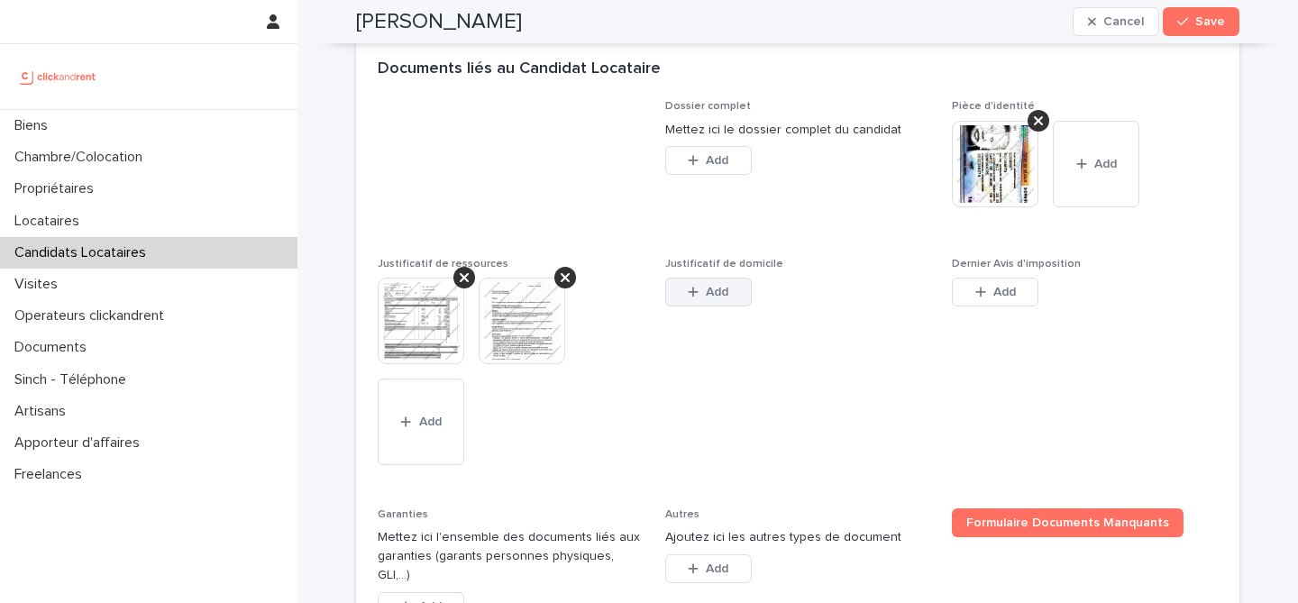
click at [718, 289] on span "Add" at bounding box center [717, 292] width 23 height 13
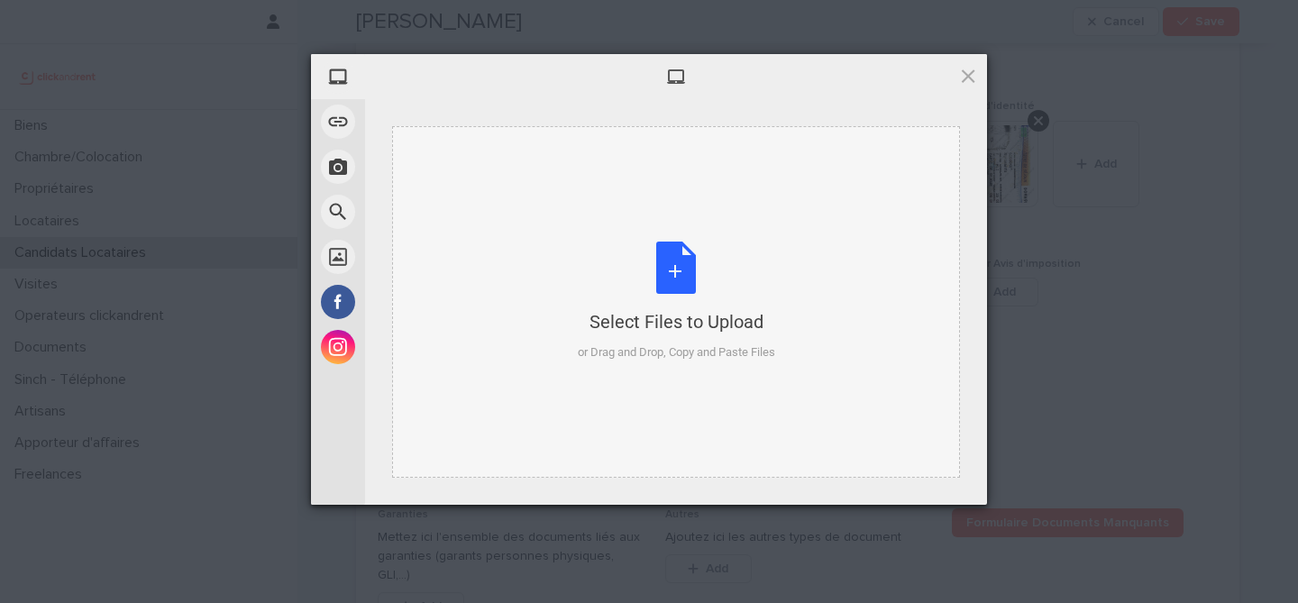
click at [699, 247] on div "Select Files to Upload or Drag and Drop, Copy and Paste Files" at bounding box center [676, 302] width 197 height 120
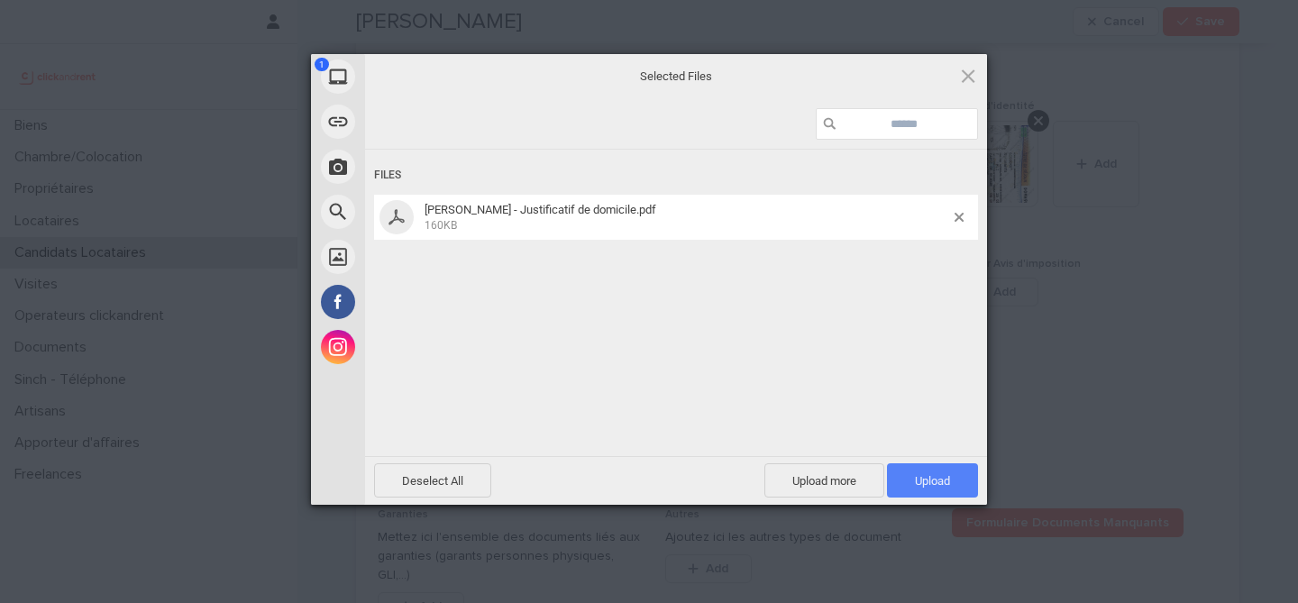
click at [974, 467] on span "Upload 1" at bounding box center [932, 480] width 91 height 34
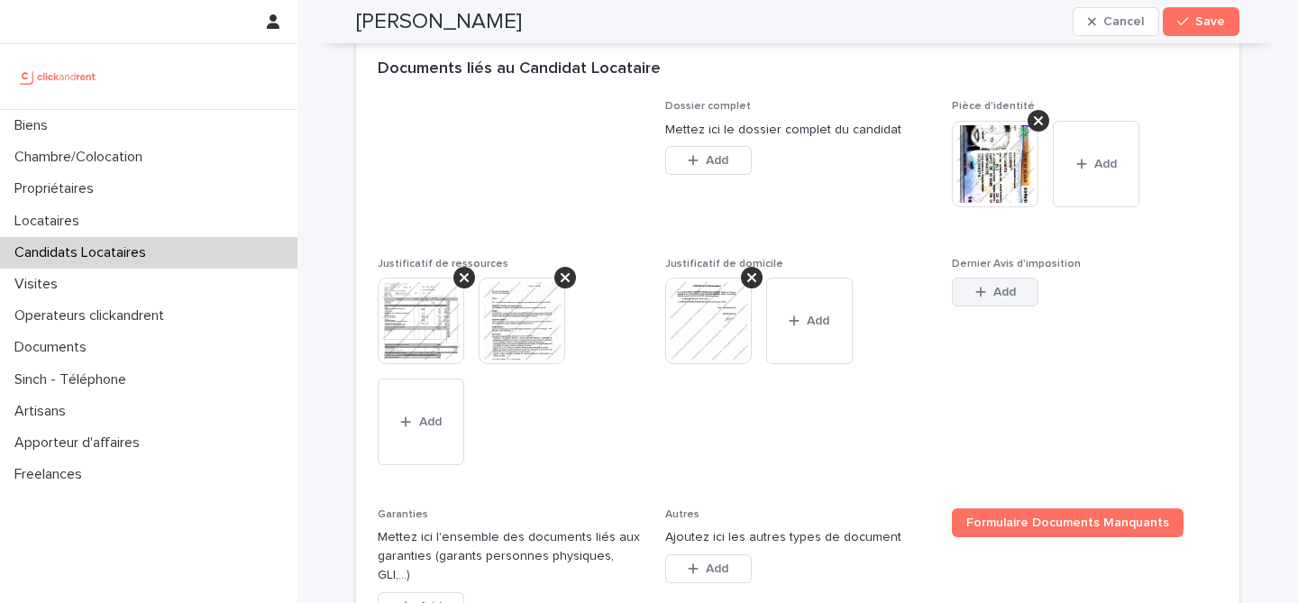
click at [999, 290] on span "Add" at bounding box center [1004, 292] width 23 height 13
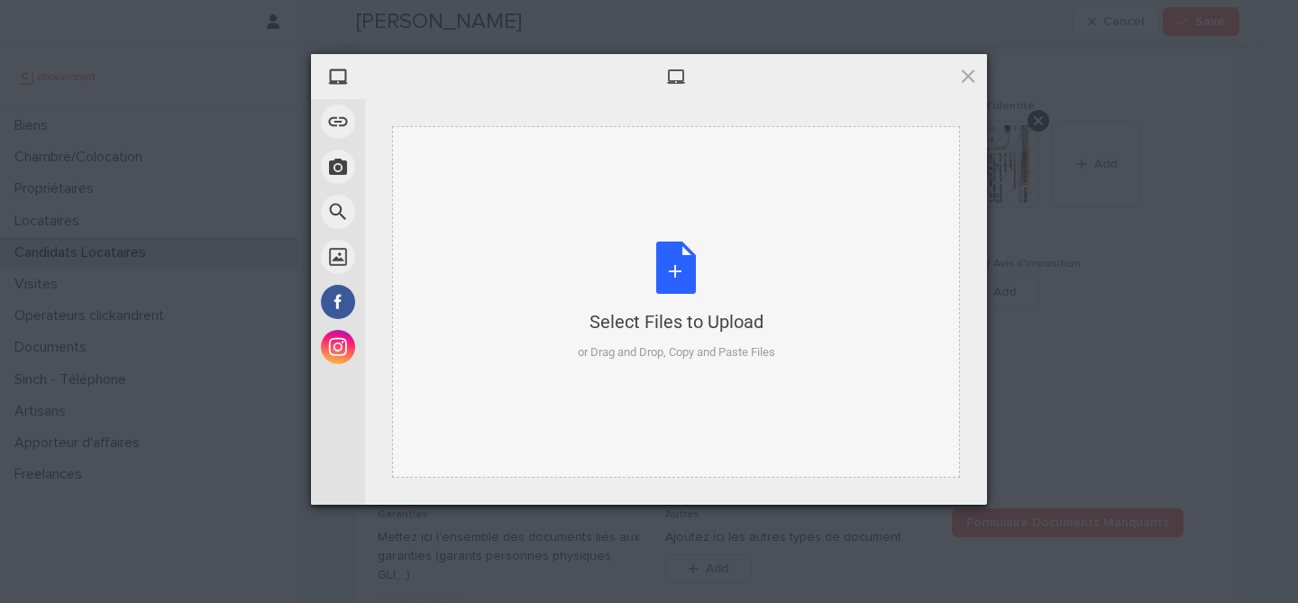
click at [685, 263] on div "Select Files to Upload or Drag and Drop, Copy and Paste Files" at bounding box center [676, 302] width 197 height 120
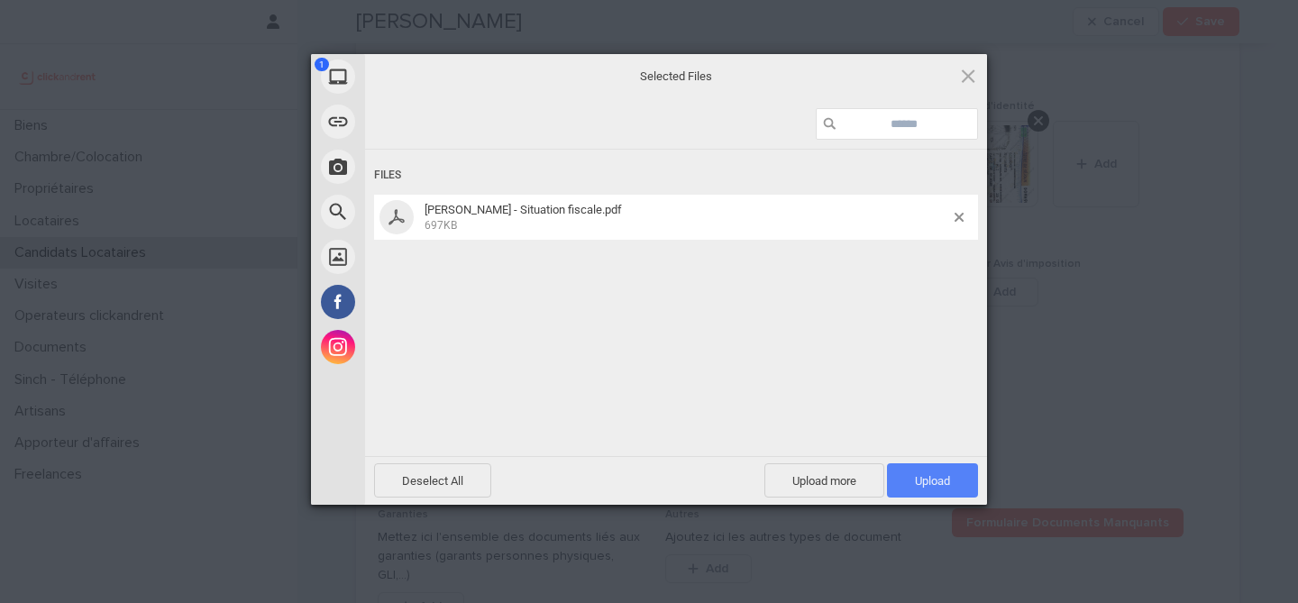
click at [945, 489] on span "Upload 1" at bounding box center [932, 480] width 91 height 34
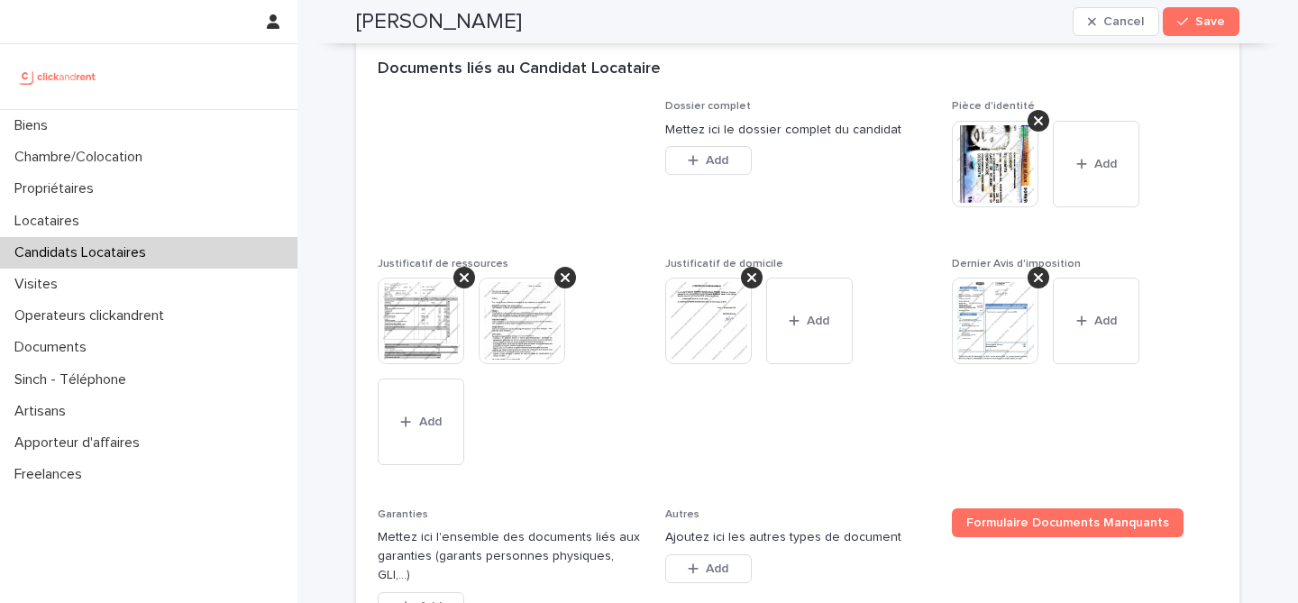
scroll to position [1578, 0]
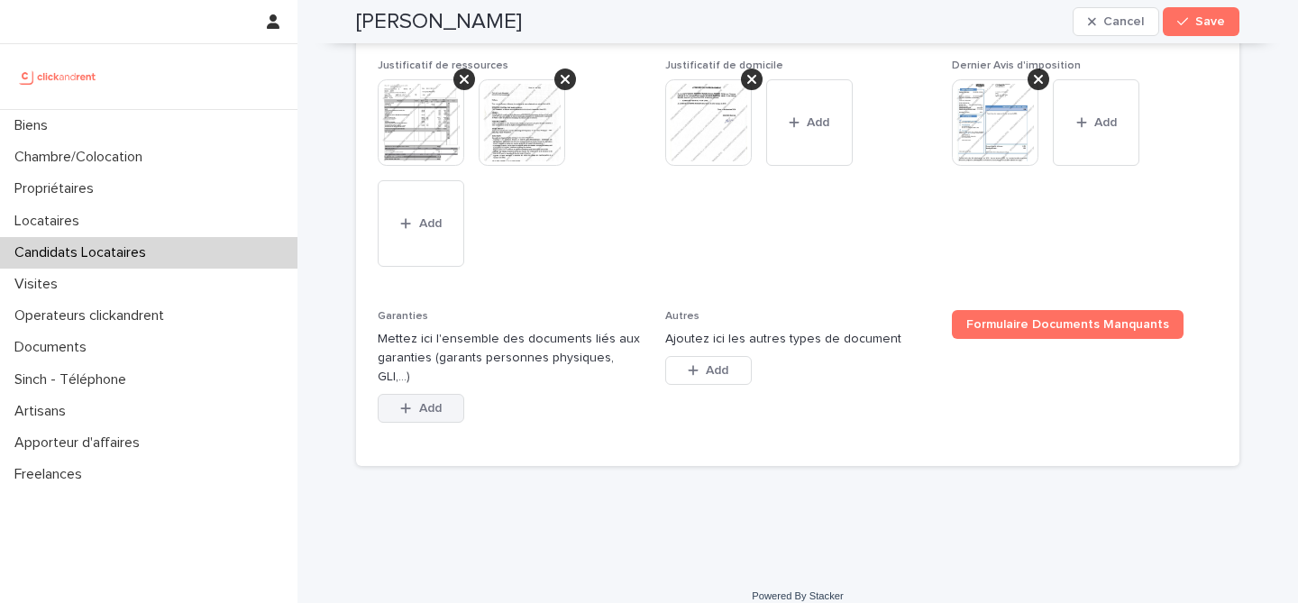
click at [423, 402] on span "Add" at bounding box center [430, 408] width 23 height 13
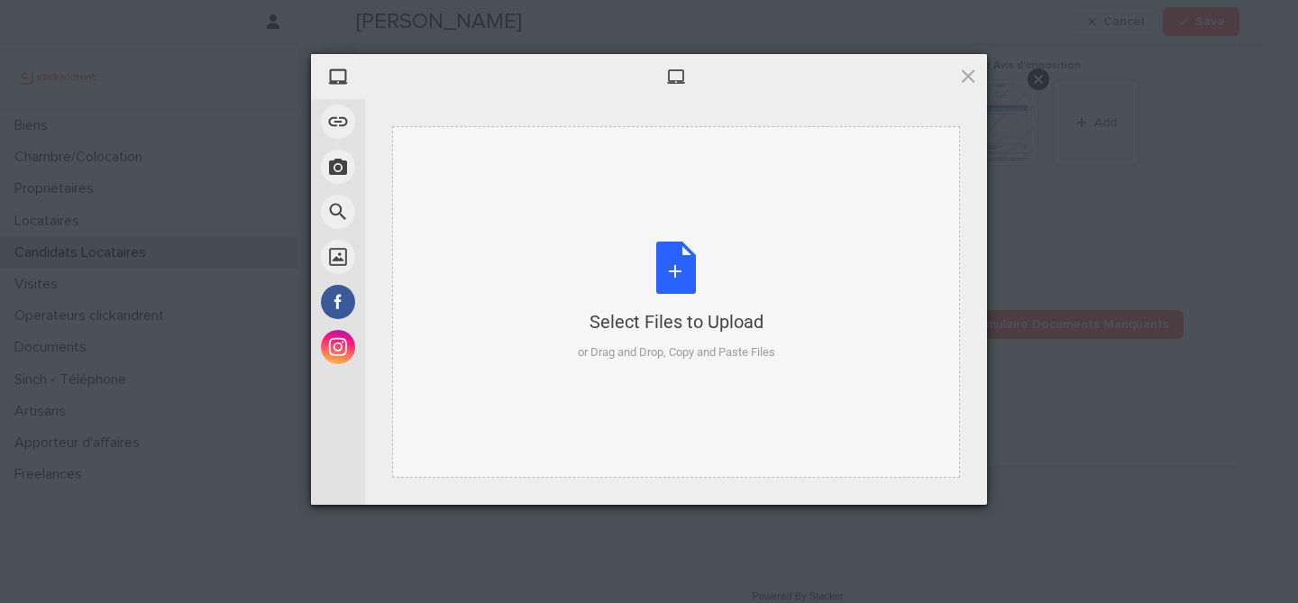
click at [676, 254] on div "Select Files to Upload or Drag and Drop, Copy and Paste Files" at bounding box center [676, 302] width 197 height 120
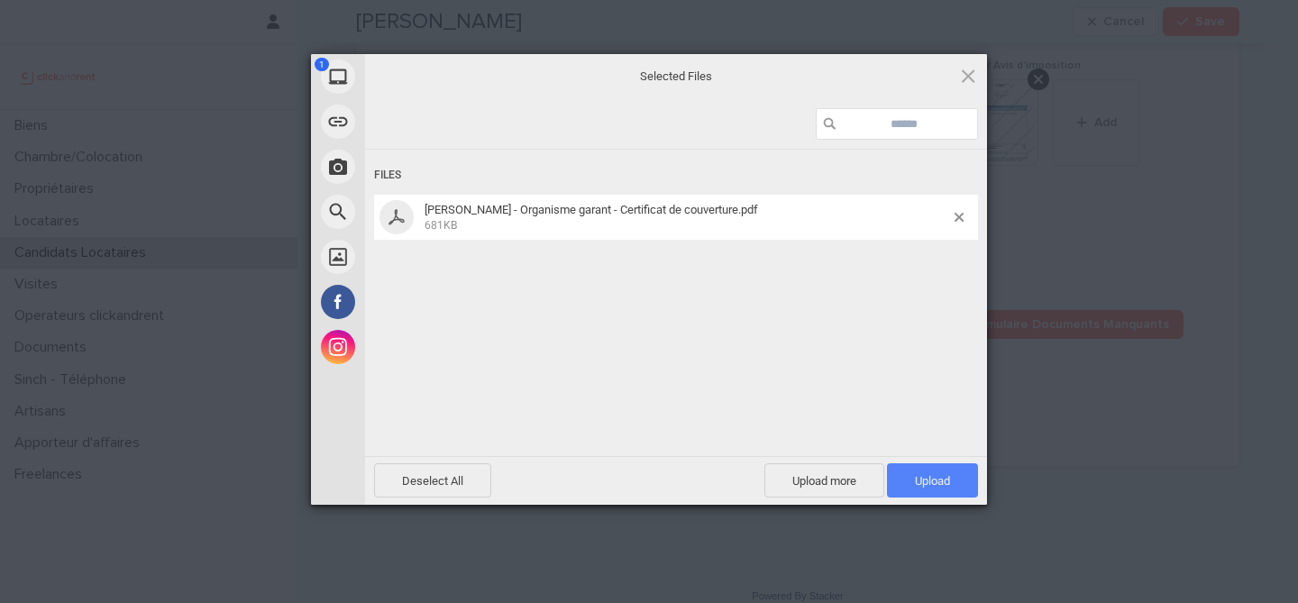
click at [923, 472] on span "Upload 1" at bounding box center [932, 480] width 91 height 34
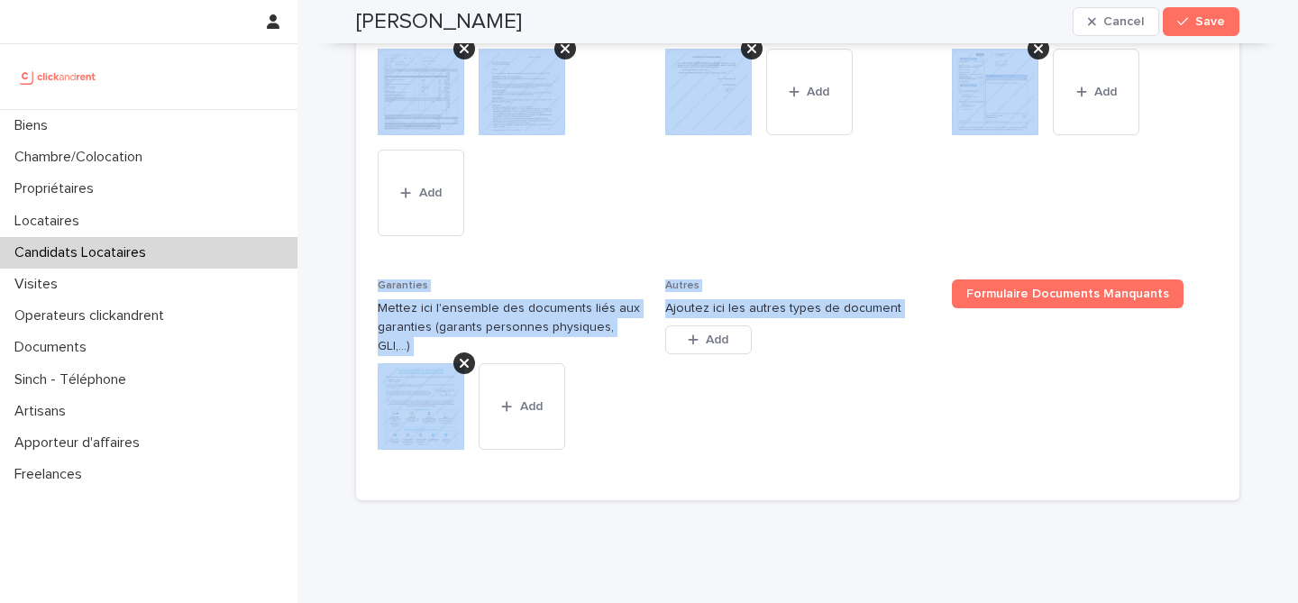
scroll to position [1643, 0]
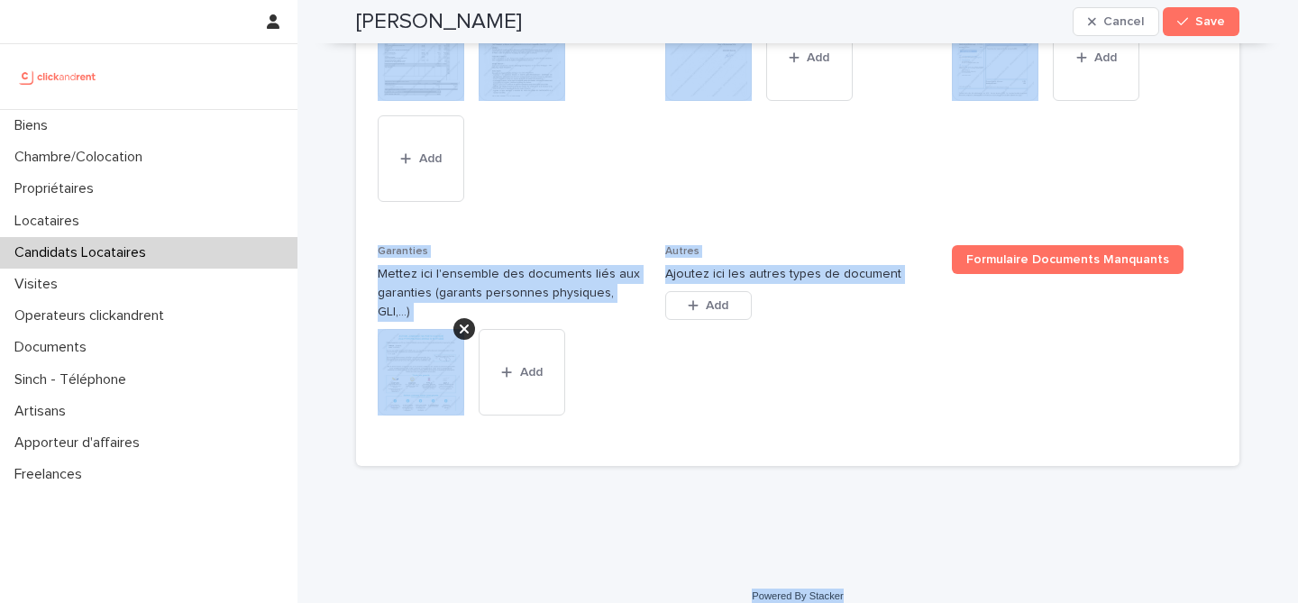
drag, startPoint x: 342, startPoint y: 33, endPoint x: 852, endPoint y: 579, distance: 746.8
copy div "Sirimanfa SISSOKO Cancel Save Sorry, there was an error saving your record. Ple…"
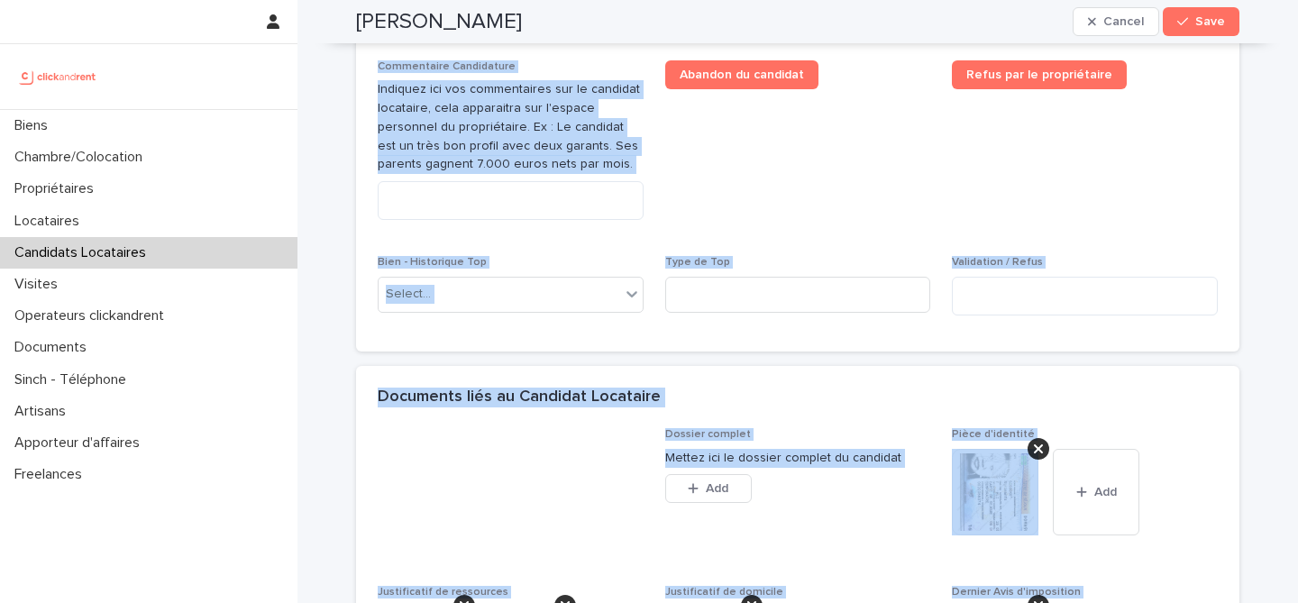
scroll to position [1000, 0]
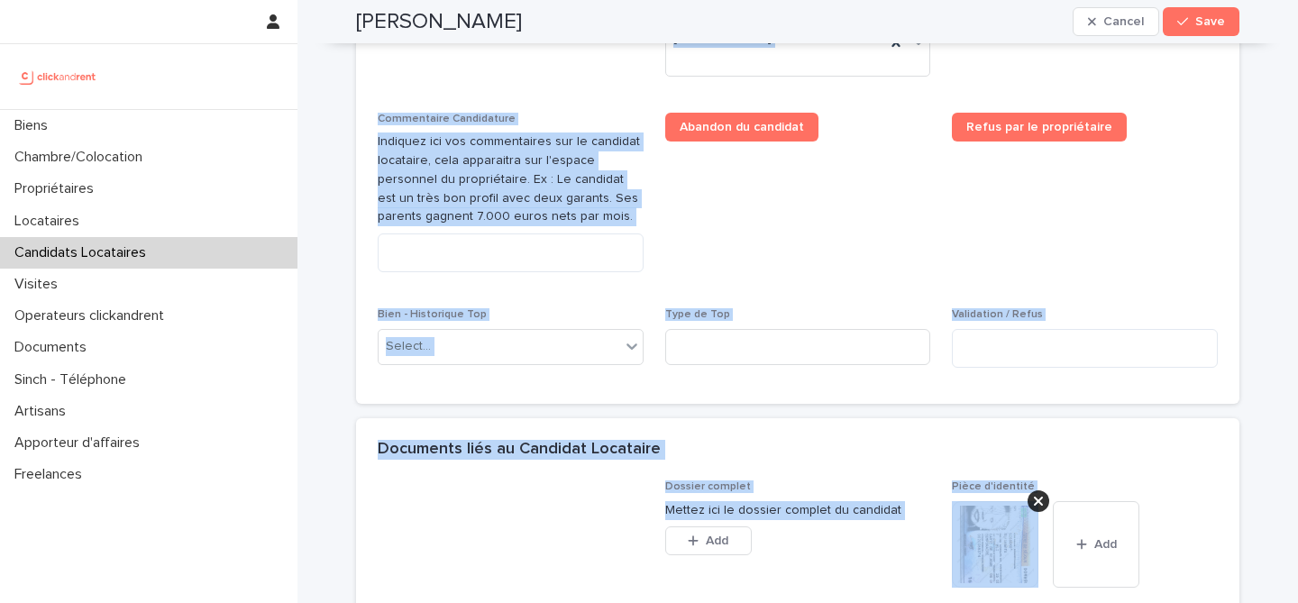
click at [712, 225] on span "Abandon du candidat" at bounding box center [798, 200] width 266 height 174
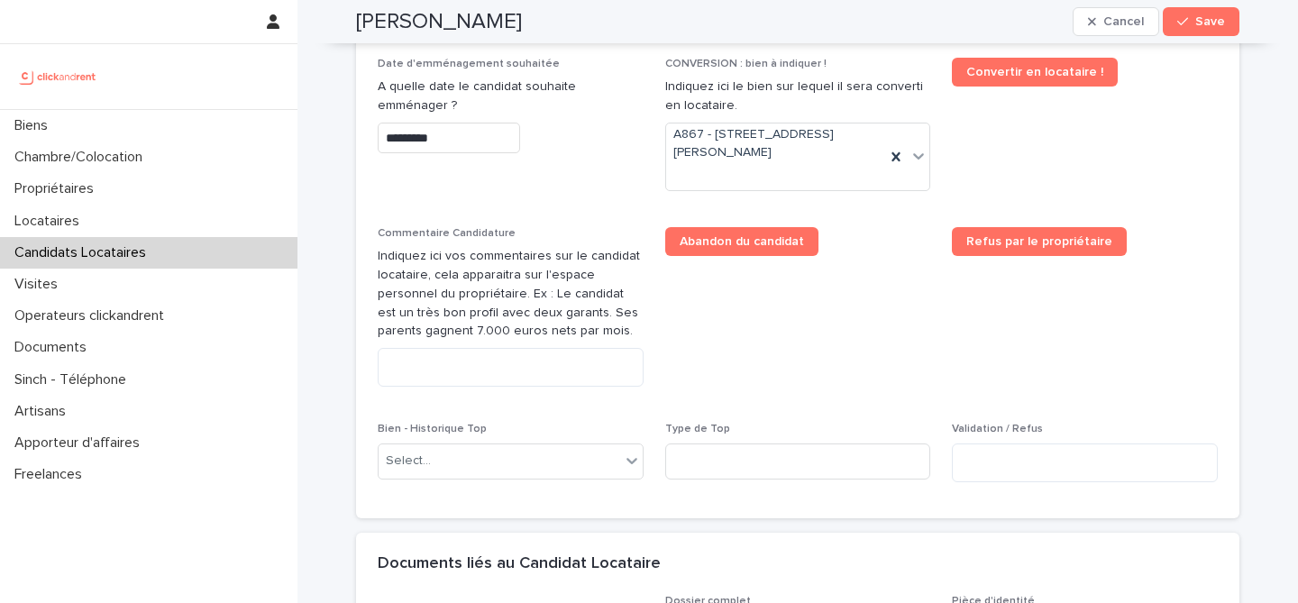
scroll to position [957, 0]
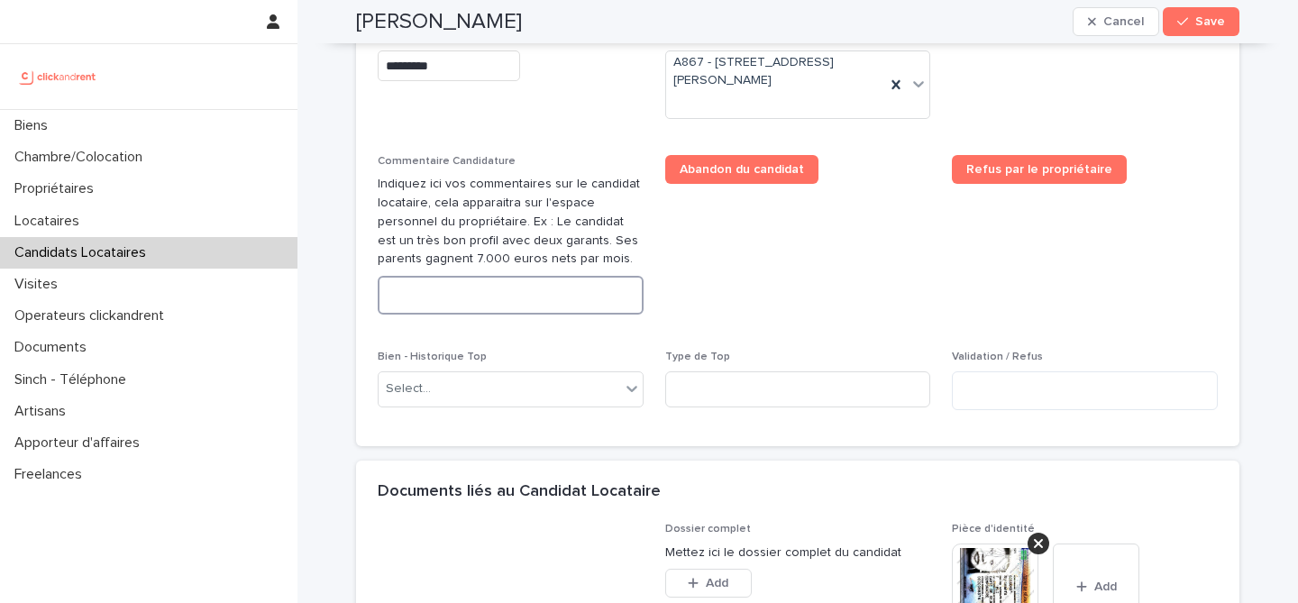
click at [545, 288] on textarea at bounding box center [511, 295] width 266 height 39
paste textarea "**********"
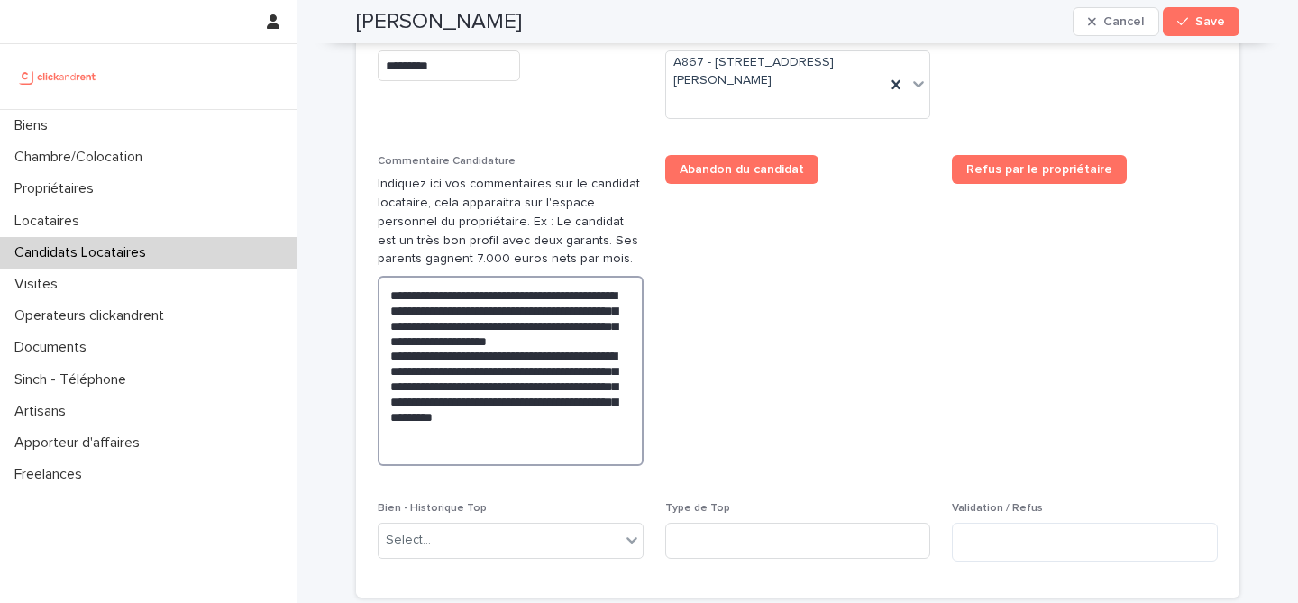
type textarea "**********"
click at [828, 357] on span "Abandon du candidat" at bounding box center [798, 317] width 266 height 325
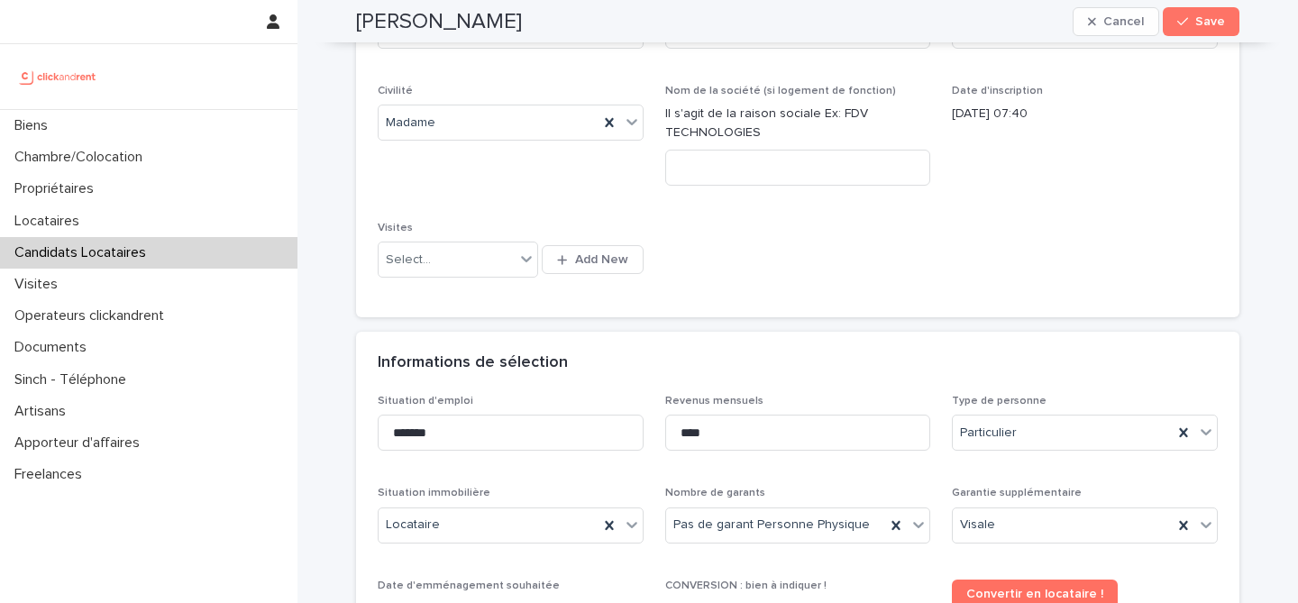
scroll to position [641, 0]
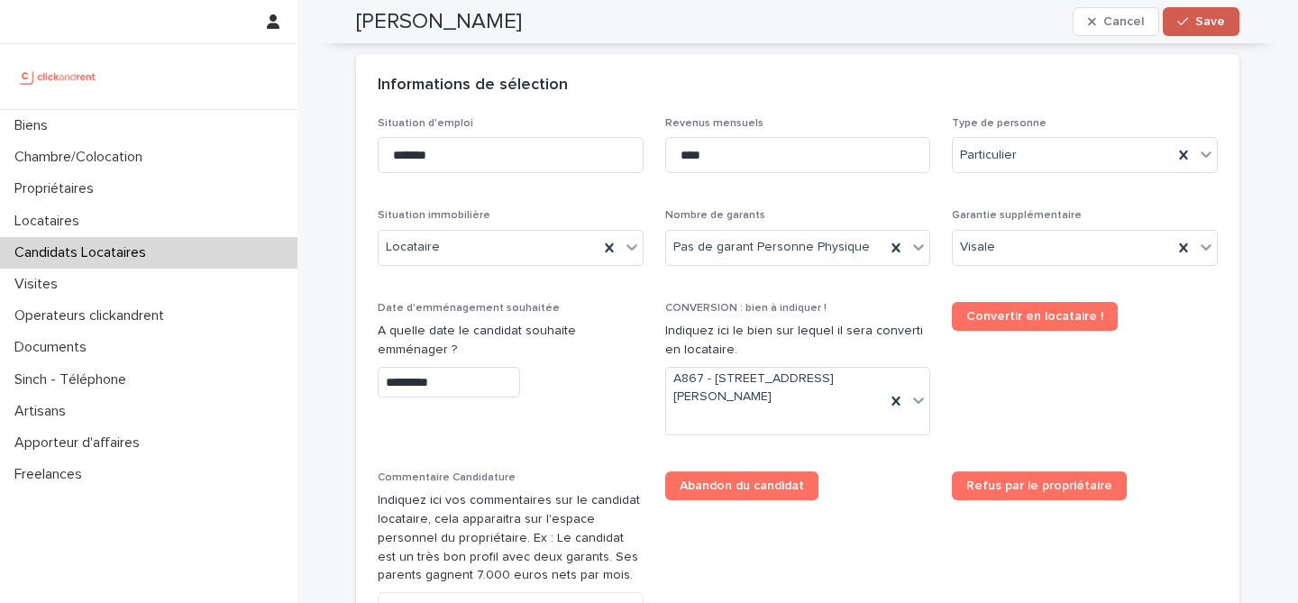
click at [1214, 20] on span "Save" at bounding box center [1210, 21] width 30 height 13
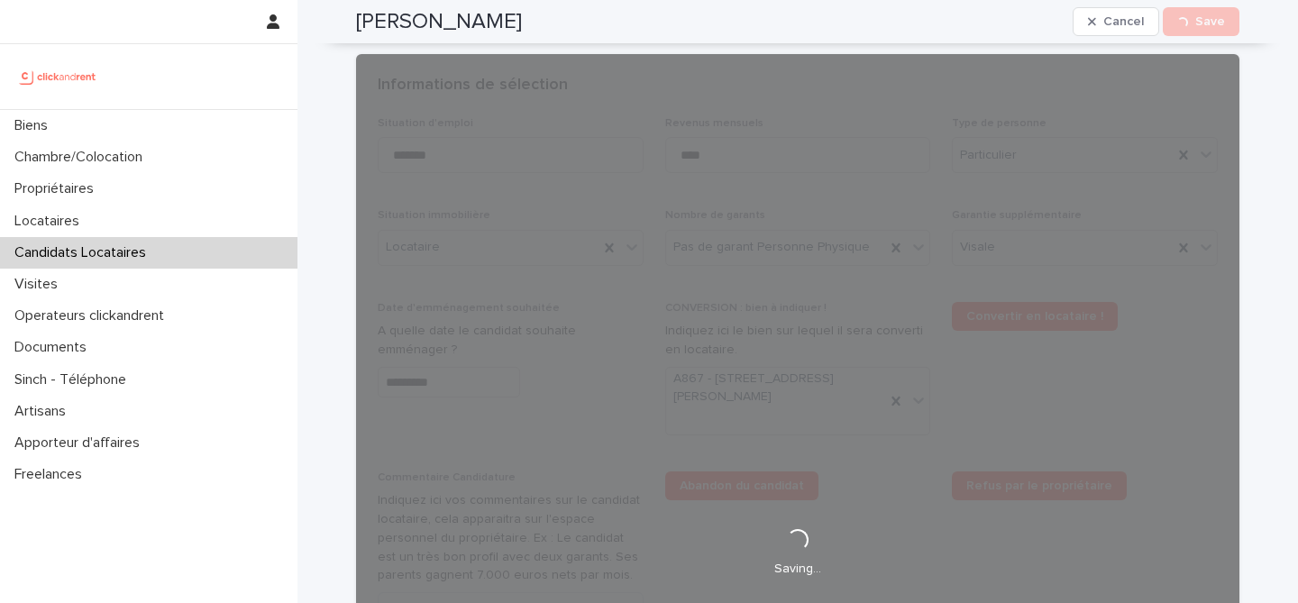
click at [471, 32] on h2 "Sirimanfa SISSOKO" at bounding box center [439, 22] width 166 height 26
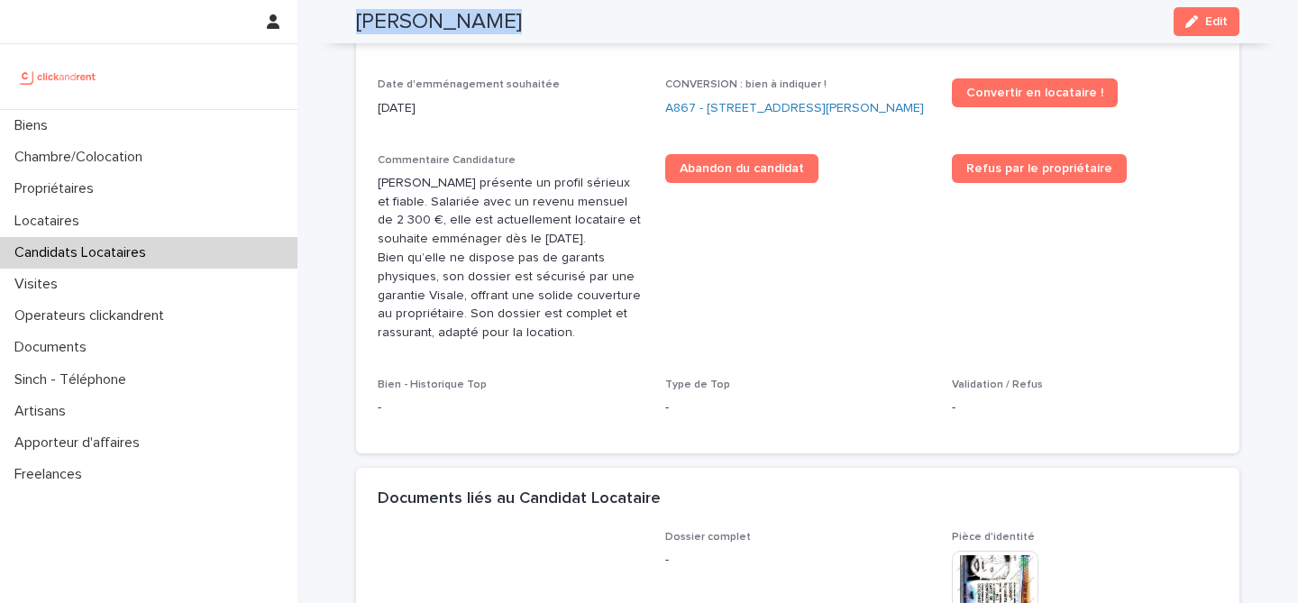
scroll to position [325, 0]
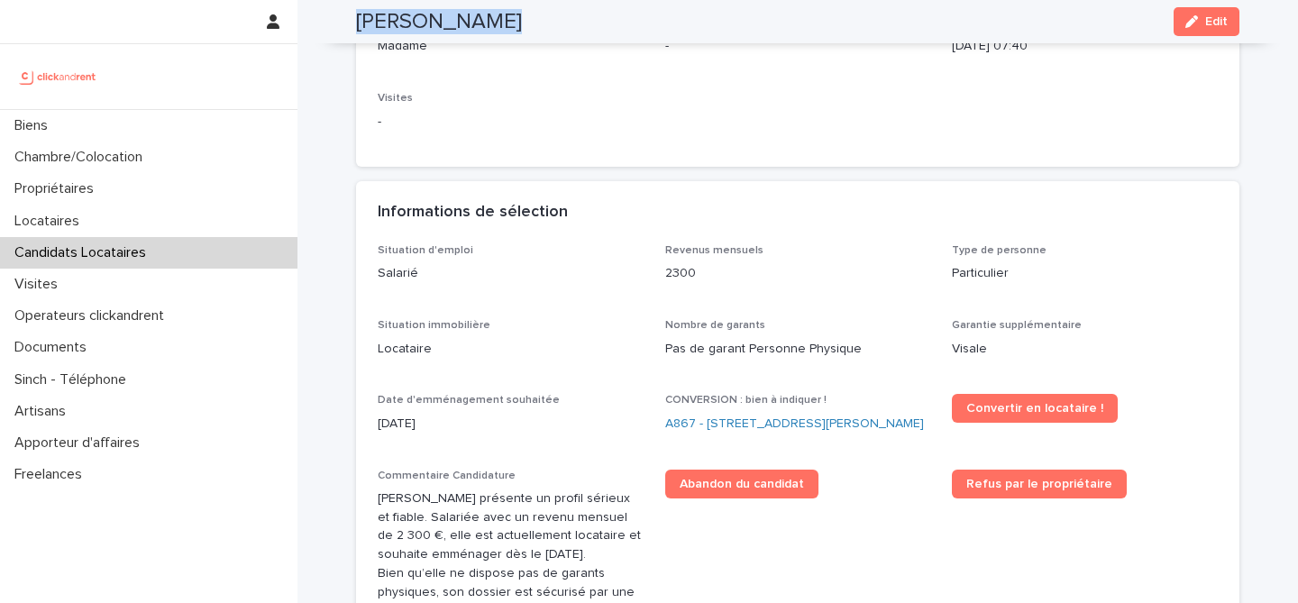
copy div "Sirimanfa SISSOKO Cancel Loading... Save"
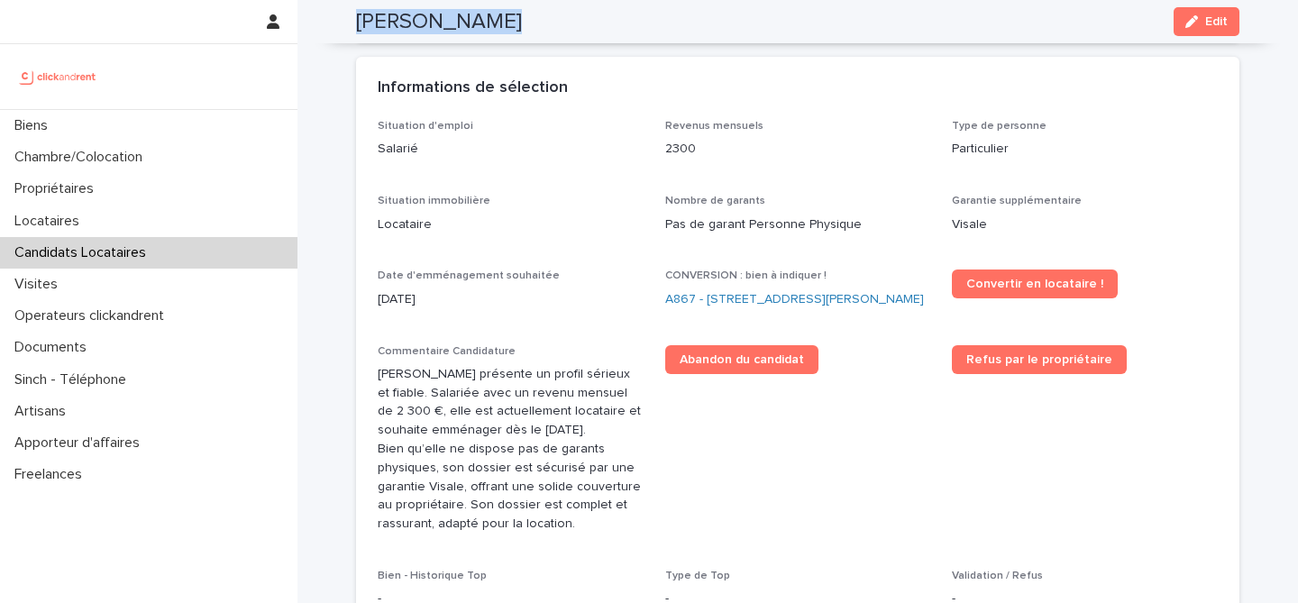
scroll to position [448, 0]
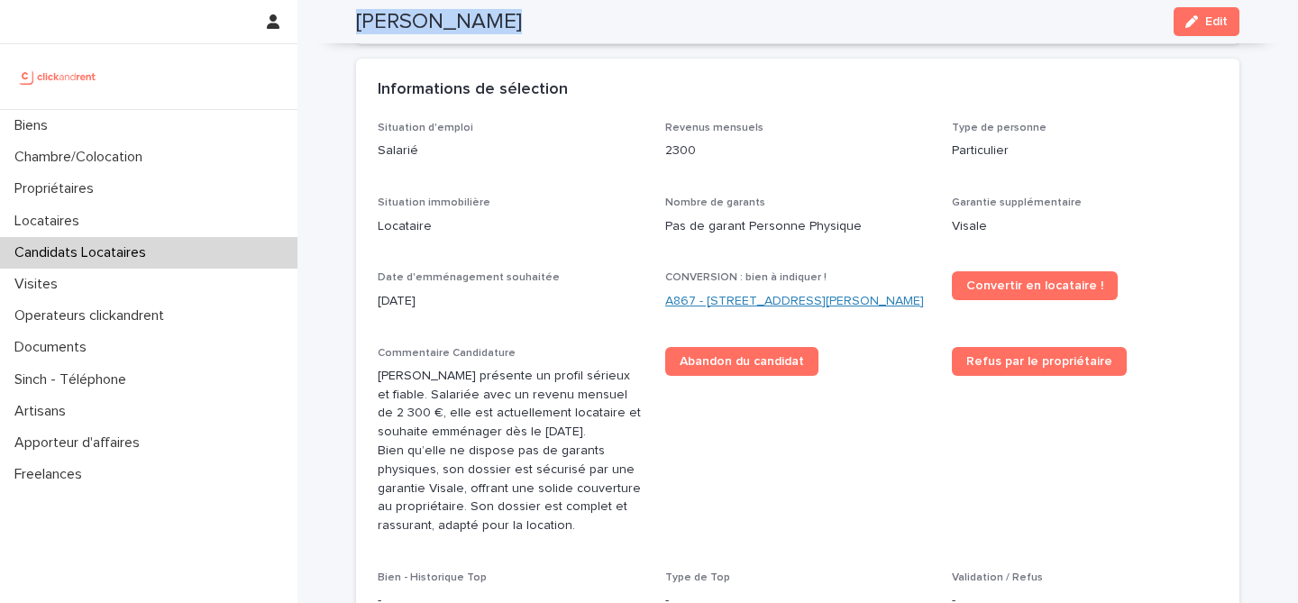
click at [715, 301] on link "A867 - 2 rue Odette Pain, Bondy 93140" at bounding box center [794, 301] width 259 height 19
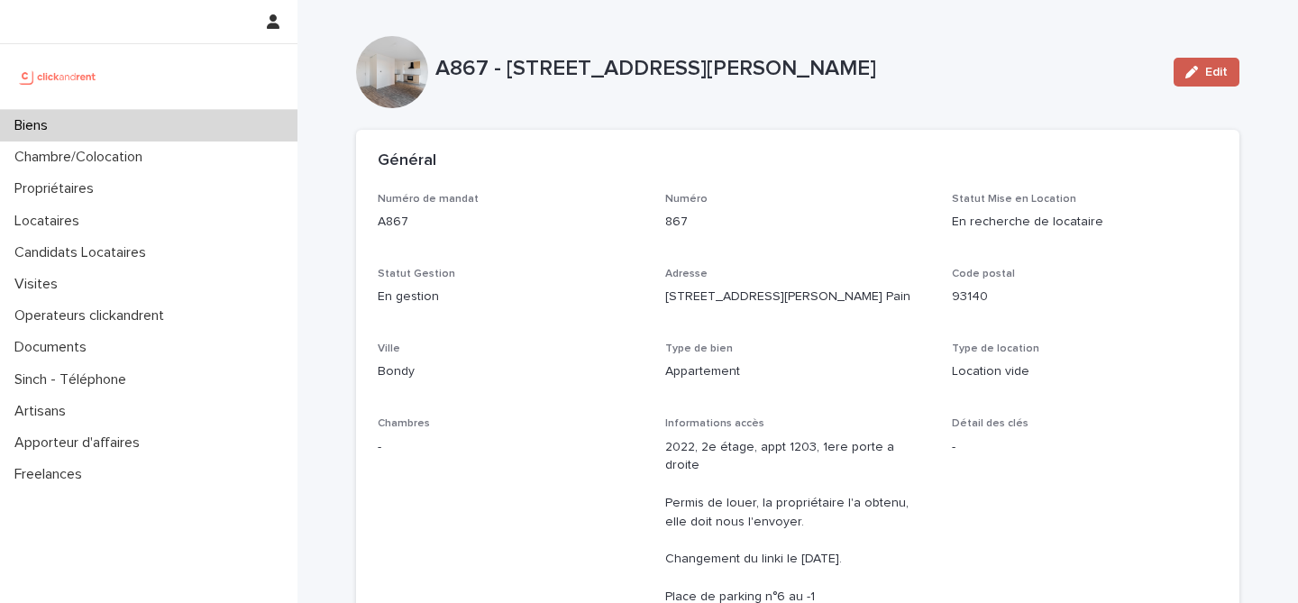
click at [1236, 70] on button "Edit" at bounding box center [1207, 72] width 66 height 29
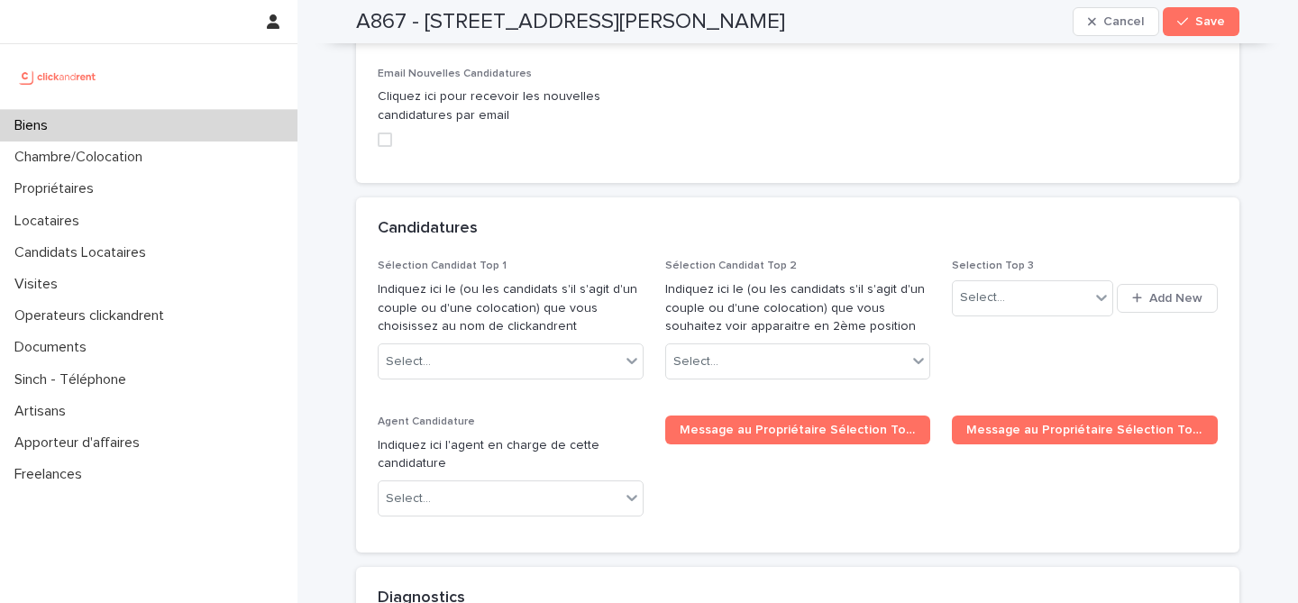
scroll to position [8362, 0]
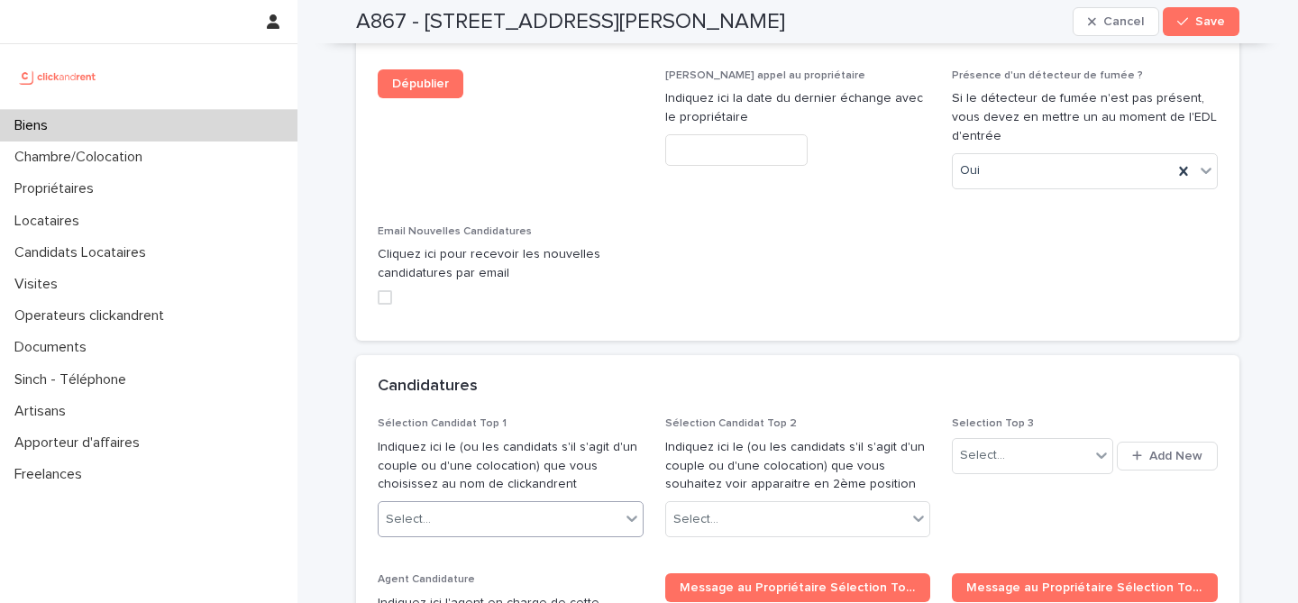
click at [503, 505] on div "Select..." at bounding box center [500, 520] width 242 height 30
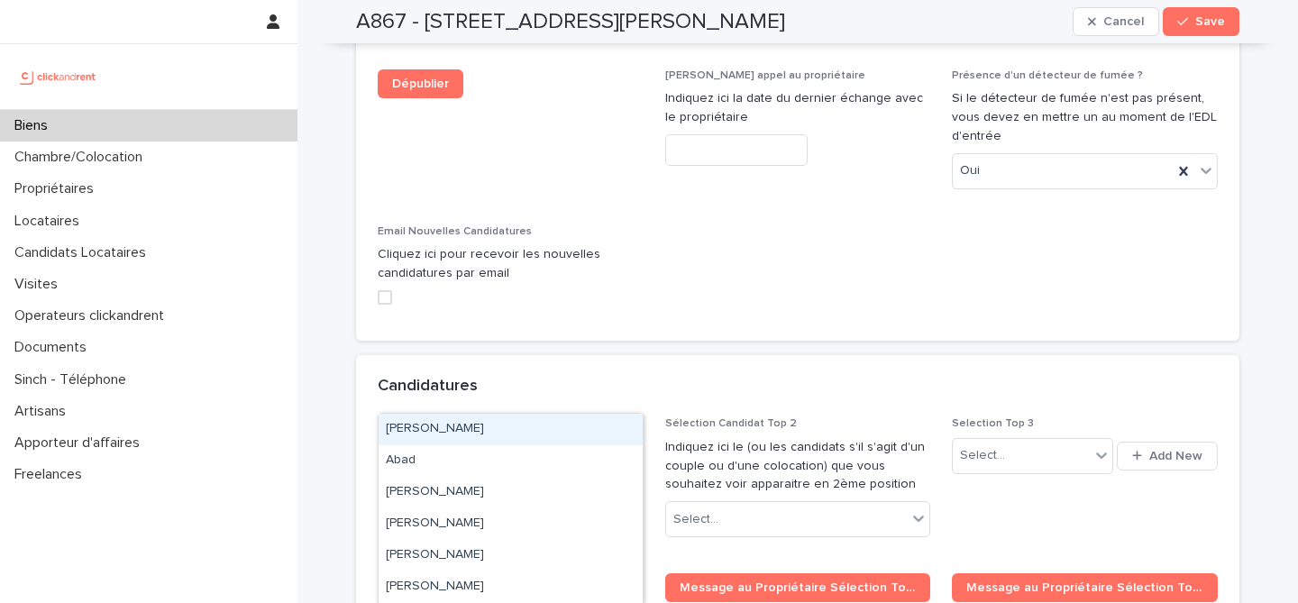
paste input "**********"
type input "**********"
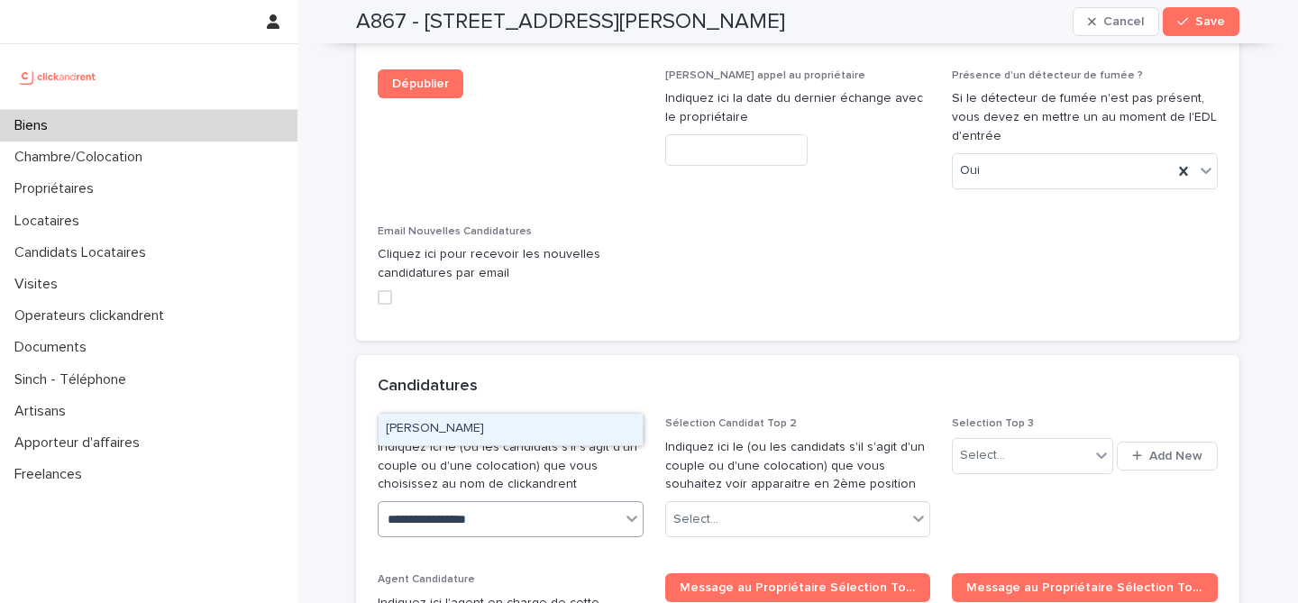
click at [525, 437] on div "Sirimanfa SISSOKO" at bounding box center [511, 430] width 264 height 32
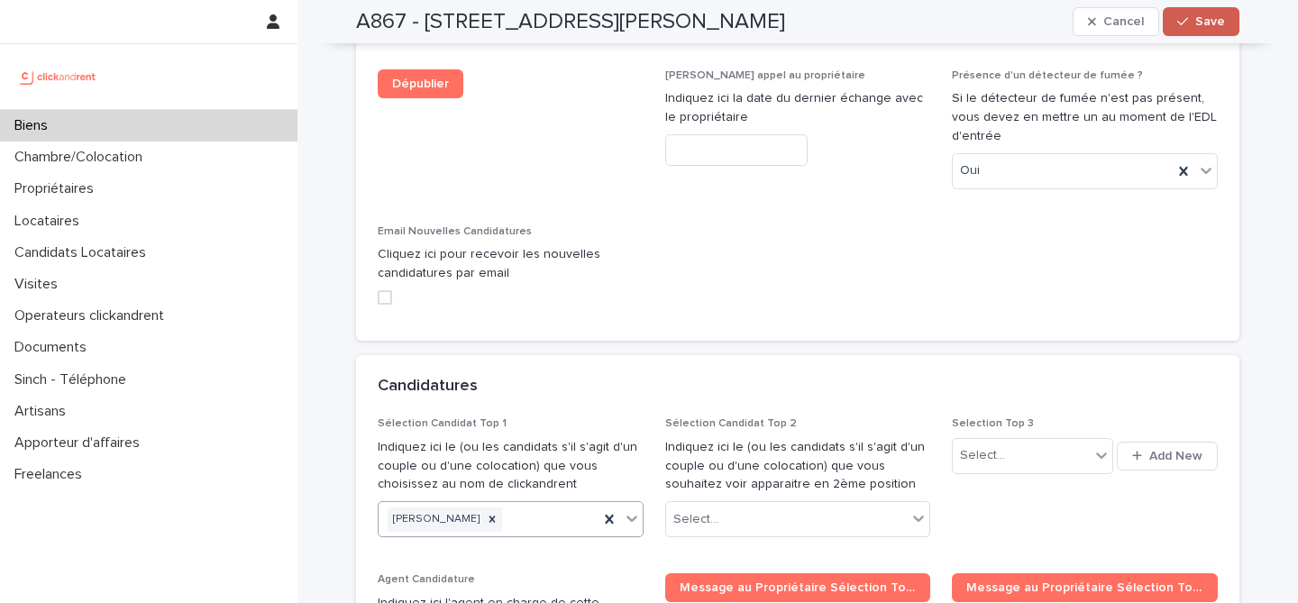
click at [1212, 11] on button "Save" at bounding box center [1201, 21] width 77 height 29
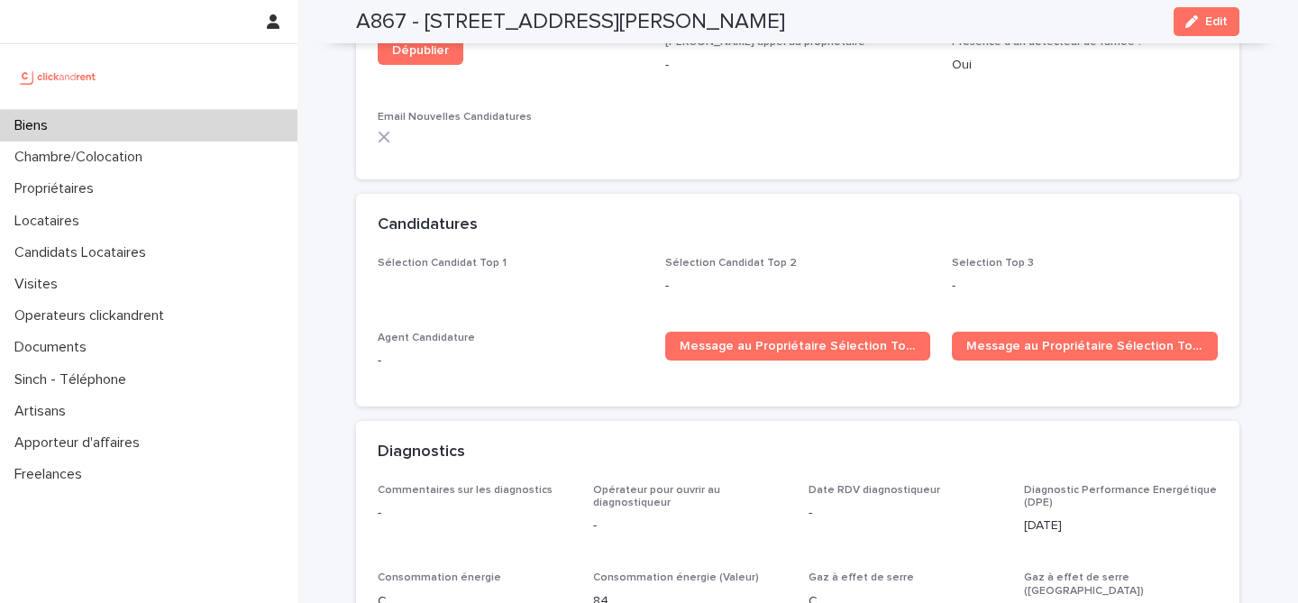
scroll to position [5288, 0]
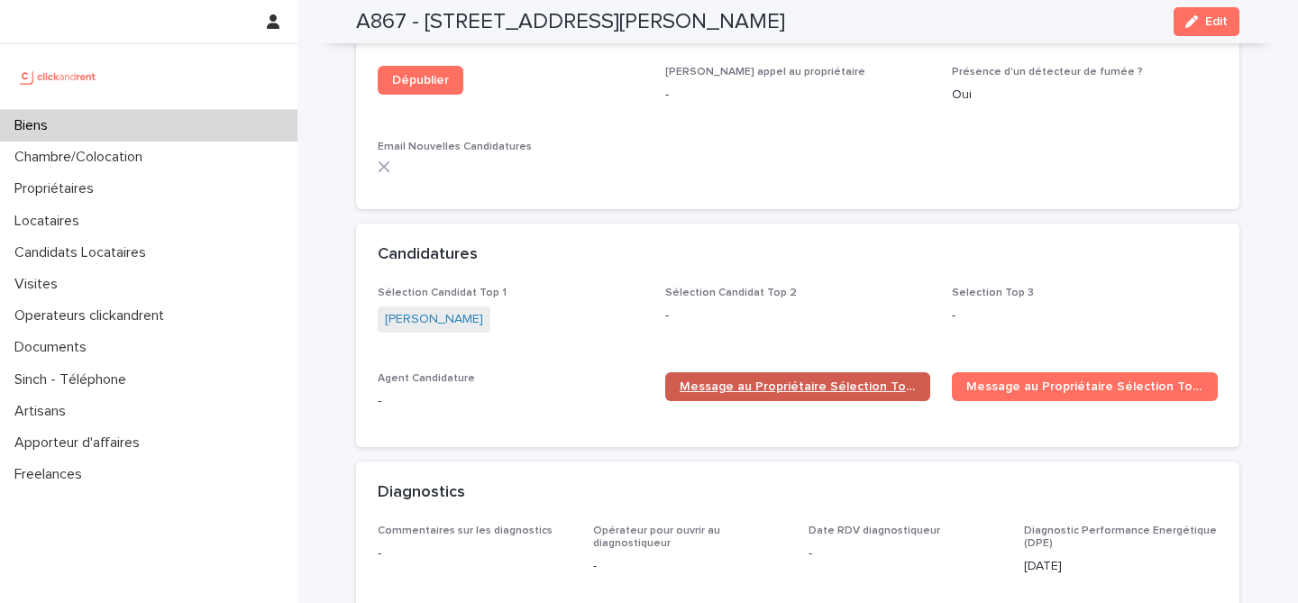
click at [756, 380] on span "Message au Propriétaire Sélection Top 1" at bounding box center [798, 386] width 237 height 13
click at [732, 224] on div "Candidatures" at bounding box center [797, 255] width 883 height 63
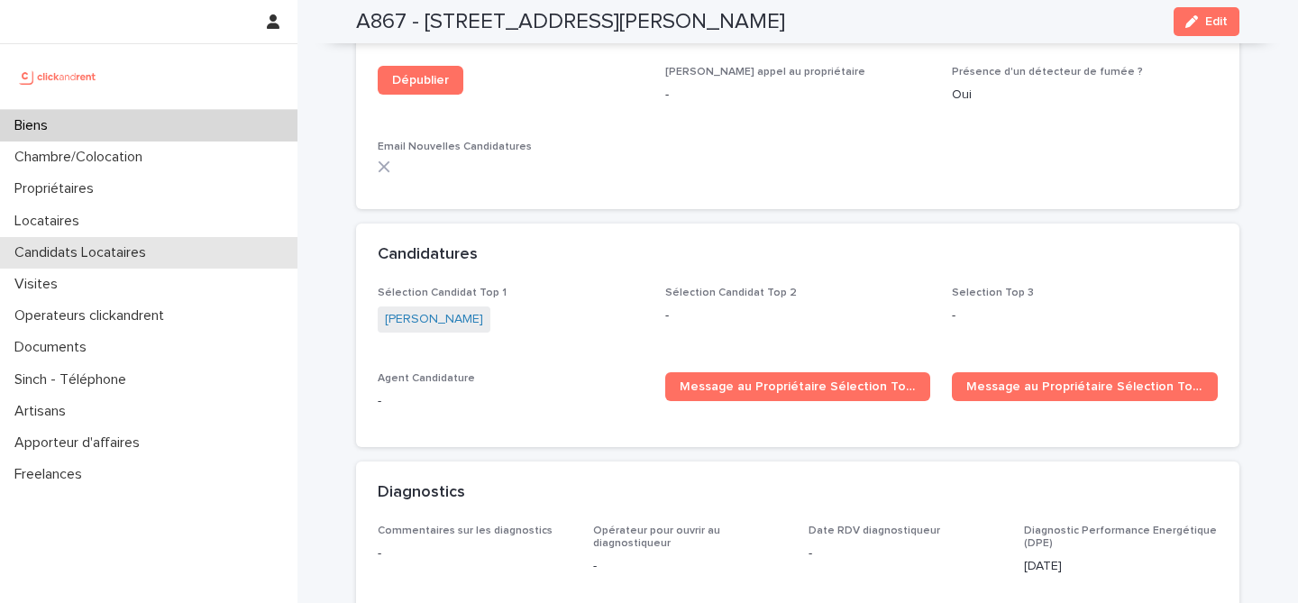
click at [140, 253] on p "Candidats Locataires" at bounding box center [83, 252] width 153 height 17
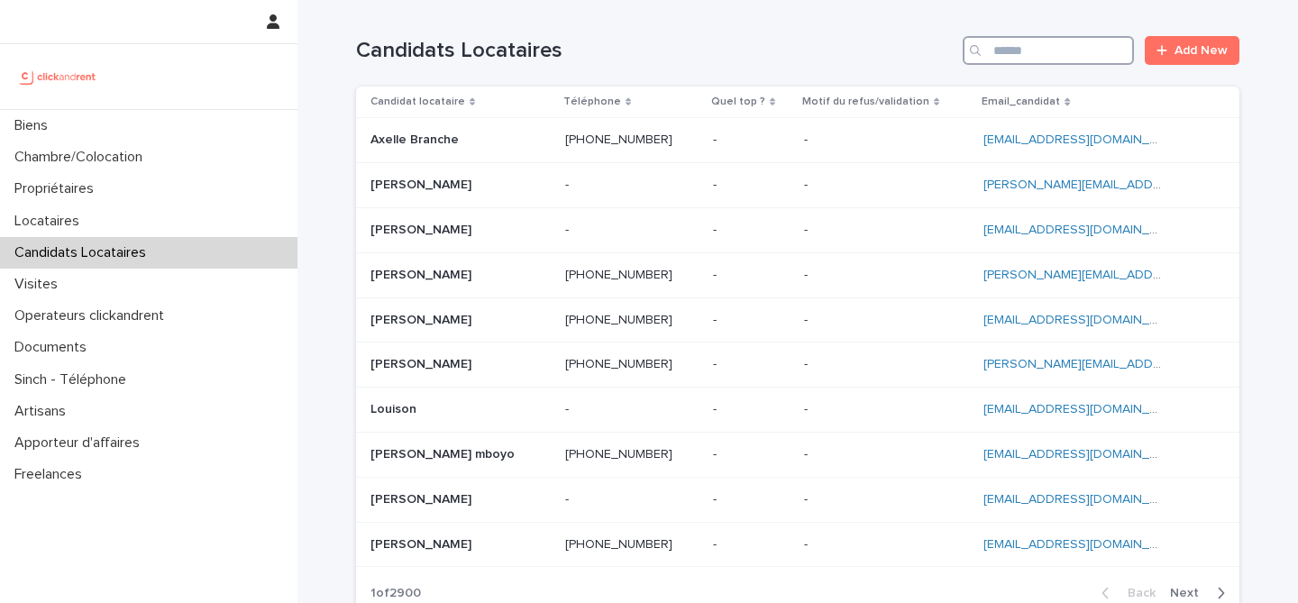
click at [1074, 58] on input "Search" at bounding box center [1048, 50] width 171 height 29
paste input "**********"
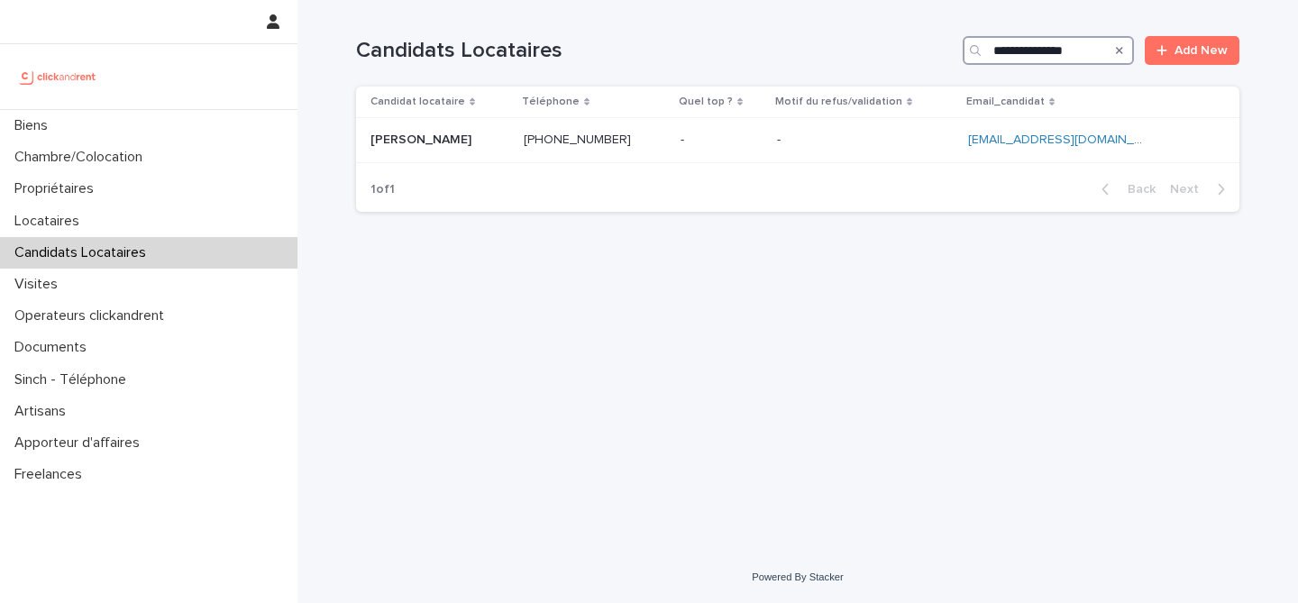
type input "**********"
click at [490, 142] on p at bounding box center [439, 140] width 139 height 15
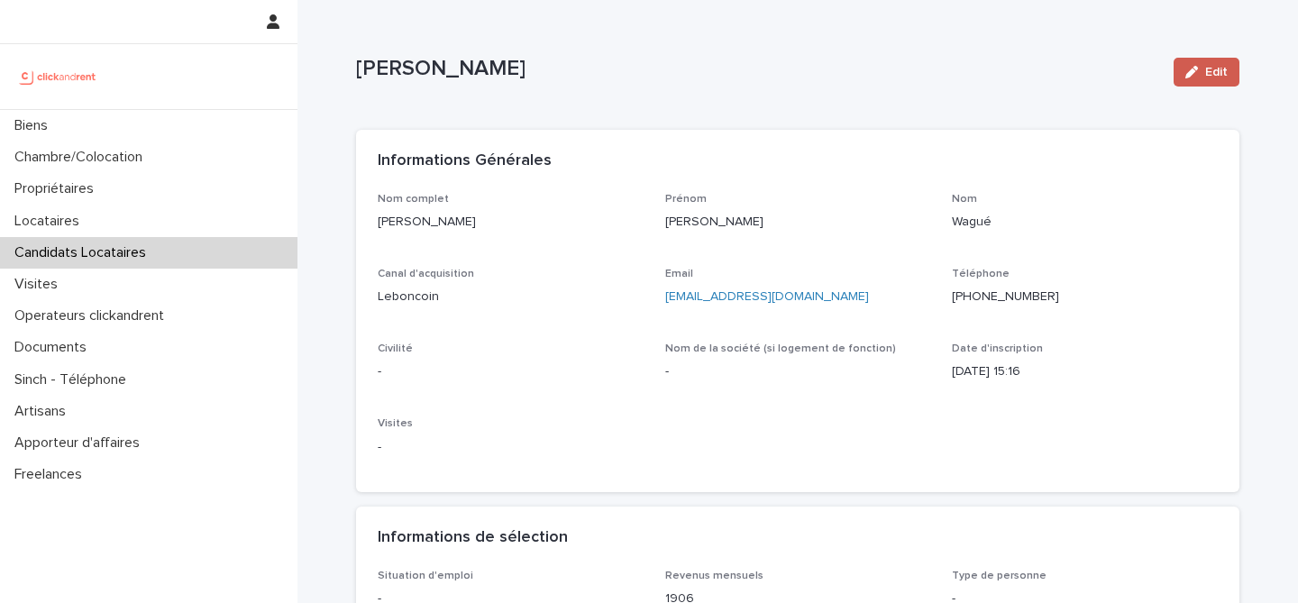
click at [1194, 74] on icon "button" at bounding box center [1191, 72] width 13 height 13
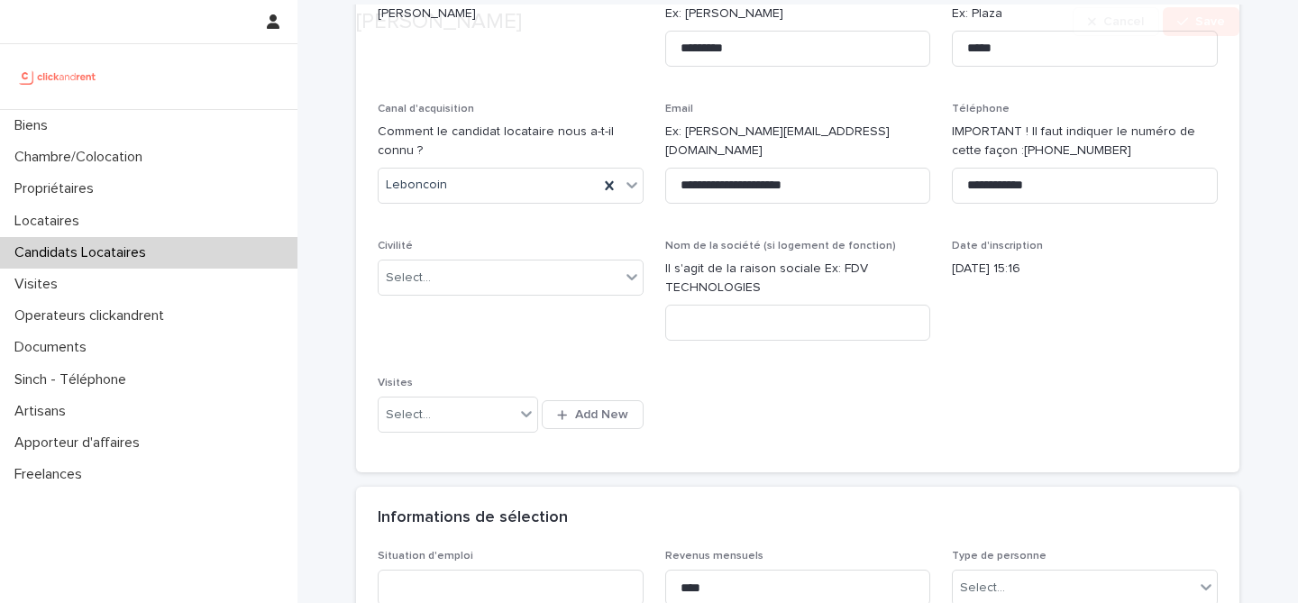
scroll to position [273, 0]
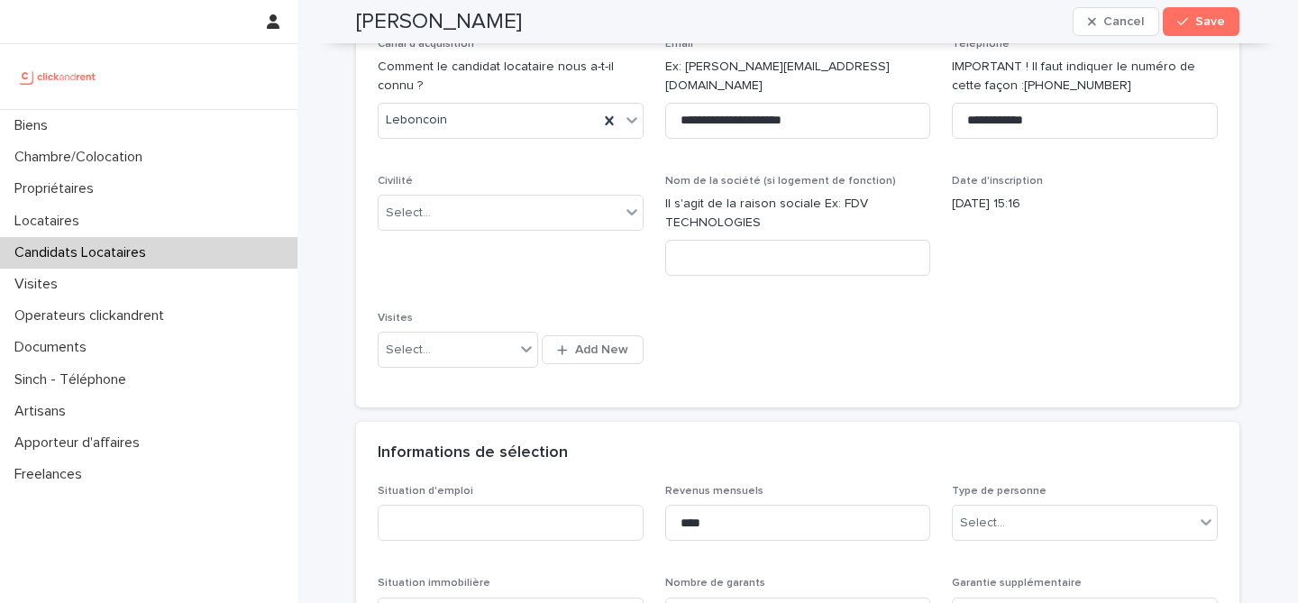
click at [499, 189] on div "Civilité Select..." at bounding box center [511, 210] width 266 height 70
click at [499, 197] on div "Select..." at bounding box center [511, 213] width 266 height 36
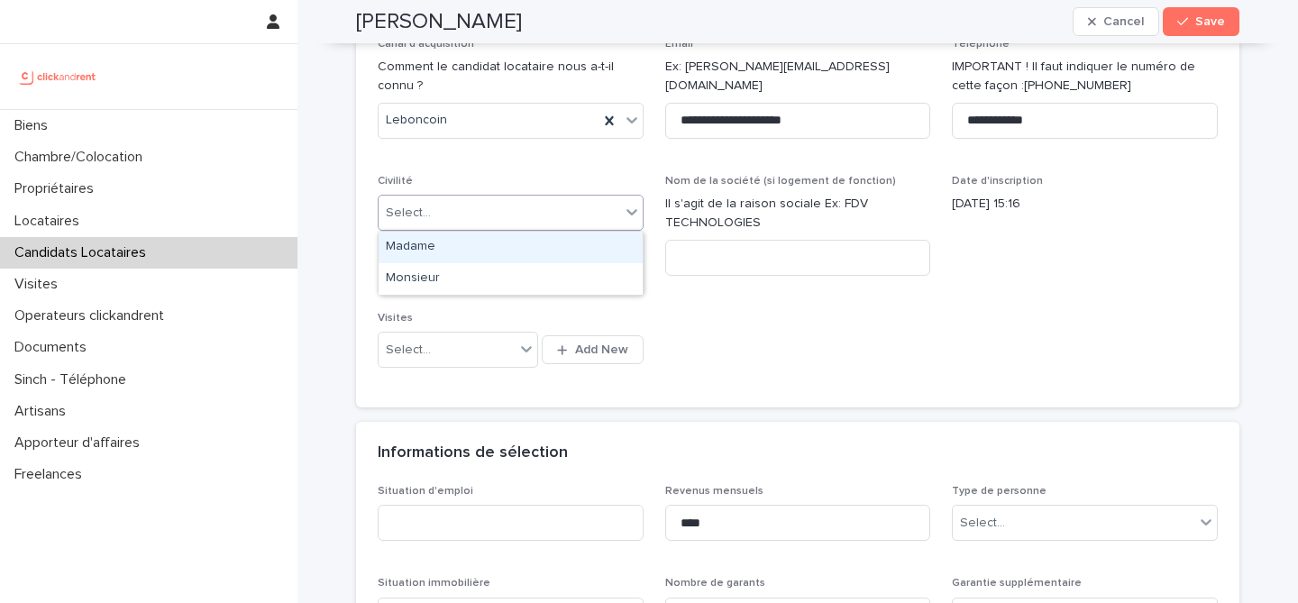
click at [502, 251] on div "Madame" at bounding box center [511, 248] width 264 height 32
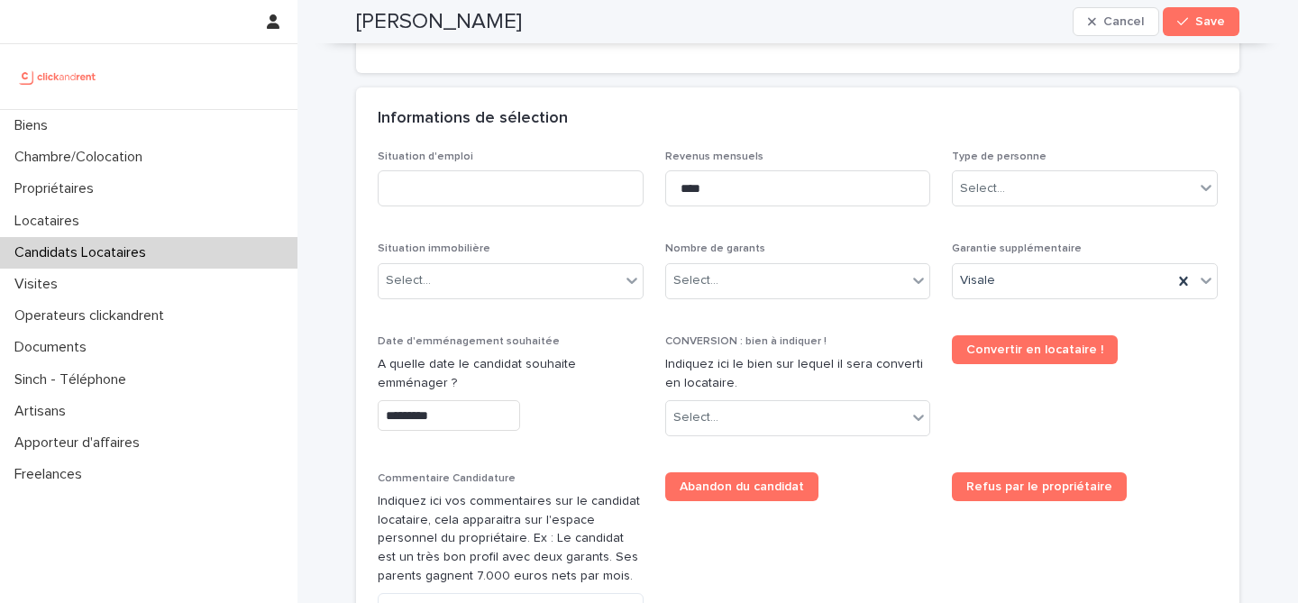
scroll to position [597, 0]
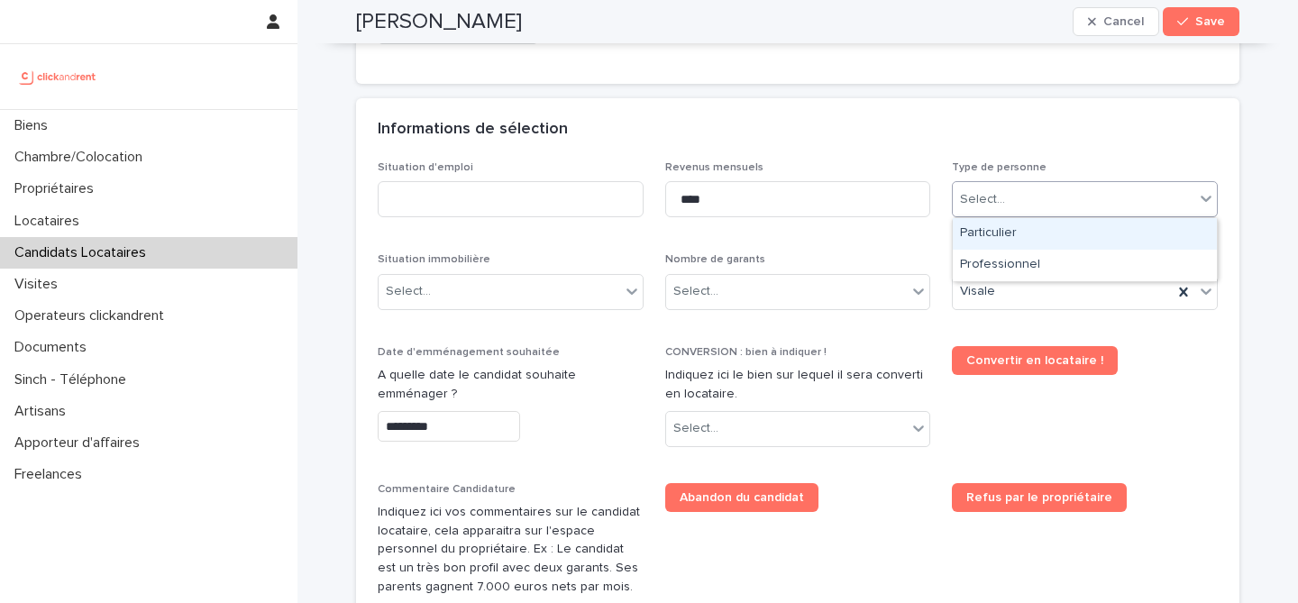
click at [1029, 207] on div "Select..." at bounding box center [1074, 200] width 242 height 30
click at [1028, 229] on div "Particulier" at bounding box center [1085, 234] width 264 height 32
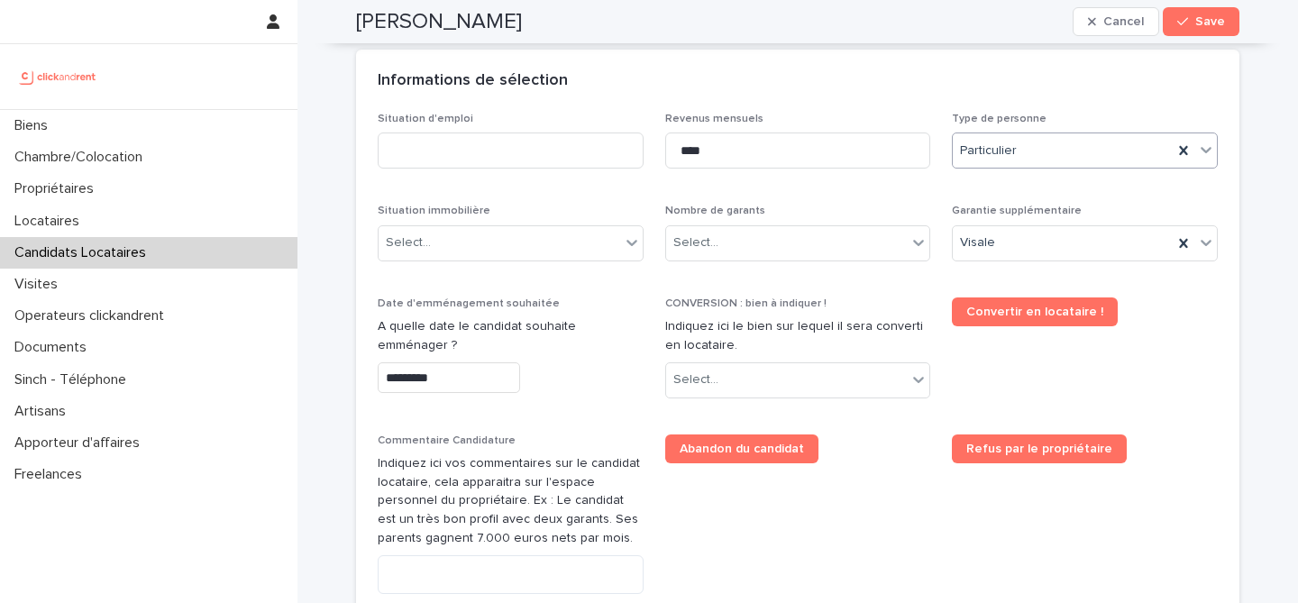
scroll to position [653, 0]
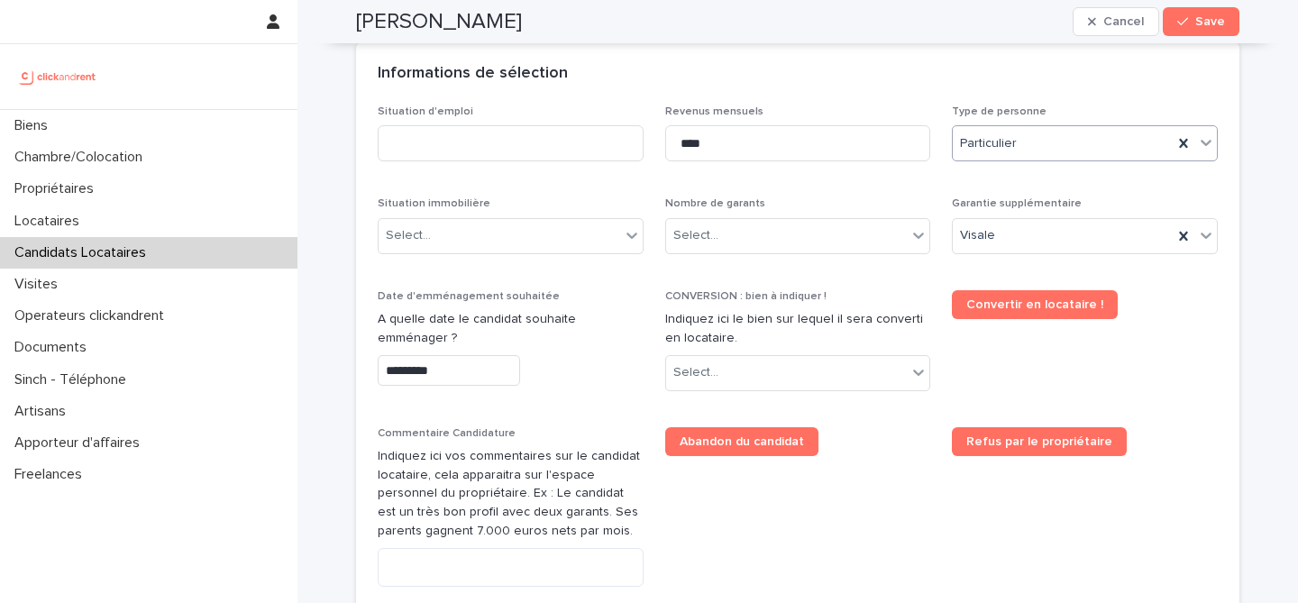
click at [894, 237] on div "Select..." at bounding box center [787, 236] width 242 height 30
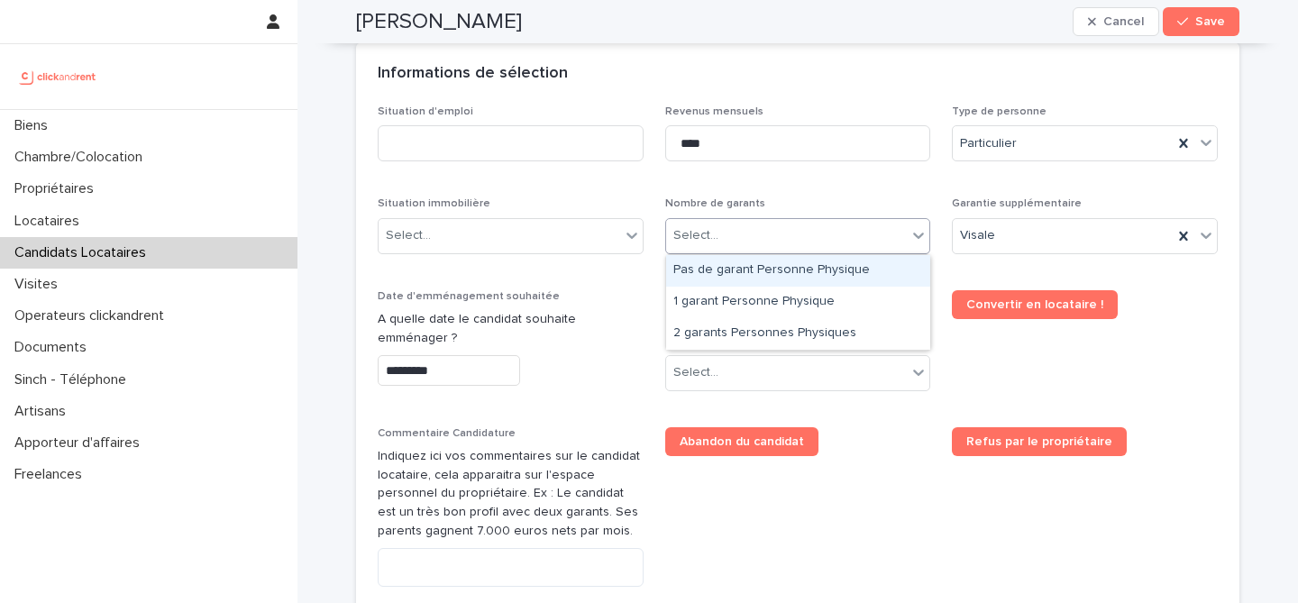
click at [860, 266] on div "Pas de garant Personne Physique" at bounding box center [798, 271] width 264 height 32
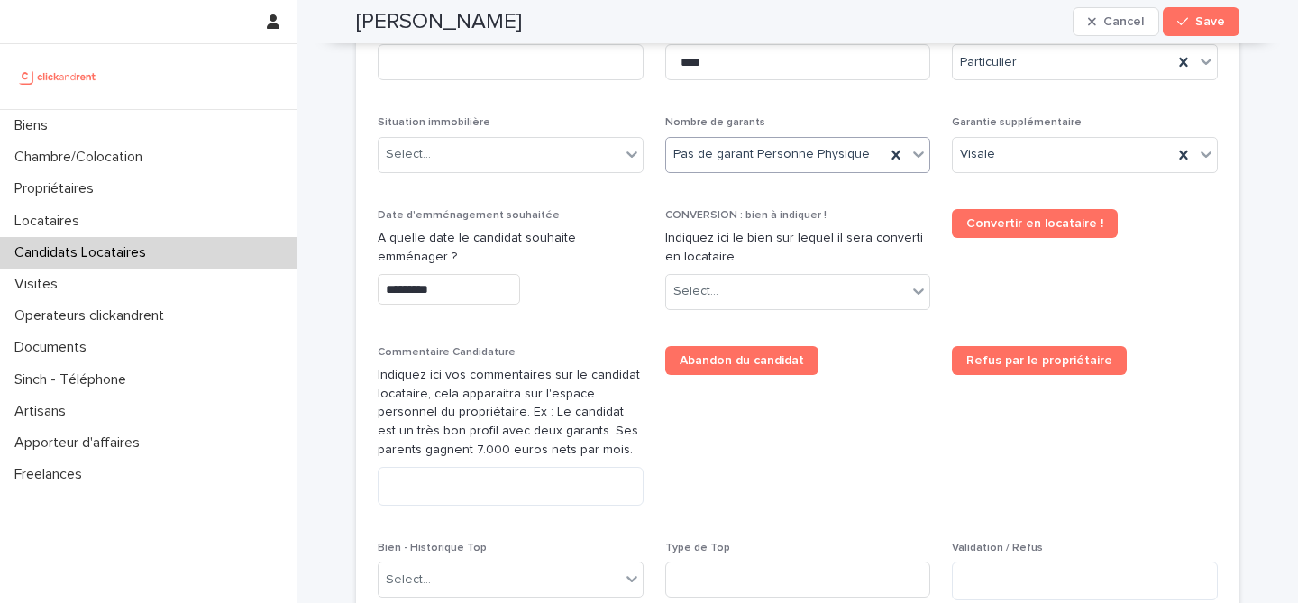
scroll to position [748, 0]
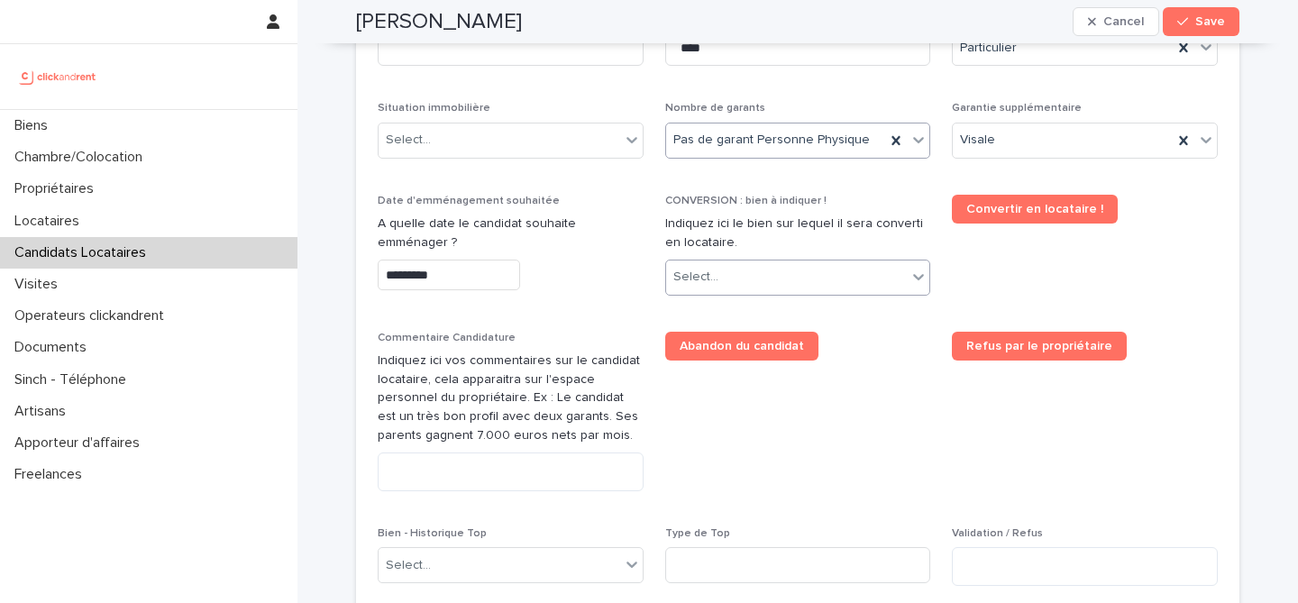
click at [775, 272] on div "Select..." at bounding box center [787, 277] width 242 height 30
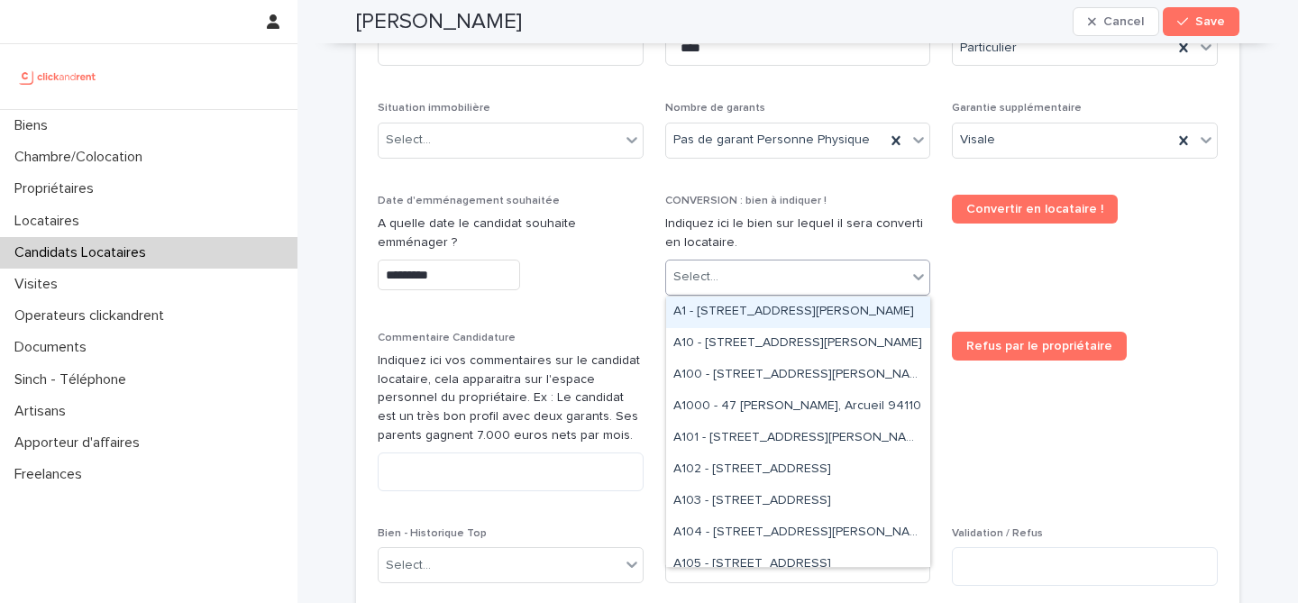
paste input "****"
type input "****"
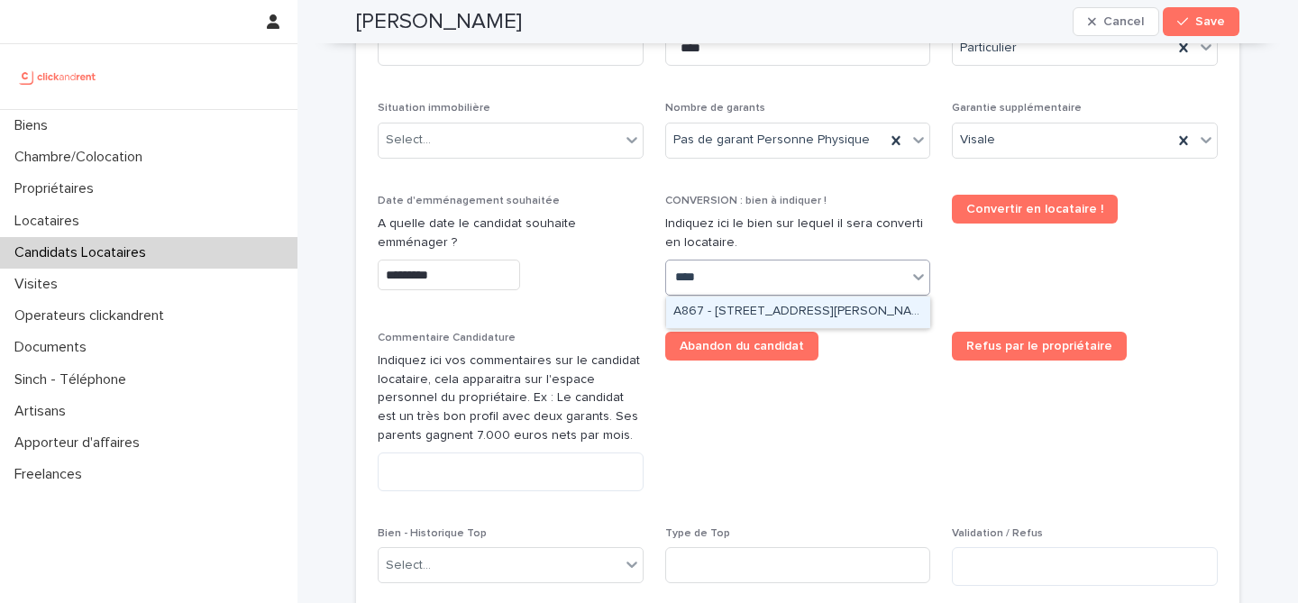
click at [856, 310] on div "A867 - 2 rue Odette Pain, Bondy 93140" at bounding box center [798, 313] width 264 height 32
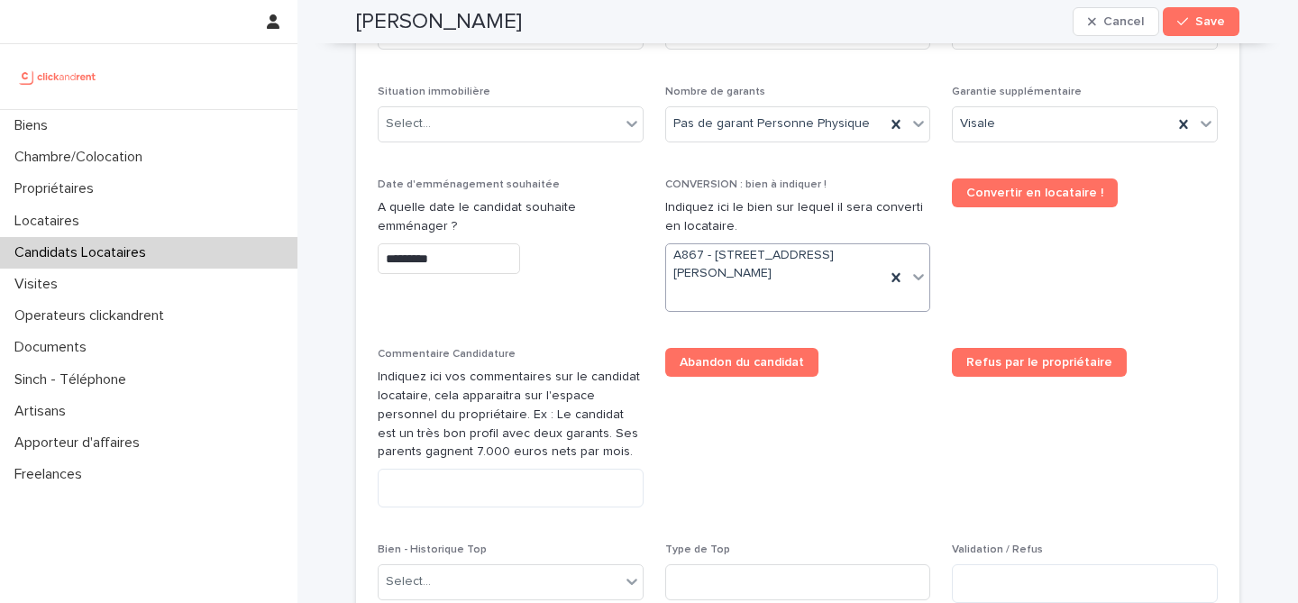
click at [858, 353] on div "Abandon du candidat" at bounding box center [798, 362] width 266 height 29
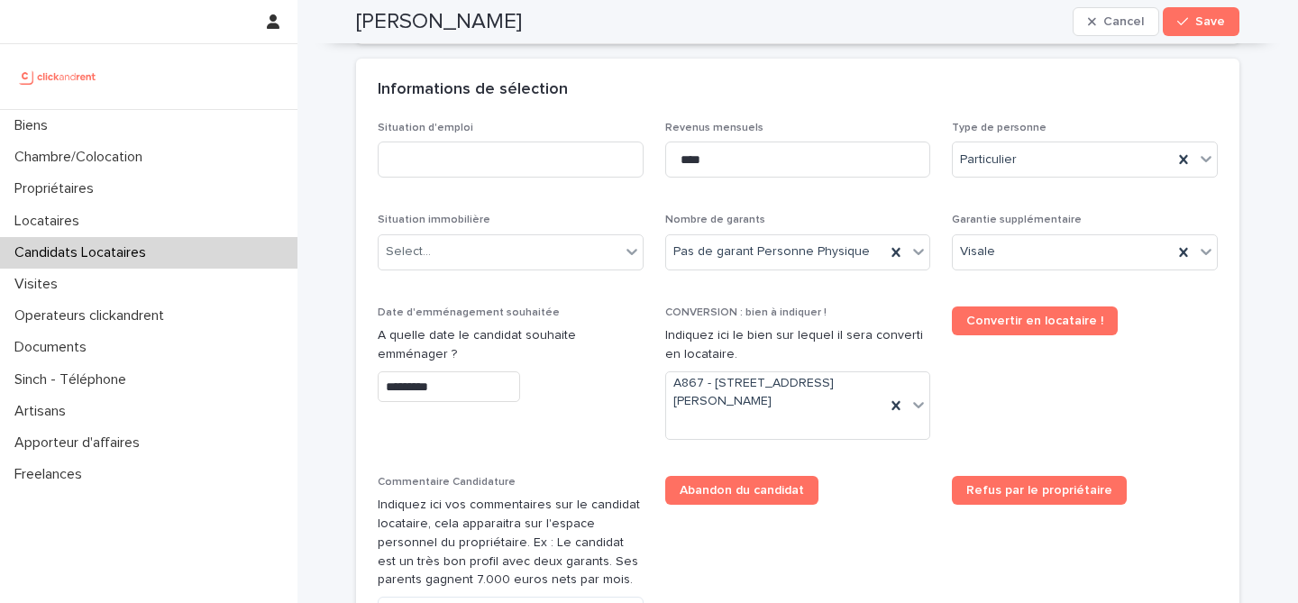
scroll to position [598, 0]
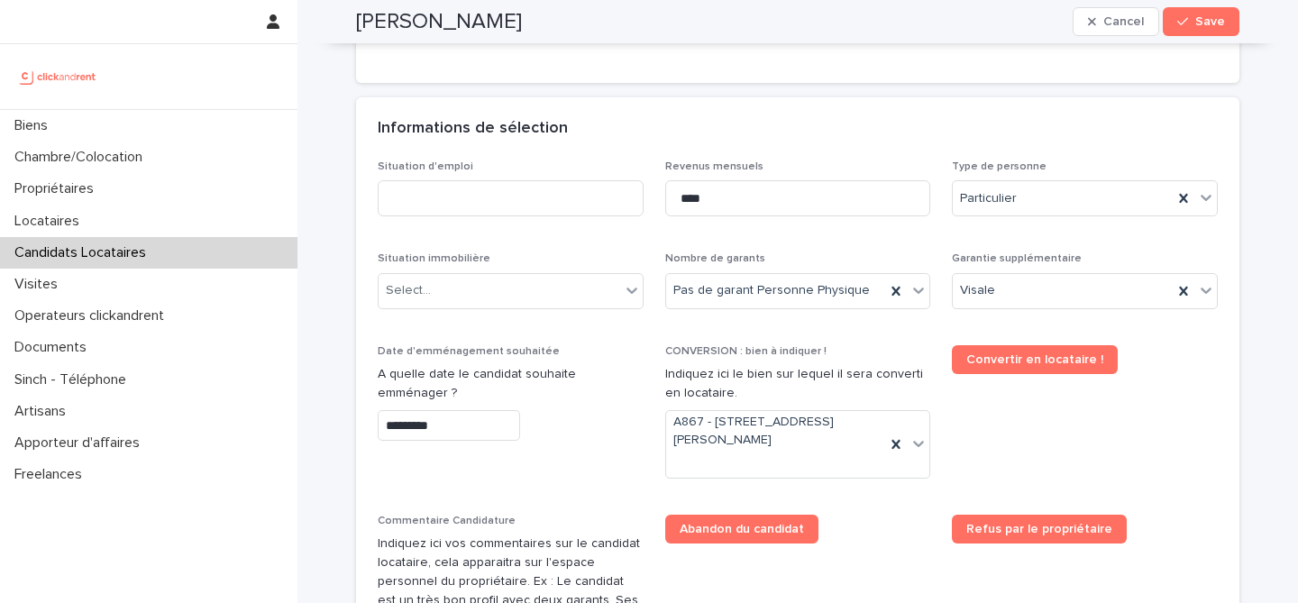
click at [526, 240] on div "Situation d'emploi Revenus mensuels **** Type de personne Particulier Situation…" at bounding box center [798, 472] width 840 height 624
click at [526, 197] on input at bounding box center [511, 198] width 266 height 36
type input "*******"
click at [549, 280] on div "Select..." at bounding box center [500, 291] width 242 height 30
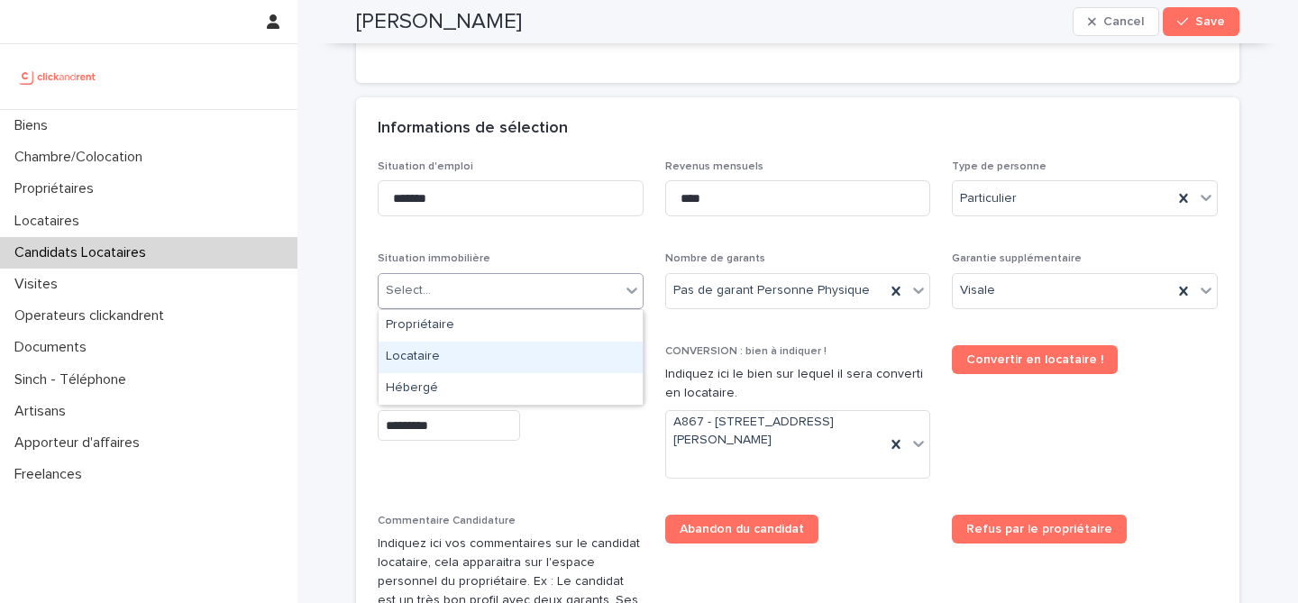
click at [538, 342] on div "Locataire" at bounding box center [511, 358] width 264 height 32
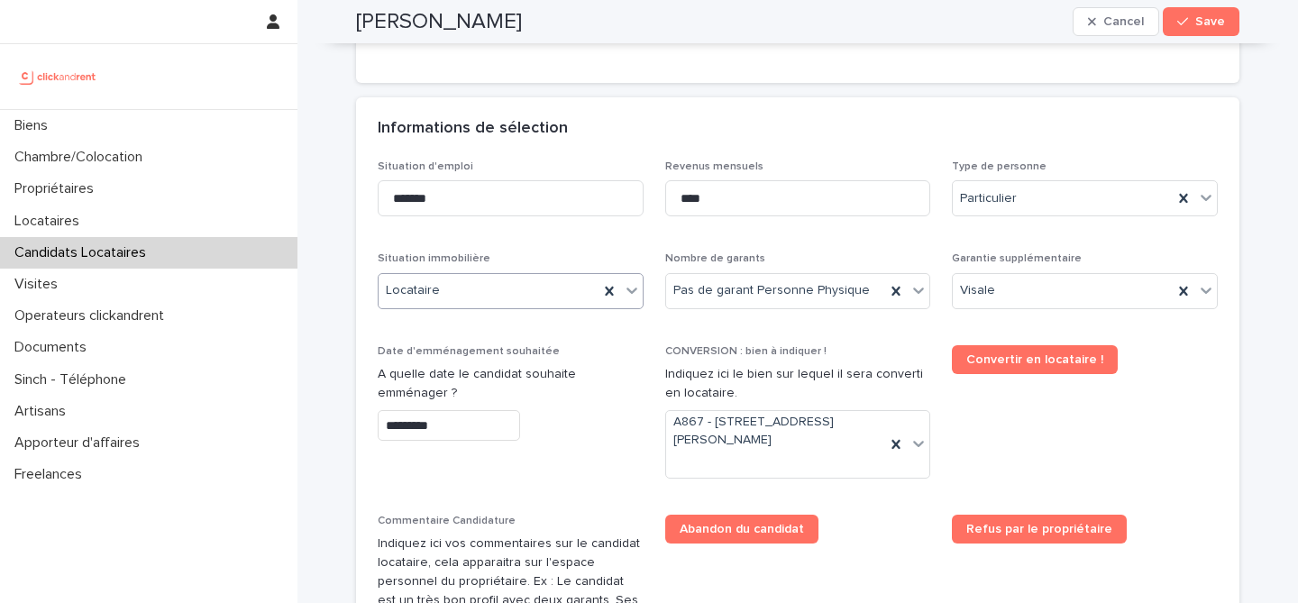
click at [490, 422] on input "*********" at bounding box center [449, 426] width 142 height 32
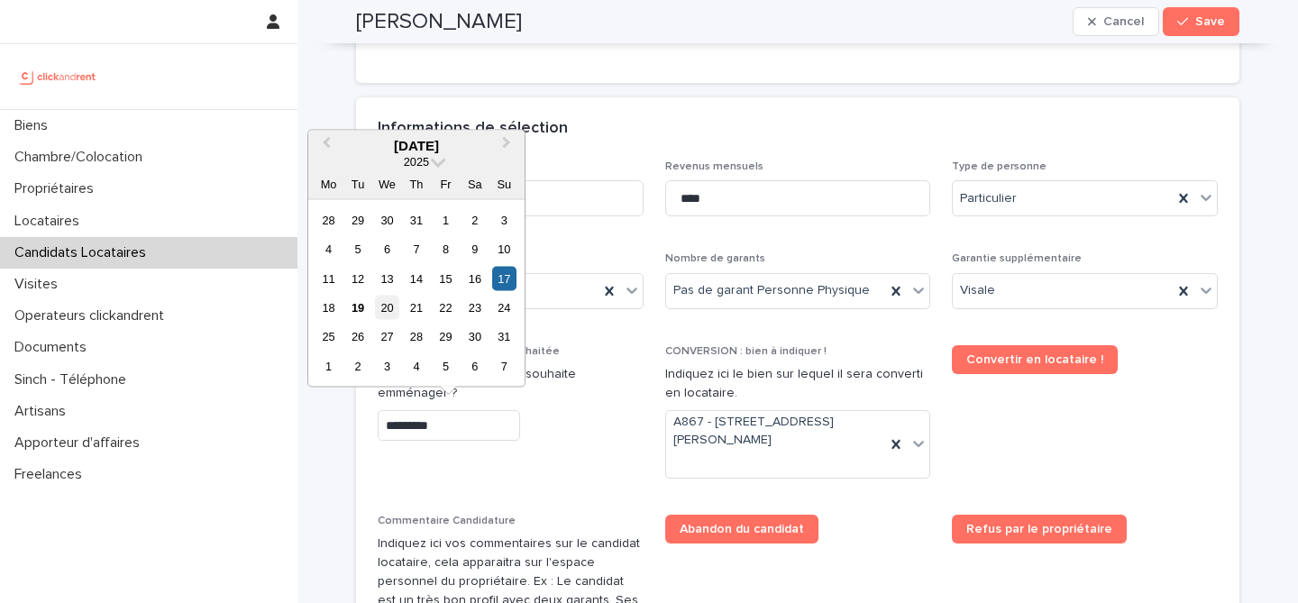
click at [386, 315] on div "20" at bounding box center [387, 308] width 24 height 24
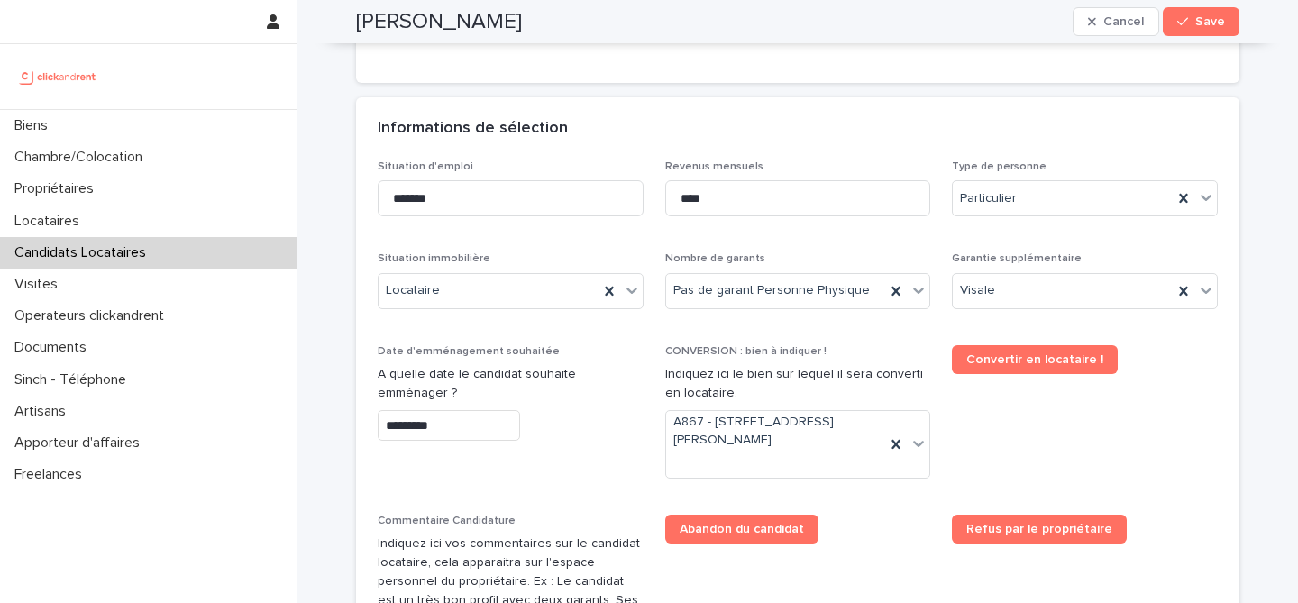
type input "*********"
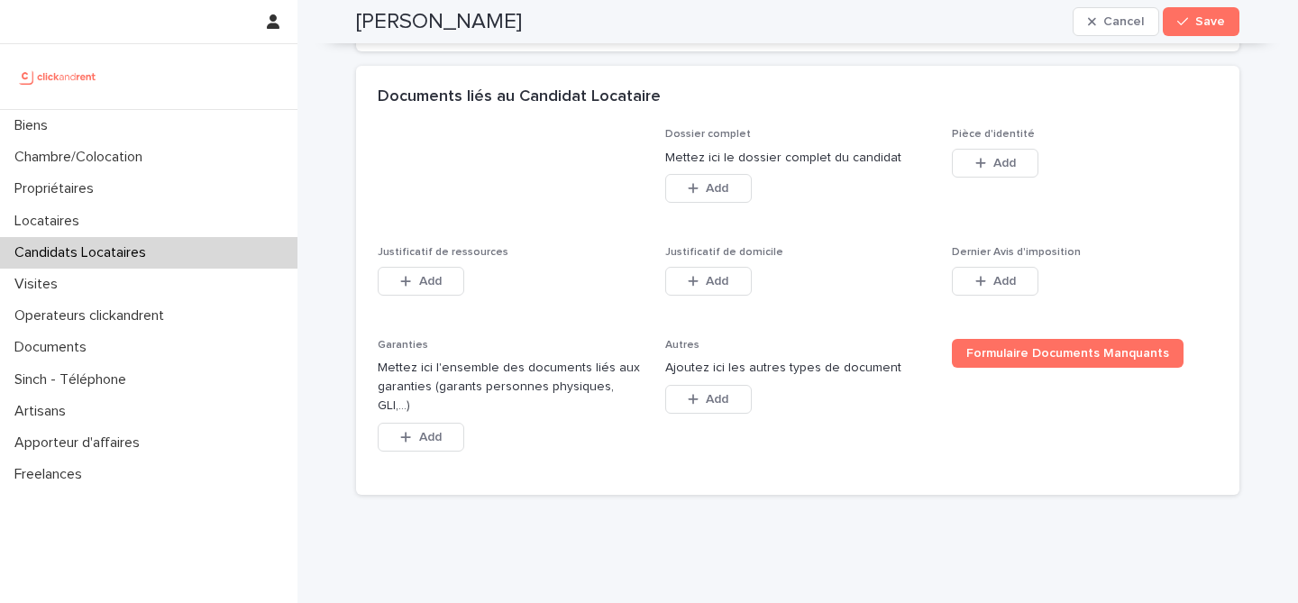
scroll to position [1380, 0]
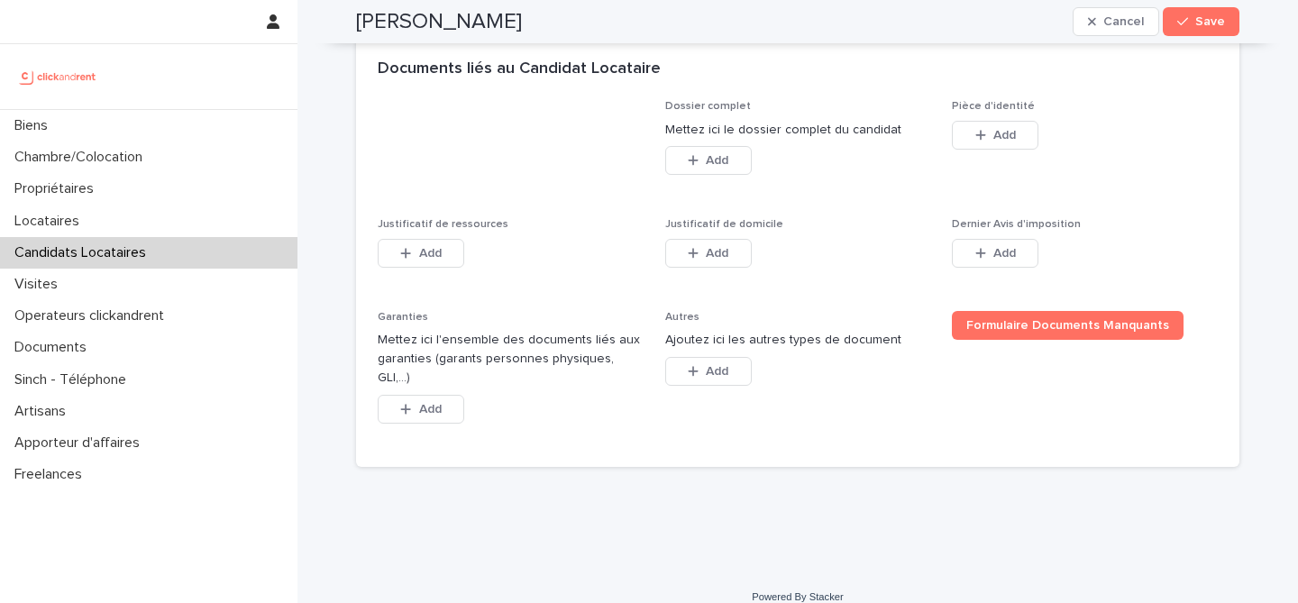
click at [1122, 205] on div "Dossier complet Mettez ici le dossier complet du candidat This file cannot be o…" at bounding box center [798, 272] width 840 height 344
click at [1024, 138] on button "Add" at bounding box center [995, 135] width 87 height 29
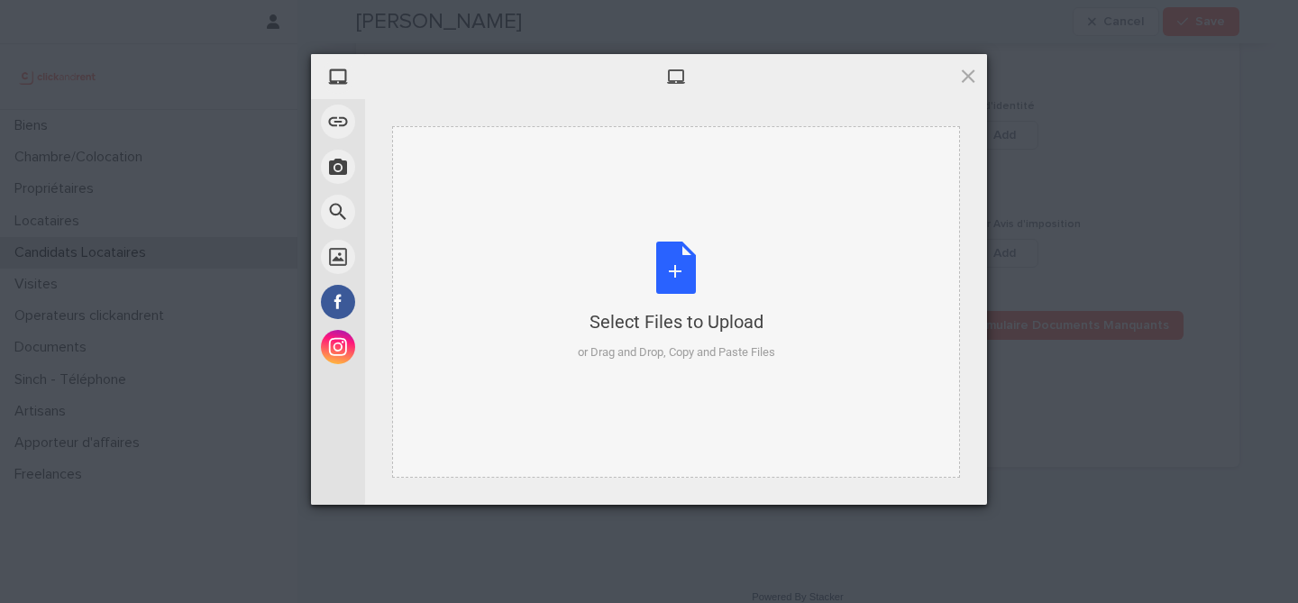
click at [627, 279] on div "Select Files to Upload or Drag and Drop, Copy and Paste Files" at bounding box center [676, 302] width 197 height 120
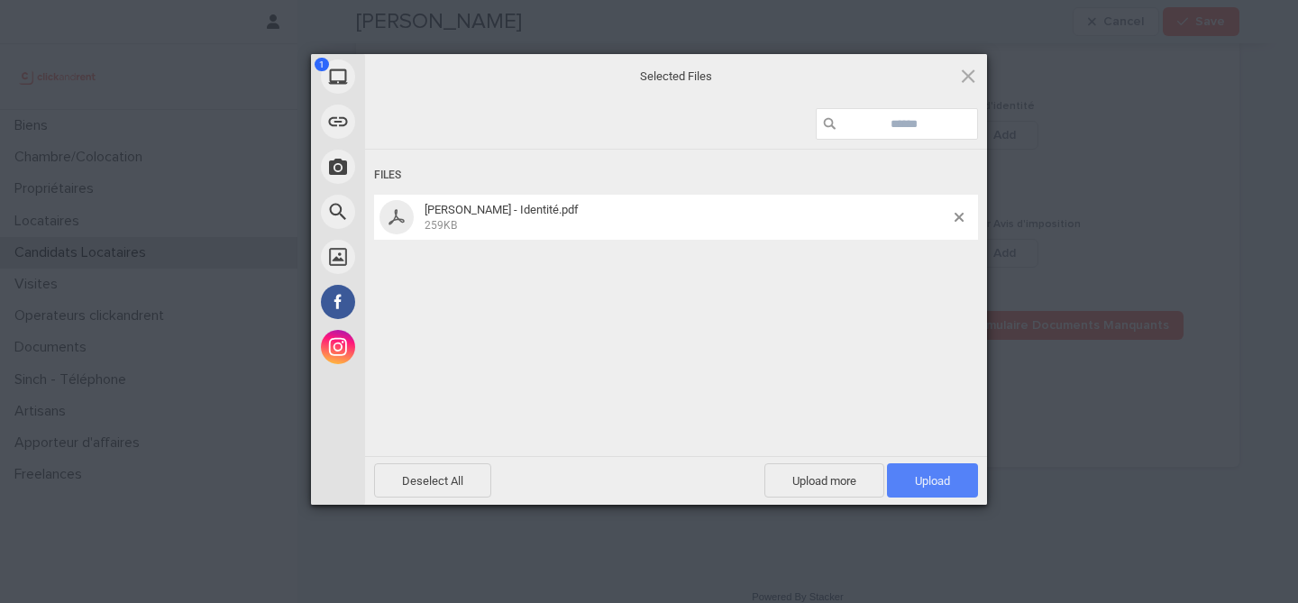
click at [950, 468] on span "Upload 1" at bounding box center [932, 480] width 91 height 34
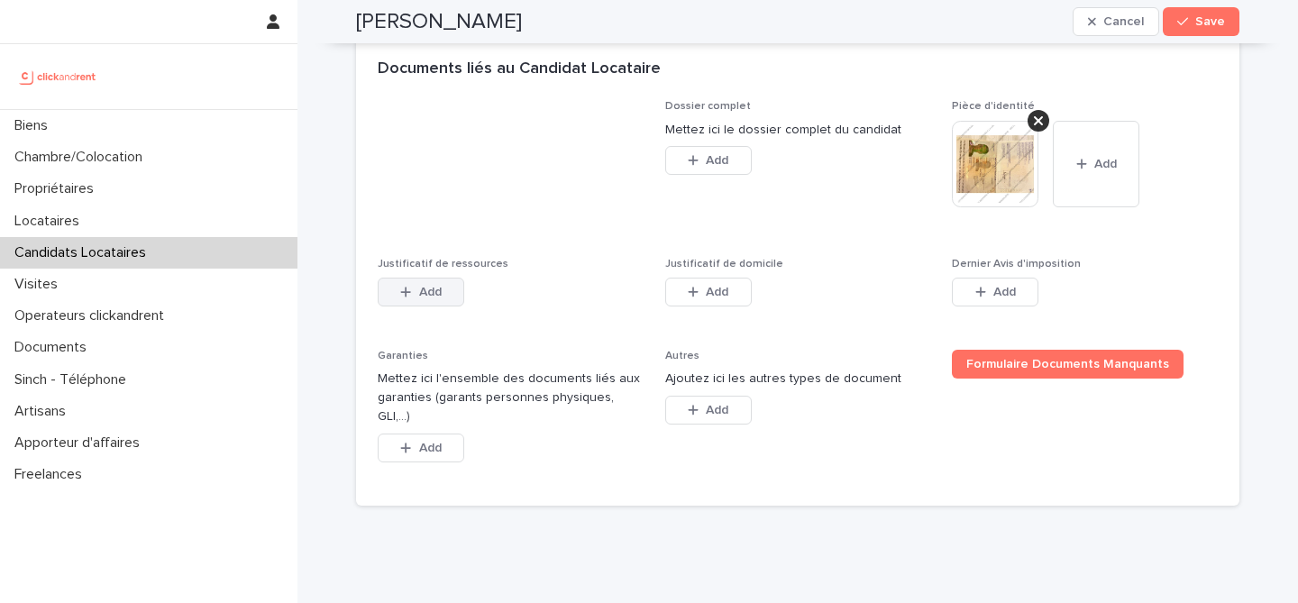
click at [442, 301] on button "Add" at bounding box center [421, 292] width 87 height 29
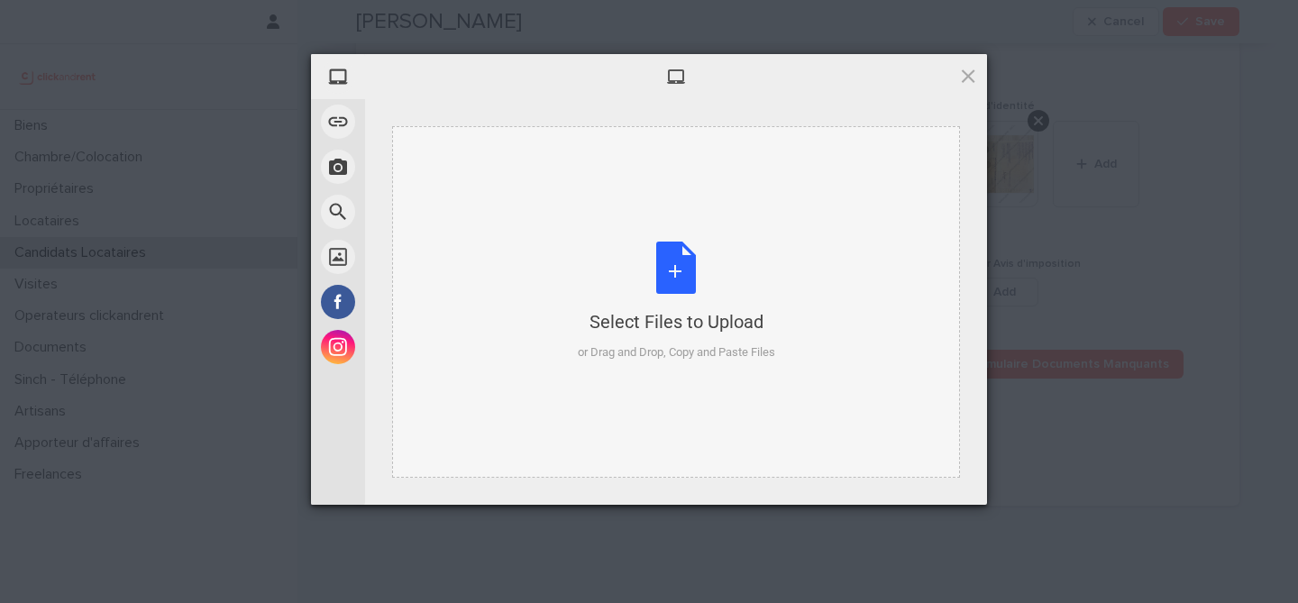
click at [672, 260] on div "Select Files to Upload or Drag and Drop, Copy and Paste Files" at bounding box center [676, 302] width 197 height 120
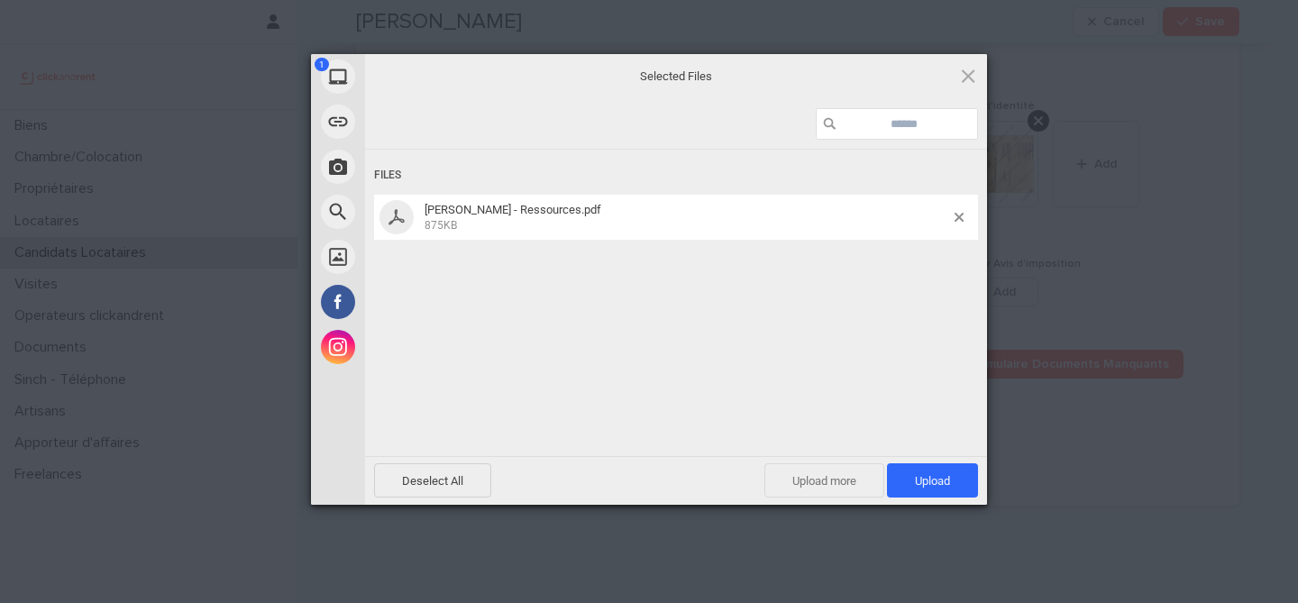
click at [832, 489] on span "Upload more" at bounding box center [824, 480] width 120 height 34
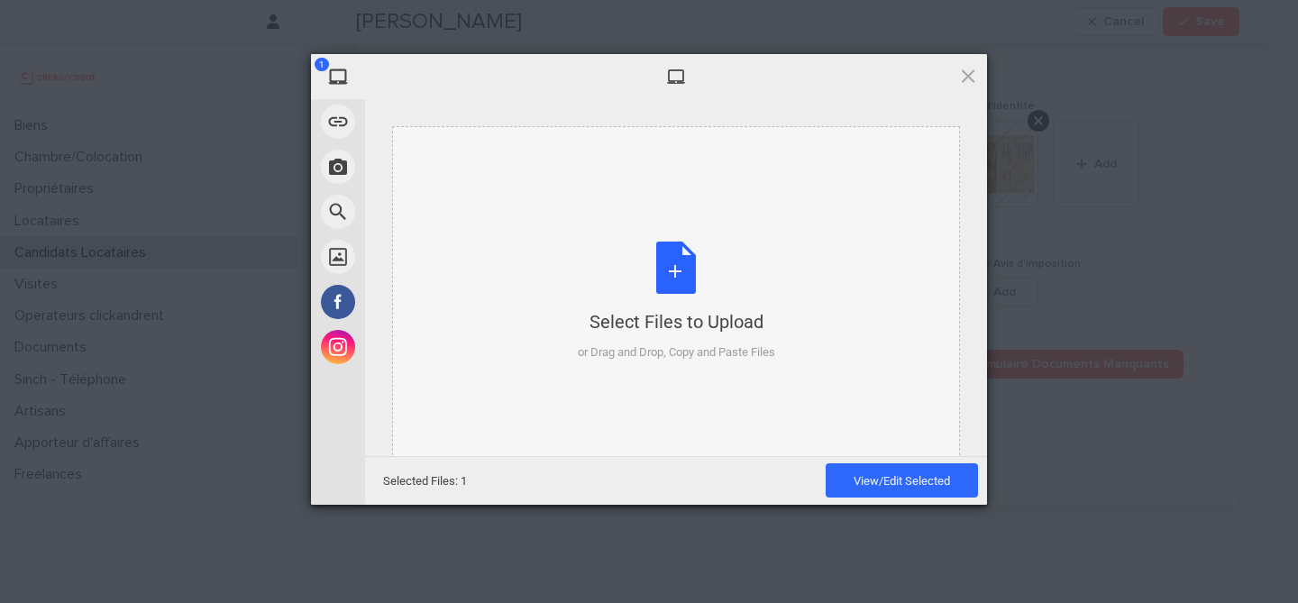
click at [672, 259] on div "Select Files to Upload or Drag and Drop, Copy and Paste Files" at bounding box center [676, 302] width 197 height 120
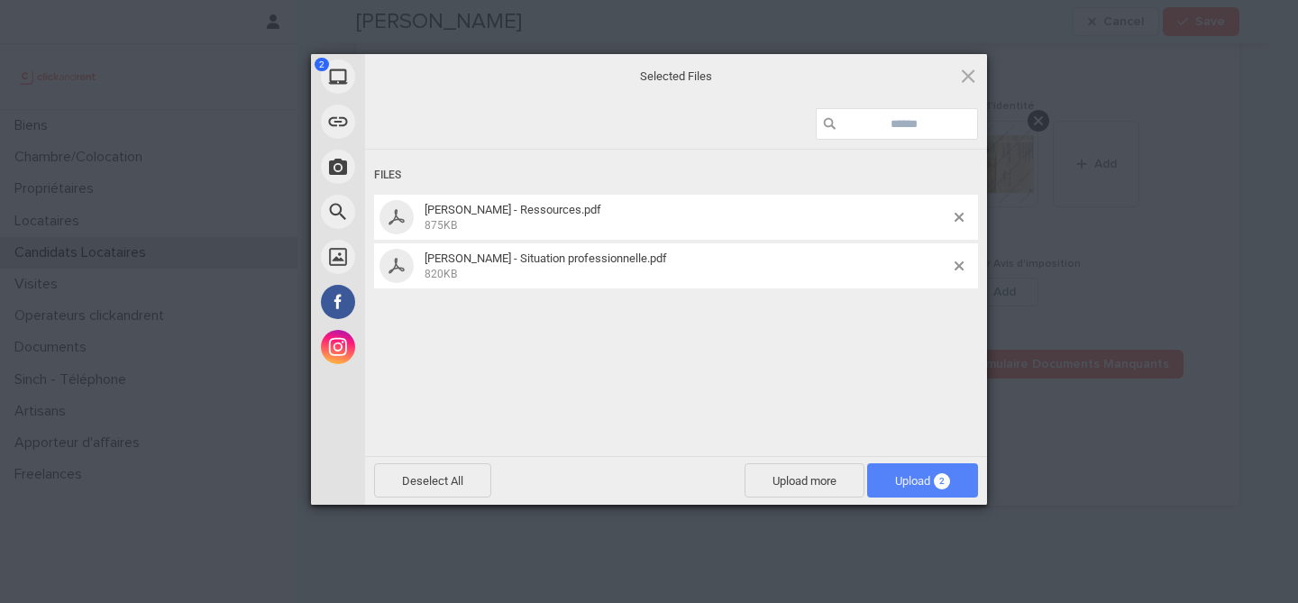
click at [934, 474] on span "Upload 2" at bounding box center [922, 481] width 55 height 14
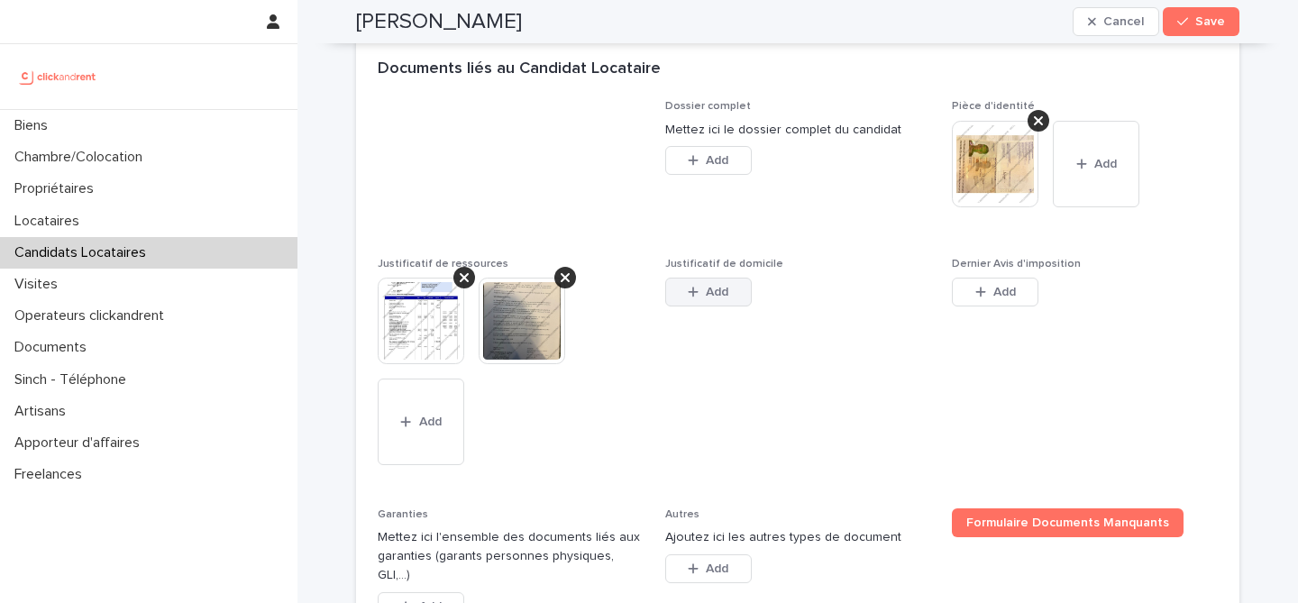
click at [737, 287] on button "Add" at bounding box center [708, 292] width 87 height 29
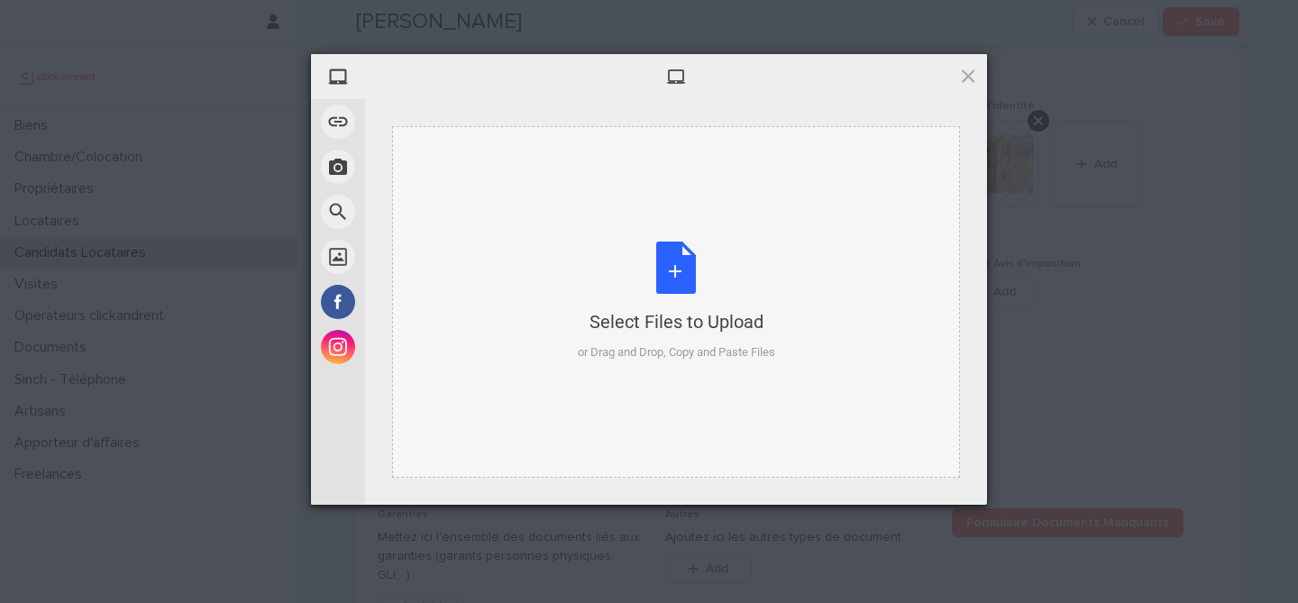
click at [669, 268] on div "Select Files to Upload or Drag and Drop, Copy and Paste Files" at bounding box center [676, 302] width 197 height 120
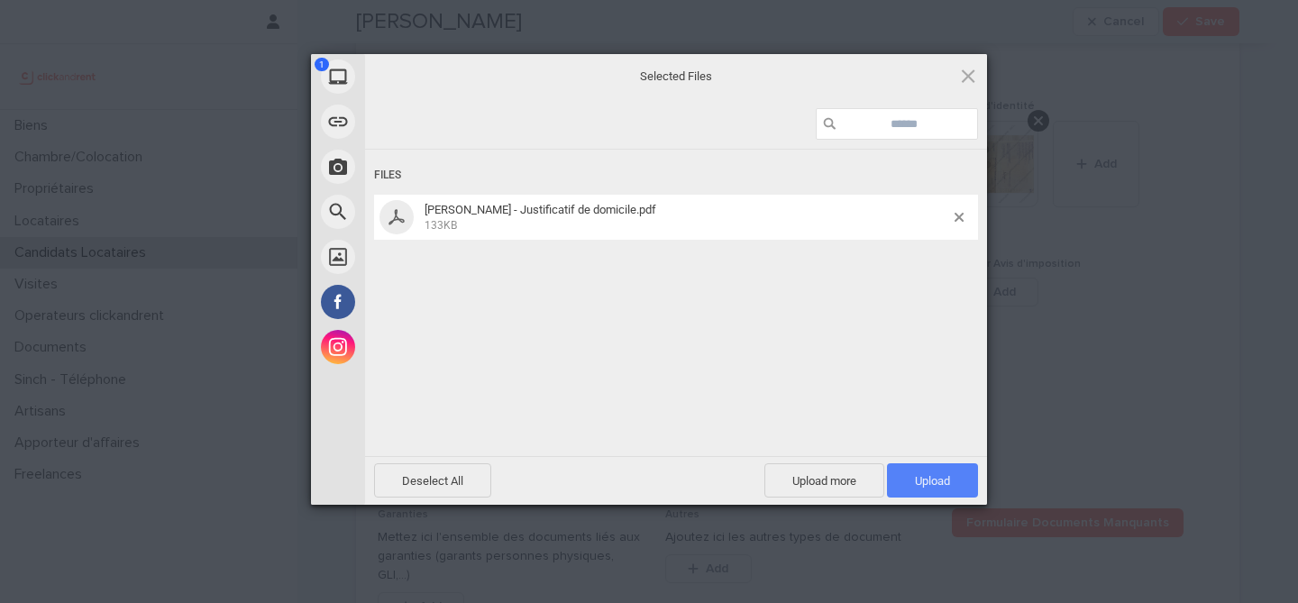
click at [918, 468] on span "Upload 1" at bounding box center [932, 480] width 91 height 34
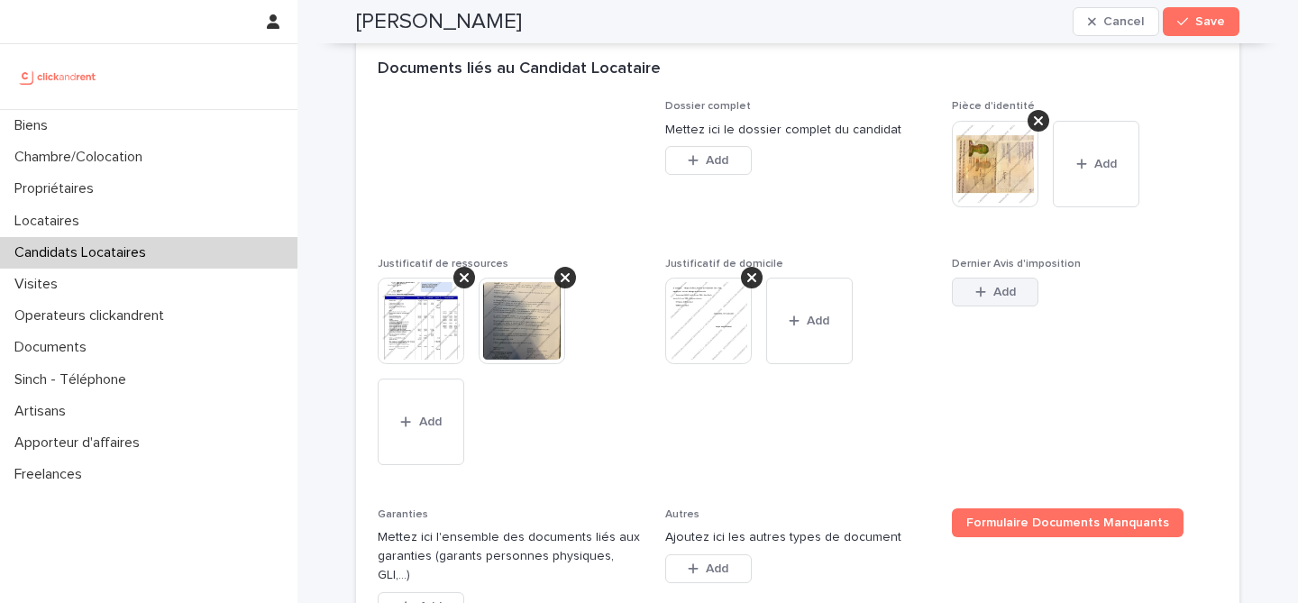
click at [1005, 282] on button "Add" at bounding box center [995, 292] width 87 height 29
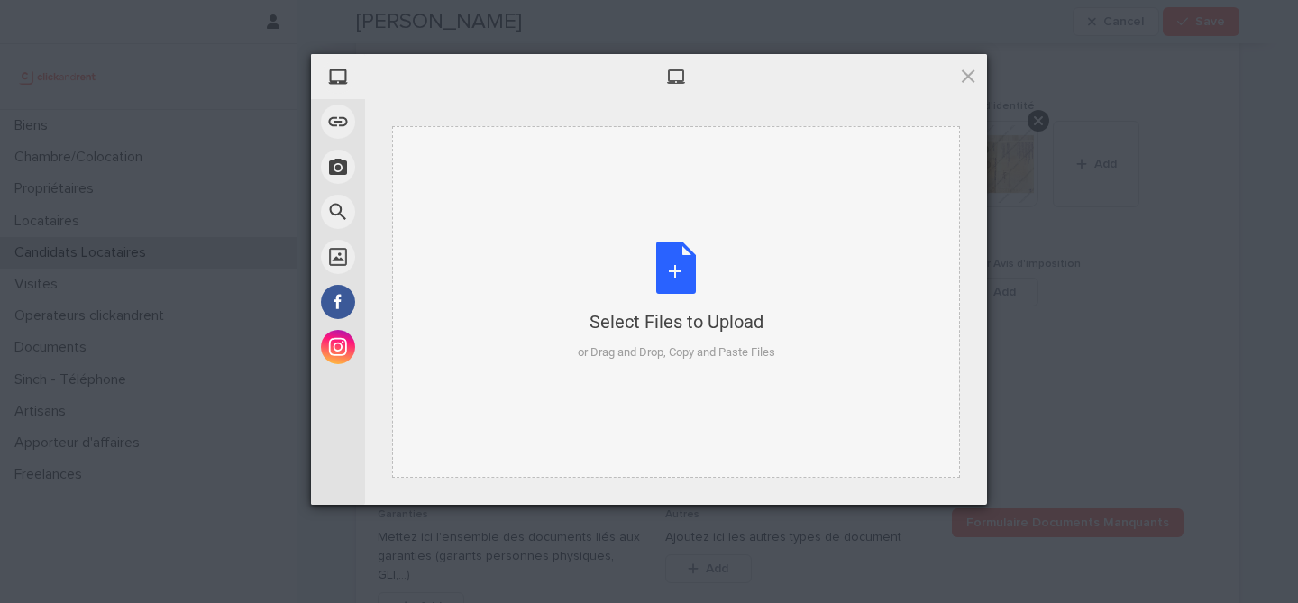
click at [689, 262] on div "Select Files to Upload or Drag and Drop, Copy and Paste Files" at bounding box center [676, 302] width 197 height 120
click at [961, 79] on span at bounding box center [968, 76] width 20 height 20
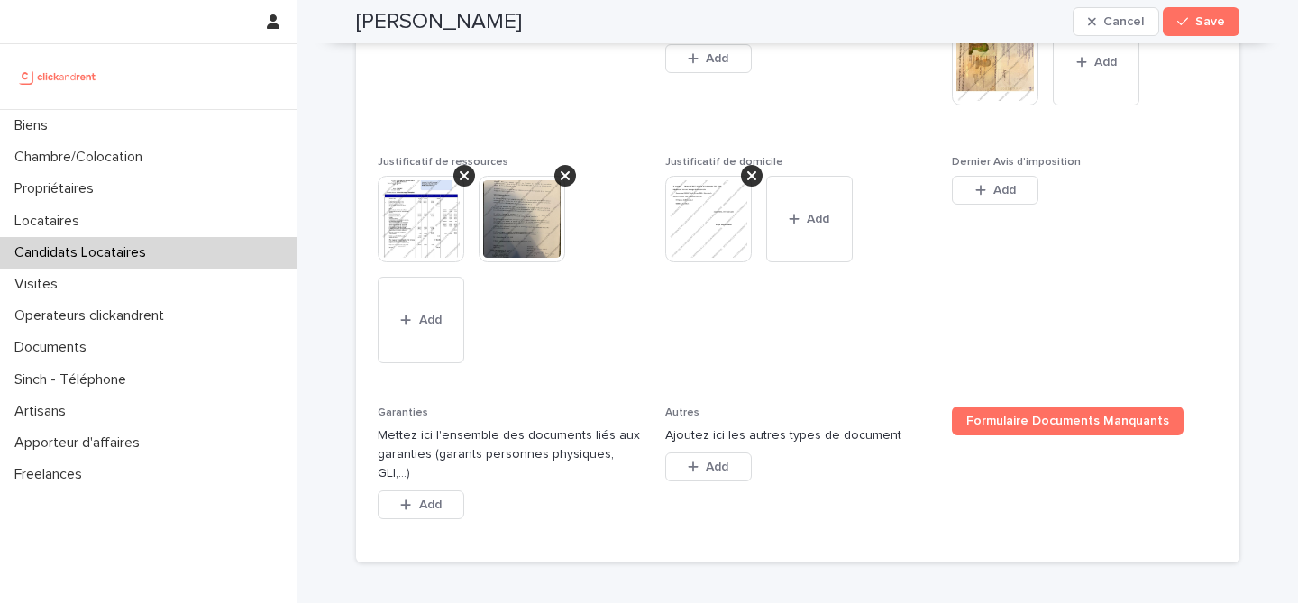
scroll to position [1450, 0]
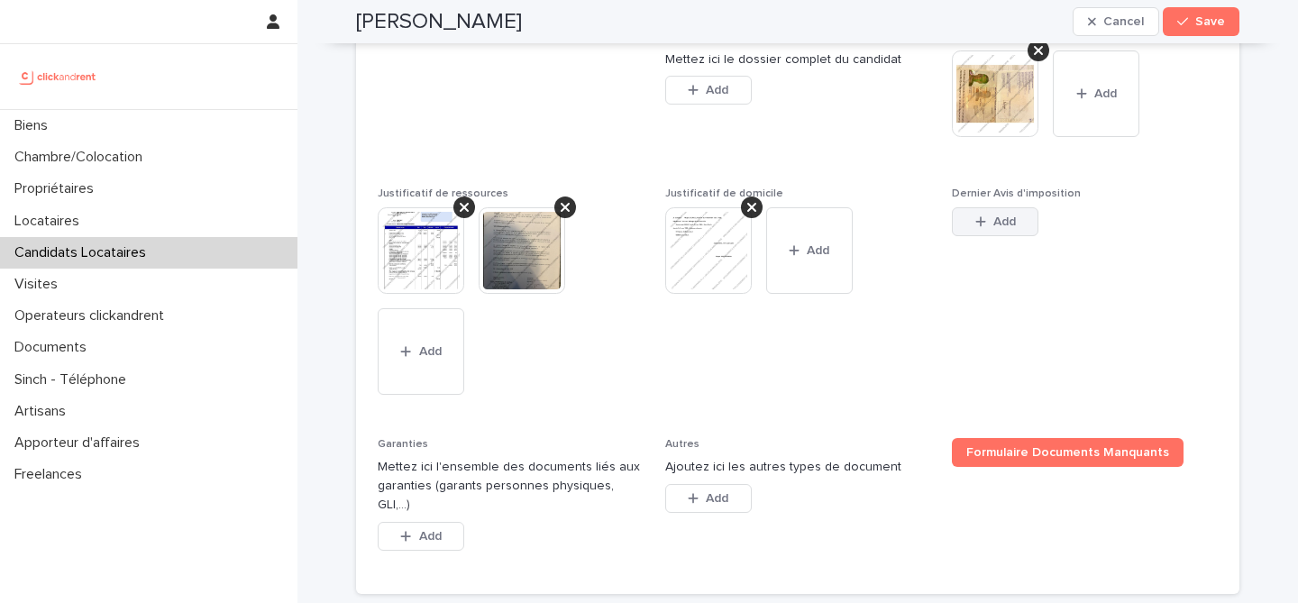
click at [996, 225] on span "Add" at bounding box center [1004, 221] width 23 height 13
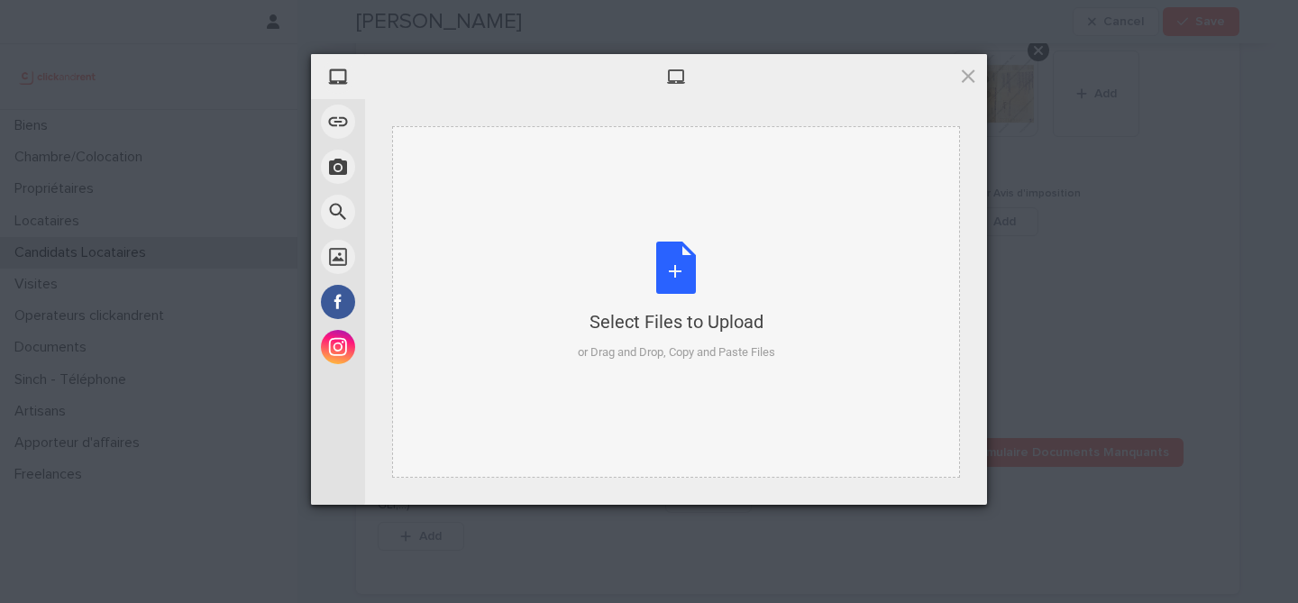
click at [688, 272] on div "Select Files to Upload or Drag and Drop, Copy and Paste Files" at bounding box center [676, 302] width 197 height 120
click at [975, 75] on span at bounding box center [968, 76] width 20 height 20
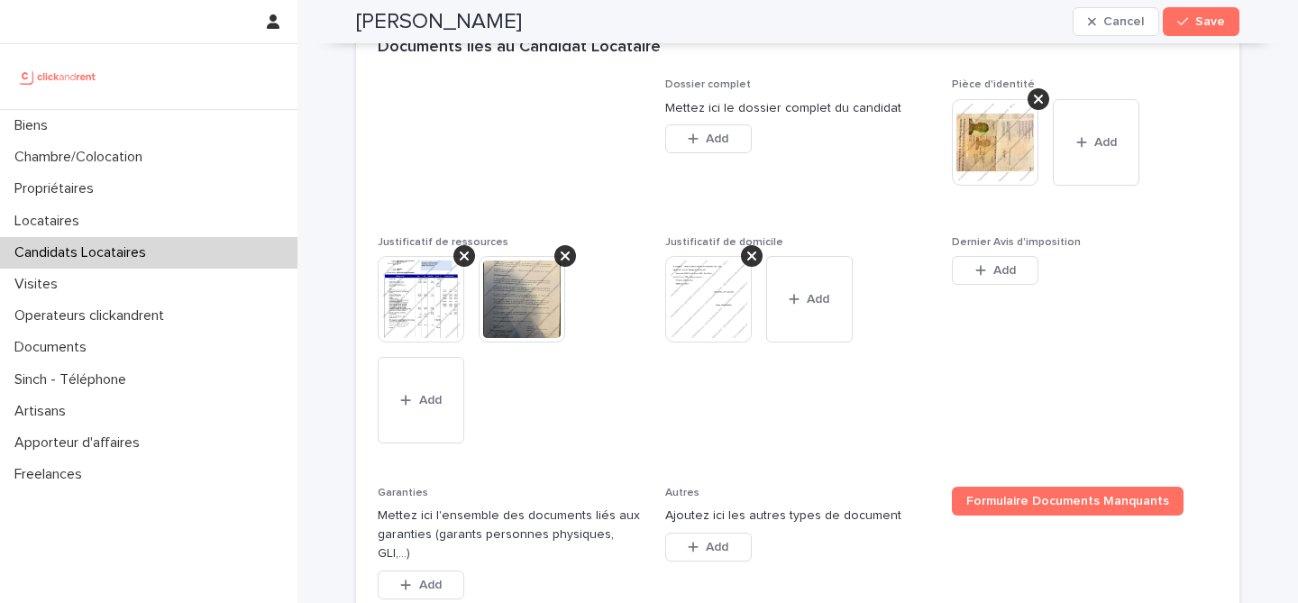
scroll to position [1434, 0]
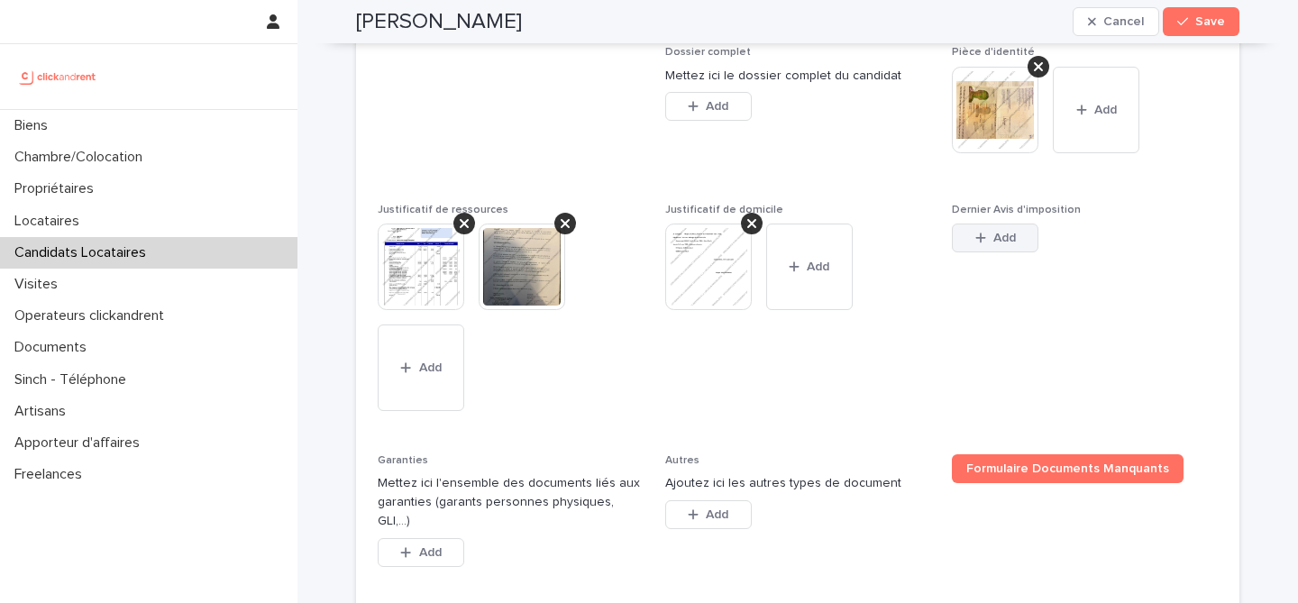
click at [985, 246] on button "Add" at bounding box center [995, 238] width 87 height 29
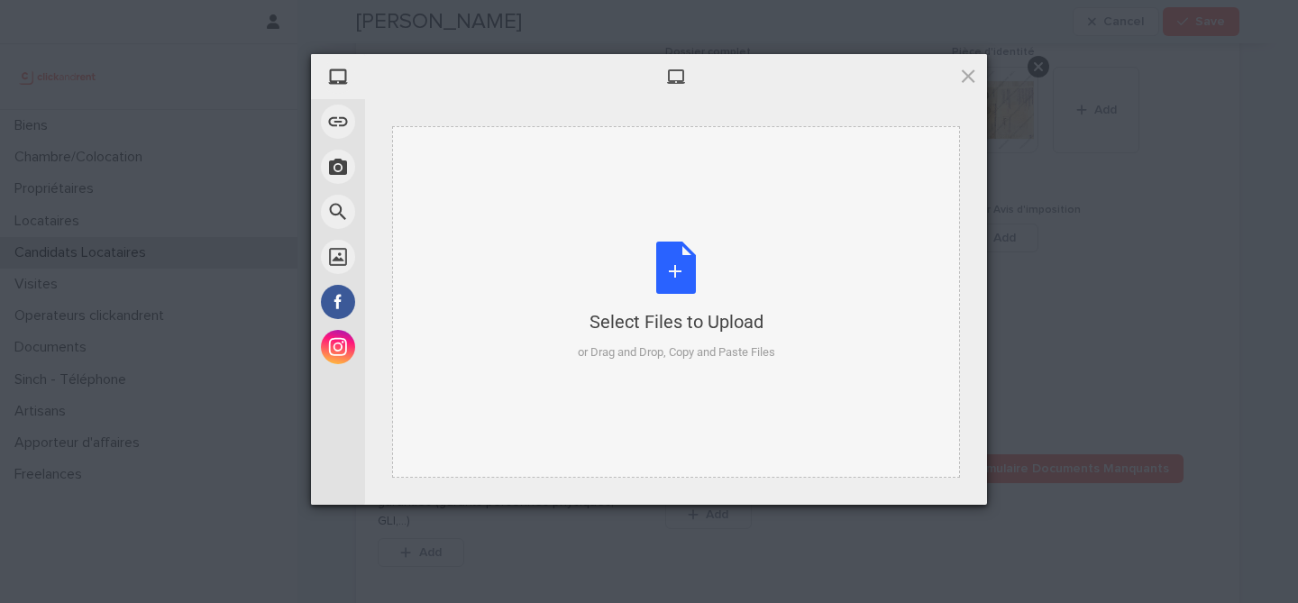
click at [692, 244] on div "Select Files to Upload or Drag and Drop, Copy and Paste Files" at bounding box center [676, 302] width 197 height 120
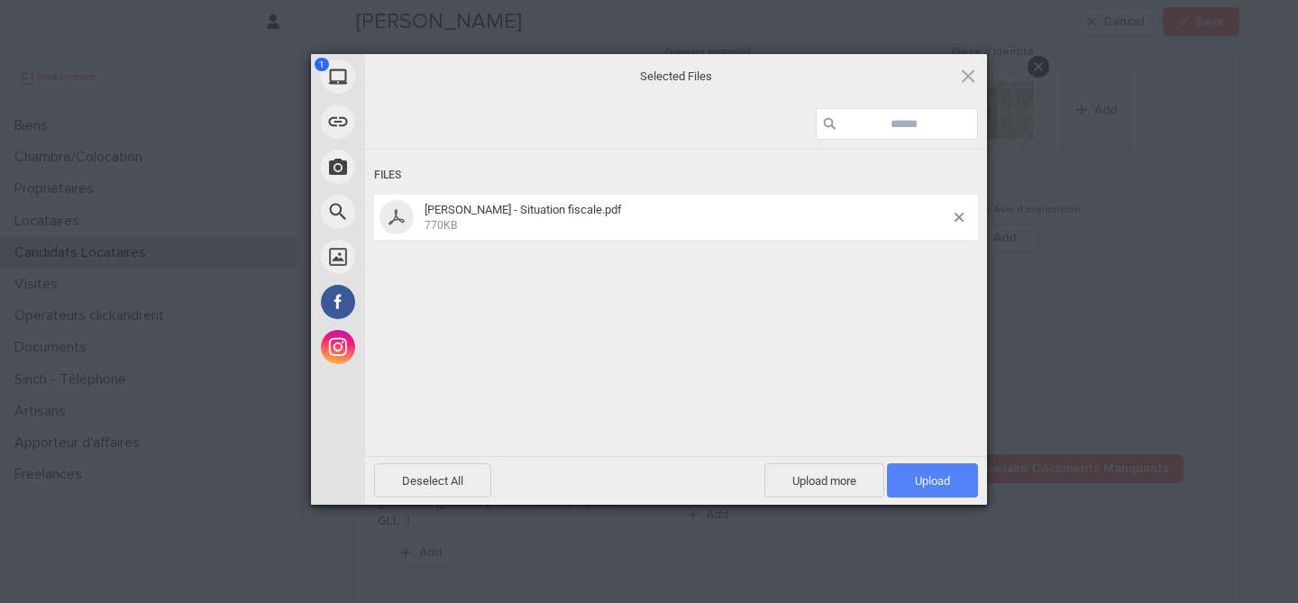
click at [935, 477] on span "Upload 1" at bounding box center [932, 481] width 35 height 14
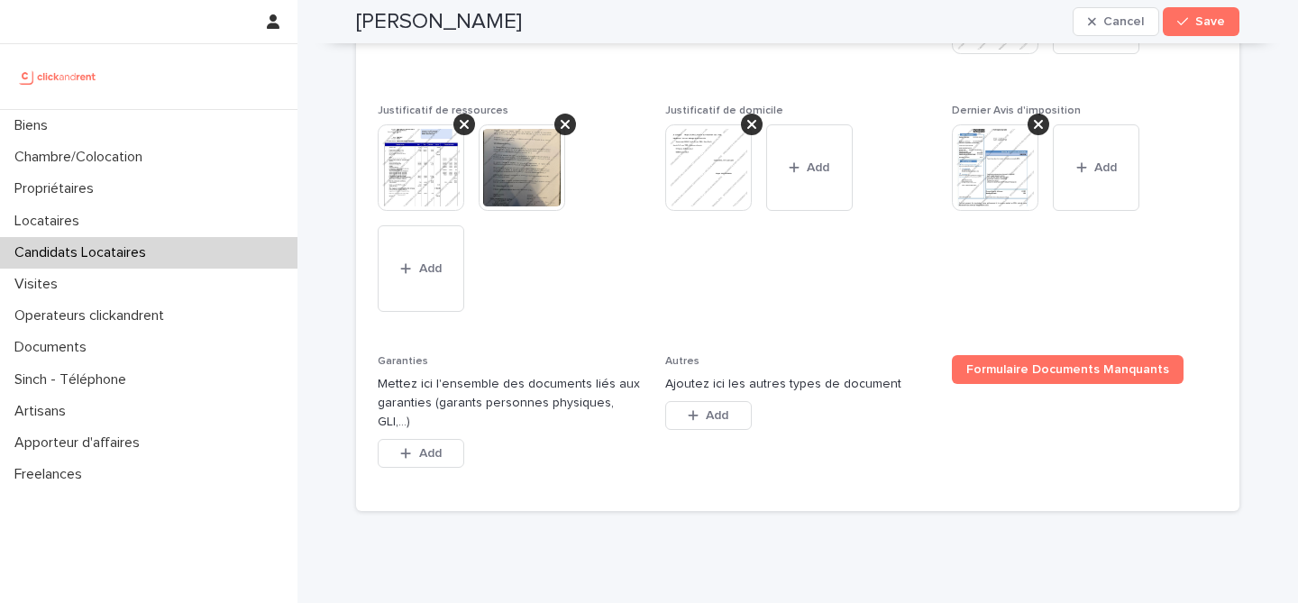
scroll to position [1556, 0]
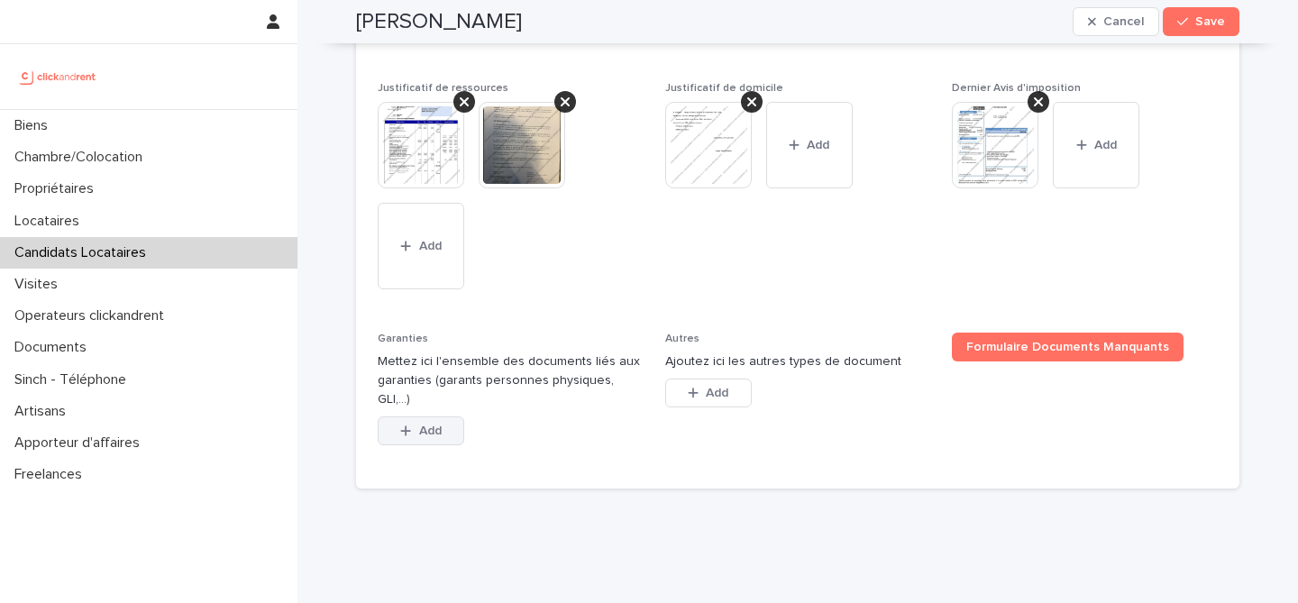
click at [416, 419] on button "Add" at bounding box center [421, 430] width 87 height 29
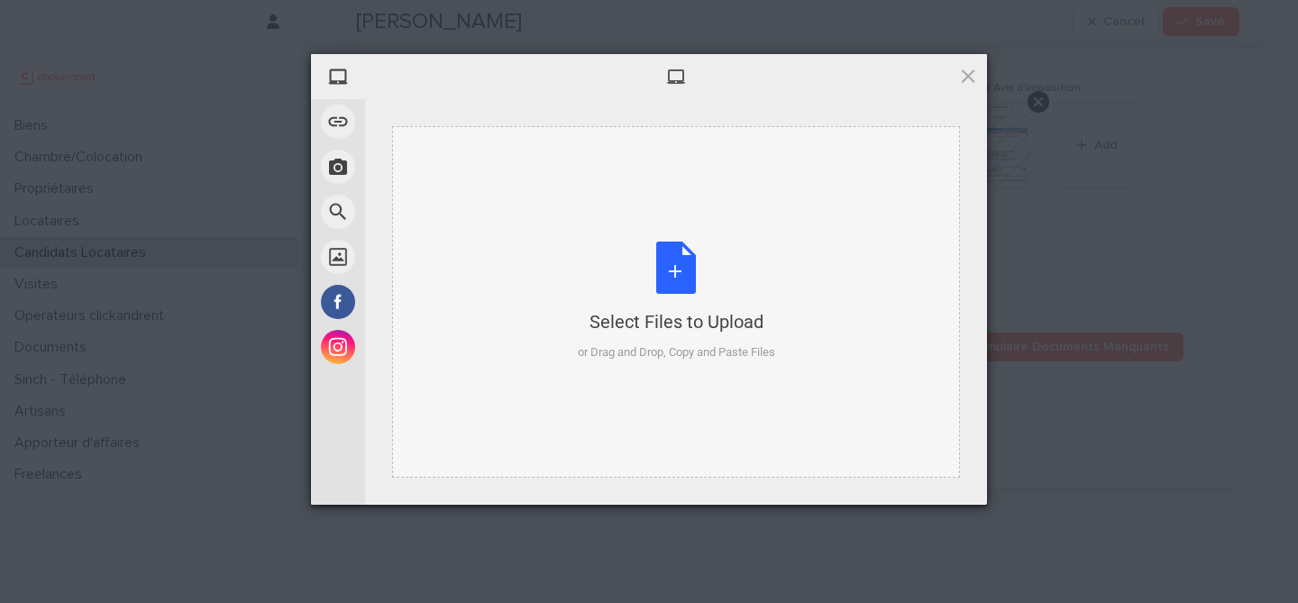
click at [674, 290] on div "Select Files to Upload or Drag and Drop, Copy and Paste Files" at bounding box center [676, 302] width 197 height 120
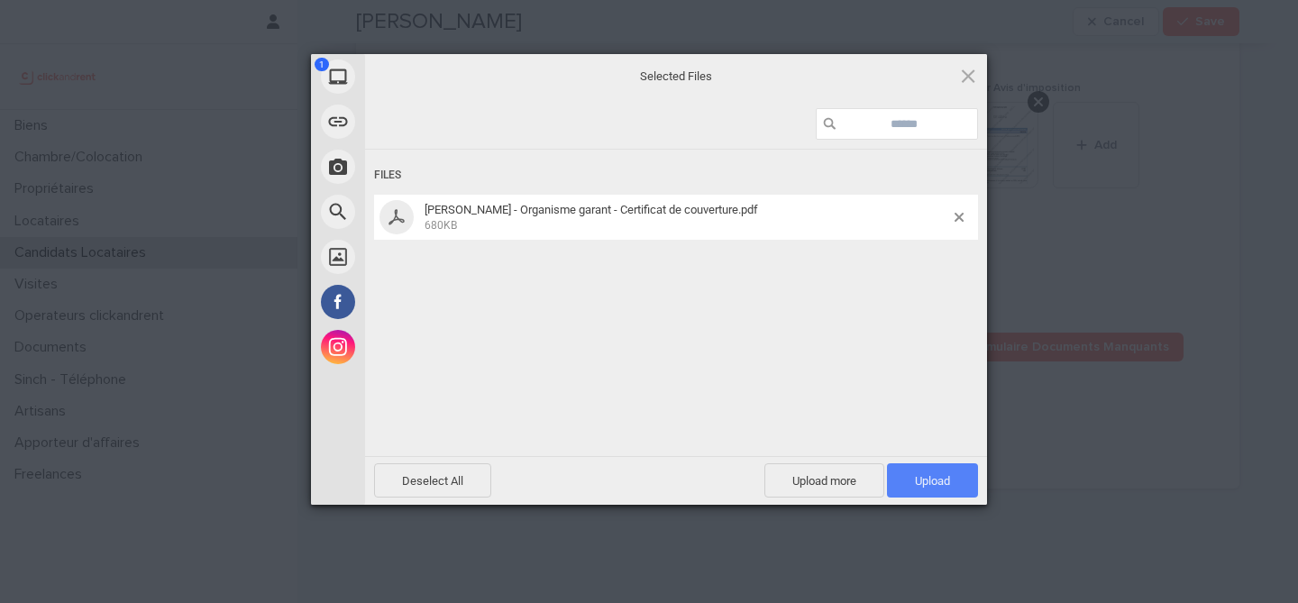
click at [926, 493] on span "Upload 1" at bounding box center [932, 480] width 91 height 34
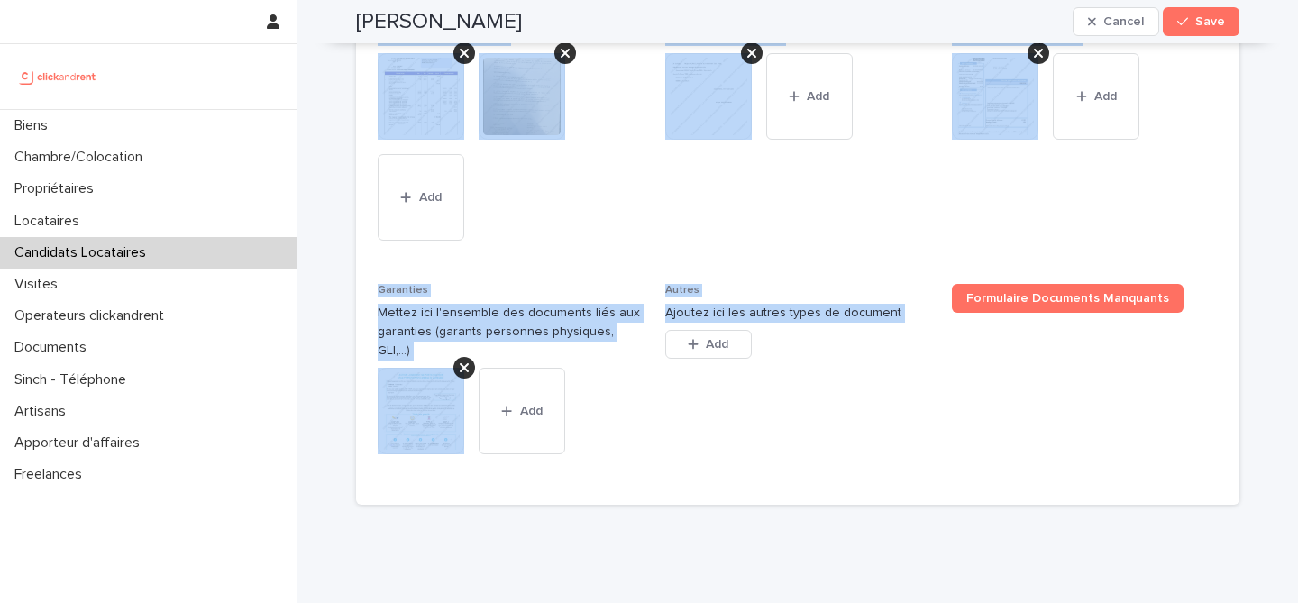
scroll to position [1643, 0]
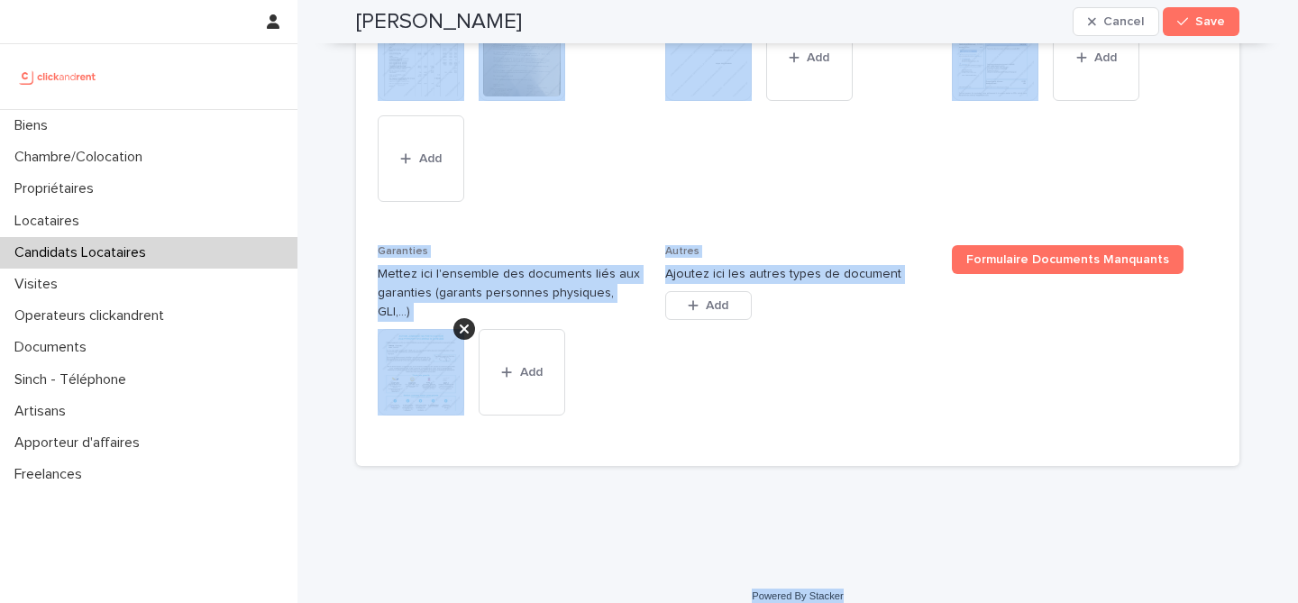
drag, startPoint x: 334, startPoint y: 60, endPoint x: 858, endPoint y: 577, distance: 735.6
copy div "Fatoumata Wagué Cancel Save Sorry, there was an error saving your record. Pleas…"
click at [695, 232] on div "Dossier complet Mettez ici le dossier complet du candidat This file cannot be o…" at bounding box center [798, 141] width 840 height 608
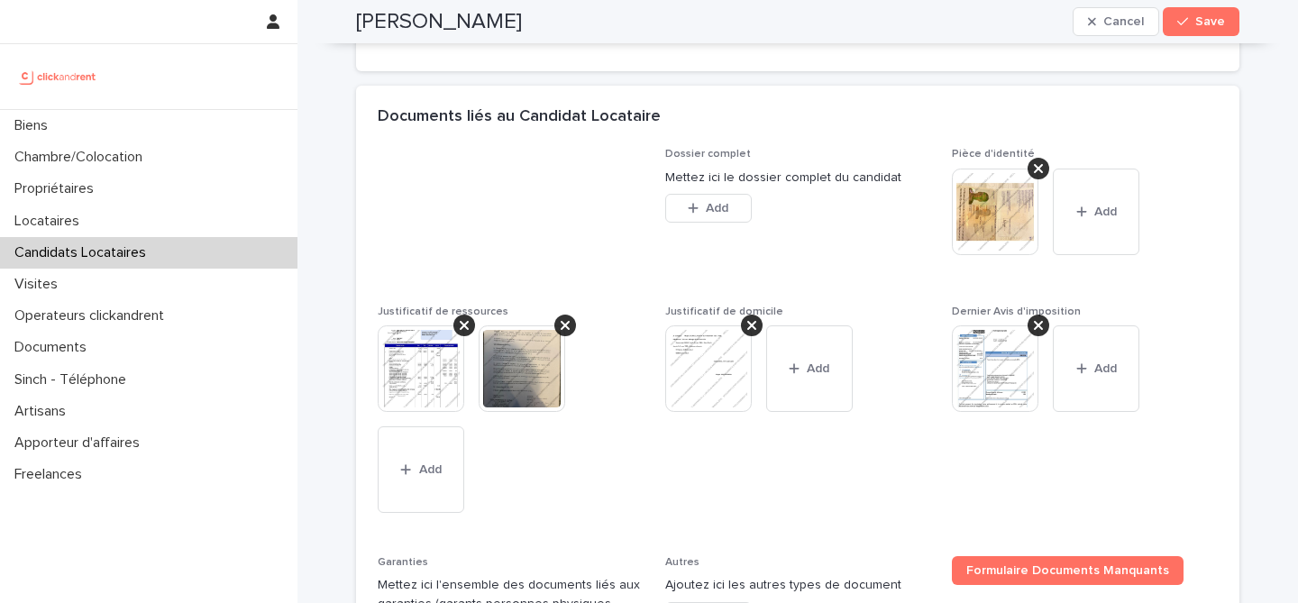
scroll to position [1129, 0]
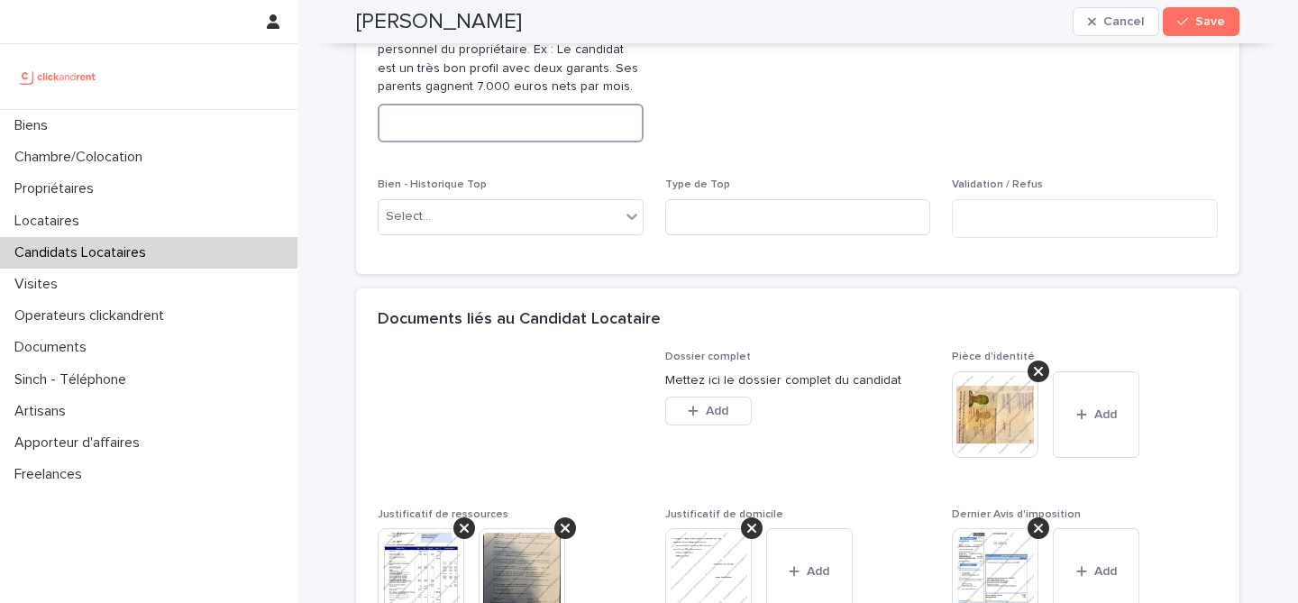
click at [525, 136] on textarea at bounding box center [511, 123] width 266 height 39
paste textarea "**********"
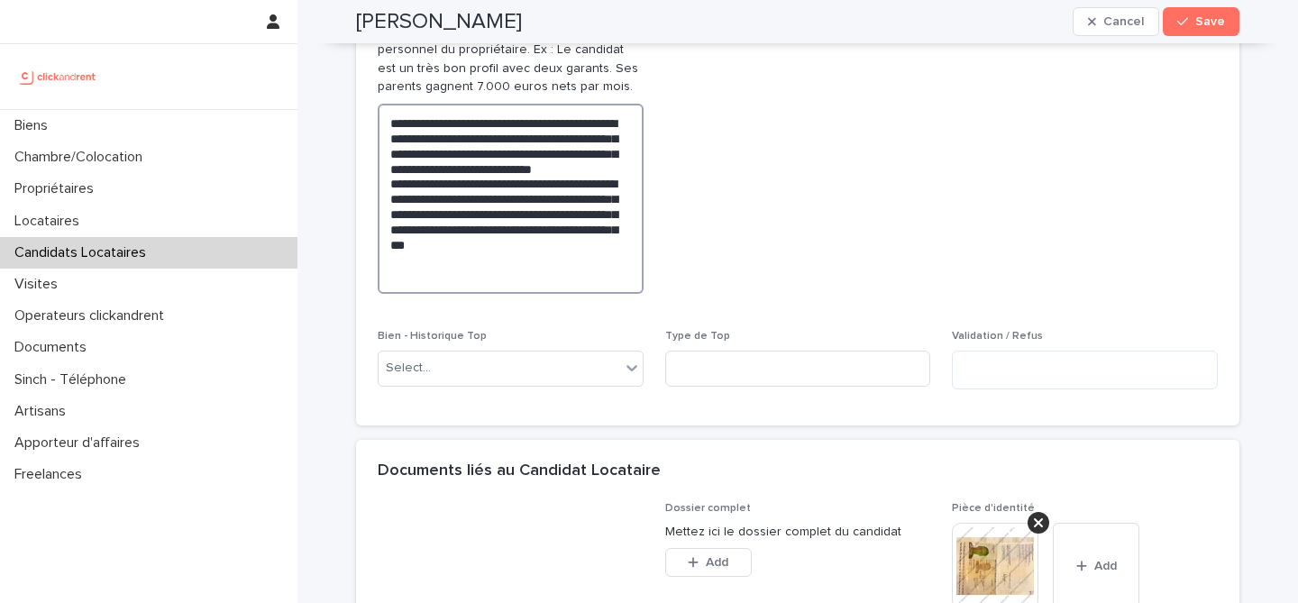
type textarea "**********"
click at [1006, 96] on span "Refus par le propriétaire" at bounding box center [1085, 145] width 266 height 325
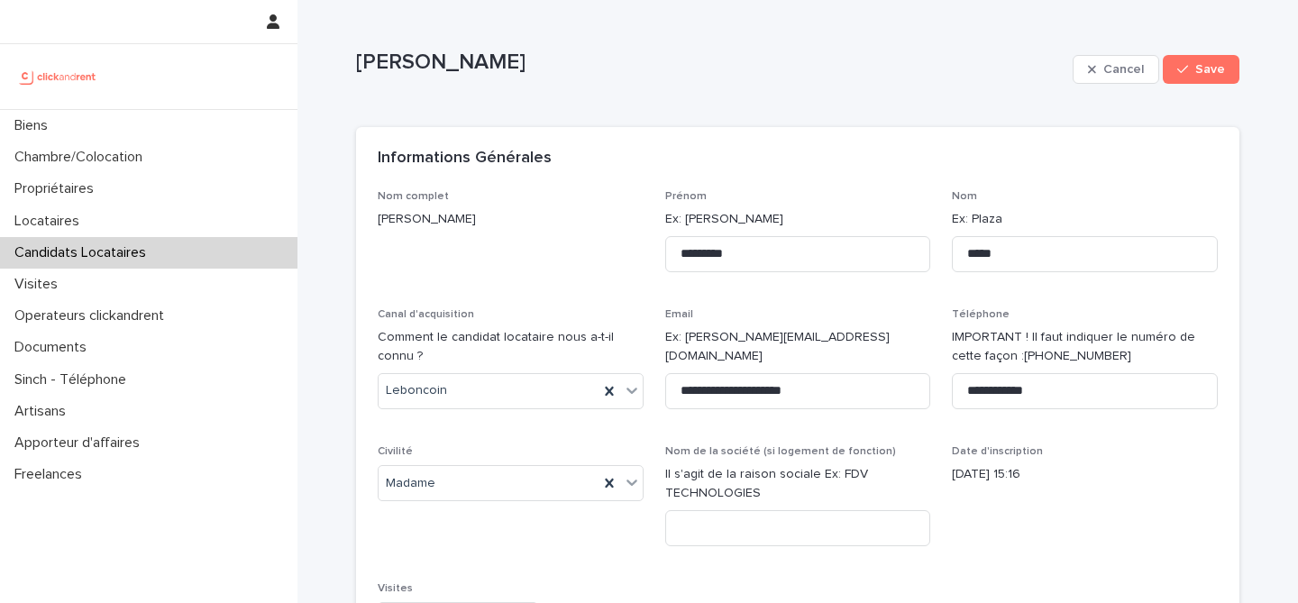
scroll to position [0, 0]
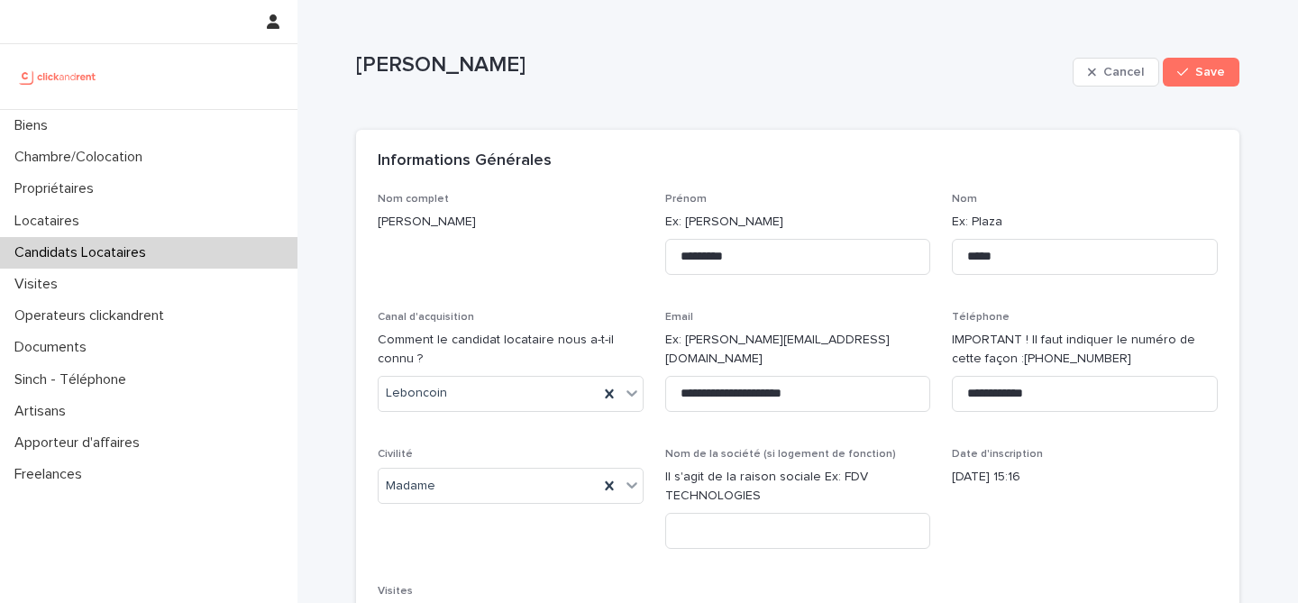
click at [499, 65] on p "Fatoumata Wagué" at bounding box center [710, 65] width 709 height 26
copy div "Fatoumata Wagué Cancel Save Sorry, there was an error saving your record. Pleas…"
click at [1179, 71] on icon "button" at bounding box center [1182, 73] width 11 height 8
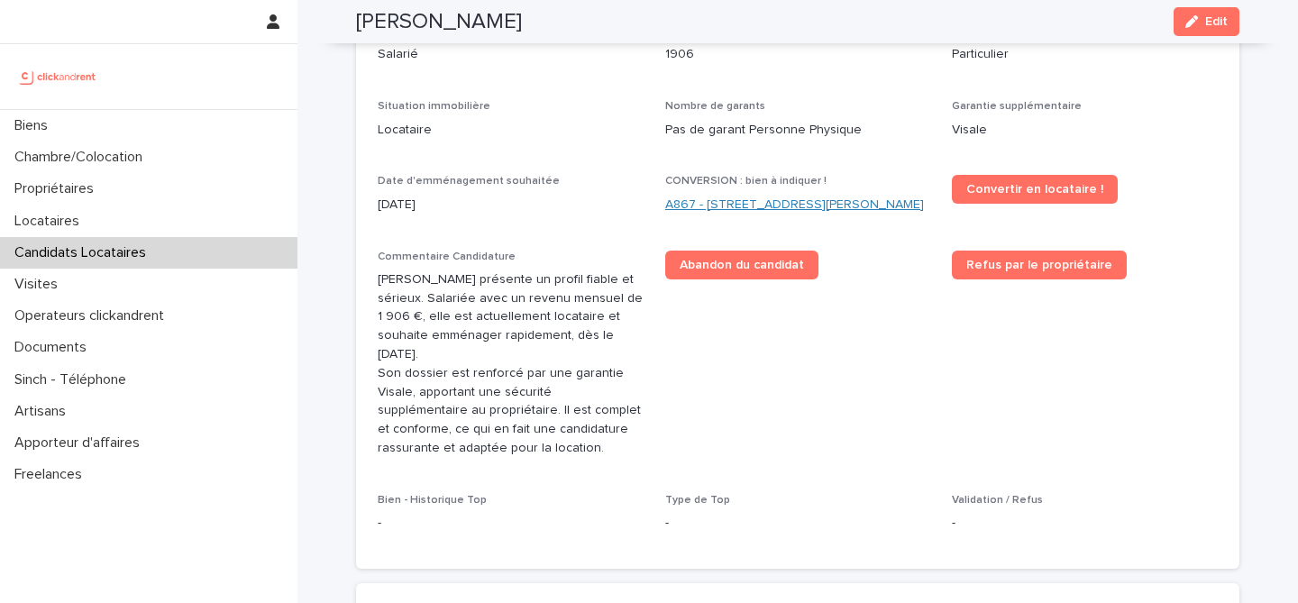
scroll to position [539, 0]
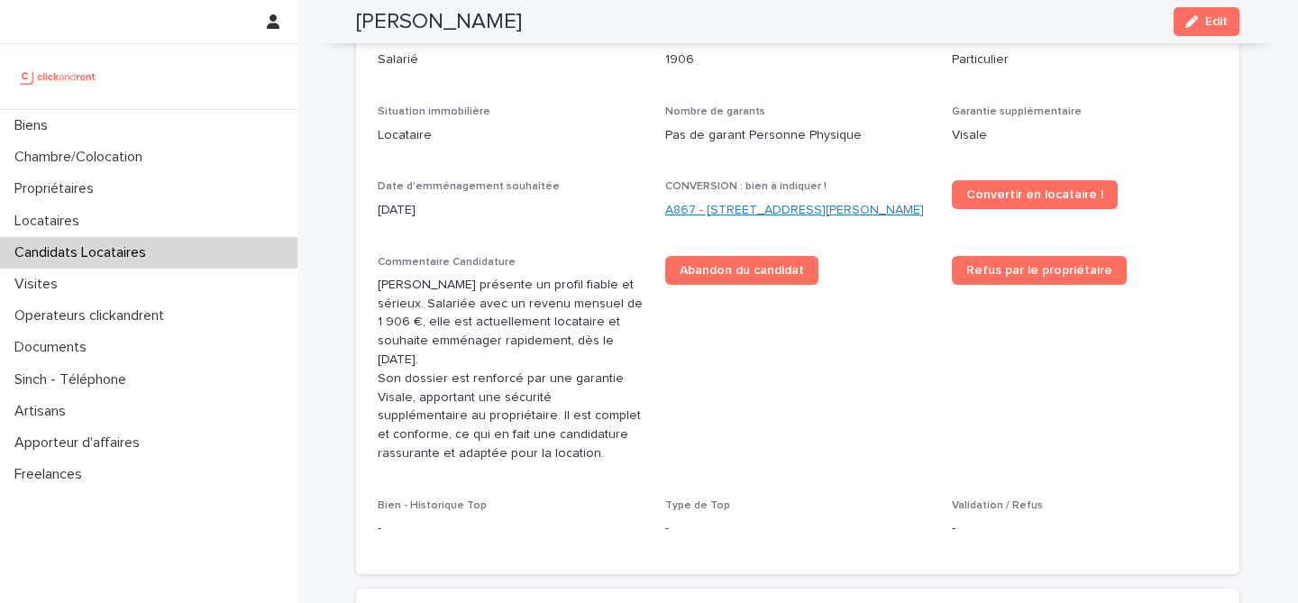
click at [786, 212] on link "A867 - 2 rue Odette Pain, Bondy 93140" at bounding box center [794, 210] width 259 height 19
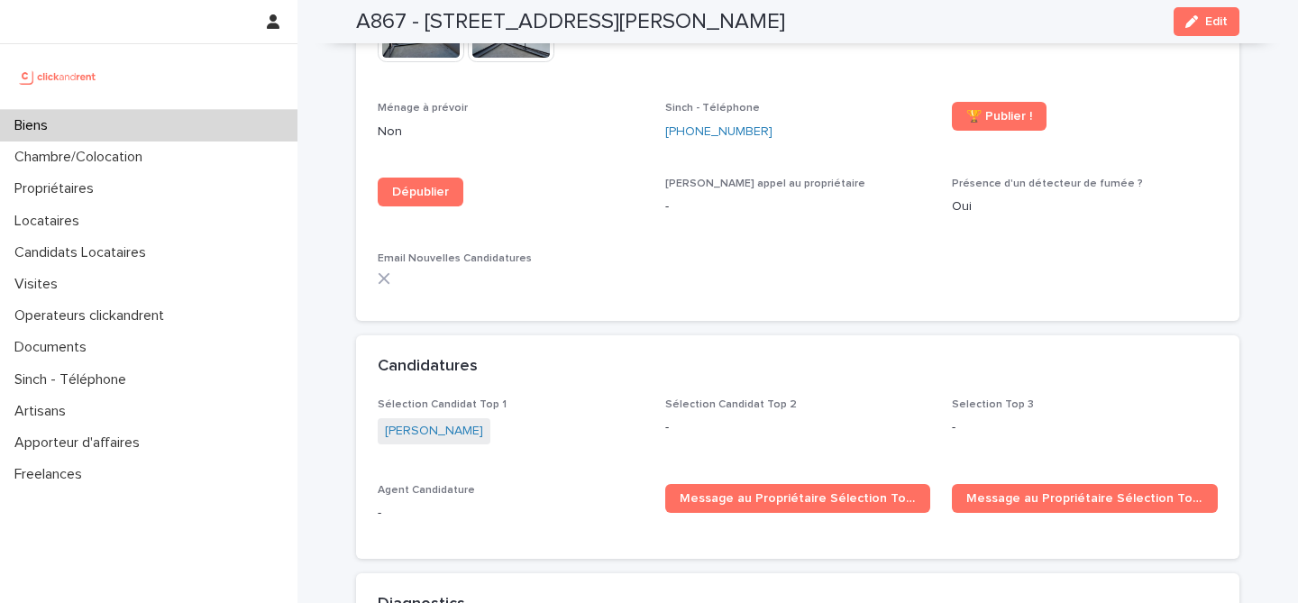
scroll to position [5288, 0]
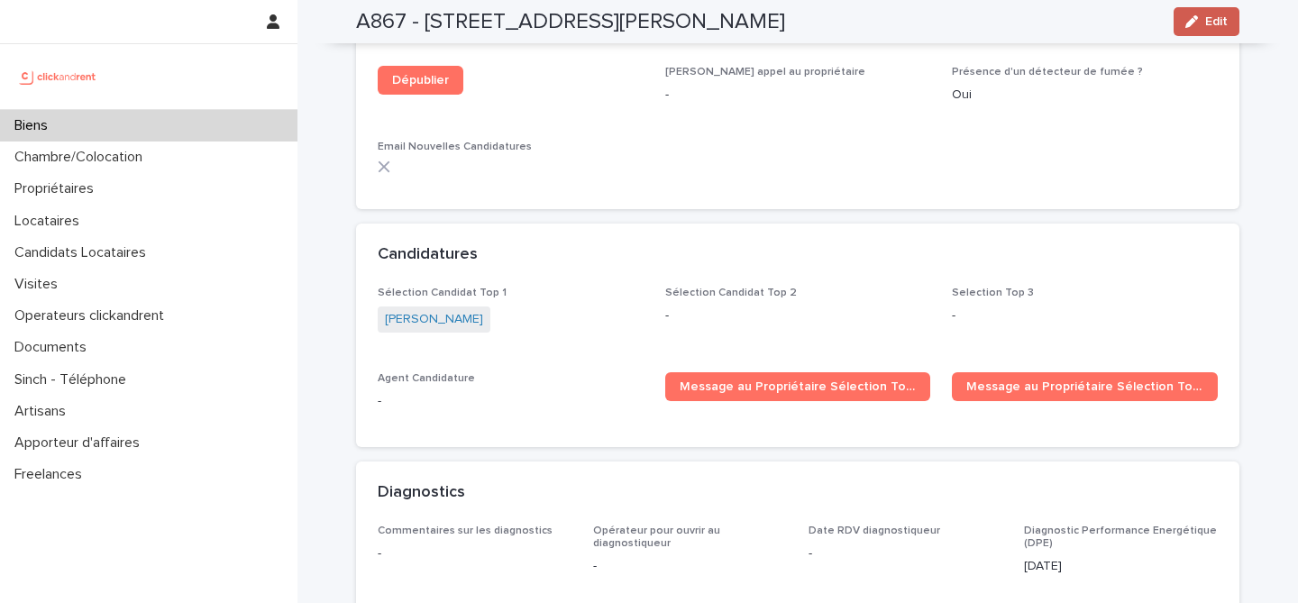
click at [1208, 23] on span "Edit" at bounding box center [1216, 21] width 23 height 13
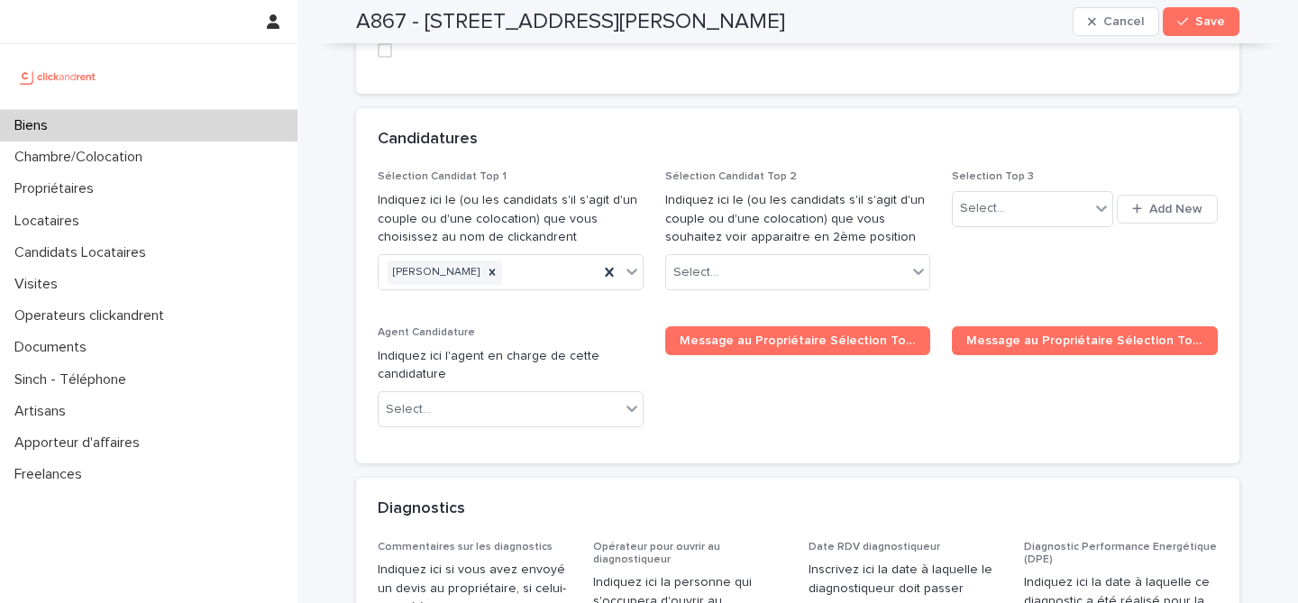
scroll to position [8581, 0]
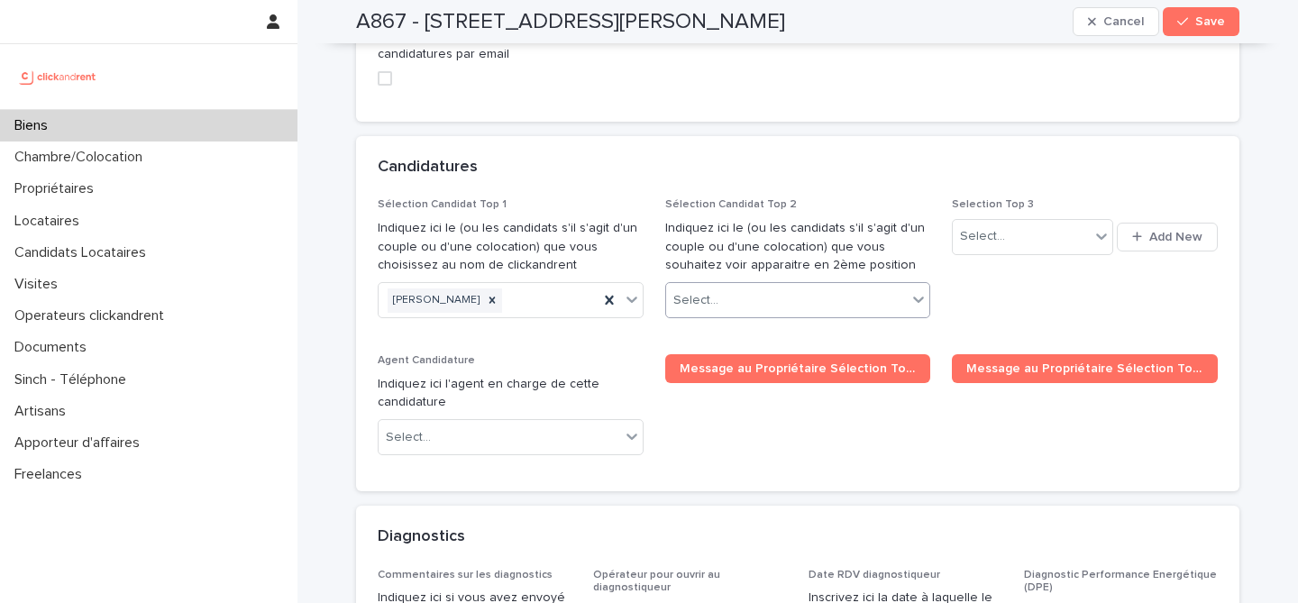
click at [782, 286] on div "Select..." at bounding box center [787, 301] width 242 height 30
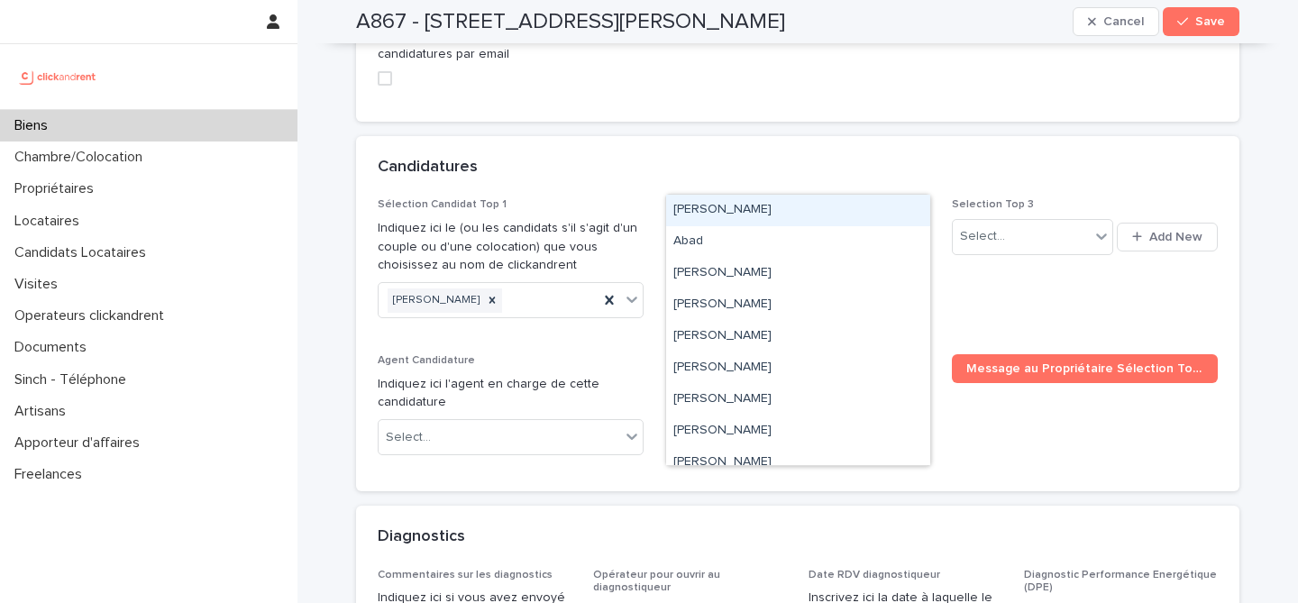
paste input "**********"
type input "**********"
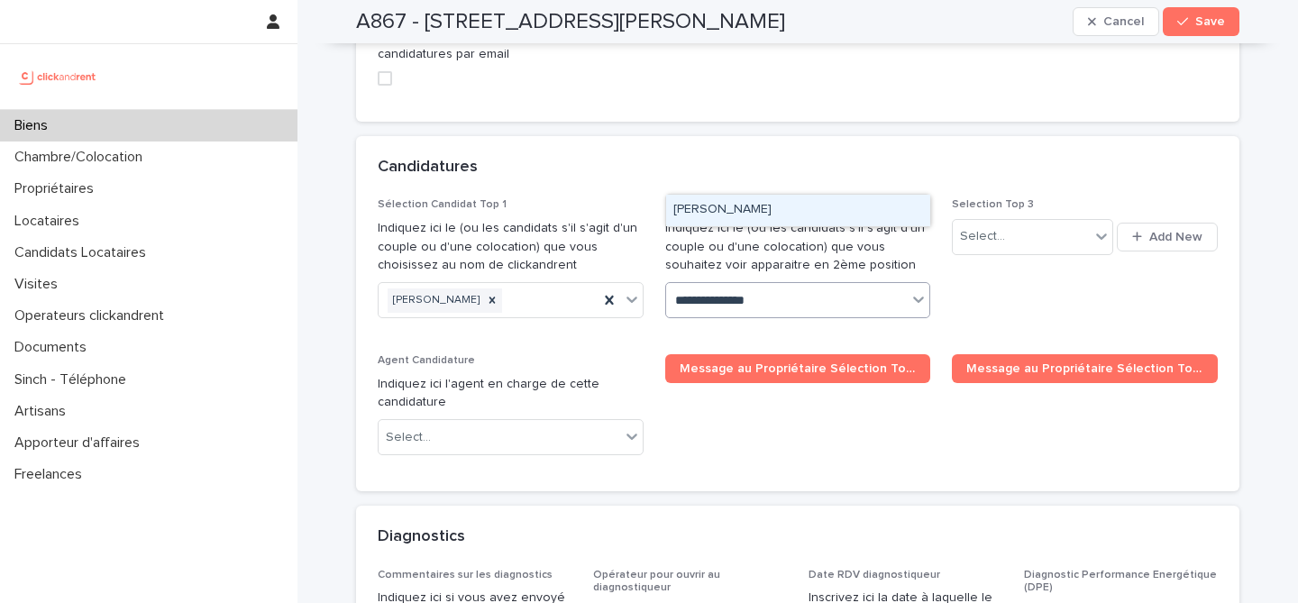
click at [794, 202] on div "Fatoumata Wagué" at bounding box center [798, 211] width 264 height 32
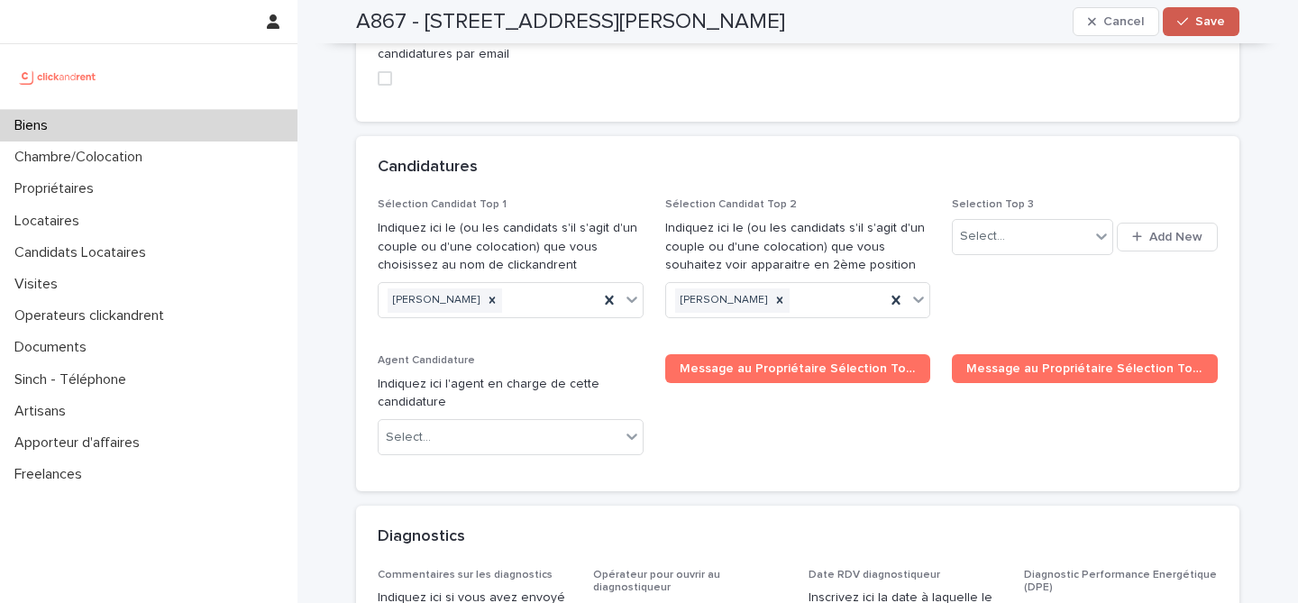
click at [1221, 13] on button "Save" at bounding box center [1201, 21] width 77 height 29
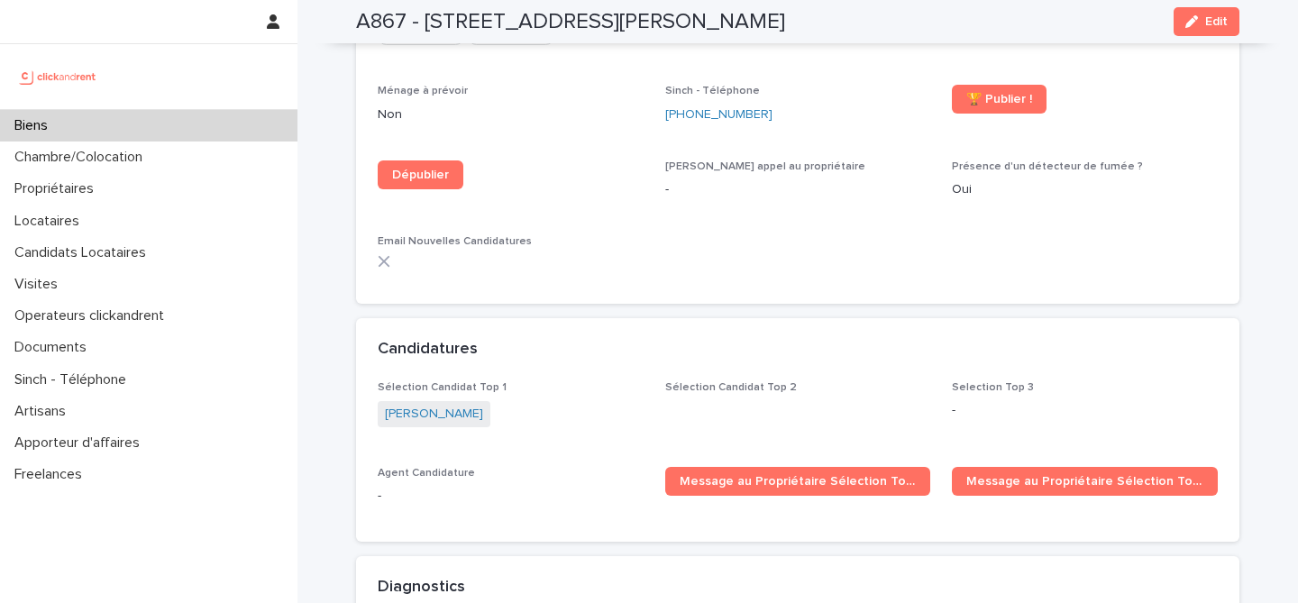
scroll to position [5233, 0]
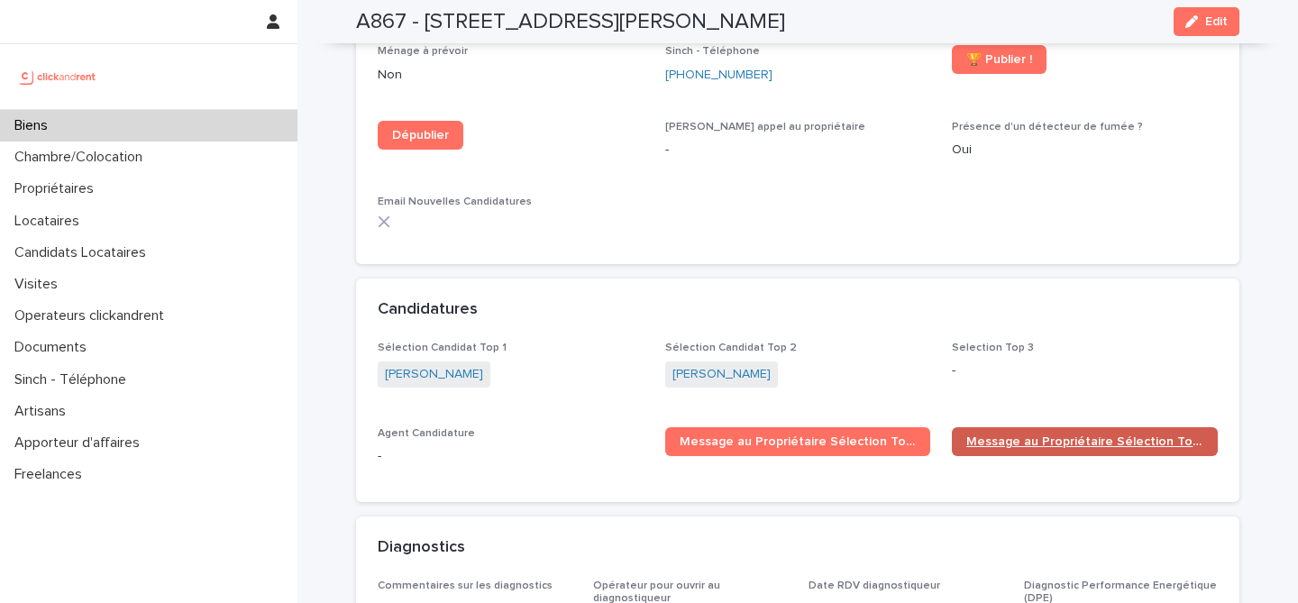
click at [1040, 435] on span "Message au Propriétaire Sélection Top 2" at bounding box center [1084, 441] width 237 height 13
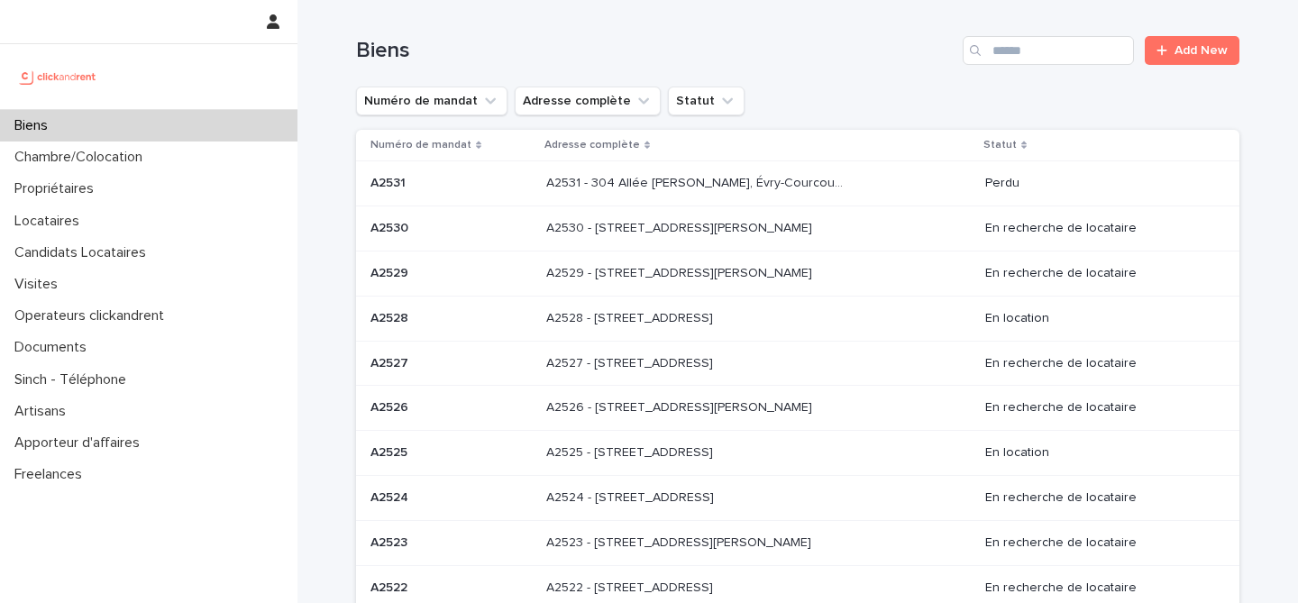
click at [1069, 71] on div "Biens Add New" at bounding box center [797, 43] width 883 height 87
click at [1078, 42] on input "Search" at bounding box center [1048, 50] width 171 height 29
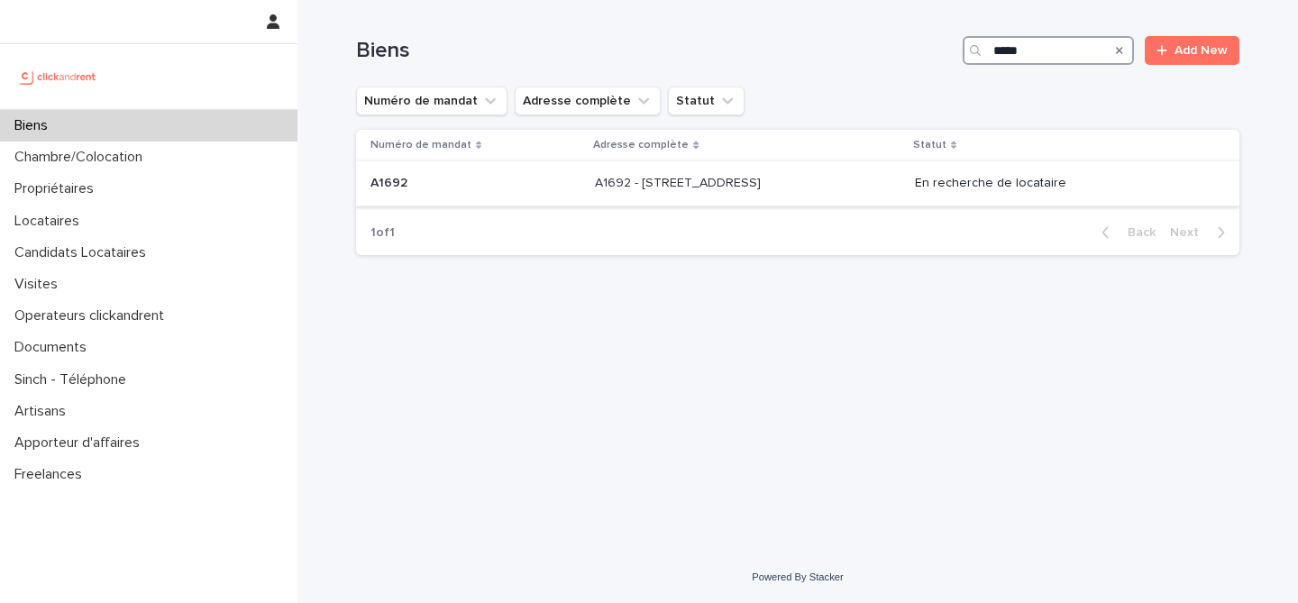
type input "*****"
click at [639, 196] on div "A1692 - 10 rue de la Lune Corail, Cergy 95800 A1692 - 10 rue de la Lune Corail,…" at bounding box center [747, 184] width 305 height 30
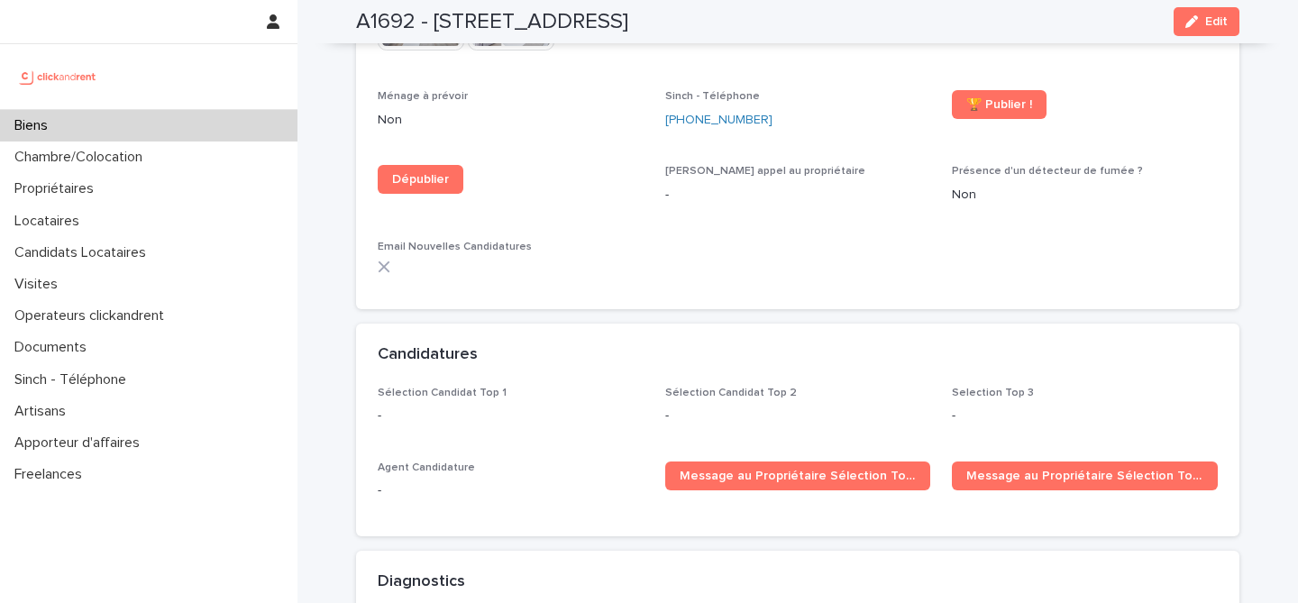
scroll to position [5339, 0]
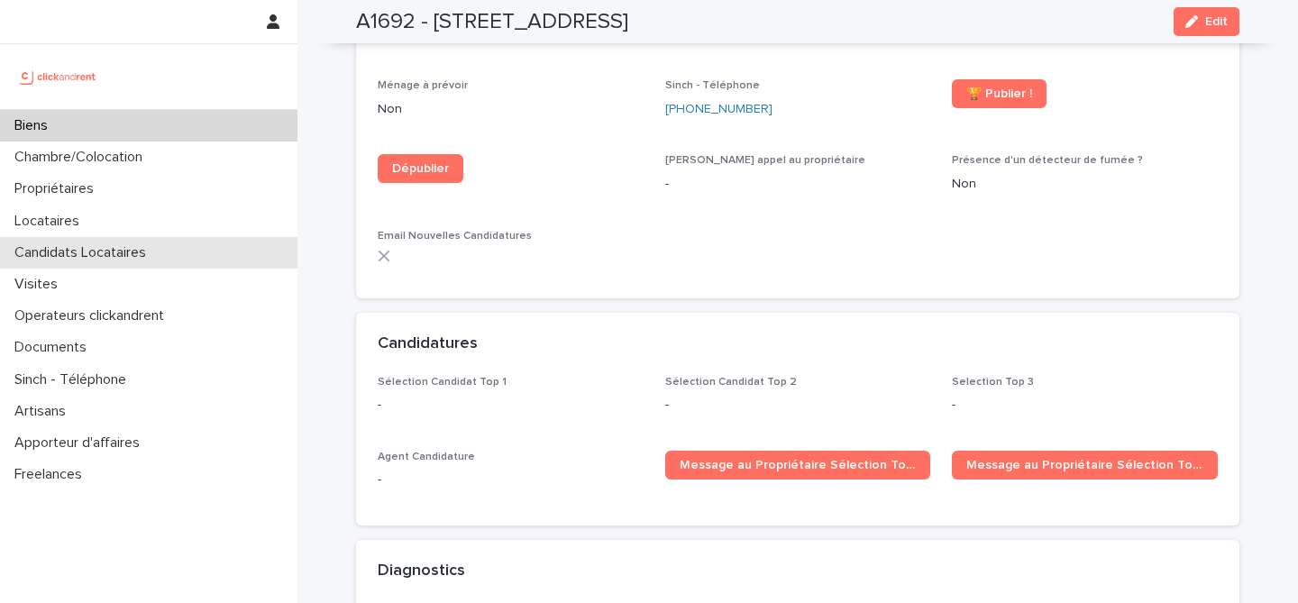
click at [114, 255] on p "Candidats Locataires" at bounding box center [83, 252] width 153 height 17
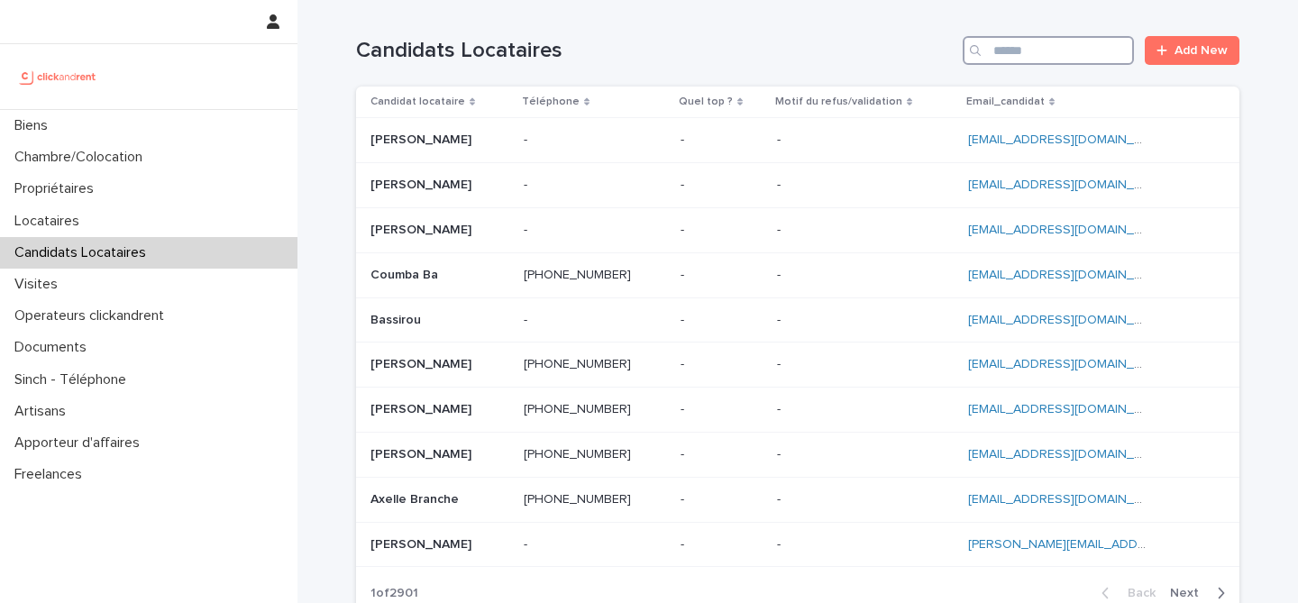
click at [1025, 52] on input "Search" at bounding box center [1048, 50] width 171 height 29
paste input "**********"
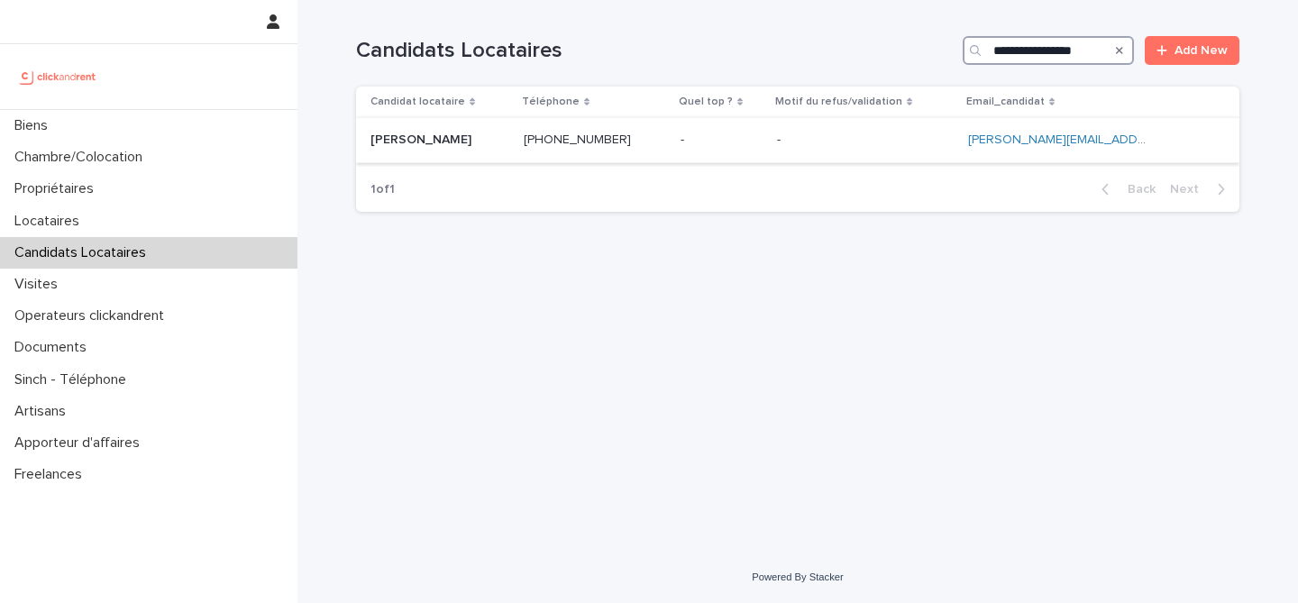
type input "**********"
click at [497, 149] on div "Mustapha Belgacem Mustapha Belgacem" at bounding box center [439, 140] width 139 height 30
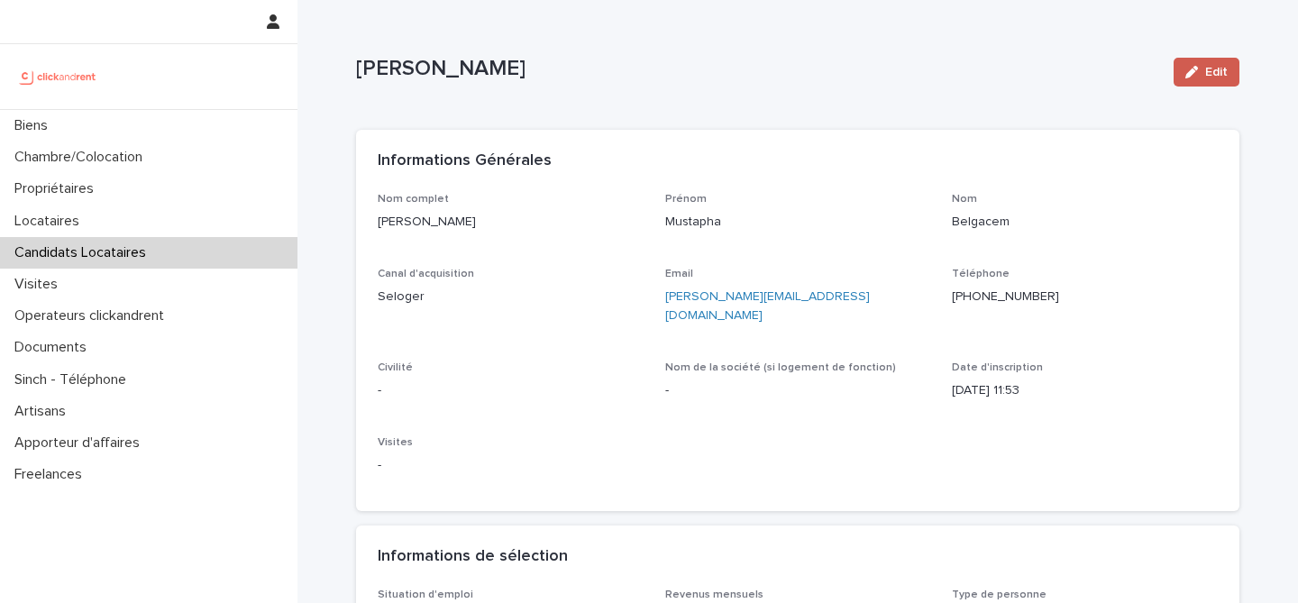
click at [1183, 62] on button "Edit" at bounding box center [1207, 72] width 66 height 29
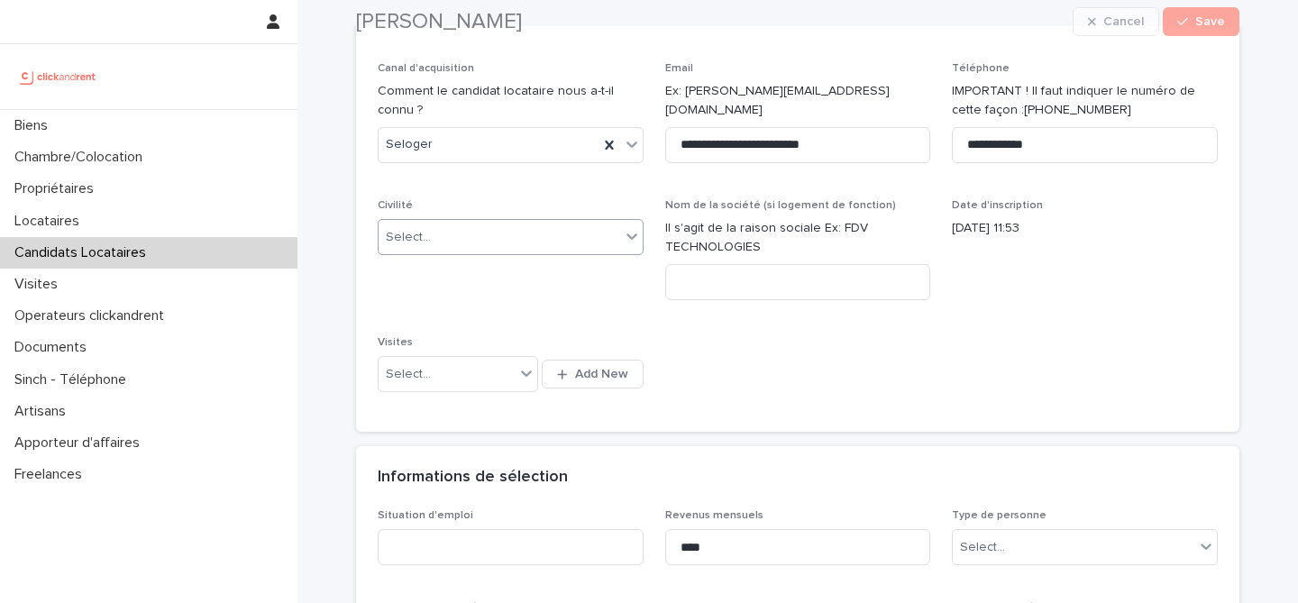
scroll to position [281, 0]
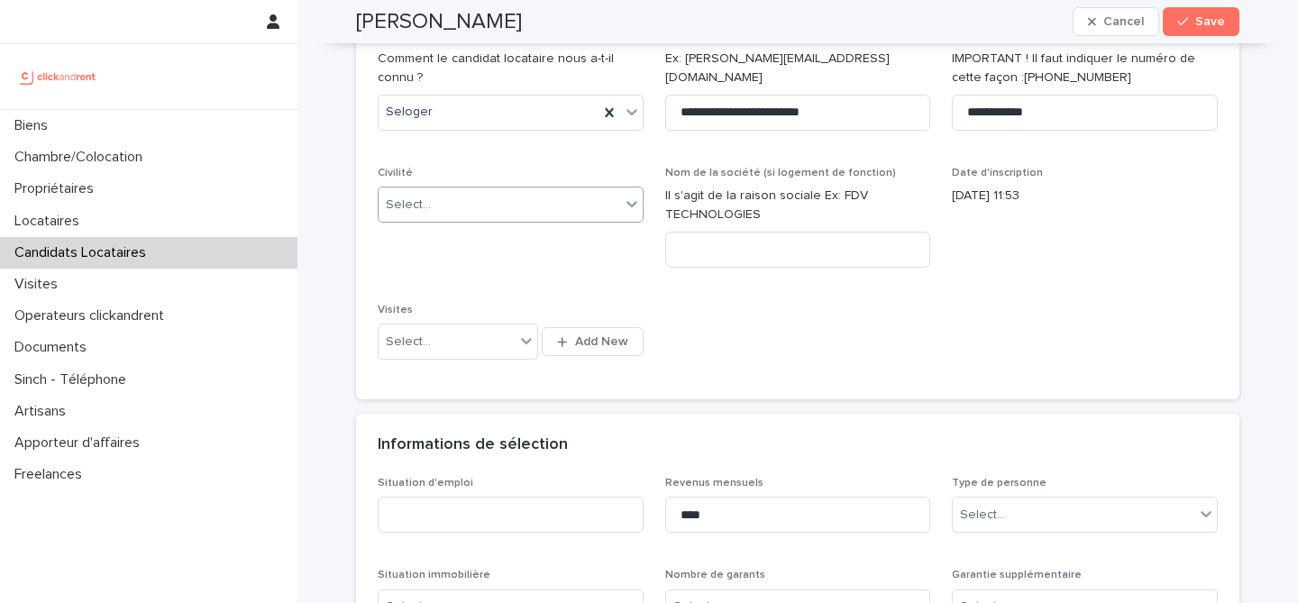
click at [520, 219] on div "Select..." at bounding box center [500, 205] width 242 height 30
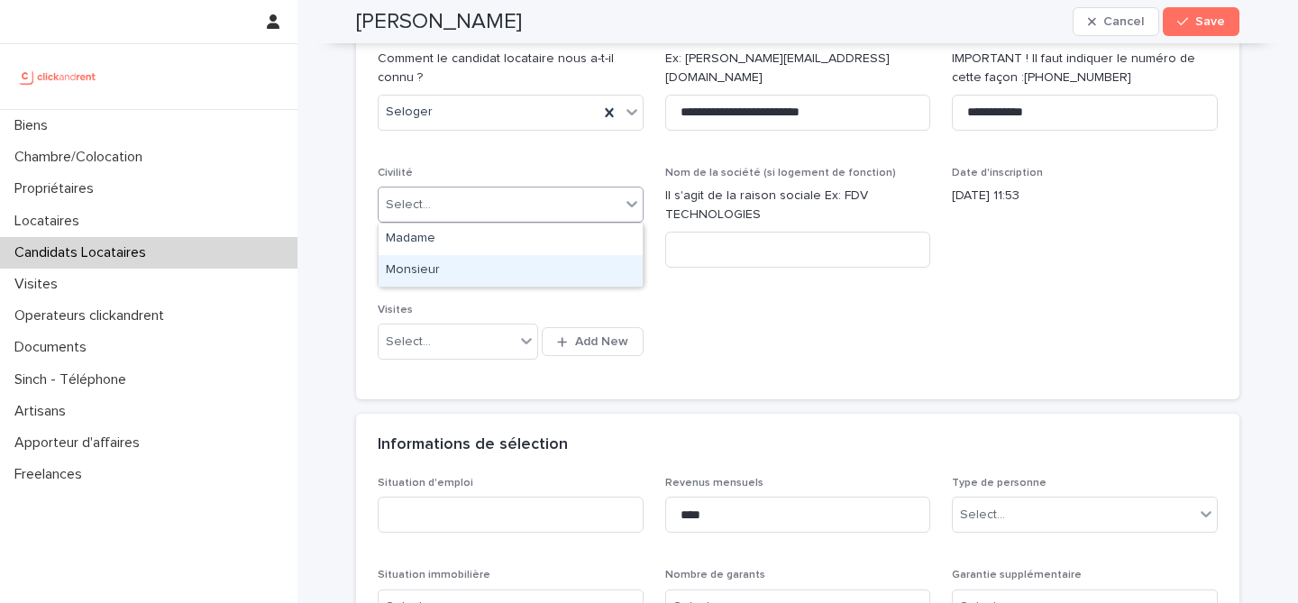
click at [507, 260] on div "Monsieur" at bounding box center [511, 271] width 264 height 32
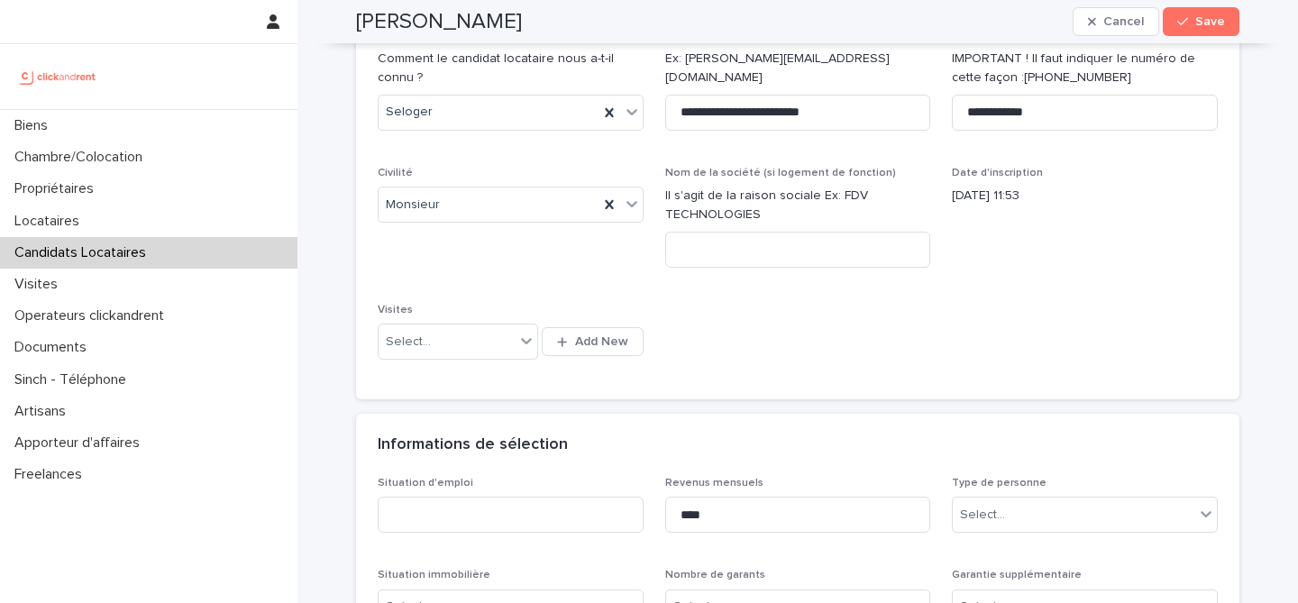
click at [834, 317] on div "**********" at bounding box center [798, 145] width 840 height 467
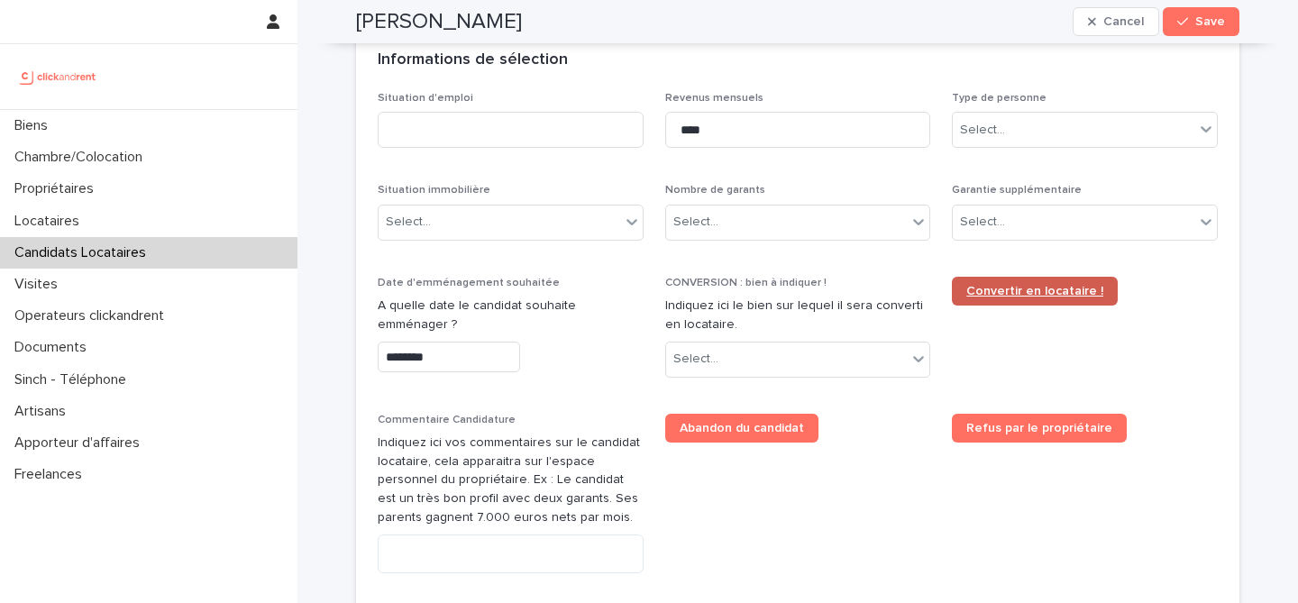
scroll to position [620, 0]
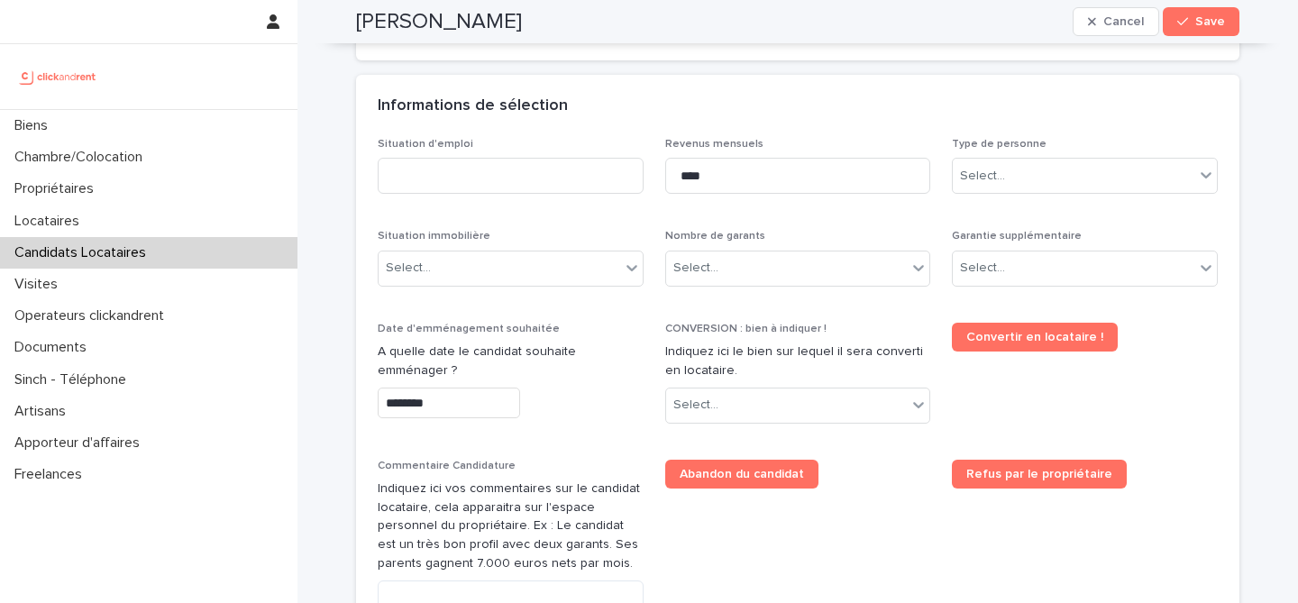
click at [1031, 149] on span "Type de personne" at bounding box center [999, 144] width 95 height 11
click at [1031, 161] on div "Select..." at bounding box center [1074, 176] width 242 height 30
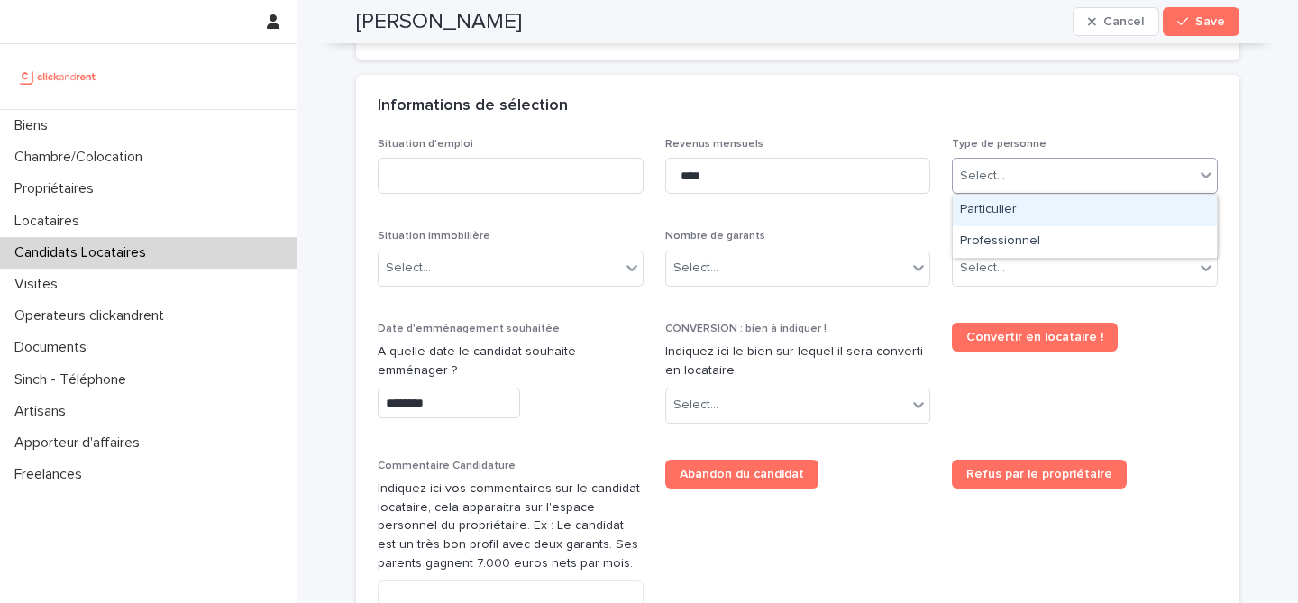
click at [1029, 204] on div "Particulier" at bounding box center [1085, 211] width 264 height 32
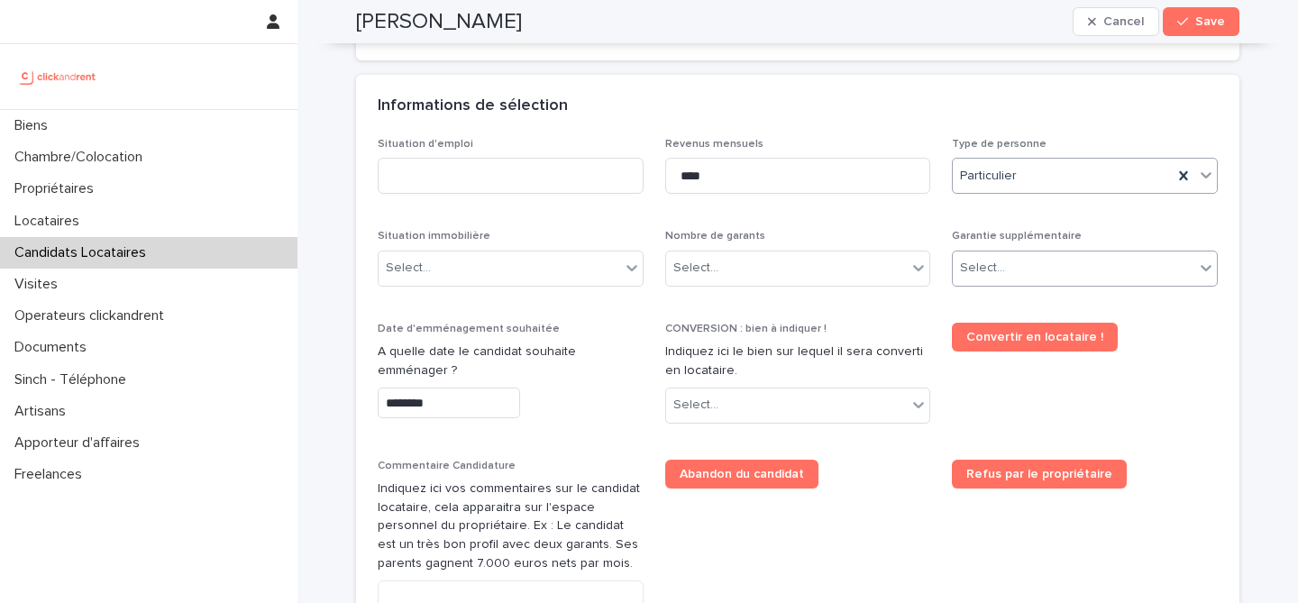
click at [1030, 273] on div "Select..." at bounding box center [1074, 268] width 242 height 30
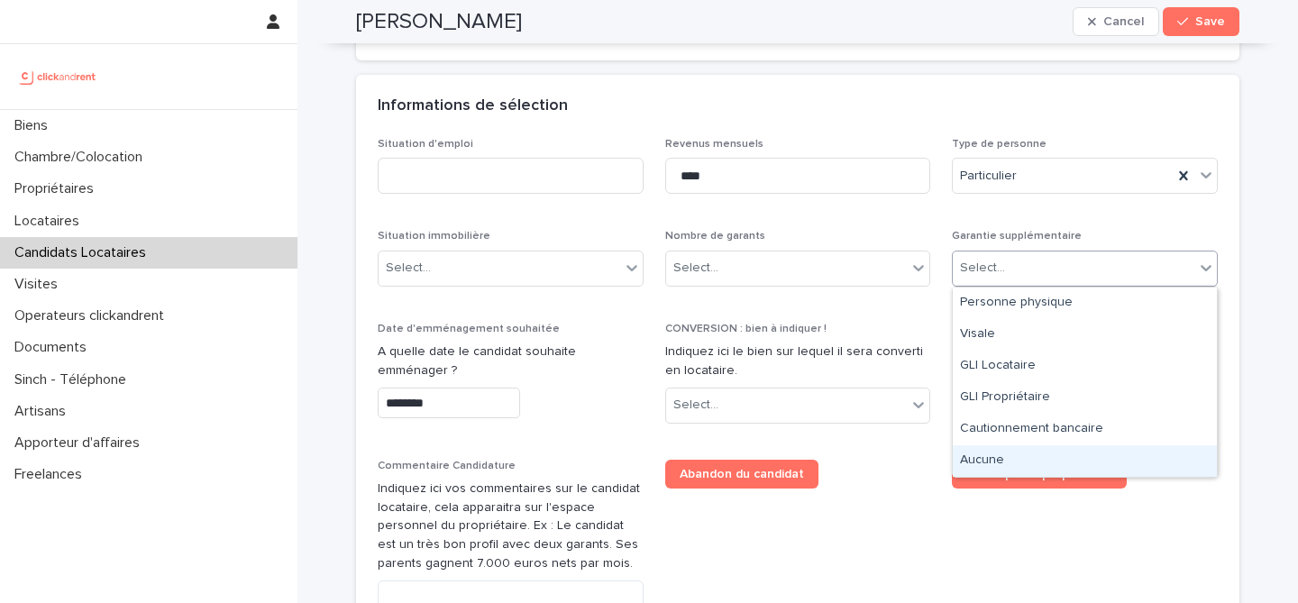
click at [999, 459] on div "Aucune" at bounding box center [1085, 461] width 264 height 32
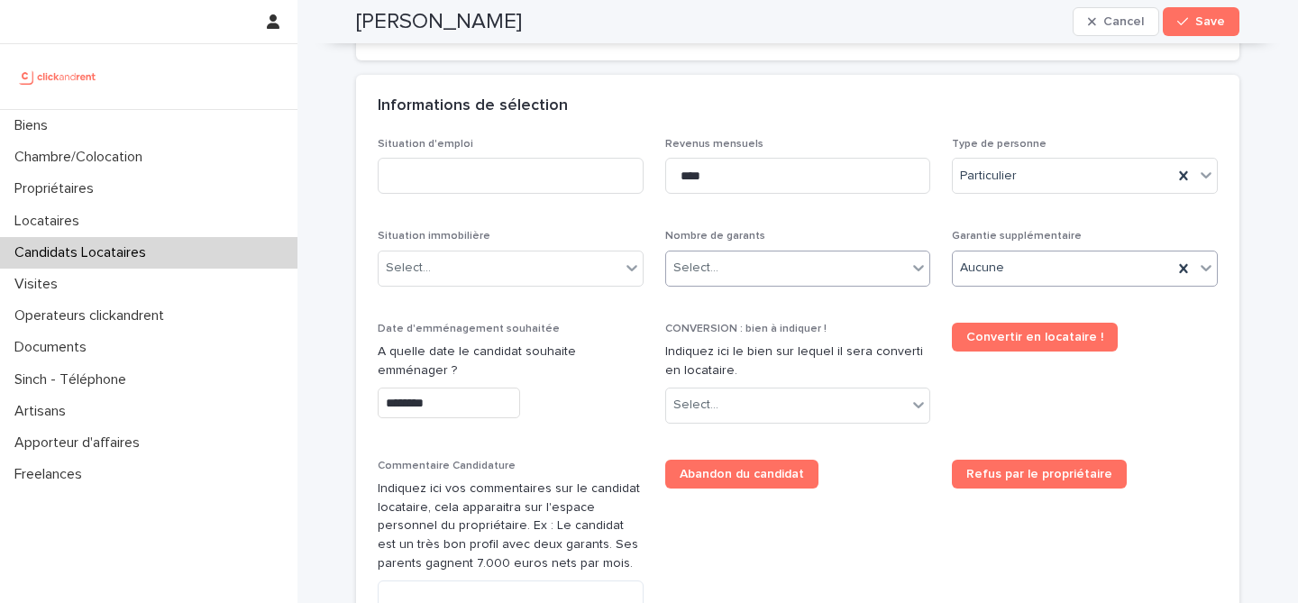
click at [790, 267] on div "Select..." at bounding box center [787, 268] width 242 height 30
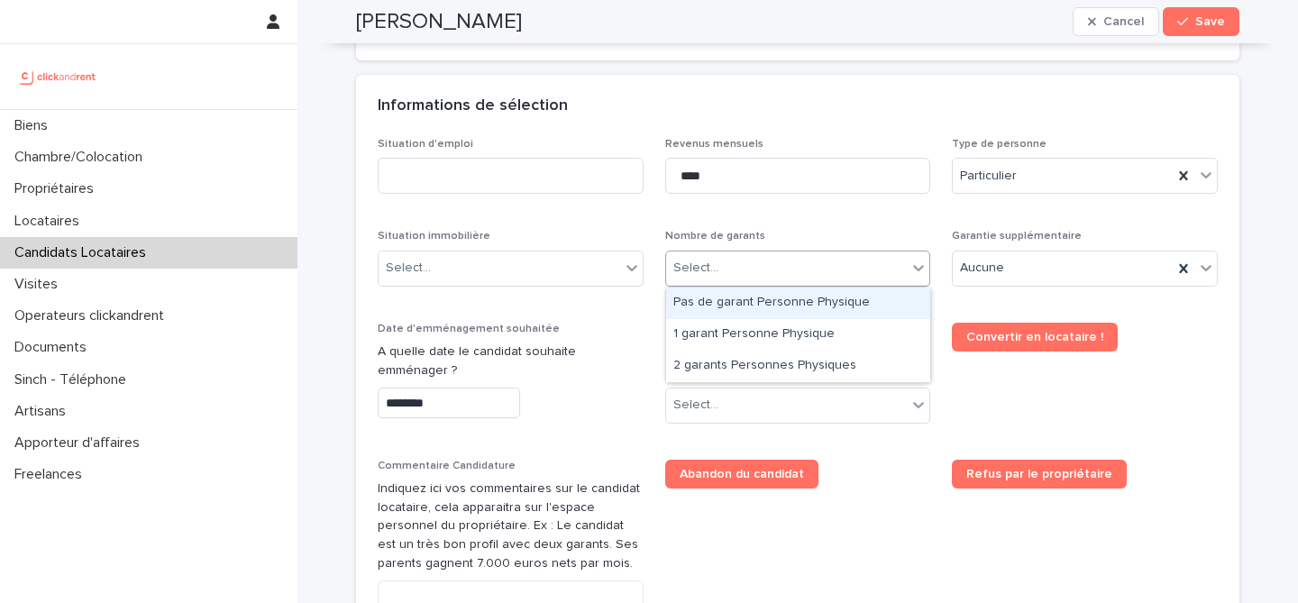
click at [788, 307] on div "Pas de garant Personne Physique" at bounding box center [798, 304] width 264 height 32
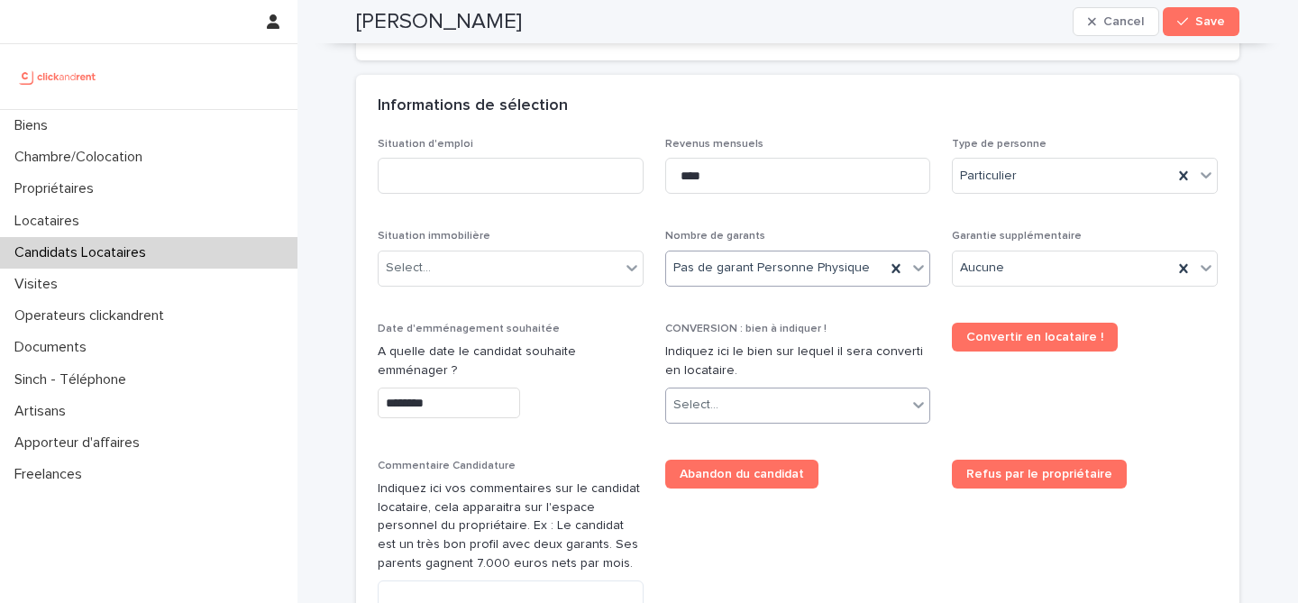
click at [745, 397] on div "Select..." at bounding box center [787, 405] width 242 height 30
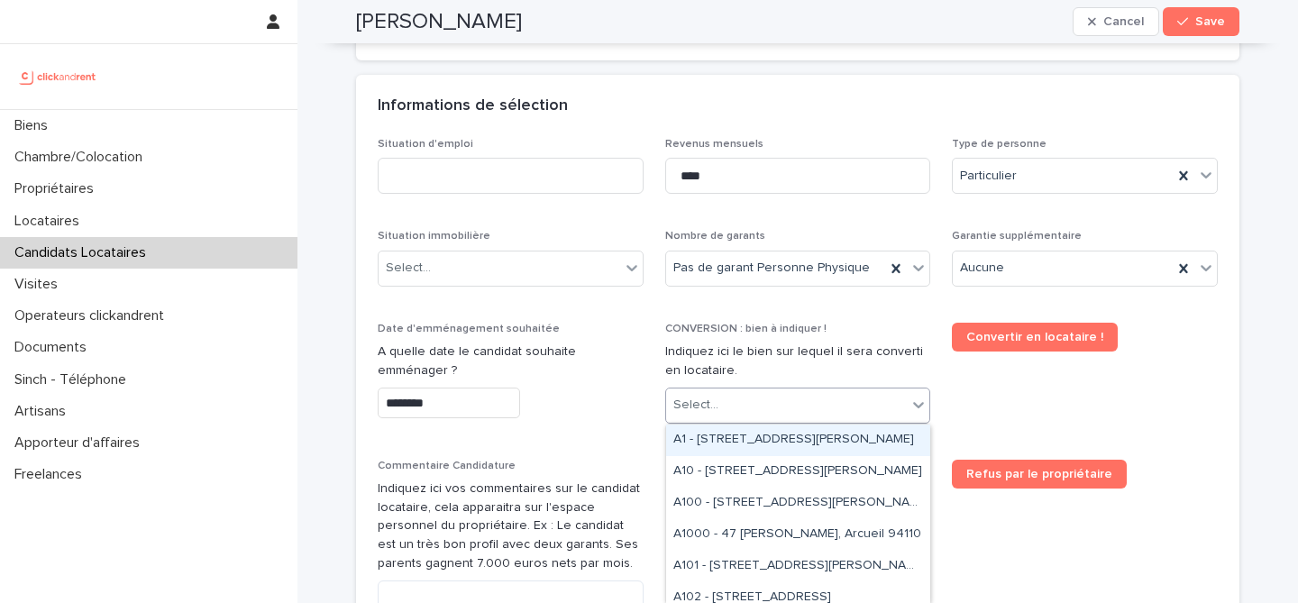
paste input "*****"
type input "*****"
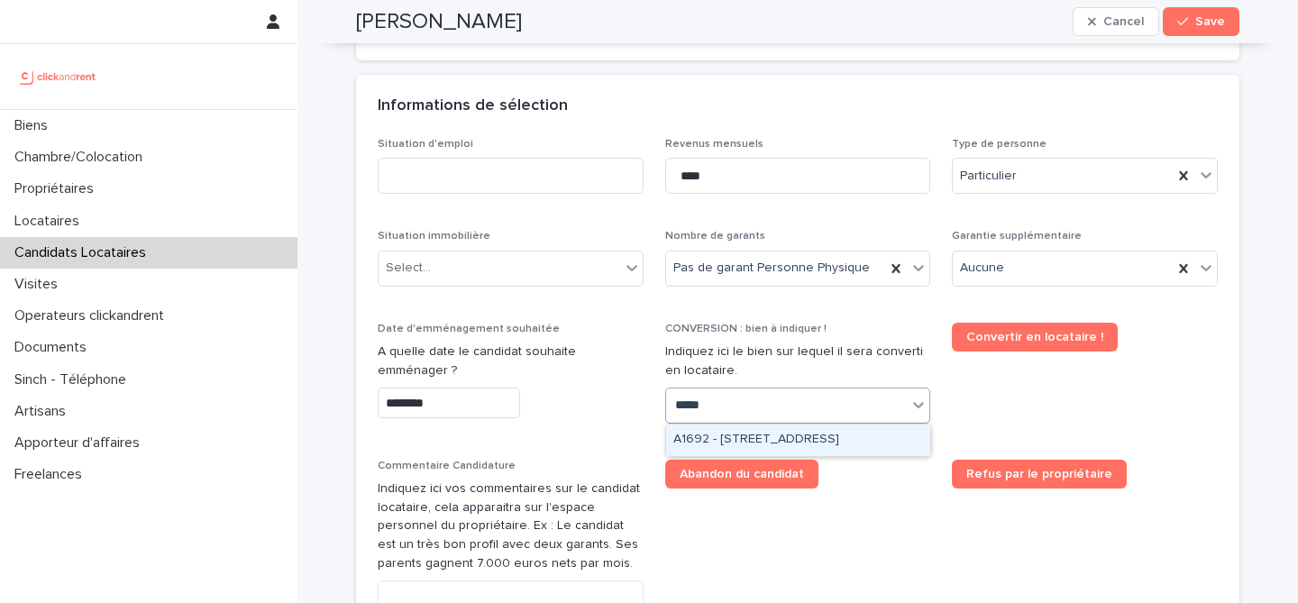
click at [796, 445] on div "A1692 - 10 rue de la Lune Corail, Cergy 95800" at bounding box center [798, 441] width 264 height 32
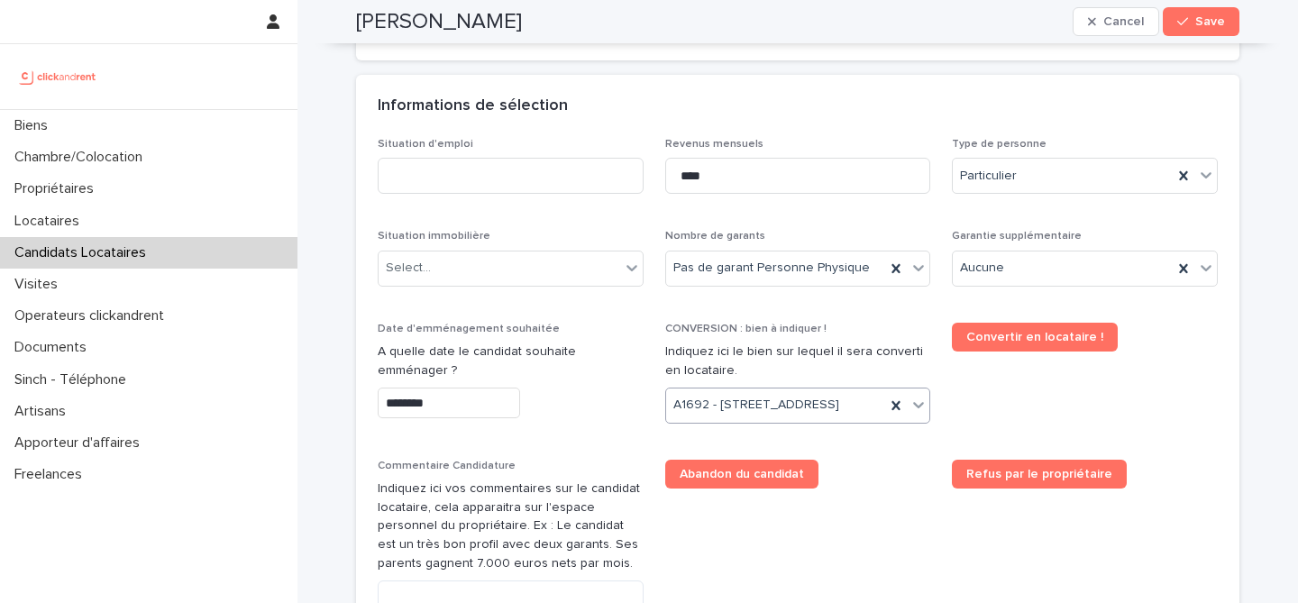
scroll to position [636, 0]
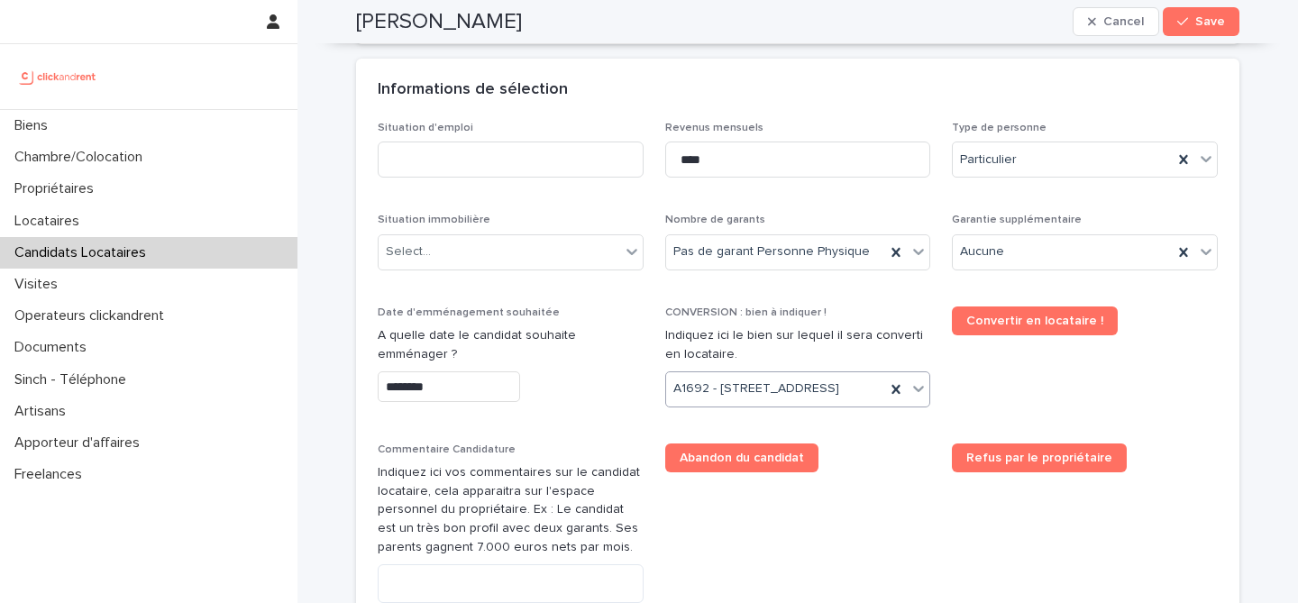
click at [614, 409] on div "Date d'emménagement souhaitée A quelle date le candidat souhaite emménager ? **…" at bounding box center [511, 361] width 266 height 111
click at [489, 391] on input "********" at bounding box center [449, 387] width 142 height 32
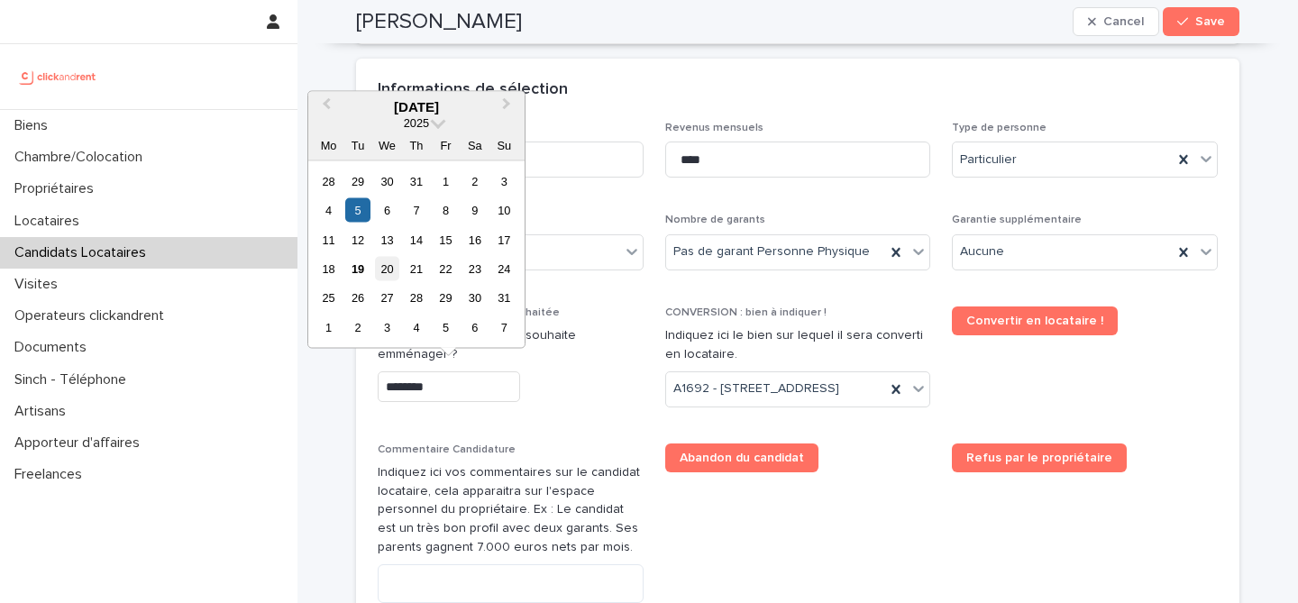
click at [381, 274] on div "20" at bounding box center [387, 269] width 24 height 24
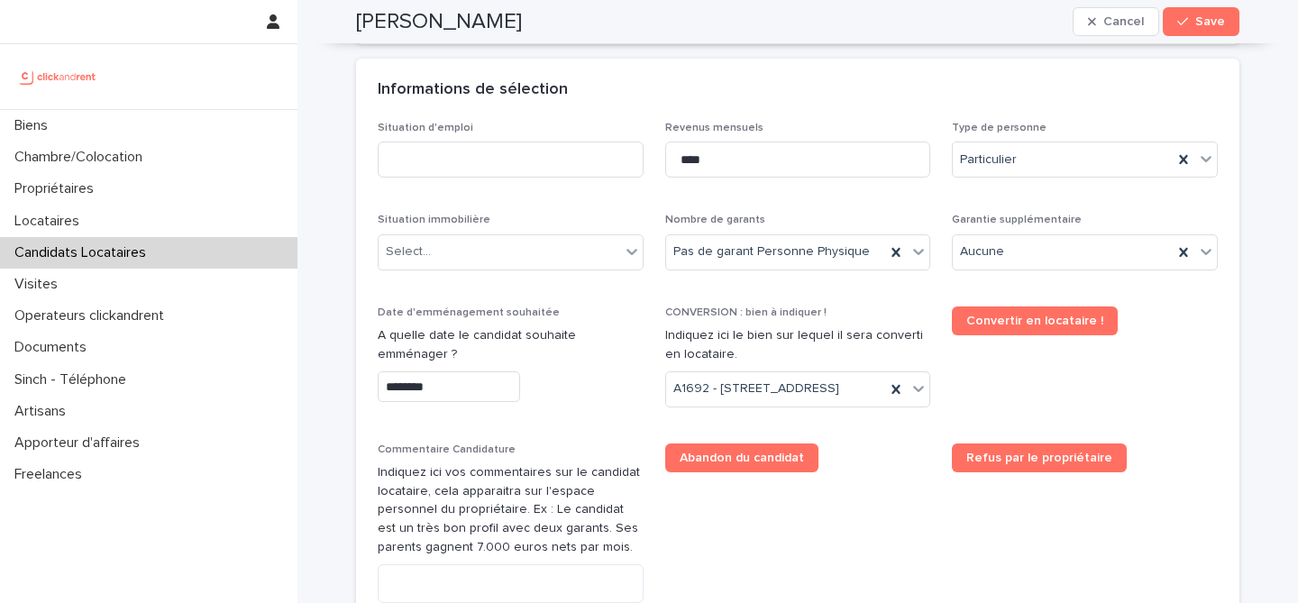
type input "*********"
click at [581, 387] on div "*********" at bounding box center [511, 387] width 266 height 32
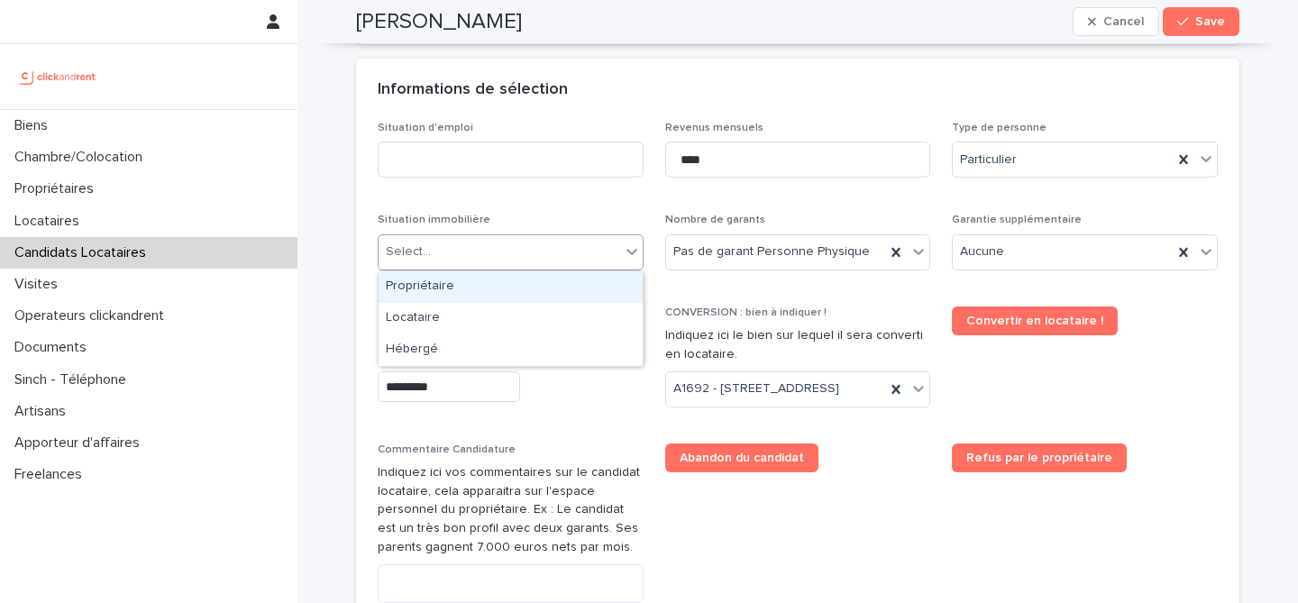
click at [534, 256] on div "Select..." at bounding box center [500, 252] width 242 height 30
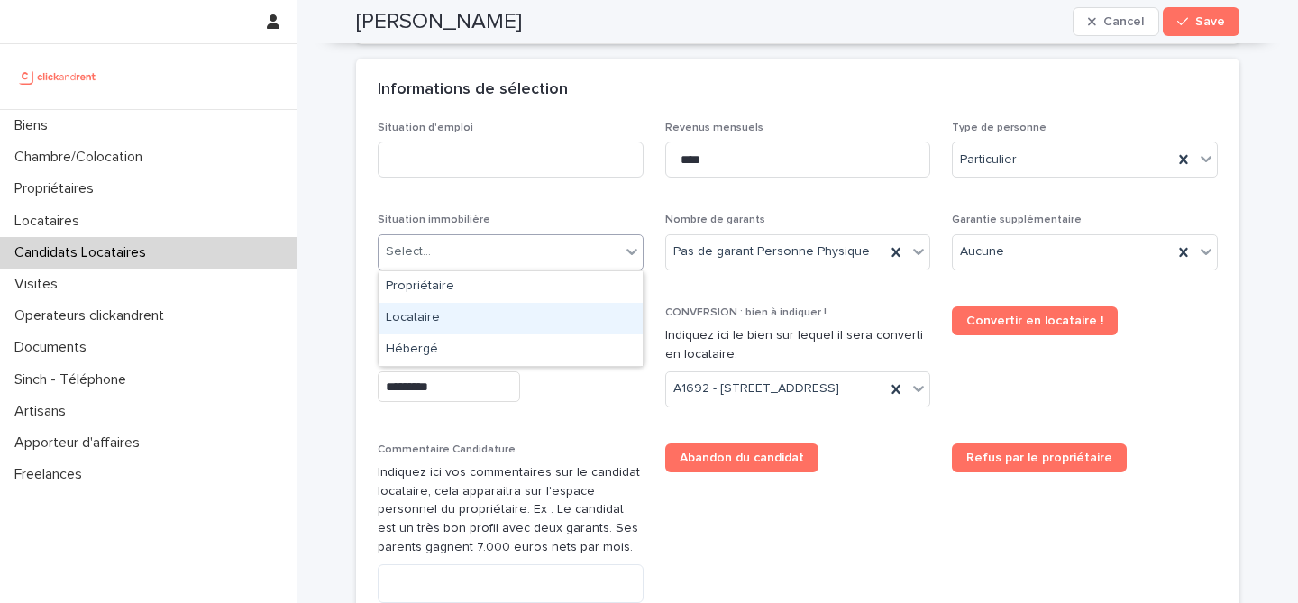
click at [517, 317] on div "Locataire" at bounding box center [511, 319] width 264 height 32
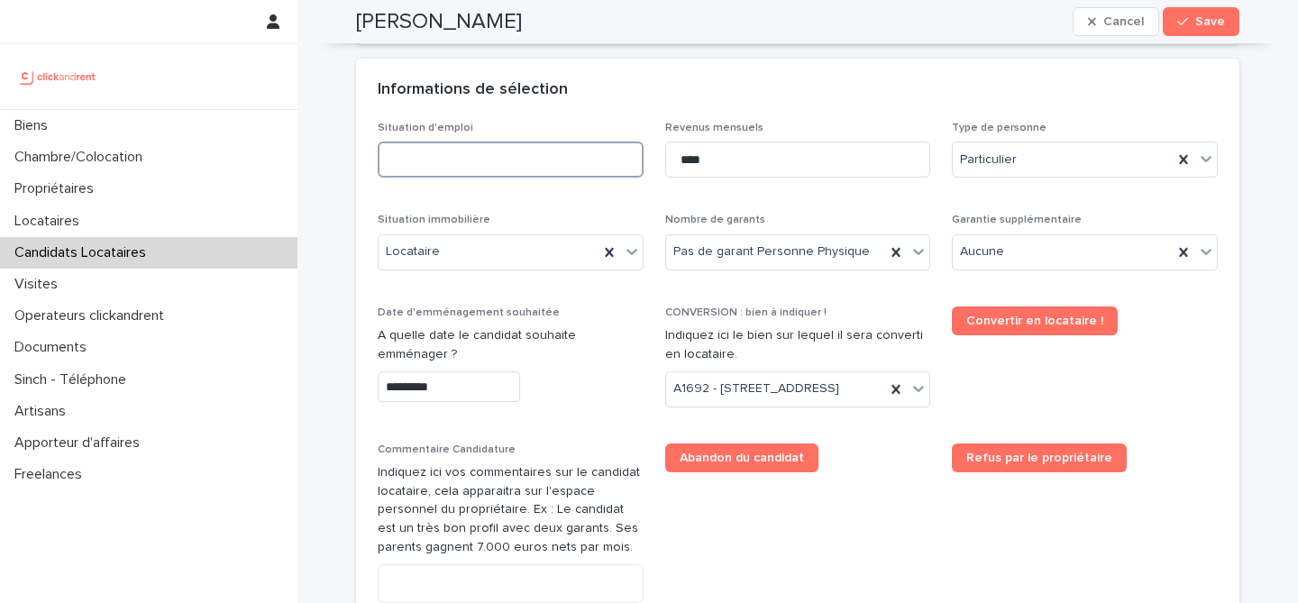
click at [505, 170] on input at bounding box center [511, 160] width 266 height 36
type input "*******"
click at [594, 211] on div "Situation d'emploi ******* Revenus mensuels **** Type de personne Particulier S…" at bounding box center [798, 417] width 840 height 591
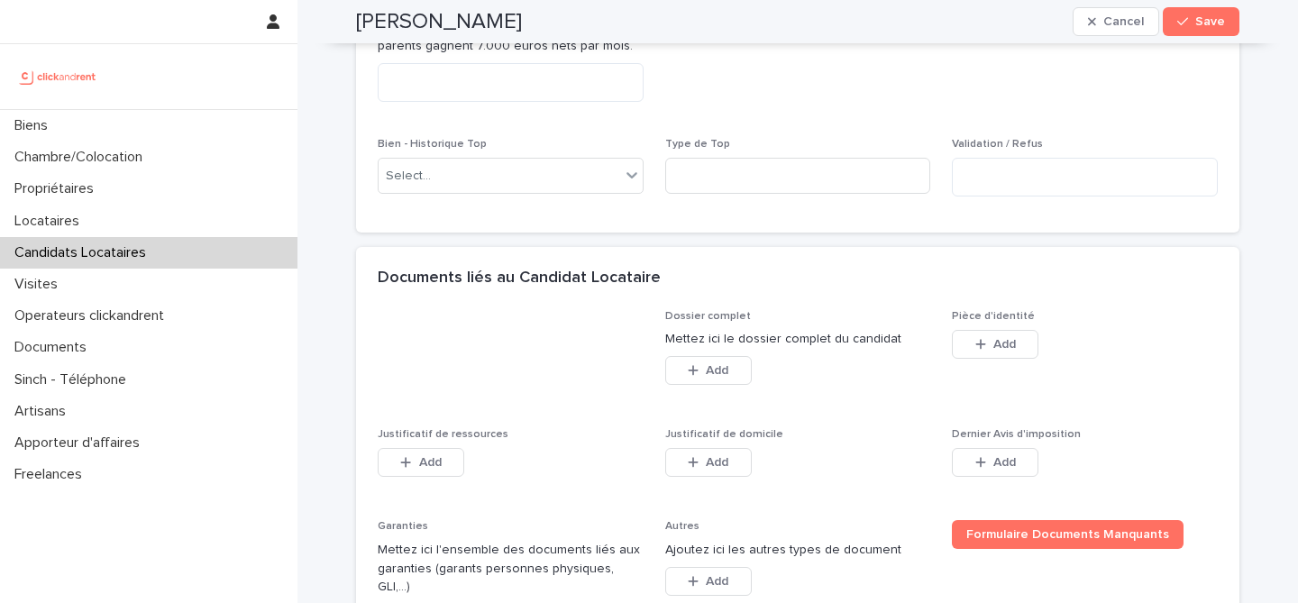
scroll to position [1162, 0]
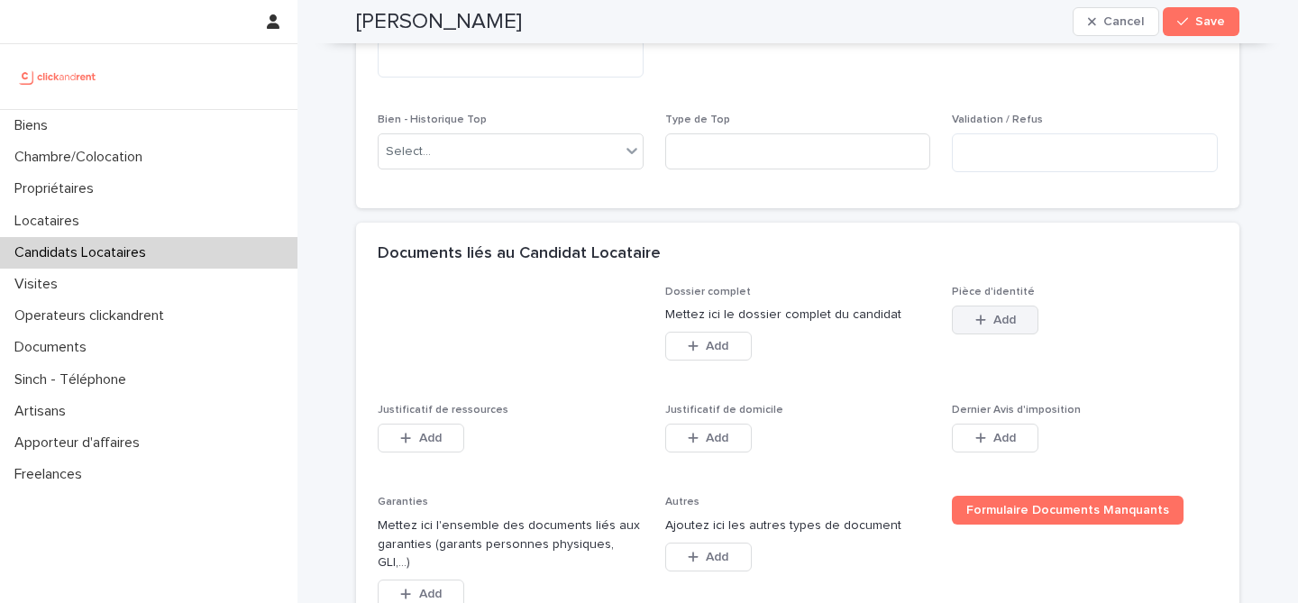
click at [1001, 334] on button "Add" at bounding box center [995, 320] width 87 height 29
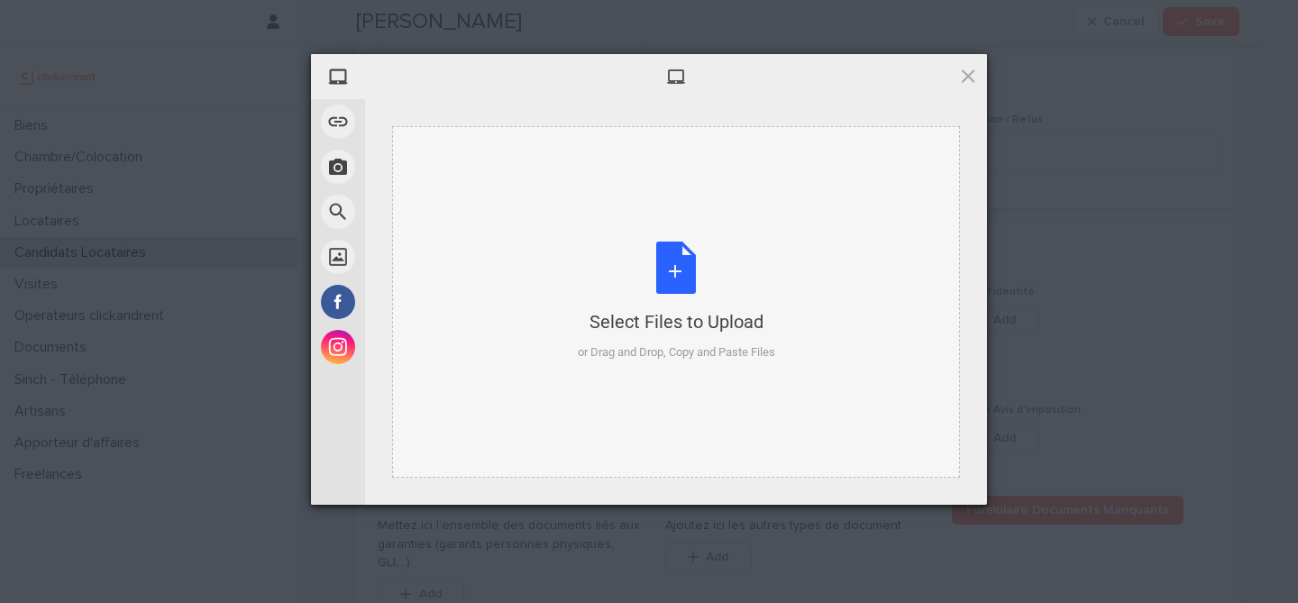
click at [667, 270] on div "Select Files to Upload or Drag and Drop, Copy and Paste Files" at bounding box center [676, 302] width 197 height 120
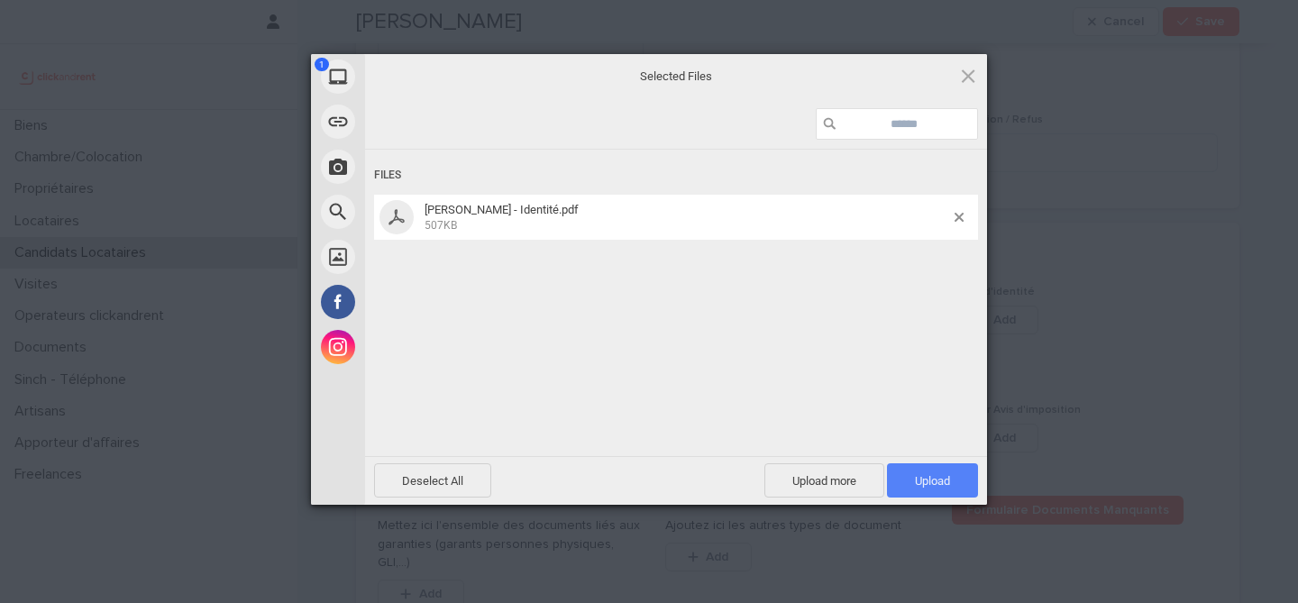
click at [943, 474] on span "Upload 1" at bounding box center [932, 481] width 35 height 14
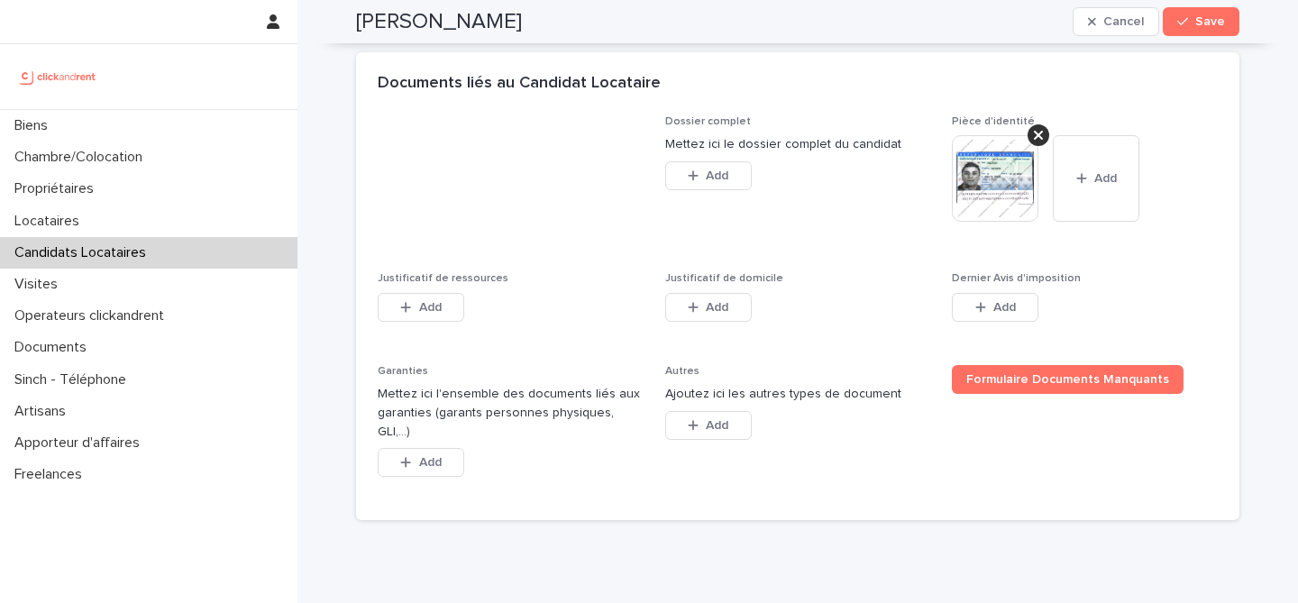
scroll to position [1357, 0]
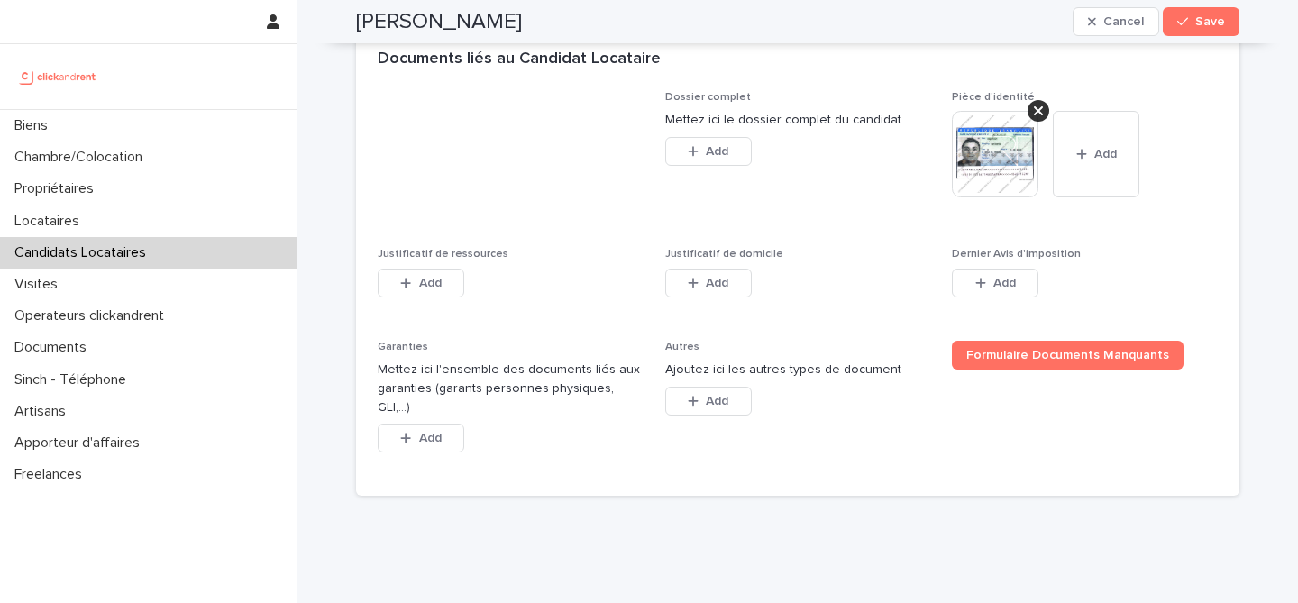
click at [425, 305] on div "Add" at bounding box center [421, 287] width 87 height 36
click at [420, 289] on span "Add" at bounding box center [430, 283] width 23 height 13
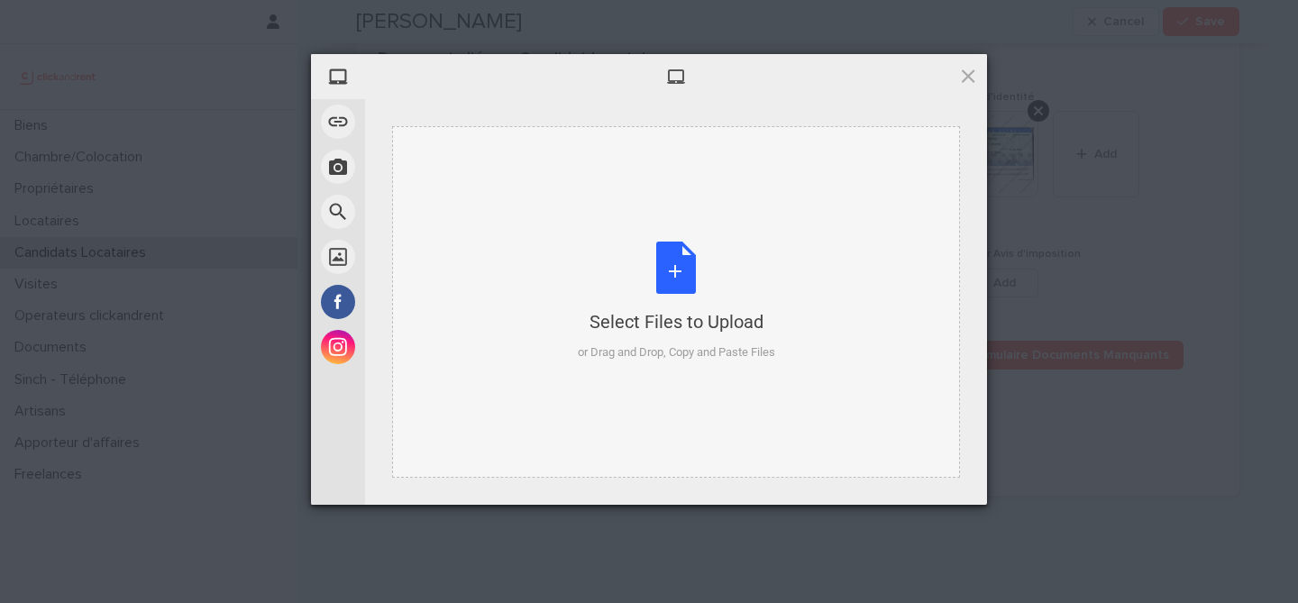
click at [672, 276] on div "Select Files to Upload or Drag and Drop, Copy and Paste Files" at bounding box center [676, 302] width 197 height 120
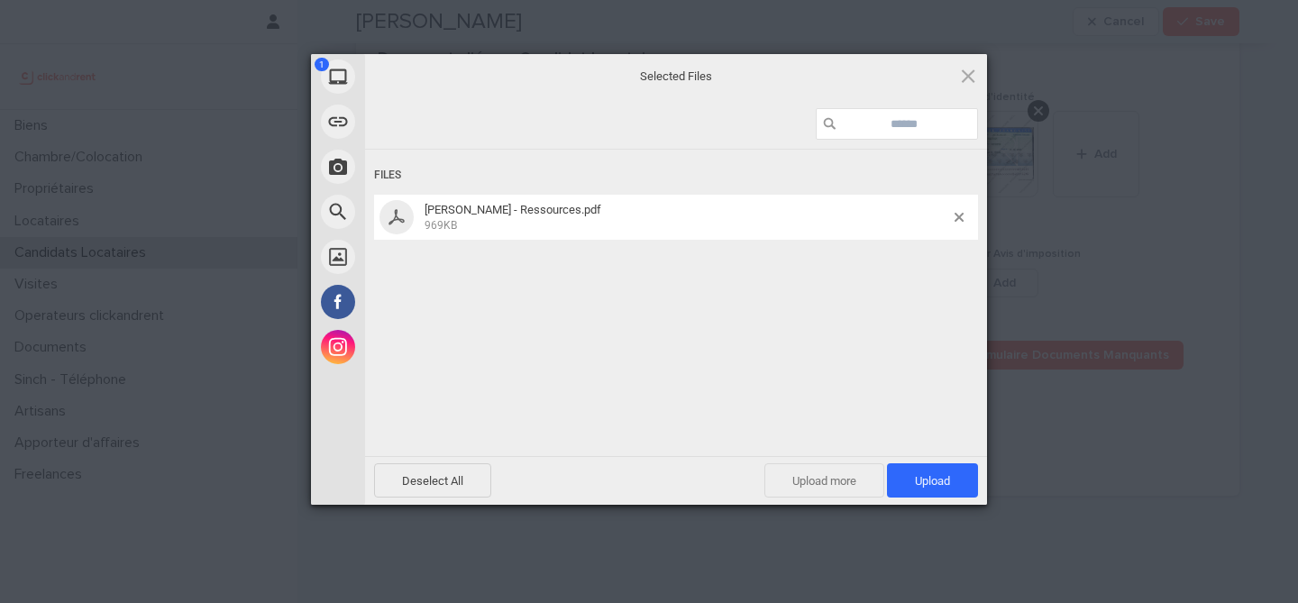
click at [837, 477] on span "Upload more" at bounding box center [824, 480] width 120 height 34
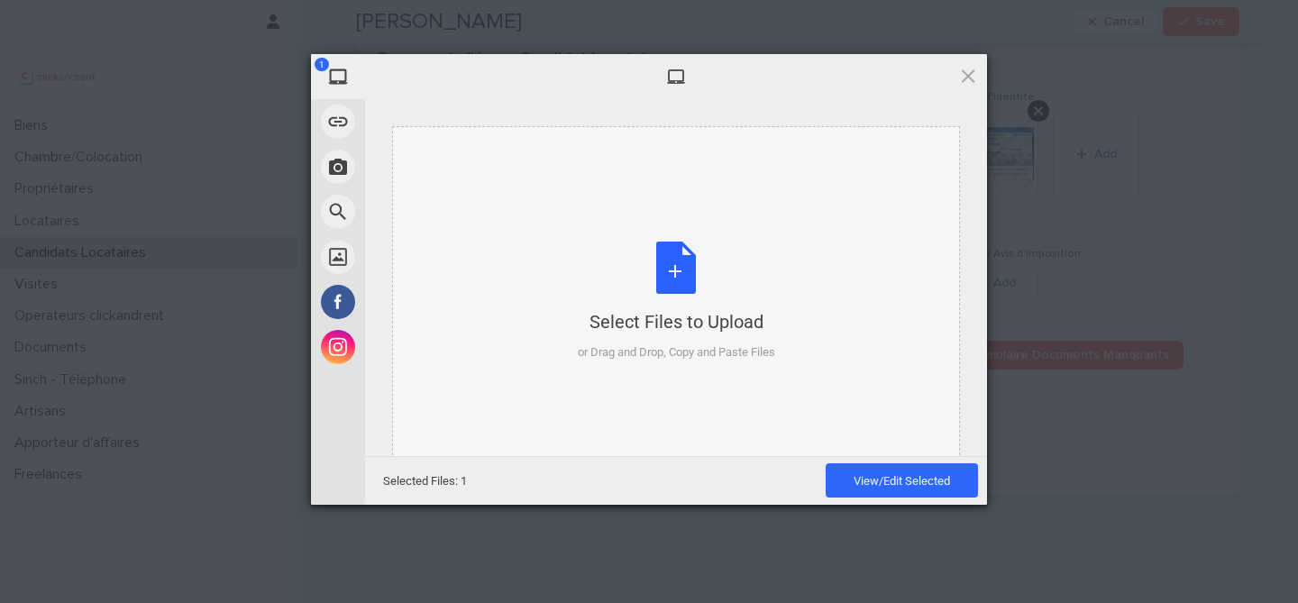
click at [689, 325] on div "Select Files to Upload" at bounding box center [676, 321] width 197 height 25
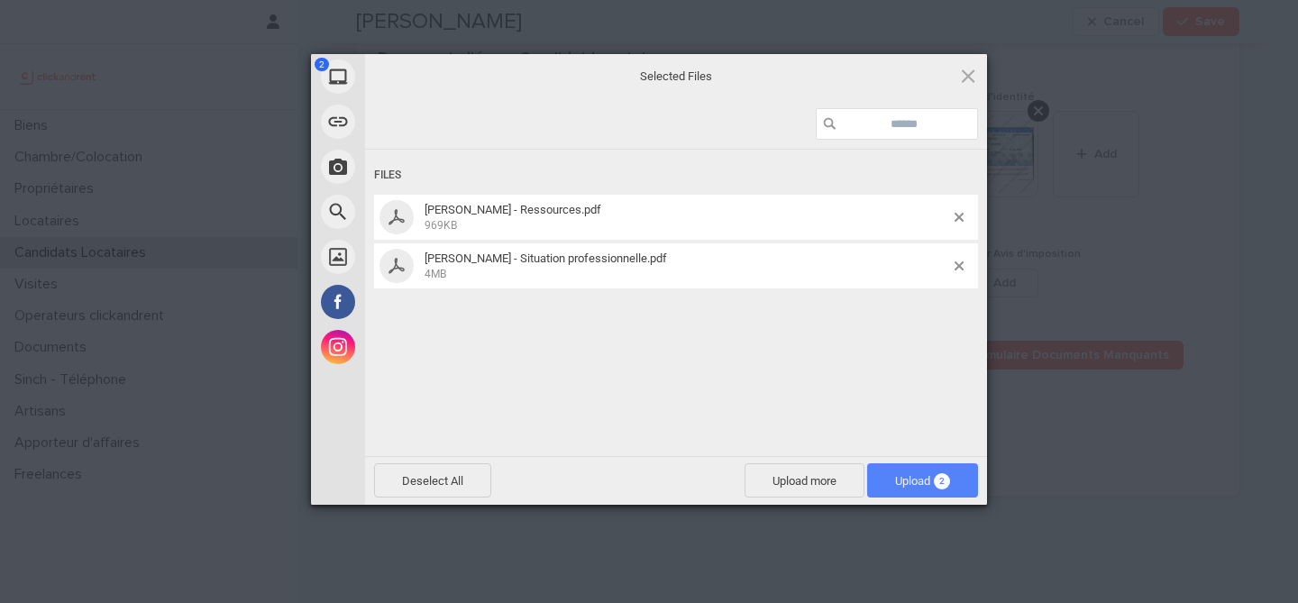
click at [924, 469] on span "Upload 2" at bounding box center [922, 480] width 111 height 34
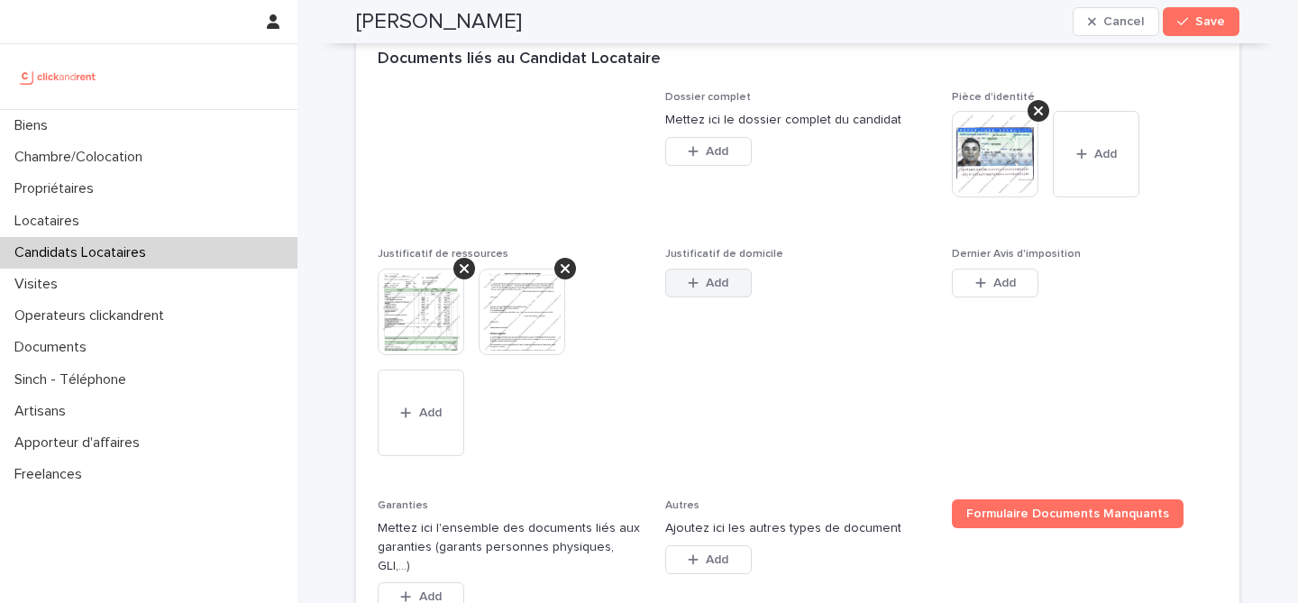
click at [727, 297] on button "Add" at bounding box center [708, 283] width 87 height 29
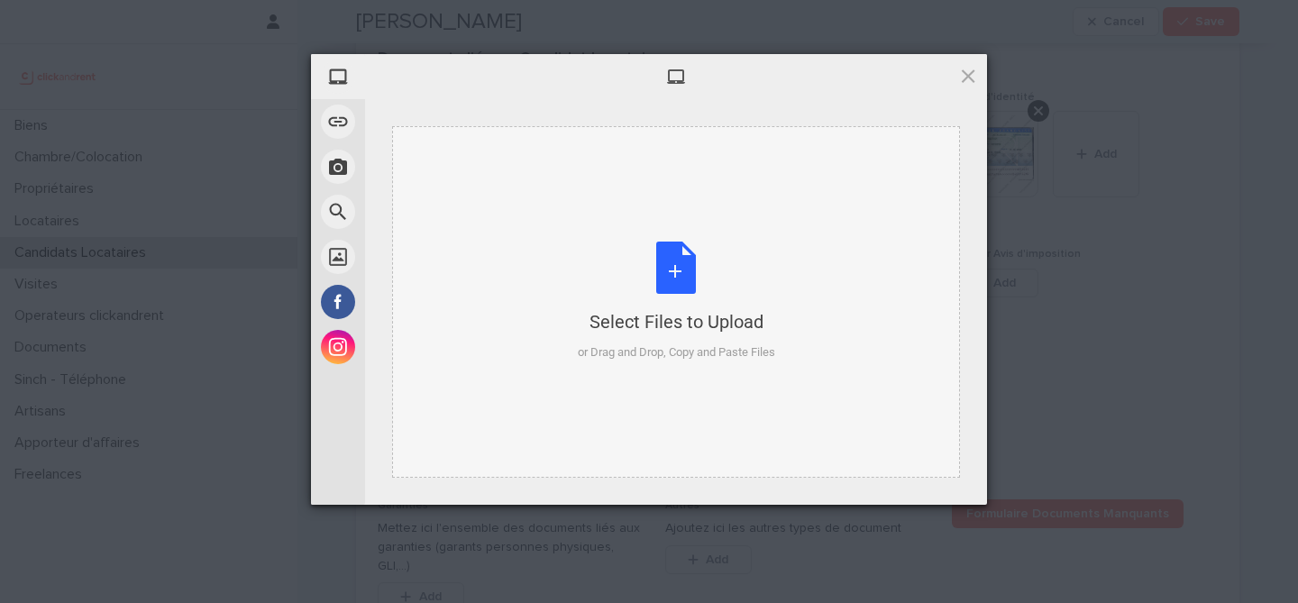
click at [660, 288] on div "Select Files to Upload or Drag and Drop, Copy and Paste Files" at bounding box center [676, 302] width 197 height 120
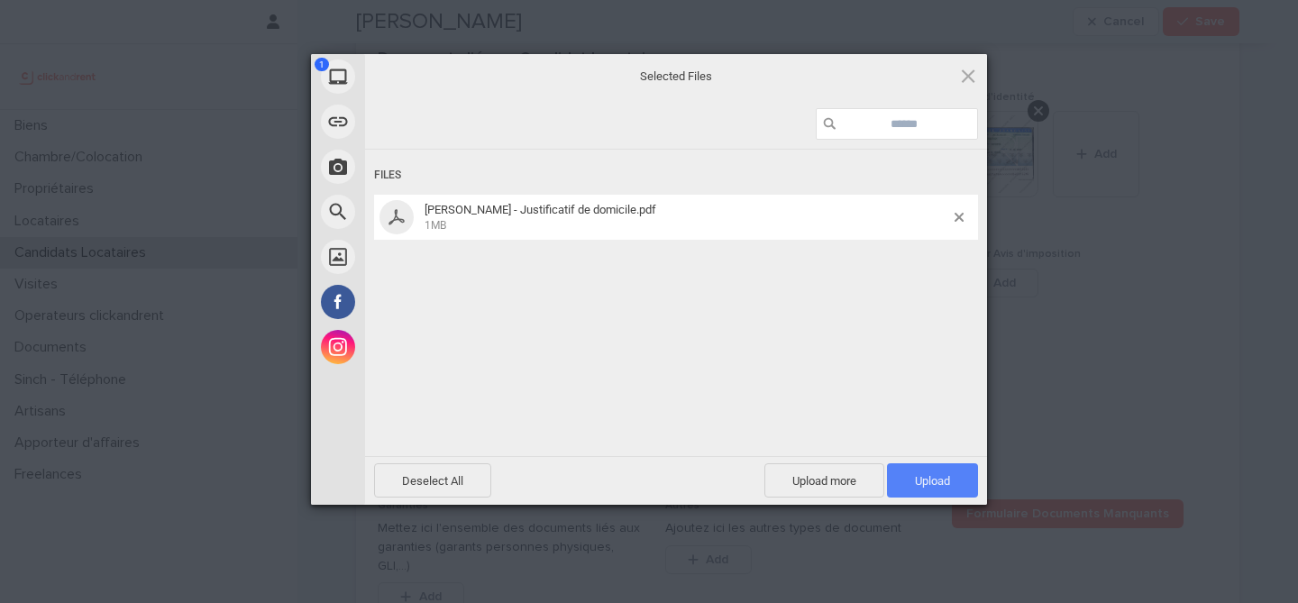
click at [922, 485] on span "Upload 1" at bounding box center [932, 481] width 35 height 14
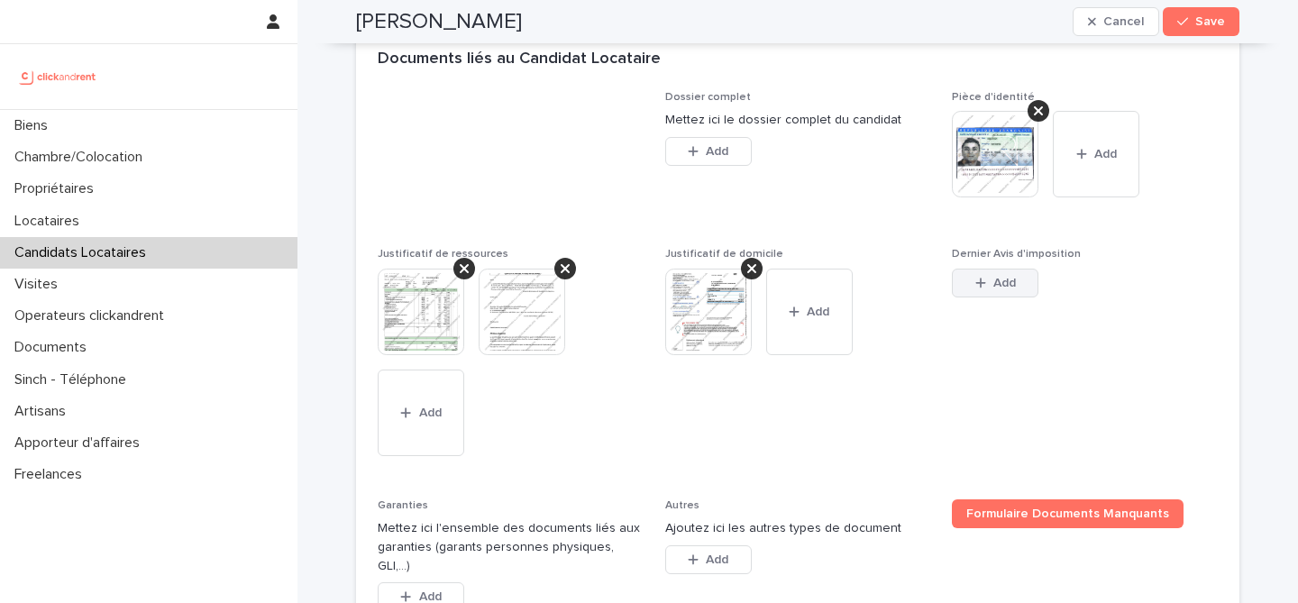
click at [1009, 289] on span "Add" at bounding box center [1004, 283] width 23 height 13
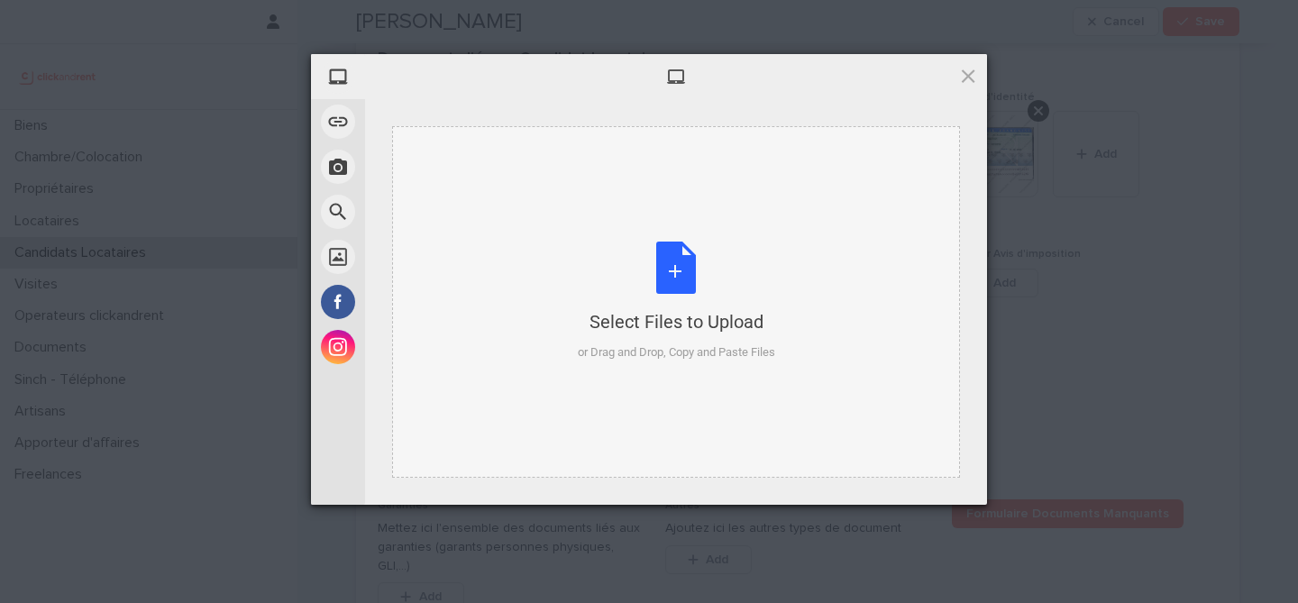
click at [674, 251] on div "Select Files to Upload or Drag and Drop, Copy and Paste Files" at bounding box center [676, 302] width 197 height 120
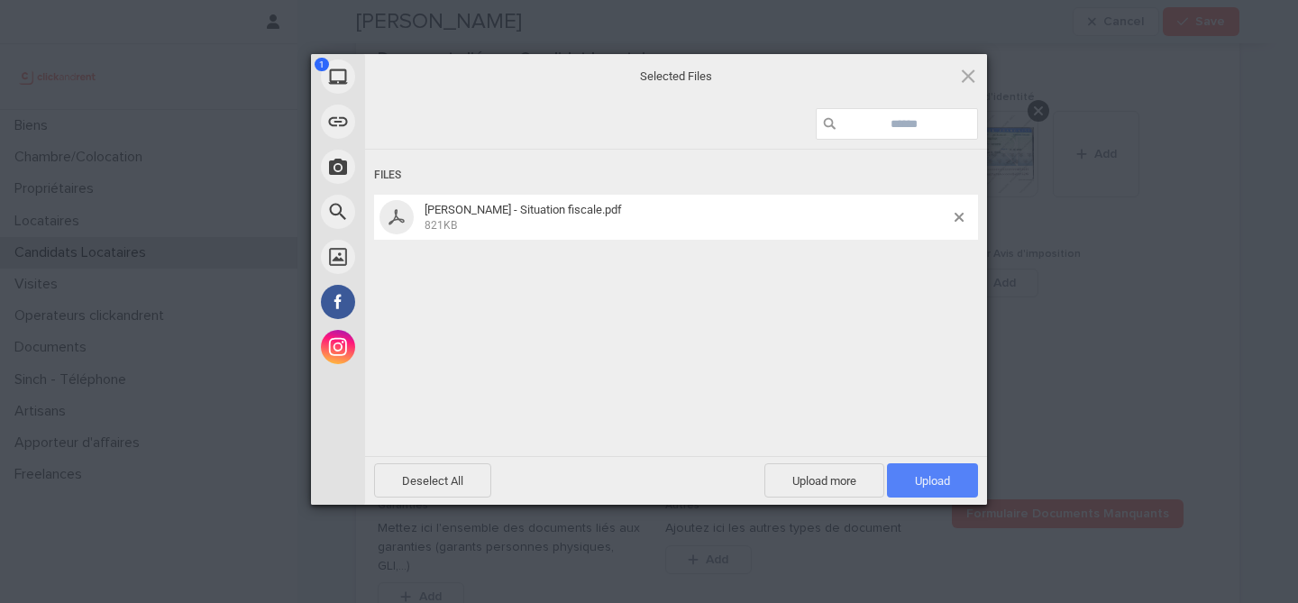
click at [970, 489] on span "Upload 1" at bounding box center [932, 480] width 91 height 34
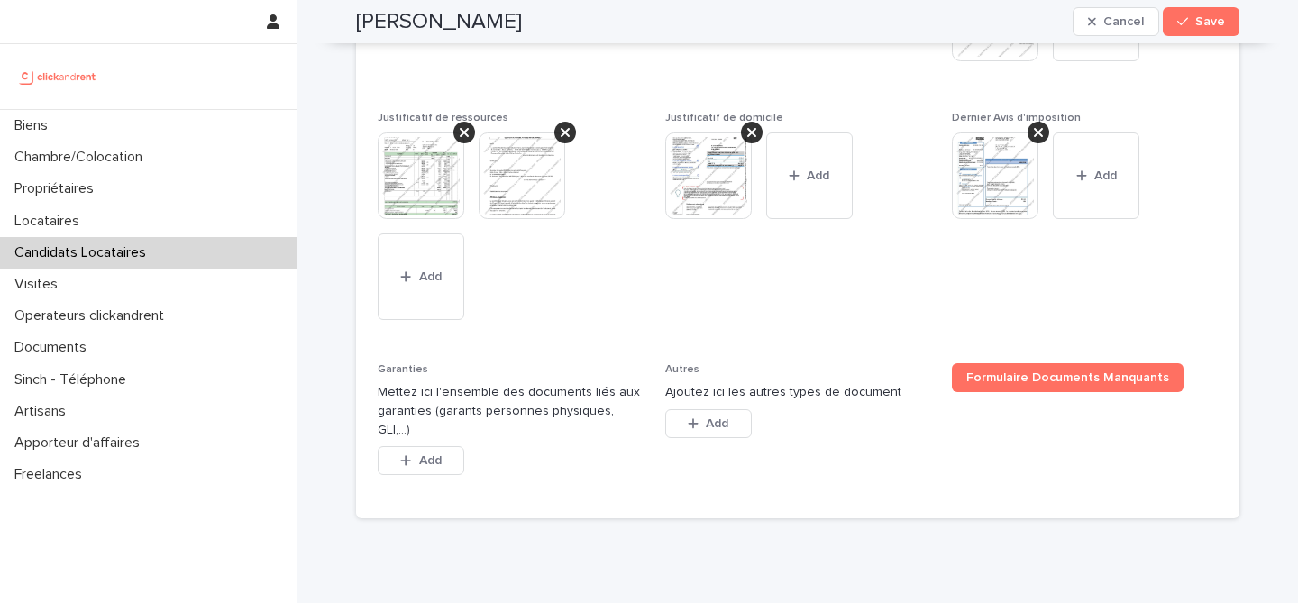
scroll to position [1561, 0]
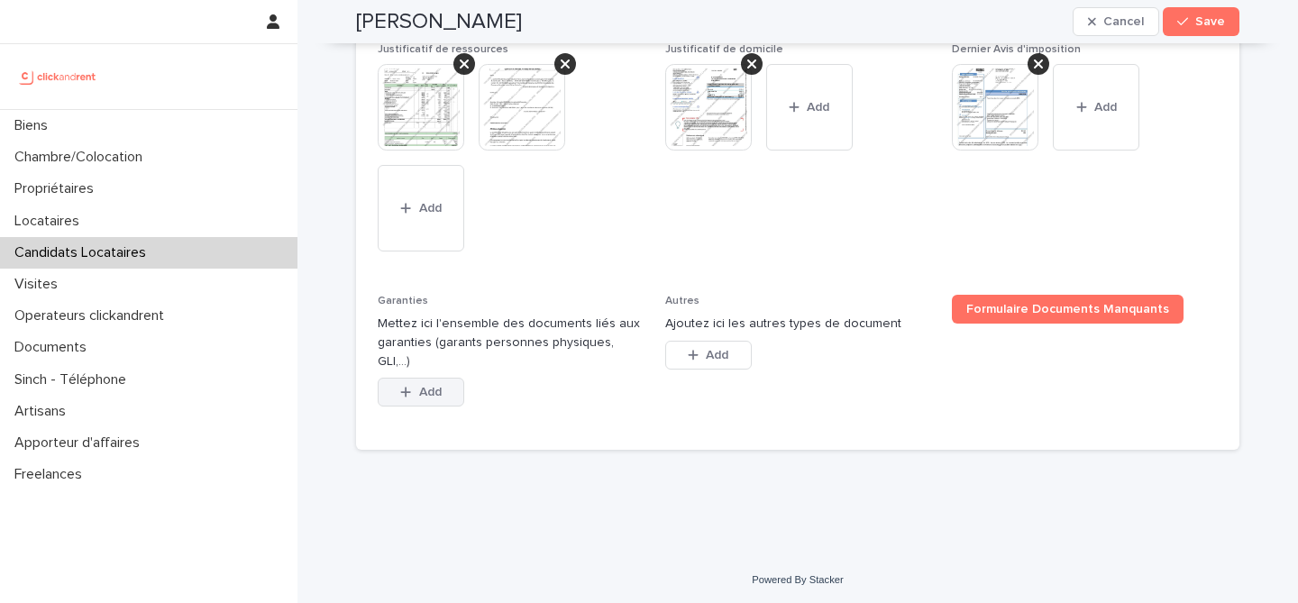
click at [437, 398] on span "Add" at bounding box center [430, 392] width 23 height 13
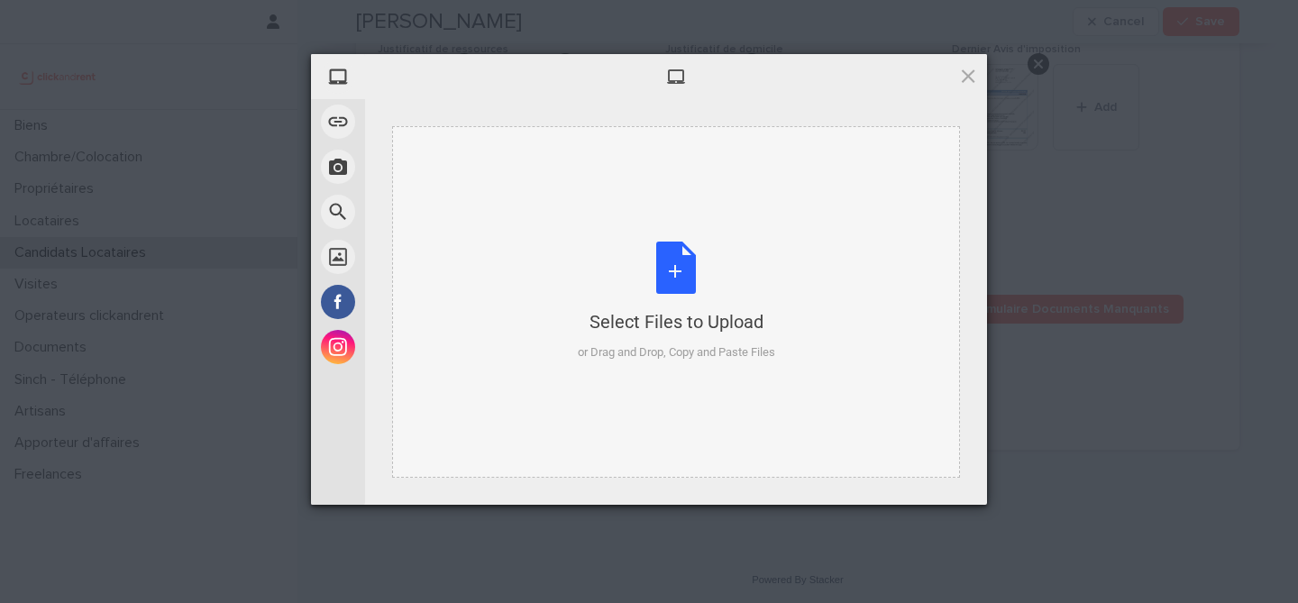
click at [688, 271] on div "Select Files to Upload or Drag and Drop, Copy and Paste Files" at bounding box center [676, 302] width 197 height 120
click at [970, 69] on span at bounding box center [968, 76] width 20 height 20
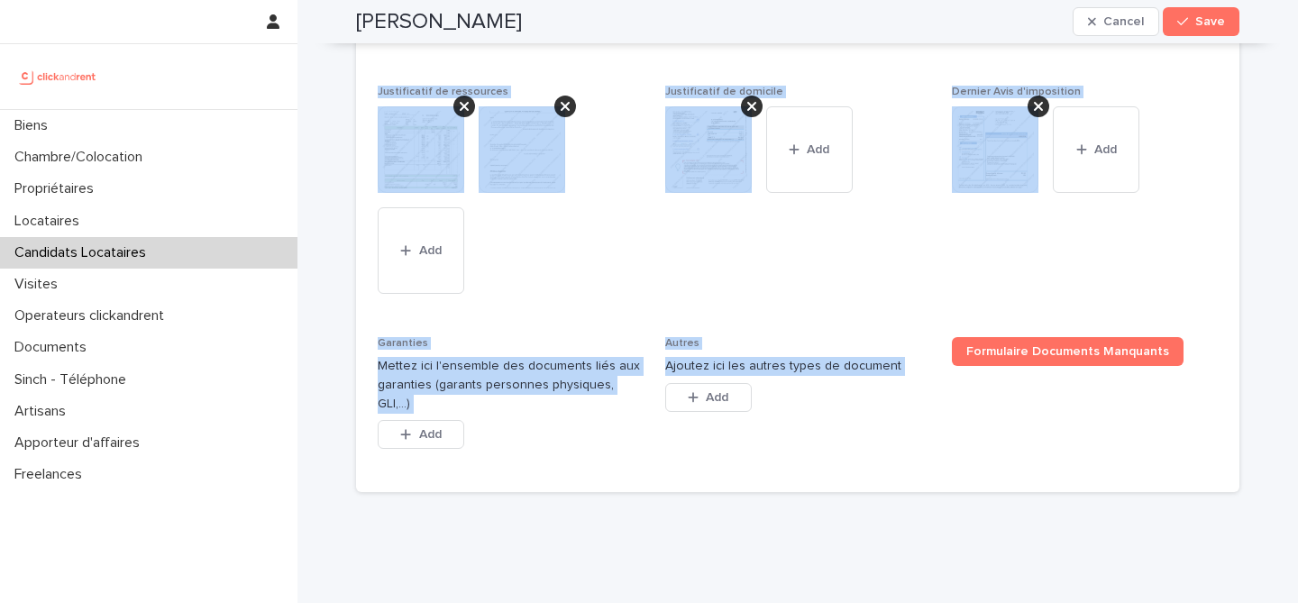
scroll to position [1578, 0]
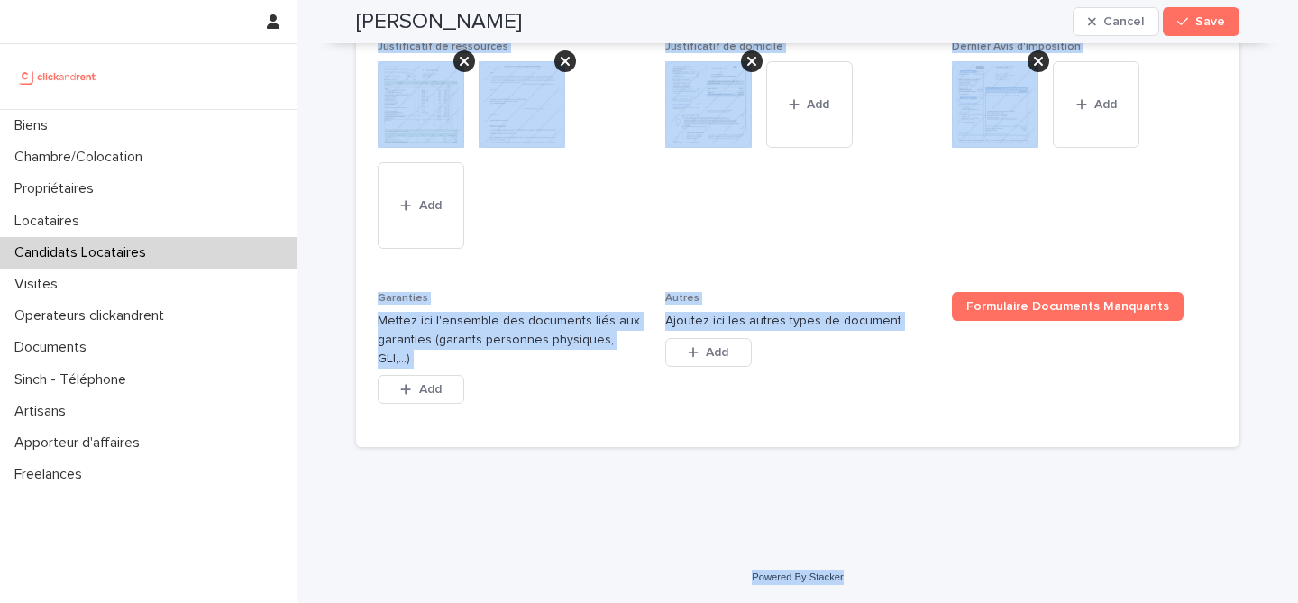
drag, startPoint x: 346, startPoint y: 53, endPoint x: 867, endPoint y: 573, distance: 736.2
copy div "Mustapha Belgacem Cancel Save Sorry, there was an error saving your record. Ple…"
click at [579, 256] on div "This file cannot be opened Download File Add" at bounding box center [511, 158] width 266 height 195
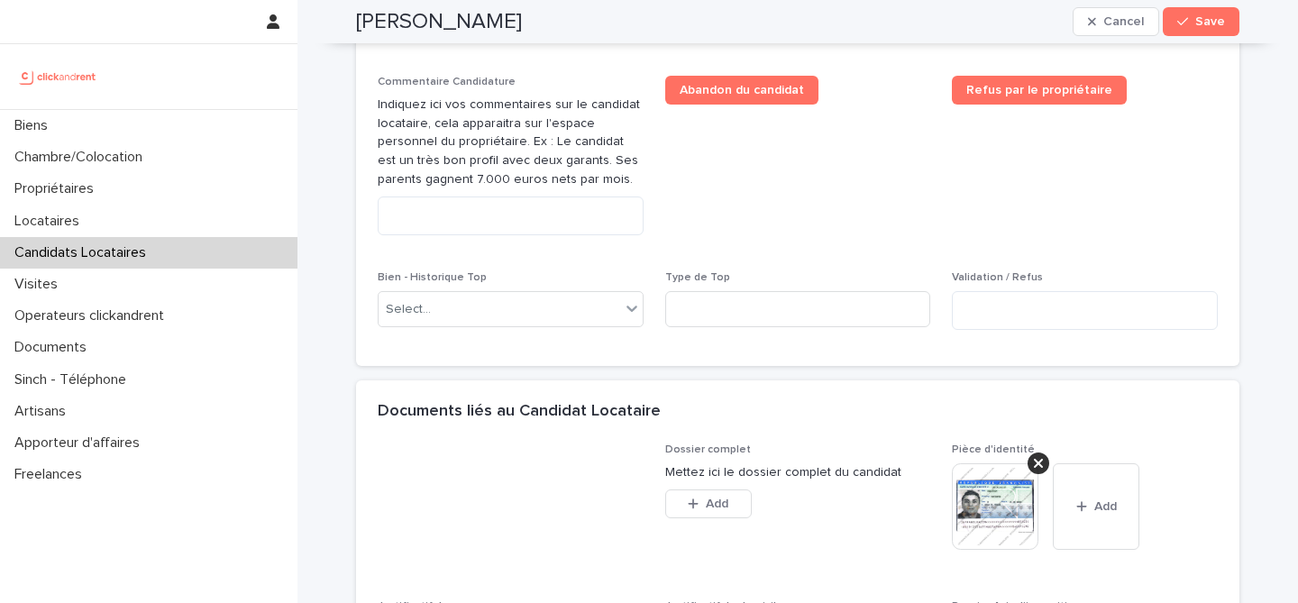
scroll to position [991, 0]
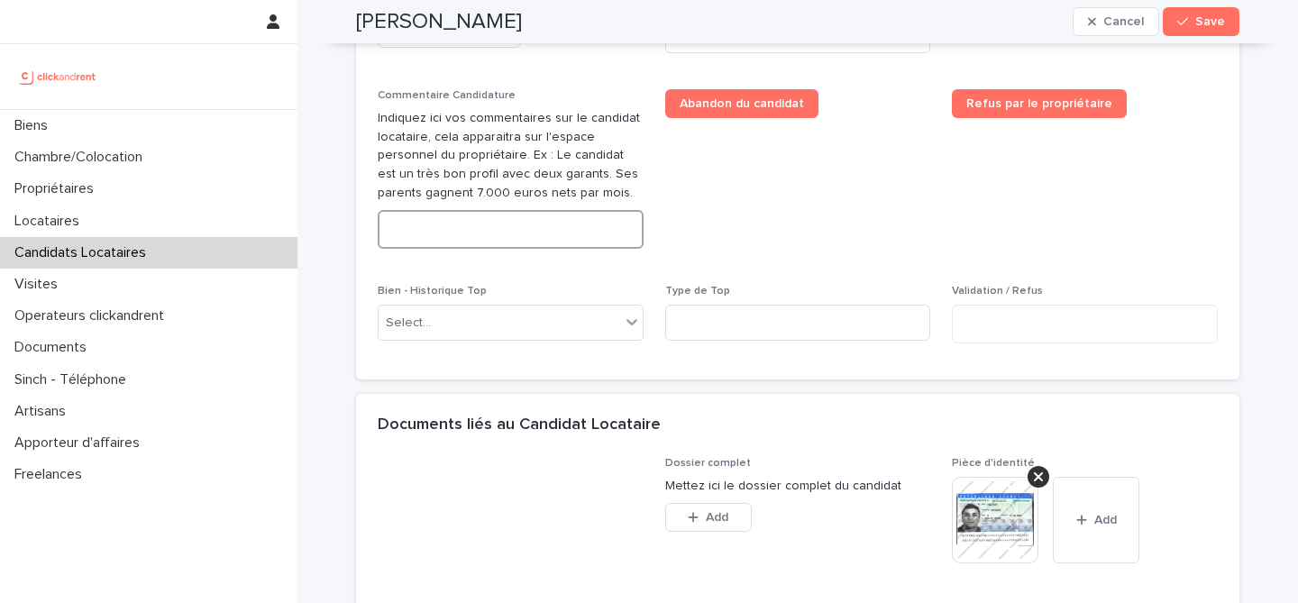
click at [575, 249] on textarea at bounding box center [511, 229] width 266 height 39
paste textarea "**********"
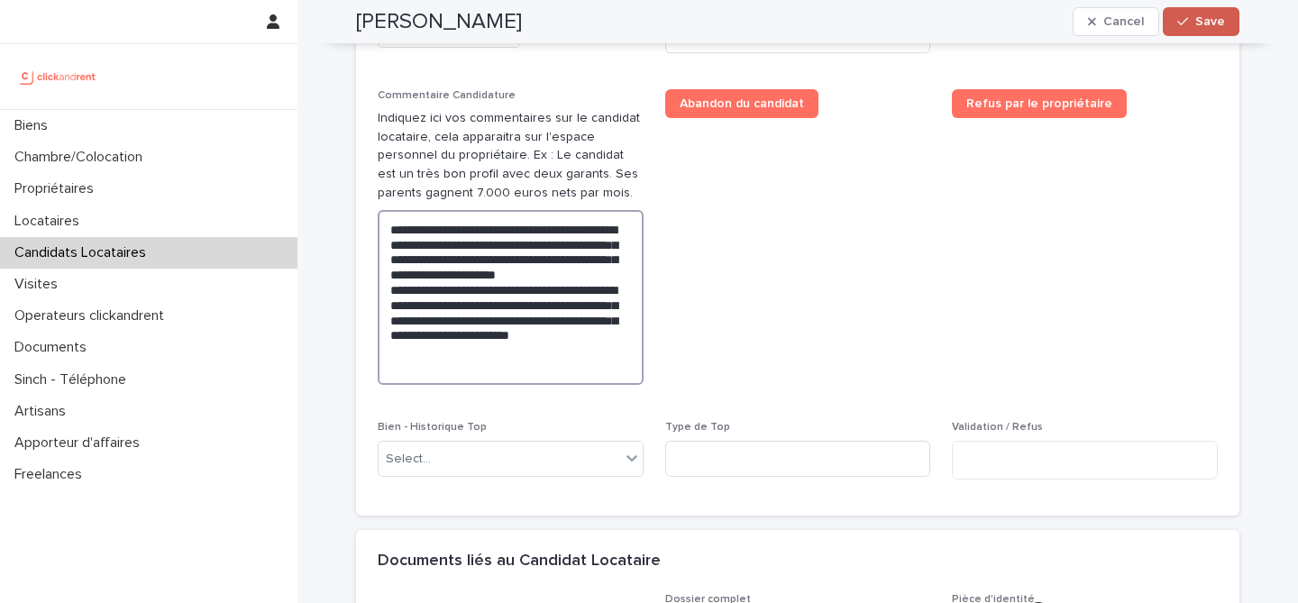
type textarea "**********"
click at [1221, 34] on button "Save" at bounding box center [1201, 21] width 77 height 29
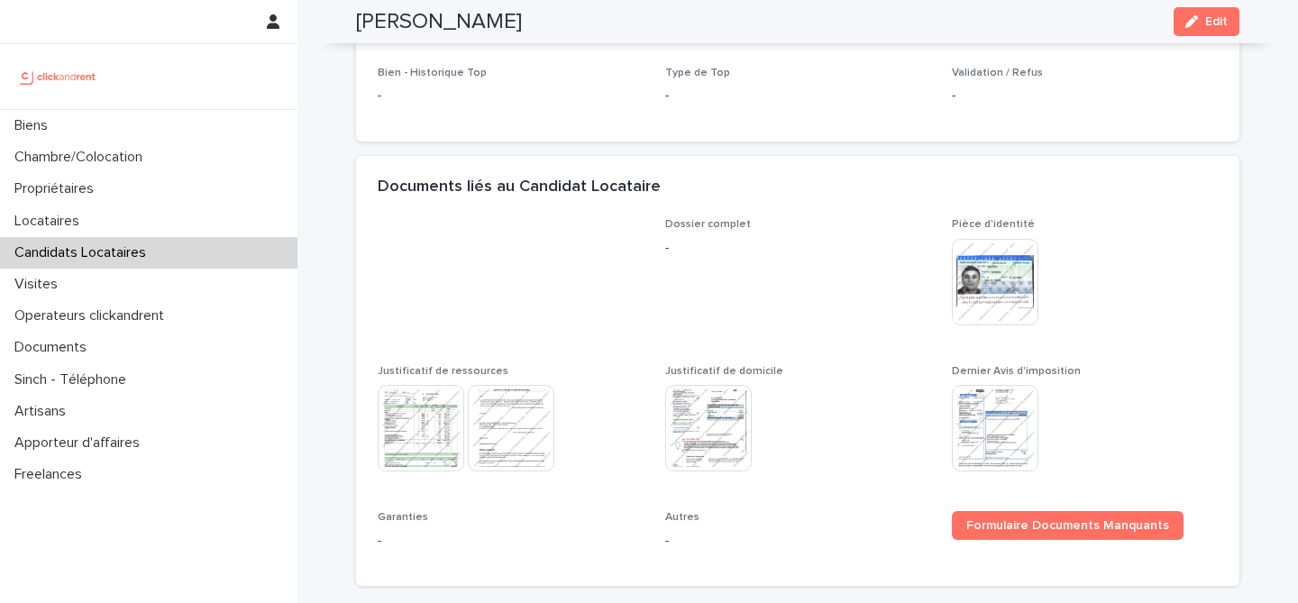
scroll to position [680, 0]
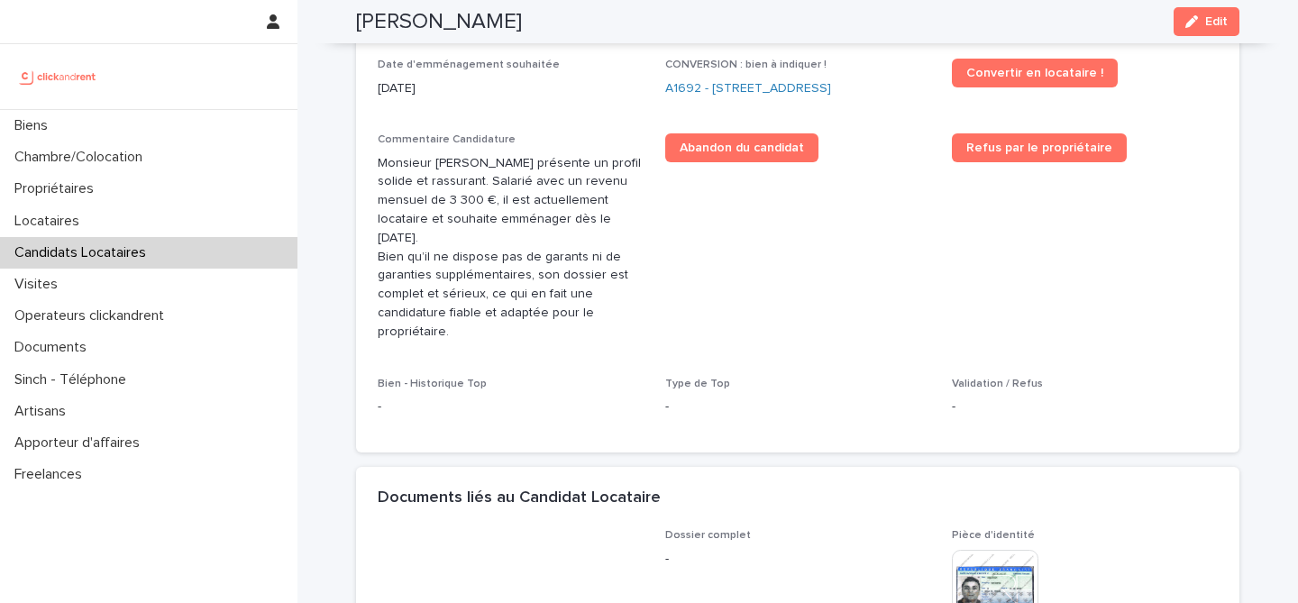
click at [492, 27] on h2 "Mustapha Belgacem" at bounding box center [439, 22] width 166 height 26
copy div "Mustapha Belgacem Edit"
click at [791, 79] on link "A1692 - 10 rue de la Lune Corail, Cergy 95800" at bounding box center [748, 88] width 166 height 19
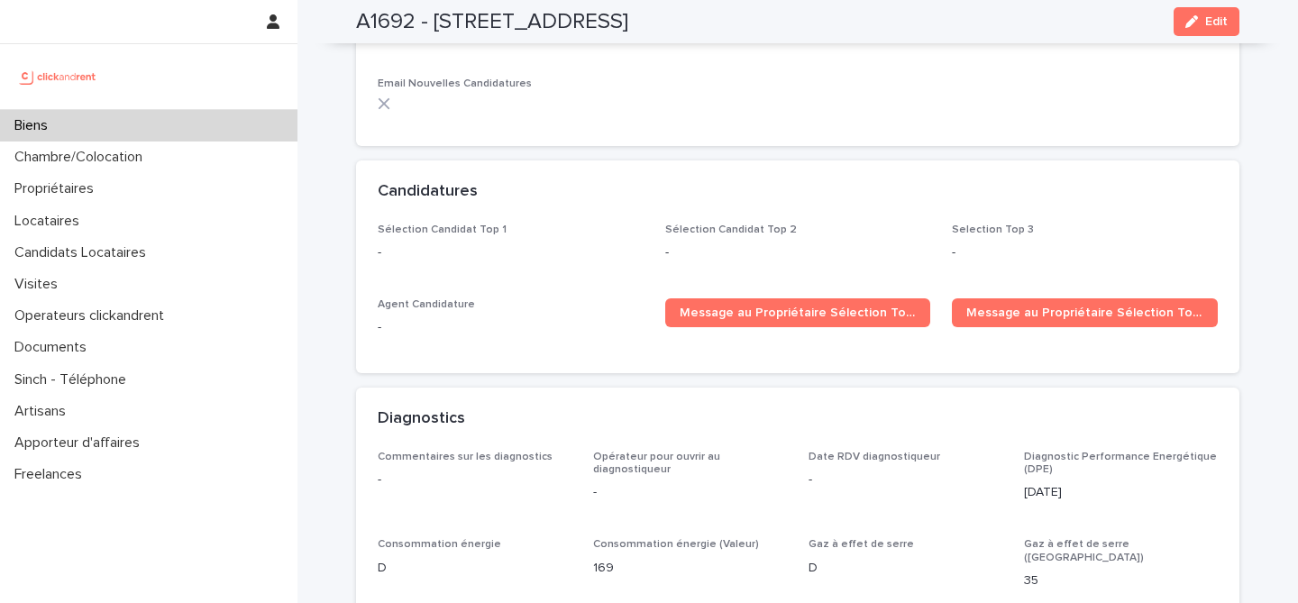
scroll to position [5500, 0]
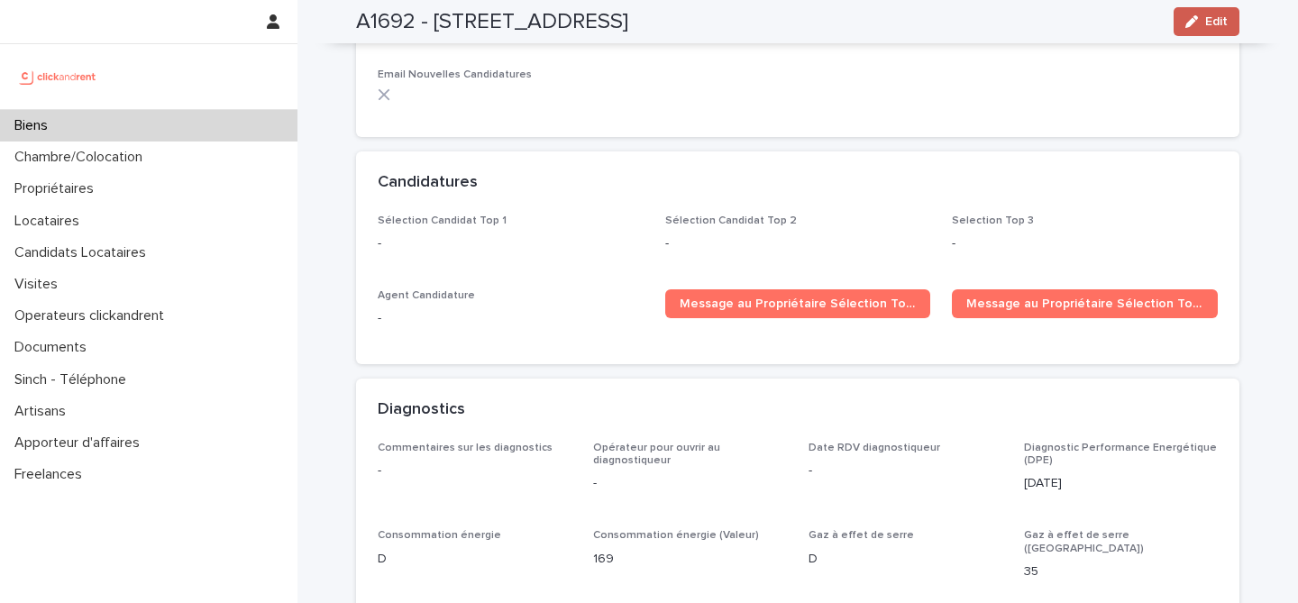
click at [1208, 28] on button "Edit" at bounding box center [1207, 21] width 66 height 29
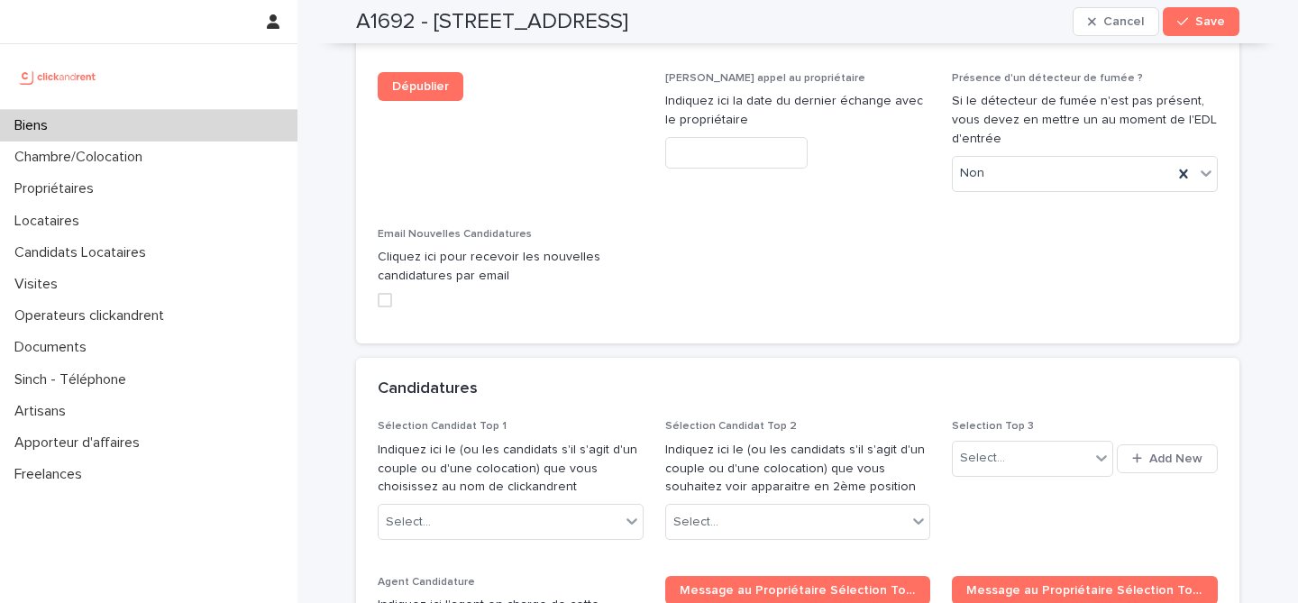
scroll to position [8775, 0]
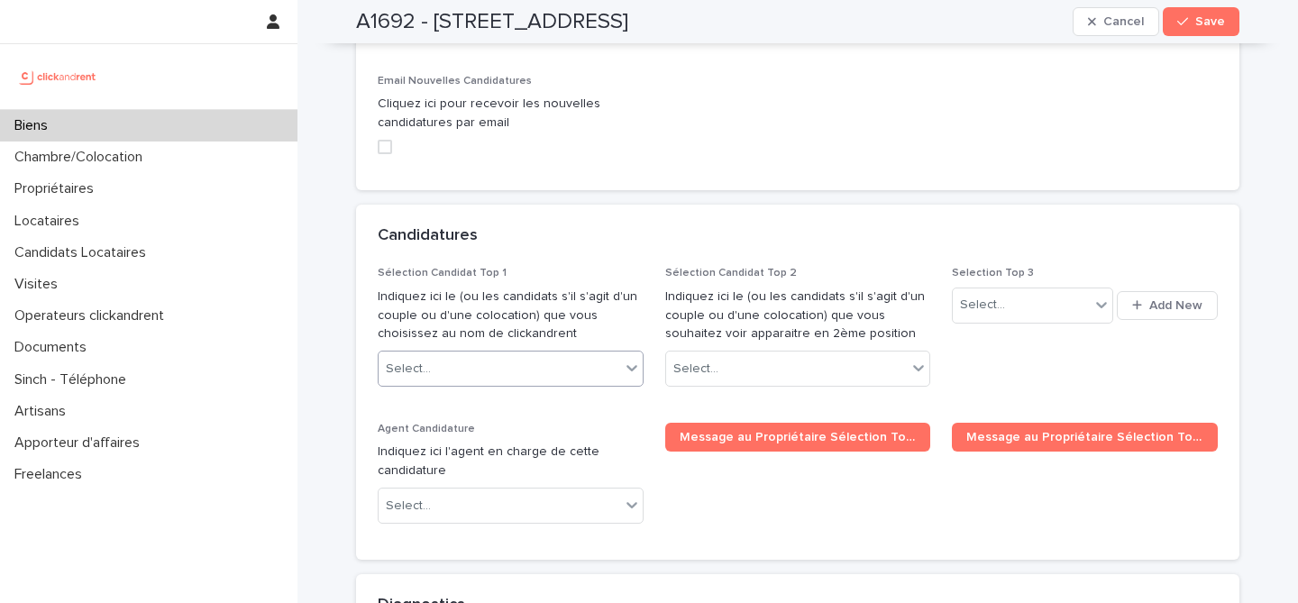
click at [550, 354] on div "Select..." at bounding box center [500, 369] width 242 height 30
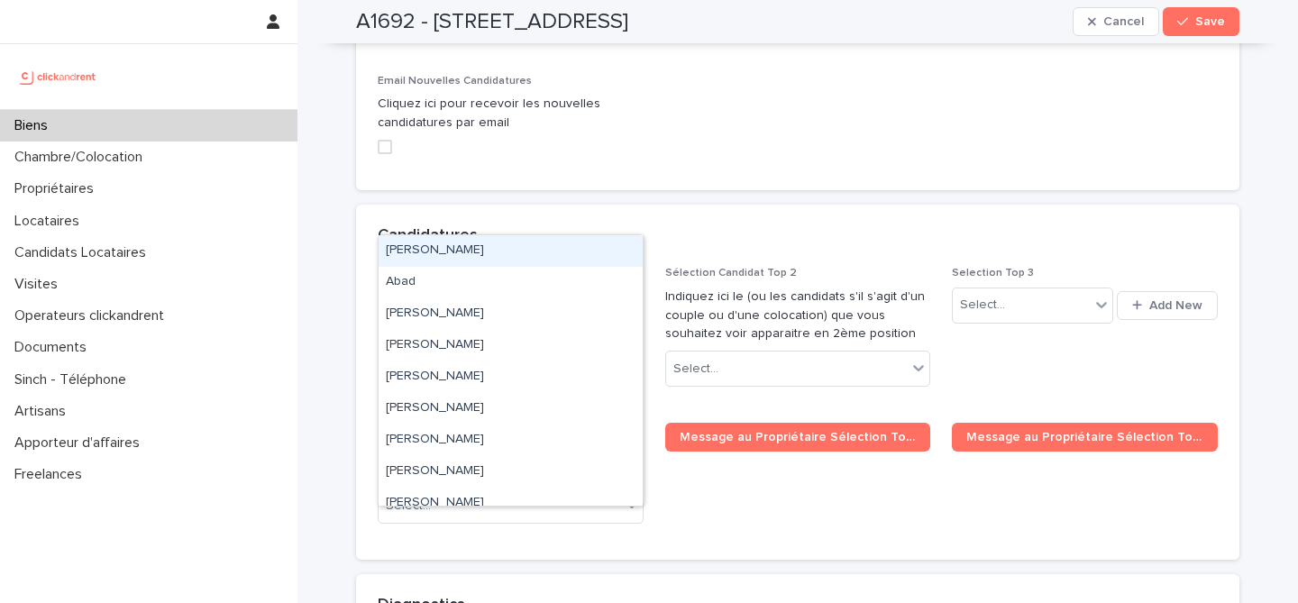
paste input "**********"
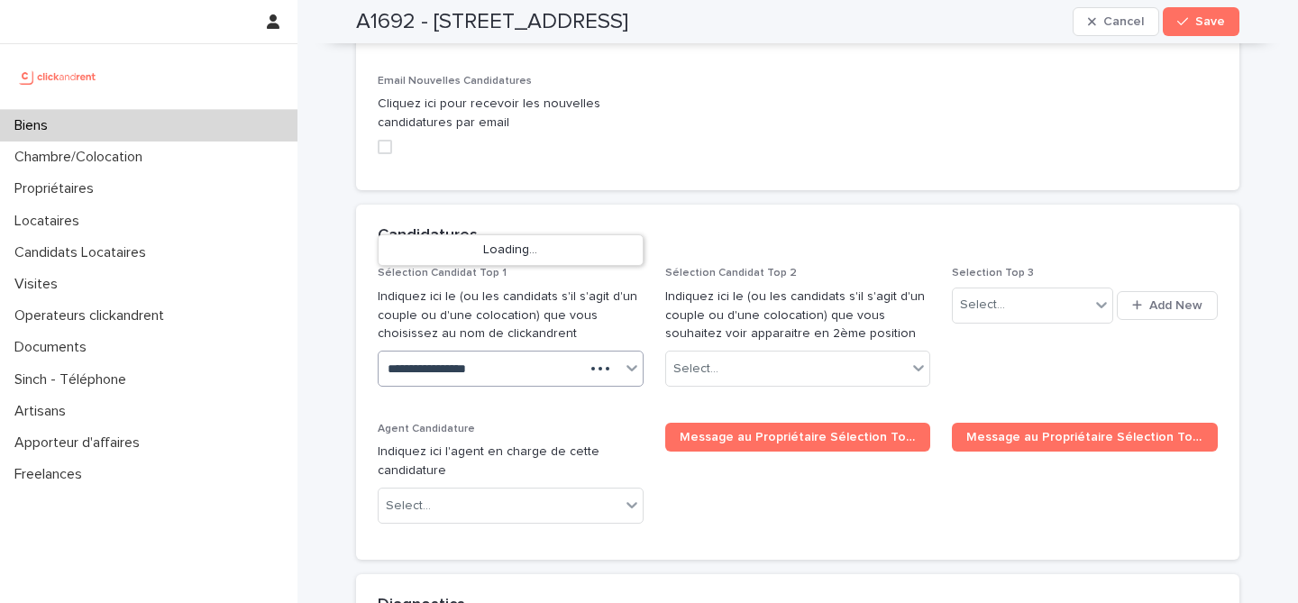
type input "**********"
paste input "**********"
type input "**********"
click at [535, 245] on div "Mustapha Belgacem" at bounding box center [511, 251] width 264 height 32
click at [1219, 26] on span "Save" at bounding box center [1210, 21] width 30 height 13
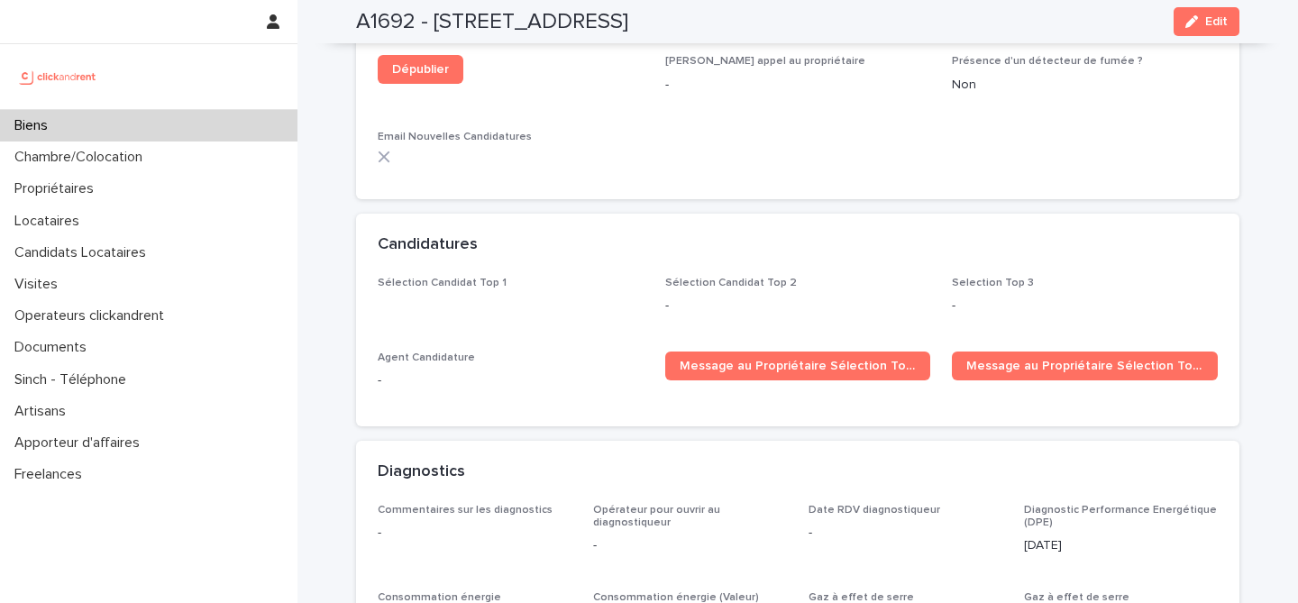
scroll to position [5503, 0]
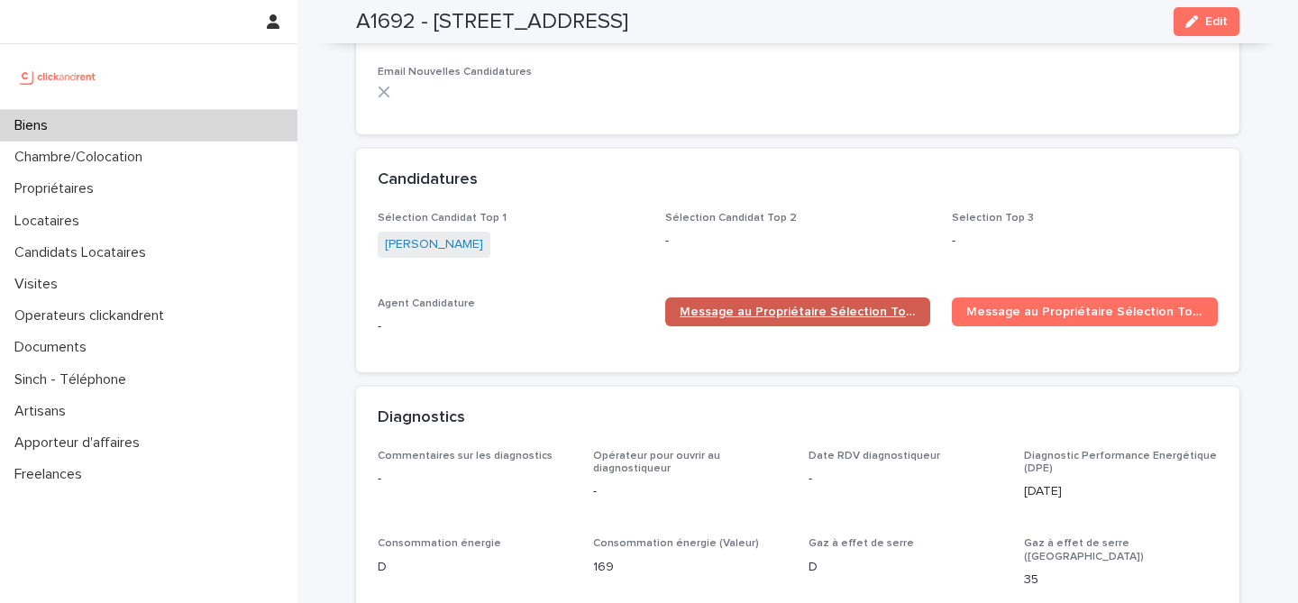
click at [756, 306] on span "Message au Propriétaire Sélection Top 1" at bounding box center [798, 312] width 237 height 13
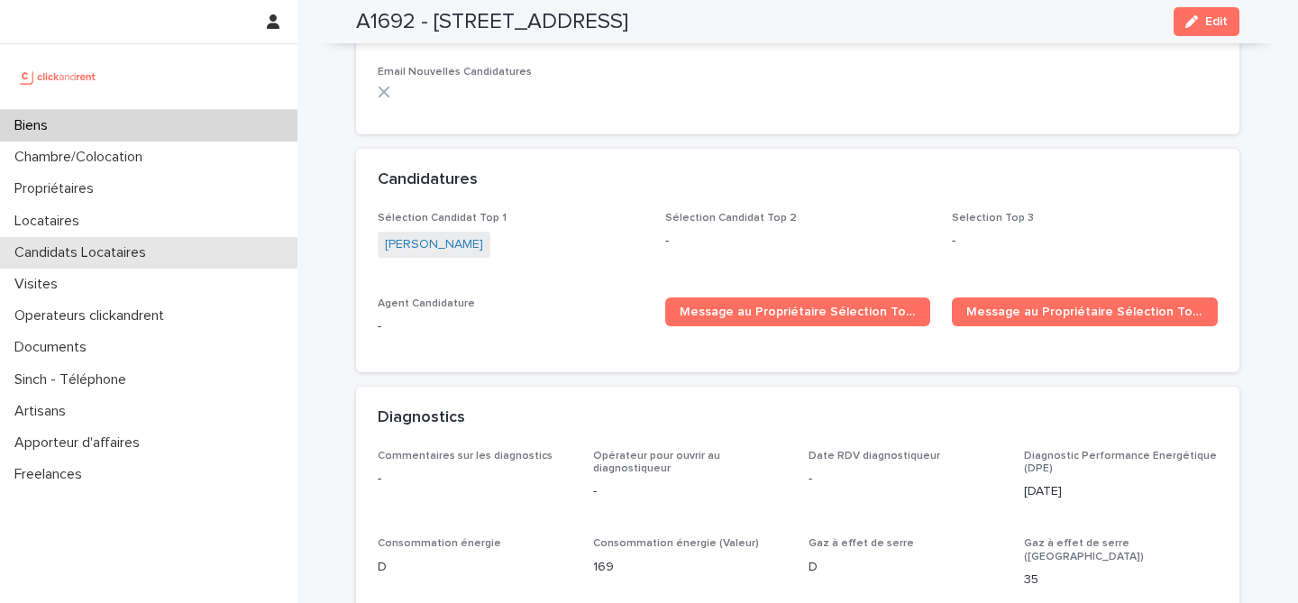
click at [162, 250] on div "Candidats Locataires" at bounding box center [148, 253] width 297 height 32
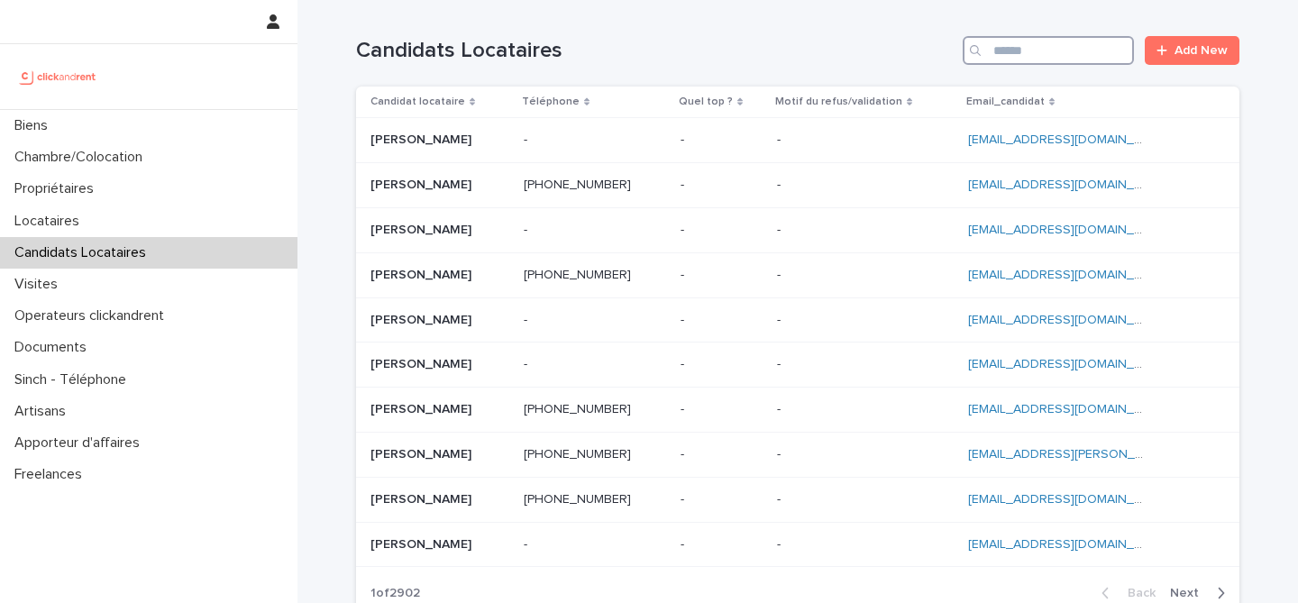
click at [1027, 48] on input "Search" at bounding box center [1048, 50] width 171 height 29
paste input "**********"
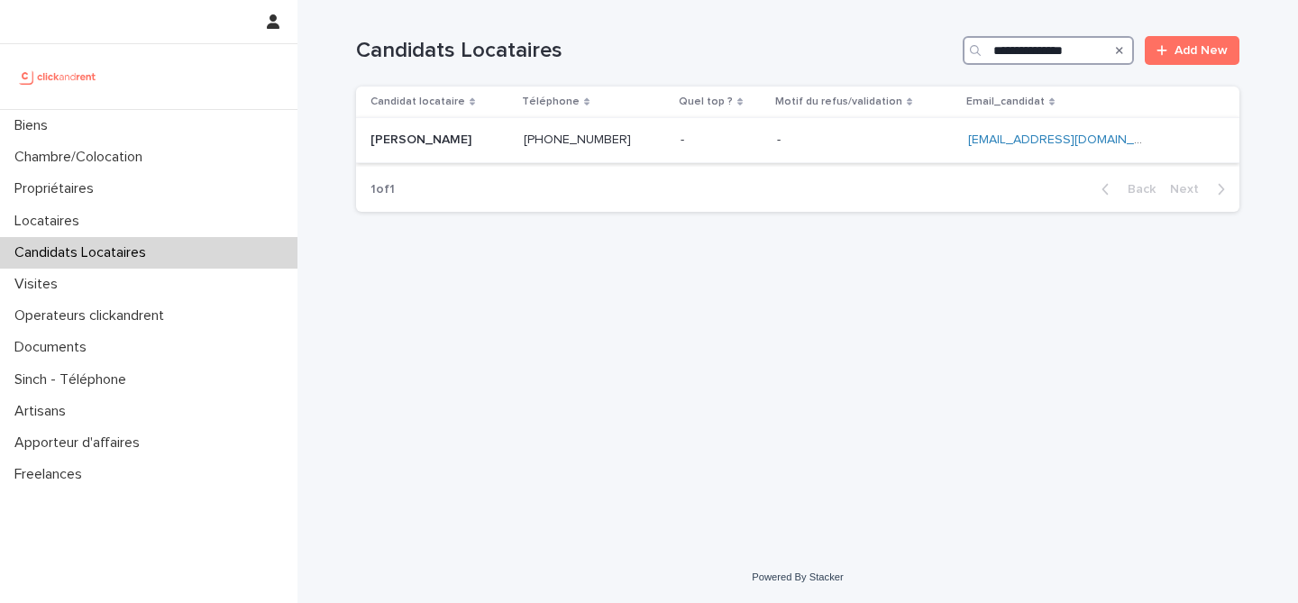
type input "**********"
click at [462, 128] on div "Darinhio Samson Darinhio Samson" at bounding box center [439, 140] width 139 height 30
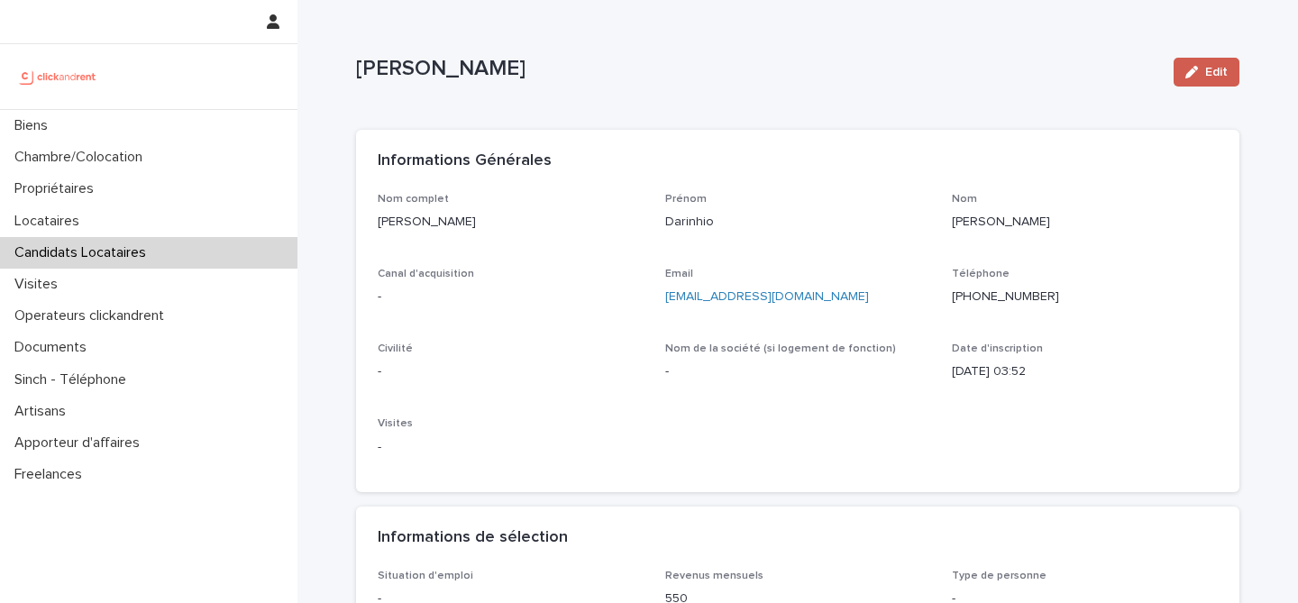
click at [1199, 71] on div "button" at bounding box center [1195, 72] width 20 height 13
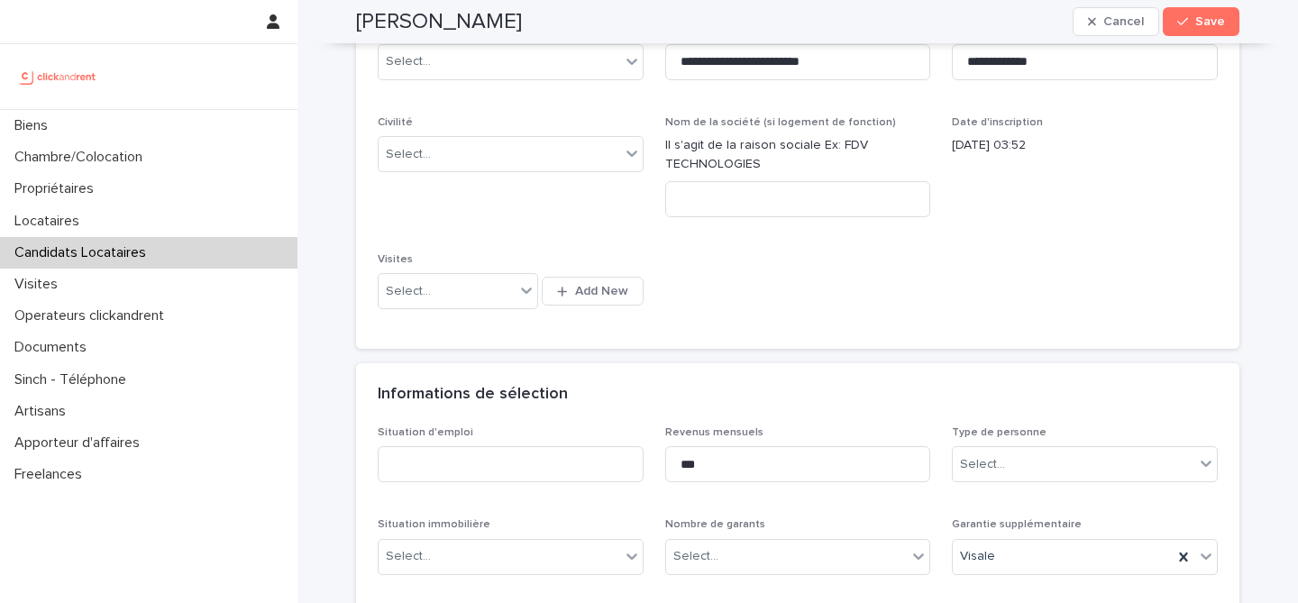
scroll to position [327, 0]
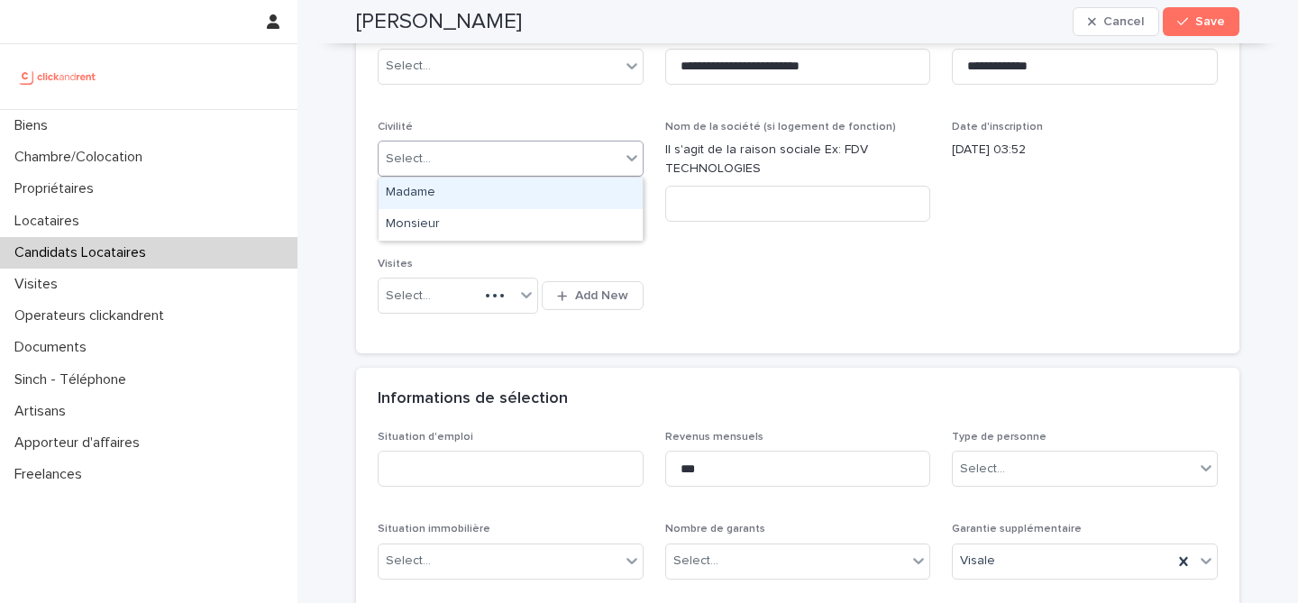
click at [535, 163] on div "Select..." at bounding box center [500, 159] width 242 height 30
click at [535, 197] on div "Madame" at bounding box center [511, 194] width 264 height 32
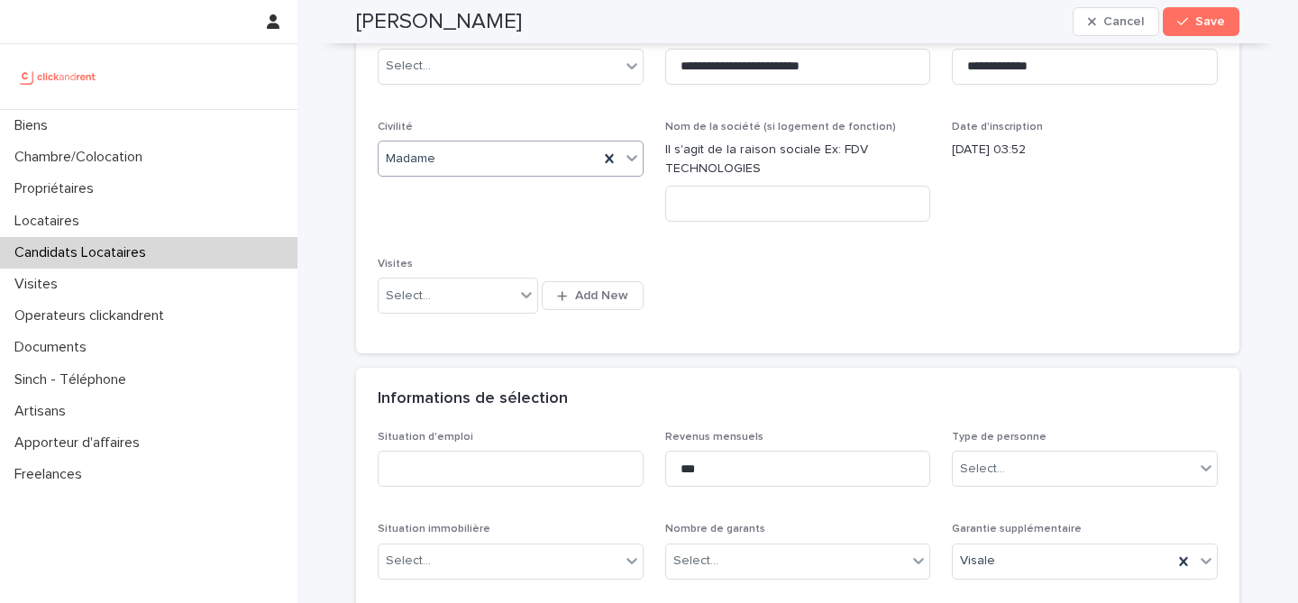
click at [536, 152] on div "Madame" at bounding box center [489, 159] width 220 height 30
click at [498, 218] on div "Monsieur" at bounding box center [511, 225] width 264 height 32
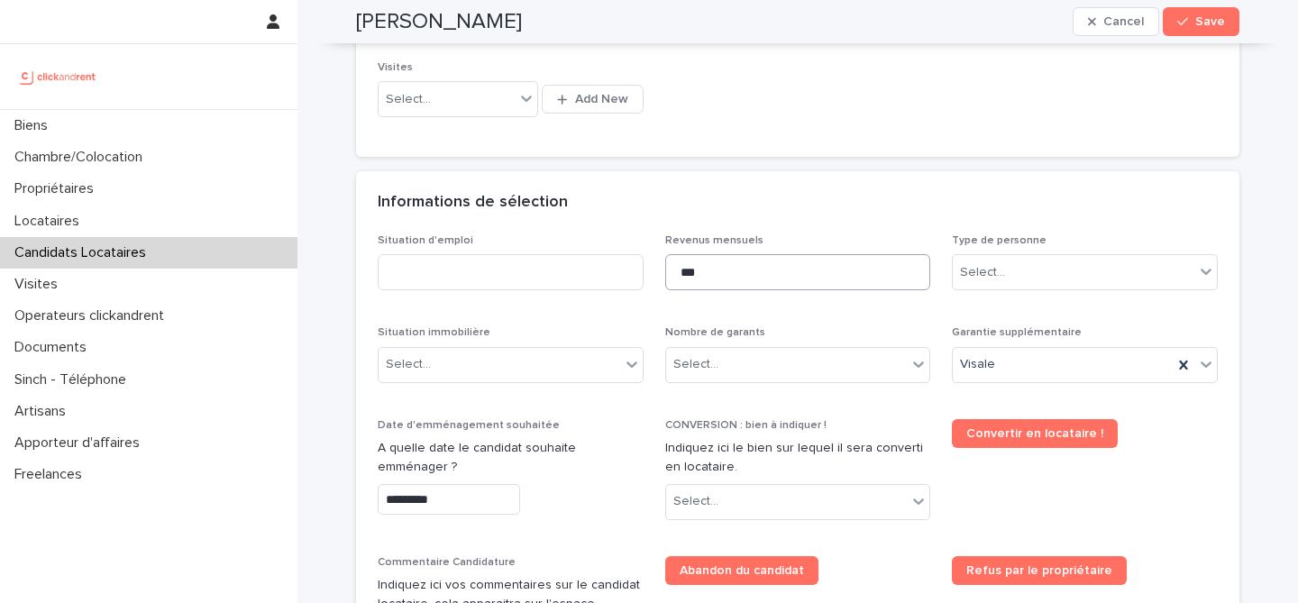
scroll to position [551, 0]
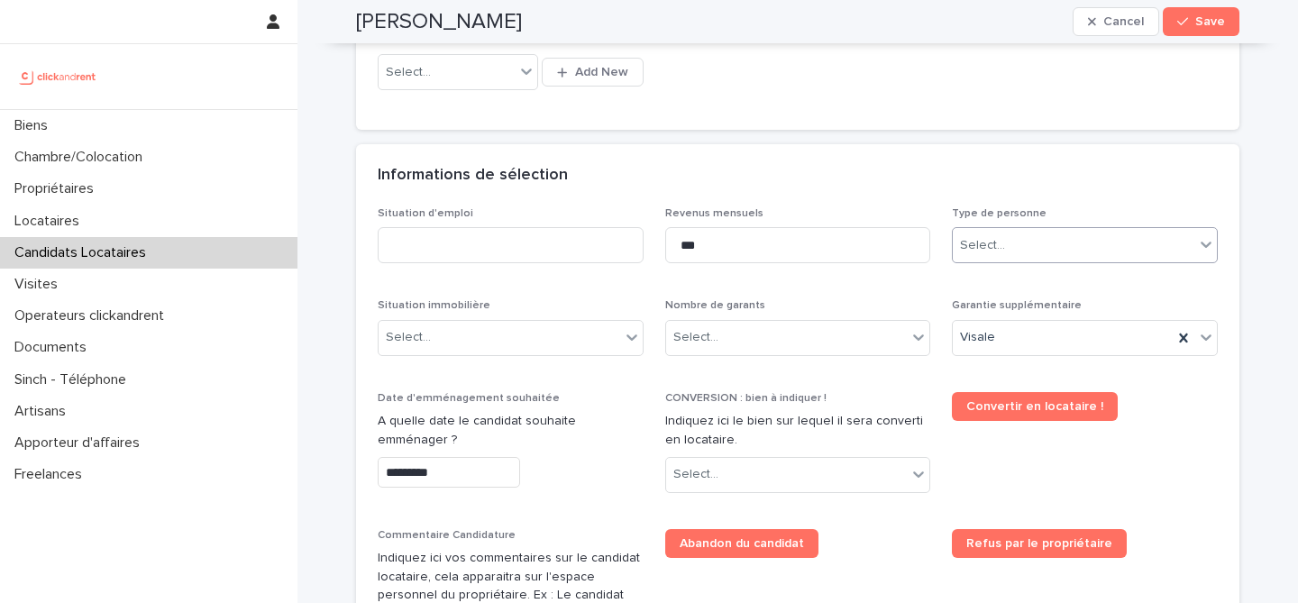
click at [1024, 261] on div "Select..." at bounding box center [1085, 245] width 266 height 36
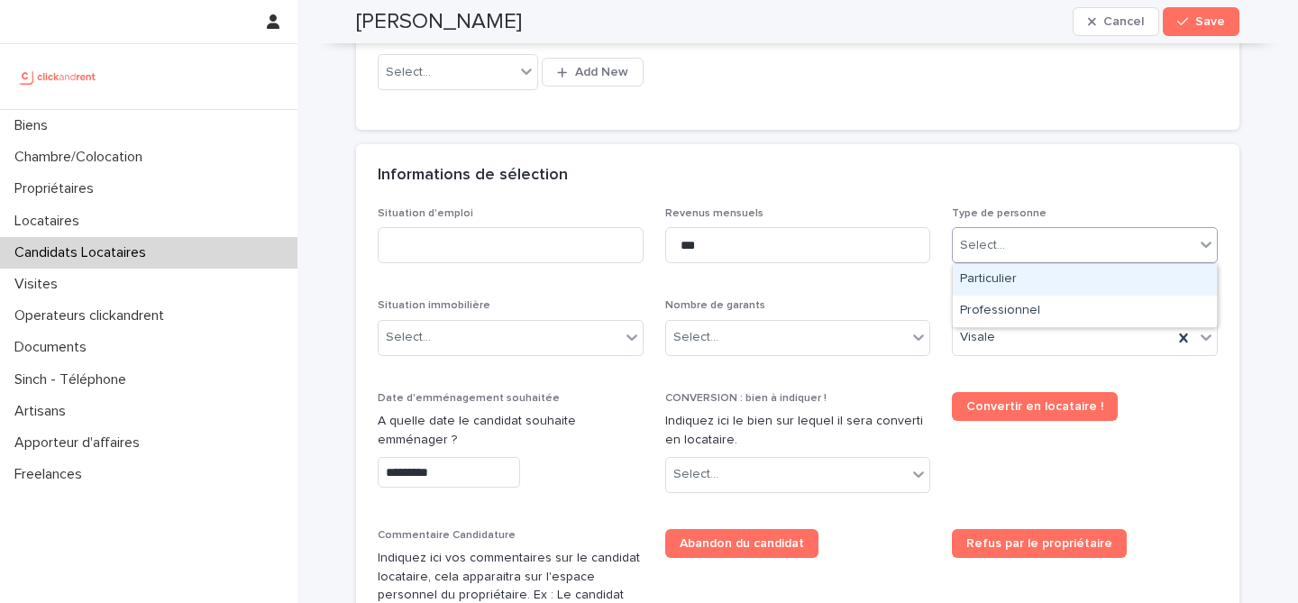
click at [1019, 287] on div "Particulier" at bounding box center [1085, 280] width 264 height 32
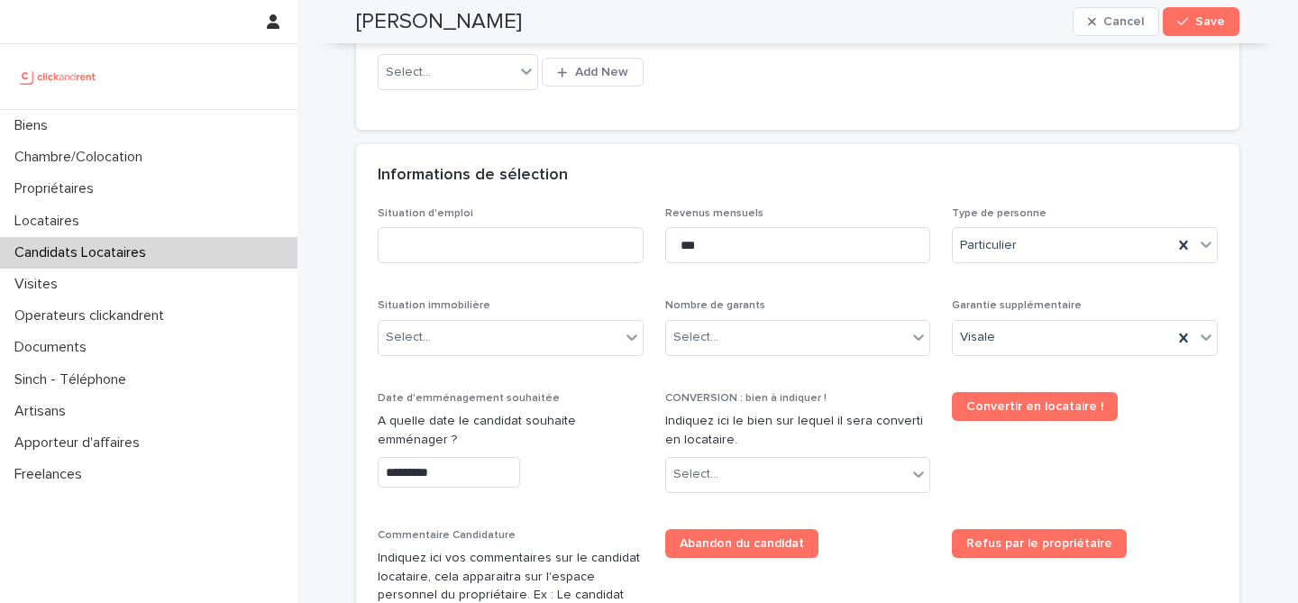
click at [499, 267] on div "Situation d'emploi" at bounding box center [511, 242] width 266 height 70
click at [499, 259] on input at bounding box center [511, 245] width 266 height 36
type input "********"
click at [702, 283] on div "Situation d'emploi ******** Revenus mensuels *** Type de personne Particulier S…" at bounding box center [798, 502] width 840 height 591
click at [815, 346] on div "Select..." at bounding box center [787, 338] width 242 height 30
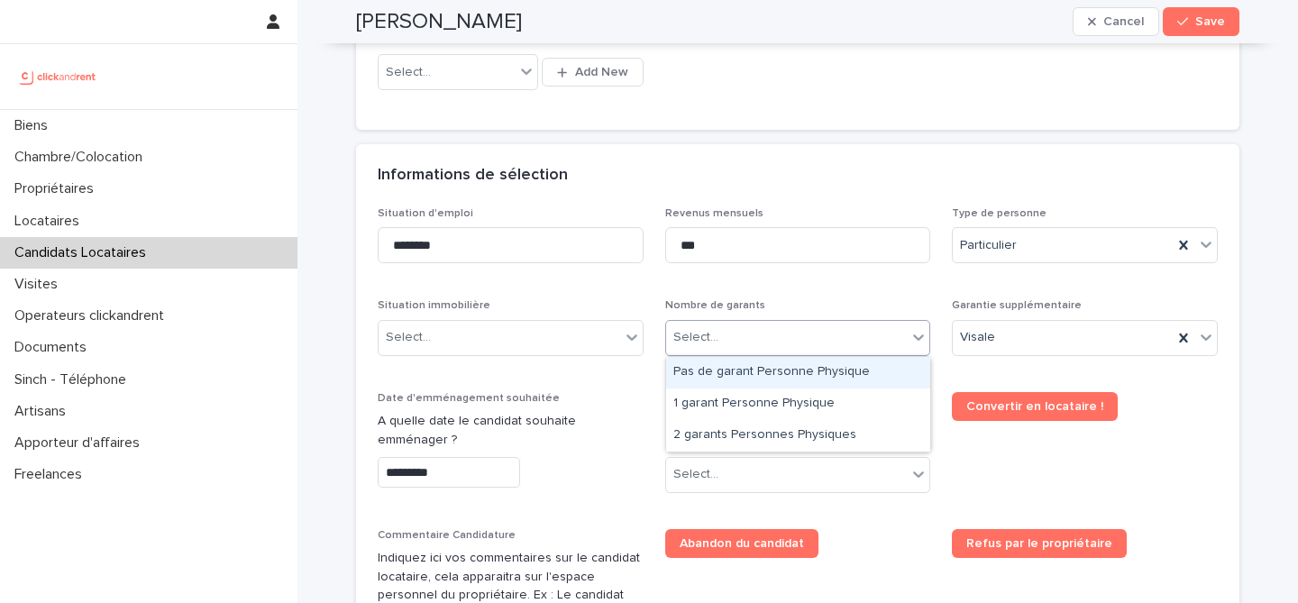
click at [805, 375] on div "Pas de garant Personne Physique" at bounding box center [798, 373] width 264 height 32
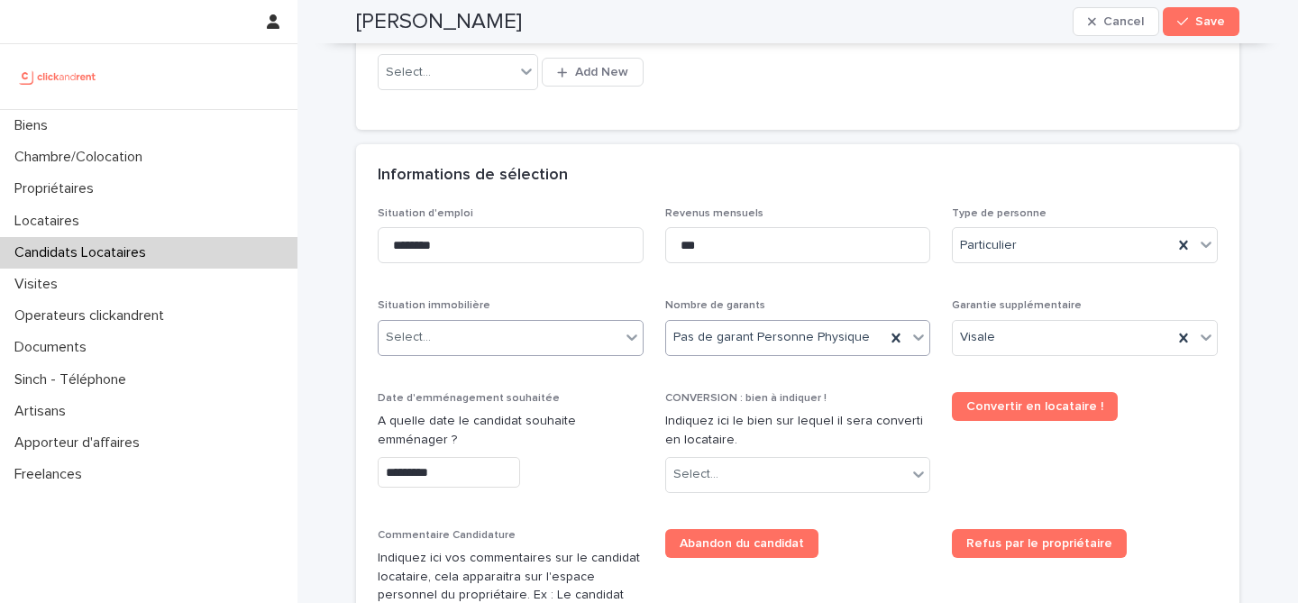
click at [497, 334] on div "Select..." at bounding box center [500, 338] width 242 height 30
click at [506, 353] on div "Select..." at bounding box center [511, 338] width 266 height 36
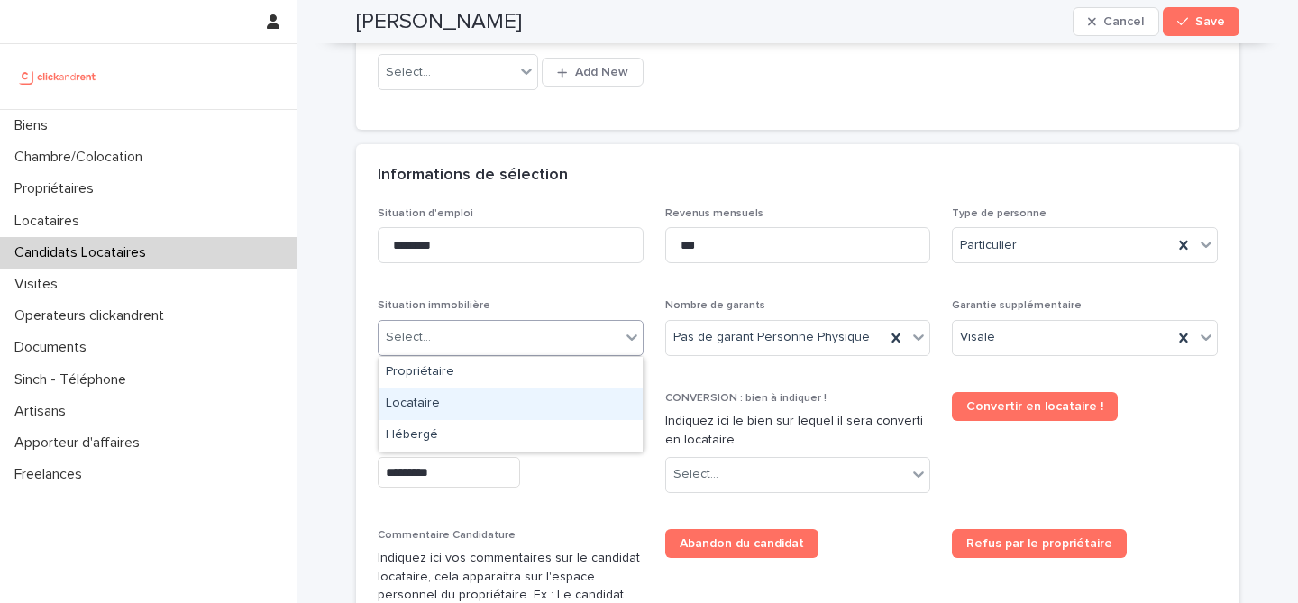
click at [523, 401] on div "Locataire" at bounding box center [511, 405] width 264 height 32
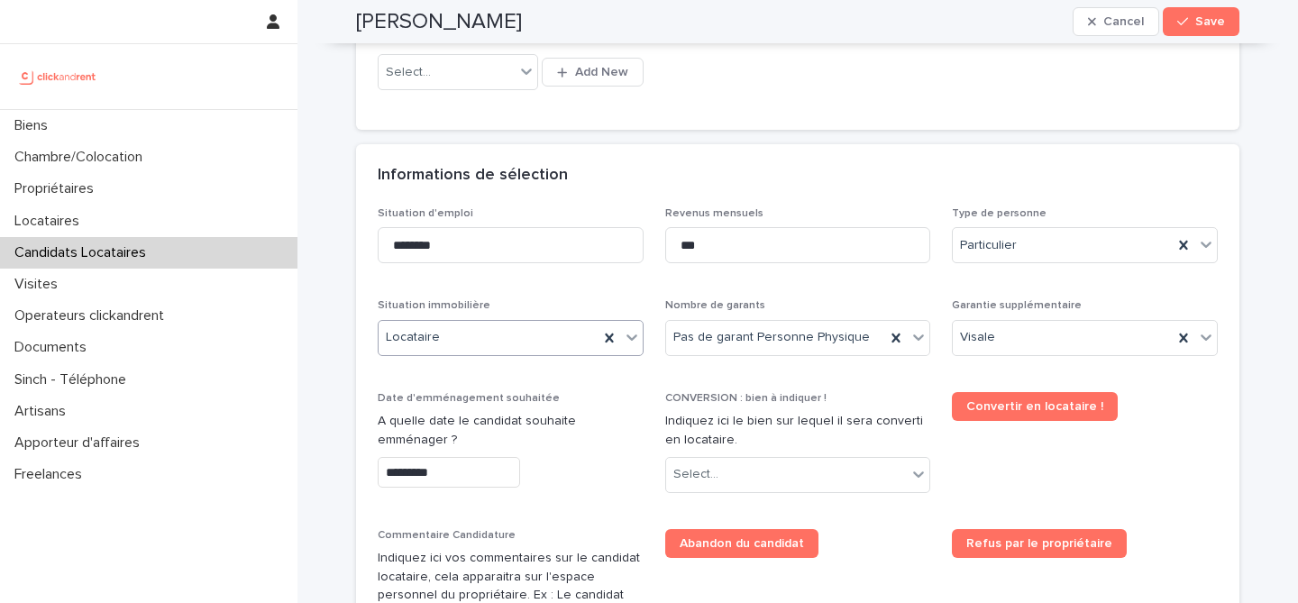
drag, startPoint x: 565, startPoint y: 290, endPoint x: 640, endPoint y: 326, distance: 83.1
click at [571, 290] on div "Situation d'emploi ******** Revenus mensuels *** Type de personne Particulier S…" at bounding box center [798, 502] width 840 height 591
click at [756, 460] on div "Select..." at bounding box center [769, 475] width 206 height 30
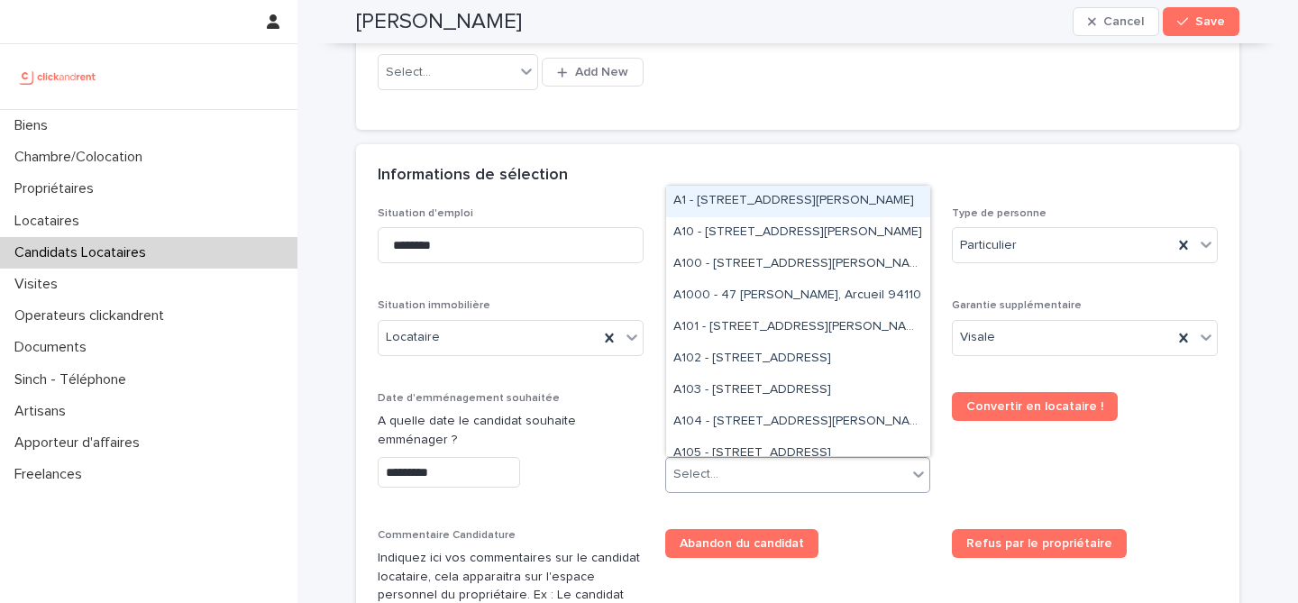
paste input "*****"
type input "*****"
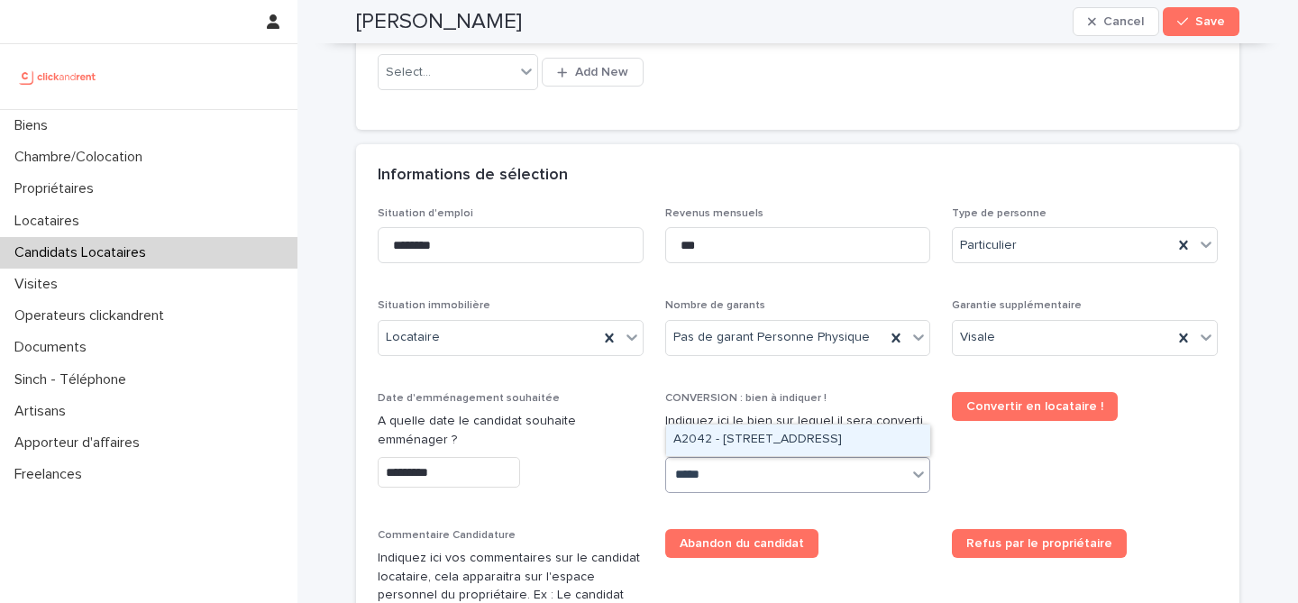
click at [784, 441] on div "A2042 - 52 Rue Latour, Amiens 80000" at bounding box center [798, 441] width 264 height 32
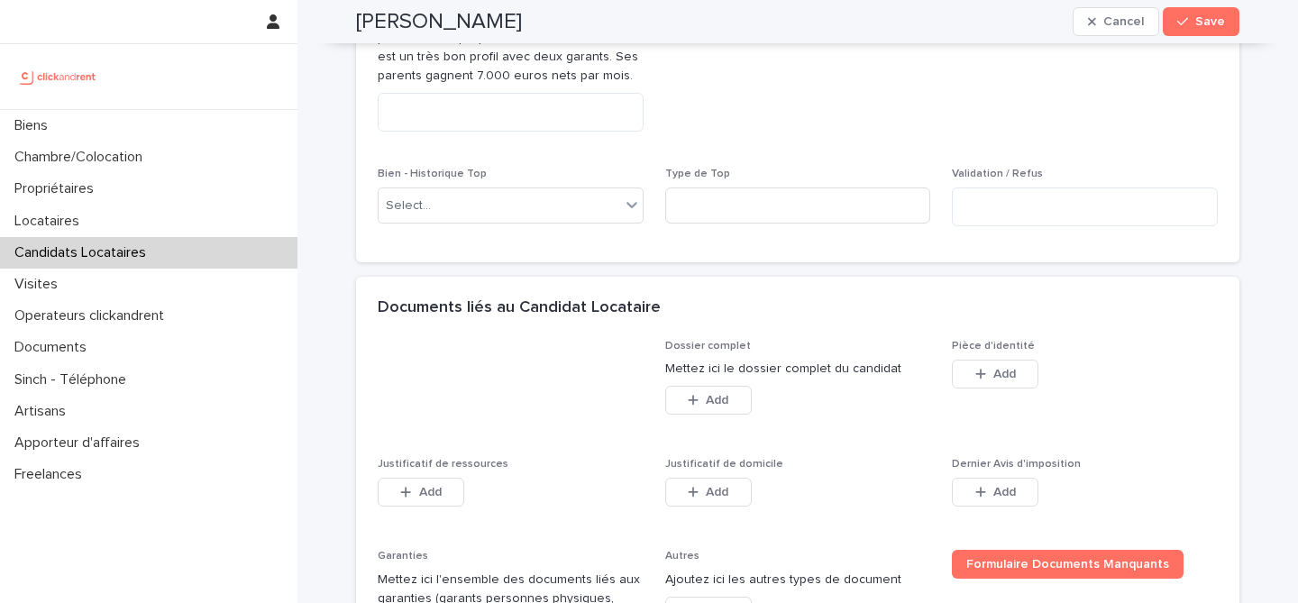
scroll to position [1357, 0]
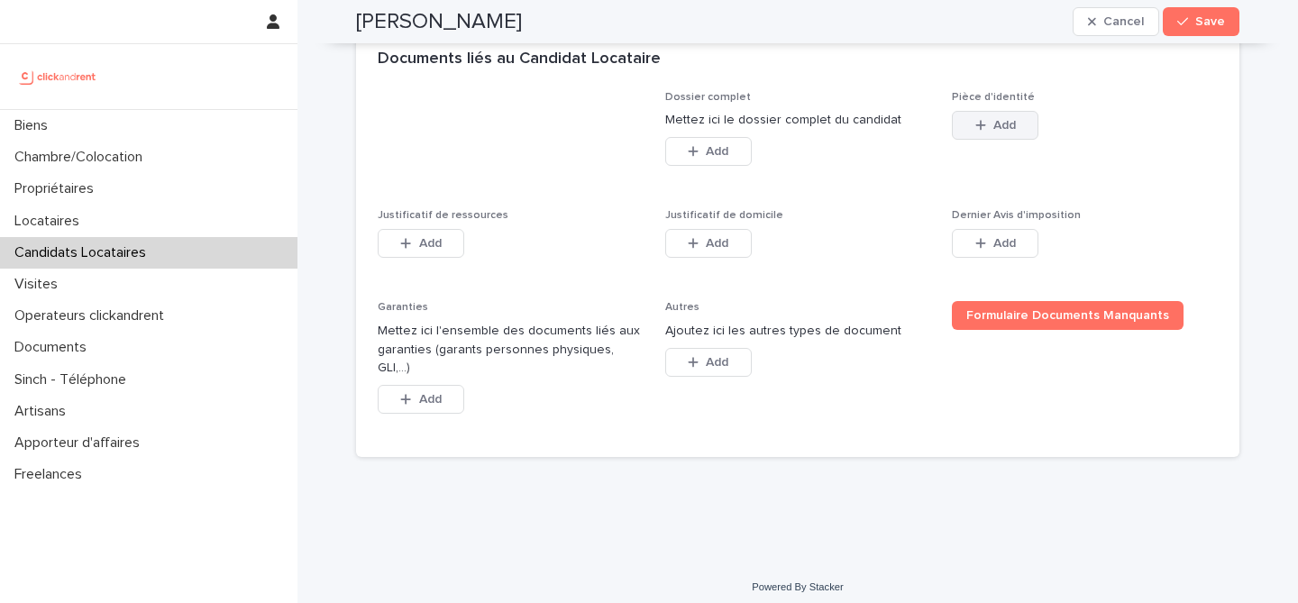
click at [1029, 140] on button "Add" at bounding box center [995, 125] width 87 height 29
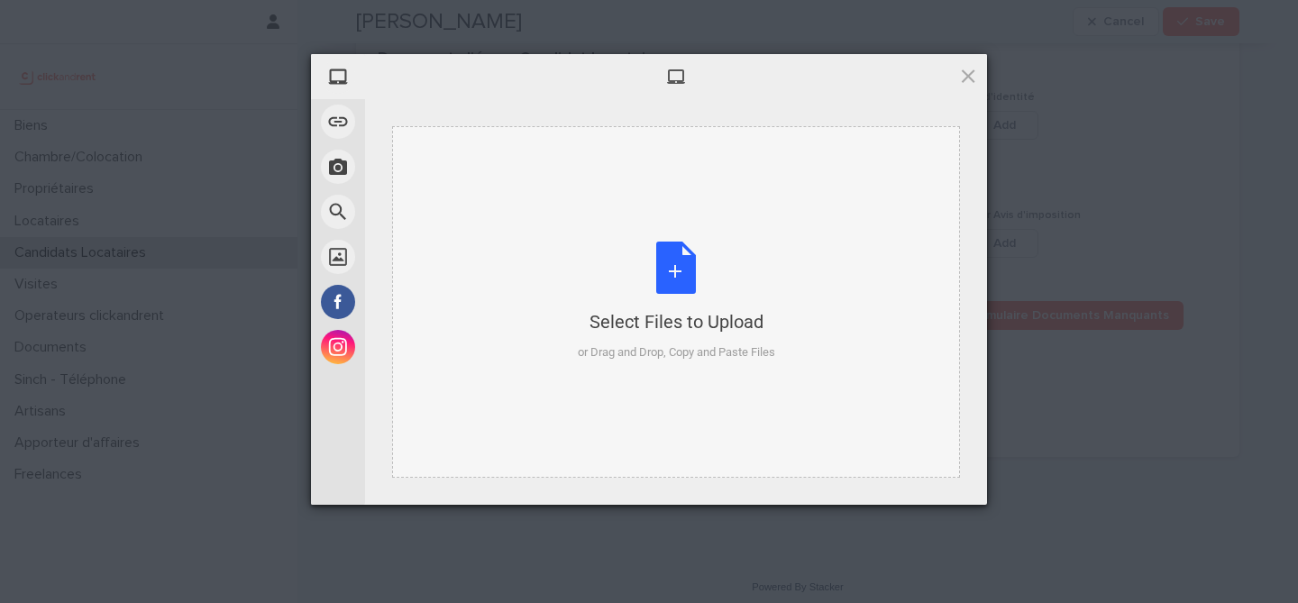
click at [655, 224] on div "Select Files to Upload or Drag and Drop, Copy and Paste Files" at bounding box center [676, 302] width 568 height 352
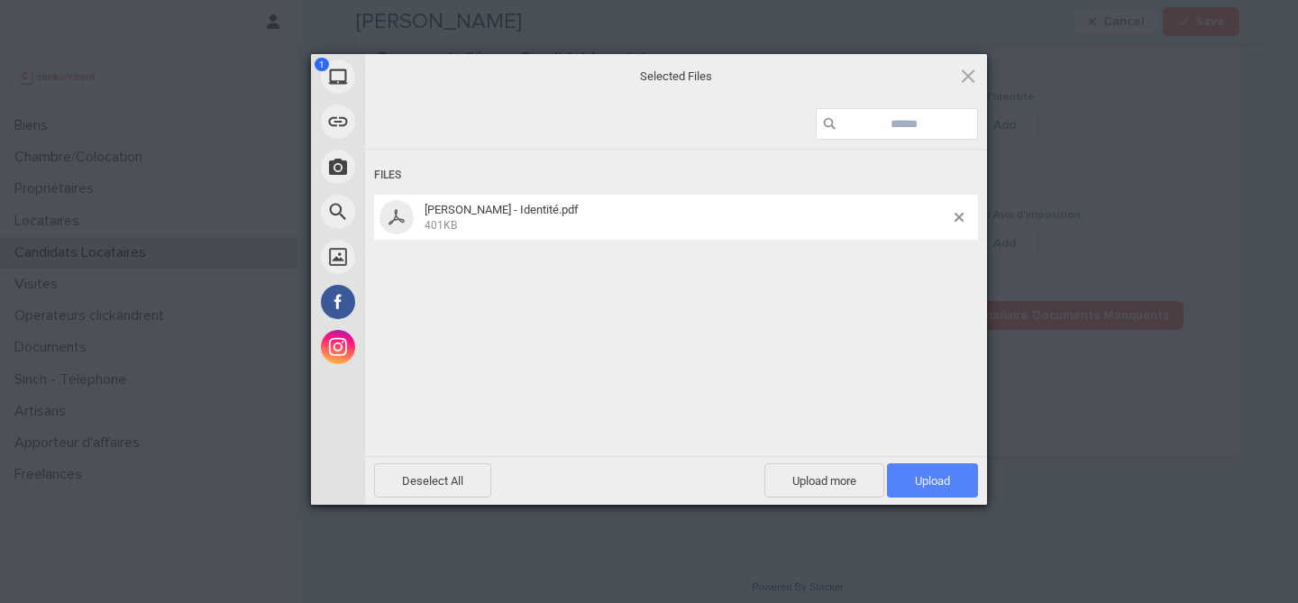
click at [922, 481] on span "Upload 1" at bounding box center [932, 481] width 35 height 14
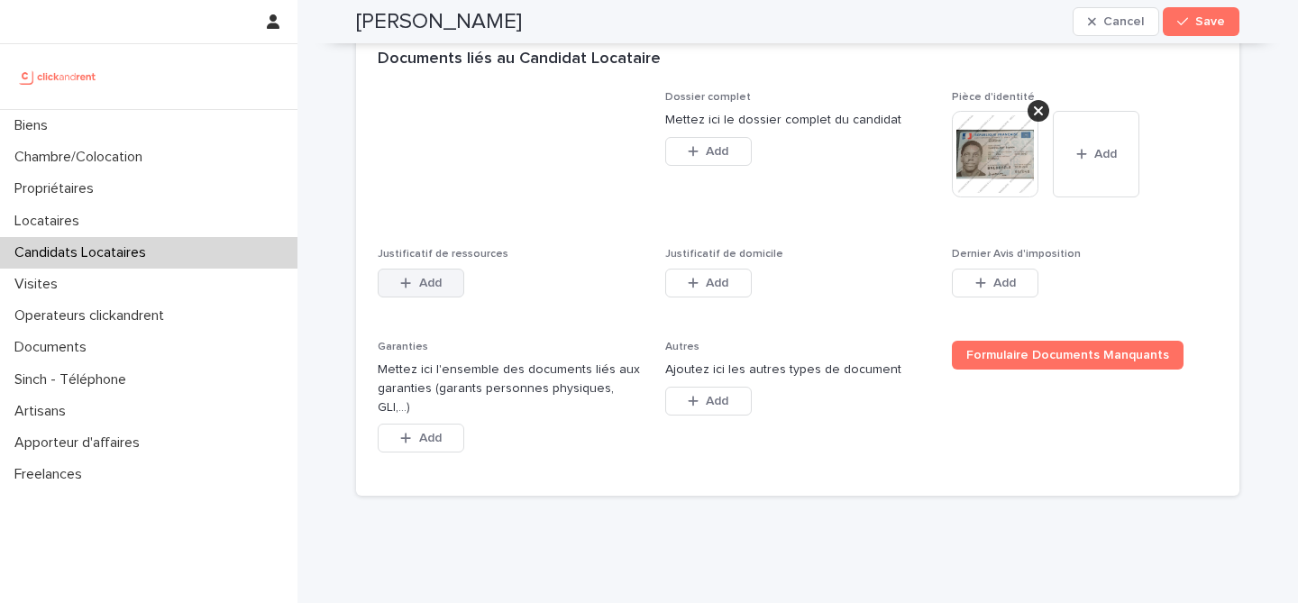
click at [443, 297] on button "Add" at bounding box center [421, 283] width 87 height 29
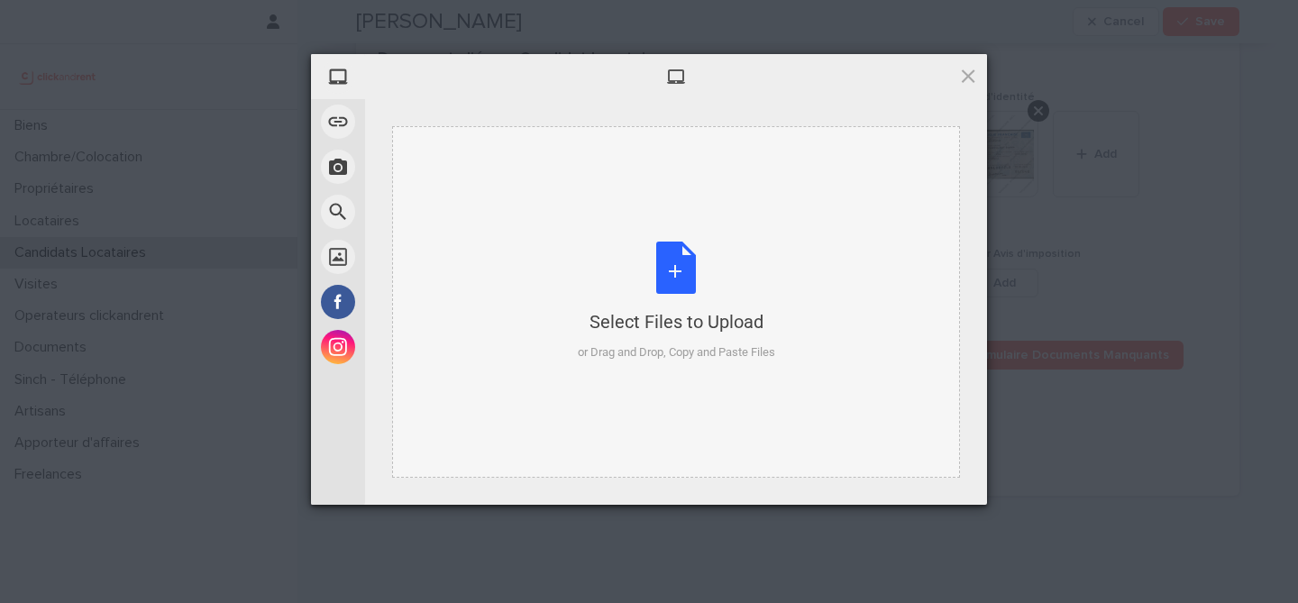
click at [671, 254] on div "Select Files to Upload or Drag and Drop, Copy and Paste Files" at bounding box center [676, 302] width 197 height 120
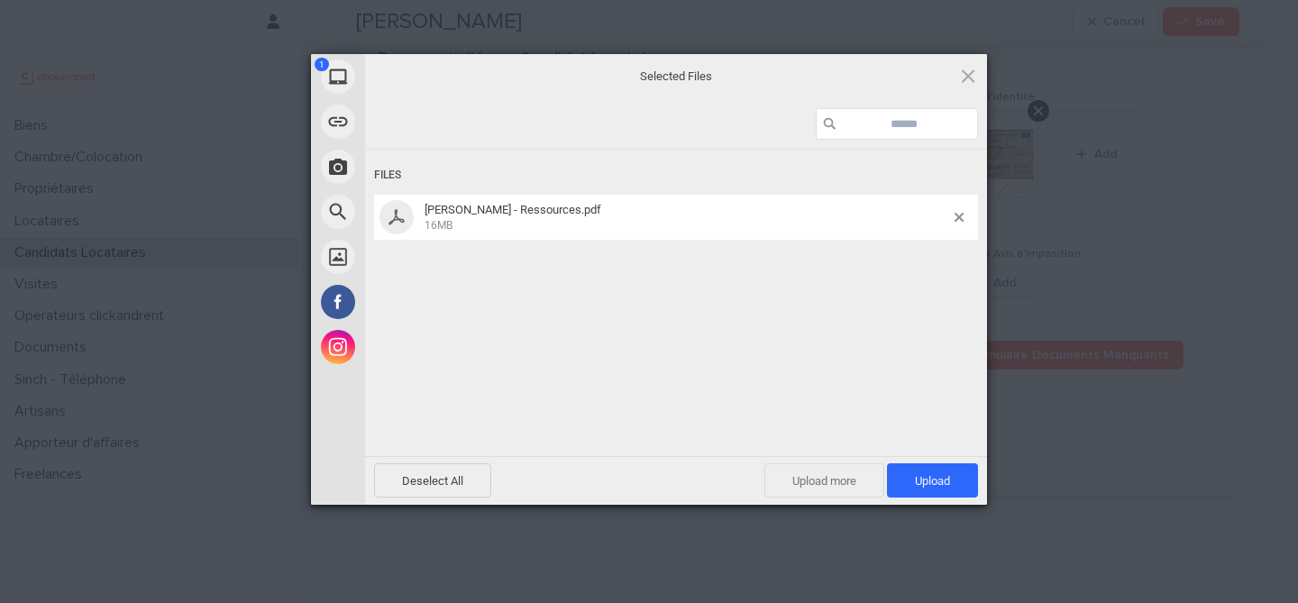
click at [830, 473] on span "Upload more" at bounding box center [824, 480] width 120 height 34
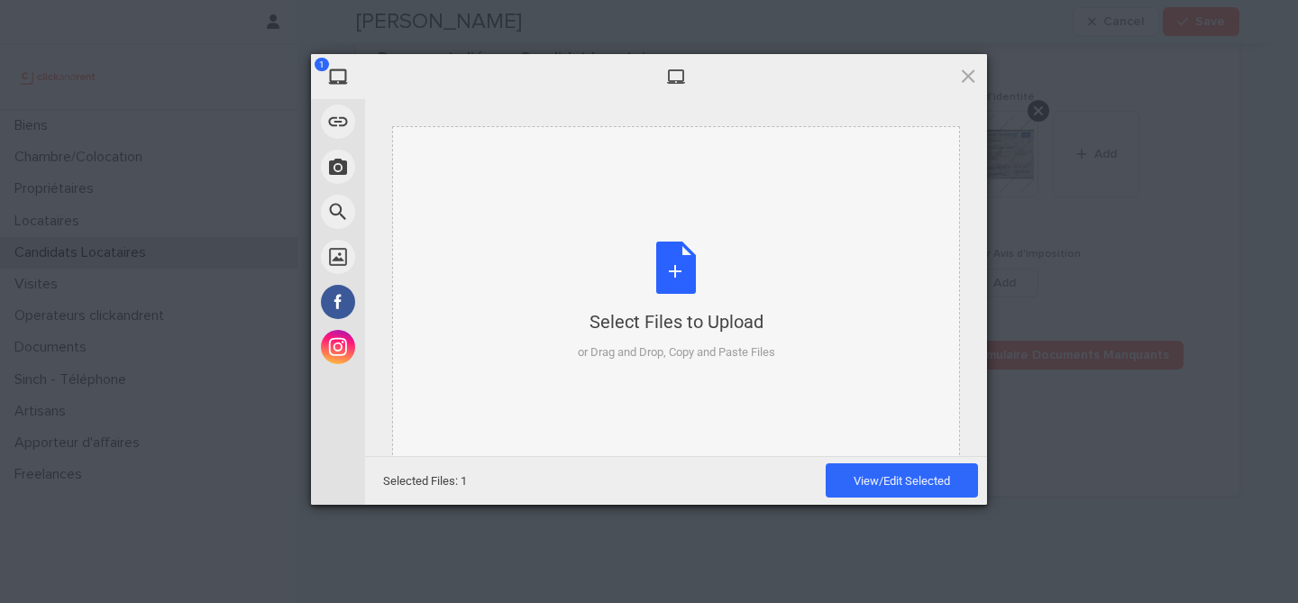
click at [663, 264] on div "Select Files to Upload or Drag and Drop, Copy and Paste Files" at bounding box center [676, 302] width 197 height 120
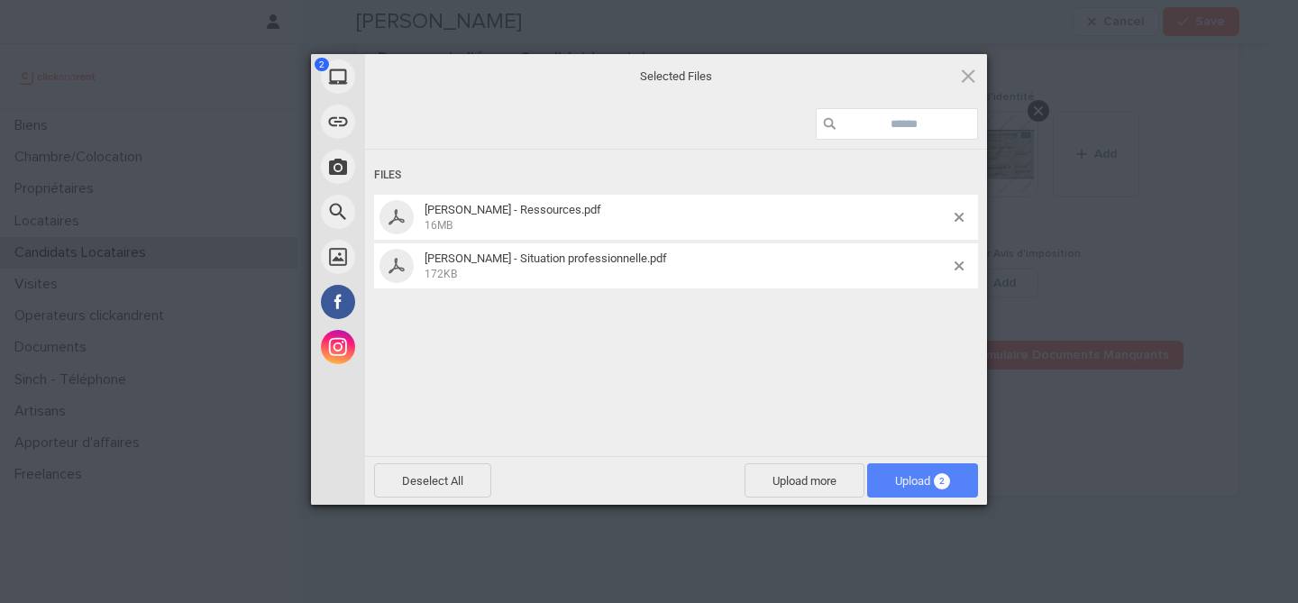
click at [947, 482] on span "2" at bounding box center [942, 481] width 16 height 16
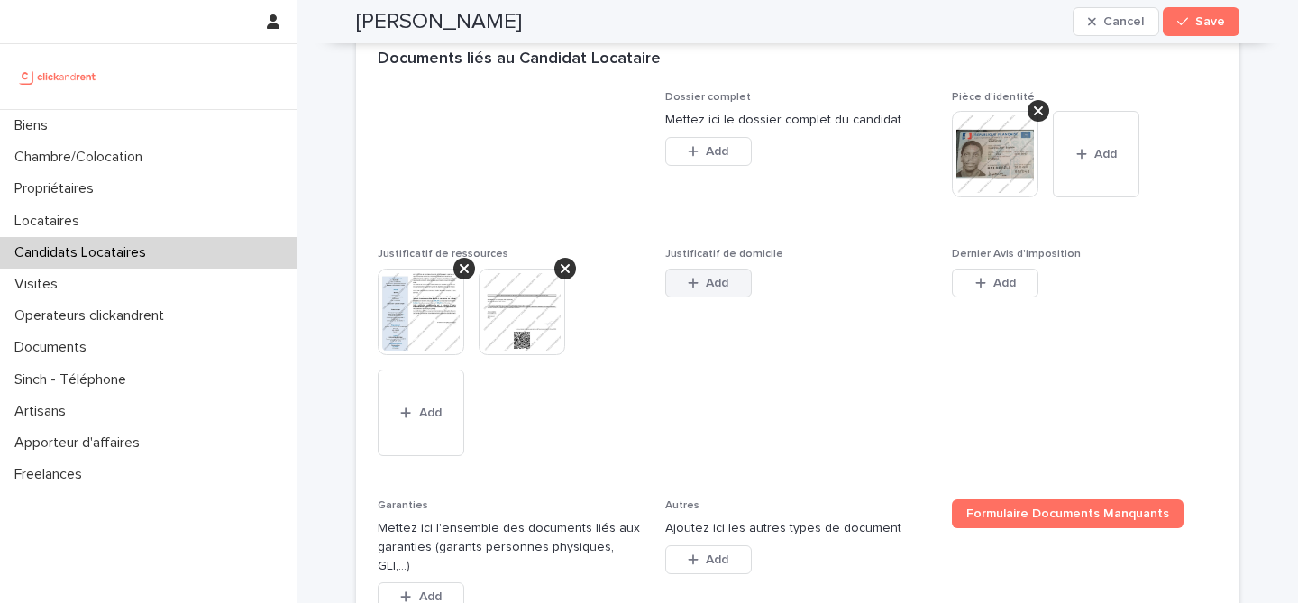
click at [722, 297] on button "Add" at bounding box center [708, 283] width 87 height 29
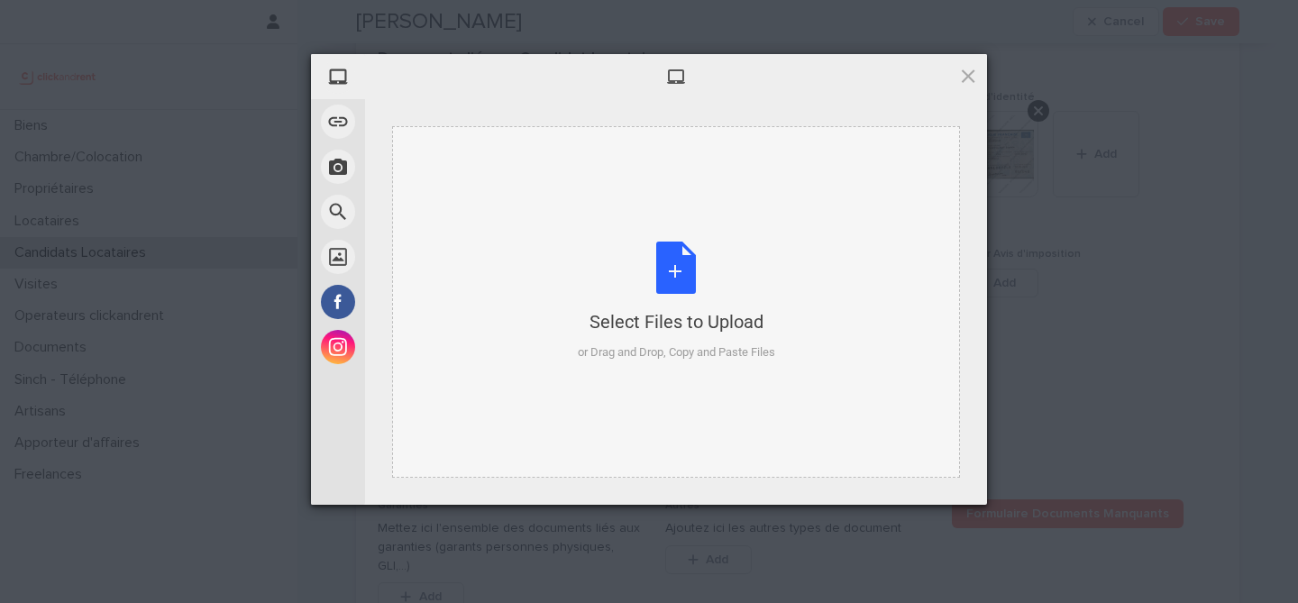
click at [680, 242] on div "Select Files to Upload or Drag and Drop, Copy and Paste Files" at bounding box center [676, 302] width 197 height 120
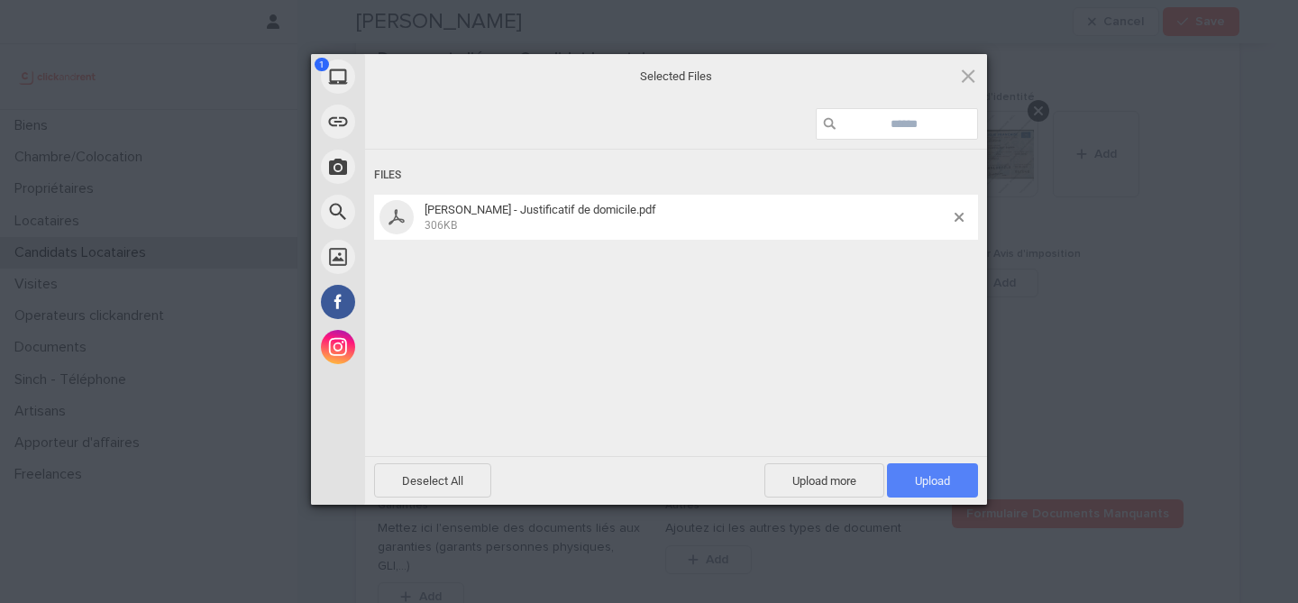
click at [940, 474] on span "Upload 1" at bounding box center [932, 481] width 35 height 14
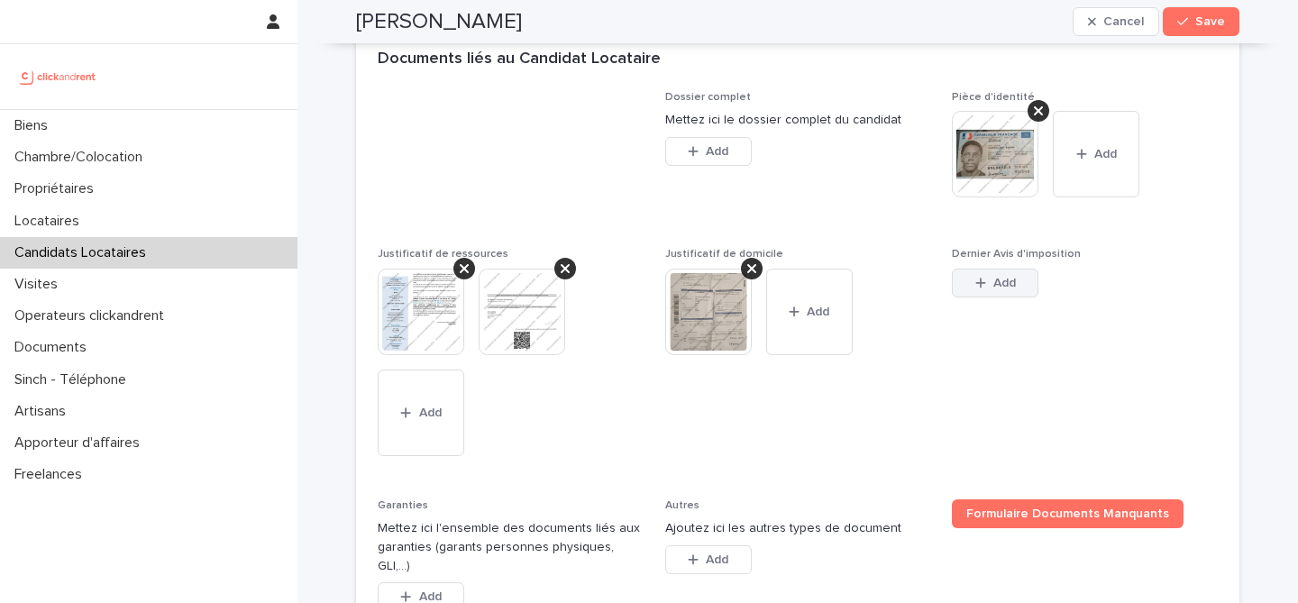
click at [1009, 289] on span "Add" at bounding box center [1004, 283] width 23 height 13
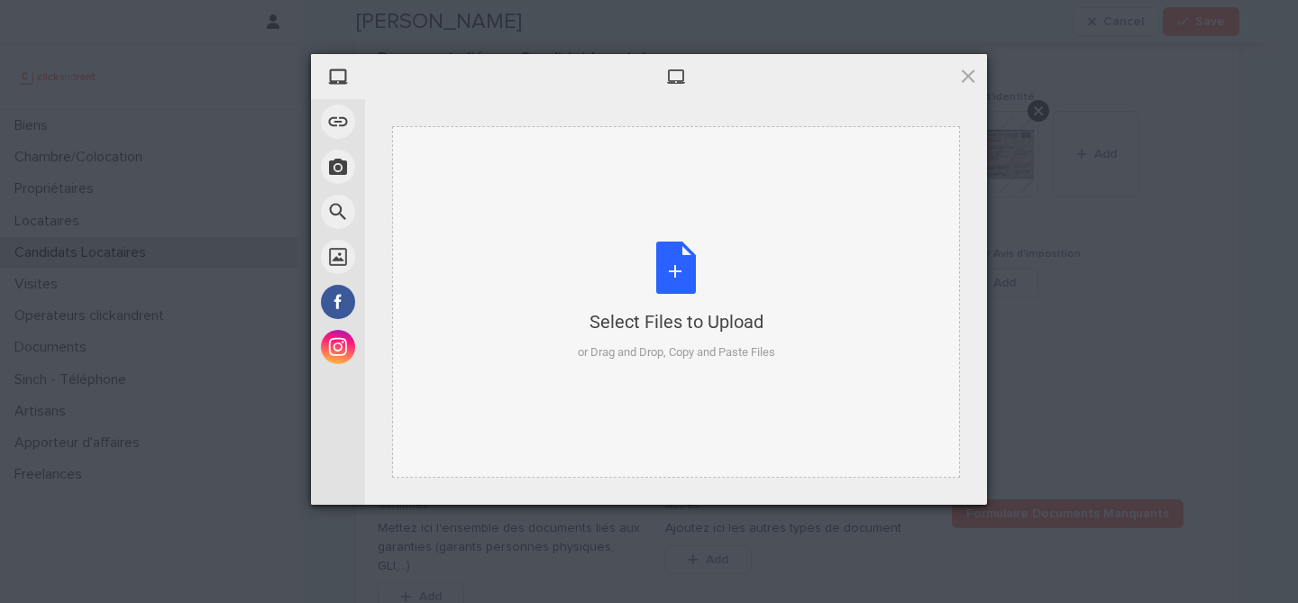
click at [685, 247] on div "Select Files to Upload or Drag and Drop, Copy and Paste Files" at bounding box center [676, 302] width 197 height 120
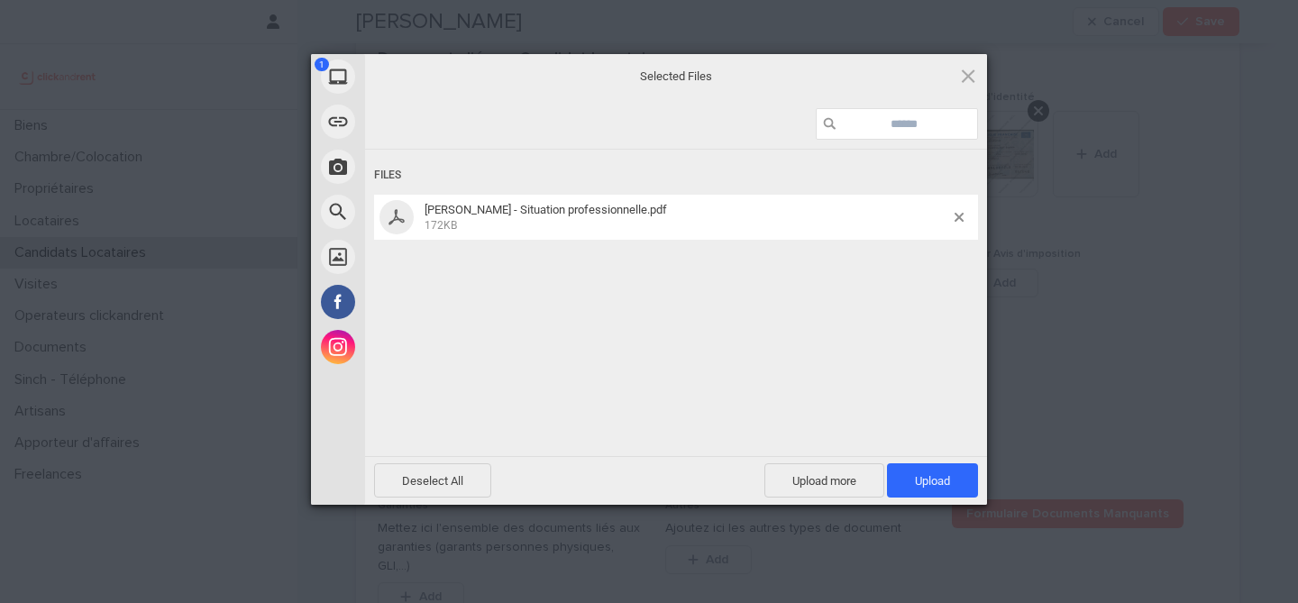
click at [961, 502] on div "Deselect All Upload more Upload 1" at bounding box center [676, 480] width 622 height 49
click at [955, 486] on span "Upload 1" at bounding box center [932, 480] width 91 height 34
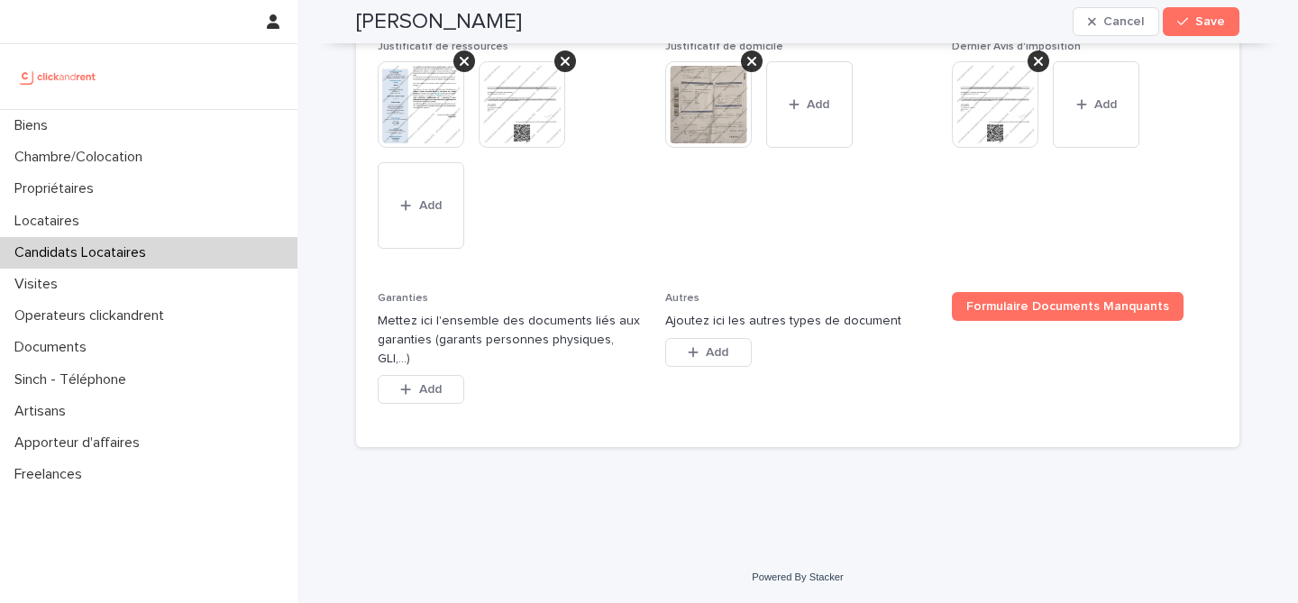
scroll to position [1578, 0]
click at [412, 379] on button "Add" at bounding box center [421, 389] width 87 height 29
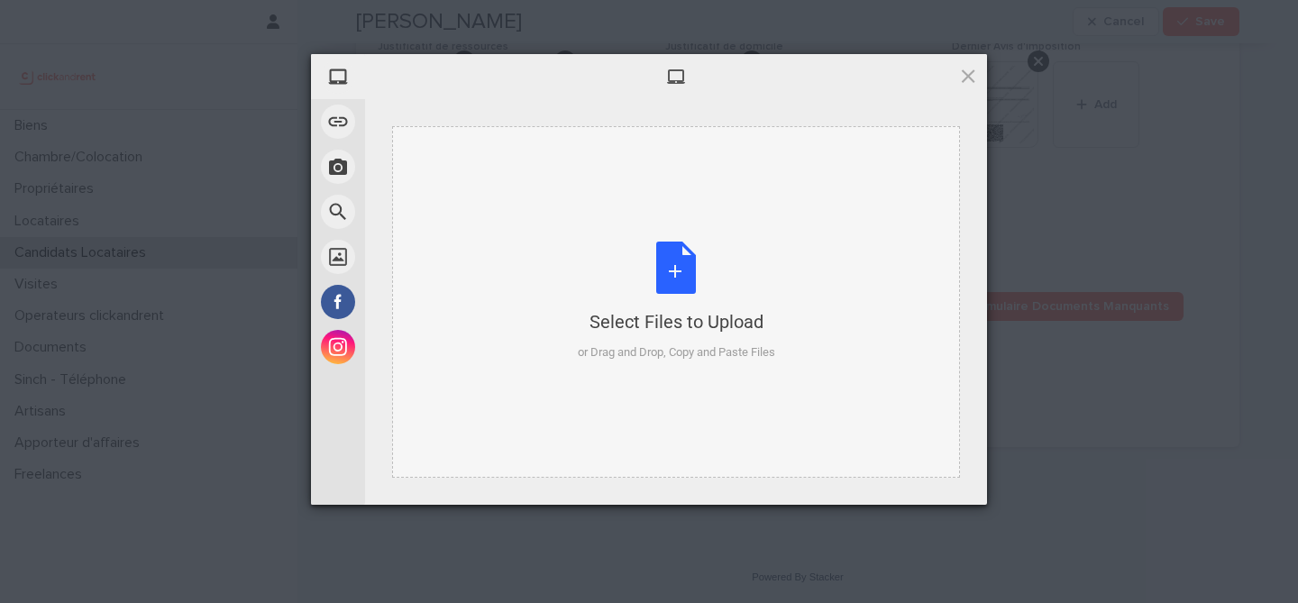
click at [699, 290] on div "Select Files to Upload or Drag and Drop, Copy and Paste Files" at bounding box center [676, 302] width 197 height 120
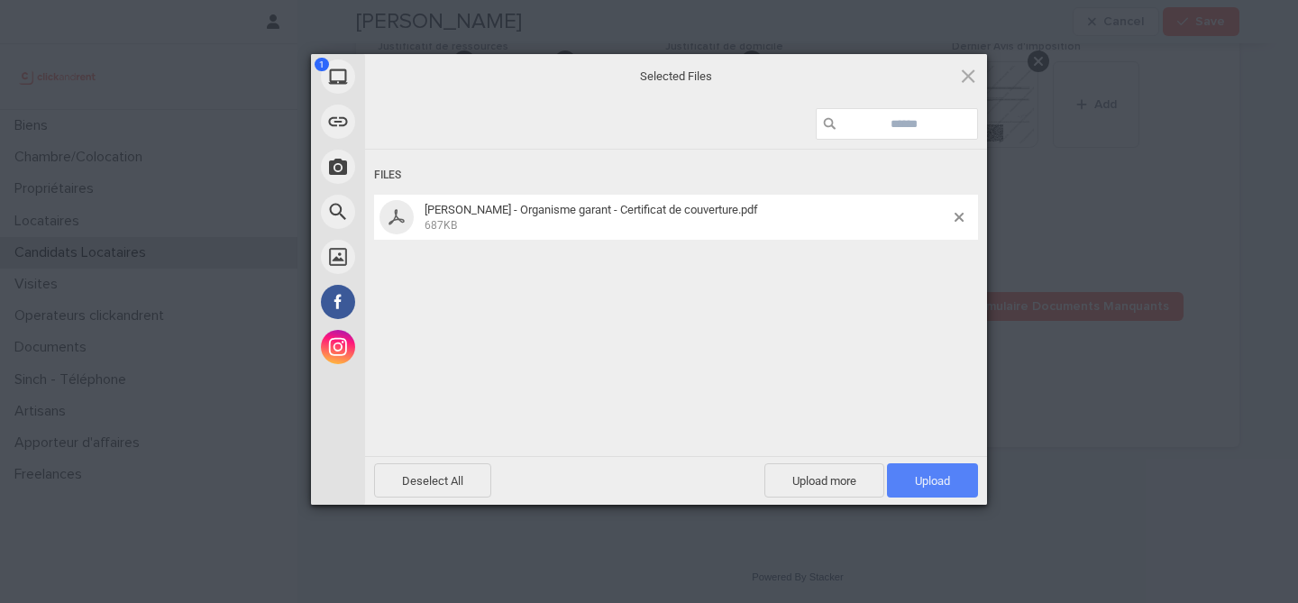
click at [940, 492] on span "Upload 1" at bounding box center [932, 480] width 91 height 34
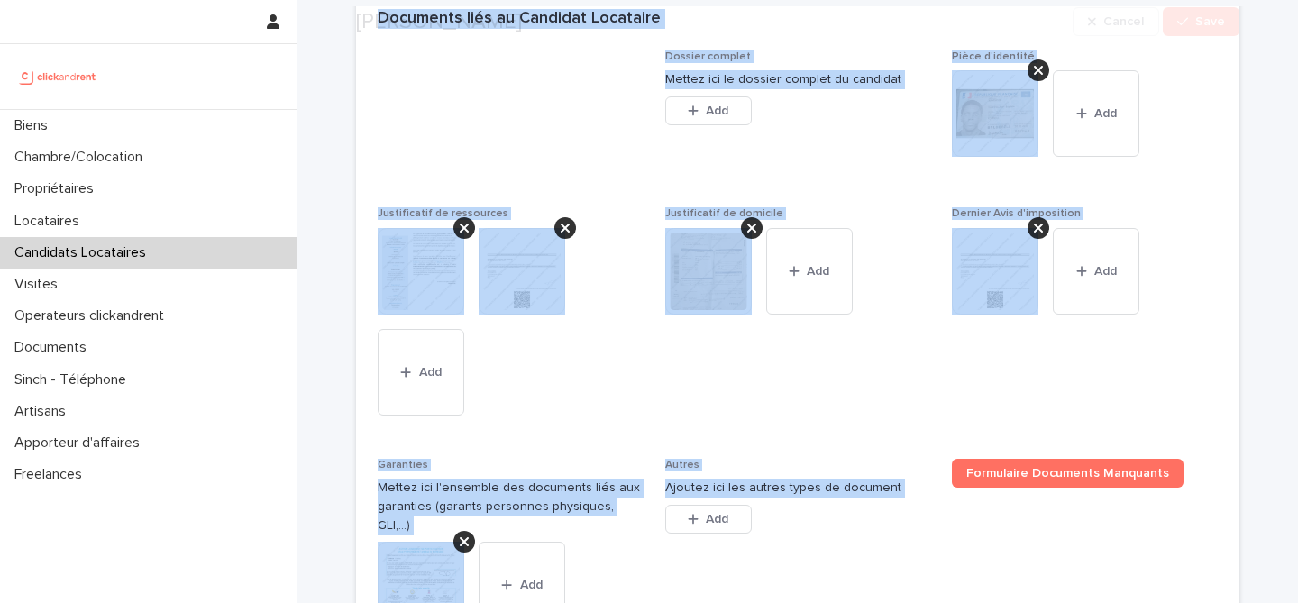
scroll to position [1643, 0]
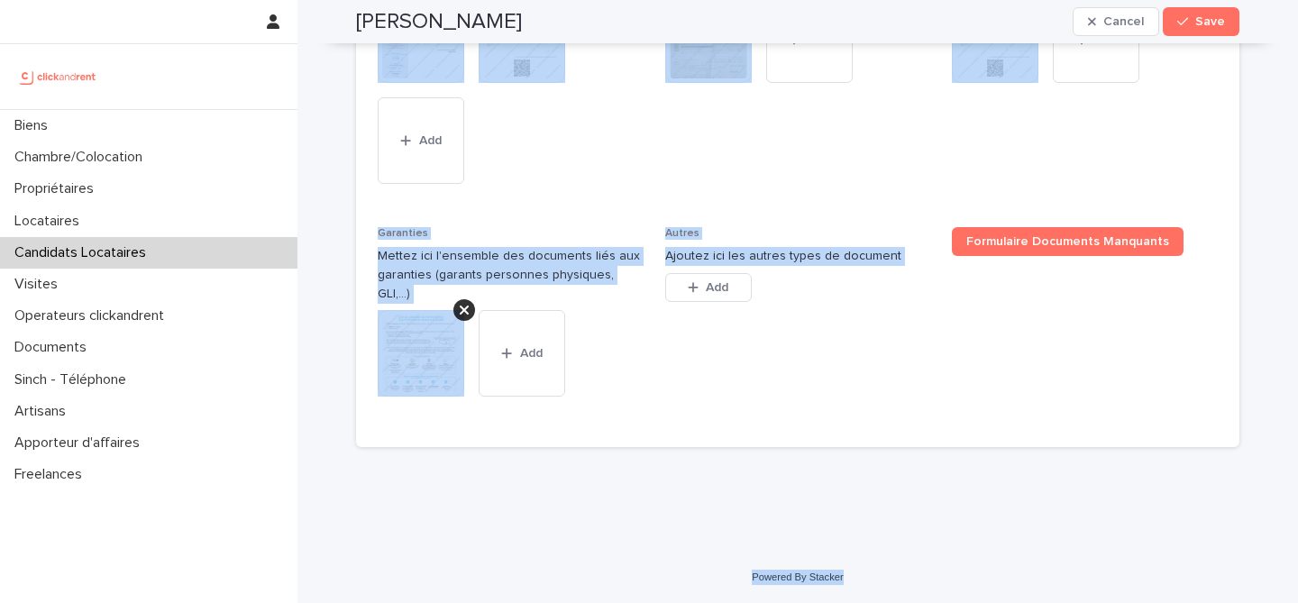
drag, startPoint x: 360, startPoint y: 61, endPoint x: 857, endPoint y: 580, distance: 718.5
copy div "Darinhio Samson Cancel Save Sorry, there was an error saving your record. Pleas…"
click at [632, 225] on div "Dossier complet Mettez ici le dossier complet du candidat This file cannot be o…" at bounding box center [798, 123] width 840 height 608
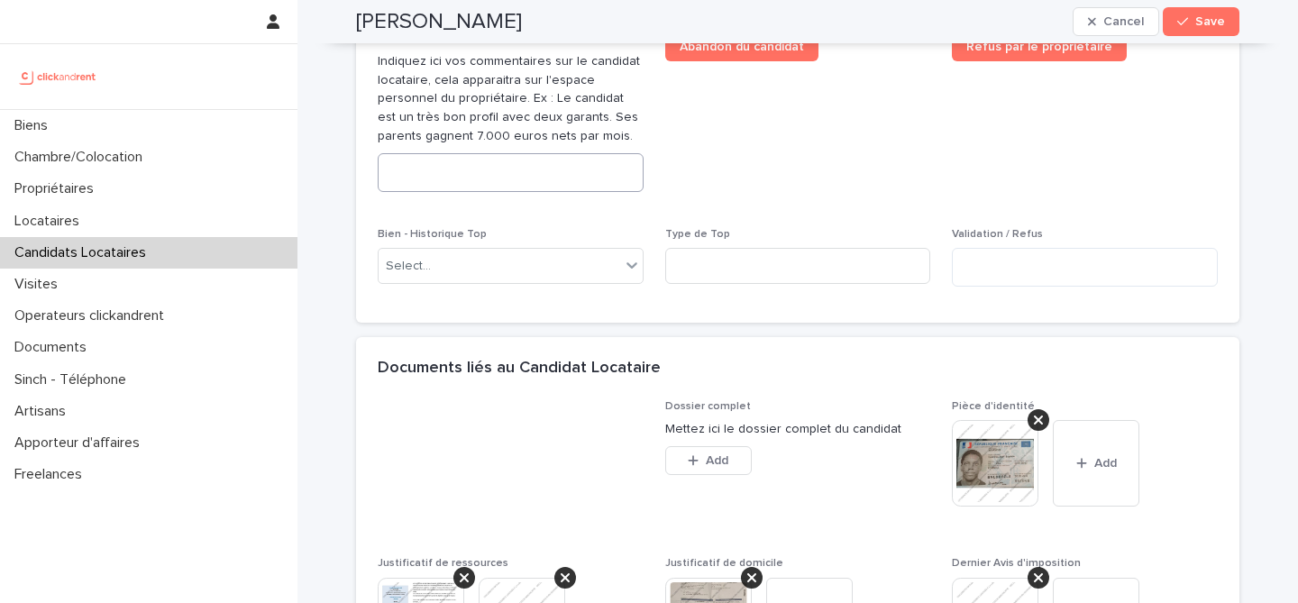
scroll to position [1033, 0]
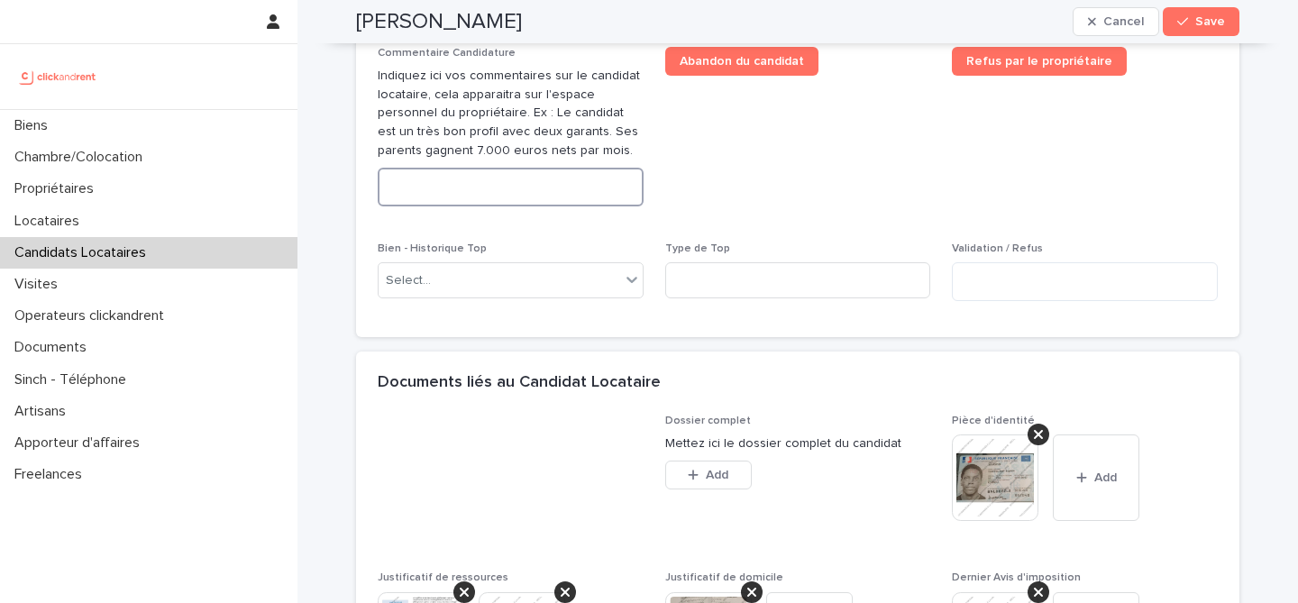
click at [553, 206] on textarea at bounding box center [511, 187] width 266 height 39
paste textarea "**********"
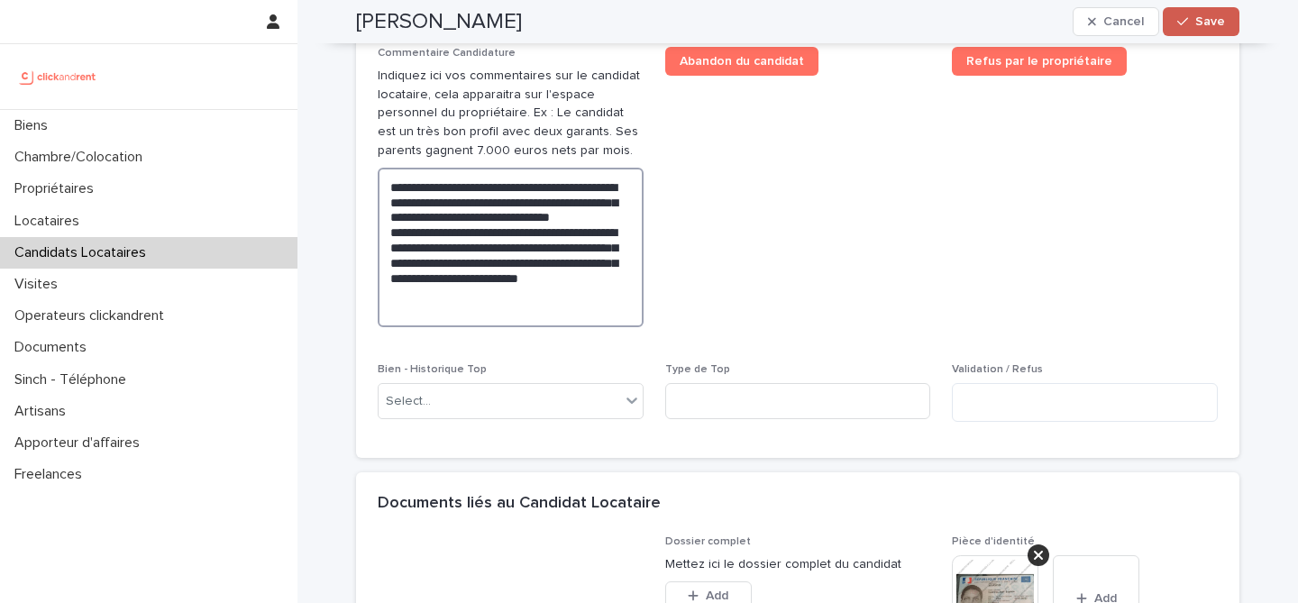
type textarea "**********"
click at [1227, 18] on button "Save" at bounding box center [1201, 21] width 77 height 29
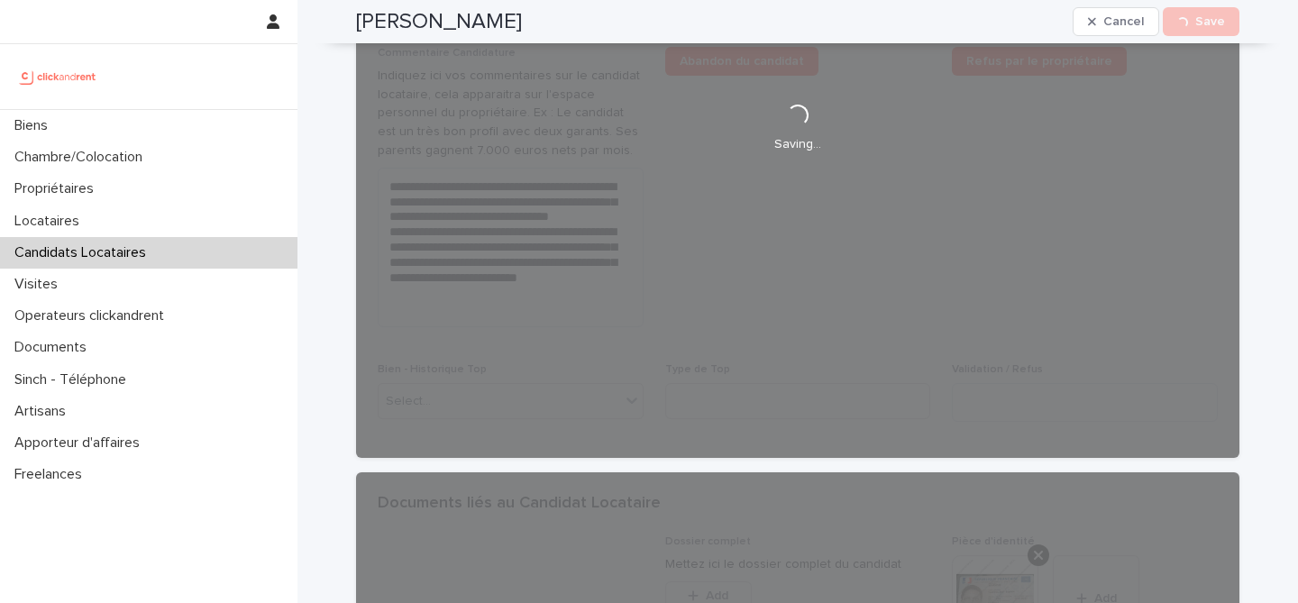
click at [469, 17] on h2 "Darinhio Samson" at bounding box center [439, 22] width 166 height 26
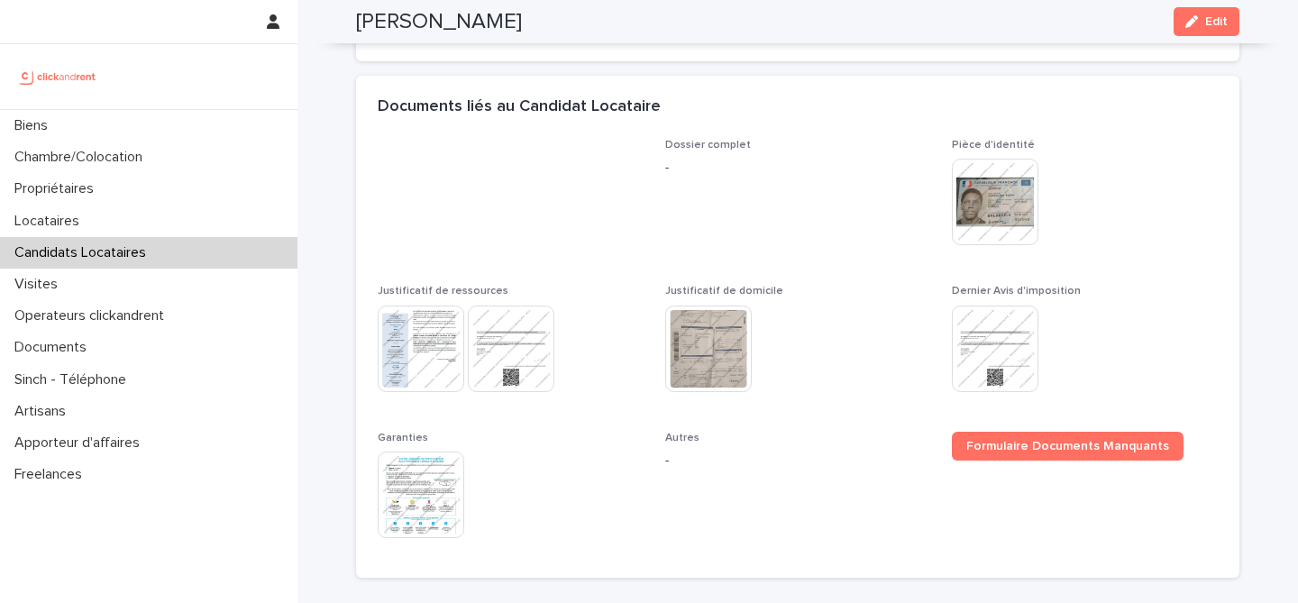
scroll to position [724, 0]
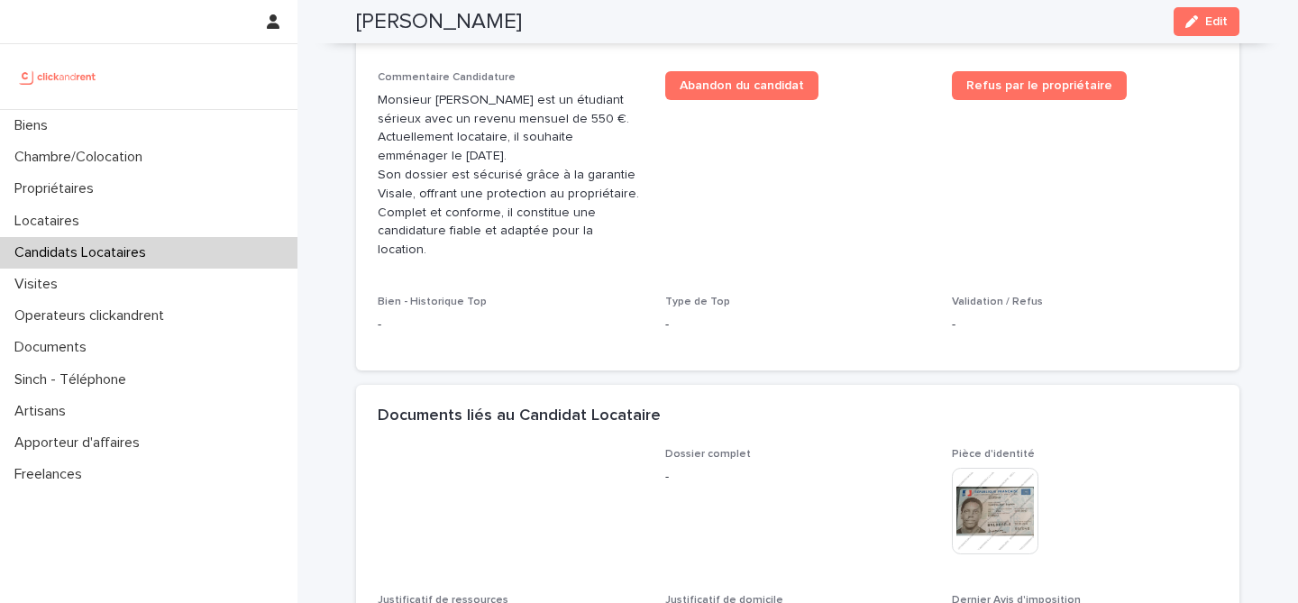
click at [469, 17] on h2 "Darinhio Samson" at bounding box center [439, 22] width 166 height 26
copy div "Darinhio Samson Edit"
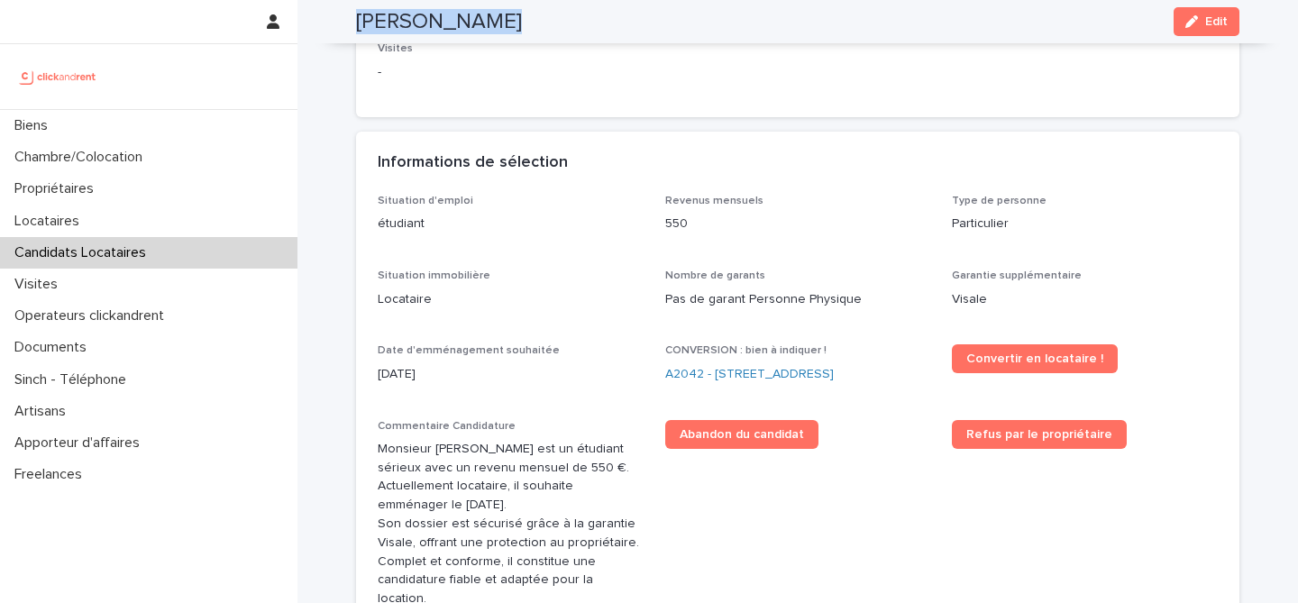
scroll to position [361, 0]
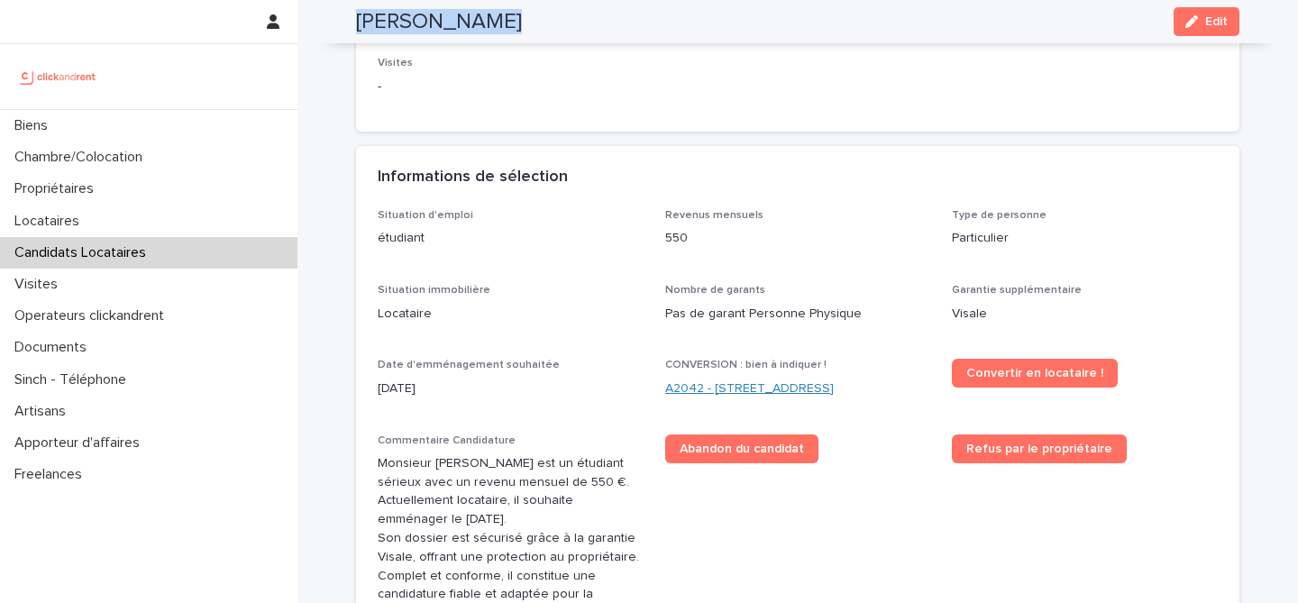
click at [727, 394] on link "A2042 - 52 Rue Latour, Amiens 80000" at bounding box center [749, 388] width 169 height 19
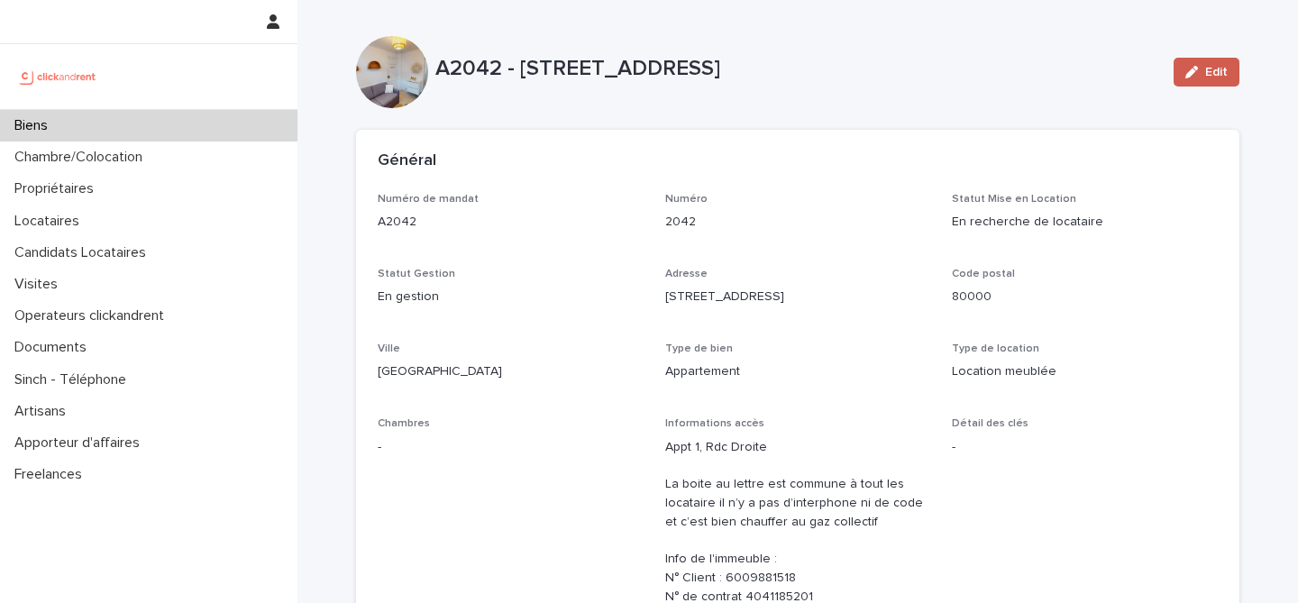
click at [1191, 84] on button "Edit" at bounding box center [1207, 72] width 66 height 29
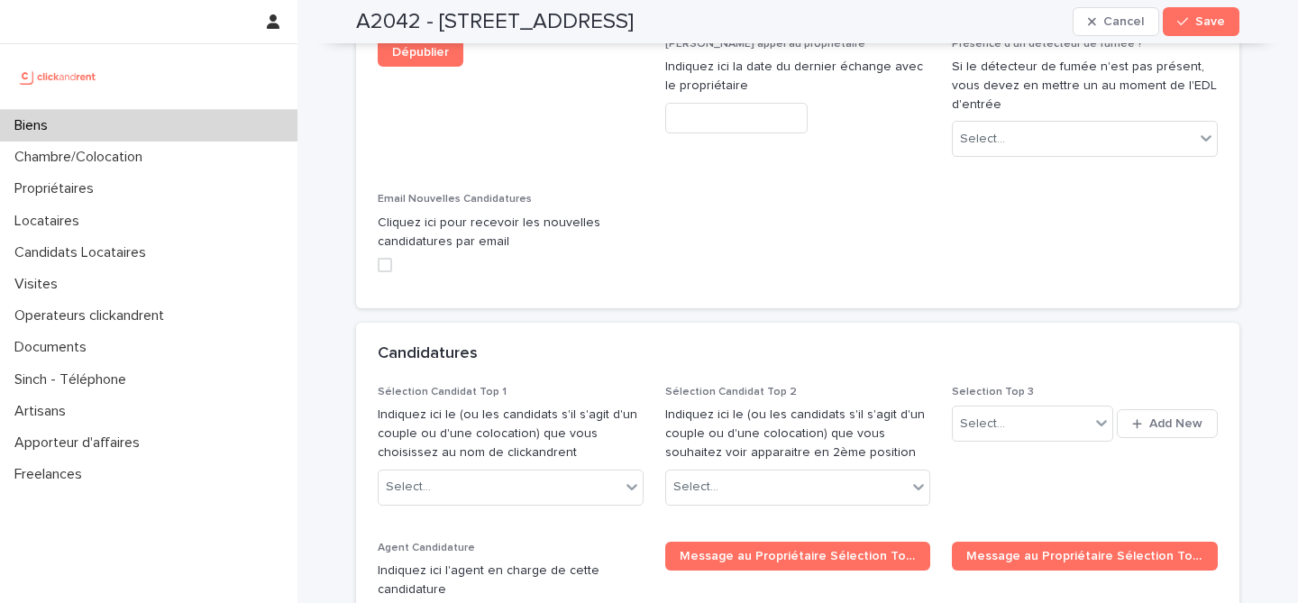
scroll to position [8180, 0]
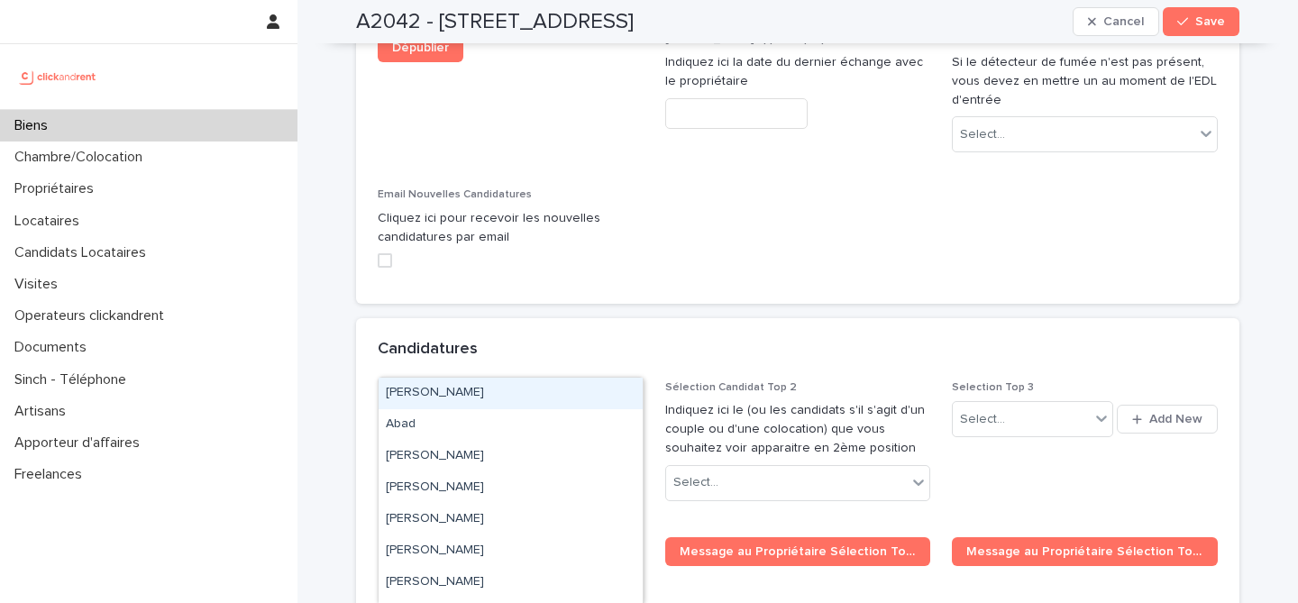
click at [472, 468] on div "Select..." at bounding box center [500, 483] width 242 height 30
paste input "**********"
type input "**********"
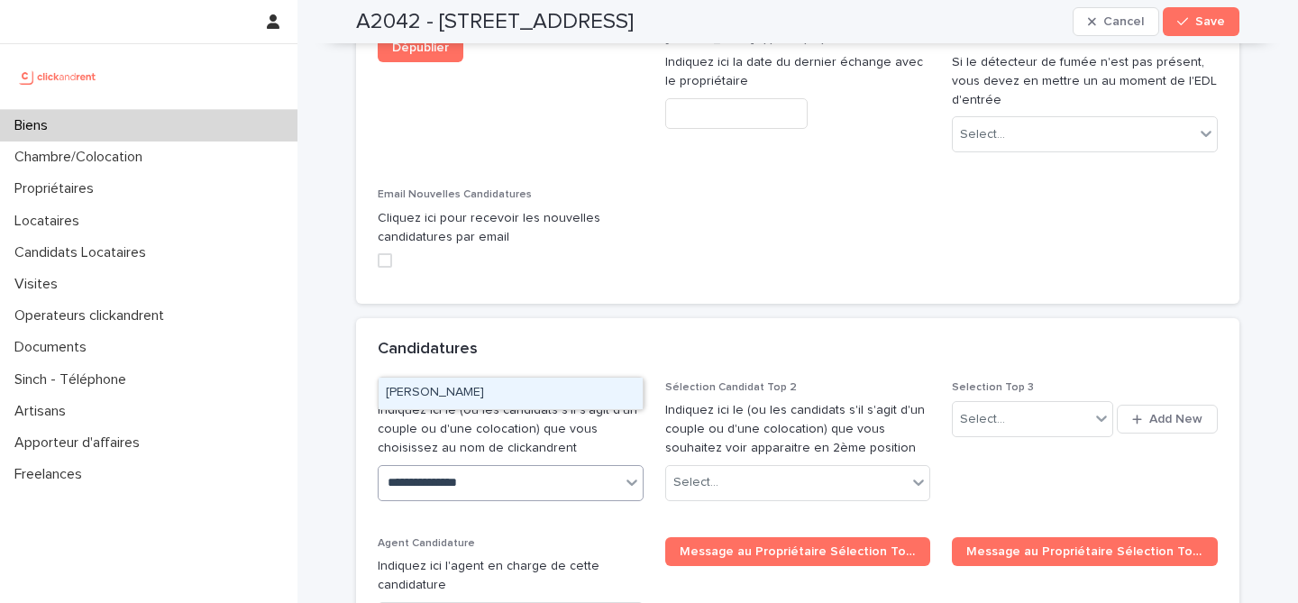
click at [566, 397] on div "Darinhio Samson" at bounding box center [511, 394] width 264 height 32
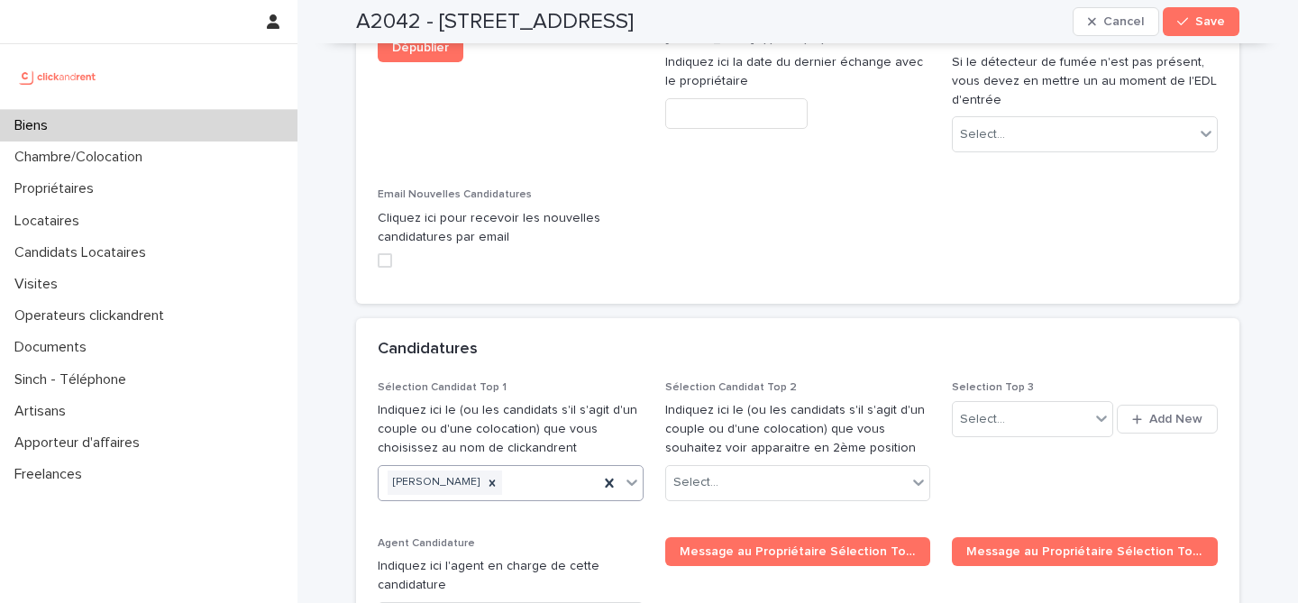
click at [1219, 28] on button "Save" at bounding box center [1201, 21] width 77 height 29
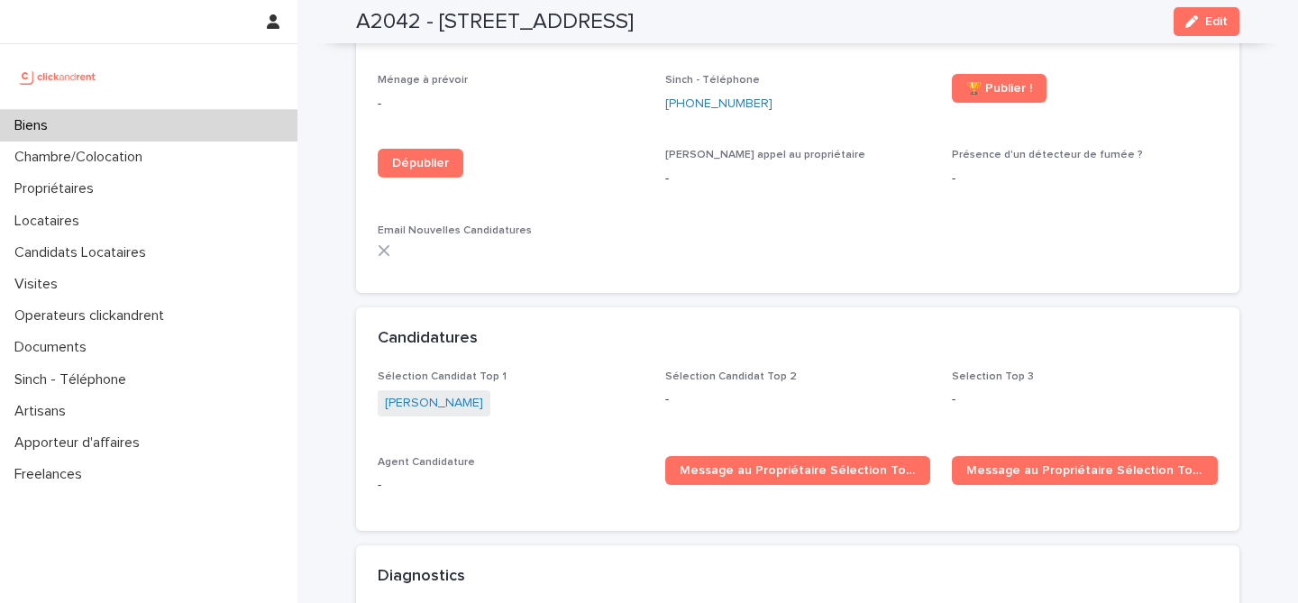
scroll to position [5085, 0]
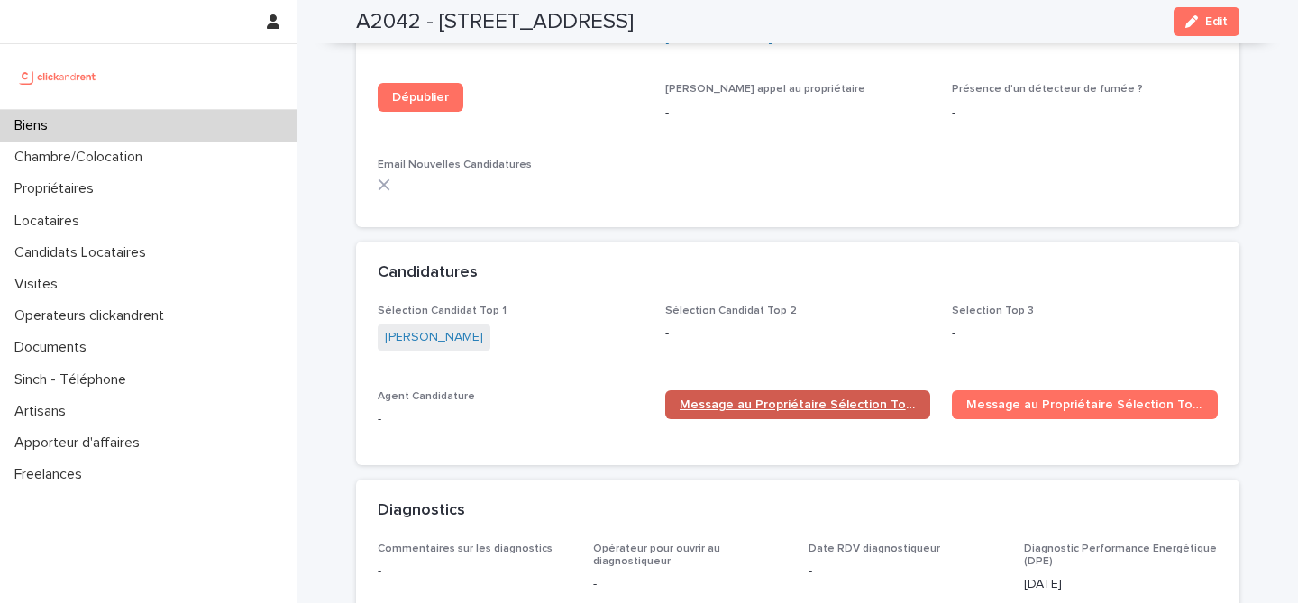
click at [788, 398] on span "Message au Propriétaire Sélection Top 1" at bounding box center [798, 404] width 237 height 13
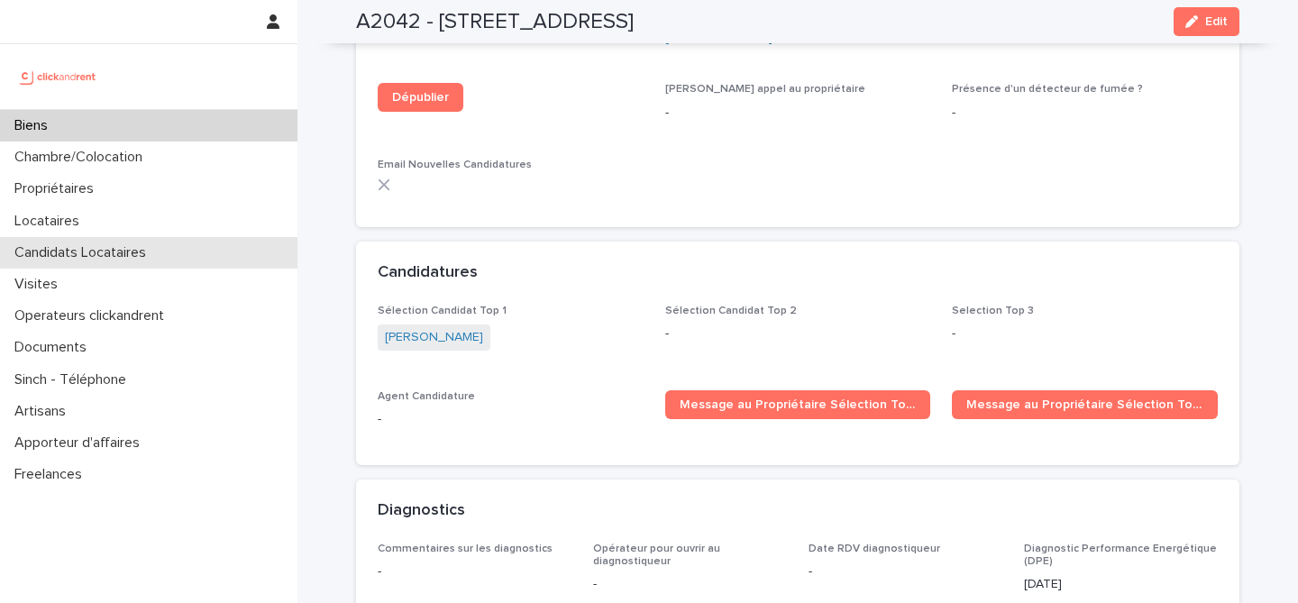
click at [156, 242] on div "Candidats Locataires" at bounding box center [148, 253] width 297 height 32
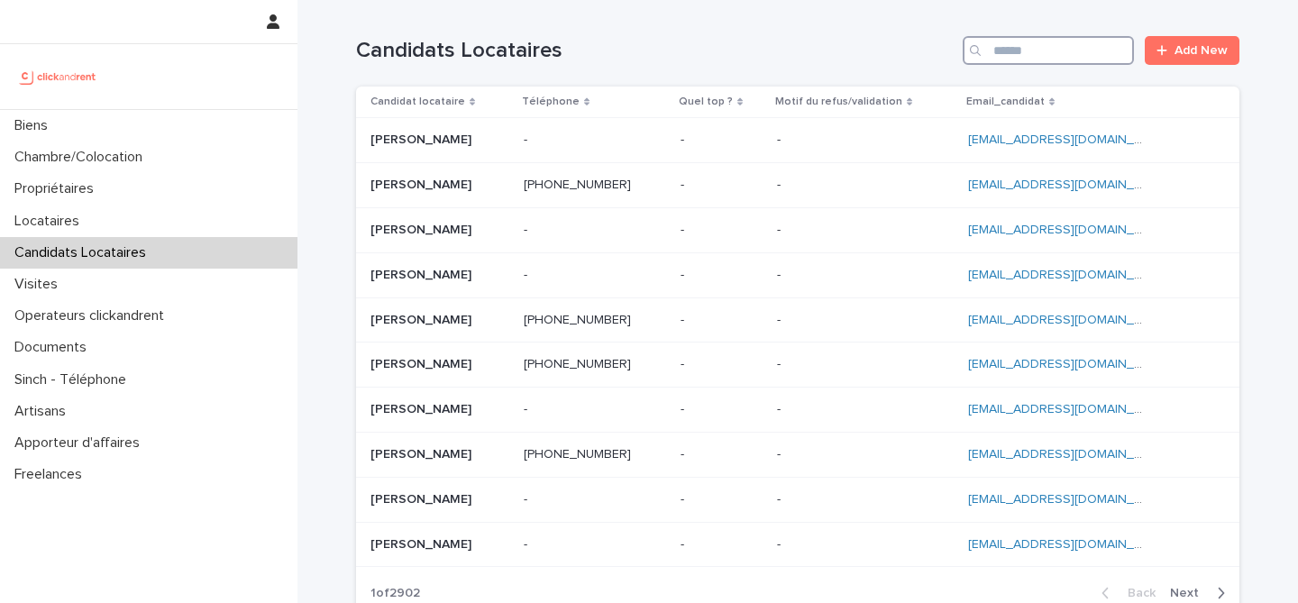
click at [1038, 52] on input "Search" at bounding box center [1048, 50] width 171 height 29
paste input "**********"
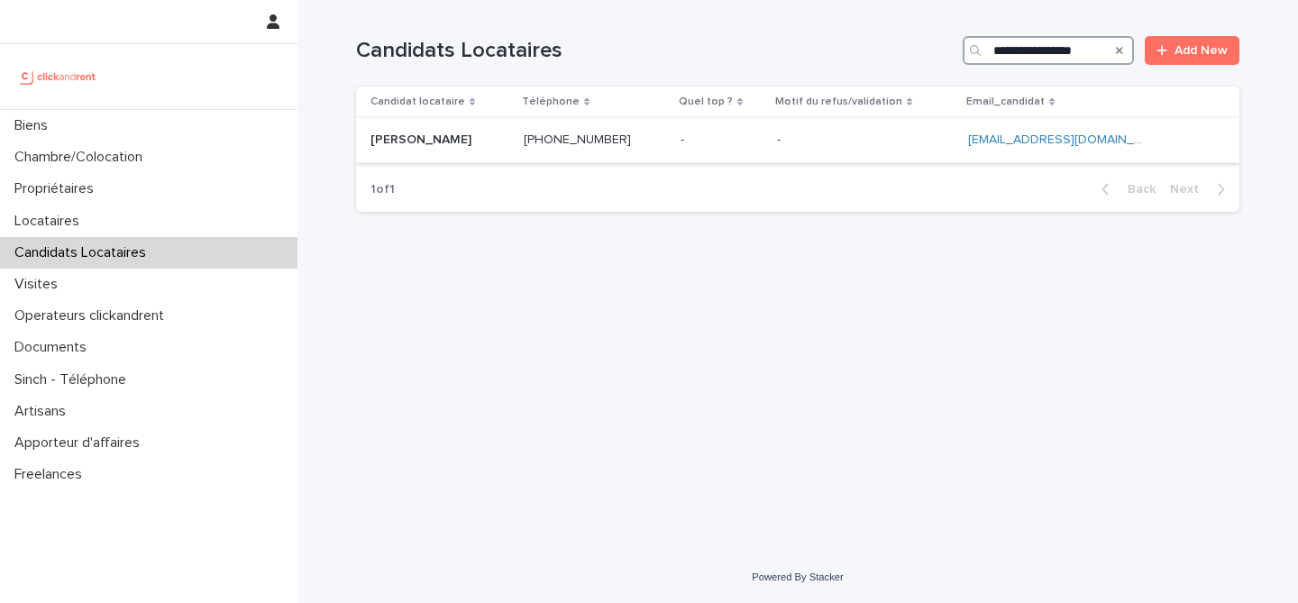
type input "**********"
click at [517, 160] on td "Grégoire Sinoquet Grégoire Sinoquet" at bounding box center [436, 140] width 160 height 45
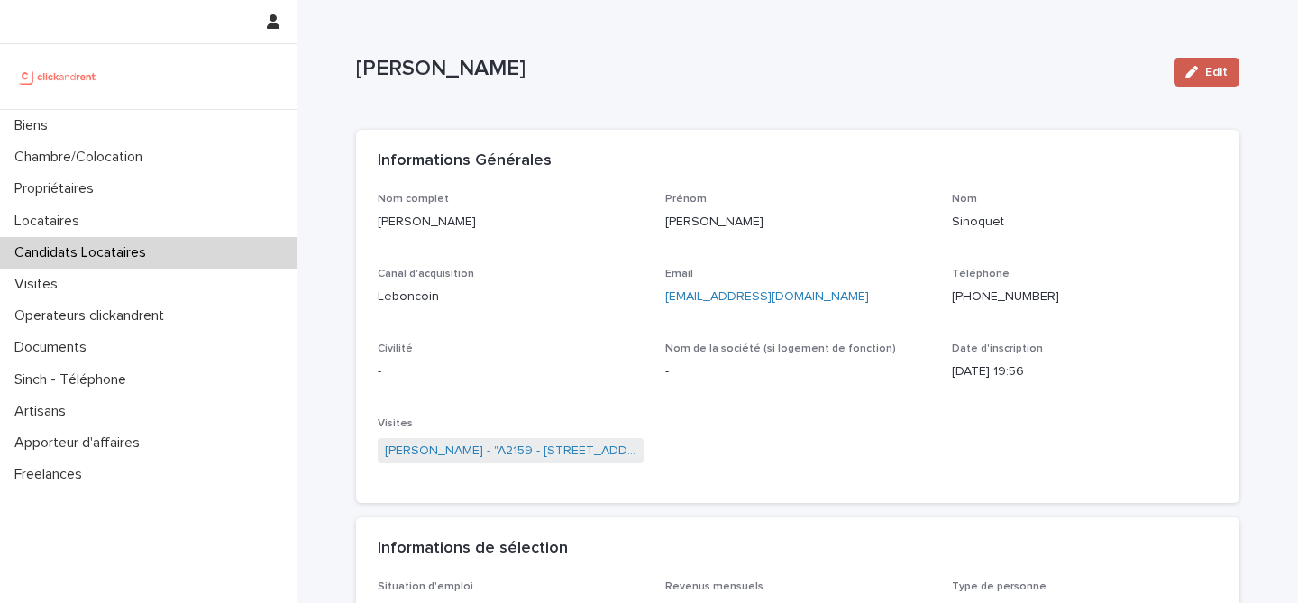
click at [1205, 61] on button "Edit" at bounding box center [1207, 72] width 66 height 29
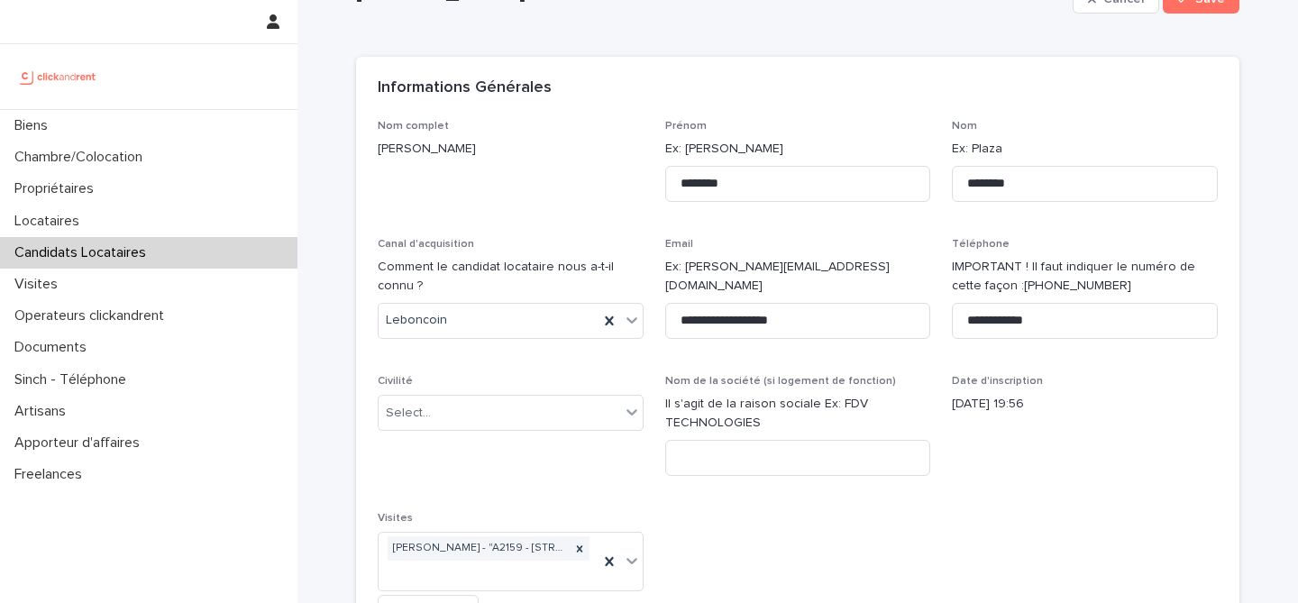
scroll to position [75, 0]
click at [517, 409] on div "Select..." at bounding box center [500, 412] width 242 height 30
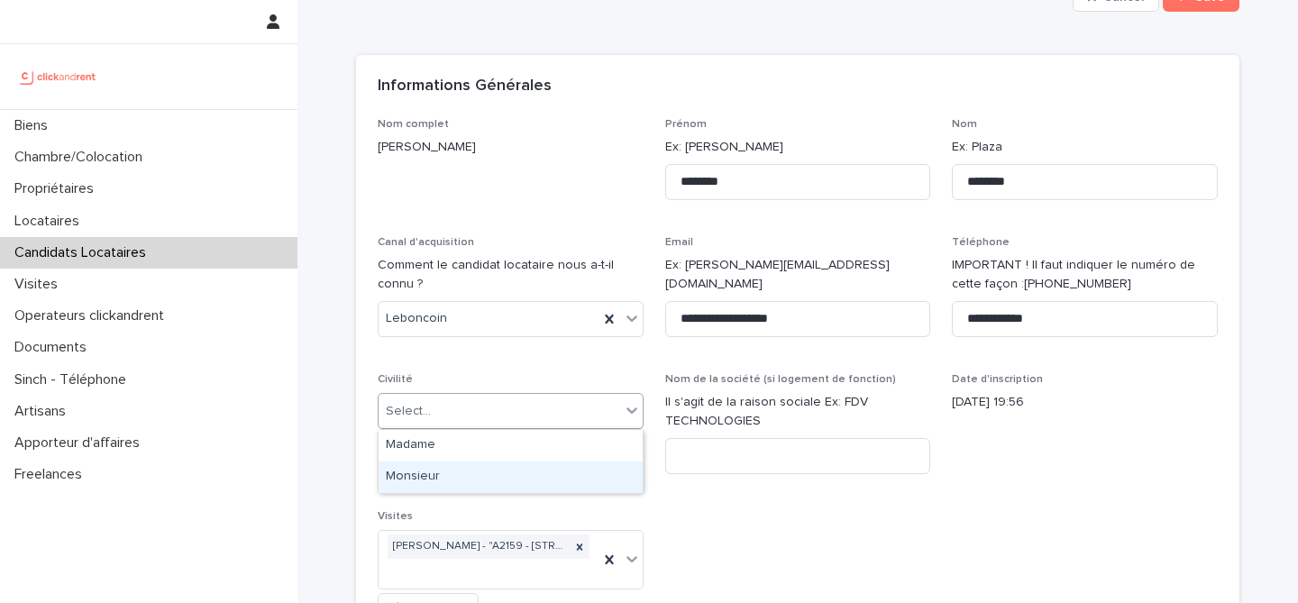
click at [505, 471] on div "Monsieur" at bounding box center [511, 478] width 264 height 32
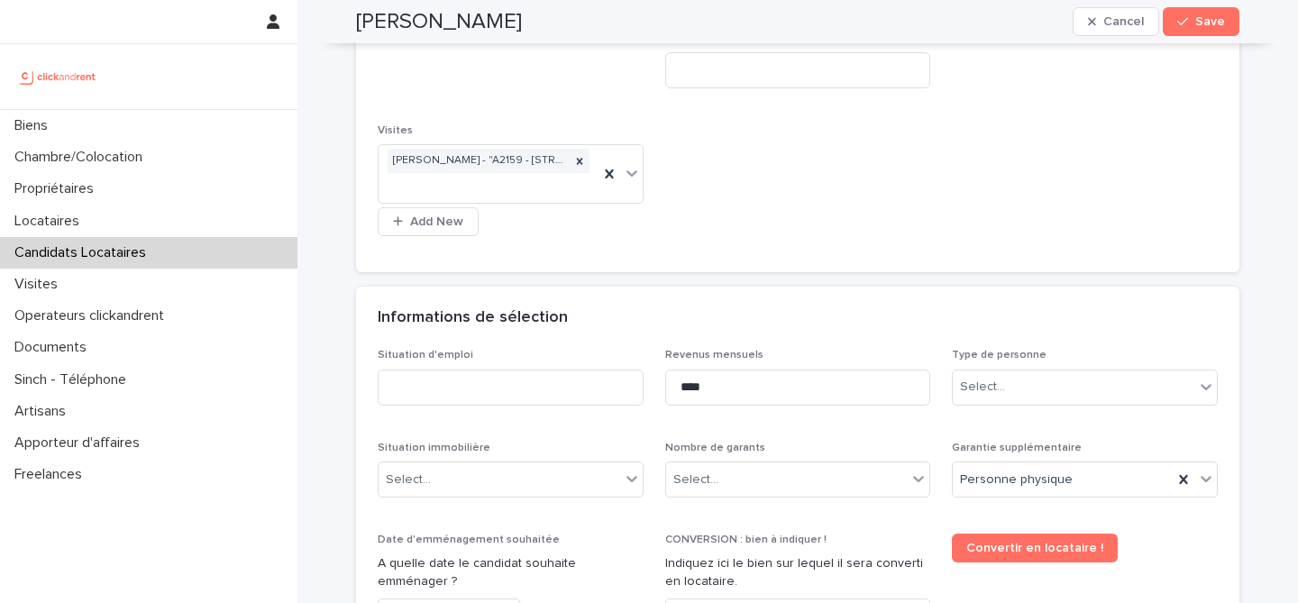
scroll to position [623, 0]
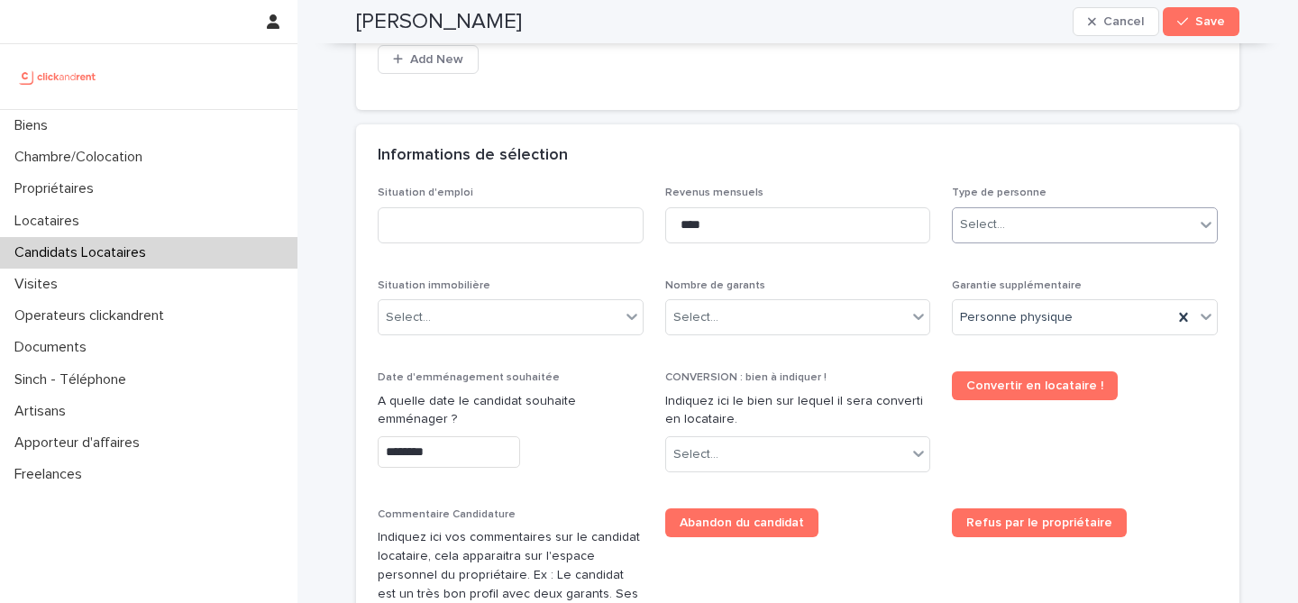
click at [1020, 233] on div "Select..." at bounding box center [1074, 225] width 242 height 30
click at [1020, 248] on div "Particulier" at bounding box center [1085, 260] width 264 height 32
click at [753, 454] on div "Select..." at bounding box center [787, 455] width 242 height 30
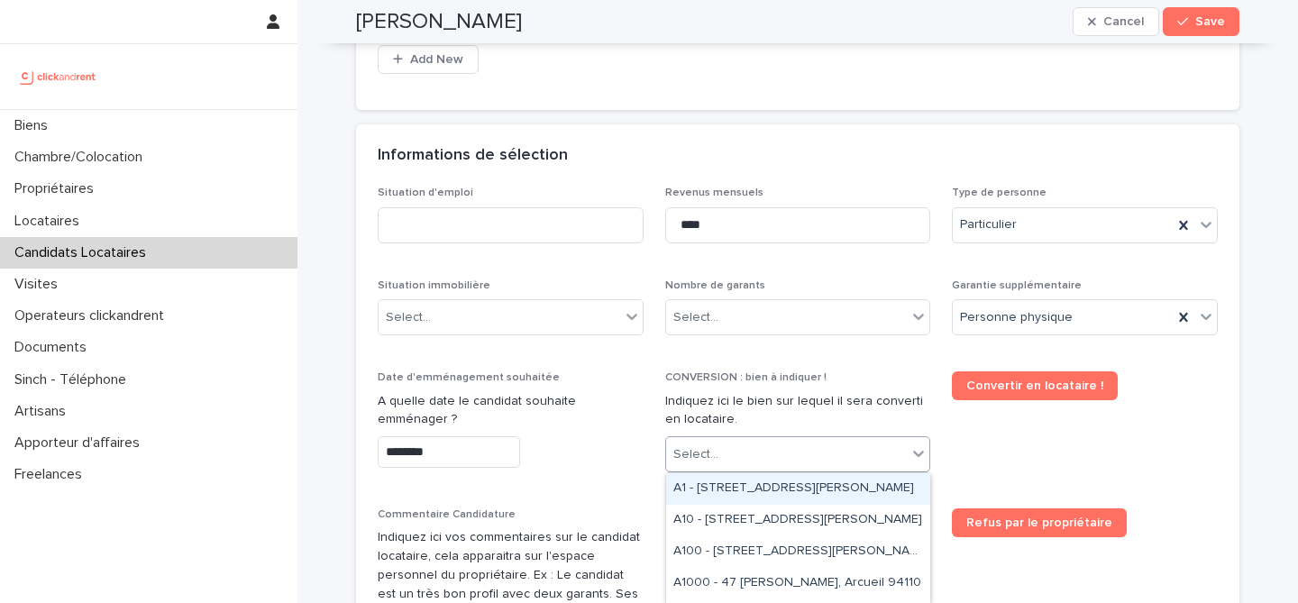
paste input "*****"
type input "*****"
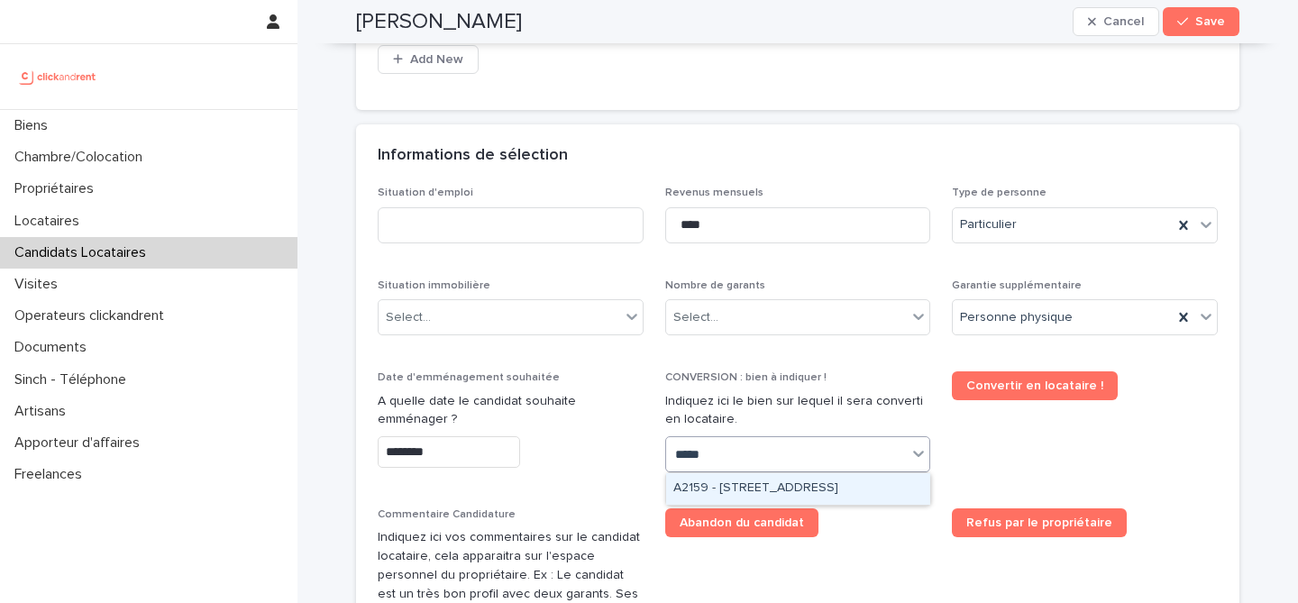
click at [796, 488] on div "A2159 - 33 rue Allou, Amiens 80000" at bounding box center [798, 489] width 264 height 32
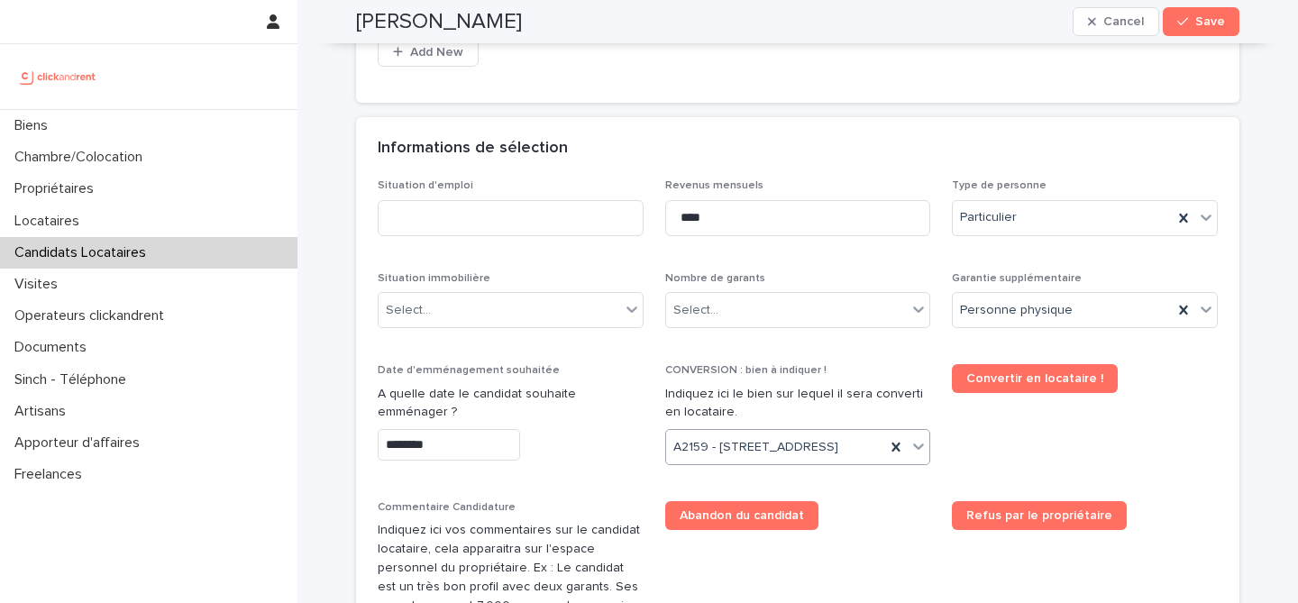
click at [507, 433] on input "********" at bounding box center [449, 445] width 142 height 32
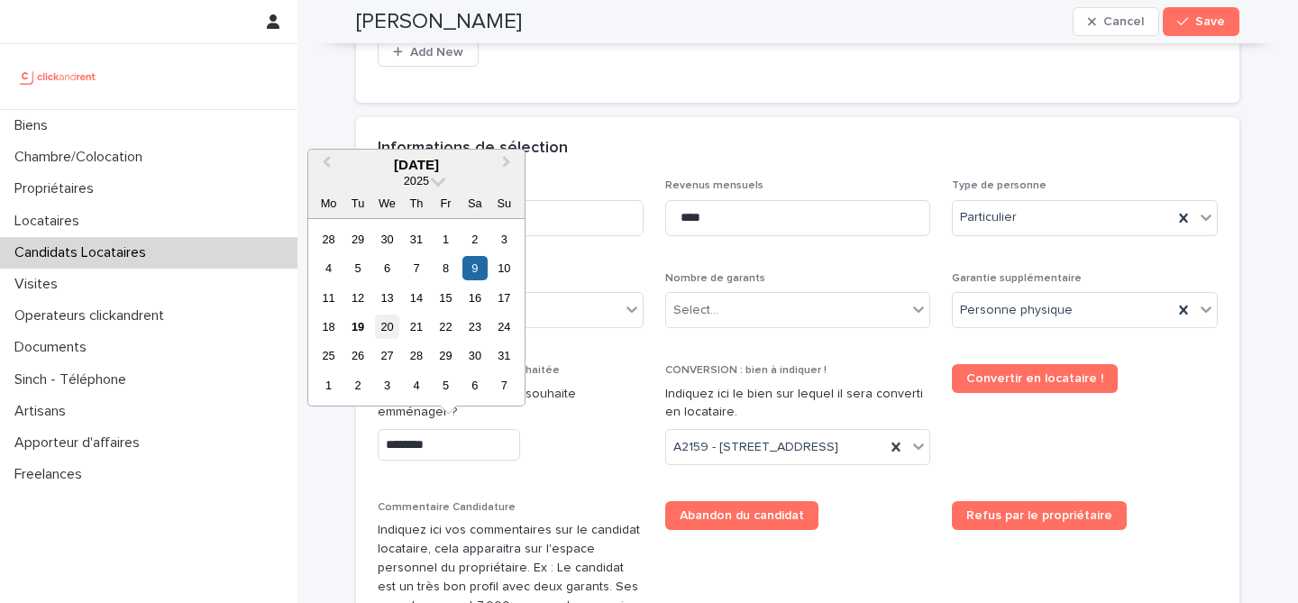
click at [390, 332] on div "20" at bounding box center [387, 327] width 24 height 24
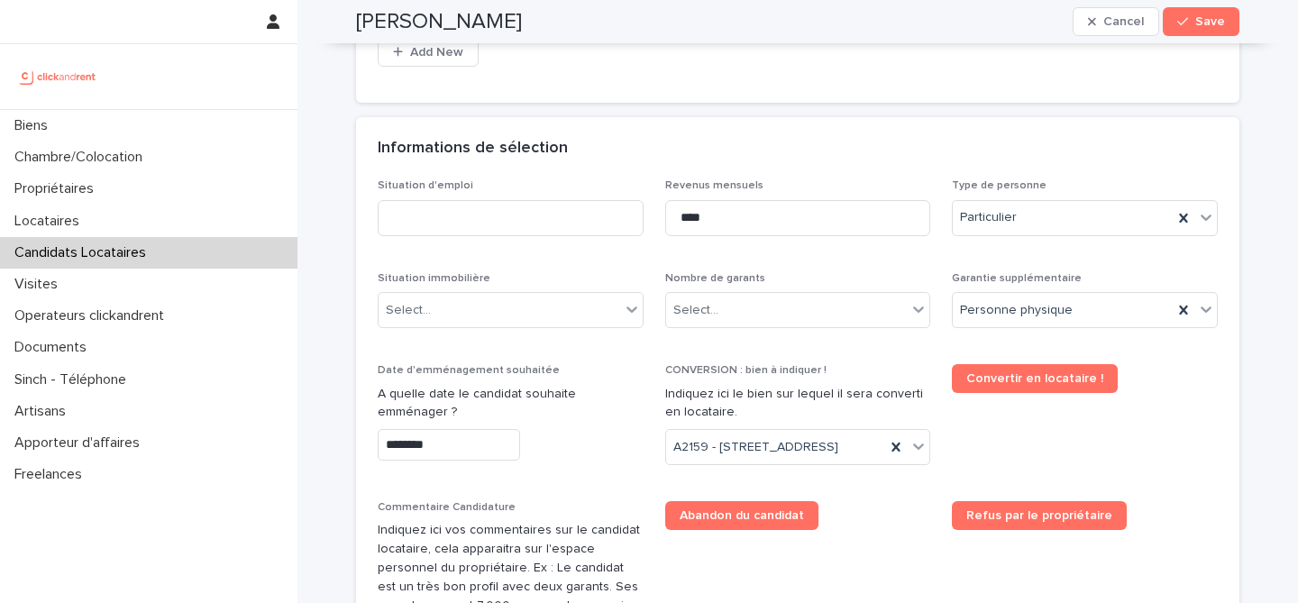
type input "*********"
click at [593, 462] on div "Date d'emménagement souhaitée A quelle date le candidat souhaite emménager ? **…" at bounding box center [511, 419] width 266 height 111
click at [557, 293] on div "Select..." at bounding box center [511, 310] width 266 height 36
click at [490, 195] on div "Situation d'emploi" at bounding box center [511, 214] width 266 height 70
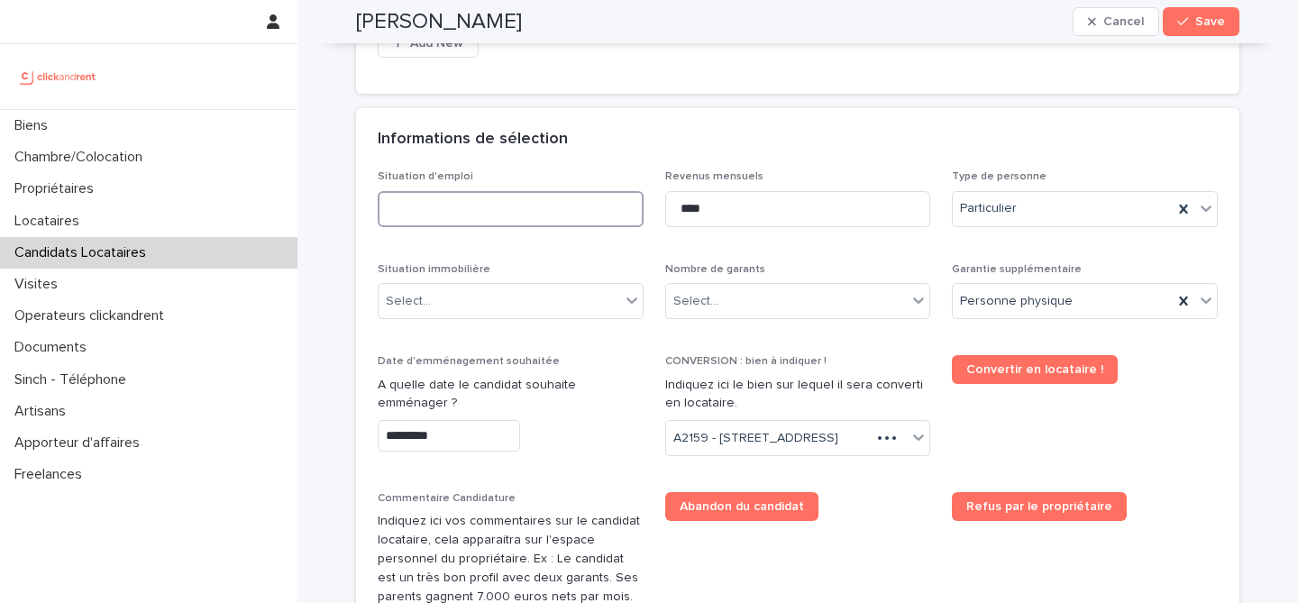
click at [480, 223] on input at bounding box center [511, 209] width 266 height 36
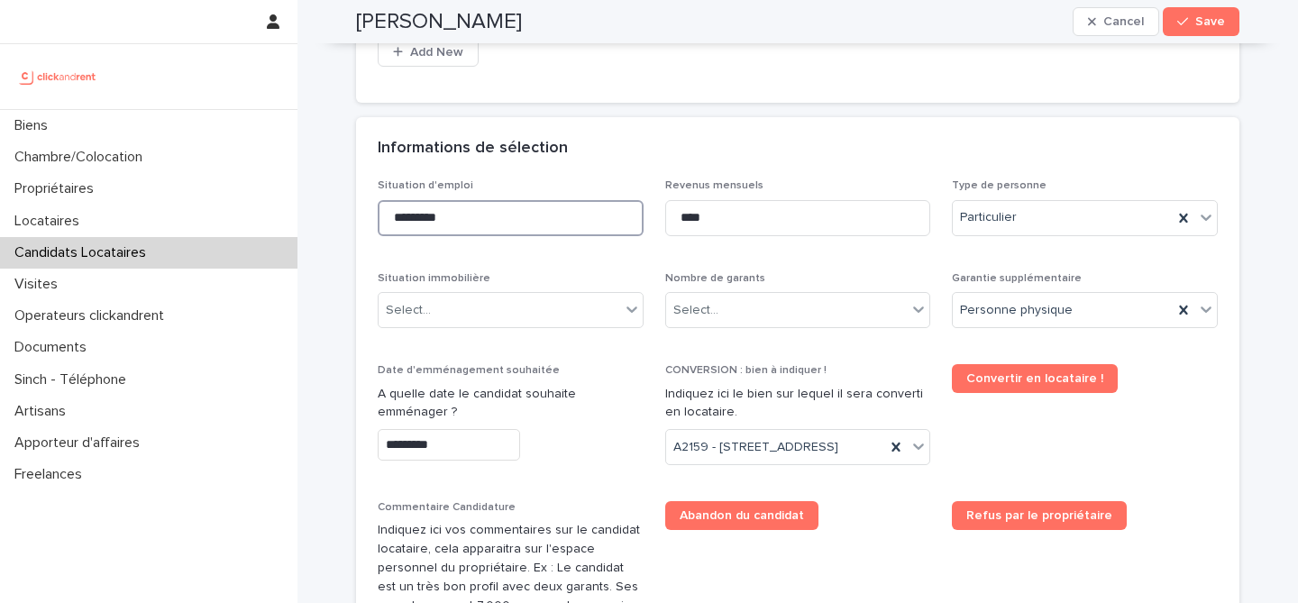
type input "*********"
click at [583, 171] on div "Informations de sélection" at bounding box center [797, 148] width 883 height 63
click at [561, 320] on div "Select..." at bounding box center [500, 311] width 242 height 30
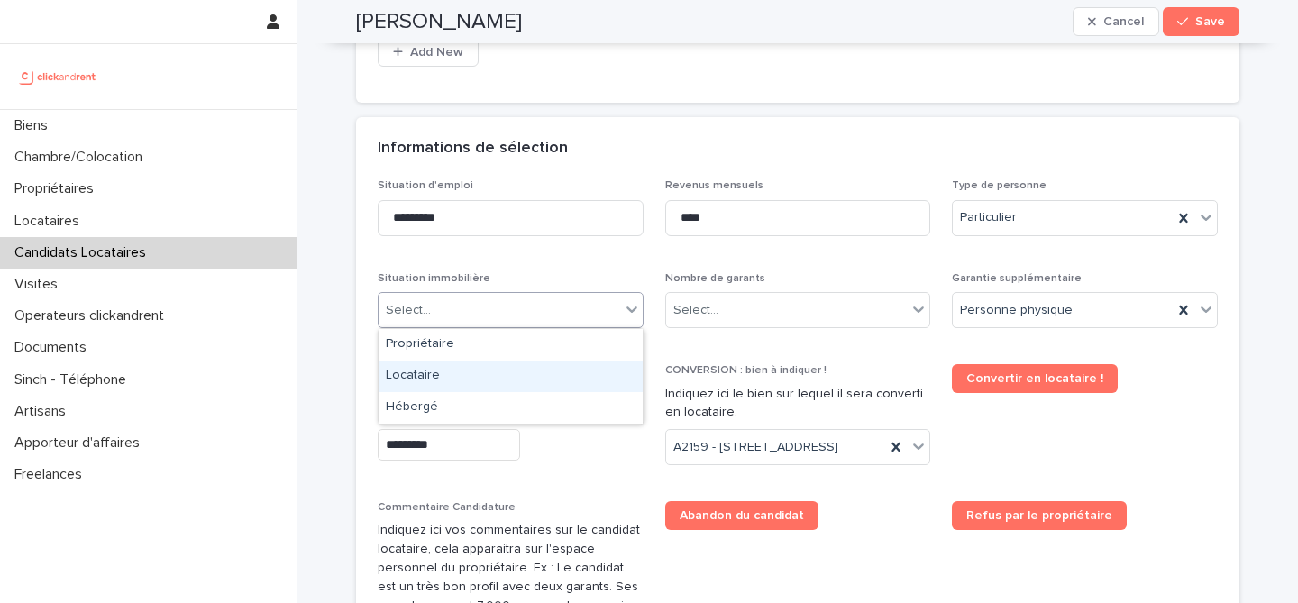
click at [548, 368] on div "Locataire" at bounding box center [511, 377] width 264 height 32
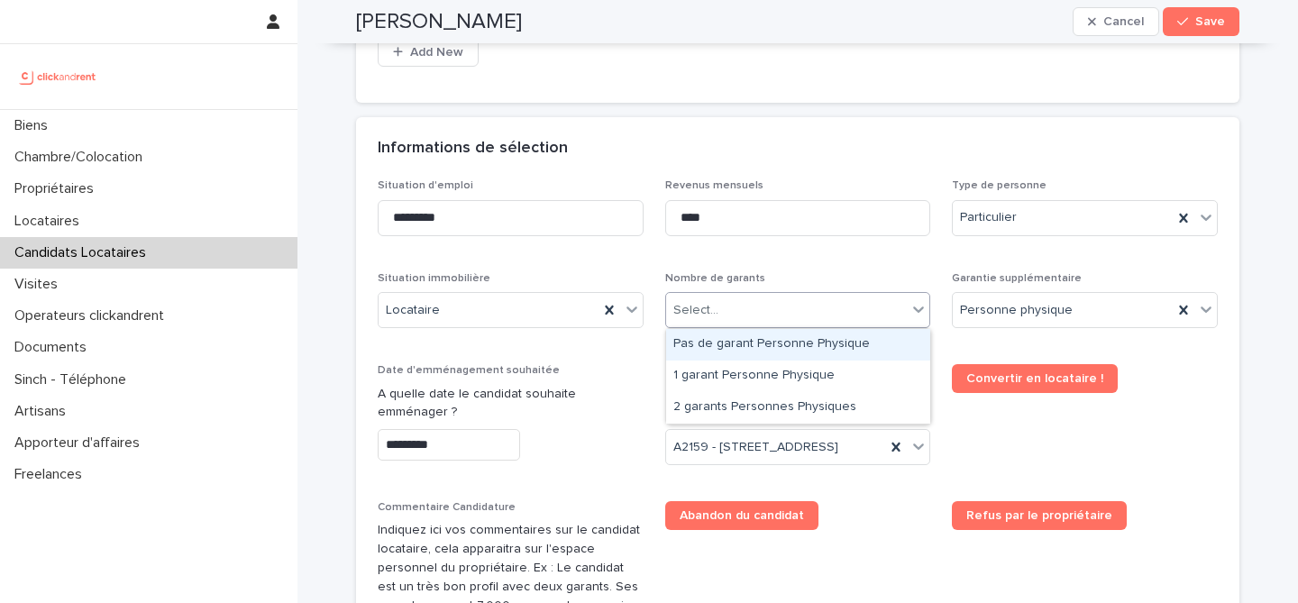
click at [778, 323] on div "Select..." at bounding box center [787, 311] width 242 height 30
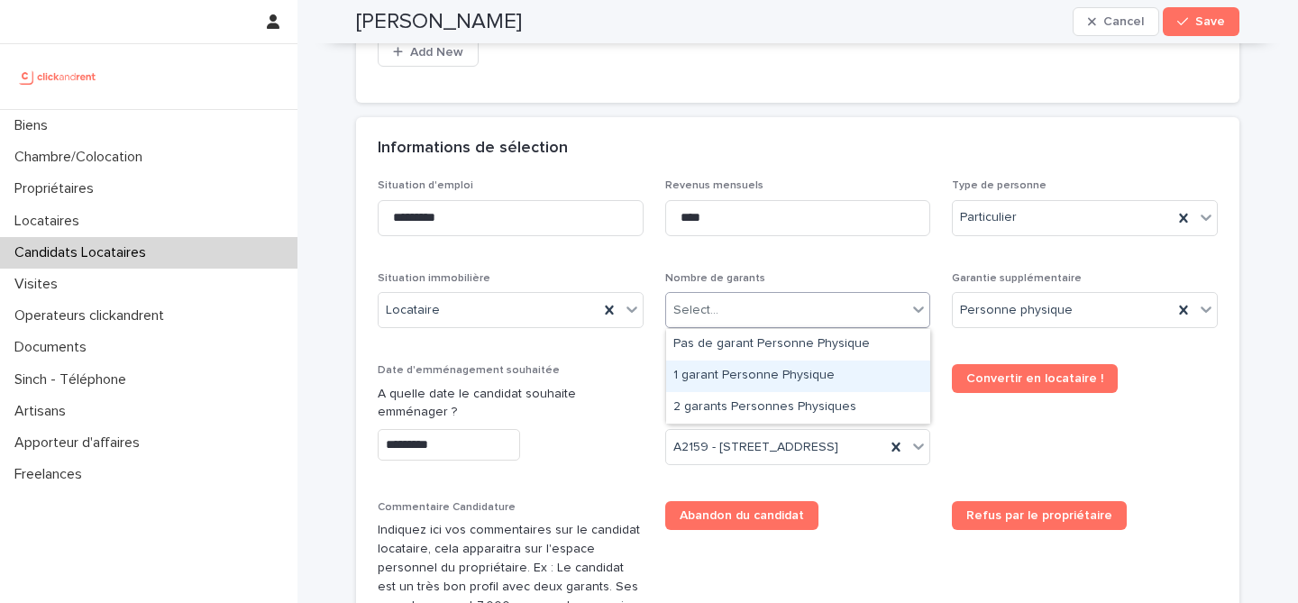
click at [778, 361] on div "1 garant Personne Physique" at bounding box center [798, 377] width 264 height 32
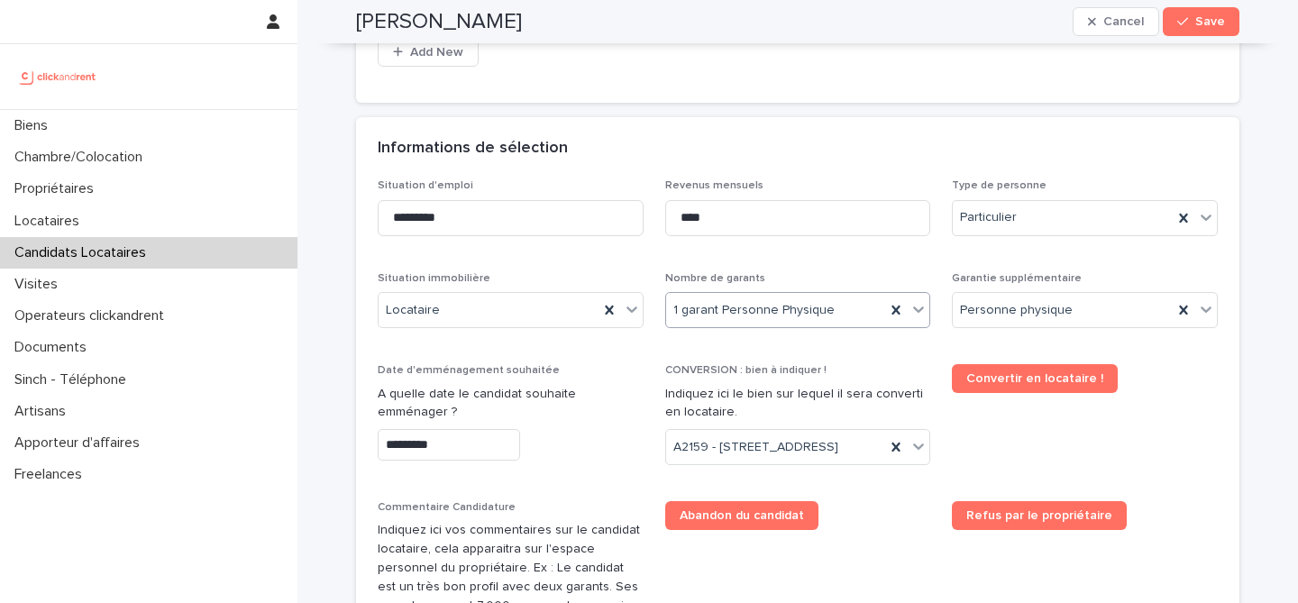
click at [811, 273] on p "Nombre de garants" at bounding box center [798, 278] width 266 height 13
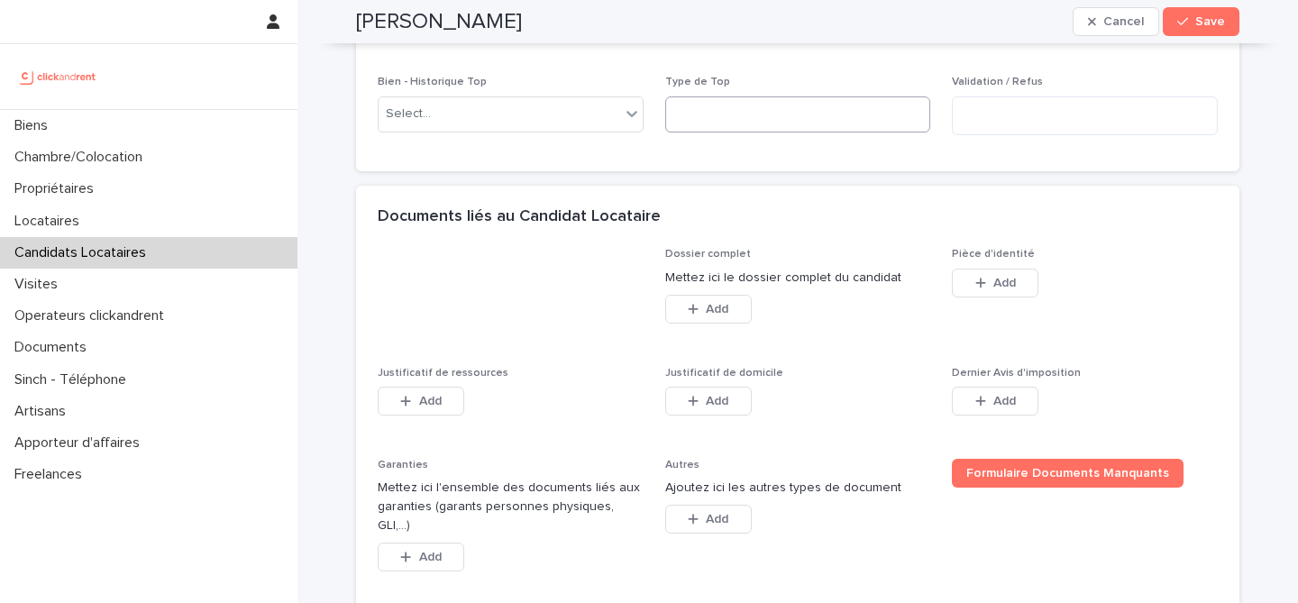
scroll to position [1413, 0]
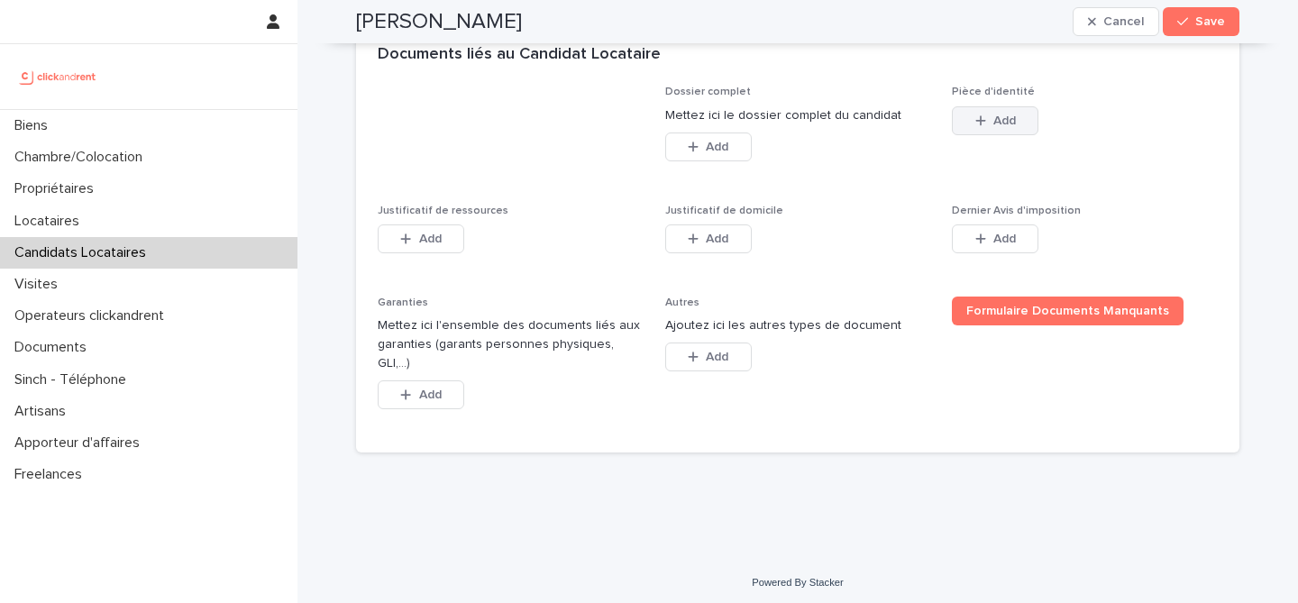
click at [1036, 135] on button "Add" at bounding box center [995, 120] width 87 height 29
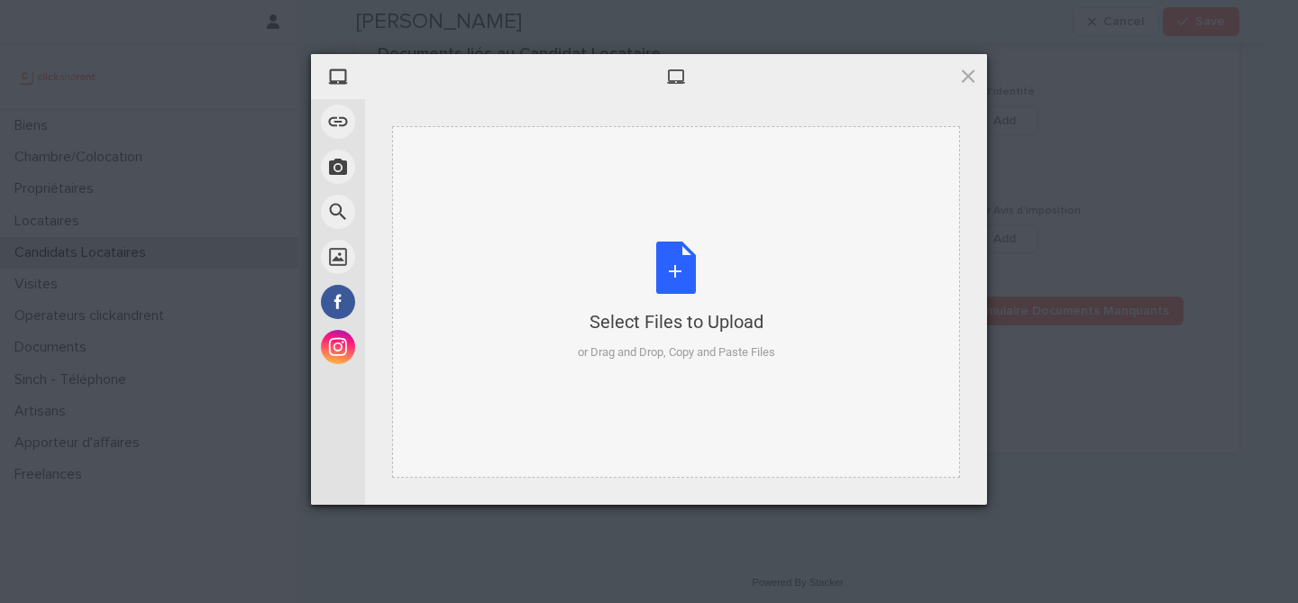
click at [681, 261] on div "Select Files to Upload or Drag and Drop, Copy and Paste Files" at bounding box center [676, 302] width 197 height 120
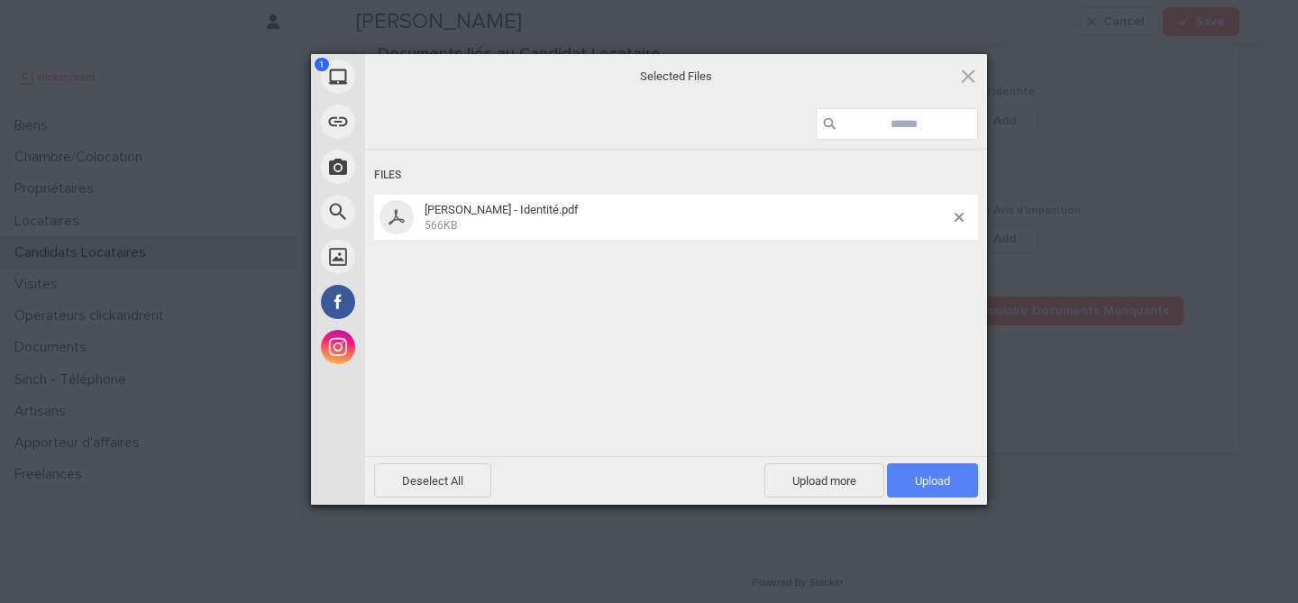
click at [935, 480] on span "Upload 1" at bounding box center [932, 481] width 35 height 14
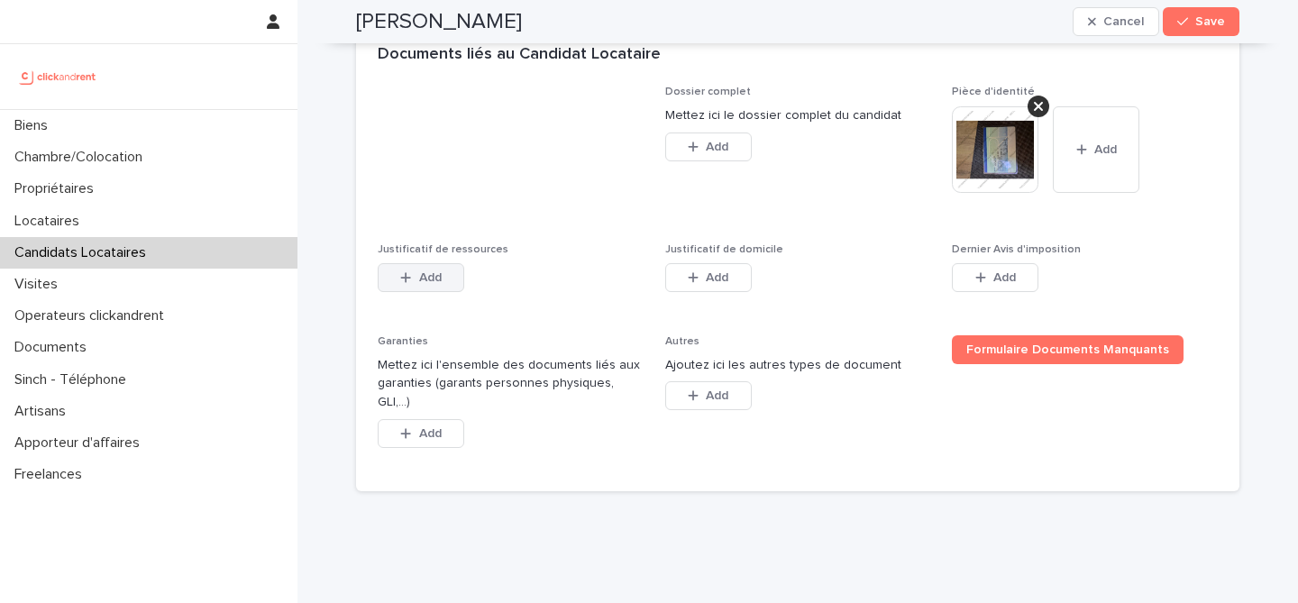
click at [430, 281] on button "Add" at bounding box center [421, 277] width 87 height 29
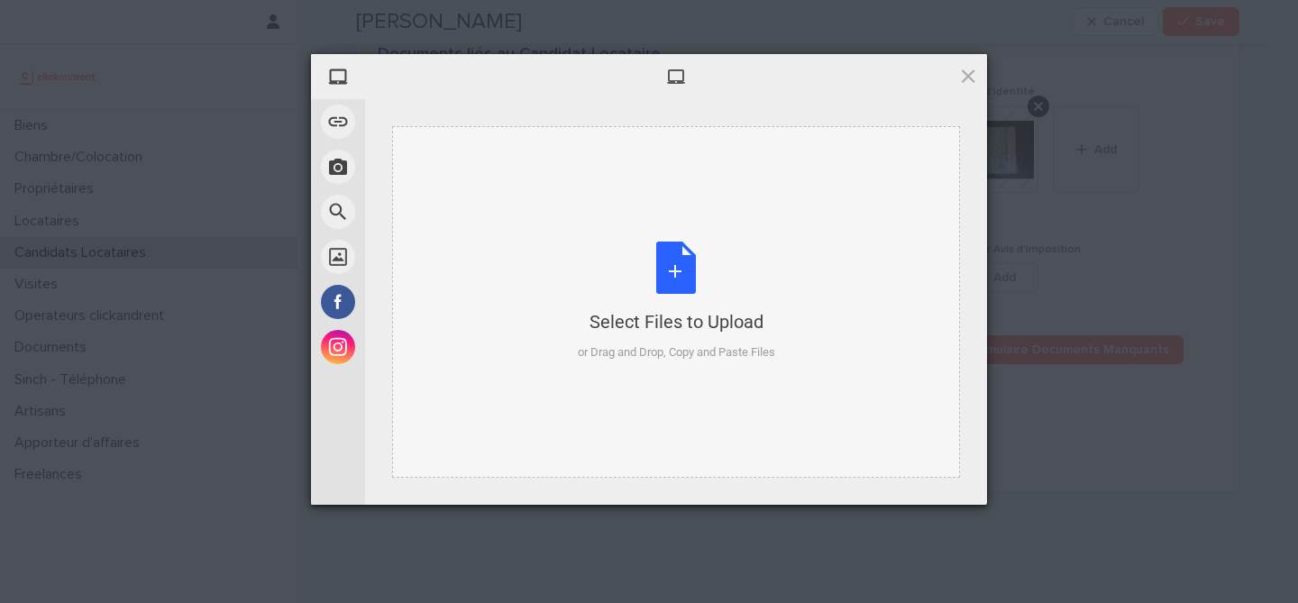
click at [674, 278] on div "Select Files to Upload or Drag and Drop, Copy and Paste Files" at bounding box center [676, 302] width 197 height 120
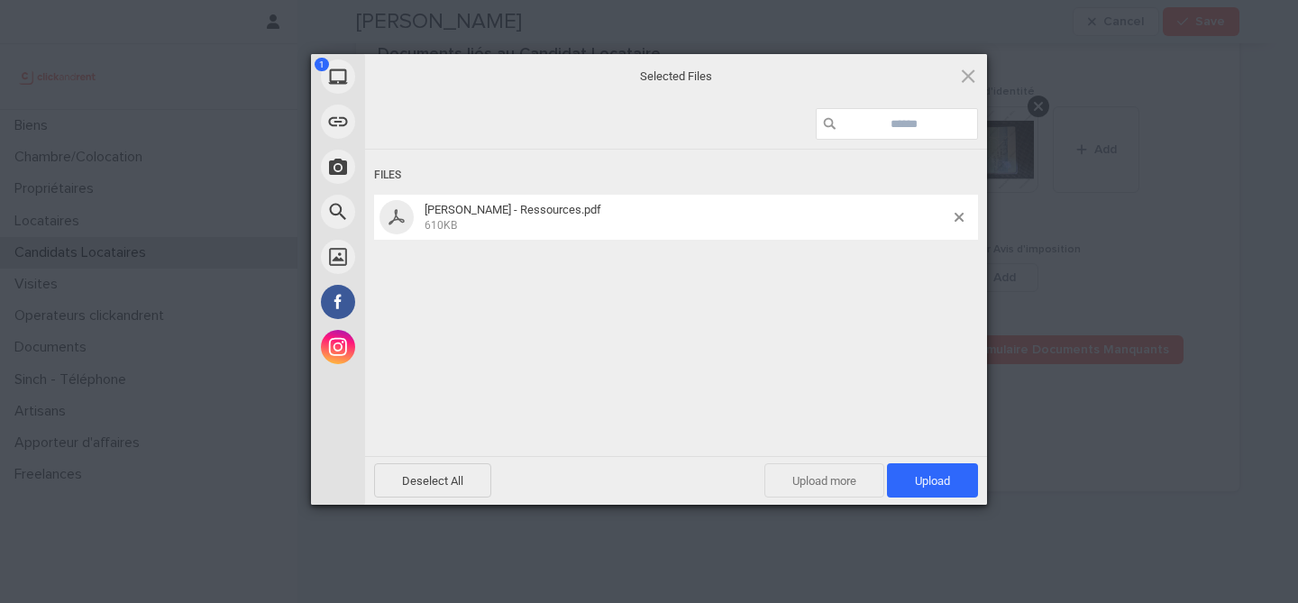
click at [818, 472] on span "Upload more" at bounding box center [824, 480] width 120 height 34
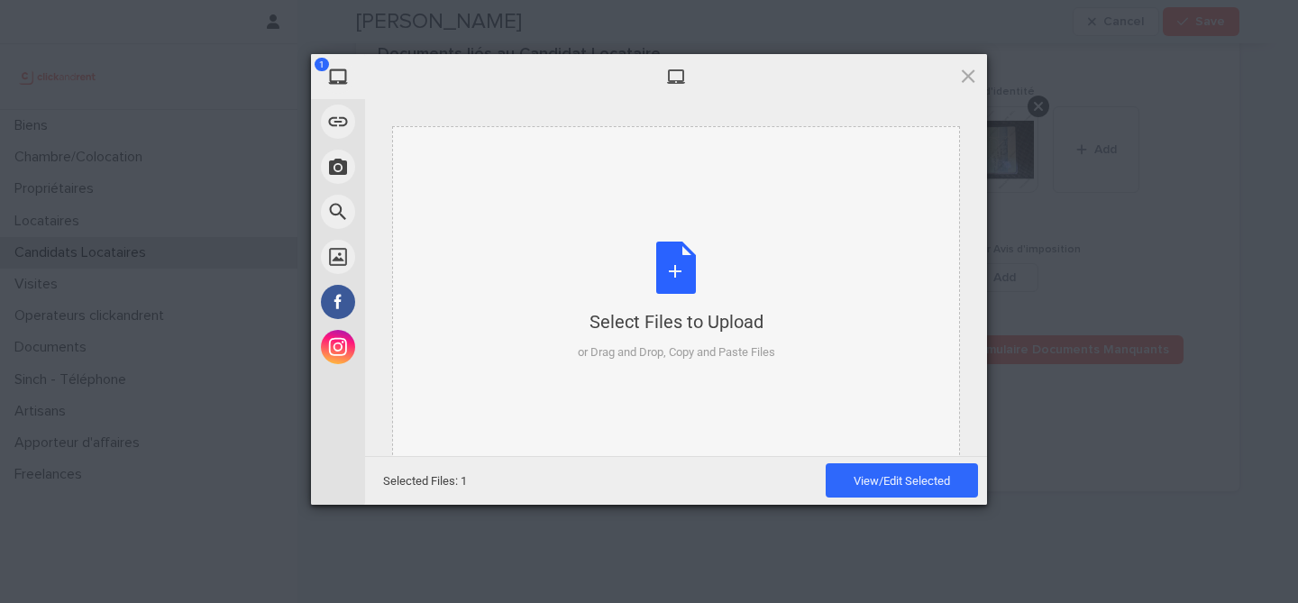
click at [688, 268] on div "Select Files to Upload or Drag and Drop, Copy and Paste Files" at bounding box center [676, 302] width 197 height 120
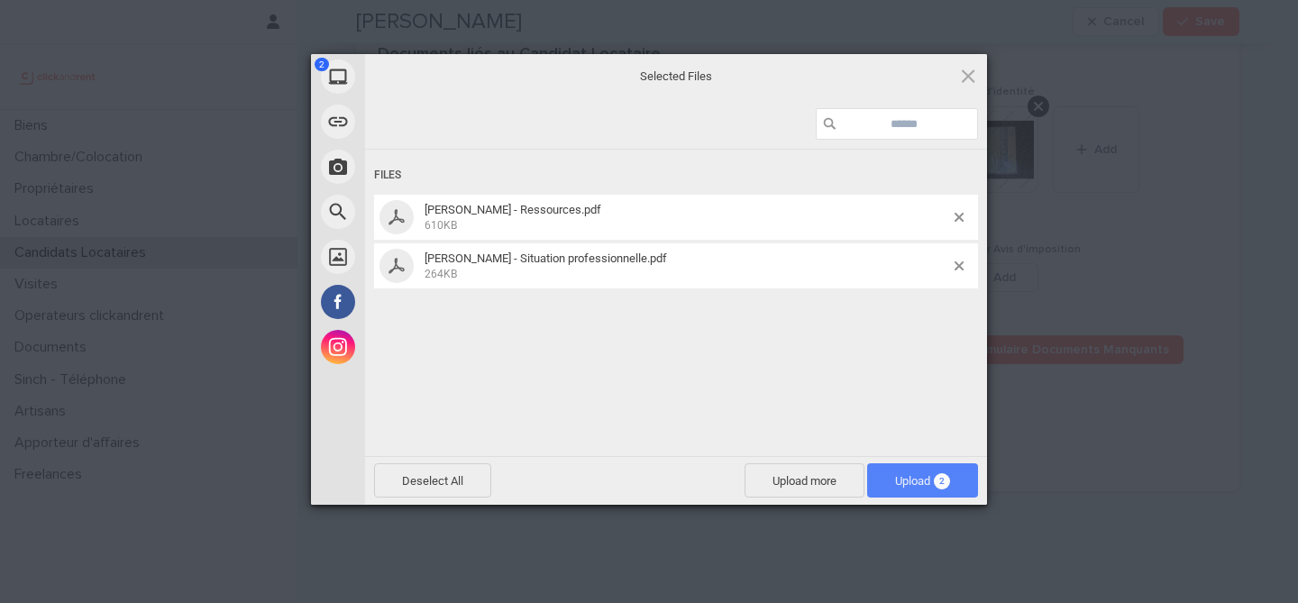
click at [913, 482] on span "Upload 2" at bounding box center [922, 481] width 55 height 14
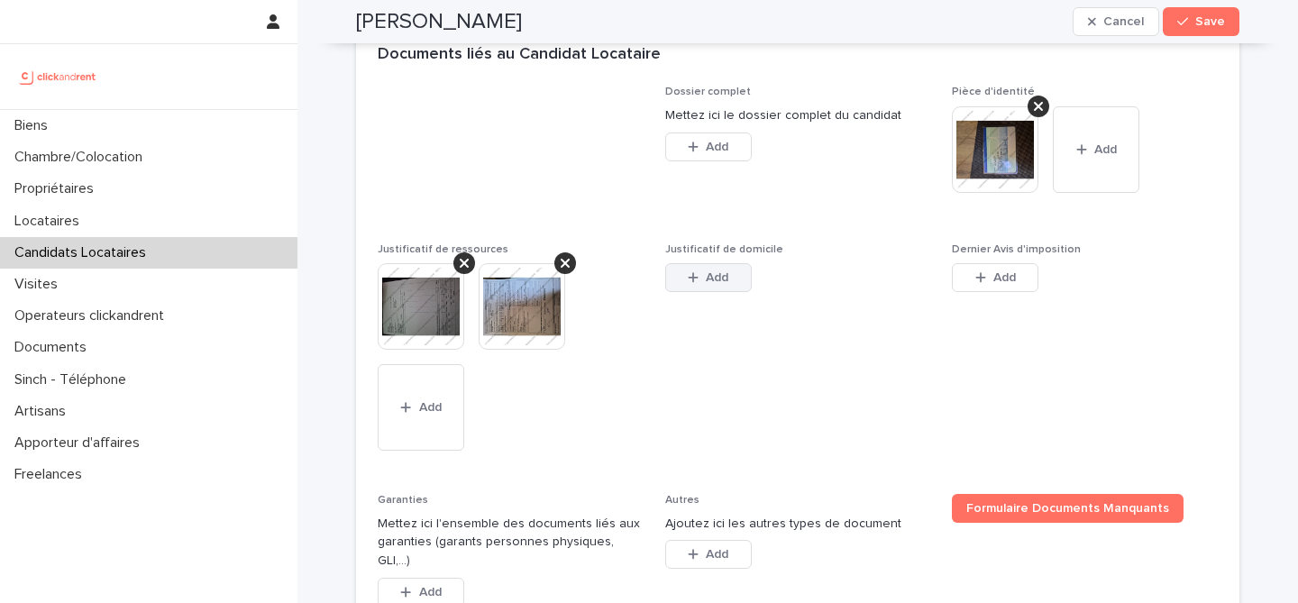
click at [726, 284] on span "Add" at bounding box center [717, 277] width 23 height 13
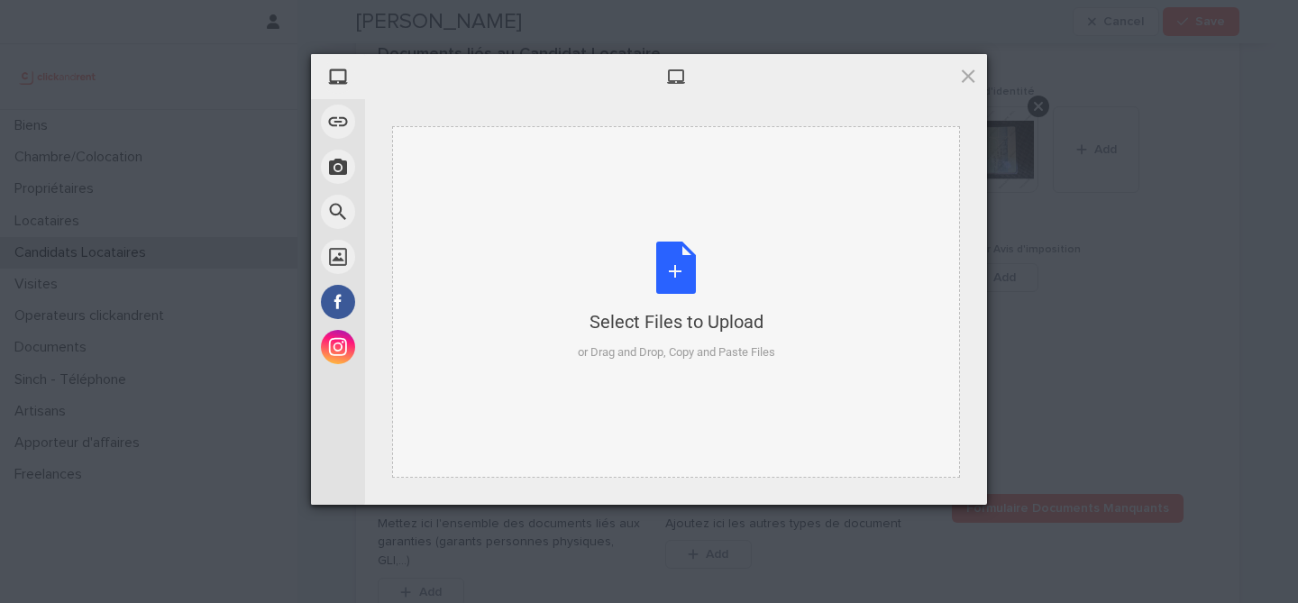
click at [674, 282] on div "Select Files to Upload or Drag and Drop, Copy and Paste Files" at bounding box center [676, 302] width 197 height 120
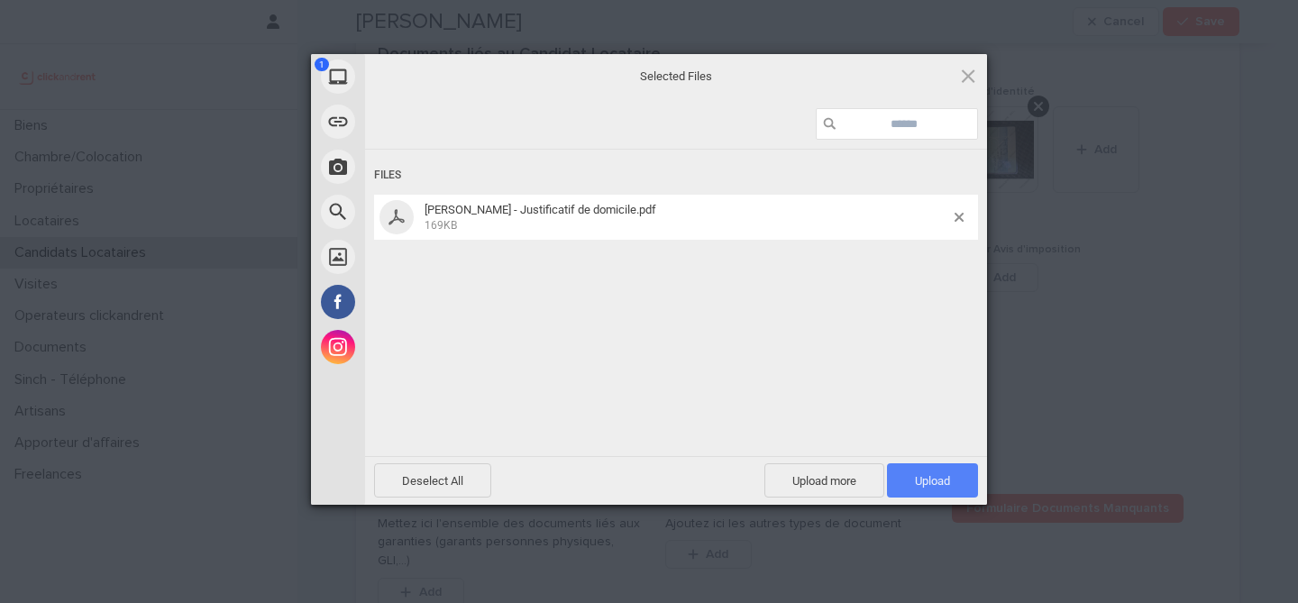
click at [964, 485] on span "Upload 1" at bounding box center [932, 480] width 91 height 34
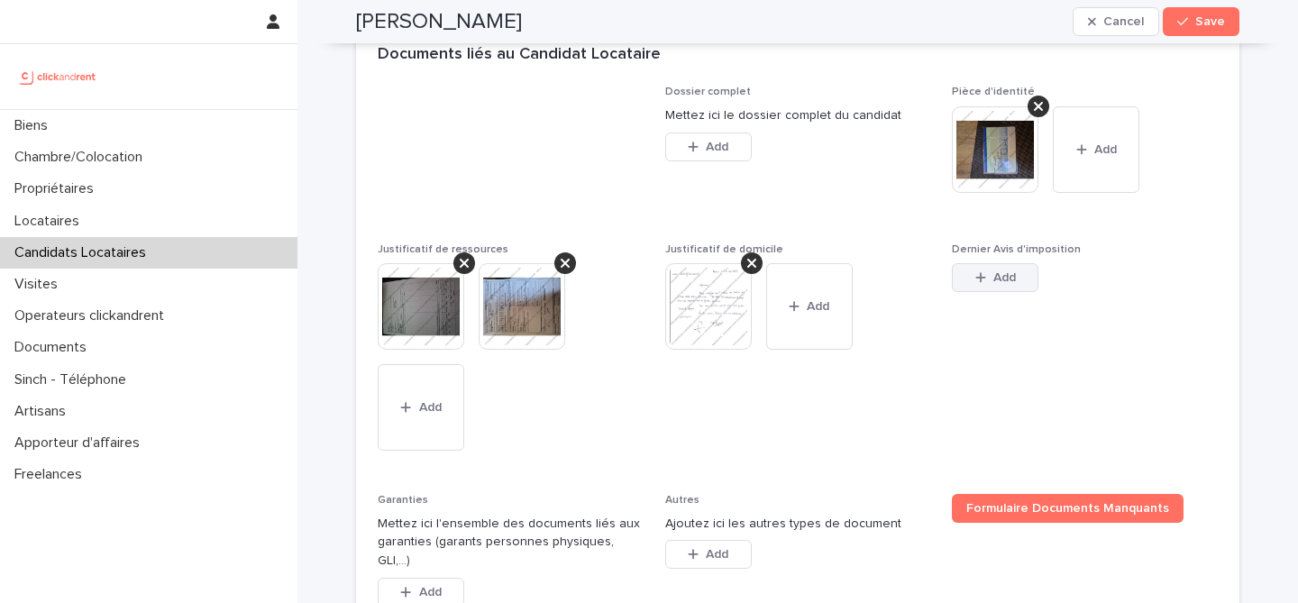
click at [999, 284] on span "Add" at bounding box center [1004, 277] width 23 height 13
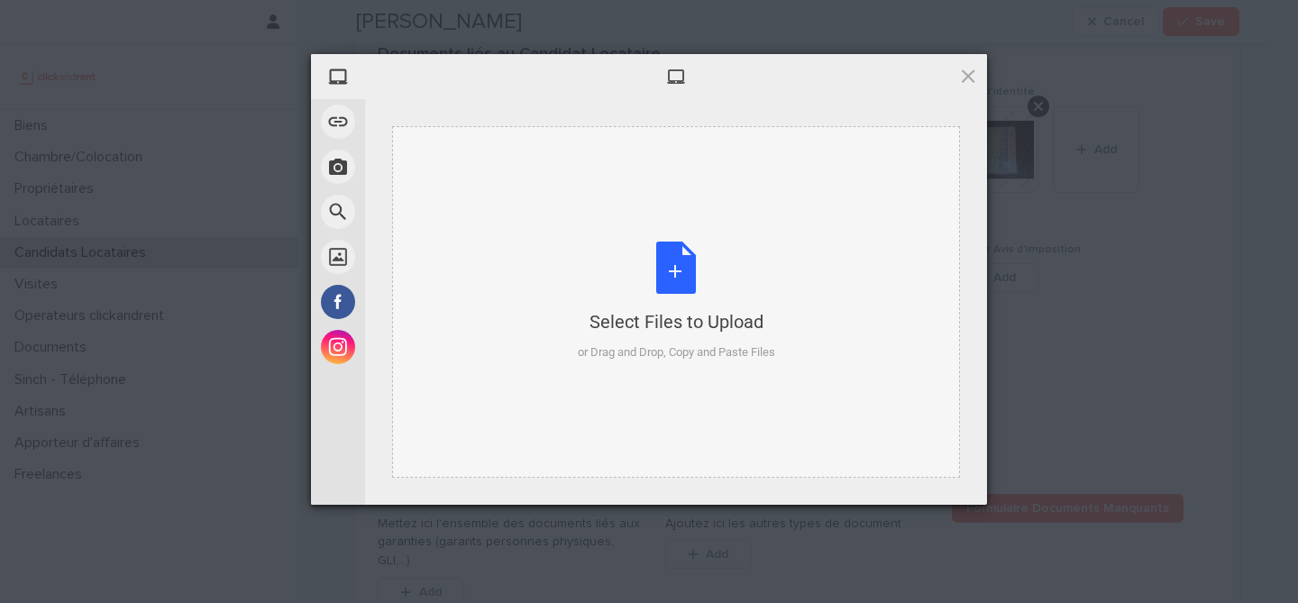
click at [707, 288] on div "Select Files to Upload or Drag and Drop, Copy and Paste Files" at bounding box center [676, 302] width 197 height 120
click at [972, 76] on span at bounding box center [968, 76] width 20 height 20
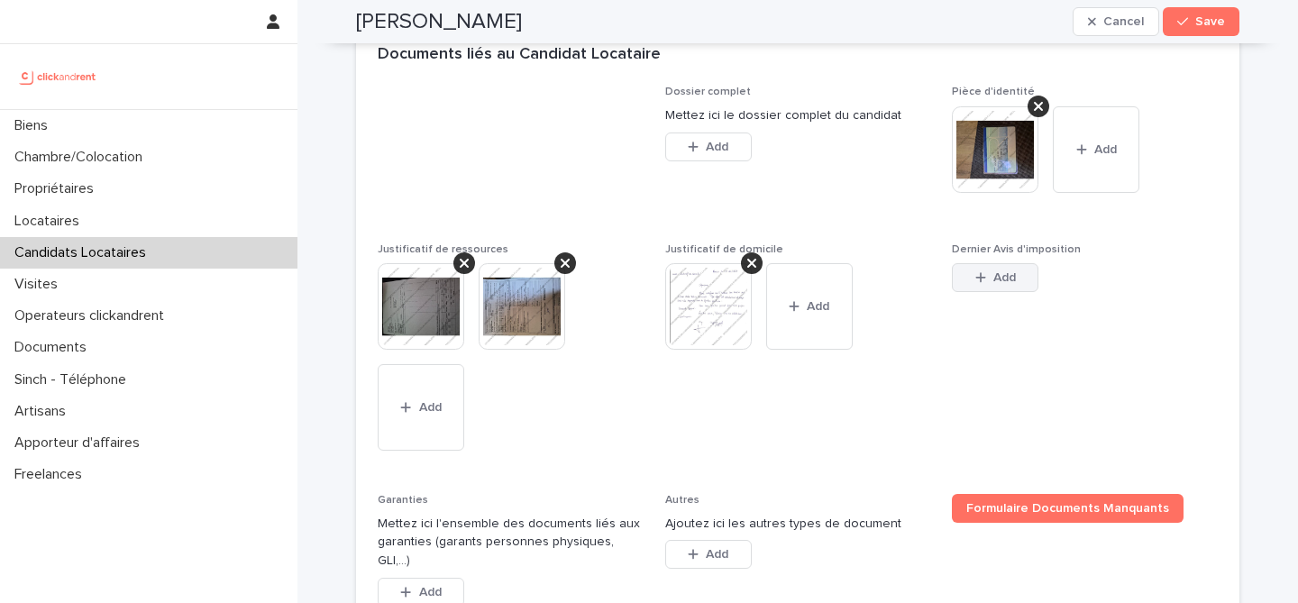
click at [995, 284] on span "Add" at bounding box center [1004, 277] width 23 height 13
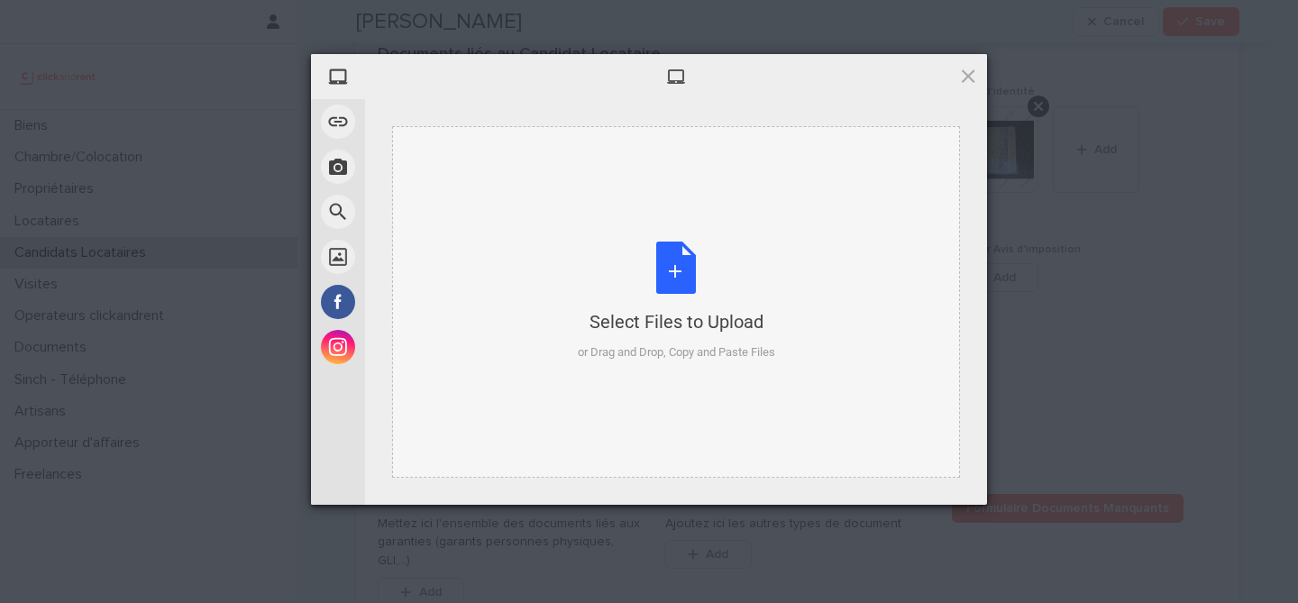
click at [679, 237] on div "Select Files to Upload or Drag and Drop, Copy and Paste Files" at bounding box center [676, 302] width 568 height 352
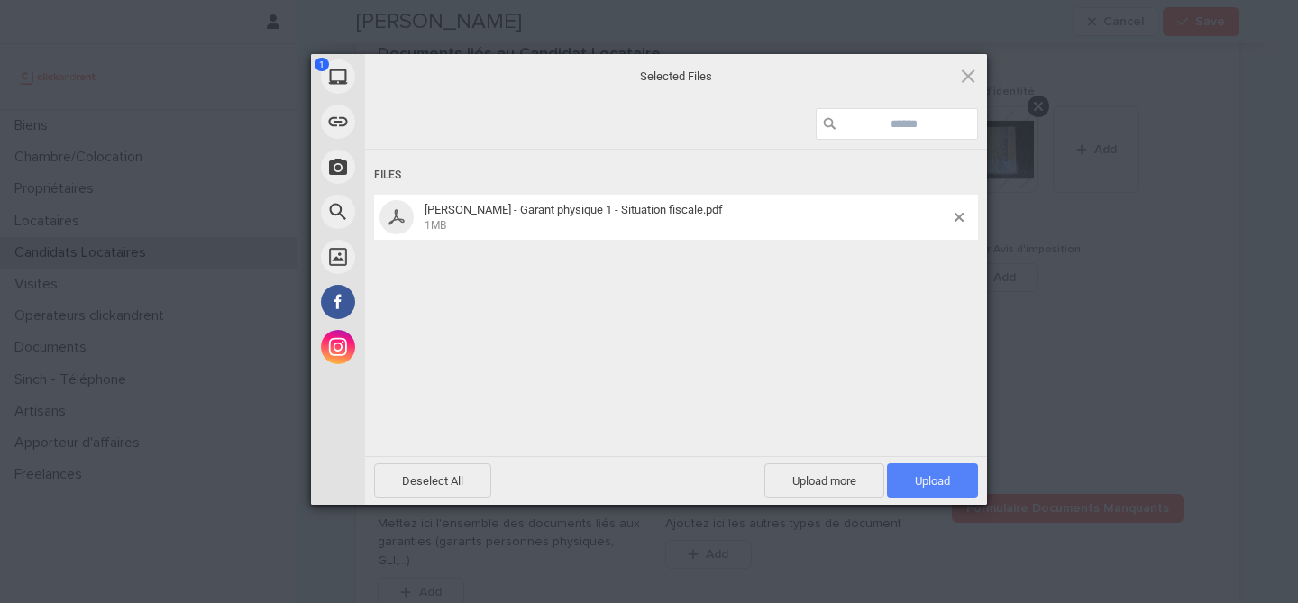
click at [955, 480] on span "Upload 1" at bounding box center [932, 480] width 91 height 34
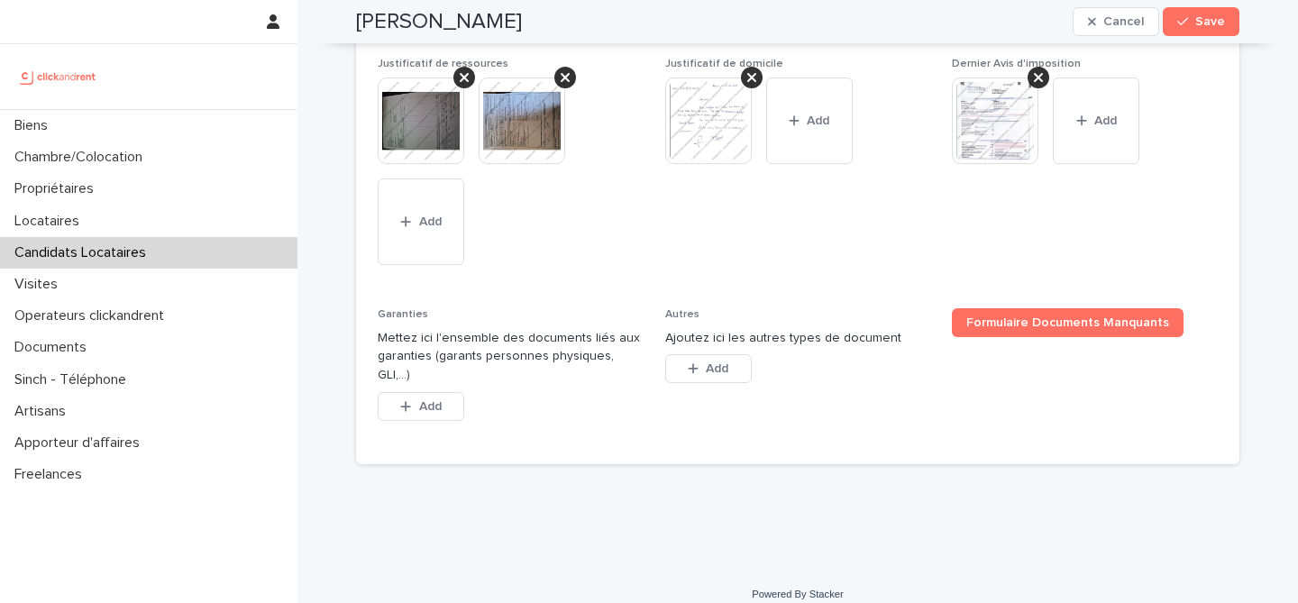
scroll to position [1611, 0]
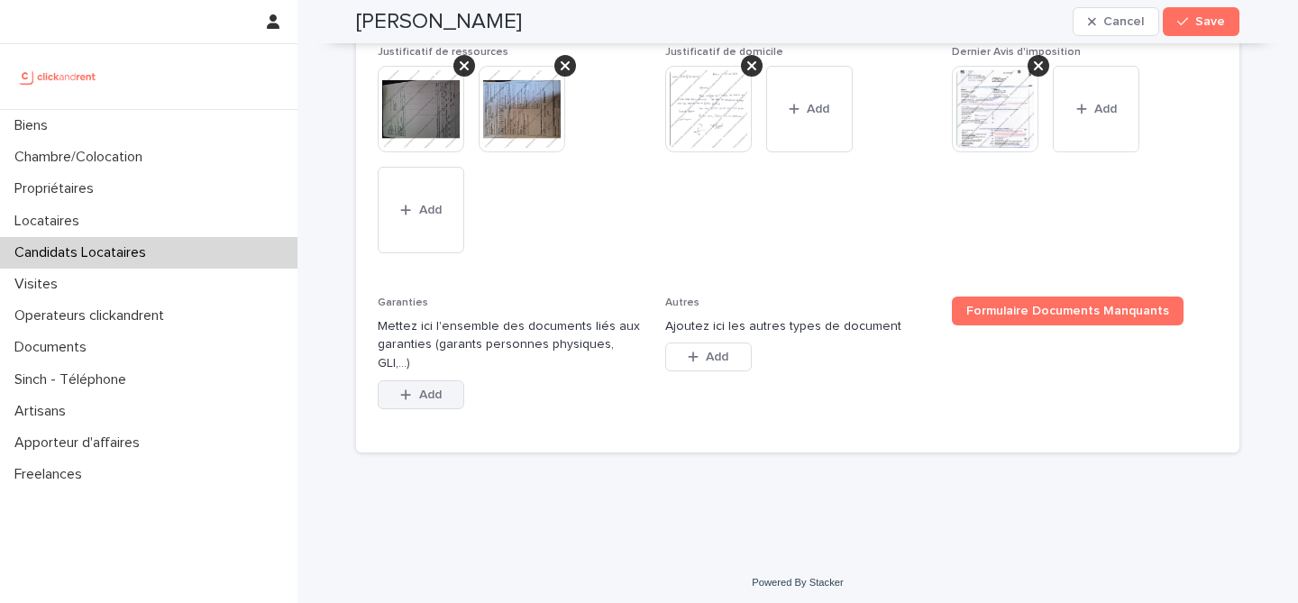
click at [427, 382] on button "Add" at bounding box center [421, 394] width 87 height 29
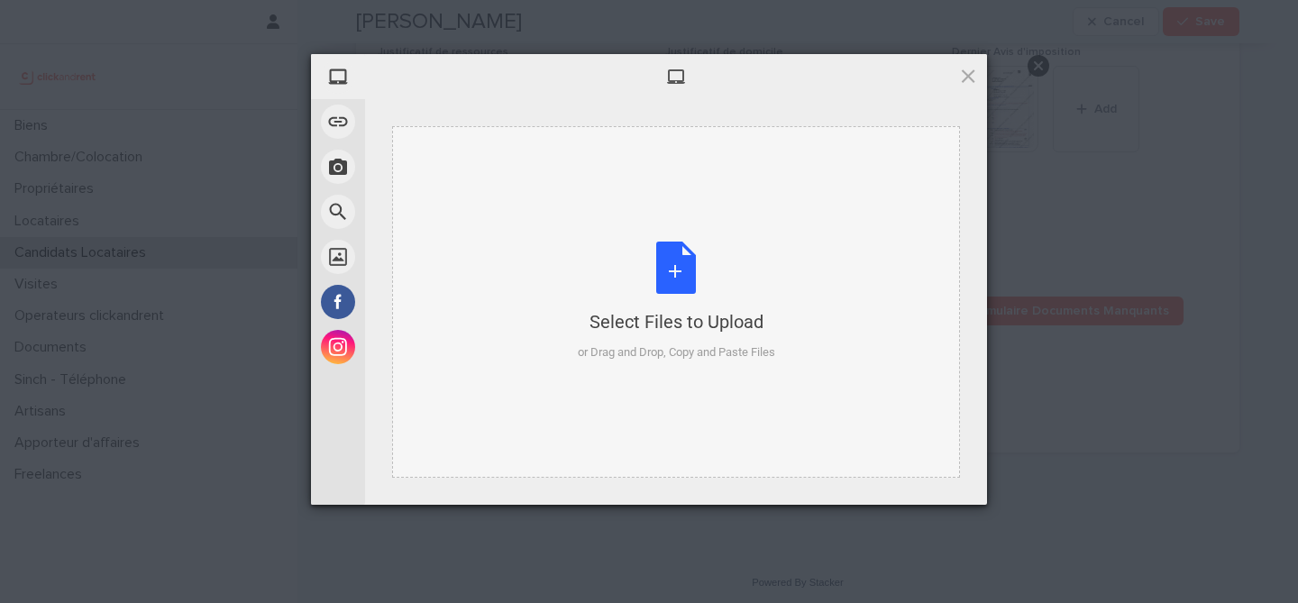
click at [680, 255] on div "Select Files to Upload or Drag and Drop, Copy and Paste Files" at bounding box center [676, 302] width 197 height 120
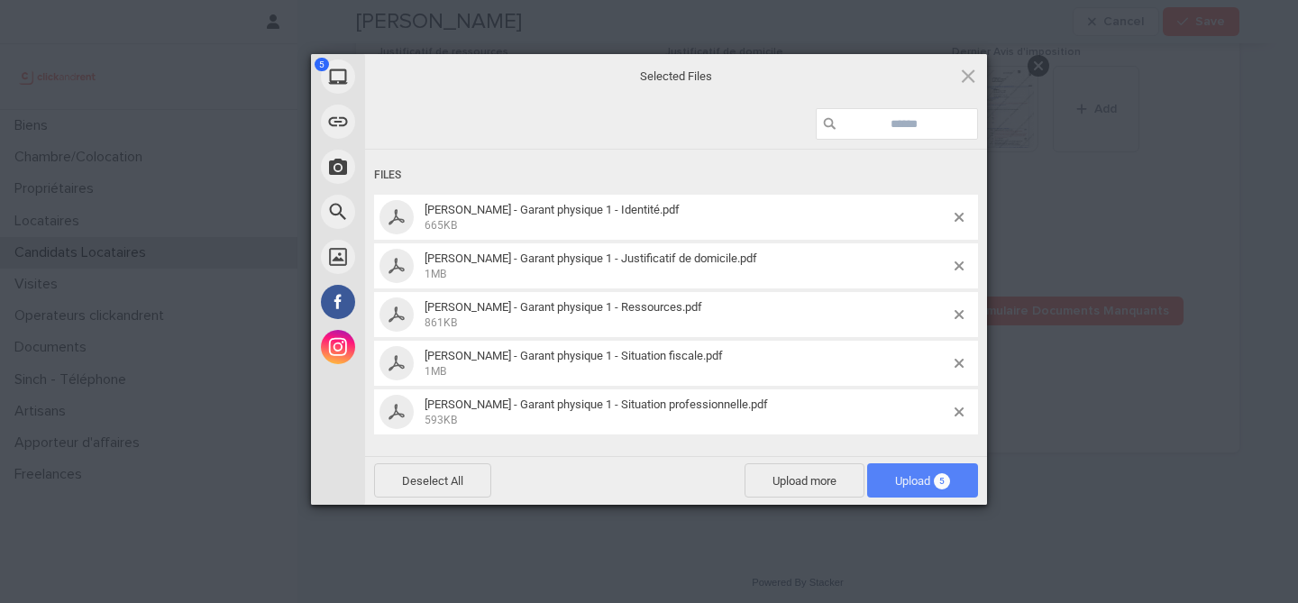
click at [944, 486] on span "5" at bounding box center [942, 481] width 16 height 16
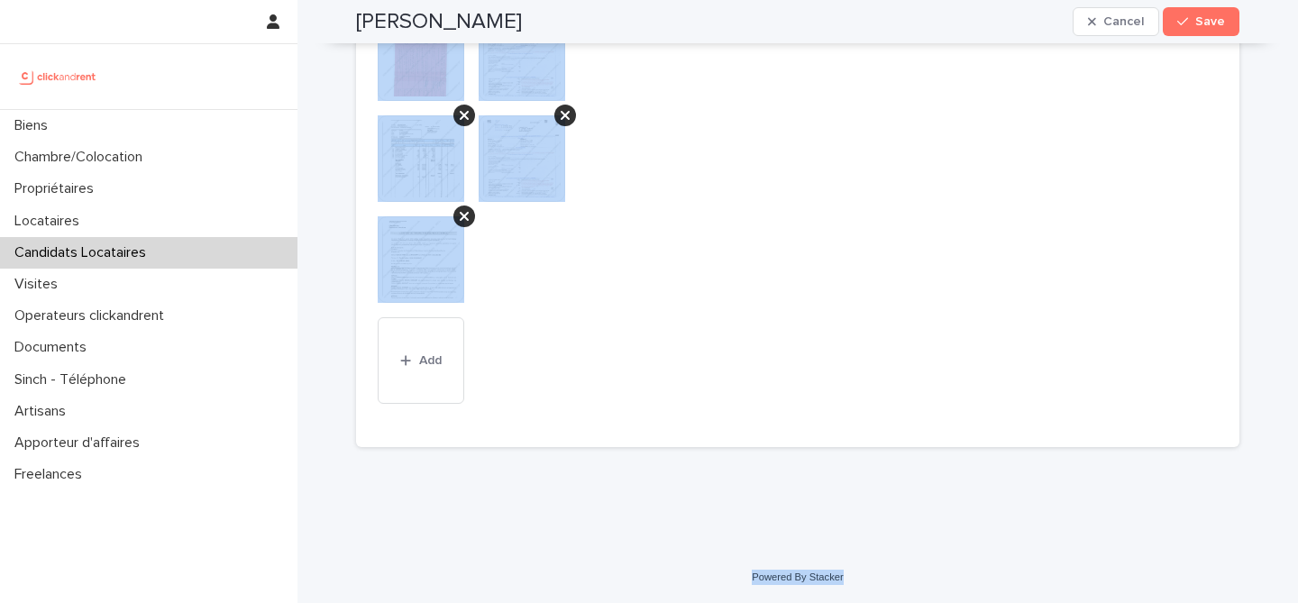
scroll to position [1971, 0]
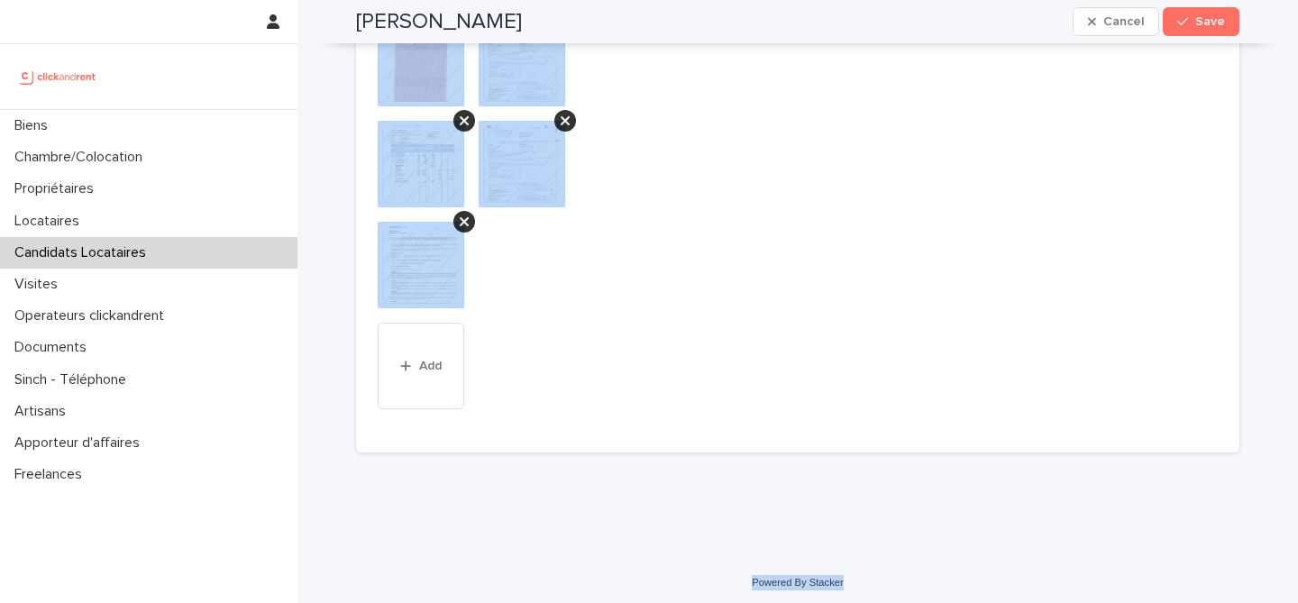
drag, startPoint x: 356, startPoint y: 58, endPoint x: 871, endPoint y: 581, distance: 733.7
copy div "Grégoire Sinoquet Cancel Save Sorry, there was an error saving your record. Ple…"
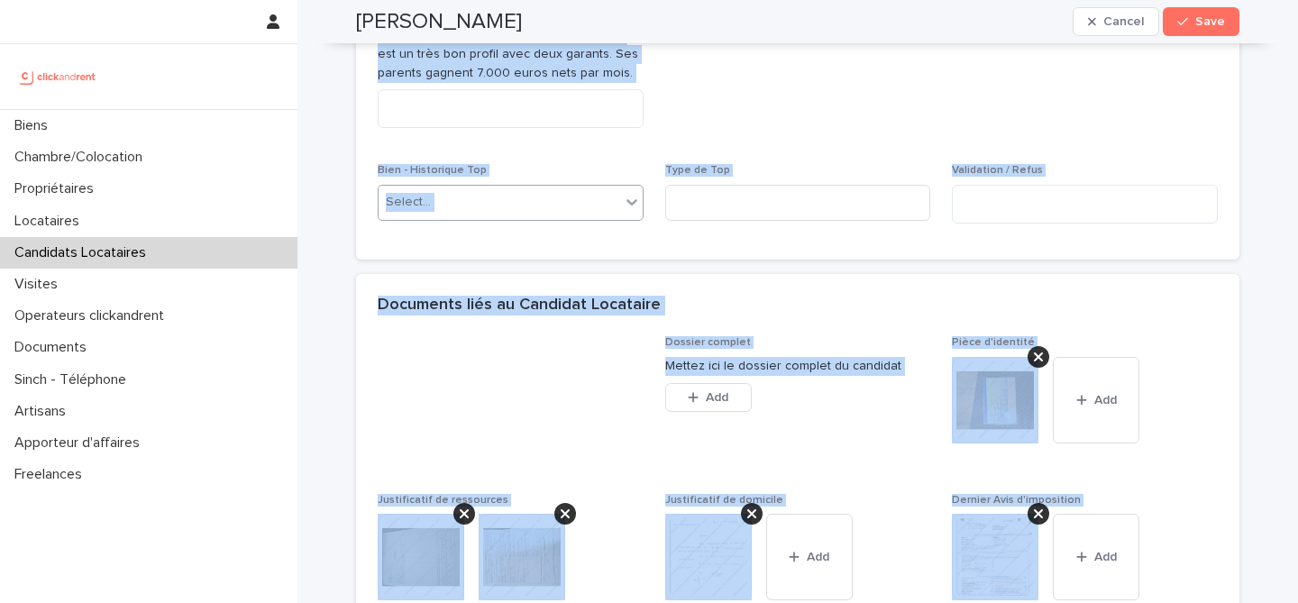
scroll to position [1140, 0]
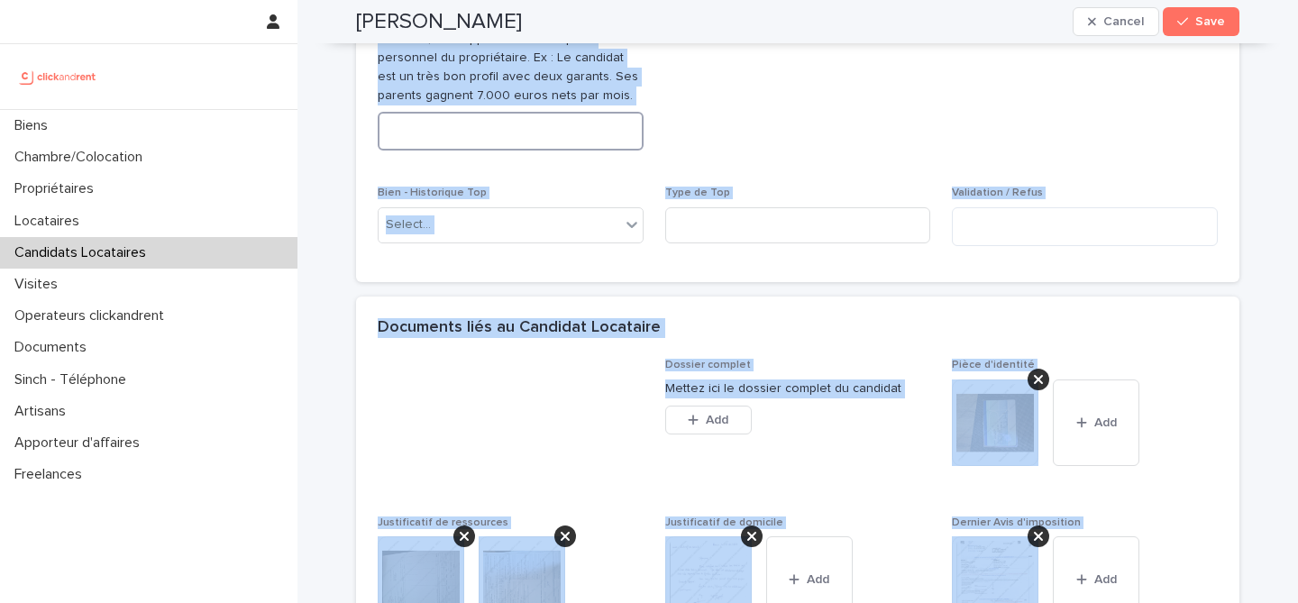
click at [469, 151] on textarea at bounding box center [511, 131] width 266 height 39
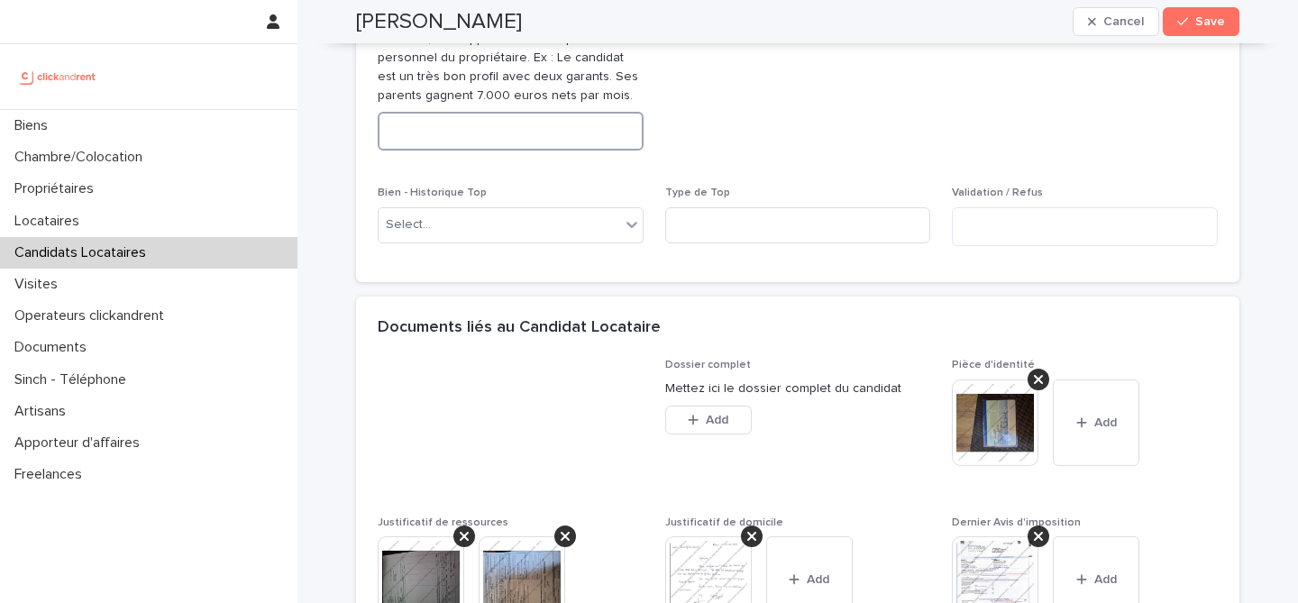
paste textarea "**********"
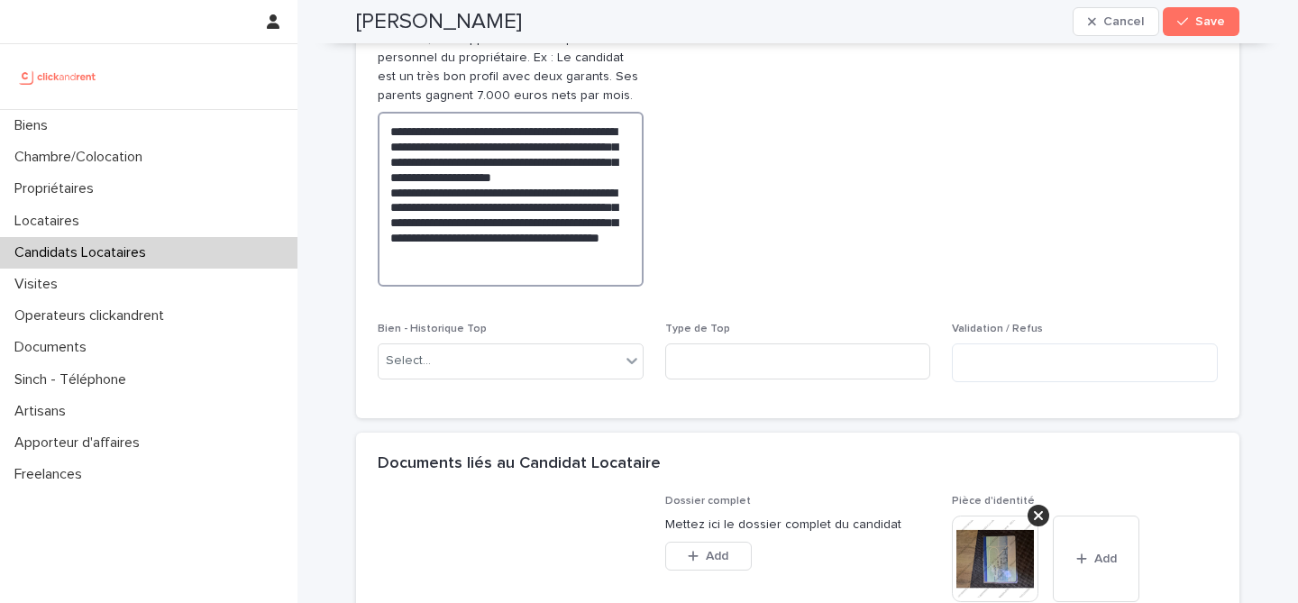
type textarea "**********"
click at [758, 220] on span "Abandon du candidat" at bounding box center [798, 146] width 266 height 310
click at [480, 19] on h2 "Grégoire Sinoquet" at bounding box center [439, 22] width 166 height 26
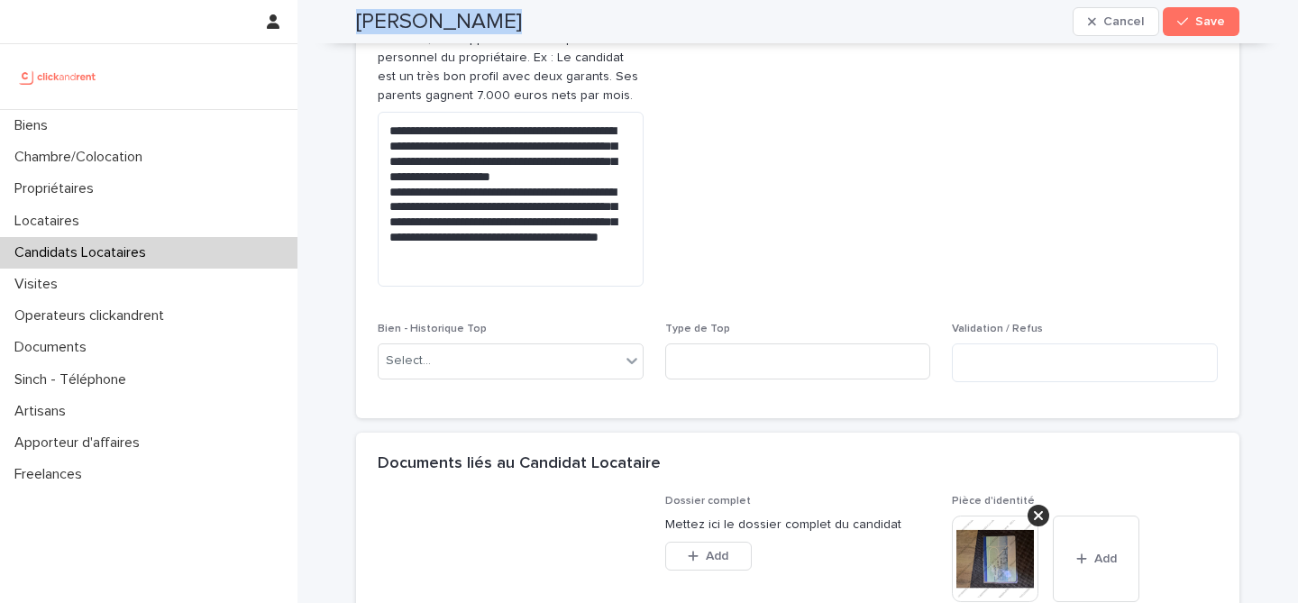
click at [480, 19] on h2 "Grégoire Sinoquet" at bounding box center [439, 22] width 166 height 26
copy div "Grégoire Sinoquet Cancel Save"
click at [1220, 22] on span "Save" at bounding box center [1210, 21] width 30 height 13
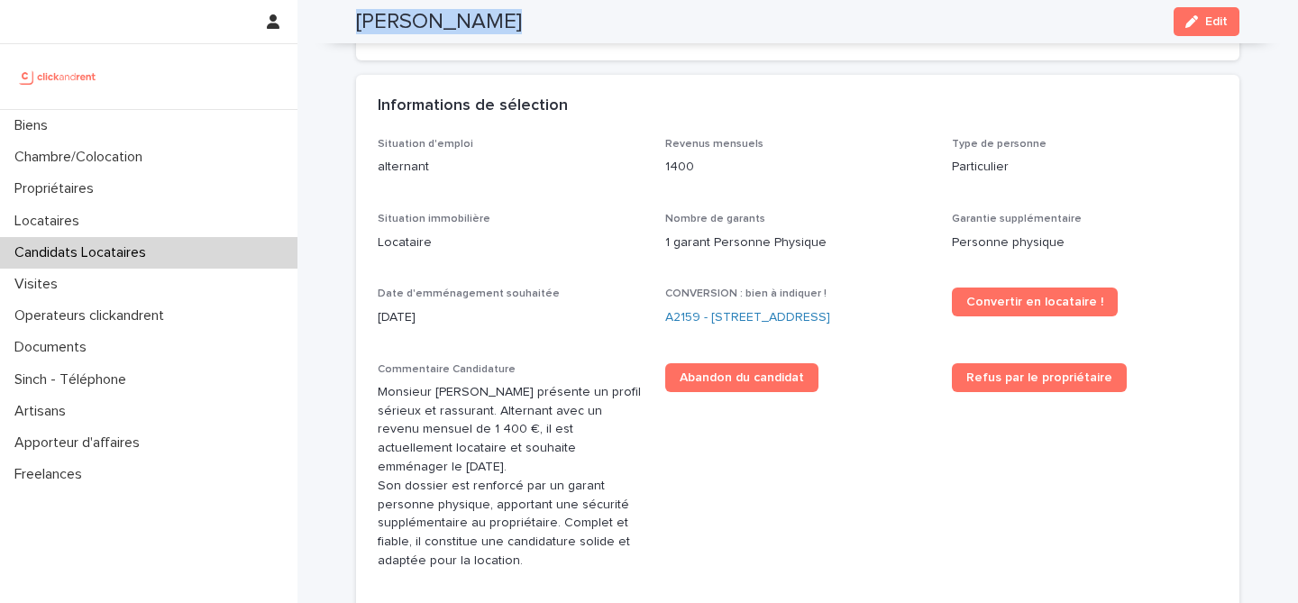
scroll to position [423, 0]
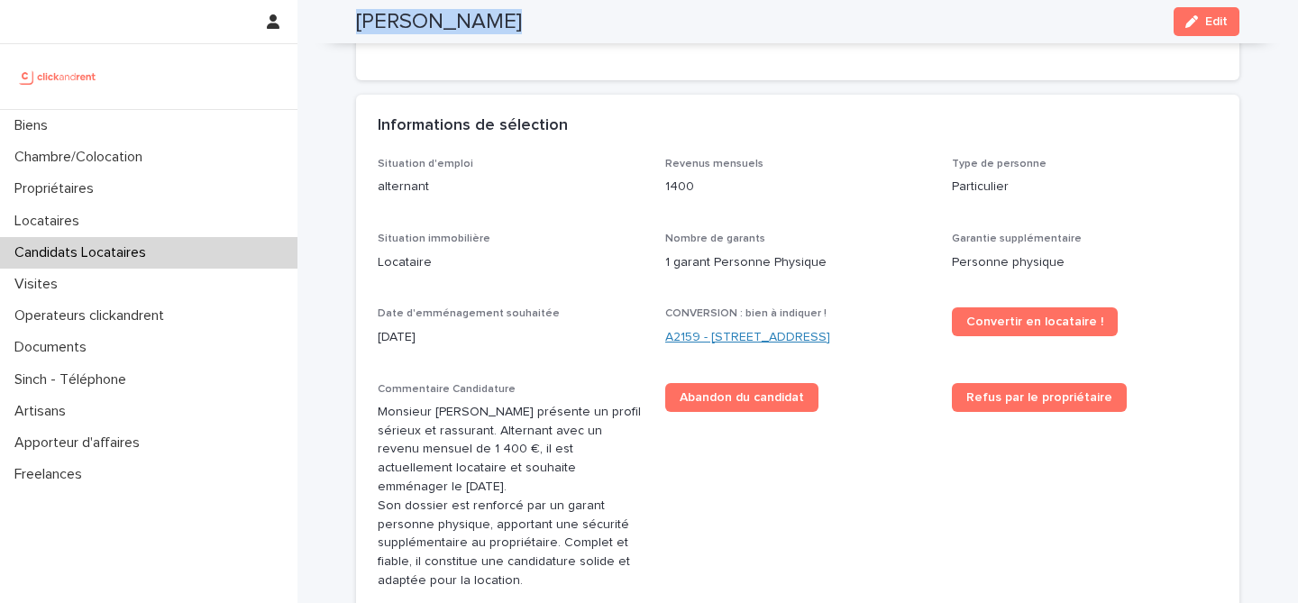
click at [761, 335] on link "A2159 - 33 rue Allou, Amiens 80000" at bounding box center [747, 337] width 165 height 19
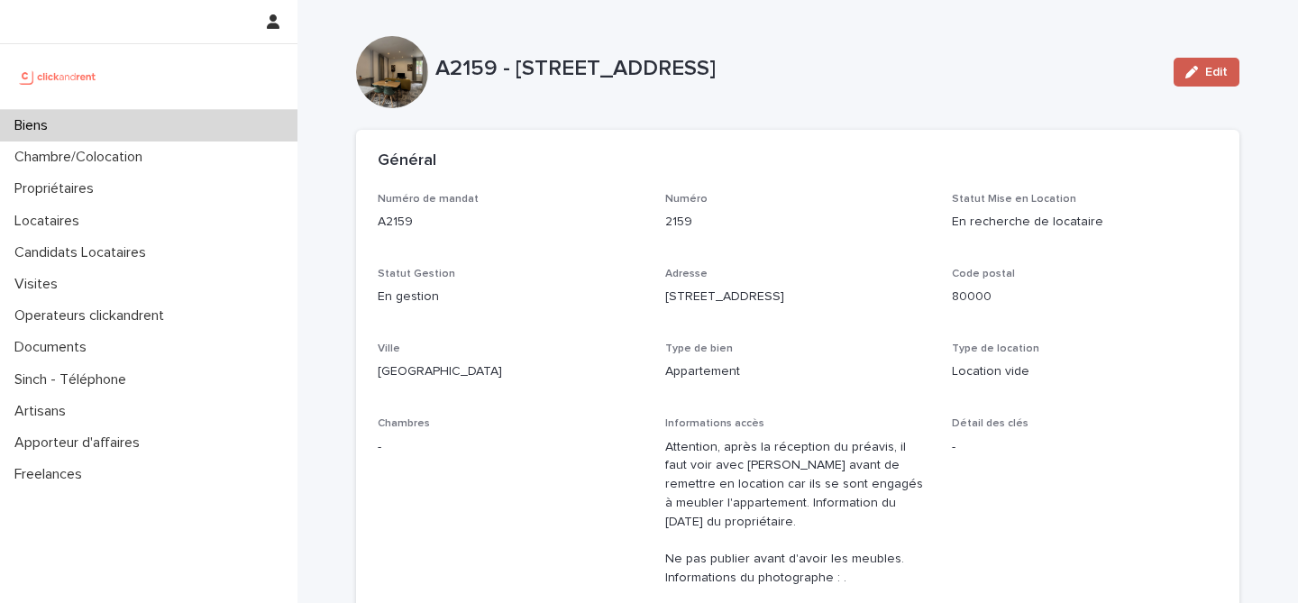
click at [1221, 77] on span "Edit" at bounding box center [1216, 72] width 23 height 13
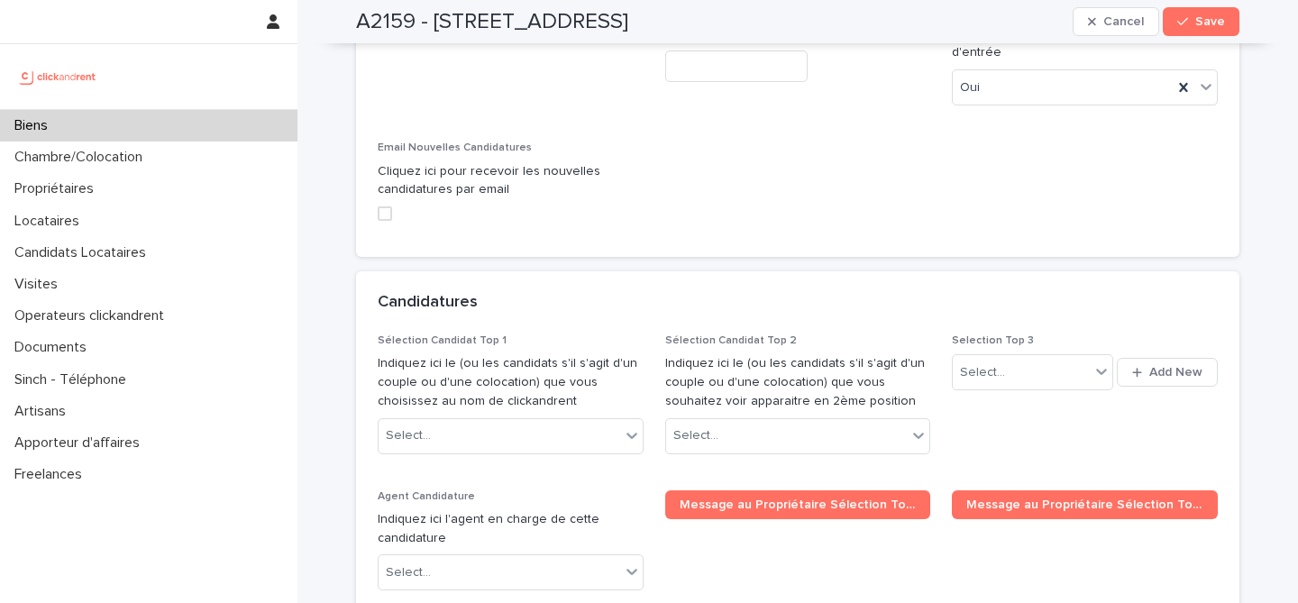
scroll to position [8629, 0]
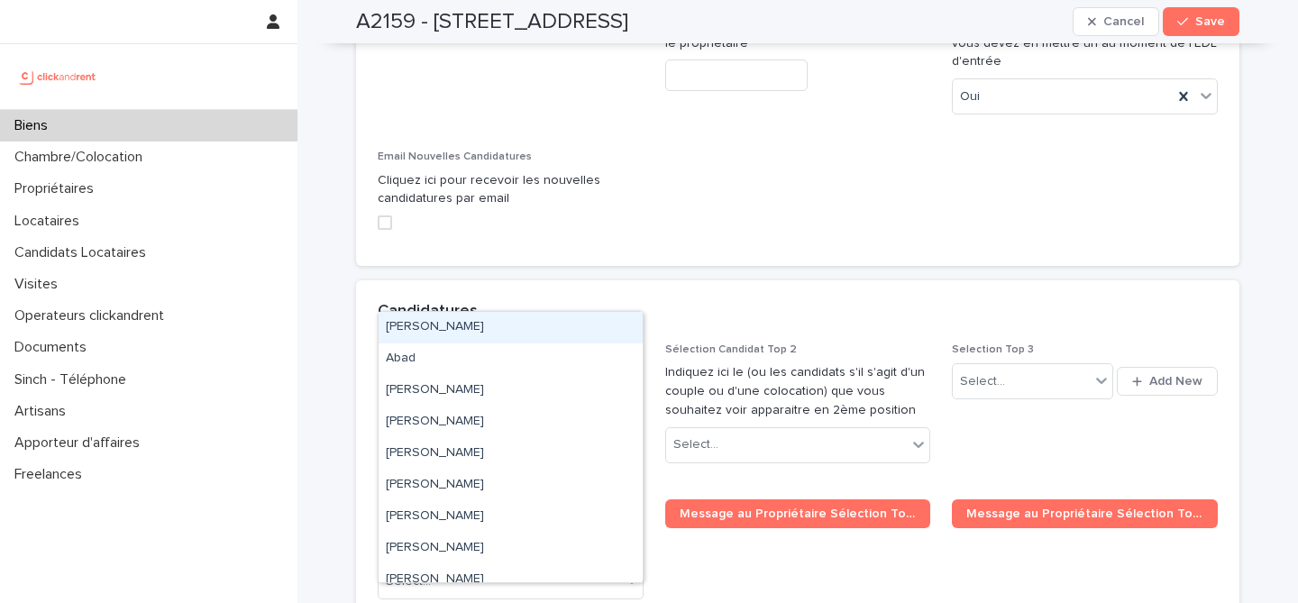
click at [512, 430] on div "Select..." at bounding box center [500, 445] width 242 height 30
paste input "**********"
type input "**********"
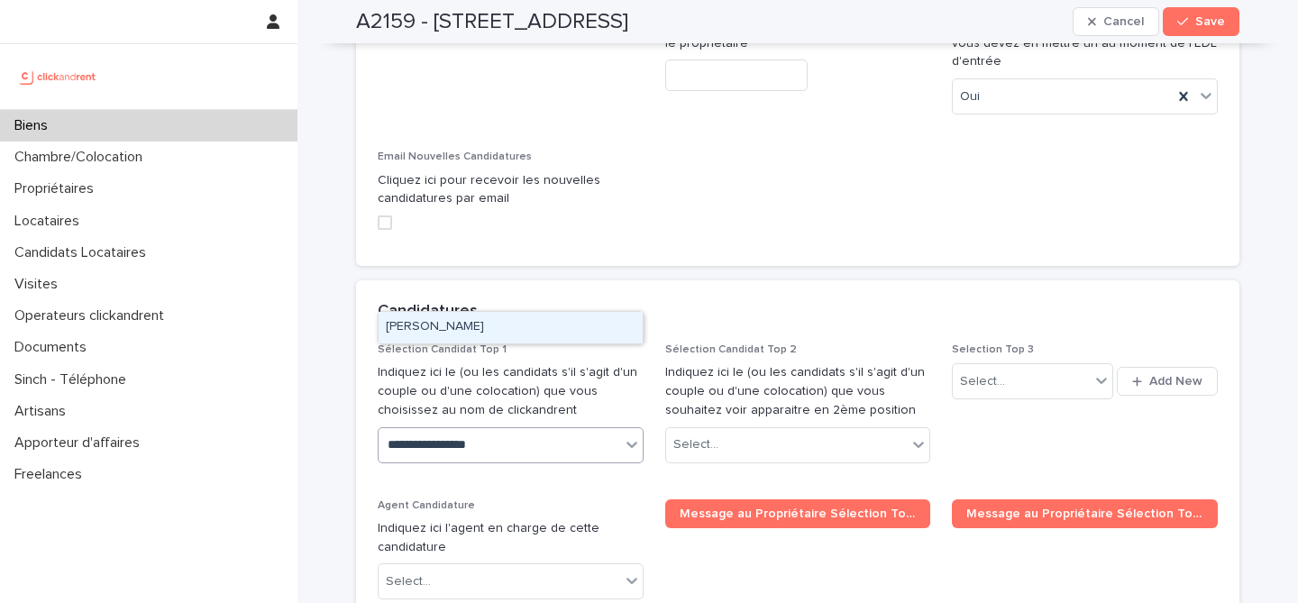
click at [541, 326] on div "Grégoire Sinoquet" at bounding box center [511, 328] width 264 height 32
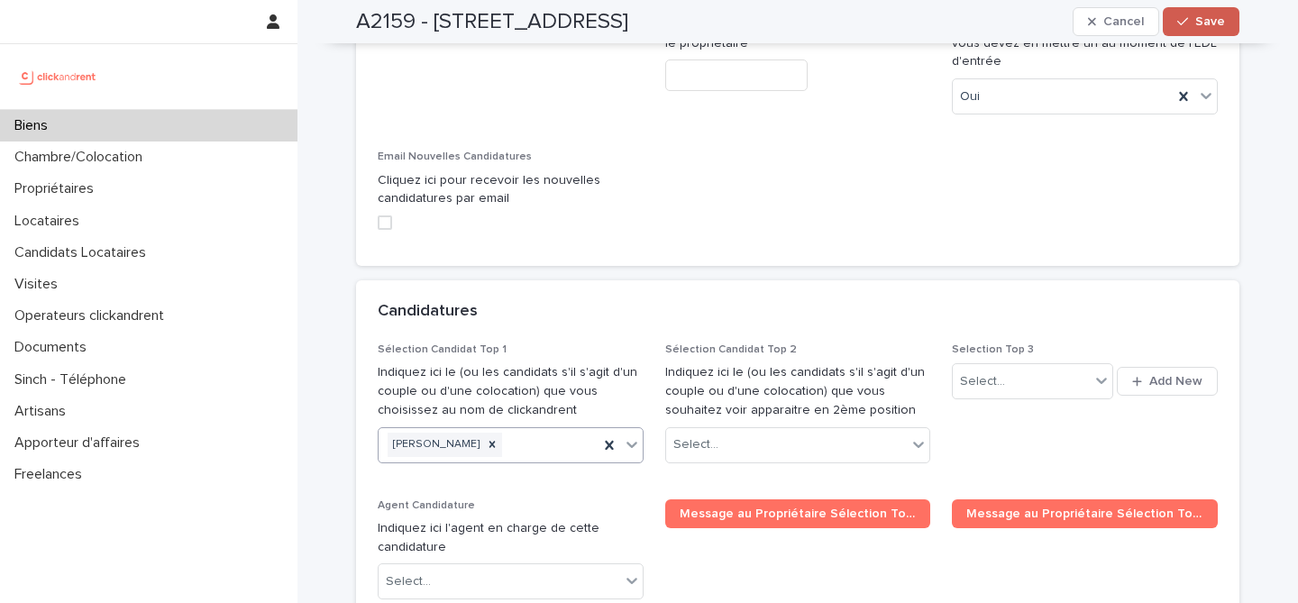
click at [1231, 14] on button "Save" at bounding box center [1201, 21] width 77 height 29
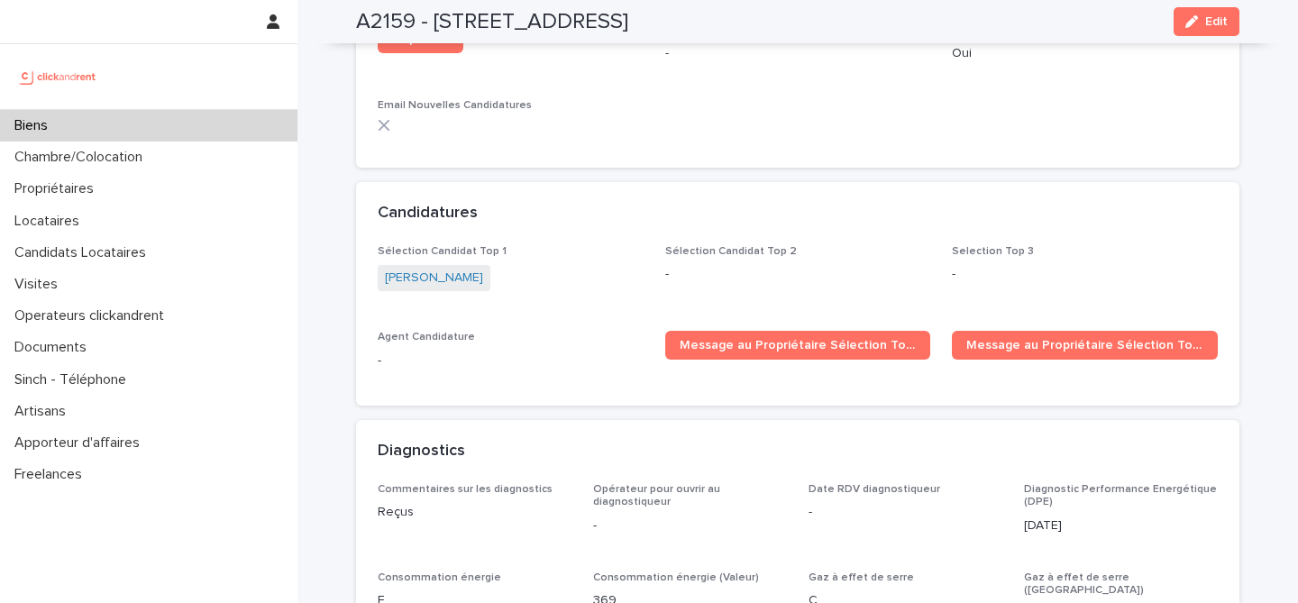
scroll to position [5472, 0]
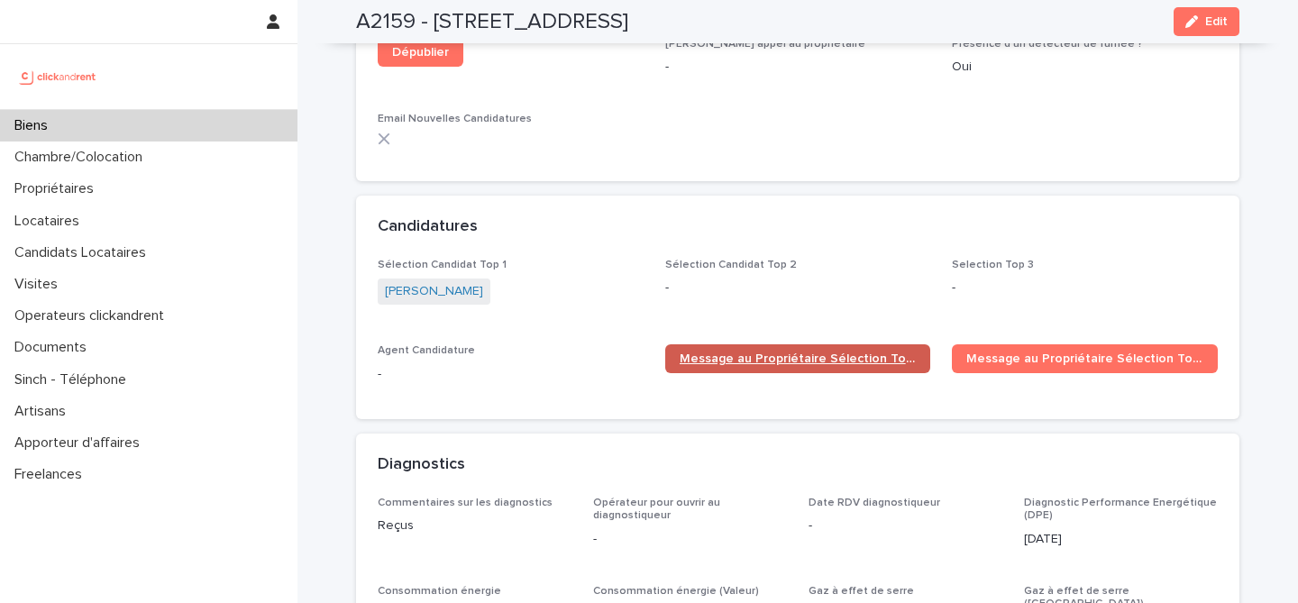
click at [771, 352] on span "Message au Propriétaire Sélection Top 1" at bounding box center [798, 358] width 237 height 13
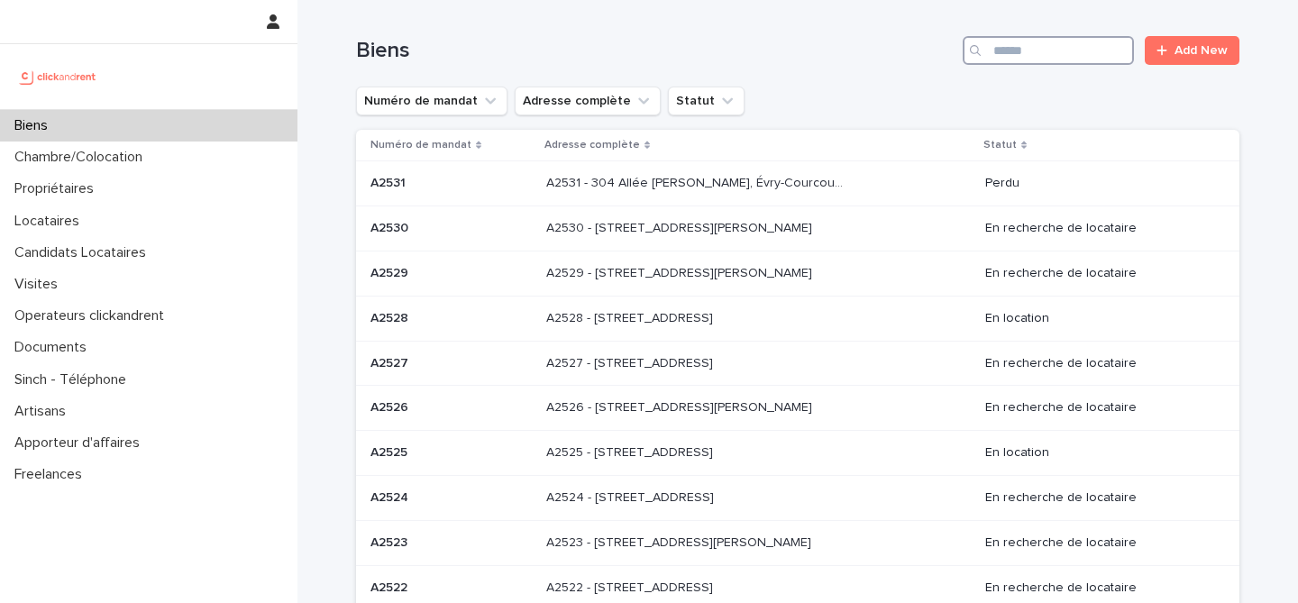
click at [999, 56] on input "Search" at bounding box center [1048, 50] width 171 height 29
paste input "**********"
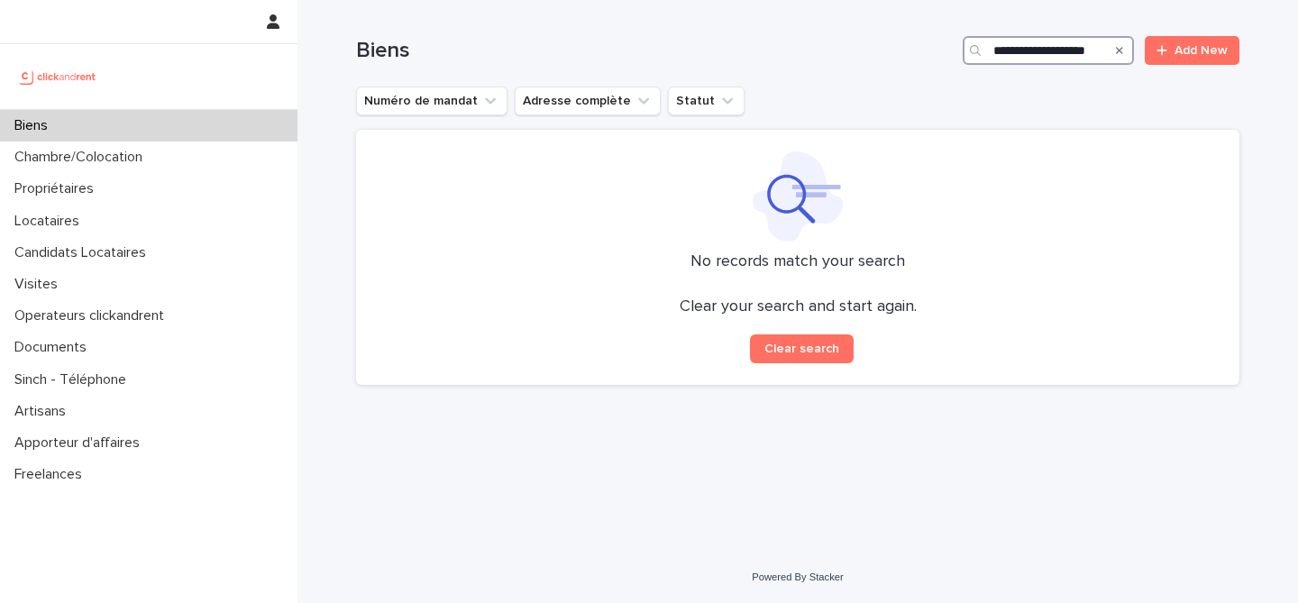
scroll to position [0, 33]
click at [1019, 51] on input "**********" at bounding box center [1048, 50] width 171 height 29
paste input "*"
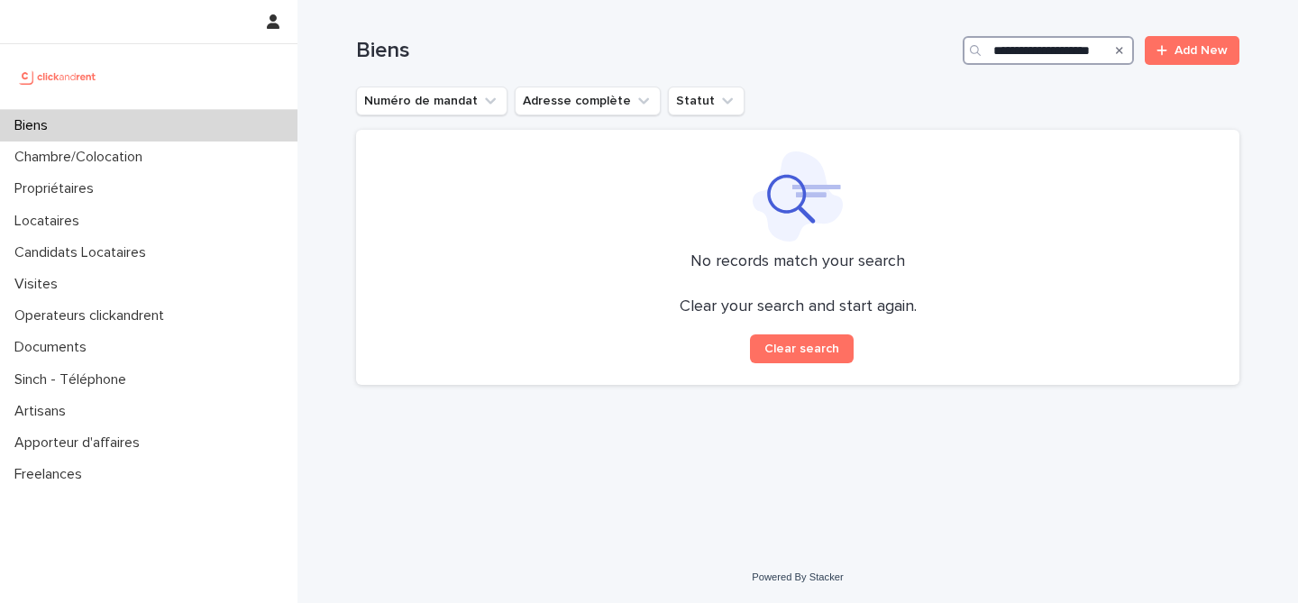
scroll to position [0, 37]
drag, startPoint x: 1019, startPoint y: 51, endPoint x: 911, endPoint y: 59, distance: 107.6
click at [911, 59] on div "**********" at bounding box center [797, 50] width 883 height 29
click at [1056, 88] on div "Numéro de mandat Adresse complète Statut" at bounding box center [797, 101] width 883 height 29
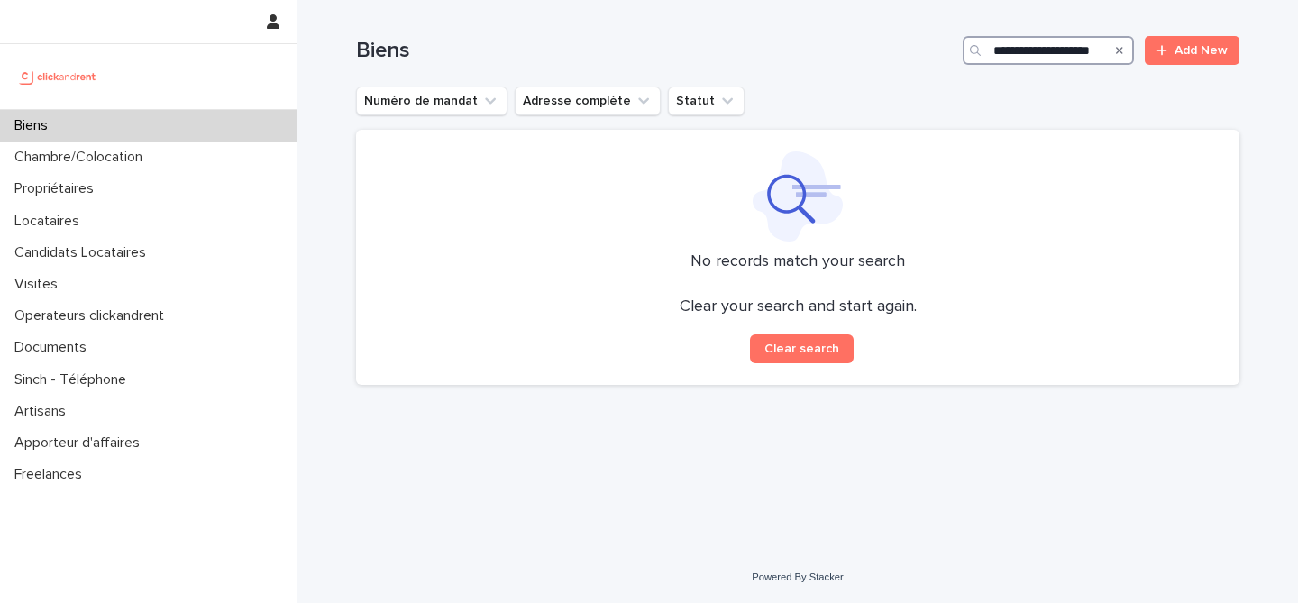
drag, startPoint x: 1057, startPoint y: 52, endPoint x: 1247, endPoint y: 77, distance: 190.9
click at [1248, 77] on div "**********" at bounding box center [797, 253] width 901 height 507
click at [1087, 49] on input "**********" at bounding box center [1048, 50] width 171 height 29
click at [1103, 45] on input "**********" at bounding box center [1048, 50] width 171 height 29
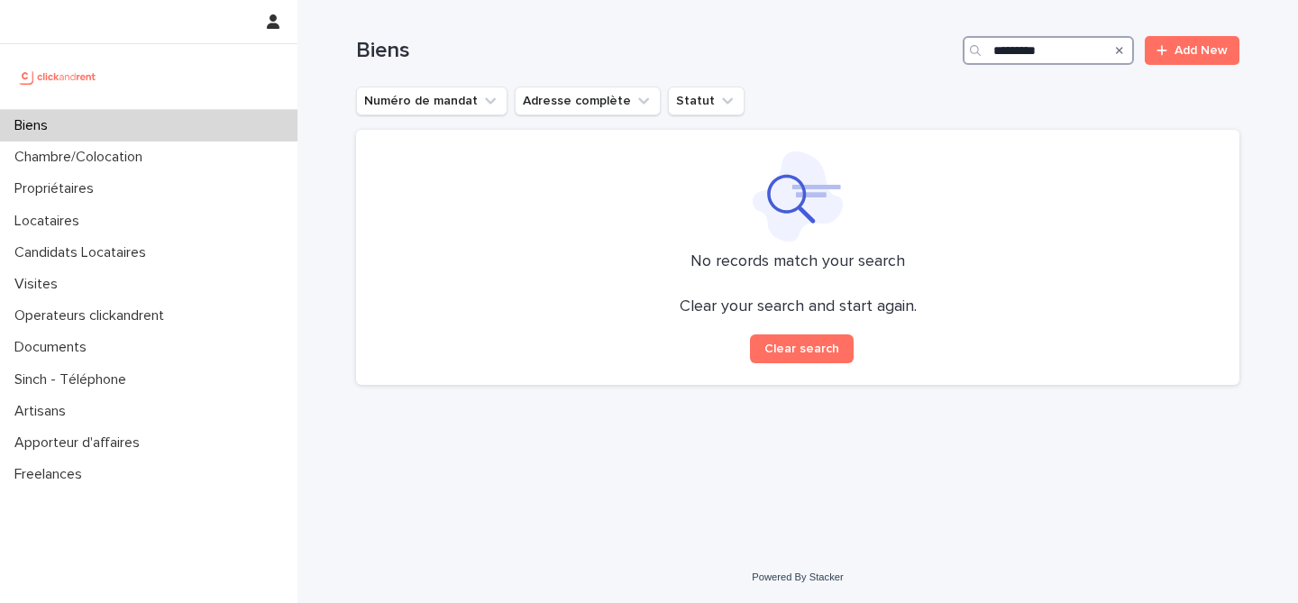
click at [1059, 48] on input "*********" at bounding box center [1048, 50] width 171 height 29
paste input "**********"
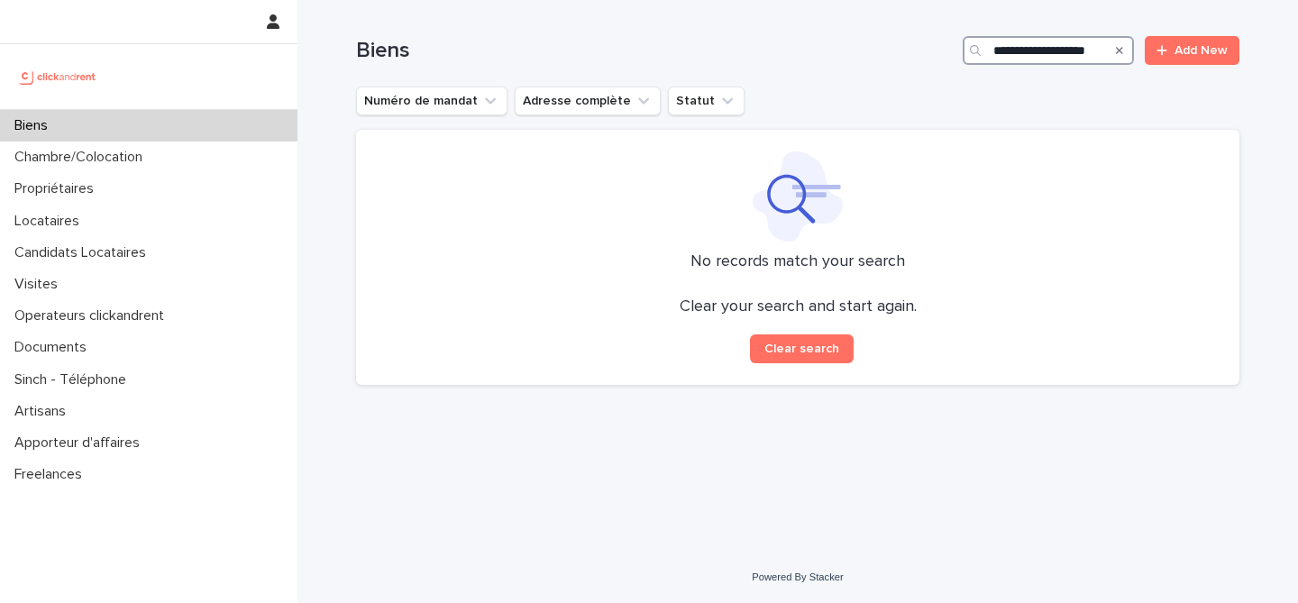
scroll to position [0, 33]
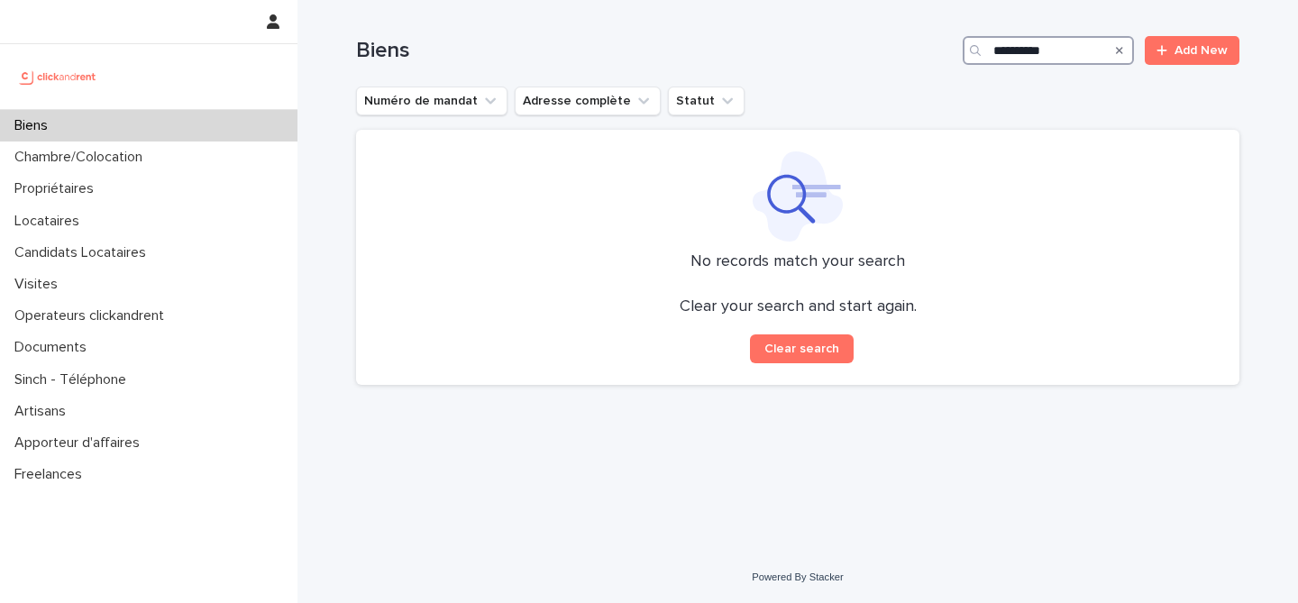
click at [1090, 61] on input "*********" at bounding box center [1048, 50] width 171 height 29
click at [1055, 52] on input "*********" at bounding box center [1048, 50] width 171 height 29
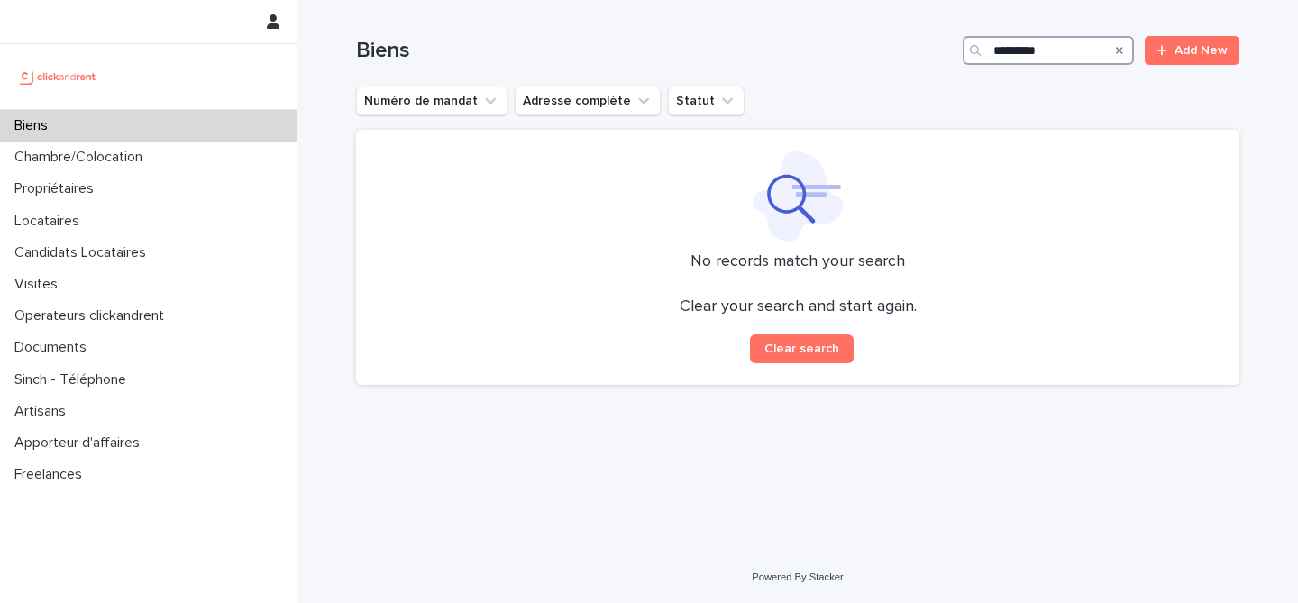
click at [1055, 52] on input "*********" at bounding box center [1048, 50] width 171 height 29
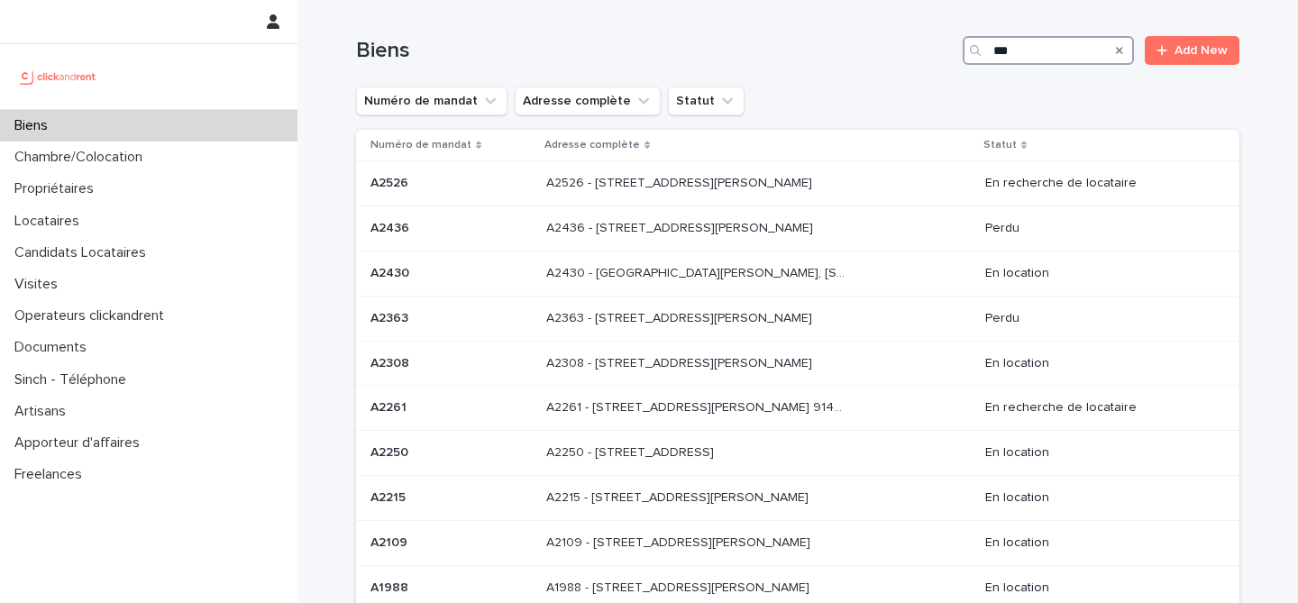
type input "**"
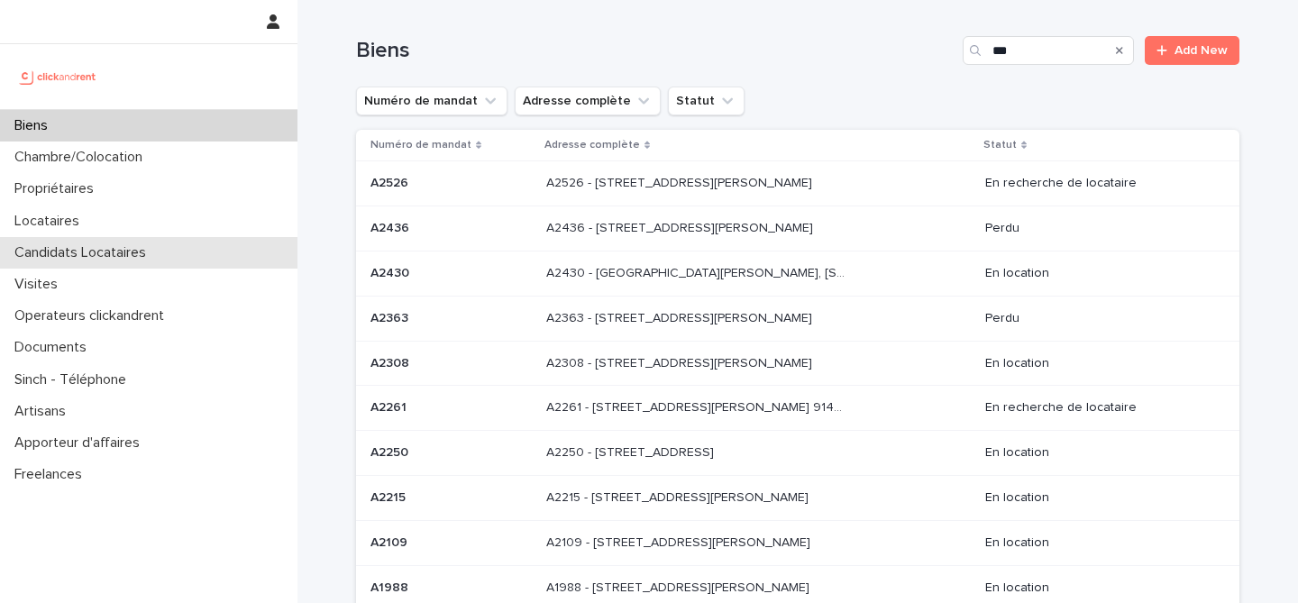
click at [143, 259] on p "Candidats Locataires" at bounding box center [83, 252] width 153 height 17
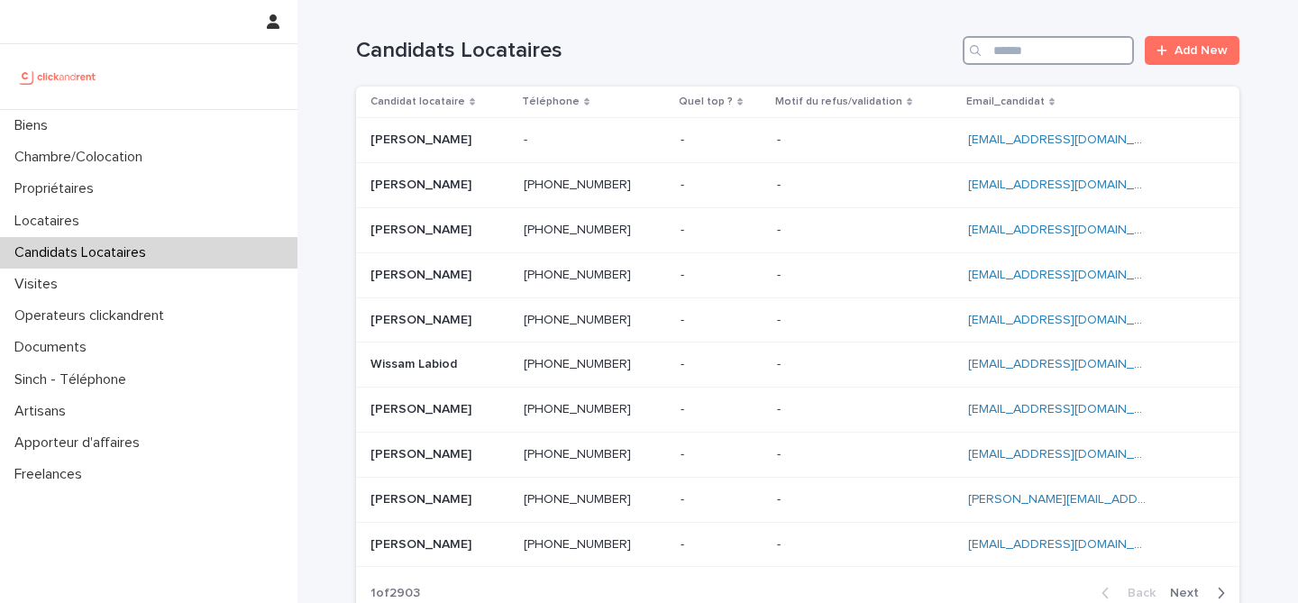
click at [1058, 50] on input "Search" at bounding box center [1048, 50] width 171 height 29
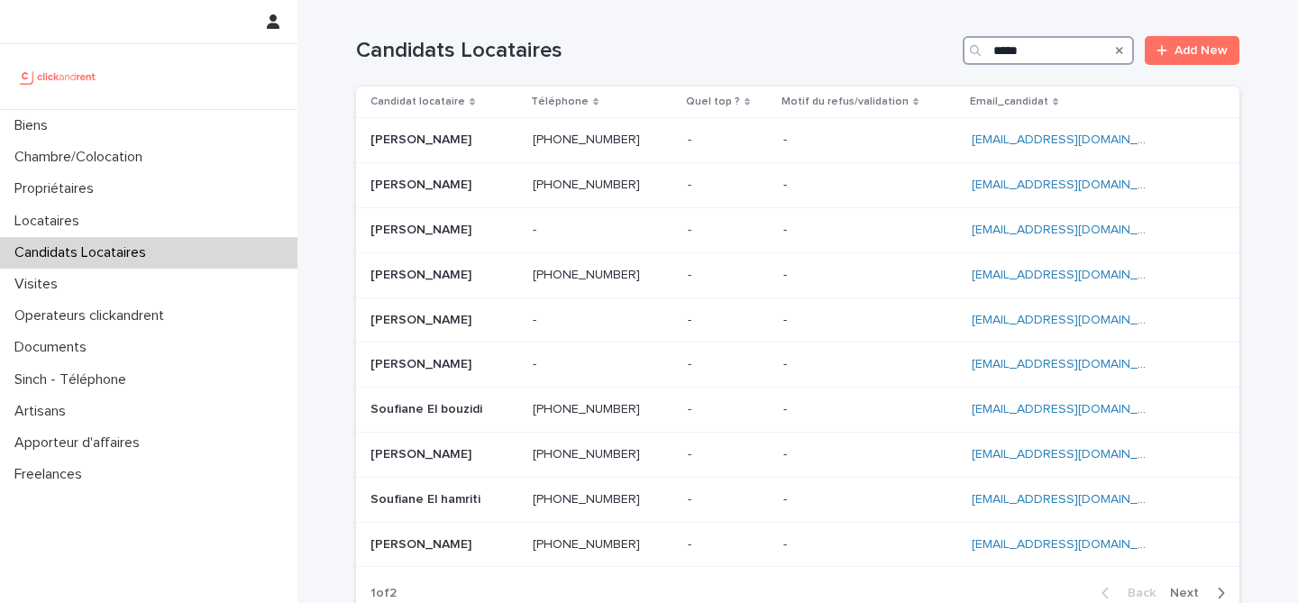
click at [1055, 42] on input "*****" at bounding box center [1048, 50] width 171 height 29
paste input "******"
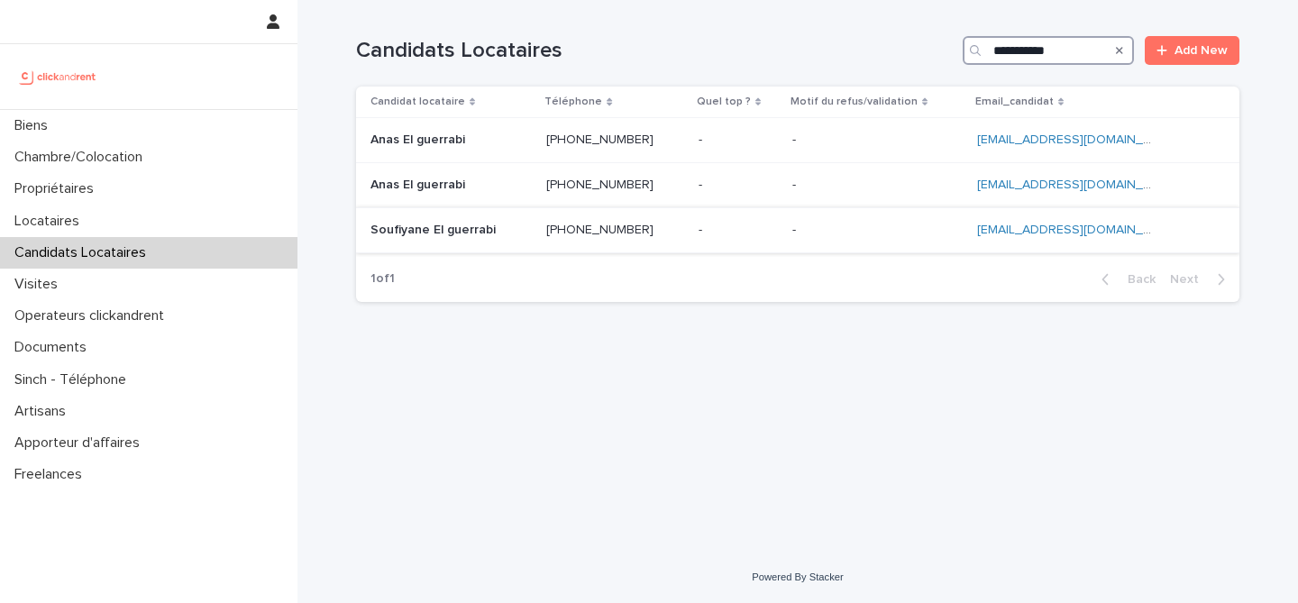
type input "**********"
click at [515, 231] on p at bounding box center [450, 230] width 161 height 15
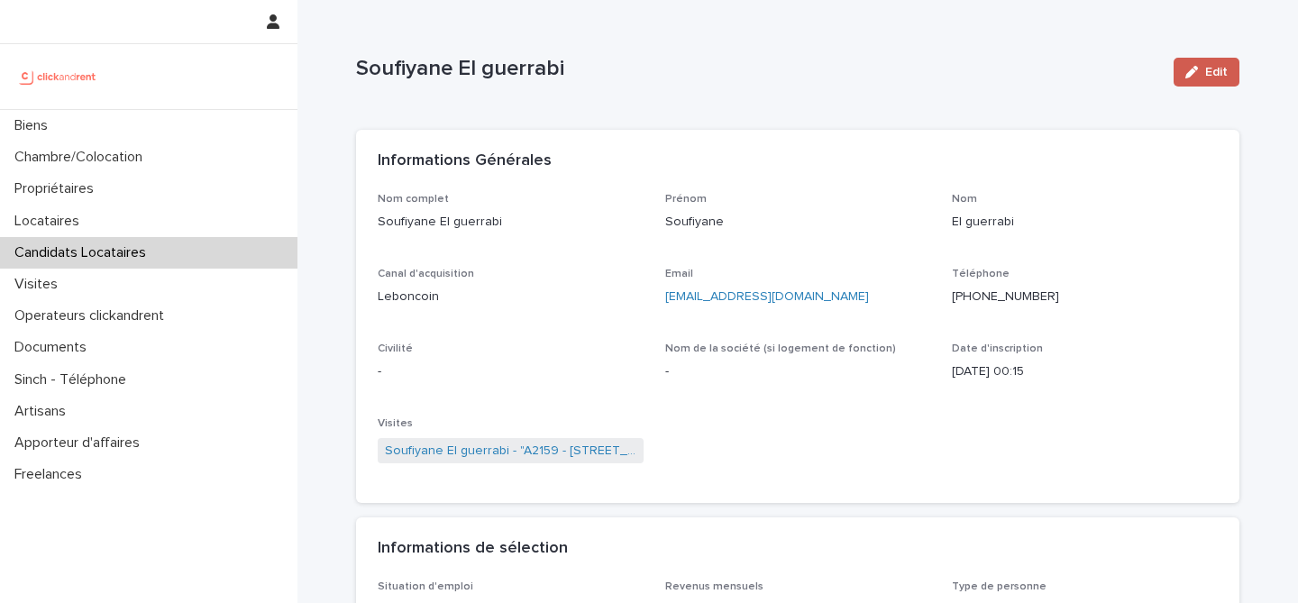
click at [1220, 72] on span "Edit" at bounding box center [1216, 72] width 23 height 13
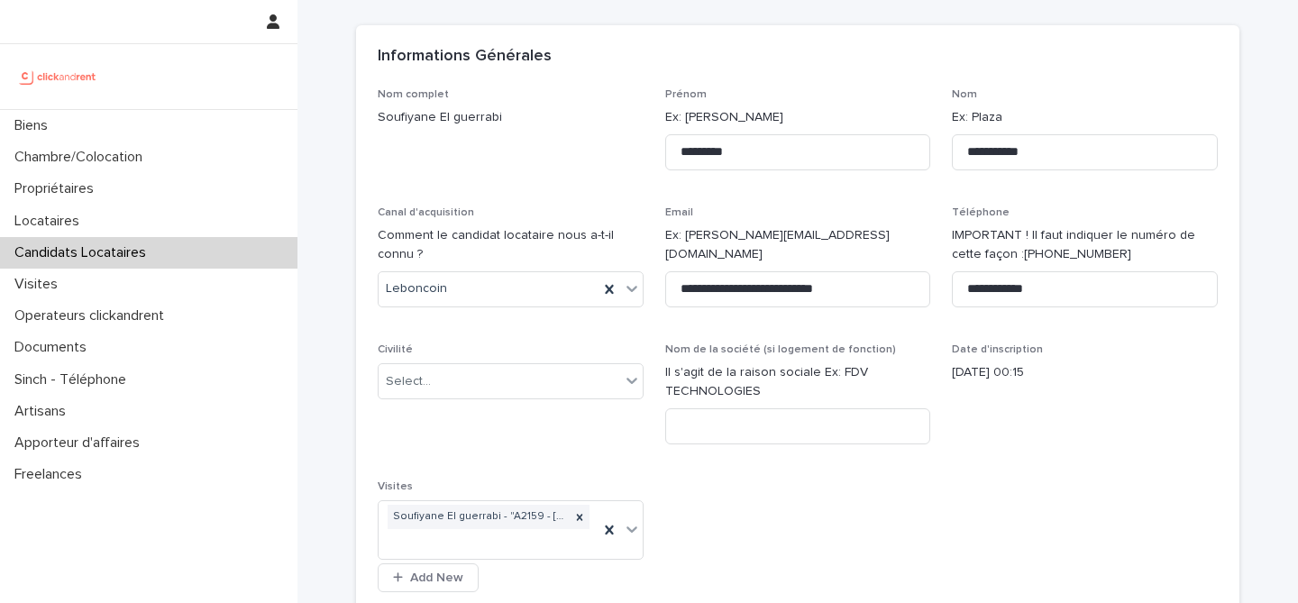
scroll to position [139, 0]
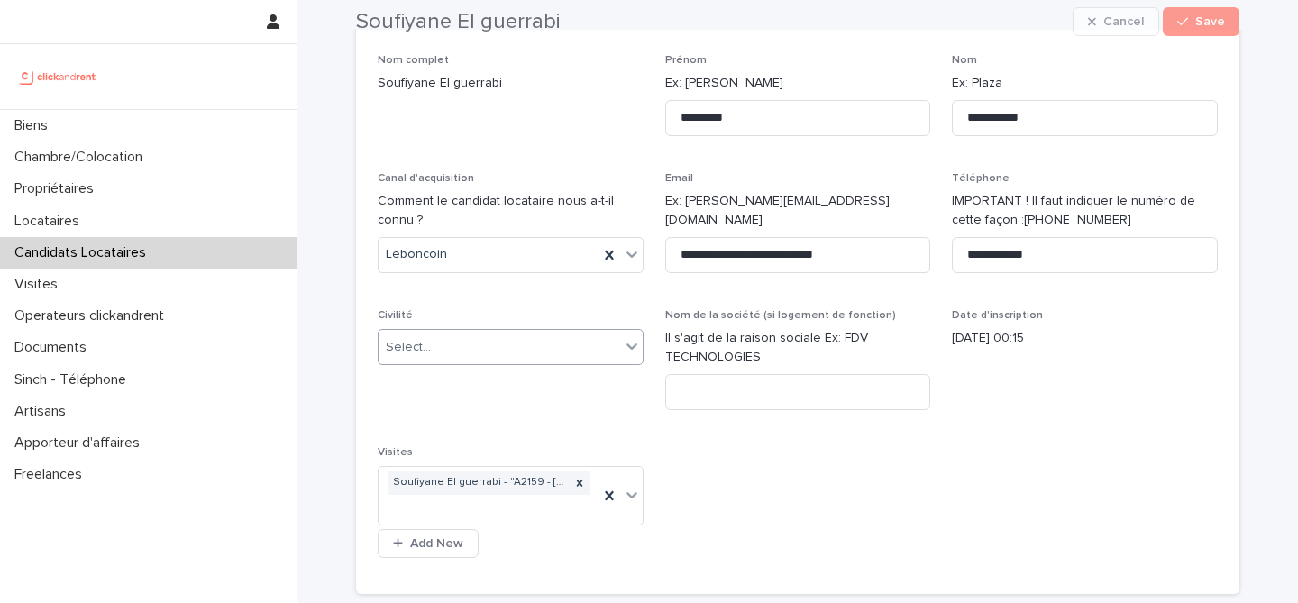
click at [529, 352] on div "Select..." at bounding box center [500, 348] width 242 height 30
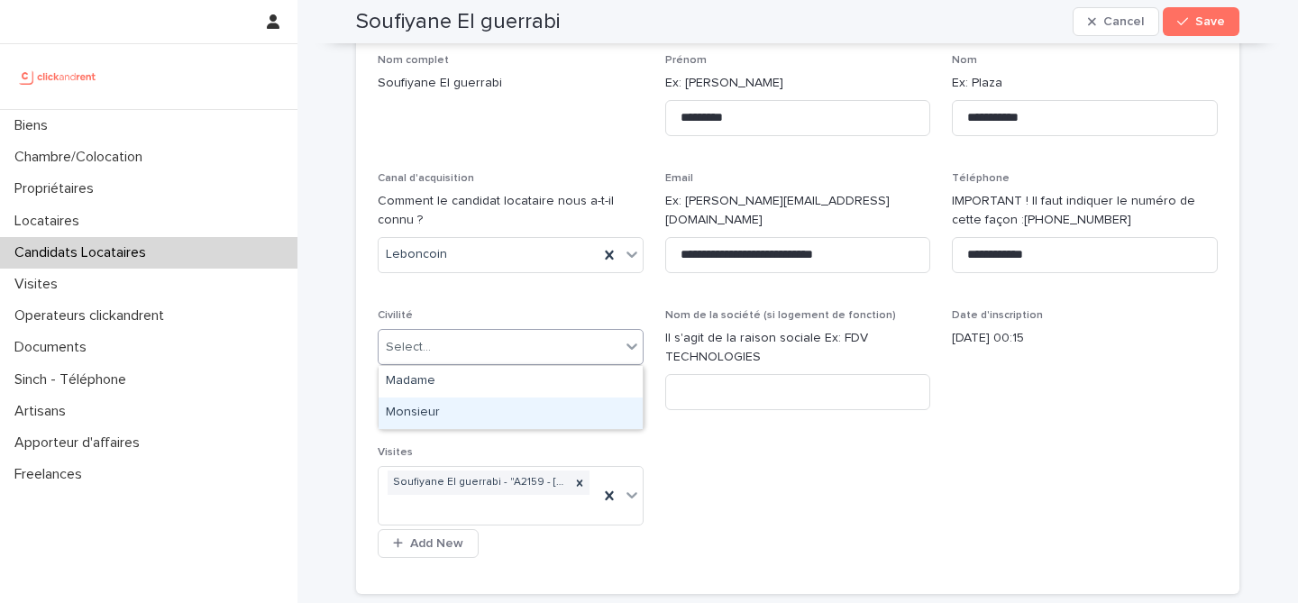
click at [528, 403] on div "Monsieur" at bounding box center [511, 414] width 264 height 32
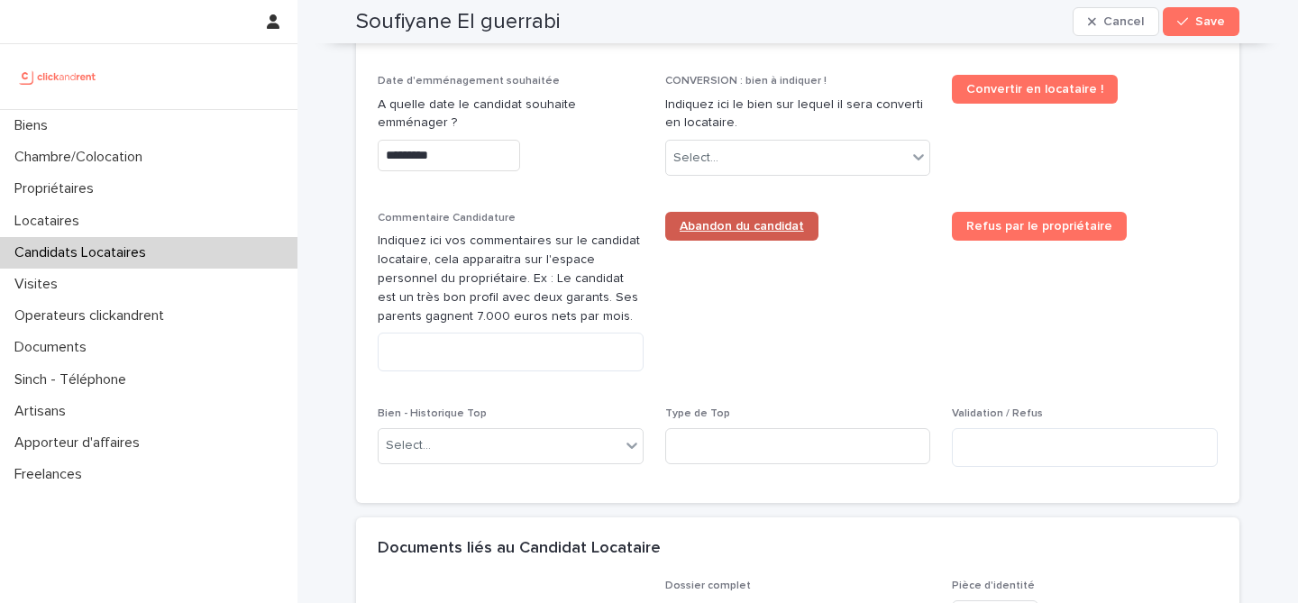
scroll to position [899, 0]
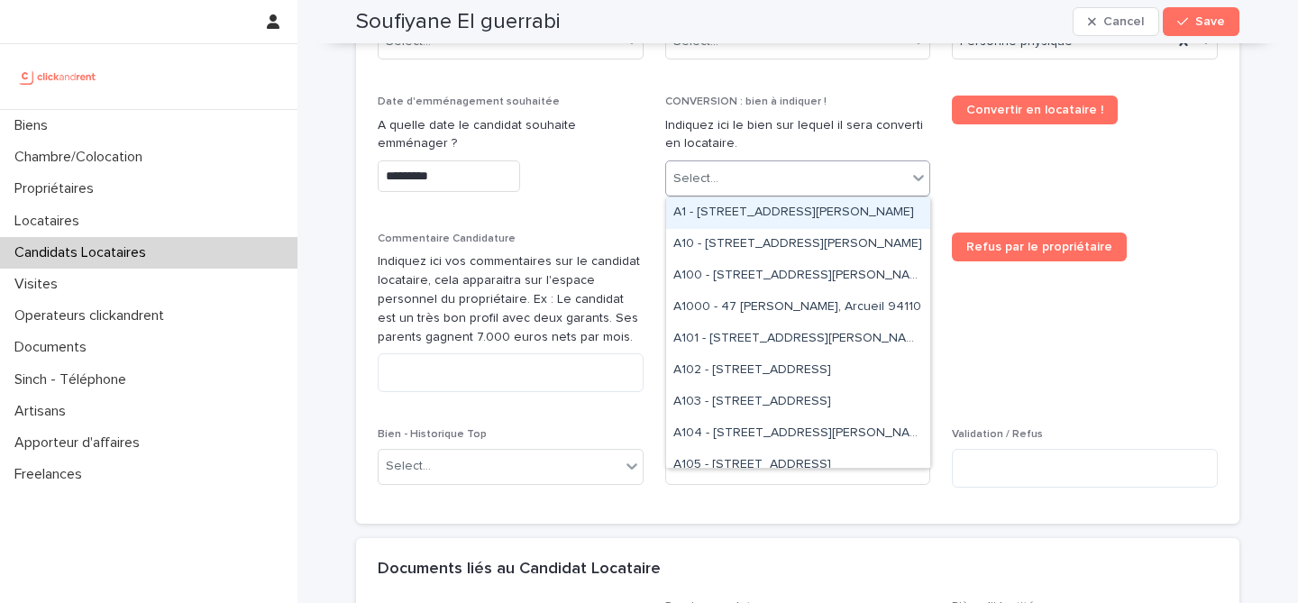
click at [767, 173] on div "Select..." at bounding box center [787, 179] width 242 height 30
paste input "*****"
type input "*****"
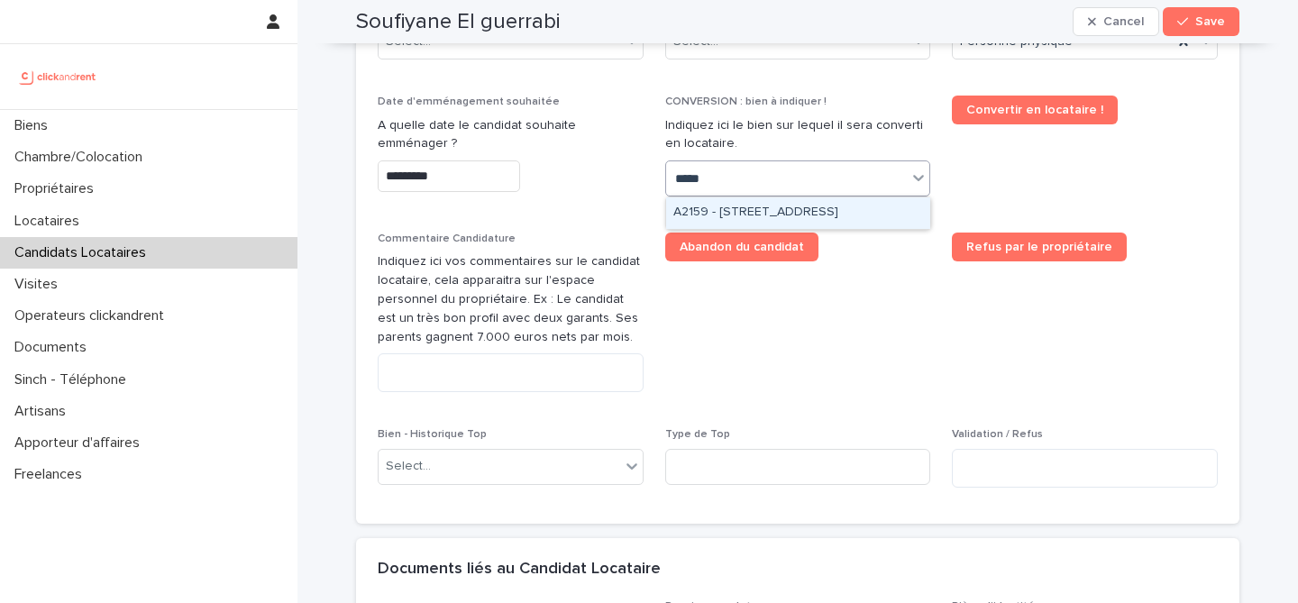
click at [823, 216] on div "A2159 - 33 rue Allou, Amiens 80000" at bounding box center [798, 213] width 264 height 32
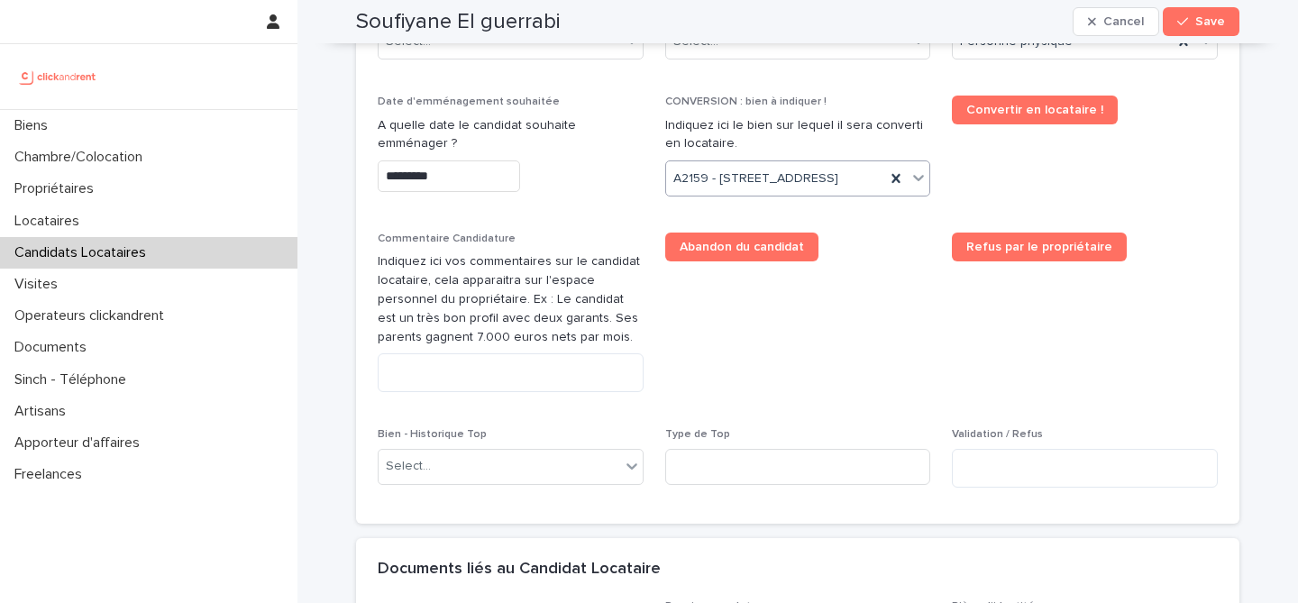
scroll to position [906, 0]
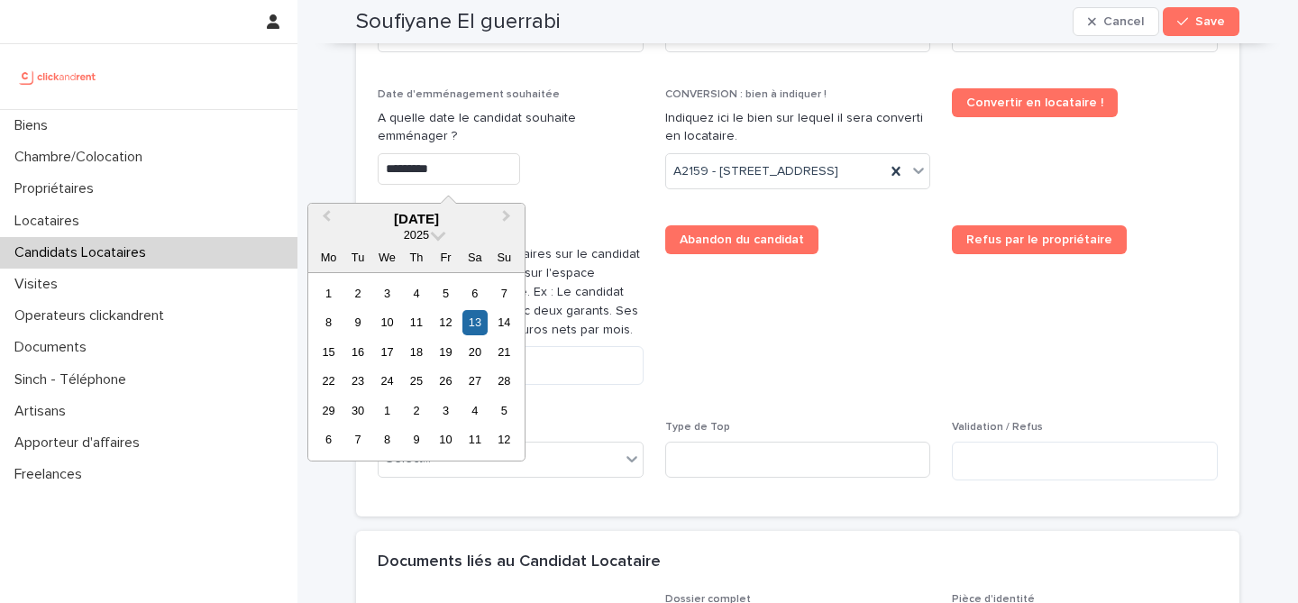
click at [454, 156] on input "*********" at bounding box center [449, 169] width 142 height 32
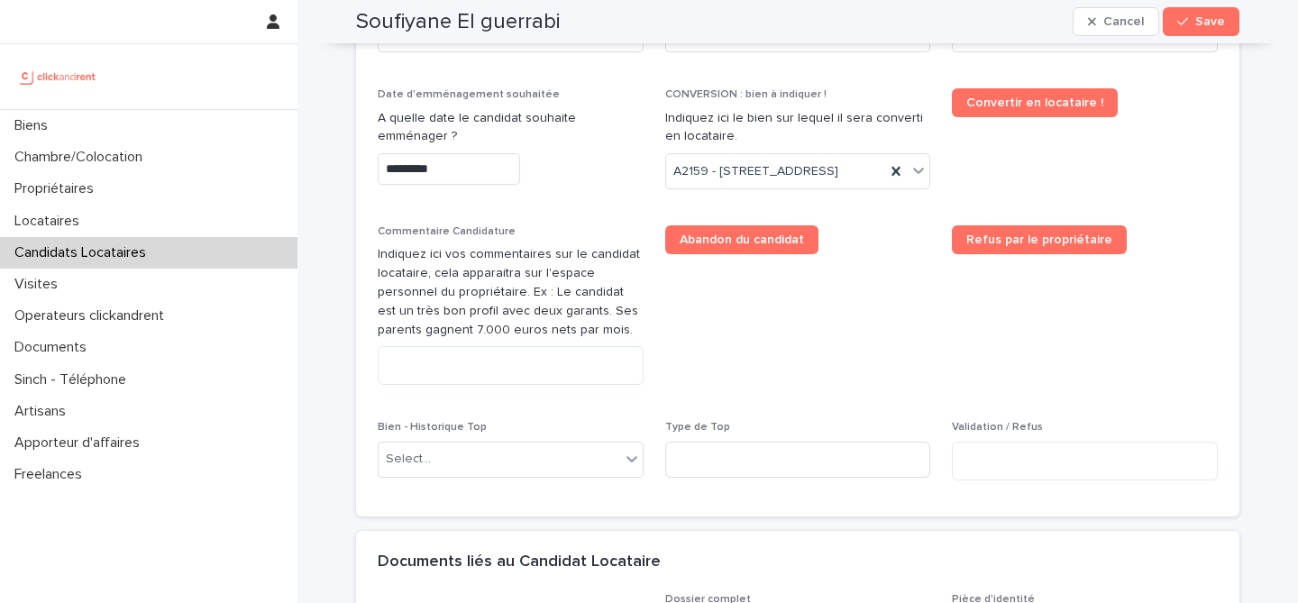
click at [701, 371] on span "Abandon du candidat" at bounding box center [798, 312] width 266 height 174
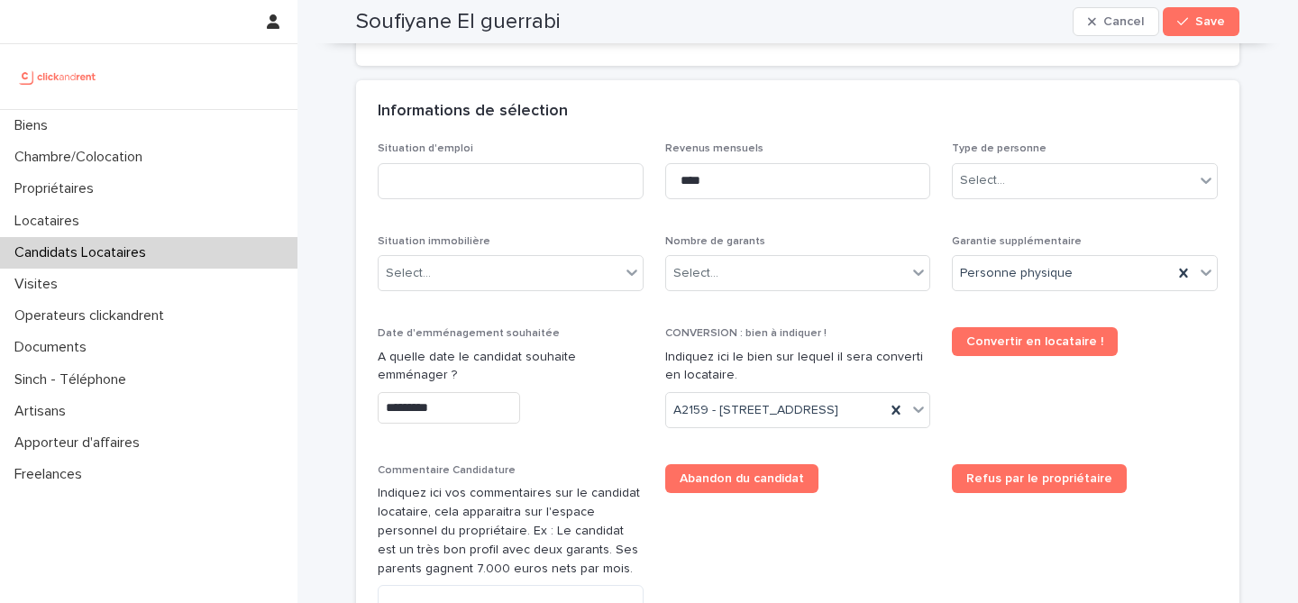
scroll to position [663, 0]
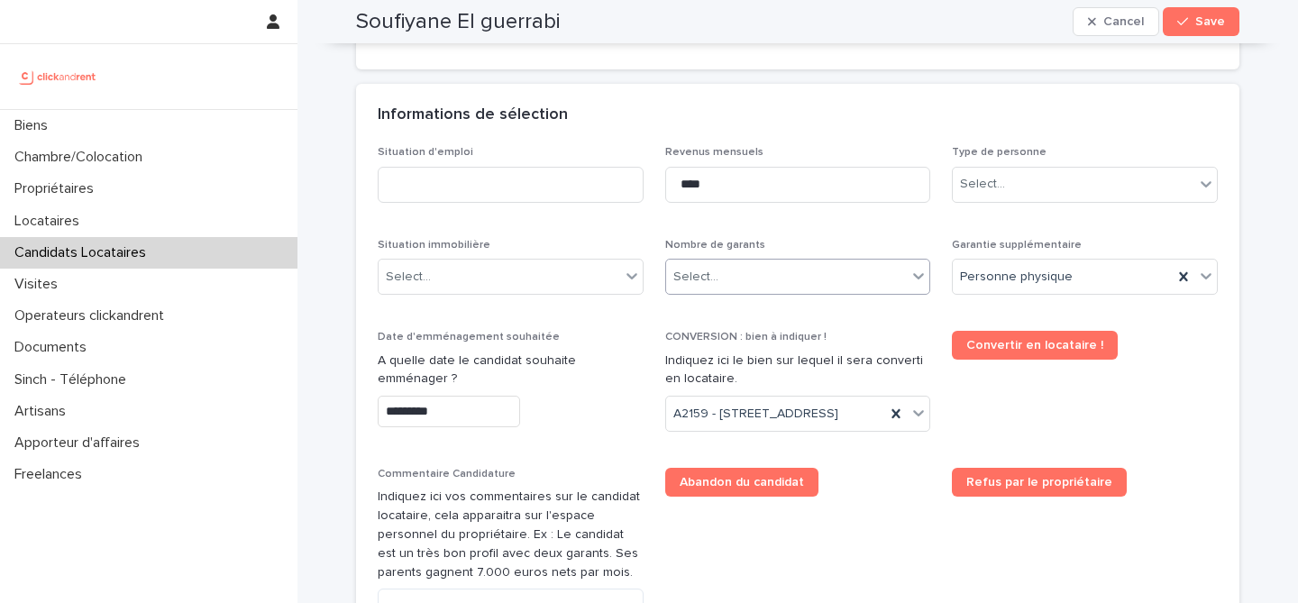
click at [754, 288] on div "Select..." at bounding box center [787, 277] width 242 height 30
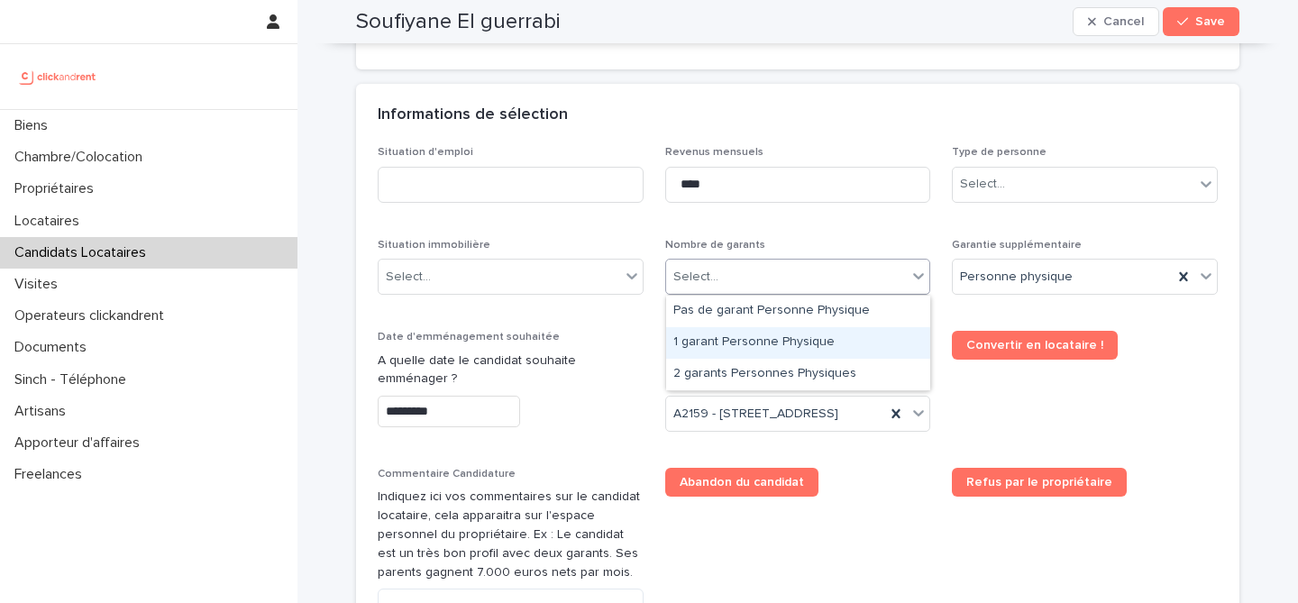
click at [766, 341] on div "1 garant Personne Physique" at bounding box center [798, 343] width 264 height 32
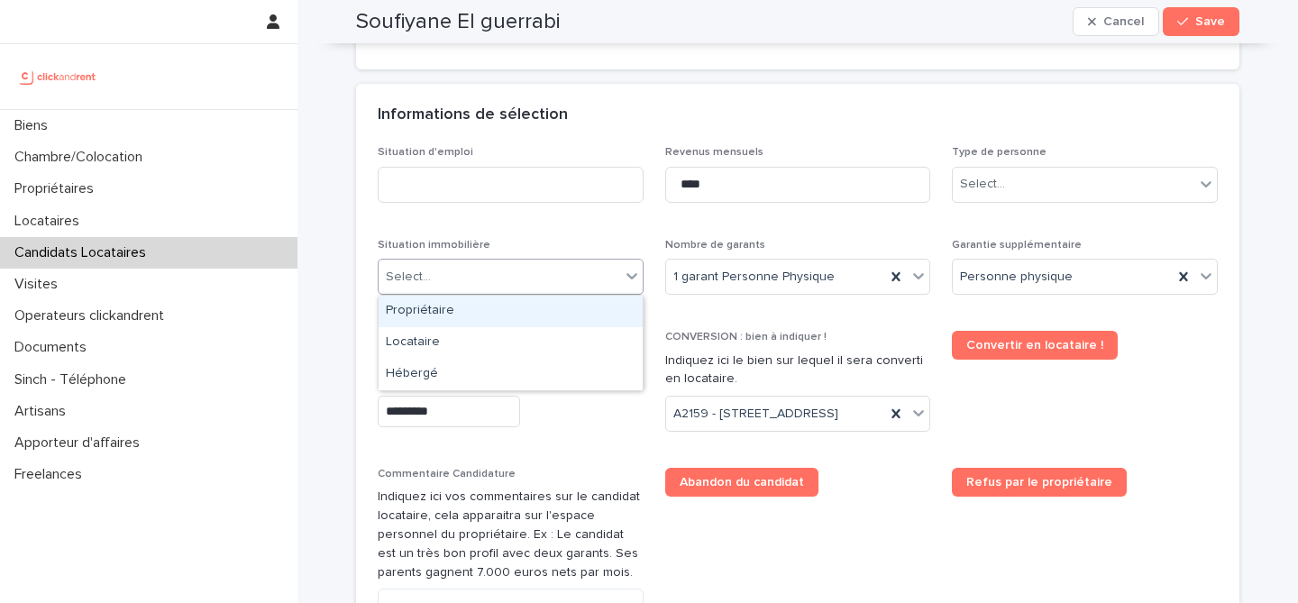
click at [554, 288] on div "Select..." at bounding box center [500, 277] width 242 height 30
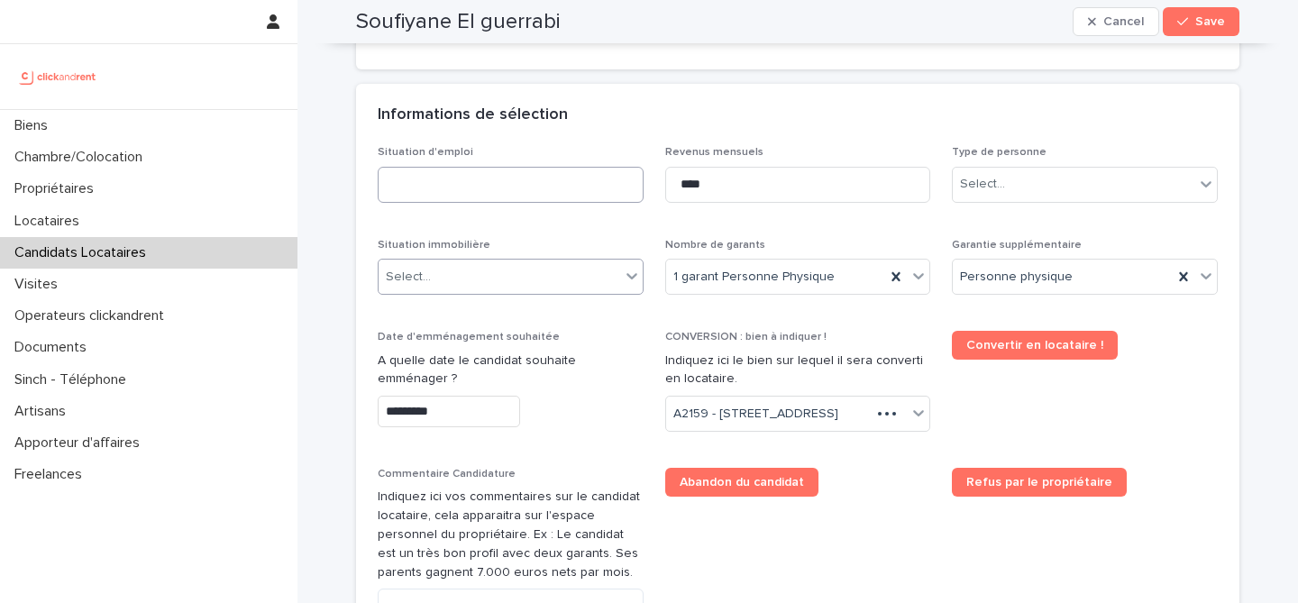
scroll to position [672, 0]
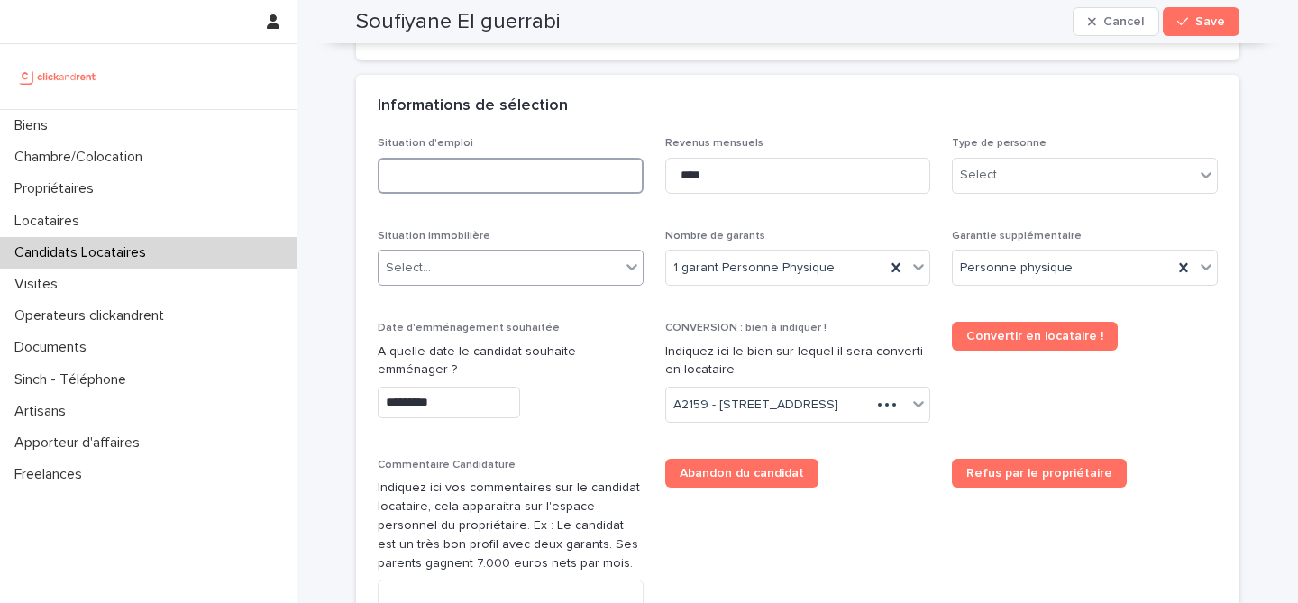
click at [563, 181] on input at bounding box center [511, 176] width 266 height 36
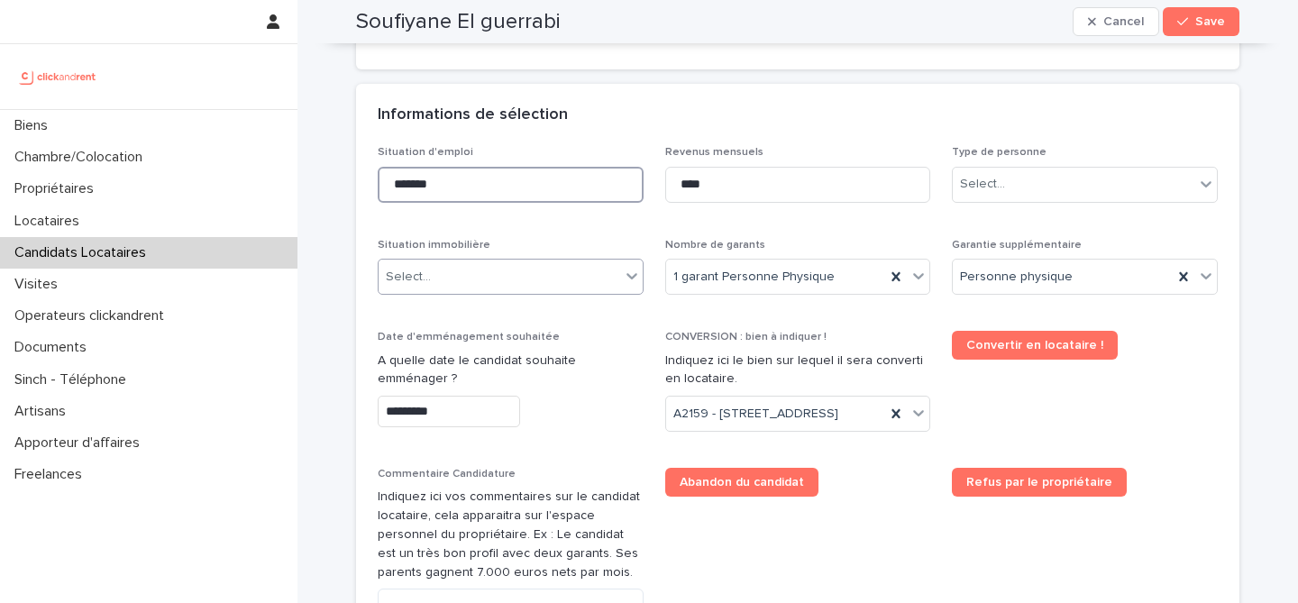
type input "*******"
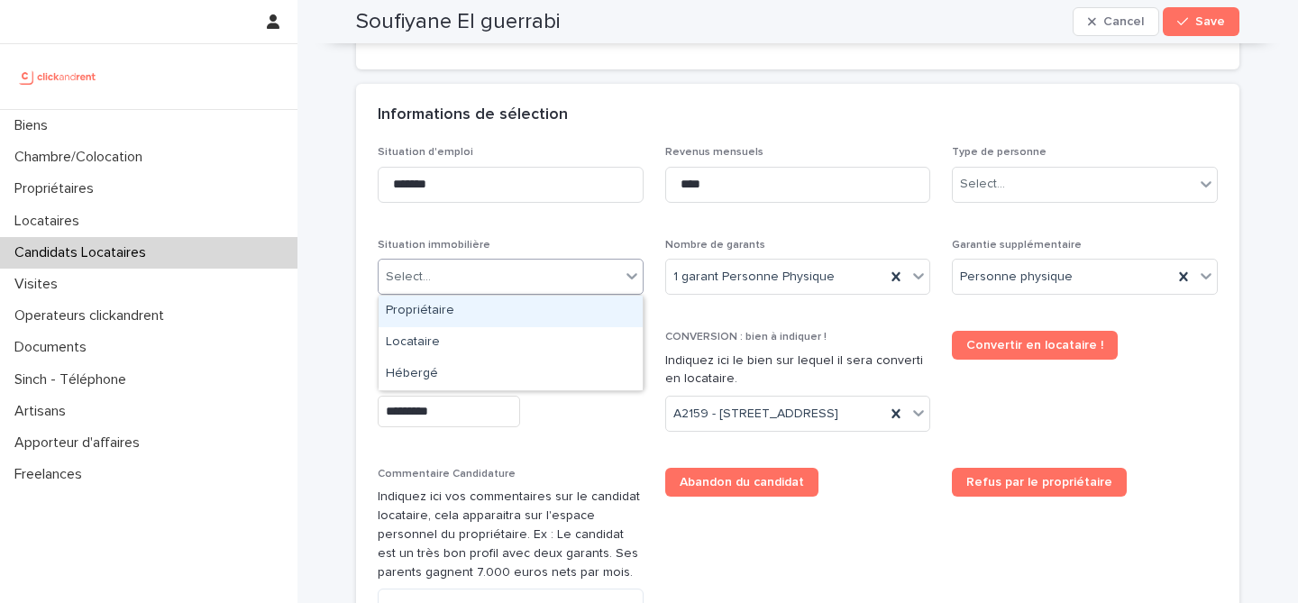
click at [571, 276] on div "Select..." at bounding box center [500, 277] width 242 height 30
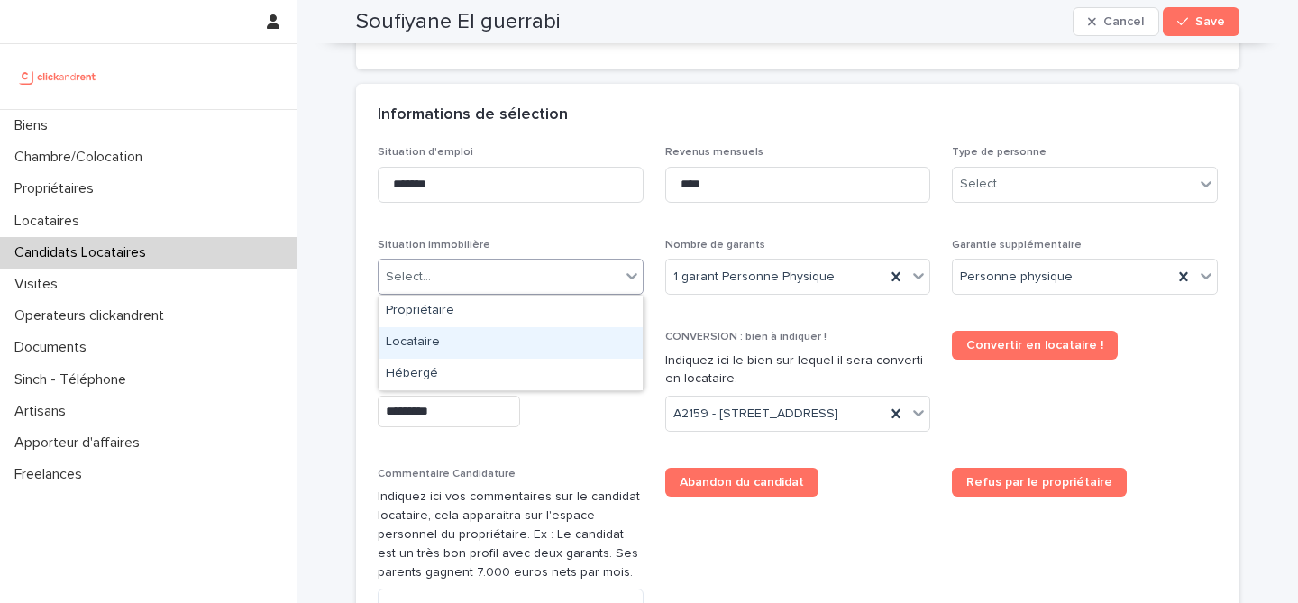
click at [543, 345] on div "Locataire" at bounding box center [511, 343] width 264 height 32
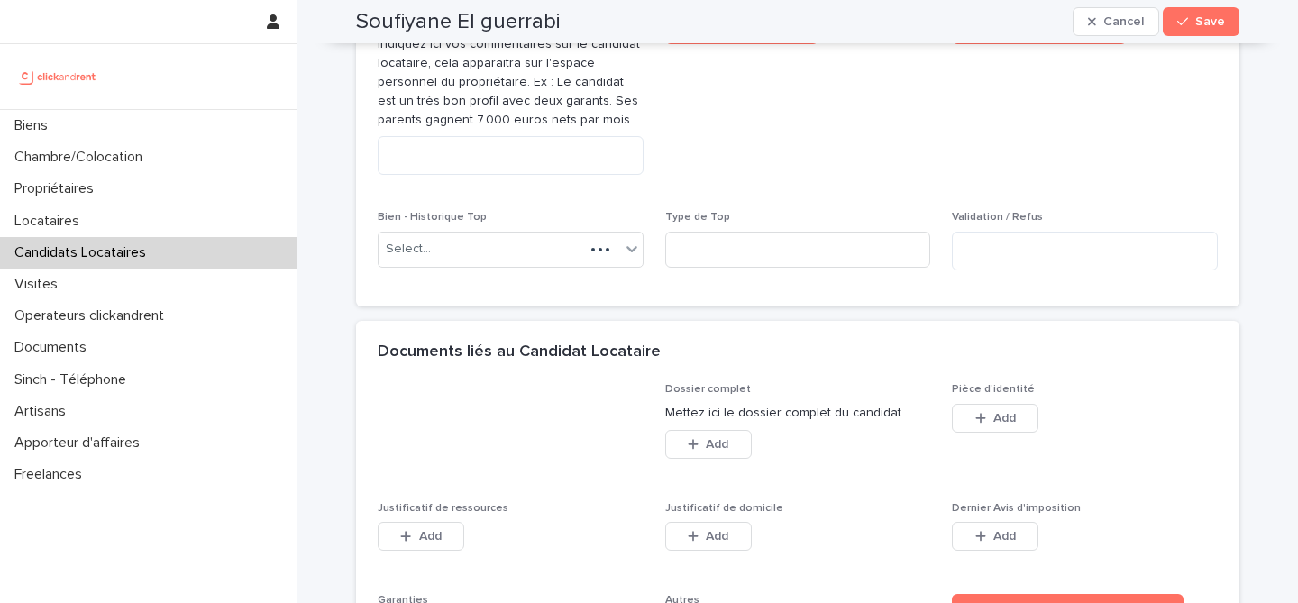
scroll to position [1124, 0]
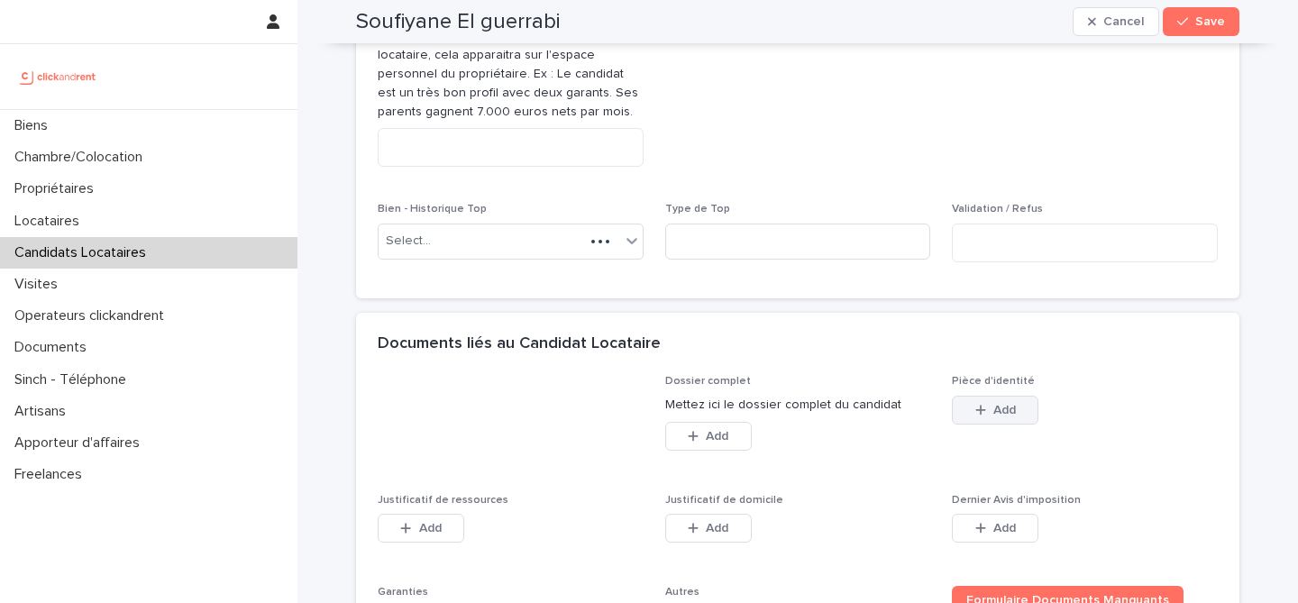
click at [1004, 416] on span "Add" at bounding box center [1004, 410] width 23 height 13
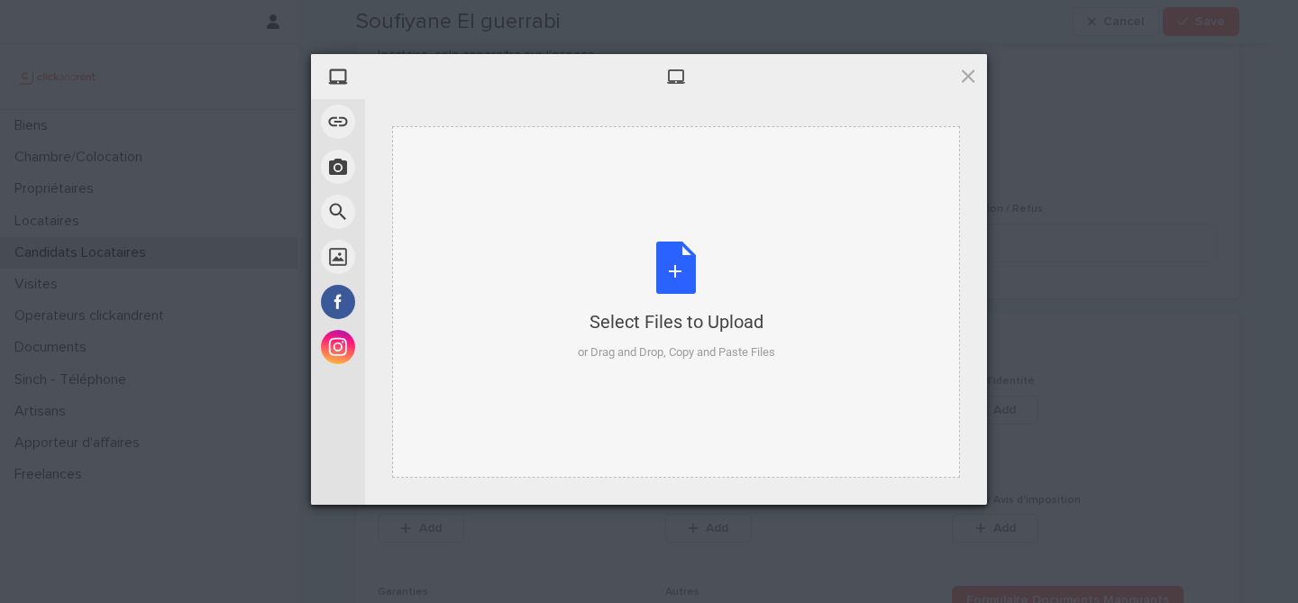
click at [686, 277] on div "Select Files to Upload or Drag and Drop, Copy and Paste Files" at bounding box center [676, 302] width 197 height 120
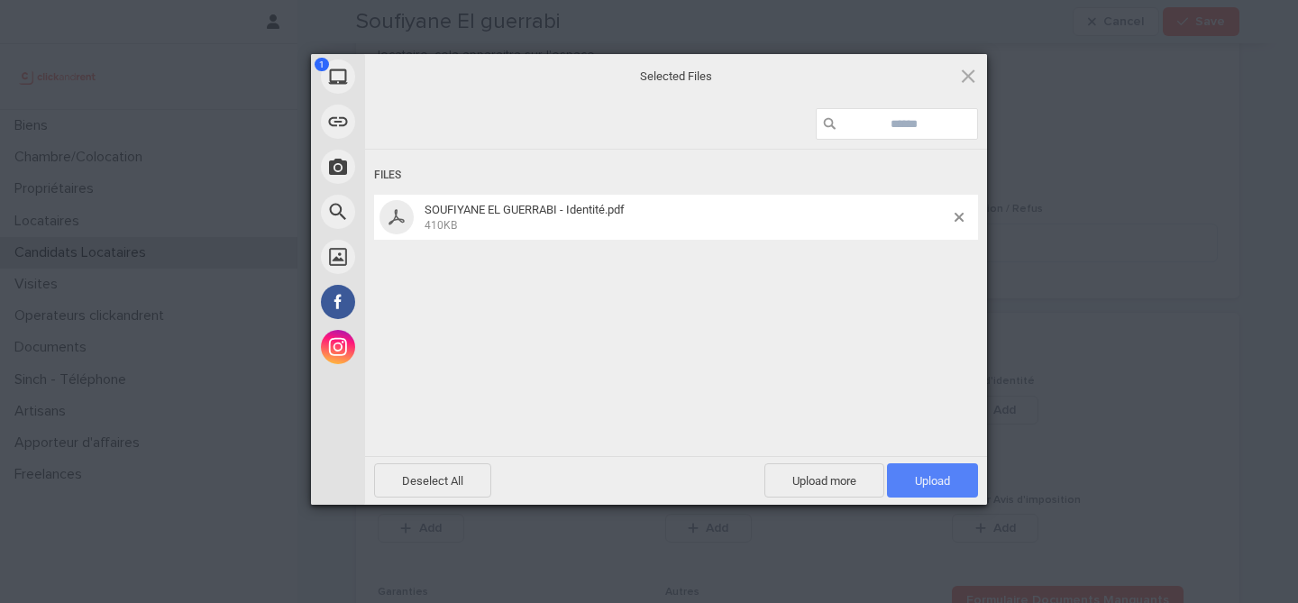
click at [951, 491] on span "Upload 1" at bounding box center [932, 480] width 91 height 34
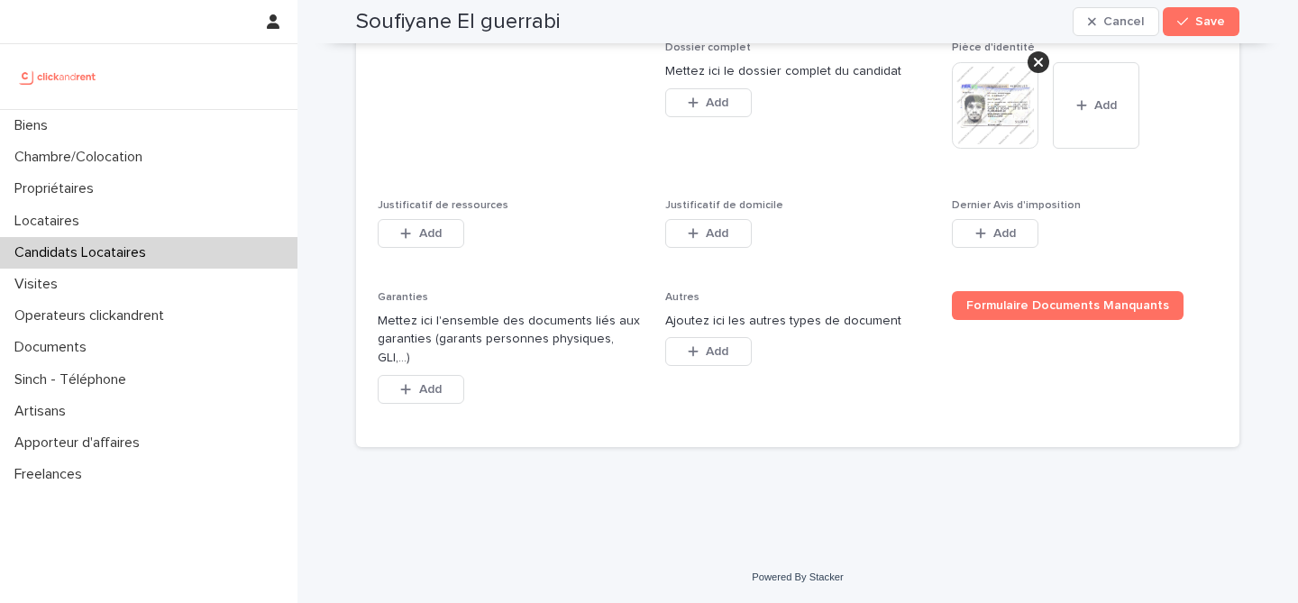
scroll to position [1452, 0]
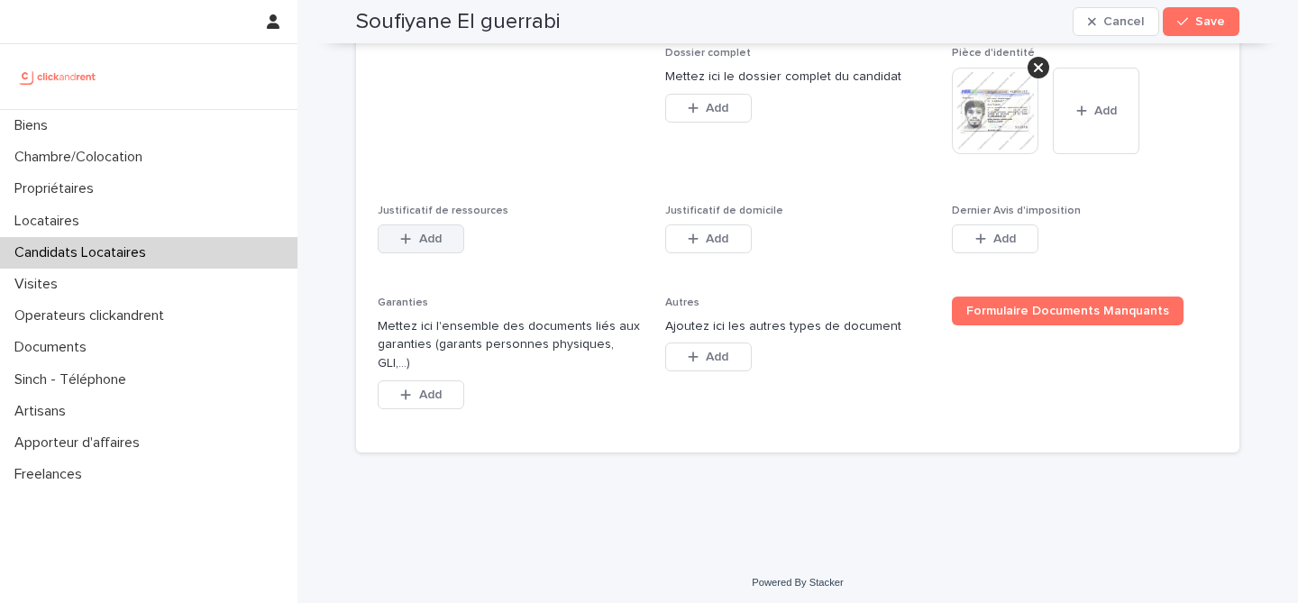
click at [435, 253] on button "Add" at bounding box center [421, 238] width 87 height 29
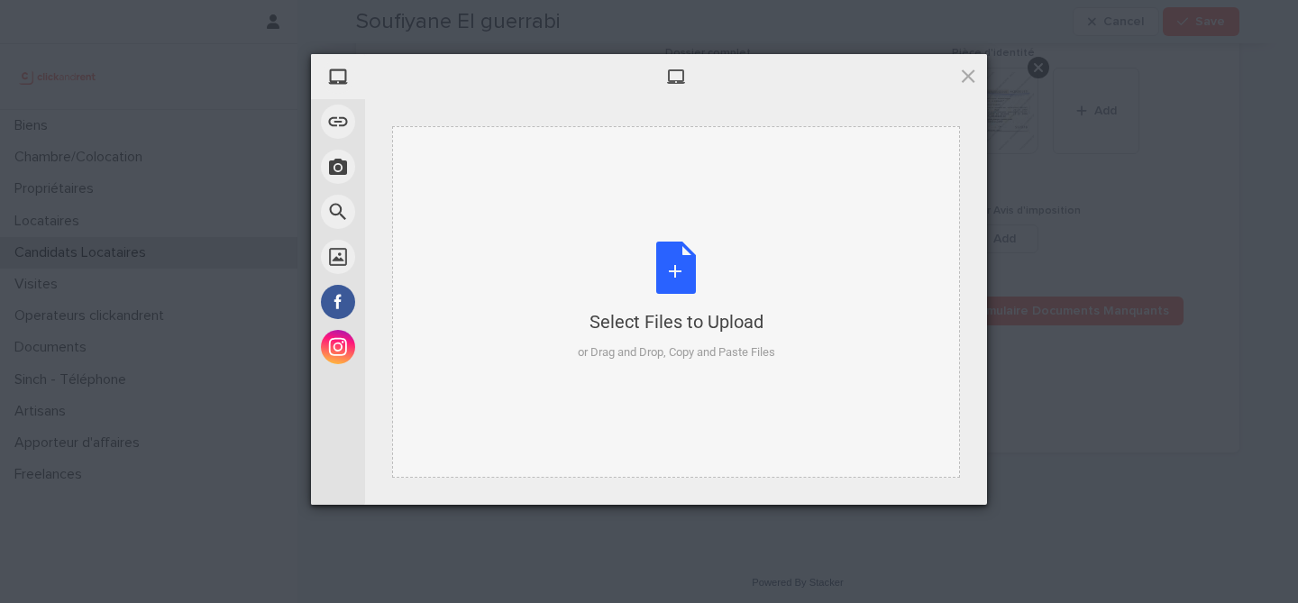
click at [672, 280] on div "Select Files to Upload or Drag and Drop, Copy and Paste Files" at bounding box center [676, 302] width 197 height 120
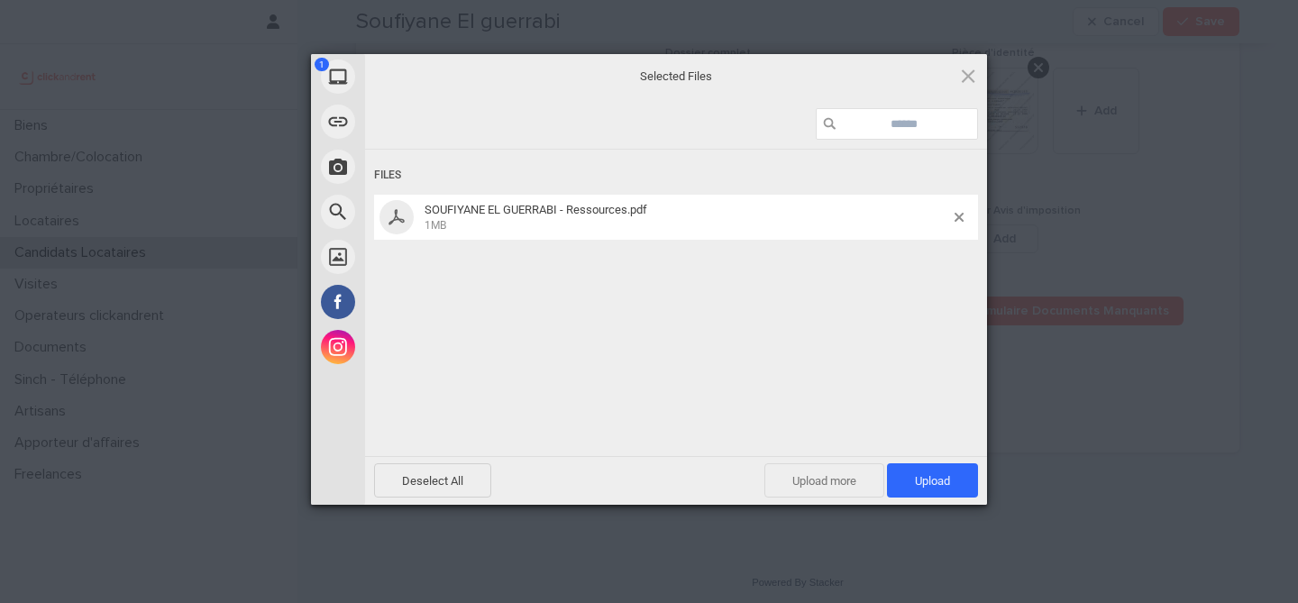
click at [852, 482] on span "Upload more" at bounding box center [824, 480] width 120 height 34
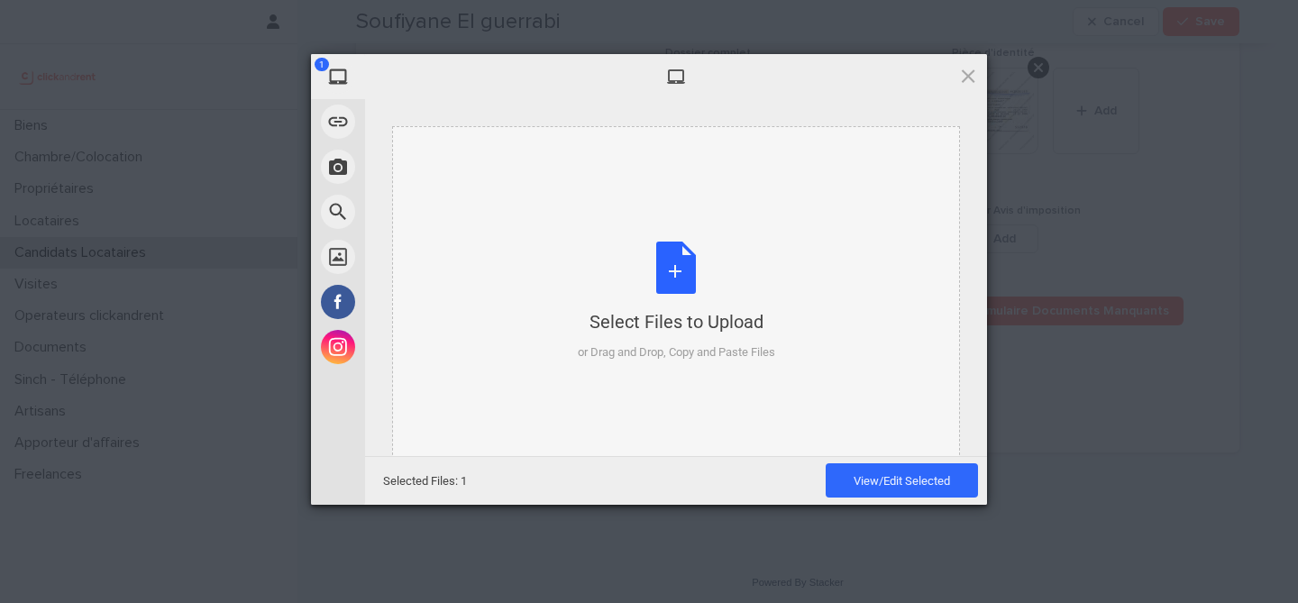
click at [713, 325] on div "Select Files to Upload" at bounding box center [676, 321] width 197 height 25
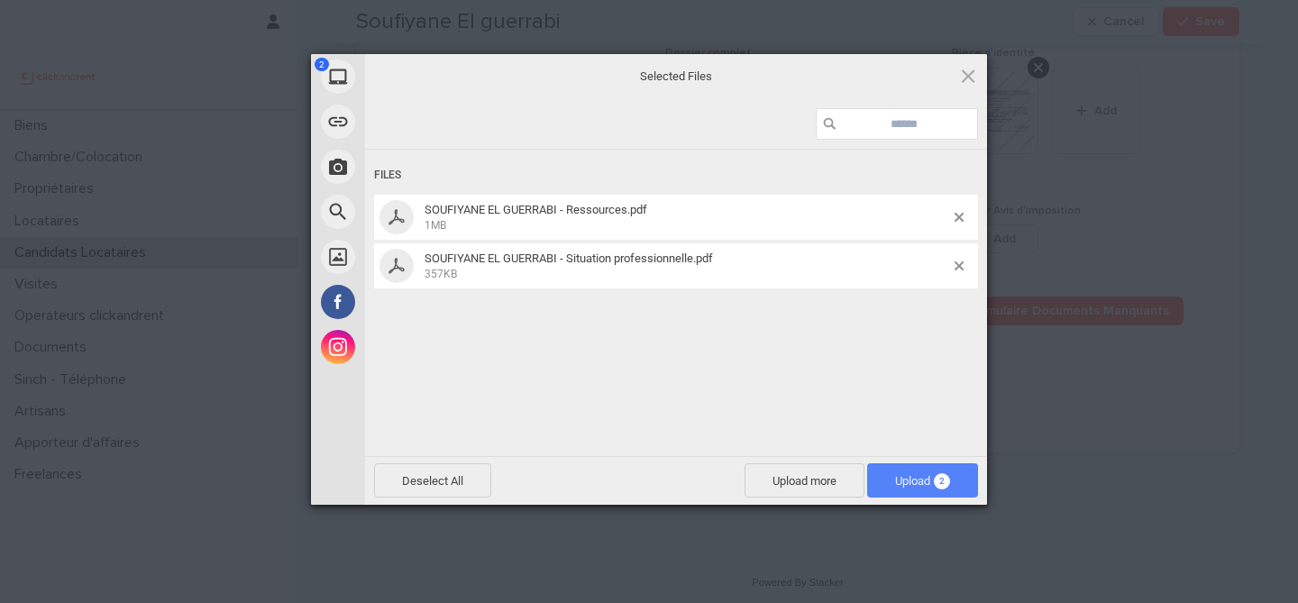
click at [941, 487] on span "2" at bounding box center [942, 481] width 16 height 16
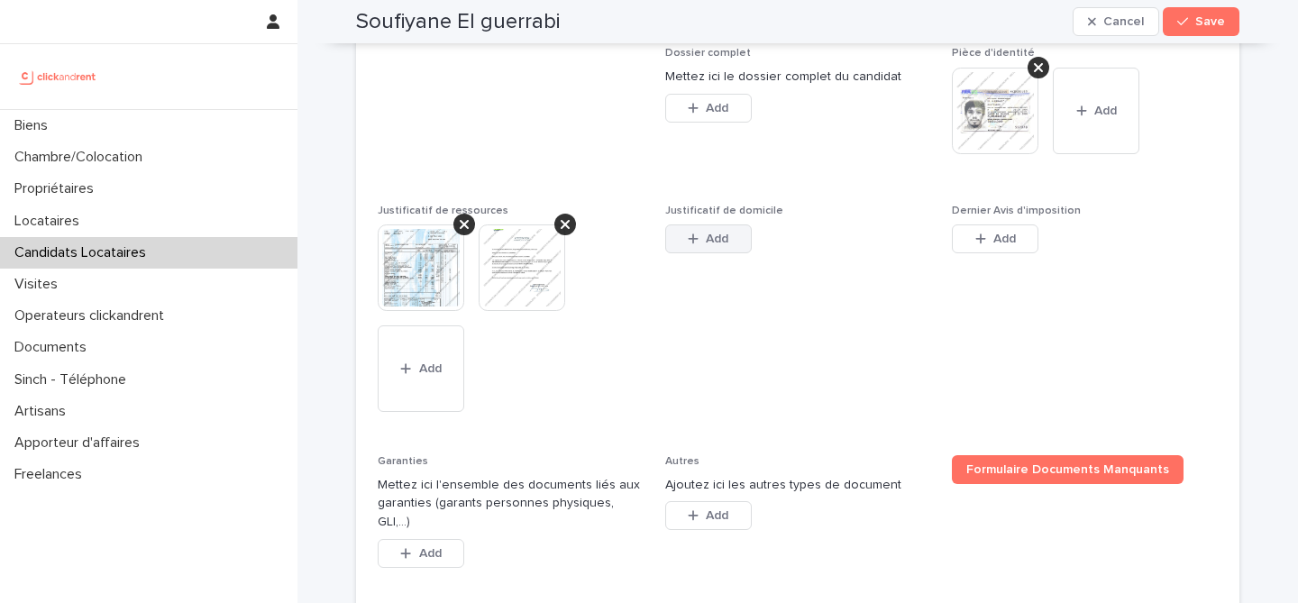
click at [730, 253] on button "Add" at bounding box center [708, 238] width 87 height 29
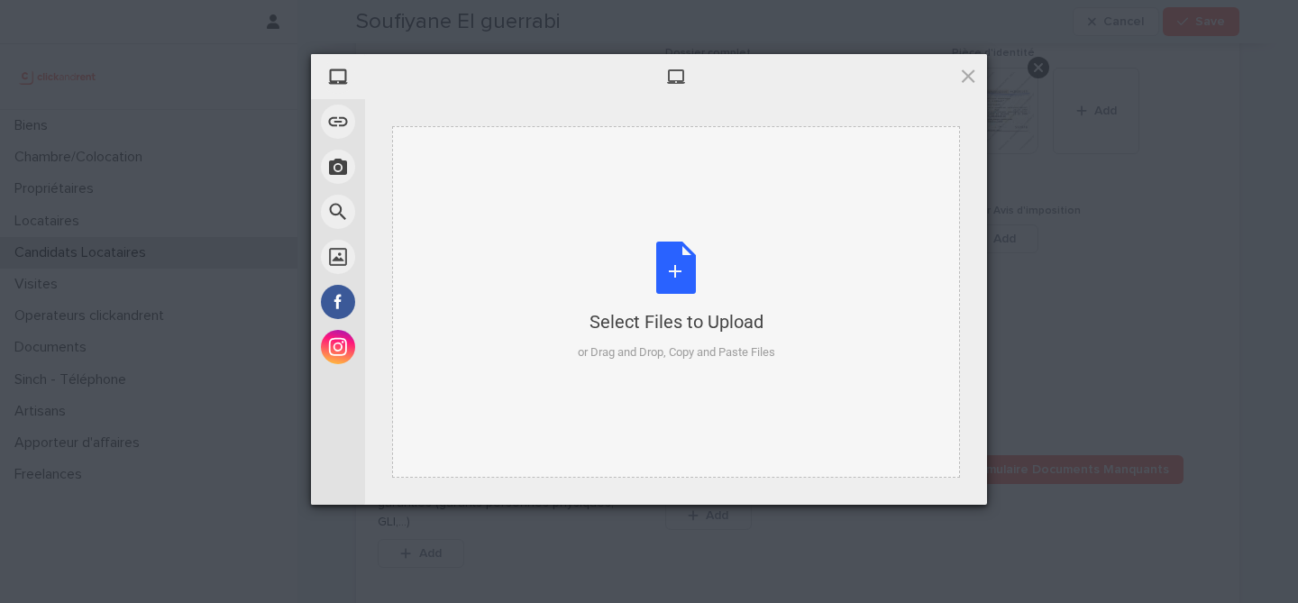
click at [669, 256] on div "Select Files to Upload or Drag and Drop, Copy and Paste Files" at bounding box center [676, 302] width 197 height 120
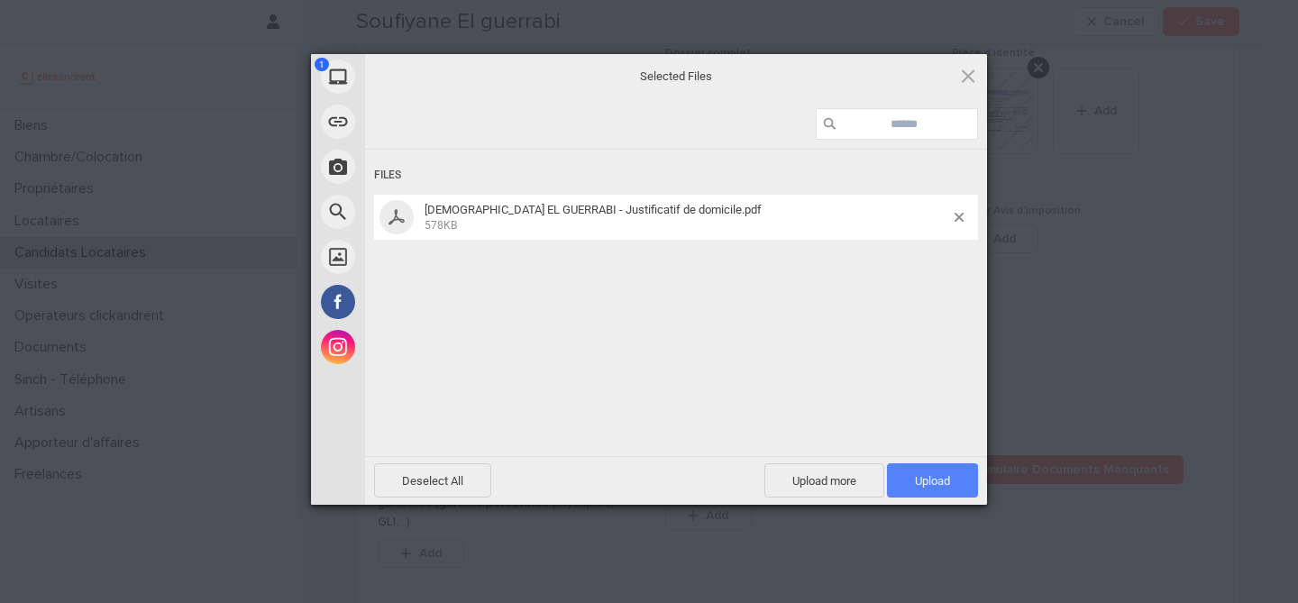
click at [943, 476] on span "Upload 1" at bounding box center [932, 481] width 35 height 14
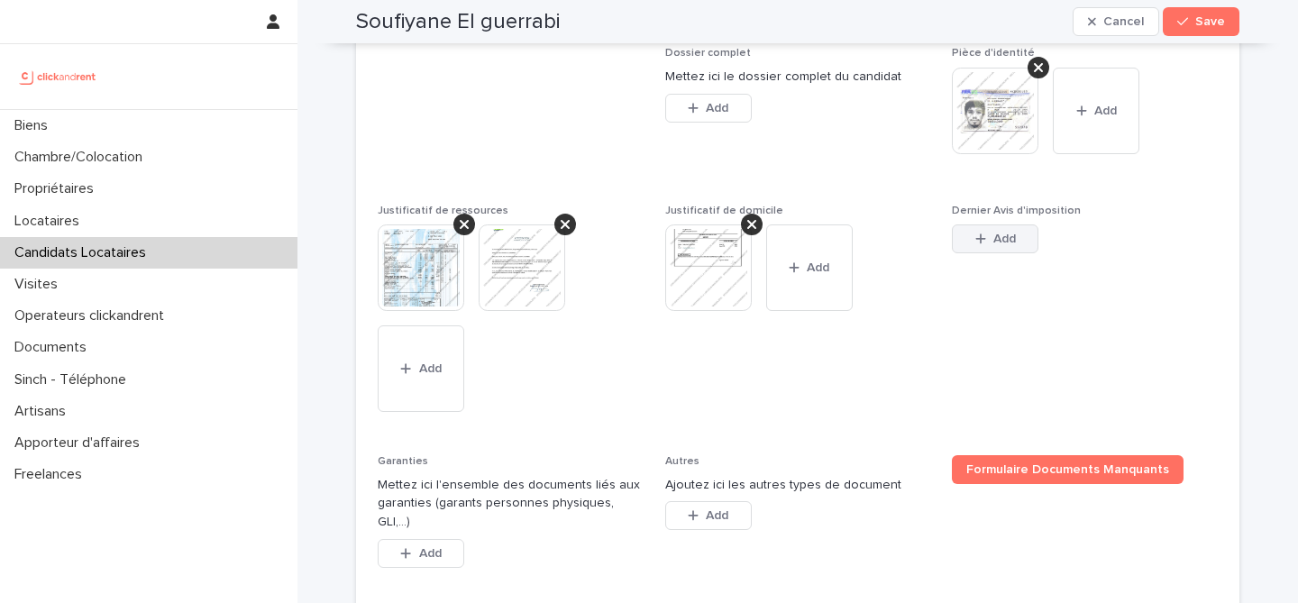
click at [1008, 253] on button "Add" at bounding box center [995, 238] width 87 height 29
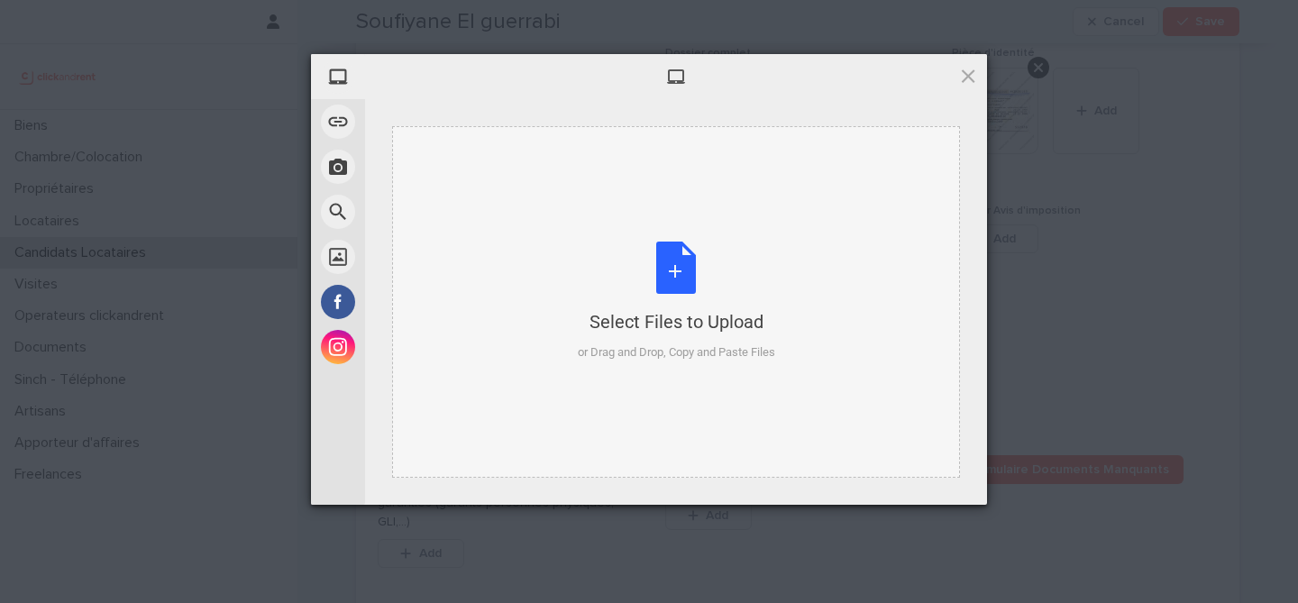
click at [676, 269] on div "Select Files to Upload or Drag and Drop, Copy and Paste Files" at bounding box center [676, 302] width 197 height 120
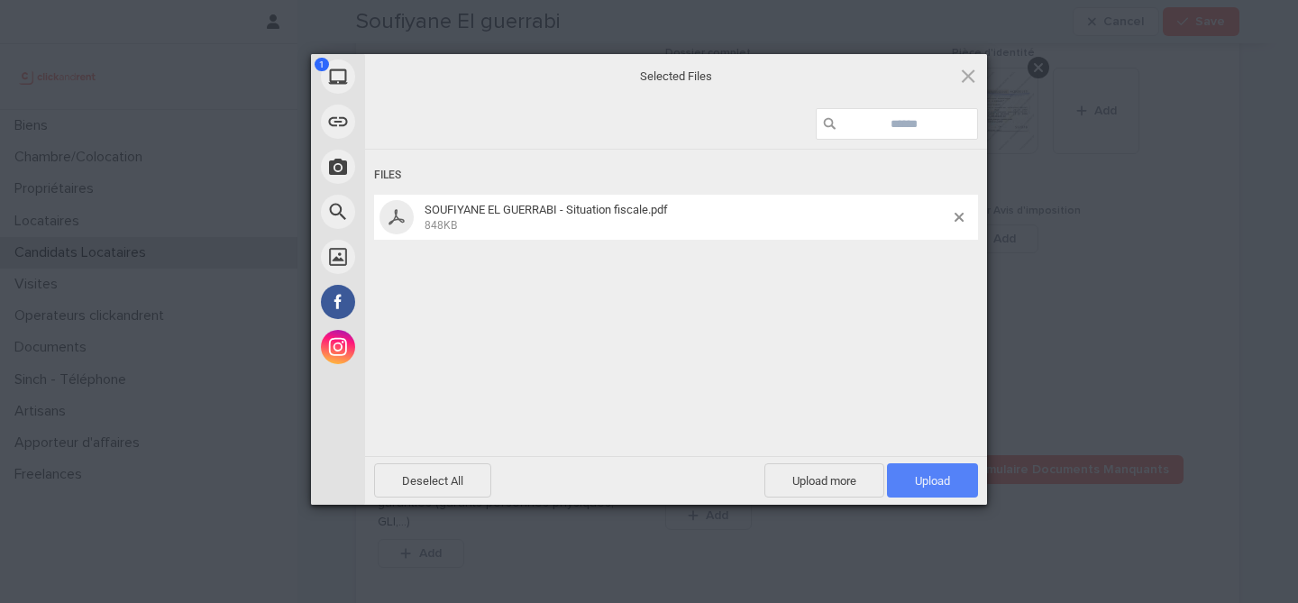
click at [917, 467] on span "Upload 1" at bounding box center [932, 480] width 91 height 34
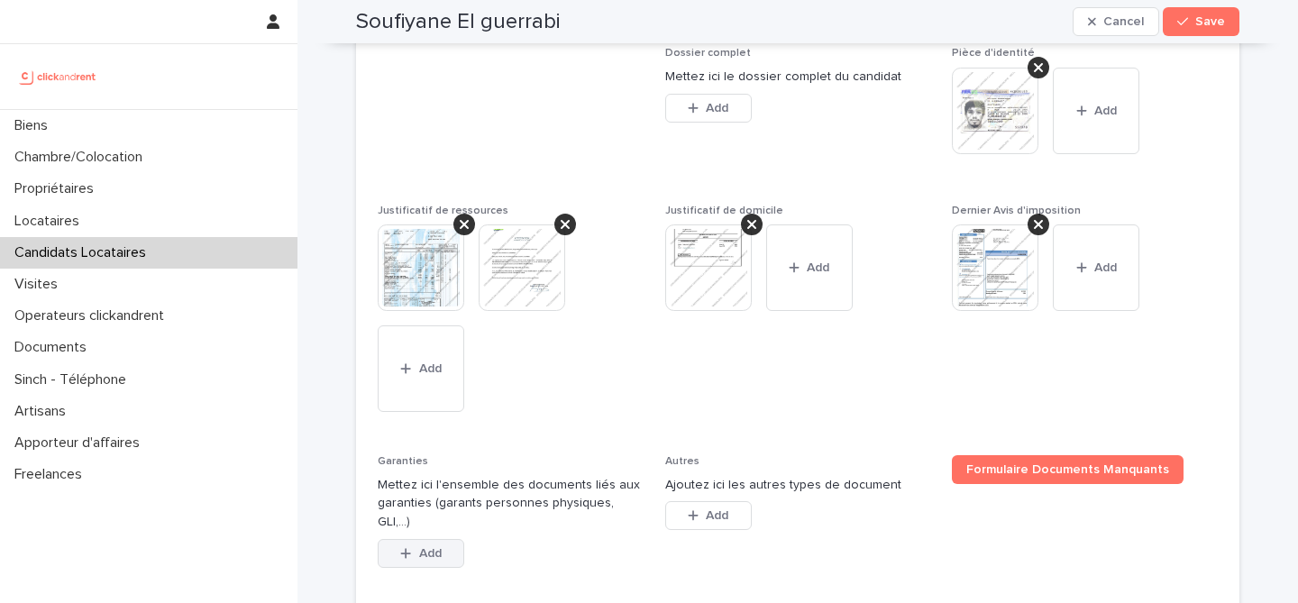
click at [433, 548] on span "Add" at bounding box center [430, 553] width 23 height 13
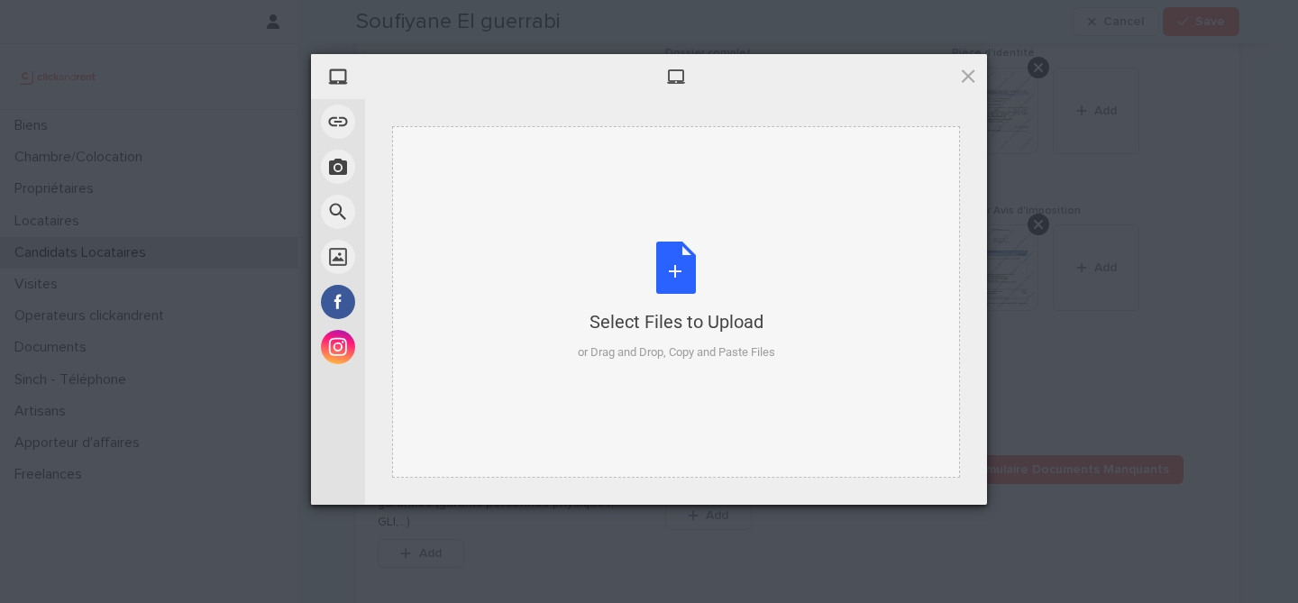
click at [675, 305] on div "Select Files to Upload or Drag and Drop, Copy and Paste Files" at bounding box center [676, 302] width 197 height 120
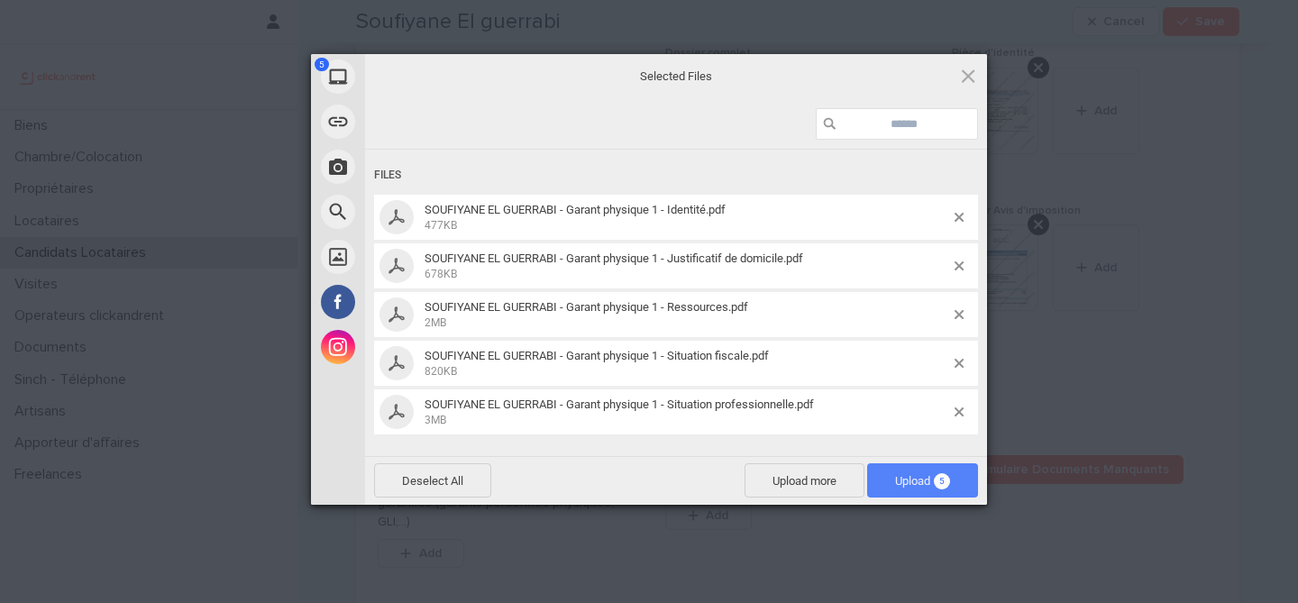
click at [912, 479] on span "Upload 5" at bounding box center [922, 481] width 55 height 14
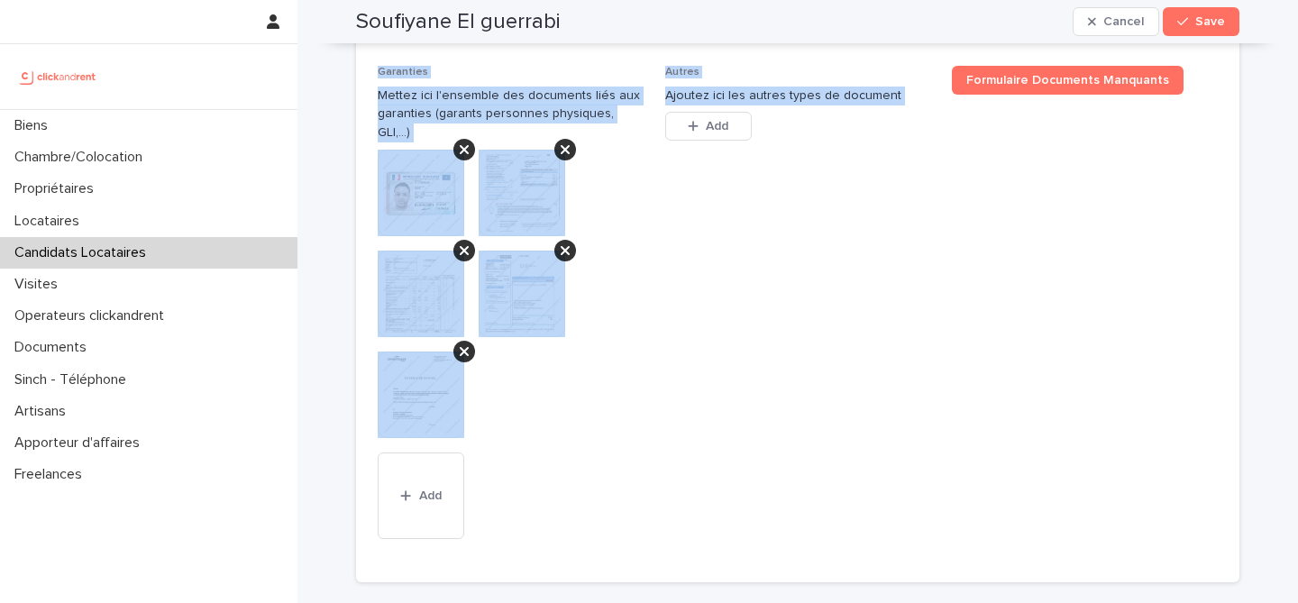
scroll to position [1971, 0]
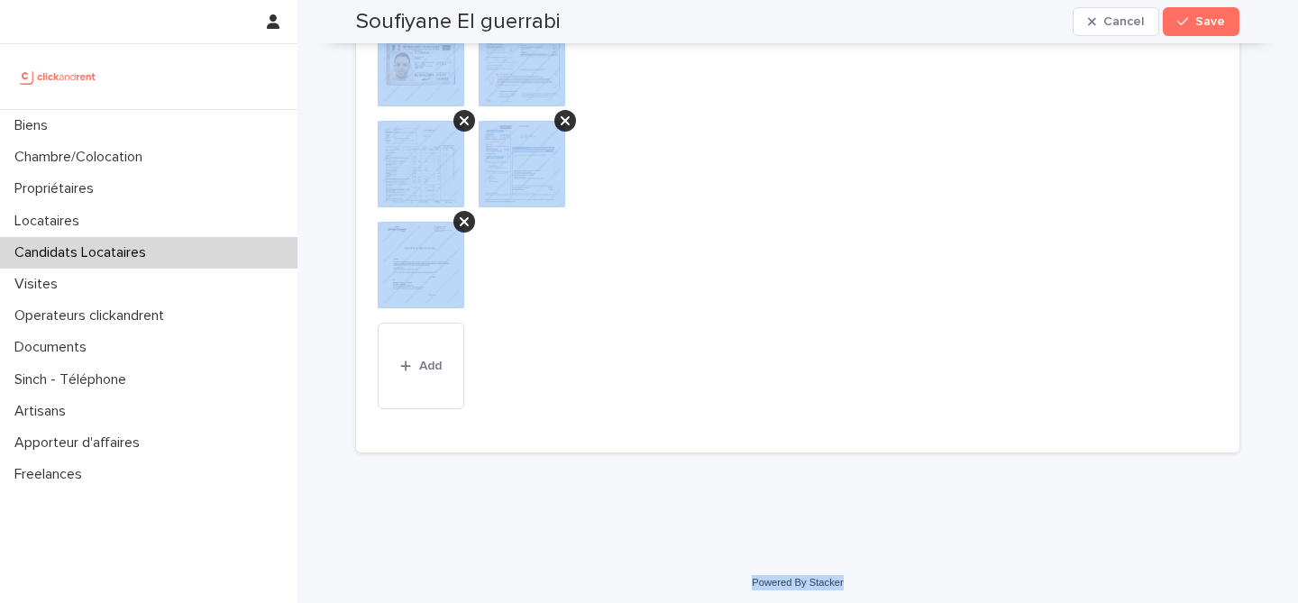
drag, startPoint x: 349, startPoint y: 61, endPoint x: 862, endPoint y: 583, distance: 731.8
copy div "Soufiyane El guerrabi Cancel Save Sorry, there was an error saving your record.…"
click at [689, 329] on span "Autres Ajoutez ici les autres types de document This file cannot be opened Down…" at bounding box center [798, 183] width 266 height 495
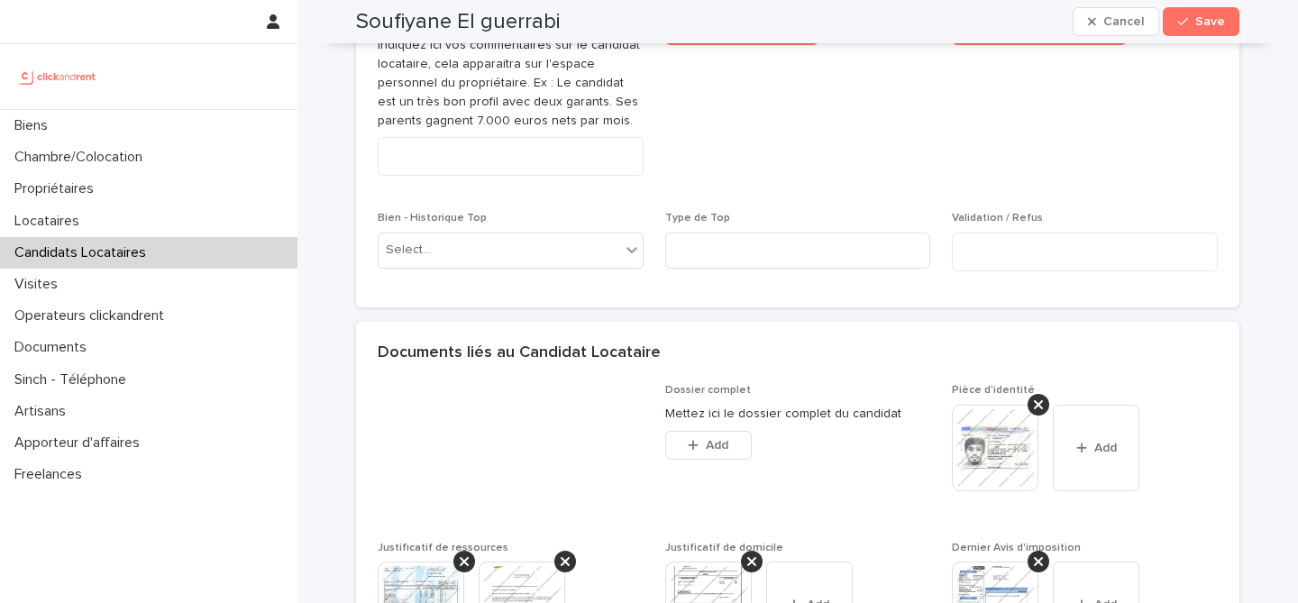
scroll to position [1113, 0]
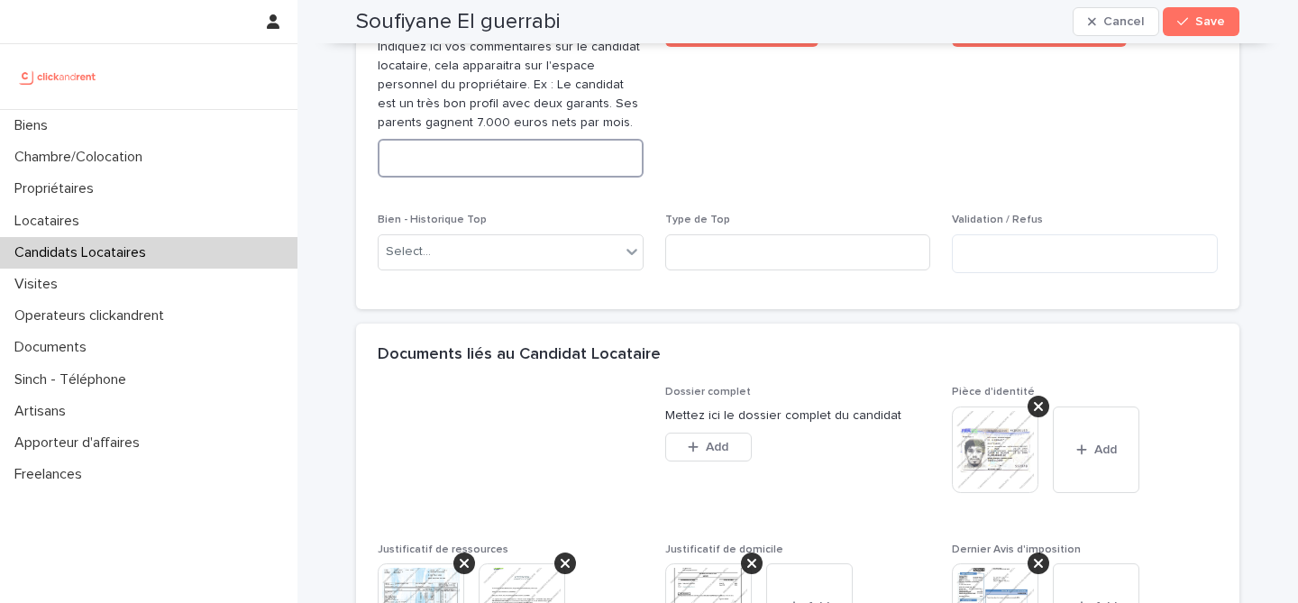
click at [518, 156] on textarea at bounding box center [511, 158] width 266 height 39
paste textarea "**********"
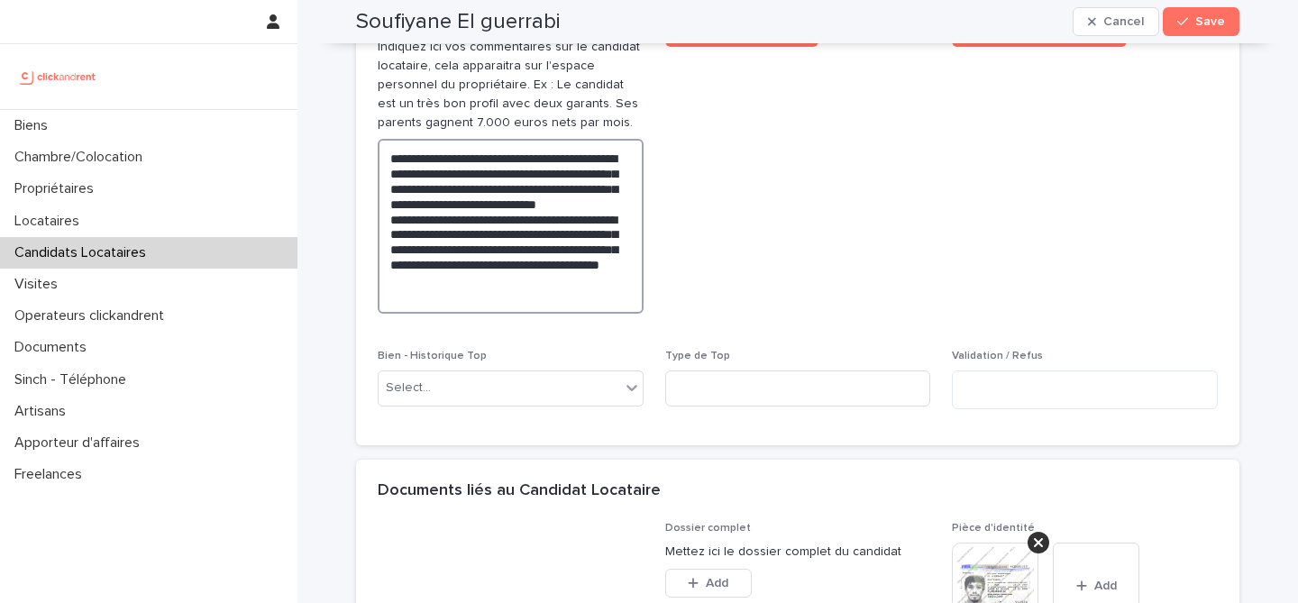
type textarea "**********"
click at [1061, 182] on span "Refus par le propriétaire" at bounding box center [1085, 173] width 266 height 310
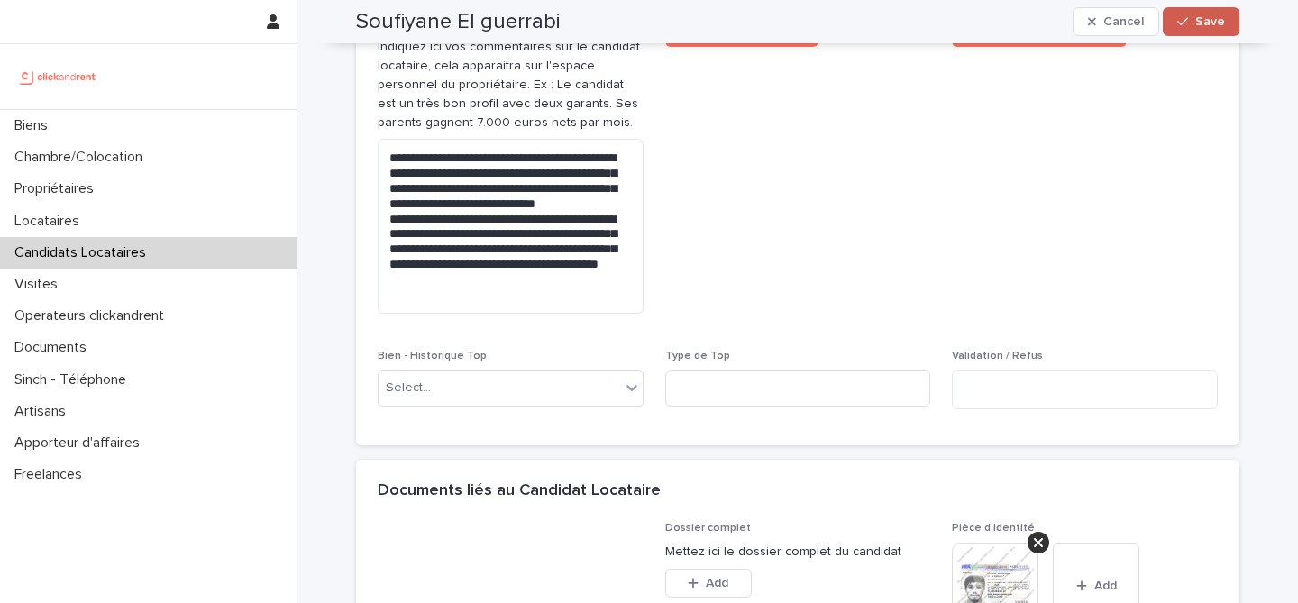
click at [1216, 27] on span "Save" at bounding box center [1210, 21] width 30 height 13
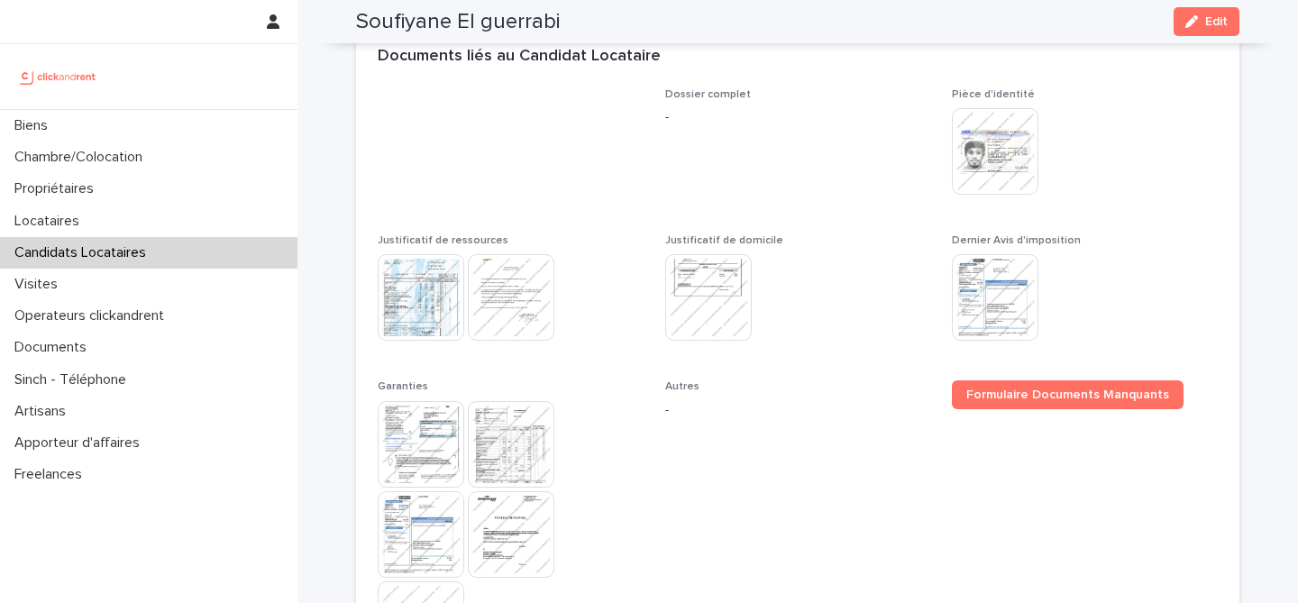
scroll to position [746, 0]
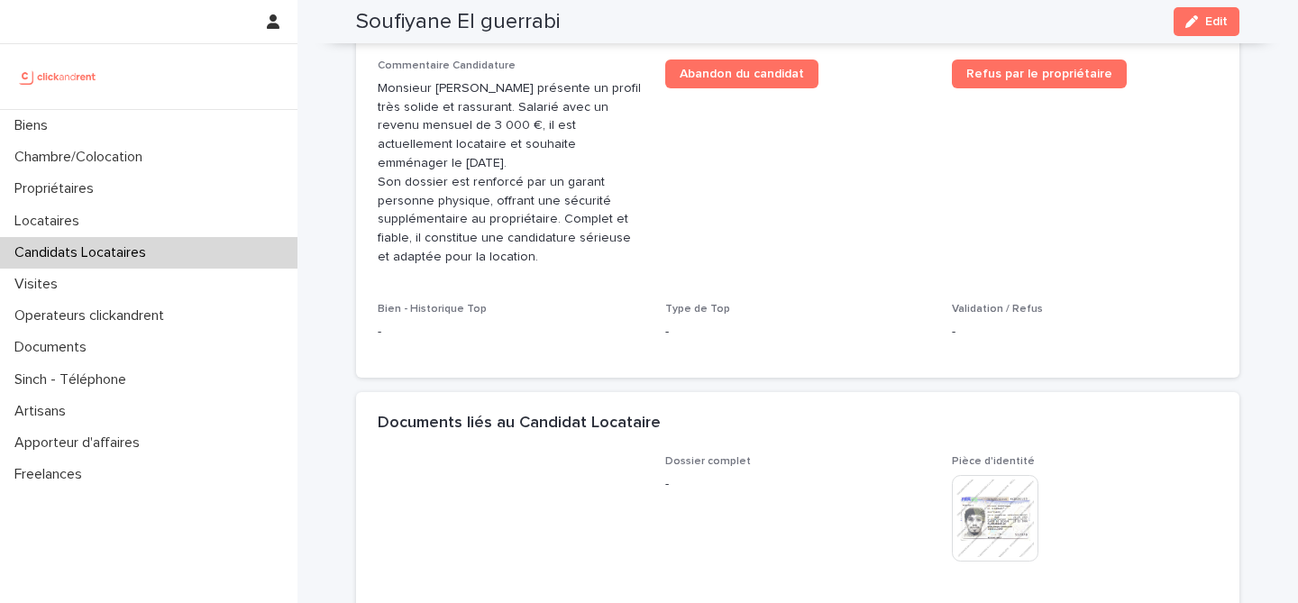
click at [530, 21] on h2 "Soufiyane El guerrabi" at bounding box center [458, 22] width 205 height 26
copy div "Soufiyane El guerrabi Edit"
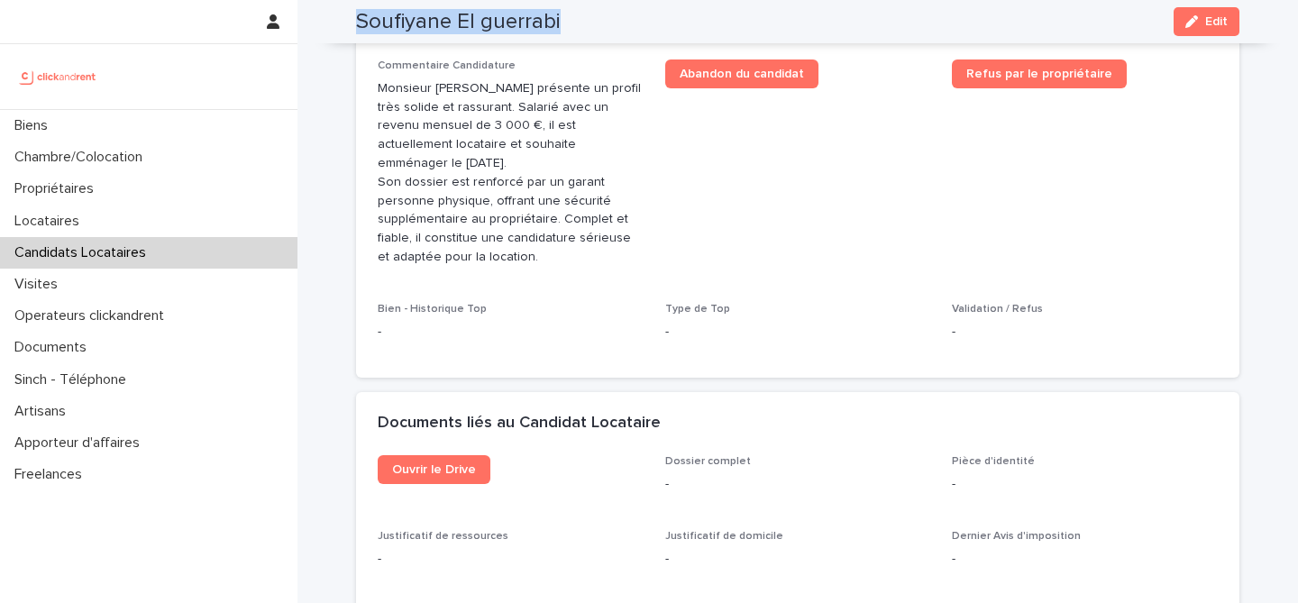
scroll to position [549, 0]
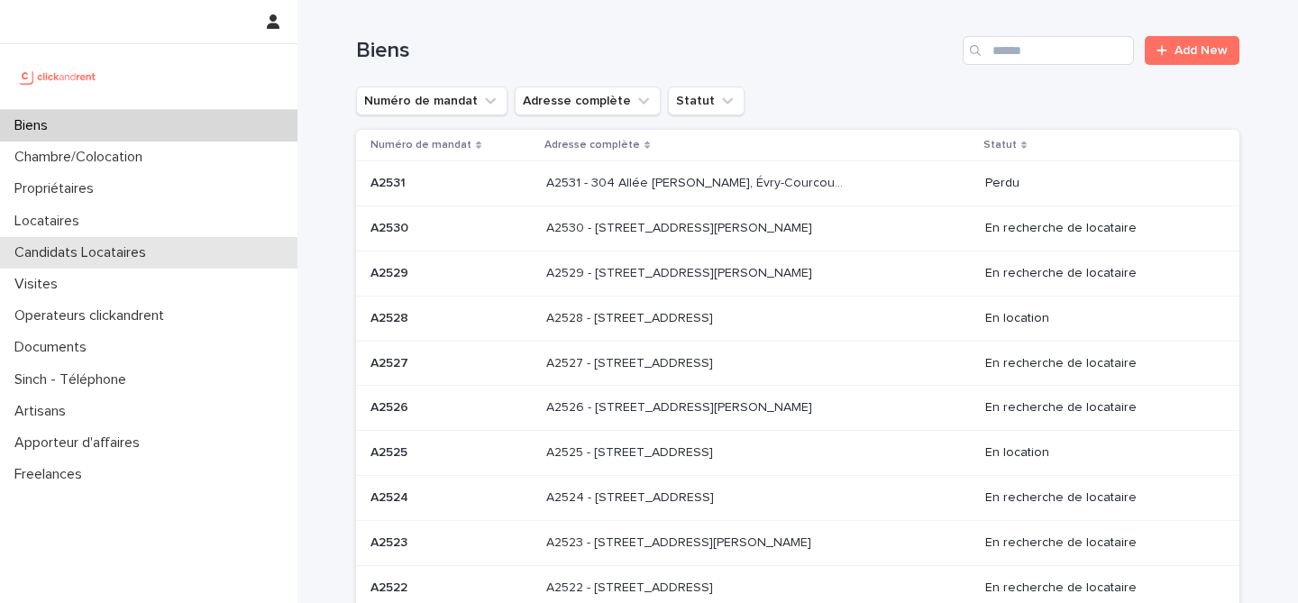
click at [185, 248] on div "Candidats Locataires" at bounding box center [148, 253] width 297 height 32
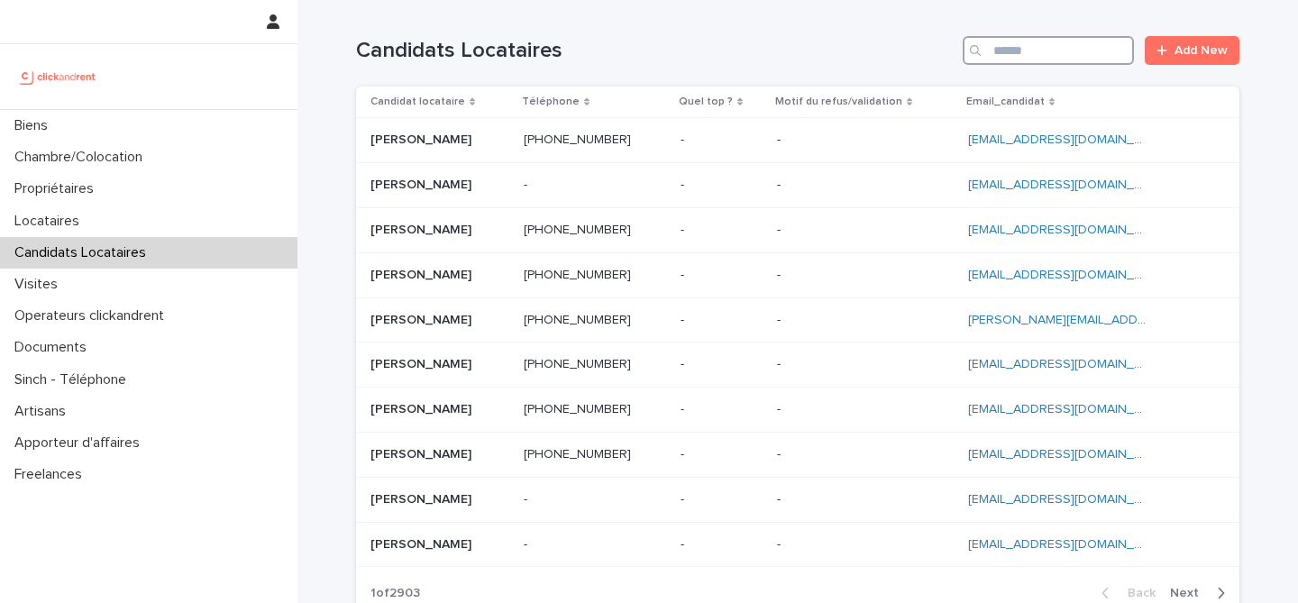
click at [1033, 46] on input "Search" at bounding box center [1048, 50] width 171 height 29
paste input "**********"
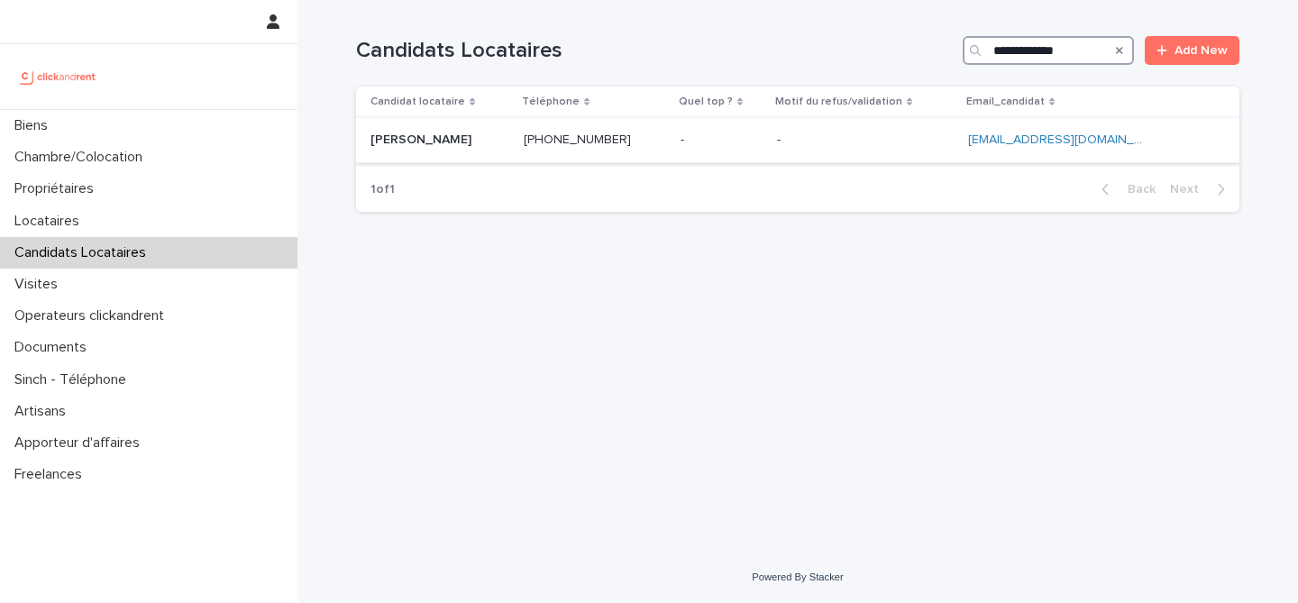
type input "**********"
click at [480, 153] on div "[PERSON_NAME] [PERSON_NAME]" at bounding box center [439, 140] width 139 height 30
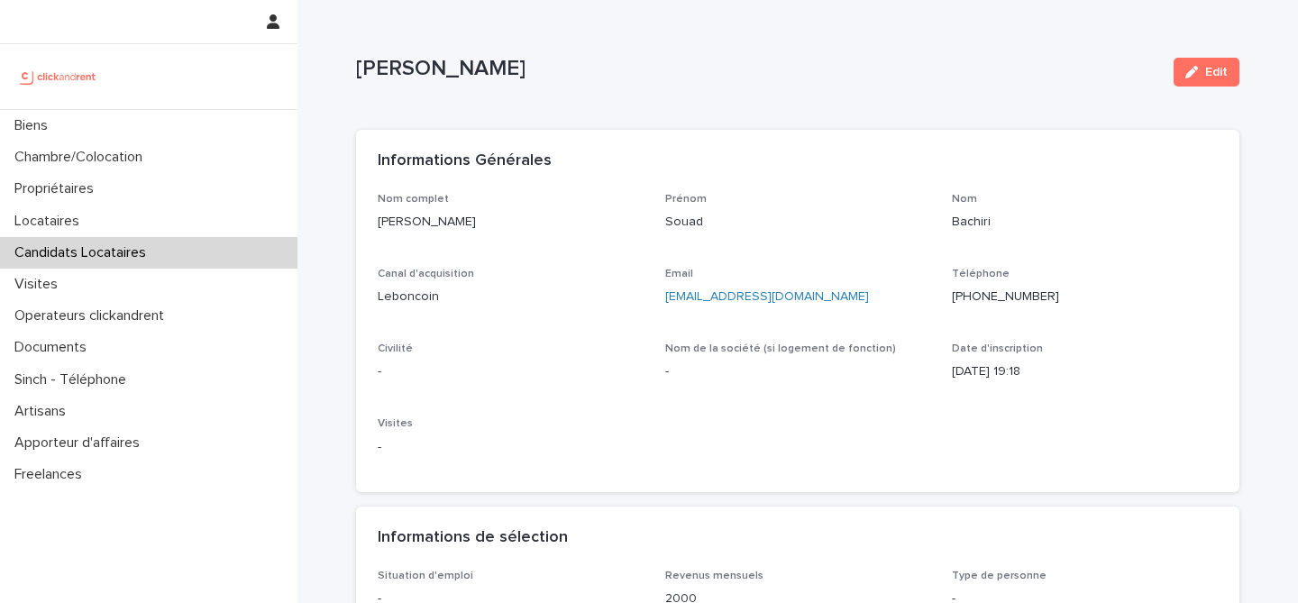
click at [415, 79] on p "[PERSON_NAME]" at bounding box center [757, 69] width 803 height 26
click at [415, 76] on p "[PERSON_NAME]" at bounding box center [757, 69] width 803 height 26
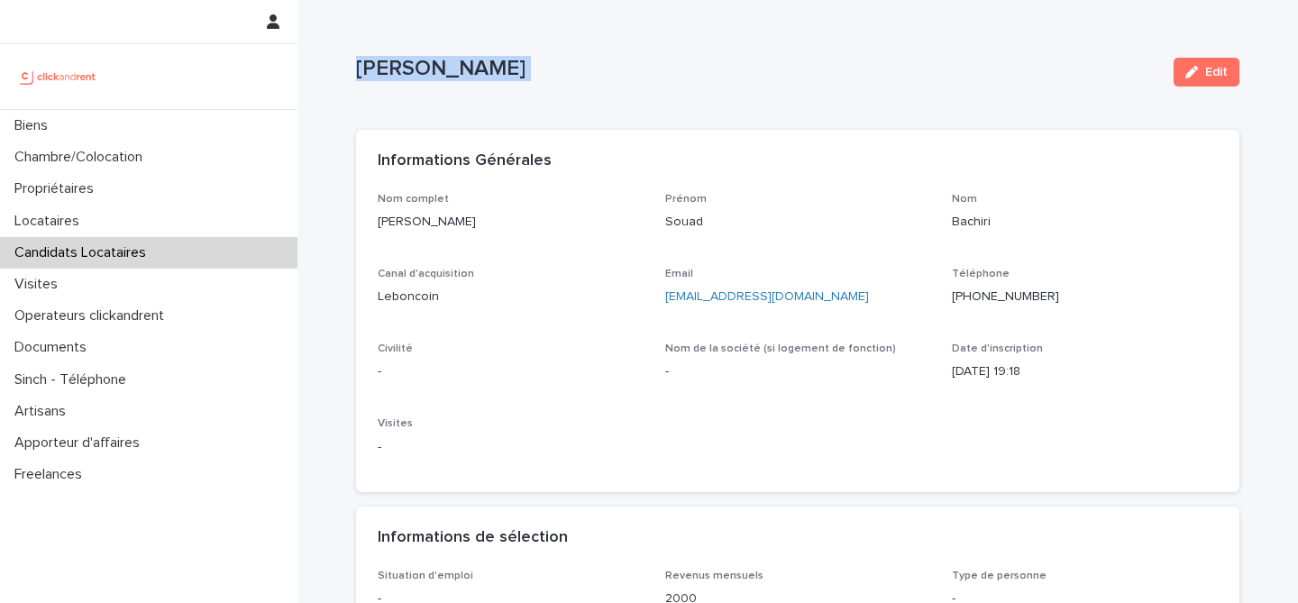
click at [436, 73] on p "[PERSON_NAME]" at bounding box center [757, 69] width 803 height 26
click at [1212, 74] on span "Edit" at bounding box center [1216, 72] width 23 height 13
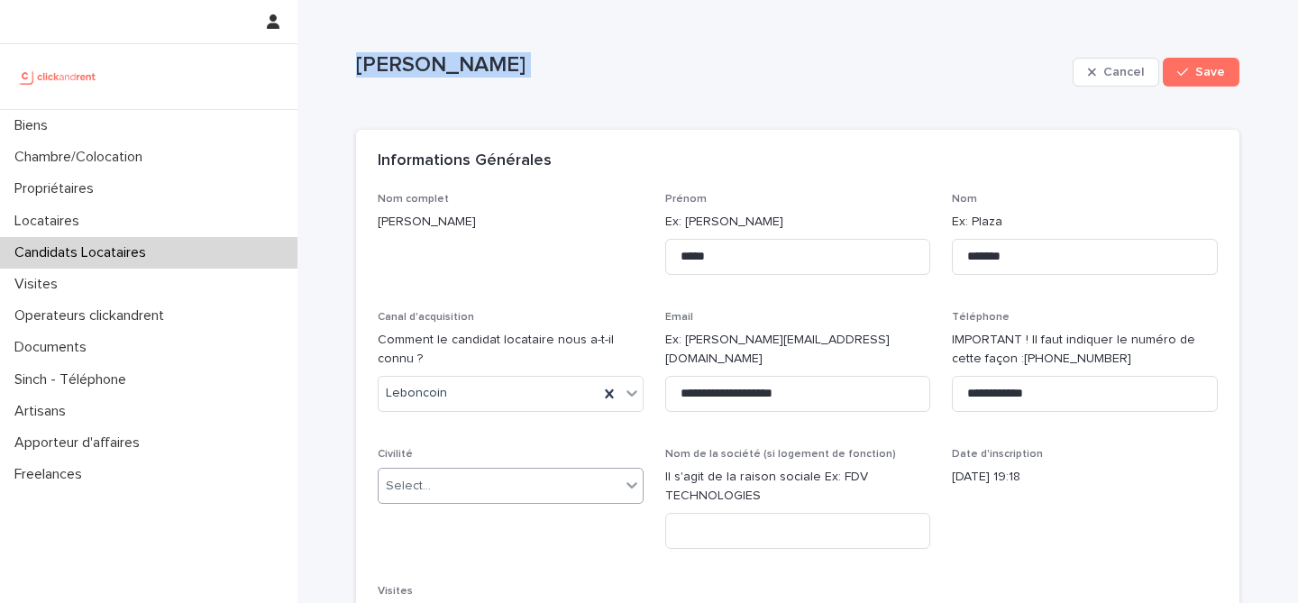
click at [488, 486] on div "Select..." at bounding box center [500, 486] width 242 height 30
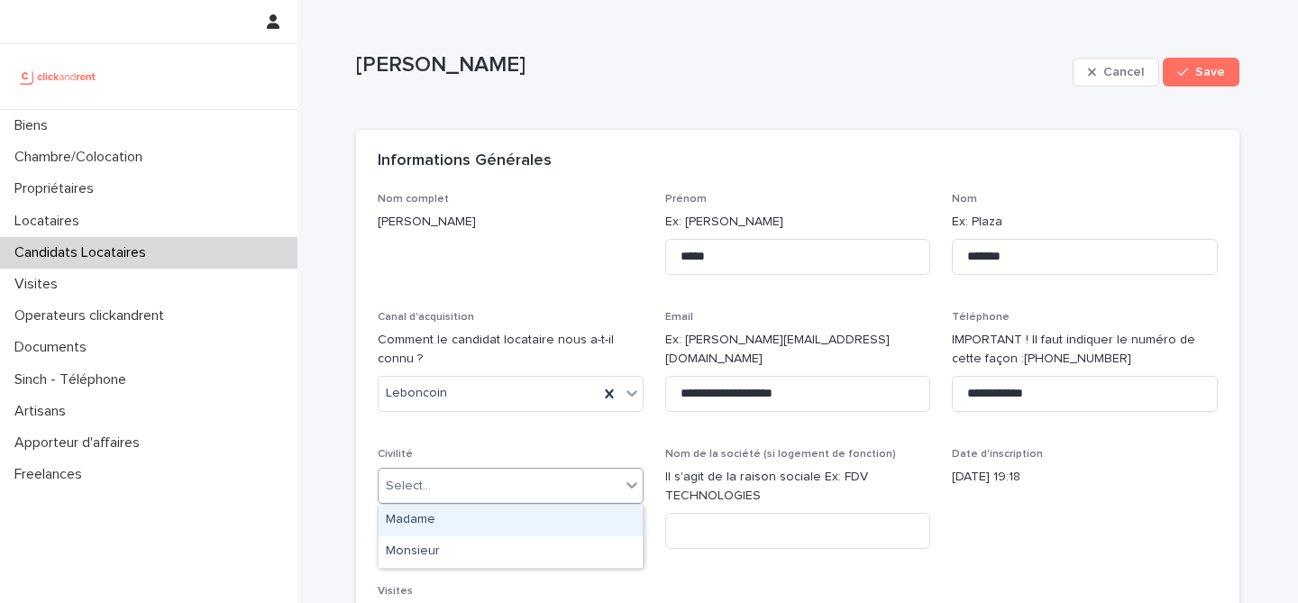
click at [485, 512] on div "Madame" at bounding box center [511, 521] width 264 height 32
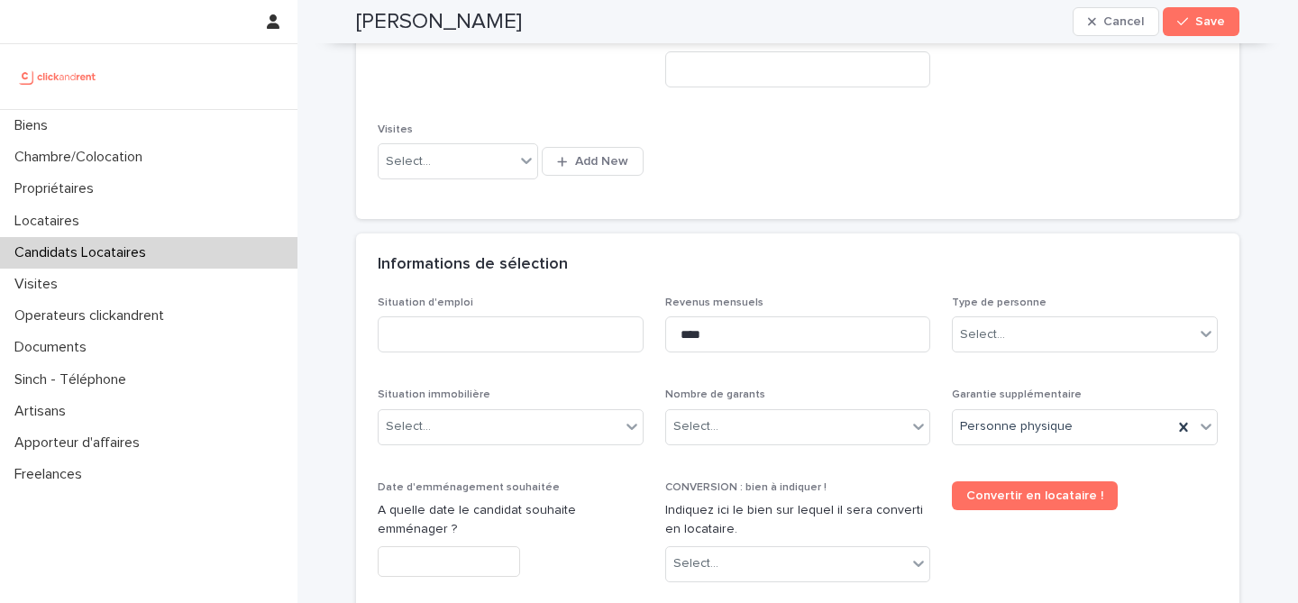
scroll to position [529, 0]
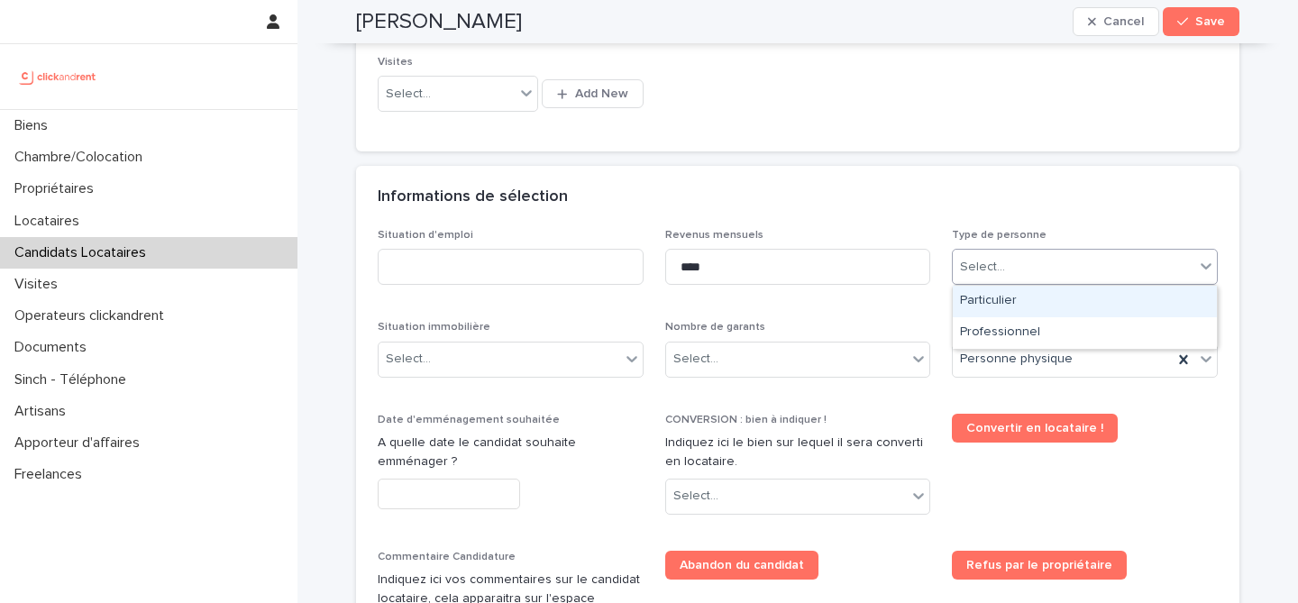
click at [983, 268] on div "Select..." at bounding box center [982, 267] width 45 height 19
click at [983, 297] on div "Particulier" at bounding box center [1085, 302] width 264 height 32
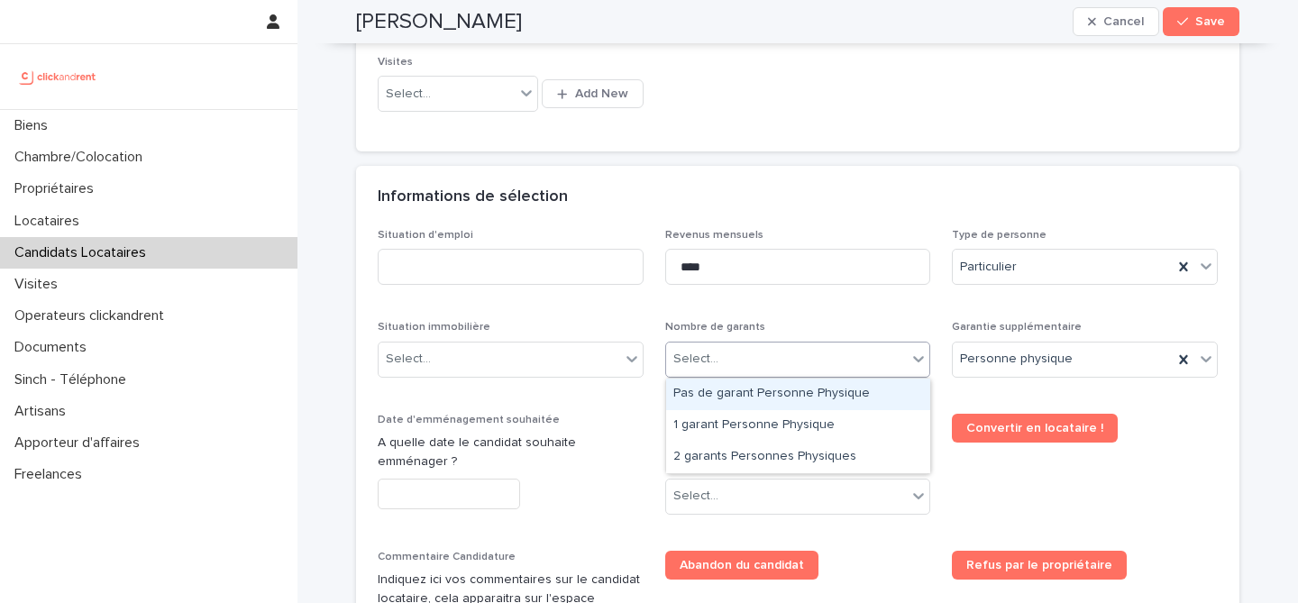
click at [837, 359] on div "Select..." at bounding box center [787, 359] width 242 height 30
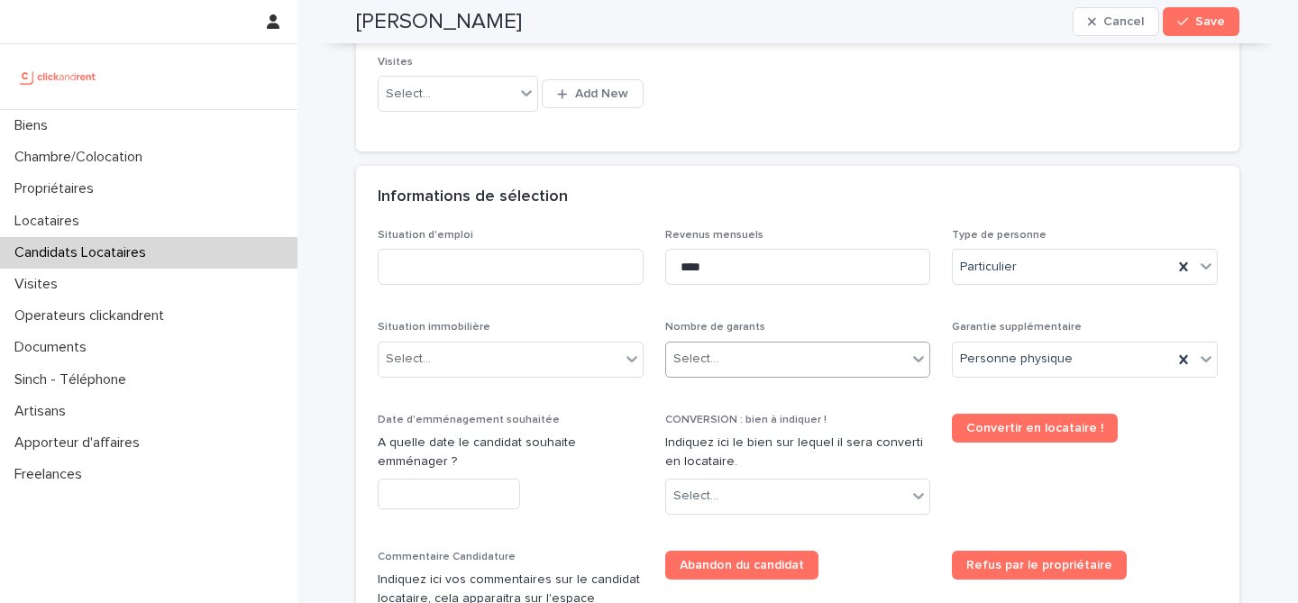
click at [758, 354] on div "Select..." at bounding box center [787, 359] width 242 height 30
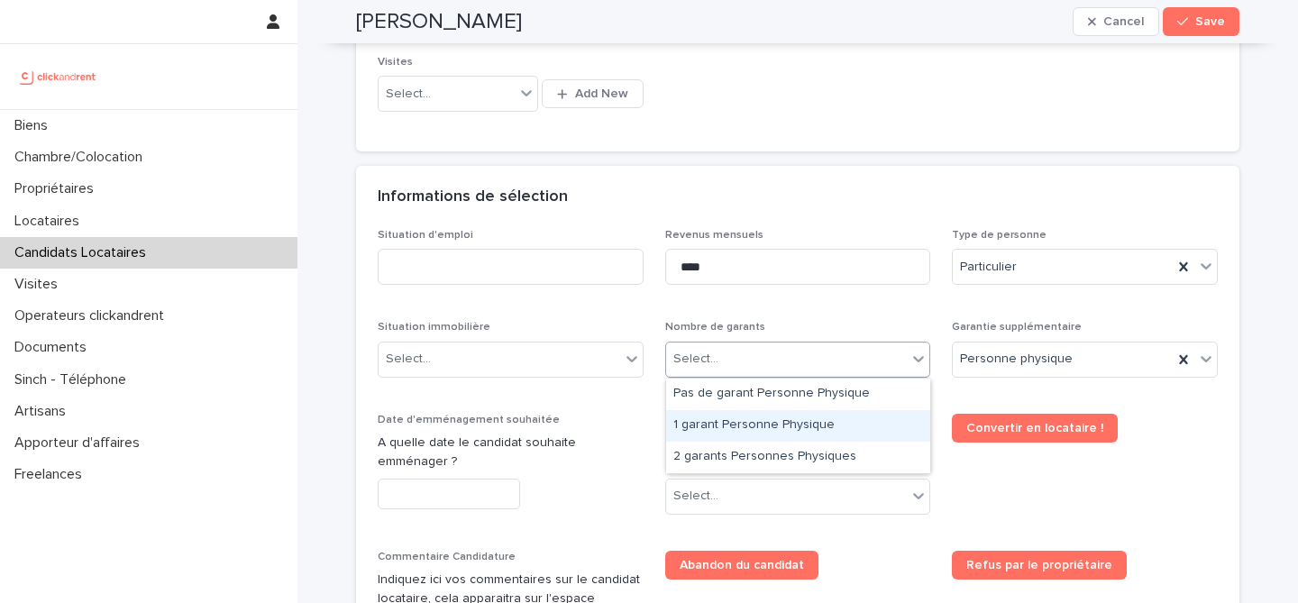
click at [756, 425] on div "1 garant Personne Physique" at bounding box center [798, 426] width 264 height 32
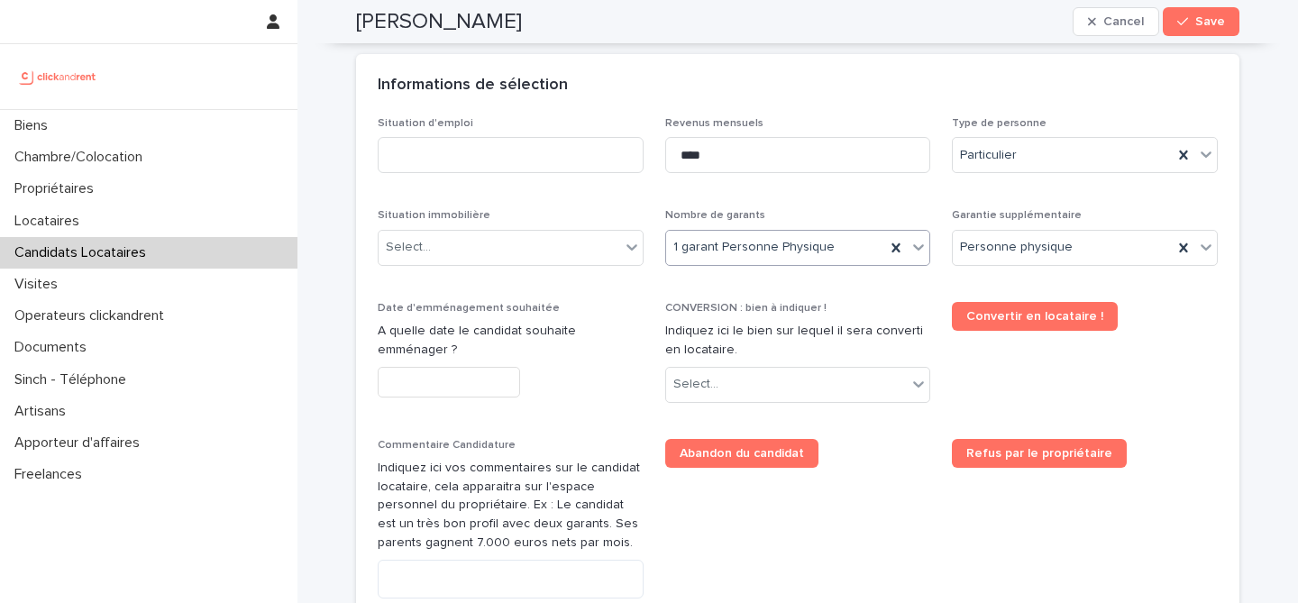
scroll to position [645, 0]
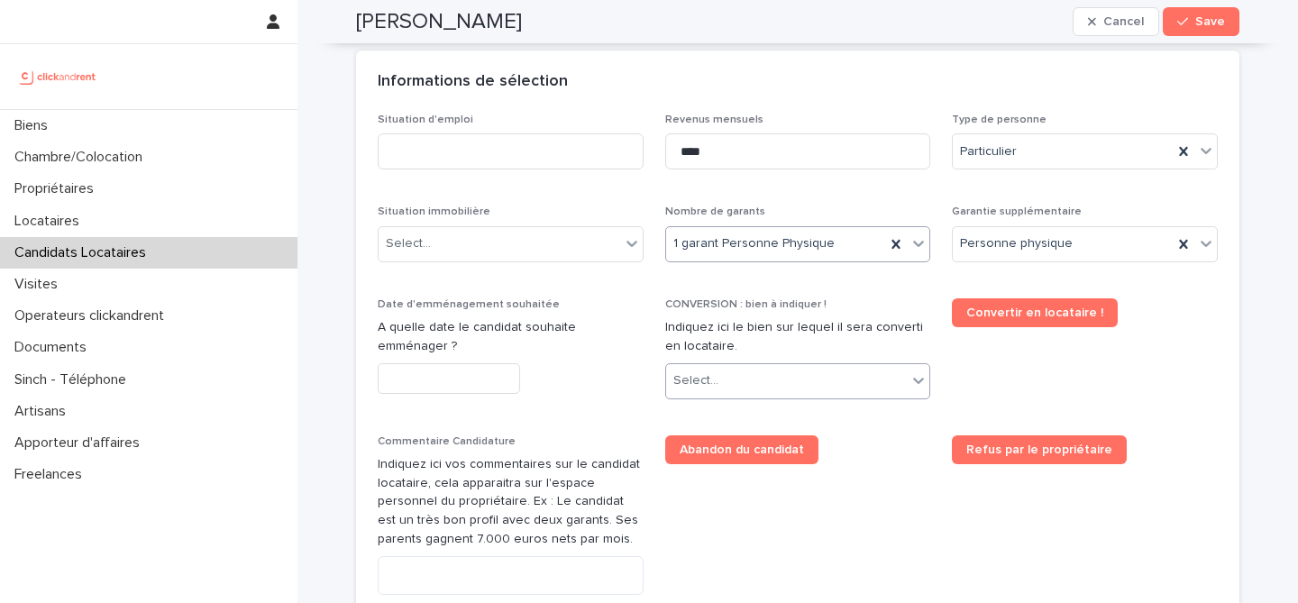
click at [753, 382] on div "Select..." at bounding box center [787, 381] width 242 height 30
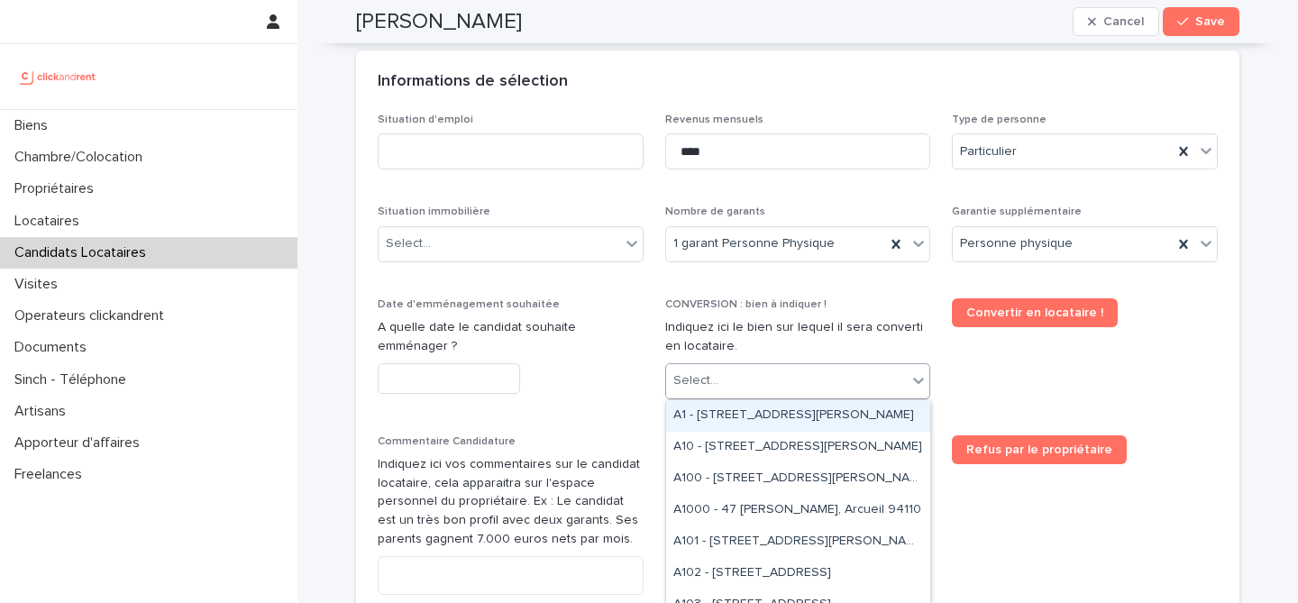
paste input "*****"
type input "*****"
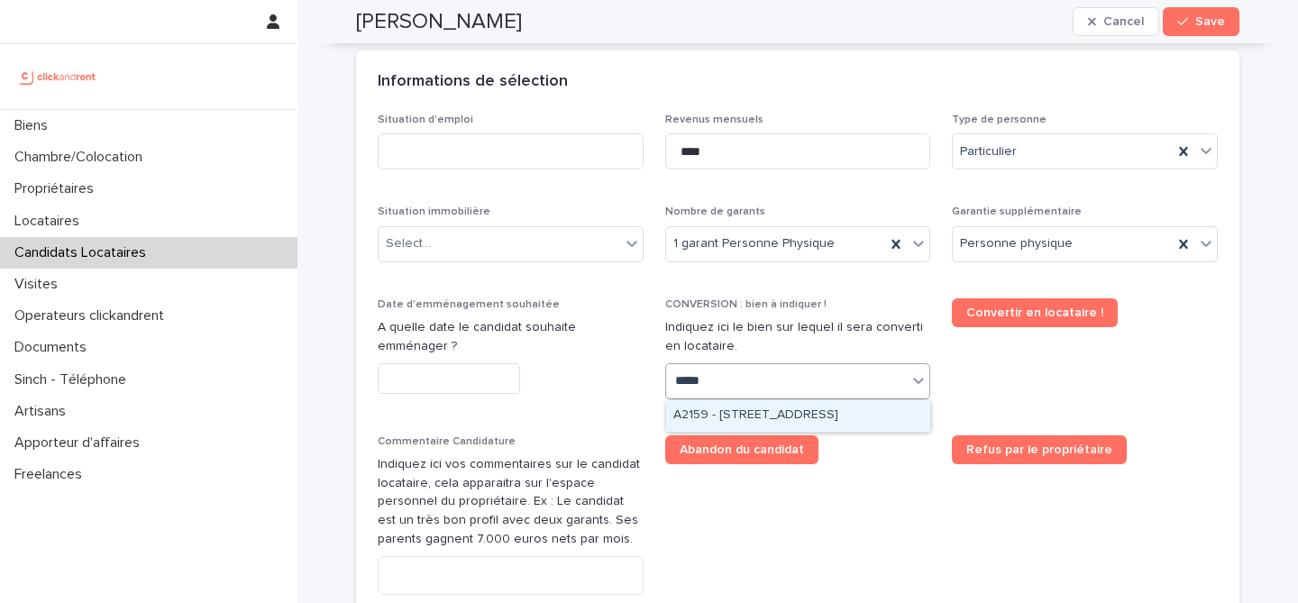
click at [816, 412] on div "A2159 - [STREET_ADDRESS]" at bounding box center [798, 416] width 264 height 32
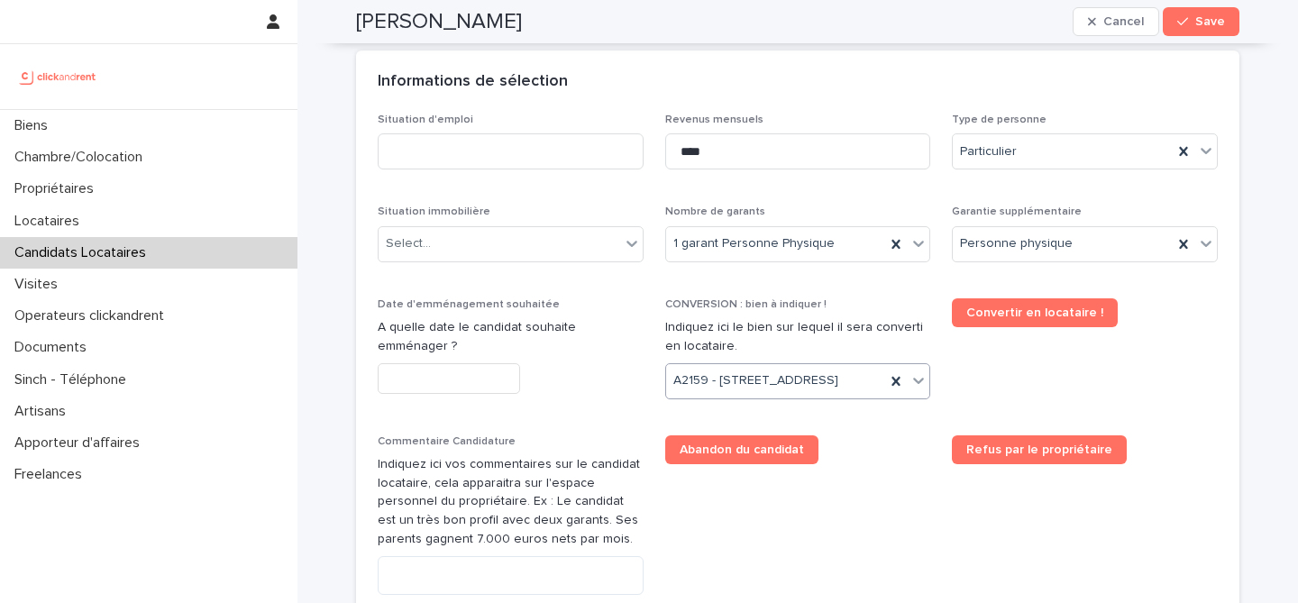
scroll to position [651, 0]
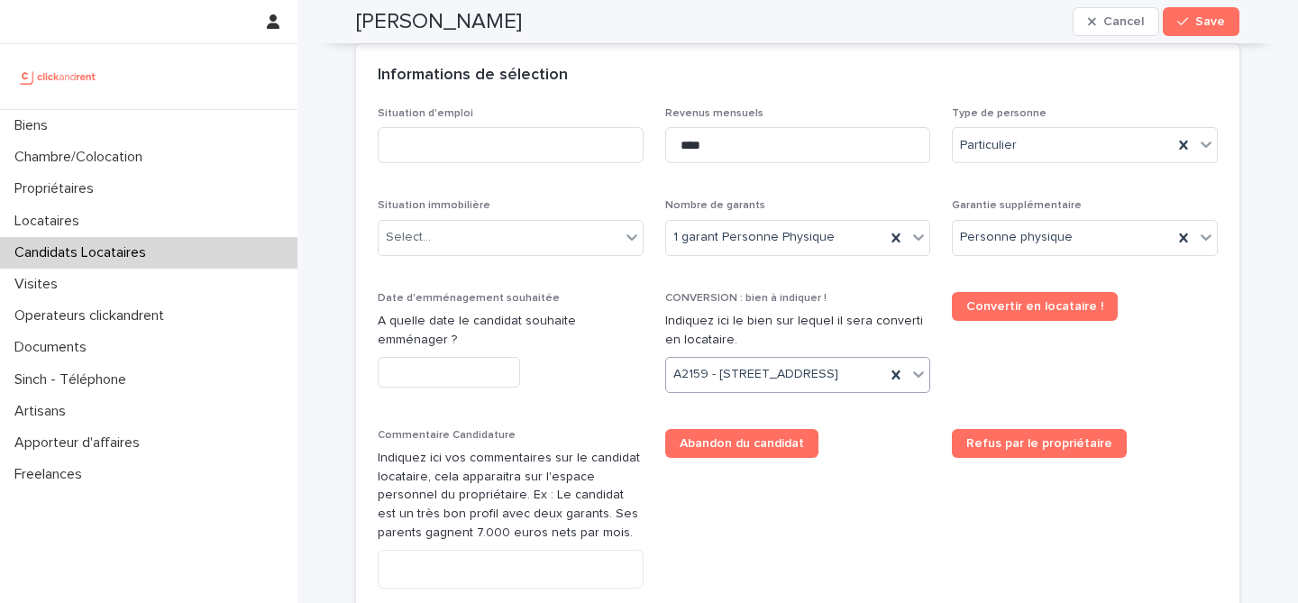
click at [502, 373] on input "text" at bounding box center [449, 373] width 142 height 32
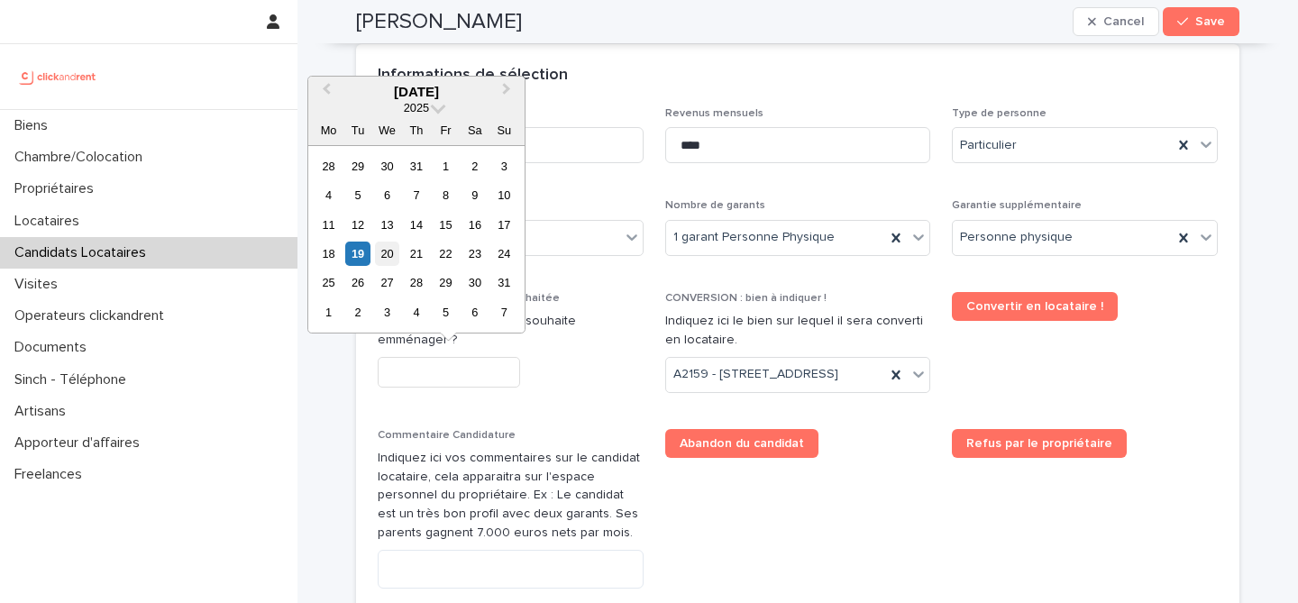
click at [383, 249] on div "20" at bounding box center [387, 254] width 24 height 24
type input "*********"
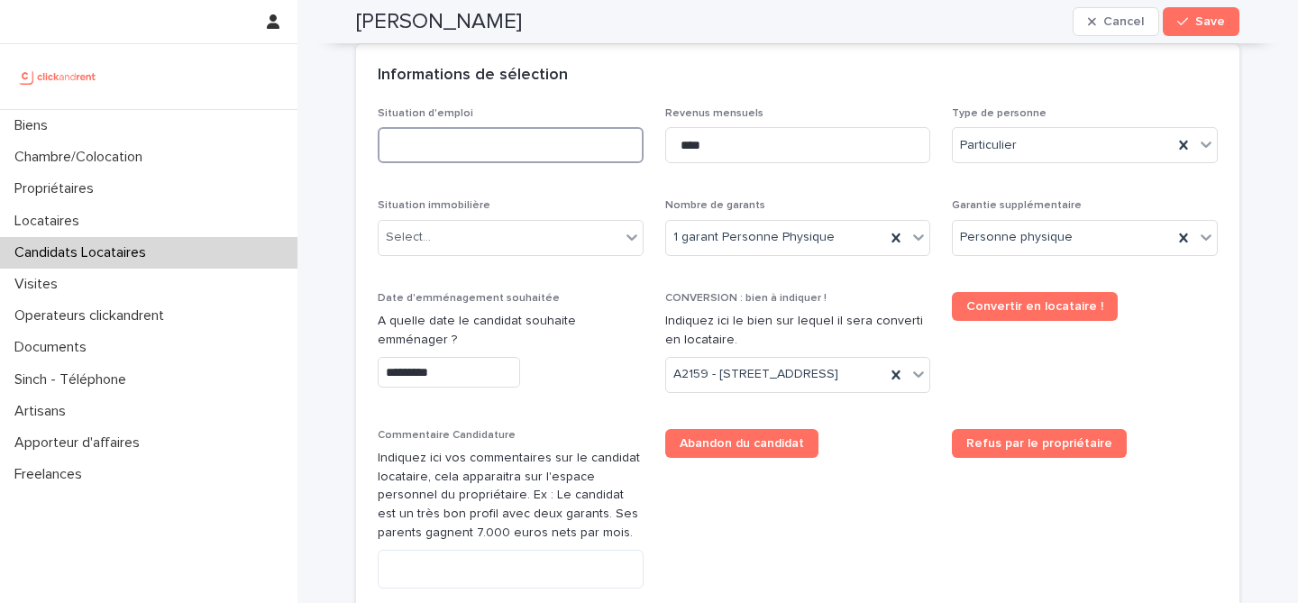
click at [551, 129] on input at bounding box center [511, 145] width 266 height 36
type input "*******"
click at [535, 243] on div "Select..." at bounding box center [500, 238] width 242 height 30
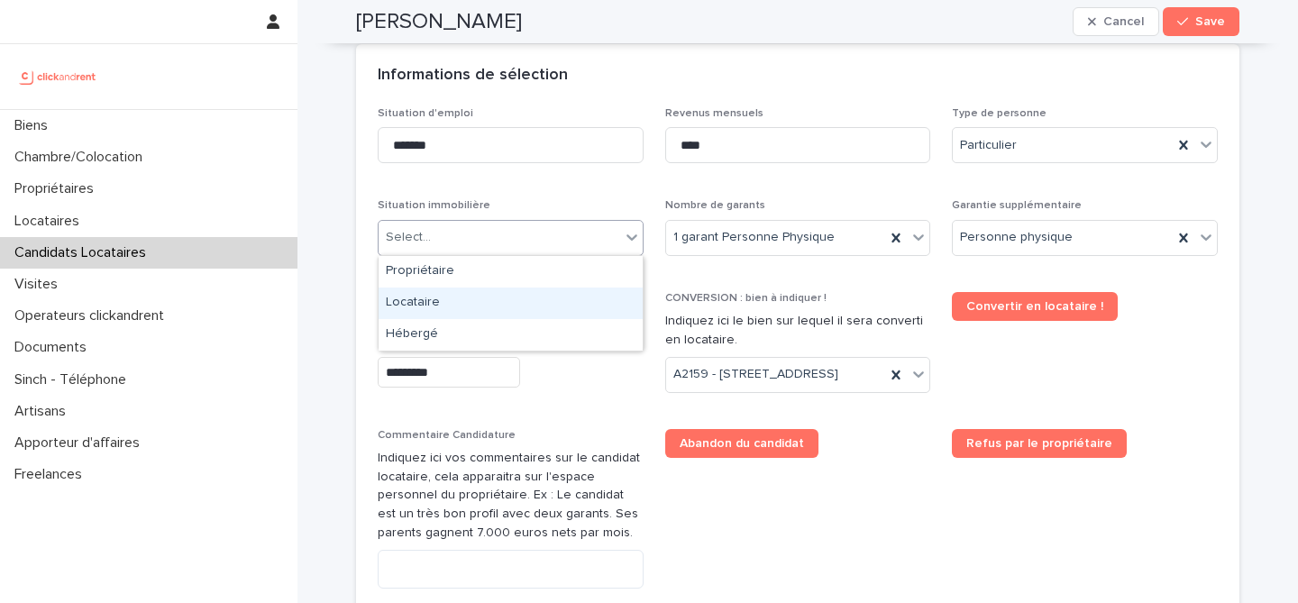
click at [524, 289] on div "Locataire" at bounding box center [511, 304] width 264 height 32
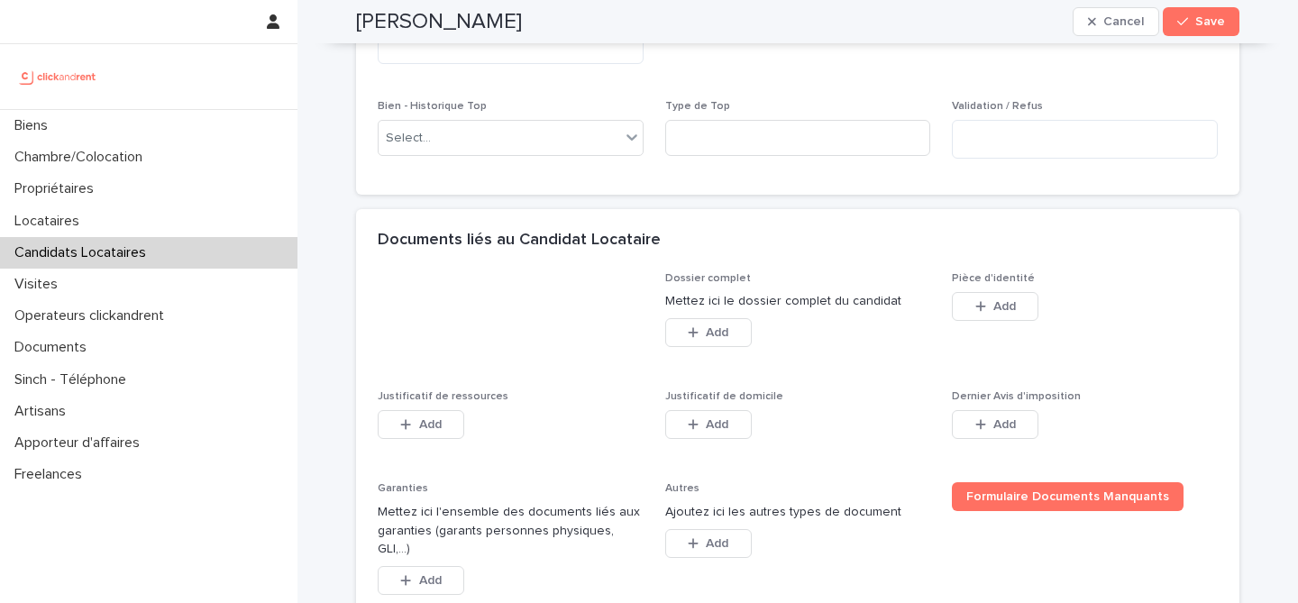
scroll to position [1214, 0]
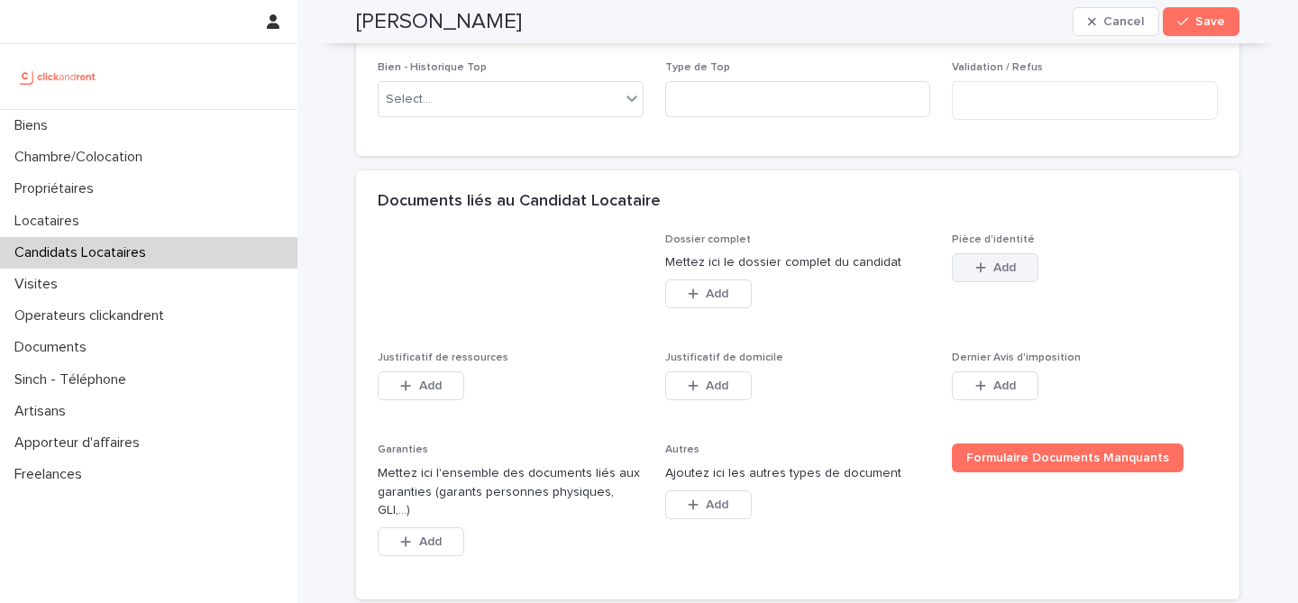
click at [1030, 282] on button "Add" at bounding box center [995, 267] width 87 height 29
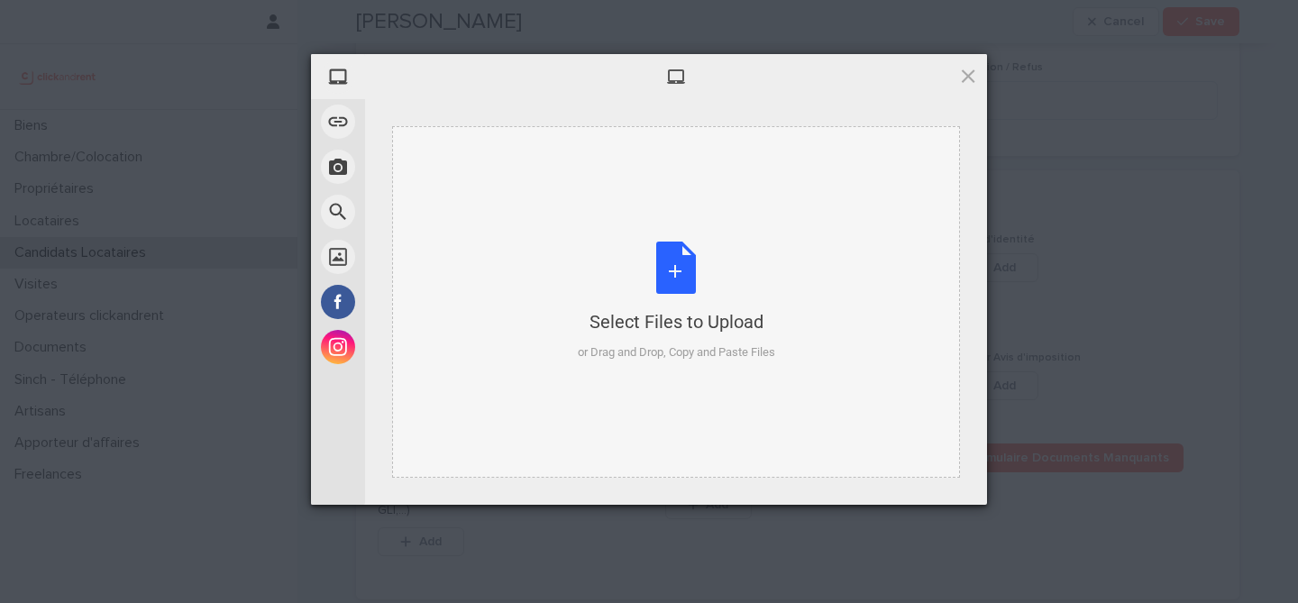
click at [679, 254] on div "Select Files to Upload or Drag and Drop, Copy and Paste Files" at bounding box center [676, 302] width 197 height 120
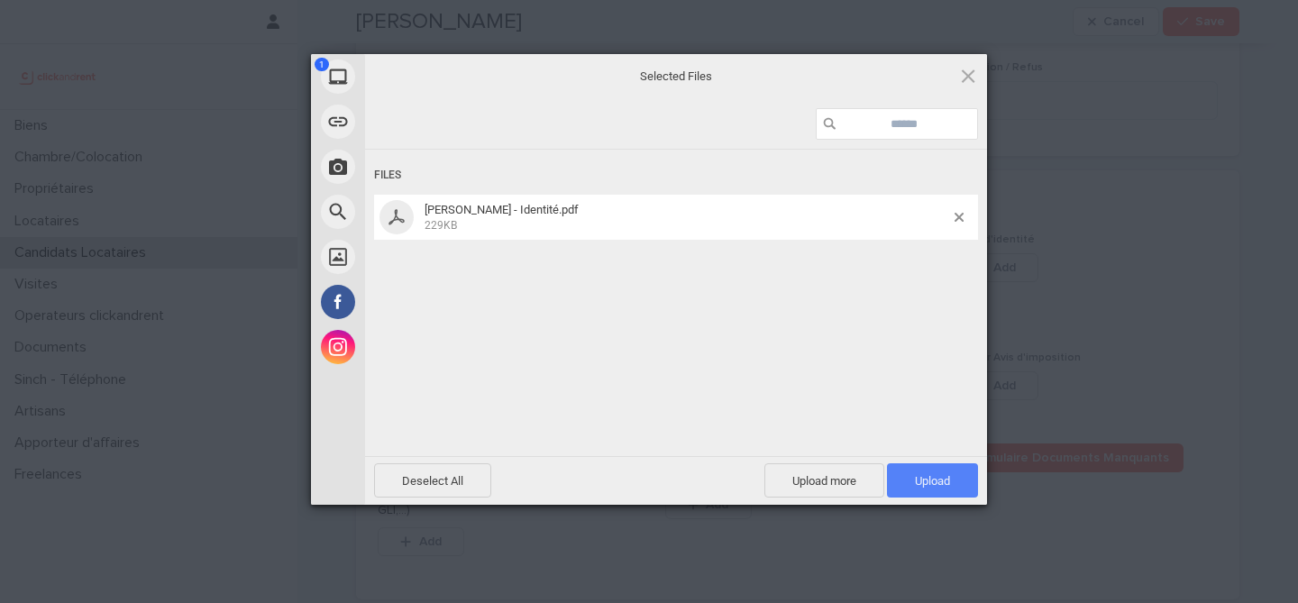
click at [932, 476] on span "Upload 1" at bounding box center [932, 481] width 35 height 14
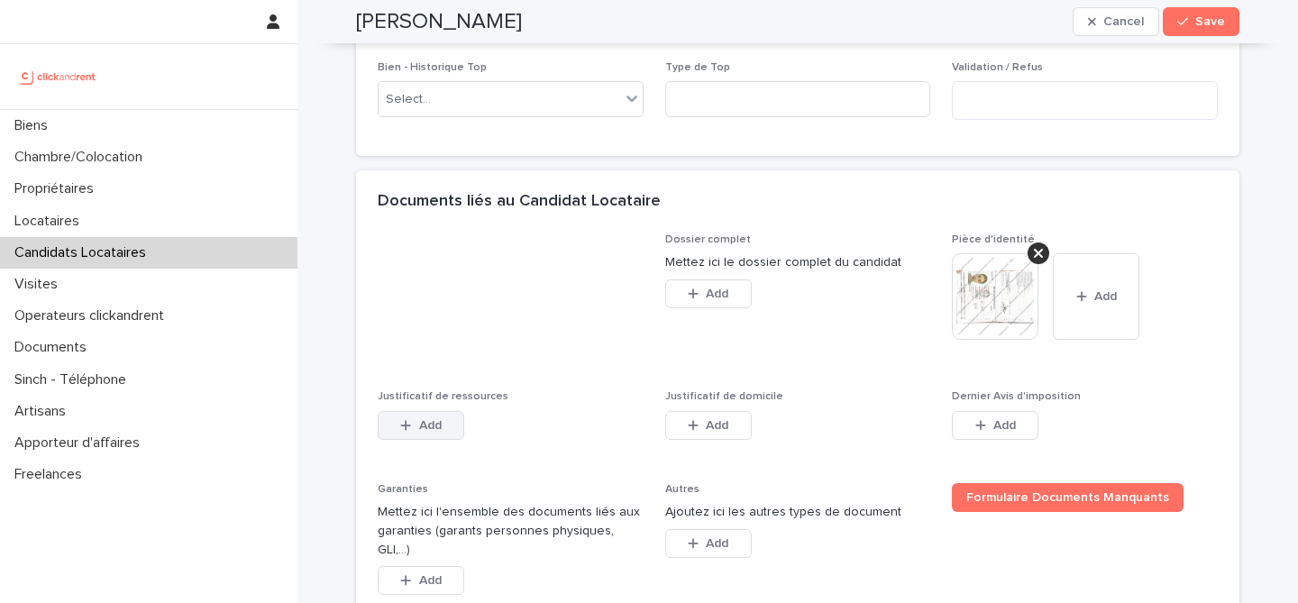
click at [436, 432] on span "Add" at bounding box center [430, 425] width 23 height 13
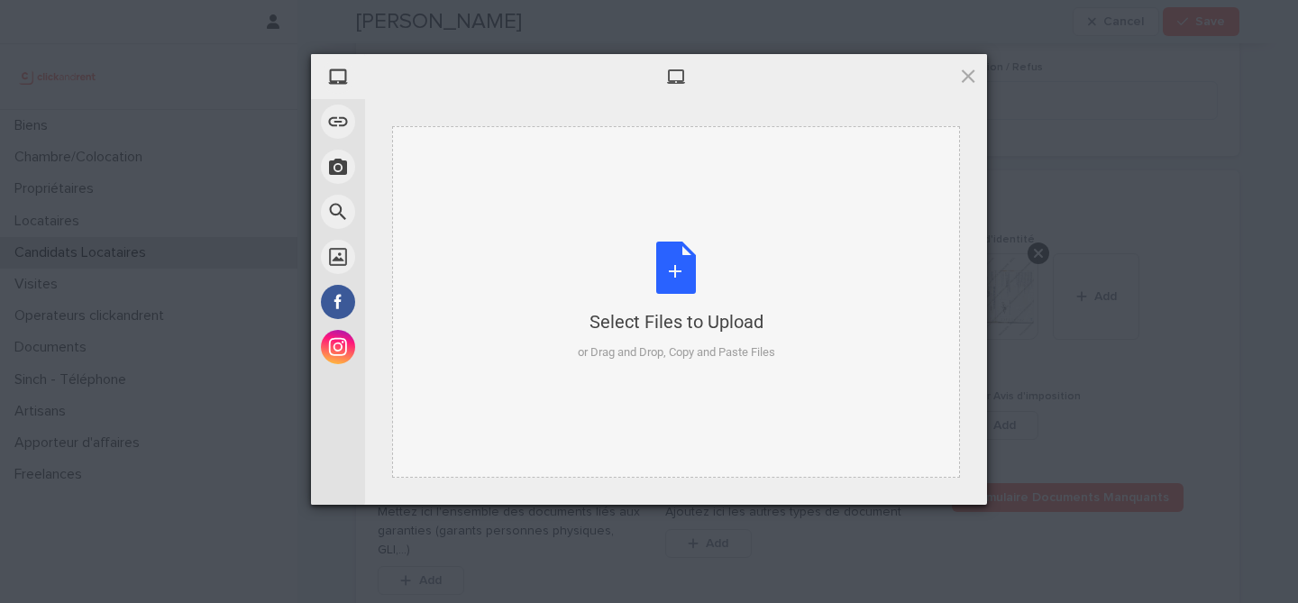
click at [690, 297] on div "Select Files to Upload or Drag and Drop, Copy and Paste Files" at bounding box center [676, 302] width 197 height 120
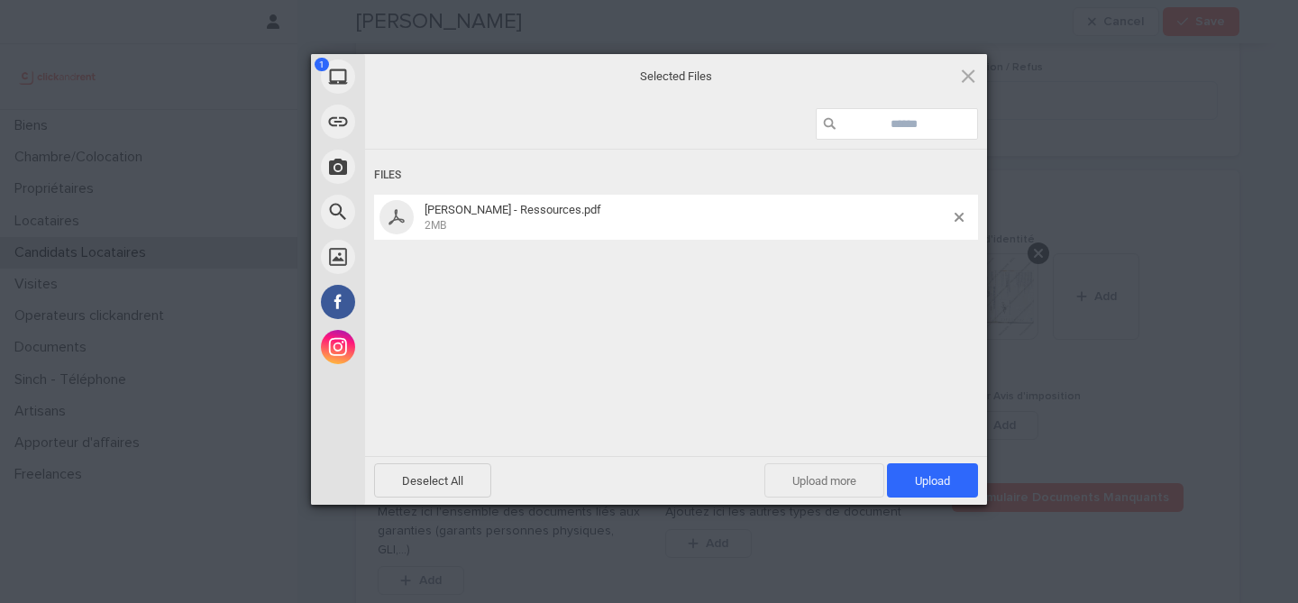
click at [839, 478] on span "Upload more" at bounding box center [824, 480] width 120 height 34
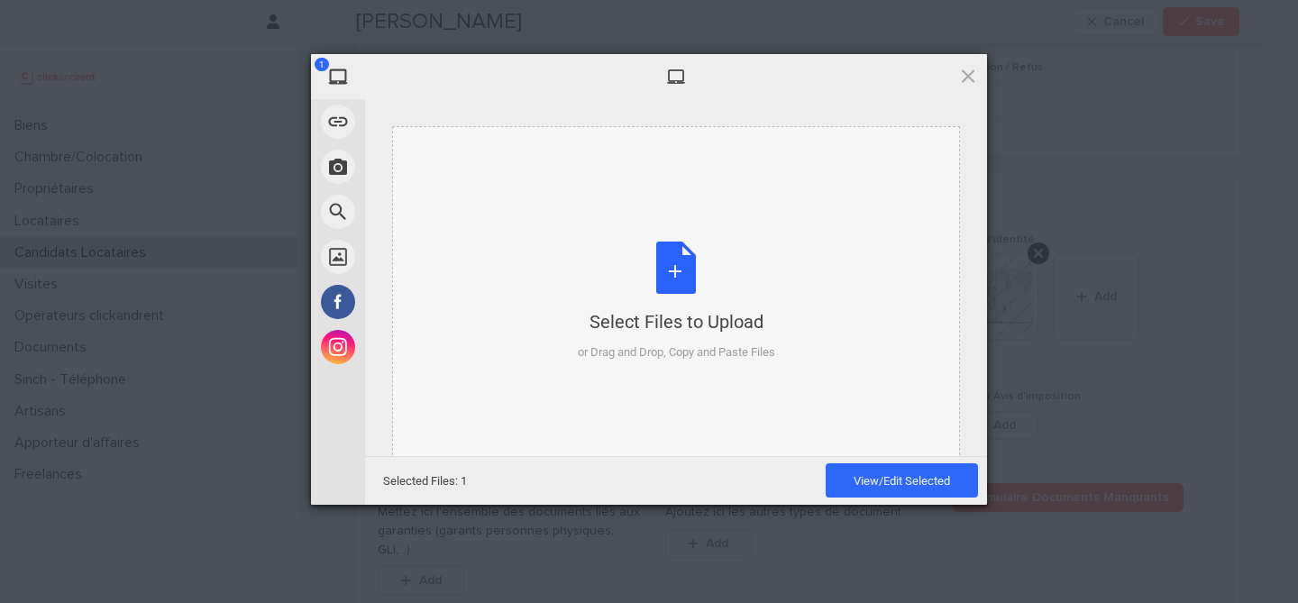
click at [688, 294] on div "Select Files to Upload or Drag and Drop, Copy and Paste Files" at bounding box center [676, 302] width 197 height 120
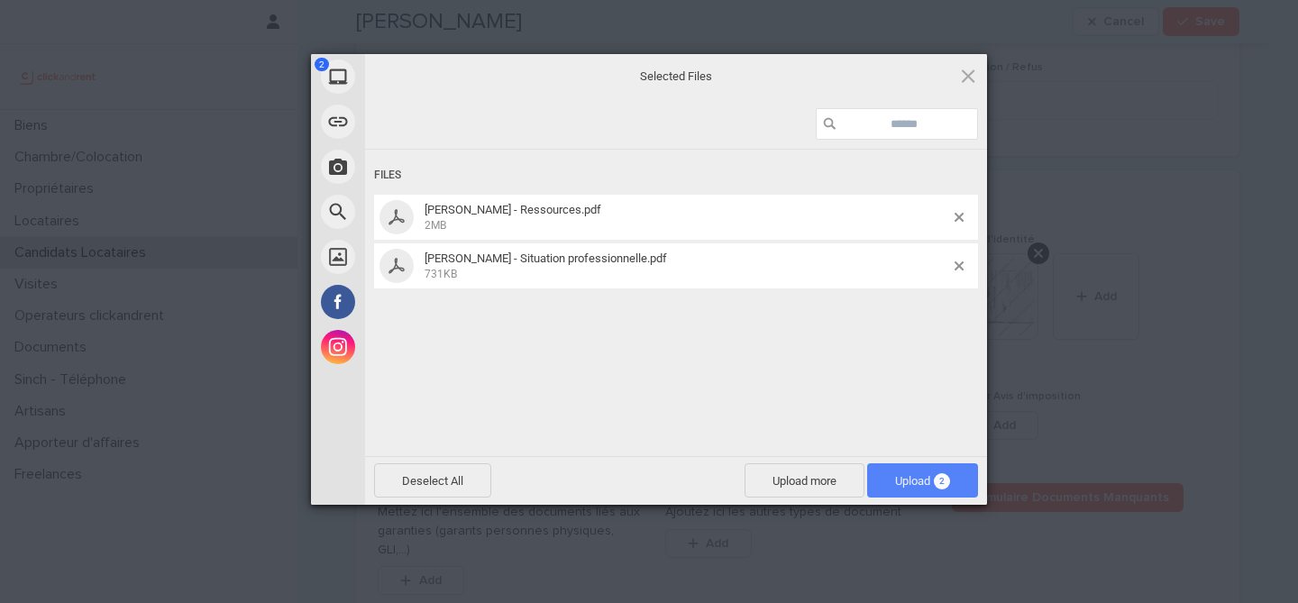
click at [932, 481] on span "Upload 2" at bounding box center [922, 481] width 55 height 14
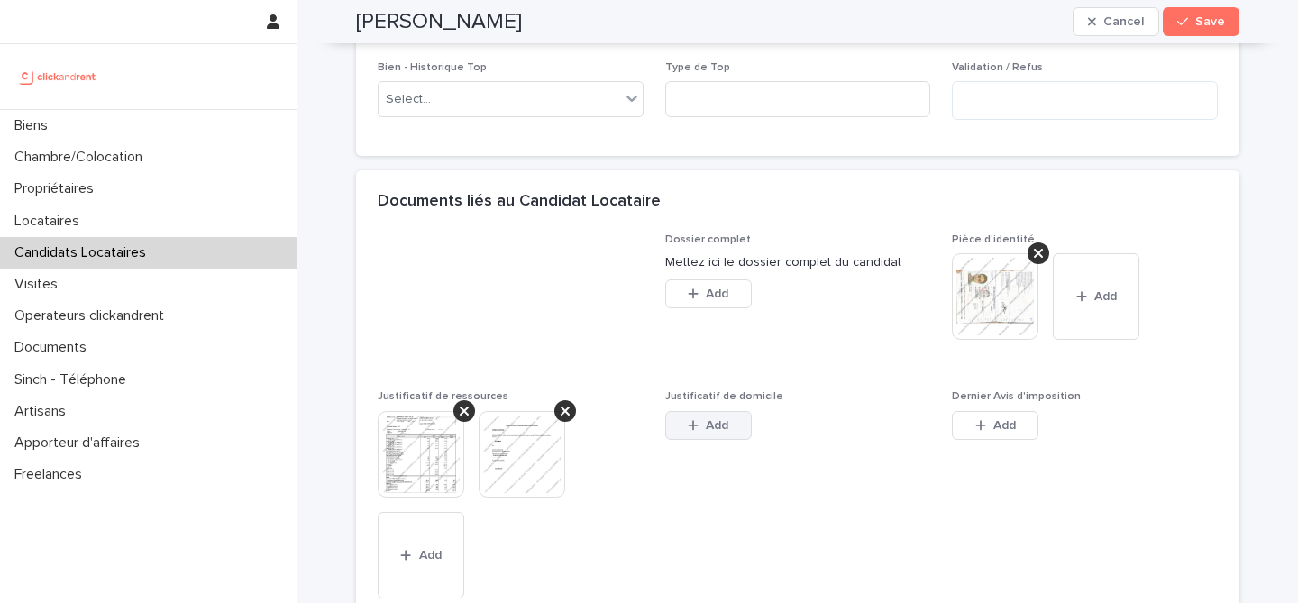
click at [706, 432] on span "Add" at bounding box center [717, 425] width 23 height 13
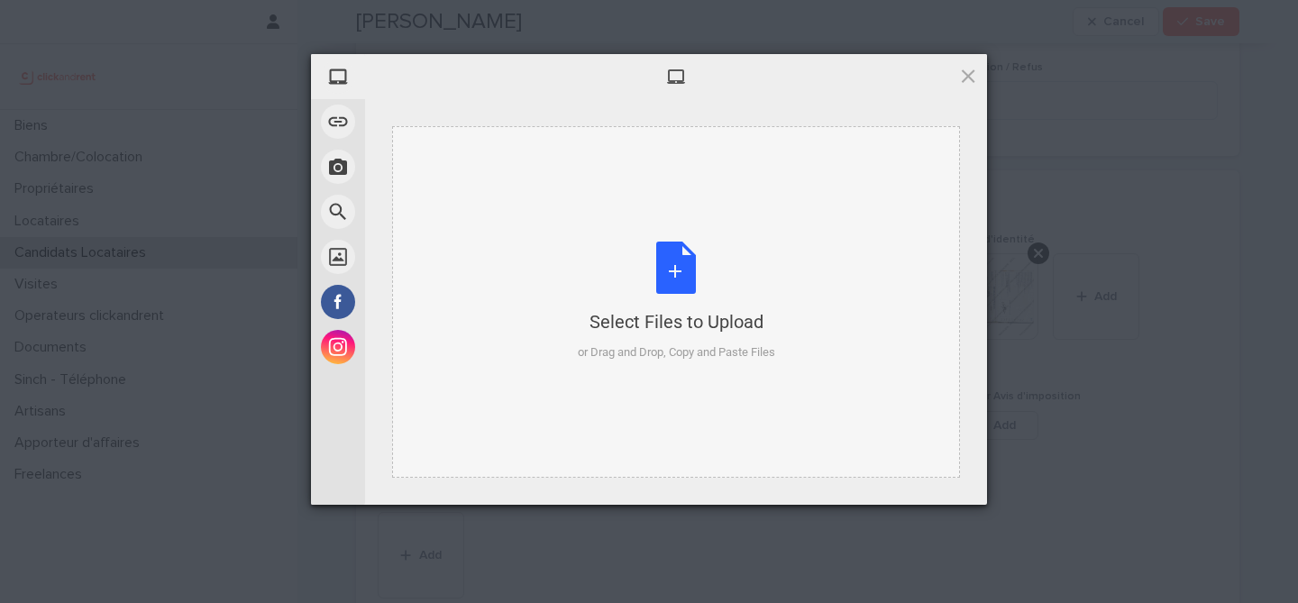
click at [667, 267] on div "Select Files to Upload or Drag and Drop, Copy and Paste Files" at bounding box center [676, 302] width 197 height 120
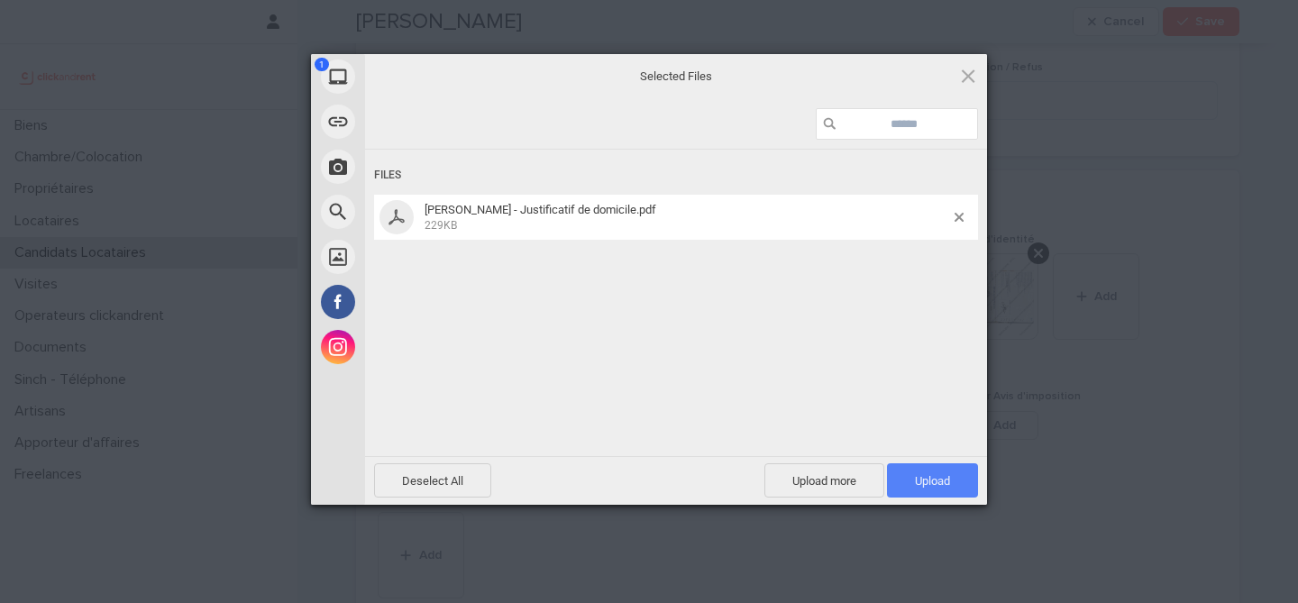
click at [937, 469] on span "Upload 1" at bounding box center [932, 480] width 91 height 34
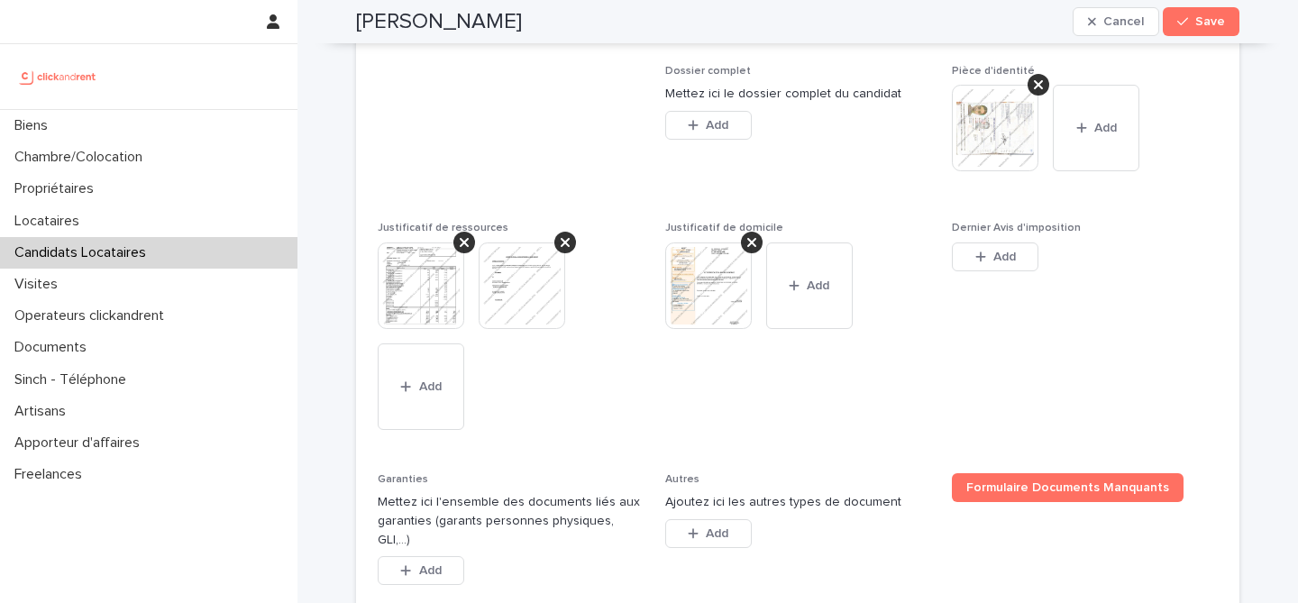
scroll to position [1407, 0]
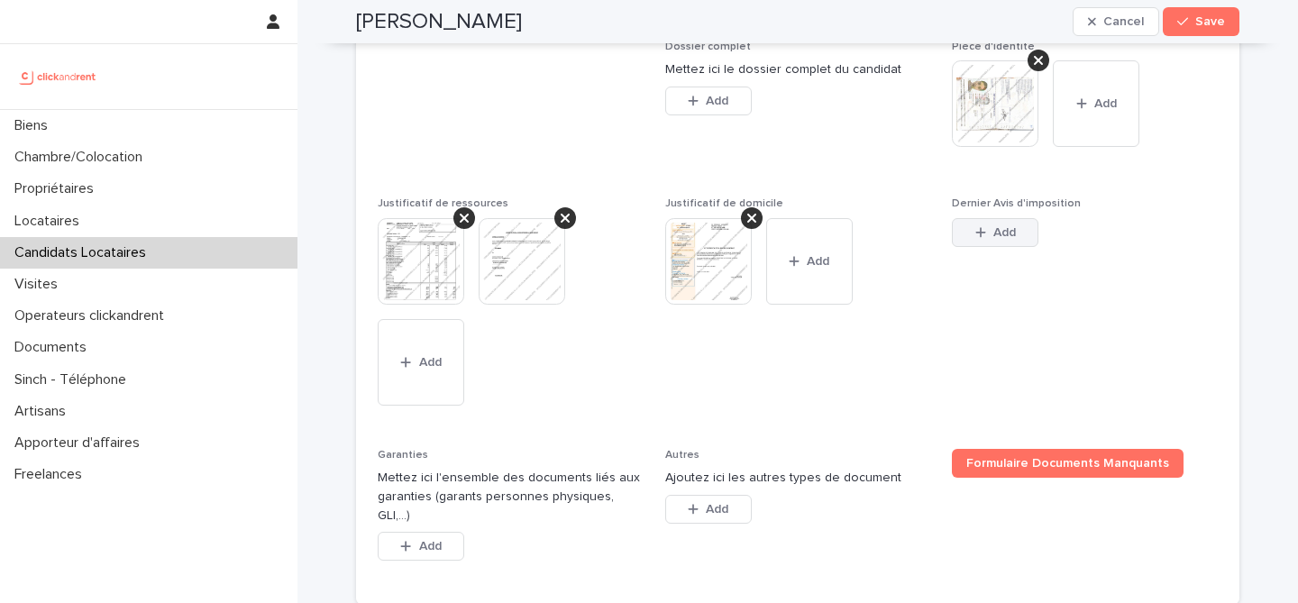
click at [982, 239] on icon "button" at bounding box center [980, 232] width 11 height 13
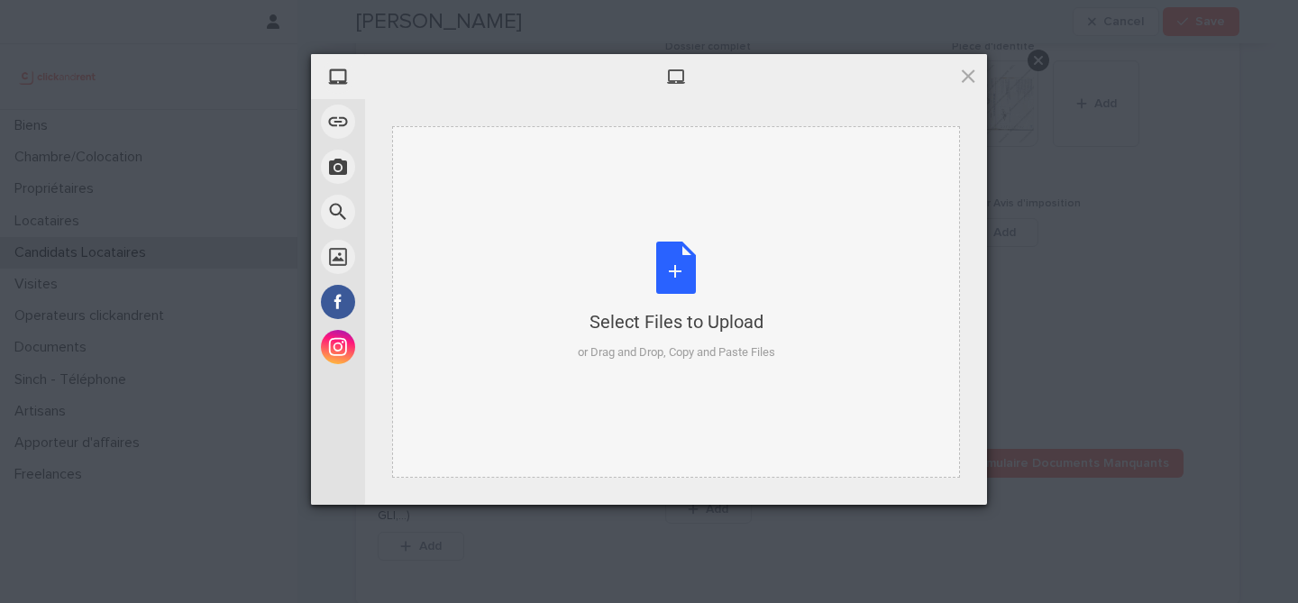
click at [675, 271] on div "Select Files to Upload or Drag and Drop, Copy and Paste Files" at bounding box center [676, 302] width 197 height 120
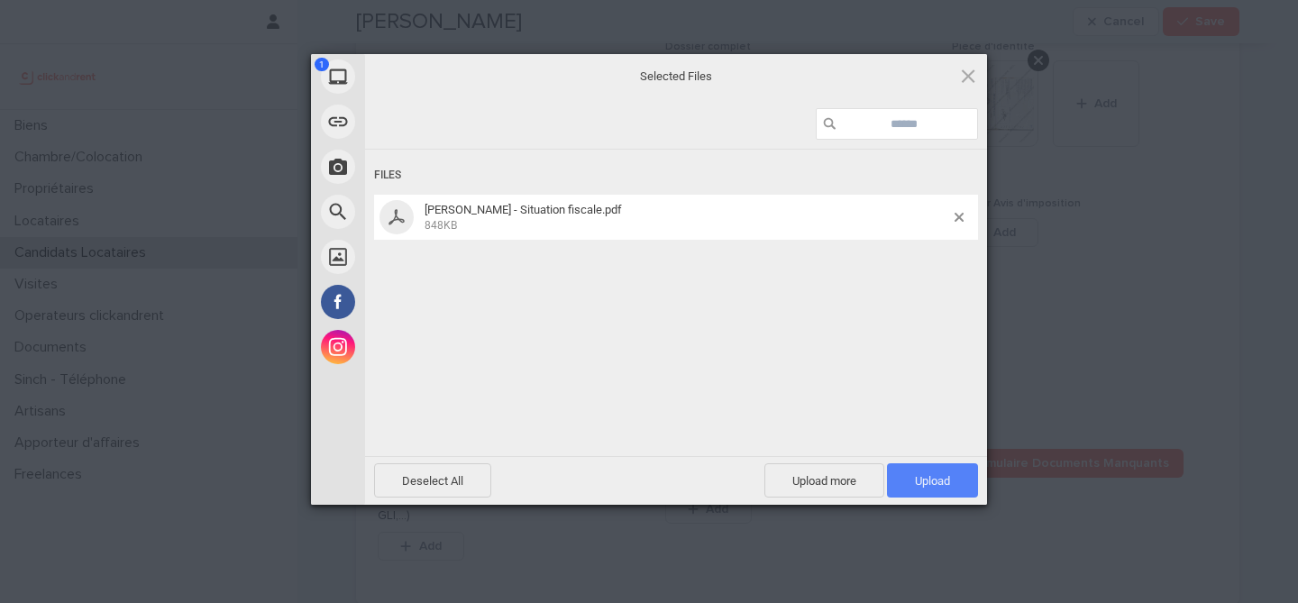
click at [956, 475] on span "Upload 1" at bounding box center [932, 480] width 91 height 34
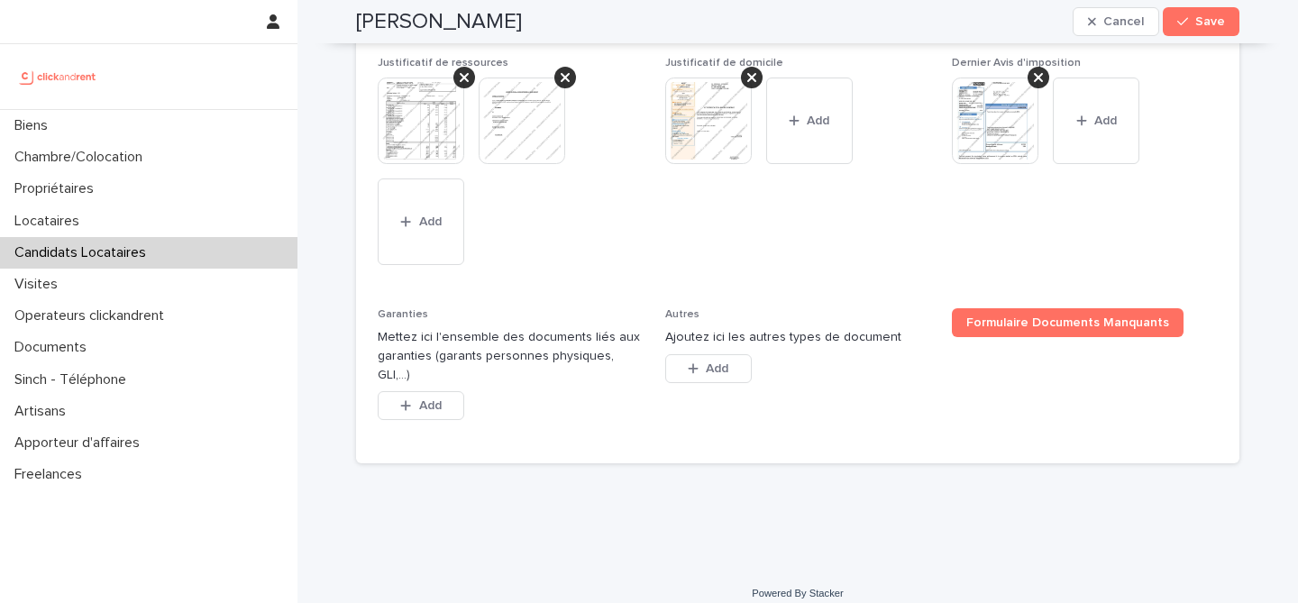
scroll to position [1559, 0]
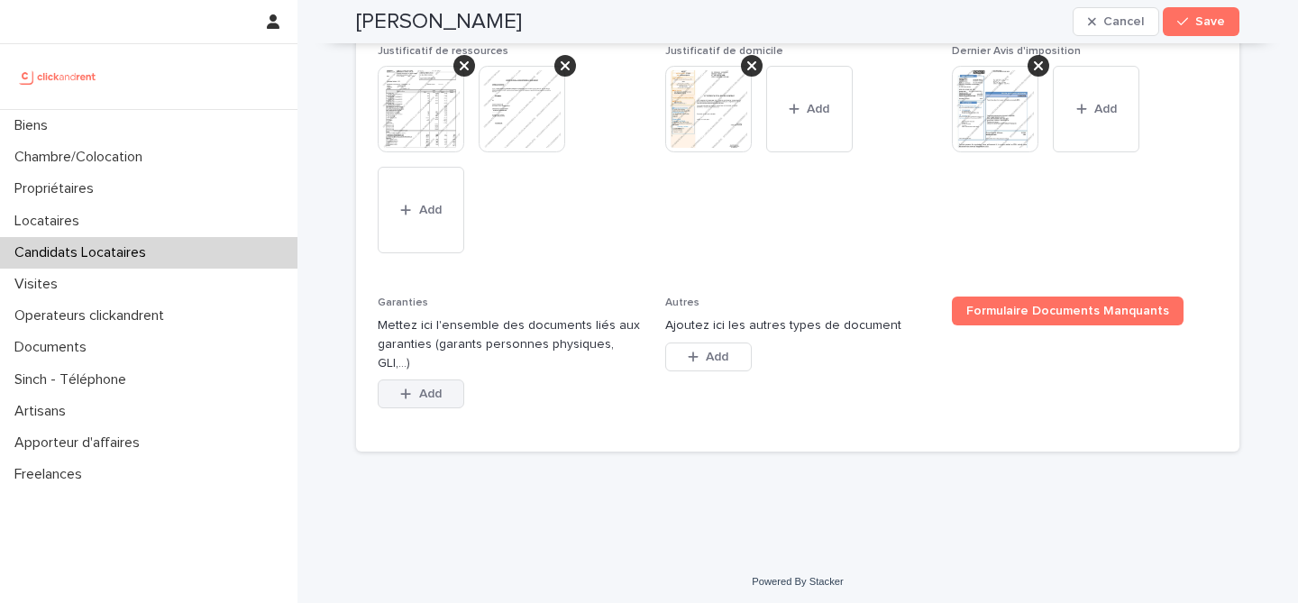
click at [440, 388] on span "Add" at bounding box center [430, 394] width 23 height 13
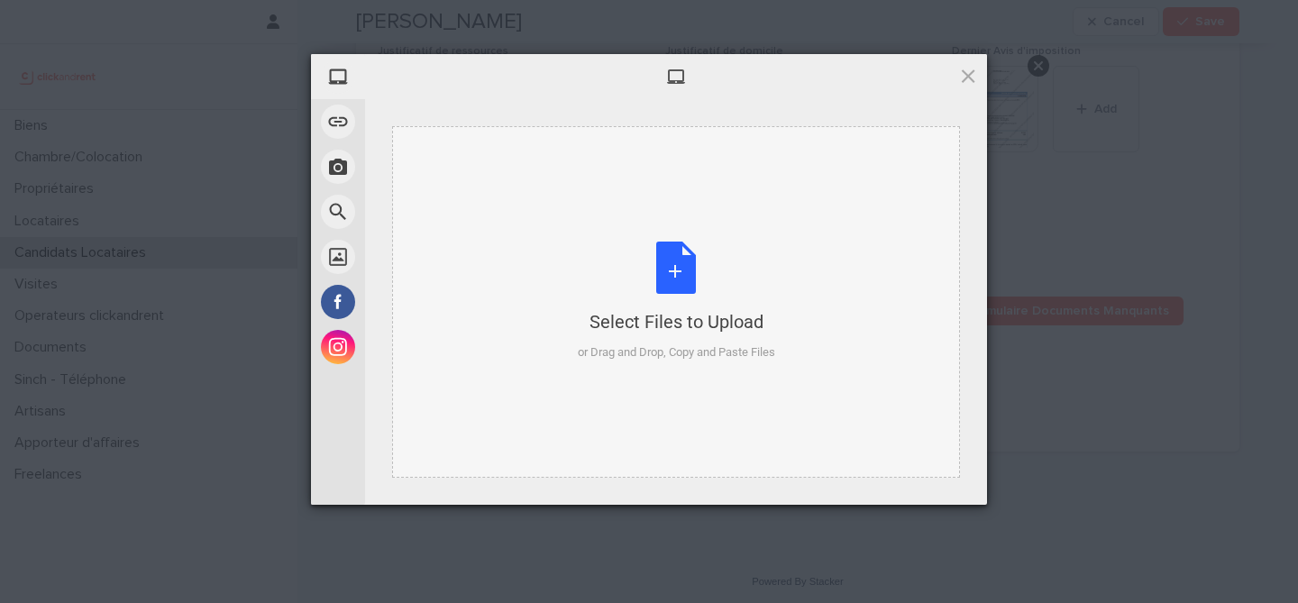
click at [696, 260] on div "Select Files to Upload or Drag and Drop, Copy and Paste Files" at bounding box center [676, 302] width 197 height 120
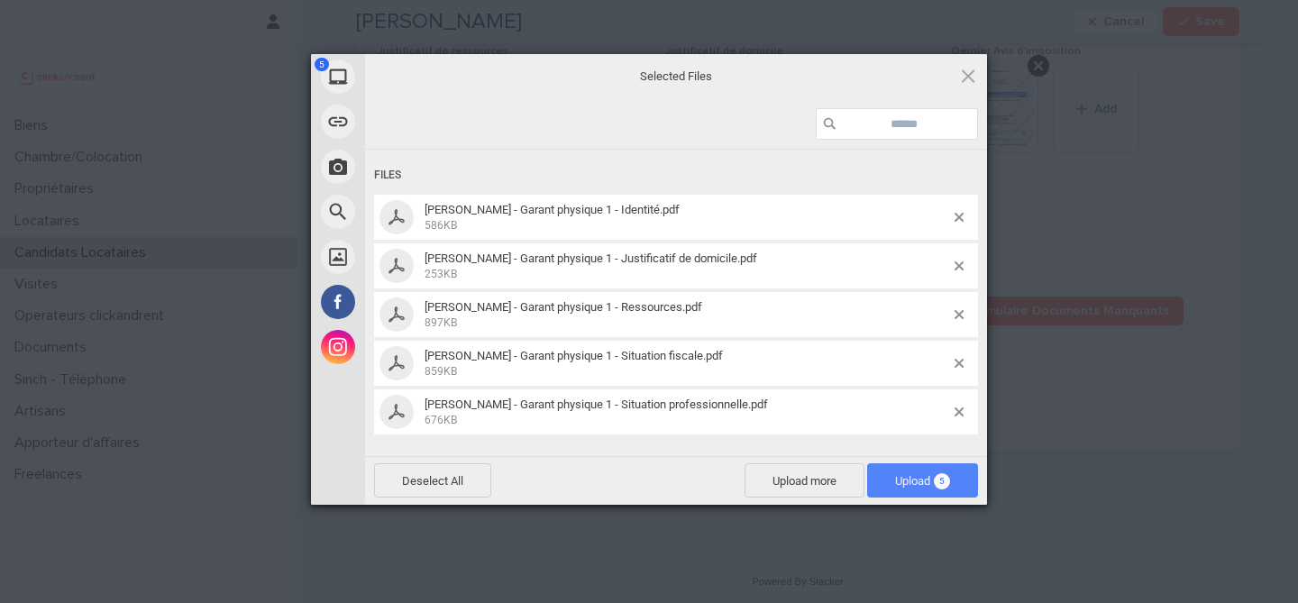
click at [948, 486] on span "Upload 5" at bounding box center [922, 481] width 55 height 14
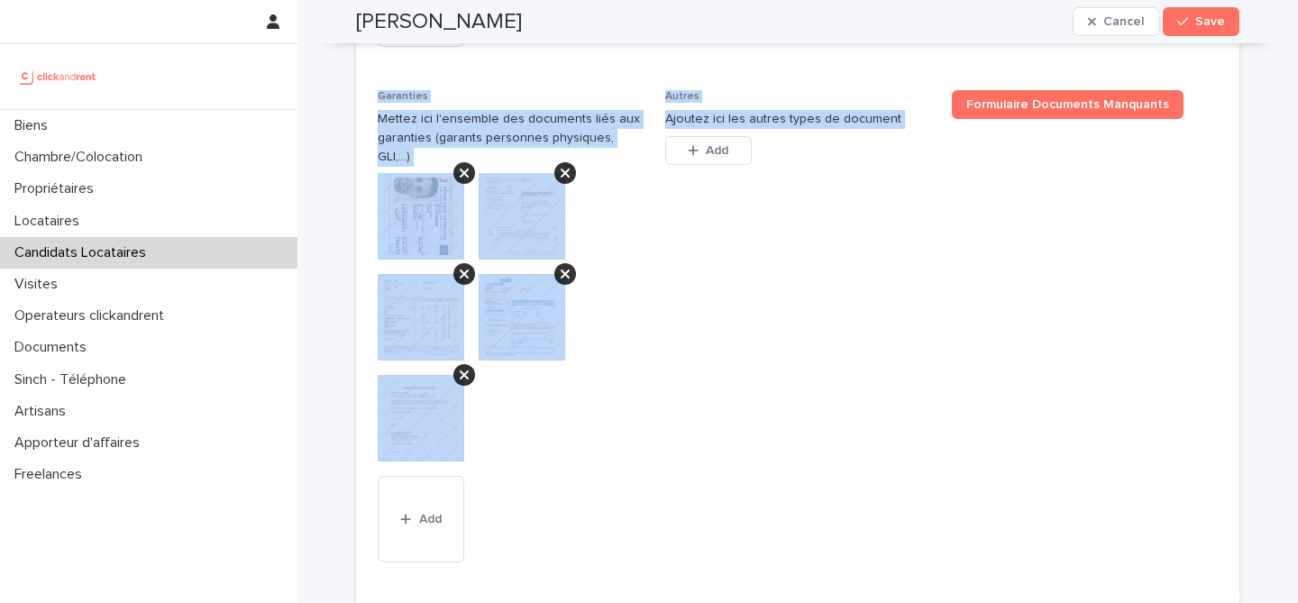
scroll to position [1920, 0]
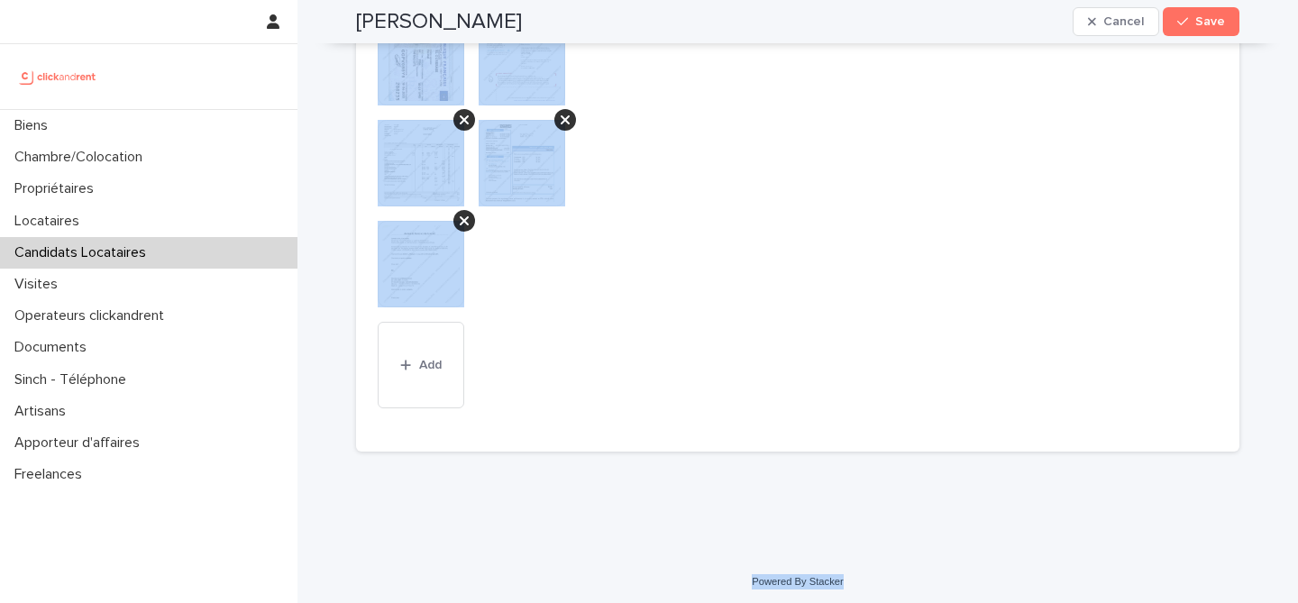
drag, startPoint x: 351, startPoint y: 59, endPoint x: 857, endPoint y: 581, distance: 727.3
copy div "Lorem Ipsumdo Sitame Cons Adipi, elits doe te incid utlabo etdo magnaa. Enimad …"
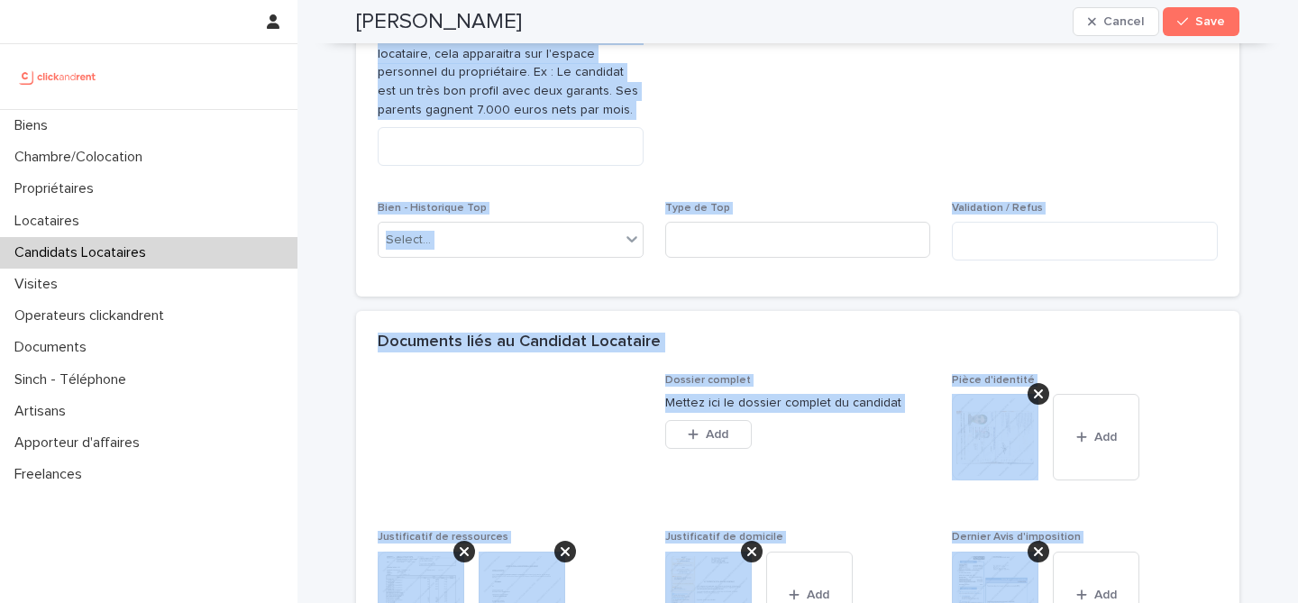
scroll to position [1003, 0]
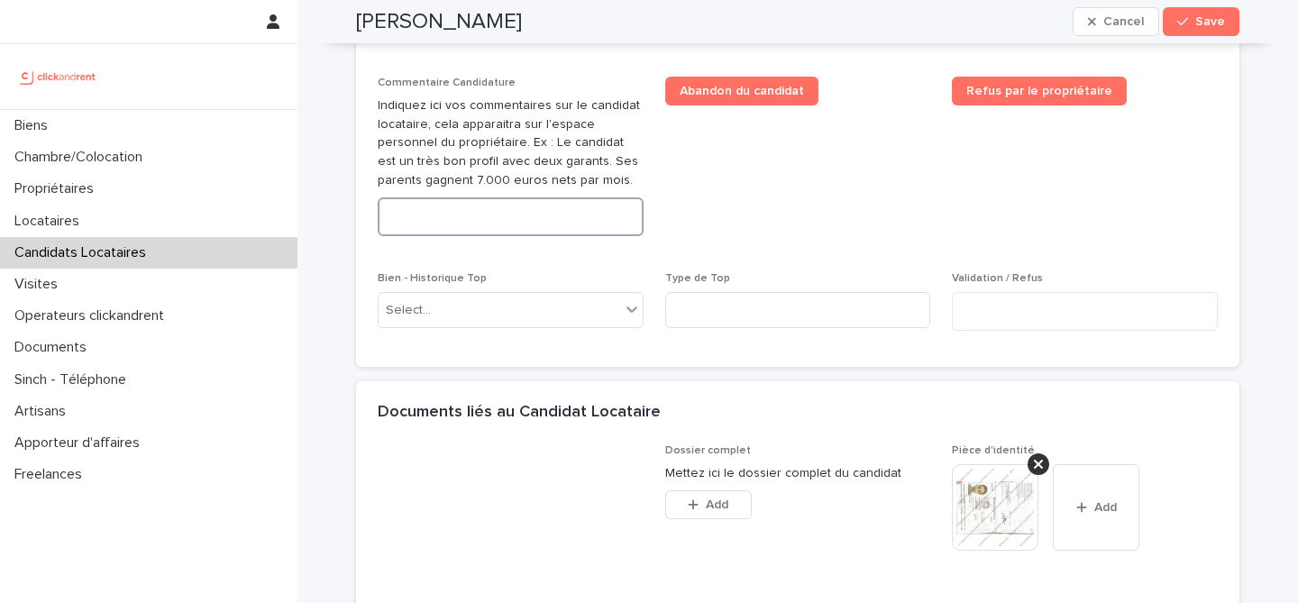
click at [534, 230] on textarea at bounding box center [511, 216] width 266 height 39
paste textarea "**********"
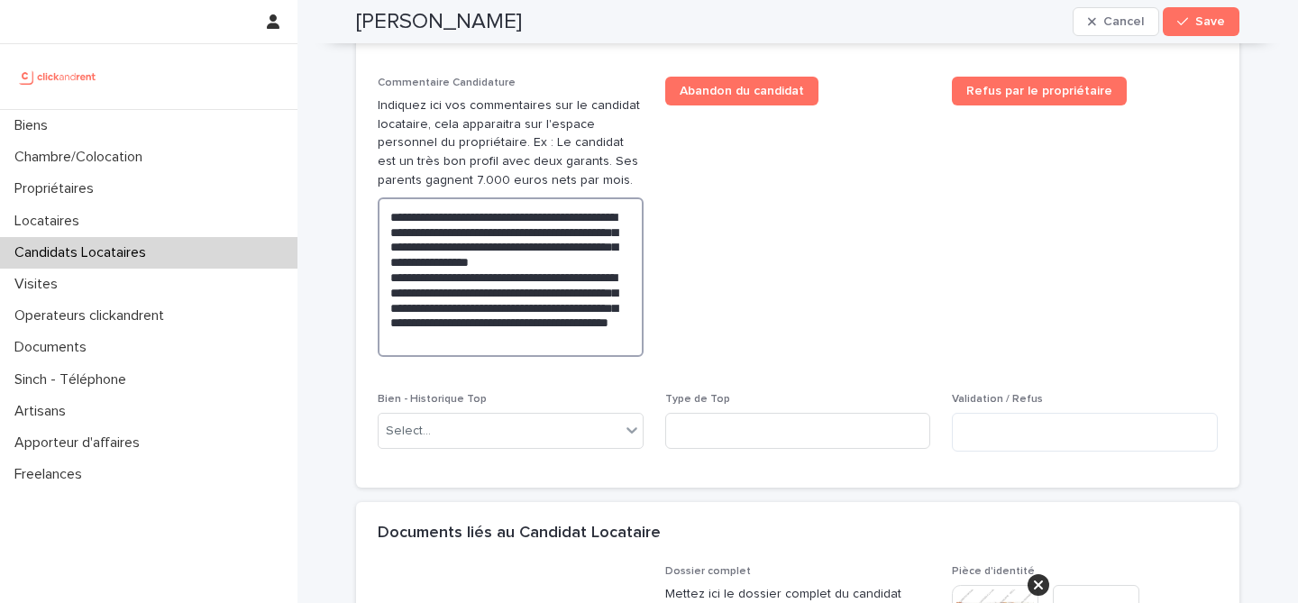
type textarea "**********"
click at [1230, 26] on button "Save" at bounding box center [1201, 21] width 77 height 29
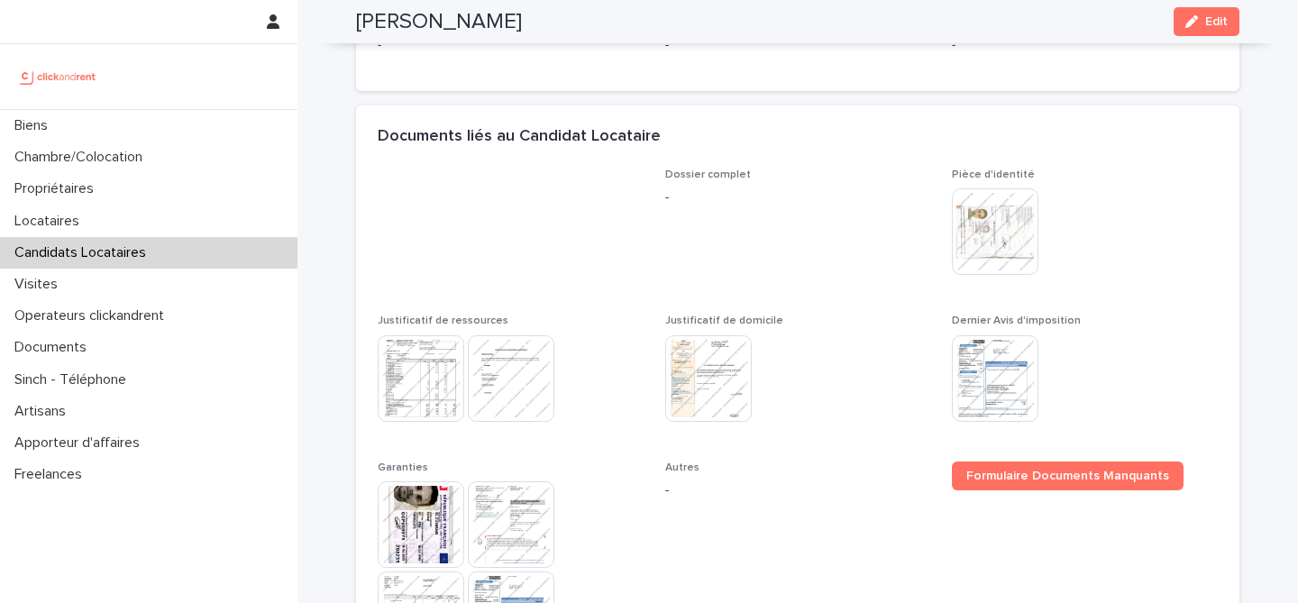
scroll to position [654, 0]
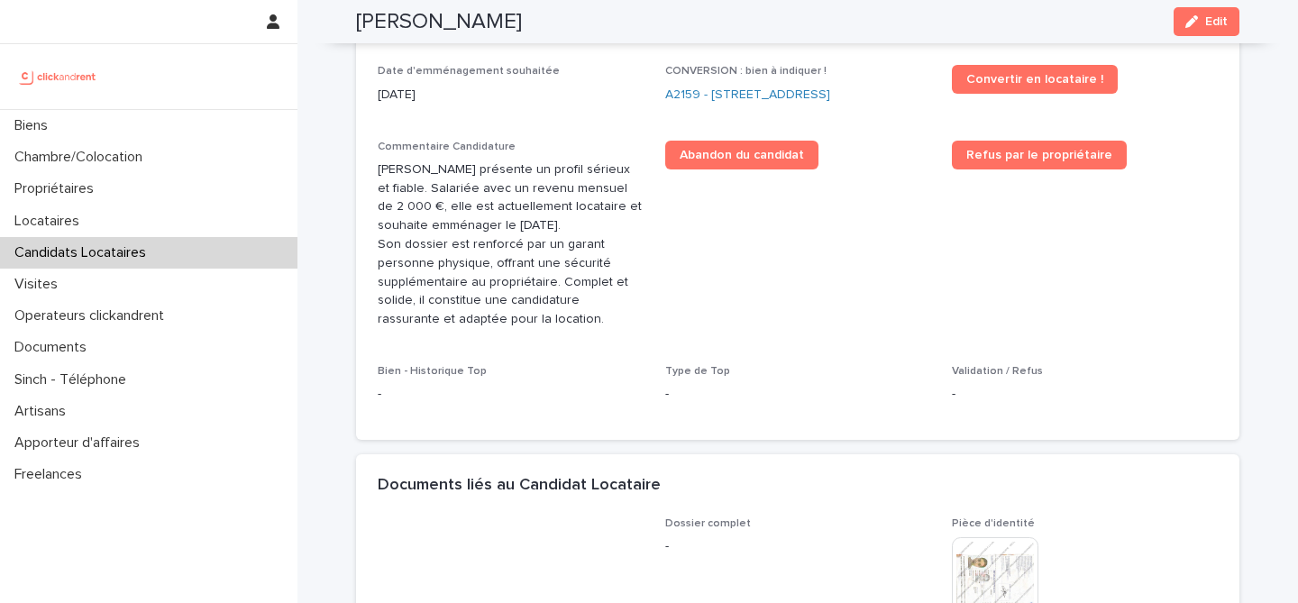
click at [447, 20] on h2 "[PERSON_NAME]" at bounding box center [439, 22] width 166 height 26
copy div "[PERSON_NAME] Edit"
click at [830, 94] on link "A2159 - [STREET_ADDRESS]" at bounding box center [747, 95] width 165 height 19
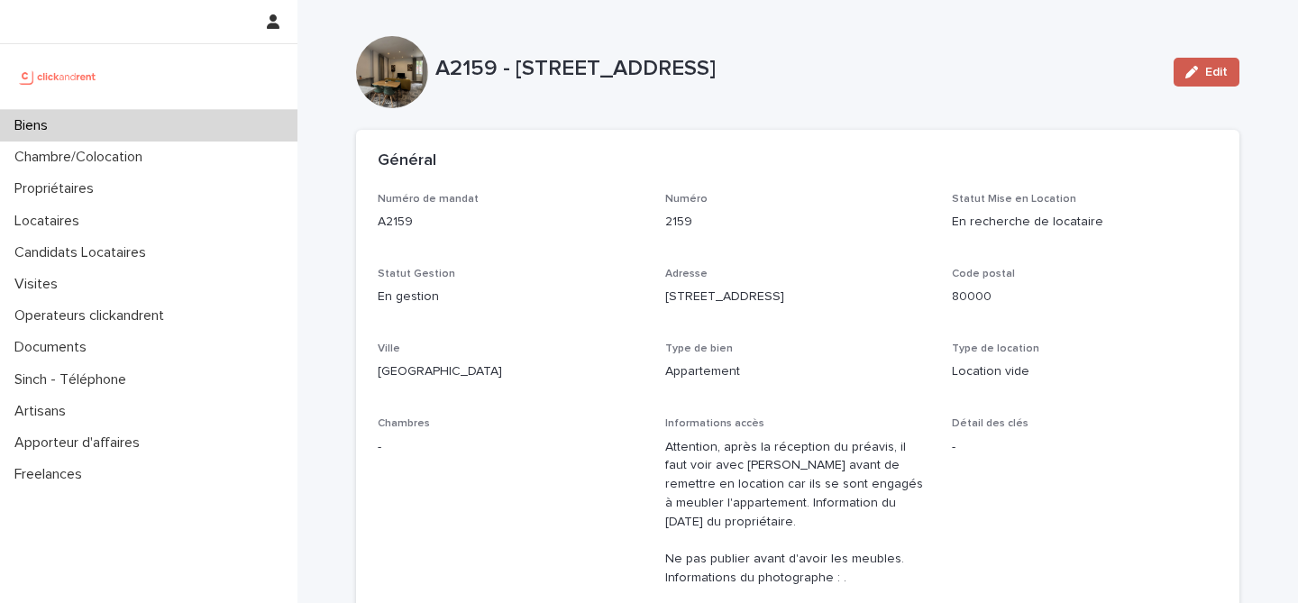
click at [1221, 69] on span "Edit" at bounding box center [1216, 72] width 23 height 13
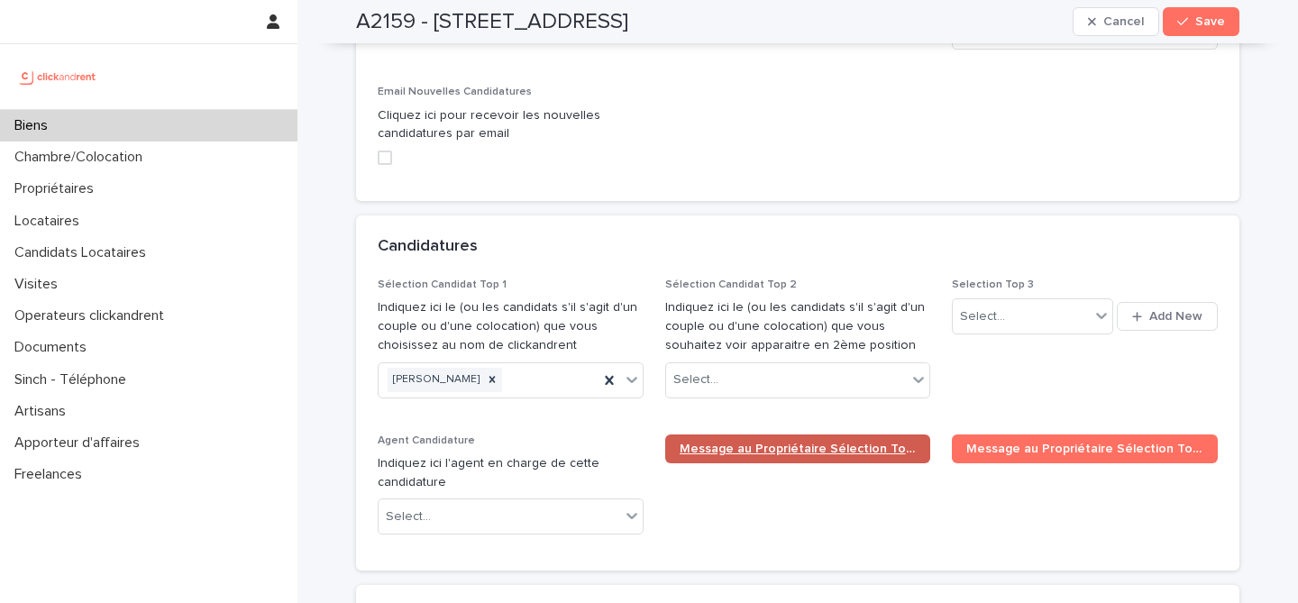
scroll to position [8705, 0]
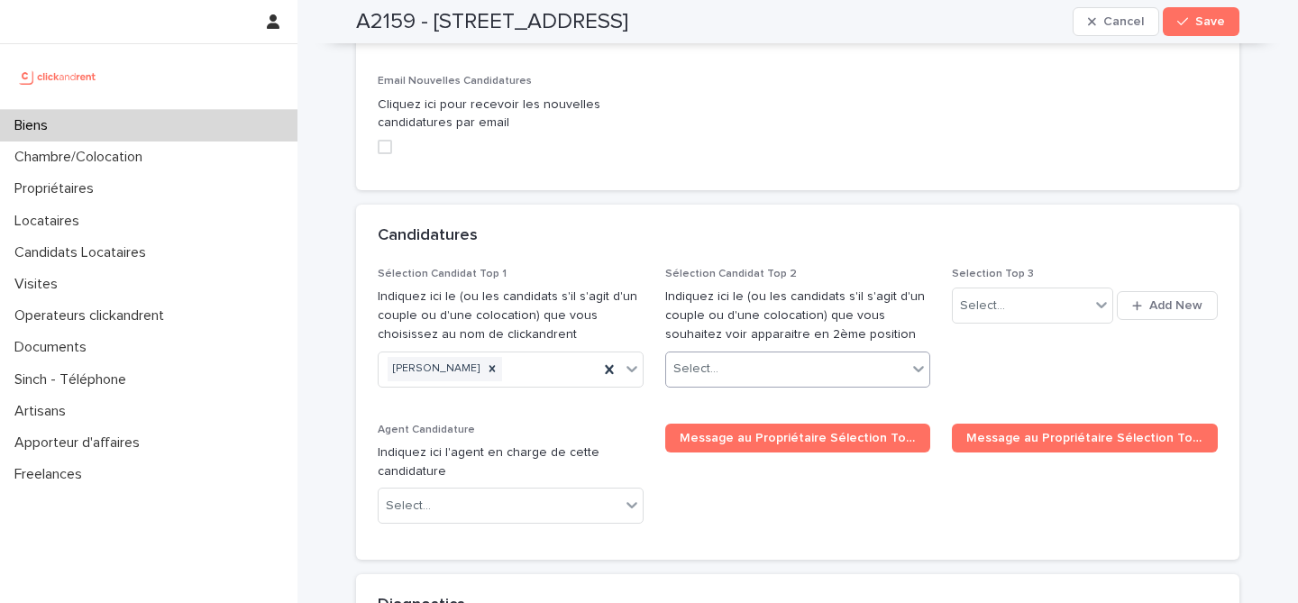
click at [781, 354] on div "Select..." at bounding box center [787, 369] width 242 height 30
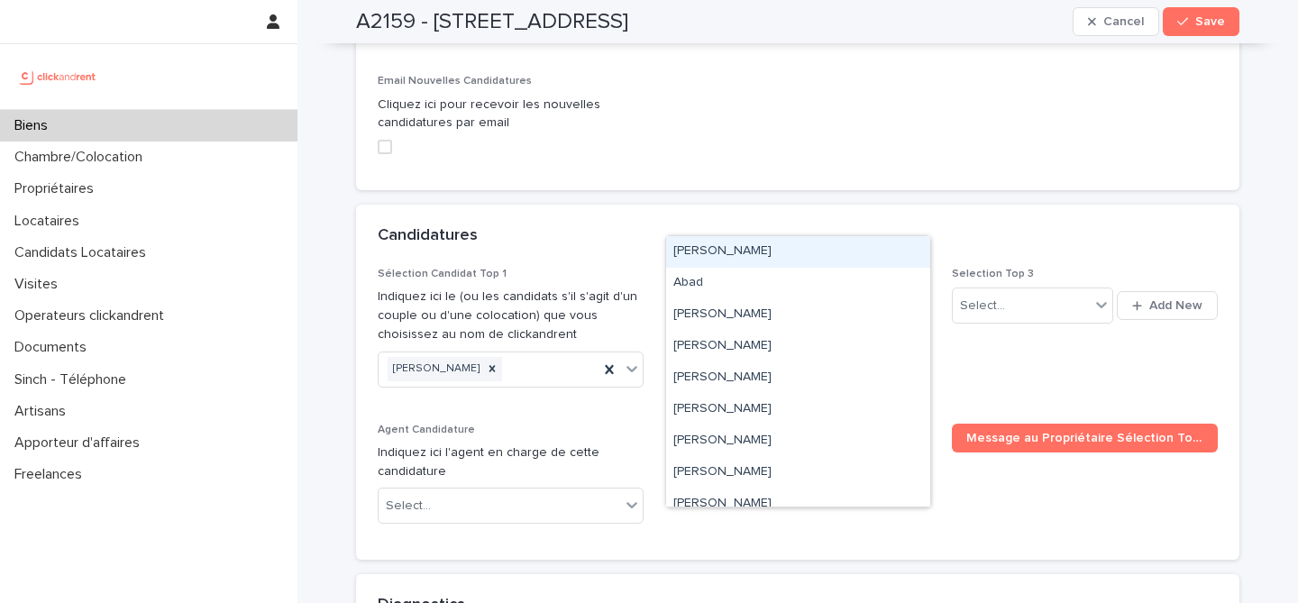
paste input "**********"
type input "**********"
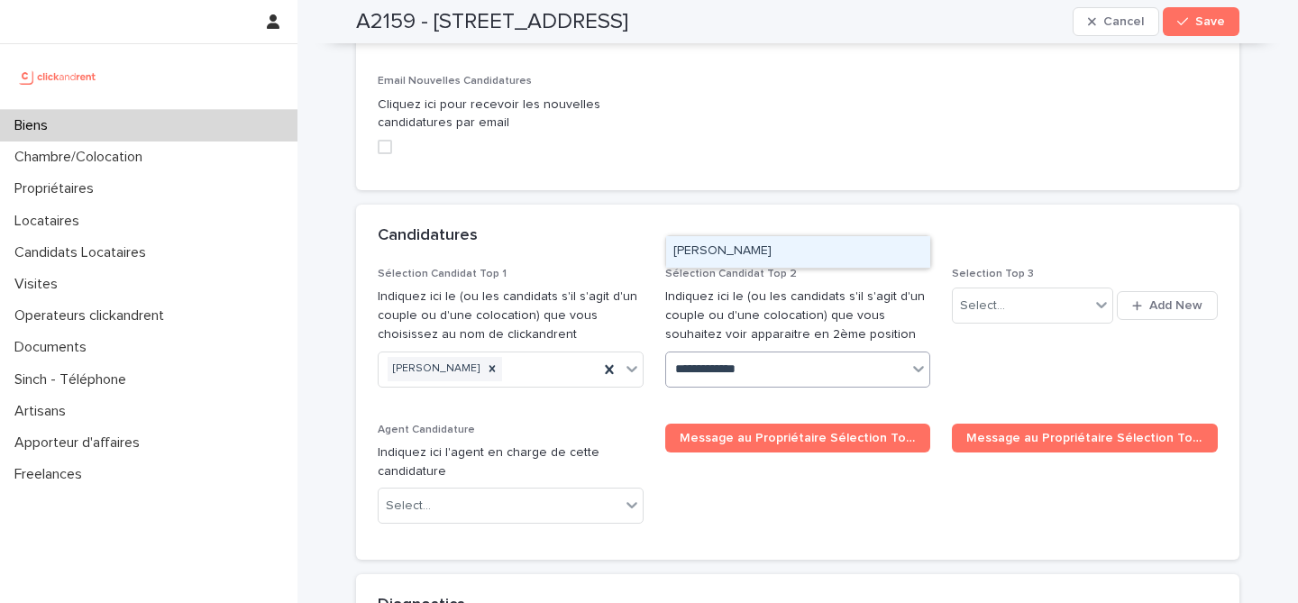
click at [826, 249] on div "[PERSON_NAME]" at bounding box center [798, 252] width 264 height 32
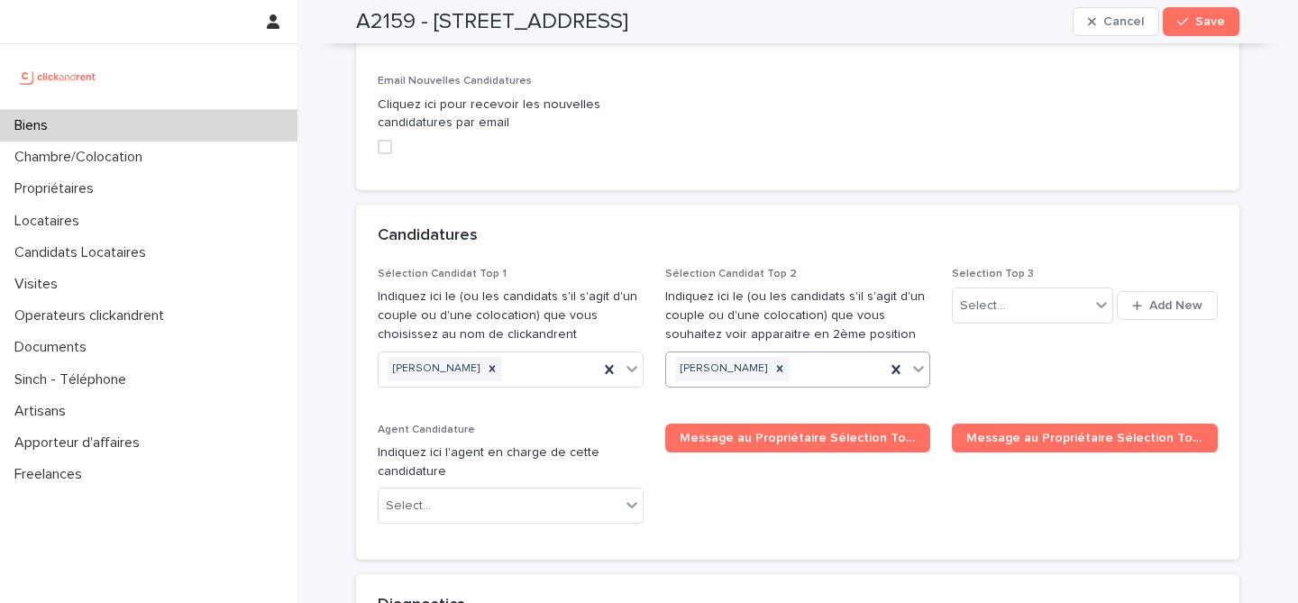
paste input "**********"
type input "**********"
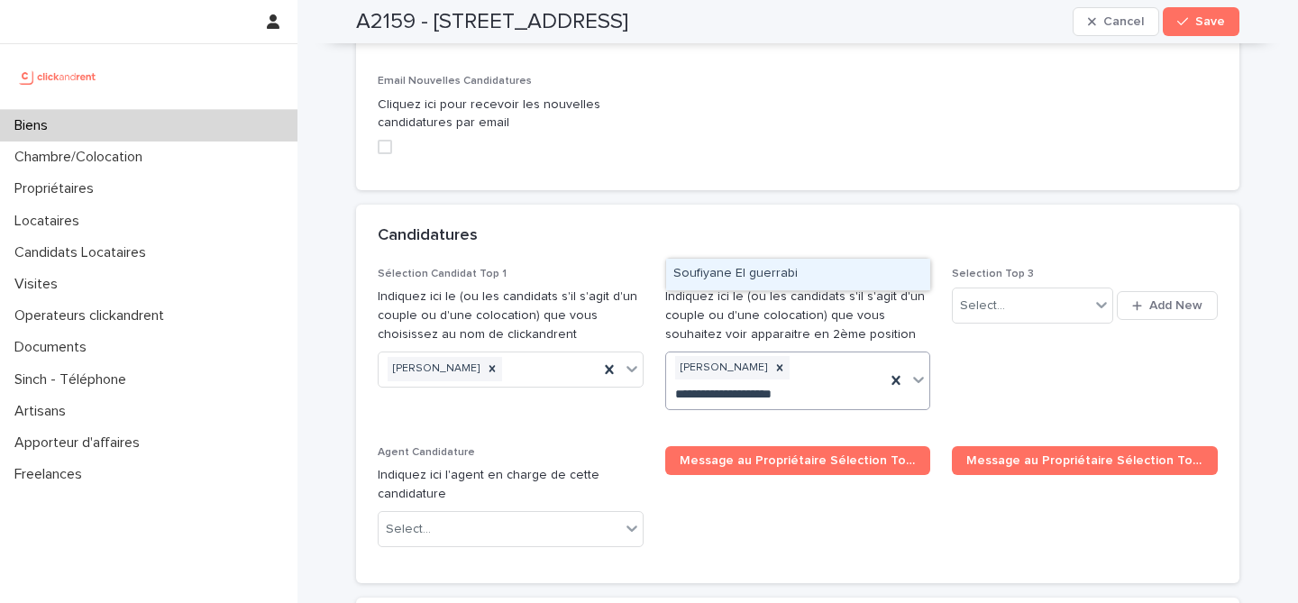
click at [817, 276] on div "Soufiyane El guerrabi" at bounding box center [798, 275] width 264 height 32
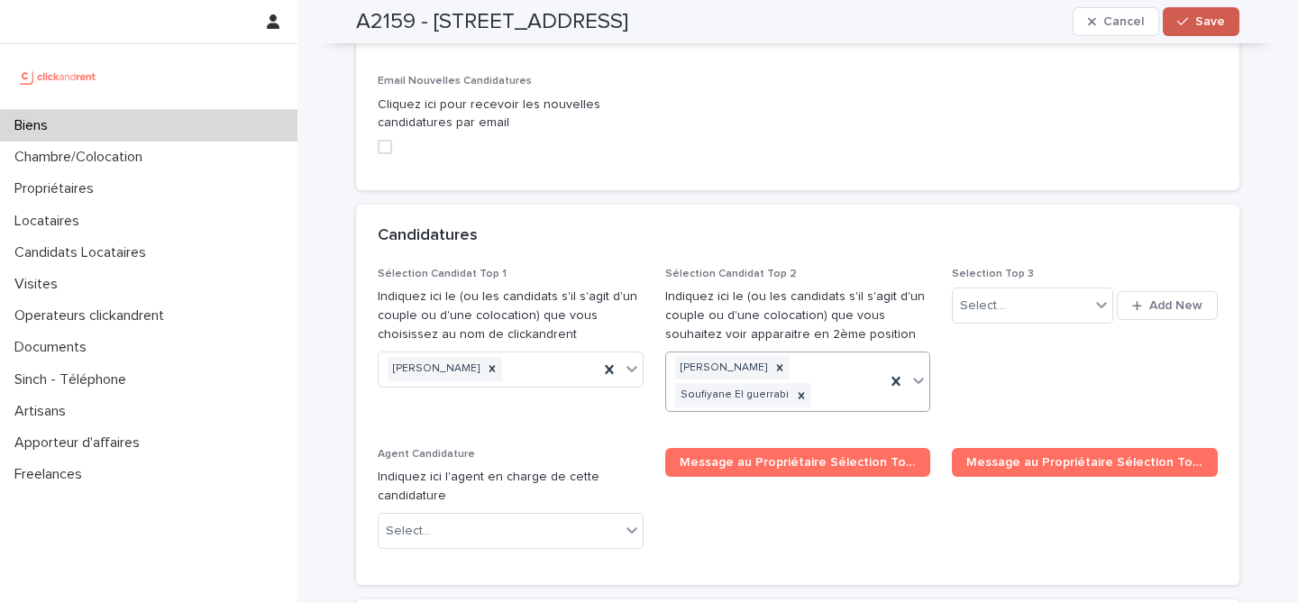
click at [1204, 17] on span "Save" at bounding box center [1210, 21] width 30 height 13
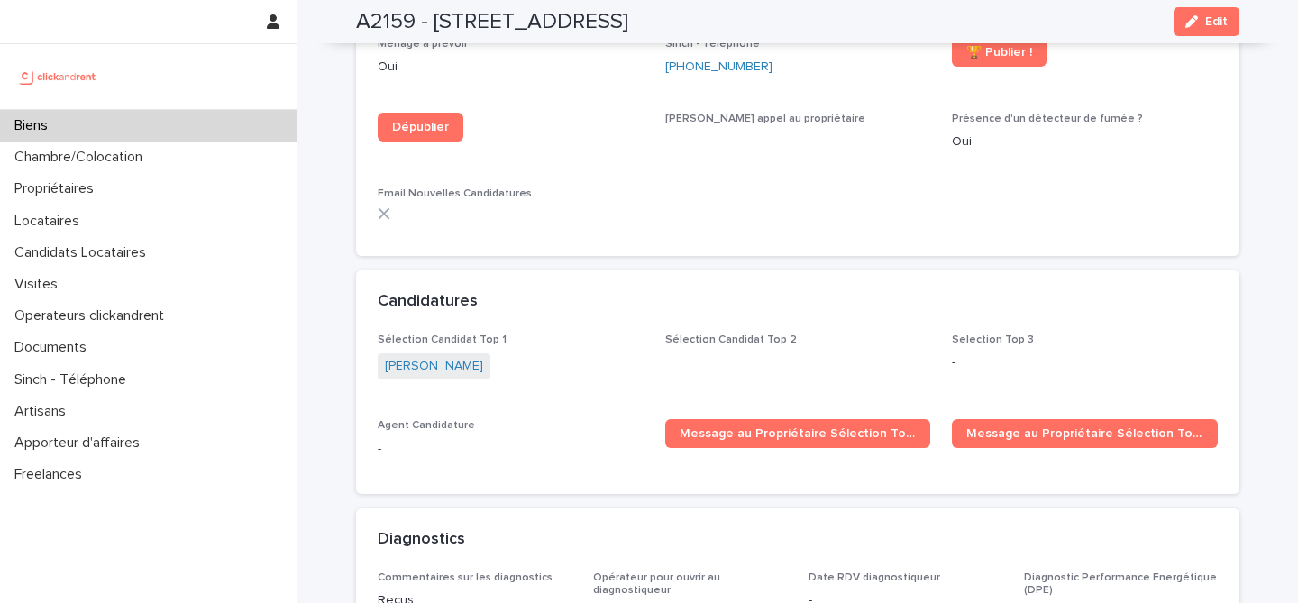
scroll to position [5400, 0]
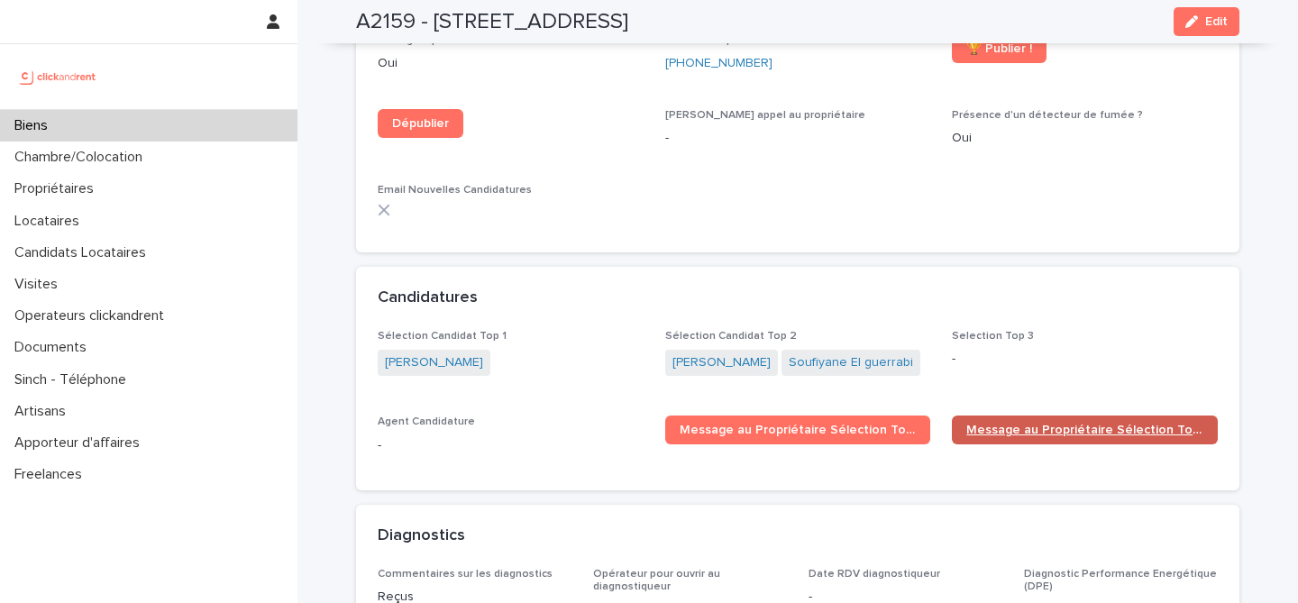
click at [1102, 424] on span "Message au Propriétaire Sélection Top 2" at bounding box center [1084, 430] width 237 height 13
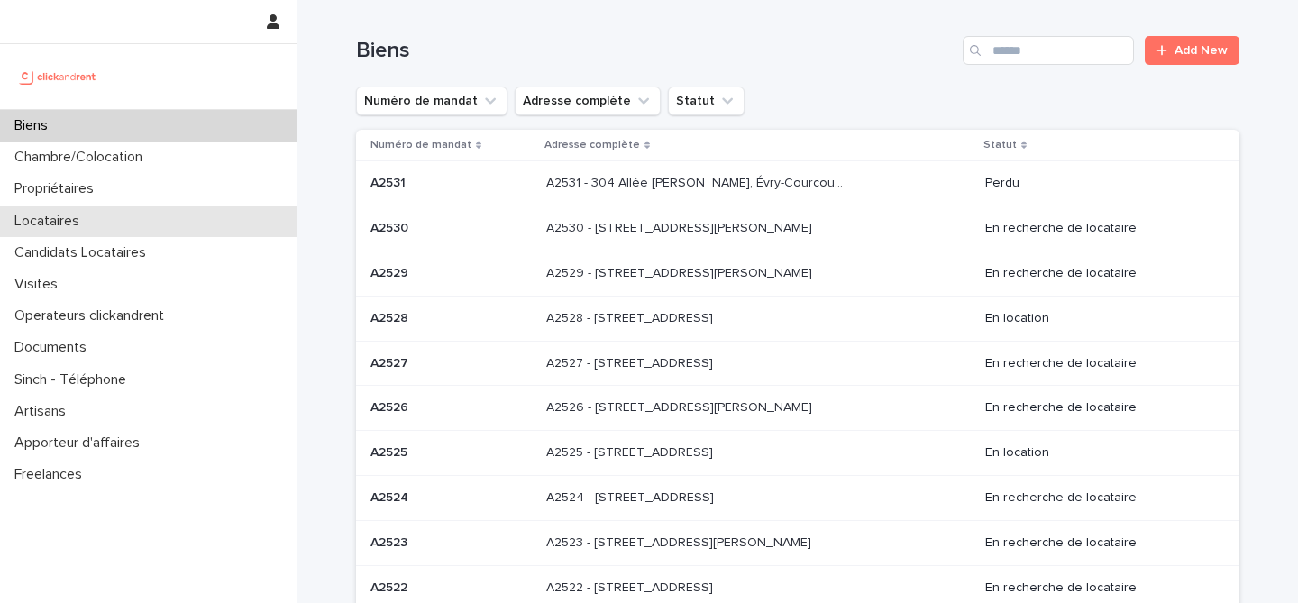
click at [146, 215] on div "Locataires" at bounding box center [148, 222] width 297 height 32
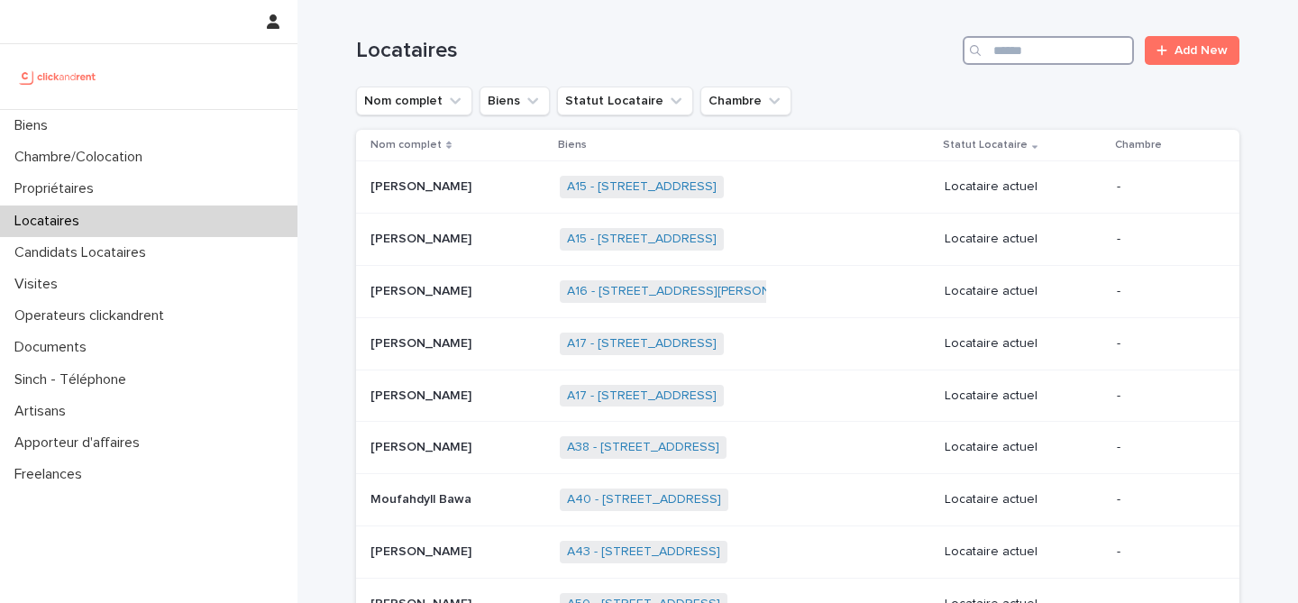
click at [1027, 37] on input "Search" at bounding box center [1048, 50] width 171 height 29
paste input "**********"
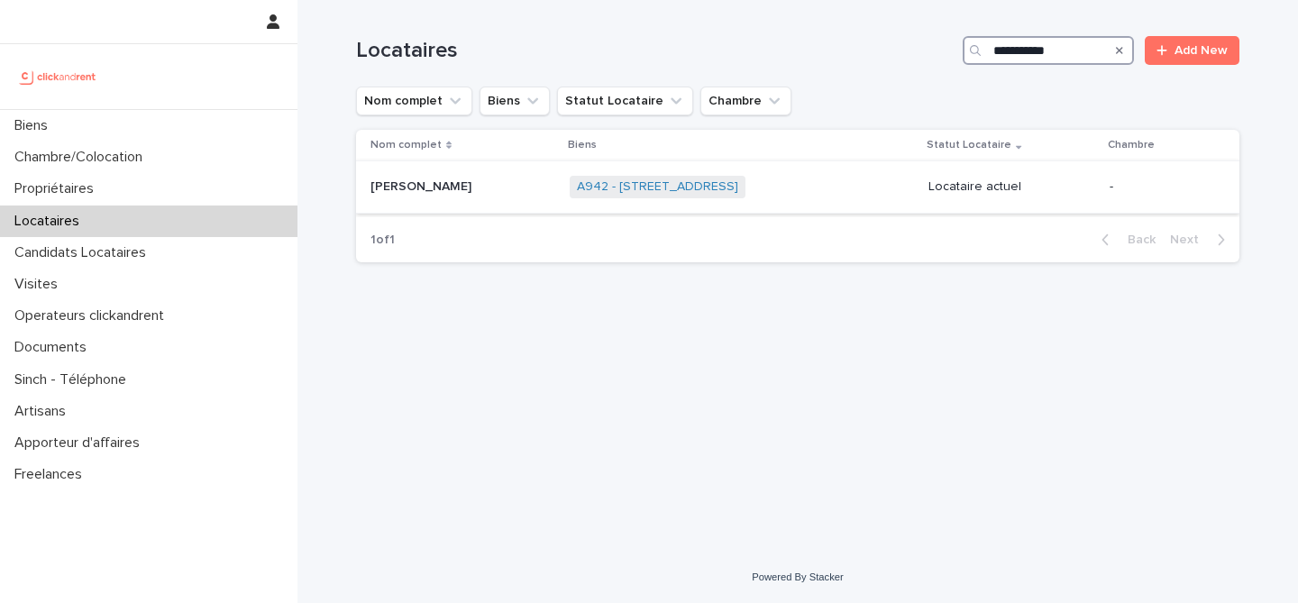
type input "**********"
click at [489, 187] on p at bounding box center [462, 186] width 185 height 15
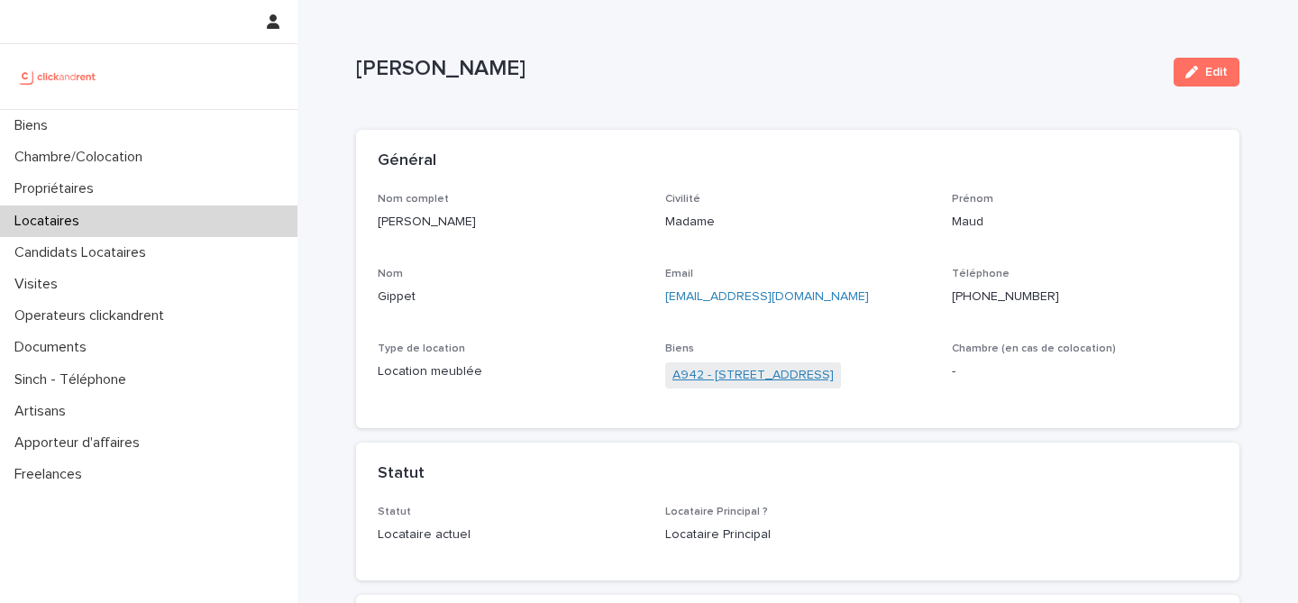
click at [834, 374] on link "A942 - 7 Boulevard de la République, Noisy-le-Sec 93130" at bounding box center [752, 375] width 161 height 19
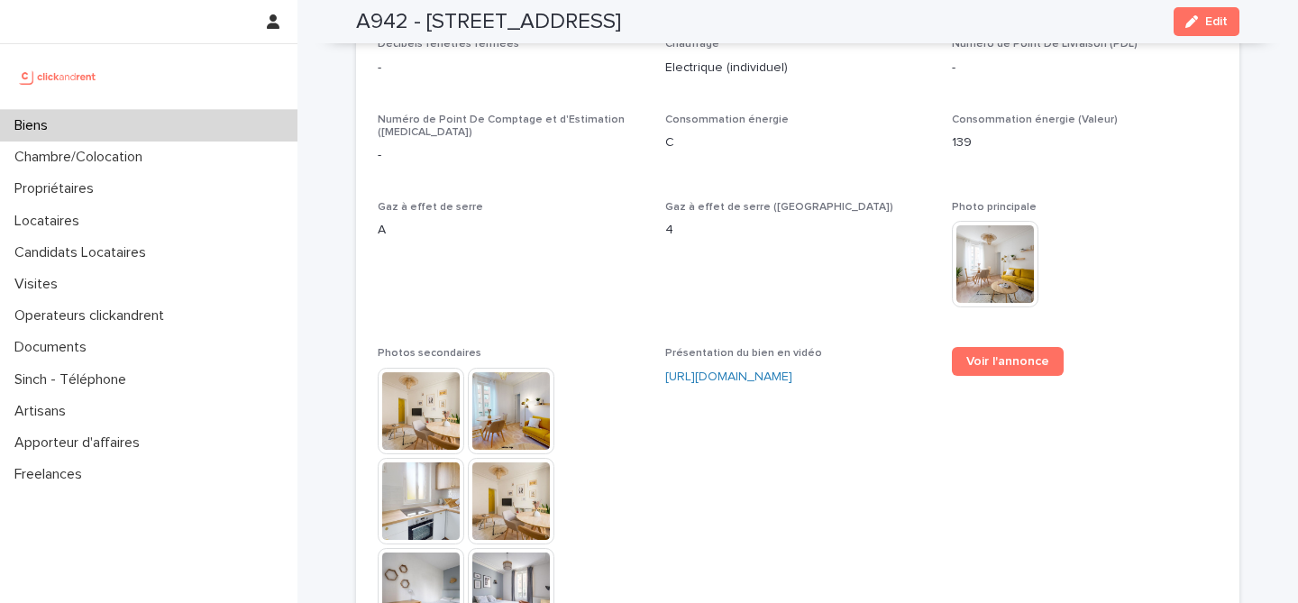
scroll to position [5117, 0]
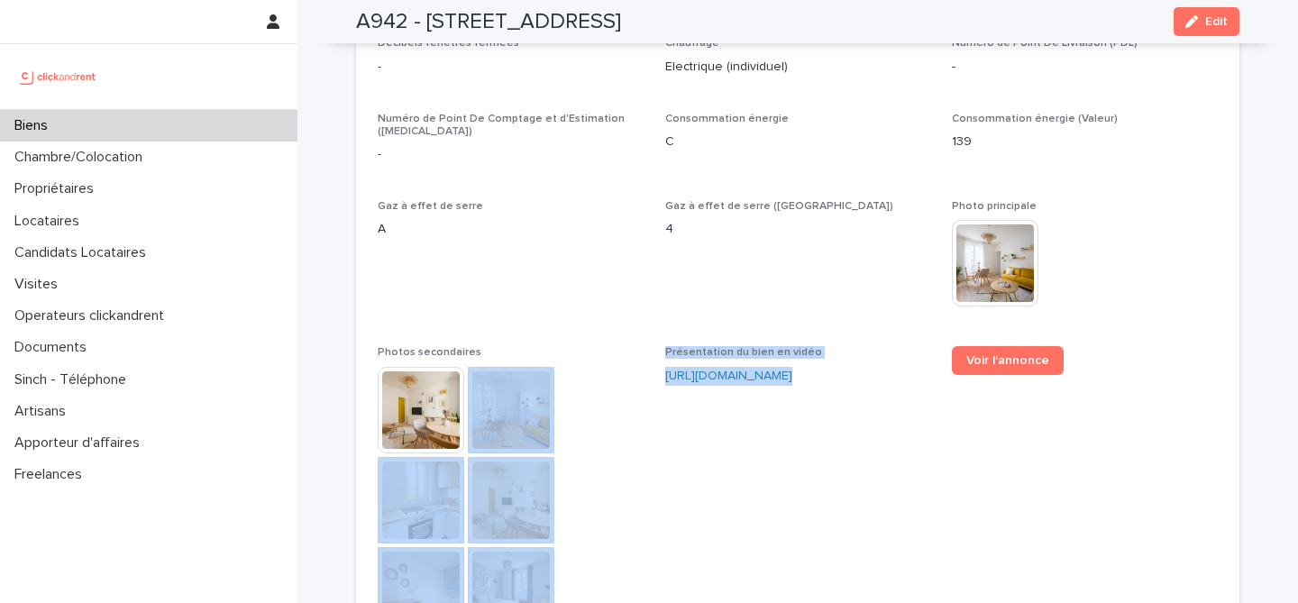
drag, startPoint x: 650, startPoint y: 293, endPoint x: 973, endPoint y: 347, distance: 327.2
click at [973, 347] on span "Voir l'annonce" at bounding box center [1085, 588] width 266 height 485
drag, startPoint x: 652, startPoint y: 295, endPoint x: 970, endPoint y: 343, distance: 321.9
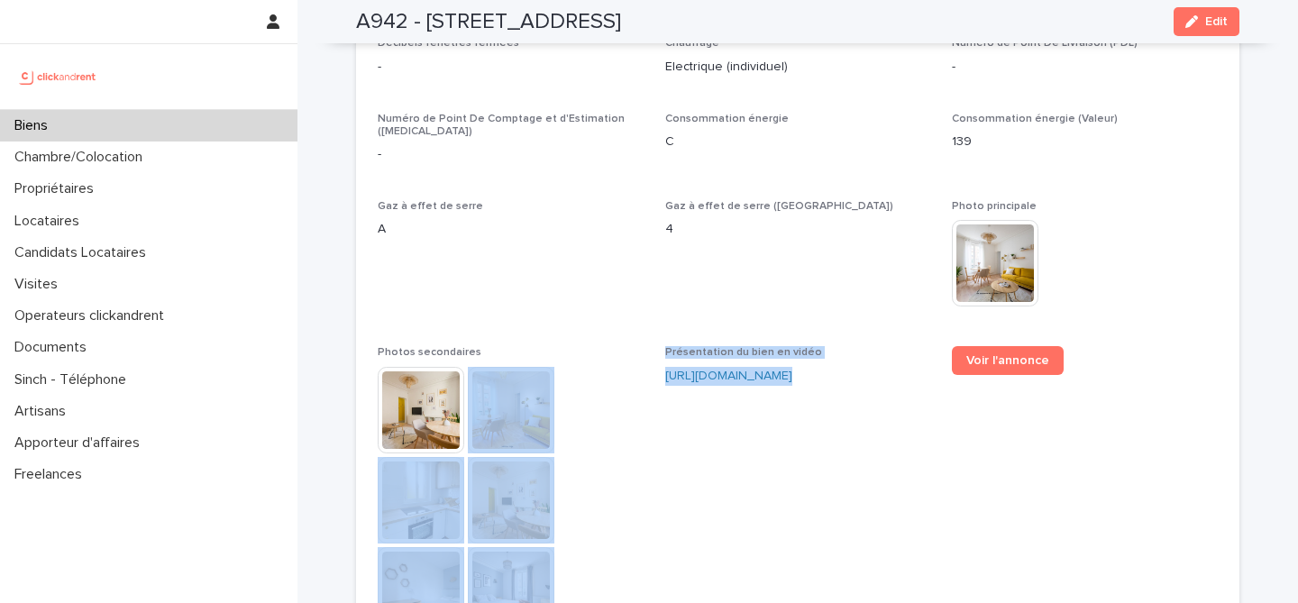
click at [970, 346] on span "Voir l'annonce" at bounding box center [1085, 588] width 266 height 485
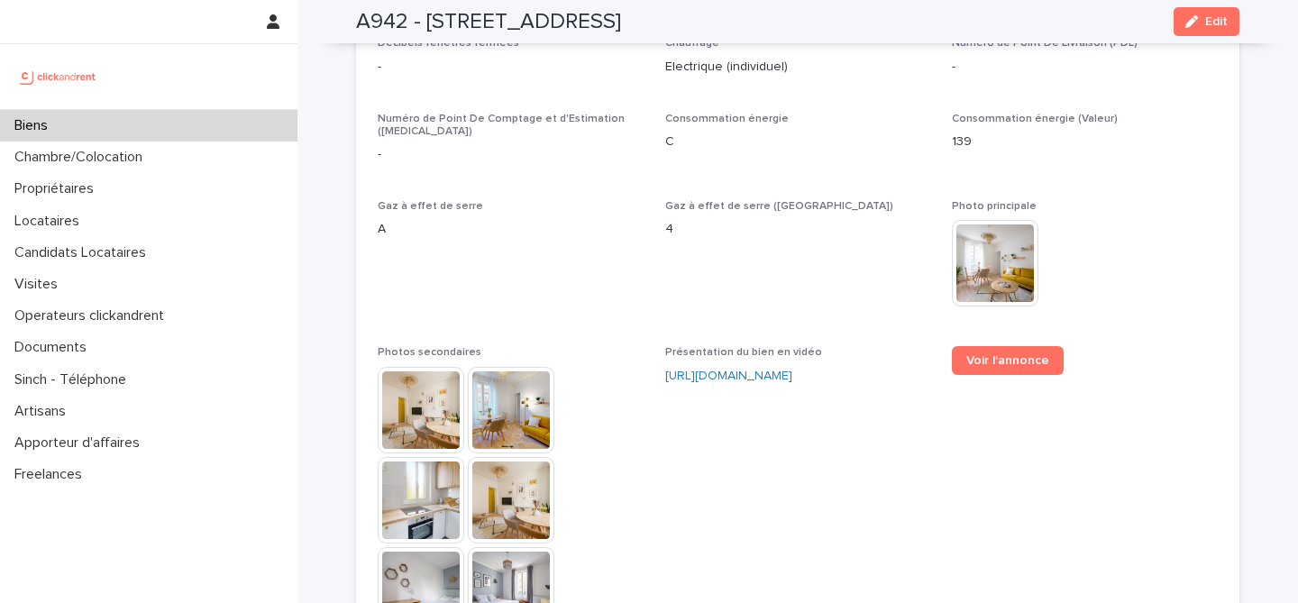
drag, startPoint x: 656, startPoint y: 293, endPoint x: 870, endPoint y: 342, distance: 219.1
copy link "https://vimeo.com/1090000473?share=copy"
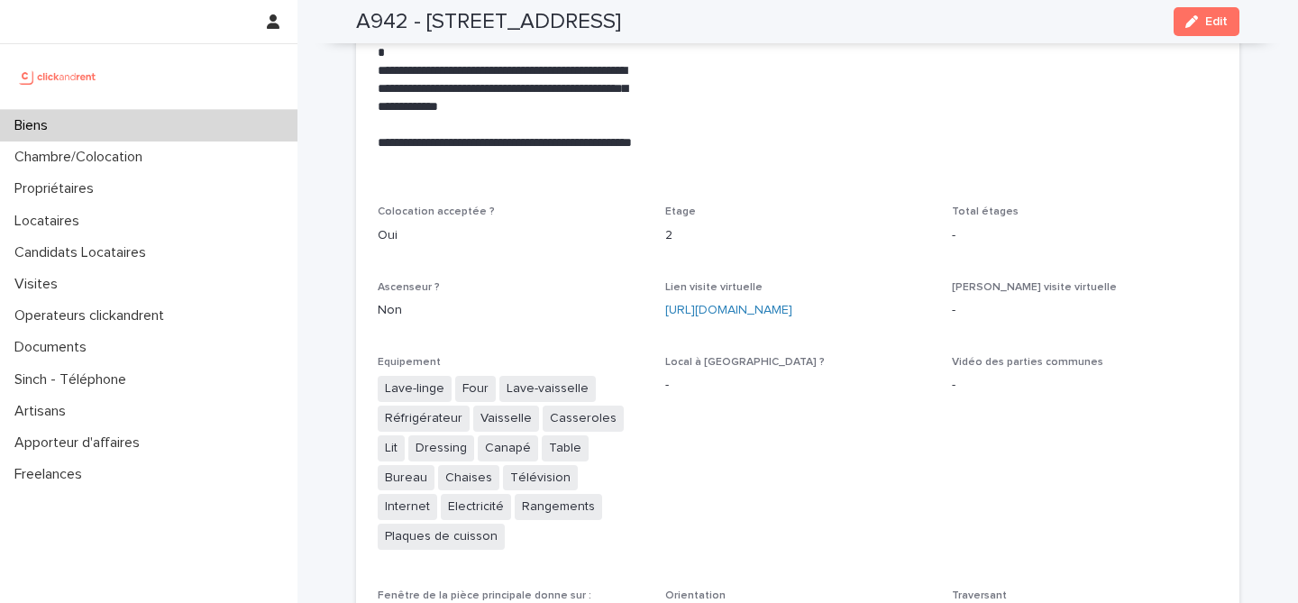
scroll to position [4360, 0]
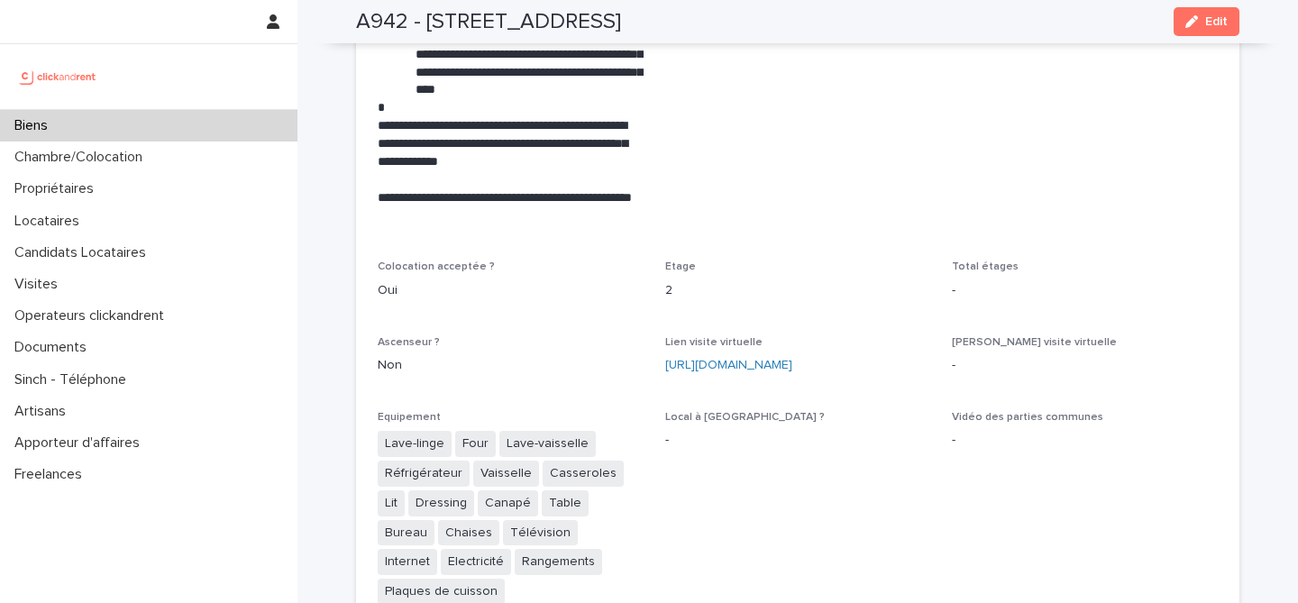
drag, startPoint x: 654, startPoint y: 296, endPoint x: 880, endPoint y: 315, distance: 226.2
copy link "https://my.matterport.com/show/?m=hXsEYe8PGrJ"
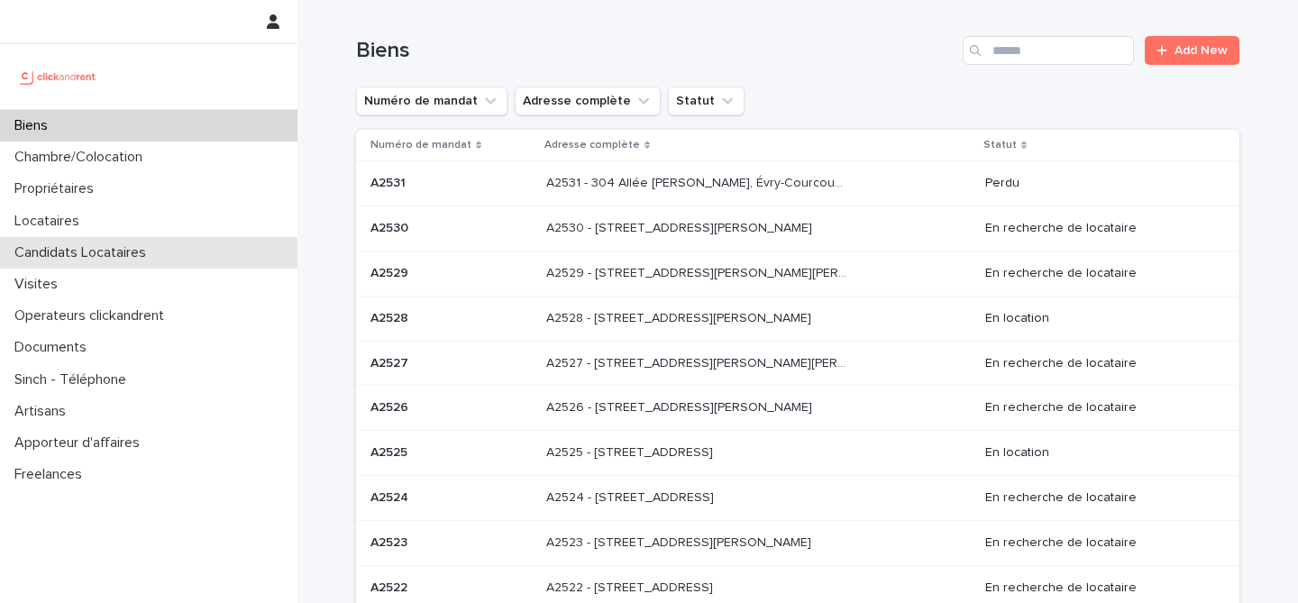
click at [182, 246] on div "Candidats Locataires" at bounding box center [148, 253] width 297 height 32
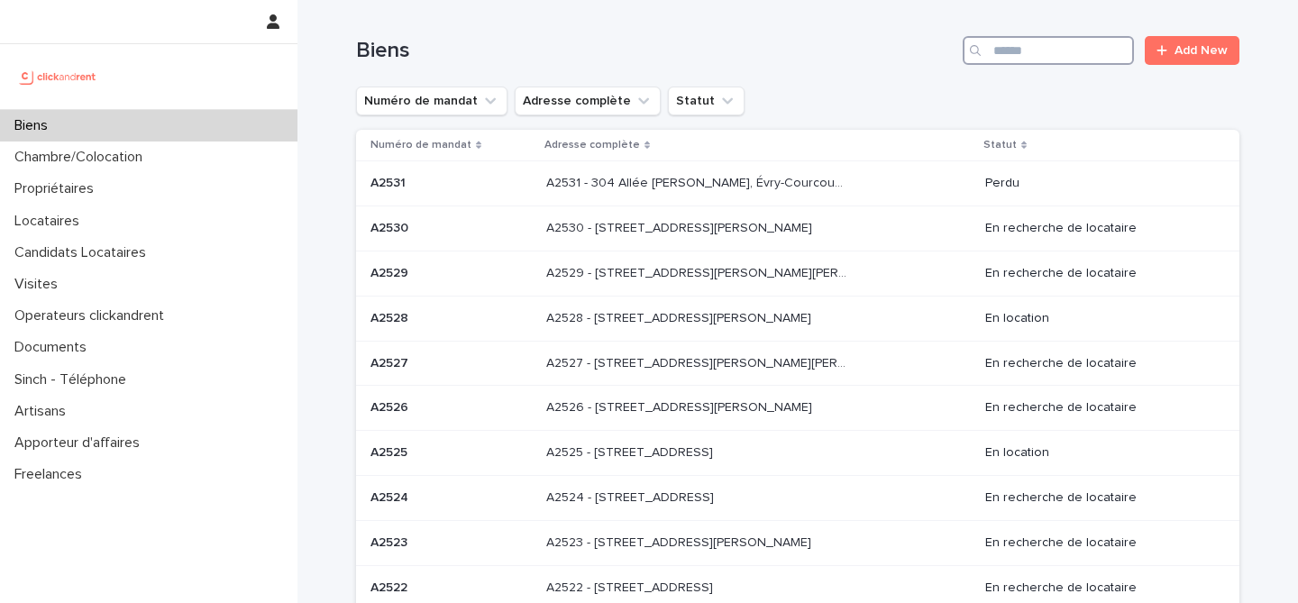
click at [1019, 55] on input "Search" at bounding box center [1048, 50] width 171 height 29
paste input "**********"
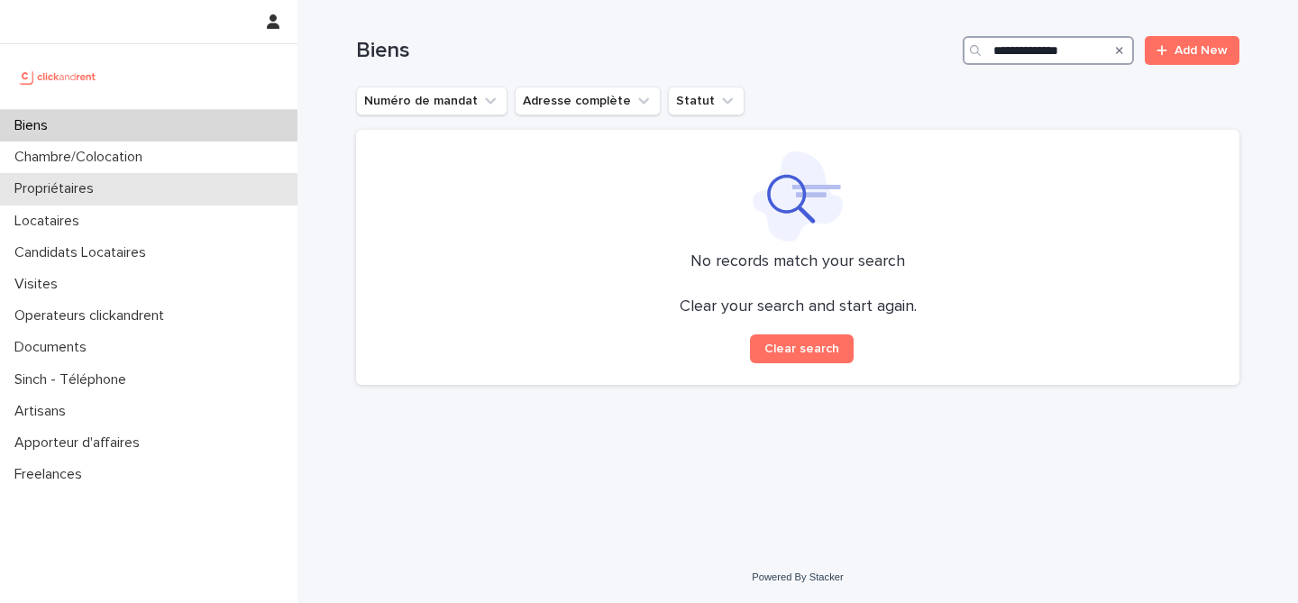
type input "**********"
click at [153, 184] on div "Propriétaires" at bounding box center [148, 189] width 297 height 32
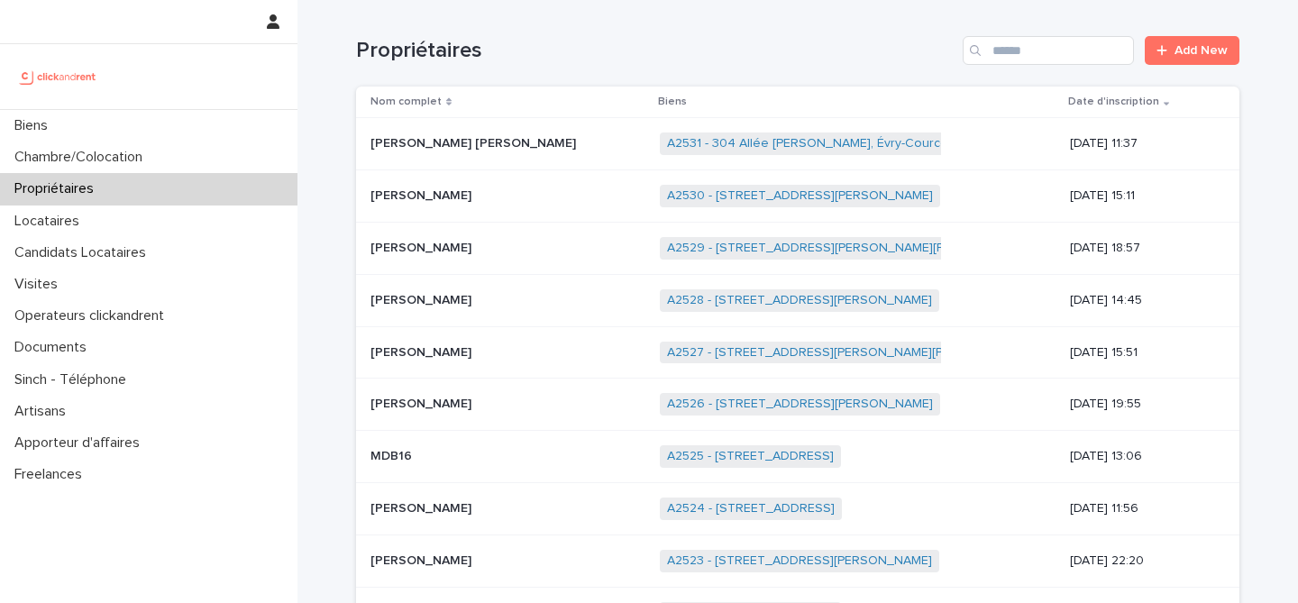
click at [1015, 35] on div "Propriétaires Add New" at bounding box center [797, 43] width 883 height 87
click at [1023, 53] on input "Search" at bounding box center [1048, 50] width 171 height 29
paste input "**********"
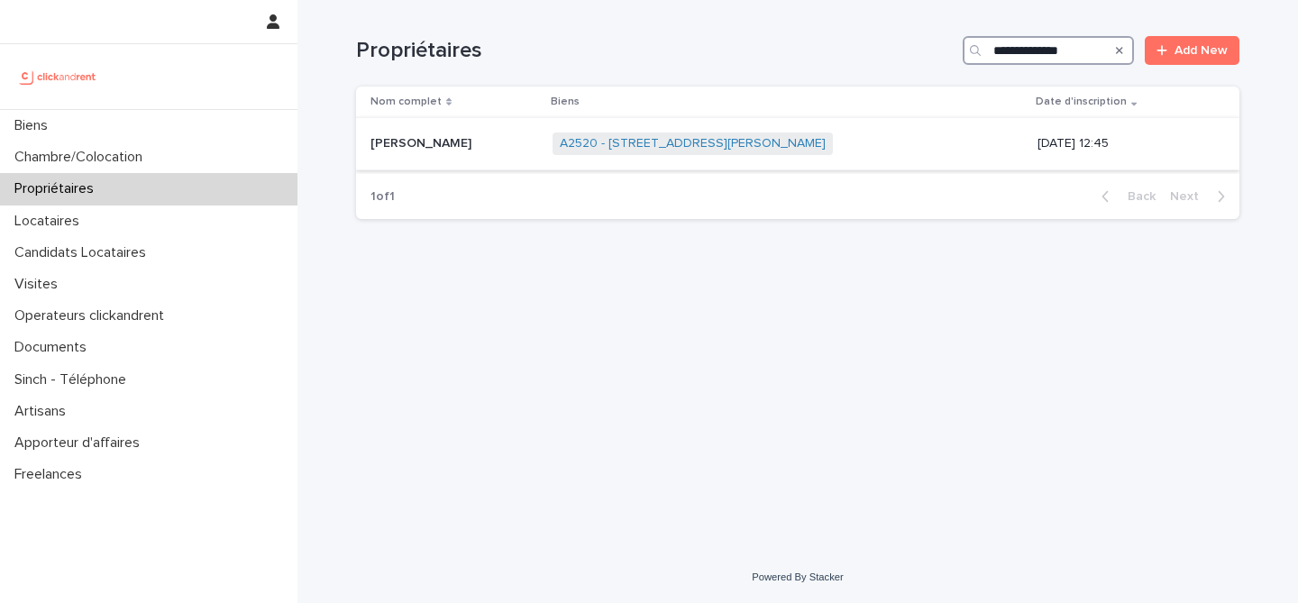
type input "**********"
click at [495, 160] on td "[PERSON_NAME] [PERSON_NAME]" at bounding box center [450, 144] width 189 height 52
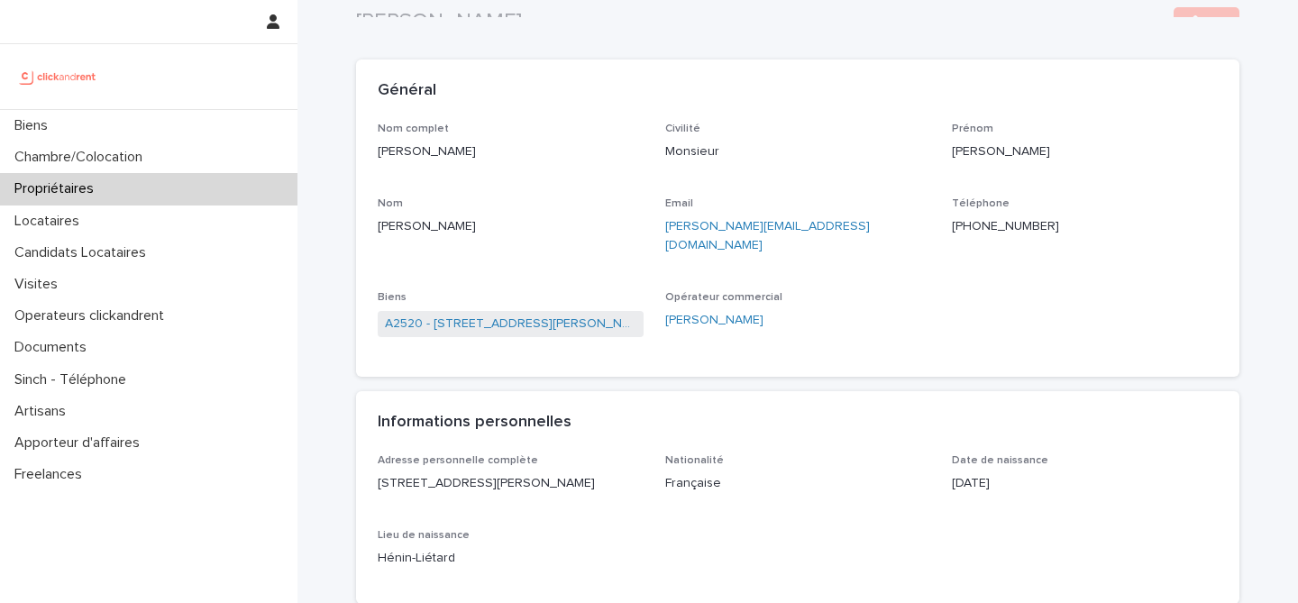
scroll to position [64, 0]
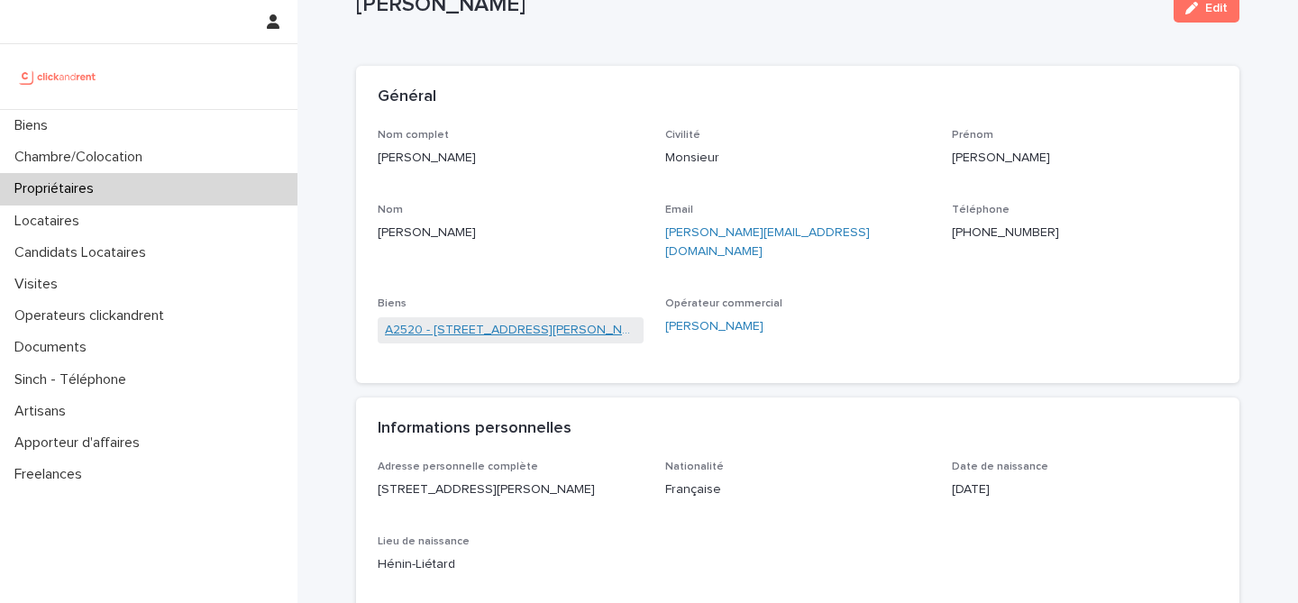
click at [581, 321] on link "A2520 - [STREET_ADDRESS][PERSON_NAME]" at bounding box center [510, 330] width 251 height 19
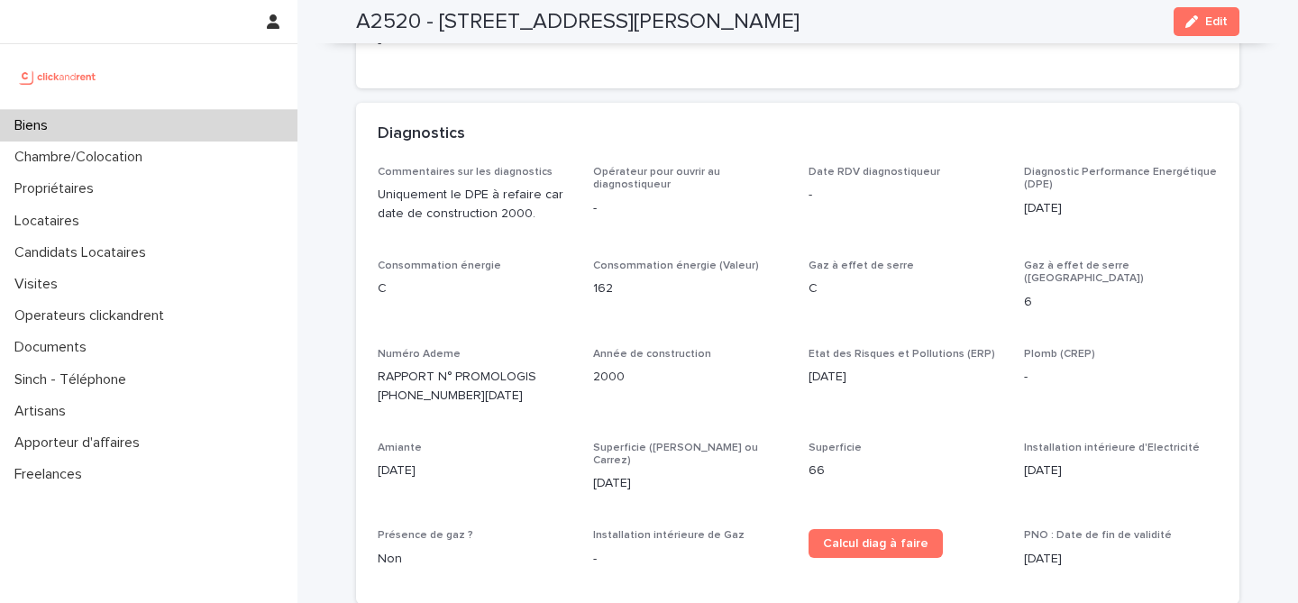
scroll to position [6048, 0]
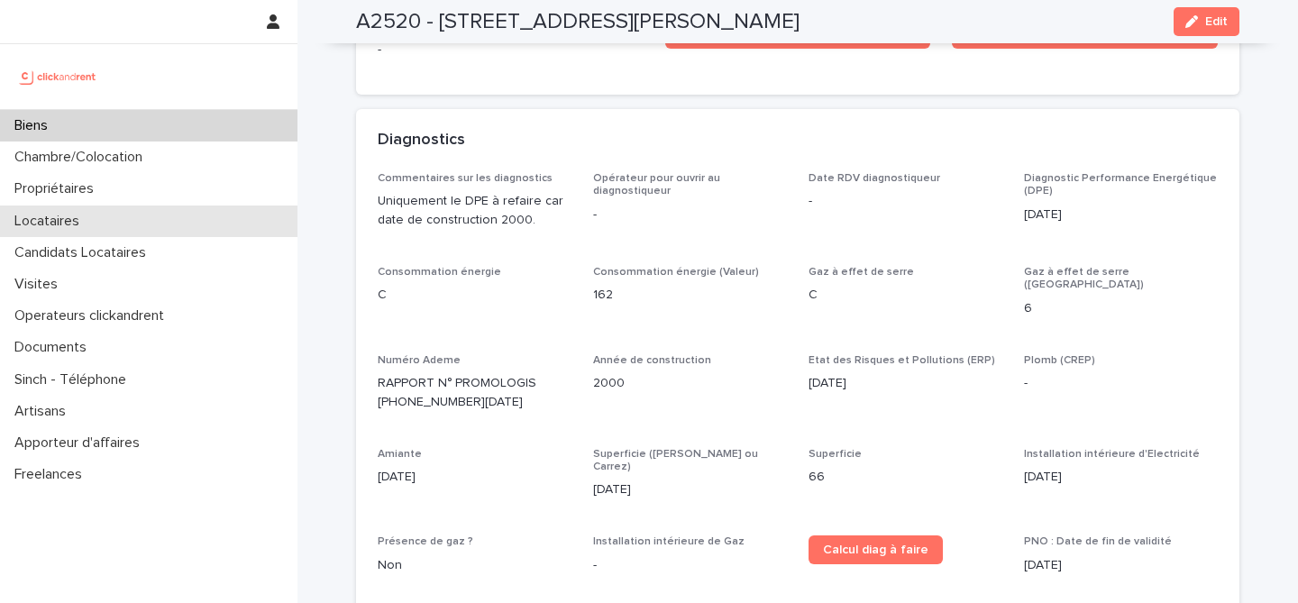
click at [162, 220] on div "Locataires" at bounding box center [148, 222] width 297 height 32
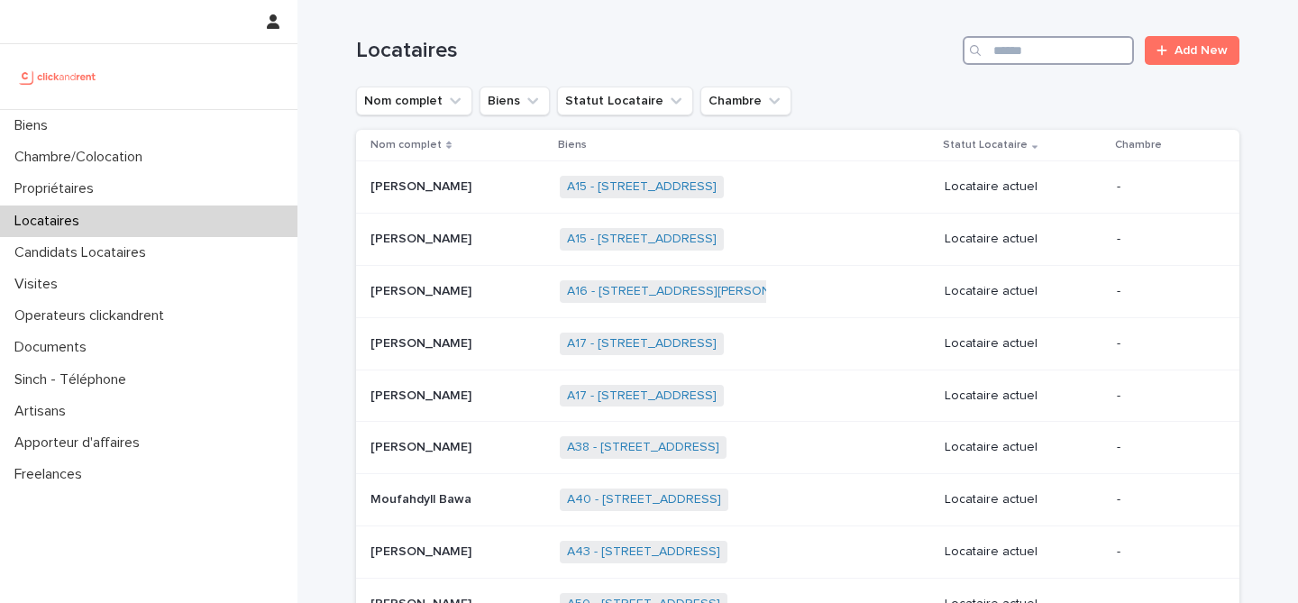
click at [1049, 51] on input "Search" at bounding box center [1048, 50] width 171 height 29
paste input "**********"
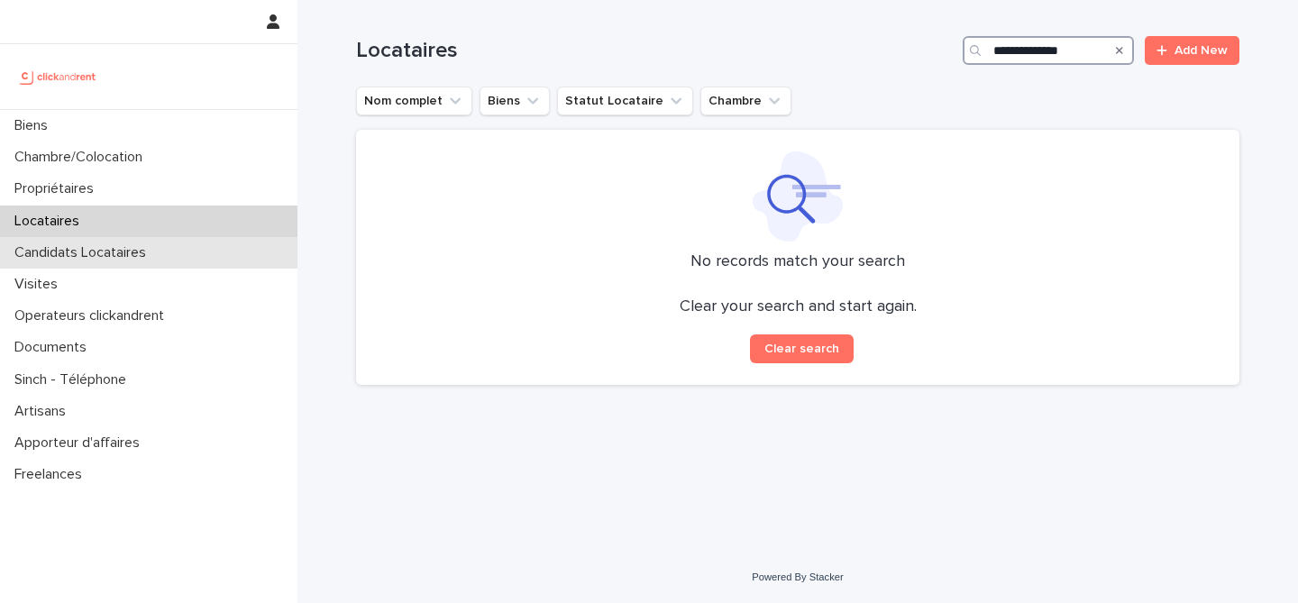
type input "**********"
click at [165, 251] on div "Candidats Locataires" at bounding box center [148, 253] width 297 height 32
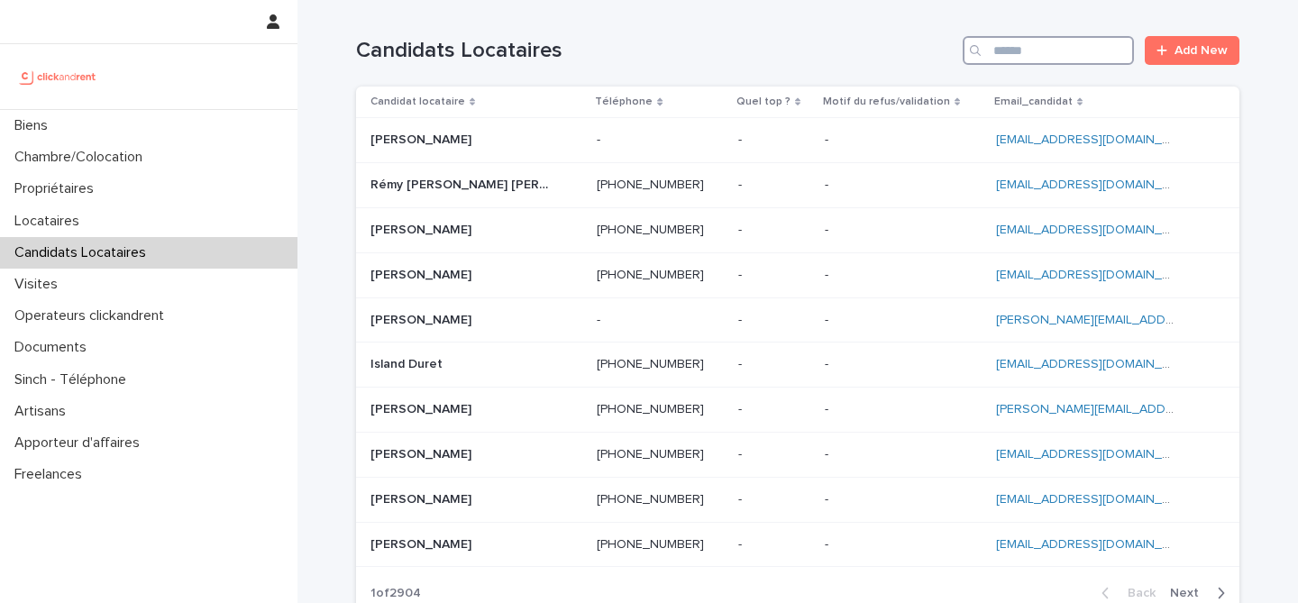
click at [1022, 40] on input "Search" at bounding box center [1048, 50] width 171 height 29
paste input "**********"
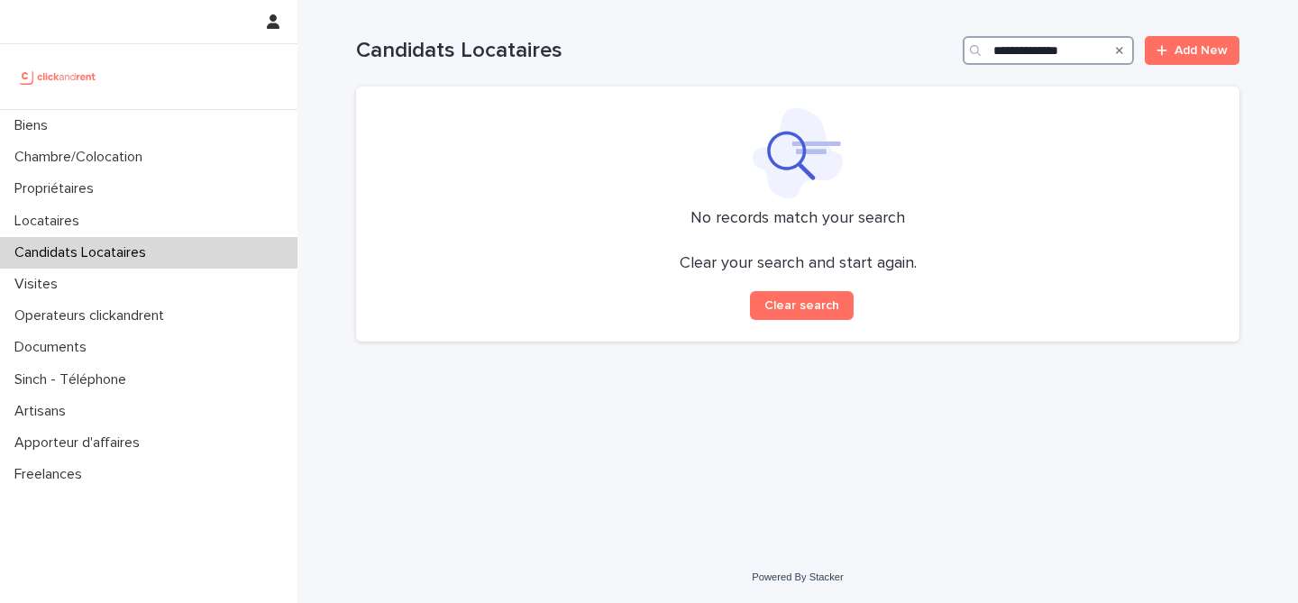
type input "**********"
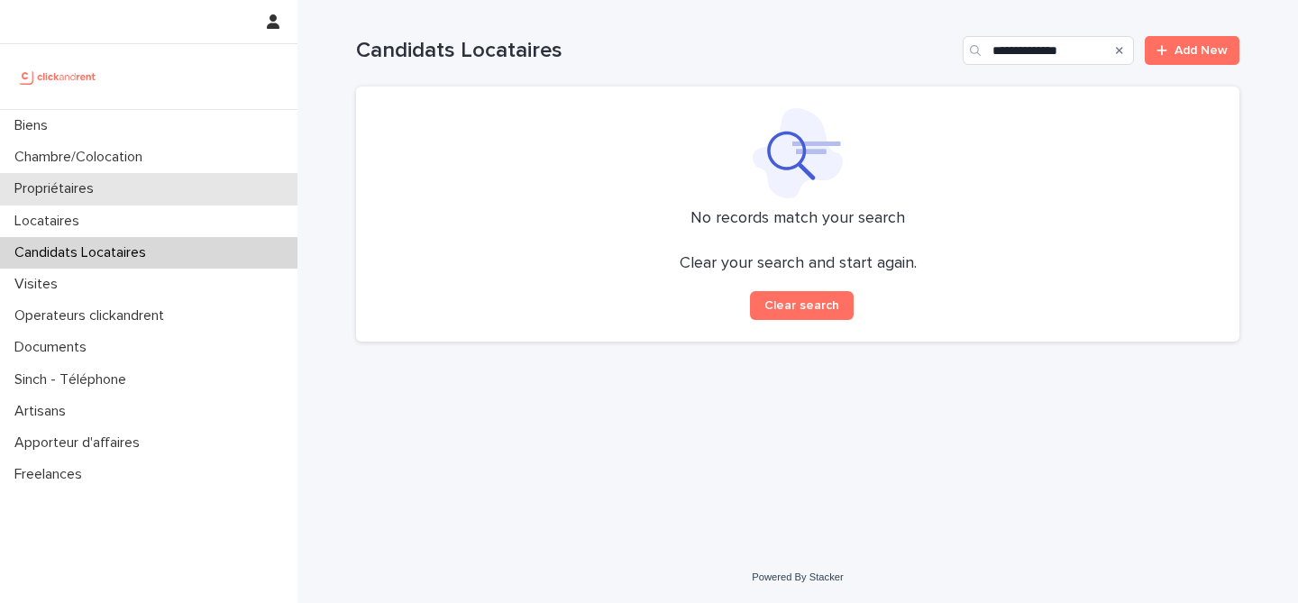
click at [140, 189] on div "Propriétaires" at bounding box center [148, 189] width 297 height 32
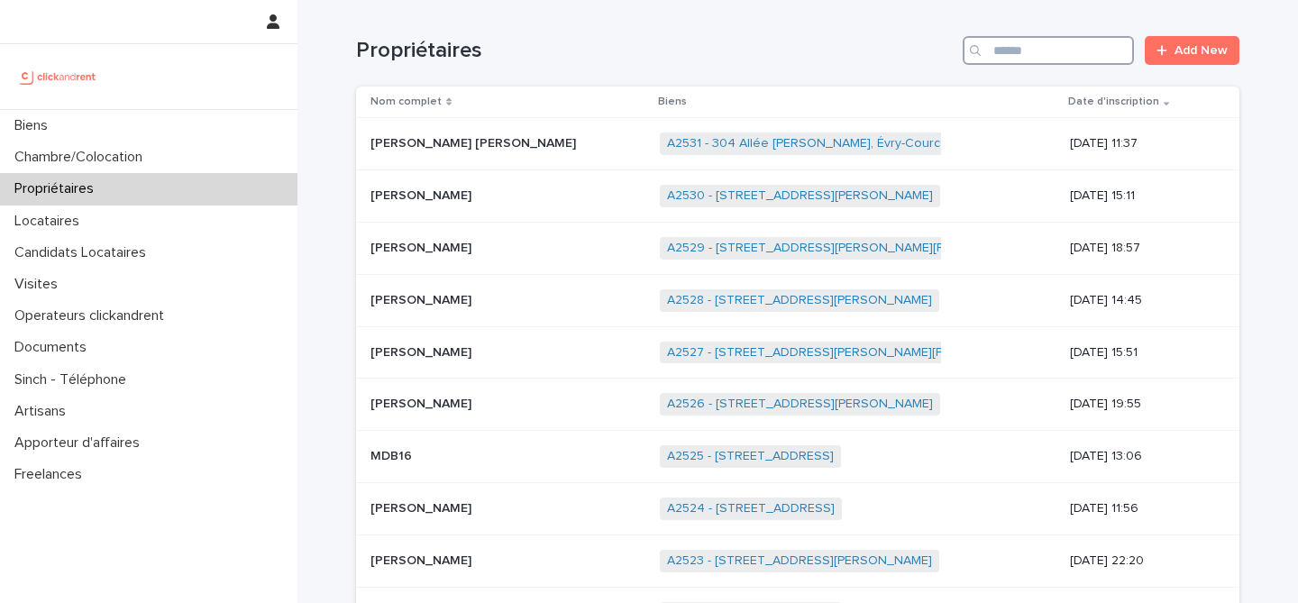
click at [1074, 61] on input "Search" at bounding box center [1048, 50] width 171 height 29
paste input "**********"
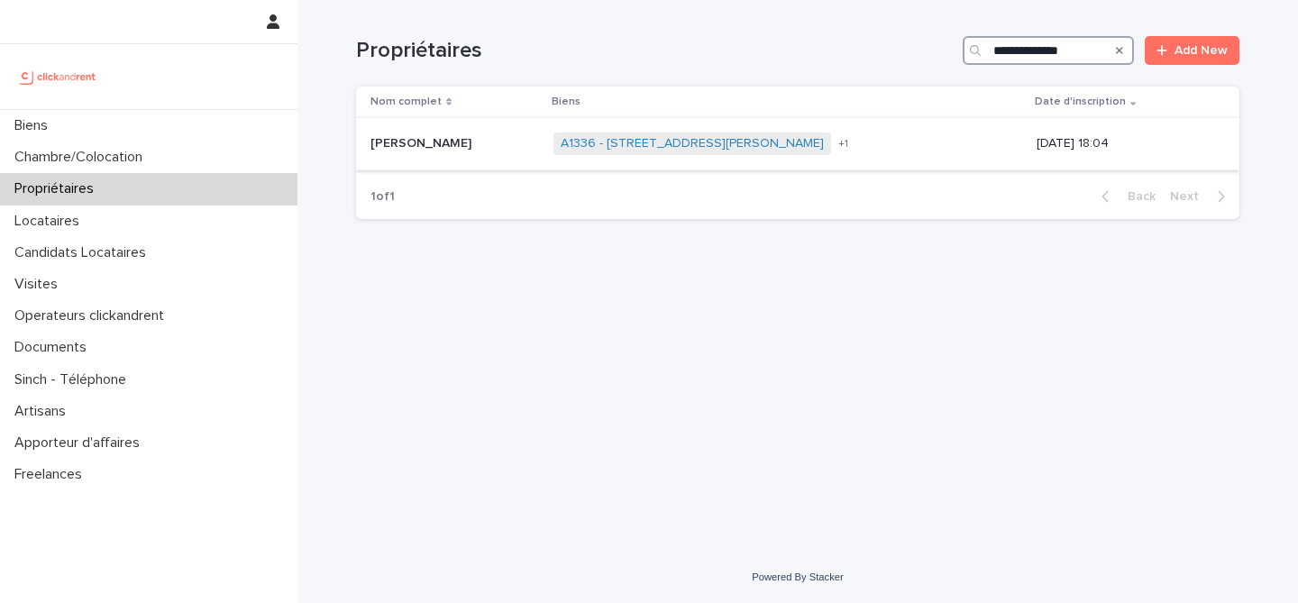
type input "**********"
click at [516, 154] on div "[PERSON_NAME] [PERSON_NAME]" at bounding box center [454, 144] width 169 height 30
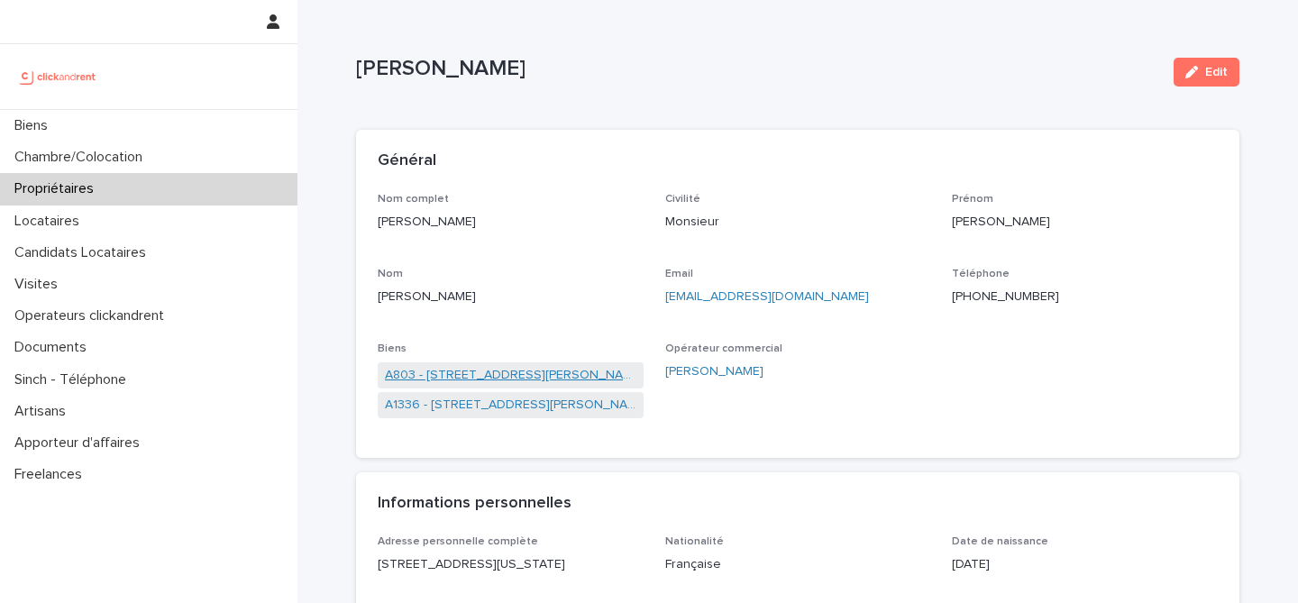
click at [499, 368] on link "A803 - [STREET_ADDRESS][PERSON_NAME]" at bounding box center [510, 375] width 251 height 19
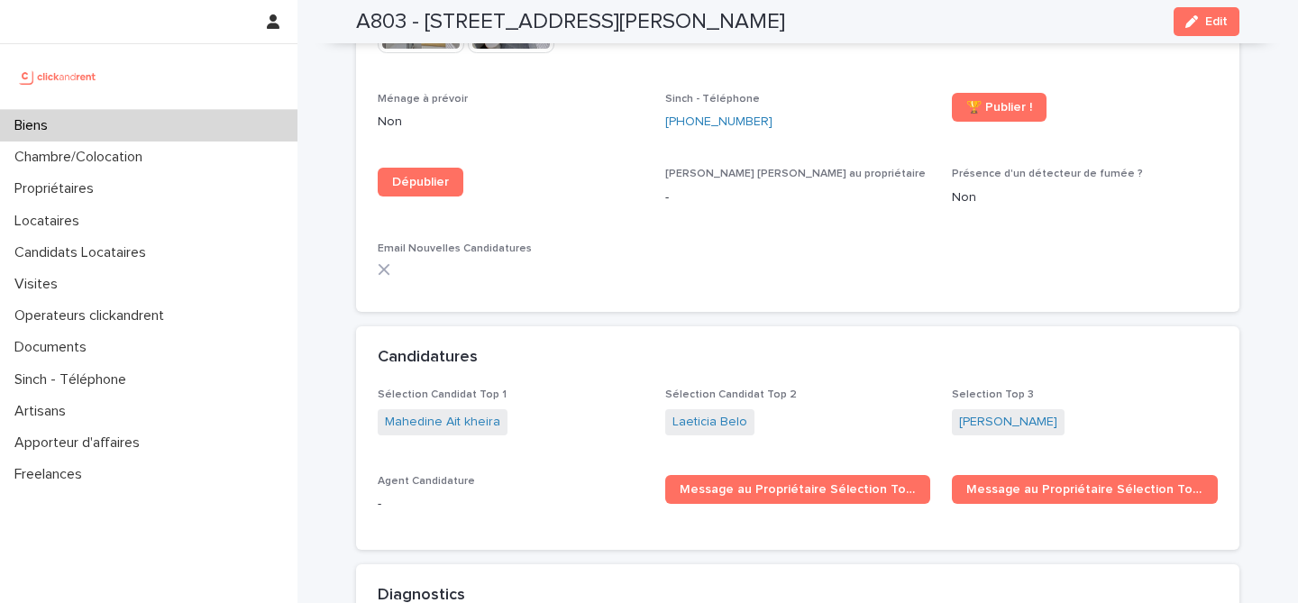
scroll to position [5076, 0]
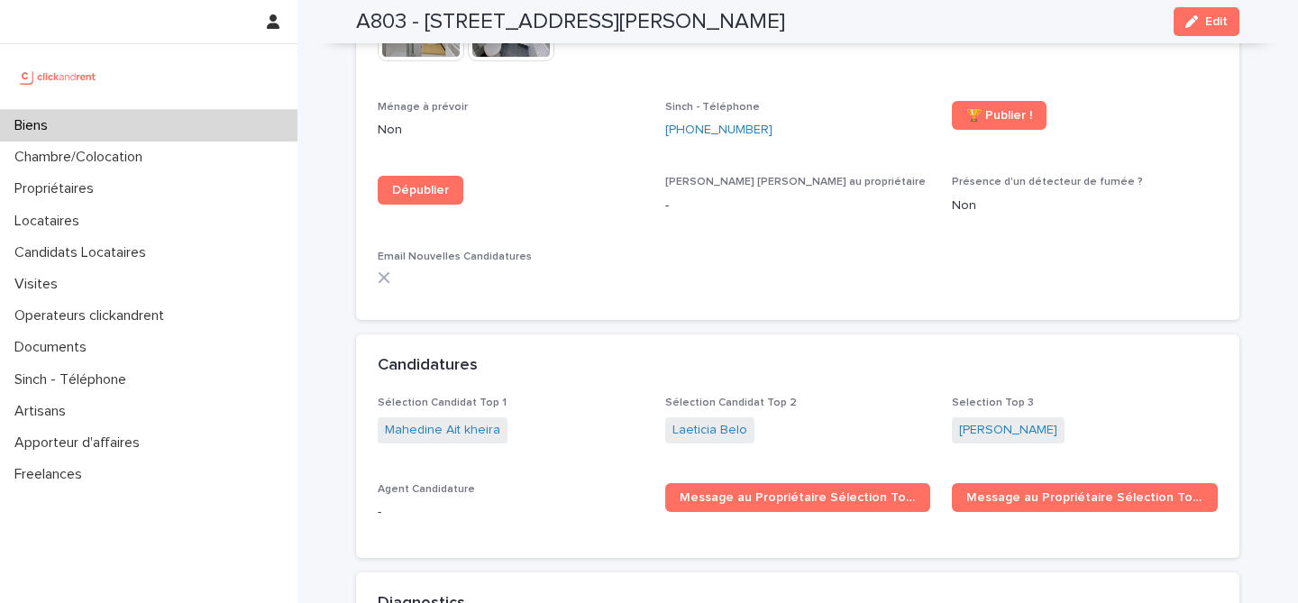
click at [169, 132] on div "Biens" at bounding box center [148, 126] width 297 height 32
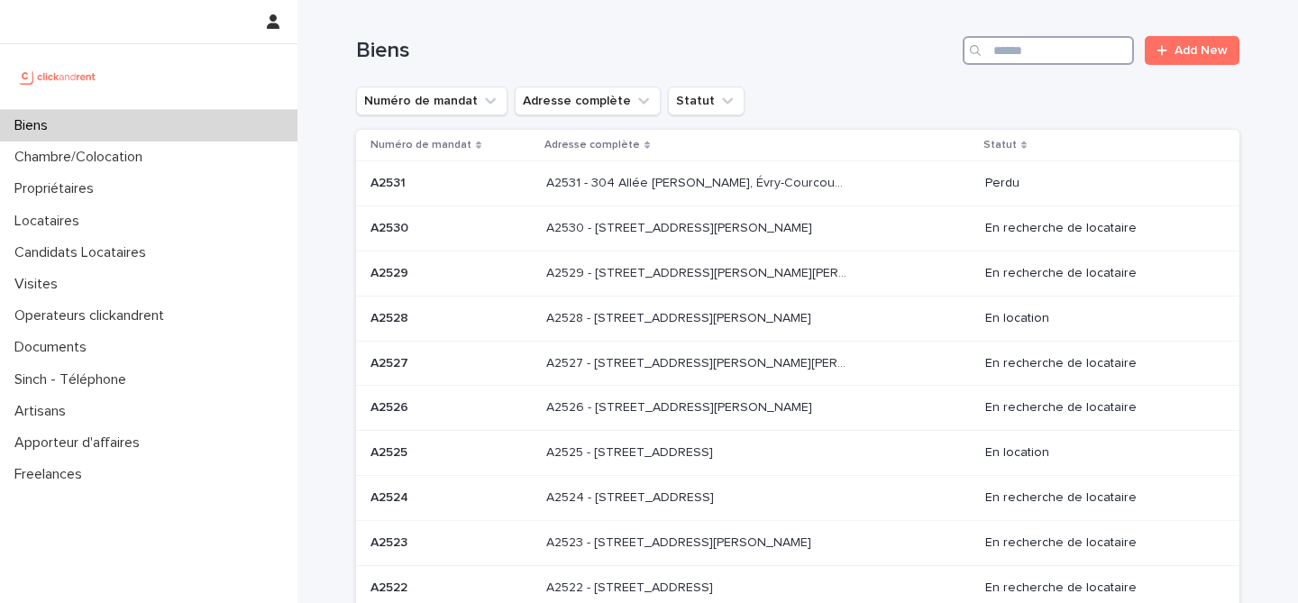
click at [1064, 43] on input "Search" at bounding box center [1048, 50] width 171 height 29
paste input "*****"
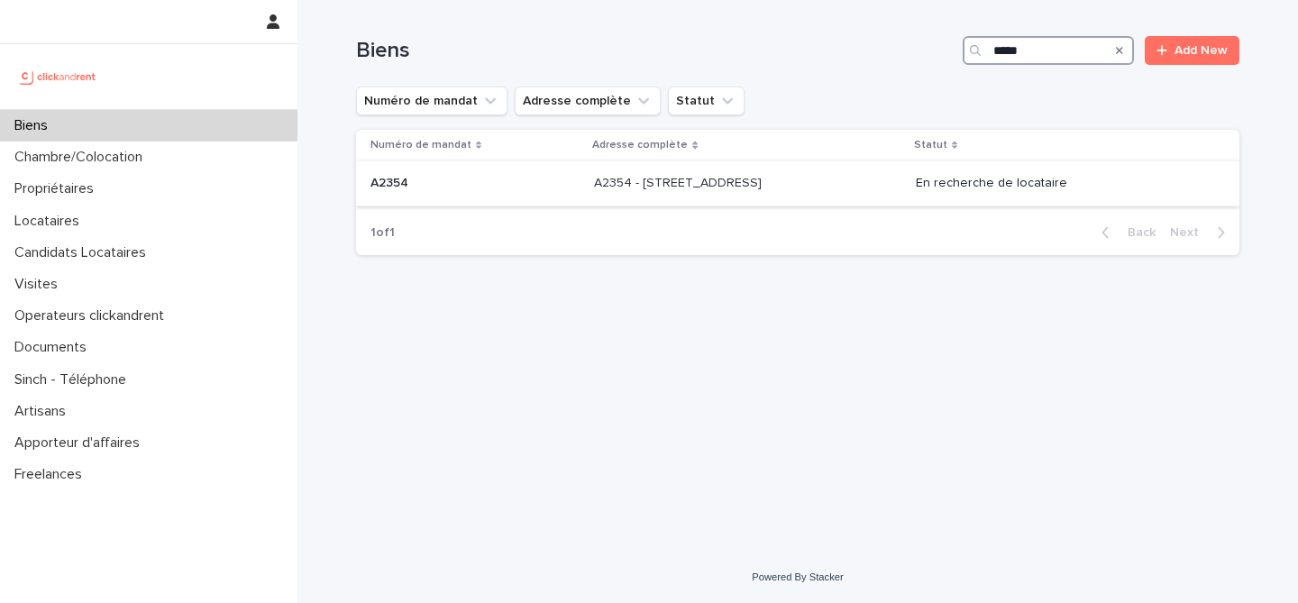
type input "*****"
click at [594, 190] on p "A2354 - [STREET_ADDRESS]" at bounding box center [679, 181] width 171 height 19
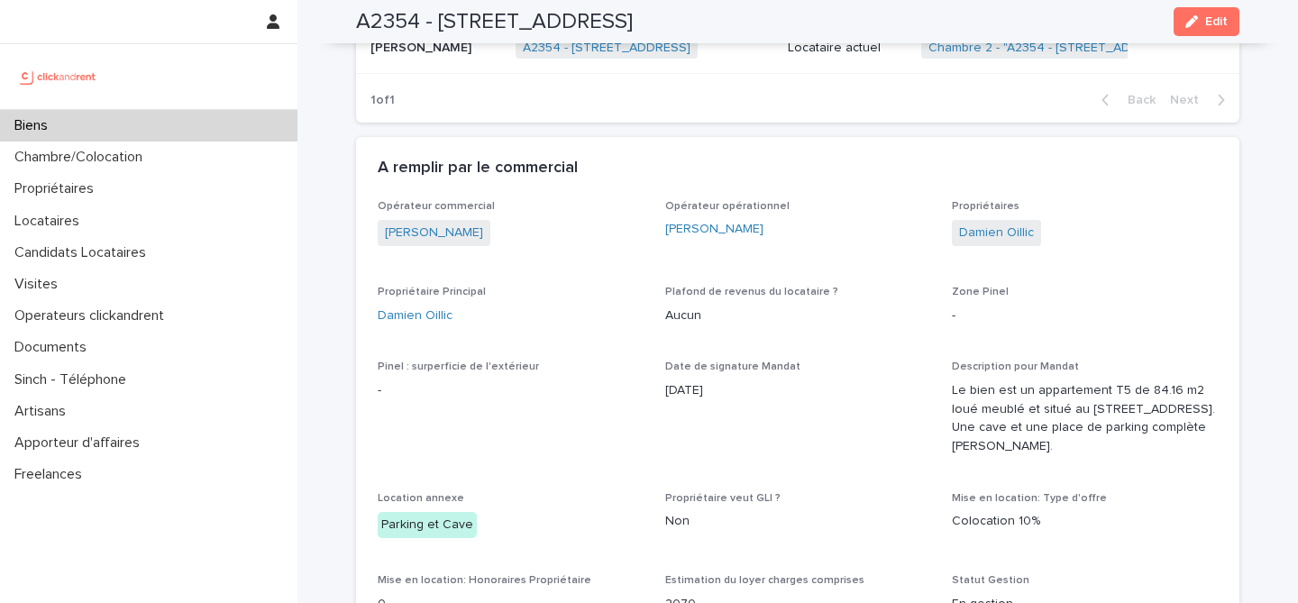
scroll to position [1232, 0]
